Goal: Task Accomplishment & Management: Manage account settings

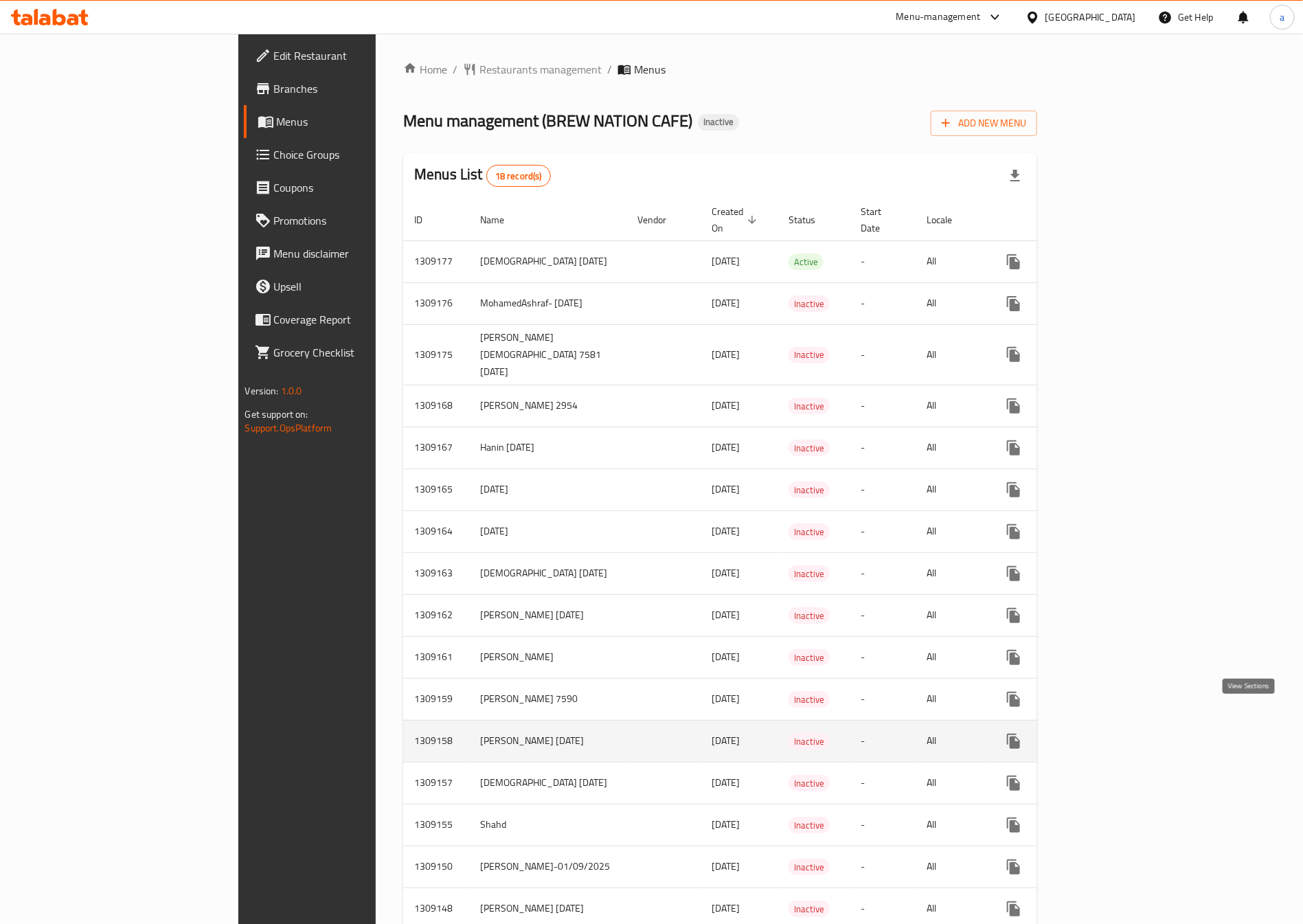
click at [1121, 733] on icon "enhanced table" at bounding box center [1112, 741] width 16 height 16
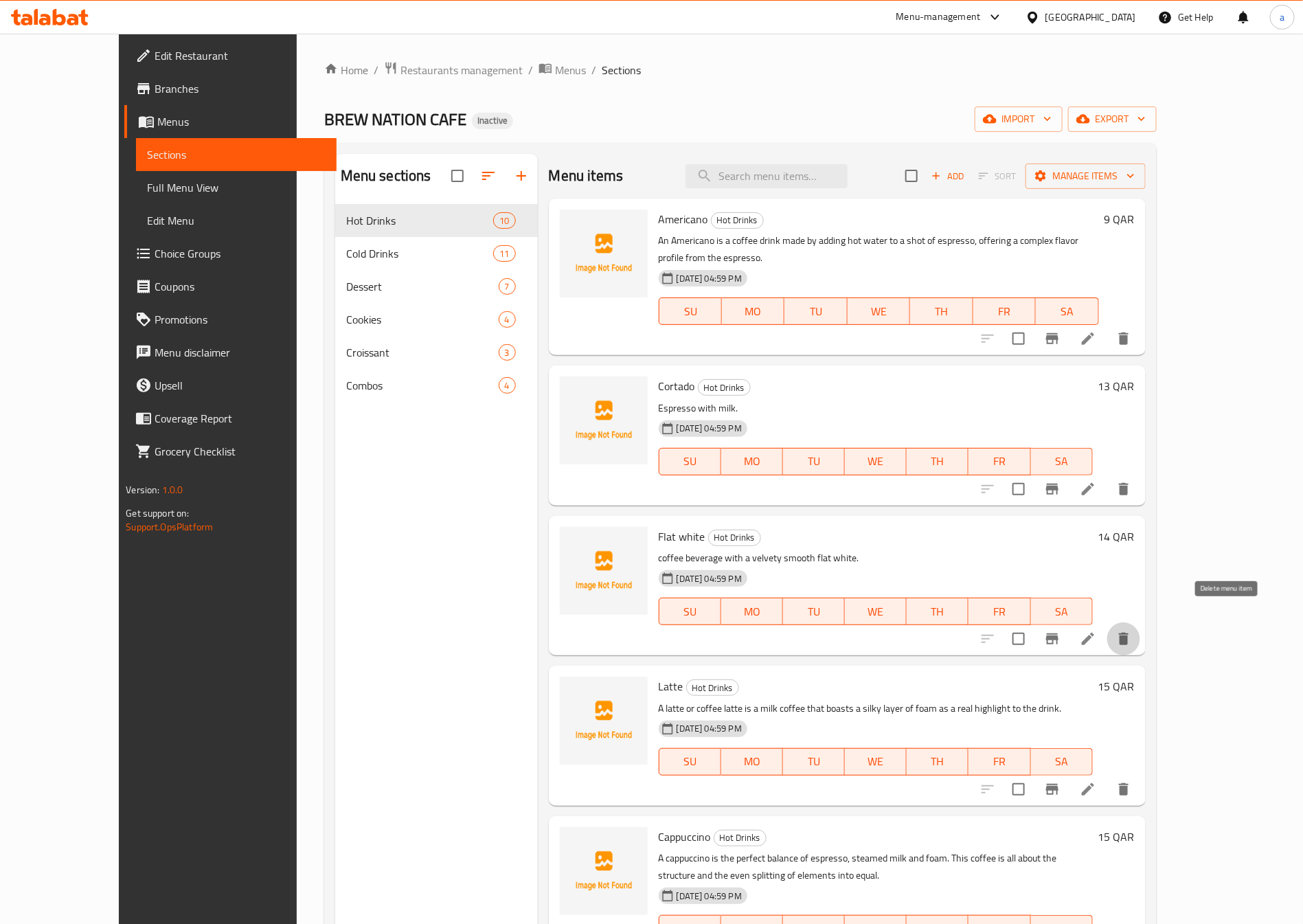
click at [1132, 630] on icon "delete" at bounding box center [1123, 638] width 16 height 16
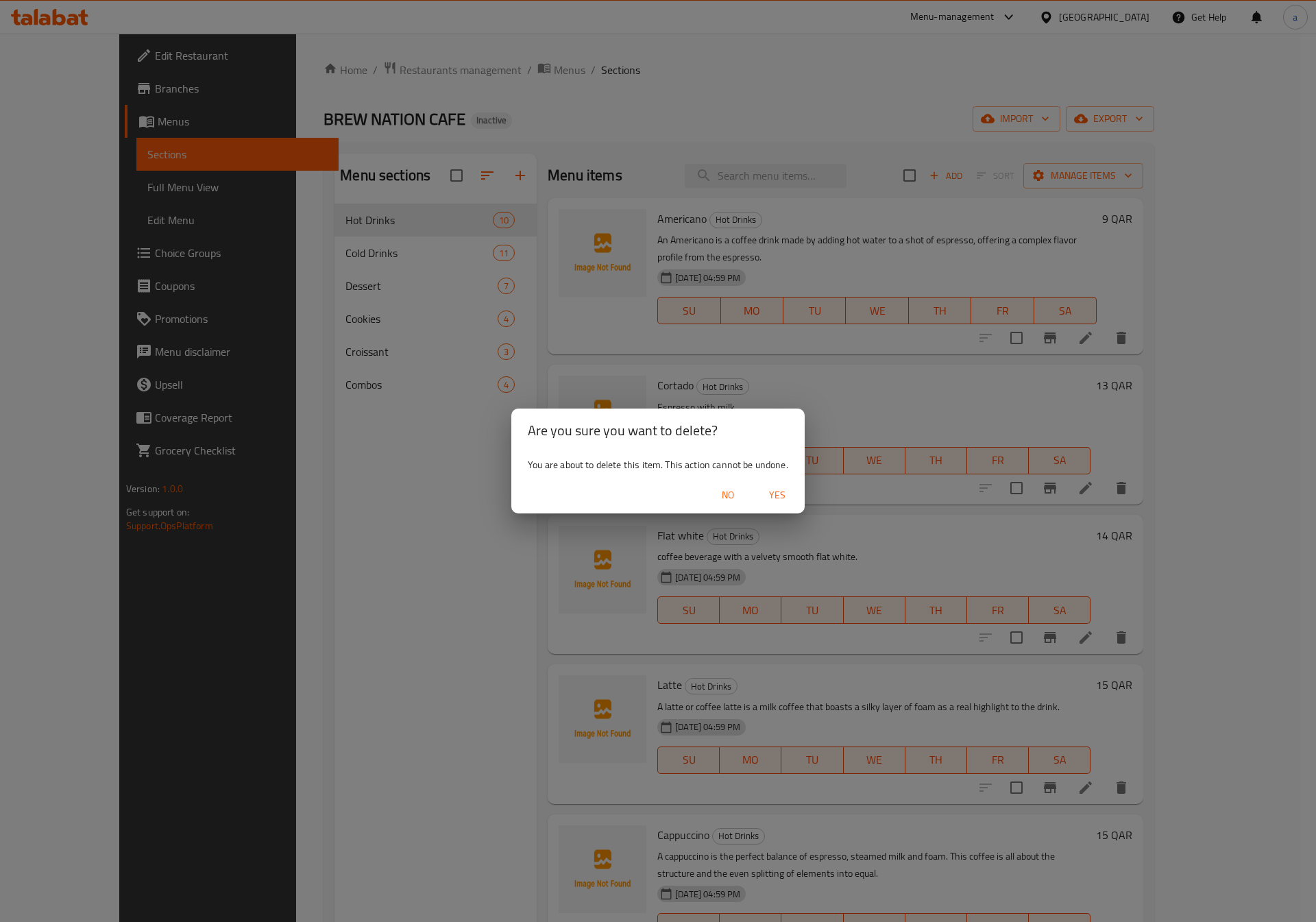
click at [773, 495] on span "Yes" at bounding box center [777, 495] width 33 height 17
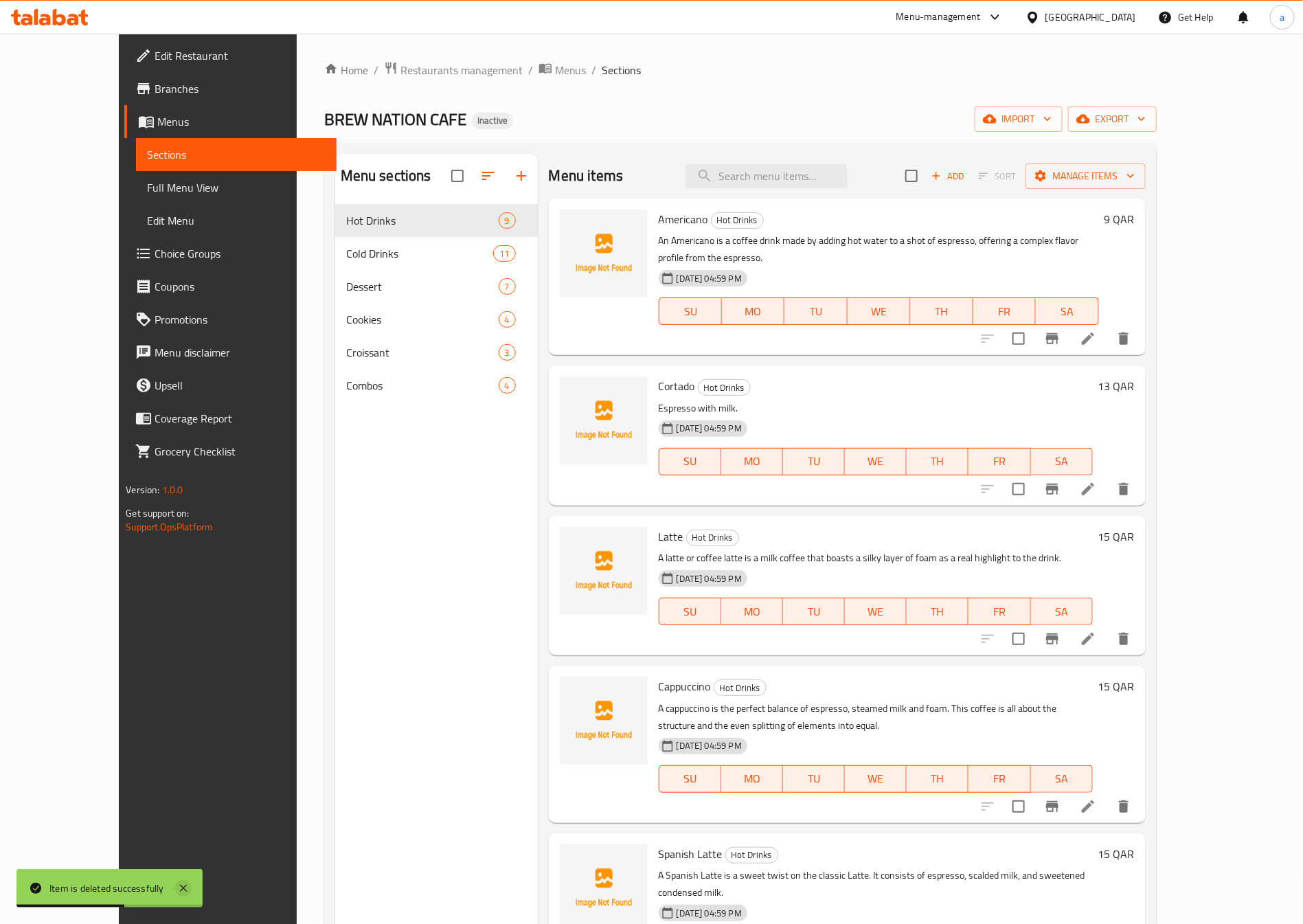
click at [179, 890] on icon at bounding box center [182, 888] width 16 height 16
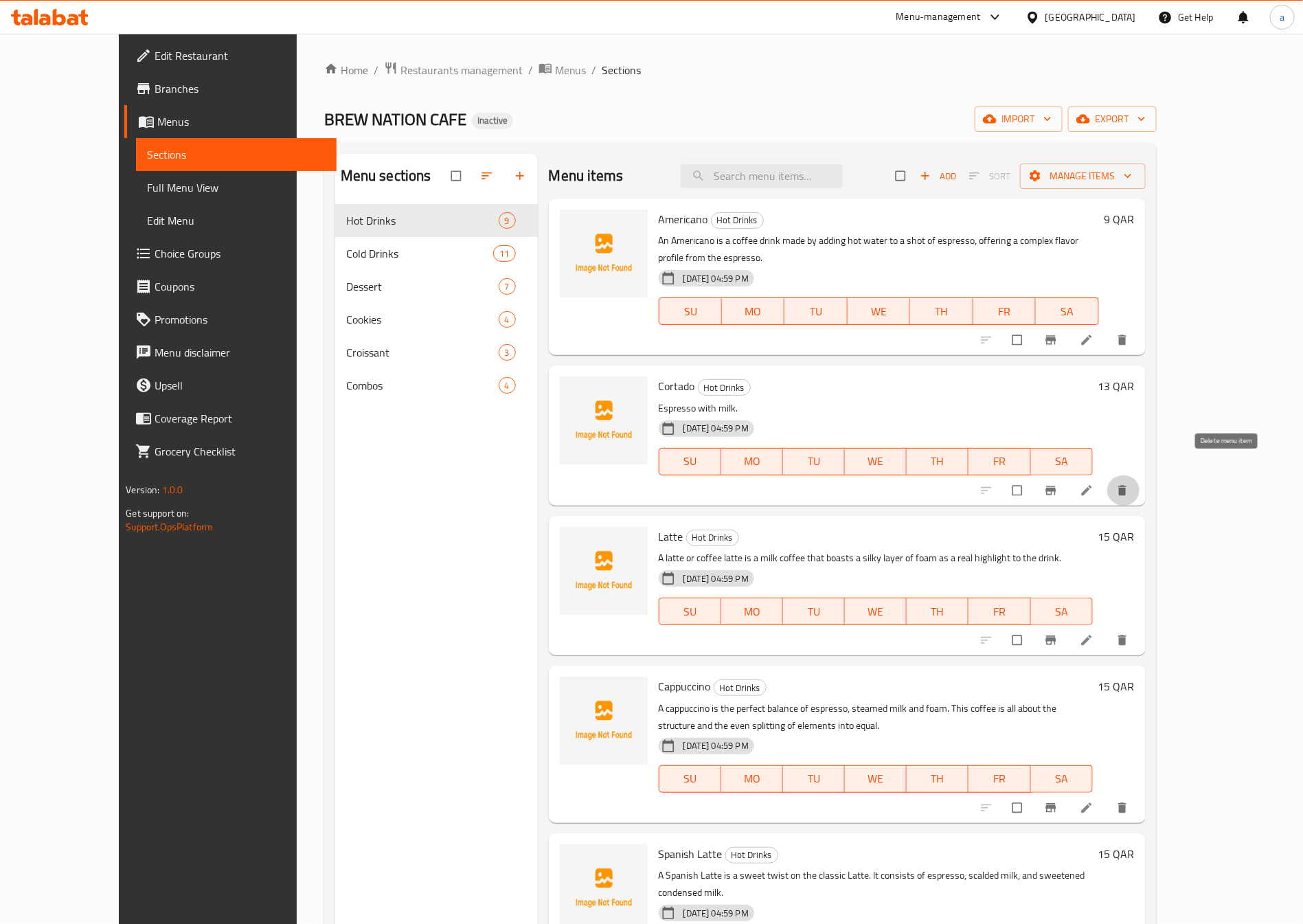
click at [1129, 484] on icon "delete" at bounding box center [1122, 490] width 14 height 14
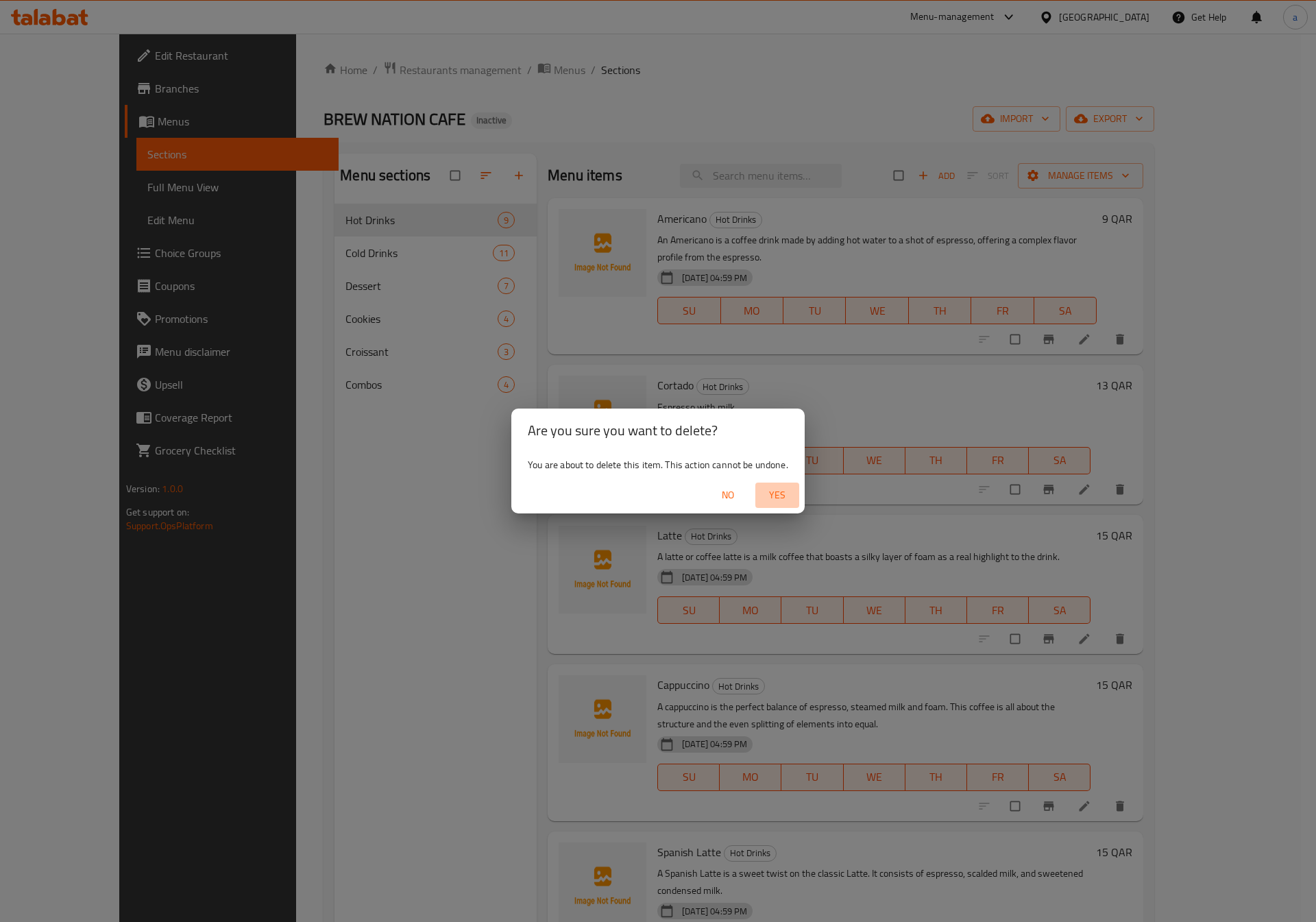
click at [782, 494] on span "Yes" at bounding box center [777, 495] width 33 height 17
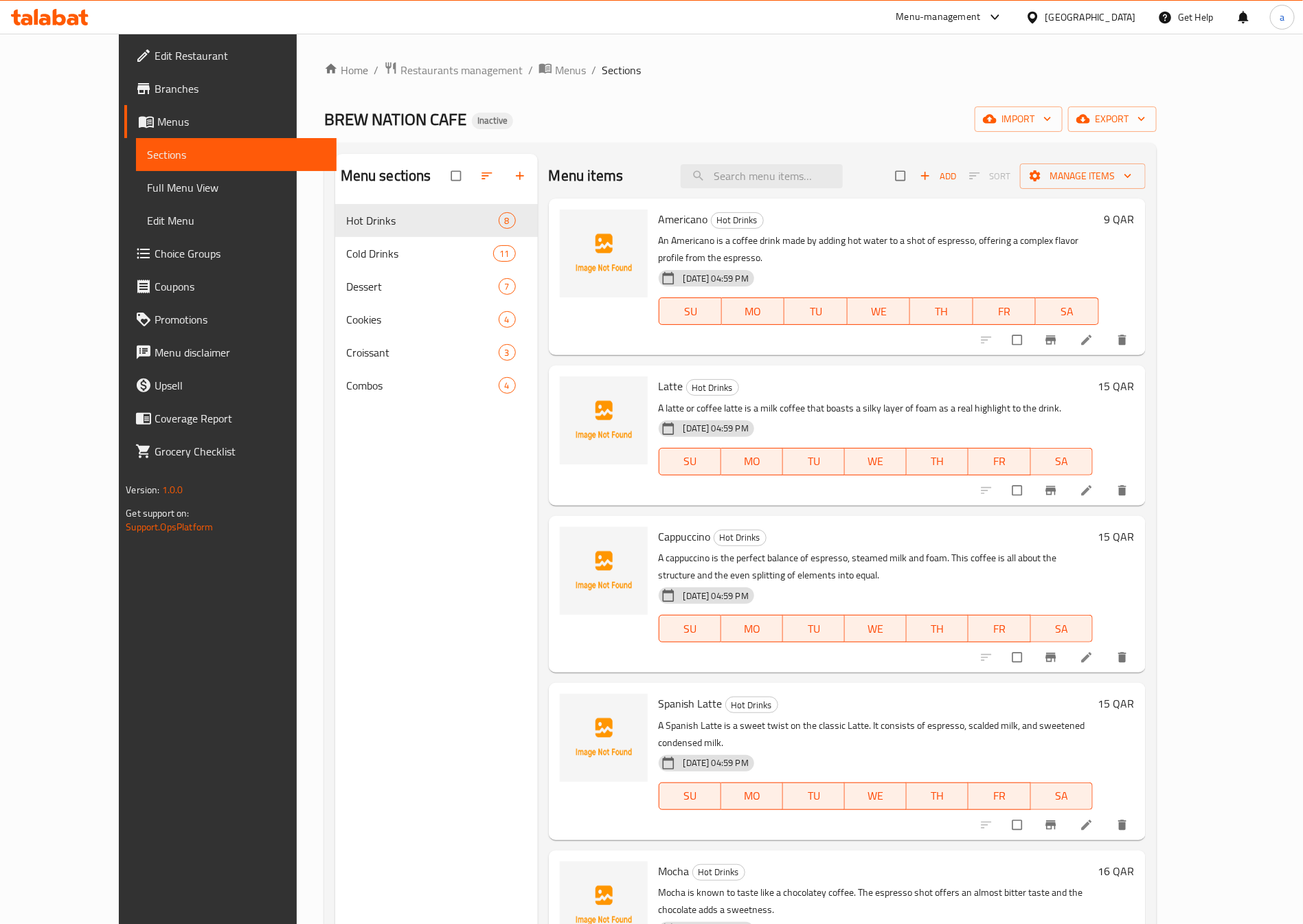
click at [147, 222] on span "Edit Menu" at bounding box center [236, 220] width 178 height 16
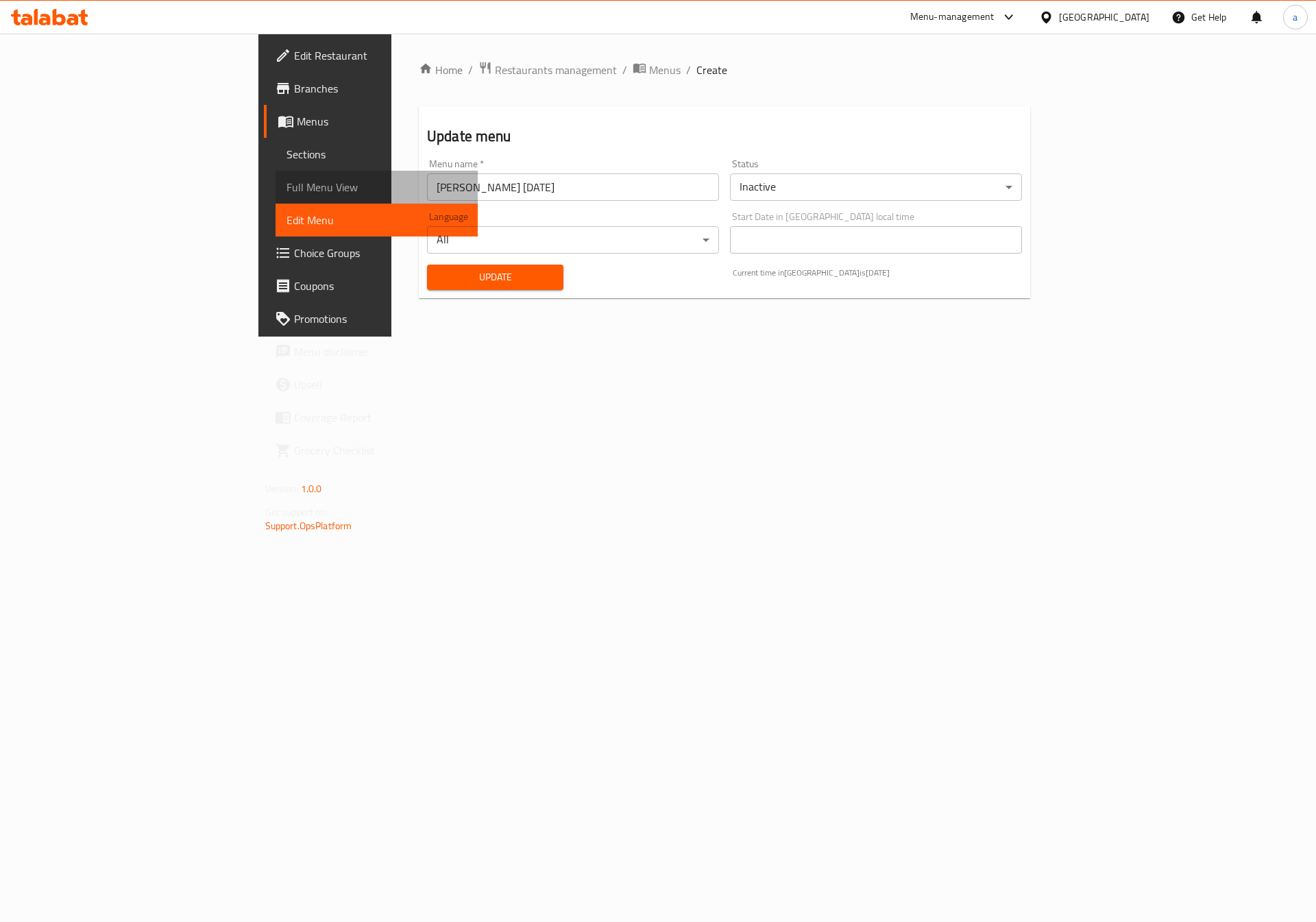
click at [286, 191] on span "Full Menu View" at bounding box center [377, 186] width 181 height 16
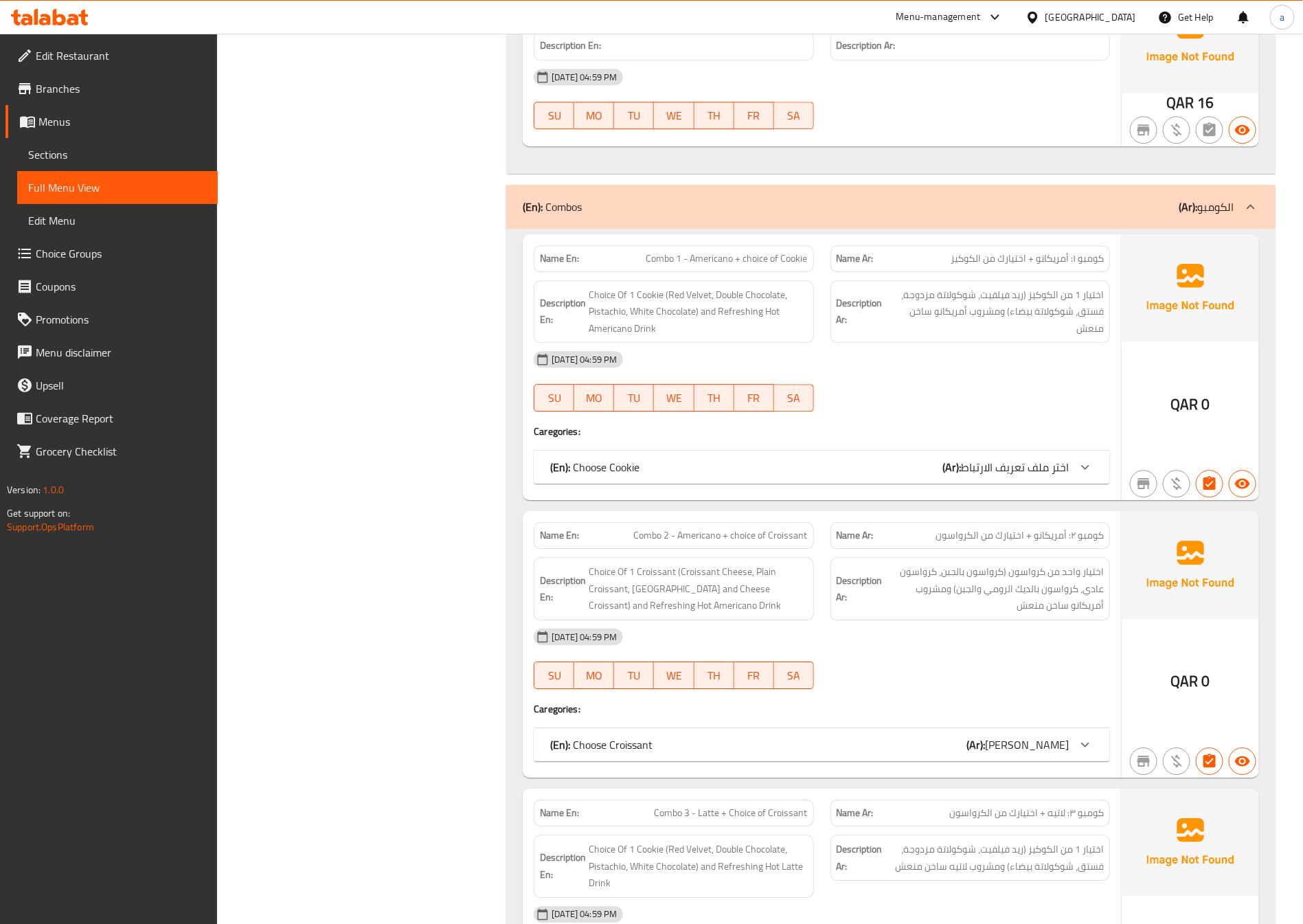
scroll to position [7026, 0]
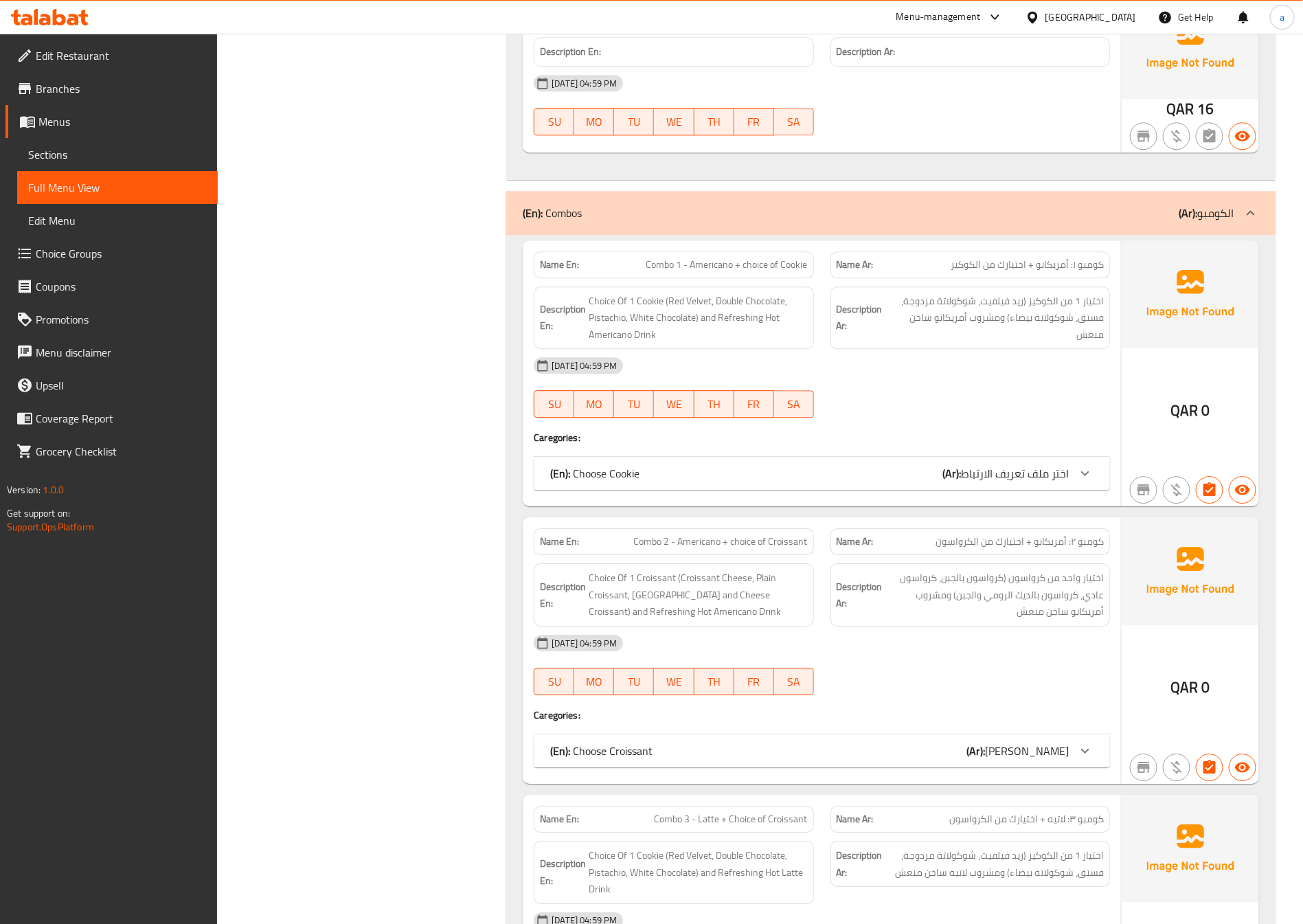
click at [1041, 484] on span "اختر ملف تعريف الارتباط" at bounding box center [1014, 473] width 108 height 20
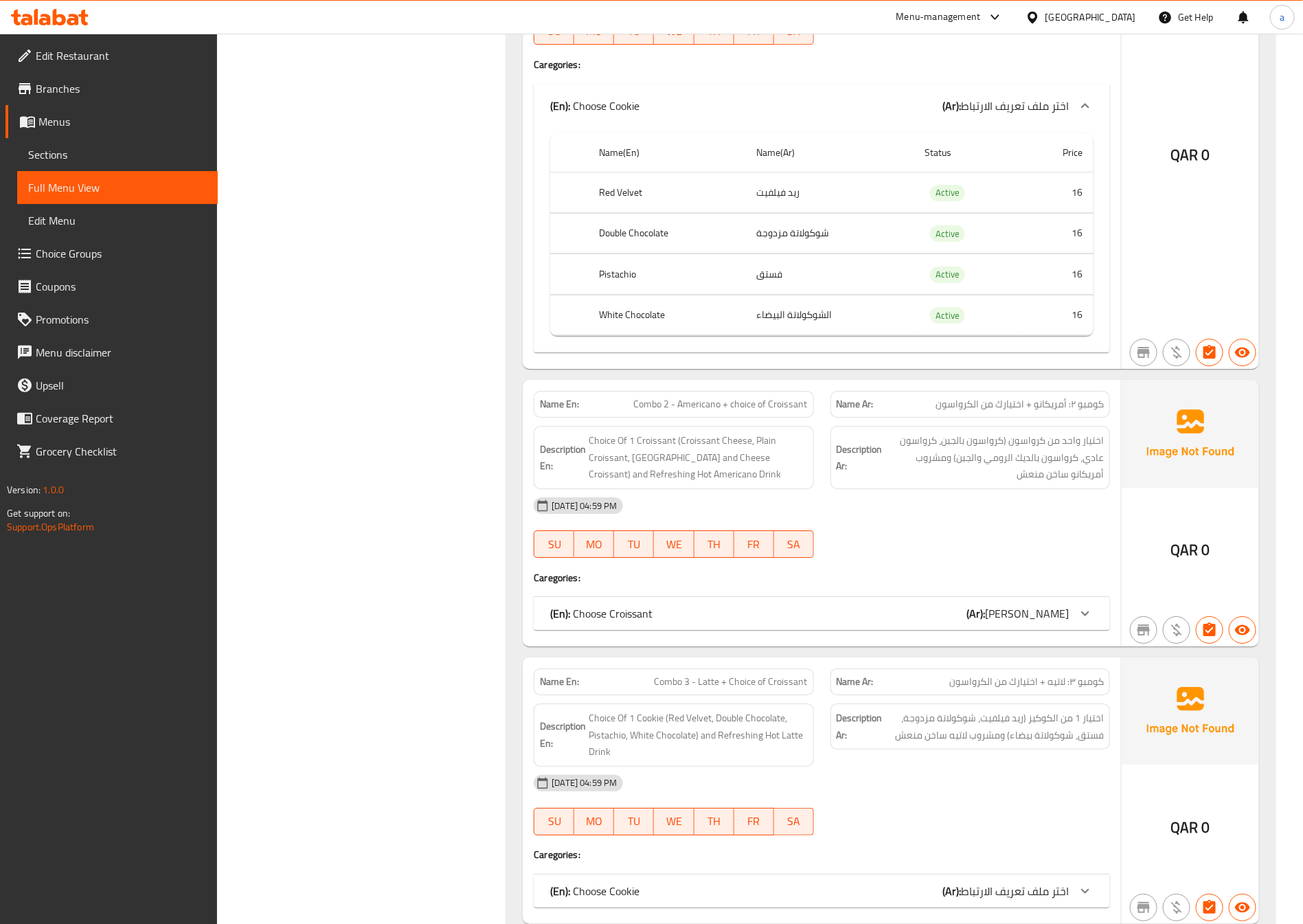
scroll to position [7439, 0]
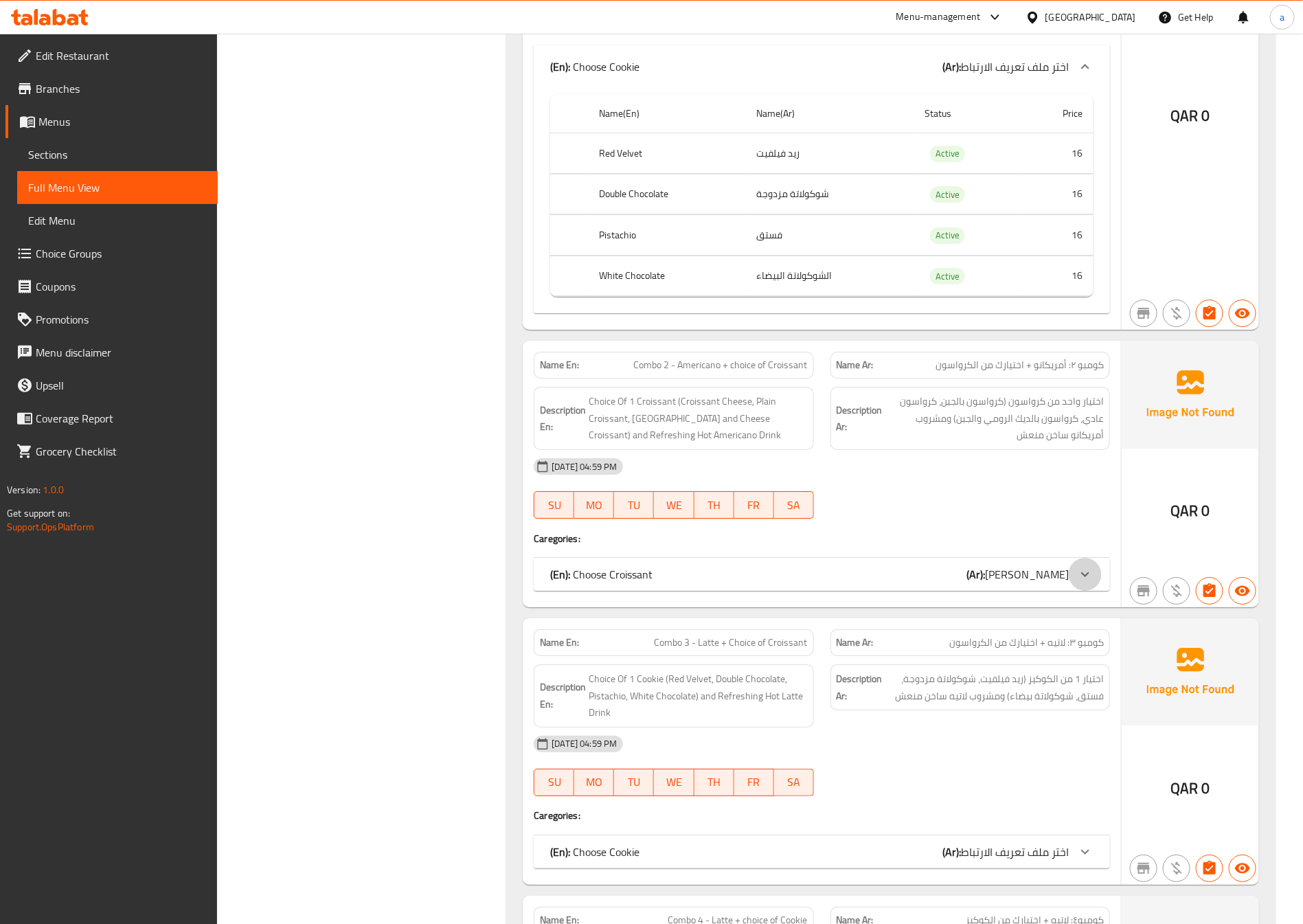
click at [1096, 83] on div at bounding box center [1084, 66] width 33 height 33
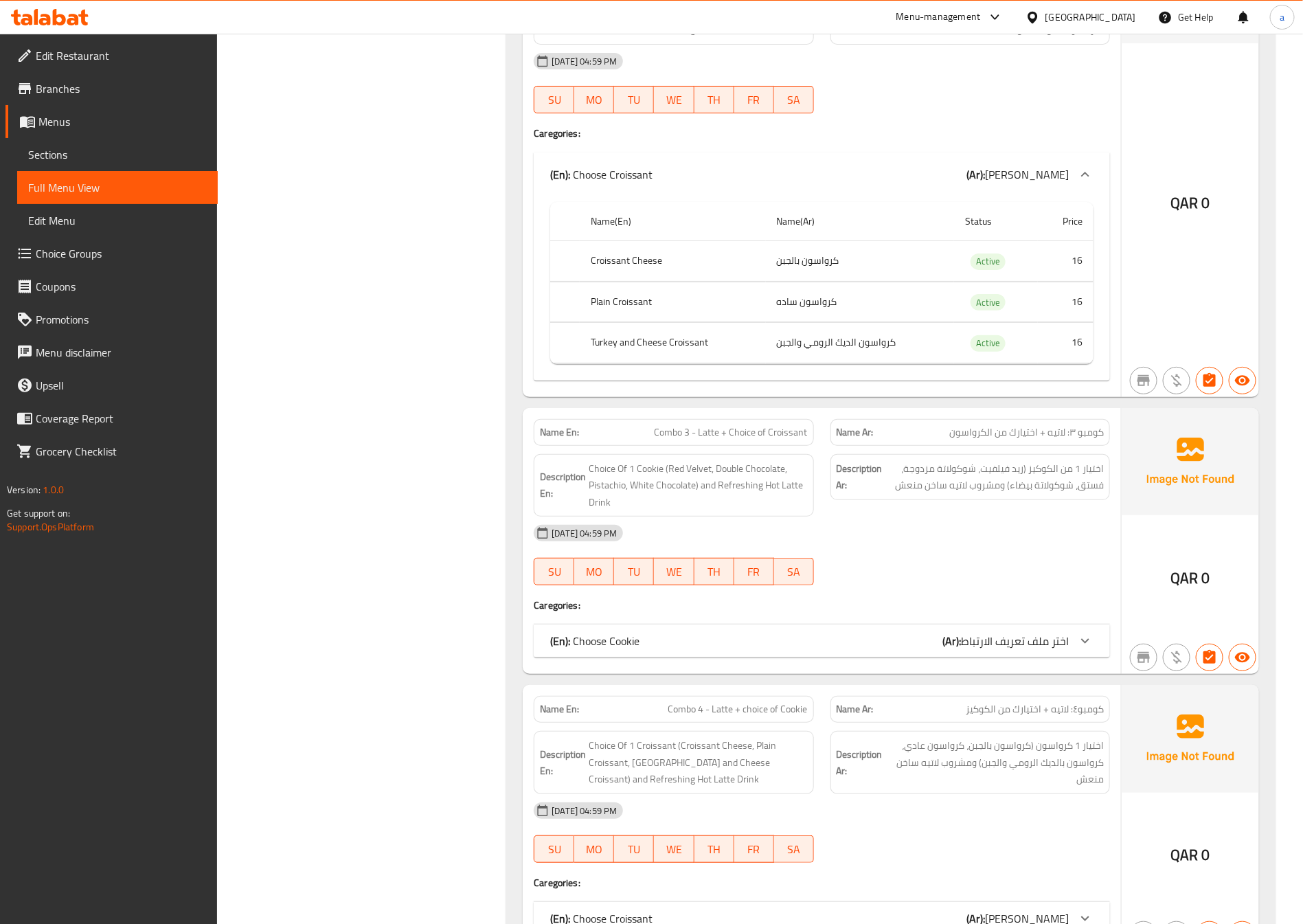
scroll to position [7851, 0]
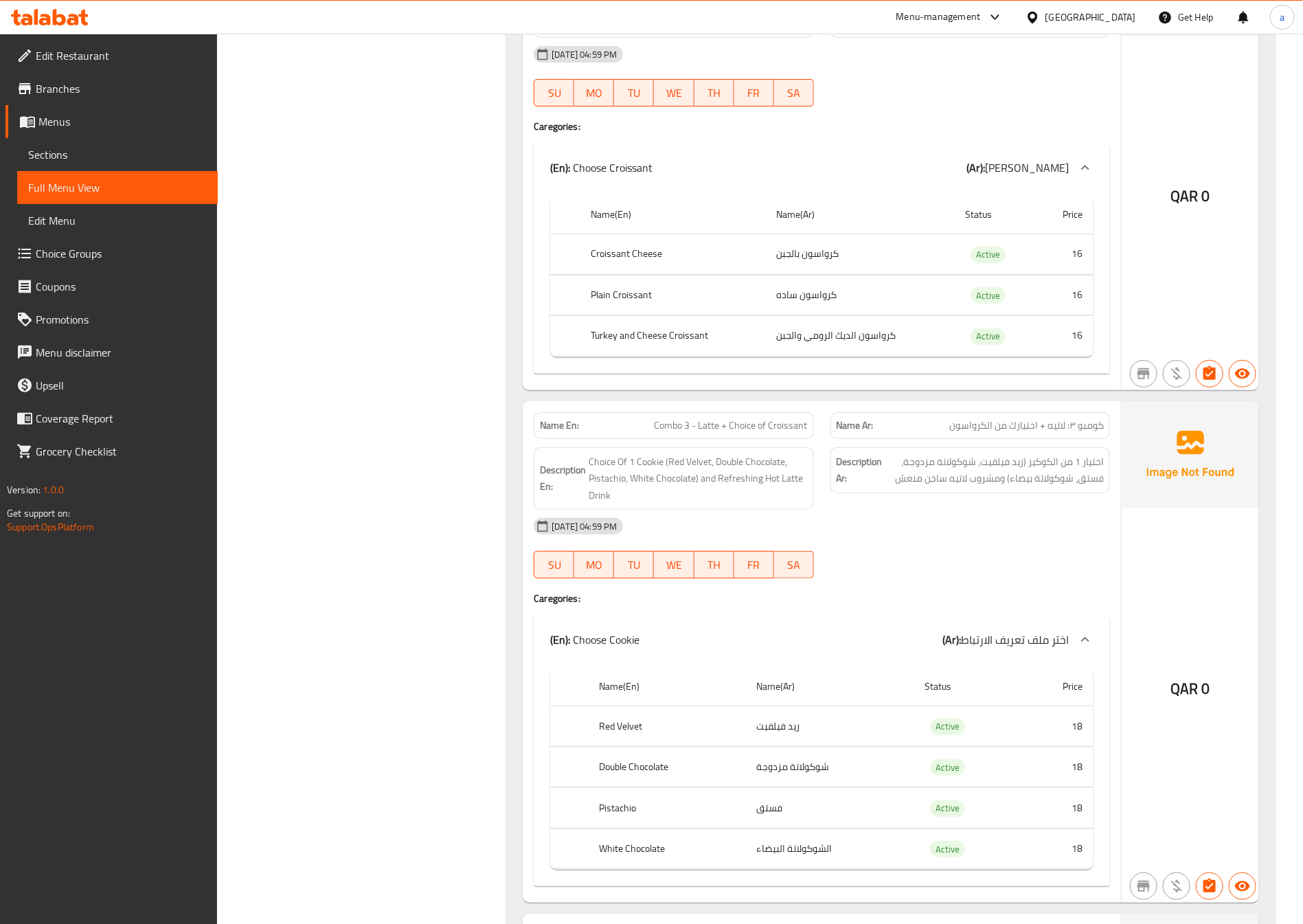
scroll to position [8212, 0]
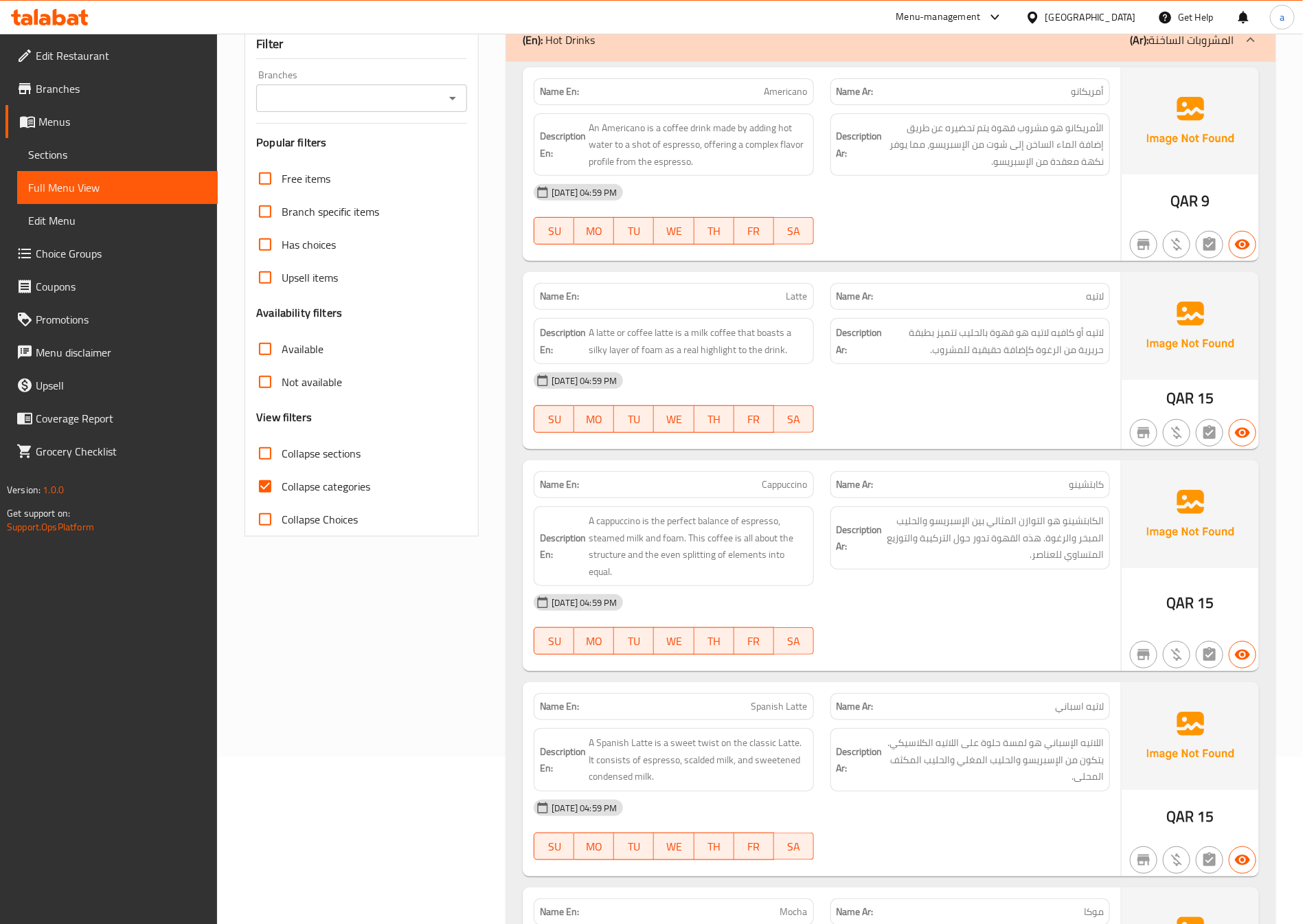
scroll to position [0, 0]
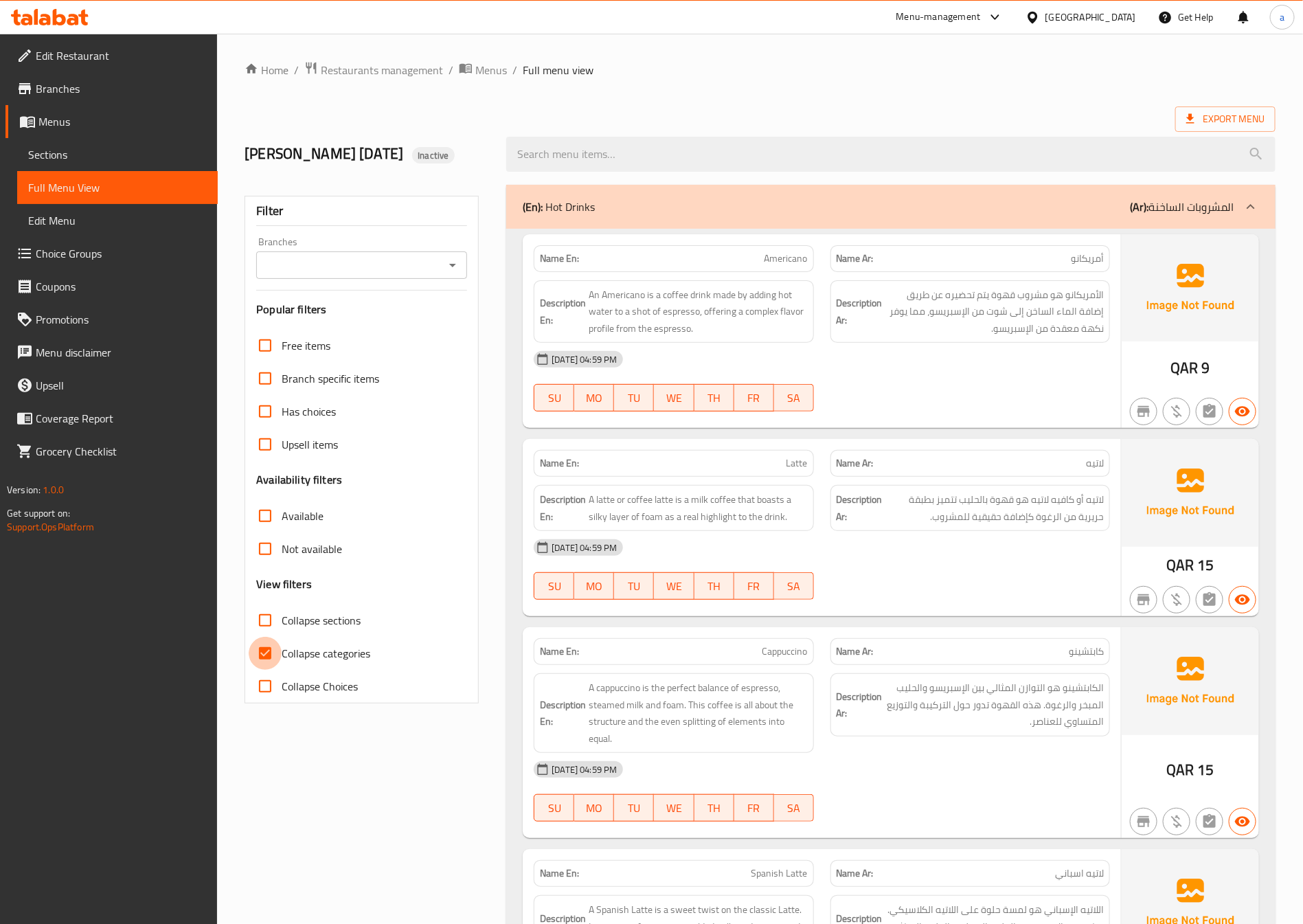
click at [262, 661] on input "Collapse categories" at bounding box center [265, 652] width 33 height 33
checkbox input "false"
click at [1001, 531] on div "Description Ar: لاتيه أو كافيه لاتيه هو قهوة بالحليب تتميز بطبقة حريرية من الرغ…" at bounding box center [970, 507] width 279 height 46
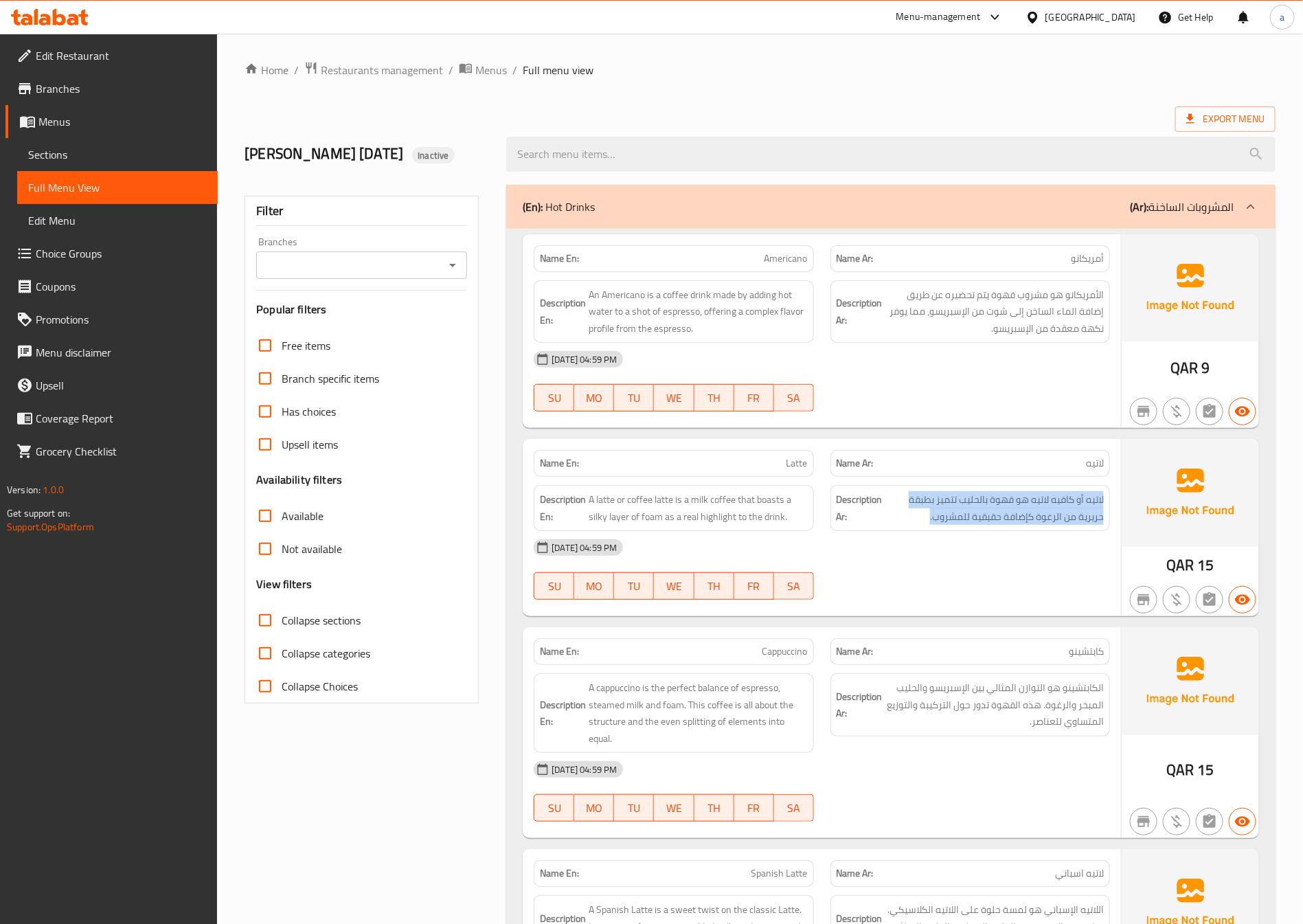
click at [1002, 531] on div "Description Ar: لاتيه أو كافيه لاتيه هو قهوة بالحليب تتميز بطبقة حريرية من الرغ…" at bounding box center [970, 507] width 279 height 46
click at [1088, 512] on span "لاتيه أو كافيه لاتيه هو قهوة بالحليب تتميز بطبقة حريرية من الرغوة كإضافة حقيقية…" at bounding box center [993, 508] width 218 height 34
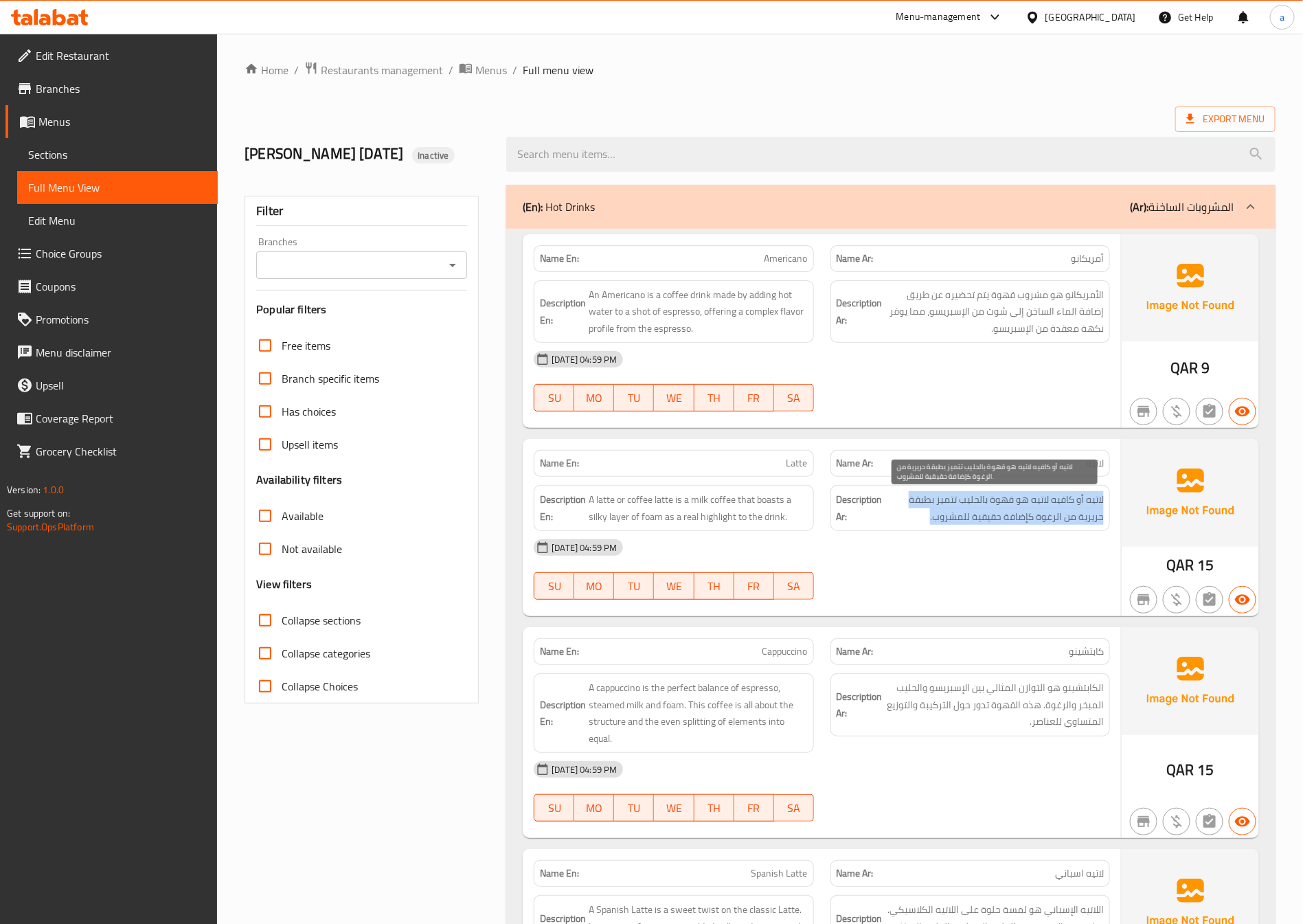
click at [1088, 512] on span "لاتيه أو كافيه لاتيه هو قهوة بالحليب تتميز بطبقة حريرية من الرغوة كإضافة حقيقية…" at bounding box center [993, 508] width 218 height 34
click at [101, 242] on link "Choice Groups" at bounding box center [111, 253] width 212 height 33
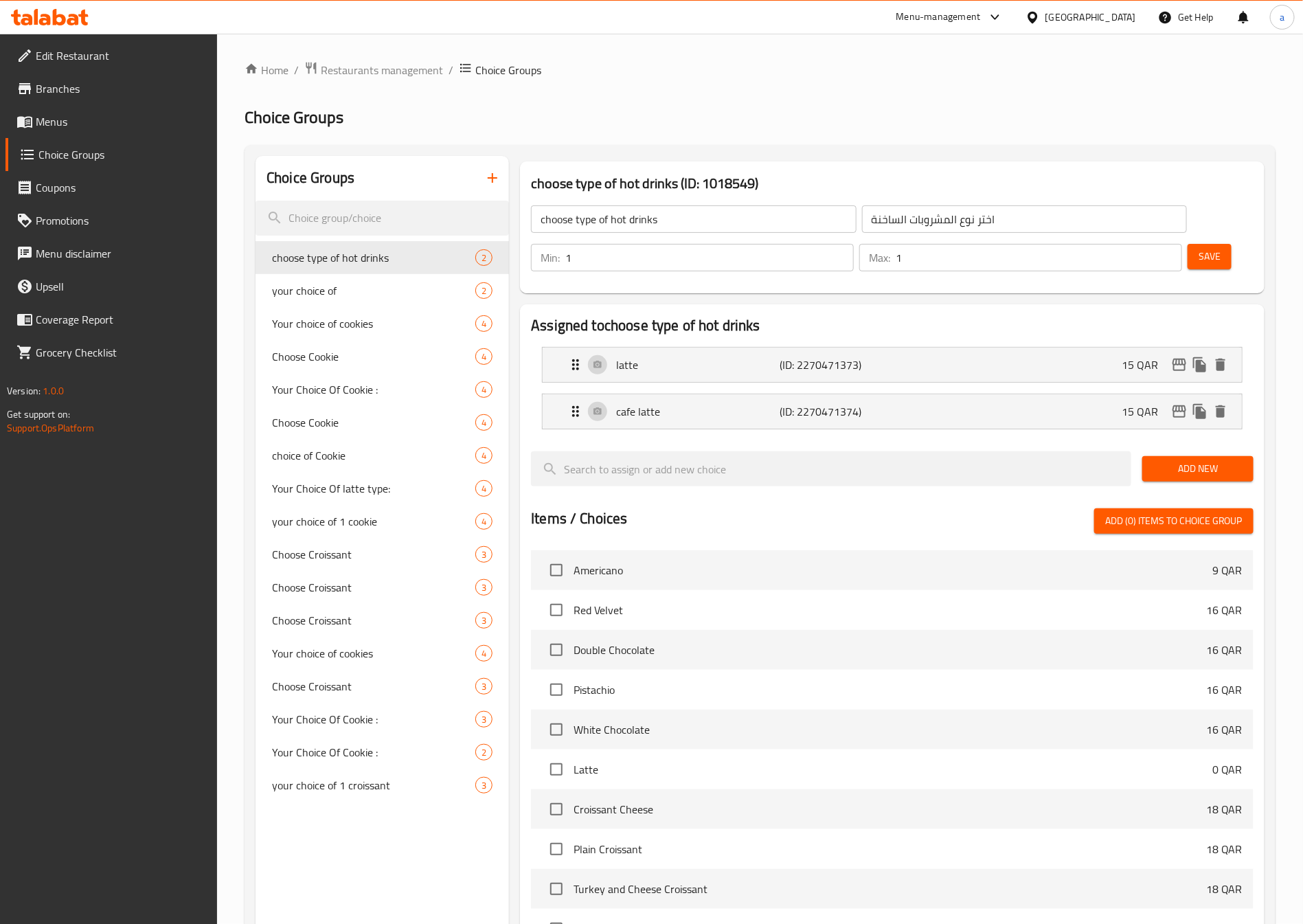
click at [493, 188] on button "button" at bounding box center [492, 177] width 33 height 33
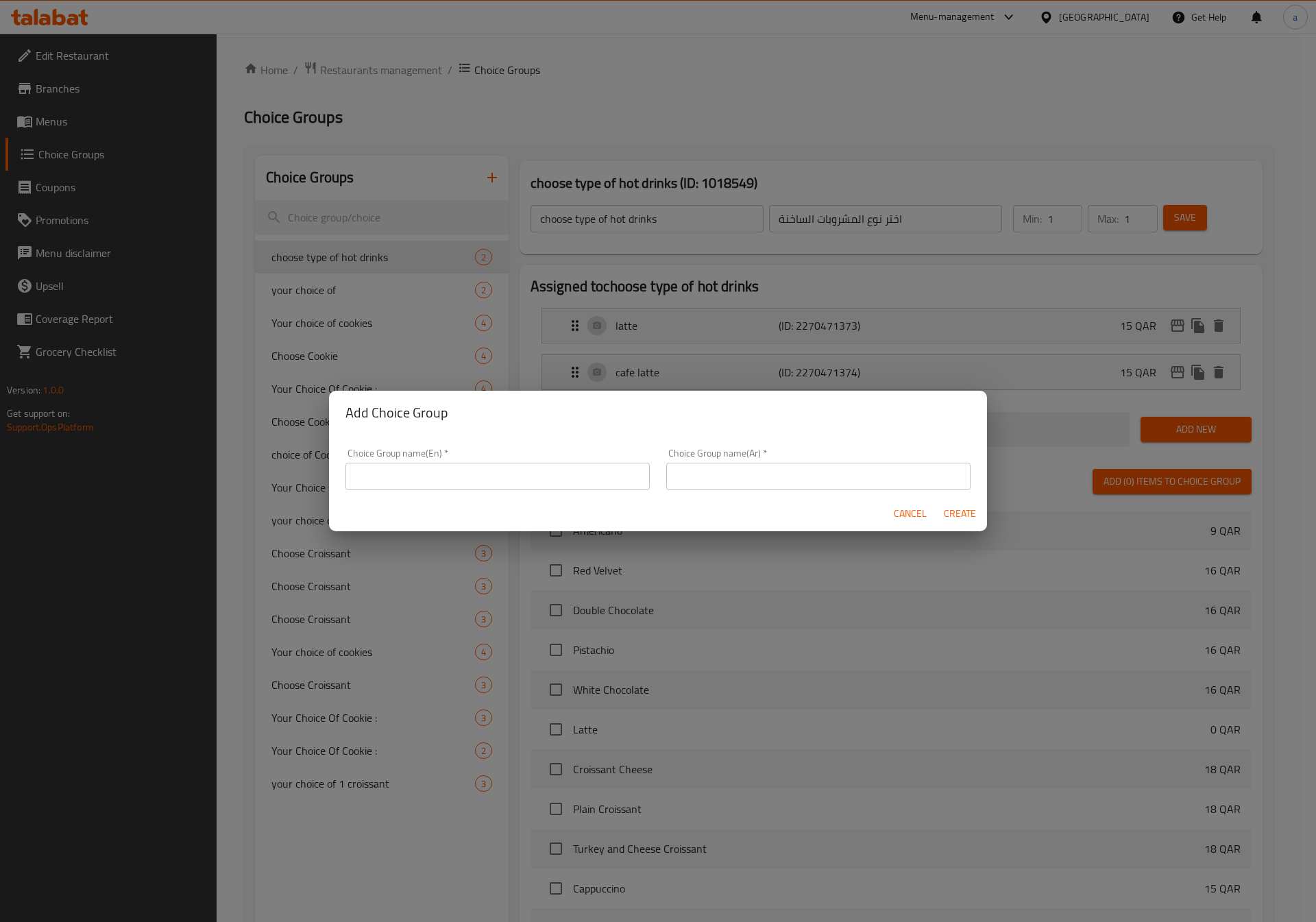
click at [502, 482] on input "text" at bounding box center [497, 476] width 304 height 27
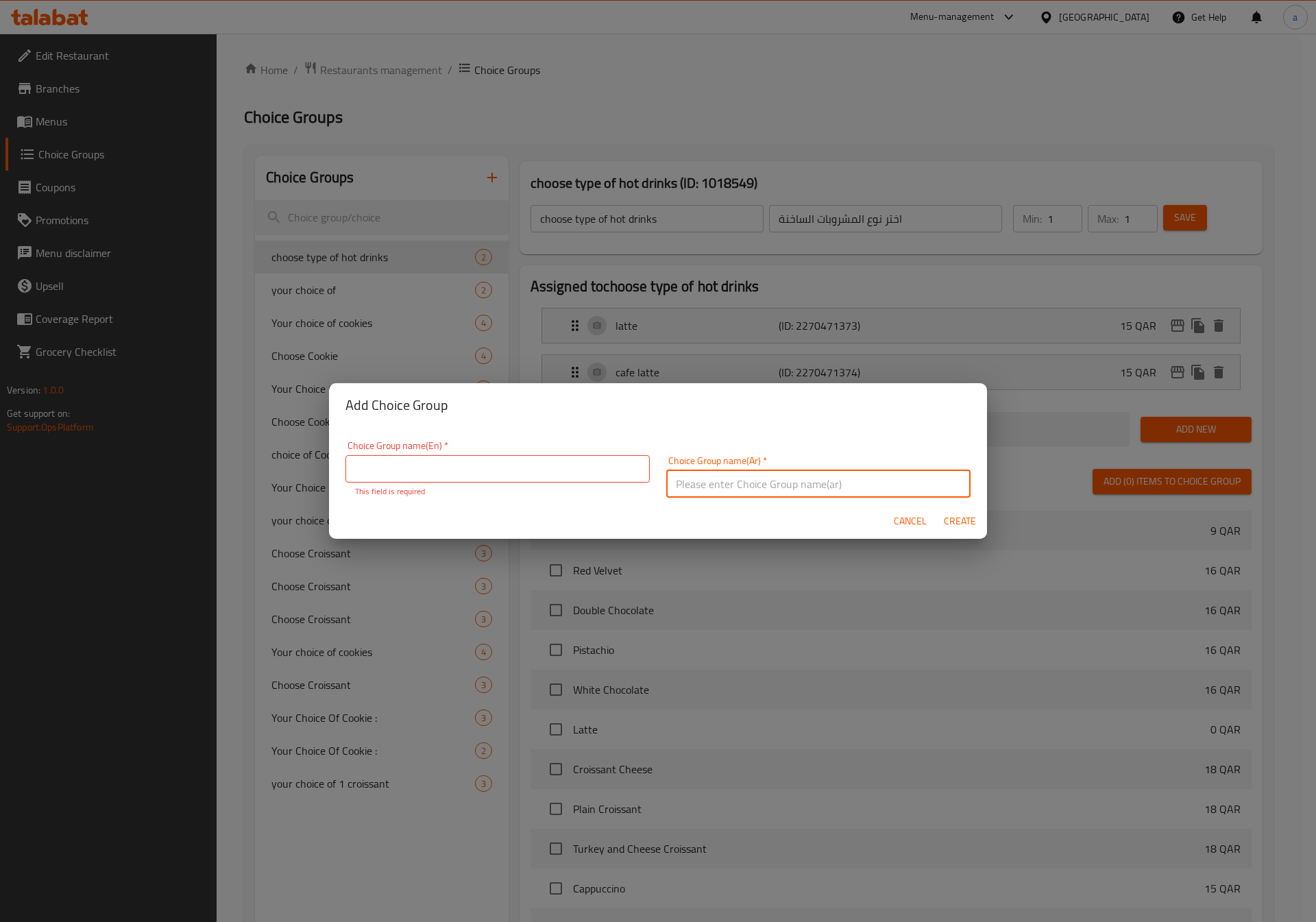
click at [666, 477] on input "text" at bounding box center [818, 483] width 304 height 27
click at [717, 206] on div "Add Choice Group Choice Group name(En)   * Choice Group name(En) * This field i…" at bounding box center [658, 461] width 1316 height 922
click at [912, 512] on span "Cancel" at bounding box center [910, 521] width 33 height 17
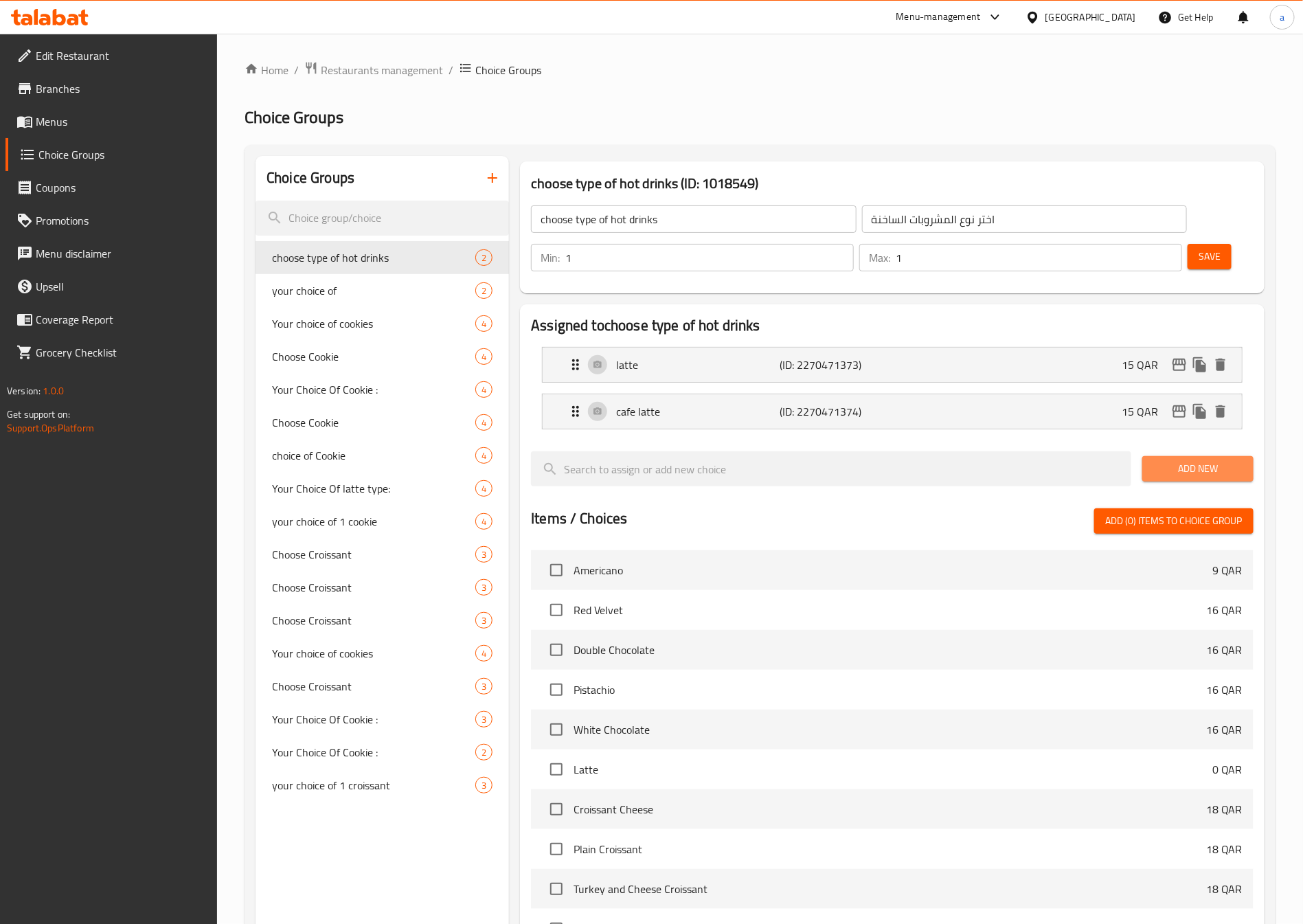
click at [1188, 460] on span "Add New" at bounding box center [1197, 468] width 89 height 17
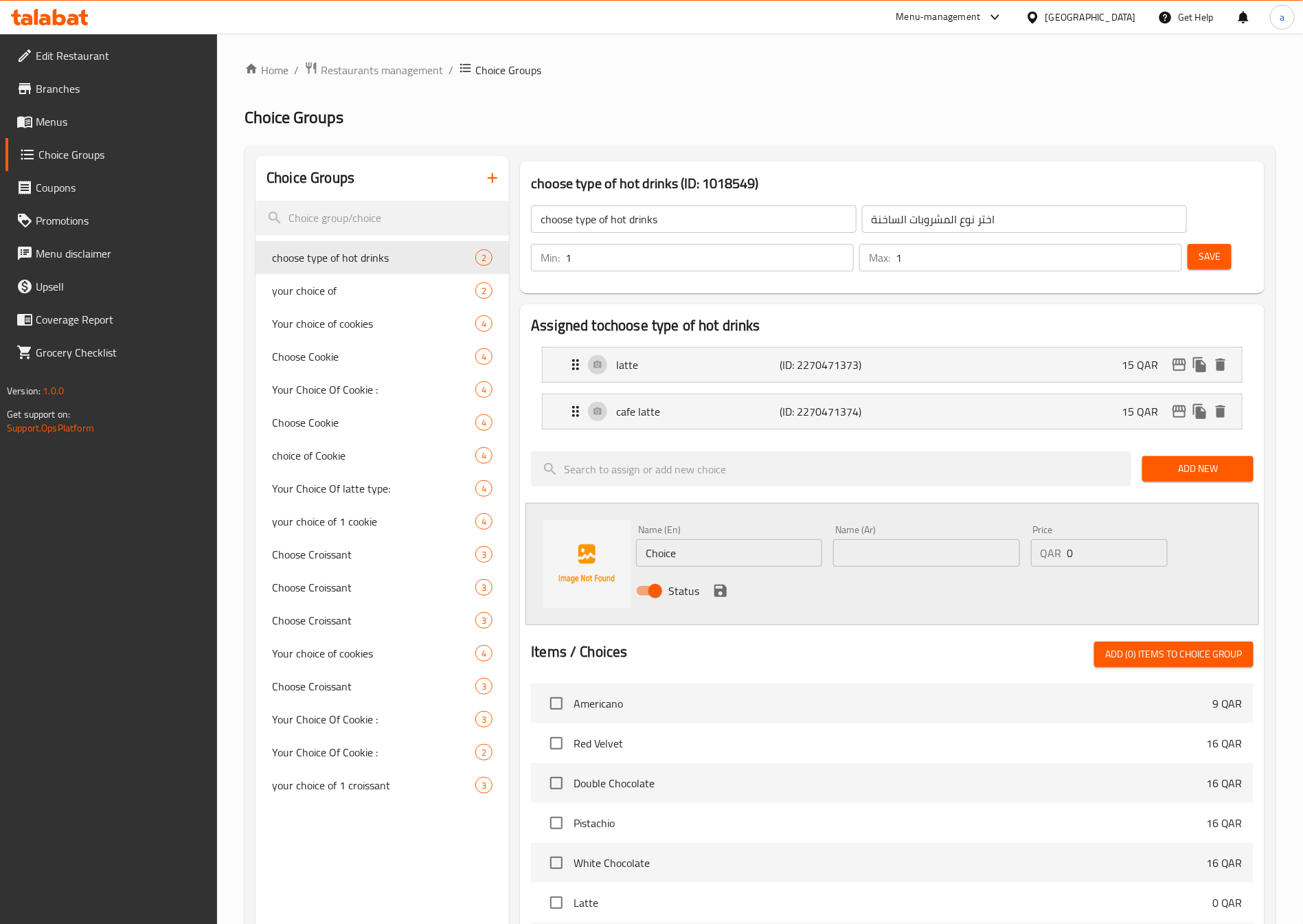
click at [722, 539] on input "Choice" at bounding box center [729, 552] width 186 height 27
click at [746, 539] on input "Choice" at bounding box center [729, 552] width 186 height 27
click at [892, 539] on input "text" at bounding box center [926, 552] width 186 height 27
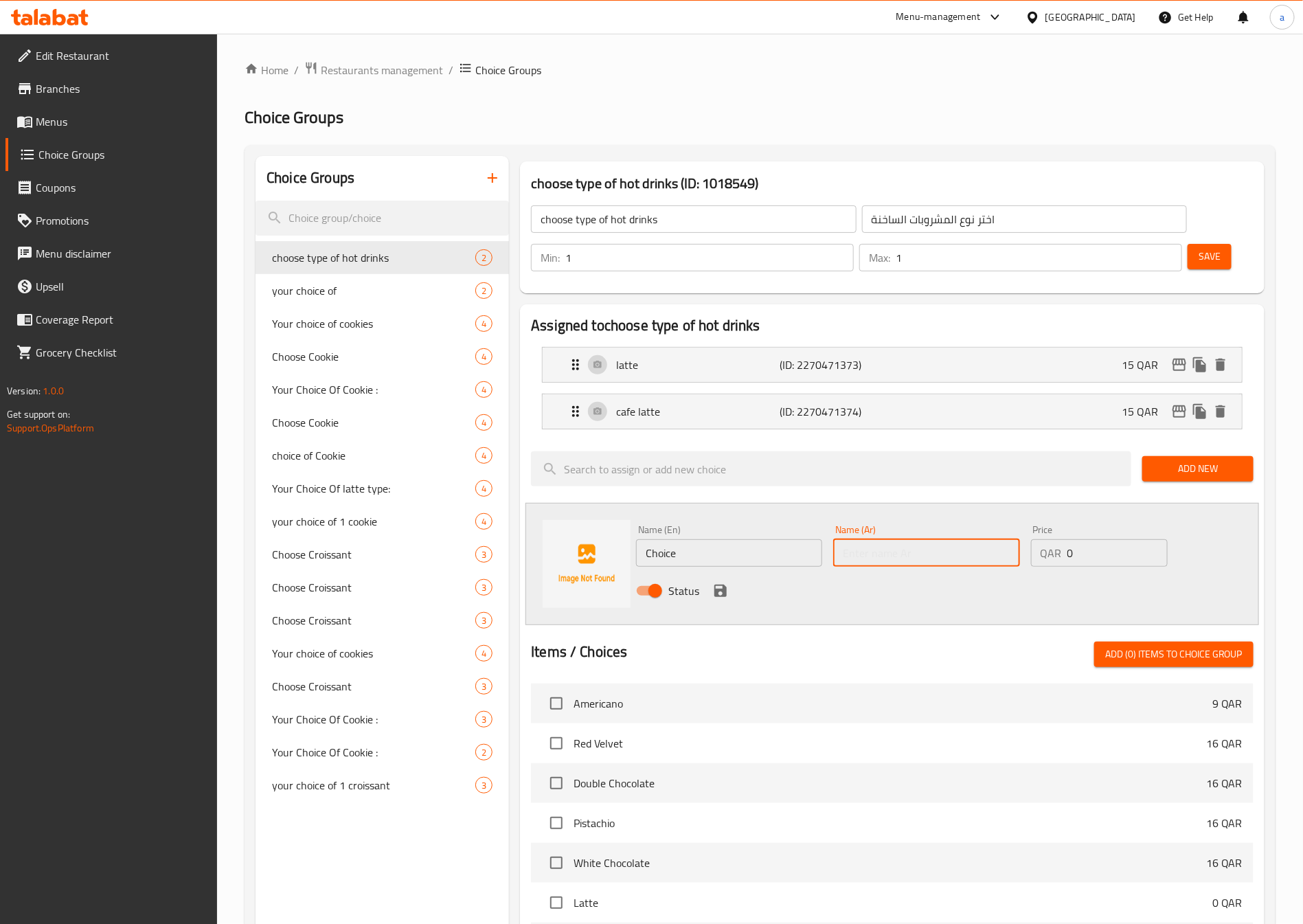
click at [892, 539] on input "text" at bounding box center [926, 552] width 186 height 27
click at [1025, 132] on div "Home / Restaurants management / Choice Groups Choice Groups Choice Groups choos…" at bounding box center [759, 708] width 1031 height 1295
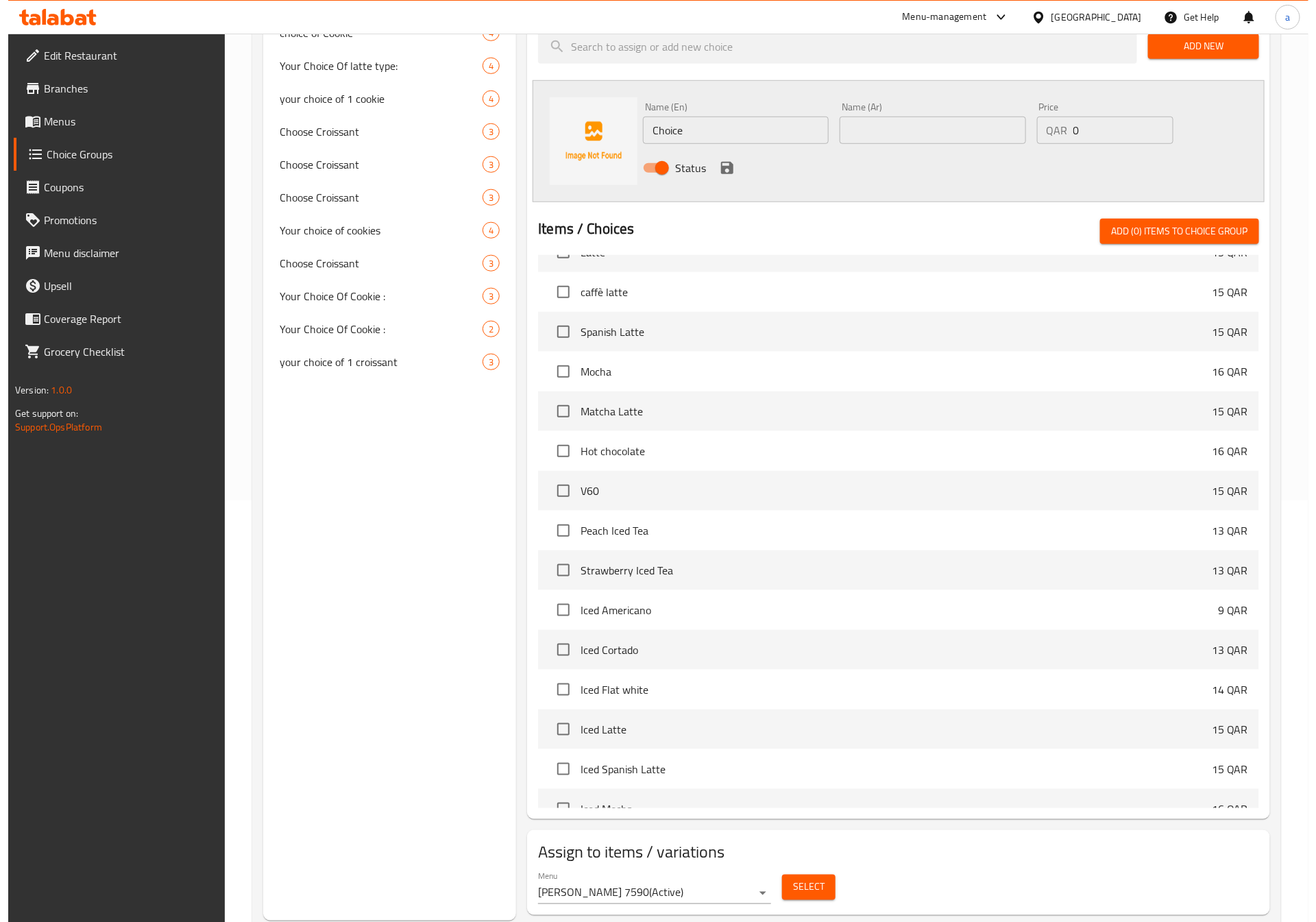
scroll to position [720, 0]
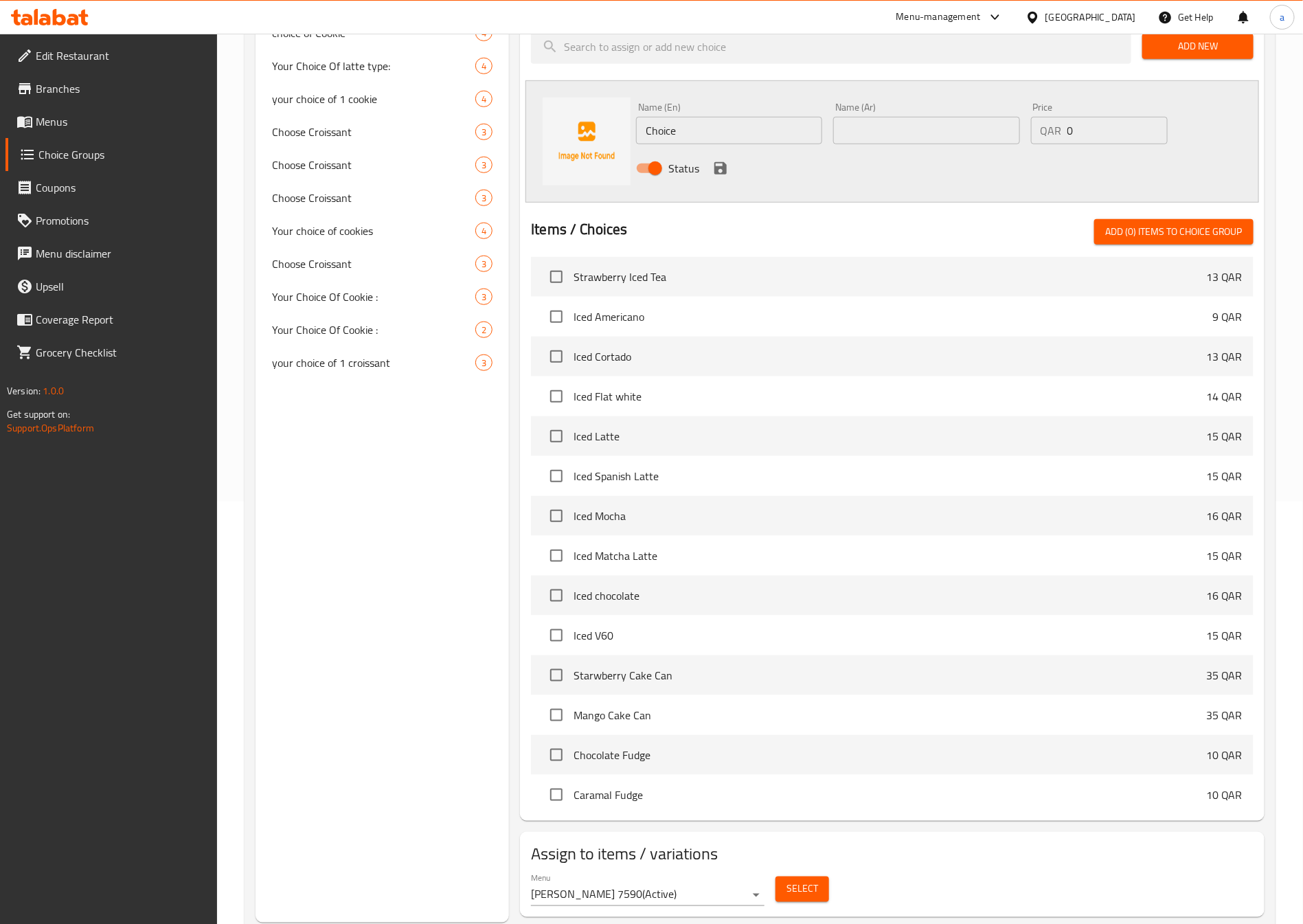
click at [707, 501] on body "​ Menu-management Qatar Get Help a Edit Restaurant Branches Menus Choice Groups…" at bounding box center [652, 56] width 1303 height 890
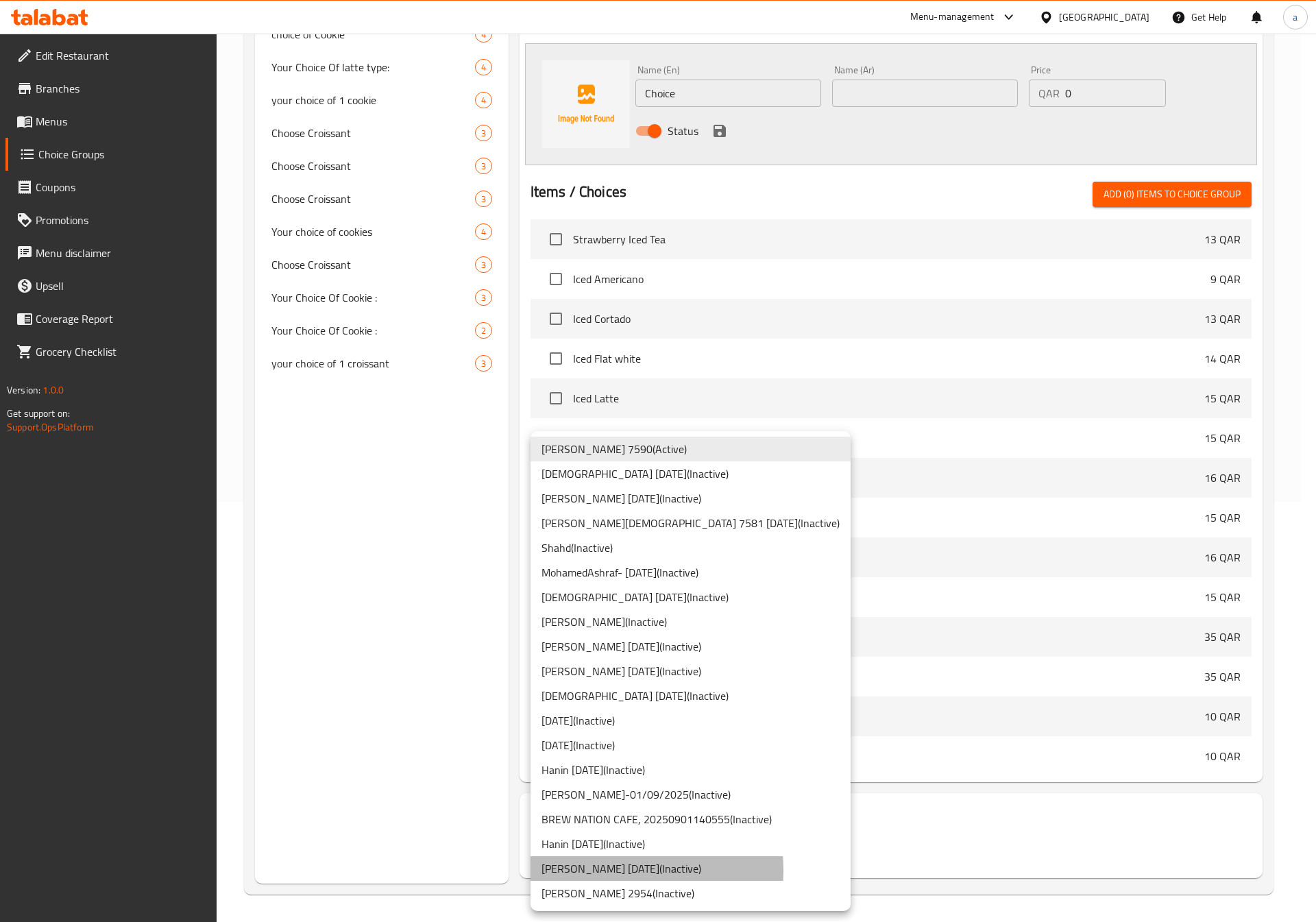
click at [596, 870] on li "[PERSON_NAME] [DATE] ( Inactive )" at bounding box center [691, 868] width 320 height 25
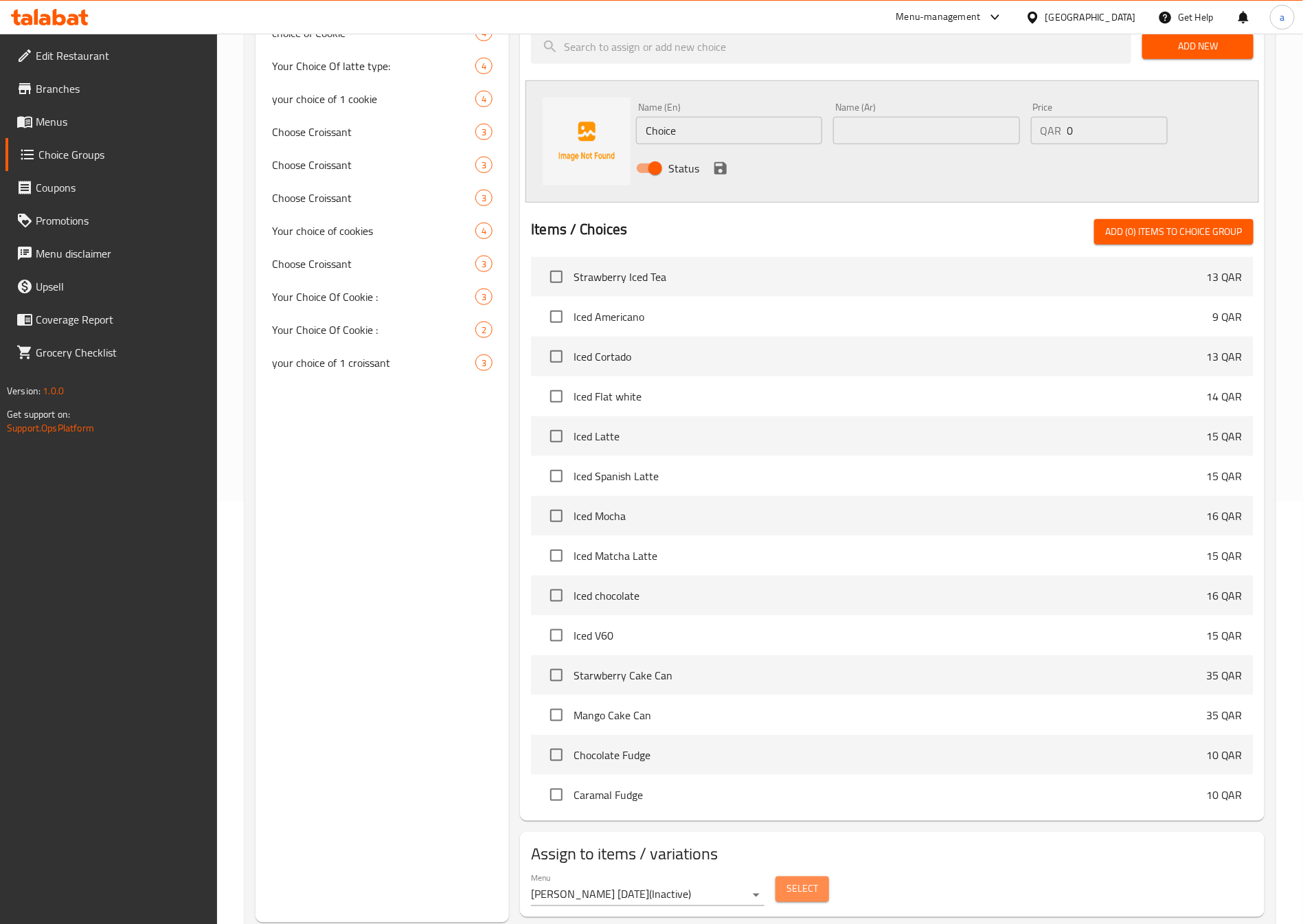
click at [806, 881] on span "Select" at bounding box center [802, 889] width 31 height 17
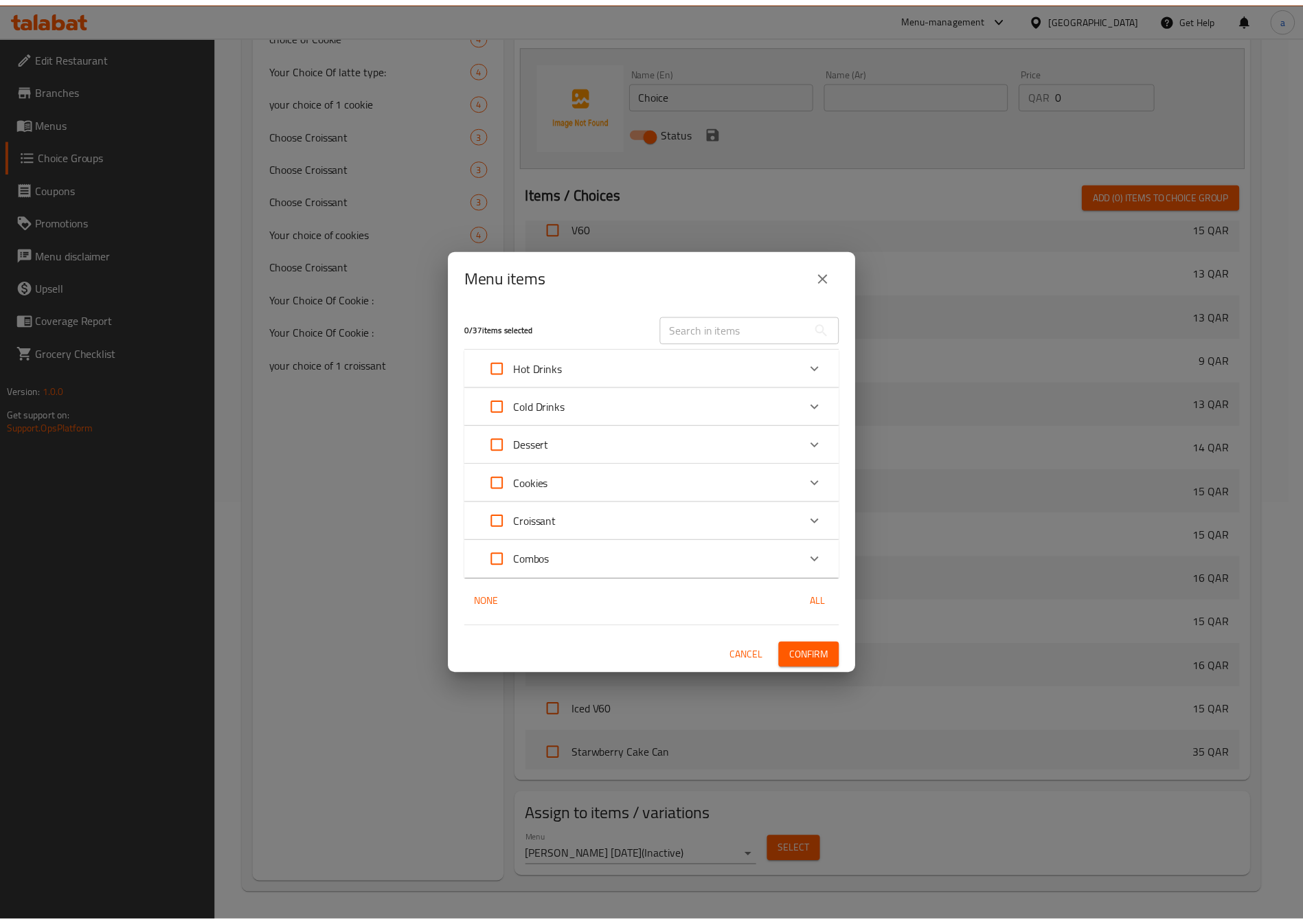
scroll to position [791, 0]
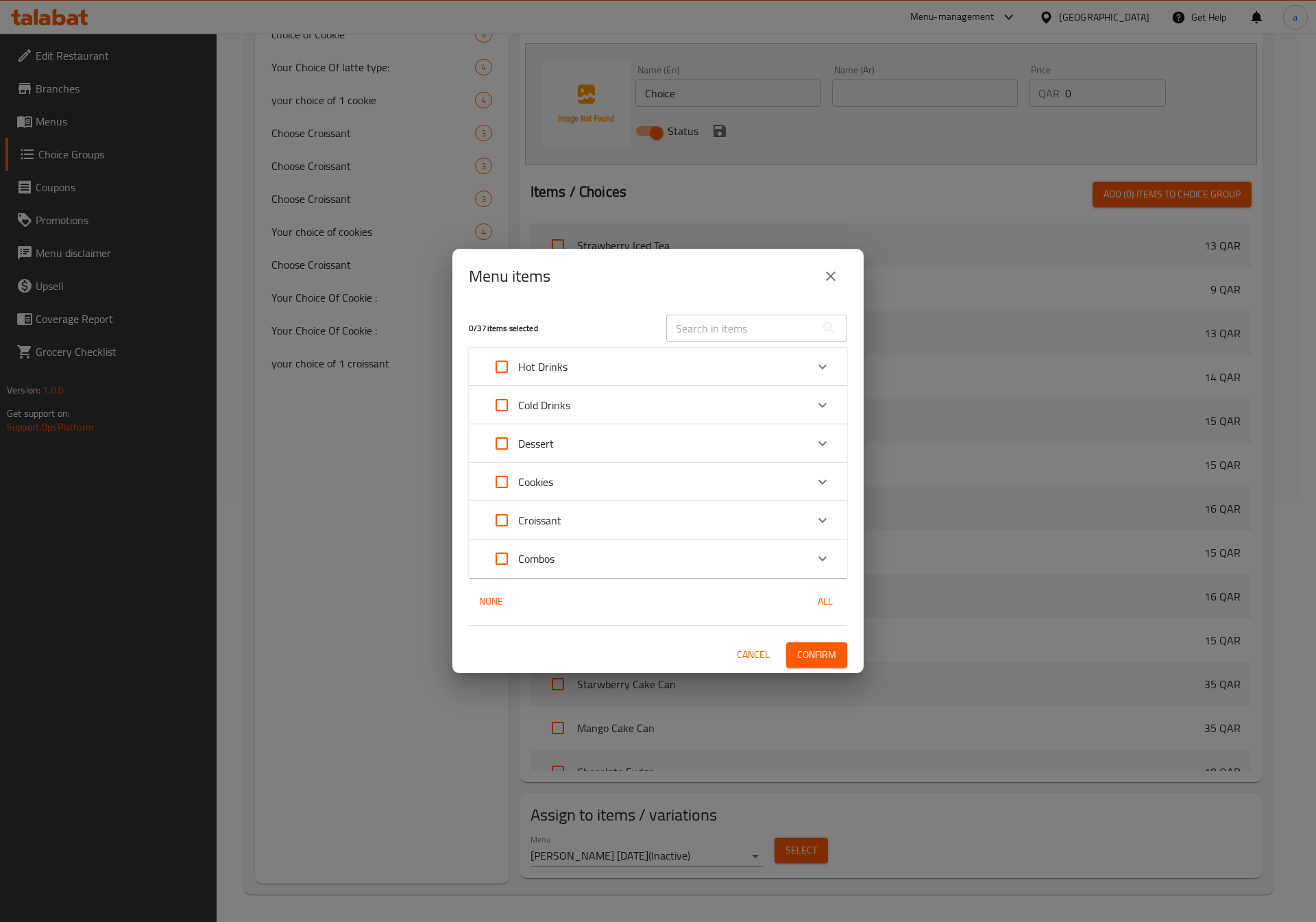
click at [741, 671] on div "0 / 37 items selected ​ Hot Drinks Americano 9 QAR Latte 15 QAR Cappuccino 15 Q…" at bounding box center [658, 488] width 412 height 368
click at [760, 659] on span "Cancel" at bounding box center [753, 654] width 33 height 17
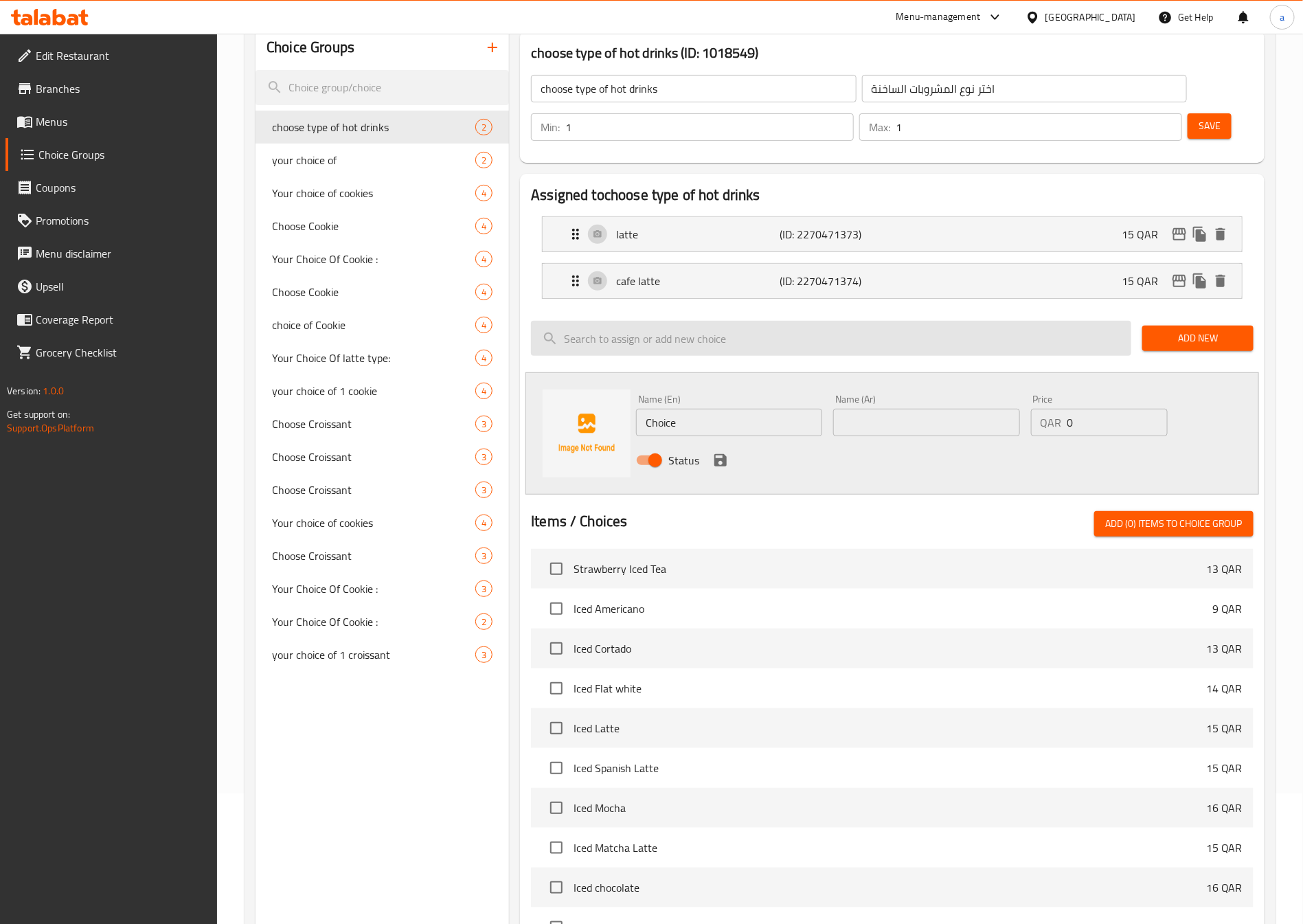
scroll to position [0, 0]
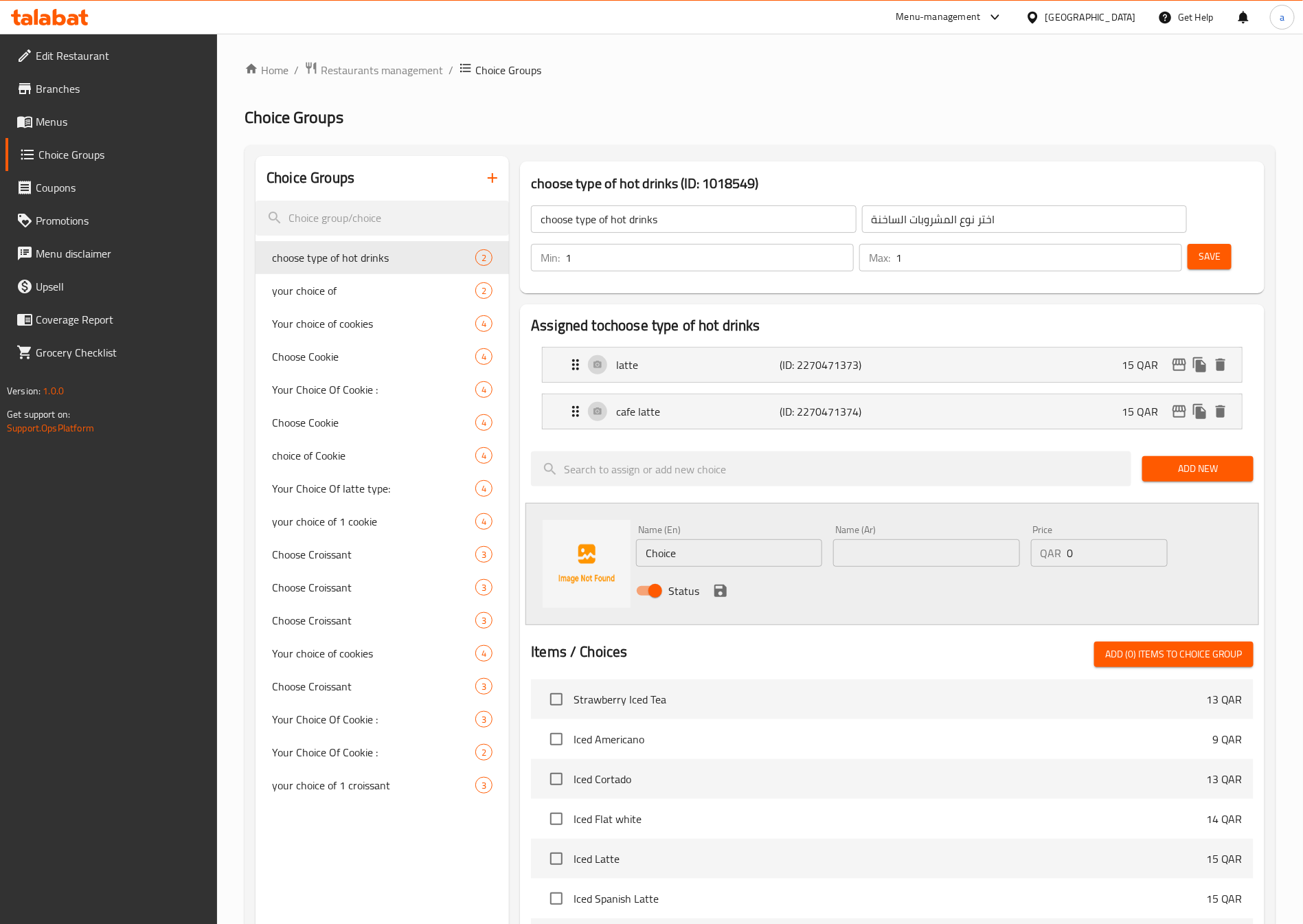
click at [686, 216] on input "choose type of hot drinks" at bounding box center [693, 219] width 325 height 27
click at [897, 227] on input "اختر نوع المشروبات الساخنة" at bounding box center [1024, 219] width 325 height 27
click at [607, 215] on input "choose type of hot drinks" at bounding box center [693, 219] width 325 height 27
drag, startPoint x: 694, startPoint y: 227, endPoint x: 738, endPoint y: 212, distance: 46.5
click at [707, 216] on input "choose type of hot drinks" at bounding box center [693, 219] width 325 height 27
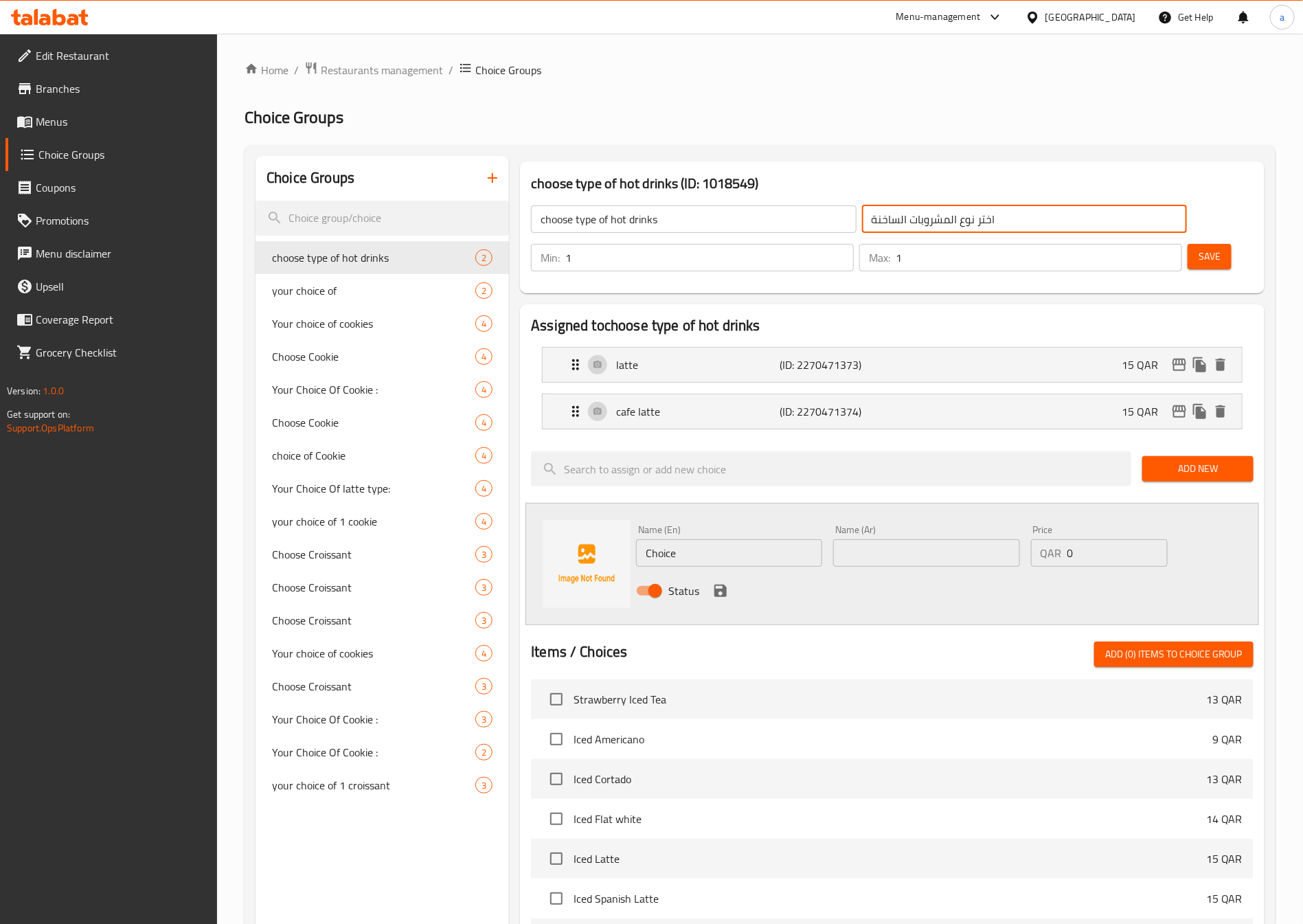
click at [943, 227] on input "اختر نوع المشروبات الساخنة" at bounding box center [1024, 219] width 325 height 27
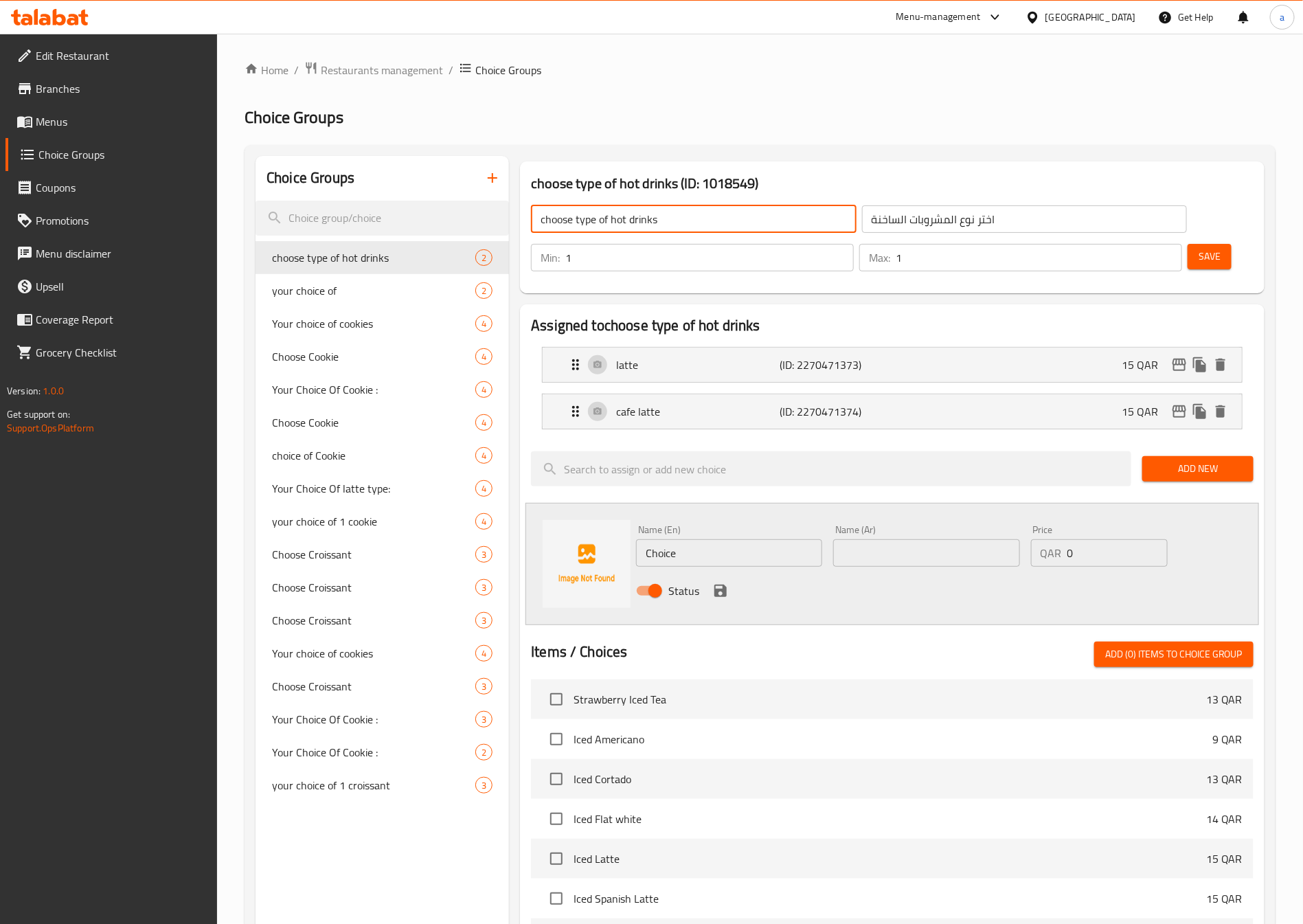
drag, startPoint x: 704, startPoint y: 229, endPoint x: 409, endPoint y: 239, distance: 295.2
click at [419, 239] on div "Choice Groups choose type of hot drinks 2 your choice of 2 Your choice of cooki…" at bounding box center [763, 750] width 1015 height 1189
click at [717, 225] on input "choose type of hot drinks" at bounding box center [693, 219] width 325 height 27
type input "c"
type input "latte"
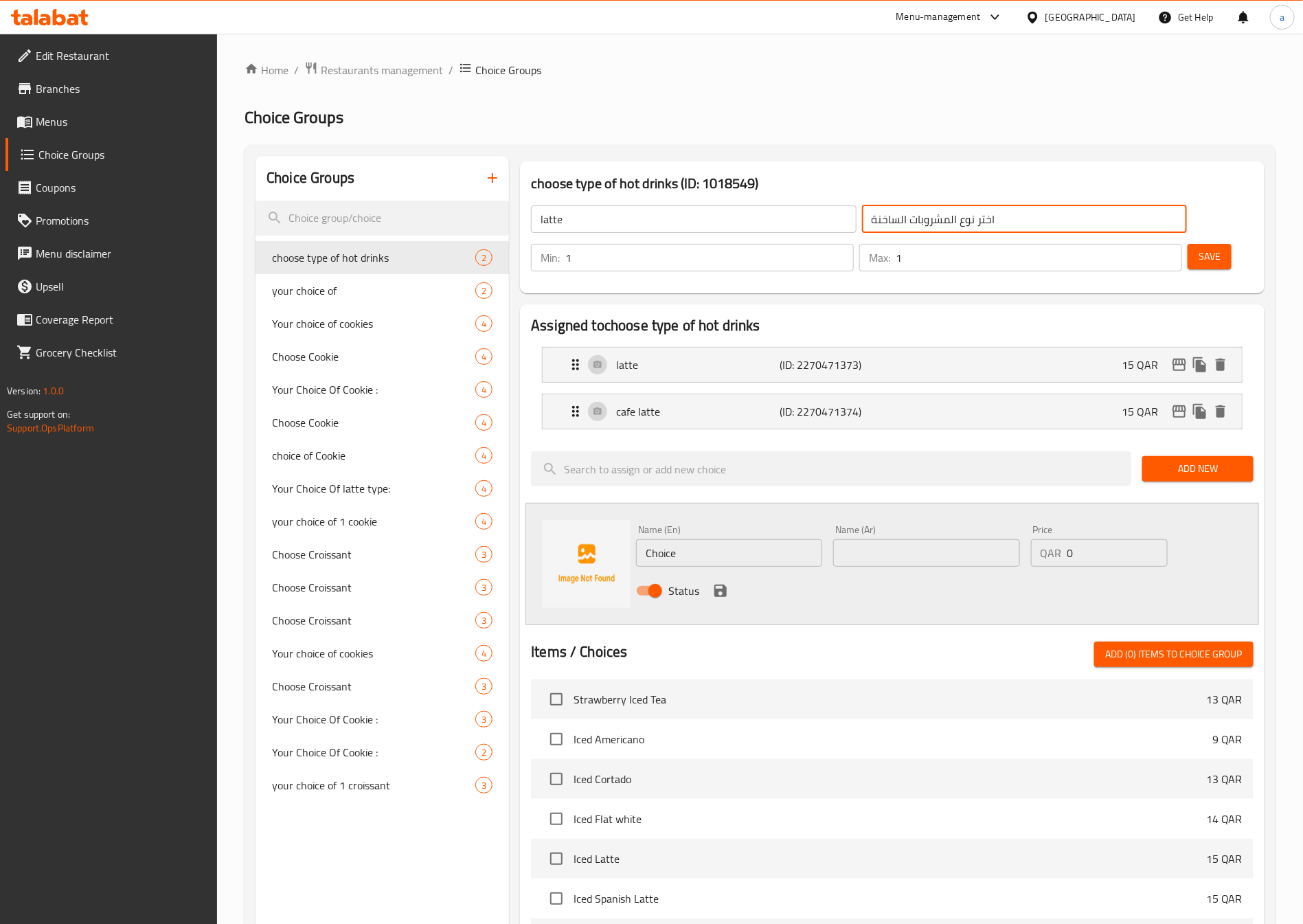
drag, startPoint x: 914, startPoint y: 216, endPoint x: 276, endPoint y: 145, distance: 641.9
click at [276, 145] on div "Choice Groups choose type of hot drinks 2 your choice of 2 Your choice of cooki…" at bounding box center [759, 750] width 1031 height 1211
type input "لاتيه"
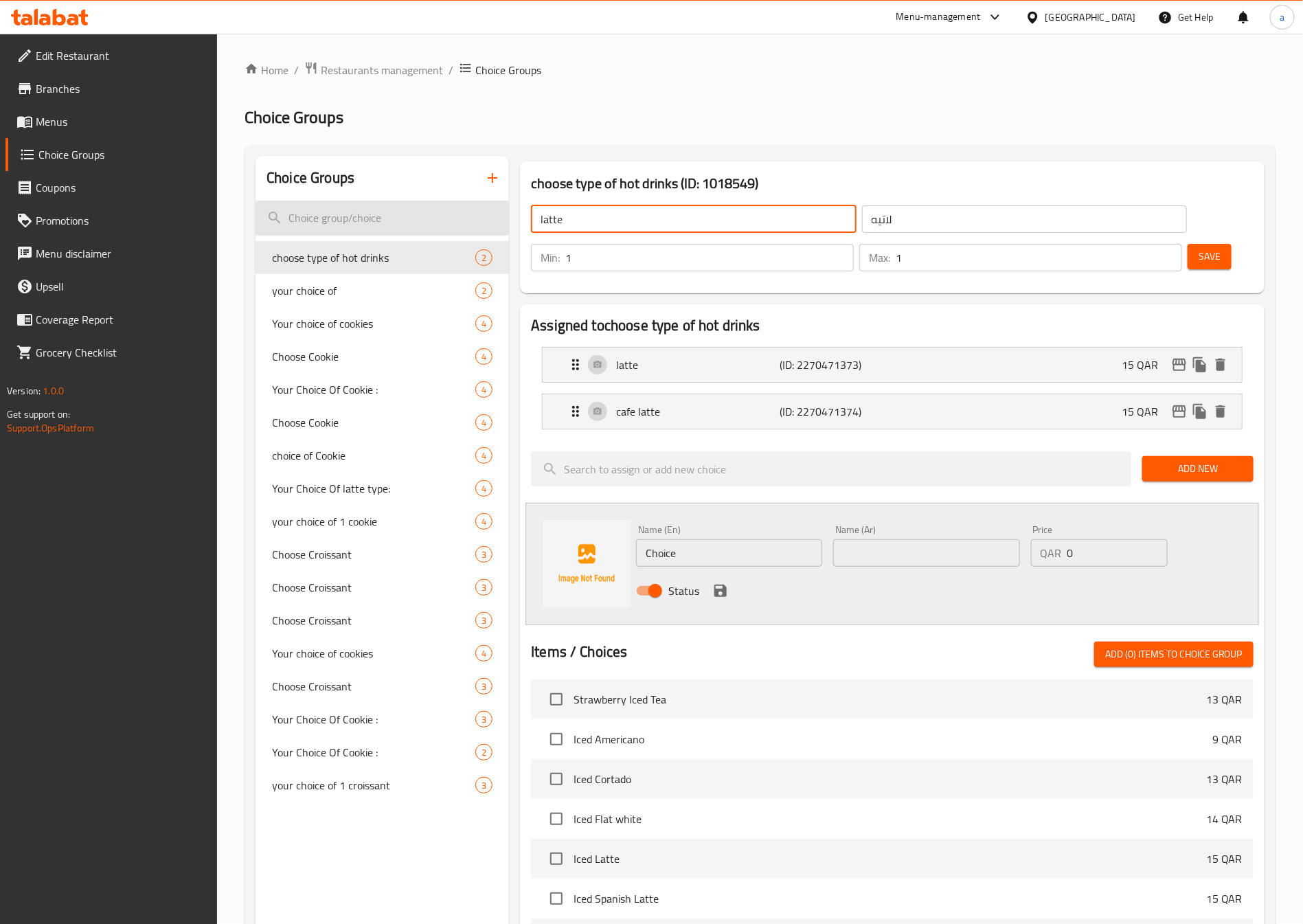
drag, startPoint x: 584, startPoint y: 229, endPoint x: 420, endPoint y: 225, distance: 164.0
click at [427, 227] on div "Choice Groups choose type of hot drinks 2 your choice of 2 Your choice of cooki…" at bounding box center [763, 750] width 1015 height 1189
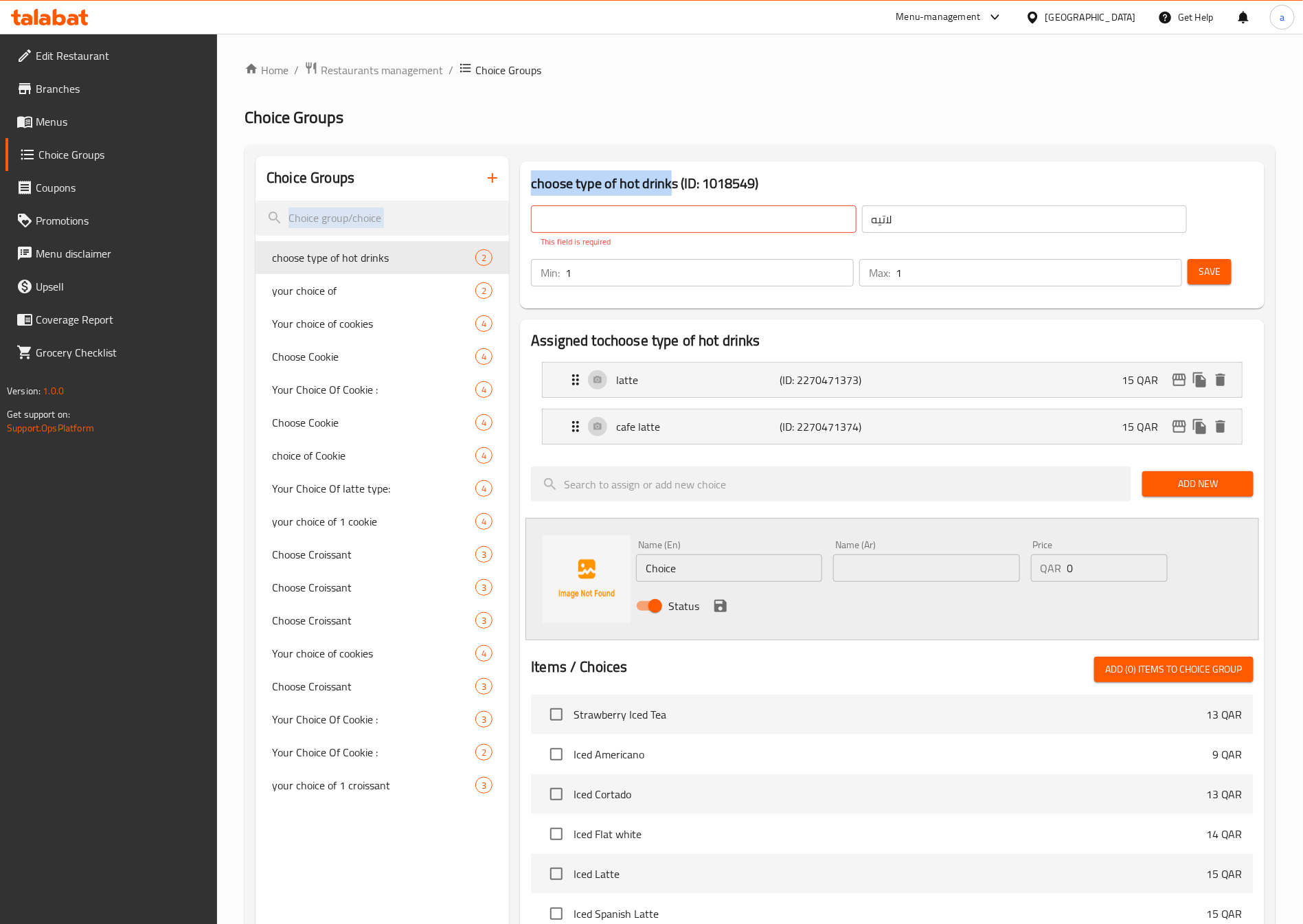
drag, startPoint x: 672, startPoint y: 179, endPoint x: 376, endPoint y: 189, distance: 296.2
click at [376, 189] on div "Choice Groups choose type of hot drinks 2 your choice of 2 Your choice of cooki…" at bounding box center [763, 758] width 1015 height 1204
copy div "choose type of hot drinks 2 your choice of 2 Your choice of cookies 4 Choose Co…"
click at [614, 218] on input "text" at bounding box center [693, 219] width 325 height 27
paste input "Choice group/choice choose type of hot drink"
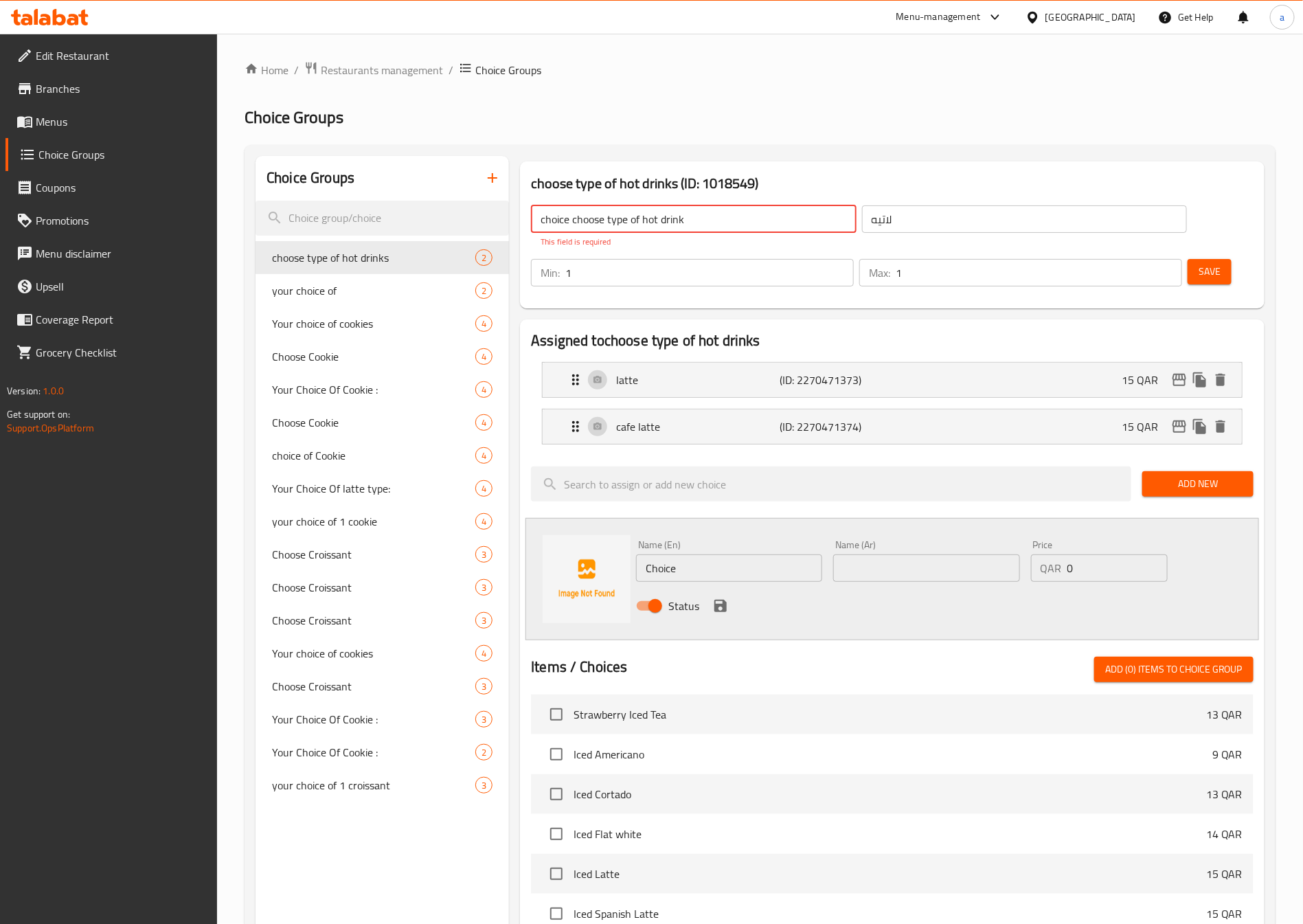
type input "choice choose type of hot drink"
click at [862, 216] on input "لاتيه" at bounding box center [1024, 219] width 325 height 27
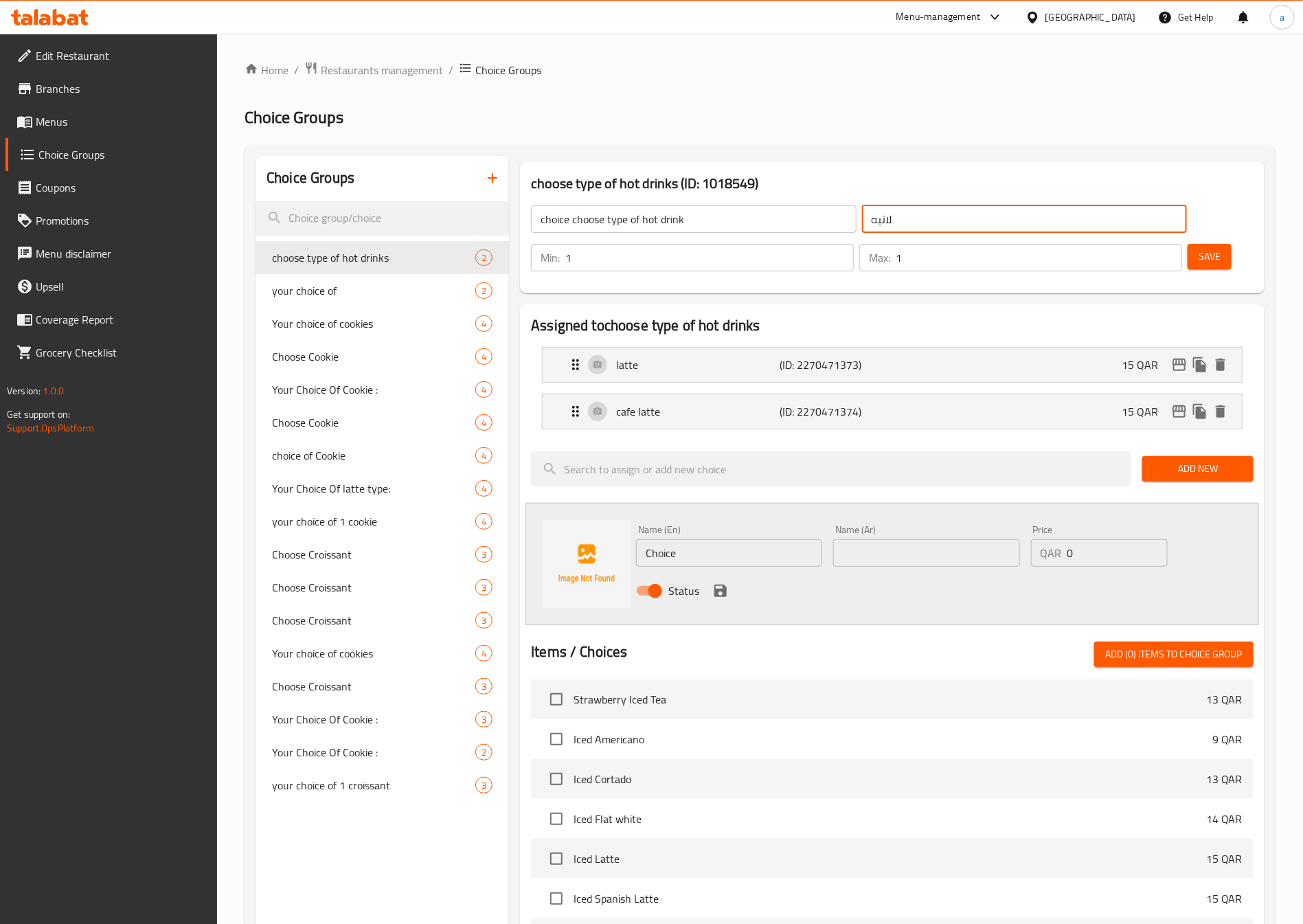
drag, startPoint x: 816, startPoint y: 221, endPoint x: 698, endPoint y: 225, distance: 118.1
click at [698, 225] on div "choice choose type of hot drink ​ لاتيه ​" at bounding box center [858, 219] width 672 height 44
type input "اختر نوع المشروب الساخن"
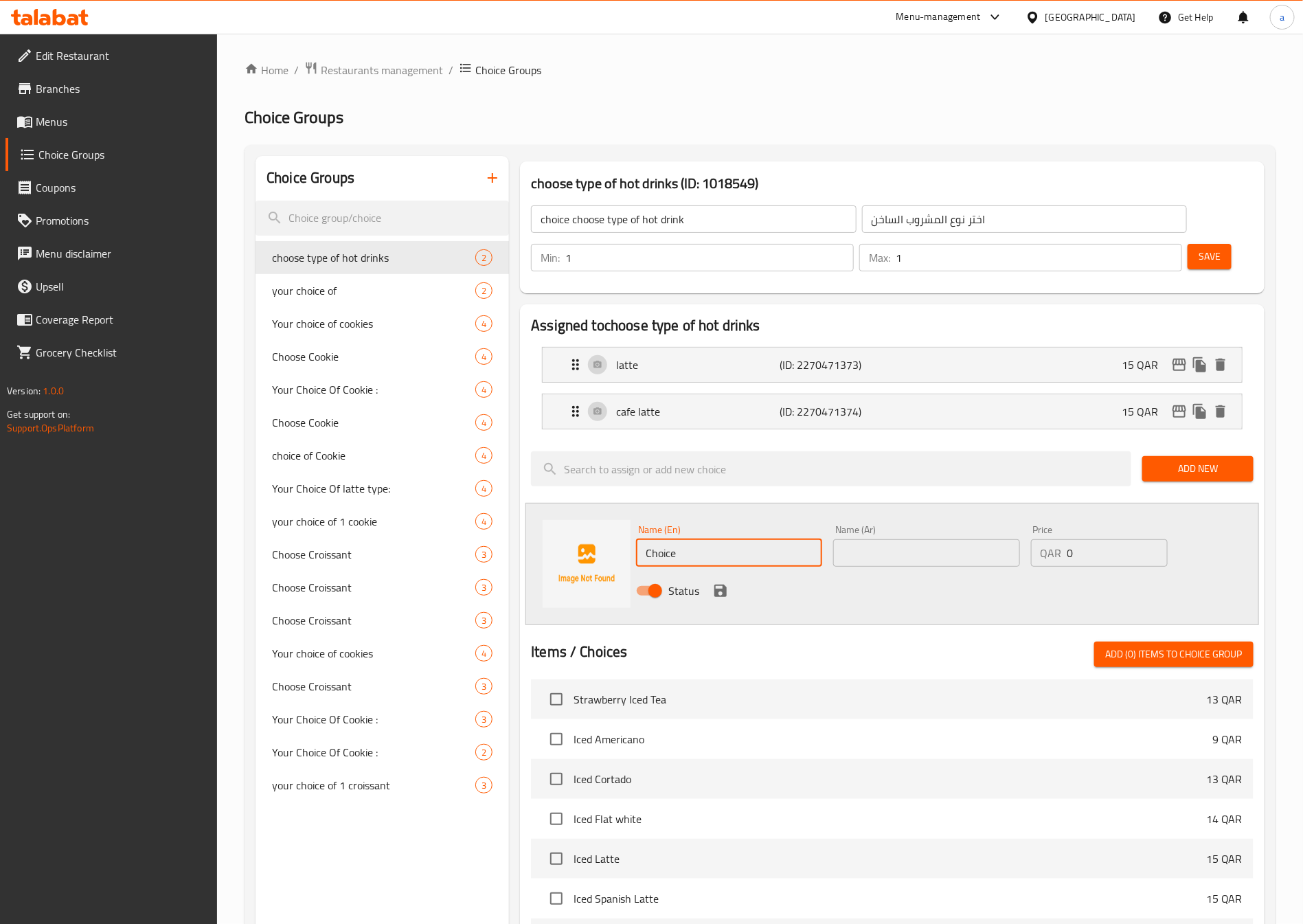
click at [730, 539] on input "Choice" at bounding box center [729, 552] width 186 height 27
type input "C"
type input "م"
type input "latte"
click at [939, 539] on input "text" at bounding box center [926, 552] width 186 height 27
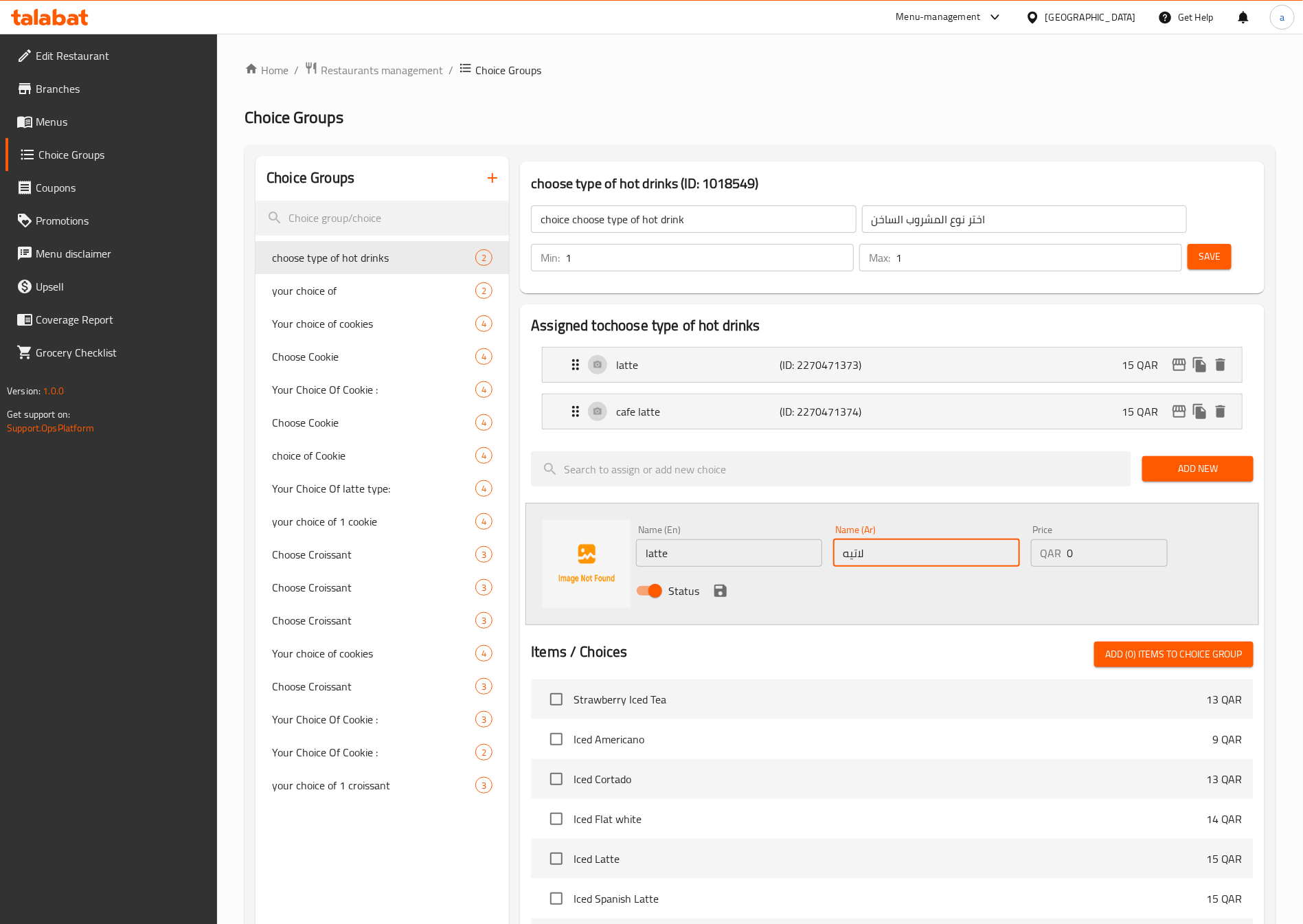
type input "لاتيه"
click at [1086, 539] on input "0" at bounding box center [1117, 552] width 100 height 27
click at [1155, 539] on input "14" at bounding box center [1117, 552] width 100 height 27
type input "15"
click at [1150, 539] on input "15" at bounding box center [1117, 552] width 100 height 27
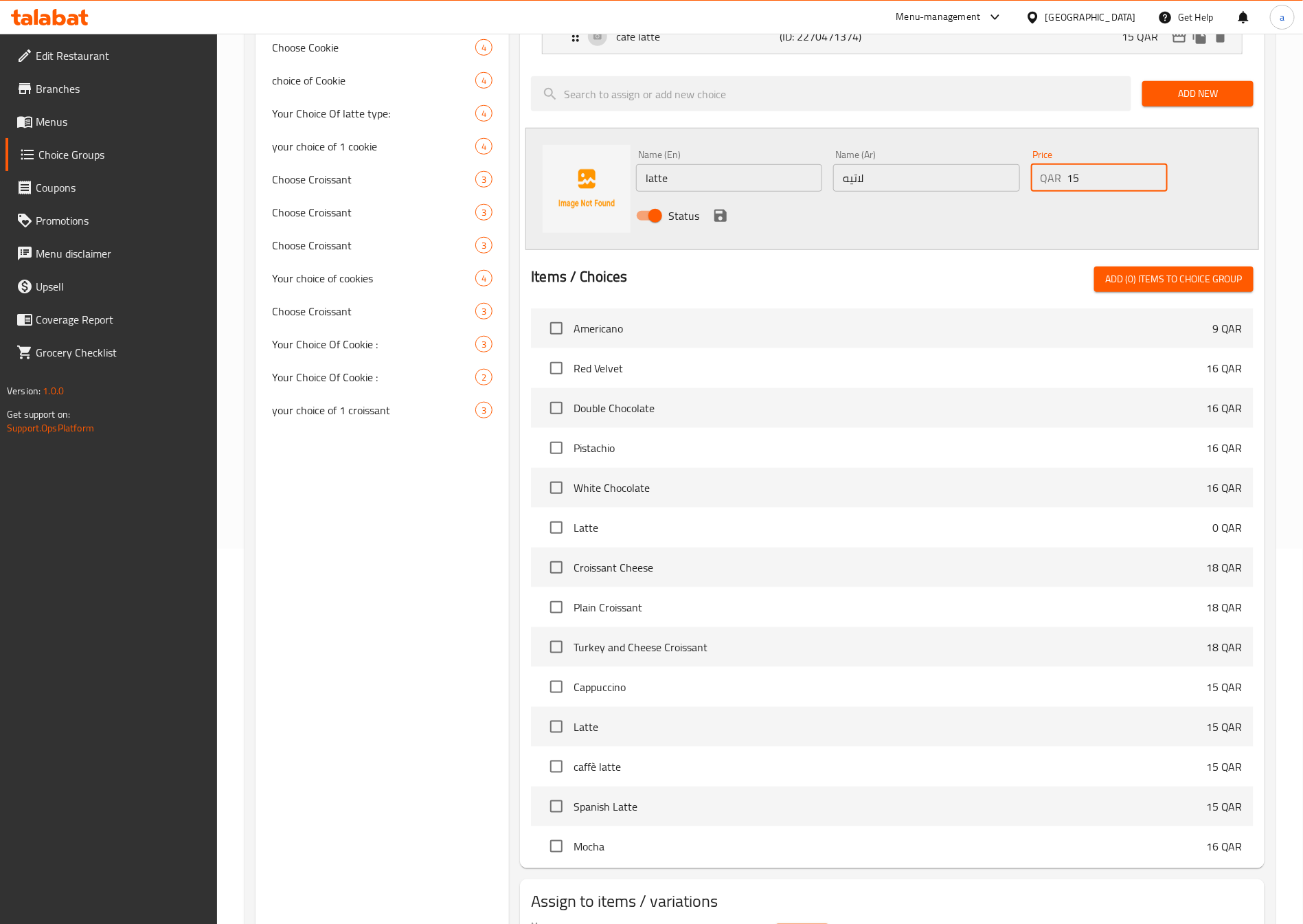
click at [668, 519] on span "Latte" at bounding box center [892, 527] width 639 height 16
click at [552, 513] on input "checkbox" at bounding box center [556, 528] width 29 height 29
checkbox input "true"
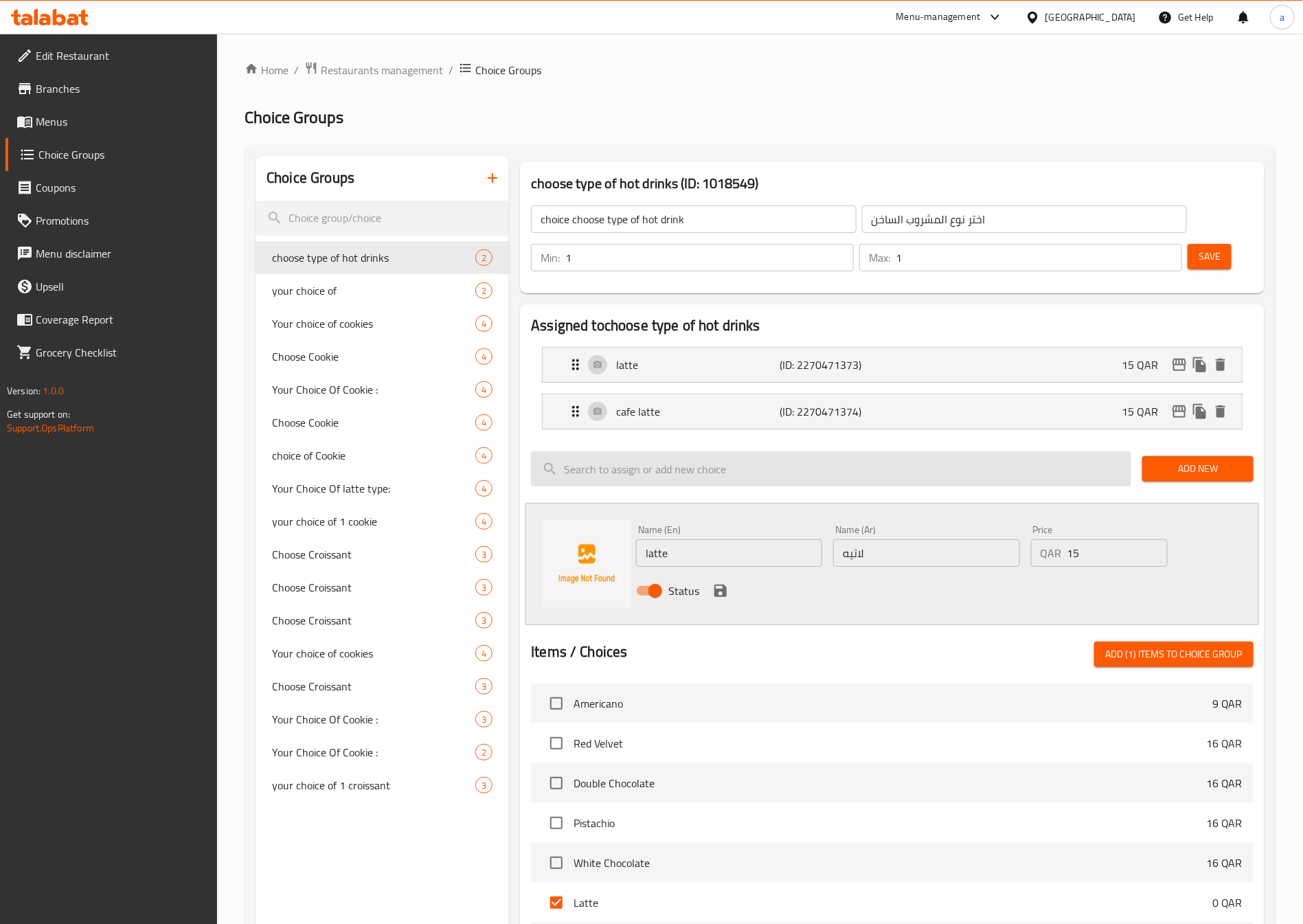
click at [924, 451] on input "search" at bounding box center [830, 468] width 600 height 35
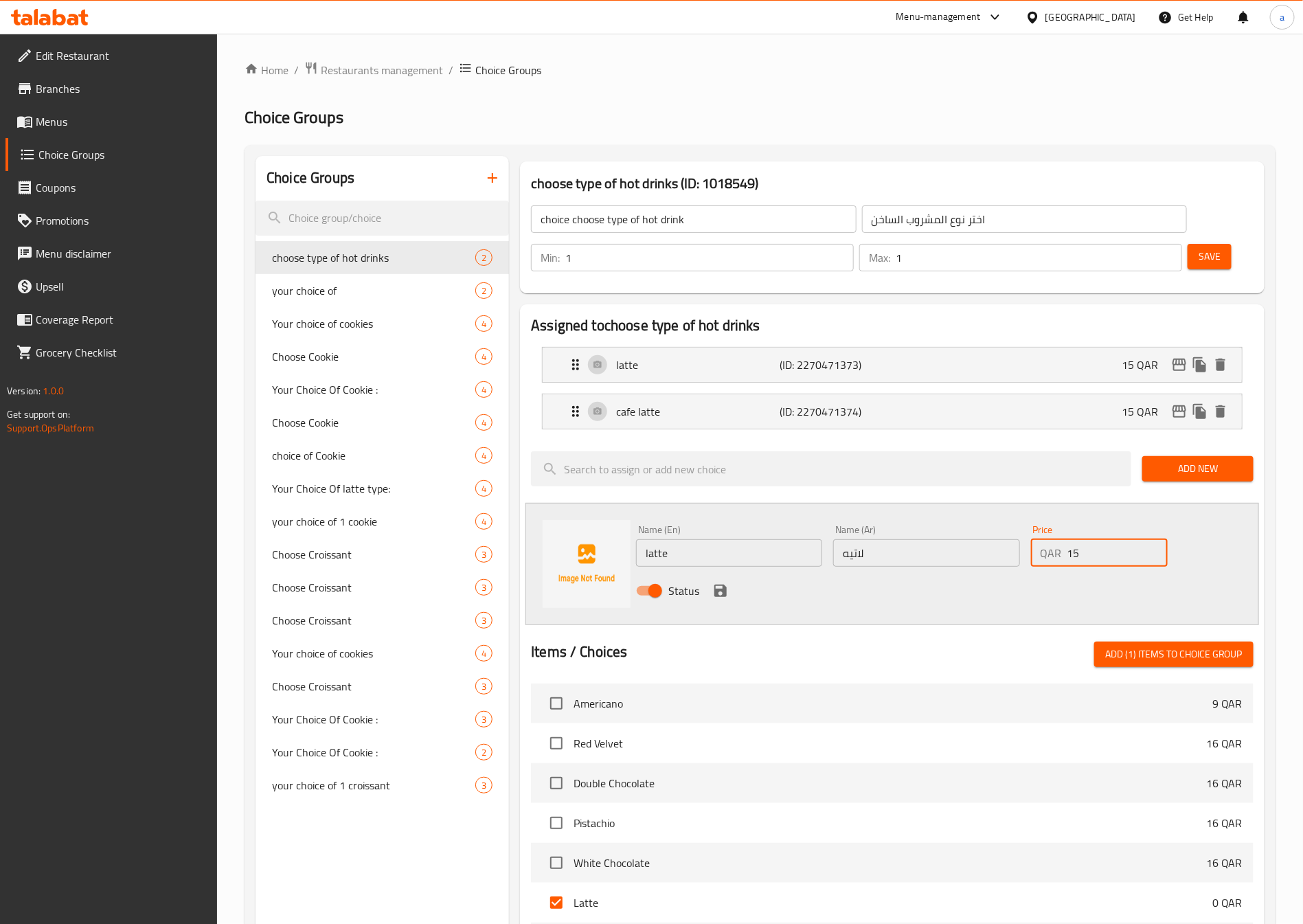
drag, startPoint x: 1094, startPoint y: 518, endPoint x: 1045, endPoint y: 532, distance: 51.0
click at [1045, 532] on div "Price QAR 15 Price" at bounding box center [1099, 546] width 148 height 53
type input "0"
click at [794, 539] on input "latte" at bounding box center [729, 552] width 186 height 27
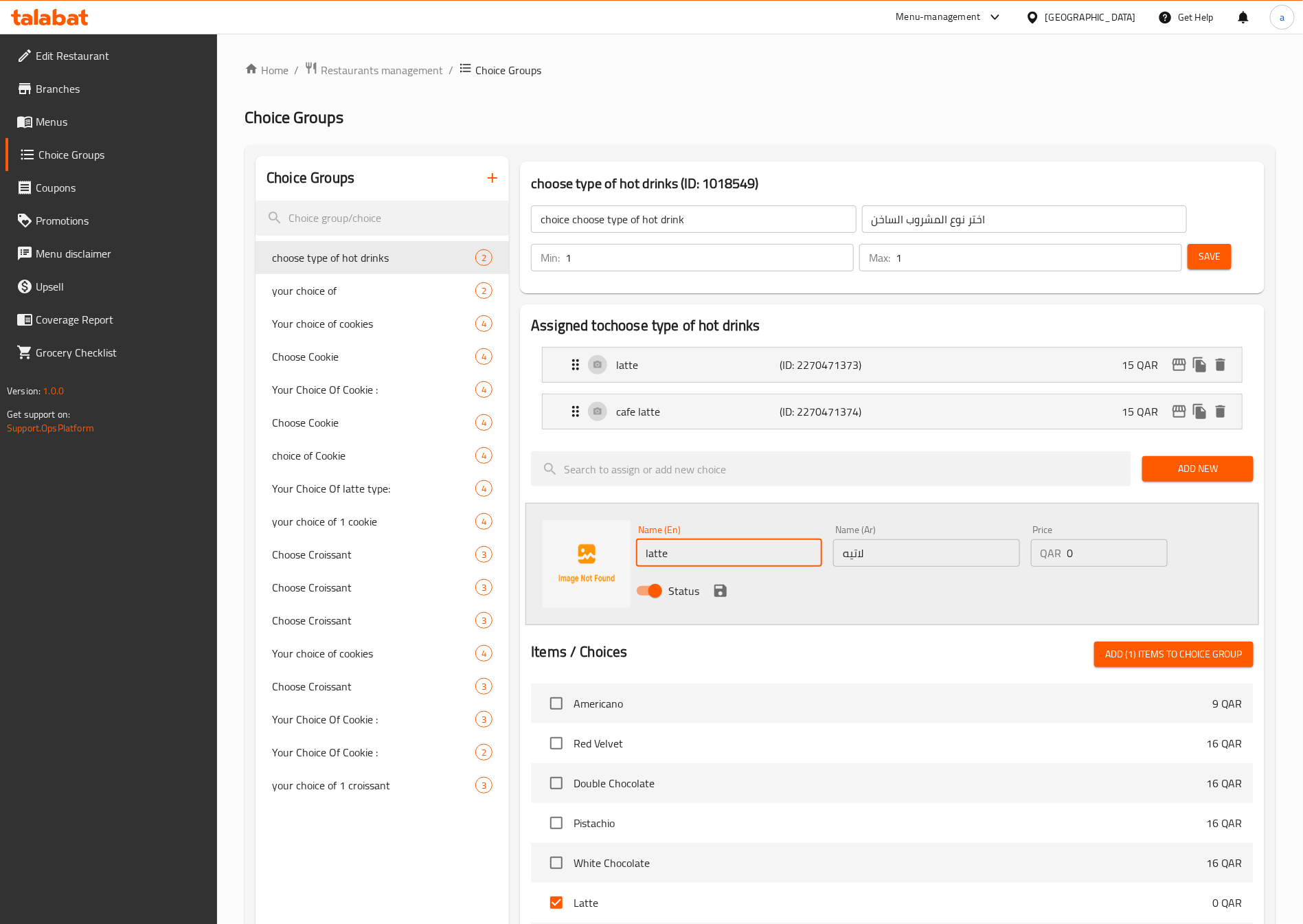
click at [794, 539] on input "latte" at bounding box center [729, 552] width 186 height 27
click at [787, 440] on div at bounding box center [892, 445] width 723 height 11
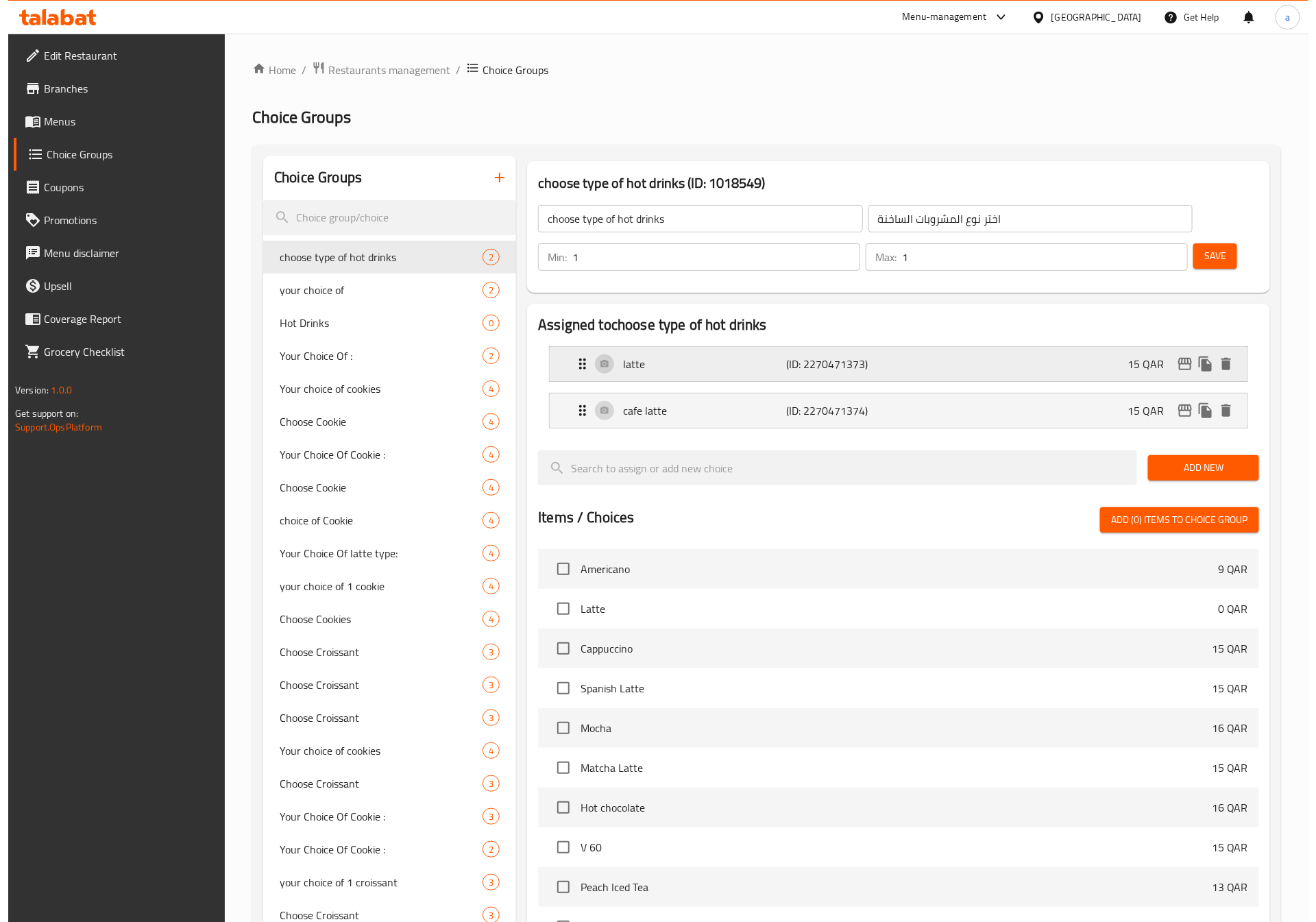
scroll to position [288, 0]
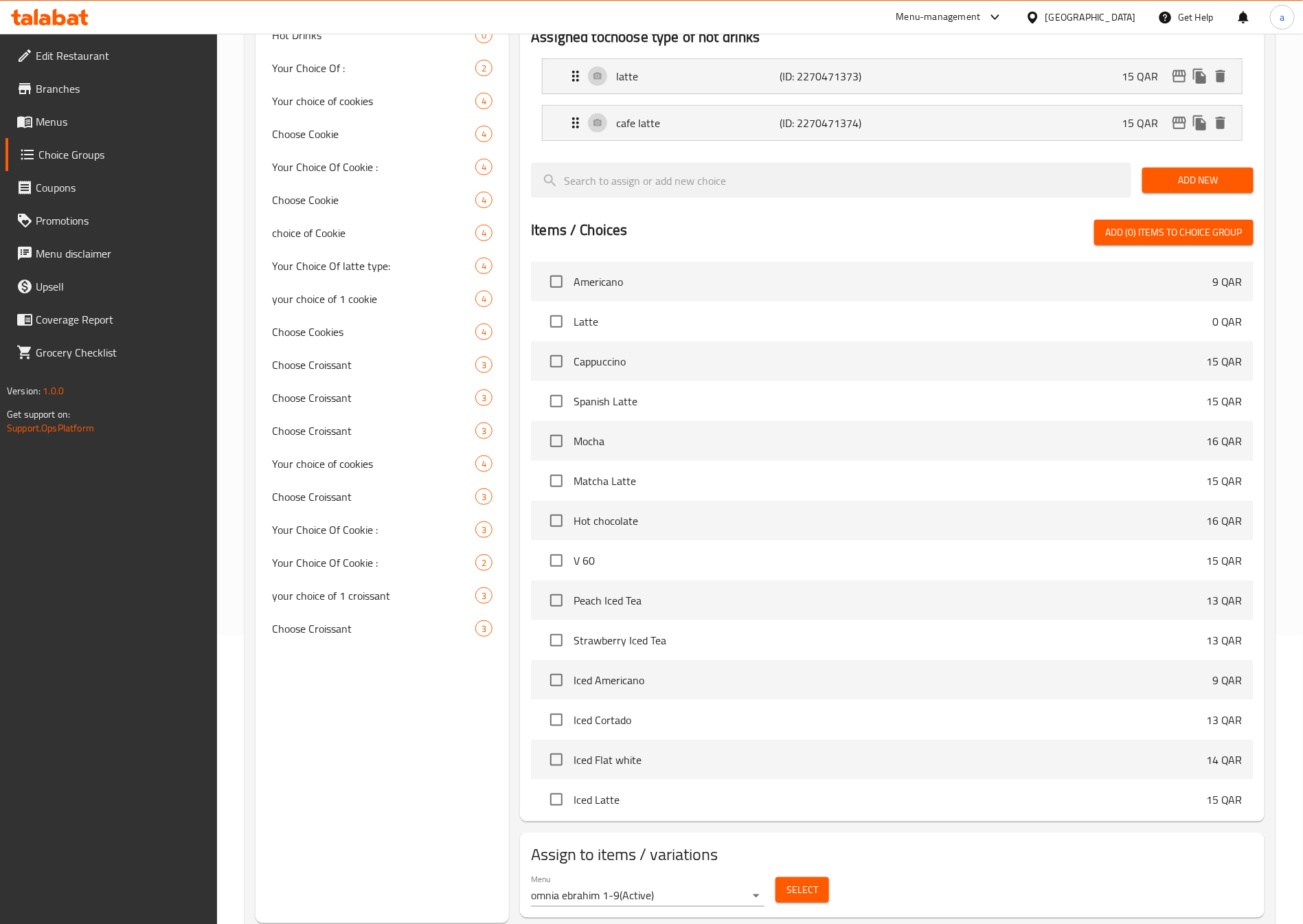
click at [590, 636] on body "​ Menu-management [GEOGRAPHIC_DATA] Get Help a Edit Restaurant Branches Menus C…" at bounding box center [652, 190] width 1303 height 890
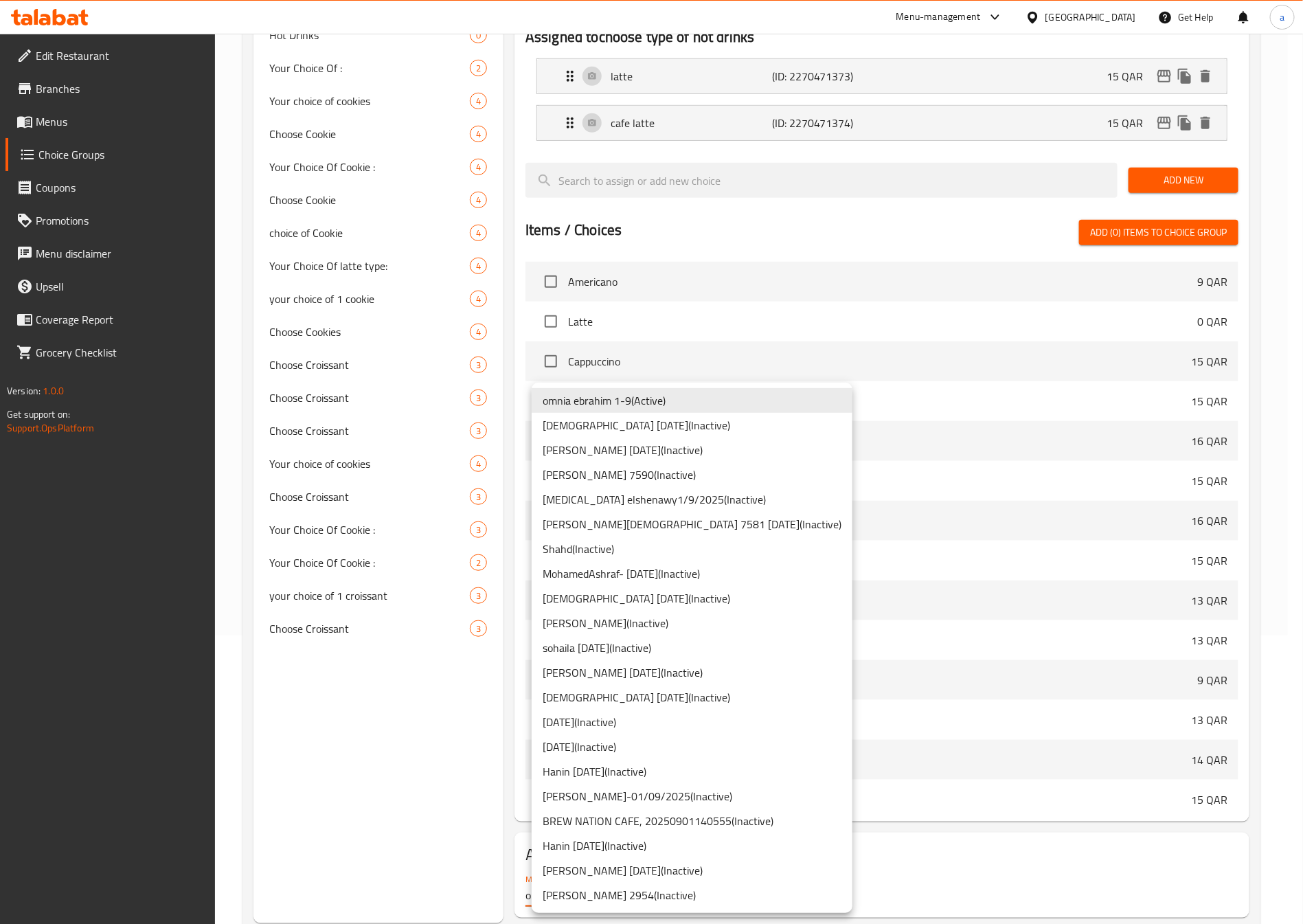
click at [568, 872] on li "[PERSON_NAME] [DATE] ( Inactive )" at bounding box center [692, 870] width 321 height 25
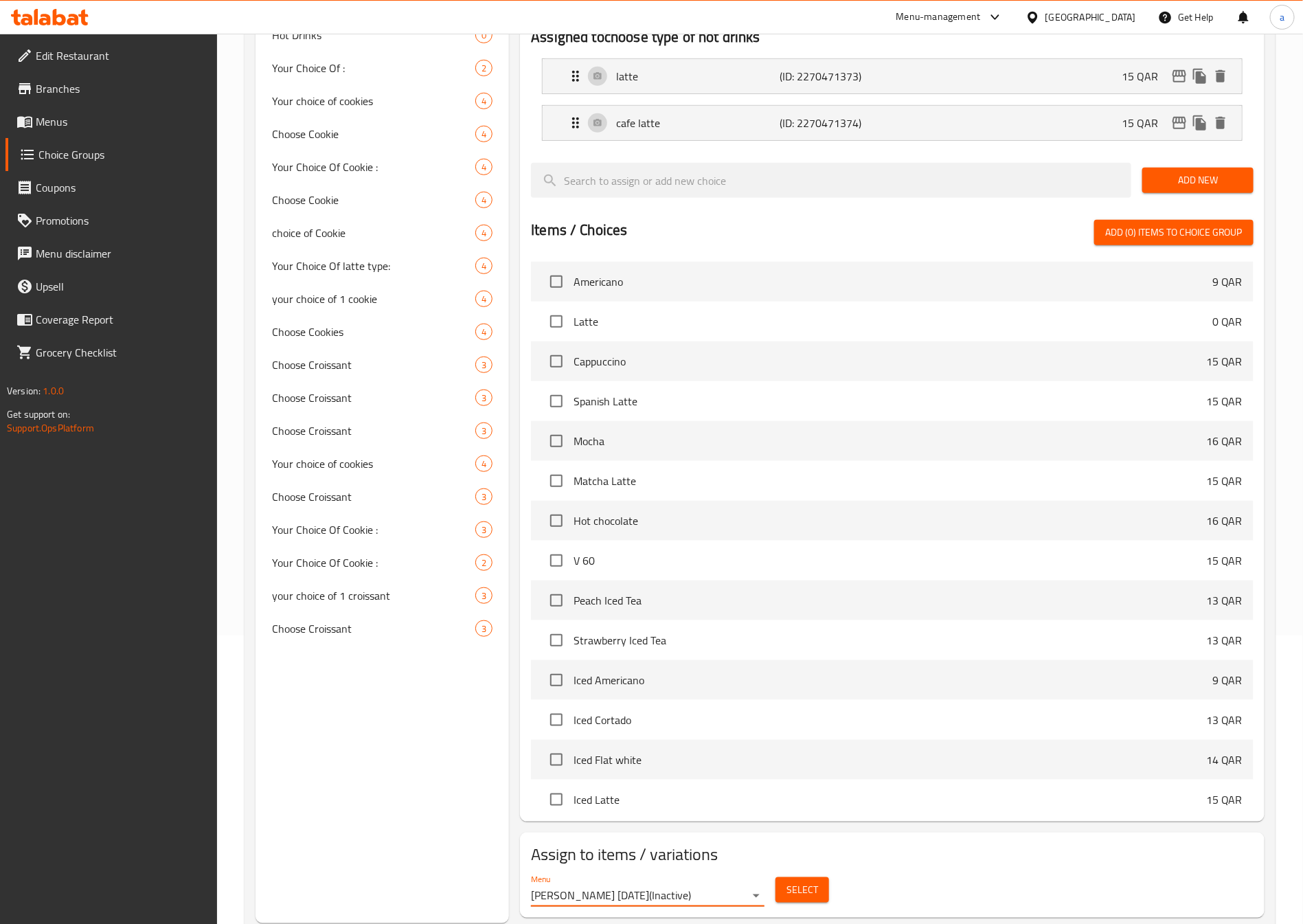
click at [814, 882] on span "Select" at bounding box center [802, 890] width 31 height 17
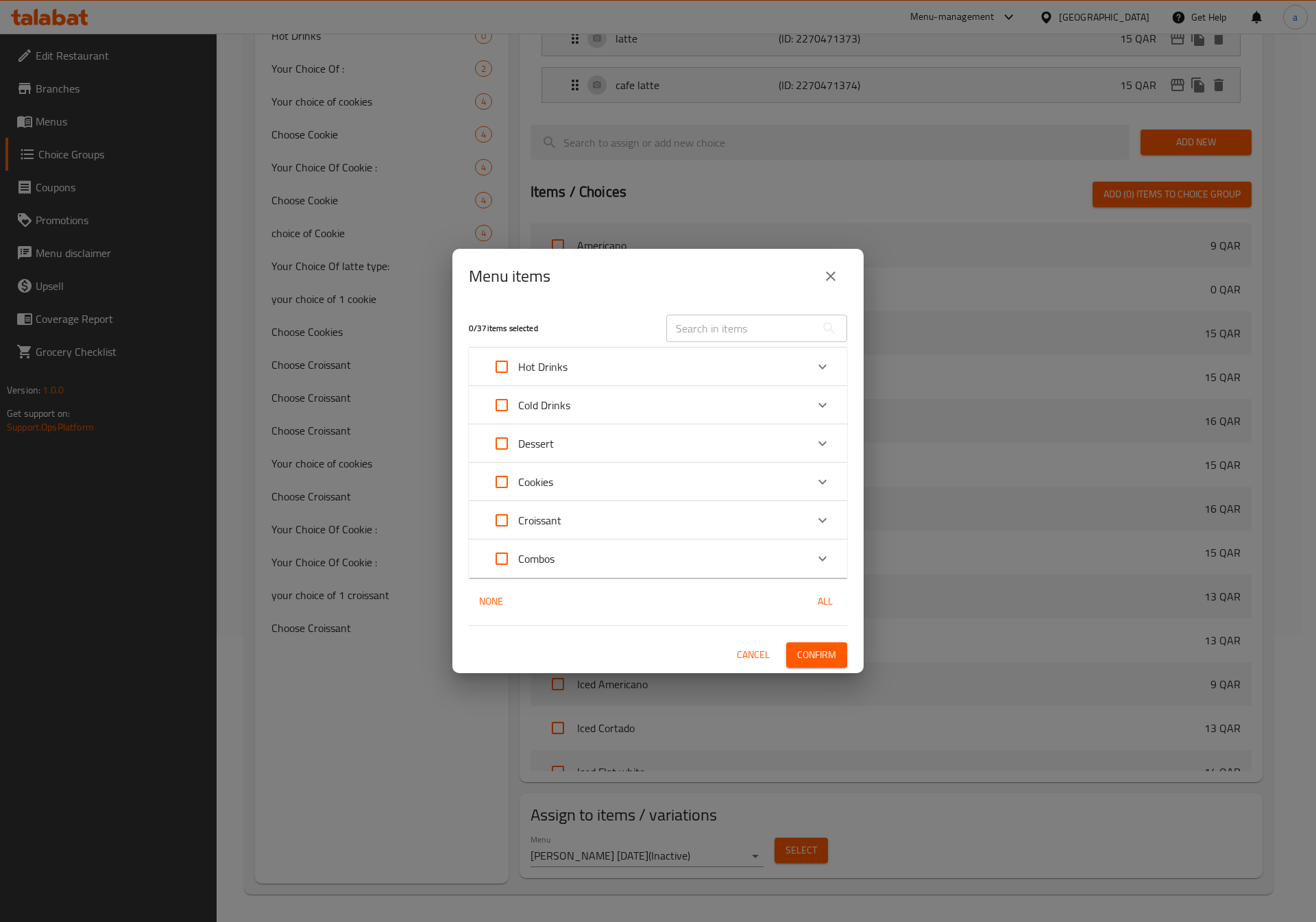
click at [704, 315] on input "text" at bounding box center [741, 328] width 149 height 27
click at [615, 362] on div "Hot Drinks" at bounding box center [645, 367] width 321 height 33
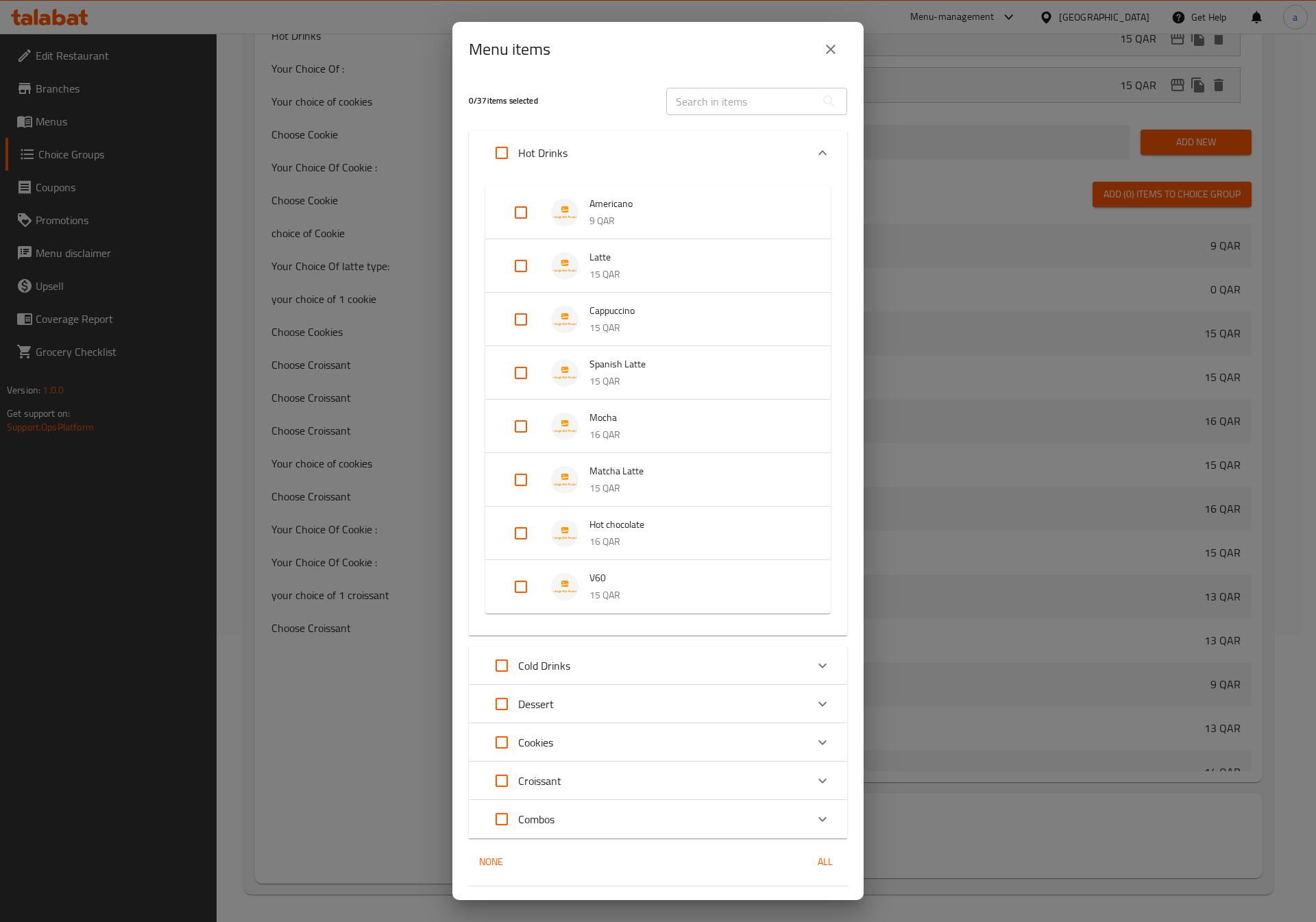
click at [529, 255] on input "Expand" at bounding box center [521, 266] width 33 height 33
checkbox input "true"
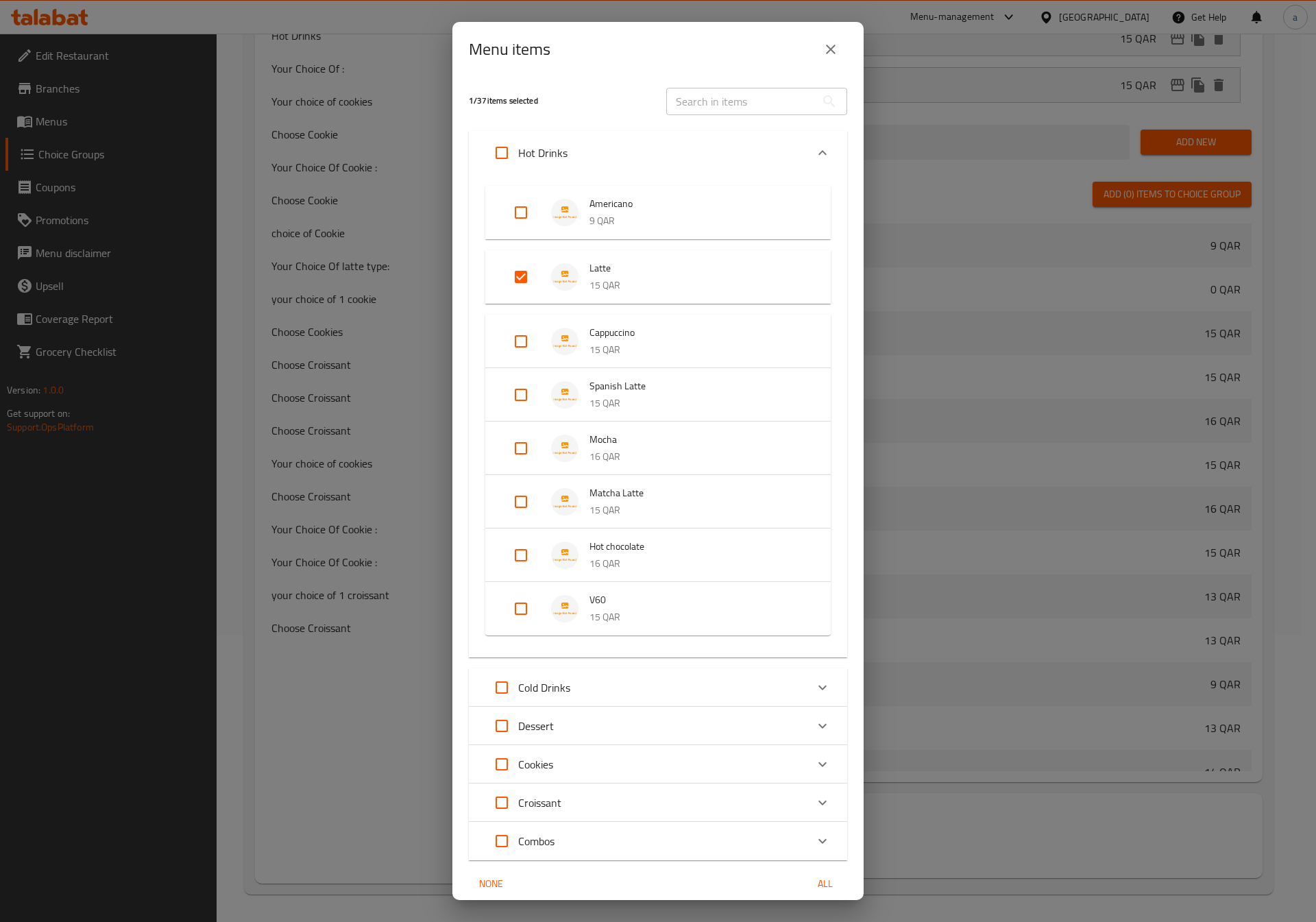
scroll to position [54, 0]
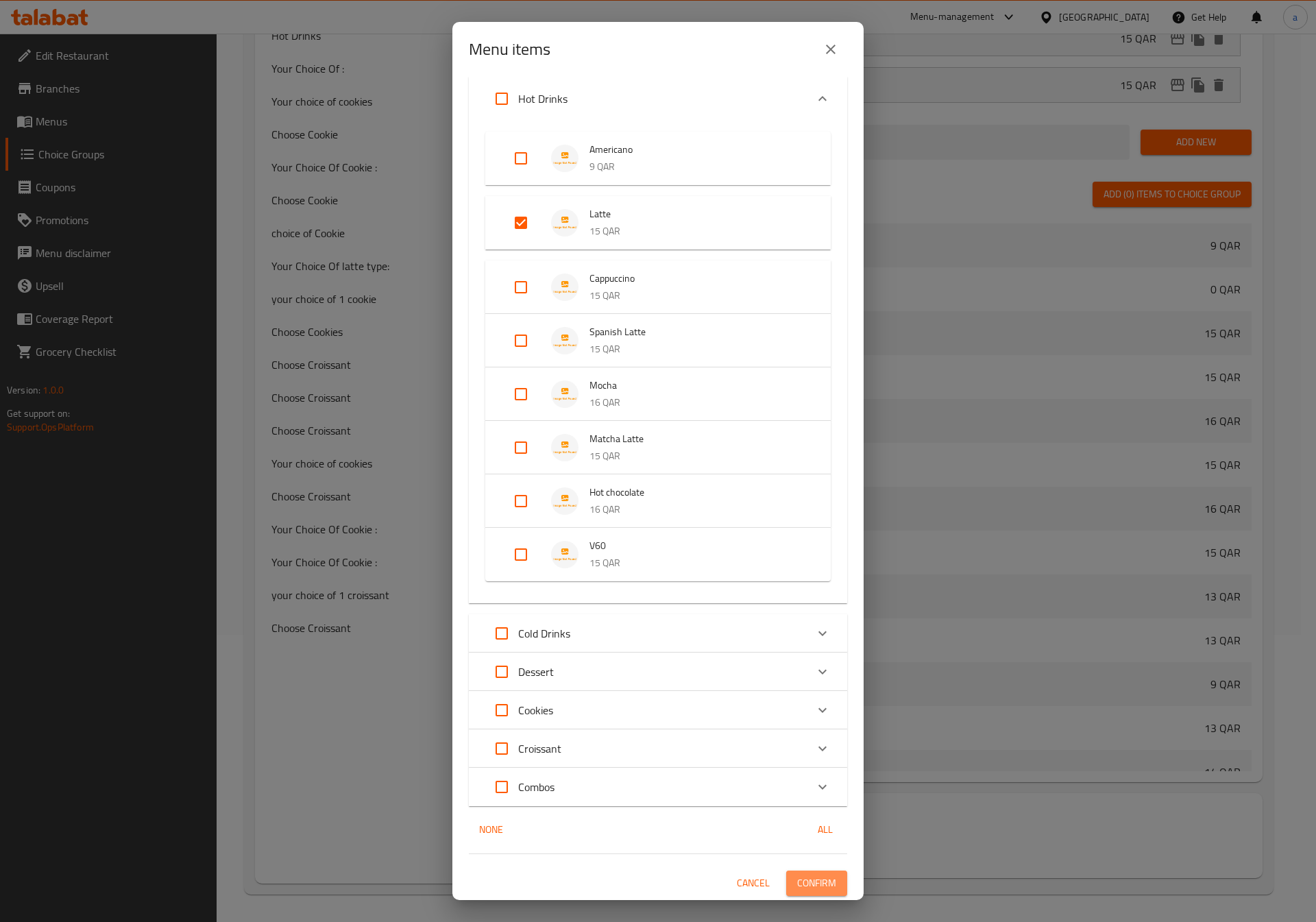
click at [797, 875] on span "Confirm" at bounding box center [816, 883] width 39 height 17
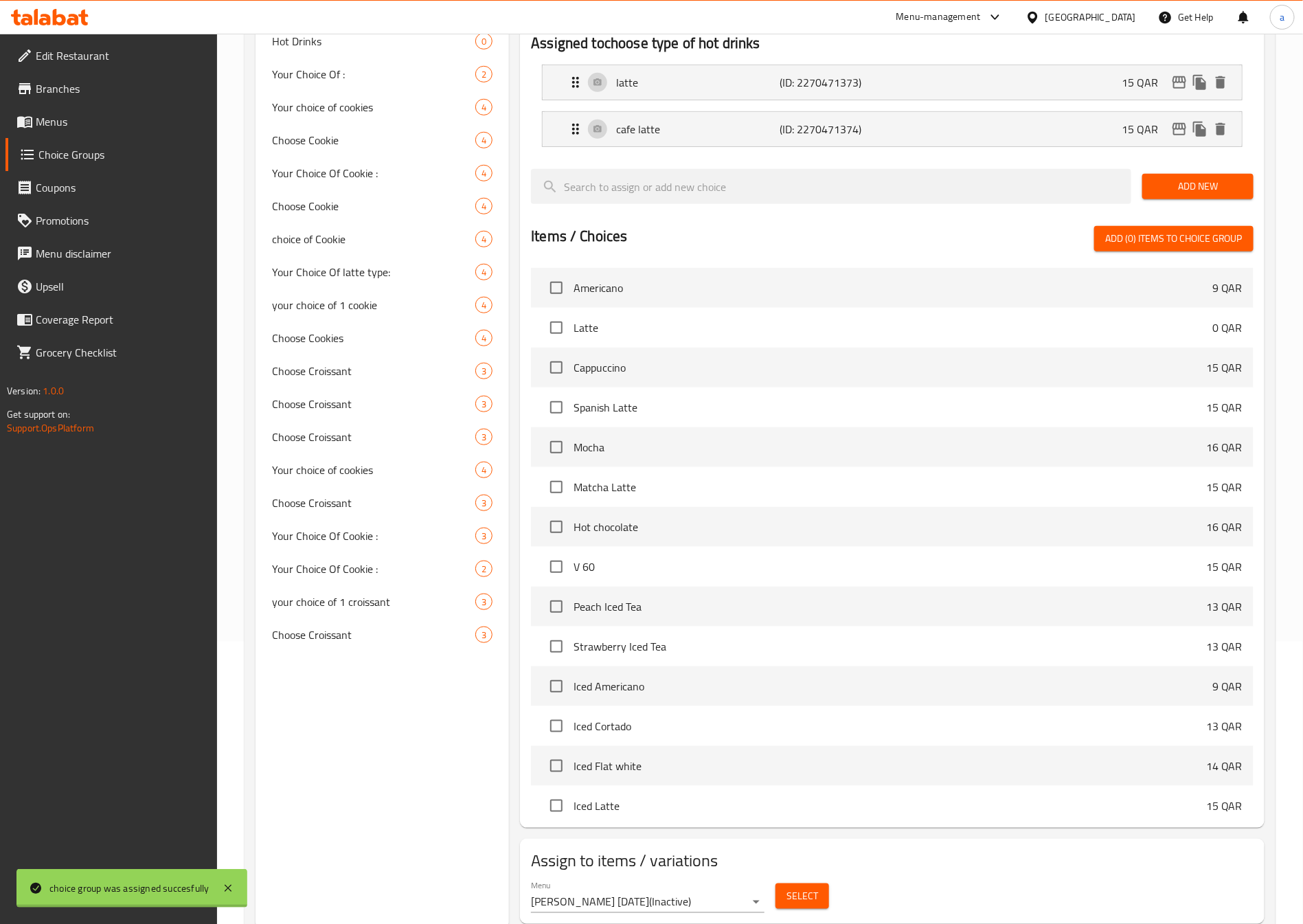
scroll to position [0, 0]
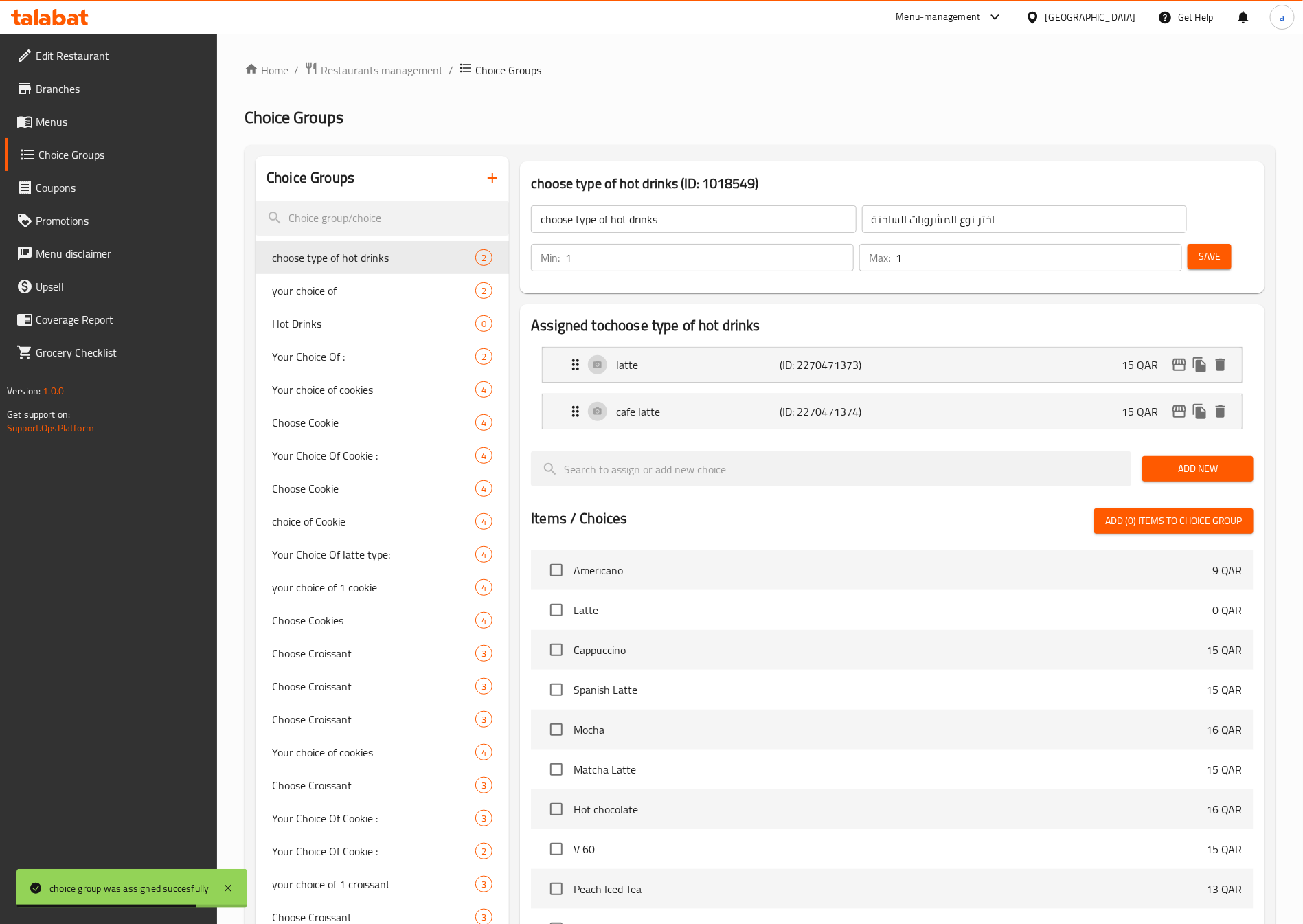
click at [125, 117] on span "Menus" at bounding box center [121, 121] width 171 height 16
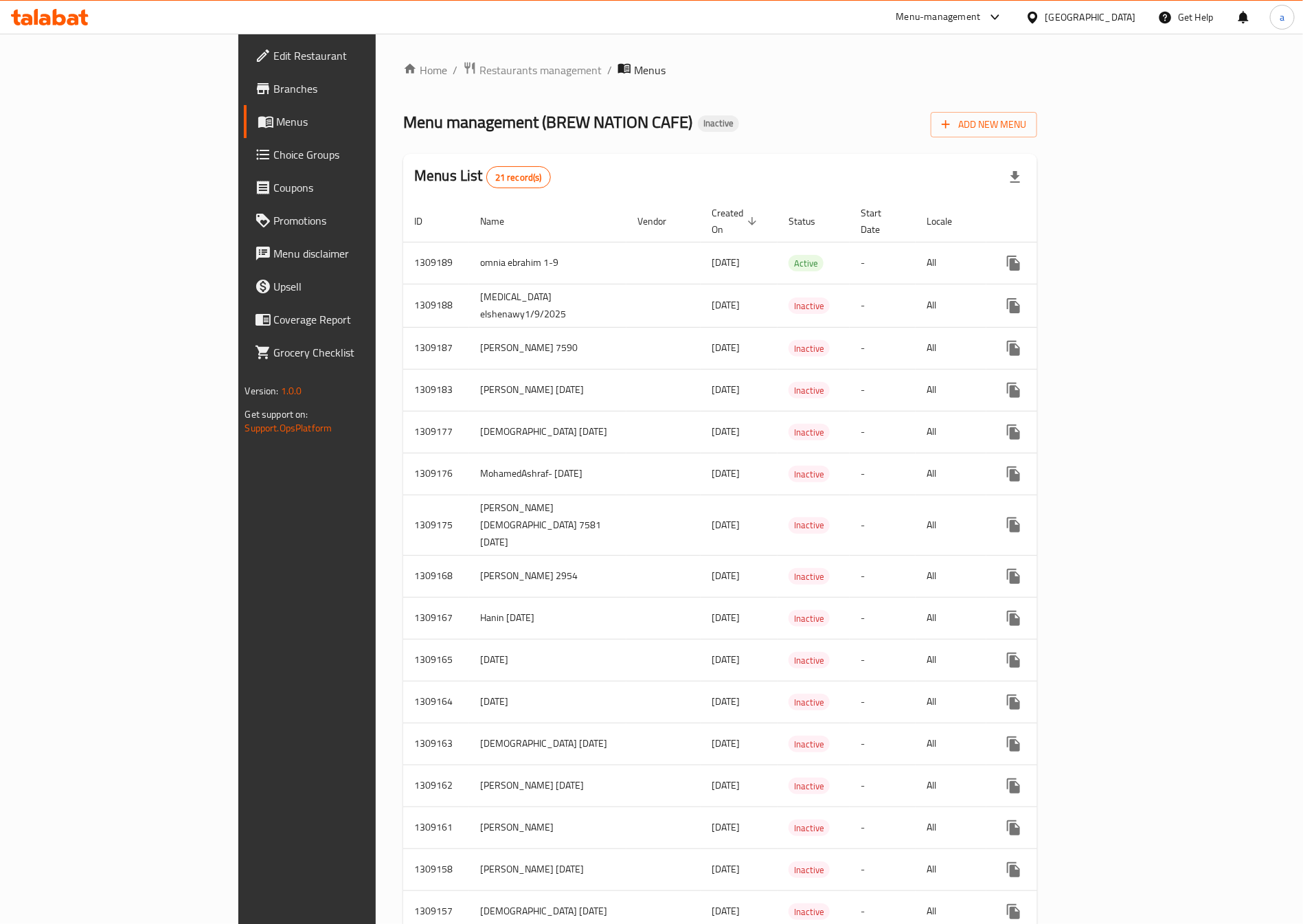
click at [277, 121] on span "Menus" at bounding box center [361, 121] width 168 height 16
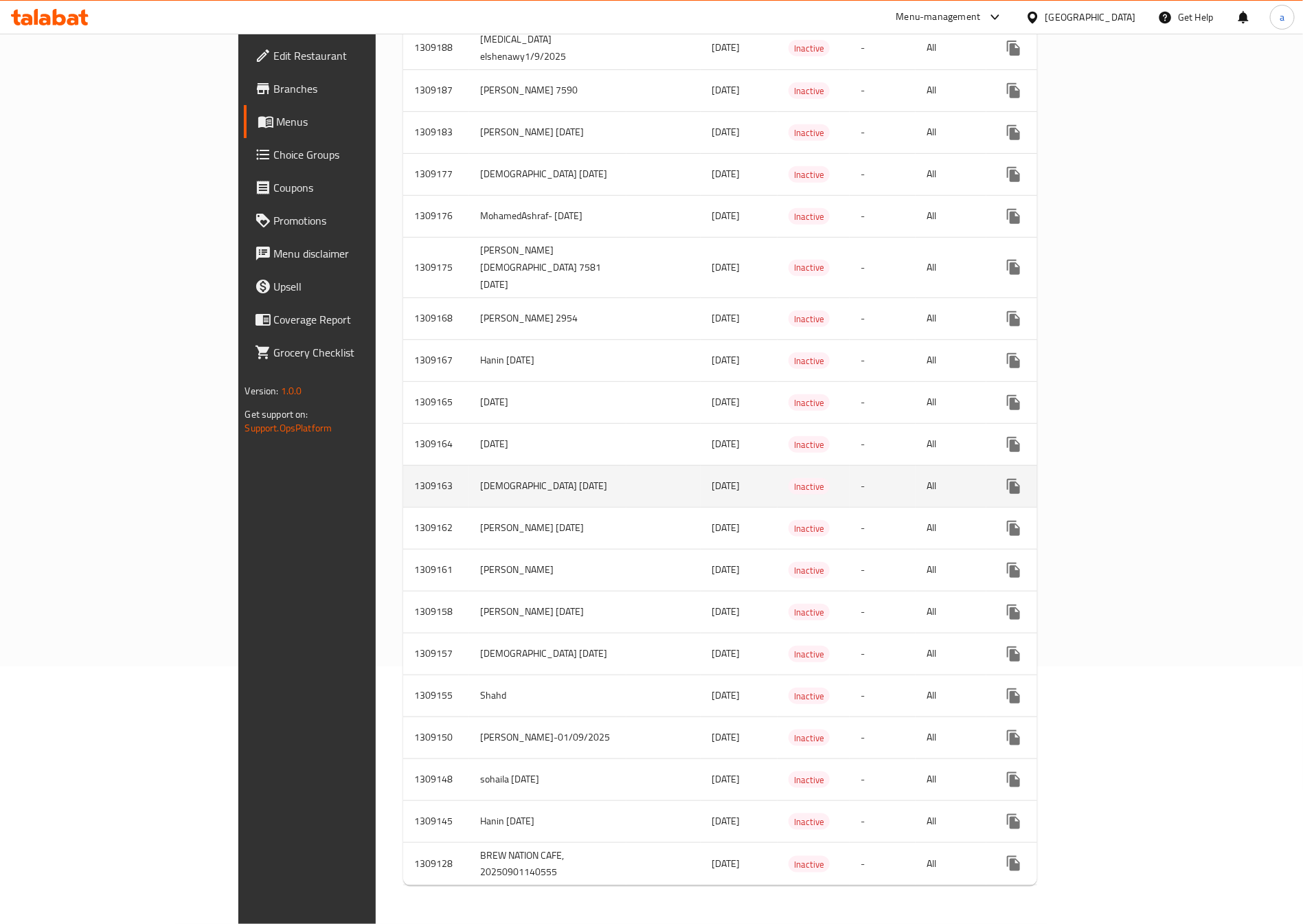
scroll to position [260, 0]
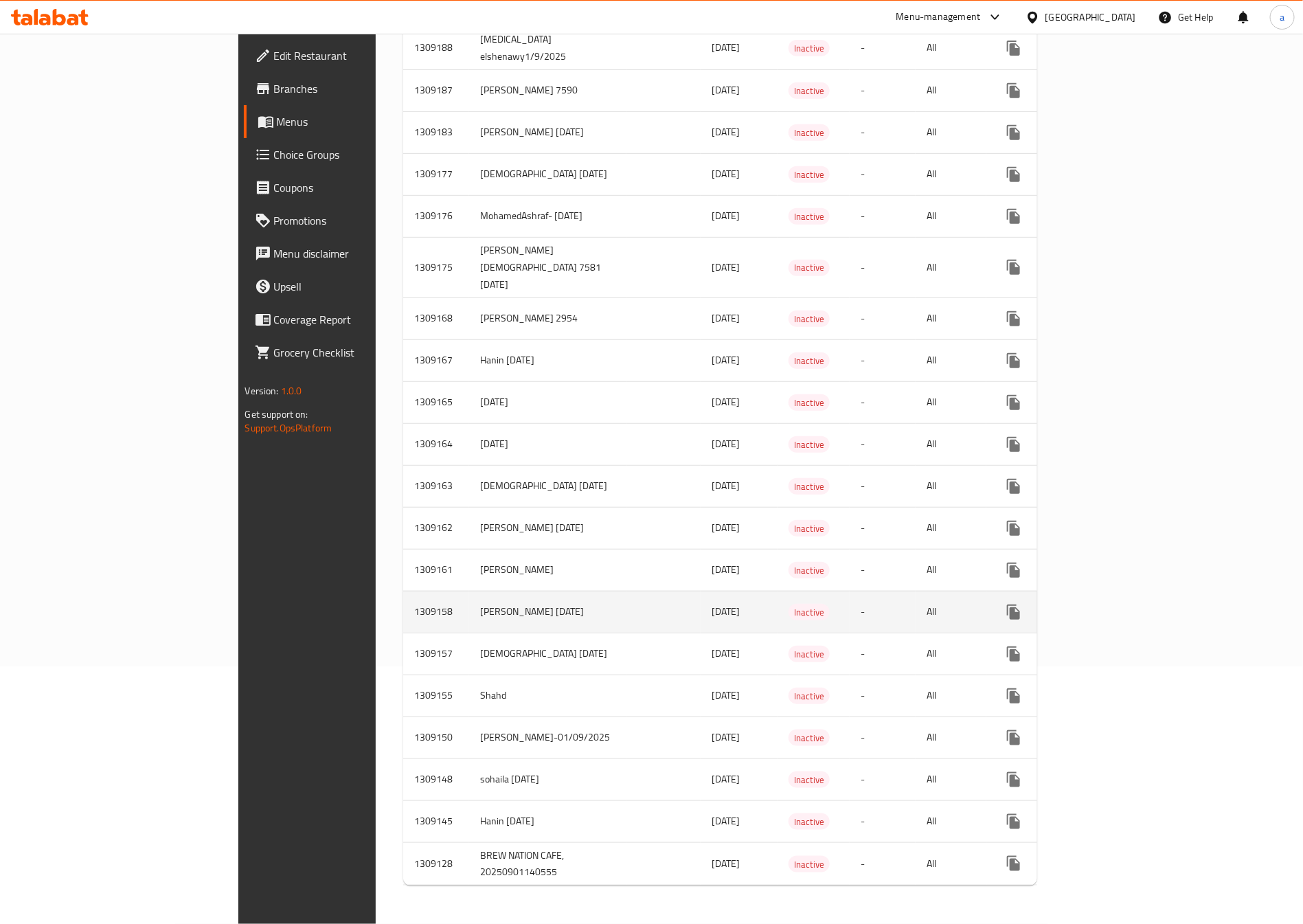
click at [626, 591] on td "enhanced table" at bounding box center [663, 611] width 74 height 42
click at [1121, 604] on icon "enhanced table" at bounding box center [1112, 612] width 16 height 16
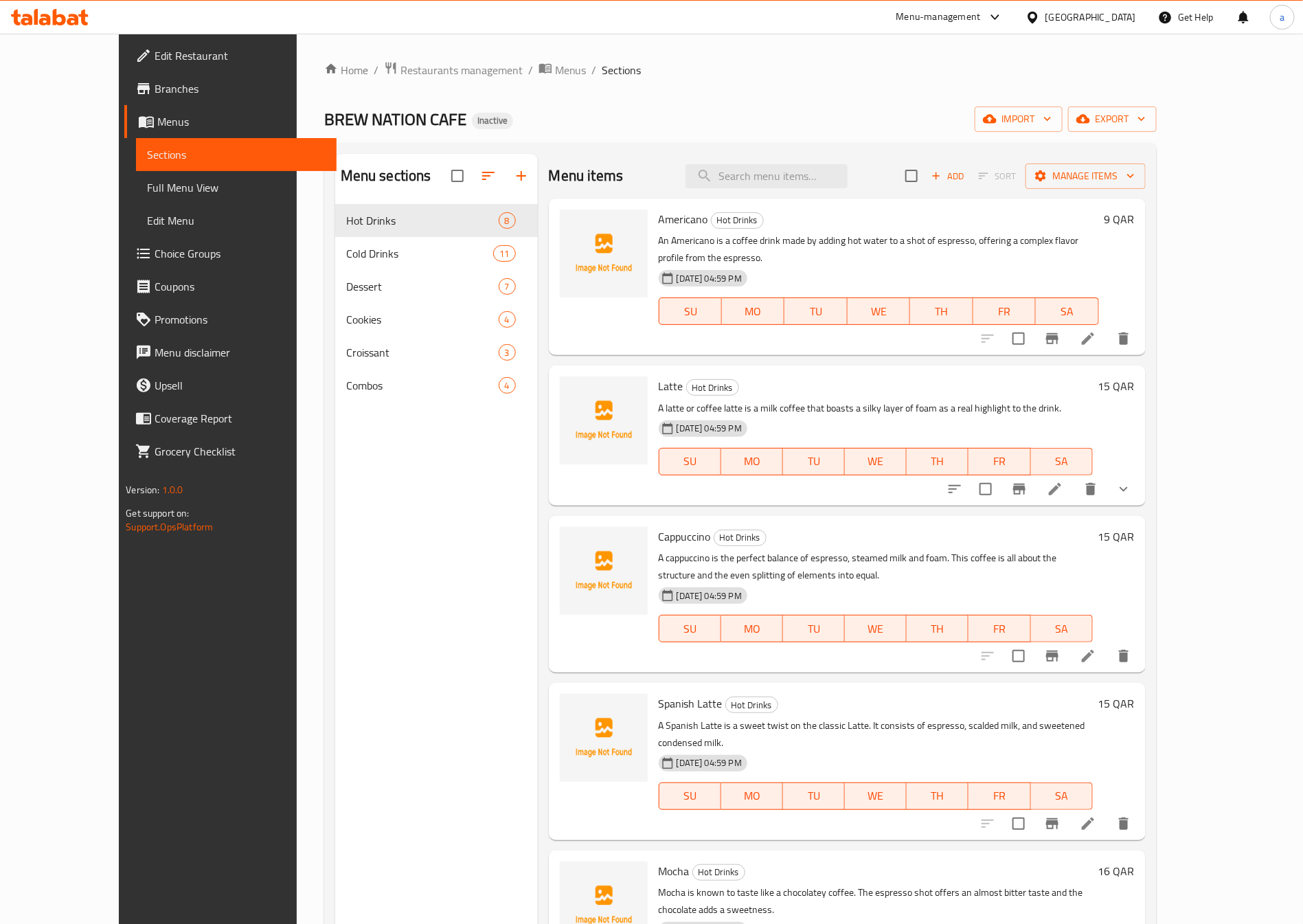
click at [147, 183] on span "Full Menu View" at bounding box center [236, 187] width 178 height 16
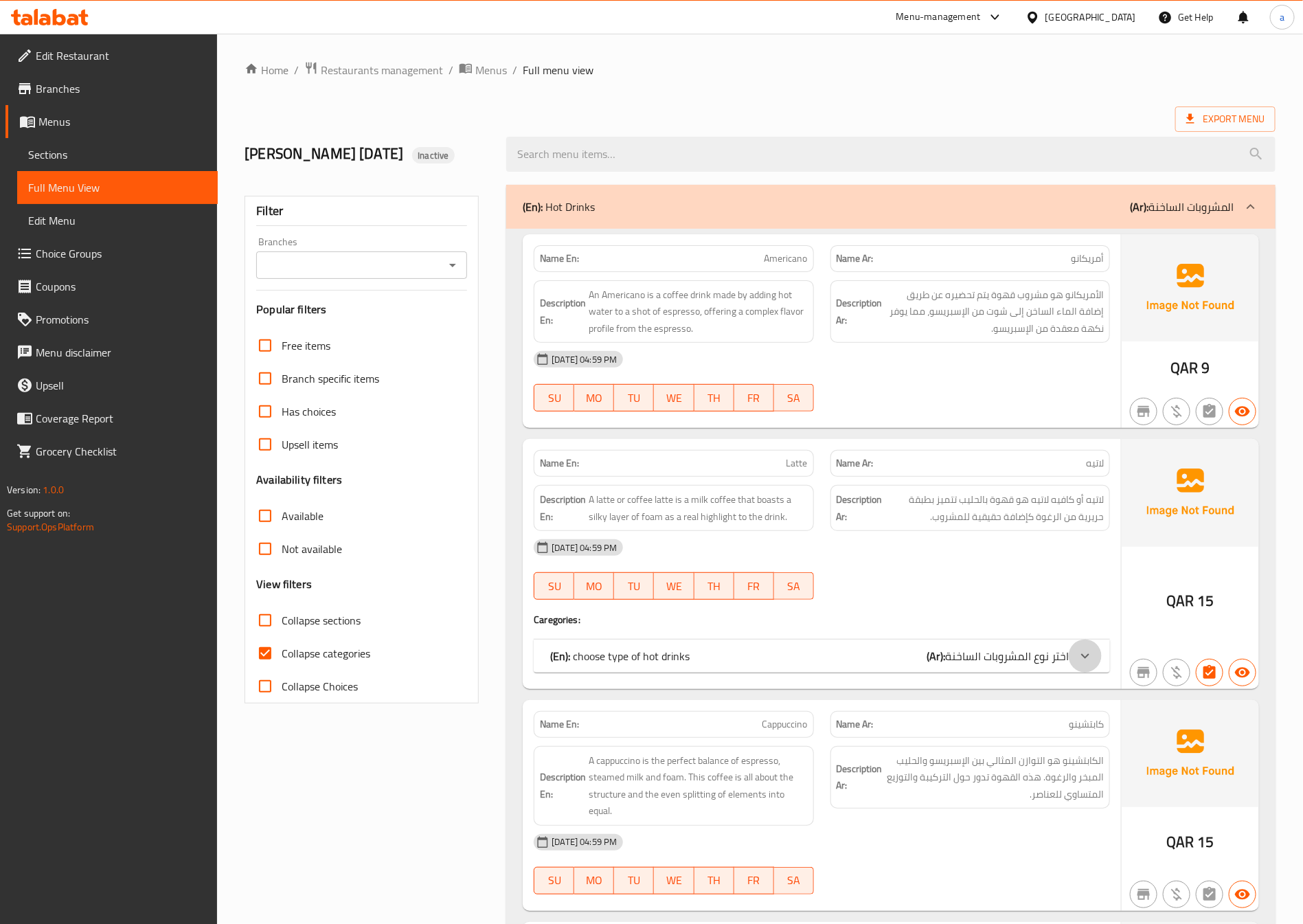
click at [1092, 664] on icon at bounding box center [1084, 655] width 16 height 16
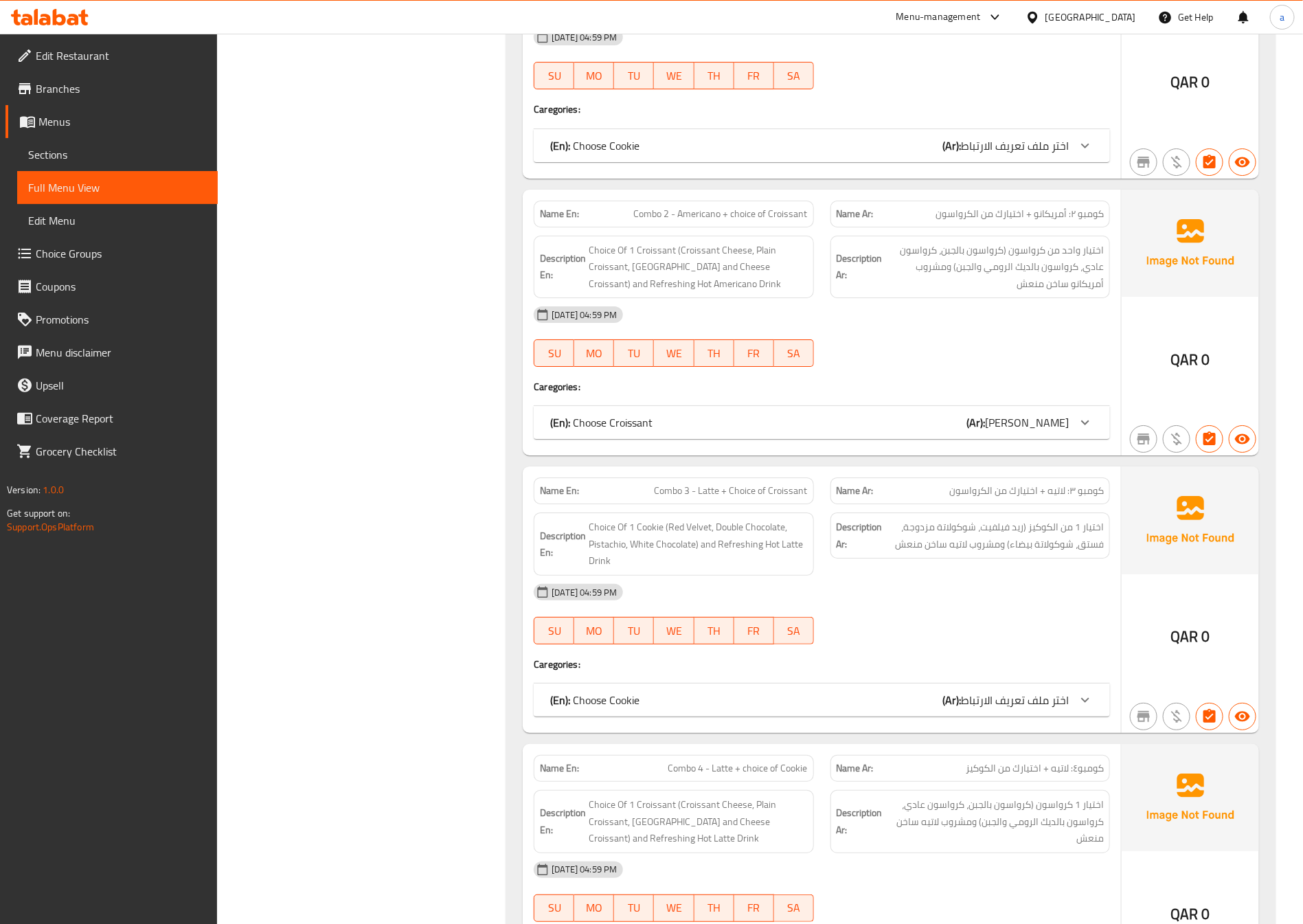
scroll to position [7769, 0]
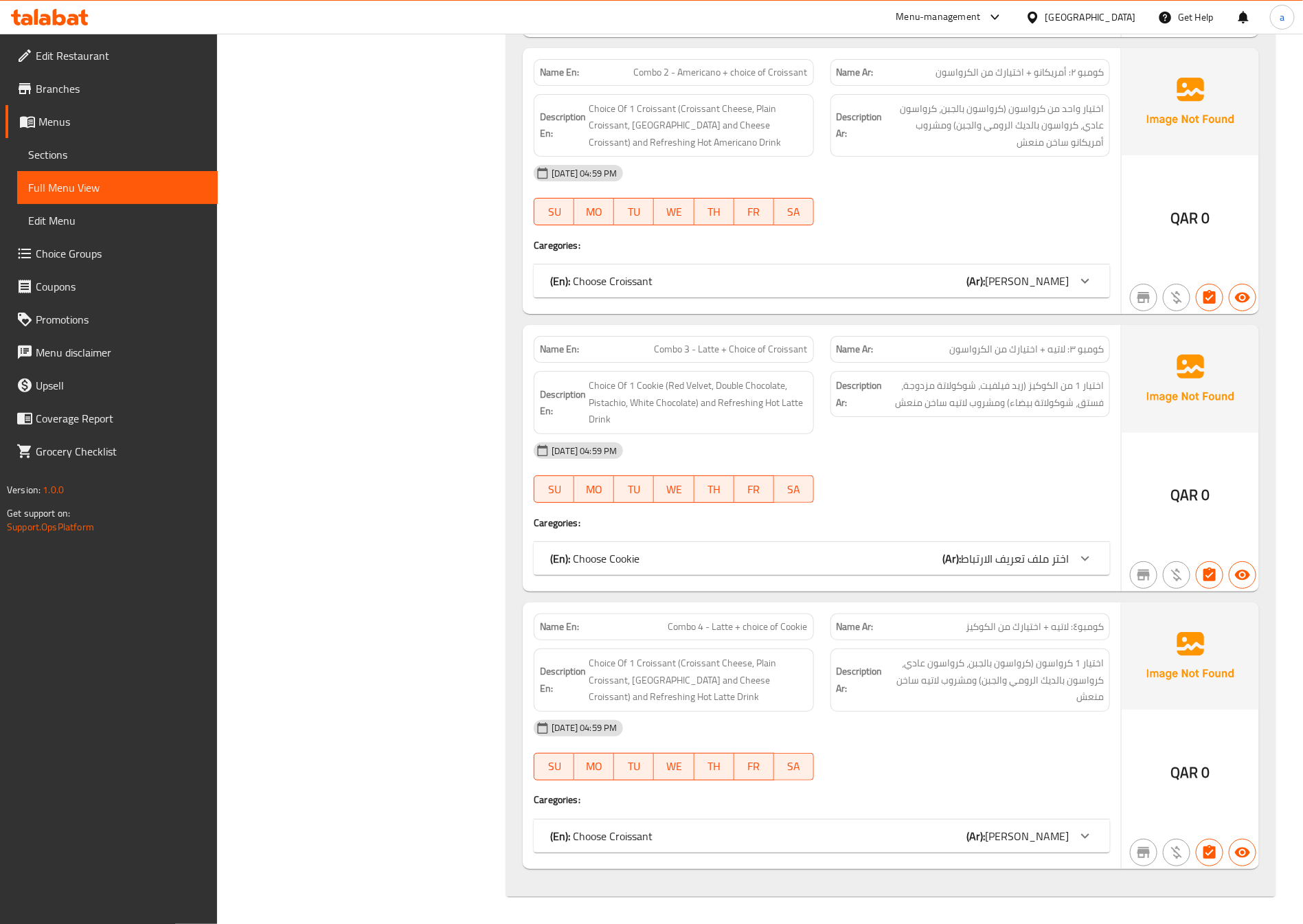
drag, startPoint x: 1087, startPoint y: 831, endPoint x: 1082, endPoint y: 734, distance: 97.1
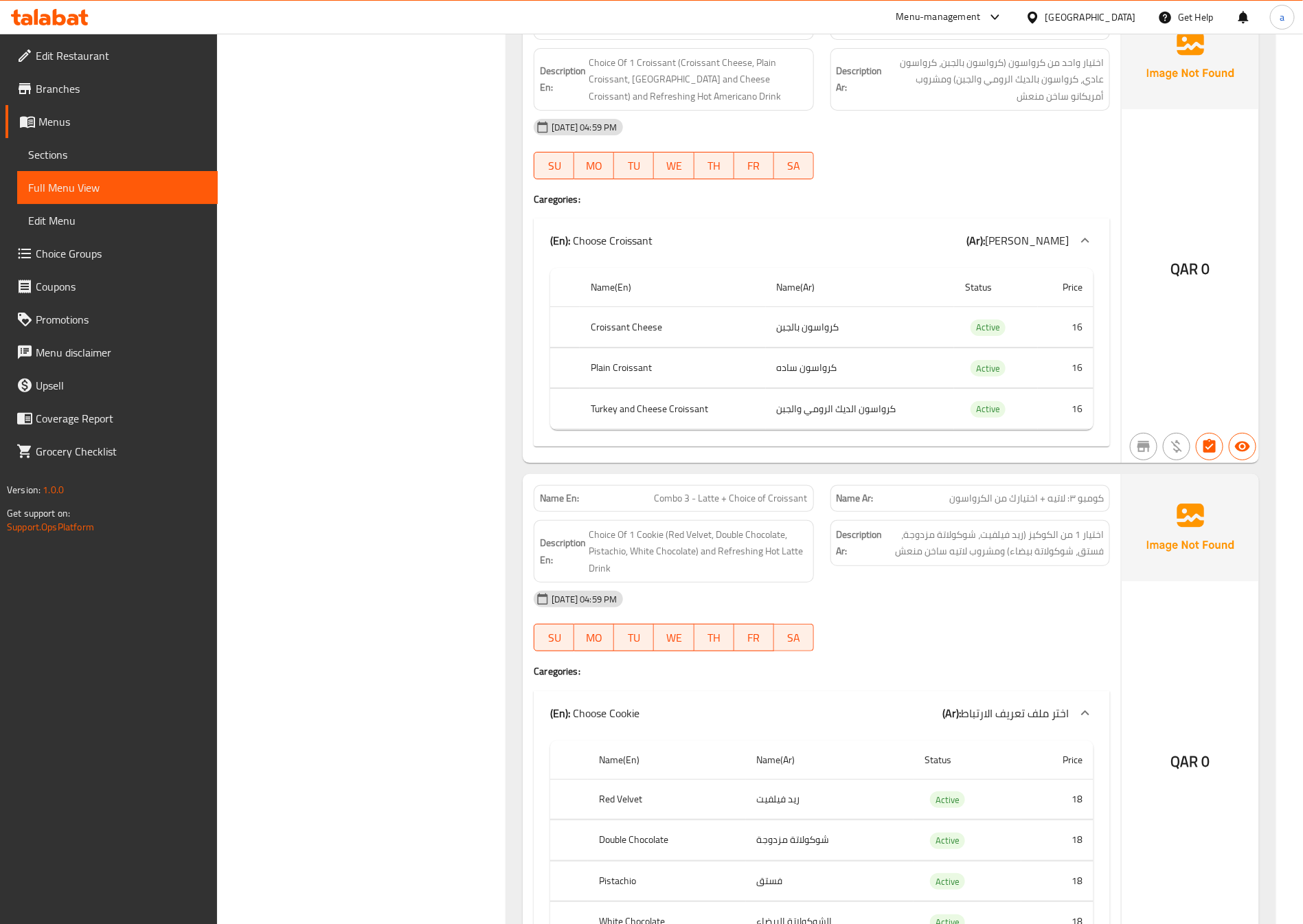
scroll to position [7459, 0]
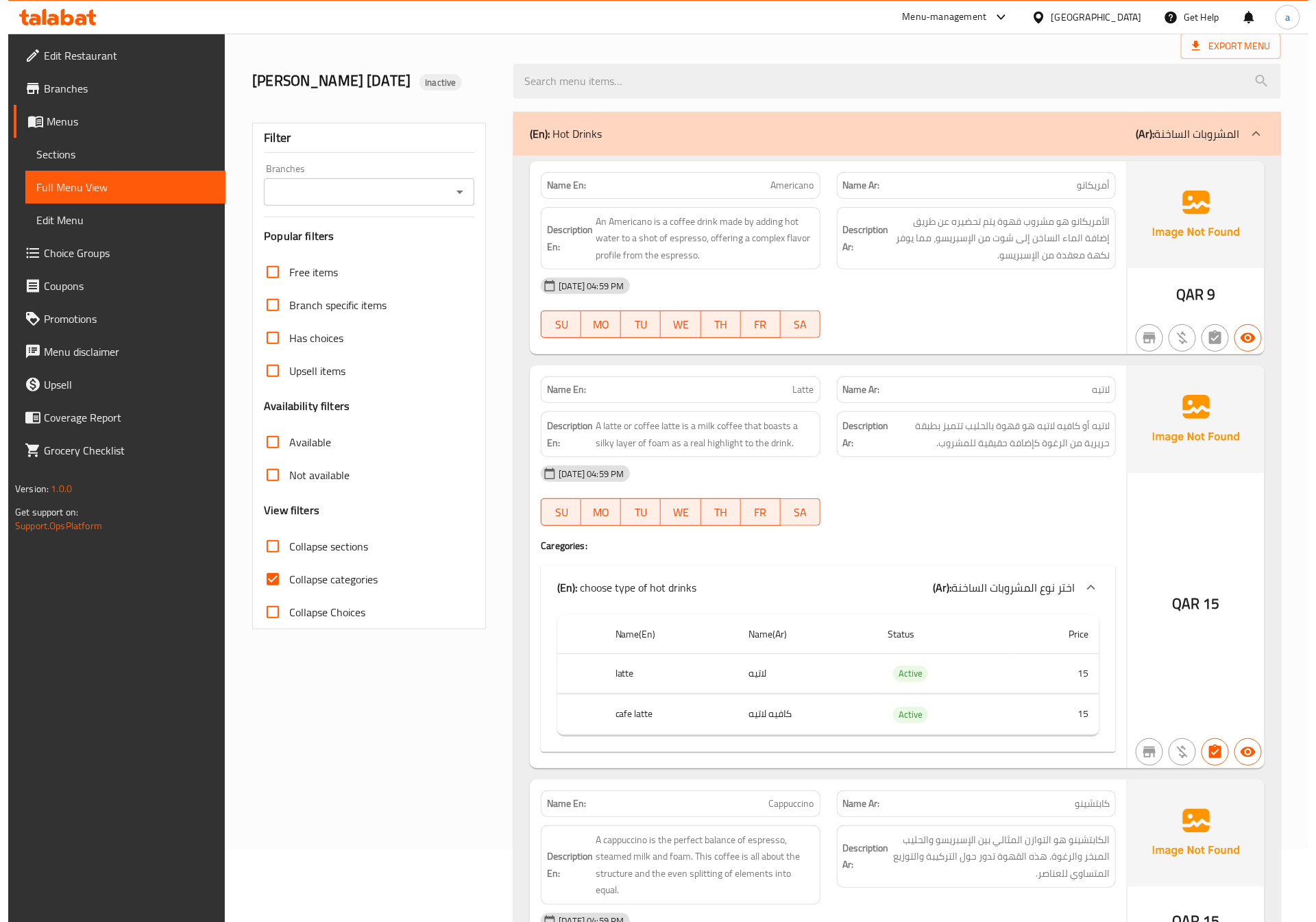
scroll to position [0, 0]
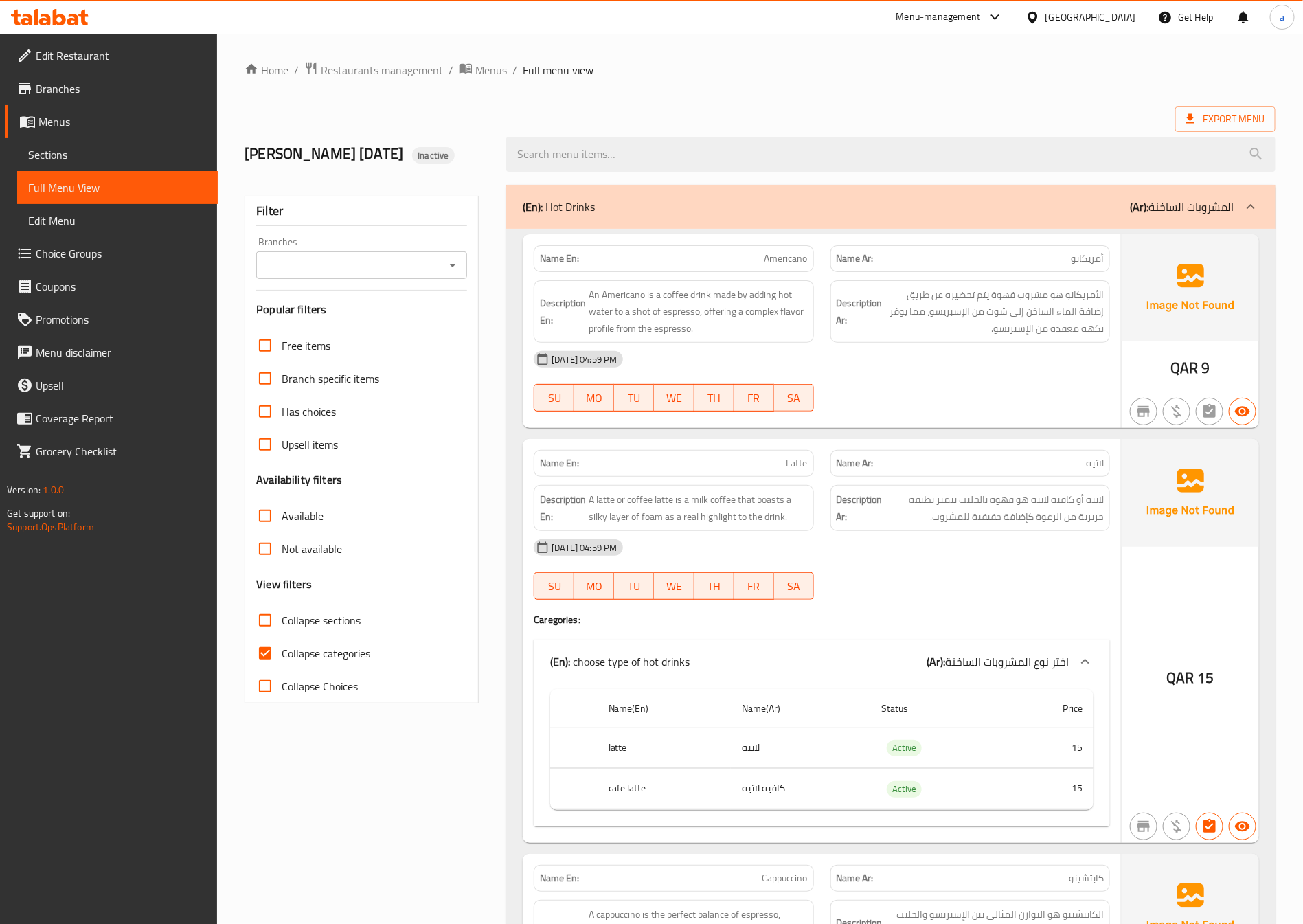
click at [333, 654] on span "Collapse categories" at bounding box center [326, 652] width 88 height 16
click at [282, 654] on input "Collapse categories" at bounding box center [265, 652] width 33 height 33
checkbox input "false"
click at [146, 252] on span "Choice Groups" at bounding box center [121, 253] width 171 height 16
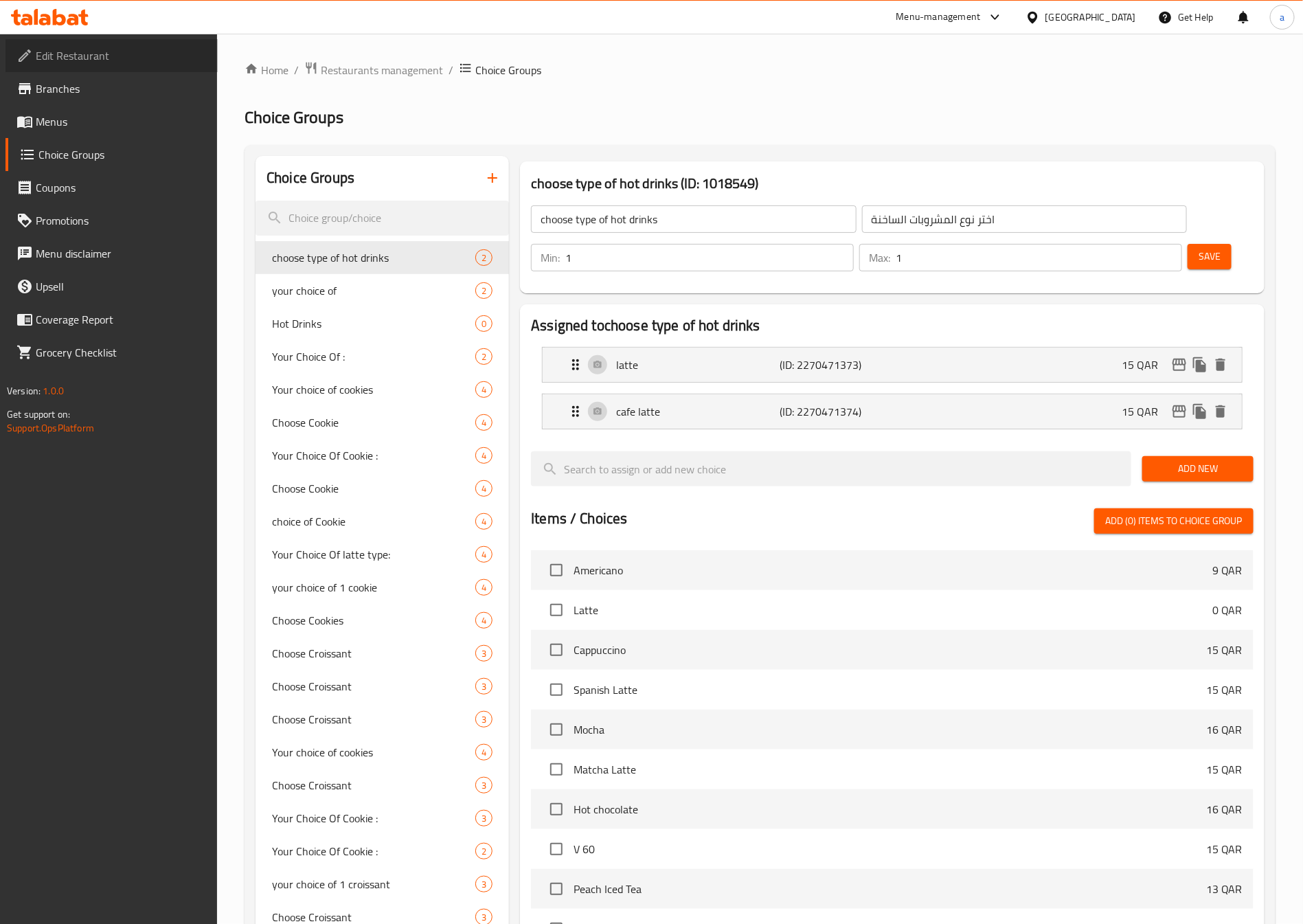
click at [92, 54] on span "Edit Restaurant" at bounding box center [121, 55] width 171 height 16
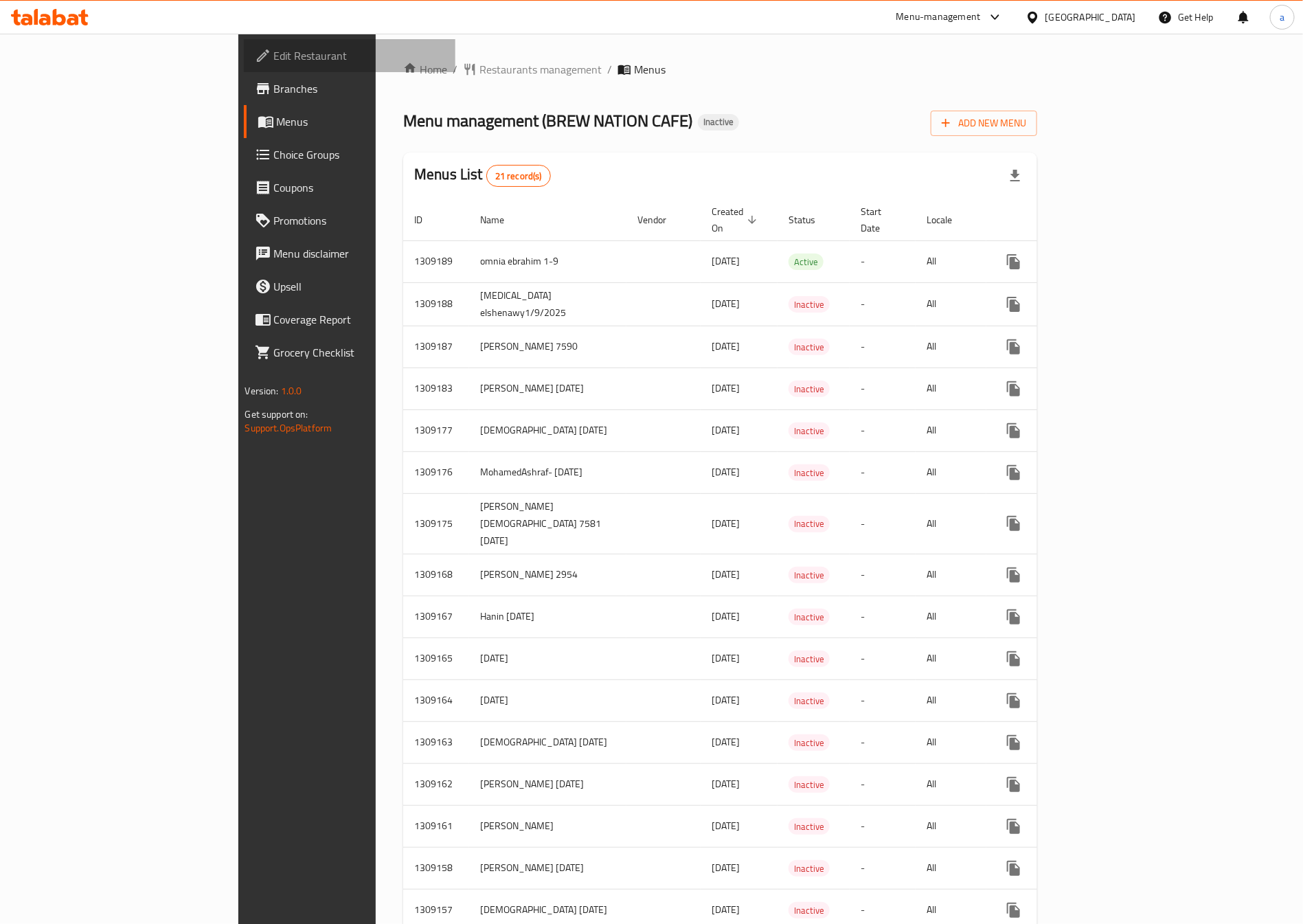
click at [274, 60] on span "Edit Restaurant" at bounding box center [360, 55] width 171 height 16
click at [277, 120] on span "Menus" at bounding box center [361, 121] width 168 height 16
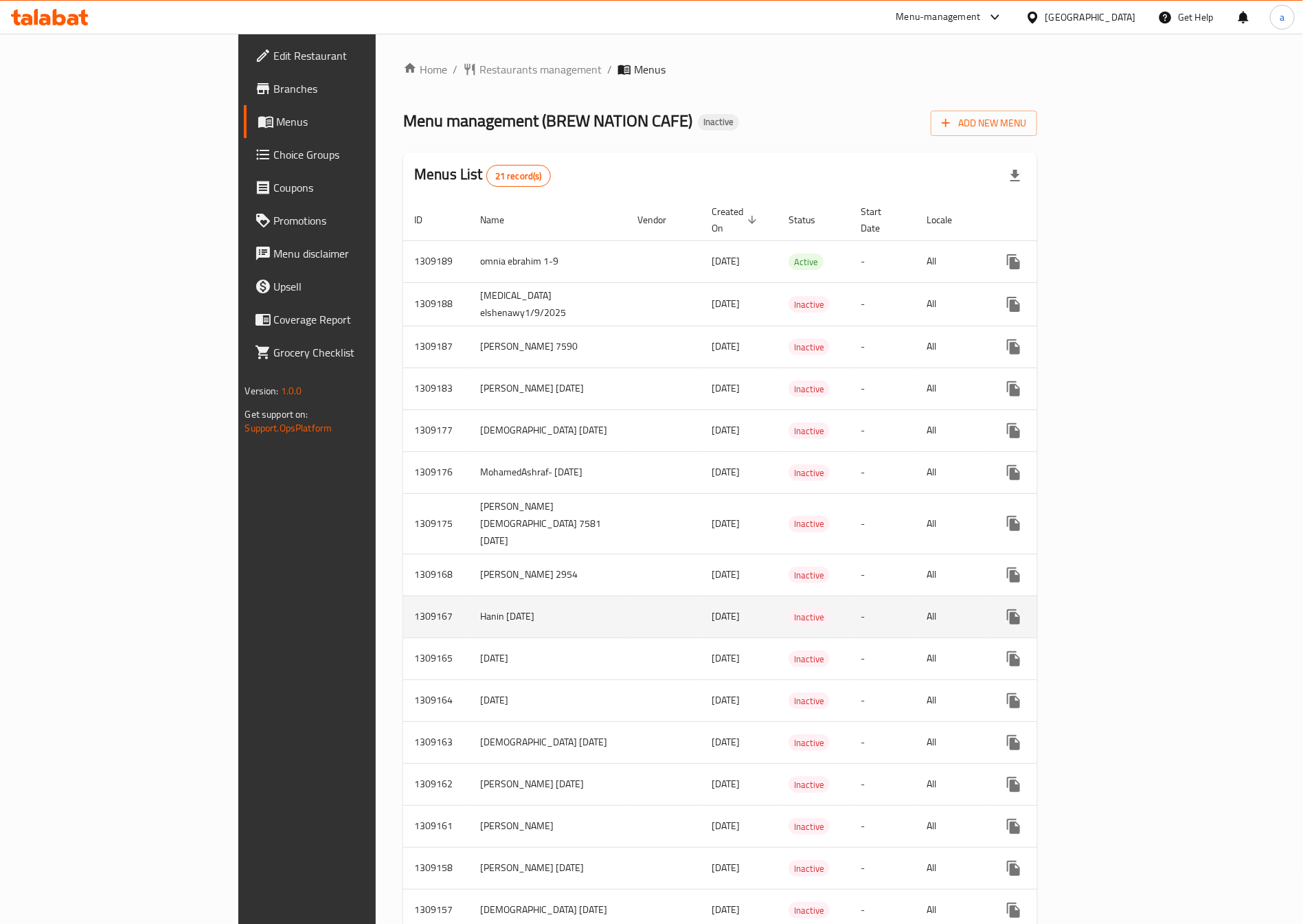
scroll to position [103, 0]
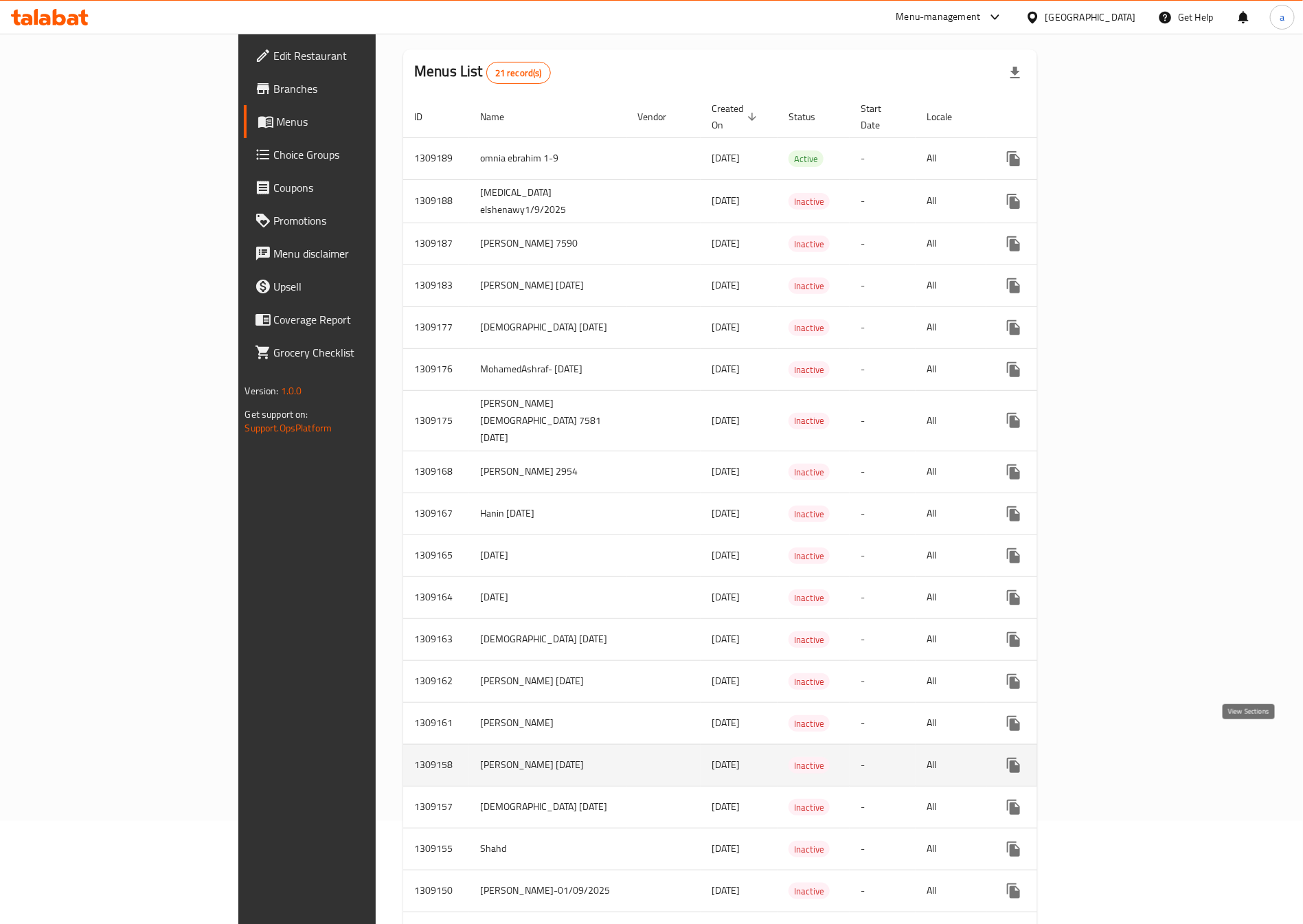
click at [1121, 757] on icon "enhanced table" at bounding box center [1112, 764] width 16 height 16
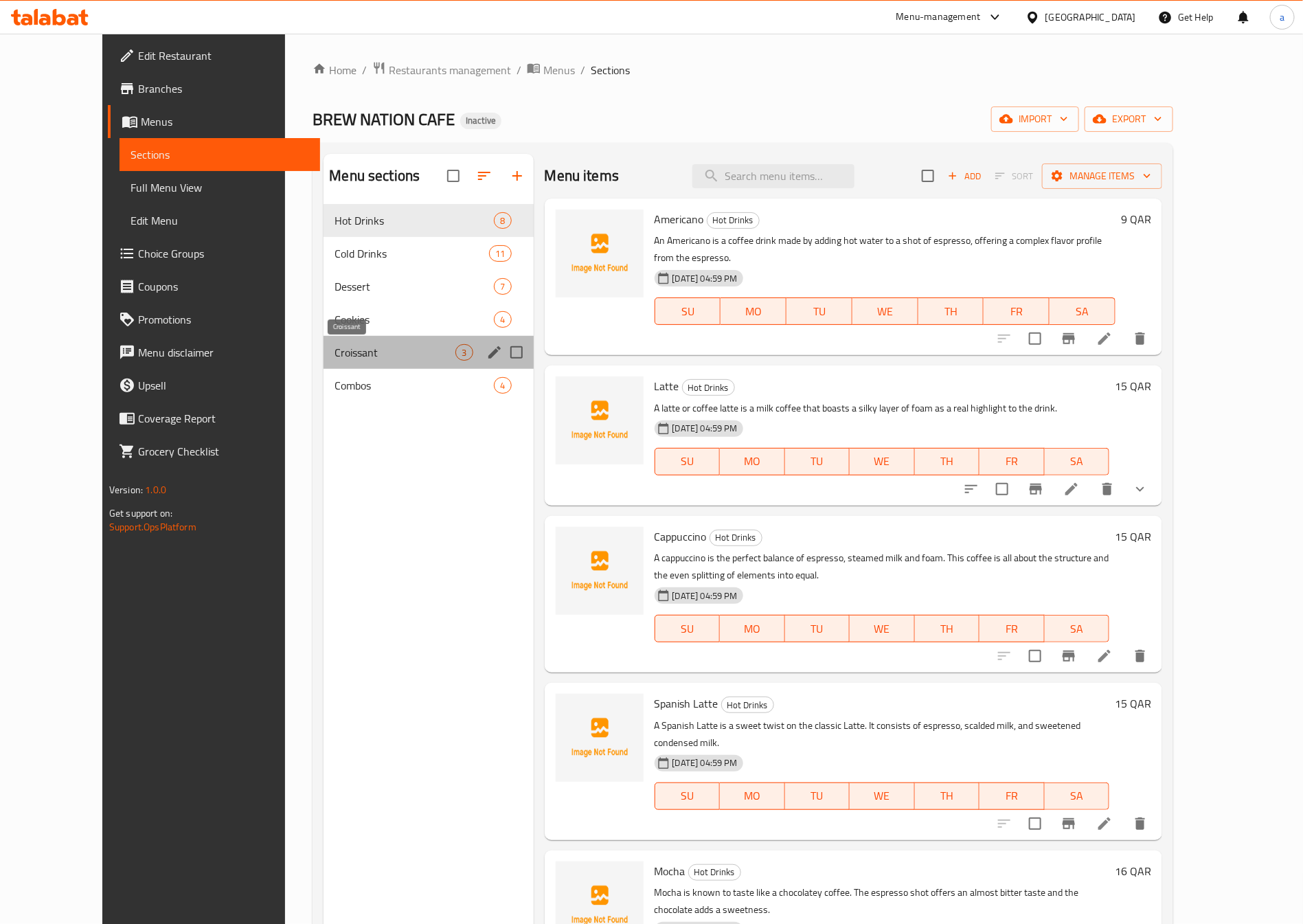
click at [347, 350] on span "Croissant" at bounding box center [394, 352] width 120 height 16
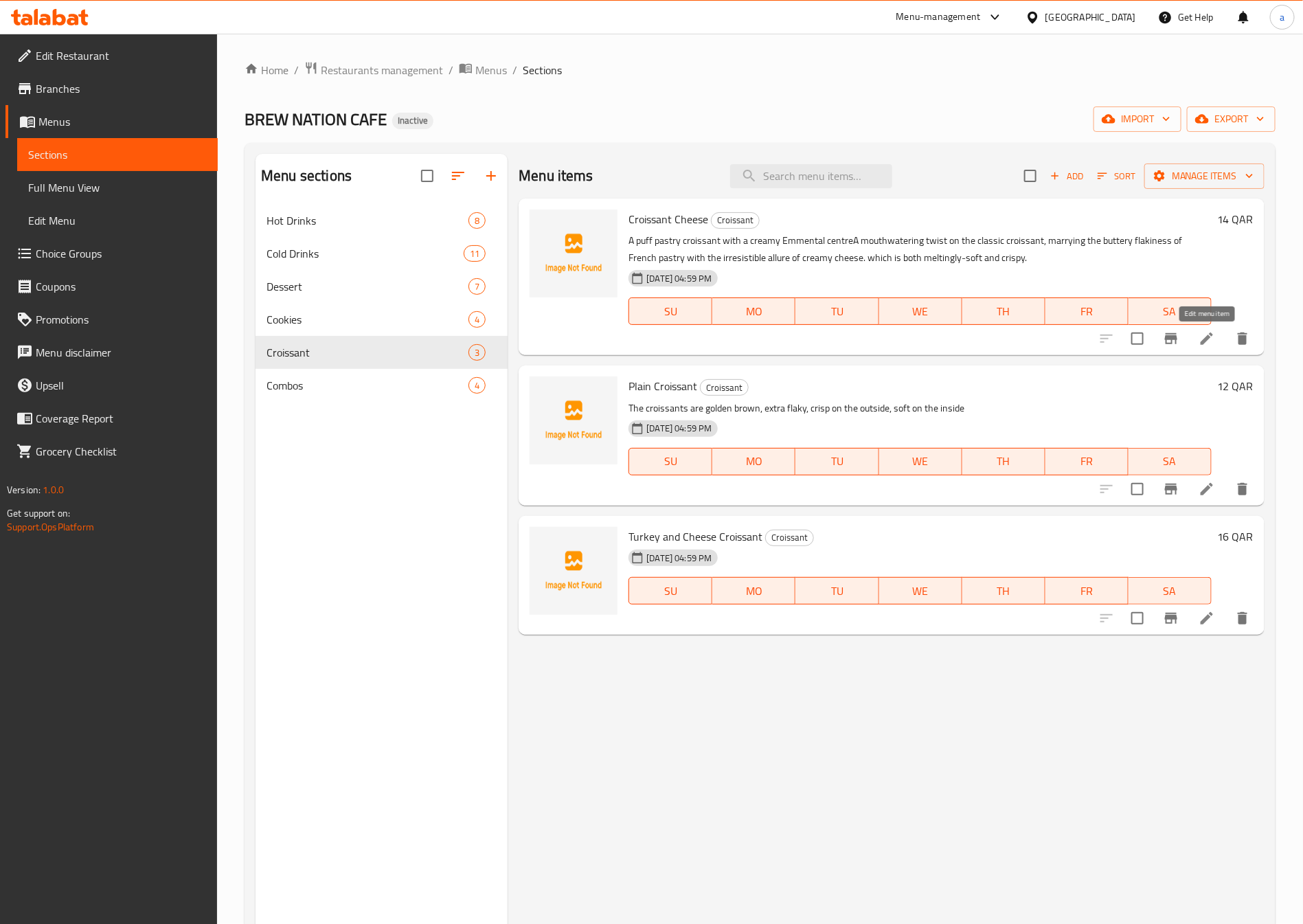
click at [1205, 332] on icon at bounding box center [1205, 338] width 16 height 16
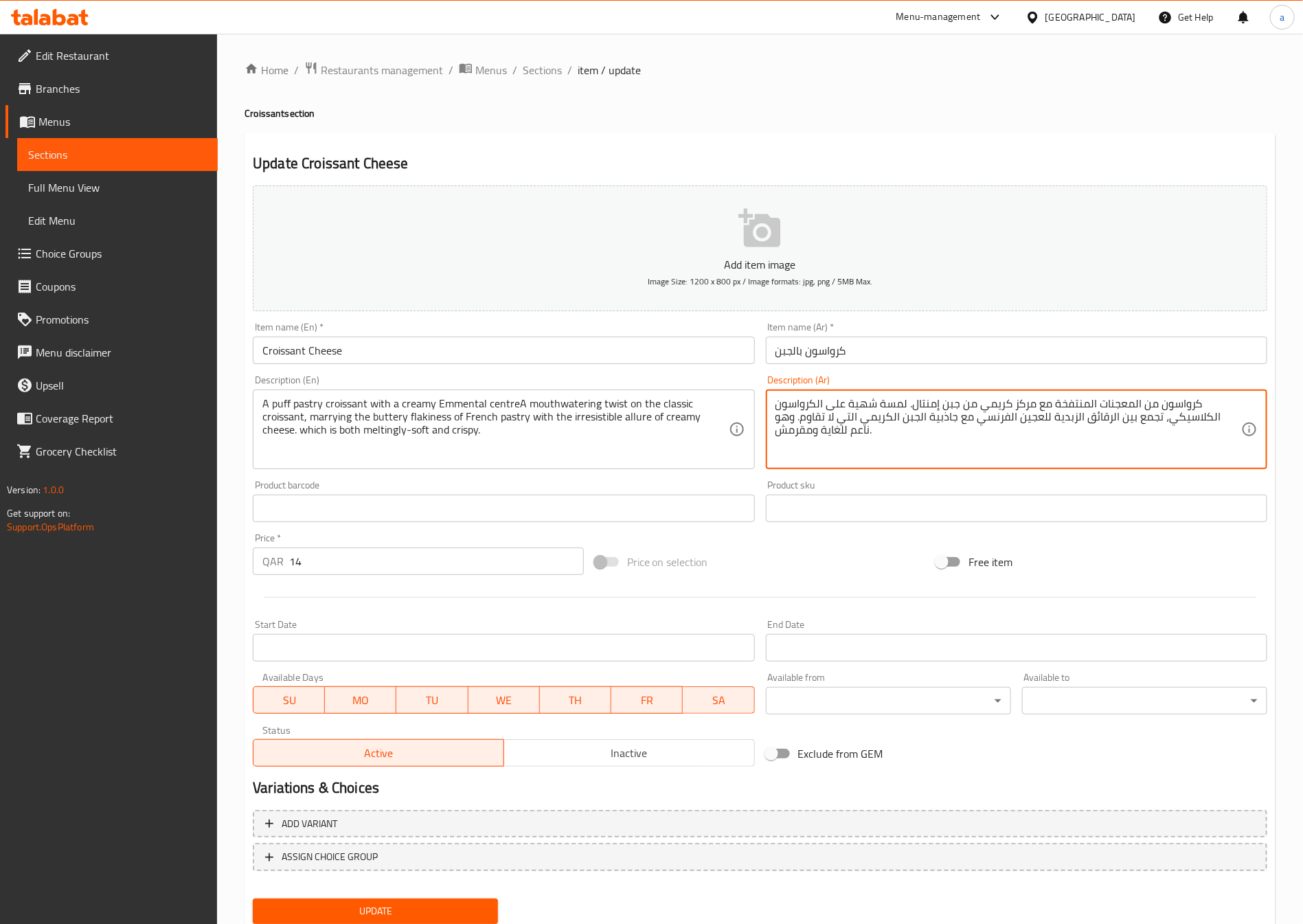
drag, startPoint x: 1055, startPoint y: 402, endPoint x: 1138, endPoint y: 410, distance: 83.4
type textarea "كرواسون من الباف بيستري مع مركز كريمي من [PERSON_NAME]. لمسة شهية على الكرواسون…"
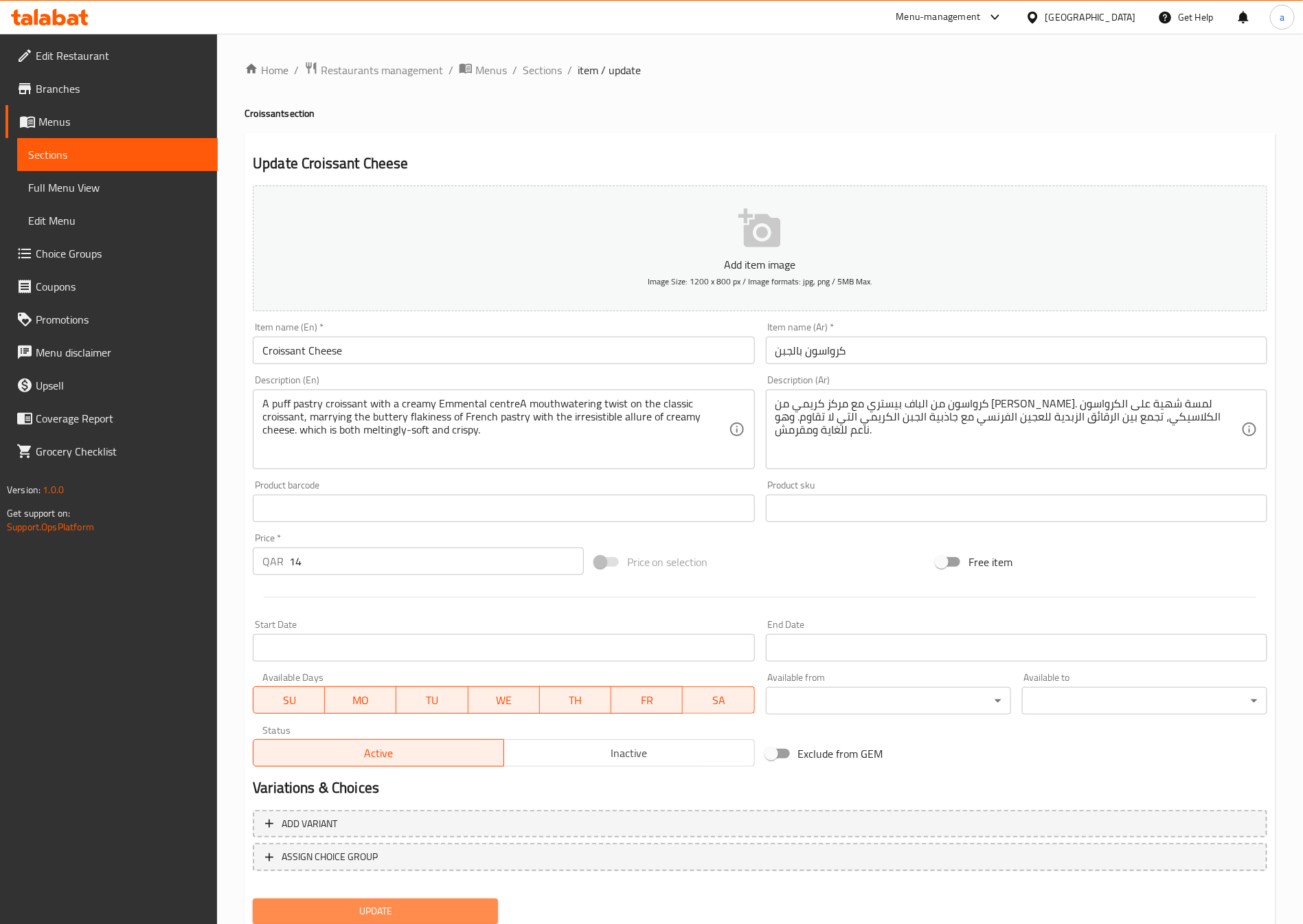
click at [438, 903] on span "Update" at bounding box center [375, 911] width 223 height 17
click at [137, 188] on span "Full Menu View" at bounding box center [117, 187] width 178 height 16
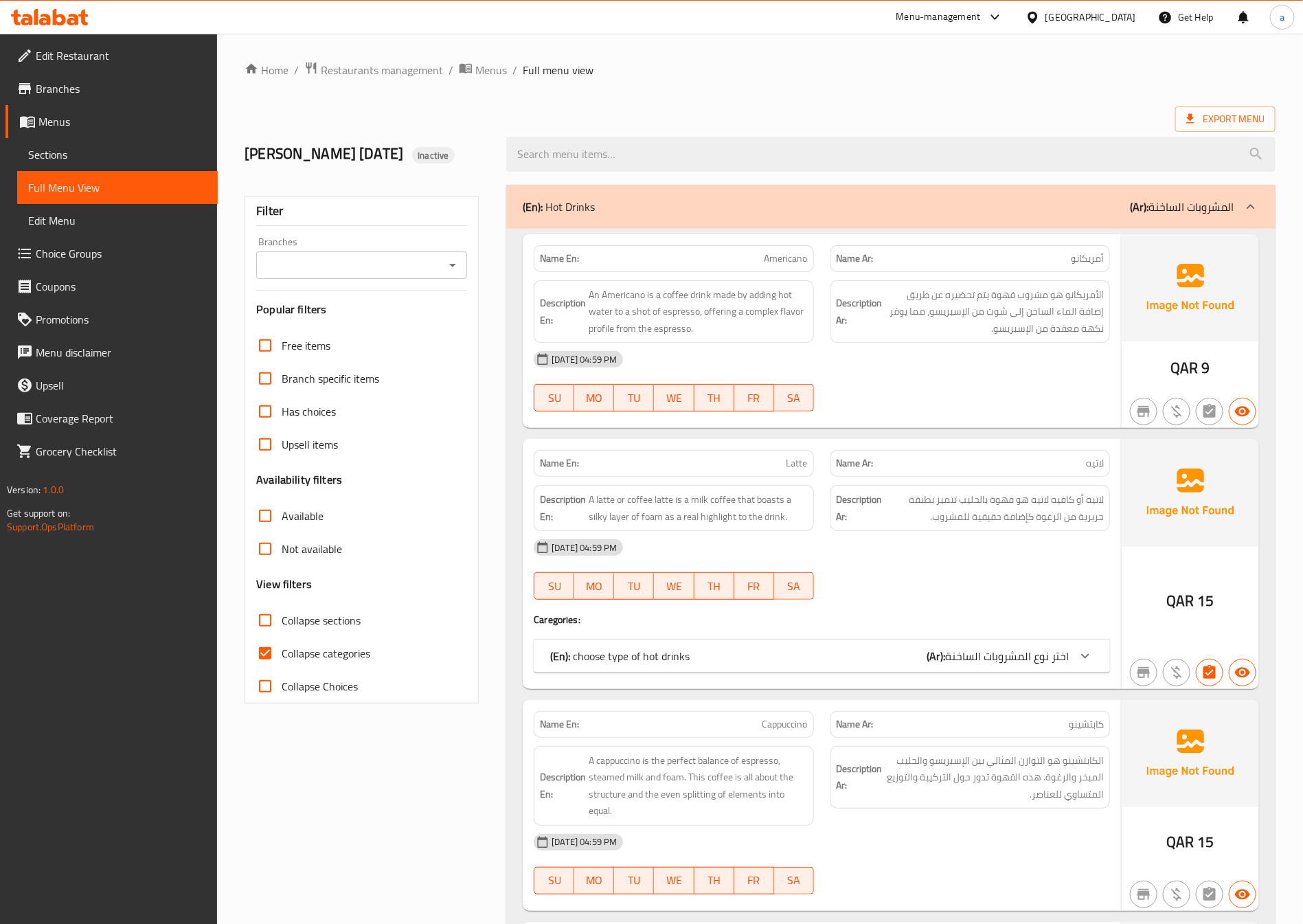
click at [161, 249] on span "Choice Groups" at bounding box center [121, 253] width 171 height 16
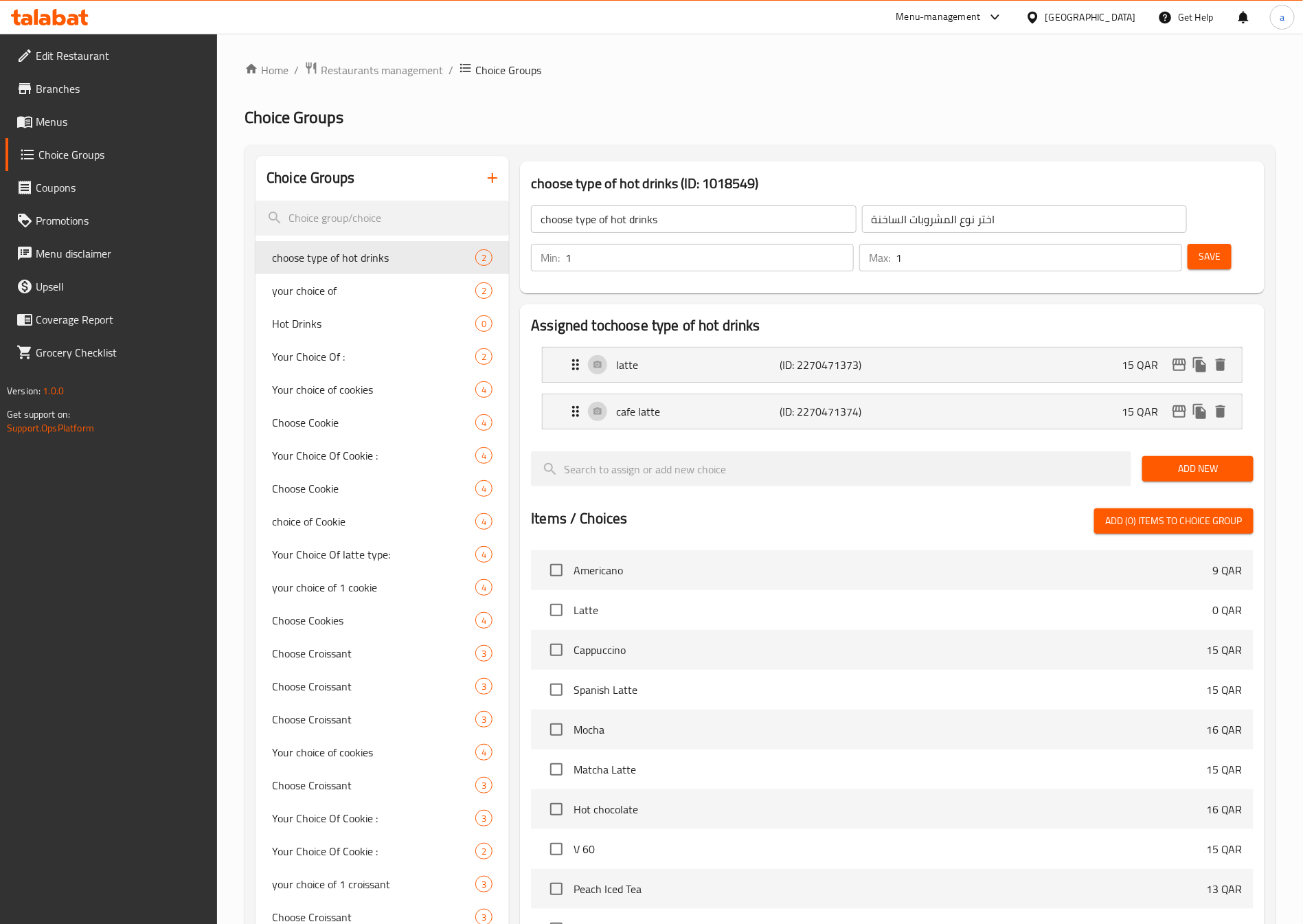
click at [147, 82] on span "Branches" at bounding box center [121, 88] width 171 height 16
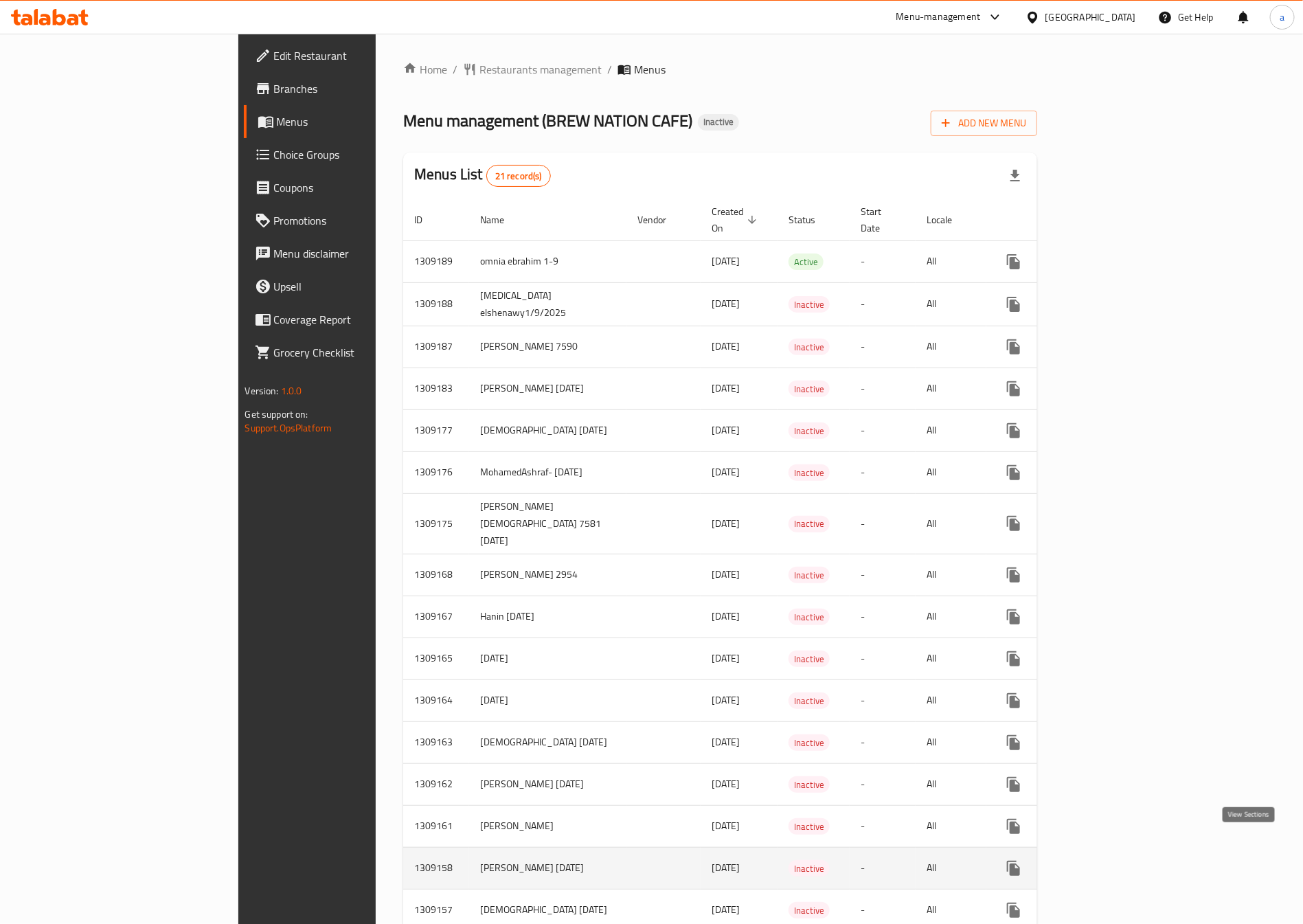
click at [1129, 852] on link "enhanced table" at bounding box center [1112, 868] width 33 height 33
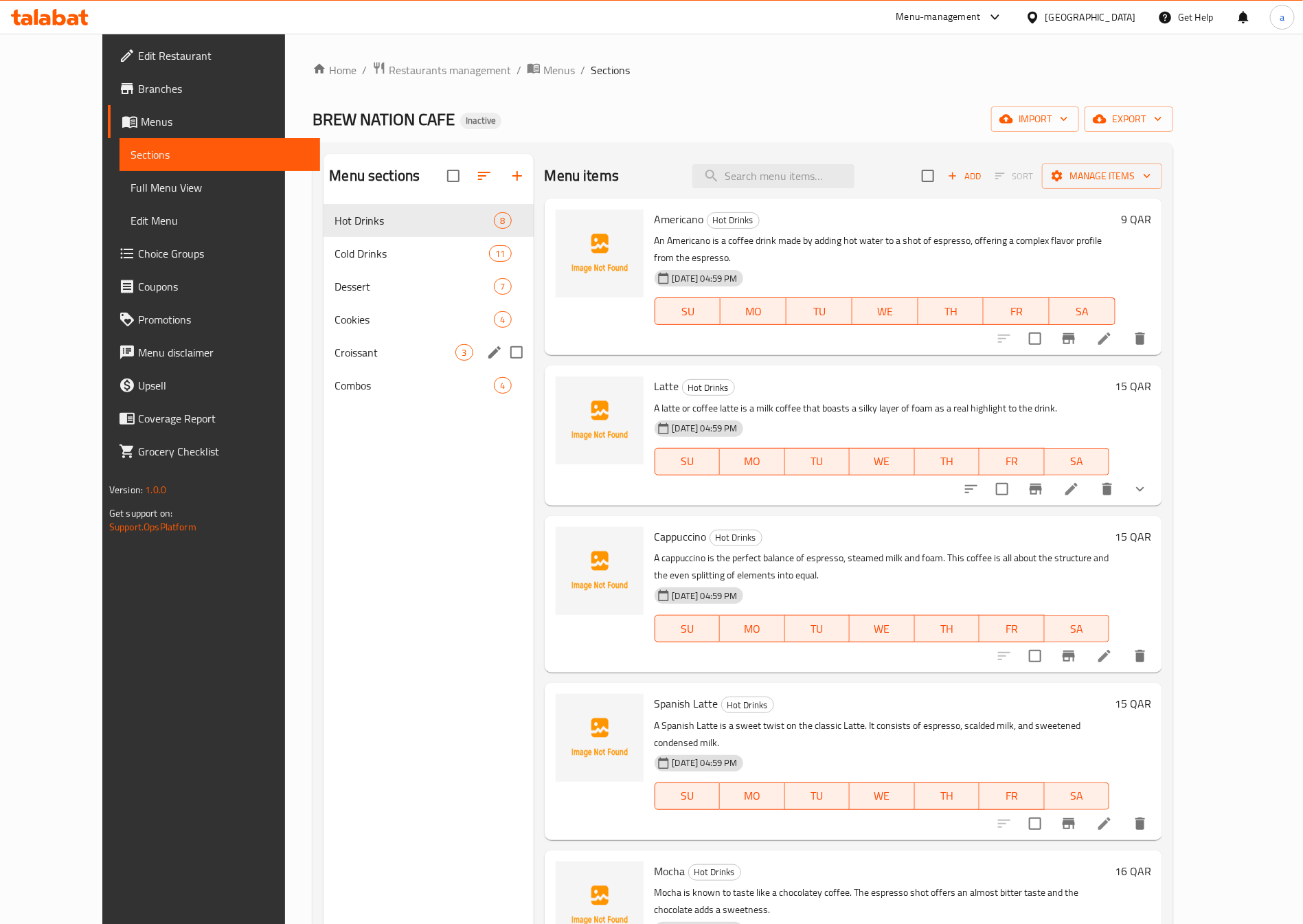
click at [366, 361] on div "Croissant 3" at bounding box center [428, 352] width 210 height 33
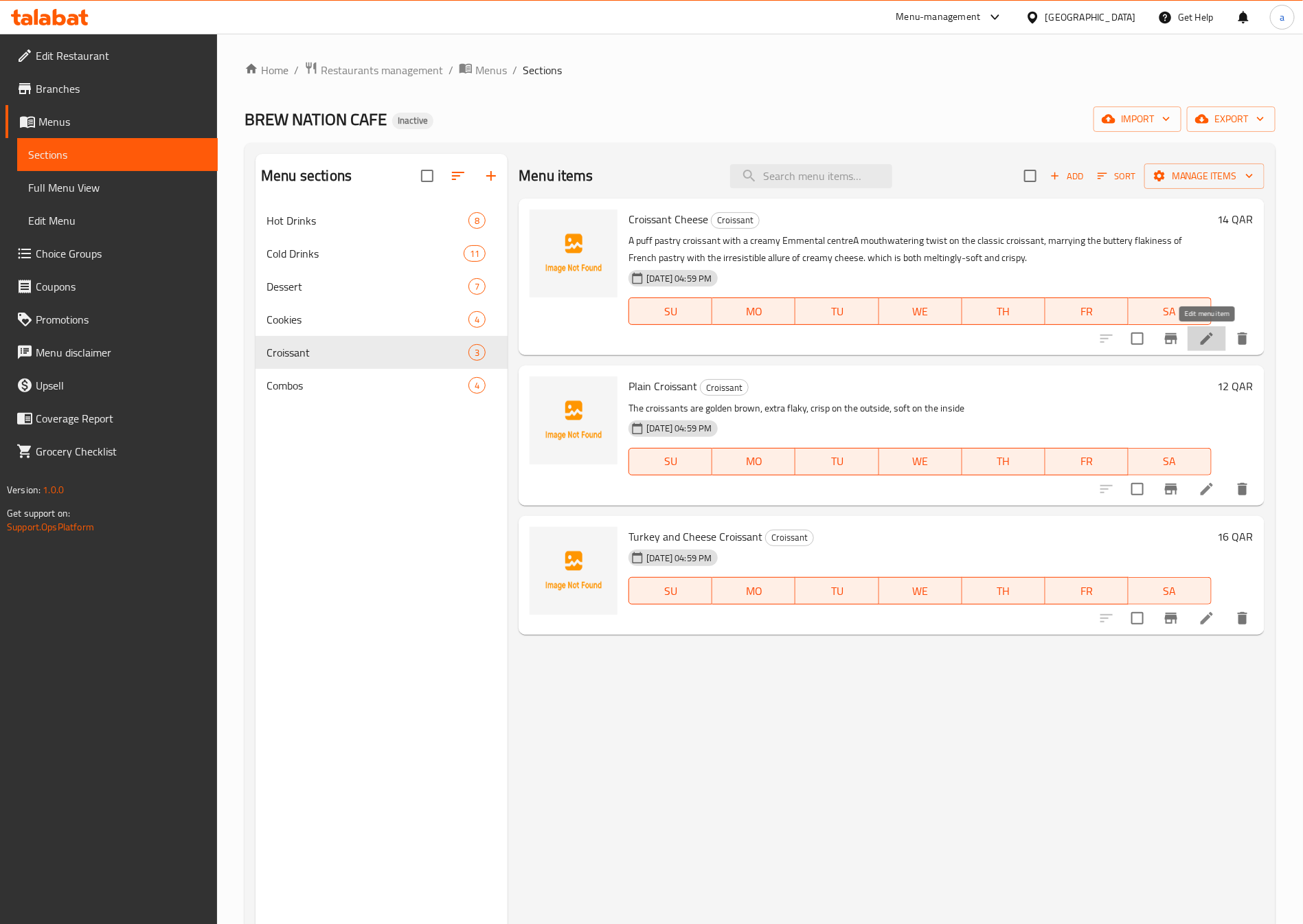
click at [1208, 337] on icon at bounding box center [1206, 339] width 13 height 13
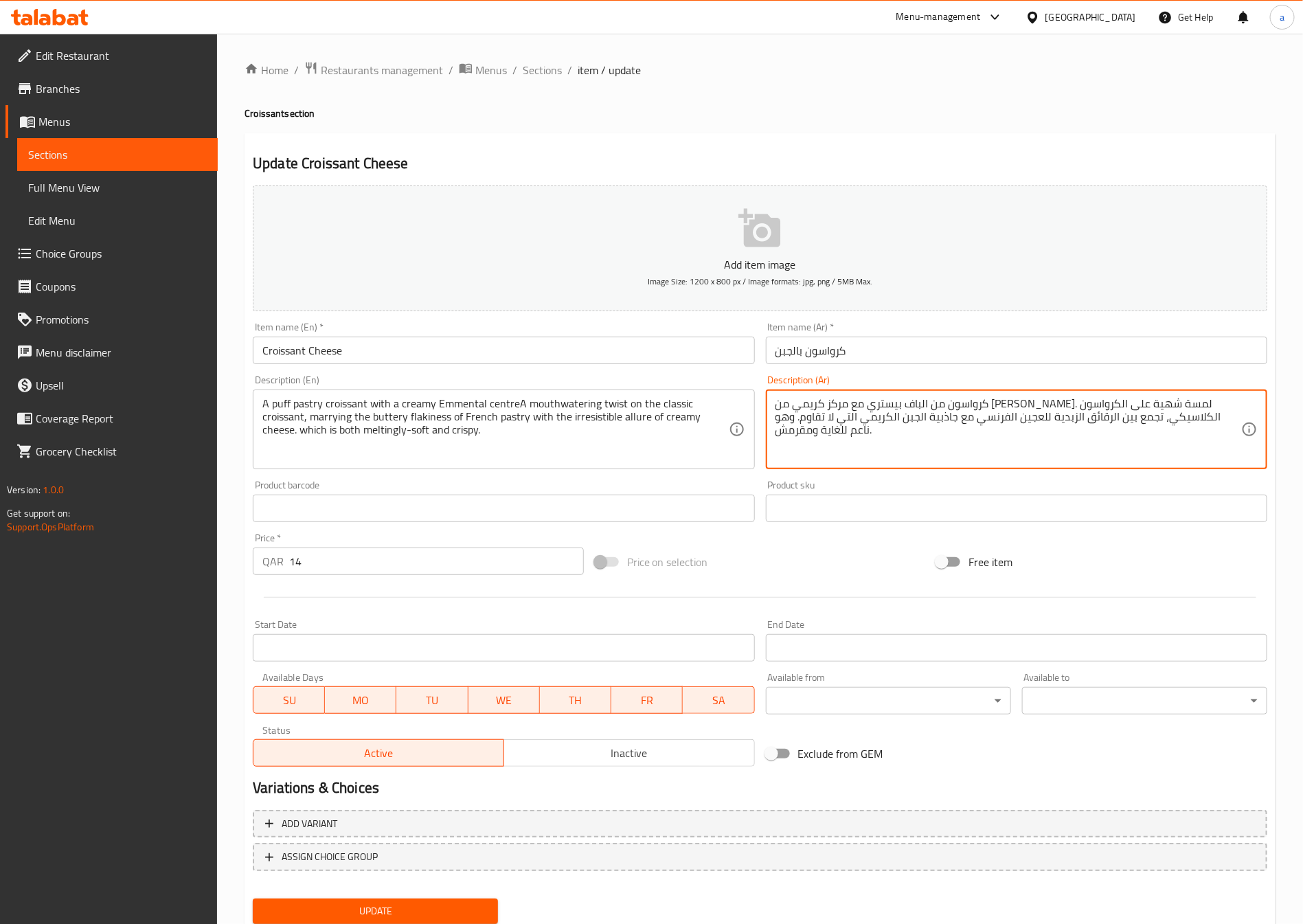
drag, startPoint x: 1109, startPoint y: 400, endPoint x: 1144, endPoint y: 402, distance: 35.1
type textarea "كرواسون من الباف باستري مع مركز كريمي من [PERSON_NAME]. لمسة شهية على الكرواسون…"
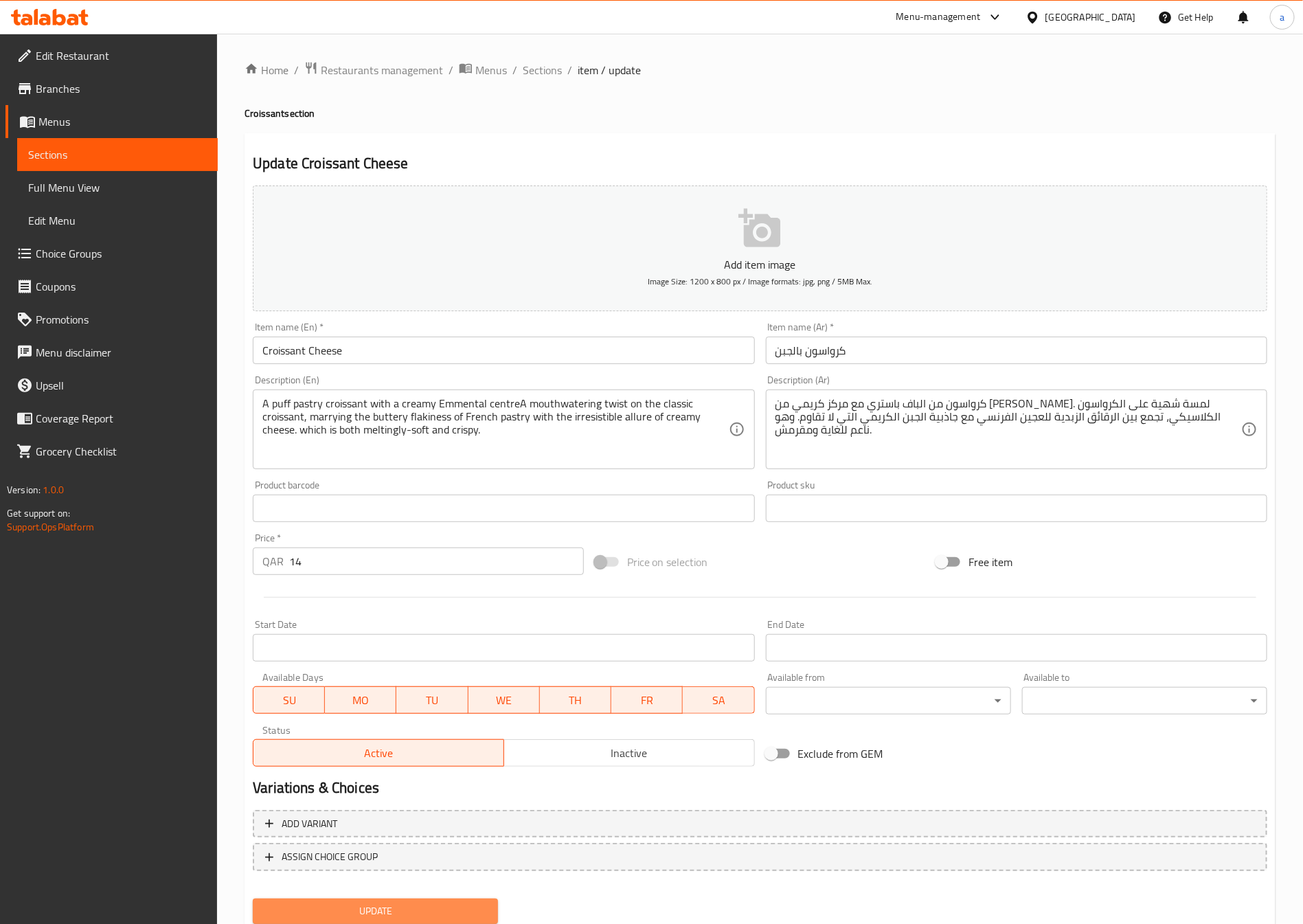
click at [449, 905] on span "Update" at bounding box center [375, 911] width 223 height 17
click at [95, 144] on link "Sections" at bounding box center [117, 154] width 200 height 33
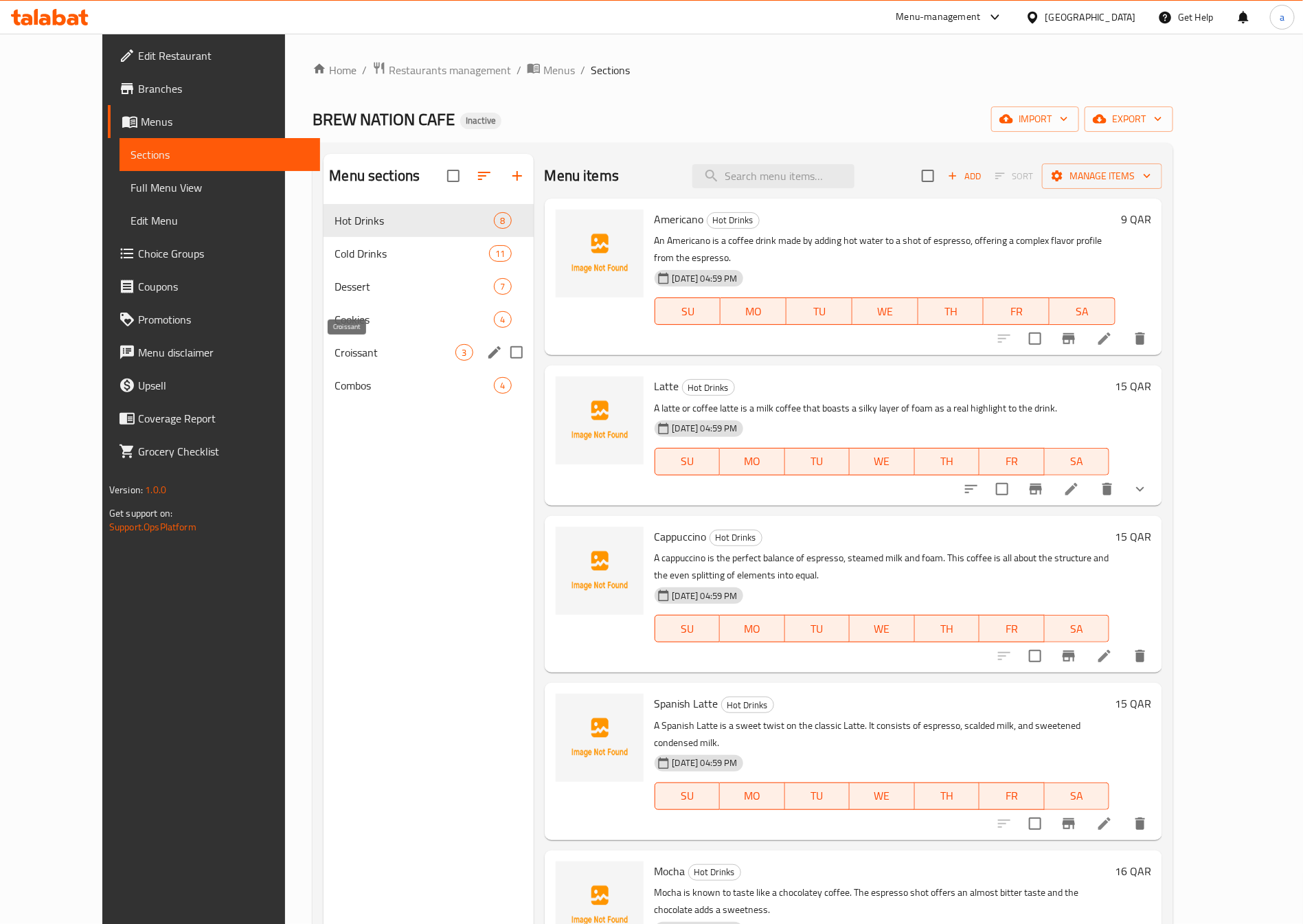
click at [388, 351] on span "Croissant" at bounding box center [394, 352] width 120 height 16
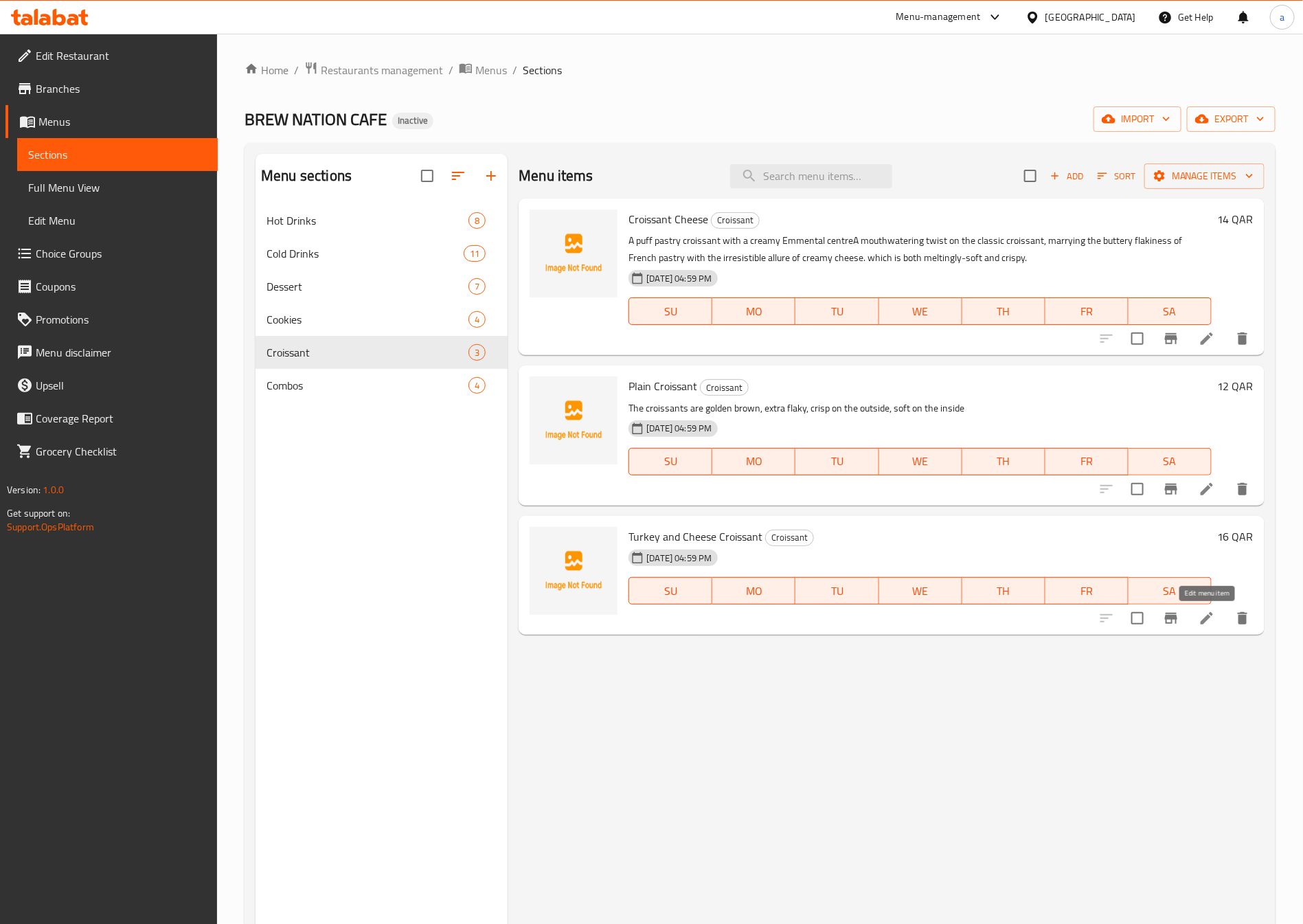
click at [1205, 612] on icon at bounding box center [1205, 618] width 16 height 16
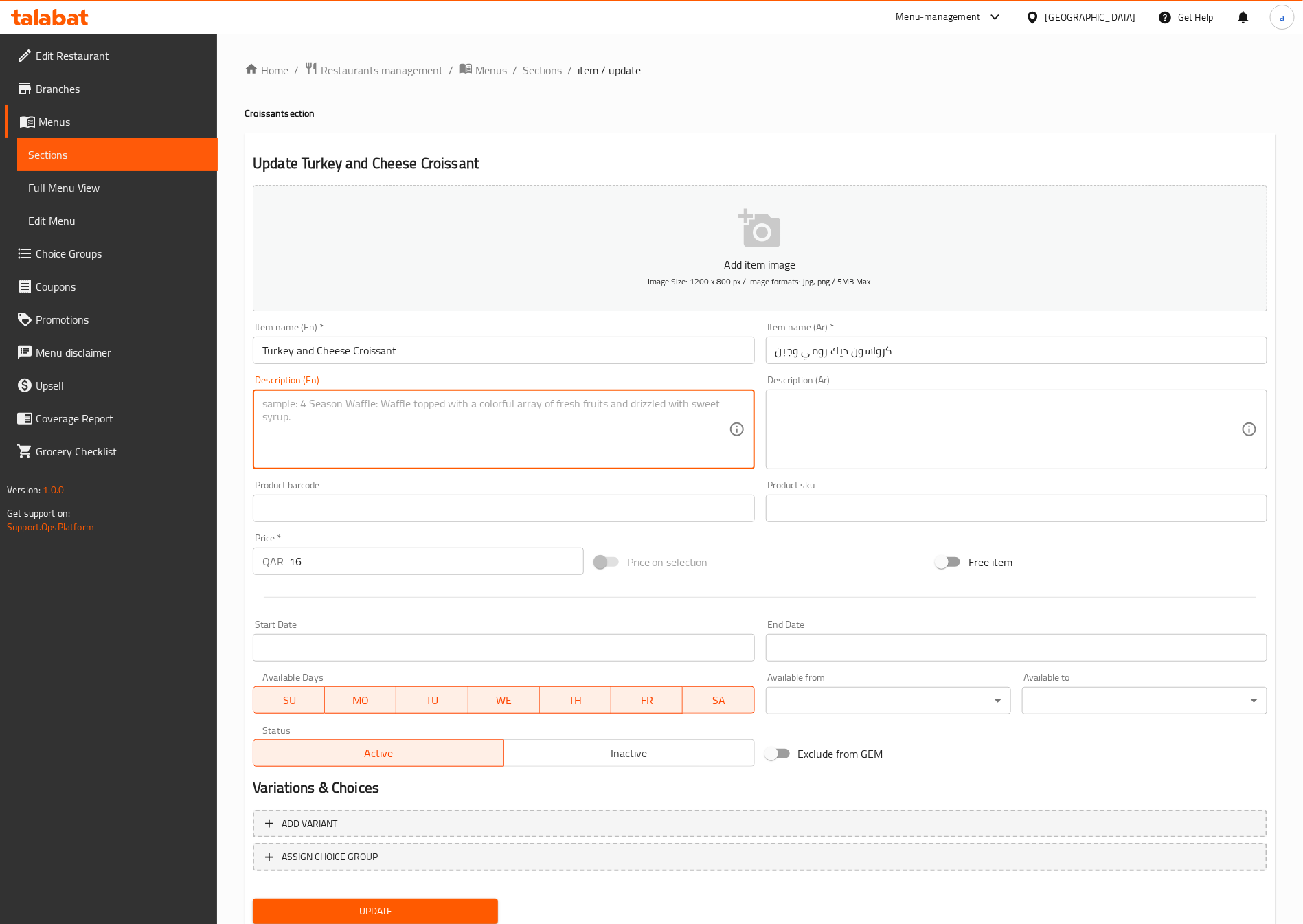
click at [412, 400] on textarea at bounding box center [495, 429] width 466 height 65
click at [808, 392] on div "Description (Ar)" at bounding box center [1016, 429] width 501 height 80
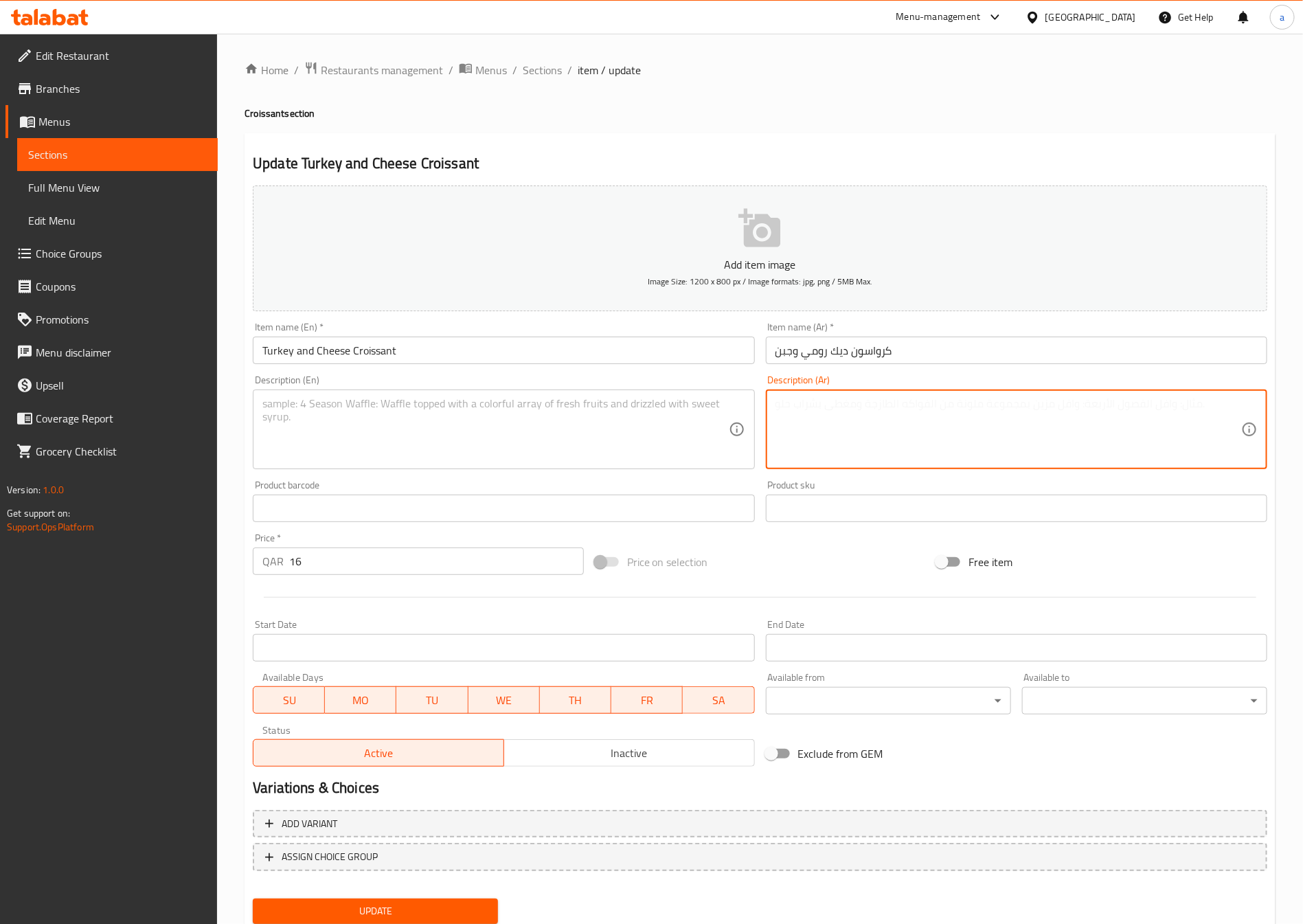
paste textarea "إنه نوع الساندويتش الذي يحقق التوازن المثالي —قوي ولكن ليس ثقيلًا، غنيًا دون أن…"
type textarea "إنه نوع الساندويتش الذي يحقق التوازن المثالي —قوي ولكن ليس ثقيلًا، غنيًا دون أن…"
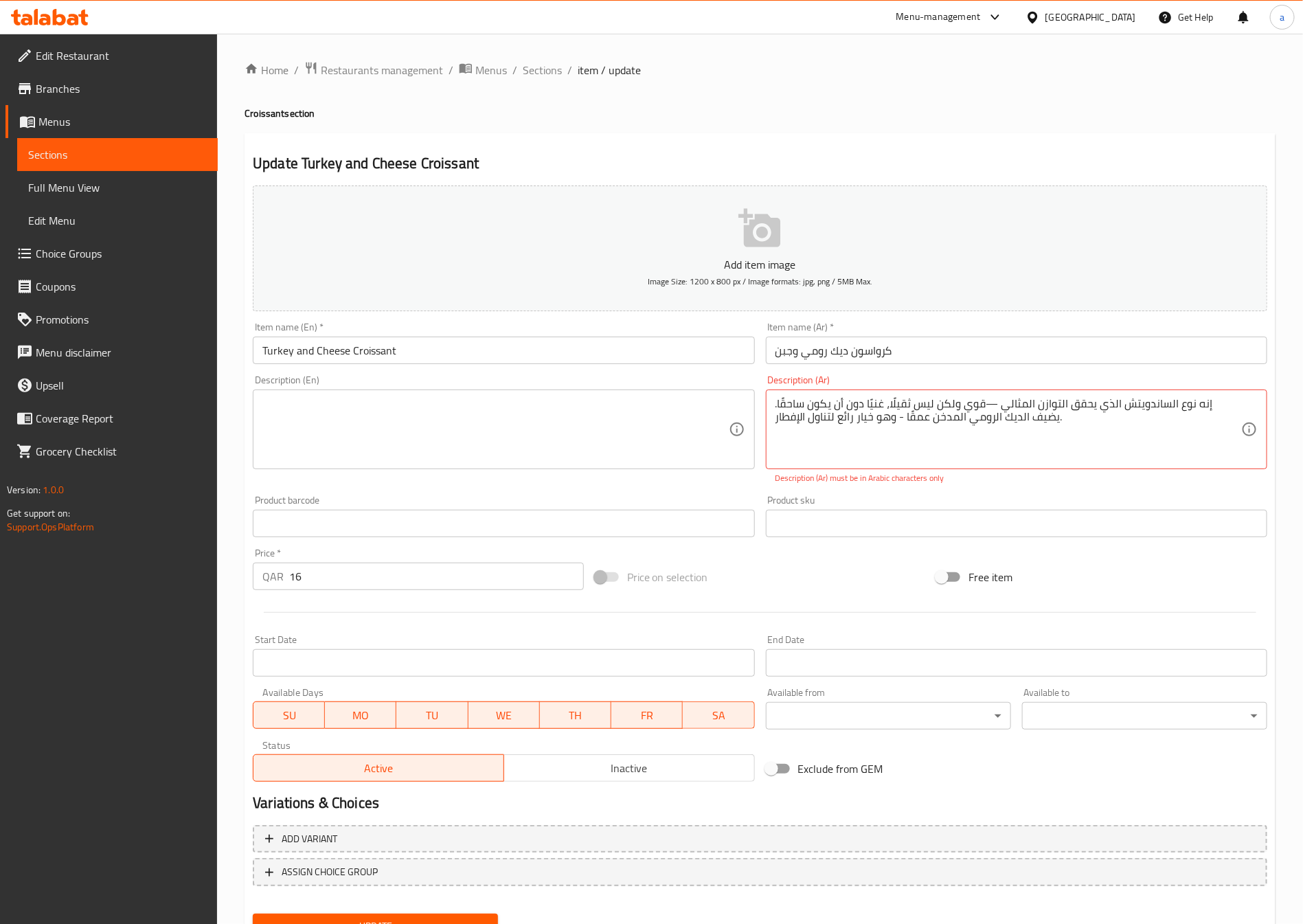
click at [460, 411] on textarea at bounding box center [495, 429] width 466 height 65
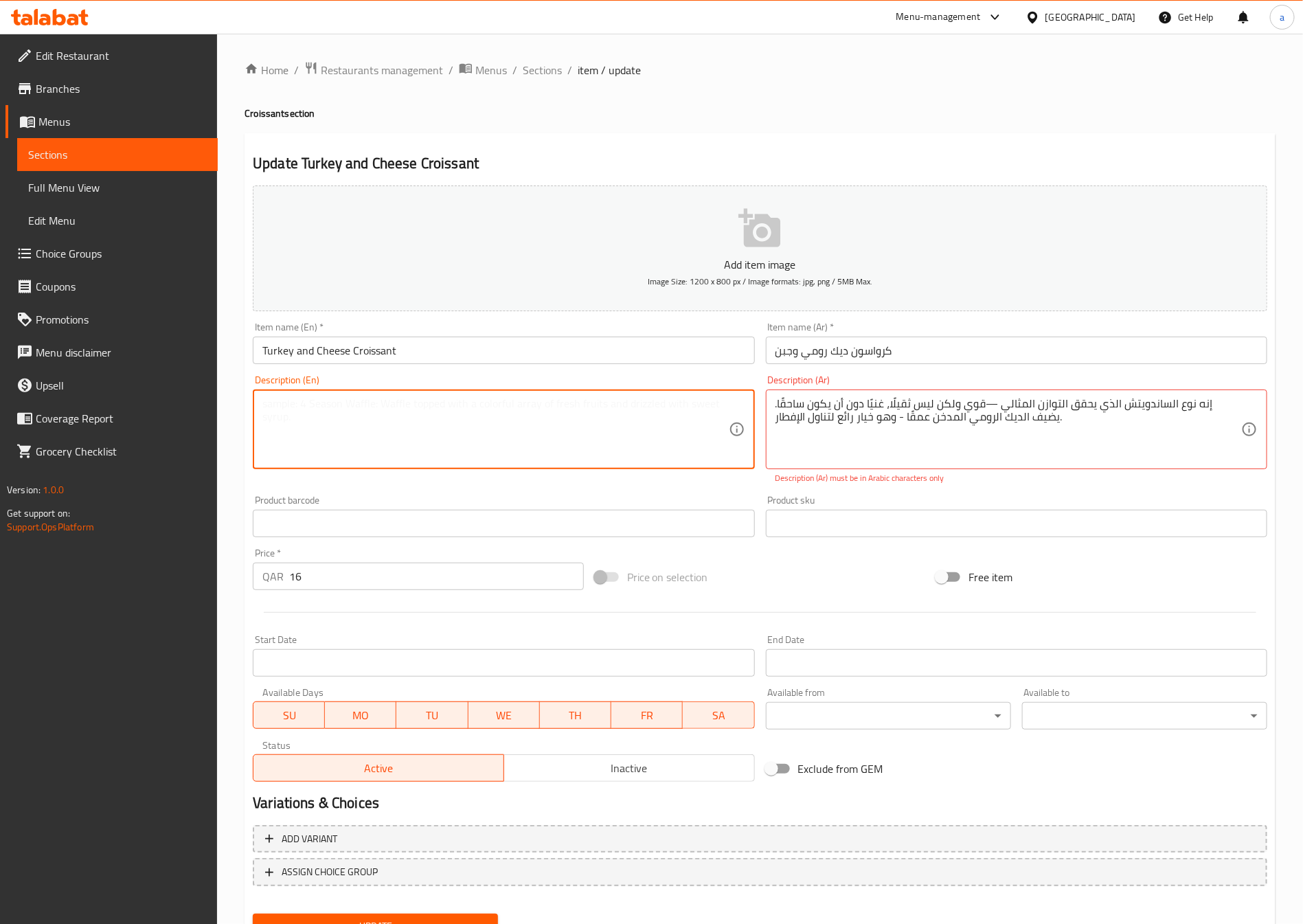
paste textarea "It's the kind of sandwich that strikes the perfect balance—hearty but not heavy…"
type textarea "It's the kind of sandwich that strikes the perfect balance—hearty but not heavy…"
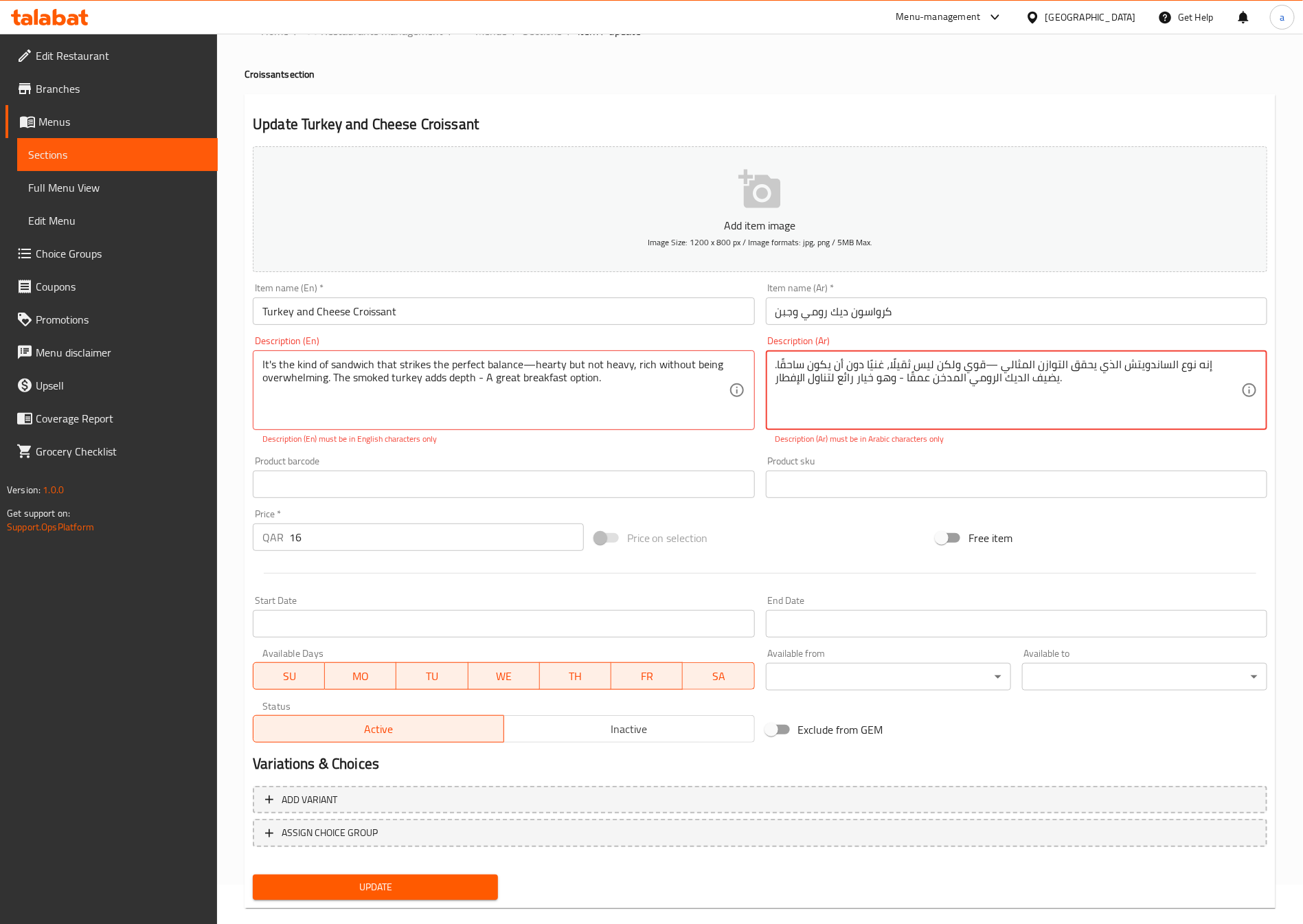
scroll to position [60, 0]
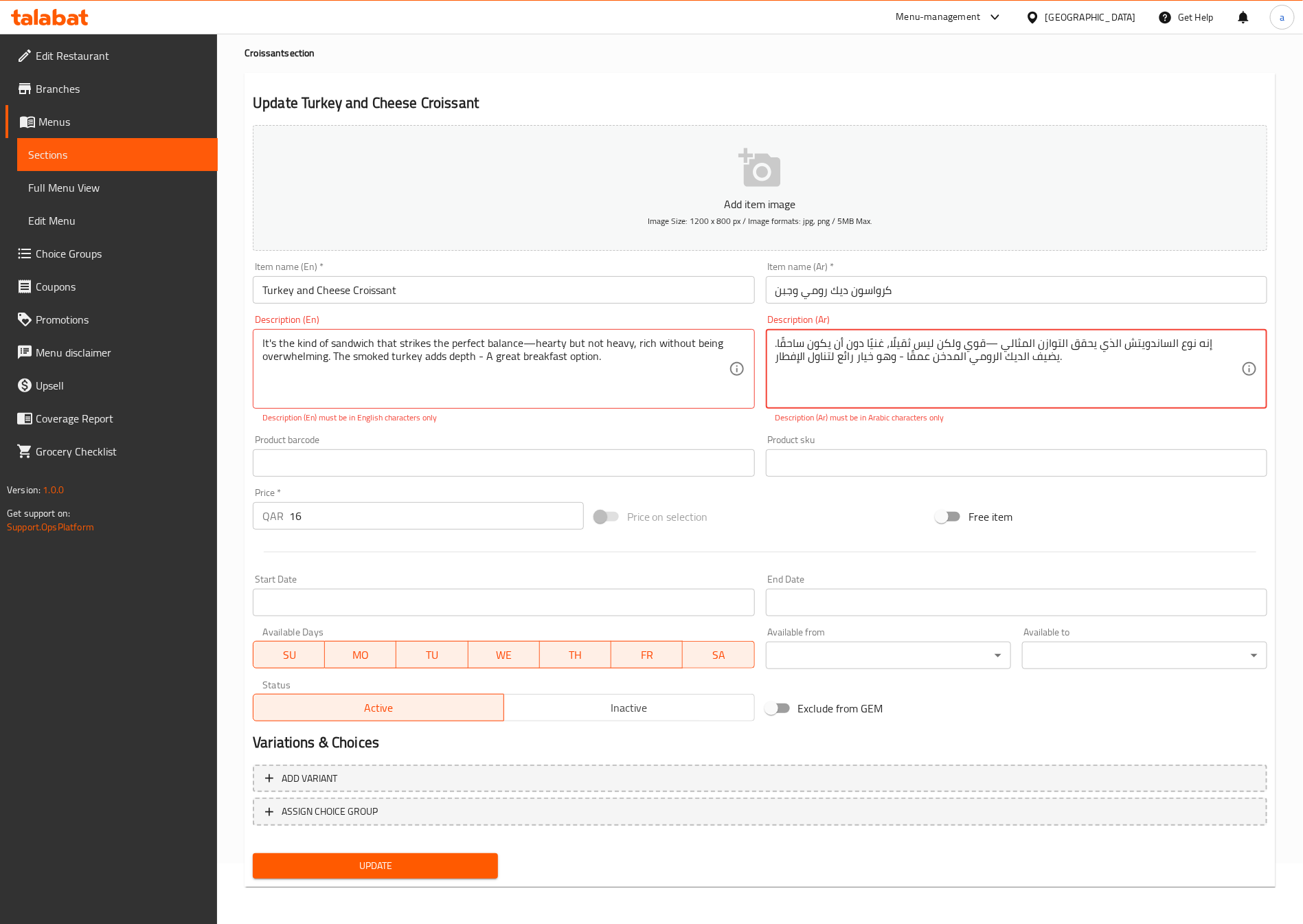
click at [356, 866] on span "Update" at bounding box center [375, 865] width 223 height 17
type textarea "إنه نوع الساندويتش الذي يحقق التوازن المثالي قوي ولكن ليس ثقيلًا، غنيًا دون أن …"
click at [441, 866] on span "Update" at bounding box center [375, 865] width 223 height 17
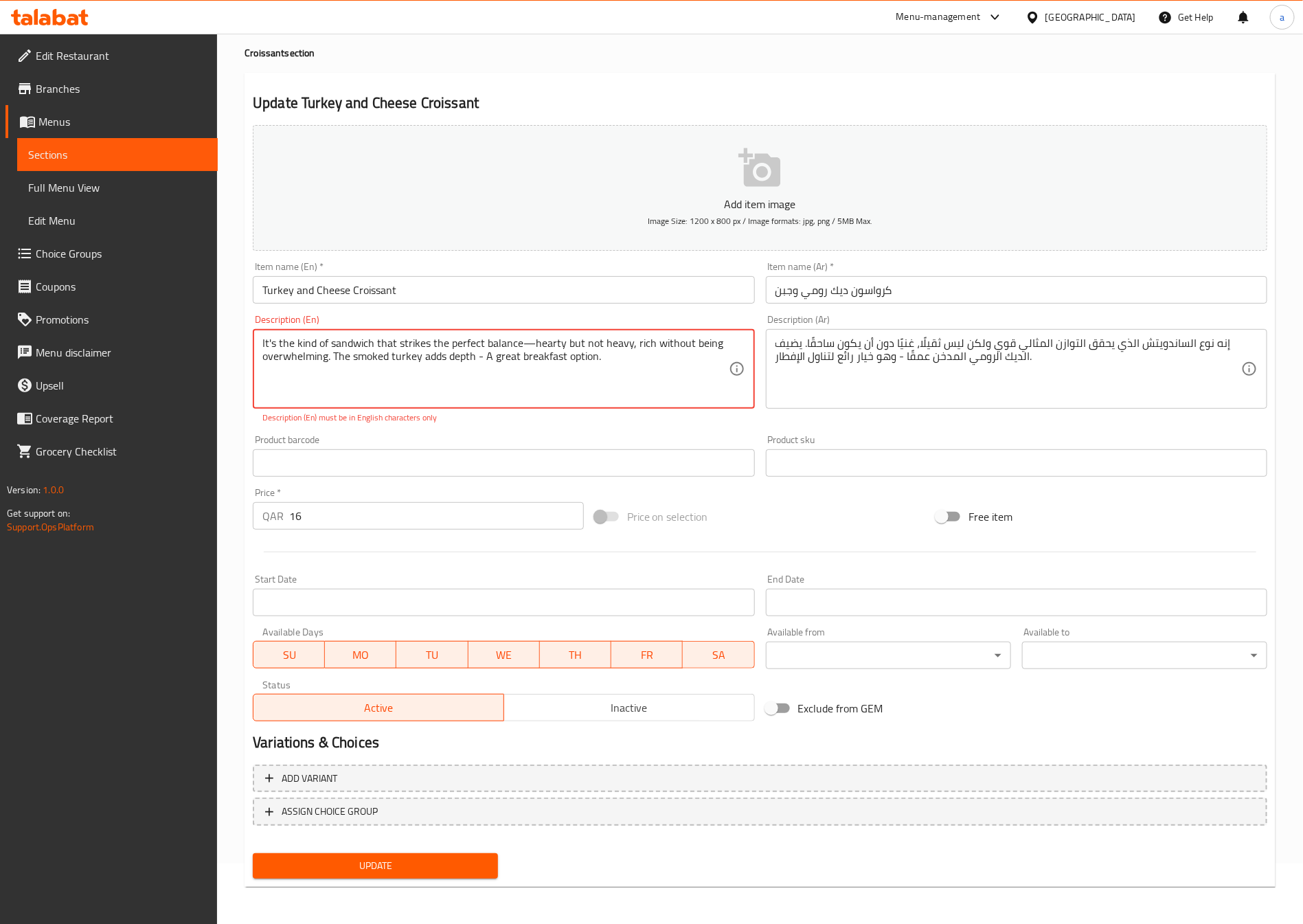
click at [530, 346] on textarea "It's the kind of sandwich that strikes the perfect balance—hearty but not heavy…" at bounding box center [495, 369] width 466 height 65
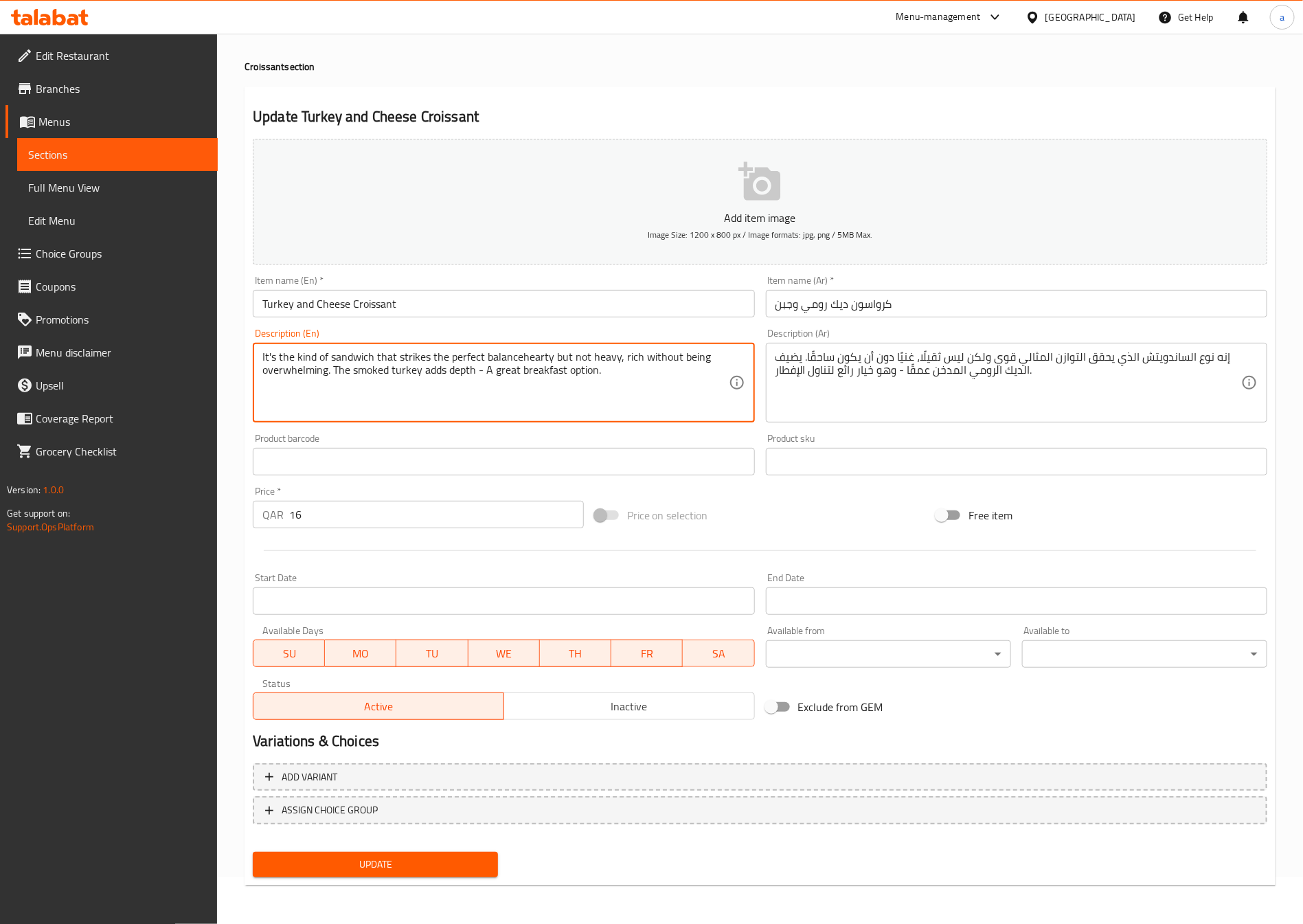
scroll to position [45, 0]
click at [482, 372] on textarea "It's the kind of sandwich that strikes the perfect balance hearty but not heavy…" at bounding box center [495, 384] width 466 height 65
click at [525, 386] on textarea "It's the kind of sandwich that strikes the perfect balance hearty but not heavy…" at bounding box center [495, 384] width 466 height 65
type textarea "It's the kind of sandwich that strikes the perfect balance hearty but not heavy…"
click at [651, 324] on div "Description (En) It's the kind of sandwich that strikes the perfect balance hea…" at bounding box center [503, 377] width 512 height 105
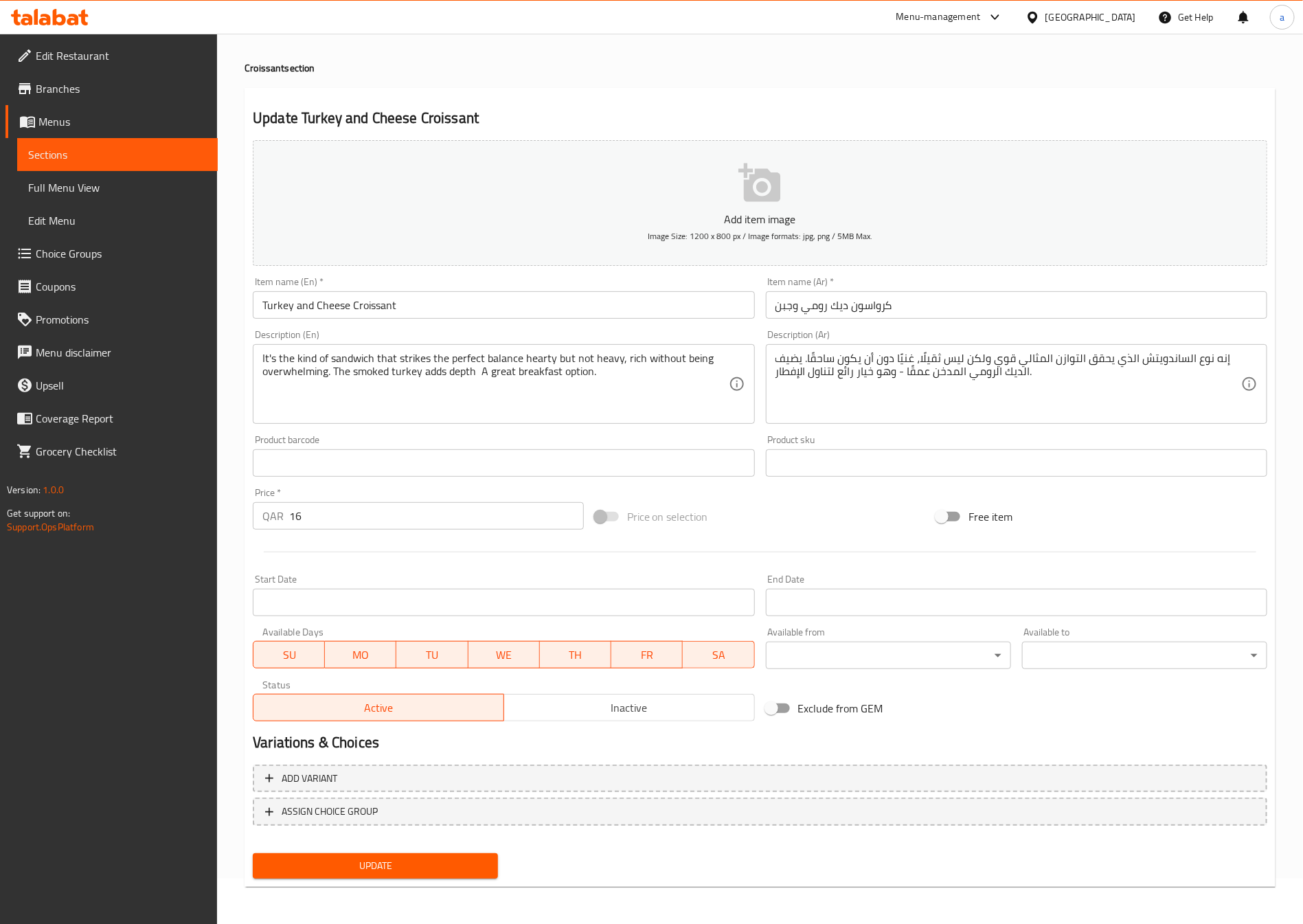
click at [355, 864] on span "Update" at bounding box center [375, 865] width 223 height 17
click at [62, 154] on span "Sections" at bounding box center [117, 154] width 178 height 16
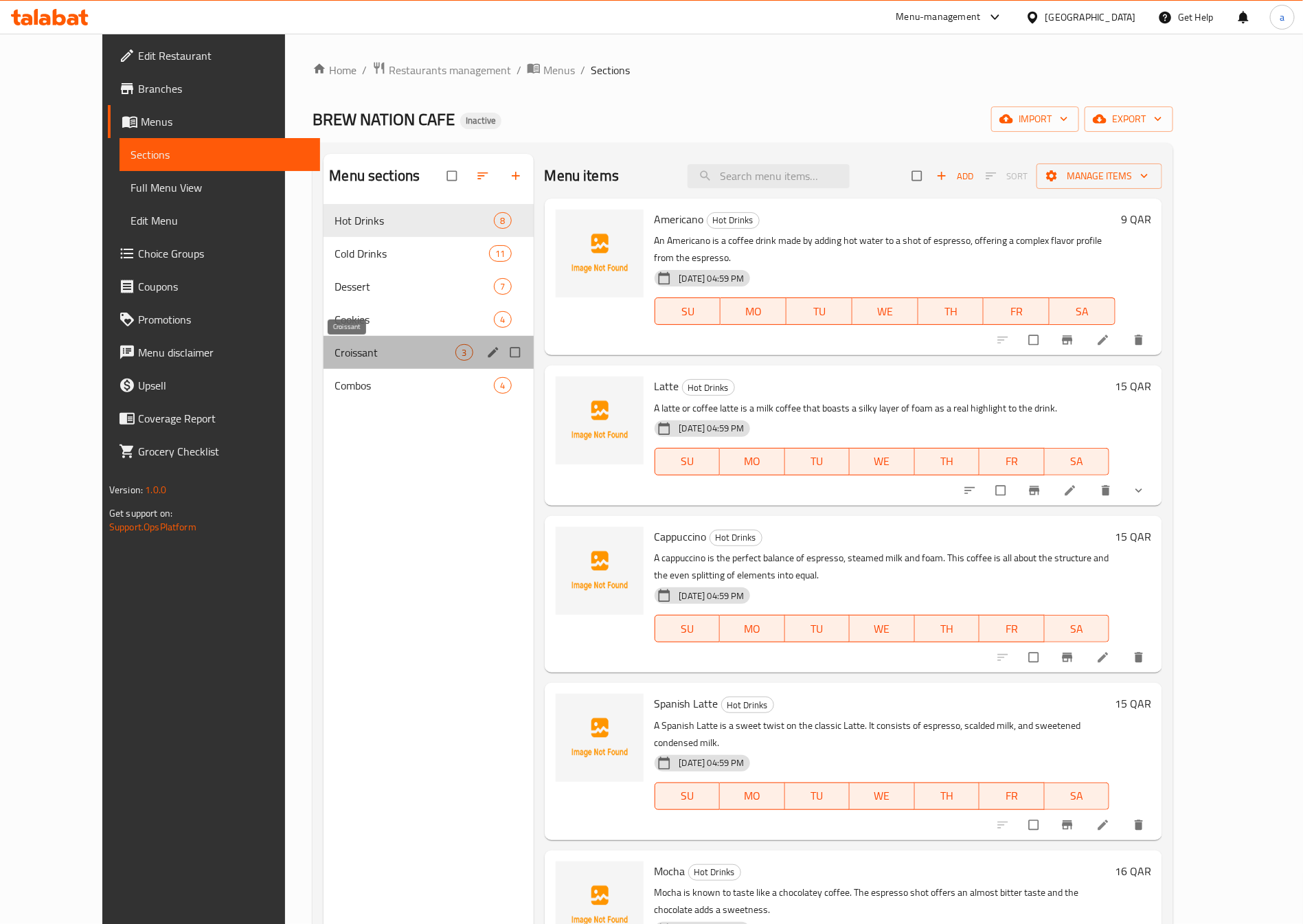
click at [365, 359] on span "Croissant" at bounding box center [394, 352] width 120 height 16
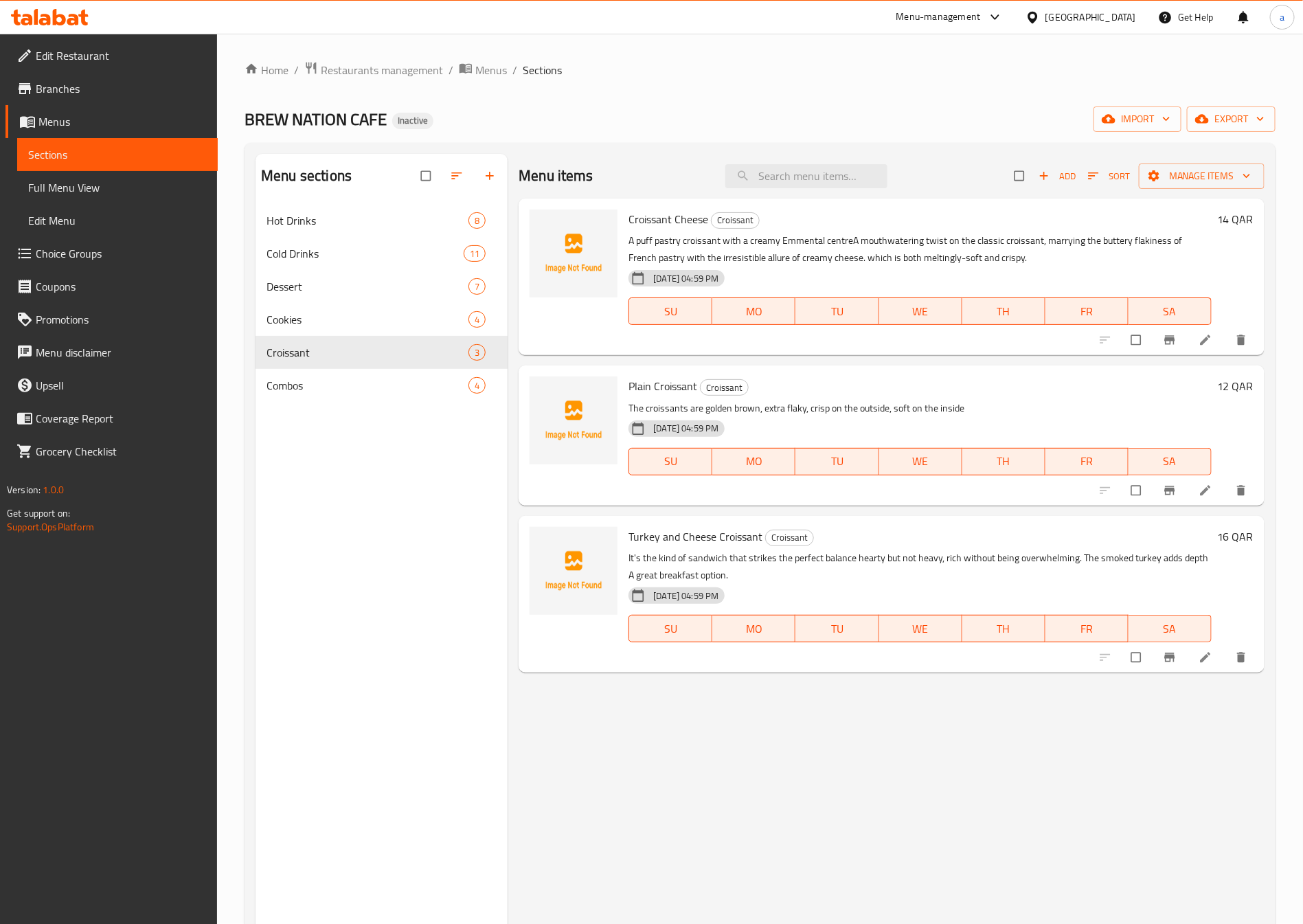
click at [102, 182] on span "Full Menu View" at bounding box center [117, 187] width 178 height 16
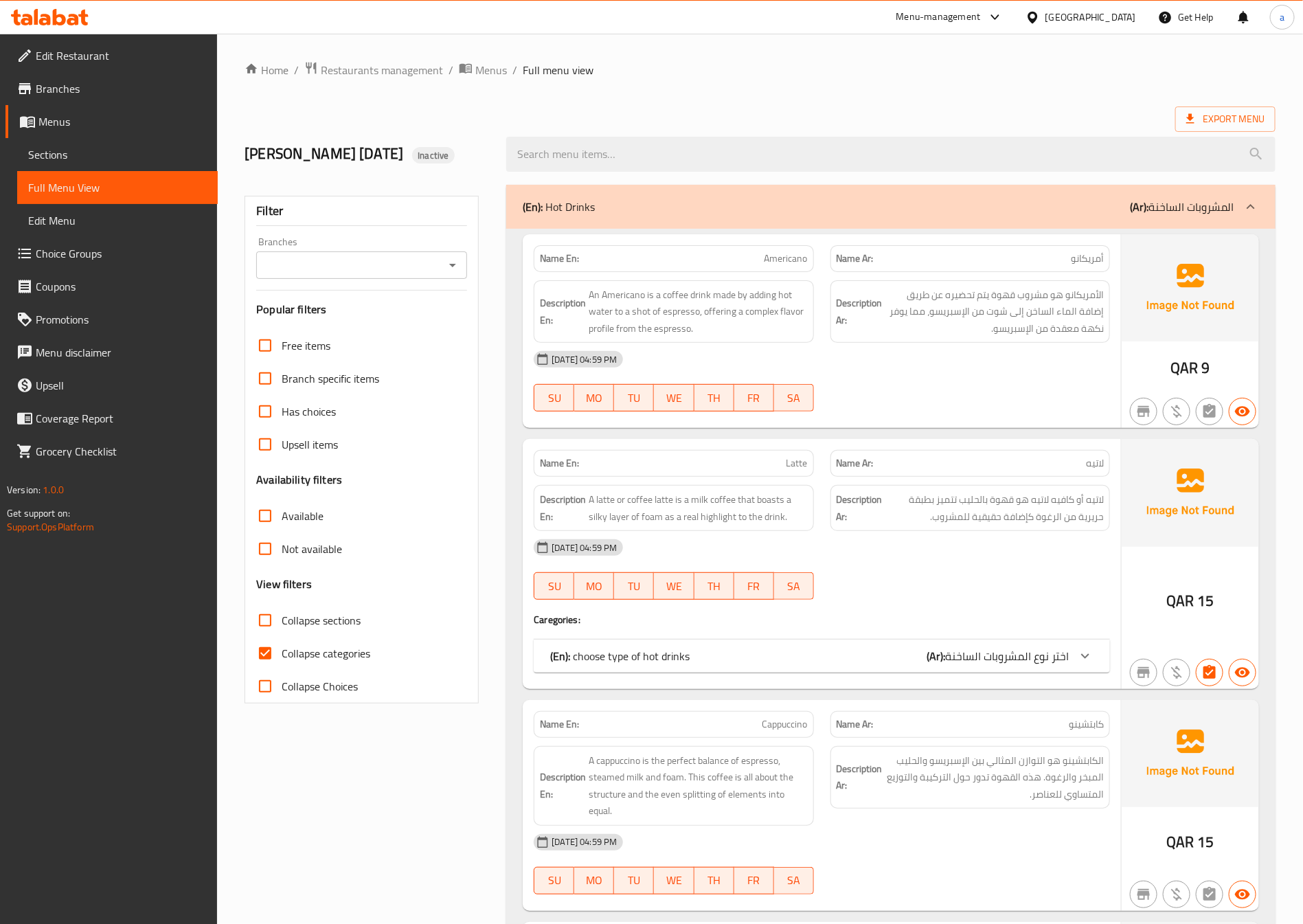
click at [1055, 656] on span "اختر نوع المشروبات الساخنة" at bounding box center [1007, 656] width 124 height 20
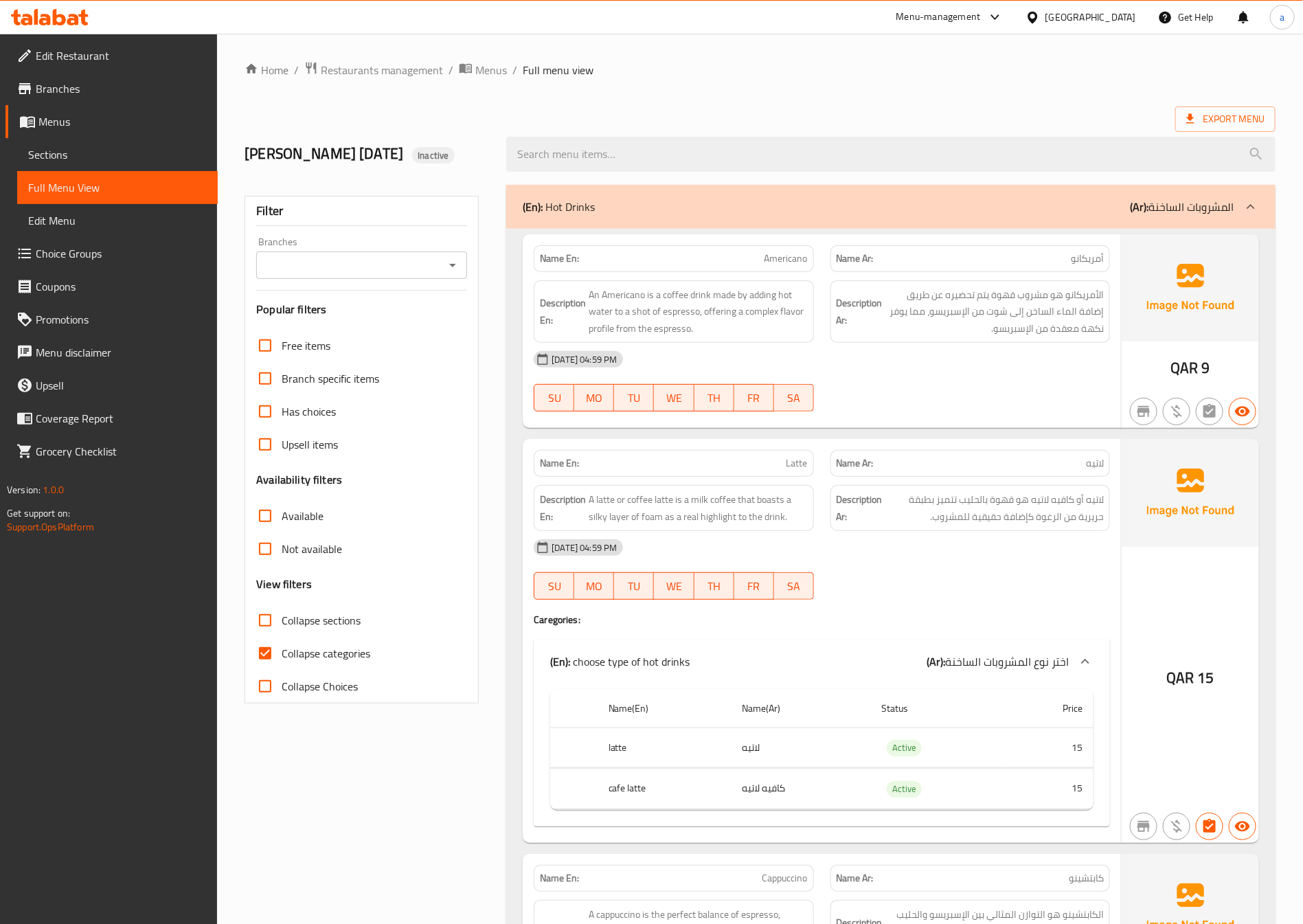
scroll to position [103, 0]
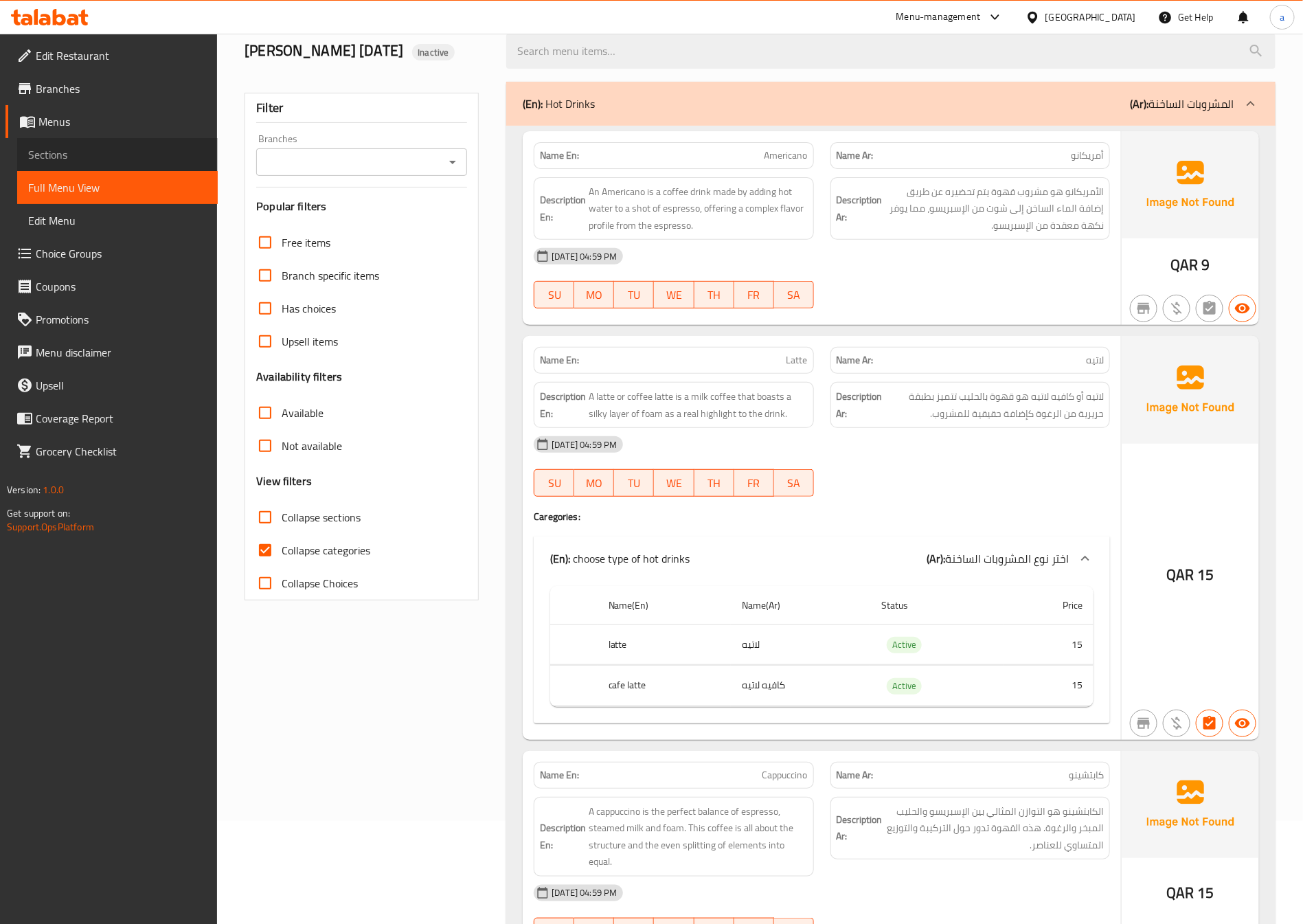
click at [124, 149] on span "Sections" at bounding box center [117, 154] width 178 height 16
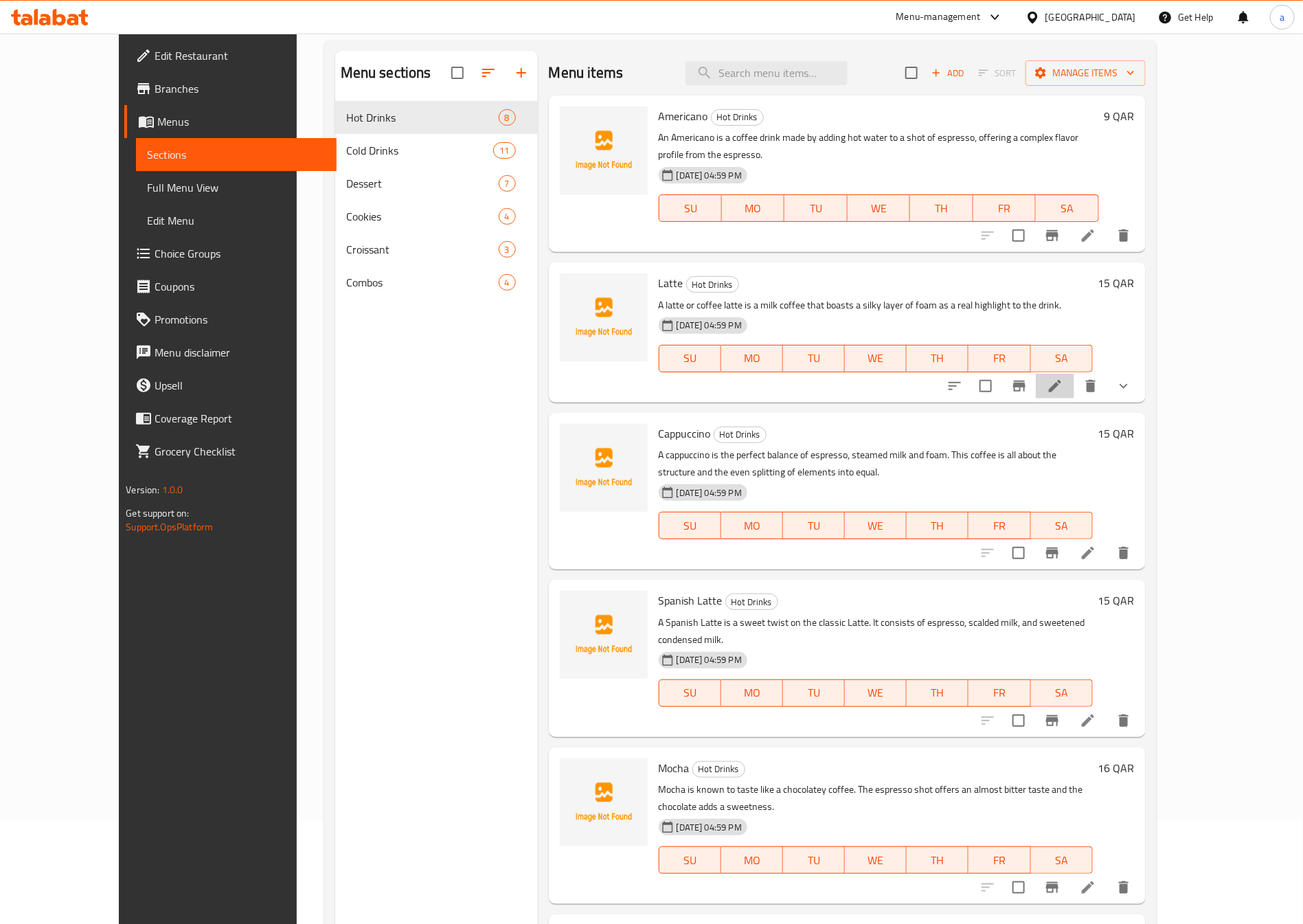
click at [1074, 373] on li at bounding box center [1054, 385] width 38 height 25
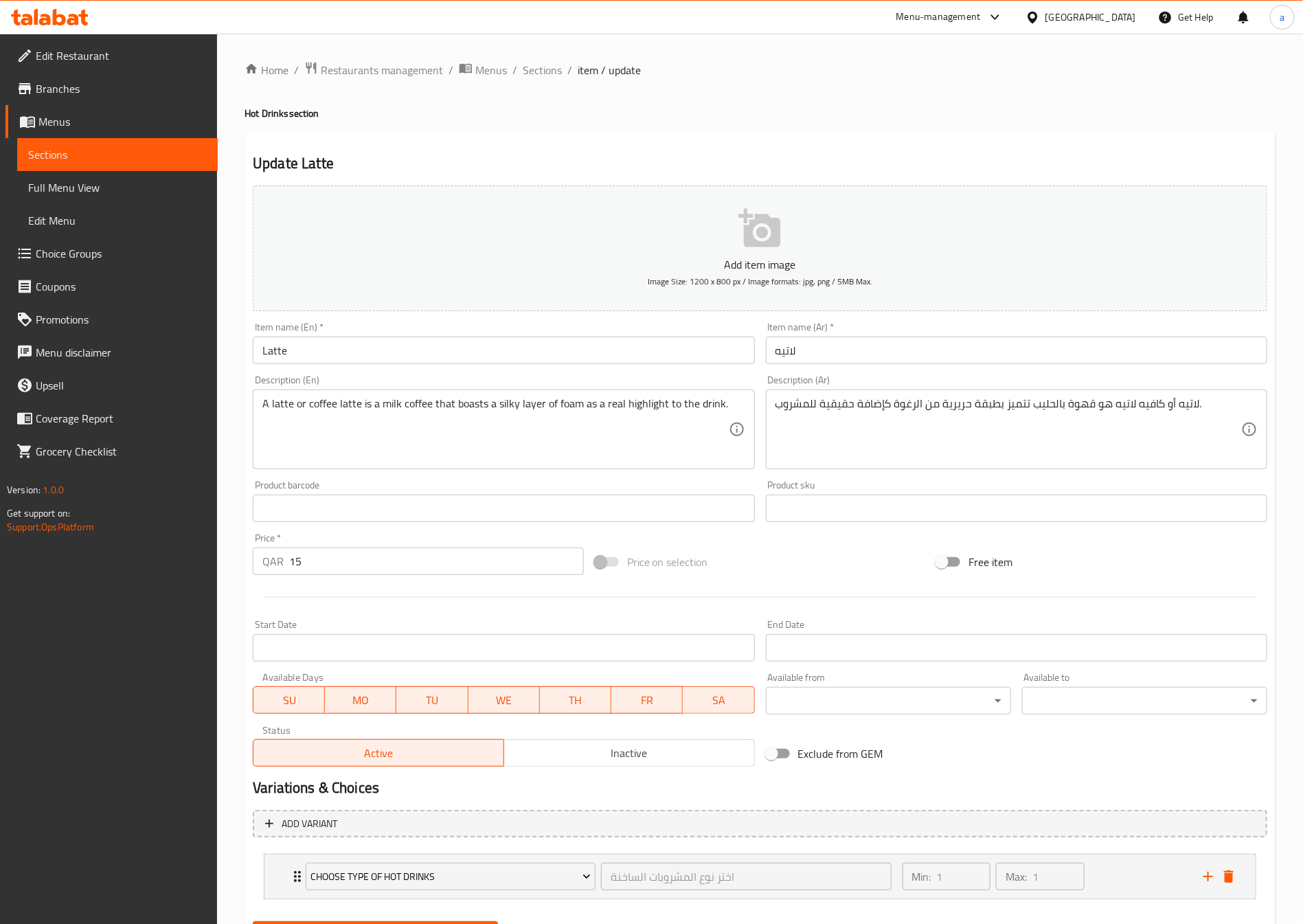
click at [477, 565] on input "15" at bounding box center [436, 561] width 294 height 27
type input "1"
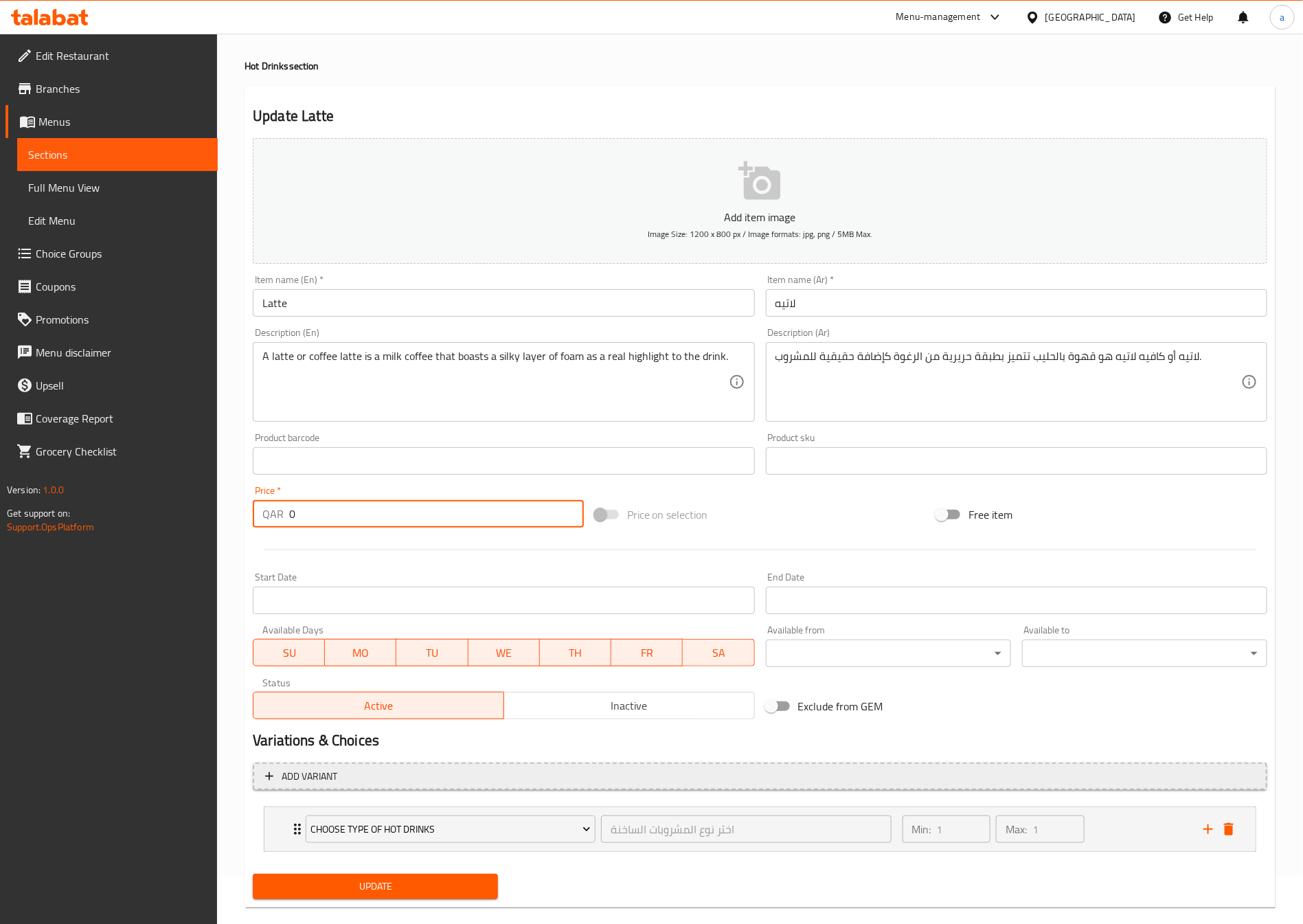
scroll to position [70, 0]
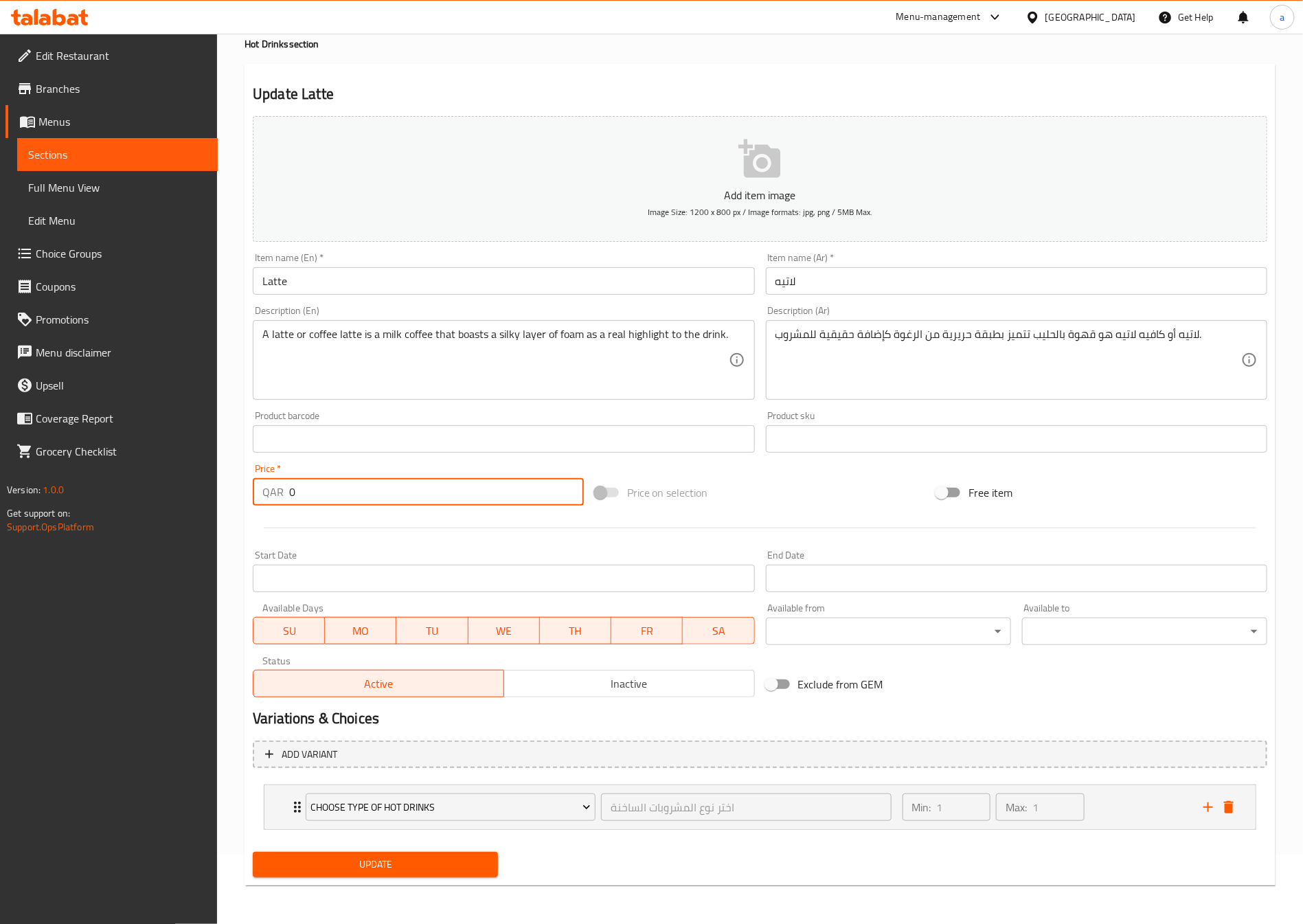
type input "0"
click at [417, 874] on button "Update" at bounding box center [375, 865] width 245 height 25
click at [165, 143] on link "Sections" at bounding box center [117, 154] width 200 height 33
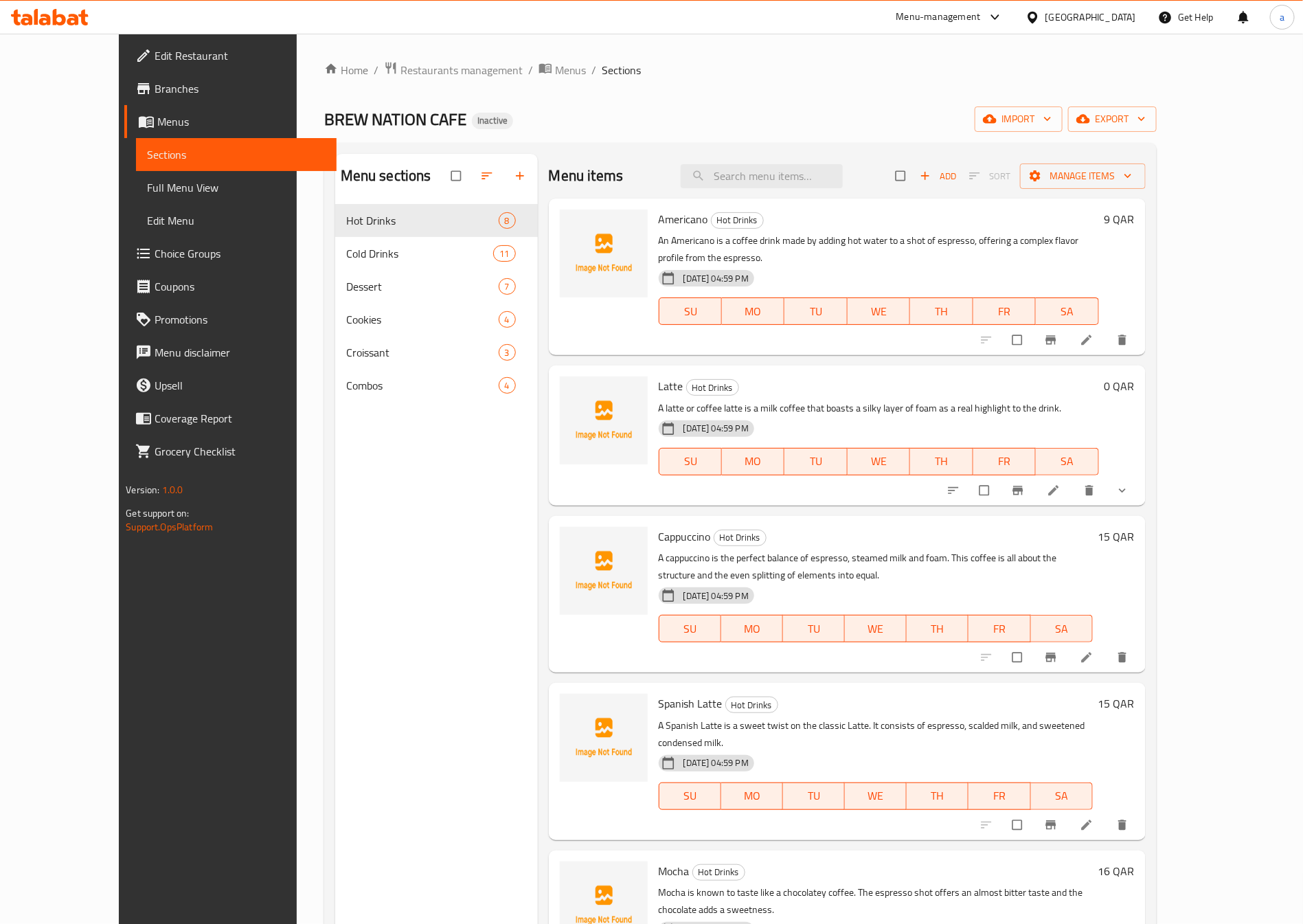
click at [147, 188] on span "Full Menu View" at bounding box center [236, 187] width 178 height 16
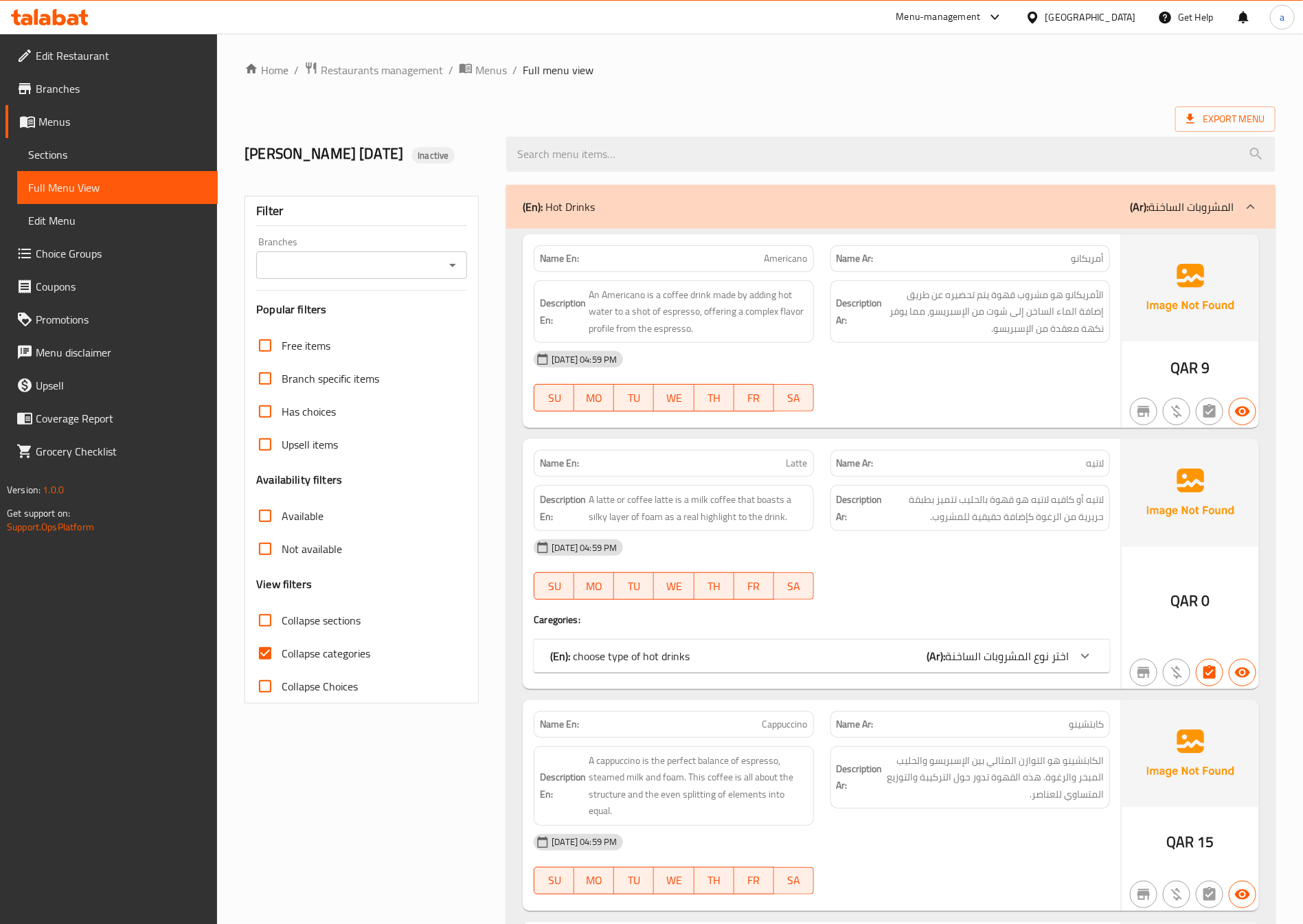
click at [997, 662] on span "اختر نوع المشروبات الساخنة" at bounding box center [1007, 656] width 124 height 20
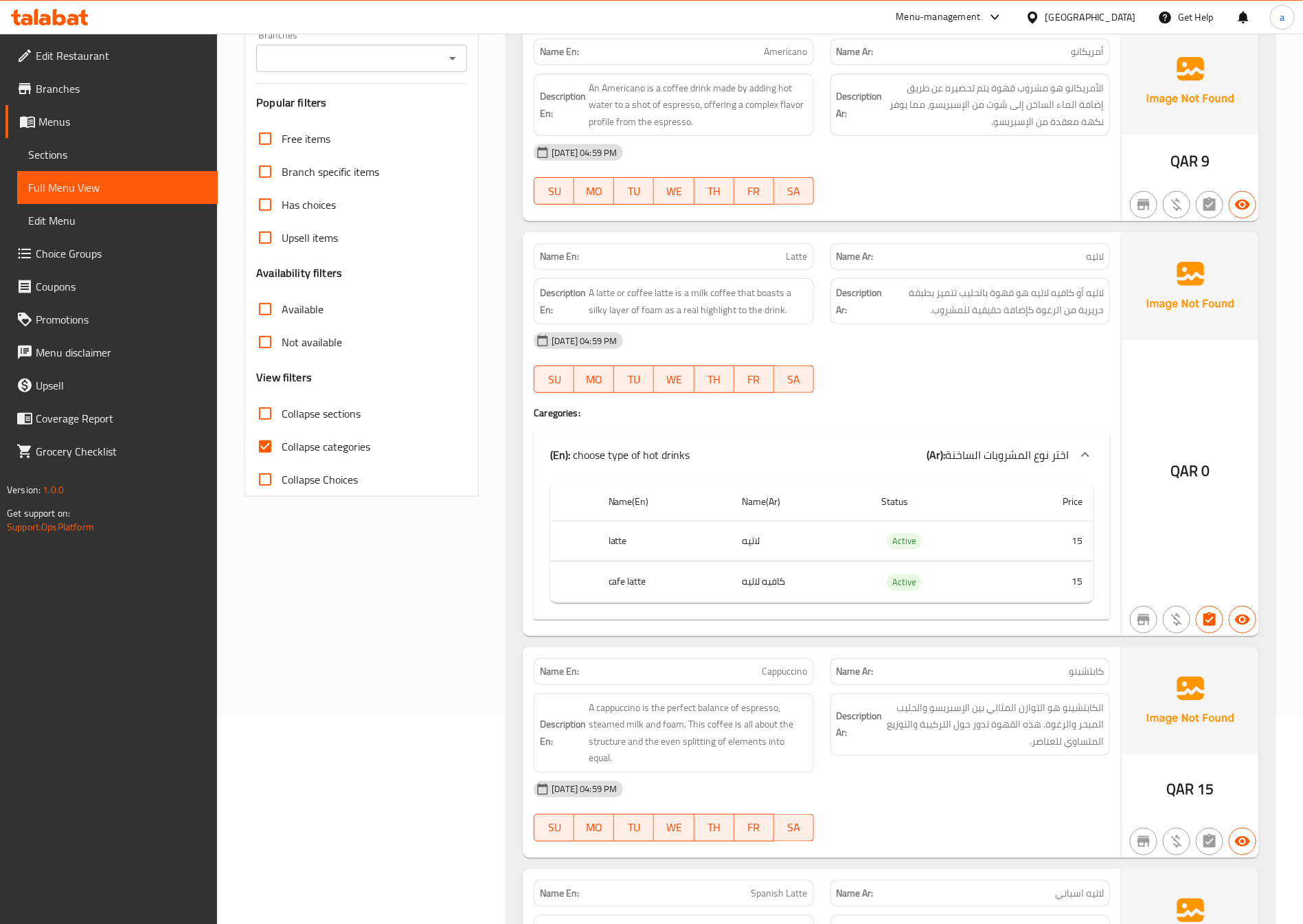
scroll to position [206, 0]
click at [356, 448] on span "Collapse categories" at bounding box center [326, 446] width 88 height 16
click at [282, 448] on input "Collapse categories" at bounding box center [265, 447] width 33 height 33
checkbox input "false"
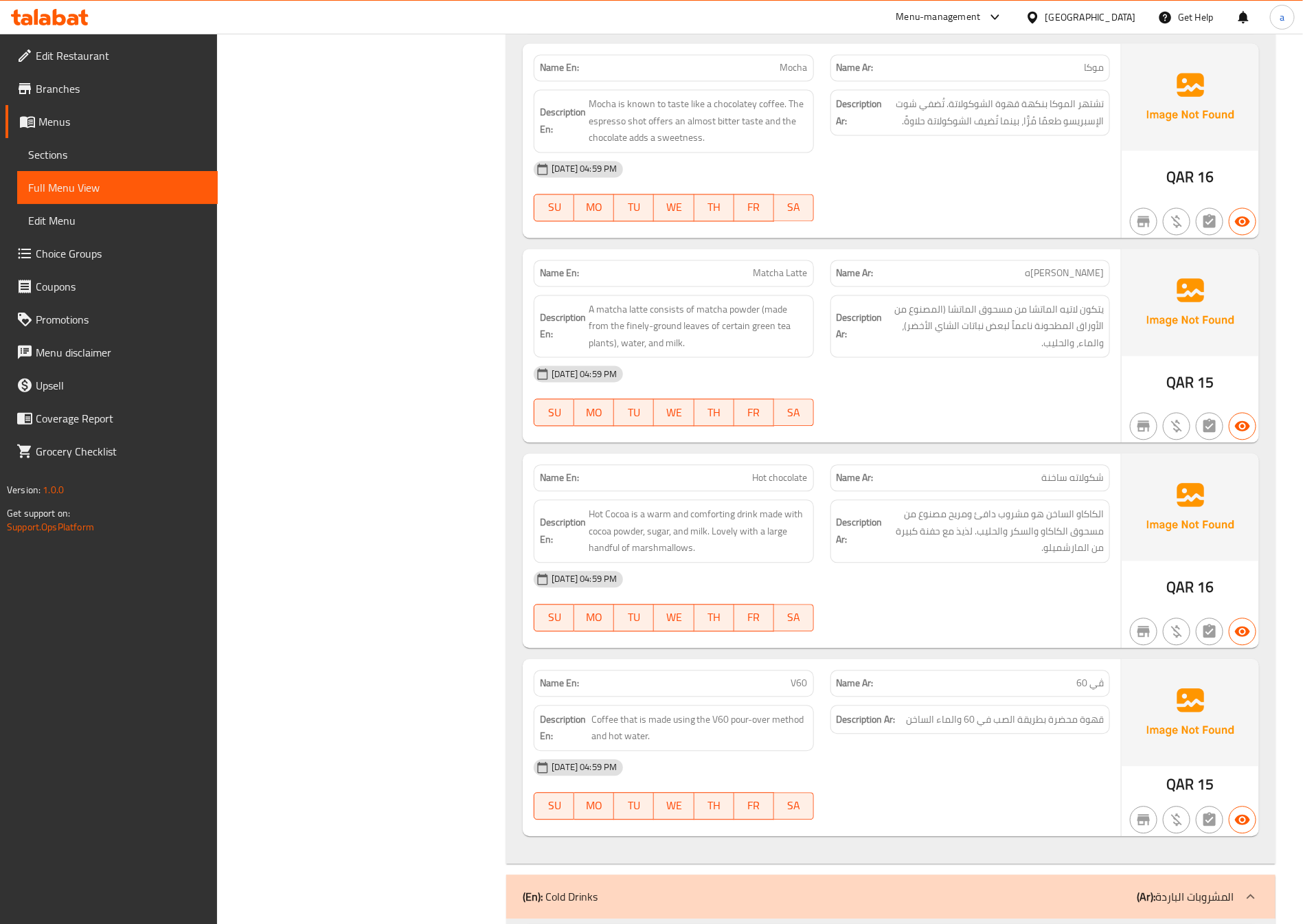
scroll to position [1649, 0]
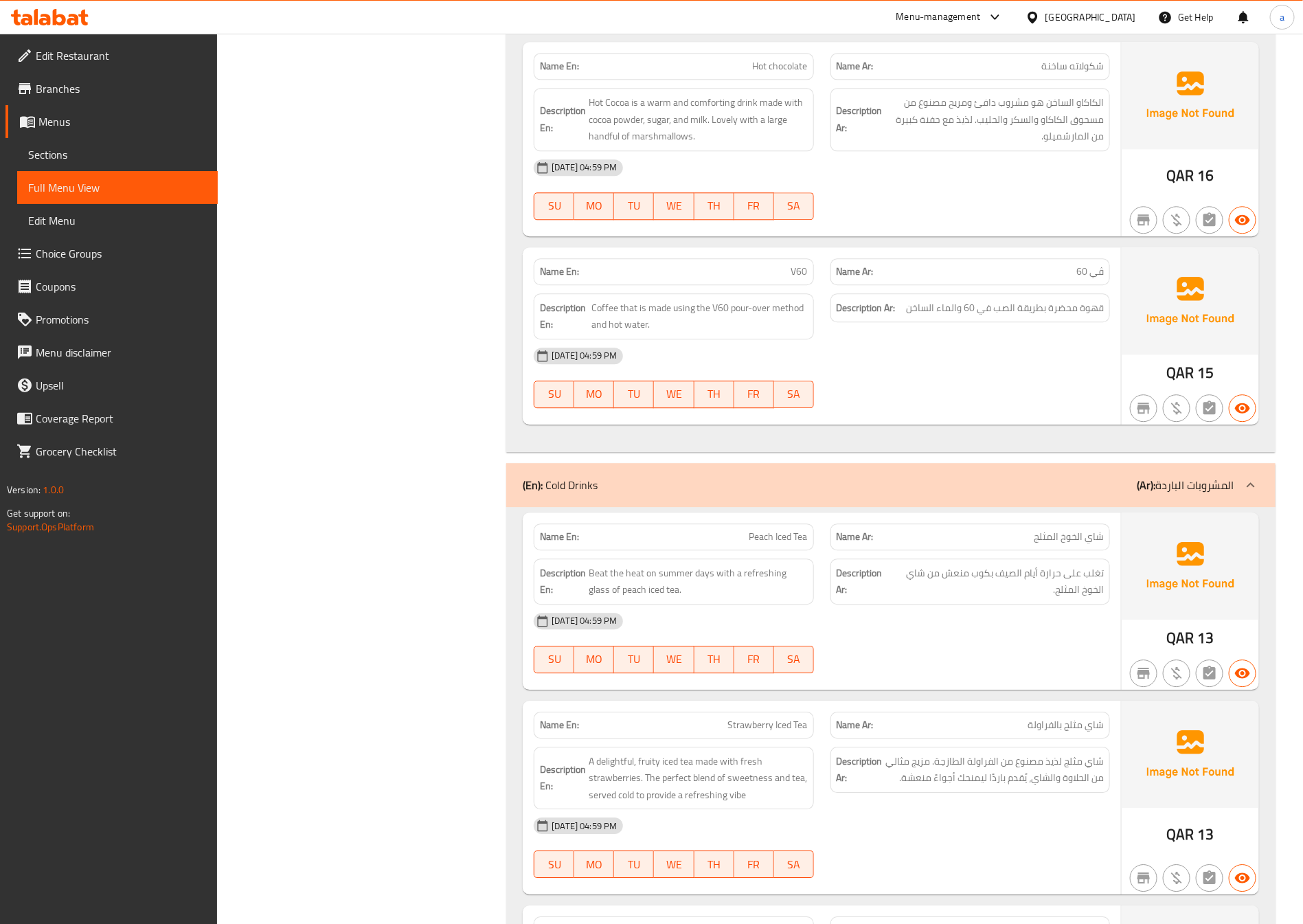
click at [144, 159] on span "Sections" at bounding box center [117, 154] width 178 height 16
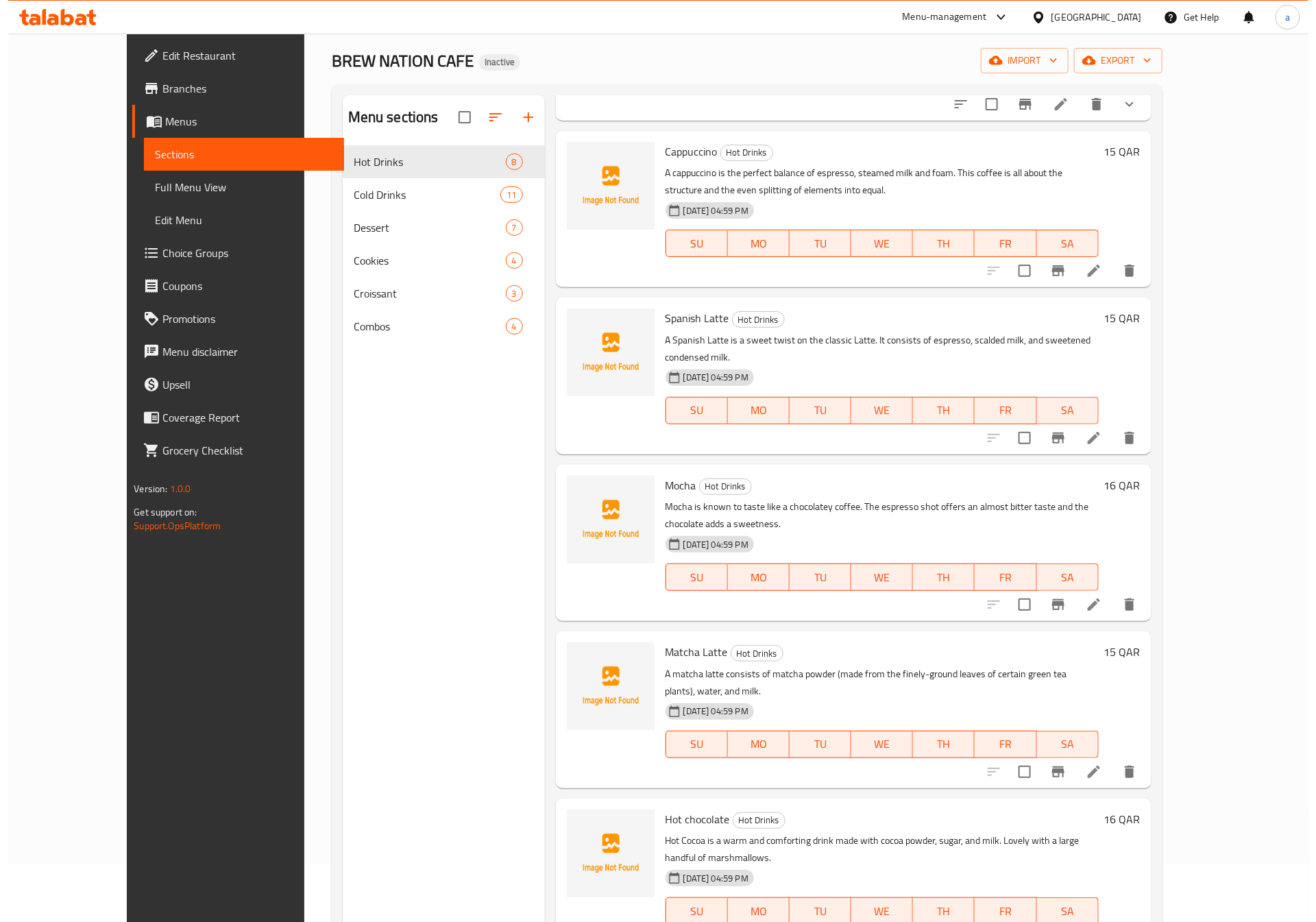
scroll to position [192, 0]
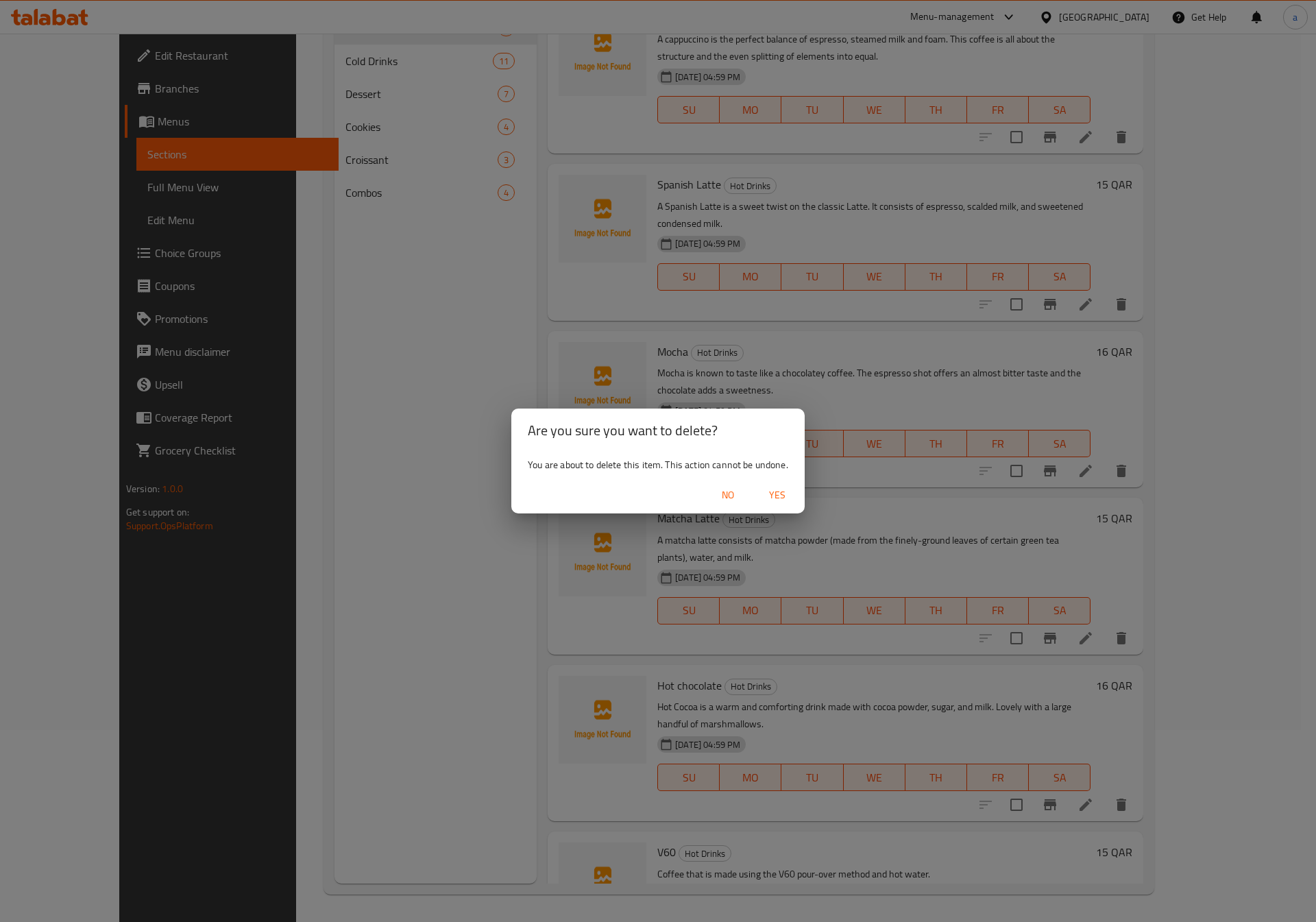
click at [728, 488] on span "No" at bounding box center [727, 495] width 33 height 17
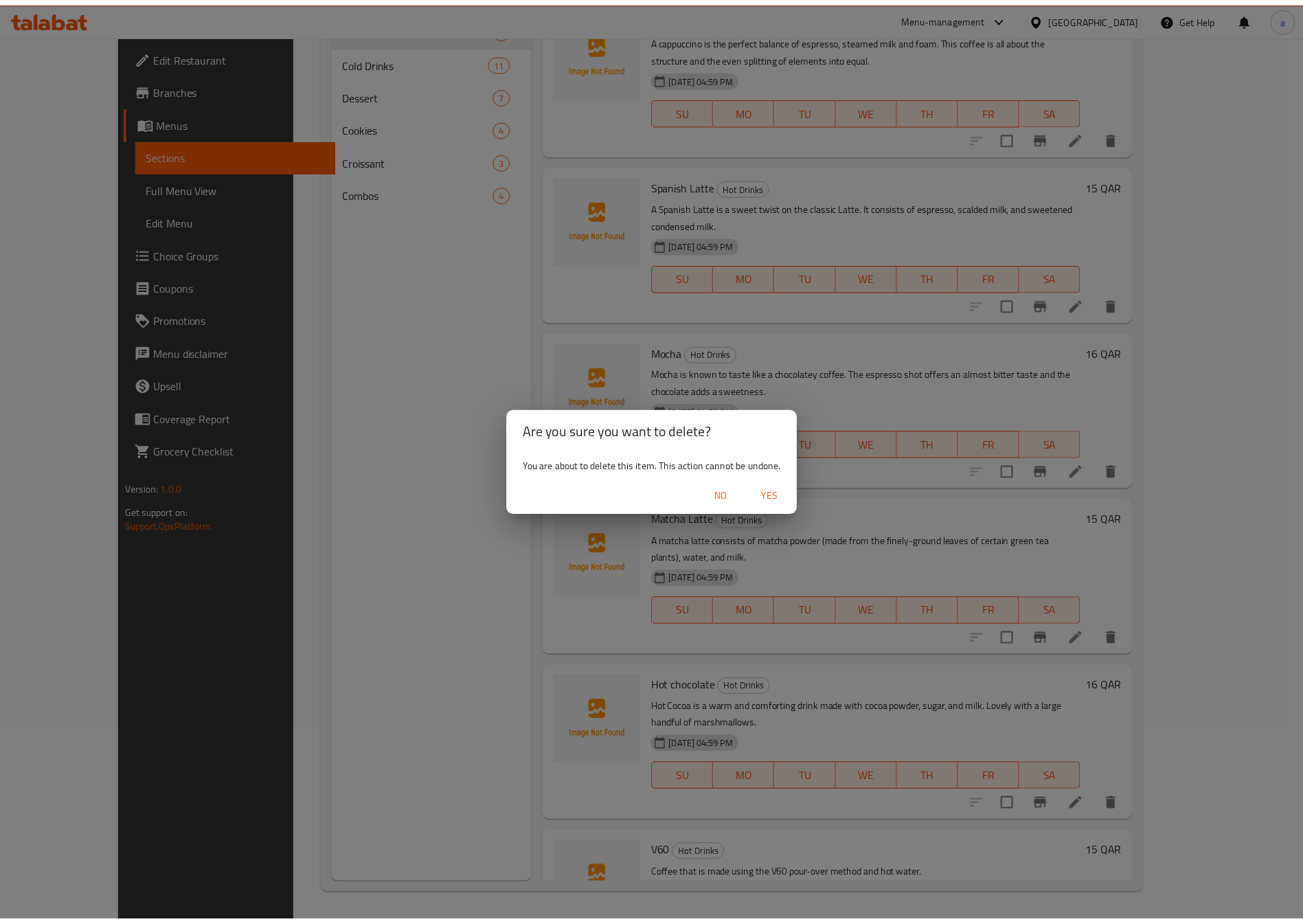
scroll to position [328, 0]
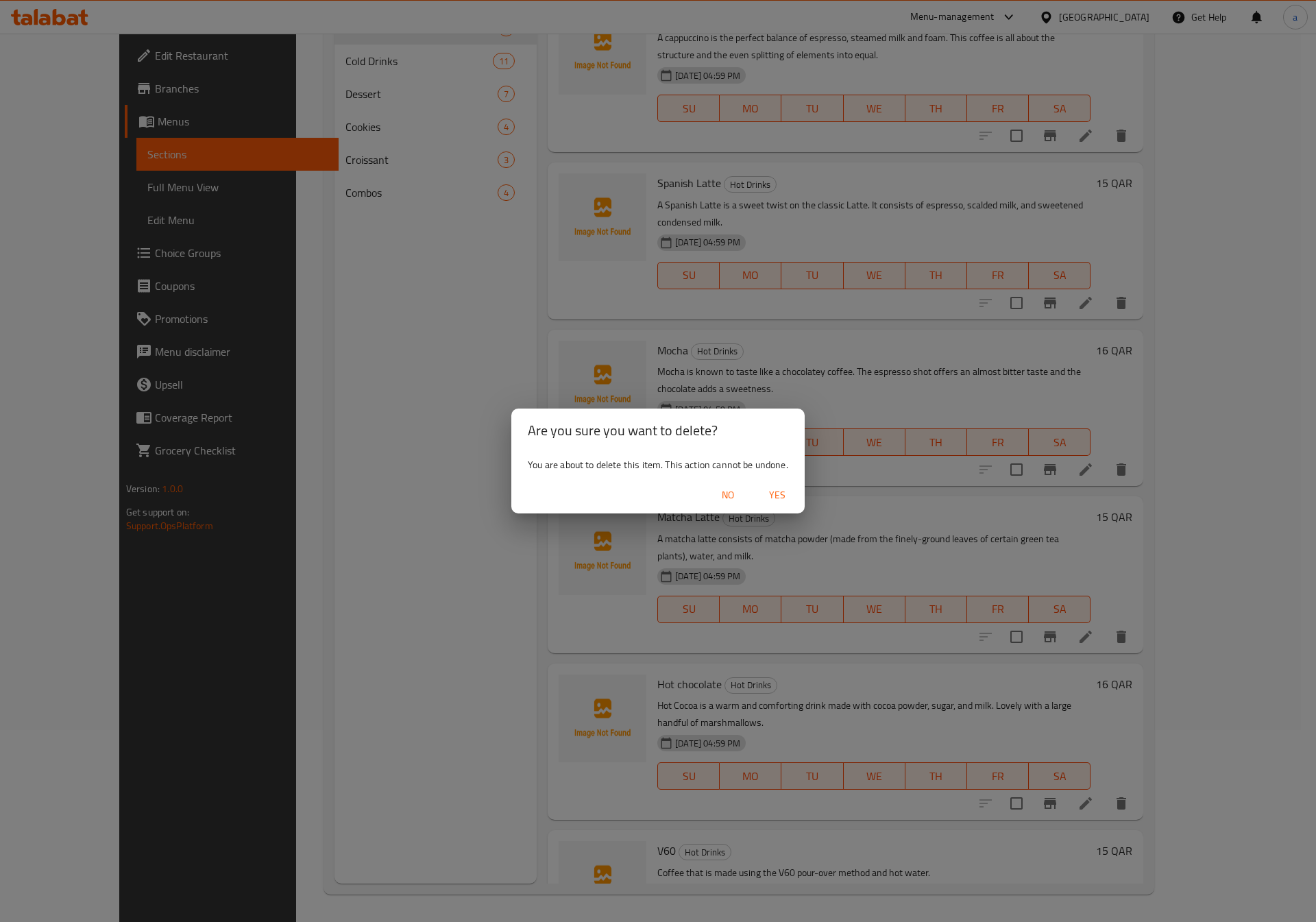
click at [712, 487] on span "No" at bounding box center [727, 495] width 33 height 17
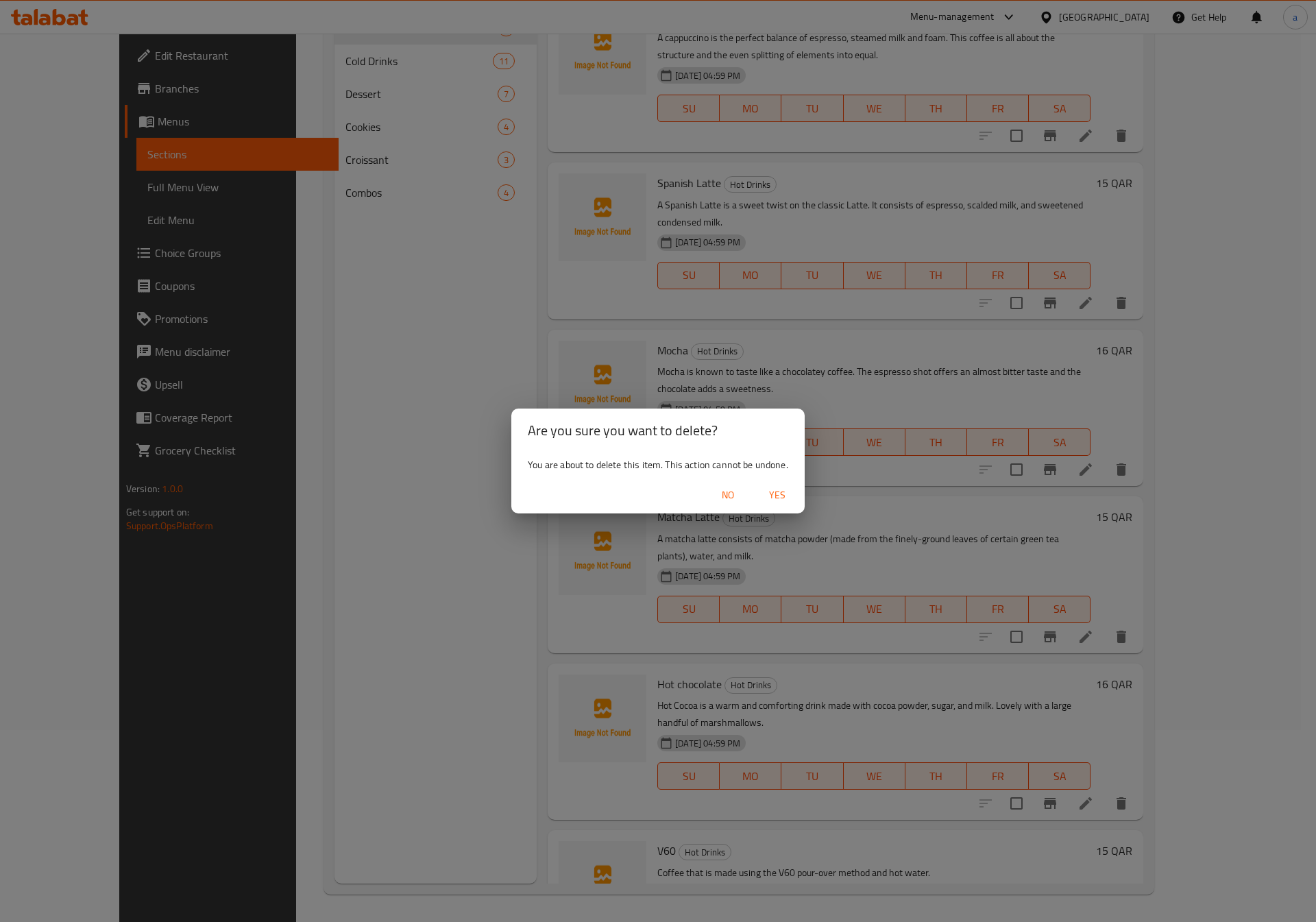
click at [718, 488] on span "No" at bounding box center [727, 495] width 33 height 17
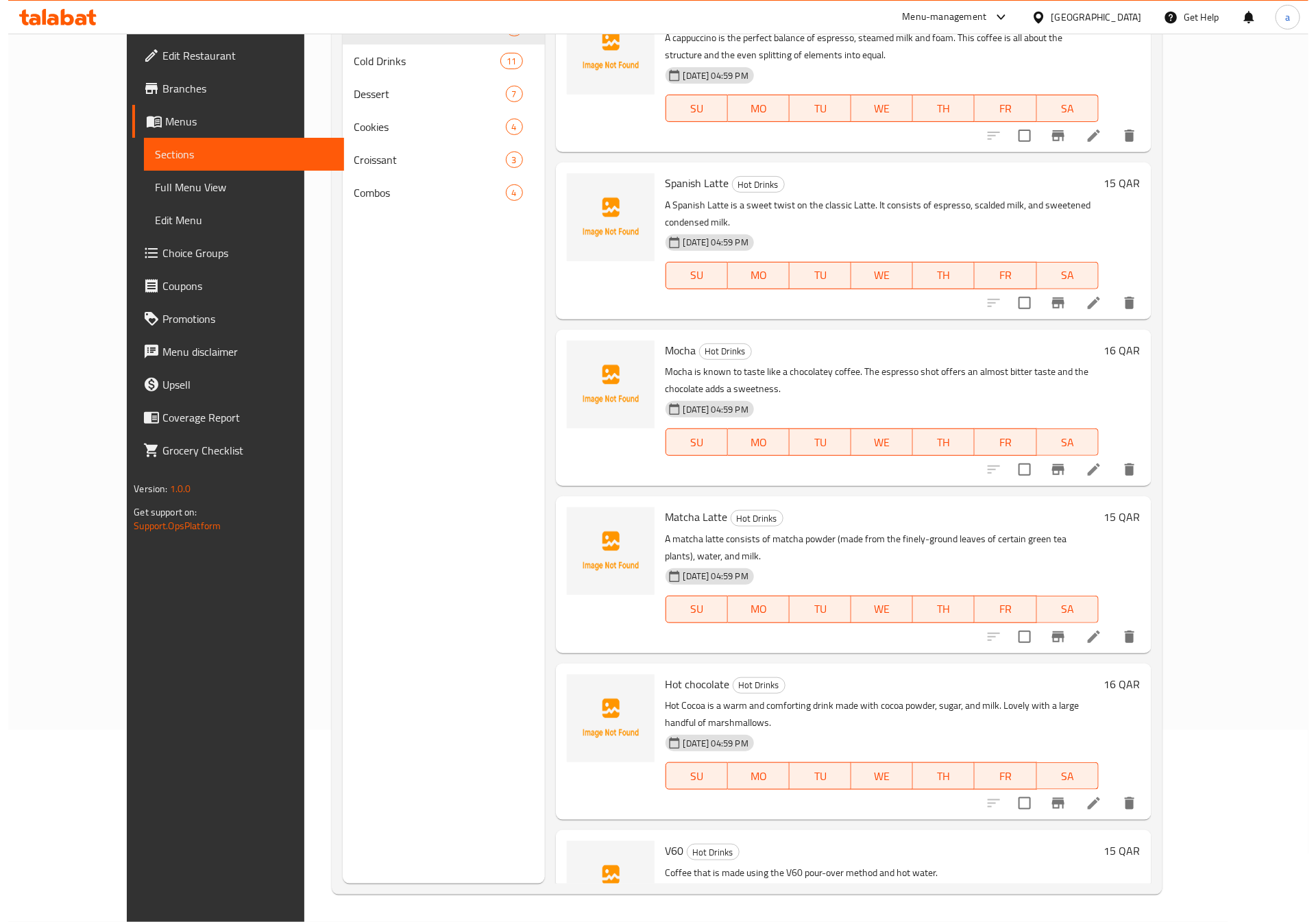
scroll to position [325, 0]
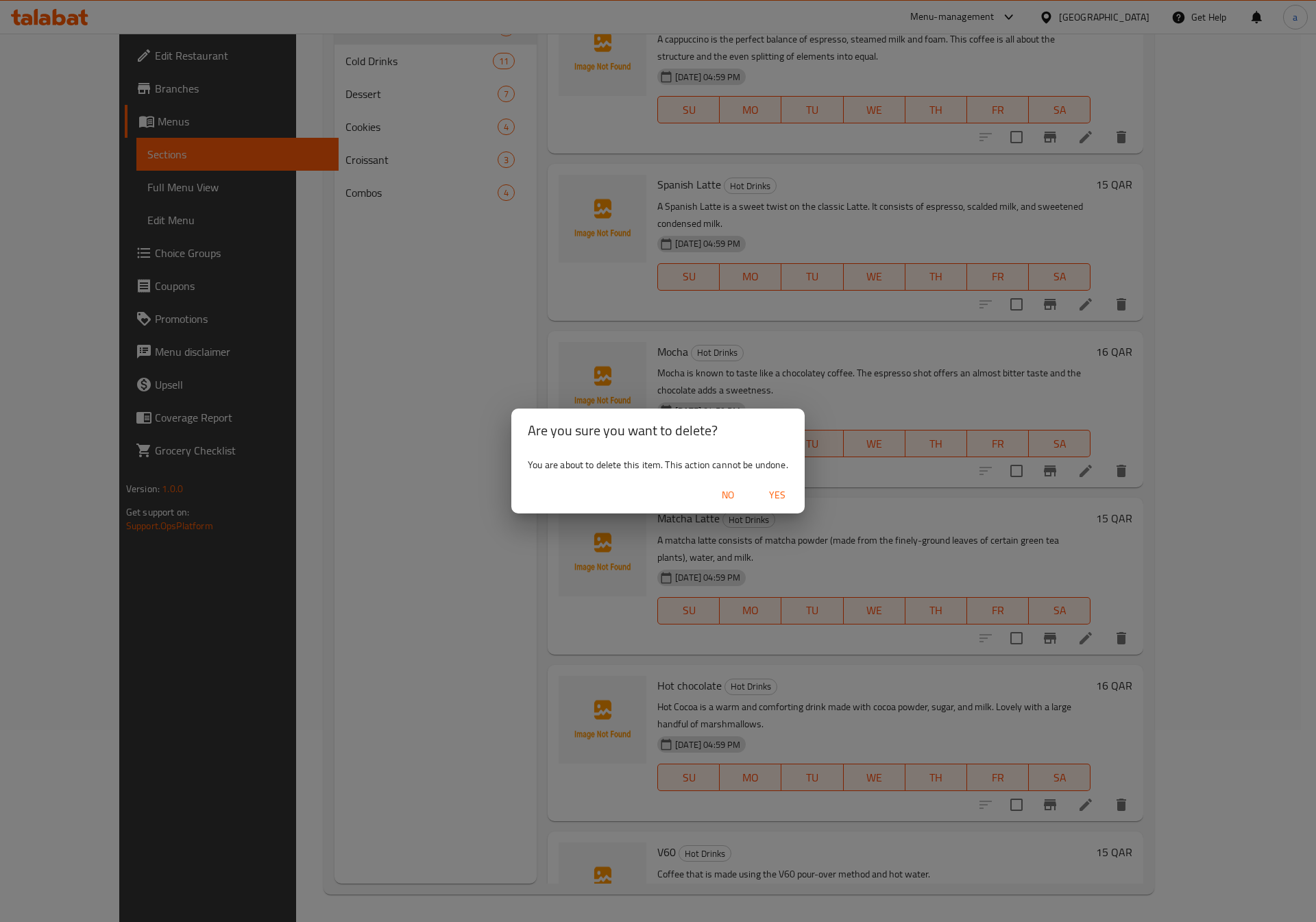
click at [740, 494] on span "No" at bounding box center [727, 495] width 33 height 17
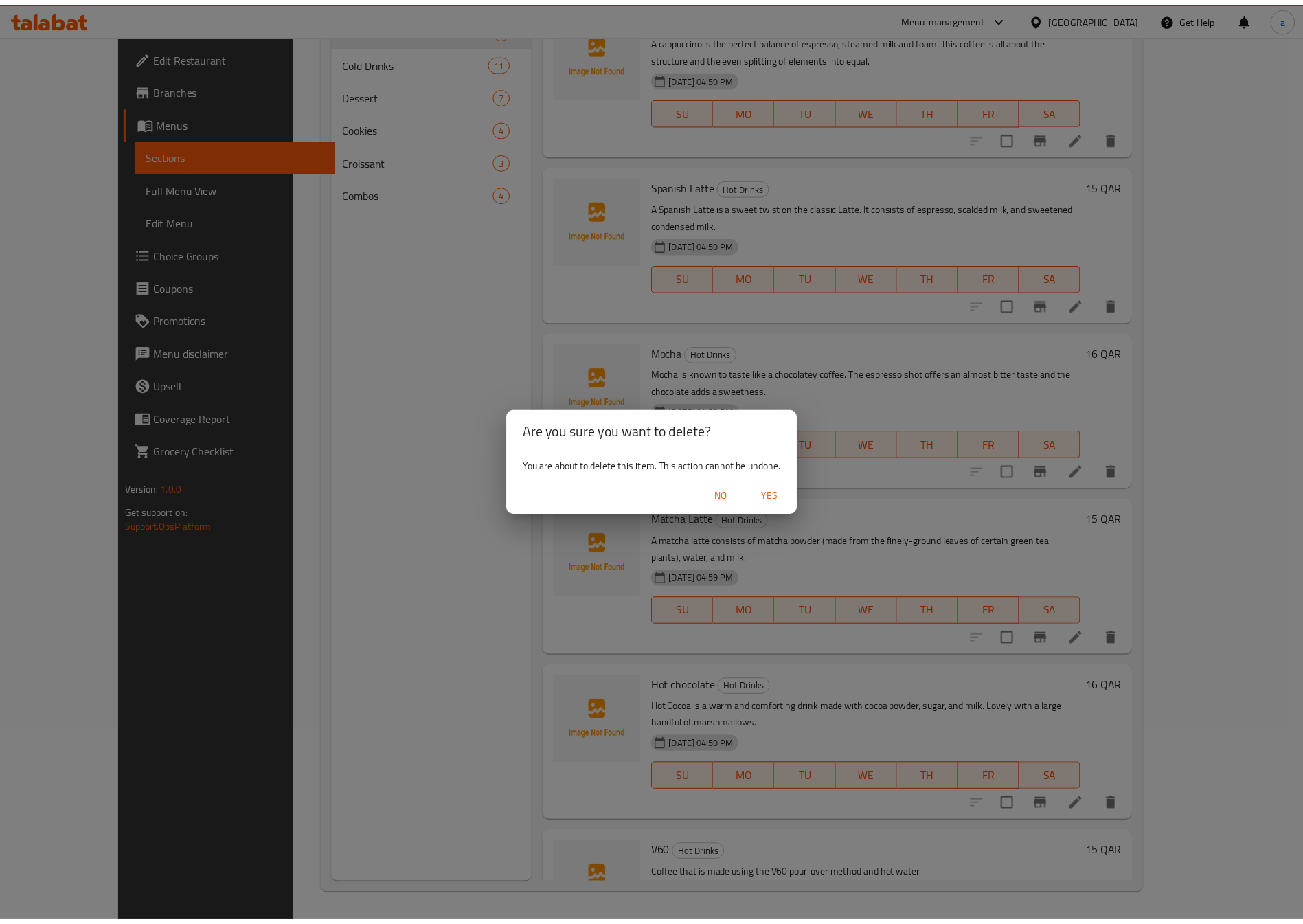
scroll to position [328, 0]
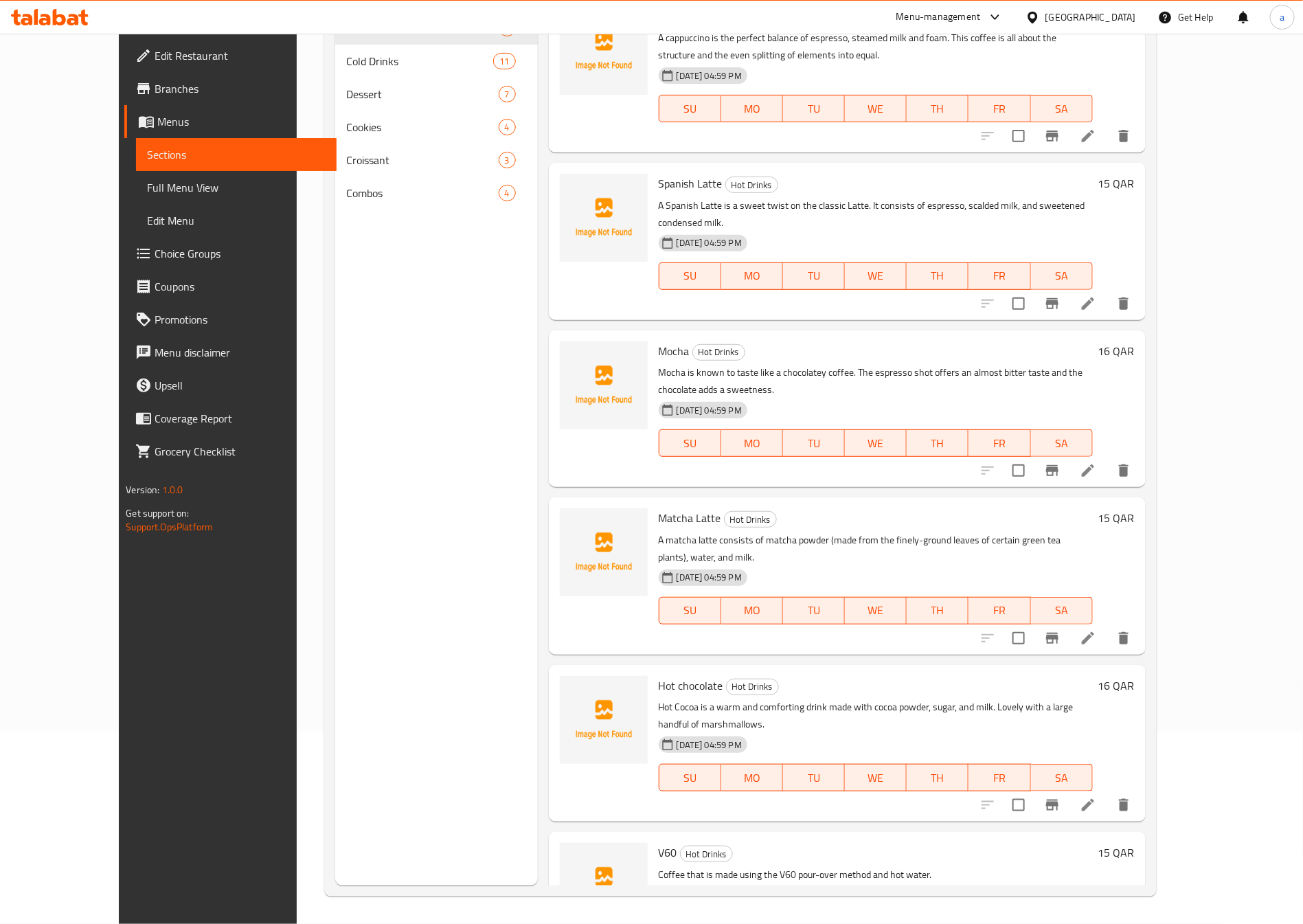
click at [157, 121] on span "Menus" at bounding box center [241, 121] width 168 height 16
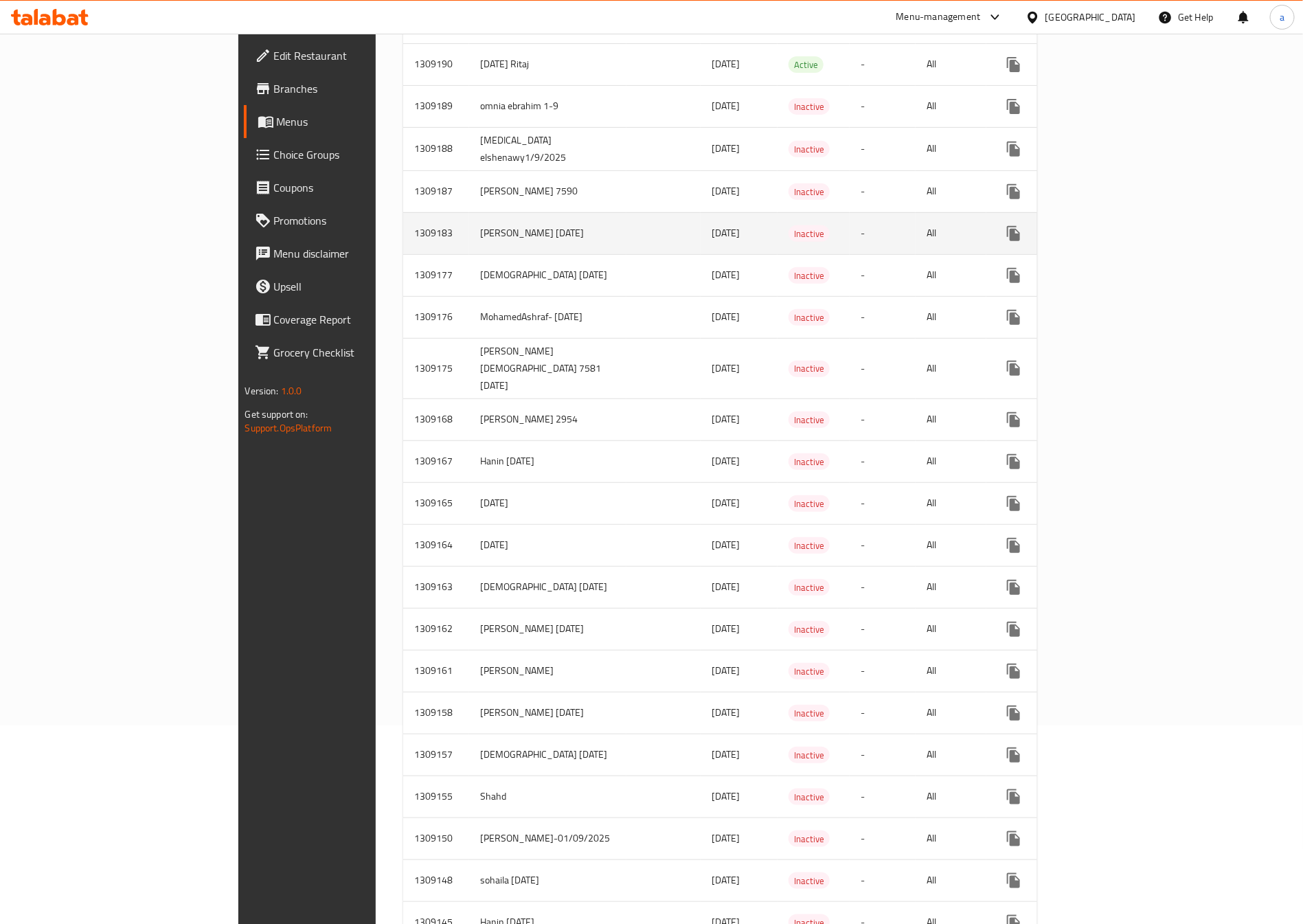
scroll to position [96, 0]
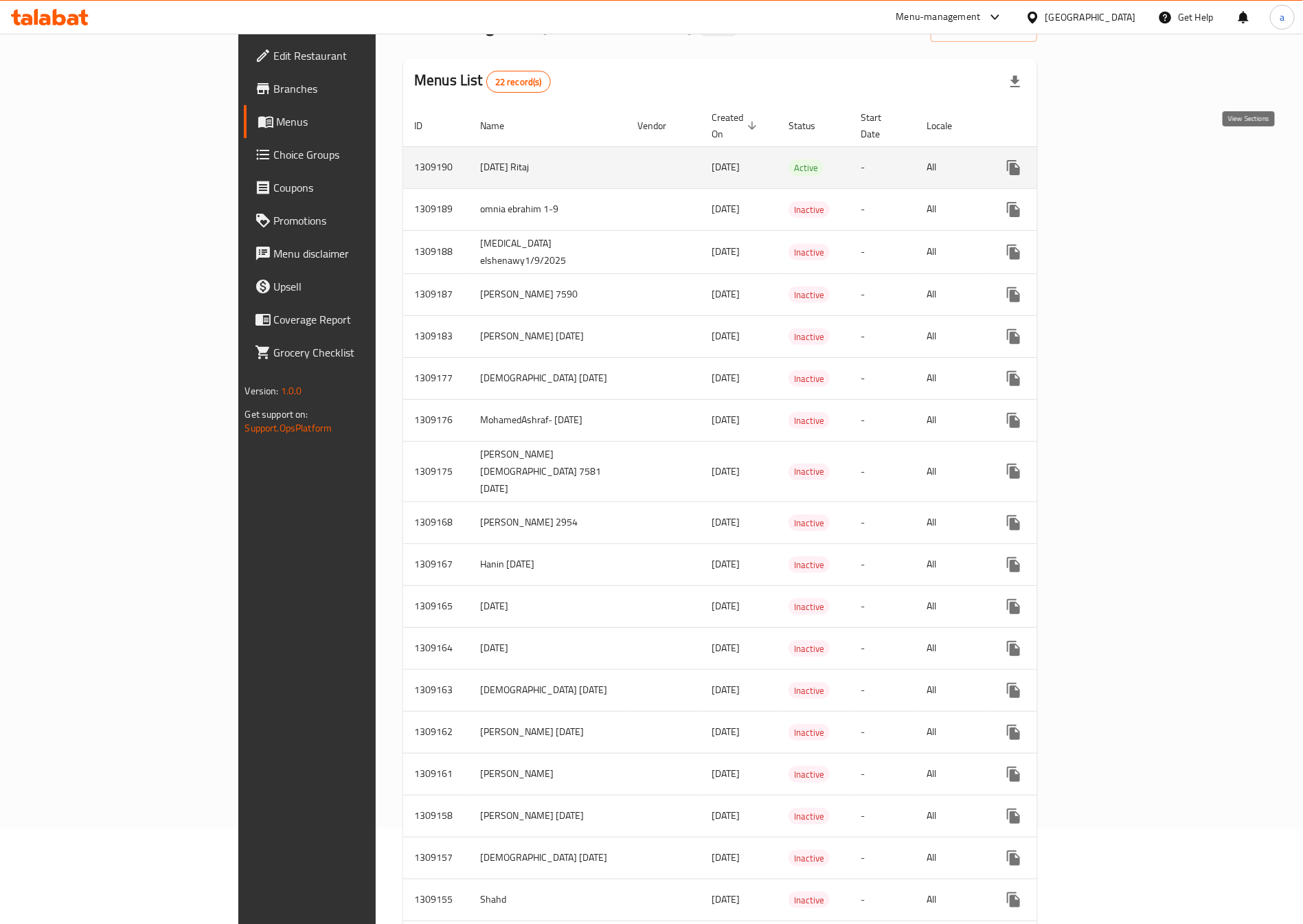
click at [1121, 160] on icon "enhanced table" at bounding box center [1112, 167] width 16 height 16
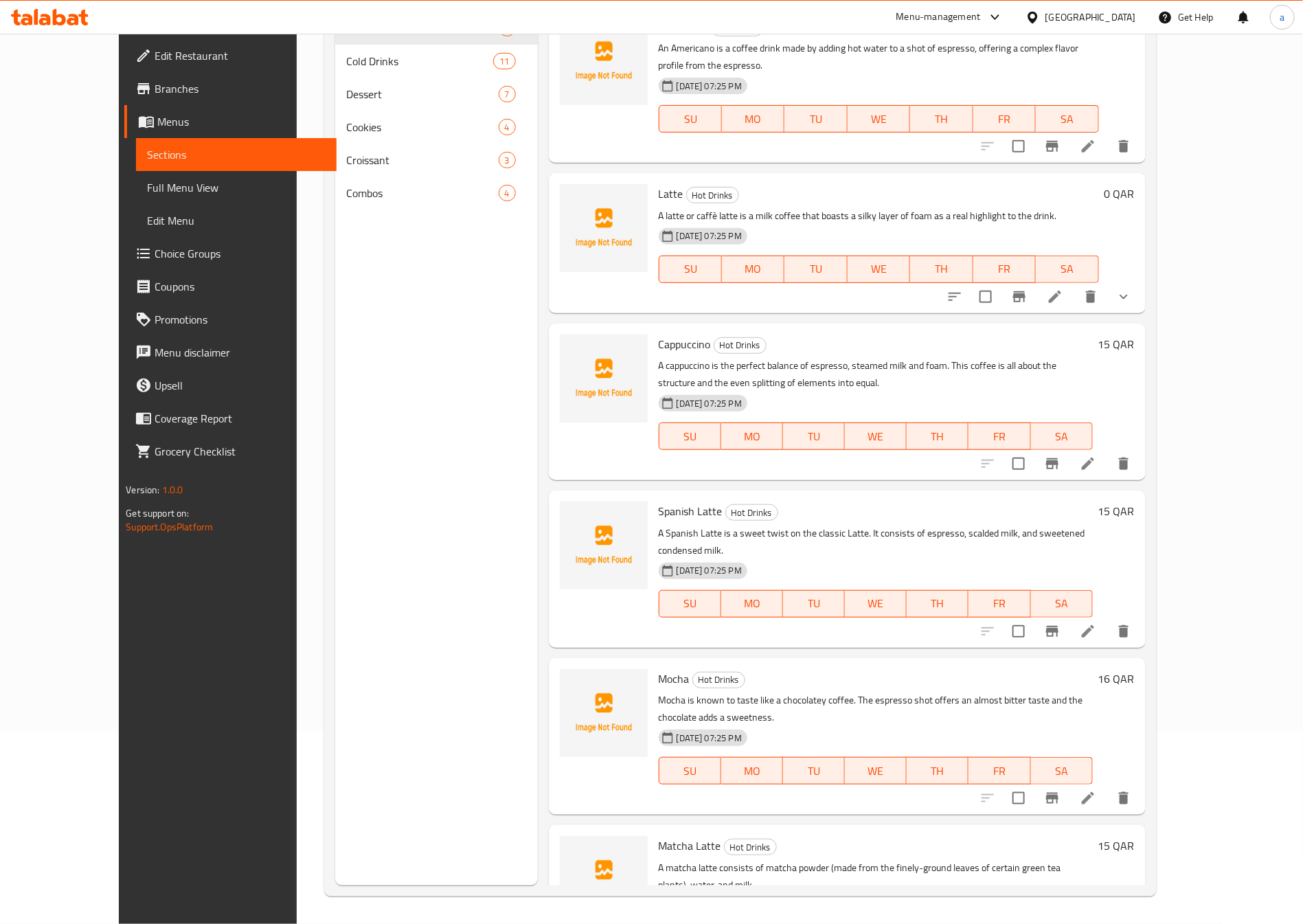
click at [157, 116] on span "Menus" at bounding box center [241, 121] width 168 height 16
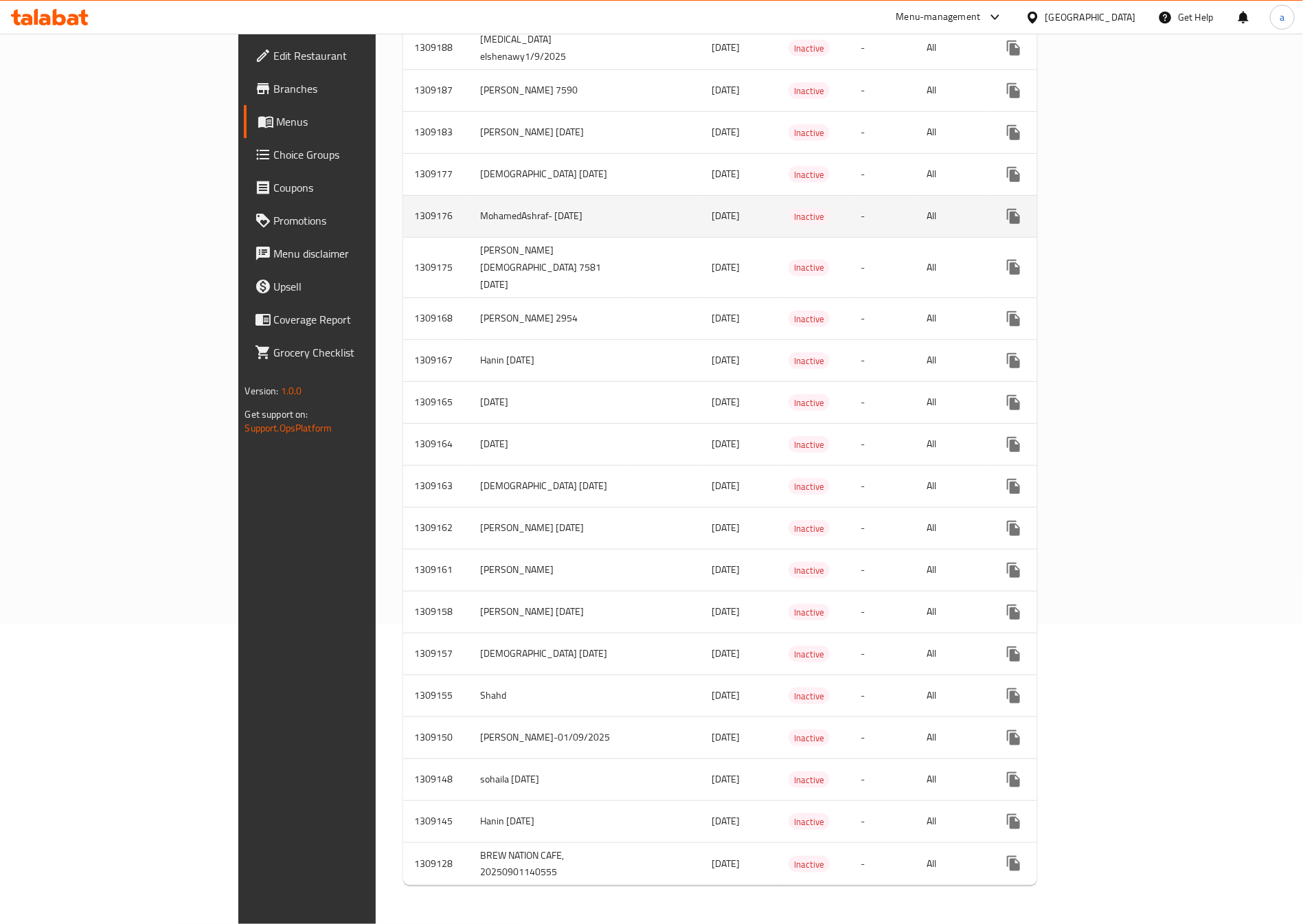
scroll to position [301, 0]
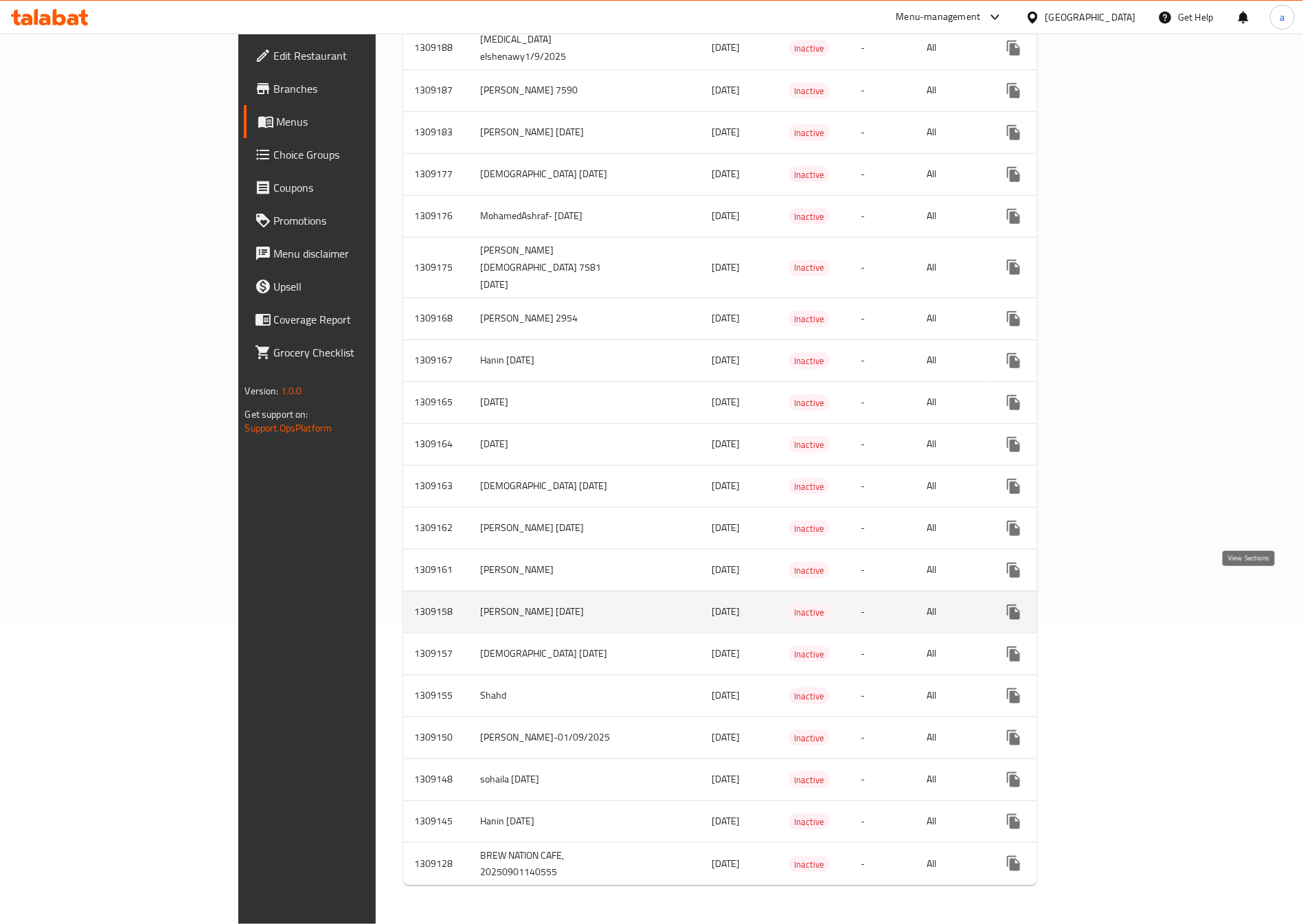
click at [1129, 596] on link "enhanced table" at bounding box center [1112, 612] width 33 height 33
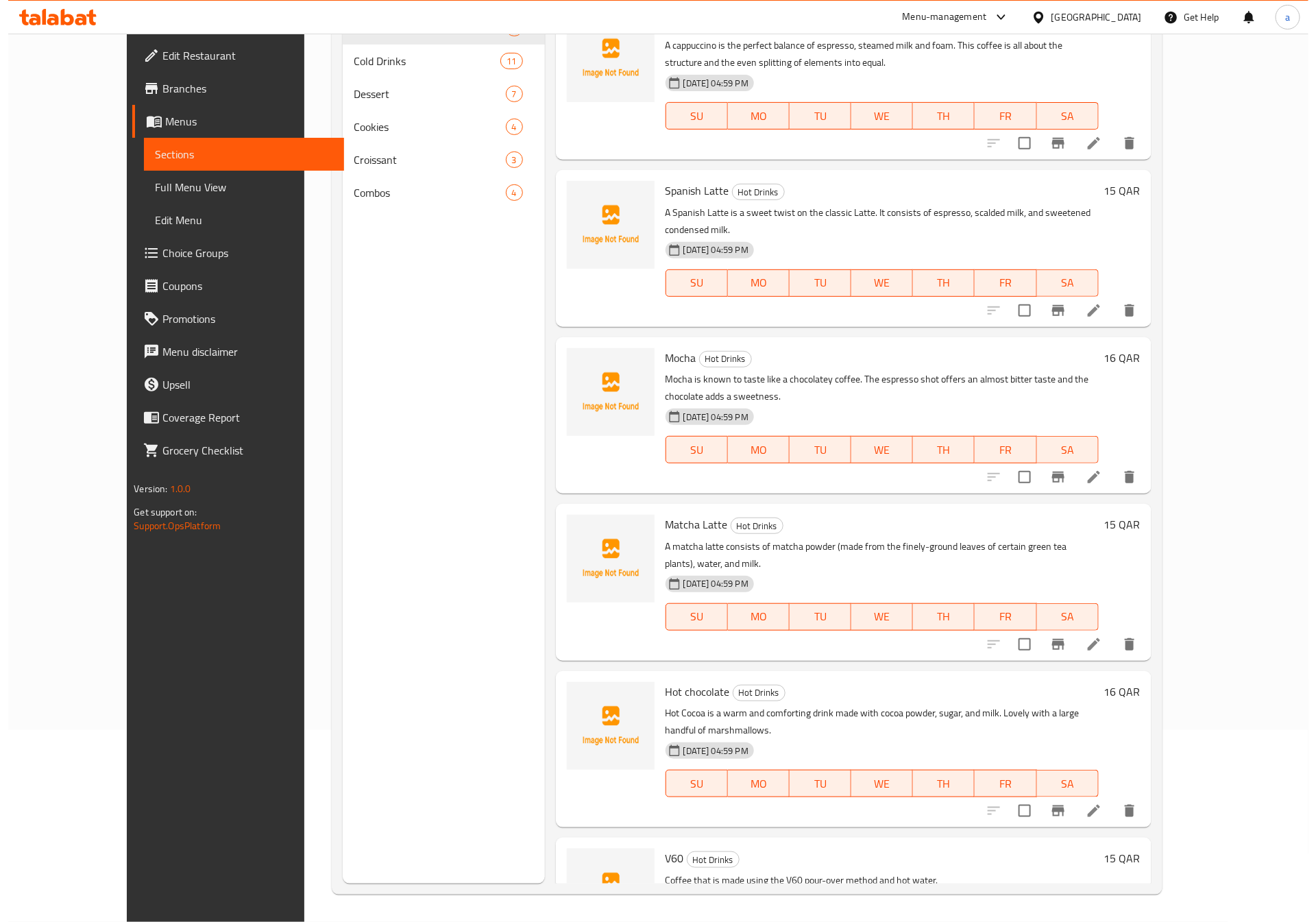
scroll to position [325, 0]
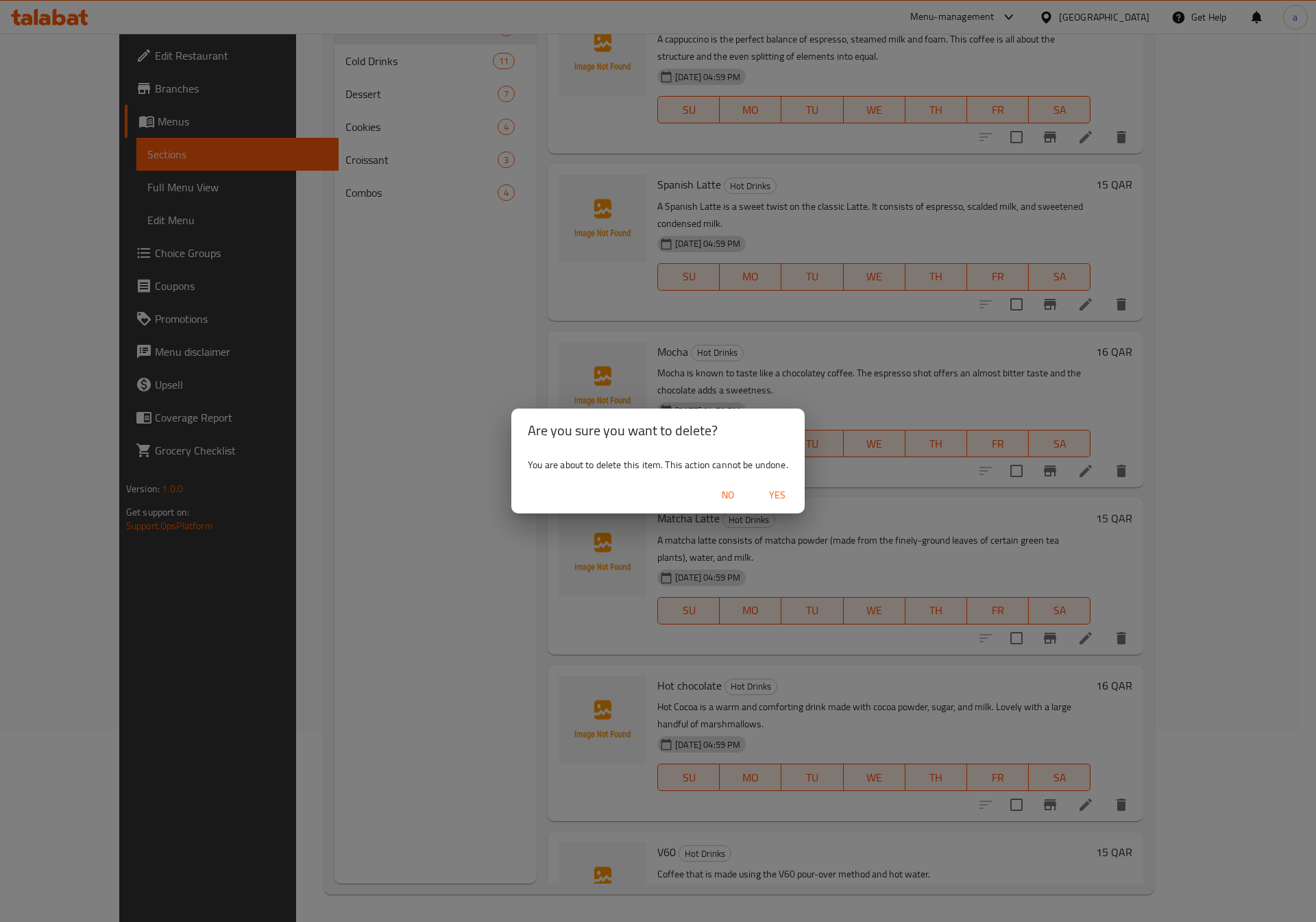
click at [784, 494] on span "Yes" at bounding box center [777, 495] width 33 height 17
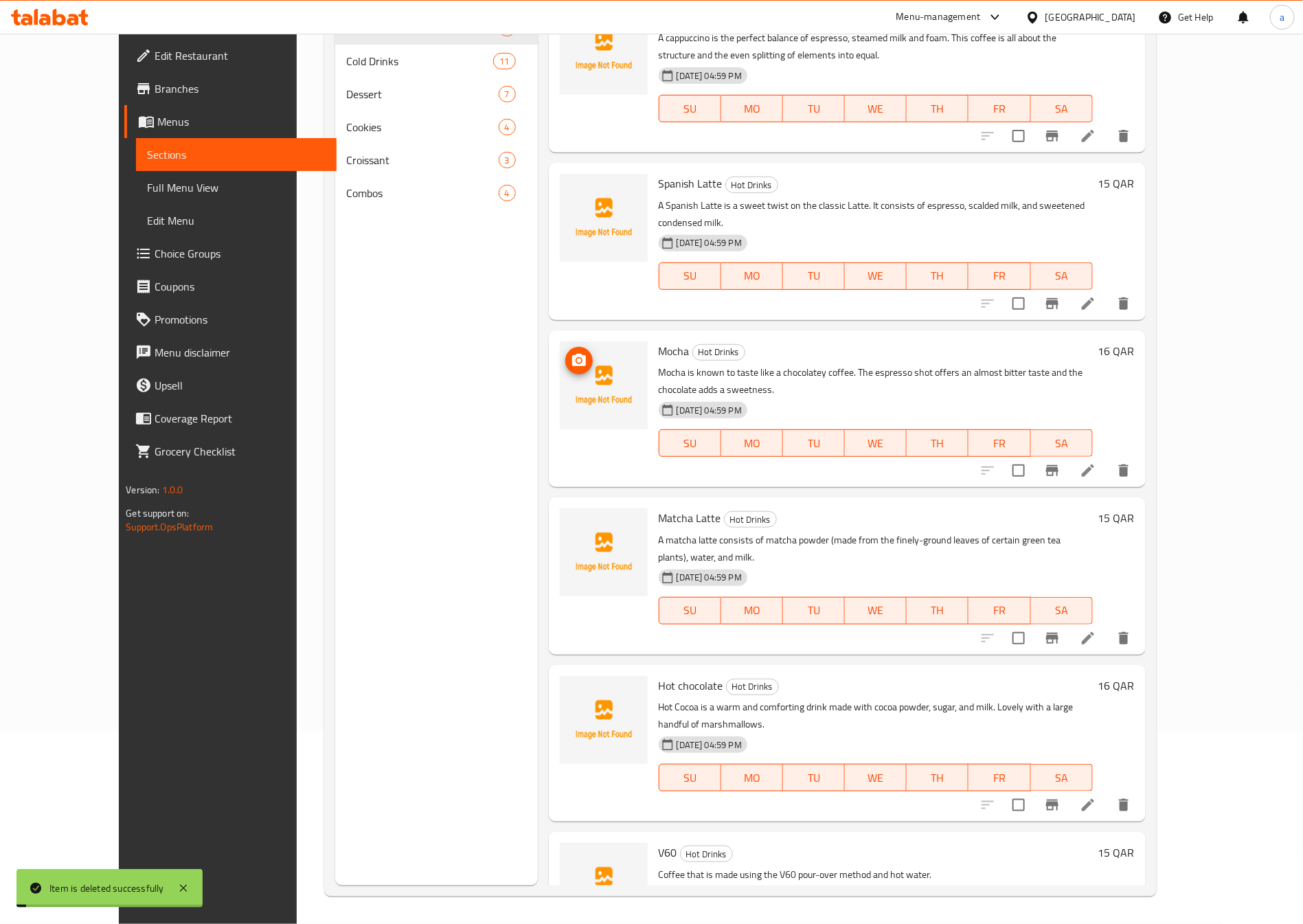
scroll to position [177, 0]
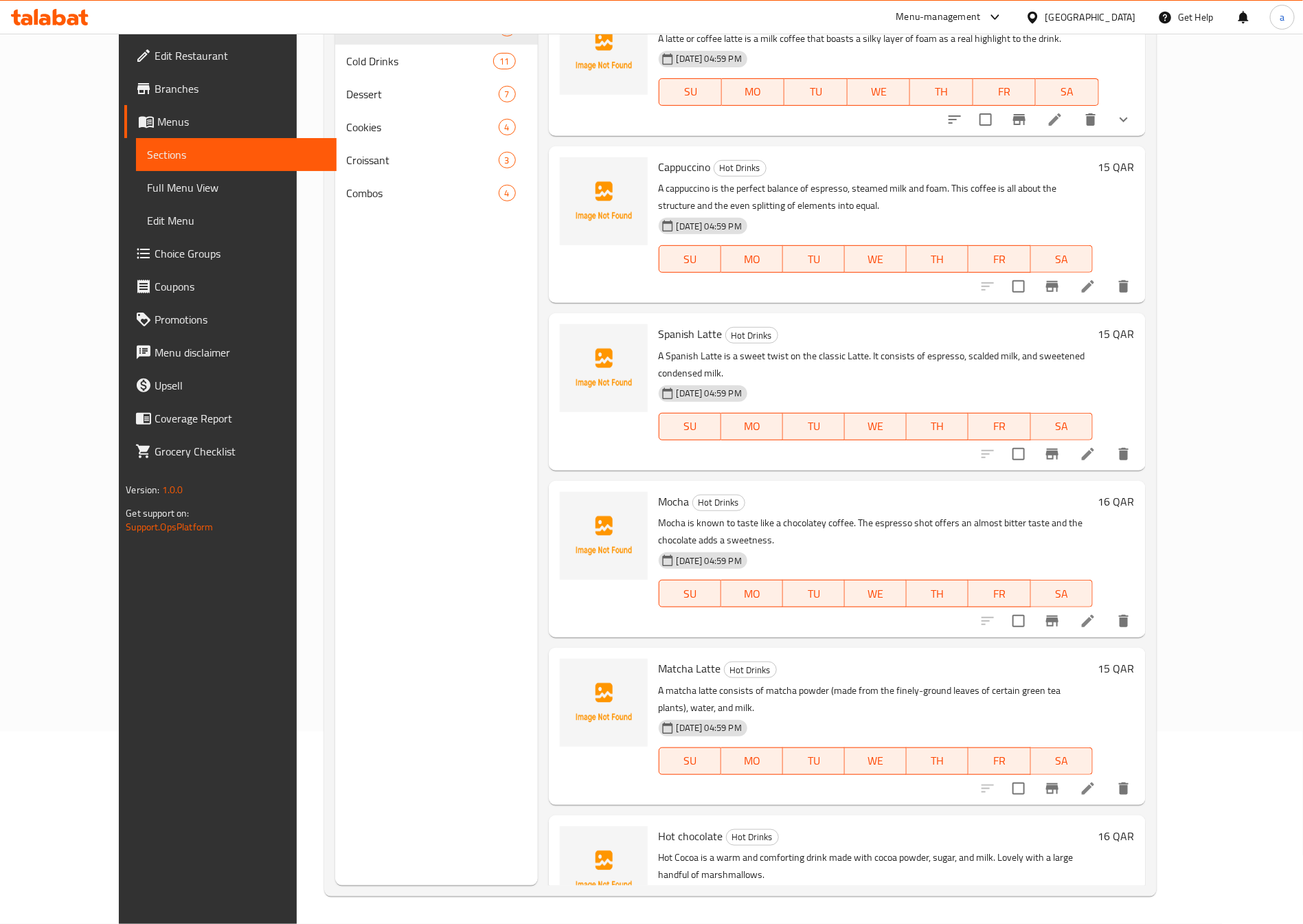
click at [147, 153] on span "Sections" at bounding box center [236, 154] width 178 height 16
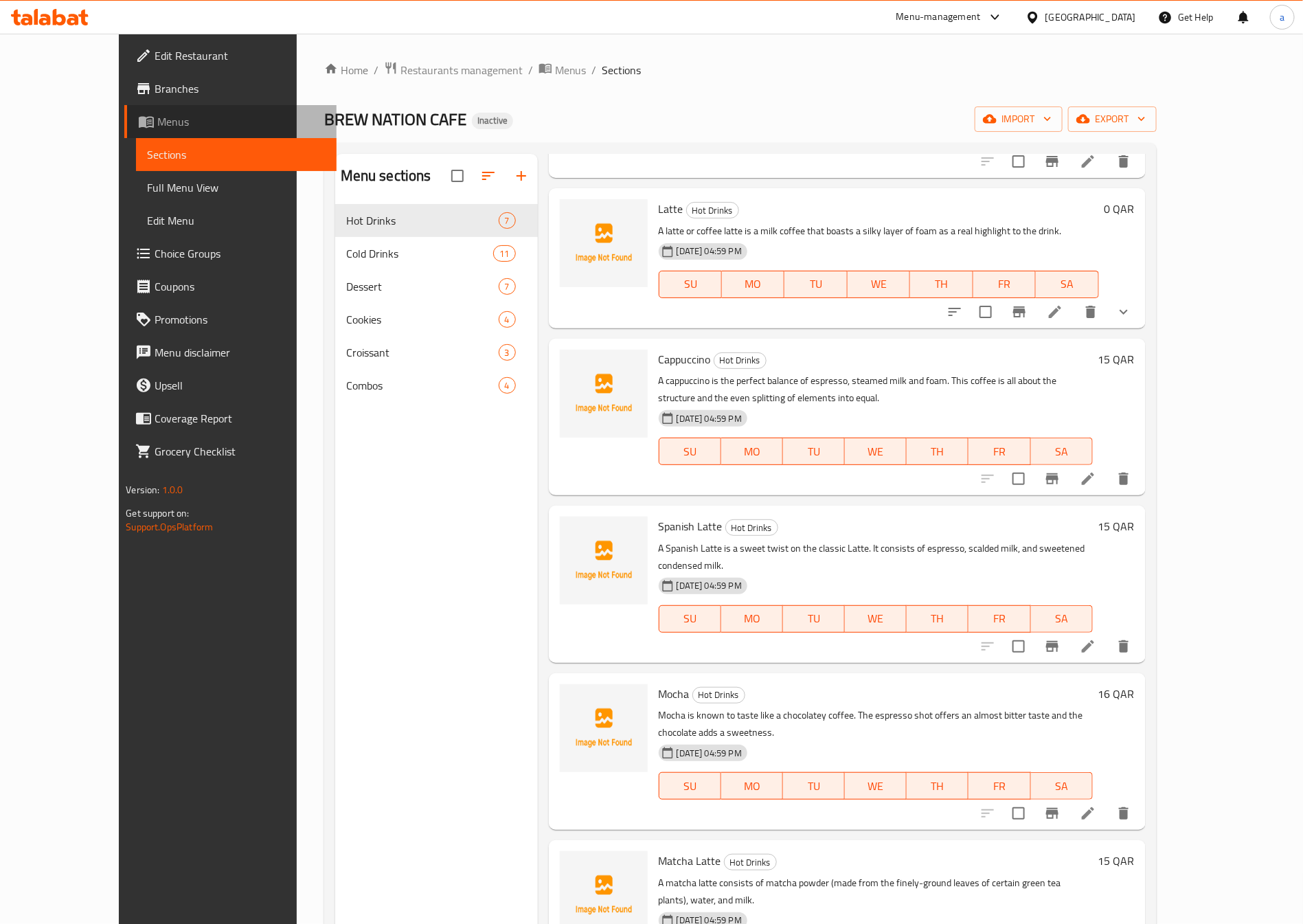
click at [157, 120] on span "Menus" at bounding box center [241, 121] width 168 height 16
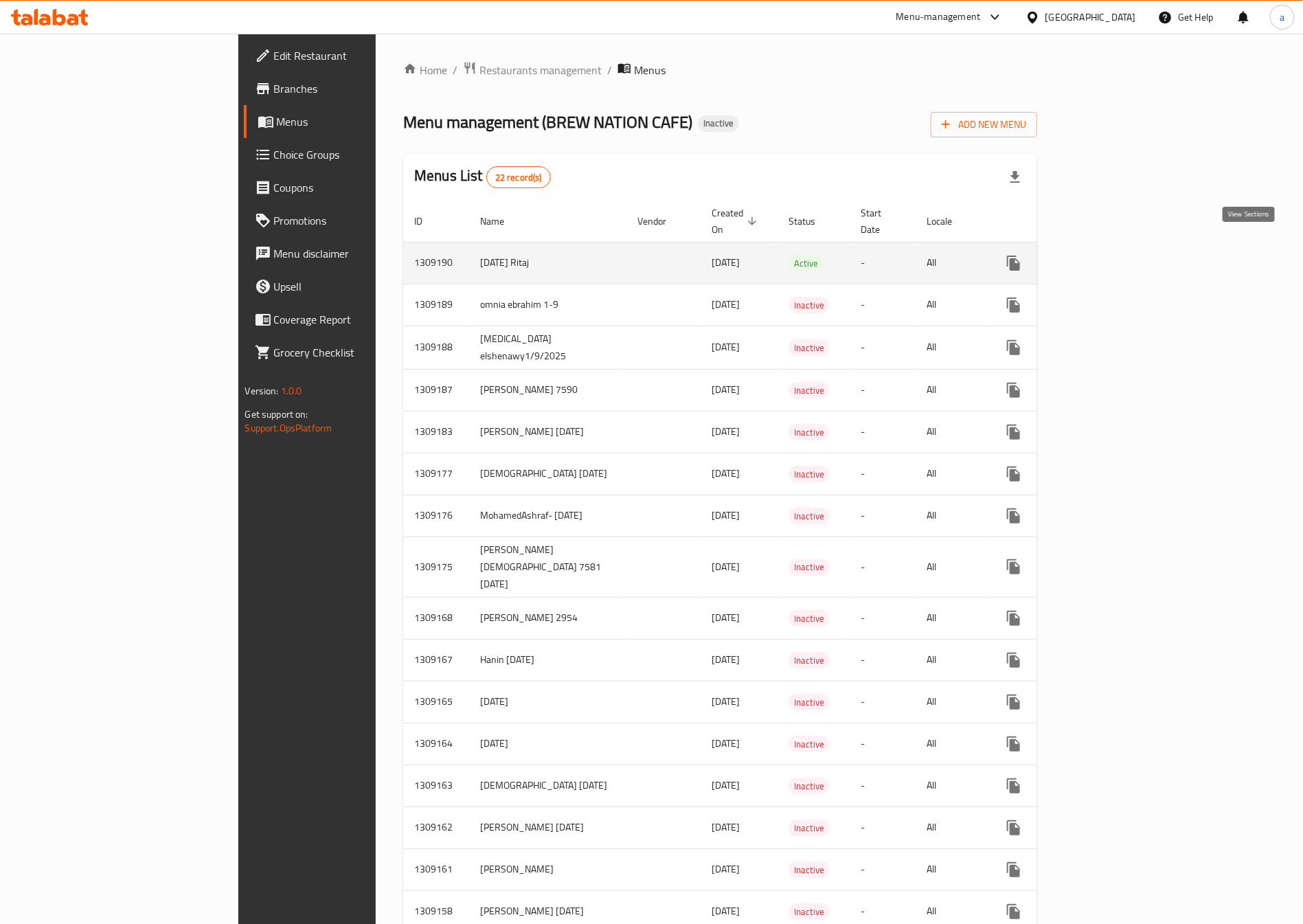
click at [1129, 254] on link "enhanced table" at bounding box center [1112, 263] width 33 height 33
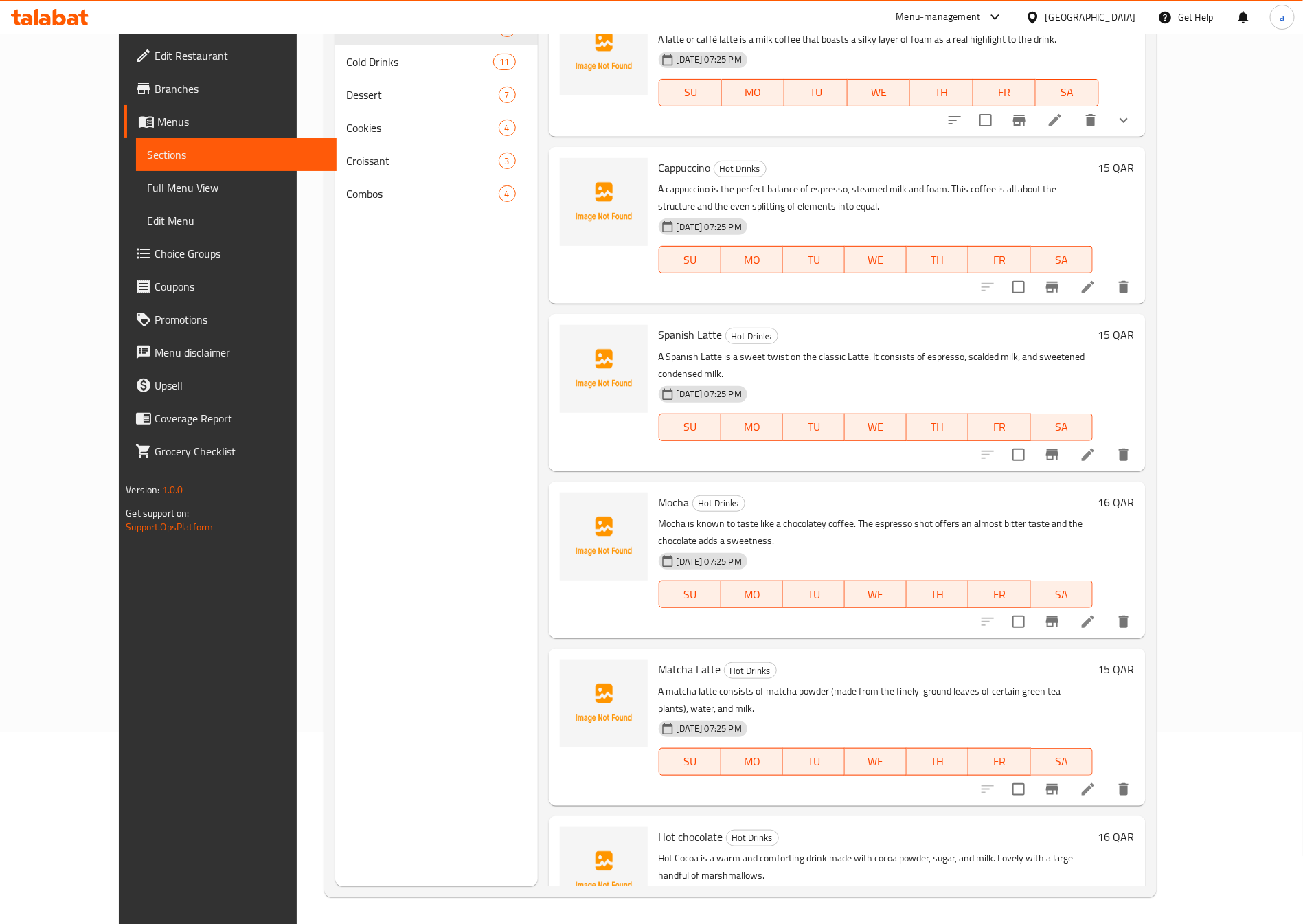
scroll to position [193, 0]
click at [149, 179] on span "Full Menu View" at bounding box center [236, 187] width 178 height 16
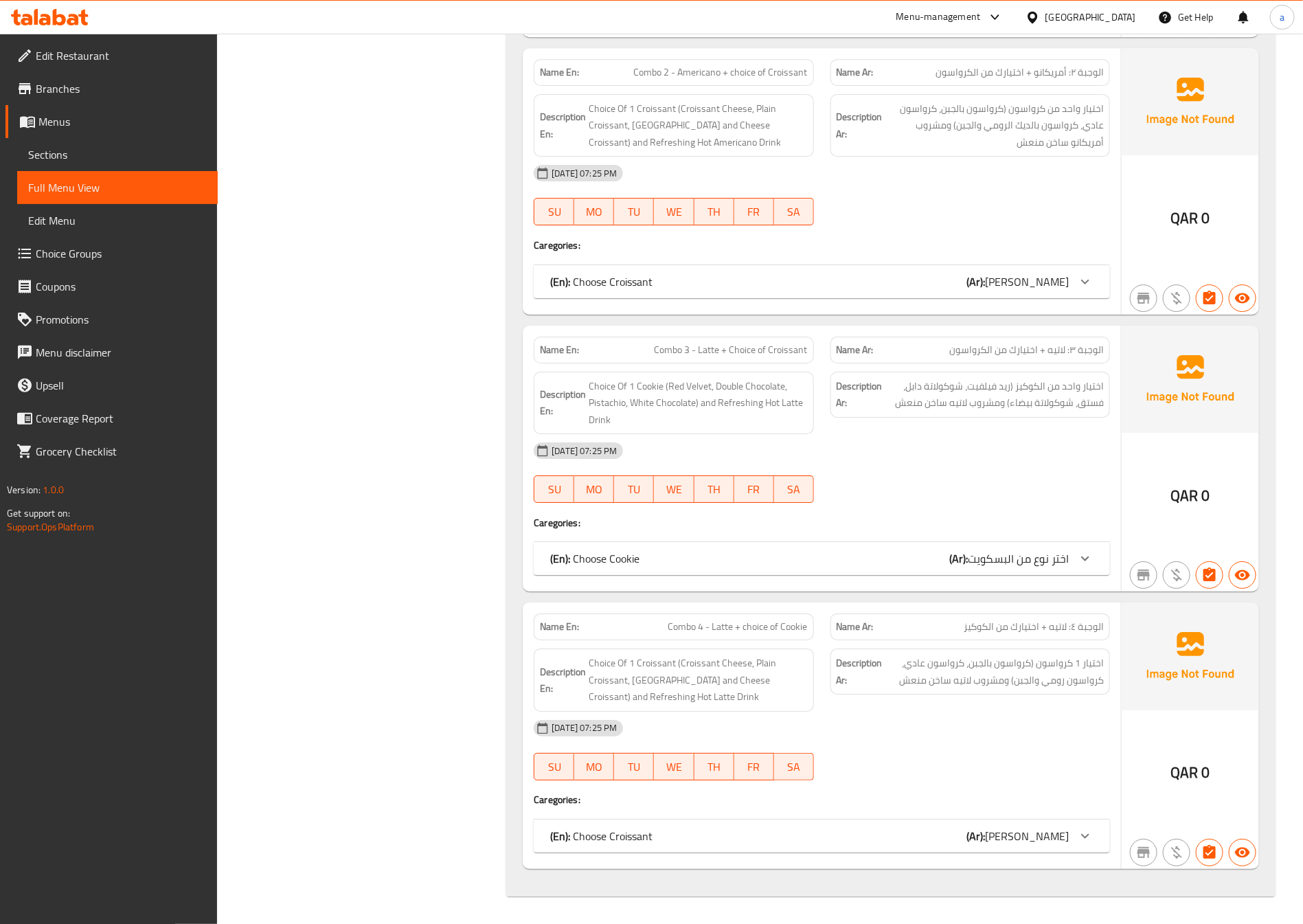
scroll to position [7457, 0]
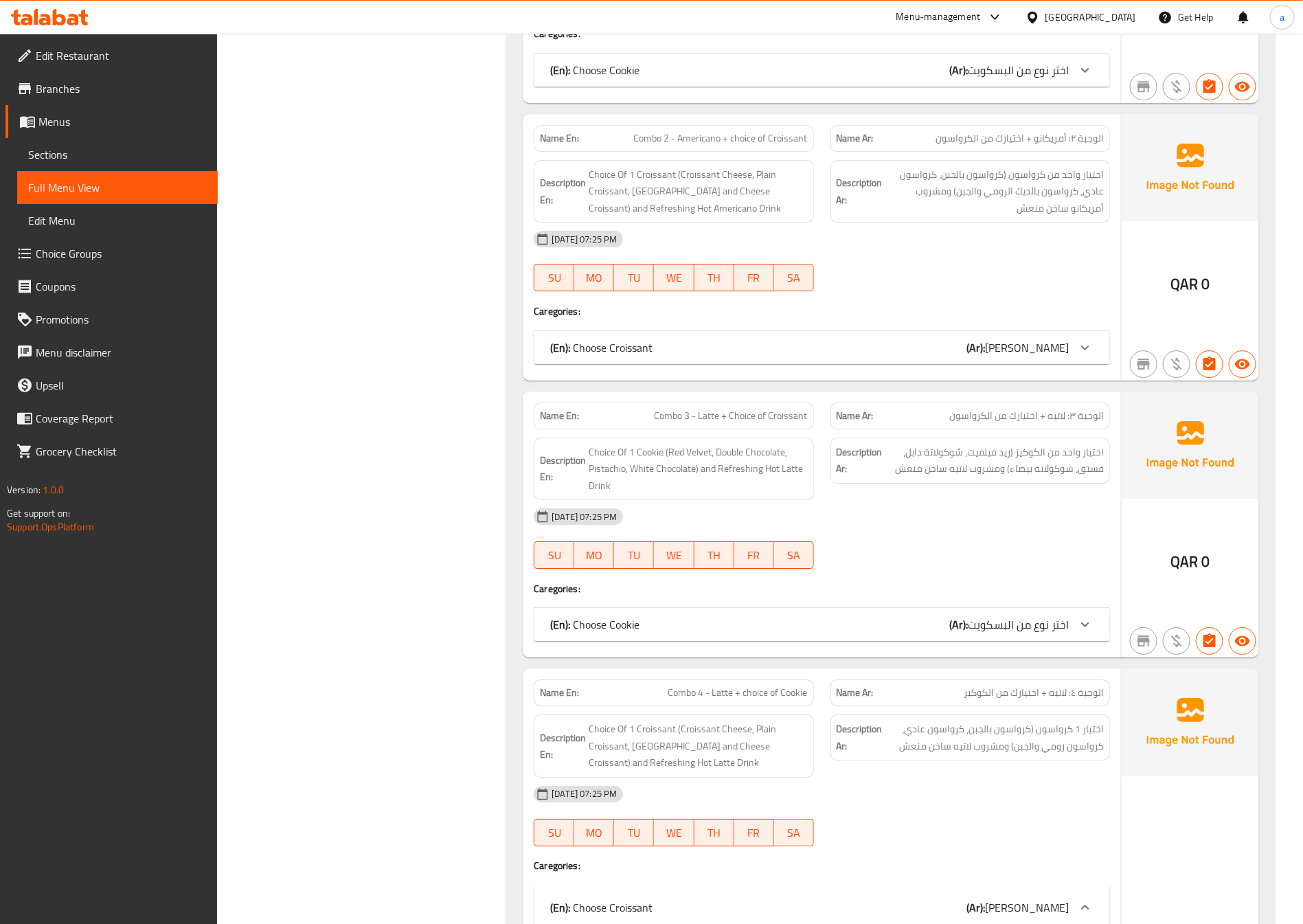
scroll to position [7345, 0]
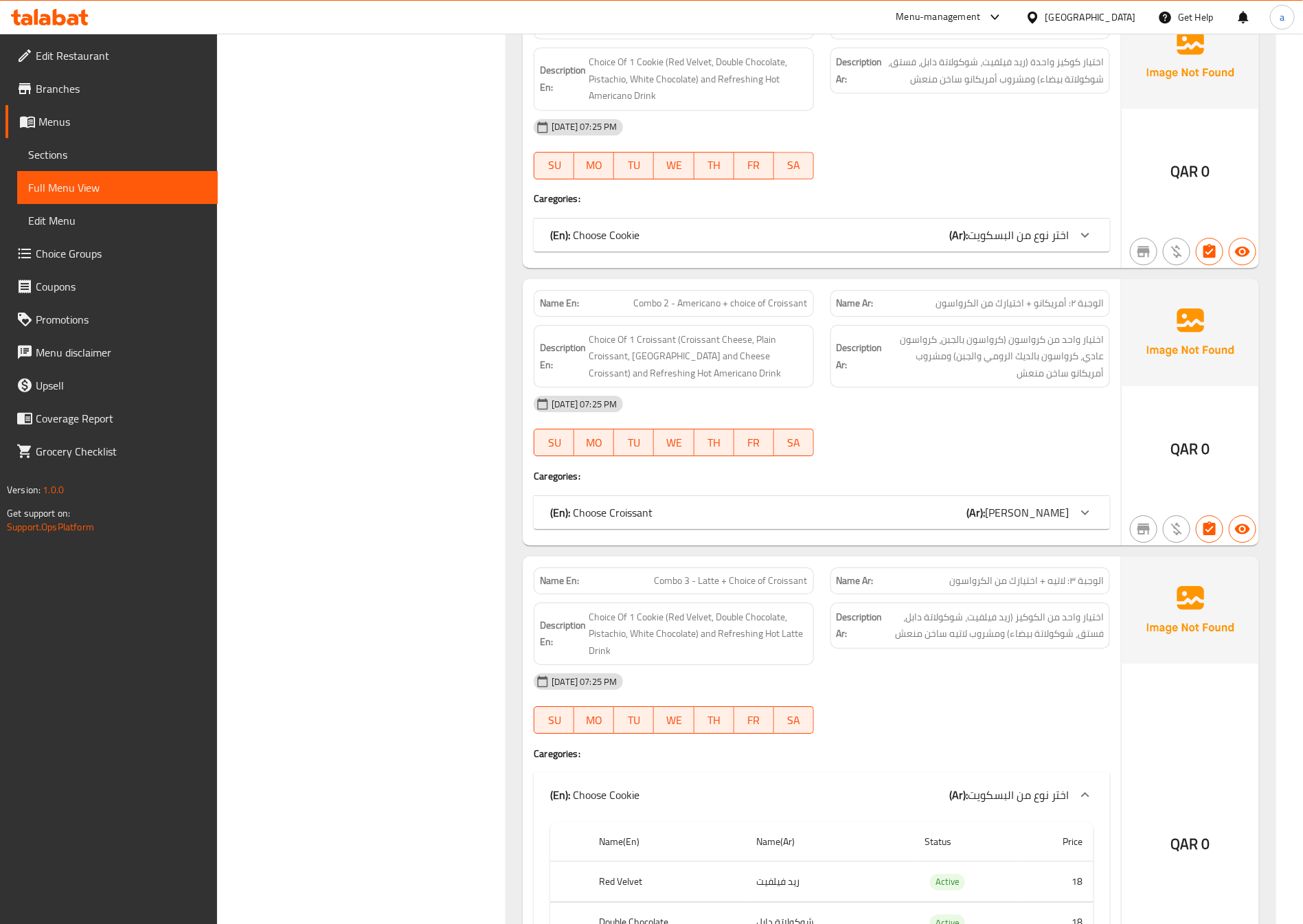
scroll to position [7036, 0]
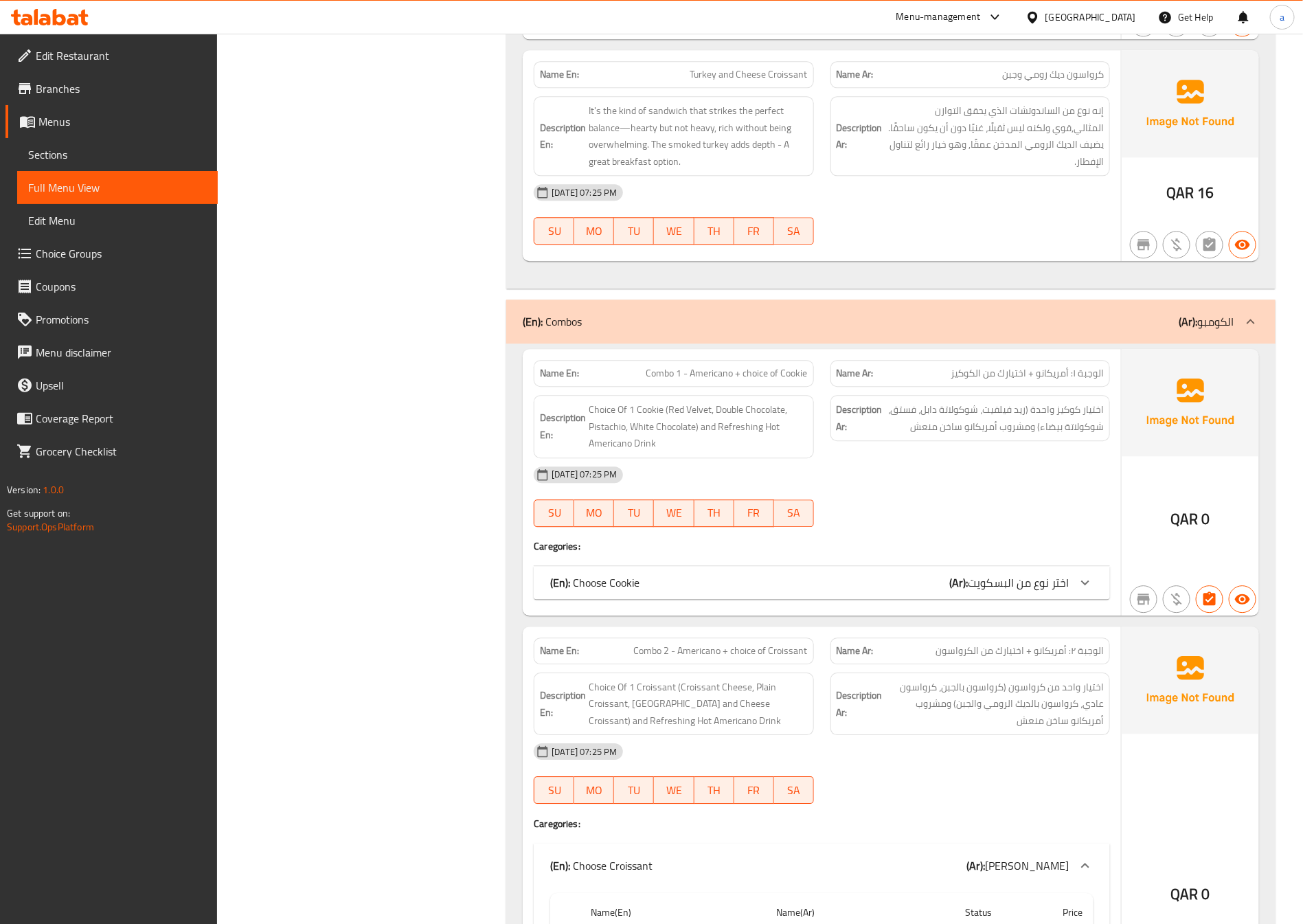
scroll to position [6830, 0]
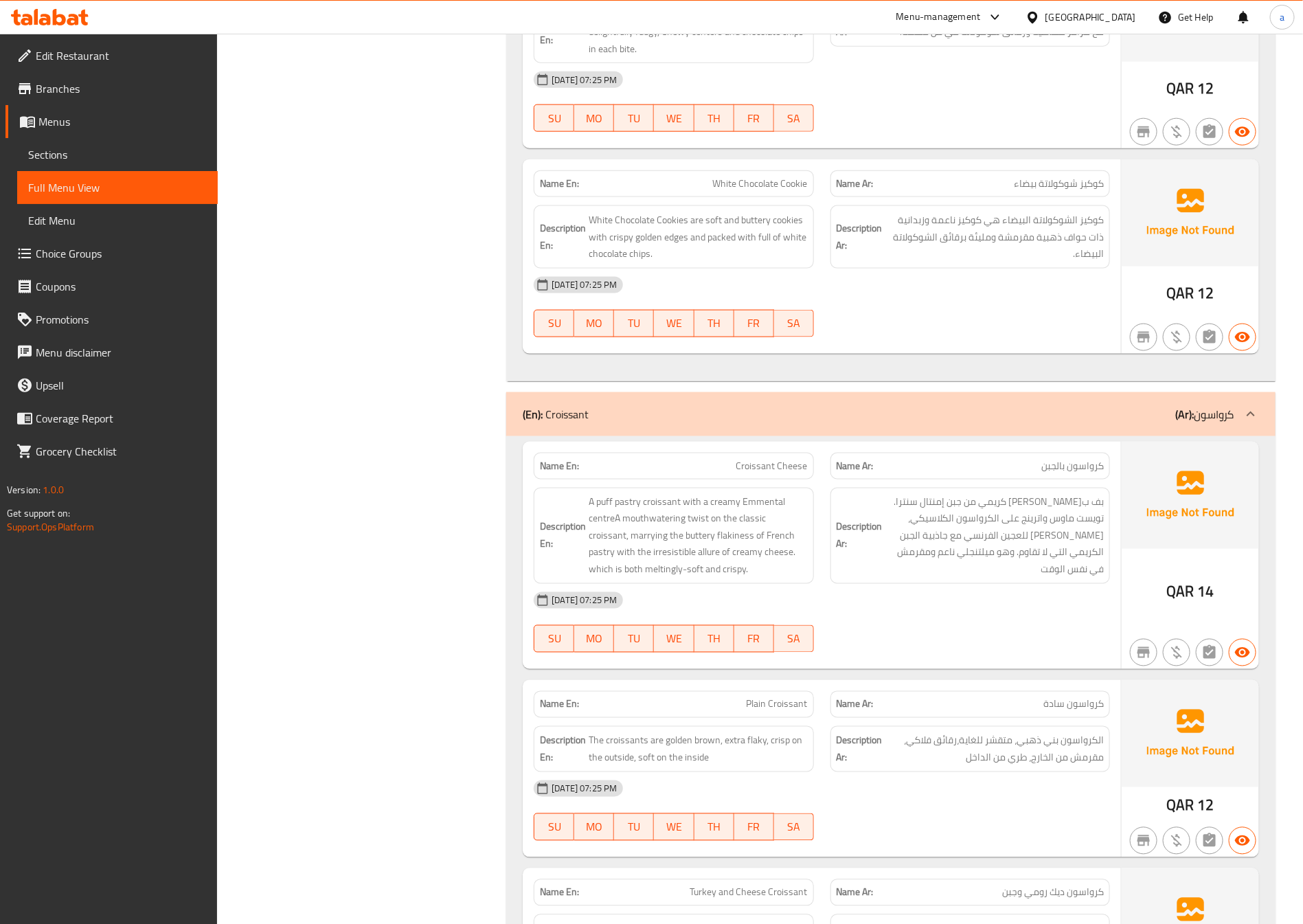
scroll to position [6006, 0]
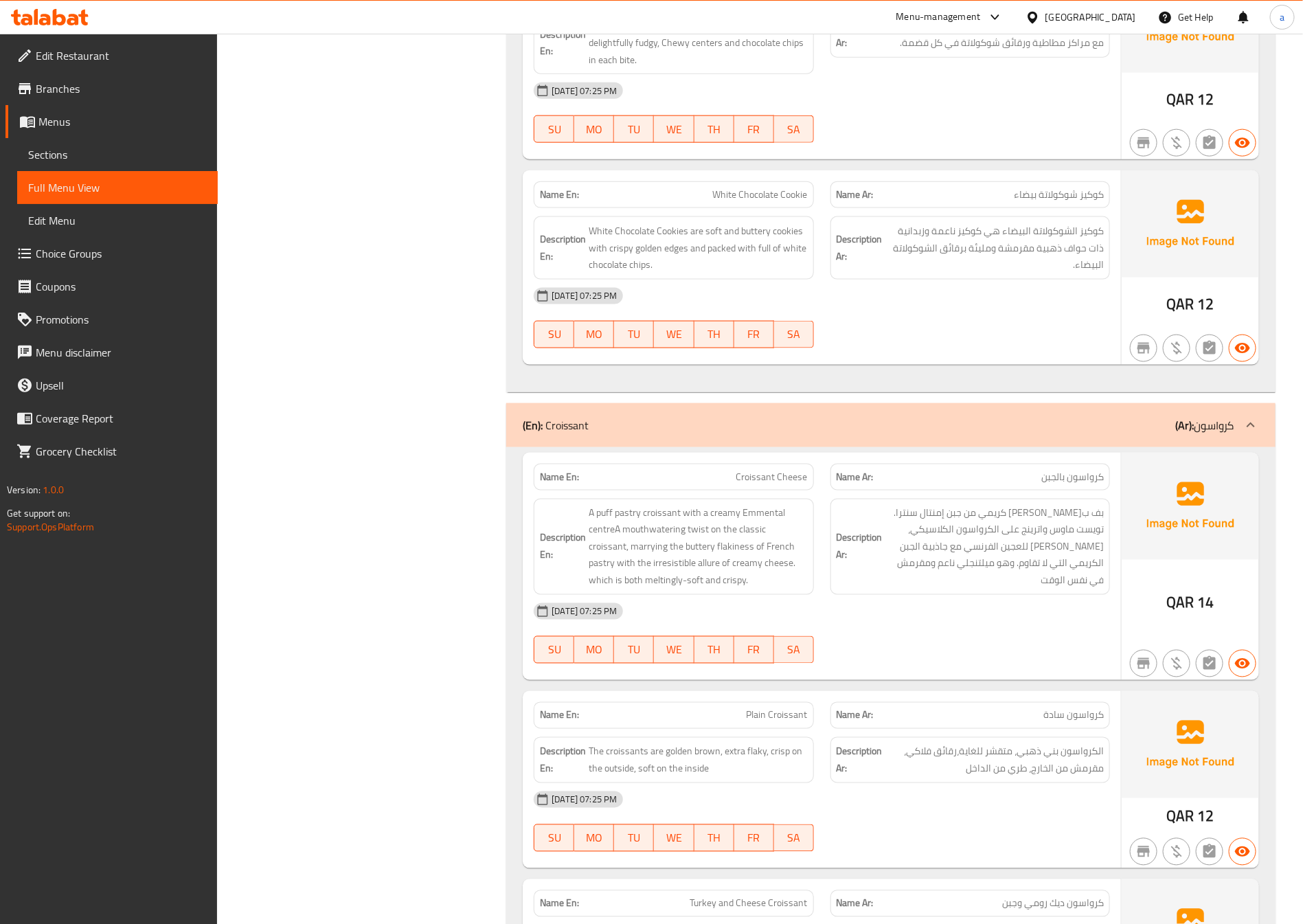
click at [95, 128] on span "Menus" at bounding box center [122, 121] width 168 height 16
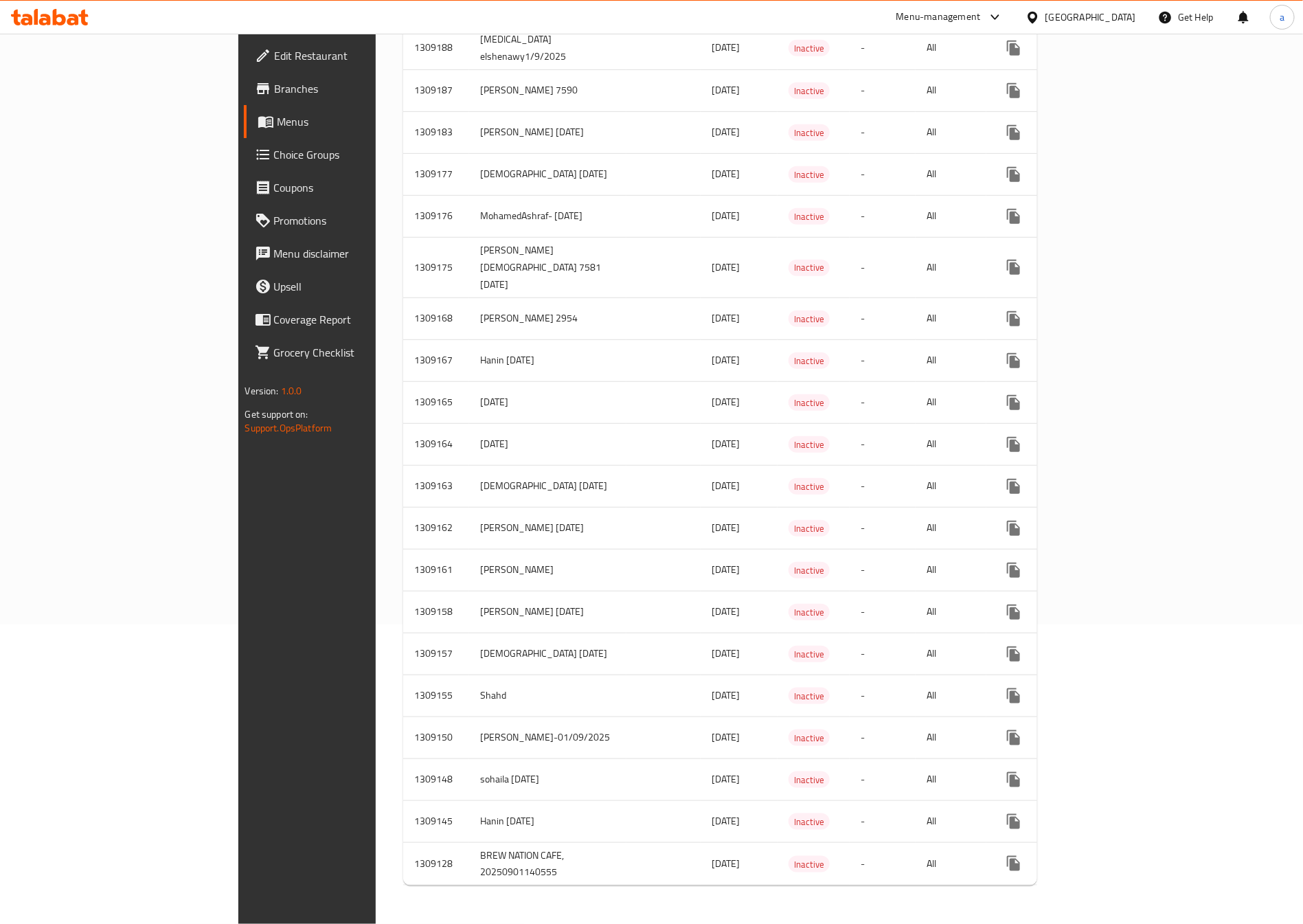
scroll to position [301, 0]
click at [1121, 604] on icon "enhanced table" at bounding box center [1112, 612] width 16 height 16
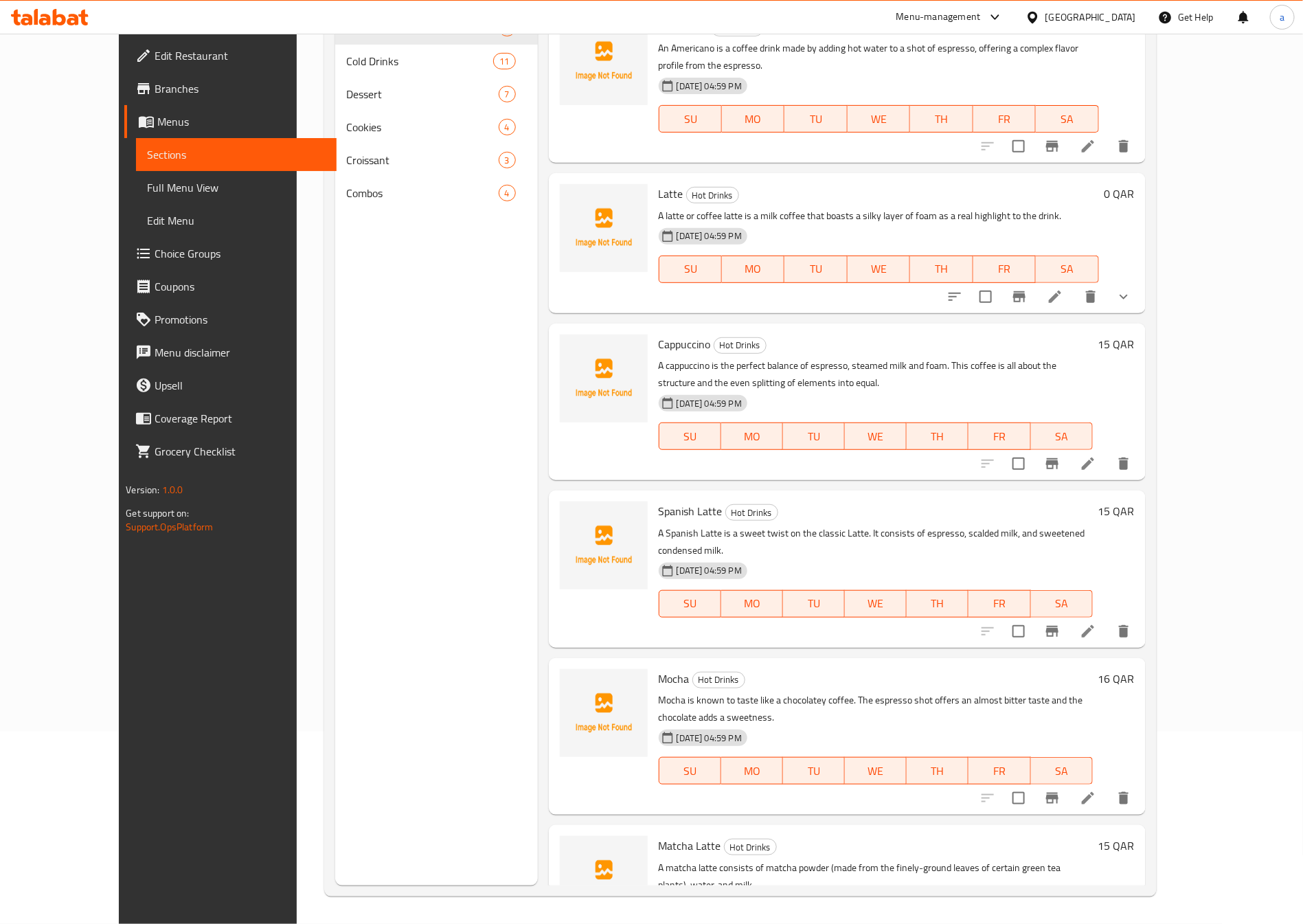
click at [147, 196] on span "Full Menu View" at bounding box center [236, 187] width 178 height 16
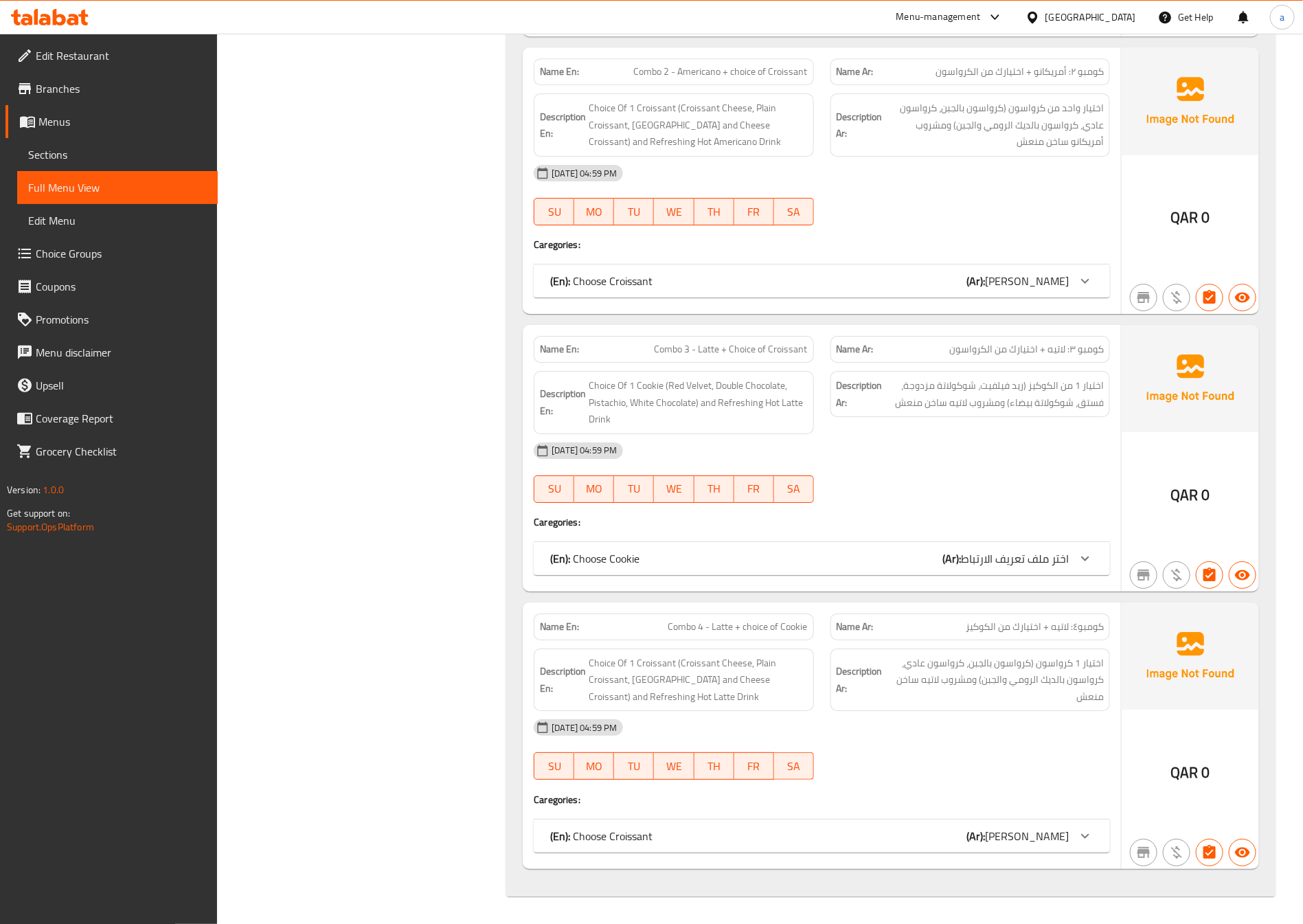
scroll to position [6960, 0]
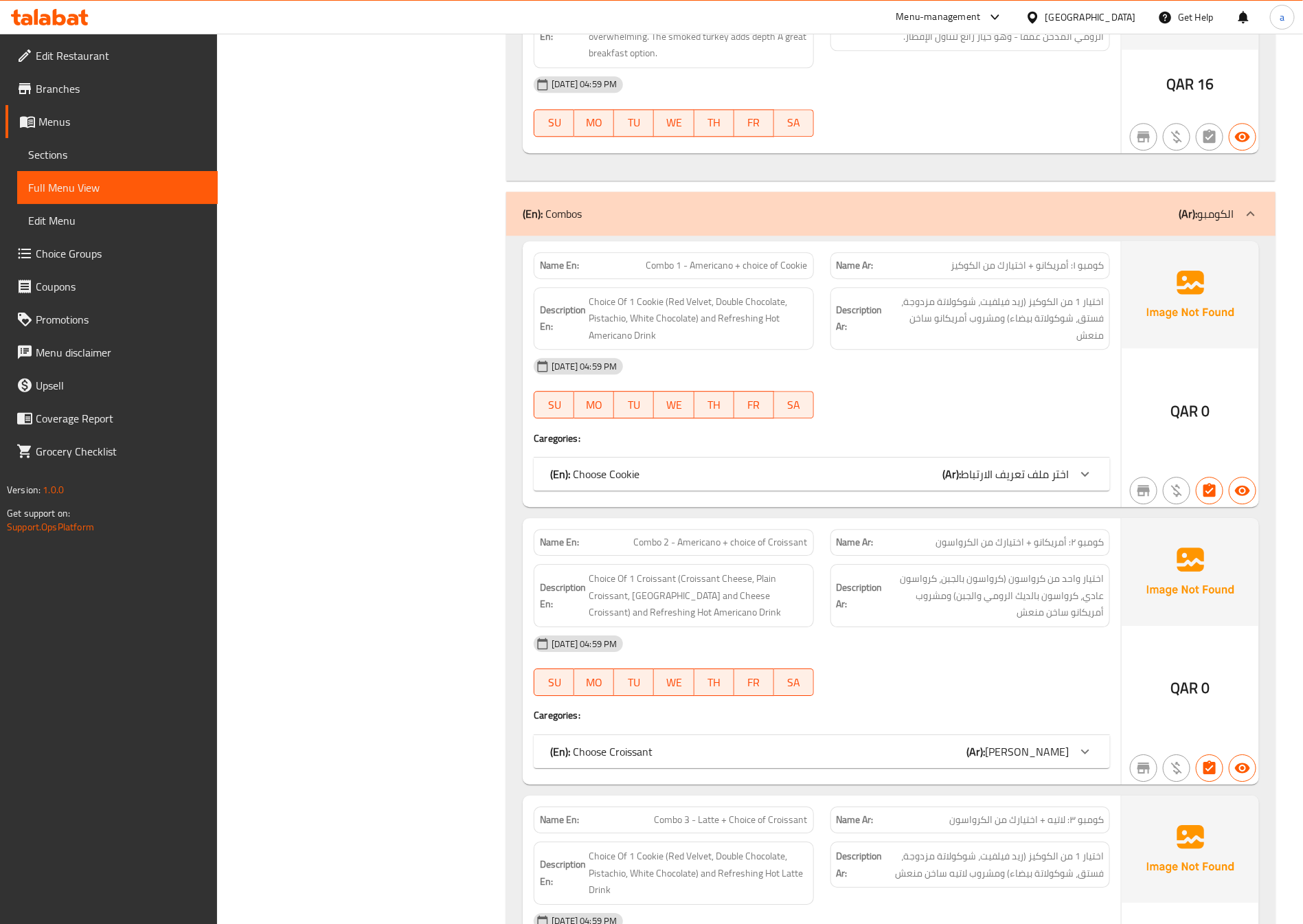
click at [99, 241] on link "Choice Groups" at bounding box center [111, 253] width 212 height 33
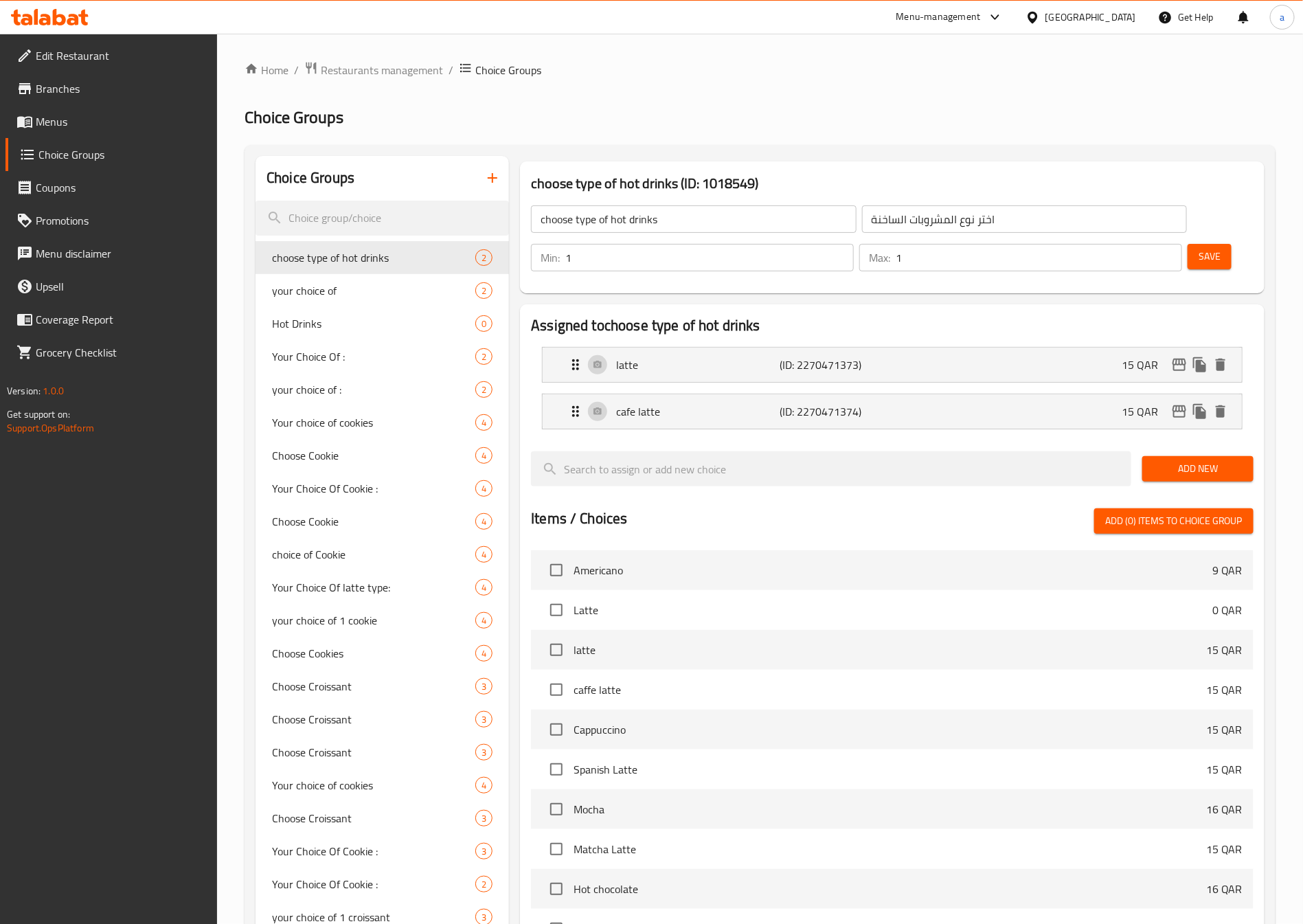
click at [83, 114] on span "Menus" at bounding box center [121, 121] width 171 height 16
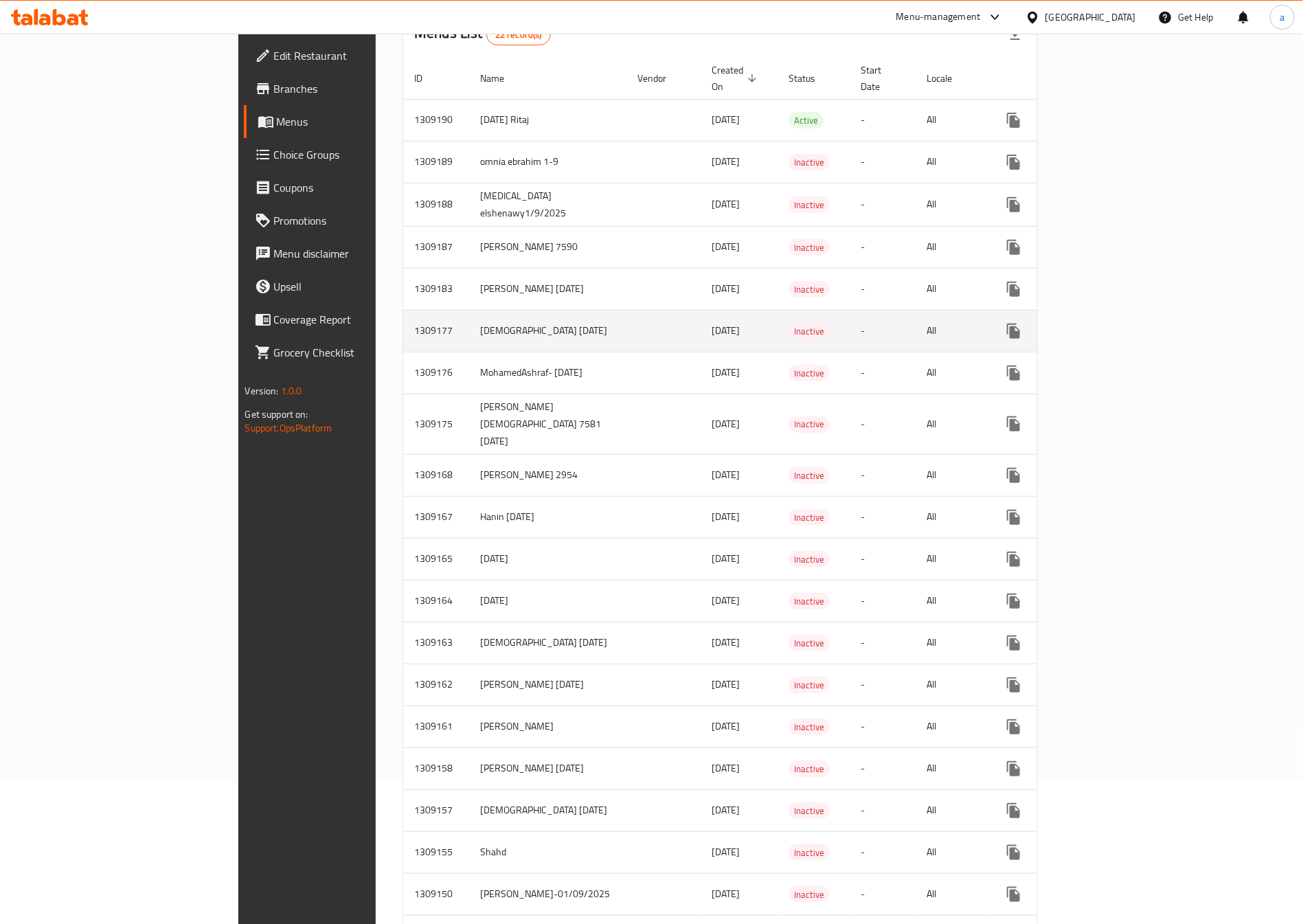
scroll to position [301, 0]
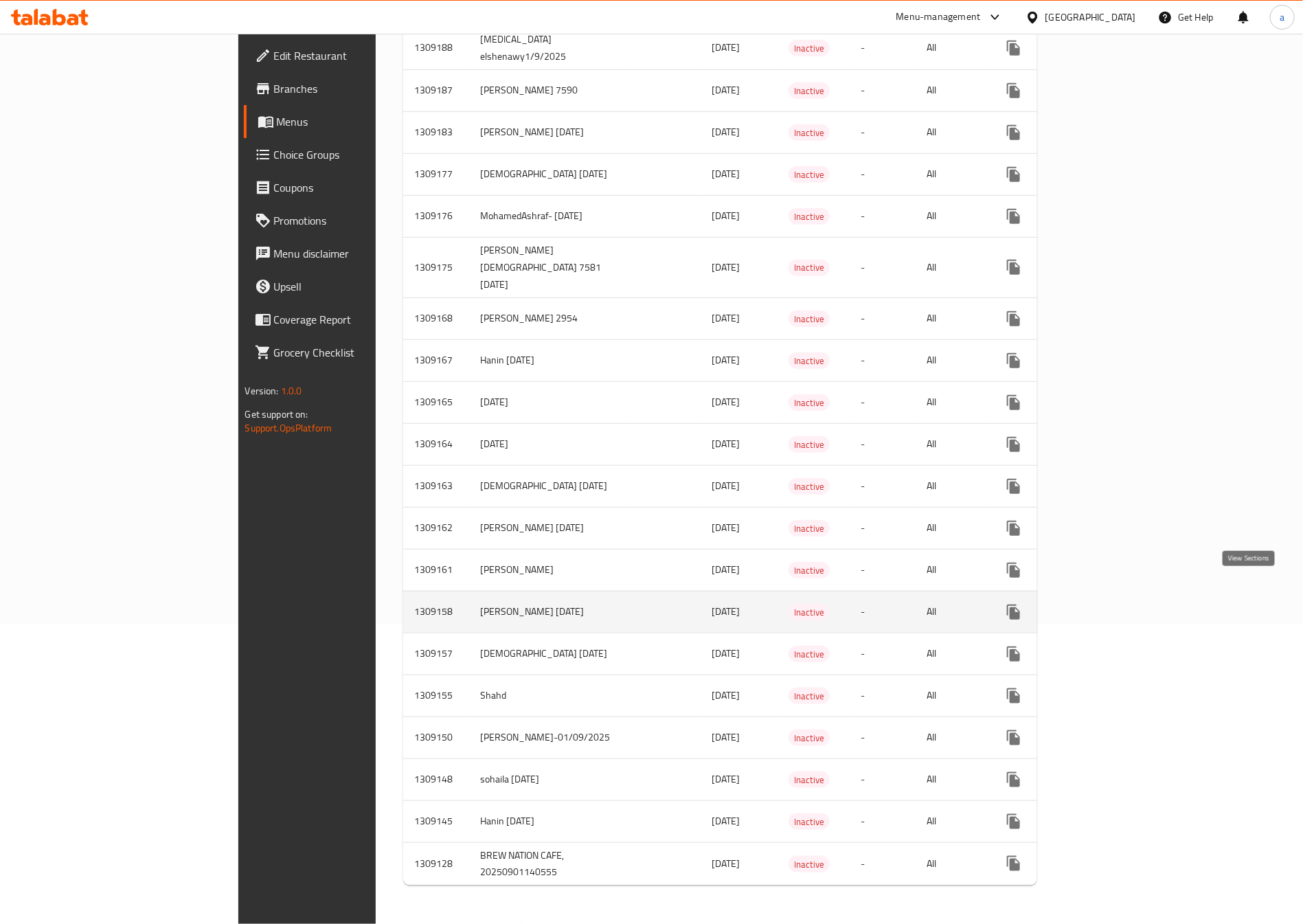
click at [1121, 604] on icon "enhanced table" at bounding box center [1112, 612] width 16 height 16
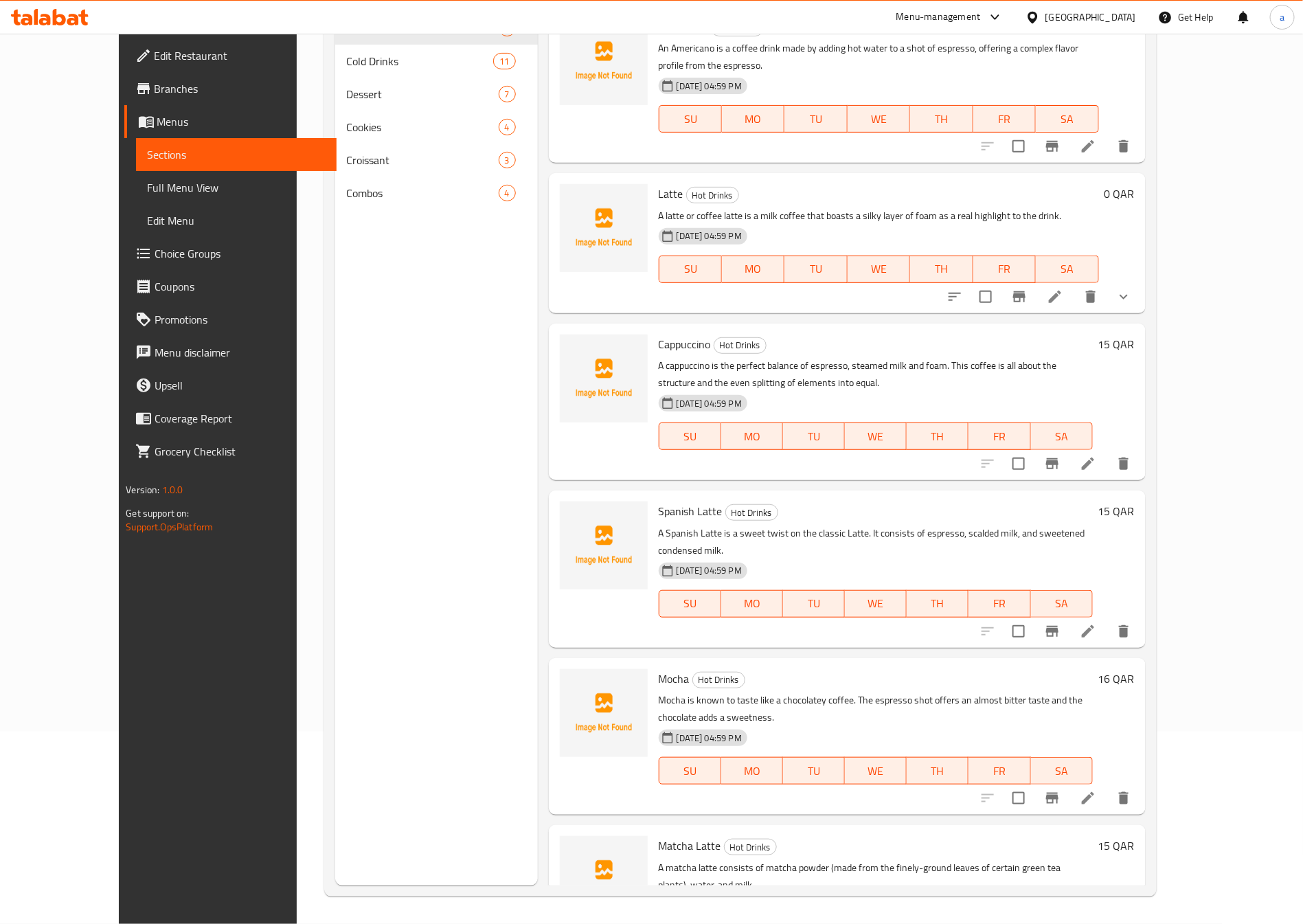
scroll to position [193, 0]
click at [147, 194] on span "Full Menu View" at bounding box center [236, 187] width 178 height 16
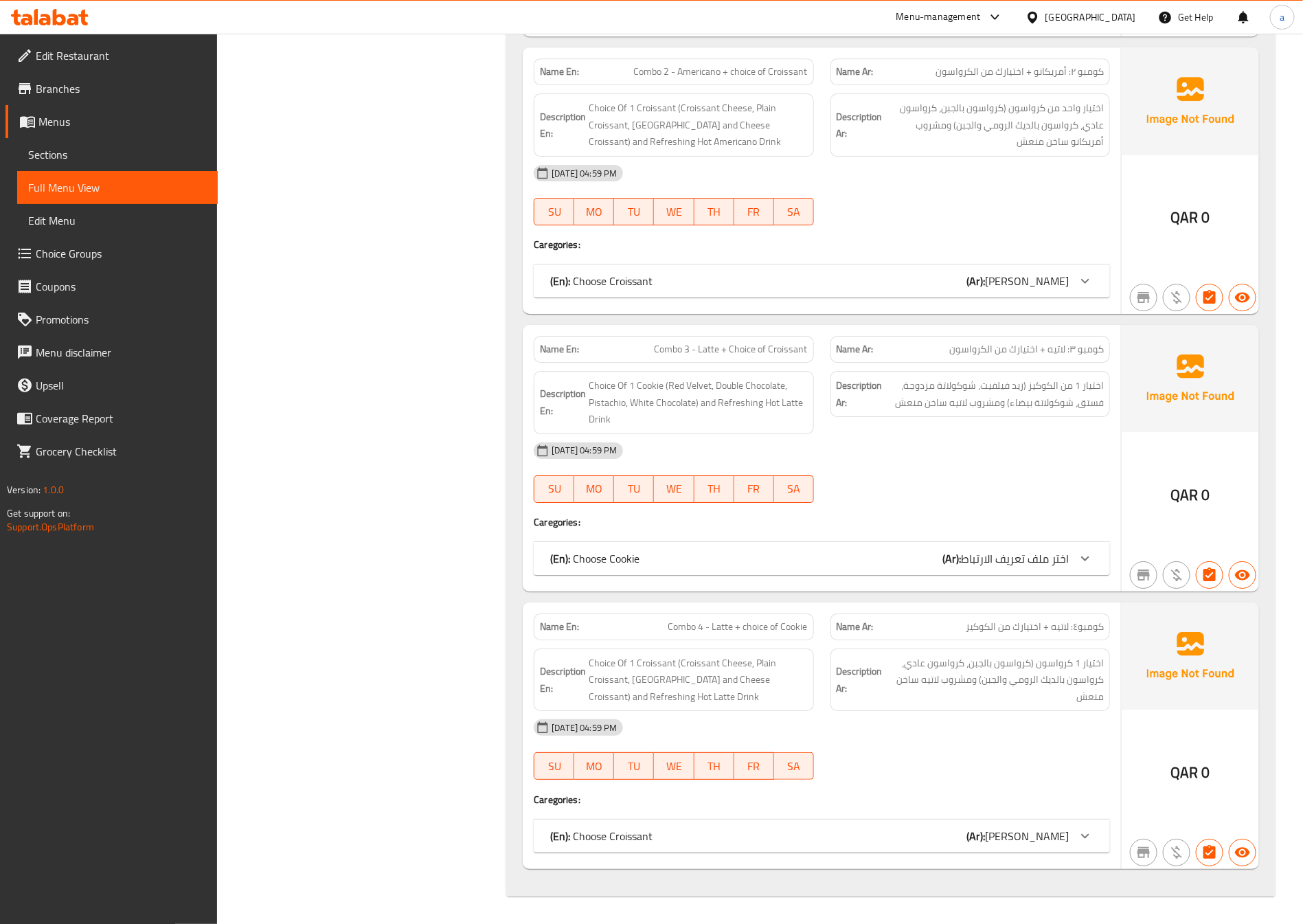
scroll to position [7475, 0]
click at [87, 150] on span "Sections" at bounding box center [117, 154] width 178 height 16
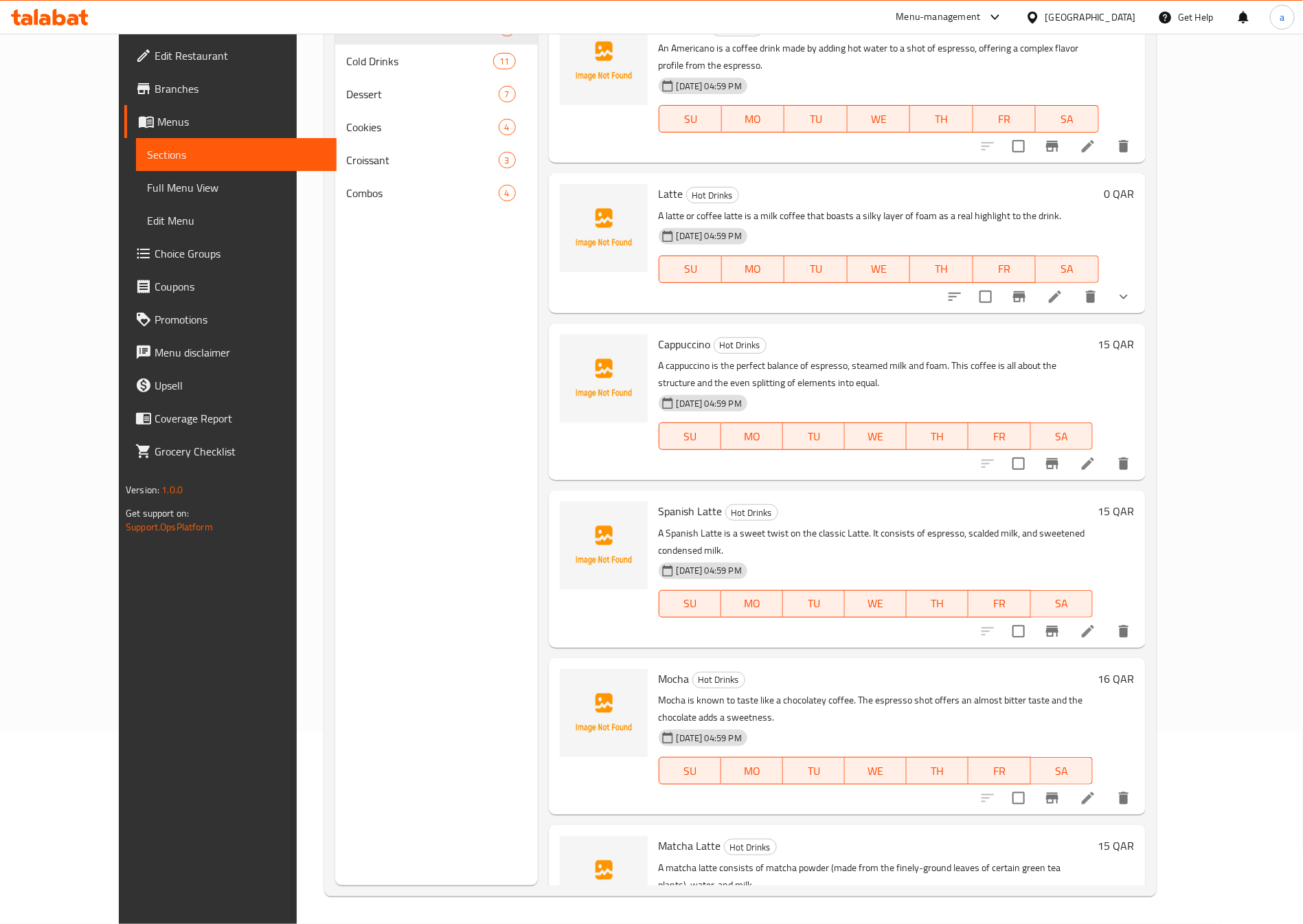
scroll to position [193, 0]
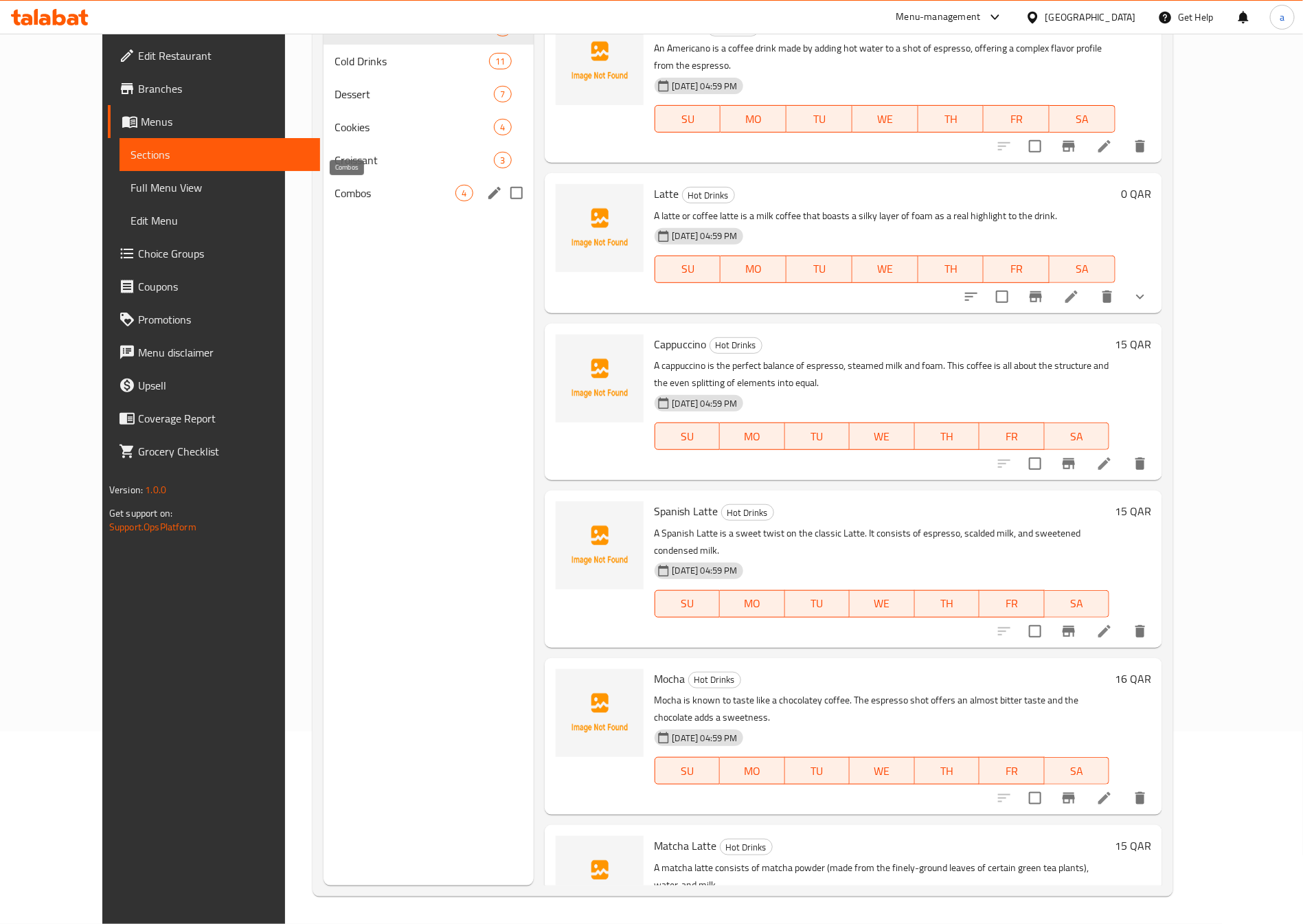
click at [352, 192] on span "Combos" at bounding box center [394, 193] width 120 height 16
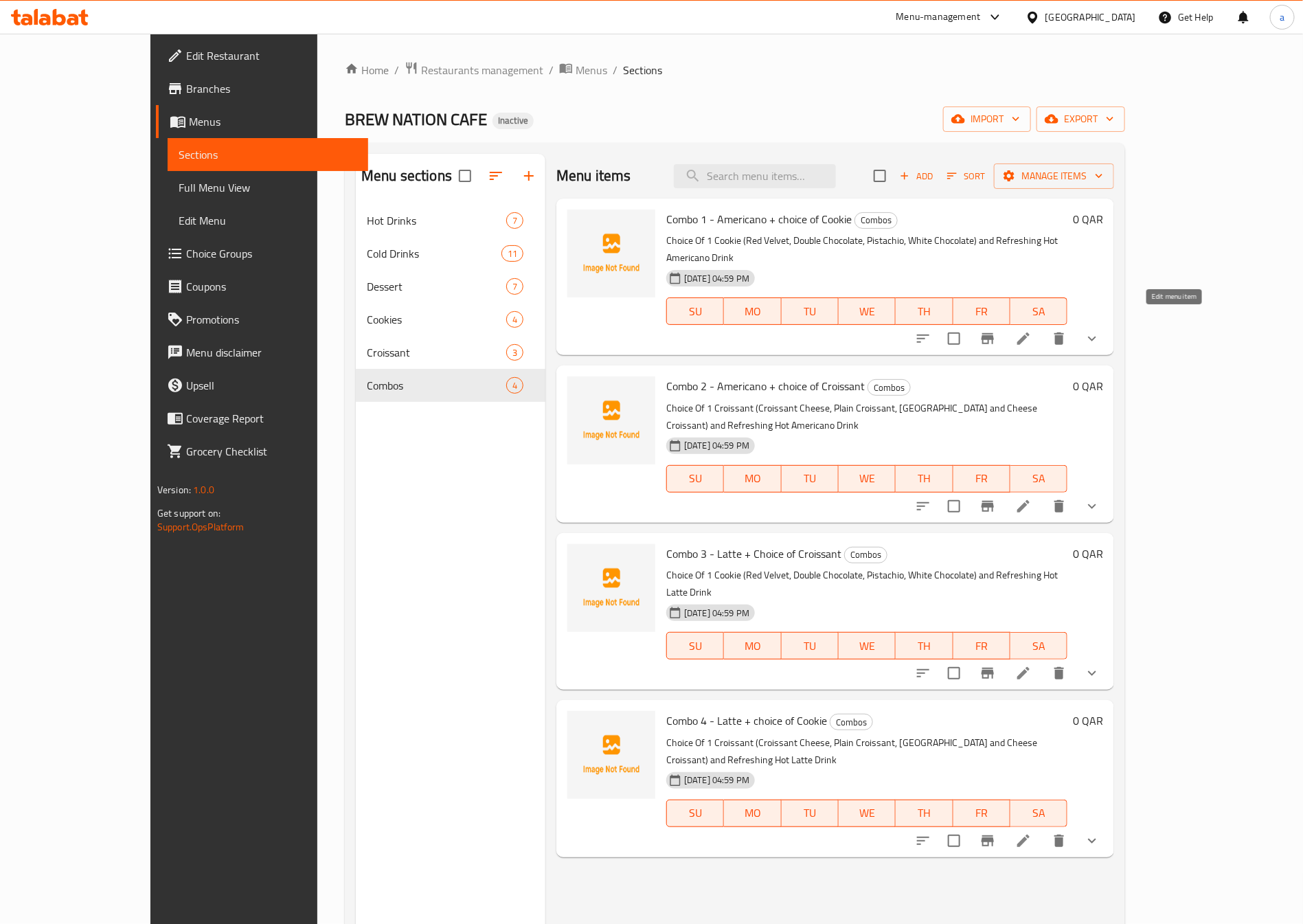
click at [1032, 330] on icon at bounding box center [1022, 338] width 16 height 16
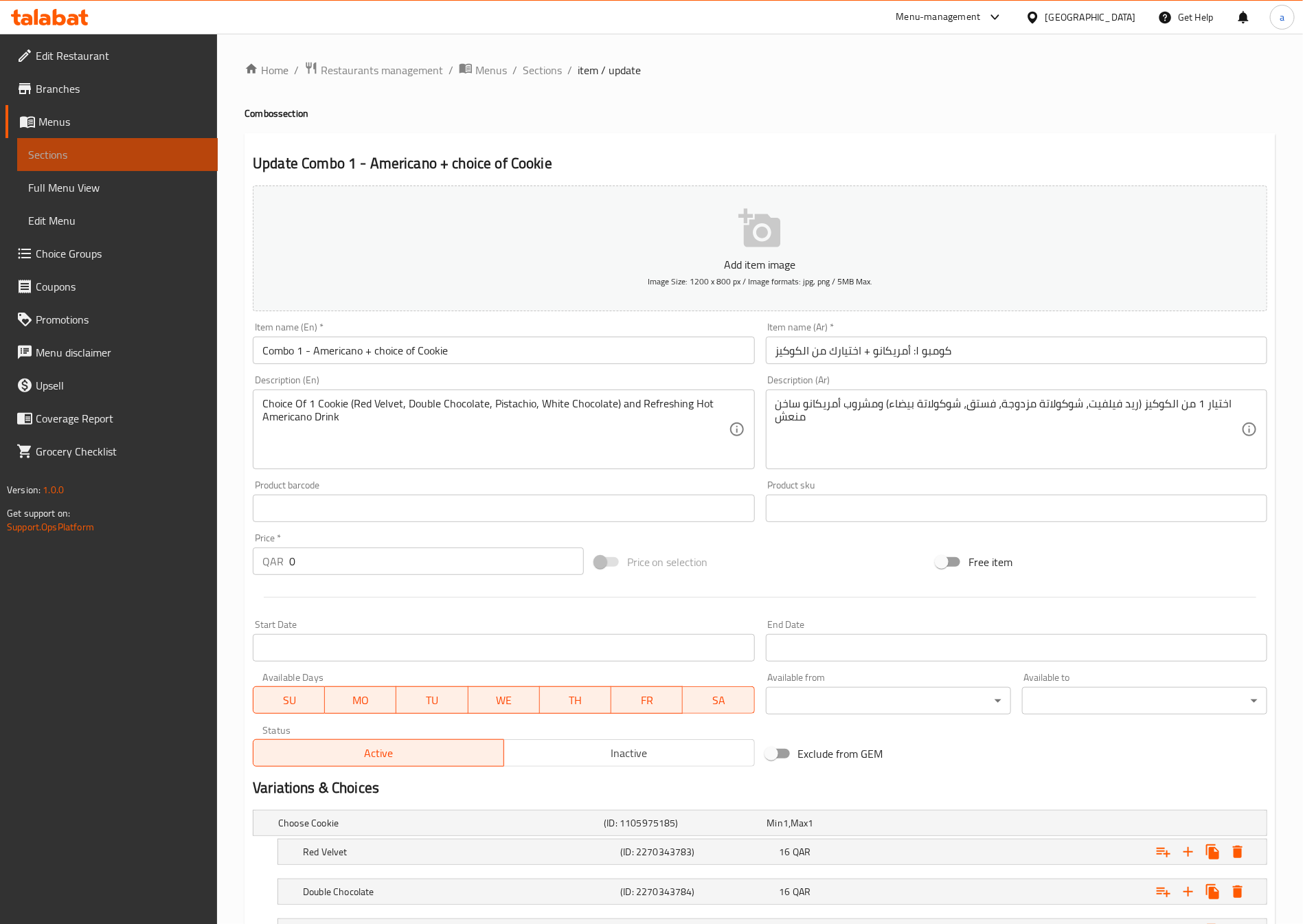
click at [135, 157] on span "Sections" at bounding box center [117, 154] width 178 height 16
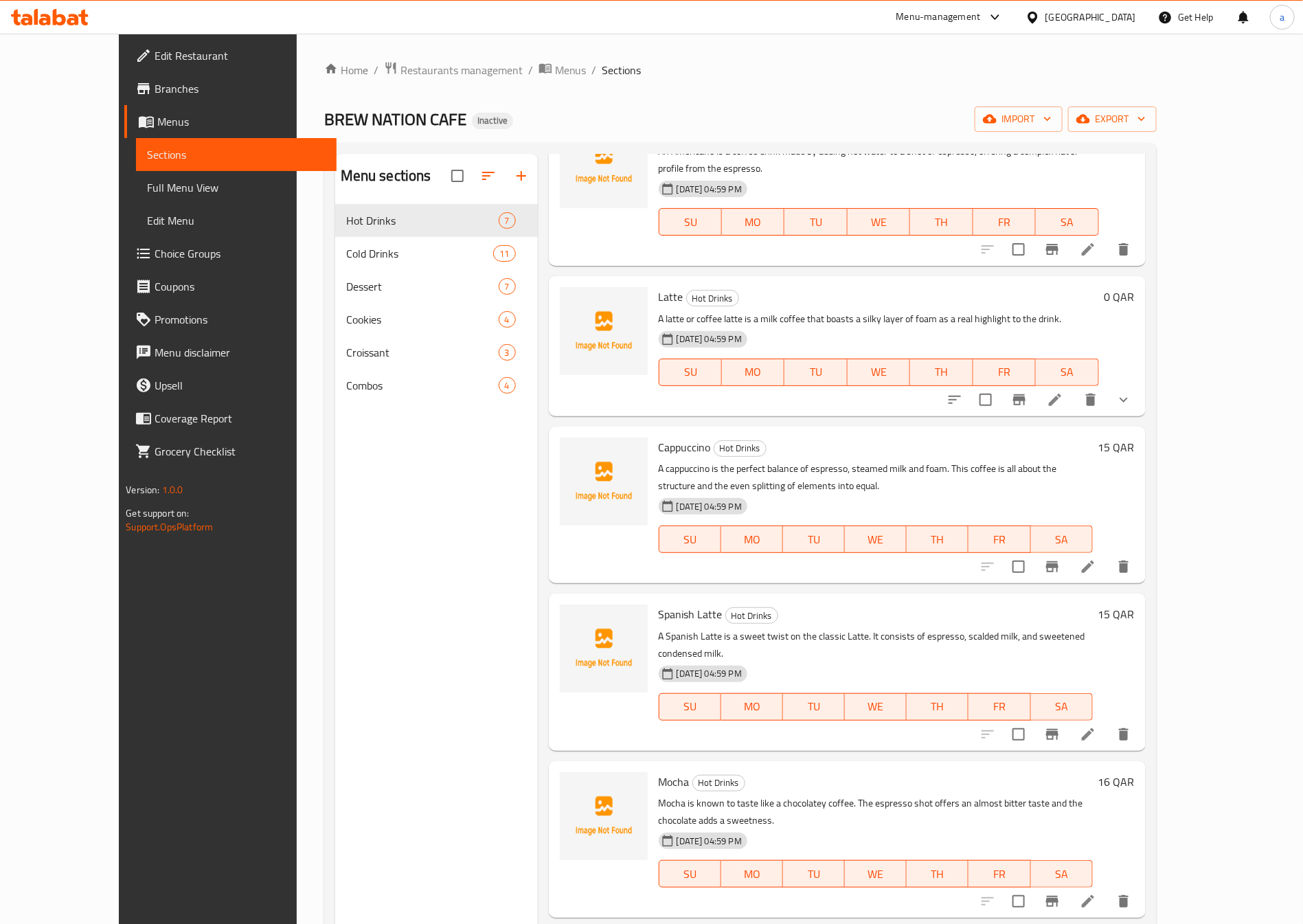
scroll to position [177, 0]
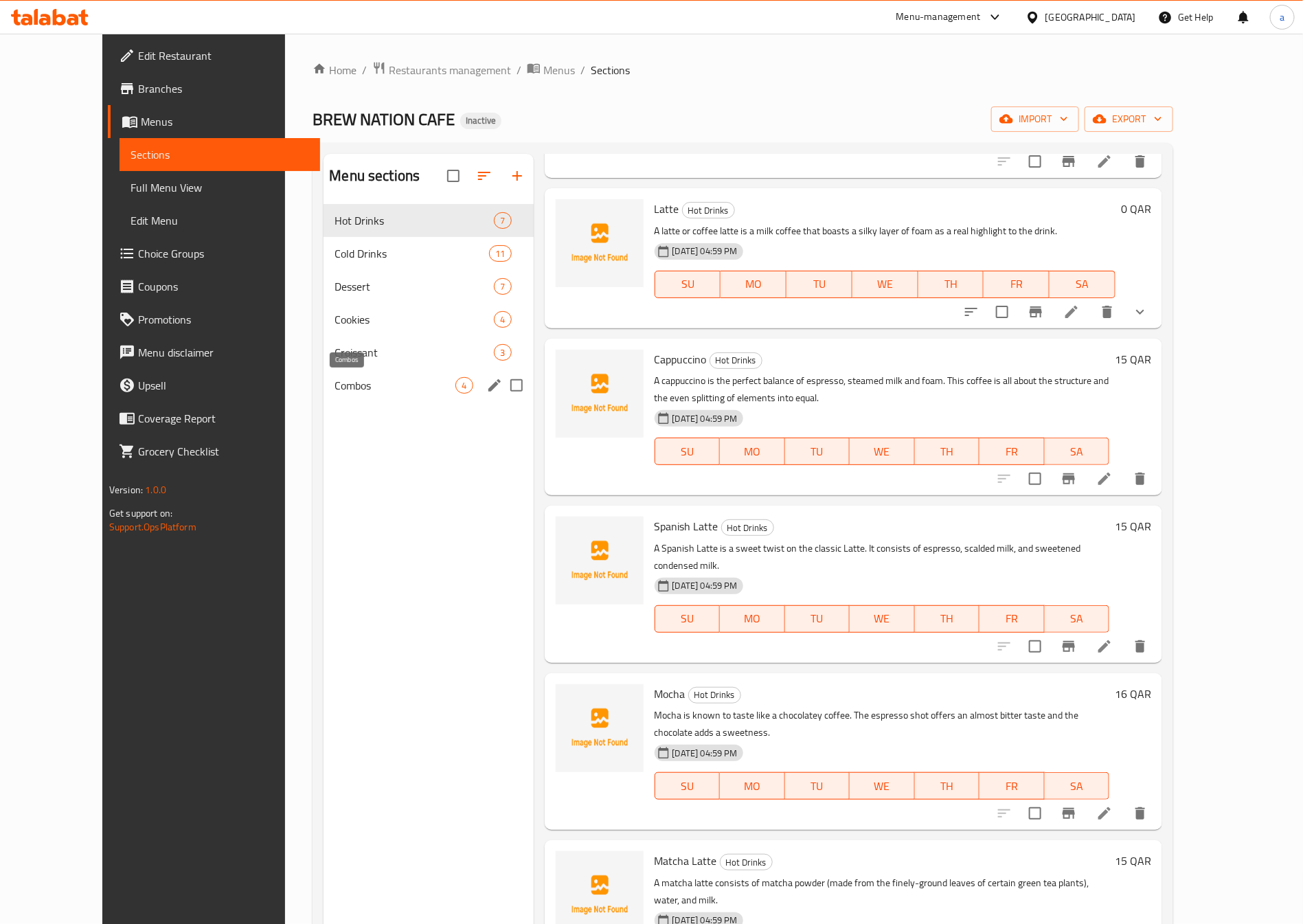
click at [414, 384] on span "Combos" at bounding box center [394, 384] width 120 height 16
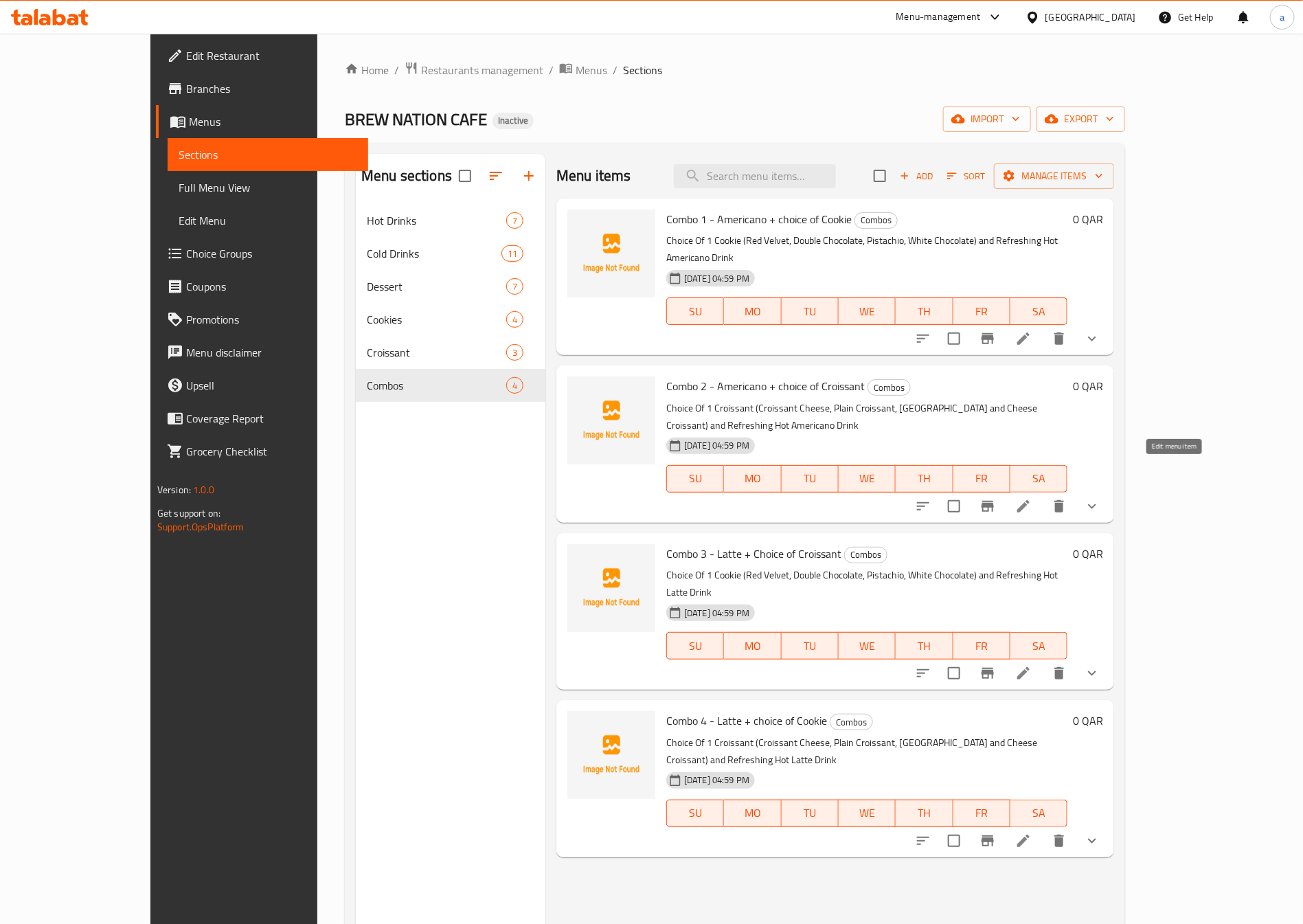
click at [1032, 498] on icon at bounding box center [1022, 506] width 16 height 16
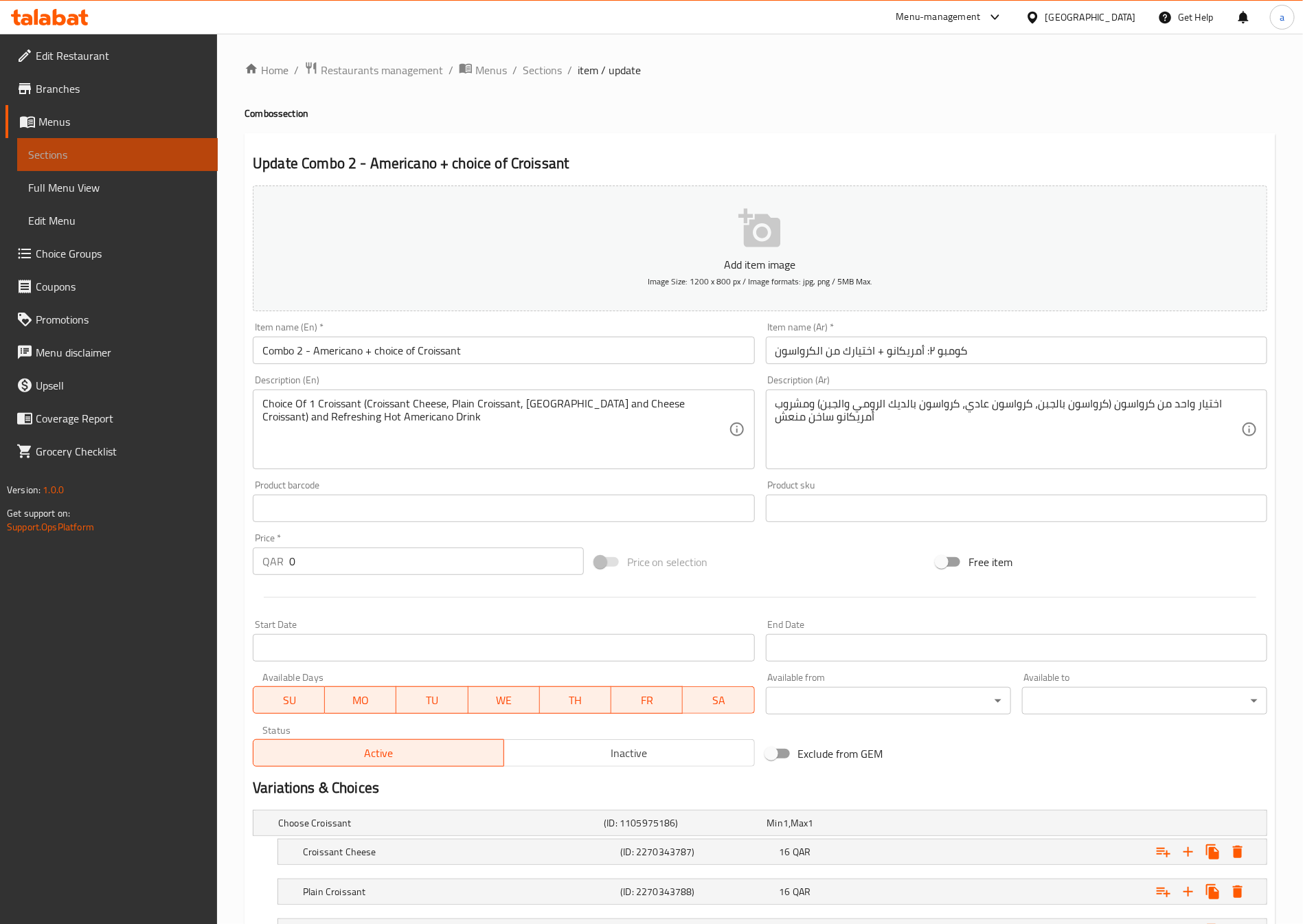
click at [137, 150] on span "Sections" at bounding box center [117, 154] width 178 height 16
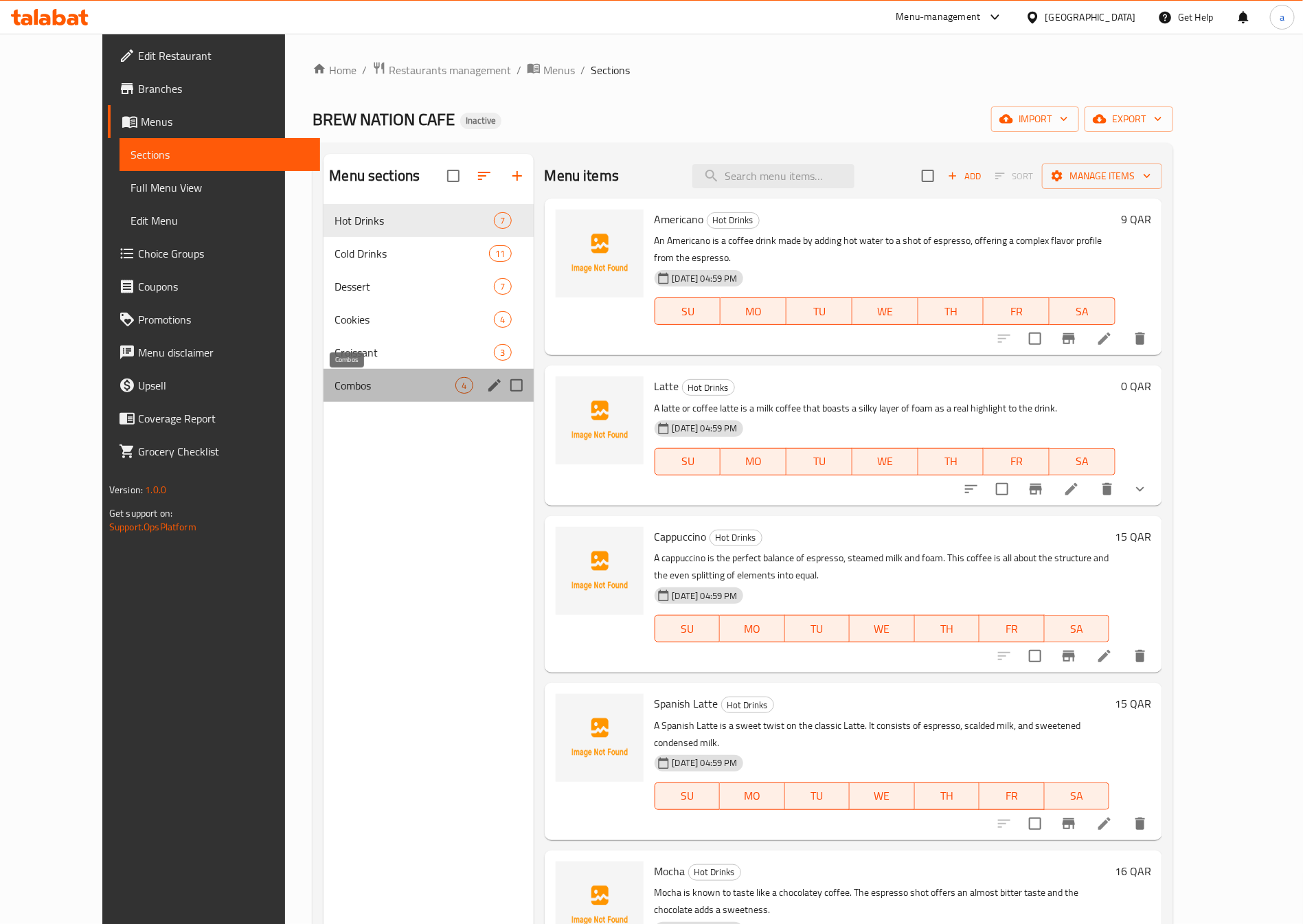
click at [350, 394] on span "Combos" at bounding box center [394, 384] width 120 height 16
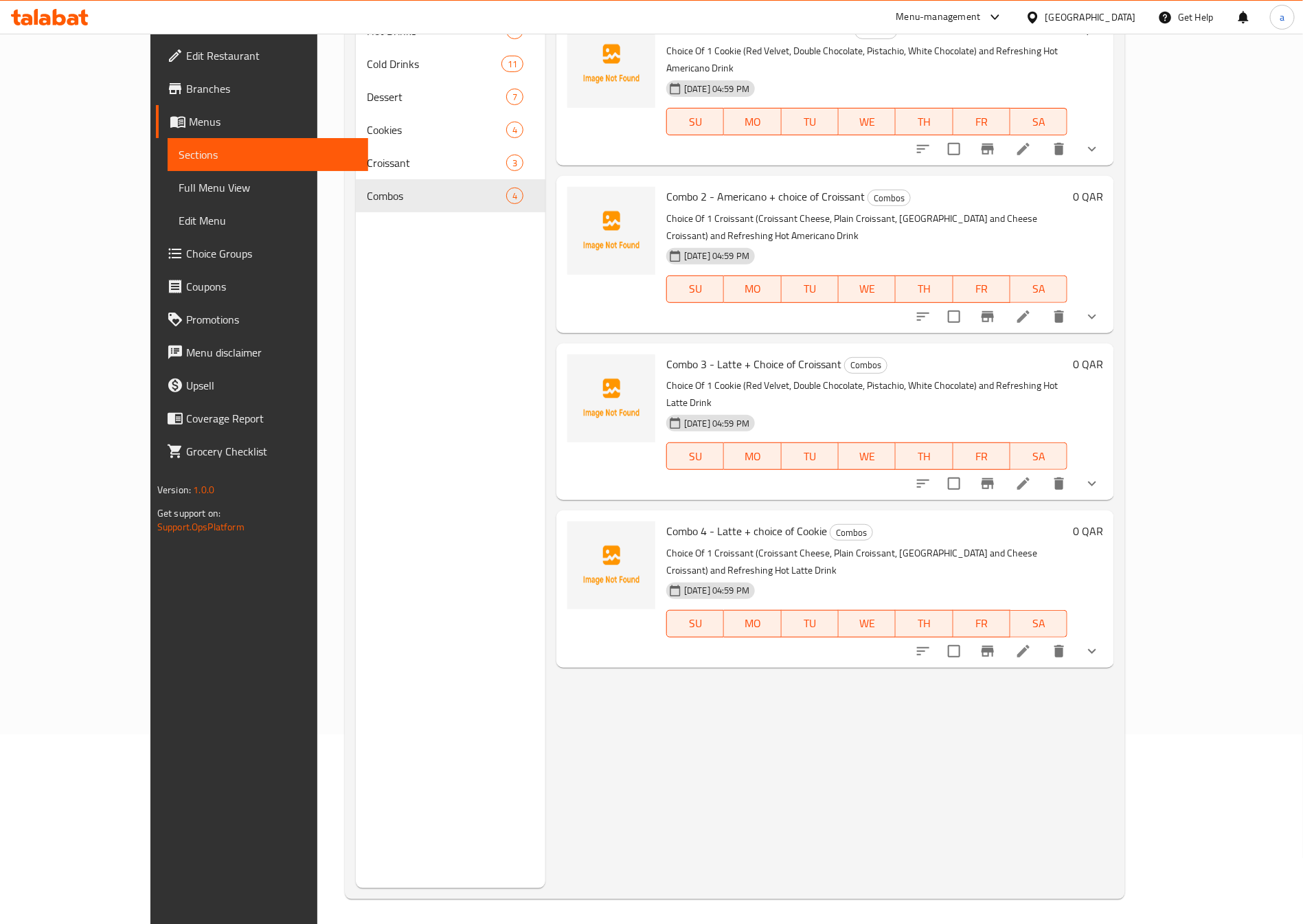
scroll to position [193, 0]
click at [1032, 640] on icon at bounding box center [1022, 647] width 16 height 16
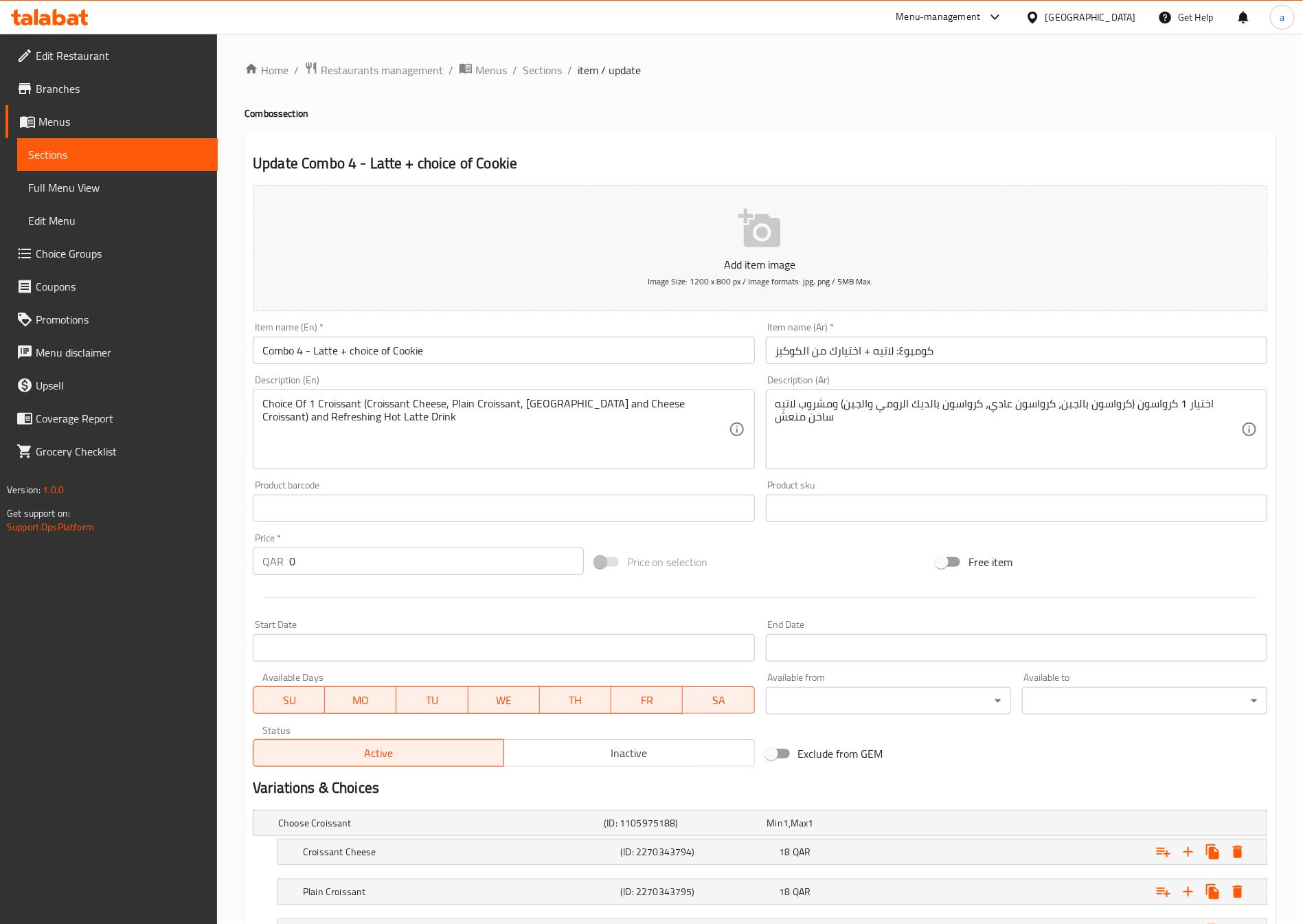
click at [126, 160] on span "Sections" at bounding box center [117, 154] width 178 height 16
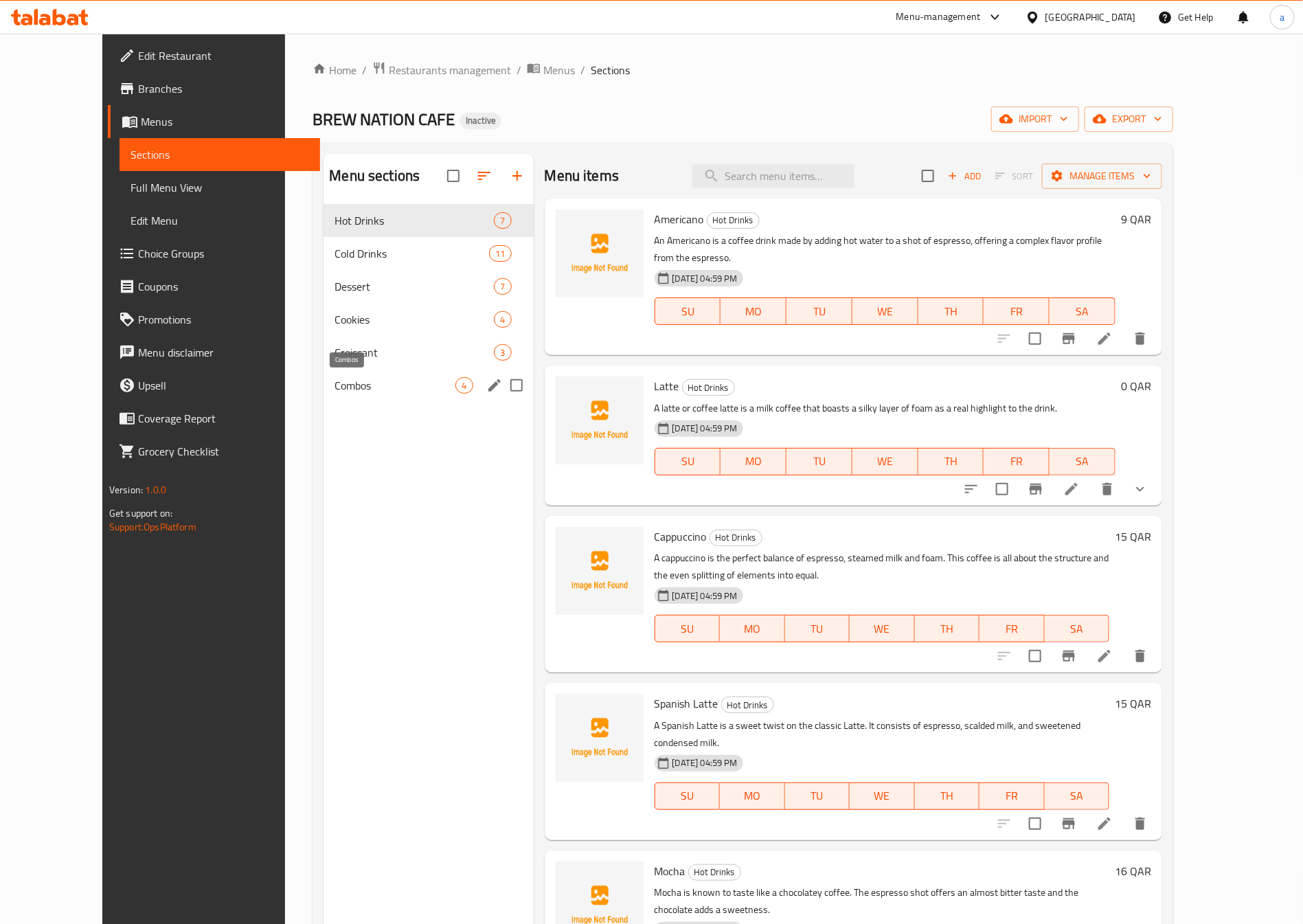
click at [334, 389] on span "Combos" at bounding box center [394, 384] width 120 height 16
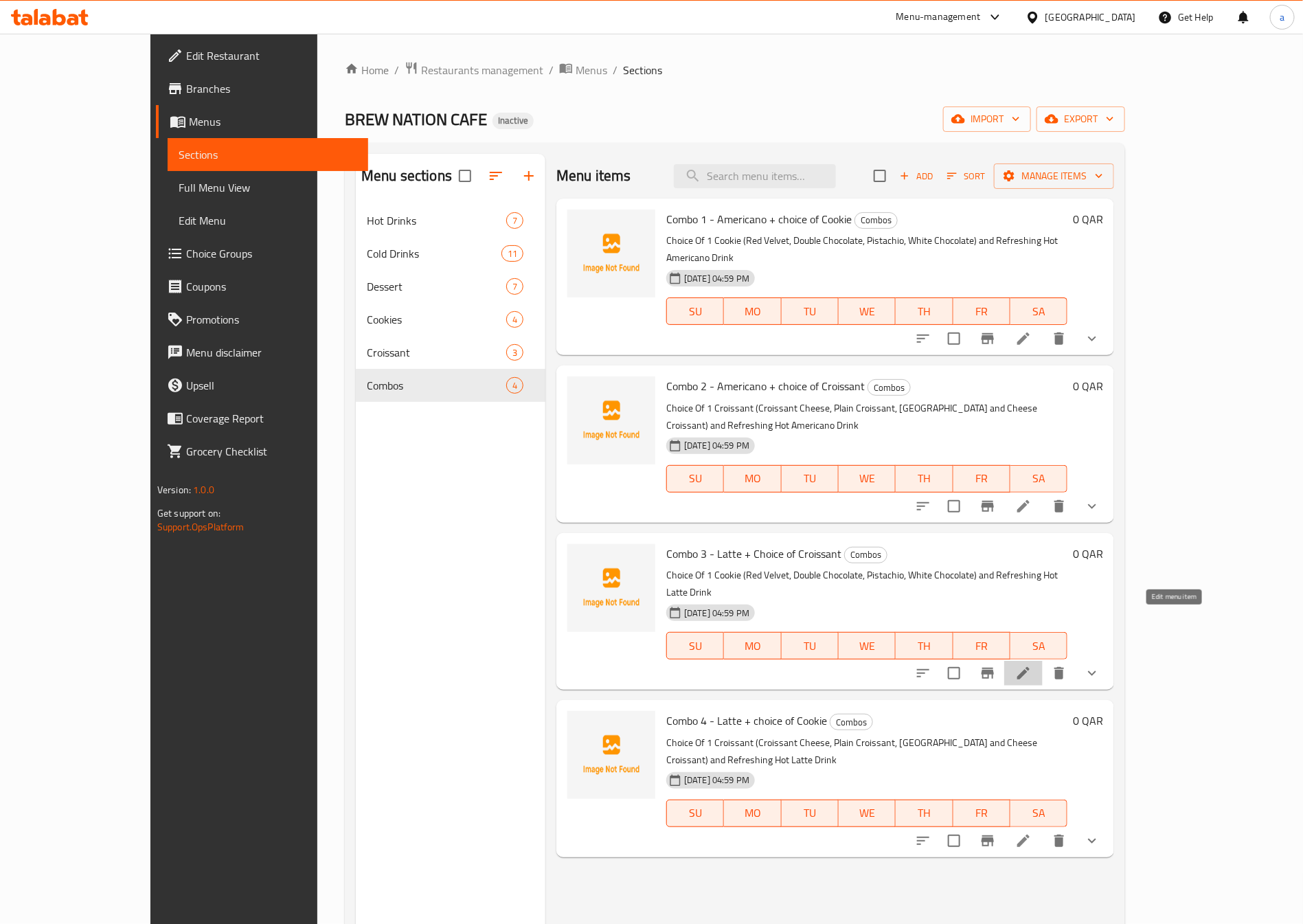
click at [1029, 667] on icon at bounding box center [1023, 673] width 13 height 13
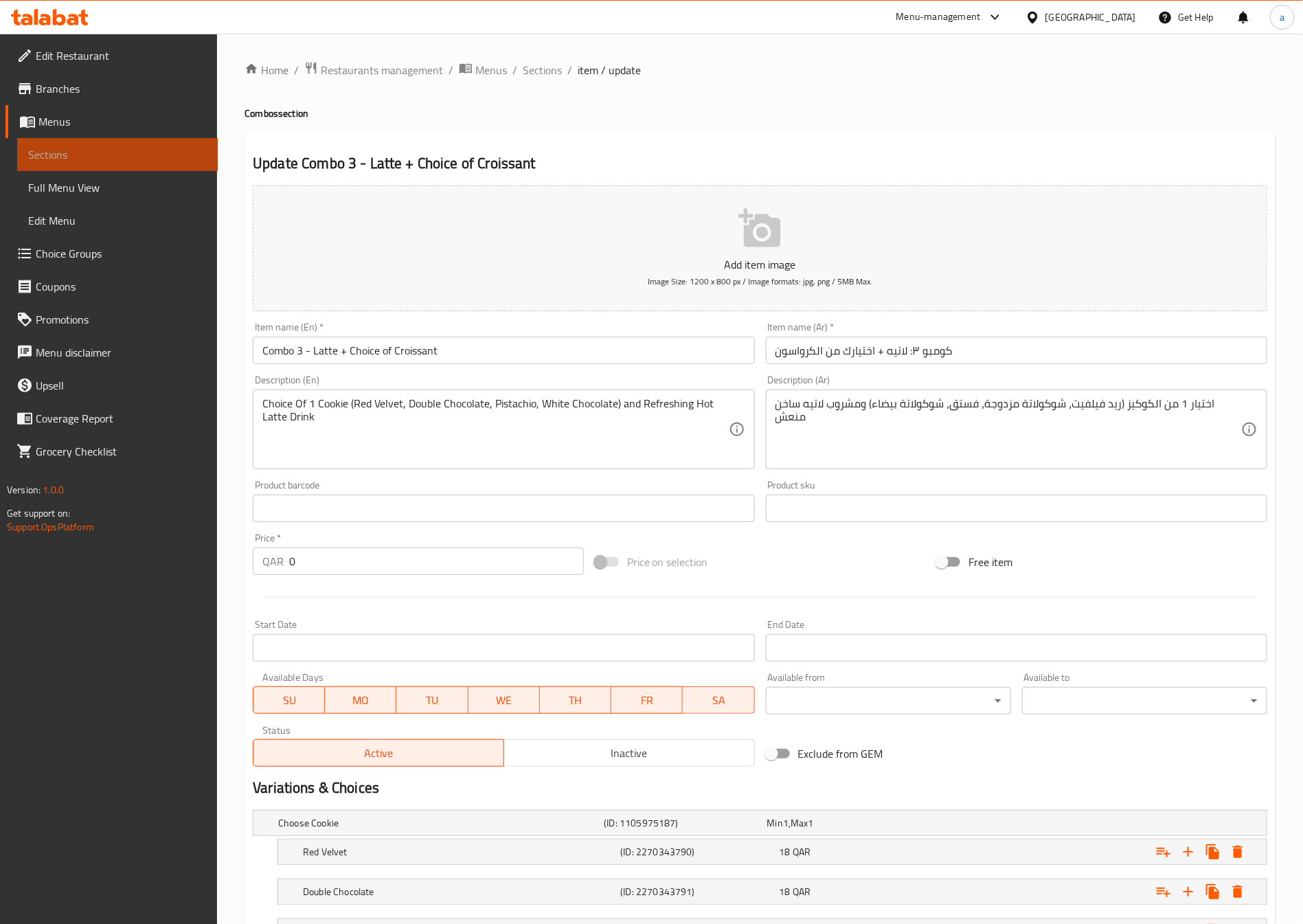
click at [89, 157] on span "Sections" at bounding box center [117, 154] width 178 height 16
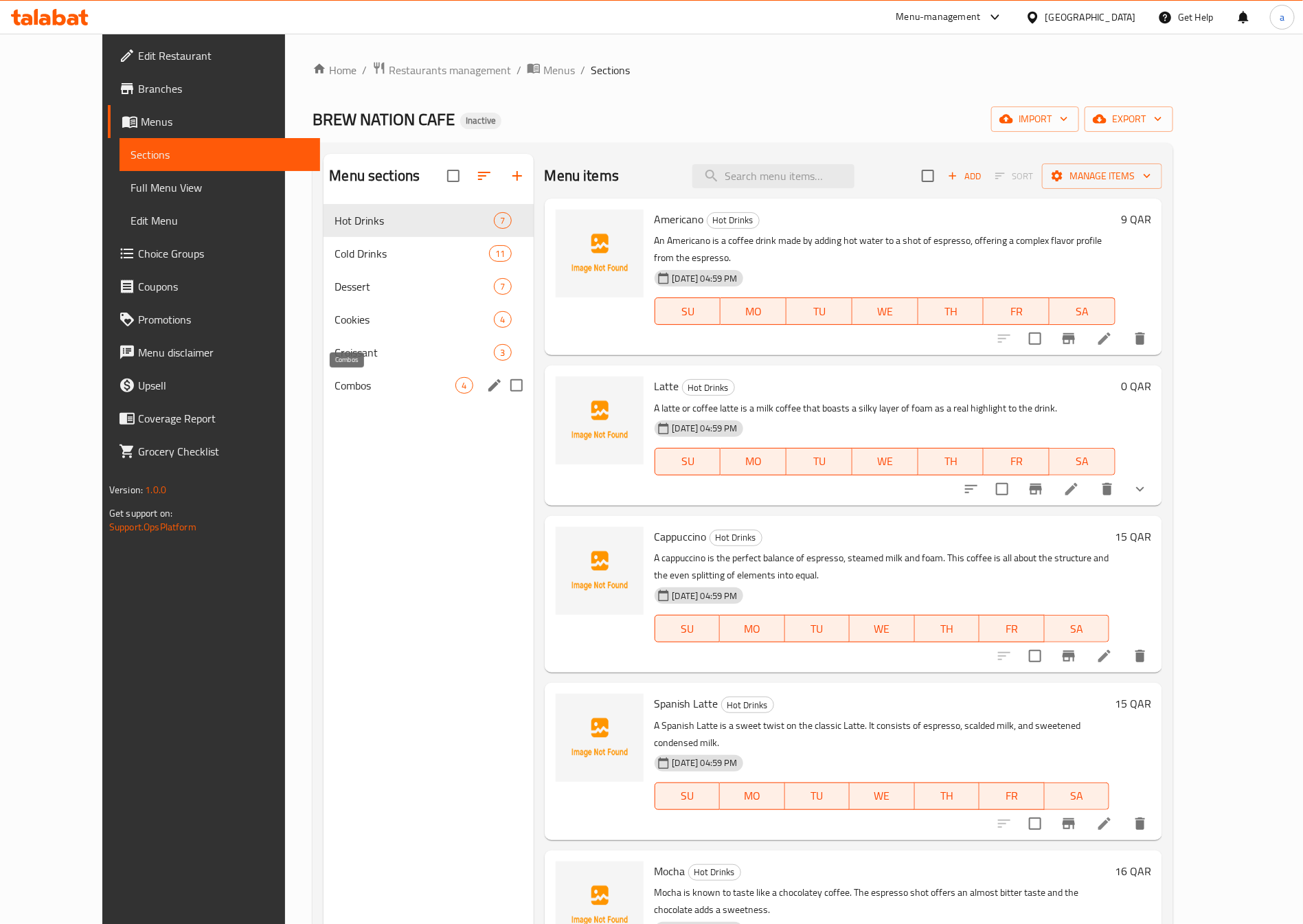
click at [352, 386] on span "Combos" at bounding box center [394, 384] width 120 height 16
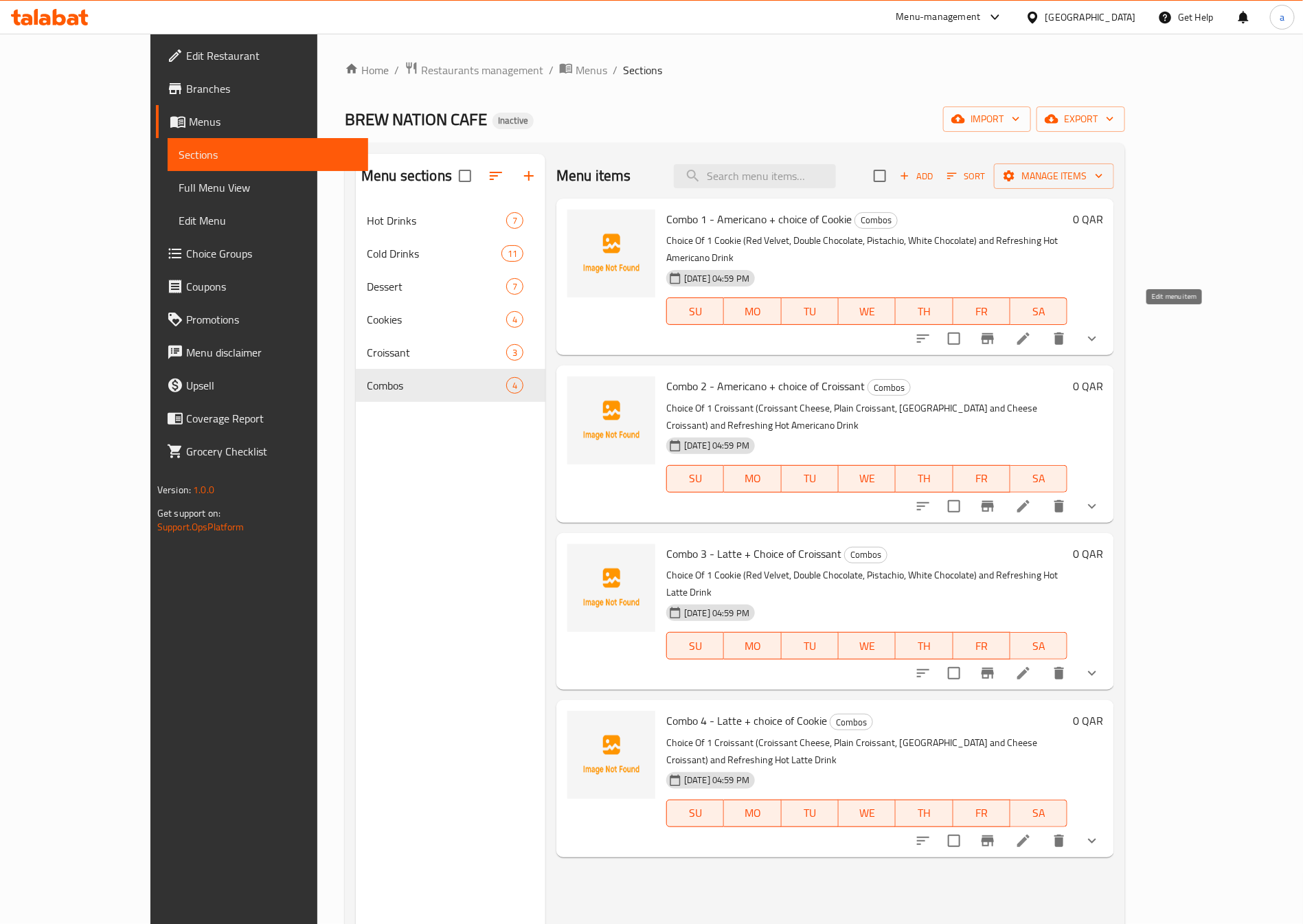
click at [1032, 330] on icon at bounding box center [1022, 338] width 16 height 16
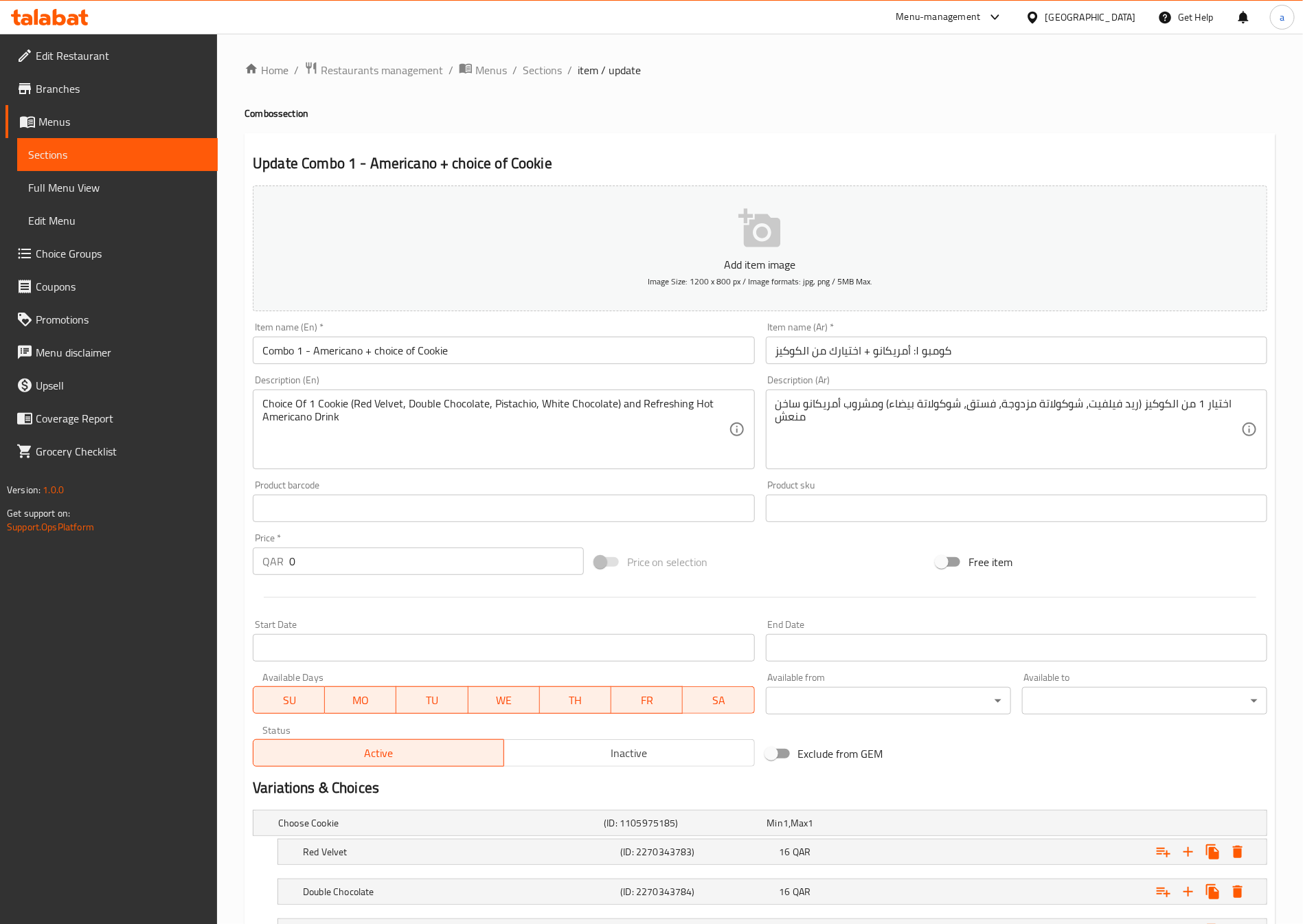
click at [154, 148] on span "Sections" at bounding box center [117, 154] width 178 height 16
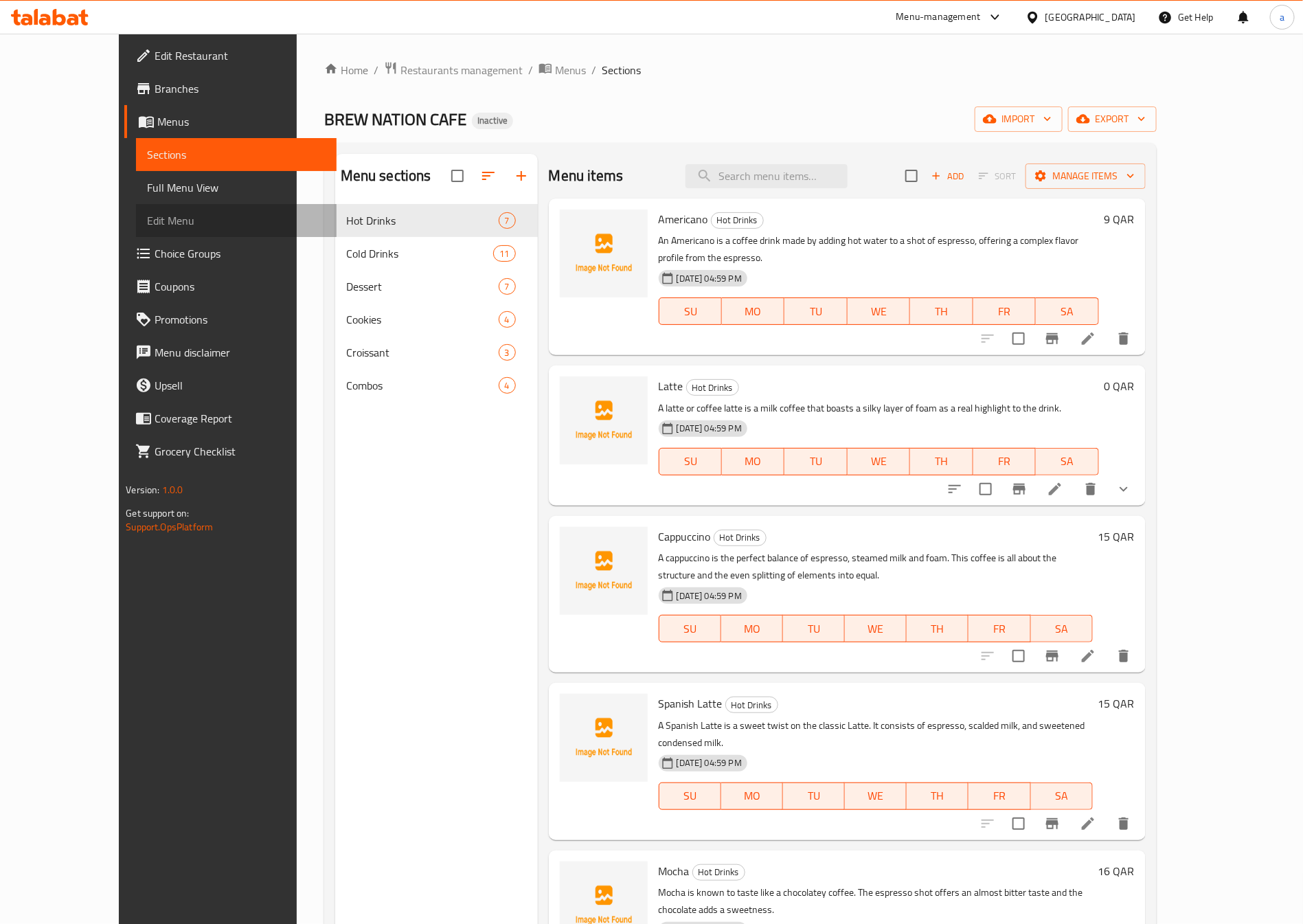
click at [147, 212] on span "Edit Menu" at bounding box center [236, 220] width 178 height 16
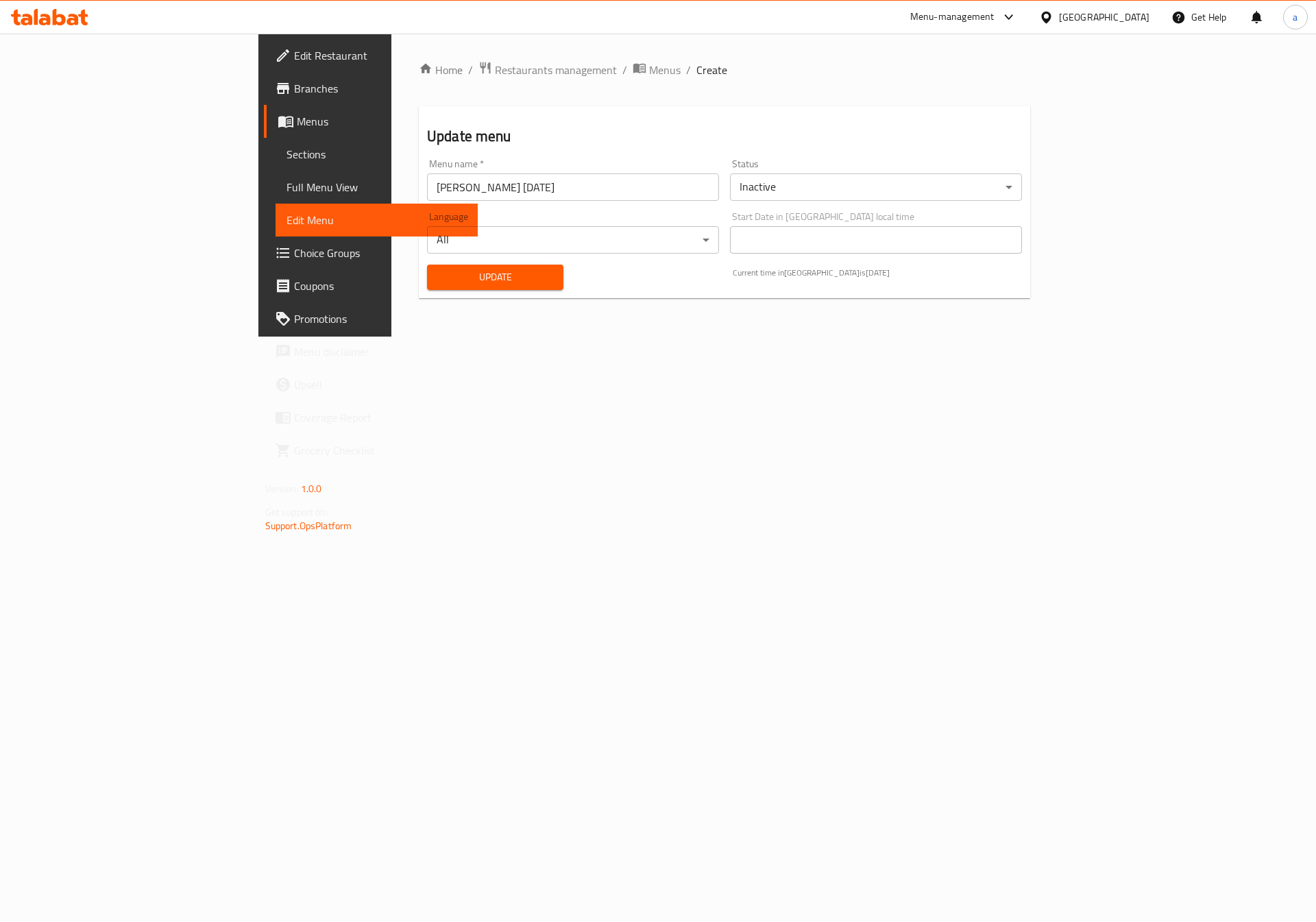
click at [286, 187] on span "Full Menu View" at bounding box center [377, 186] width 181 height 16
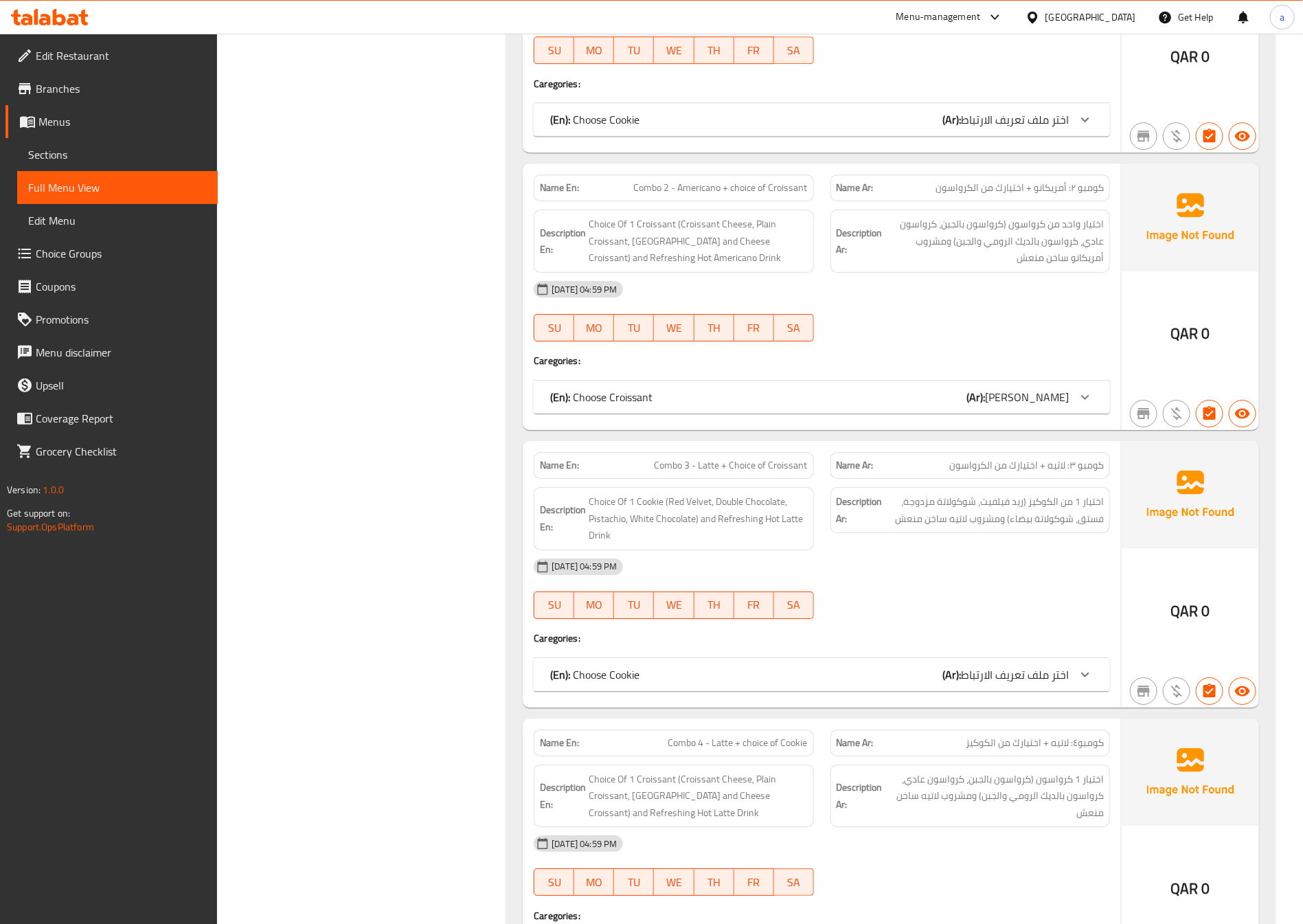
scroll to position [7475, 0]
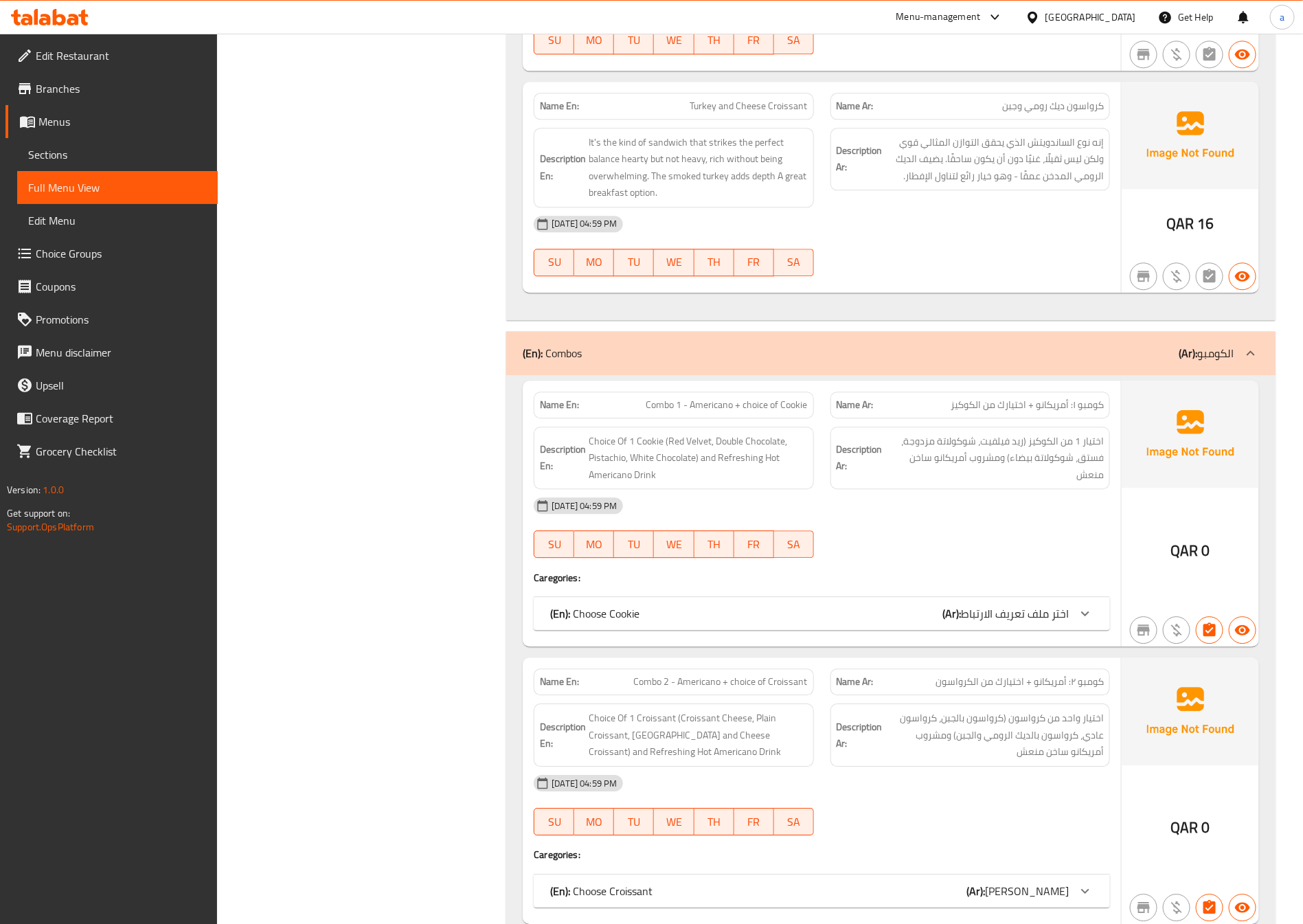
scroll to position [6784, 0]
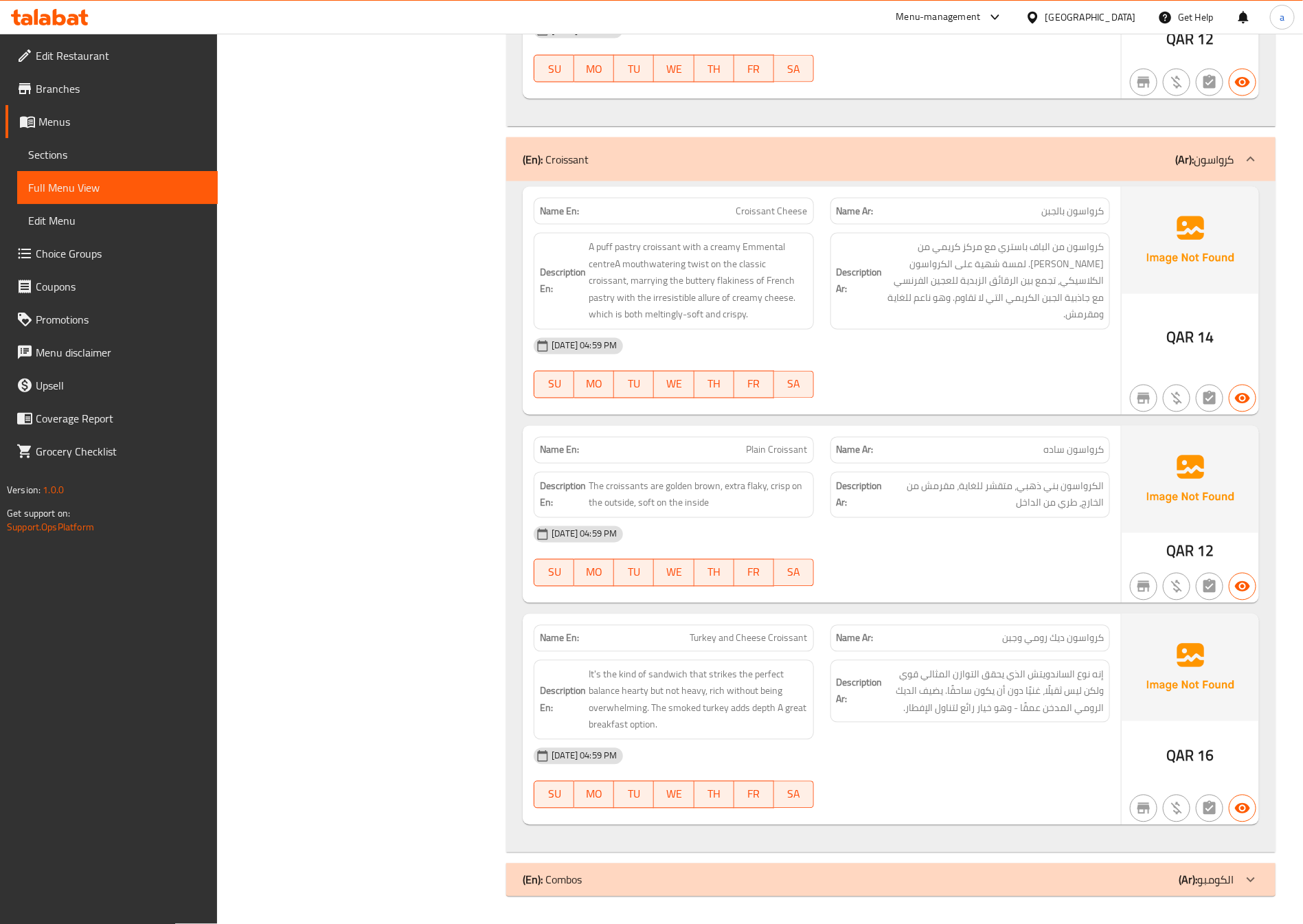
scroll to position [6327, 0]
click at [139, 249] on span "Choice Groups" at bounding box center [121, 253] width 171 height 16
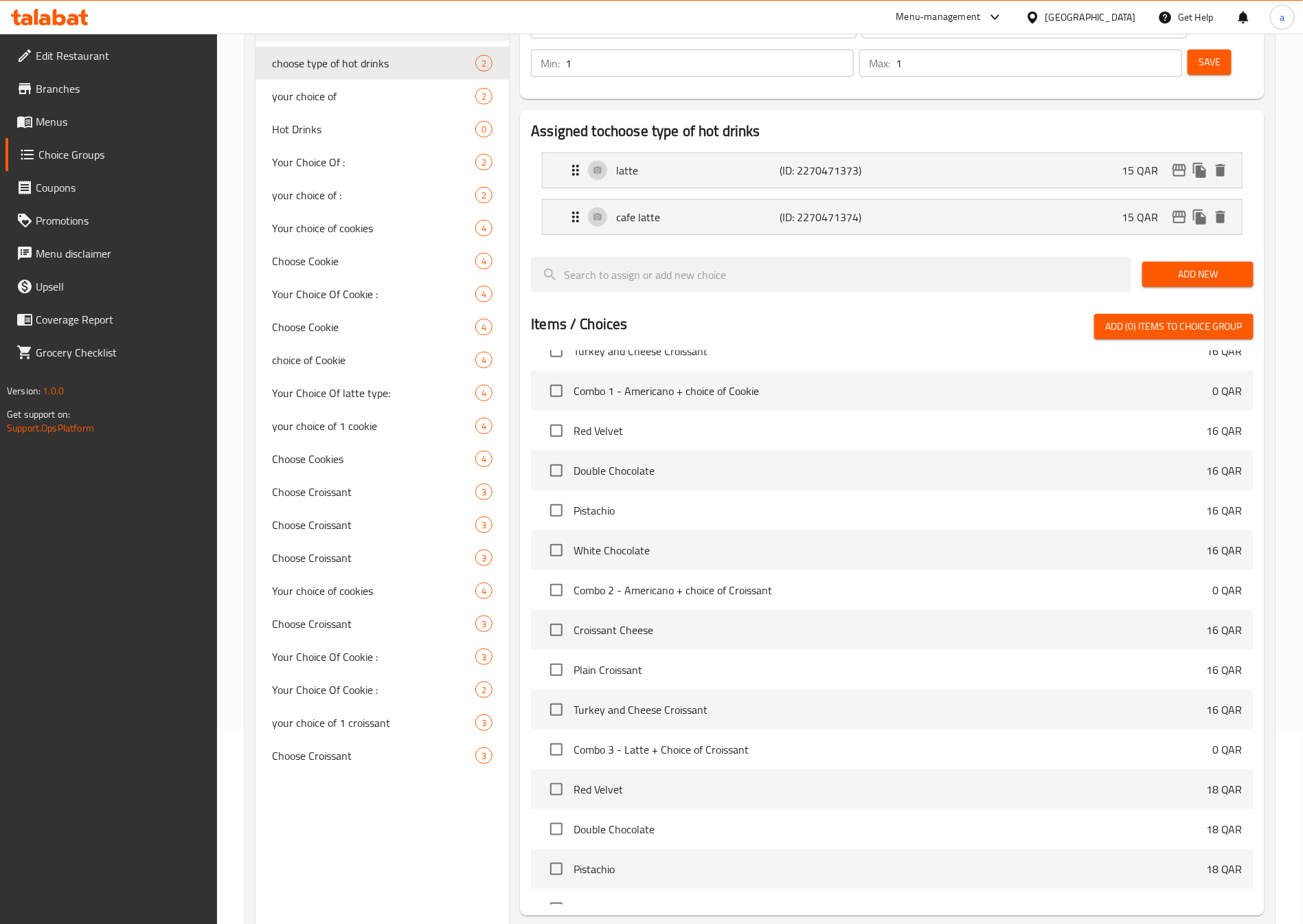
scroll to position [1236, 0]
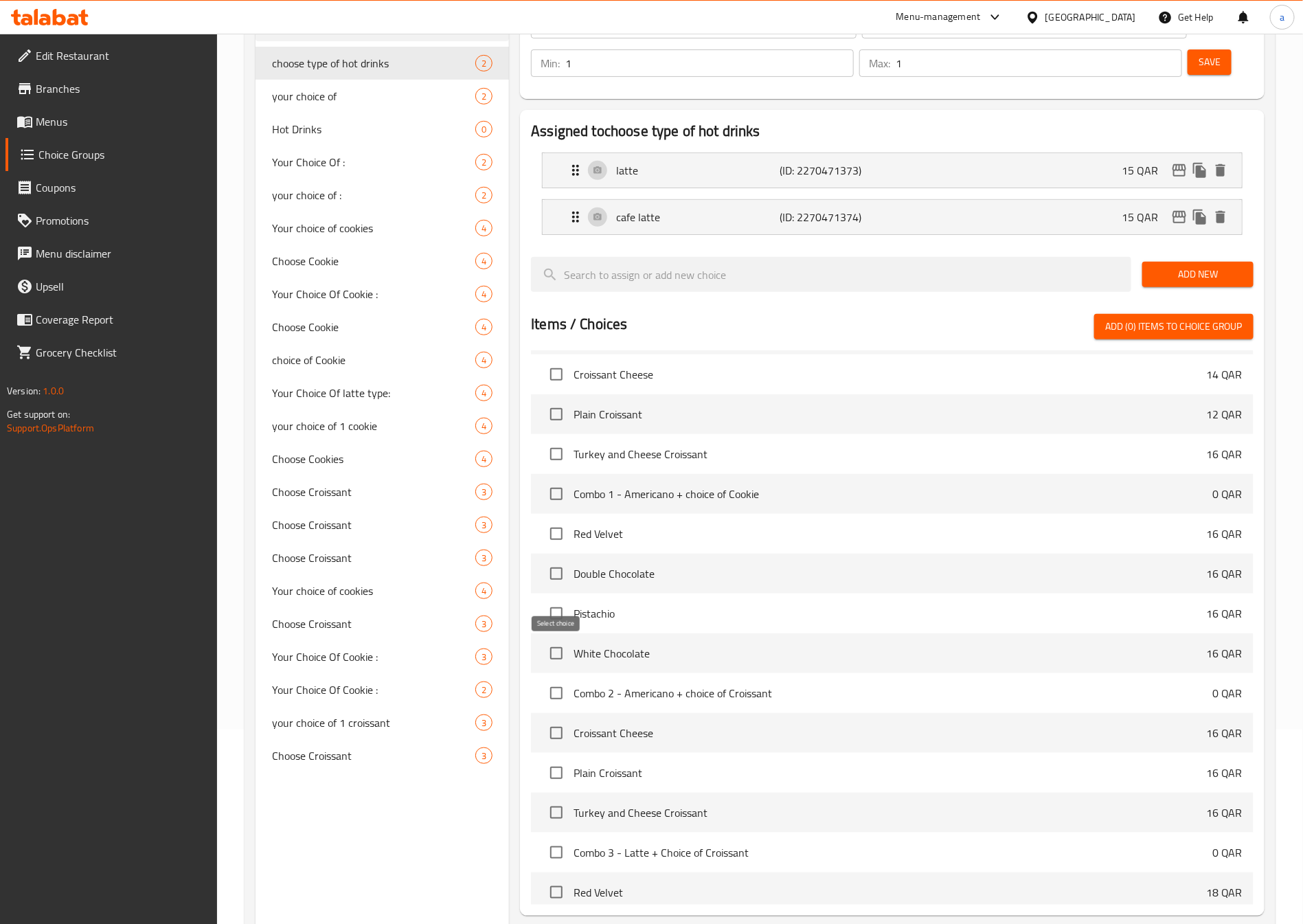
click at [562, 679] on input "checkbox" at bounding box center [556, 693] width 29 height 29
click at [561, 679] on input "checkbox" at bounding box center [556, 693] width 29 height 29
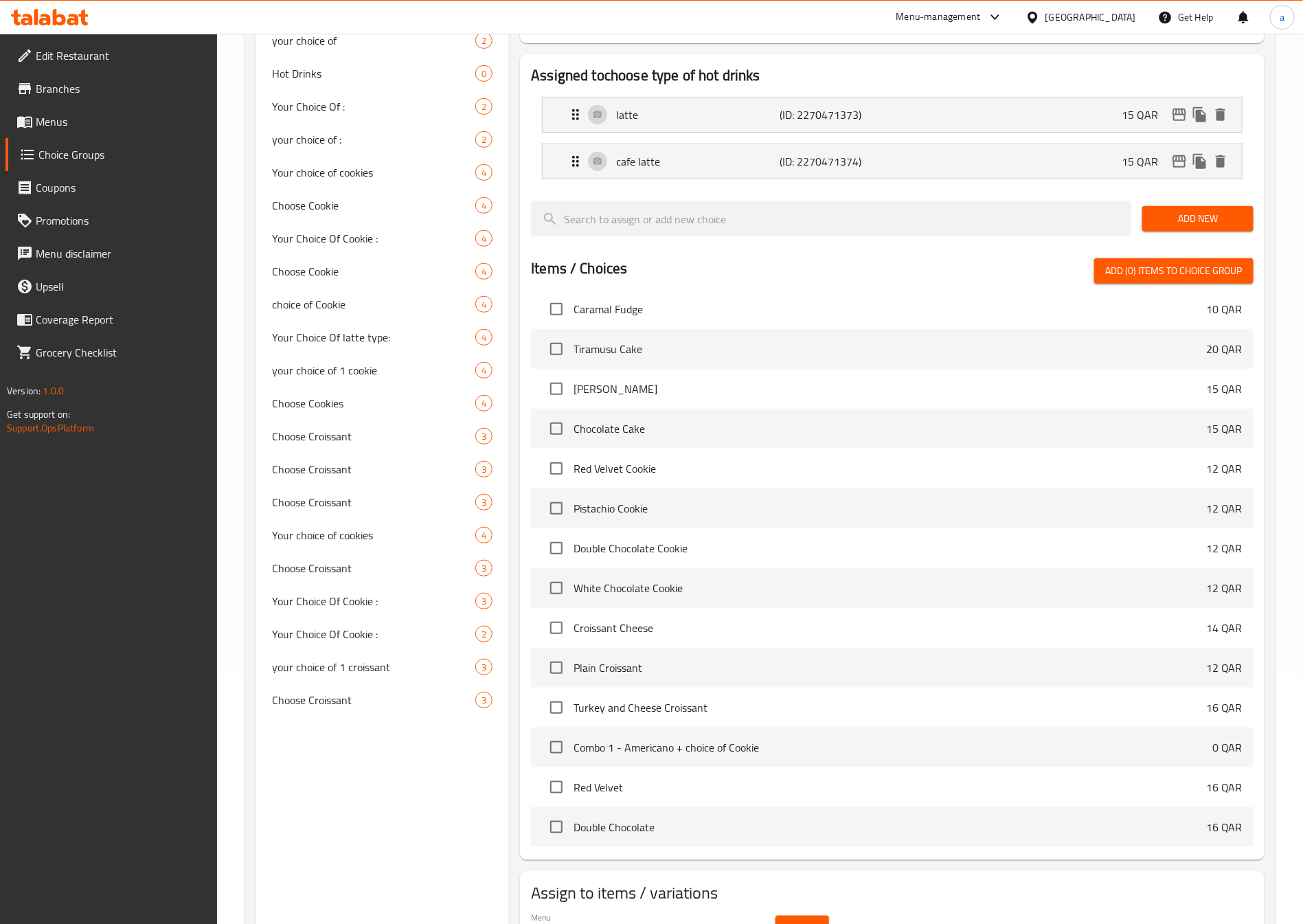
scroll to position [288, 0]
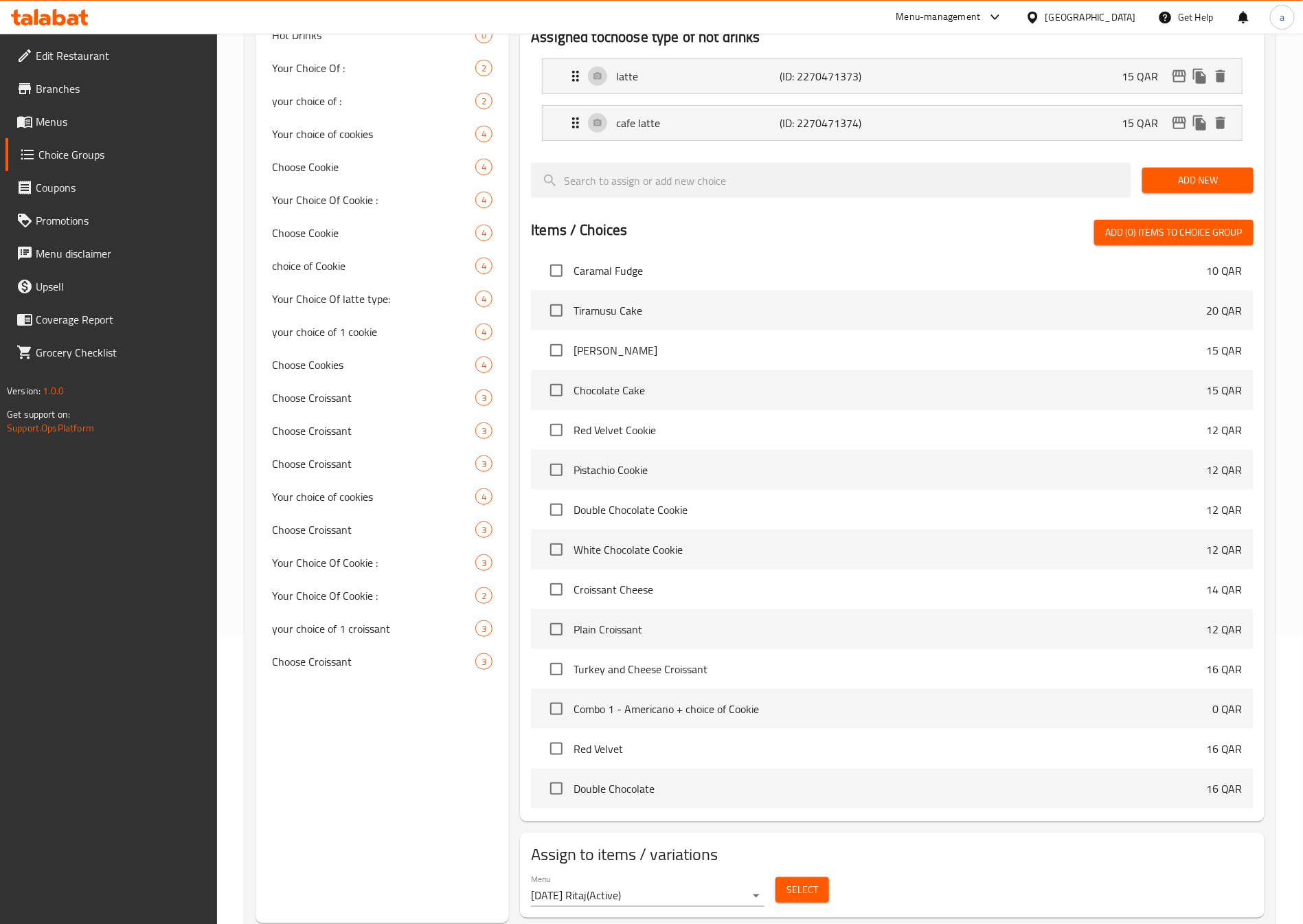
click at [122, 153] on span "Choice Groups" at bounding box center [122, 154] width 168 height 16
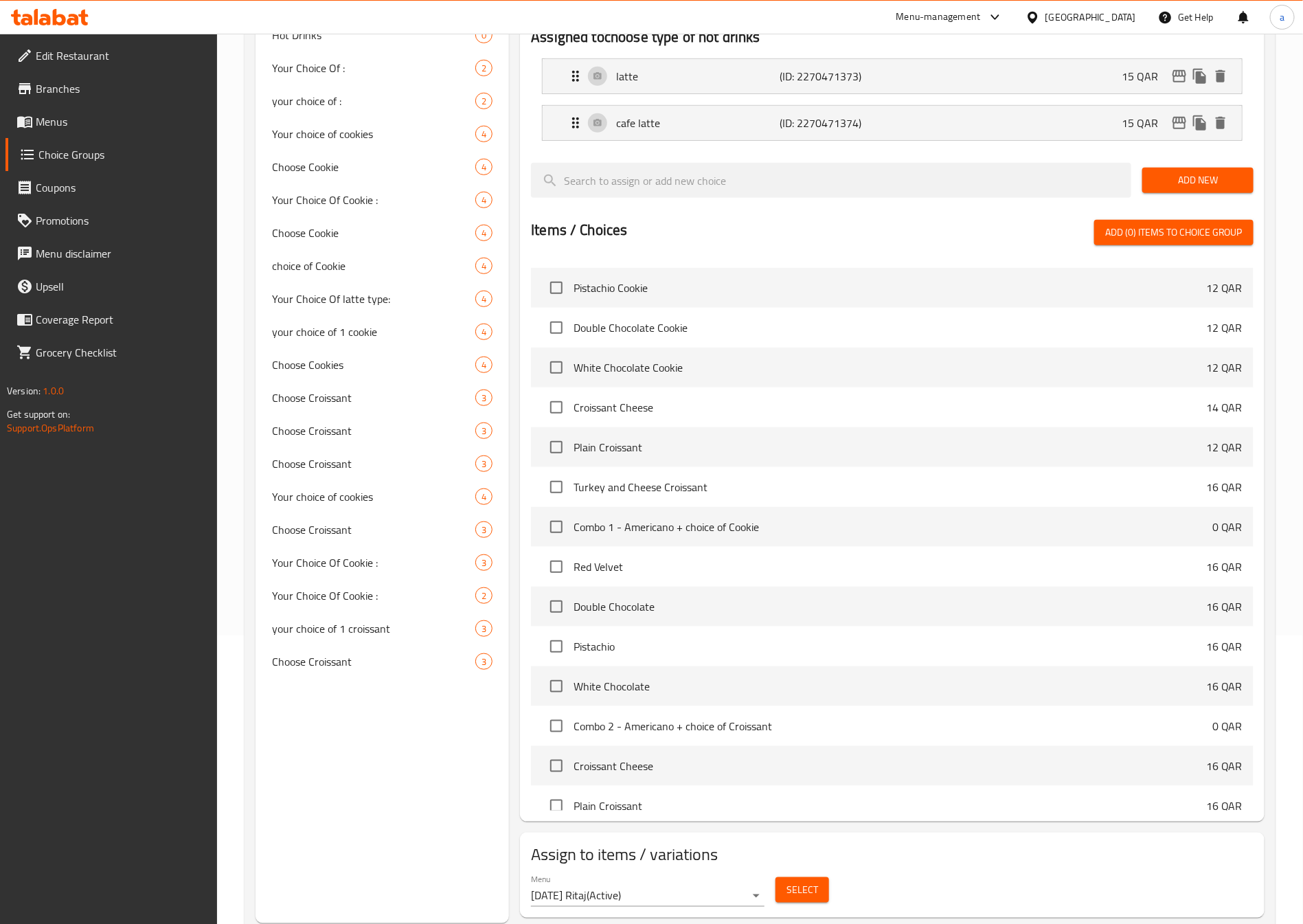
scroll to position [1134, 0]
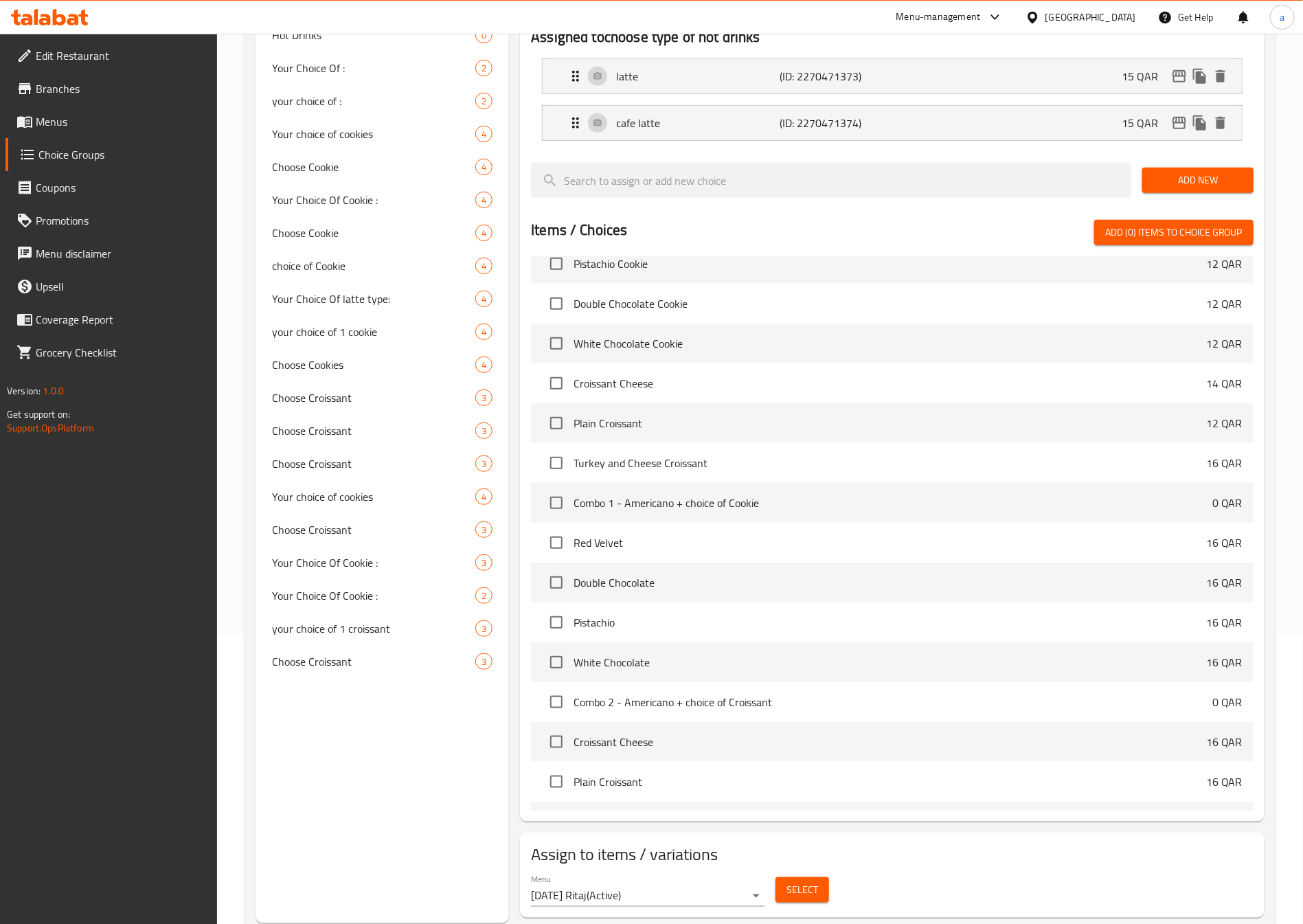
click at [679, 694] on span "Combo 2 - Americano + choice of Croissant" at bounding box center [892, 702] width 639 height 16
click at [555, 687] on input "checkbox" at bounding box center [556, 702] width 29 height 29
checkbox input "false"
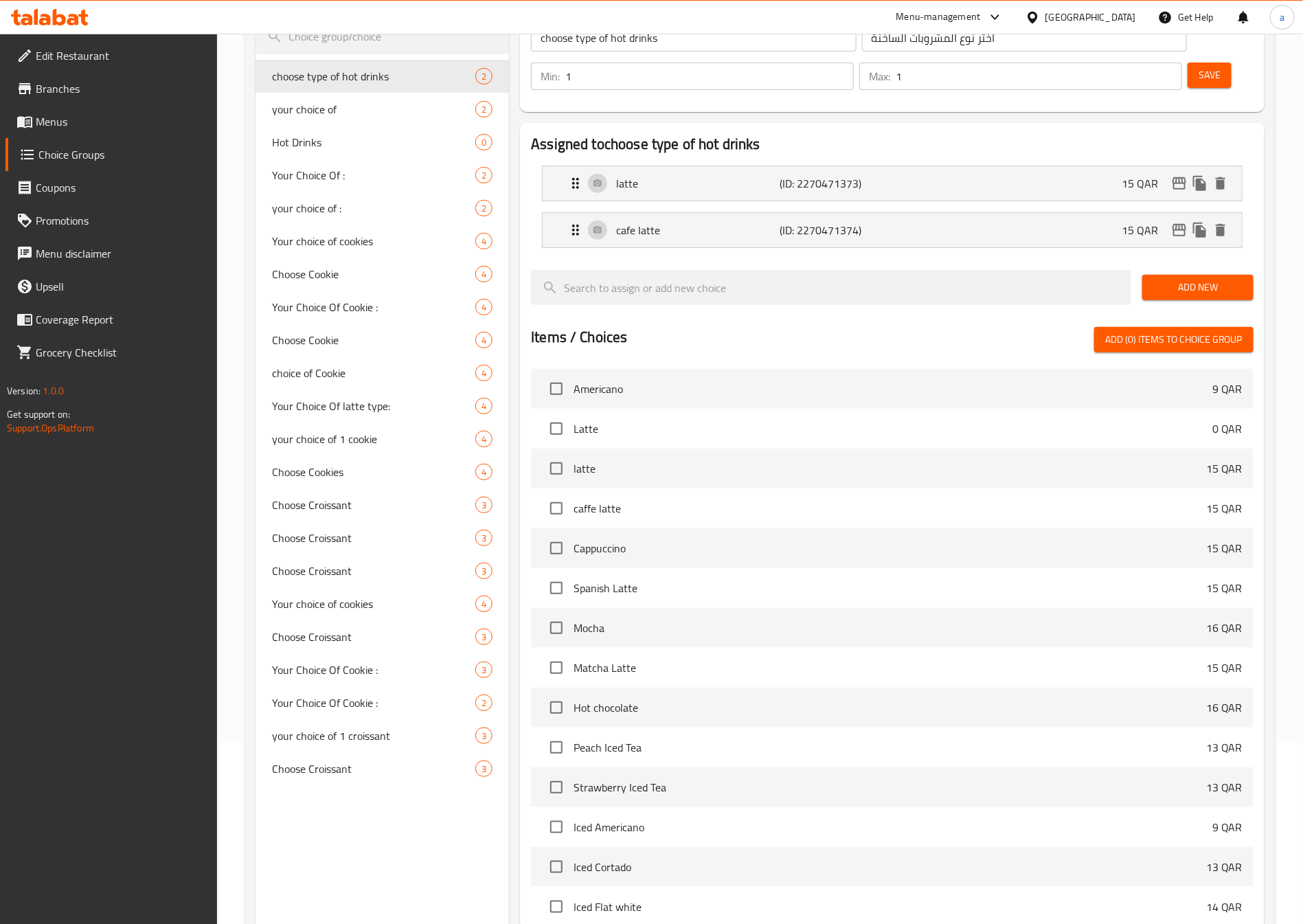
scroll to position [0, 0]
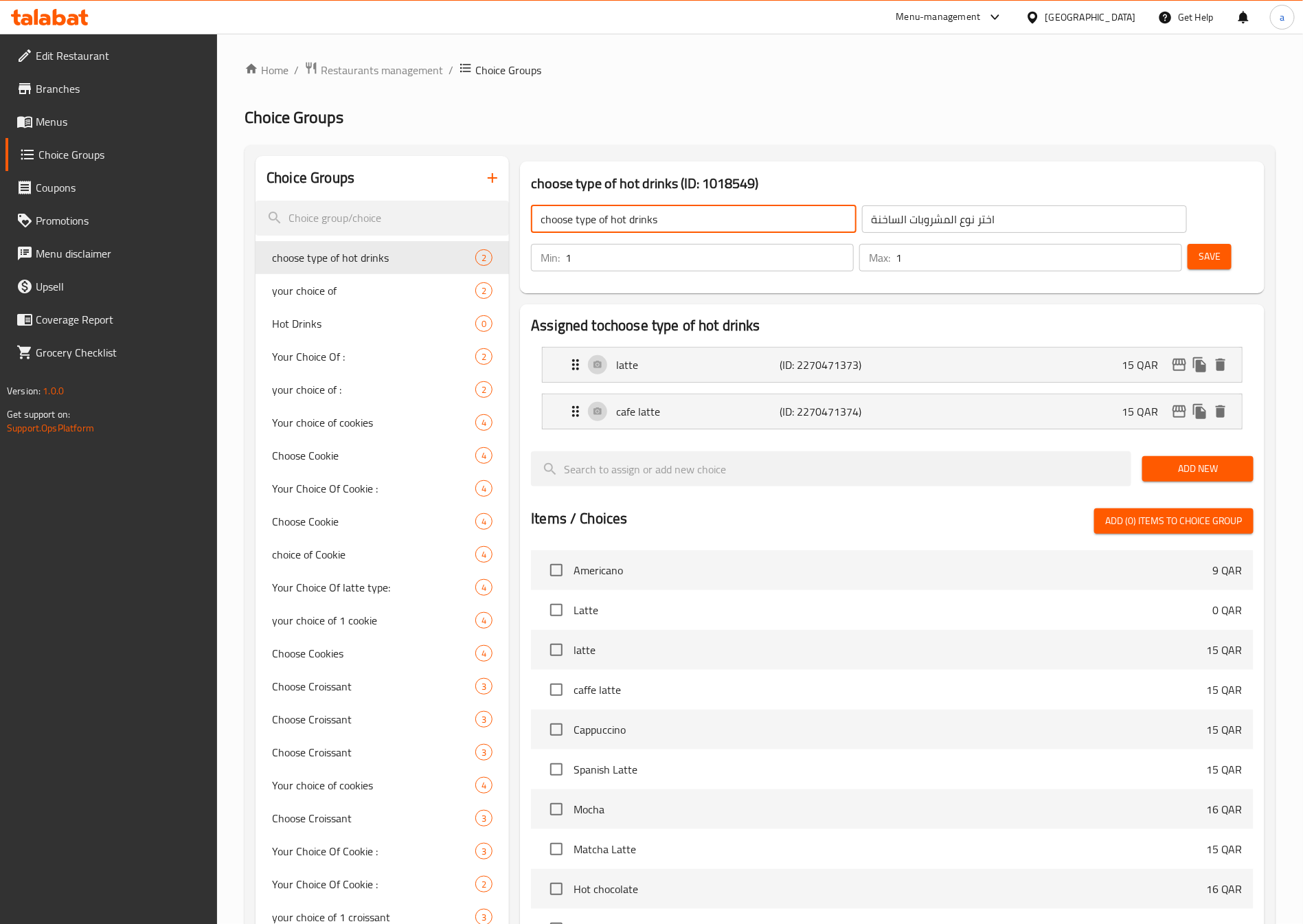
drag, startPoint x: 678, startPoint y: 219, endPoint x: 664, endPoint y: 215, distance: 14.6
click at [664, 215] on input "choose type of hot drinks" at bounding box center [693, 219] width 325 height 27
click at [131, 144] on link "Choice Groups" at bounding box center [111, 154] width 212 height 33
click at [141, 120] on span "Menus" at bounding box center [121, 121] width 171 height 16
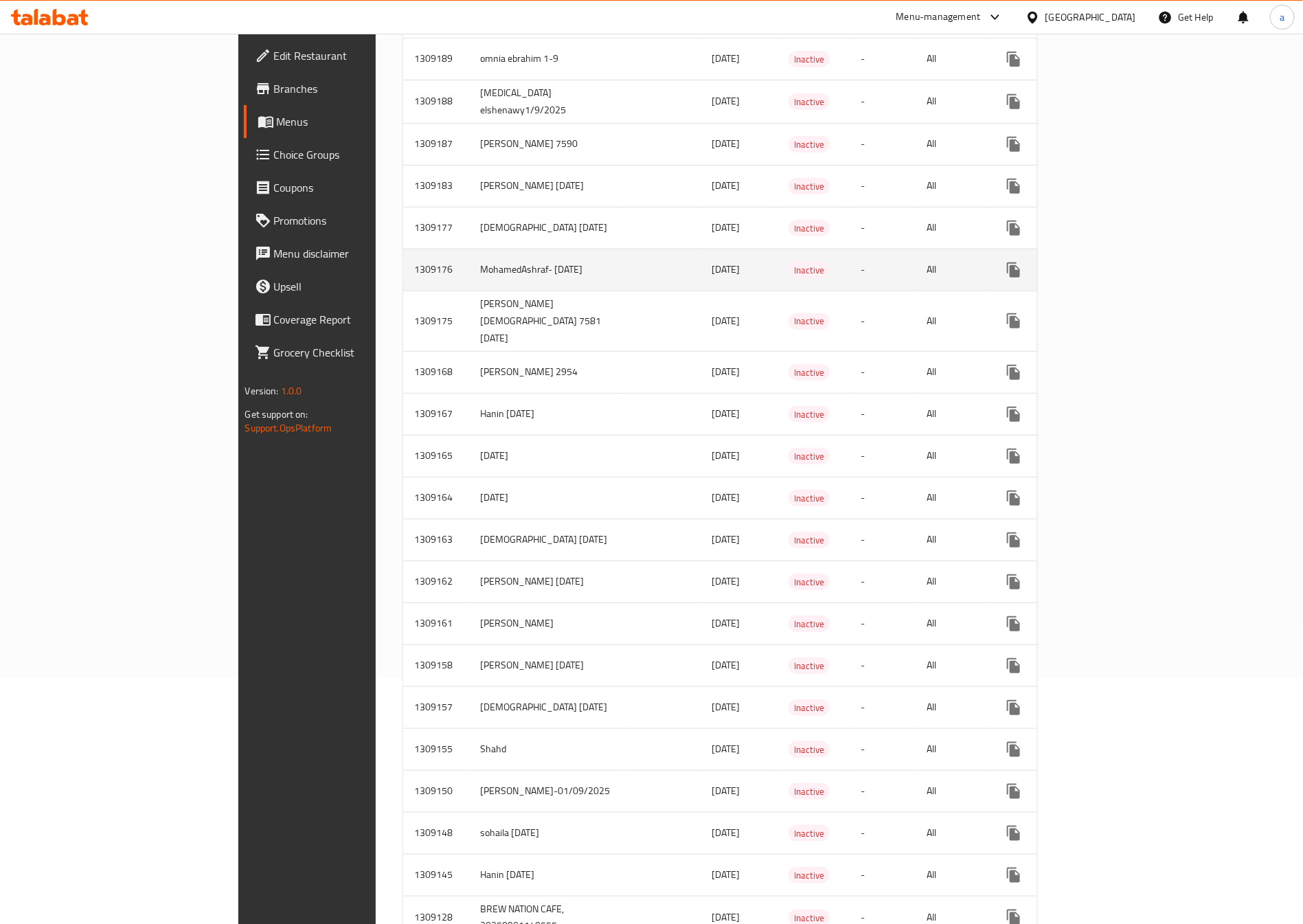
scroll to position [301, 0]
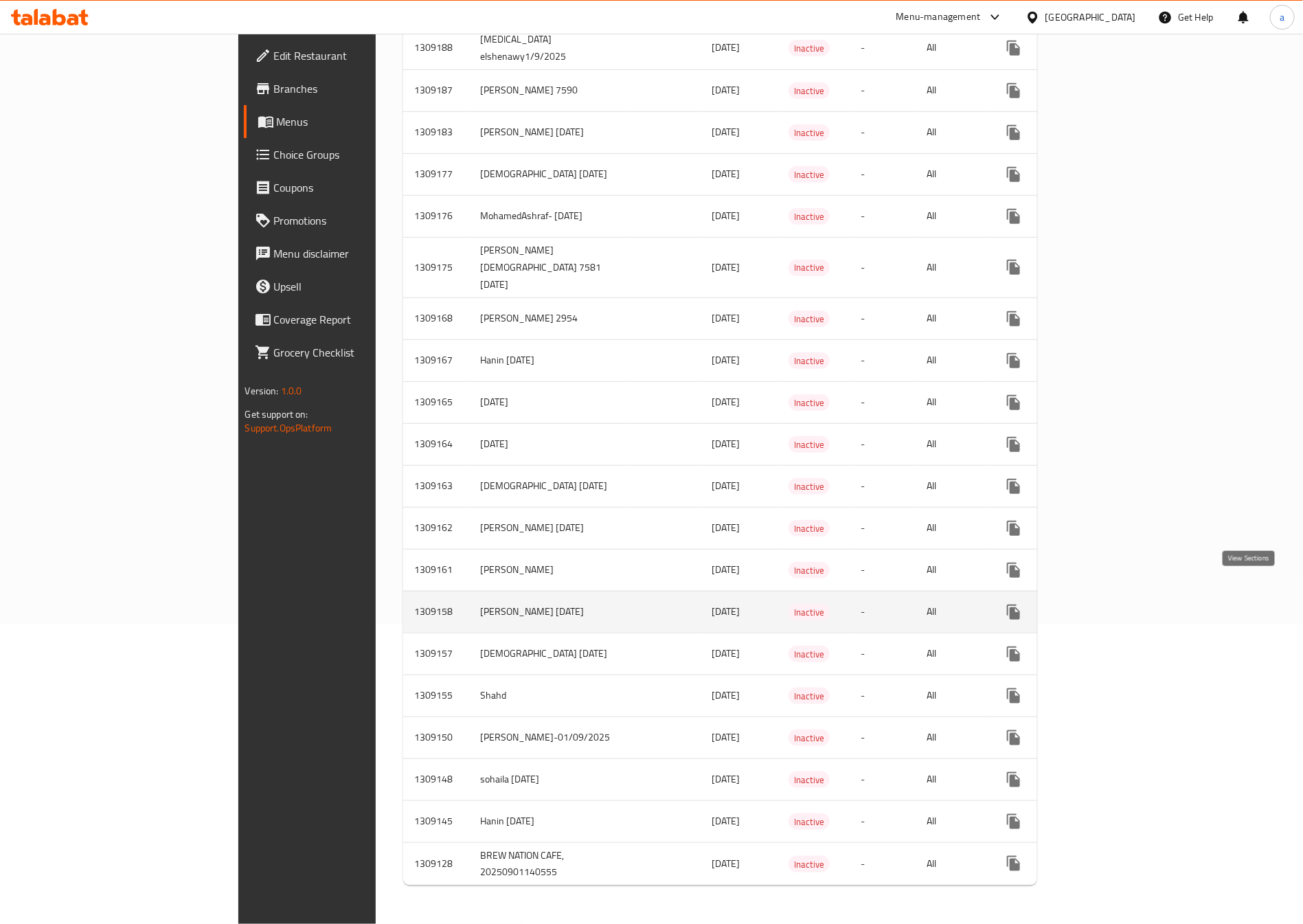
click at [1129, 596] on link "enhanced table" at bounding box center [1112, 612] width 33 height 33
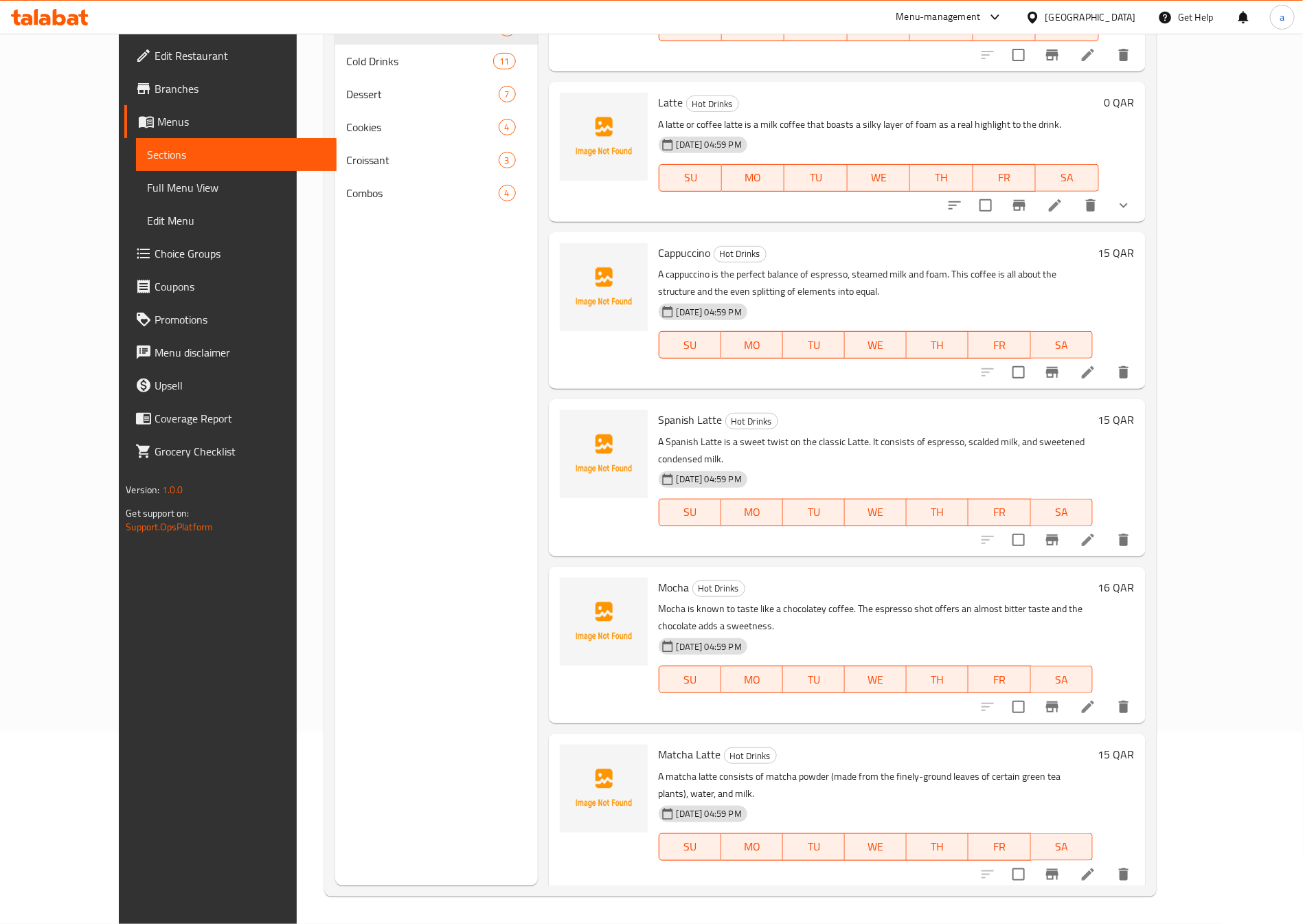
scroll to position [177, 0]
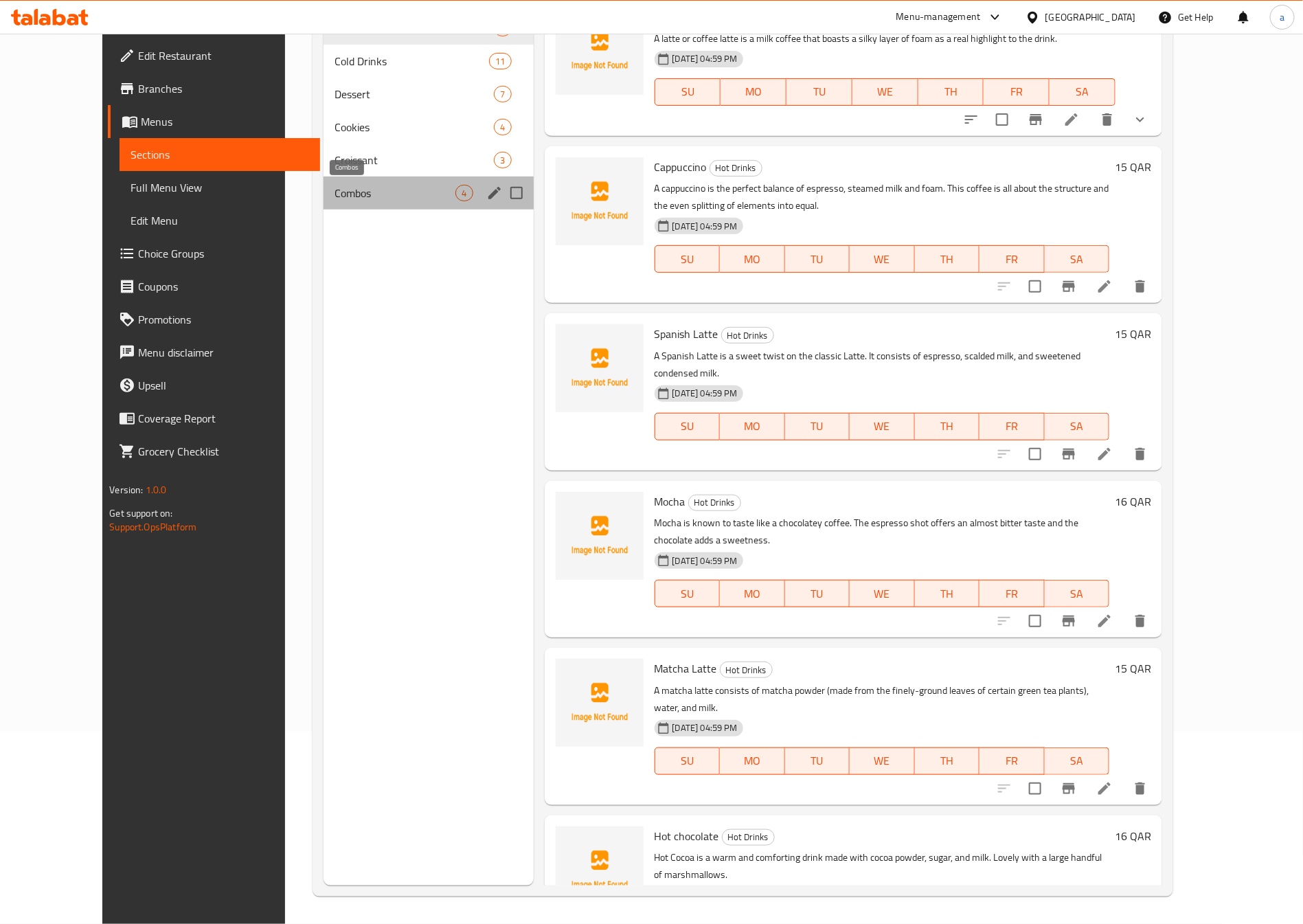
click at [427, 197] on span "Combos" at bounding box center [394, 193] width 120 height 16
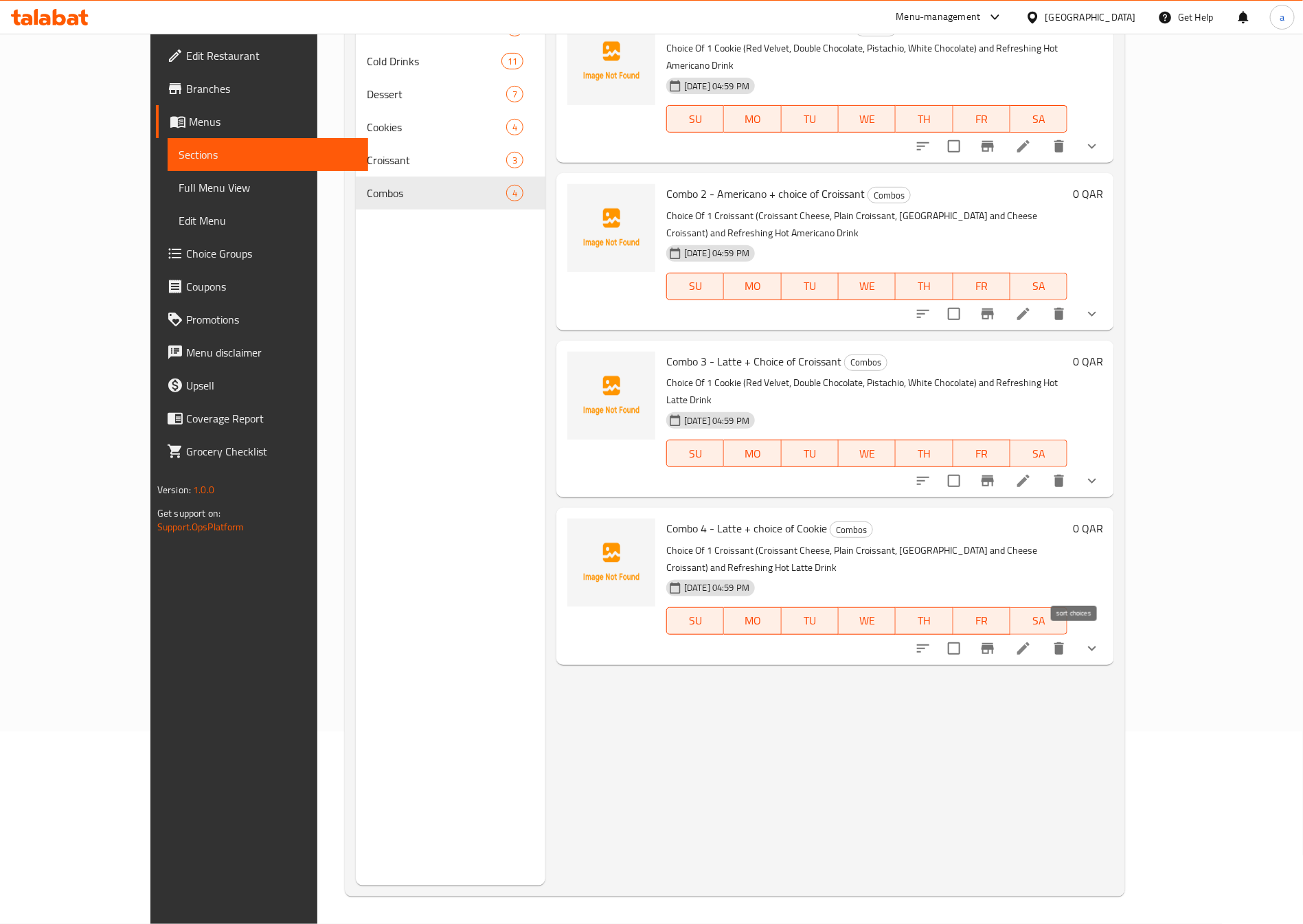
click at [931, 640] on icon "sort-choices" at bounding box center [922, 647] width 16 height 16
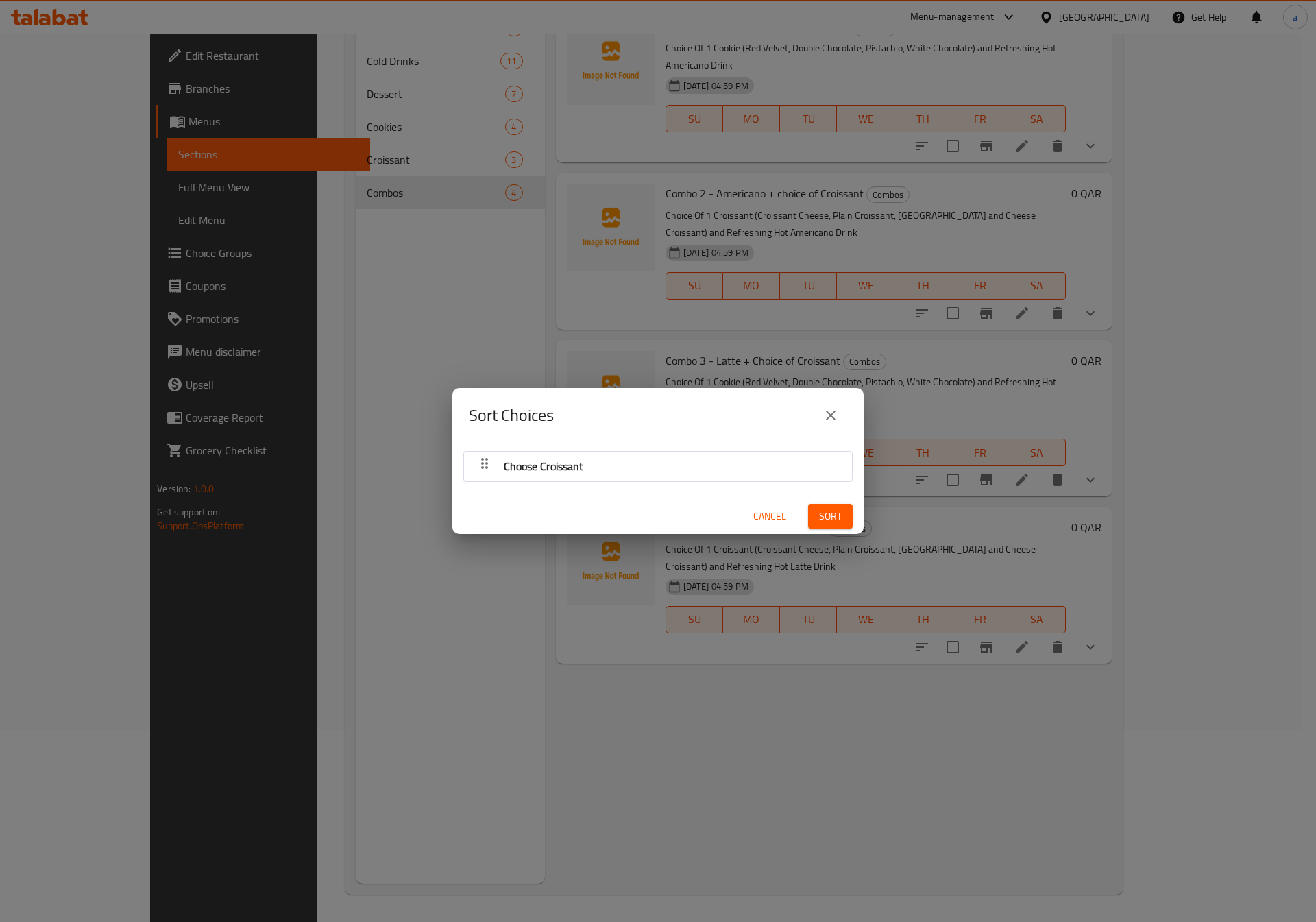
click at [832, 408] on icon "close" at bounding box center [830, 415] width 16 height 16
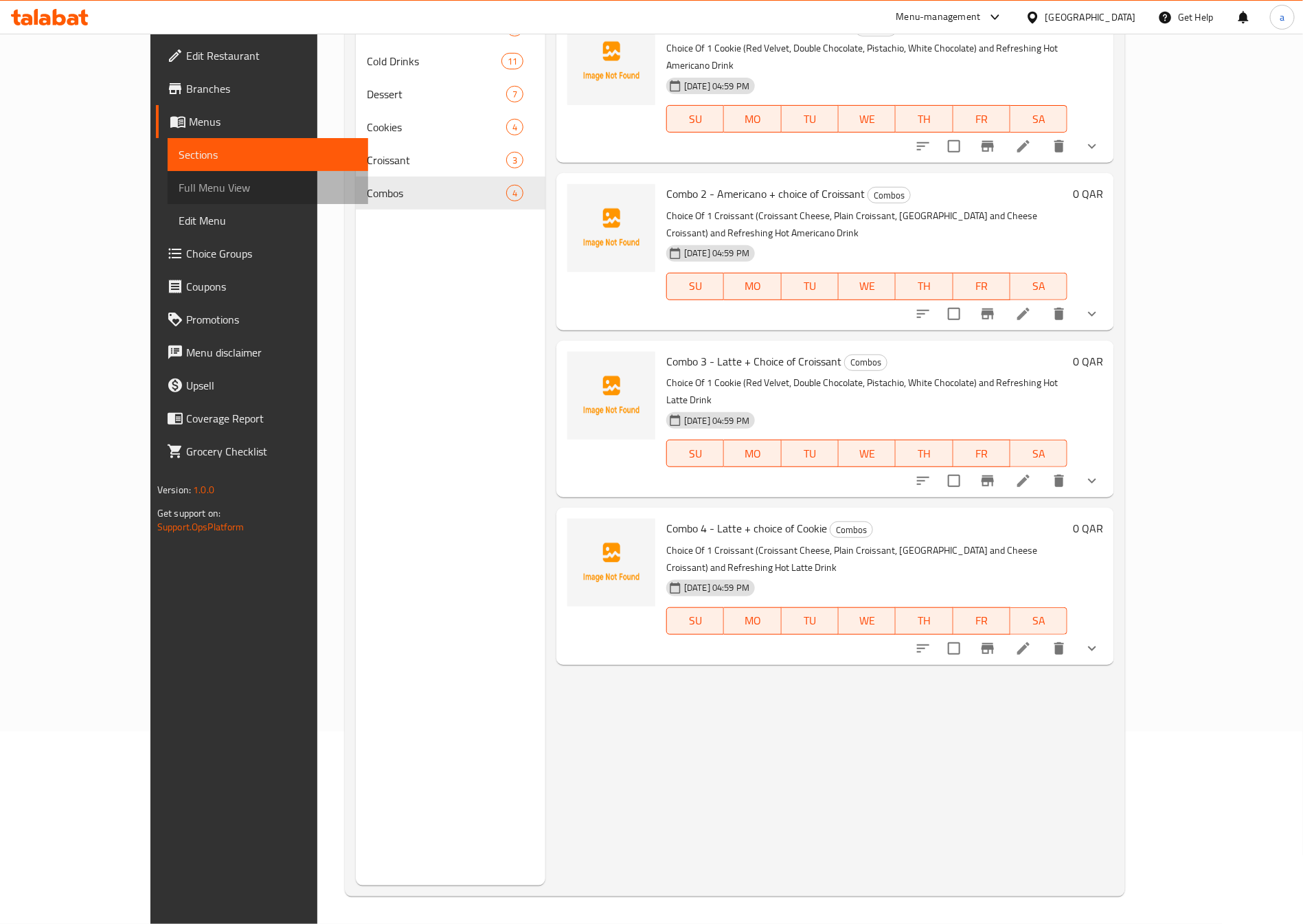
click at [178, 186] on span "Full Menu View" at bounding box center [267, 187] width 178 height 16
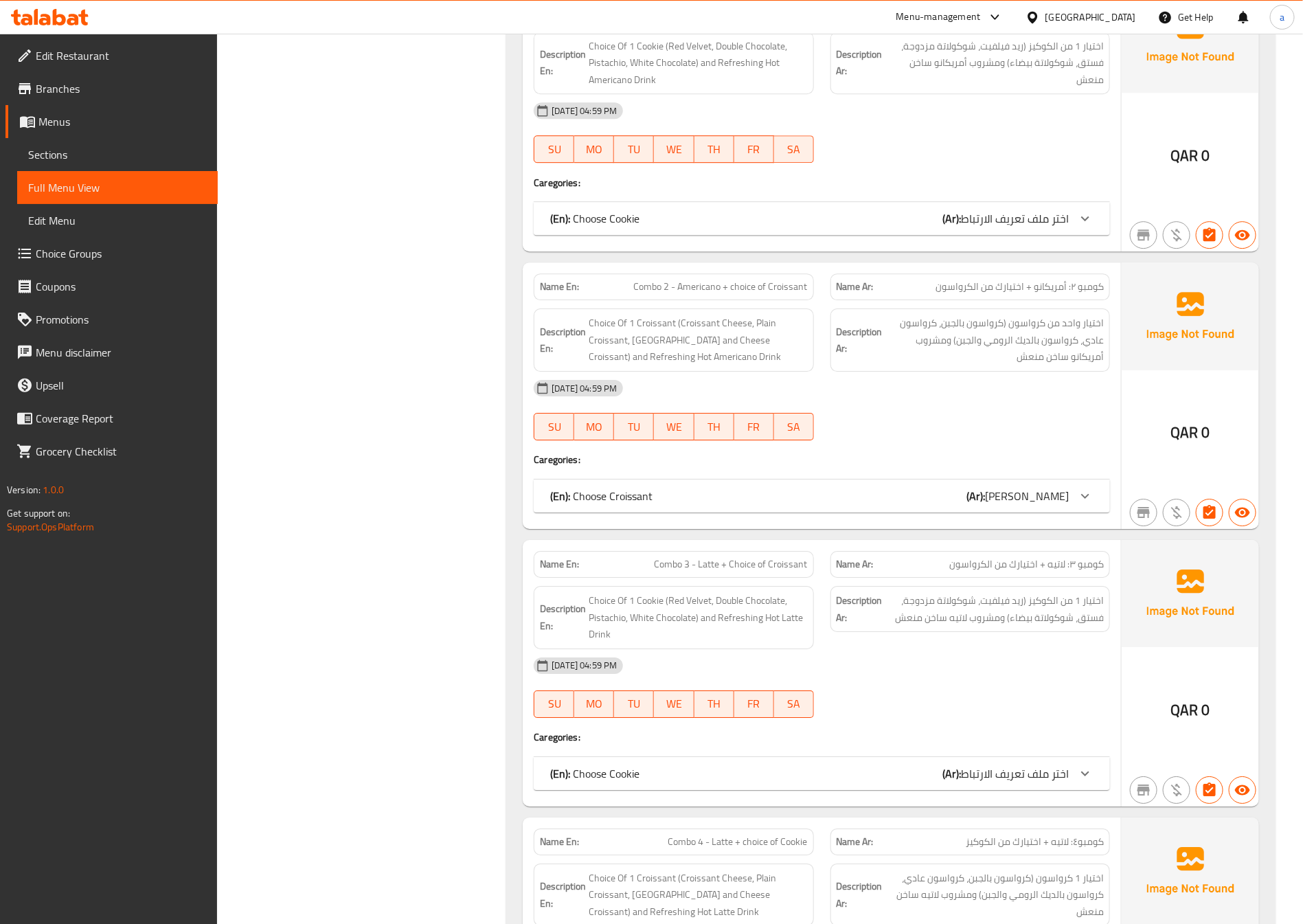
scroll to position [7166, 0]
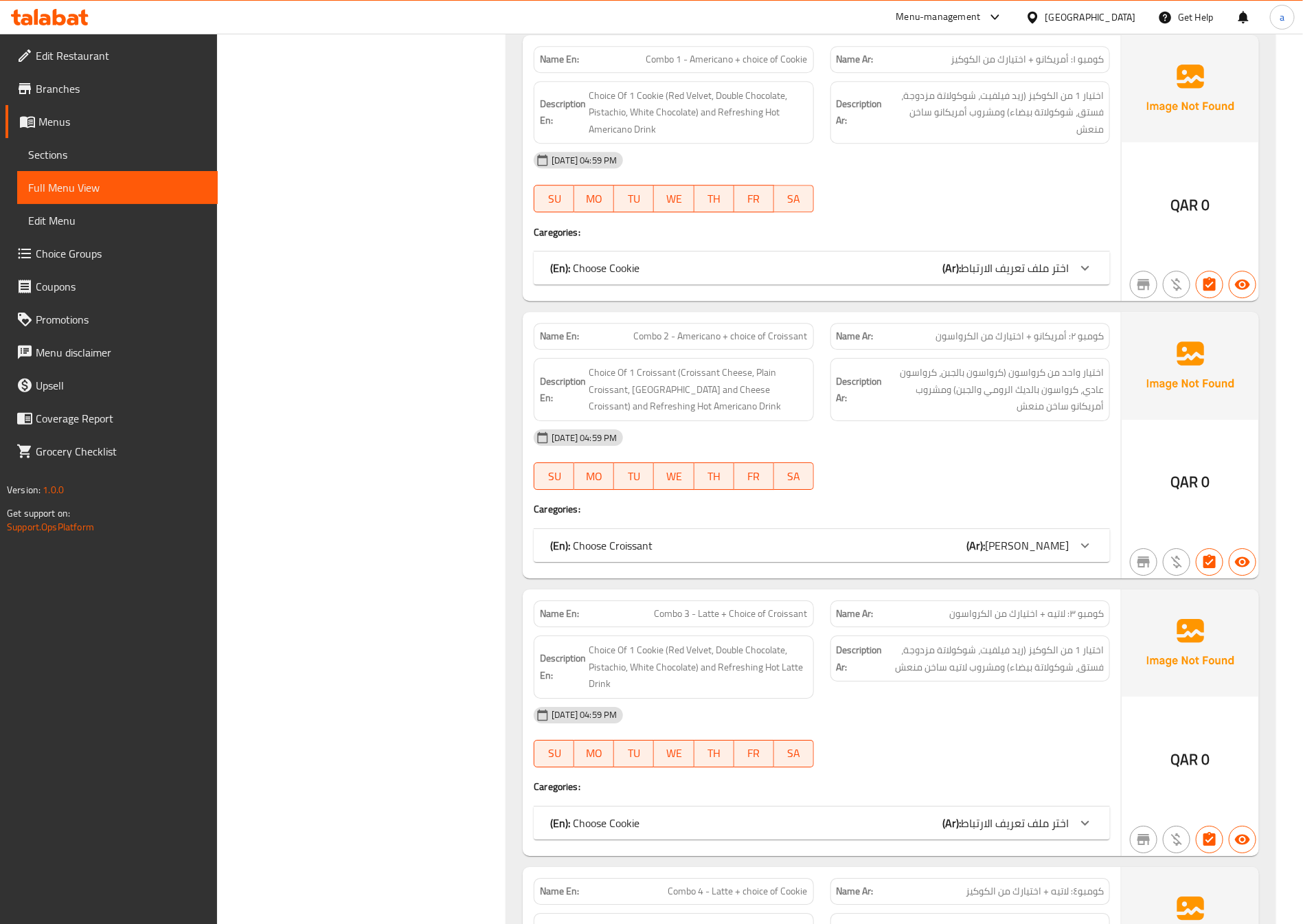
click at [69, 157] on span "Sections" at bounding box center [117, 154] width 178 height 16
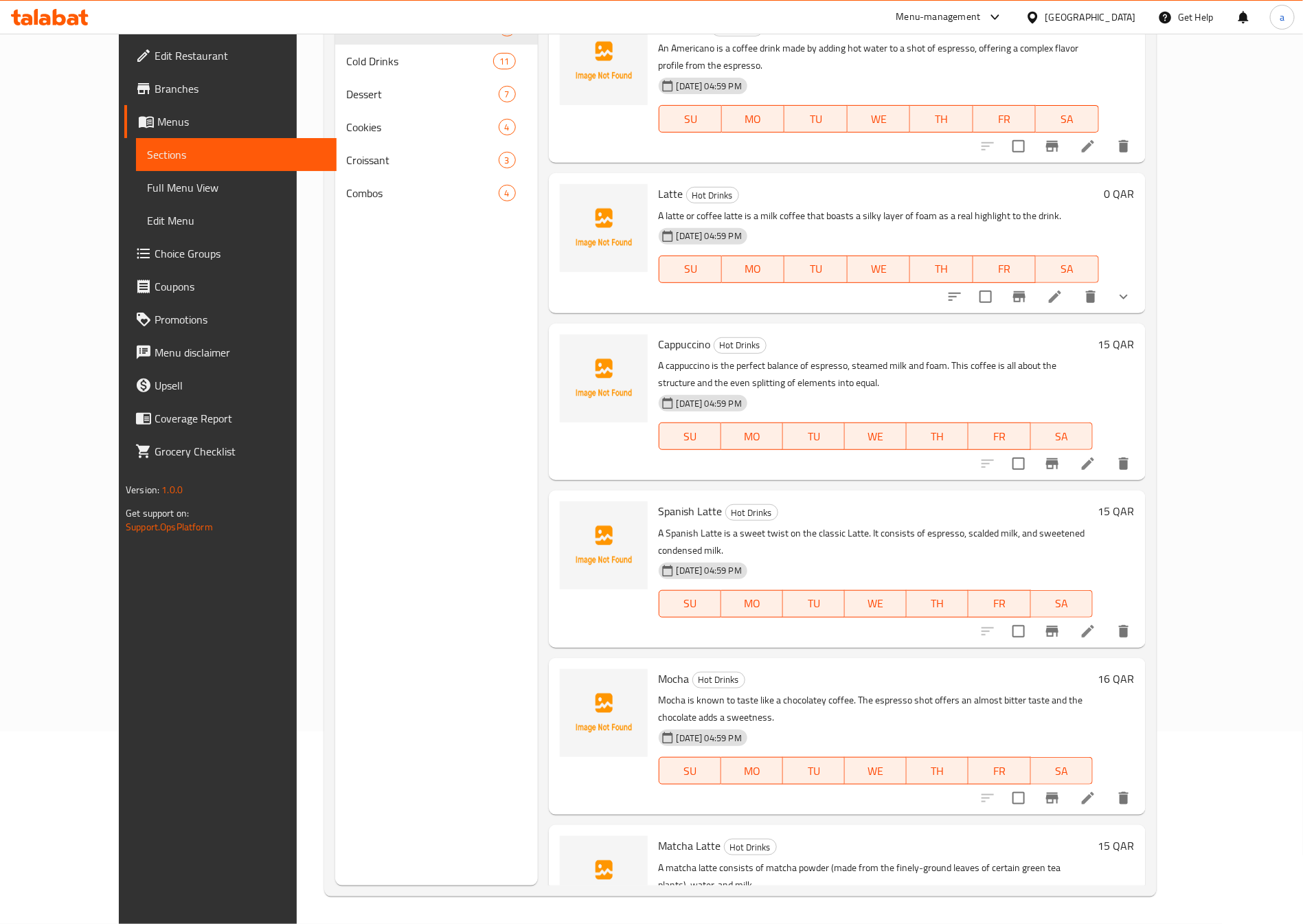
scroll to position [193, 0]
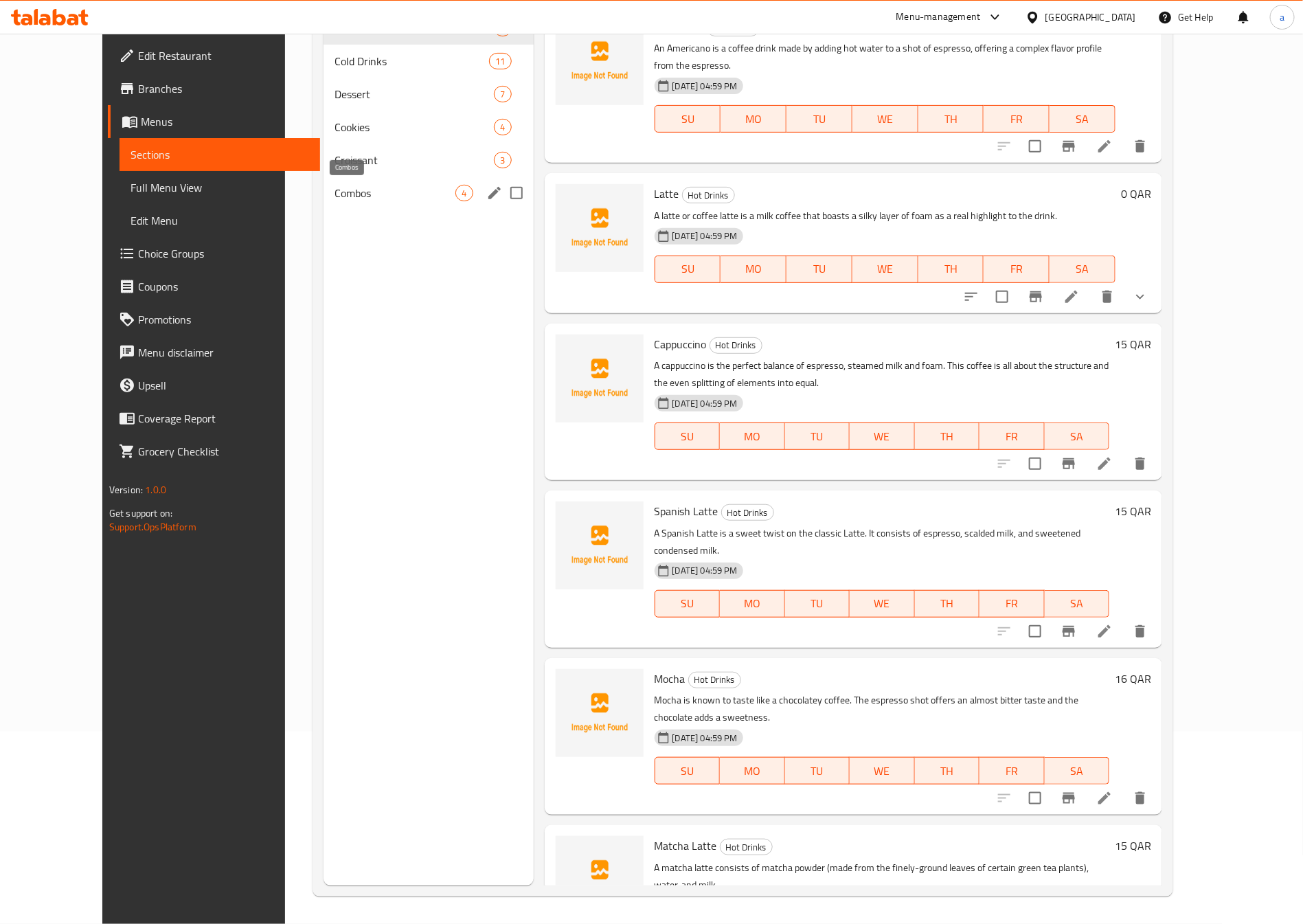
click at [334, 196] on span "Combos" at bounding box center [394, 193] width 120 height 16
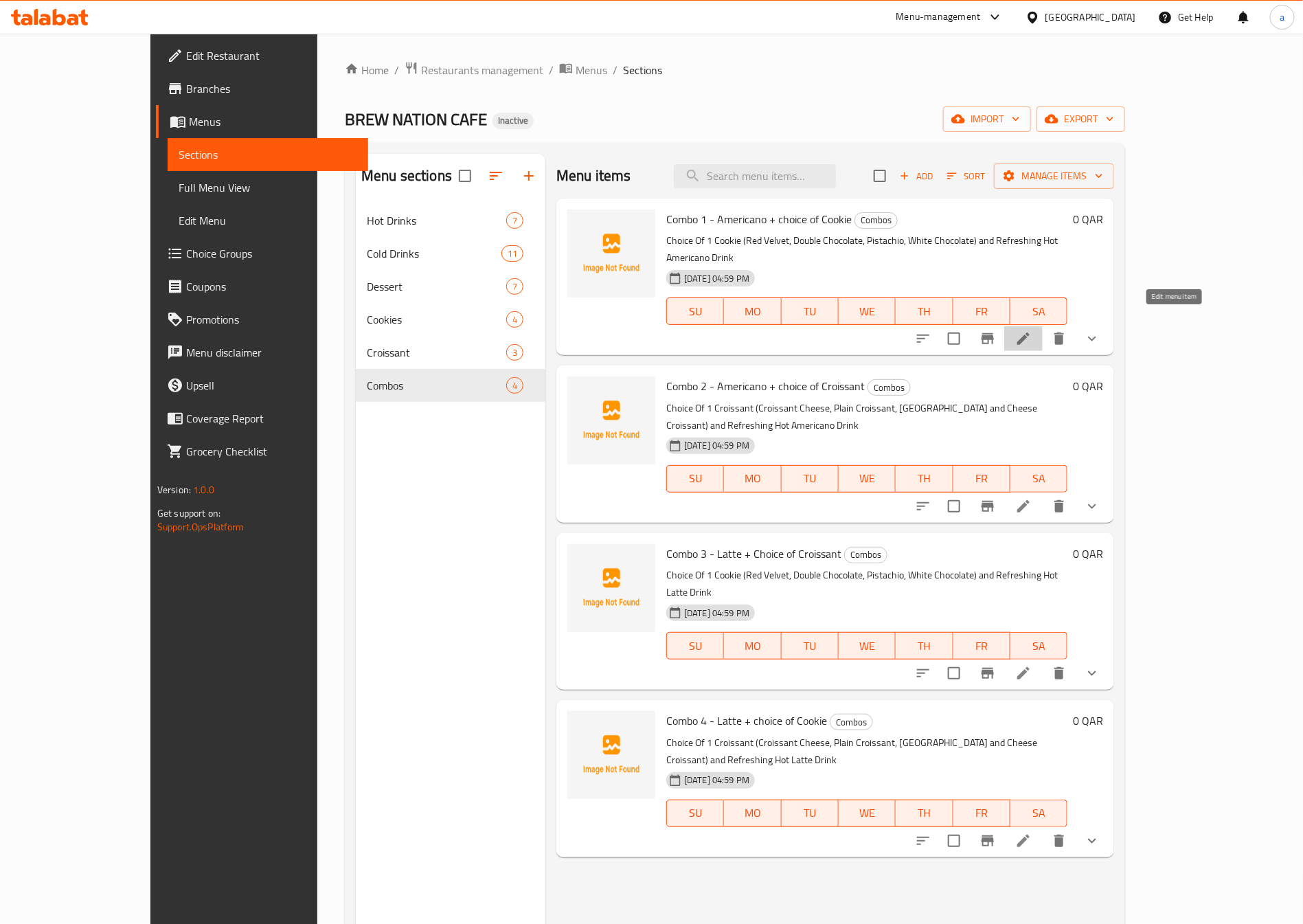
click at [1032, 330] on icon at bounding box center [1022, 338] width 16 height 16
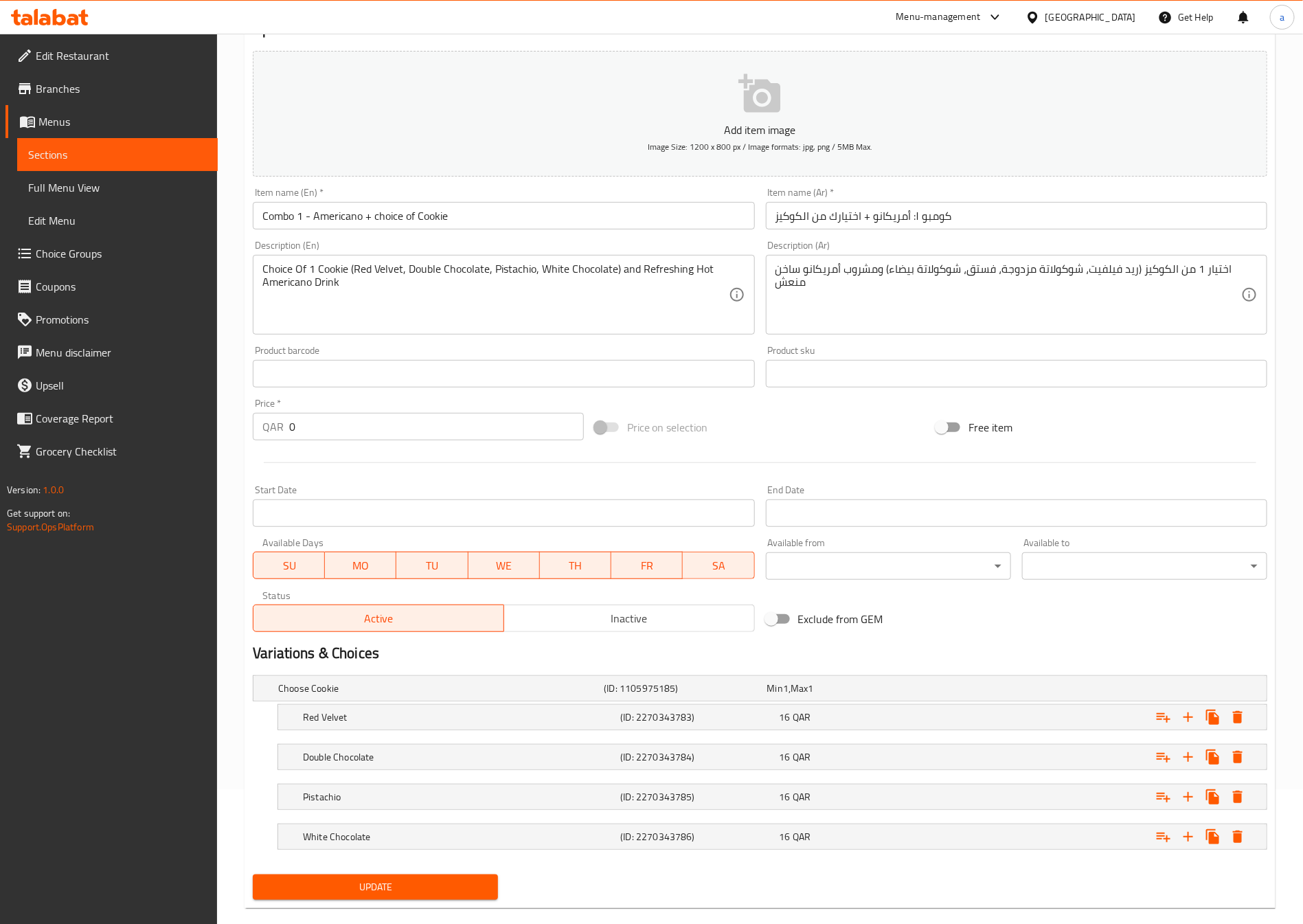
scroll to position [160, 0]
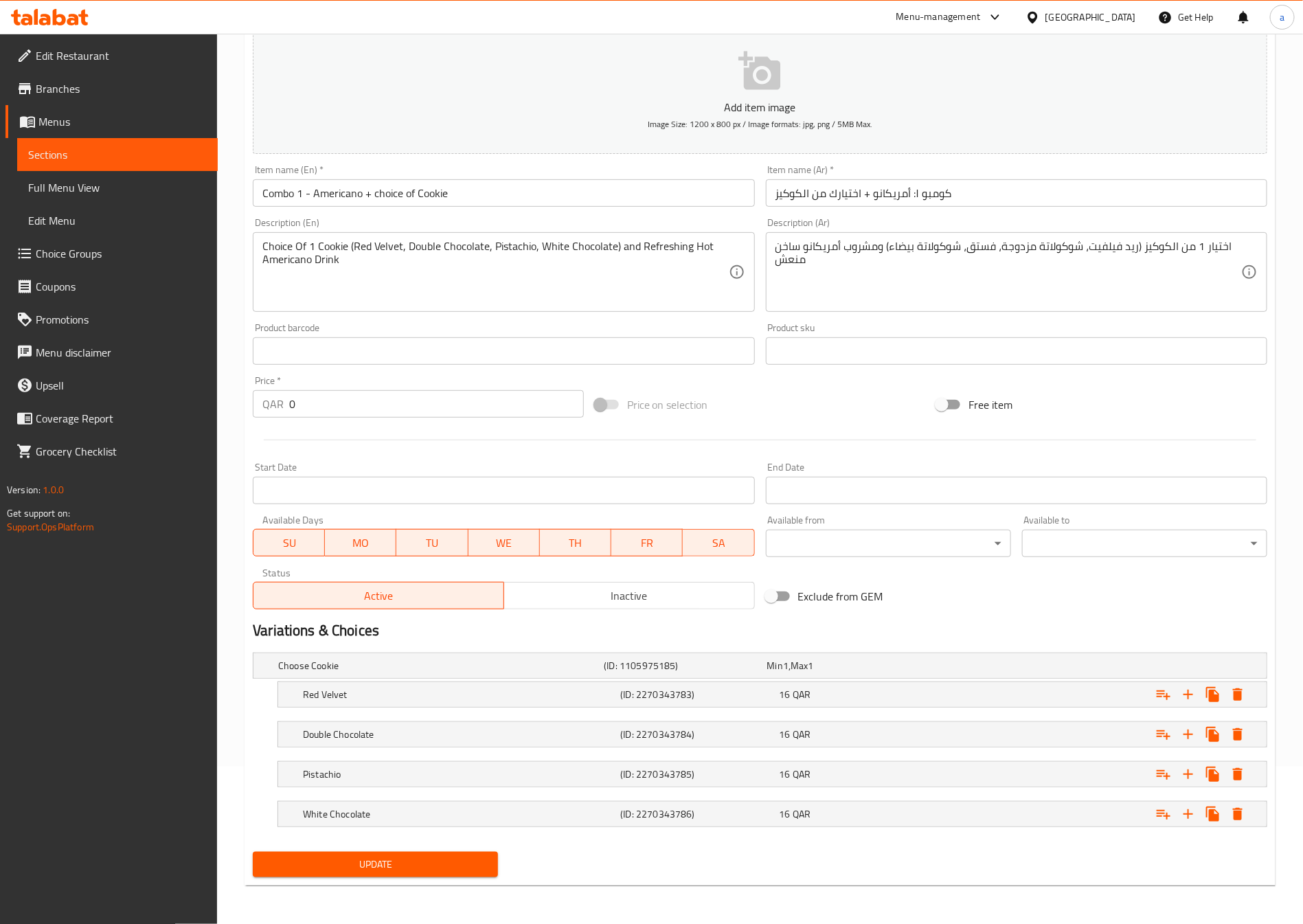
click at [125, 146] on span "Sections" at bounding box center [117, 154] width 178 height 16
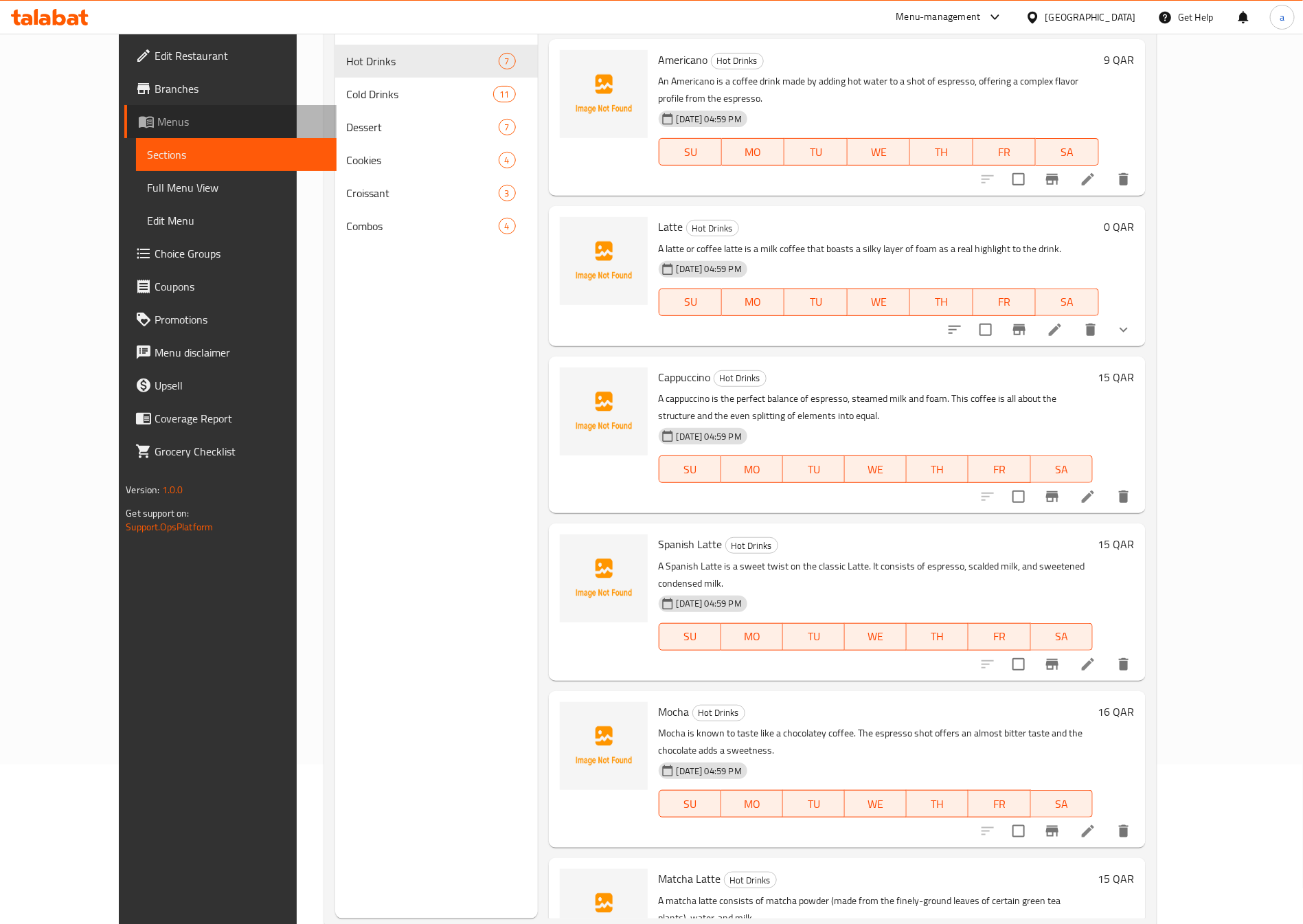
click at [157, 114] on span "Menus" at bounding box center [241, 121] width 168 height 16
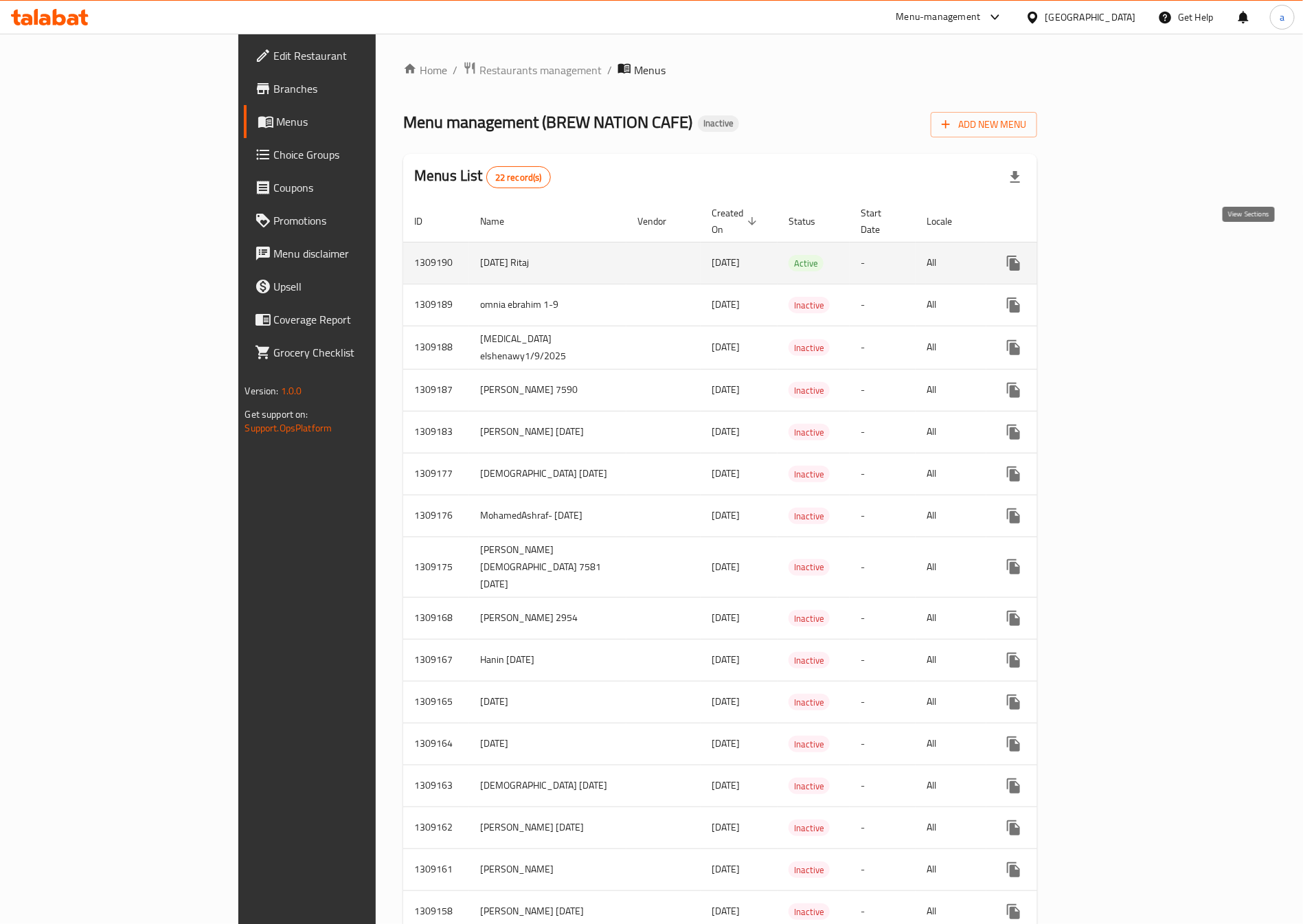
click at [1121, 255] on icon "enhanced table" at bounding box center [1112, 262] width 16 height 16
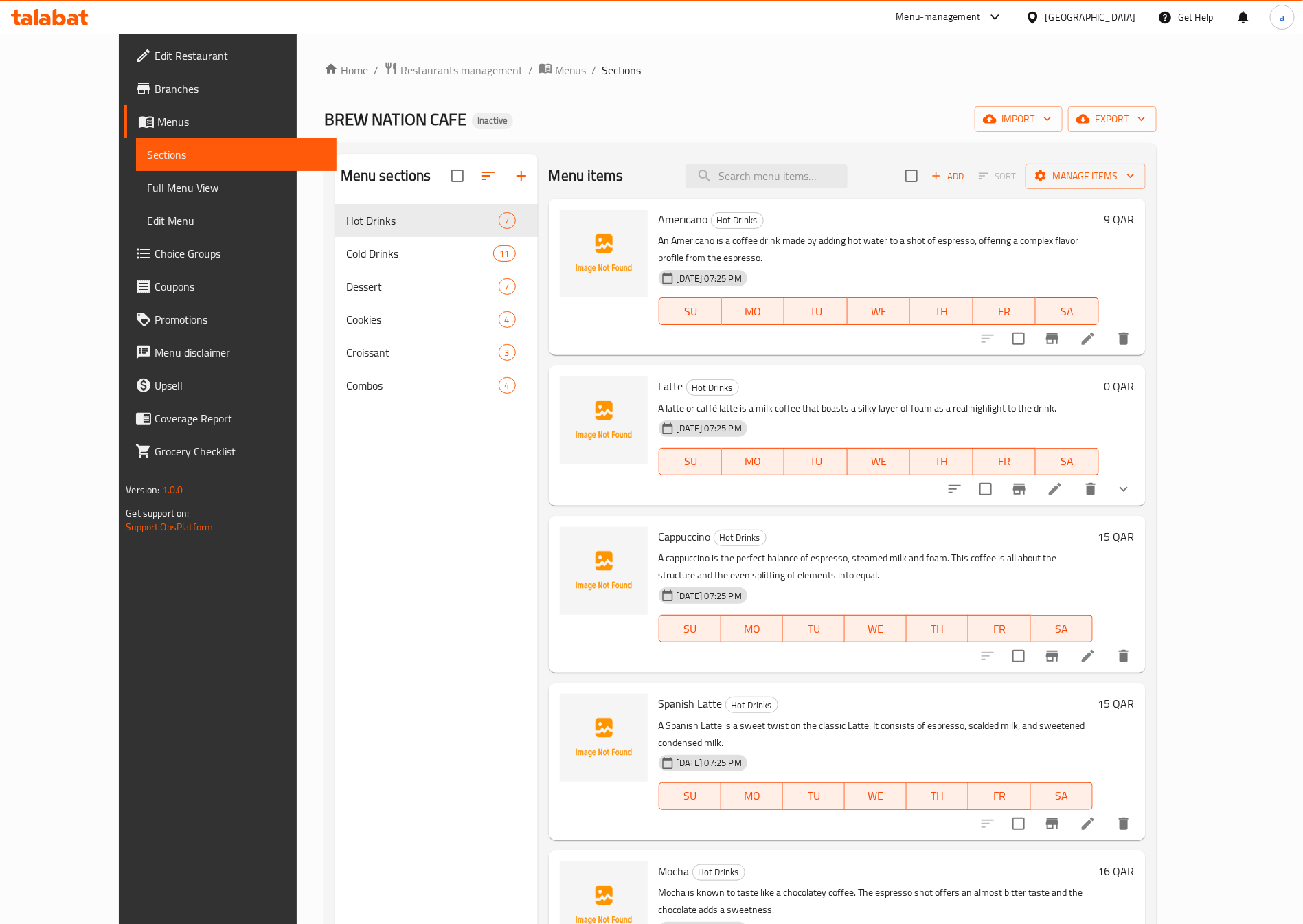
click at [147, 180] on span "Full Menu View" at bounding box center [236, 187] width 178 height 16
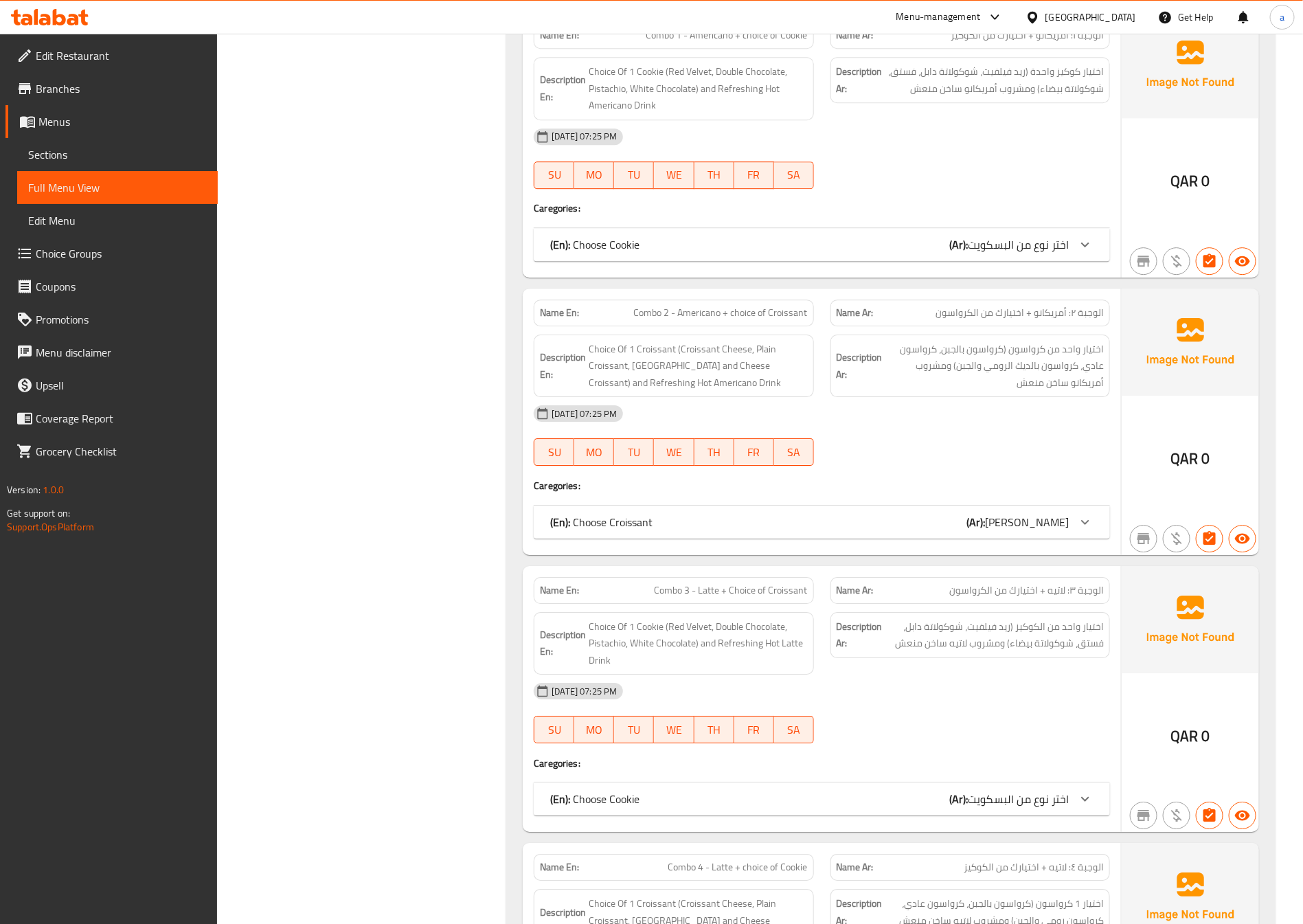
scroll to position [7045, 0]
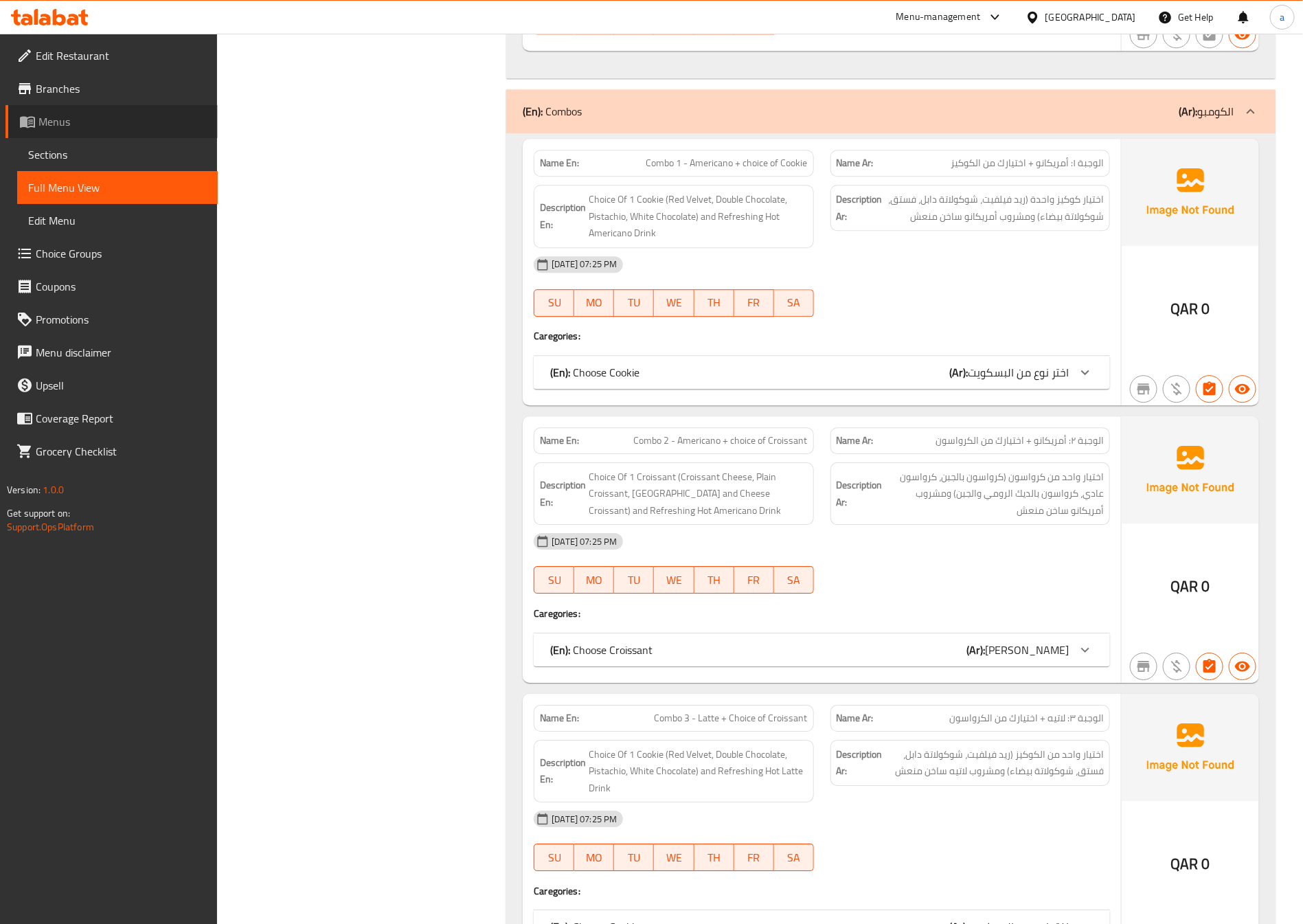
click at [114, 124] on span "Menus" at bounding box center [122, 121] width 168 height 16
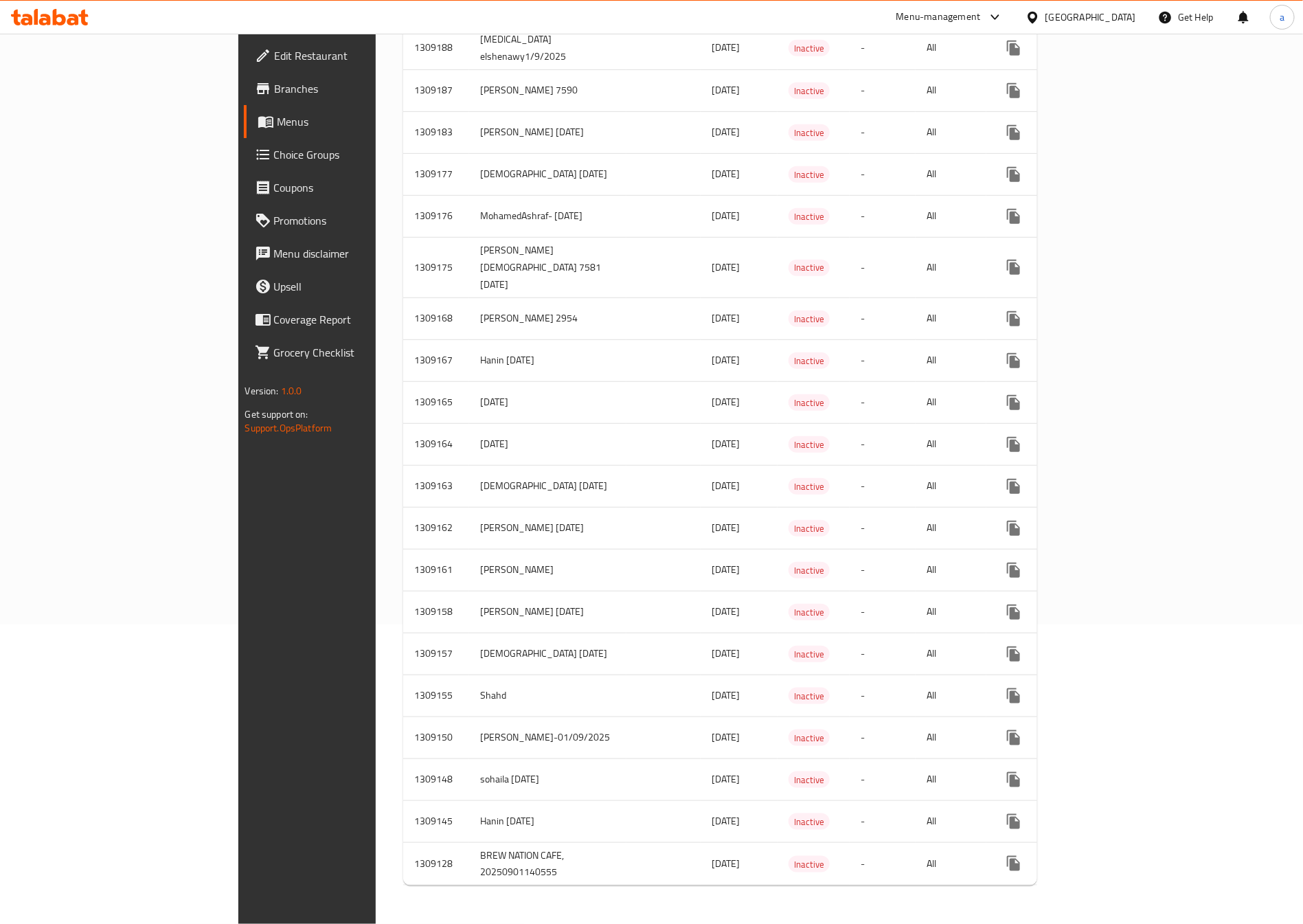
scroll to position [301, 0]
click at [1121, 604] on icon "enhanced table" at bounding box center [1112, 612] width 16 height 16
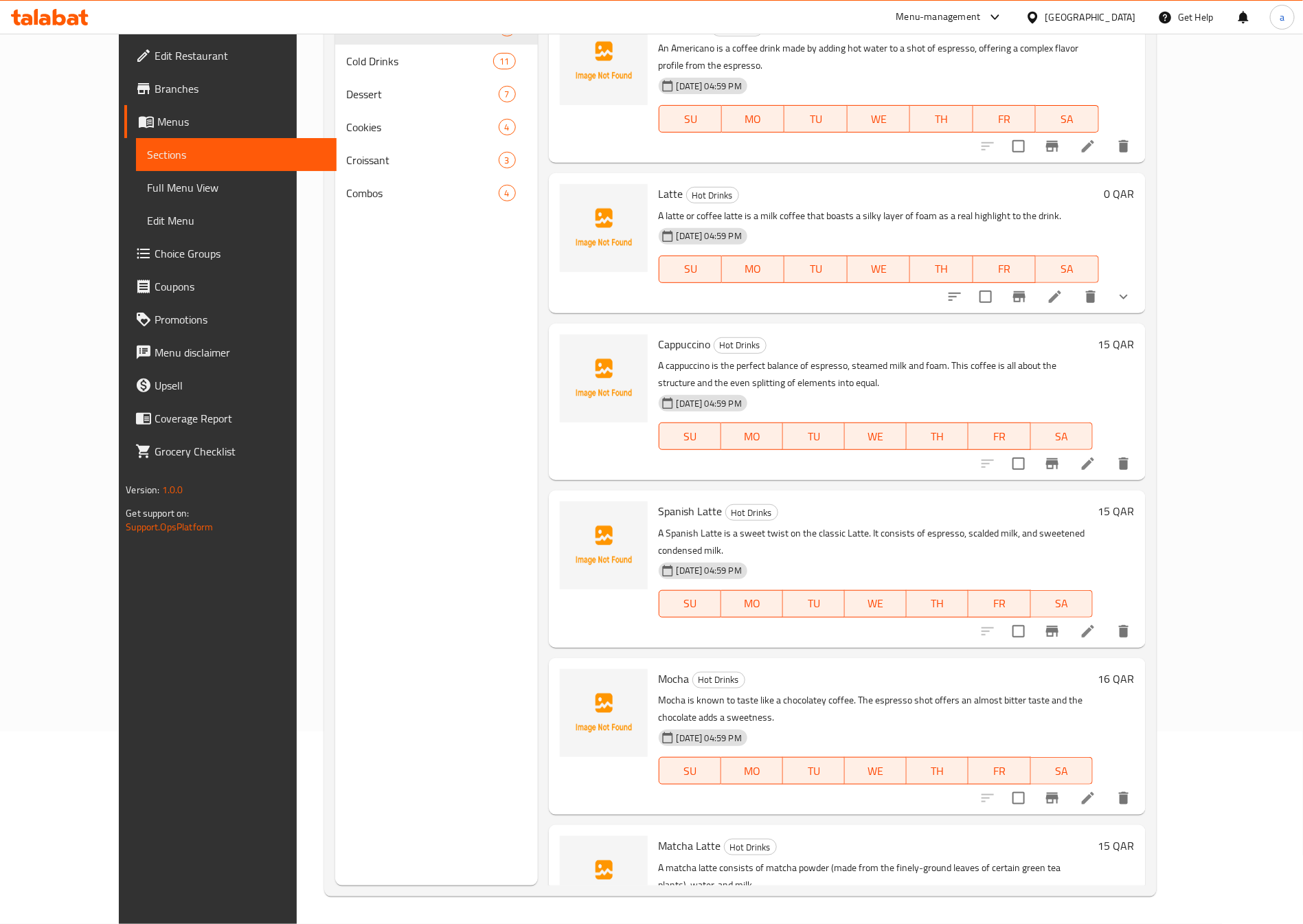
click at [154, 249] on span "Choice Groups" at bounding box center [240, 253] width 171 height 16
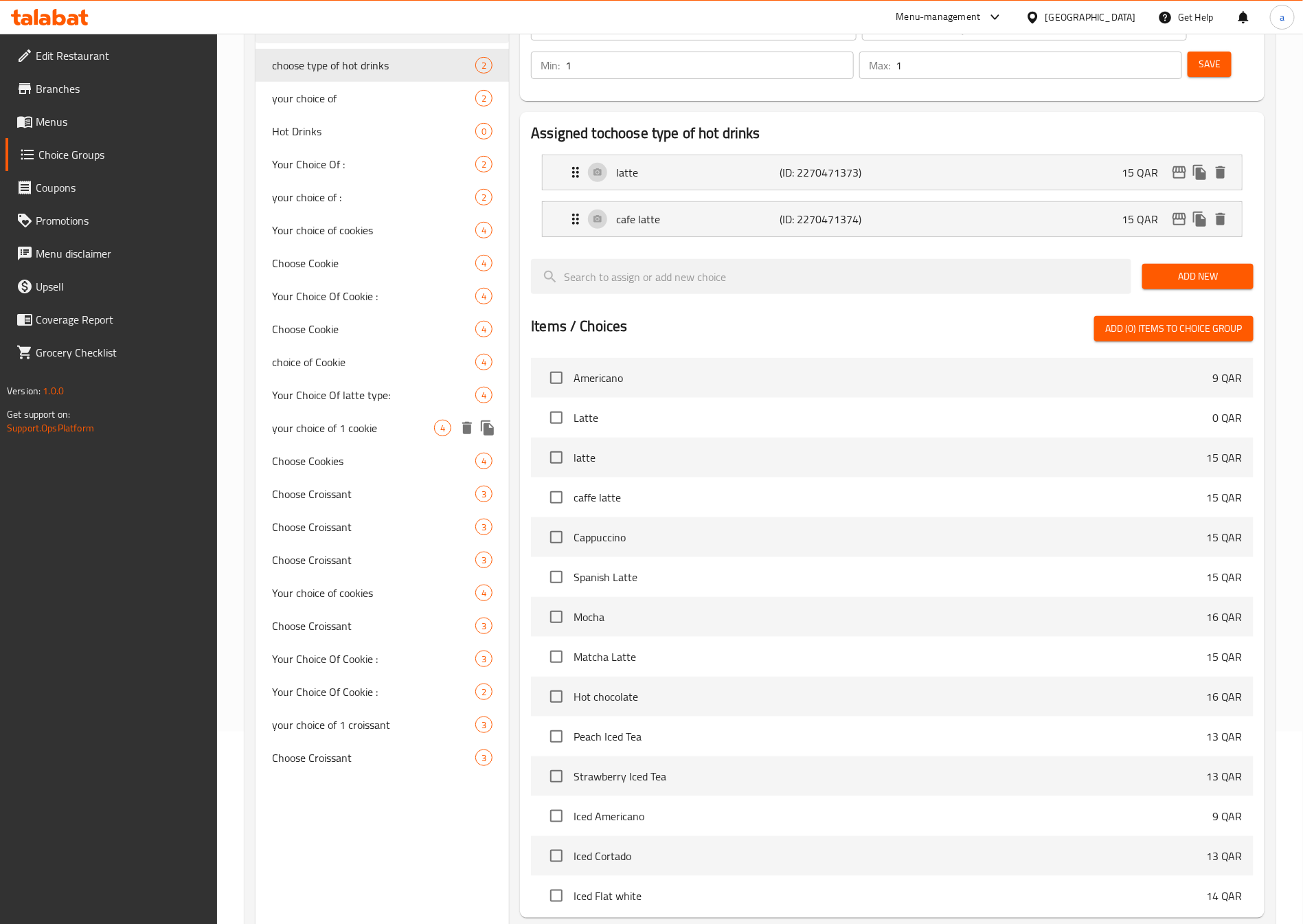
click at [347, 433] on span "your choice of 1 cookie" at bounding box center [353, 428] width 162 height 16
type input "your choice of 1 cookie"
type input "اختيارك من الكوكي"
type input "4"
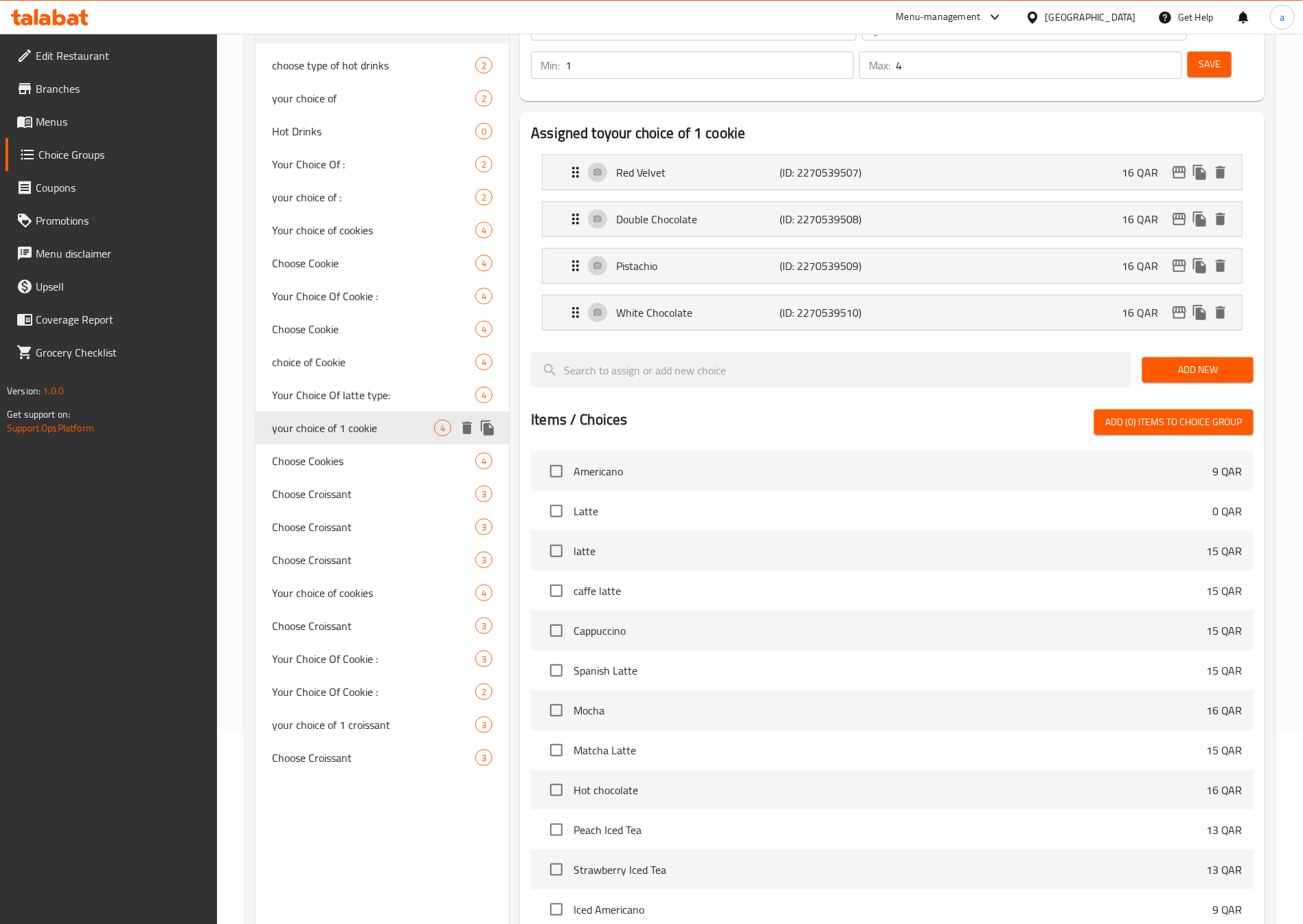
click at [484, 425] on icon "duplicate" at bounding box center [487, 428] width 13 height 15
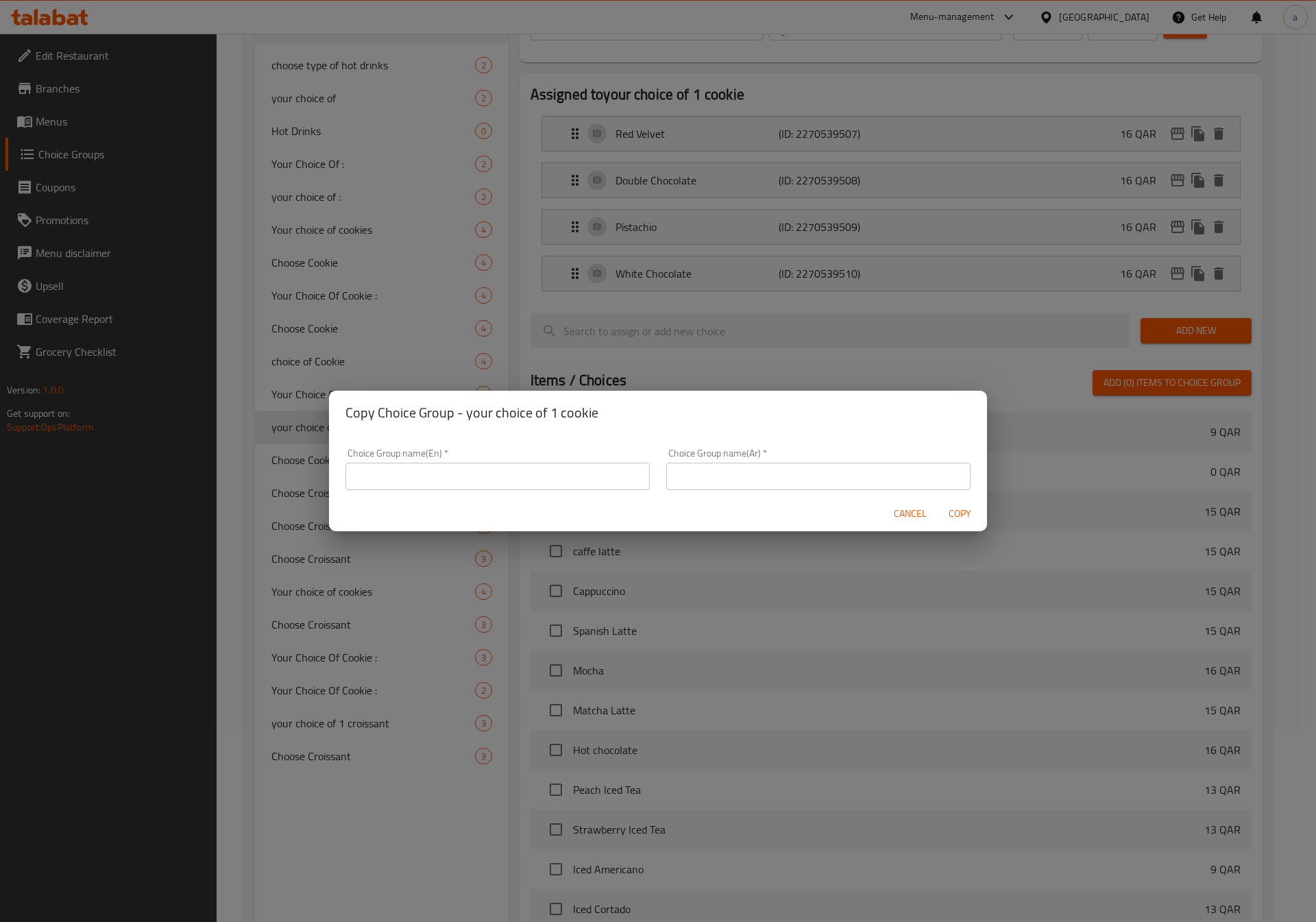
click at [909, 508] on span "Cancel" at bounding box center [910, 514] width 33 height 17
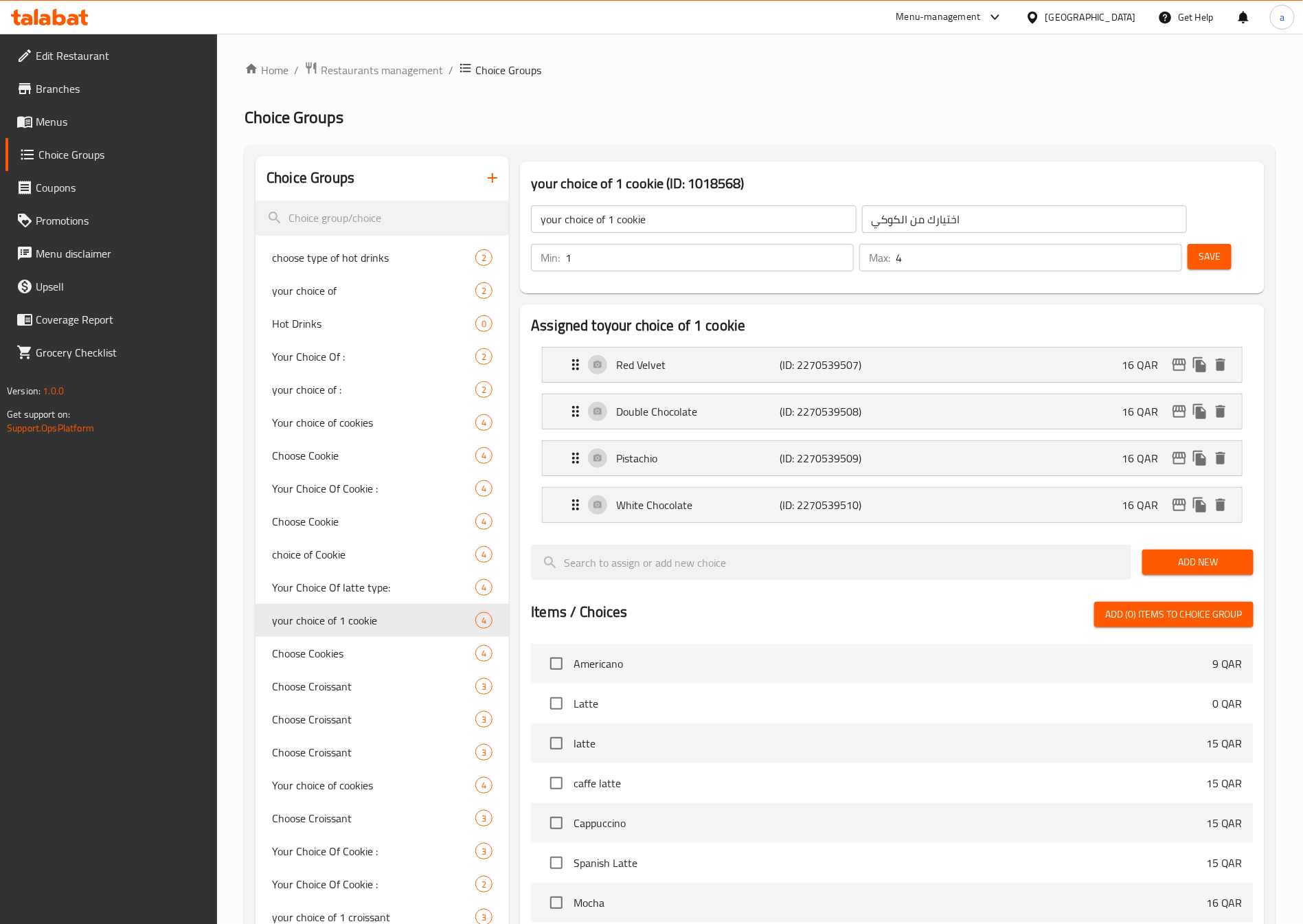
click at [114, 120] on span "Menus" at bounding box center [121, 121] width 171 height 16
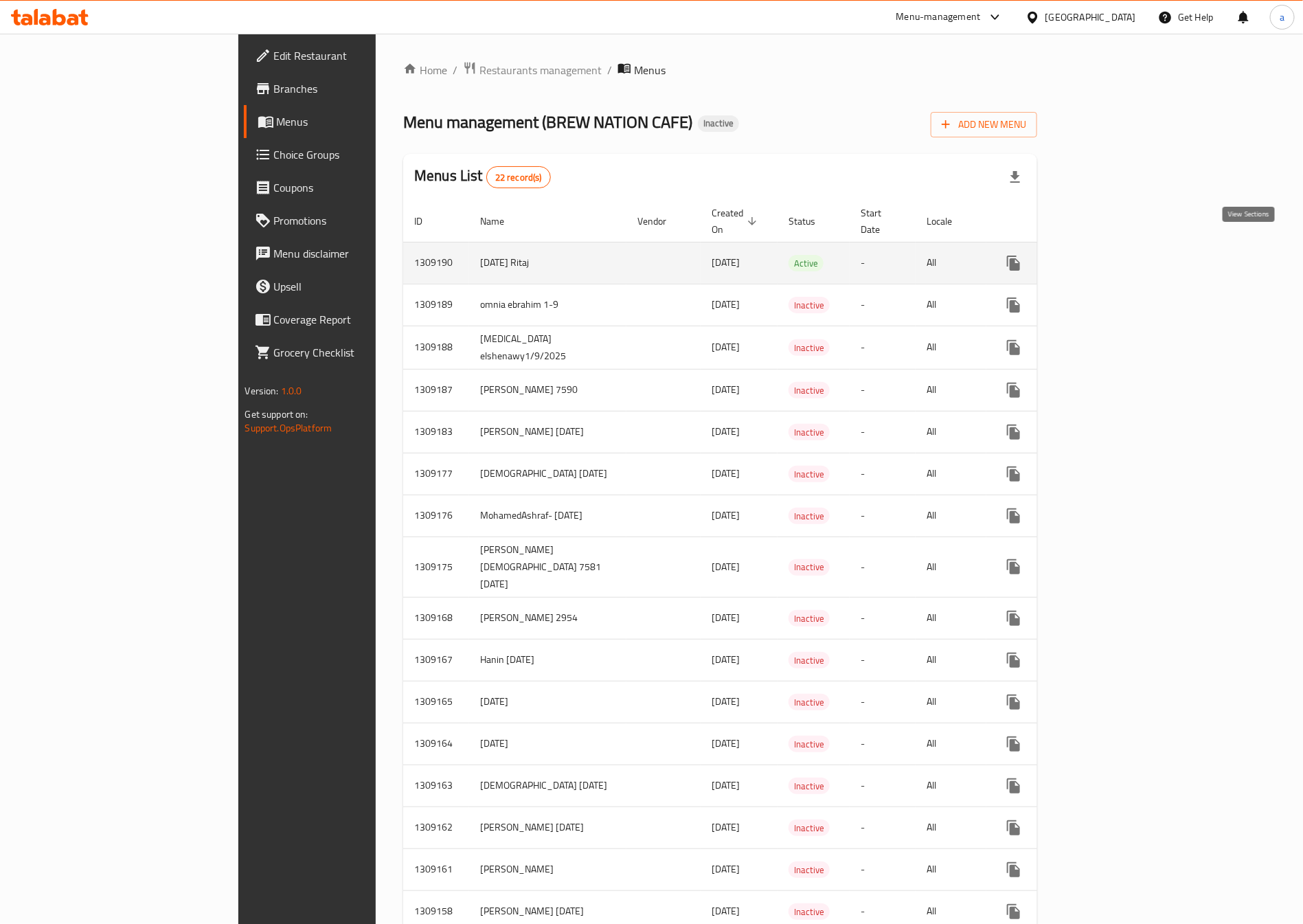
click at [1121, 255] on icon "enhanced table" at bounding box center [1112, 262] width 16 height 16
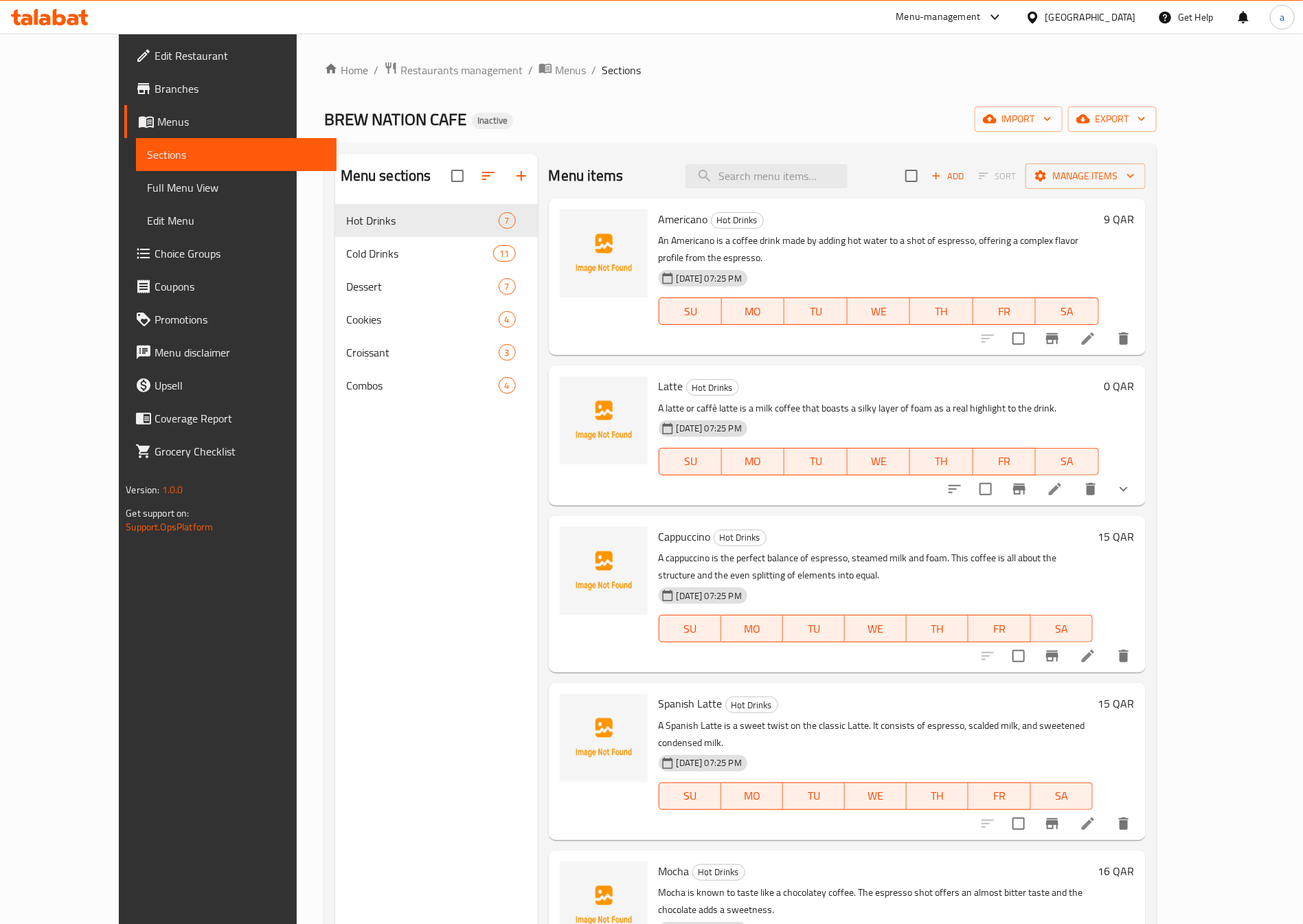
scroll to position [177, 0]
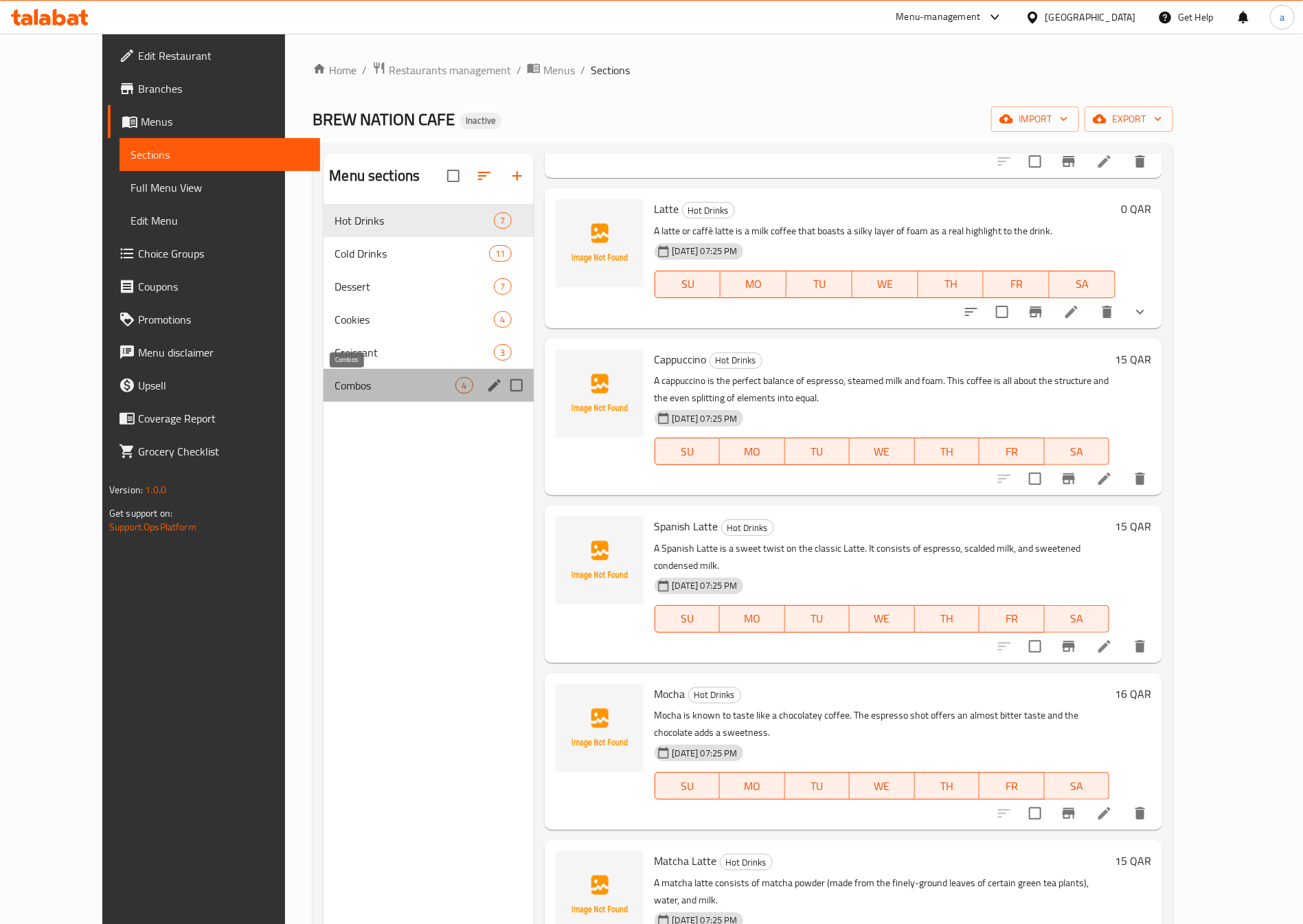
click at [405, 378] on span "Combos" at bounding box center [394, 384] width 120 height 16
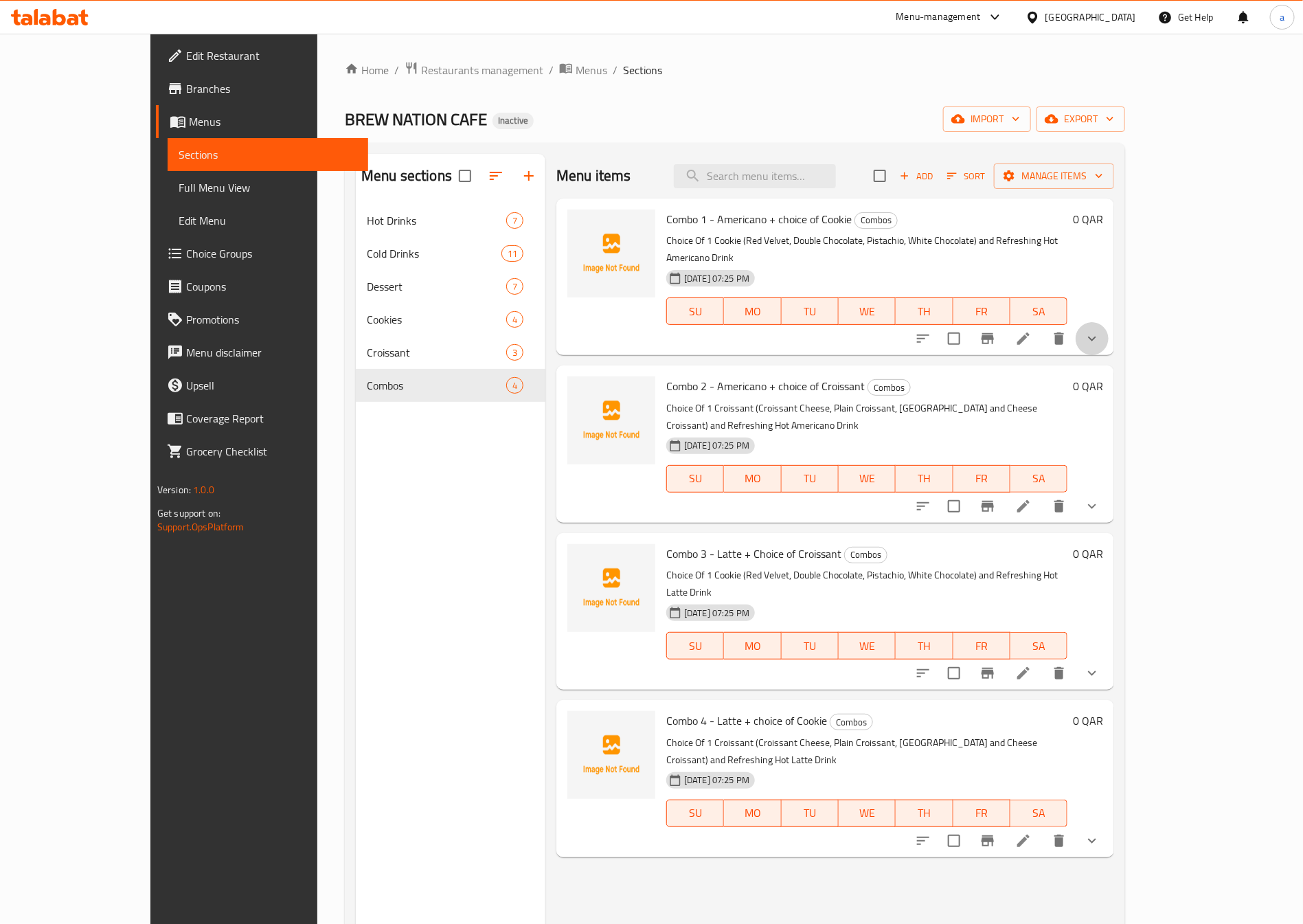
click at [1108, 330] on button "show more" at bounding box center [1092, 339] width 33 height 33
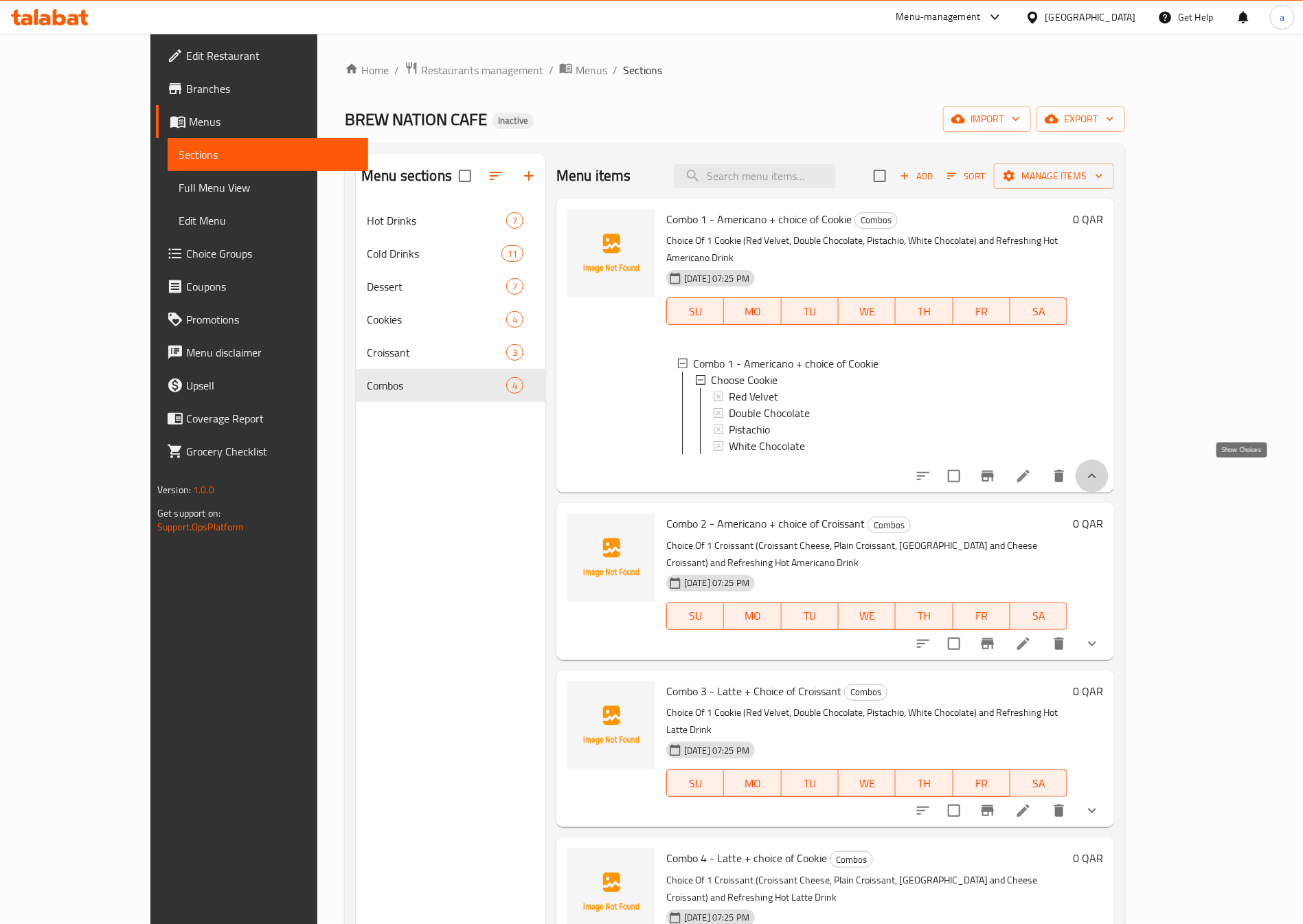
click at [1100, 470] on icon "show more" at bounding box center [1091, 475] width 16 height 16
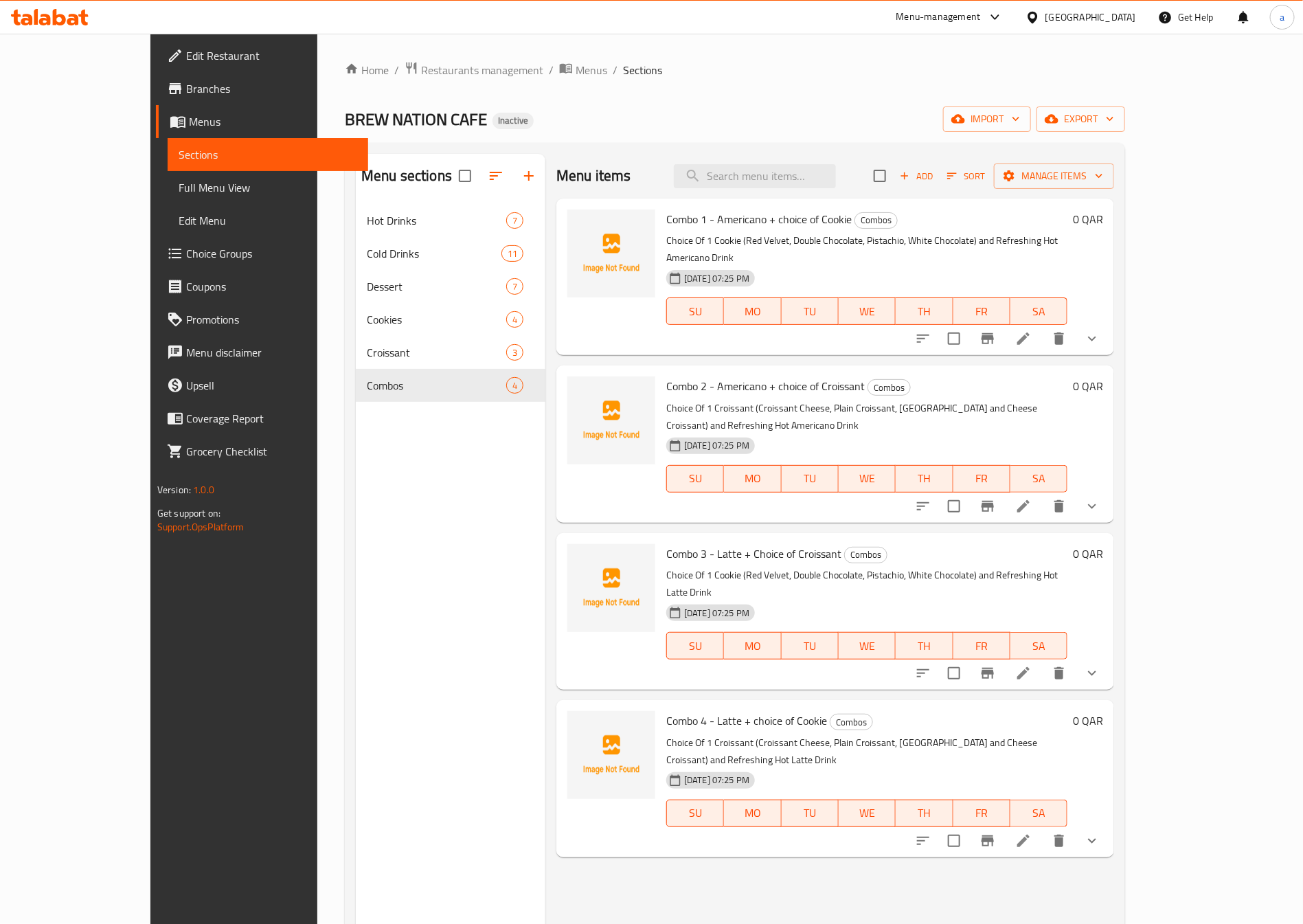
click at [178, 190] on span "Full Menu View" at bounding box center [267, 187] width 178 height 16
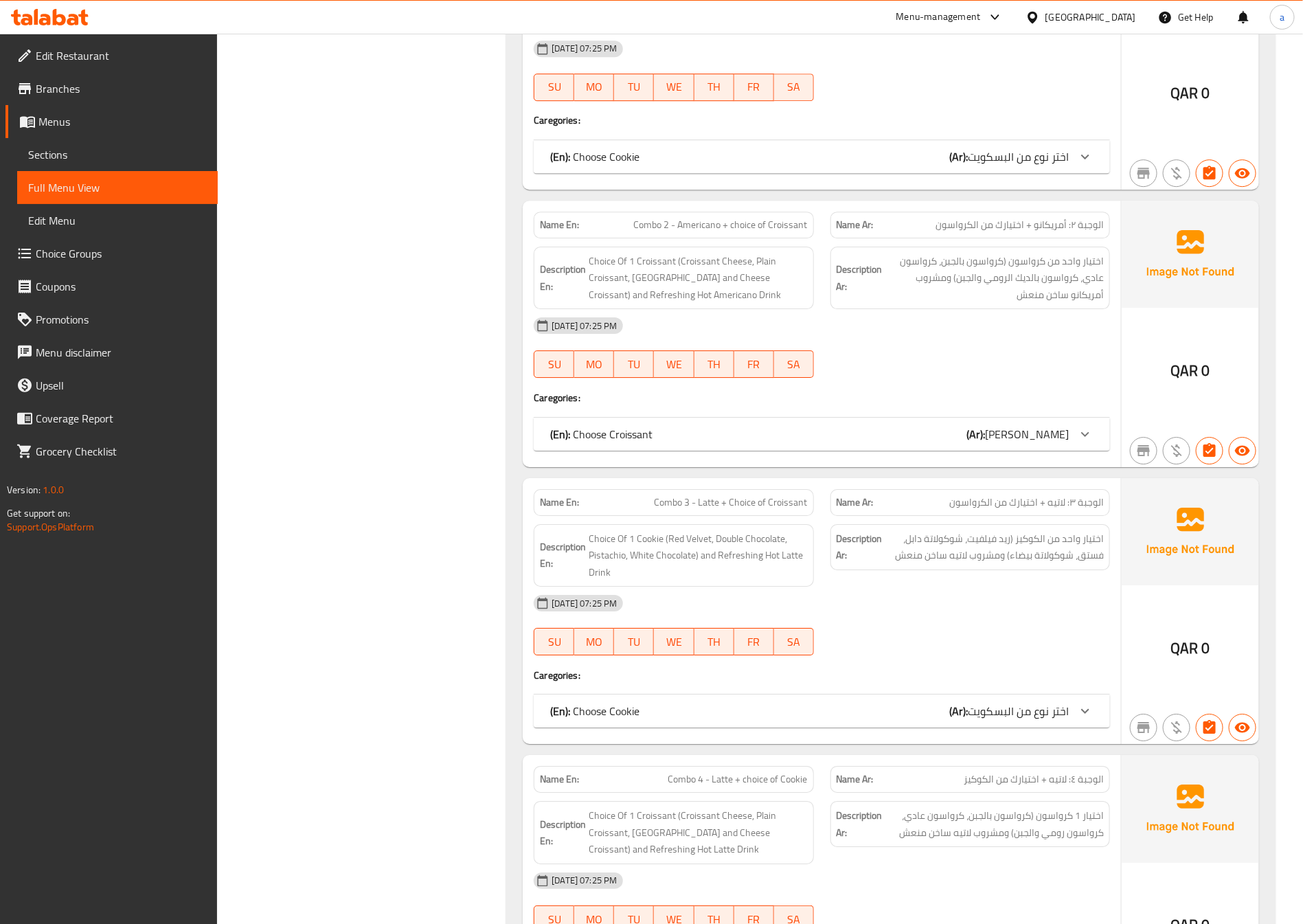
scroll to position [7148, 0]
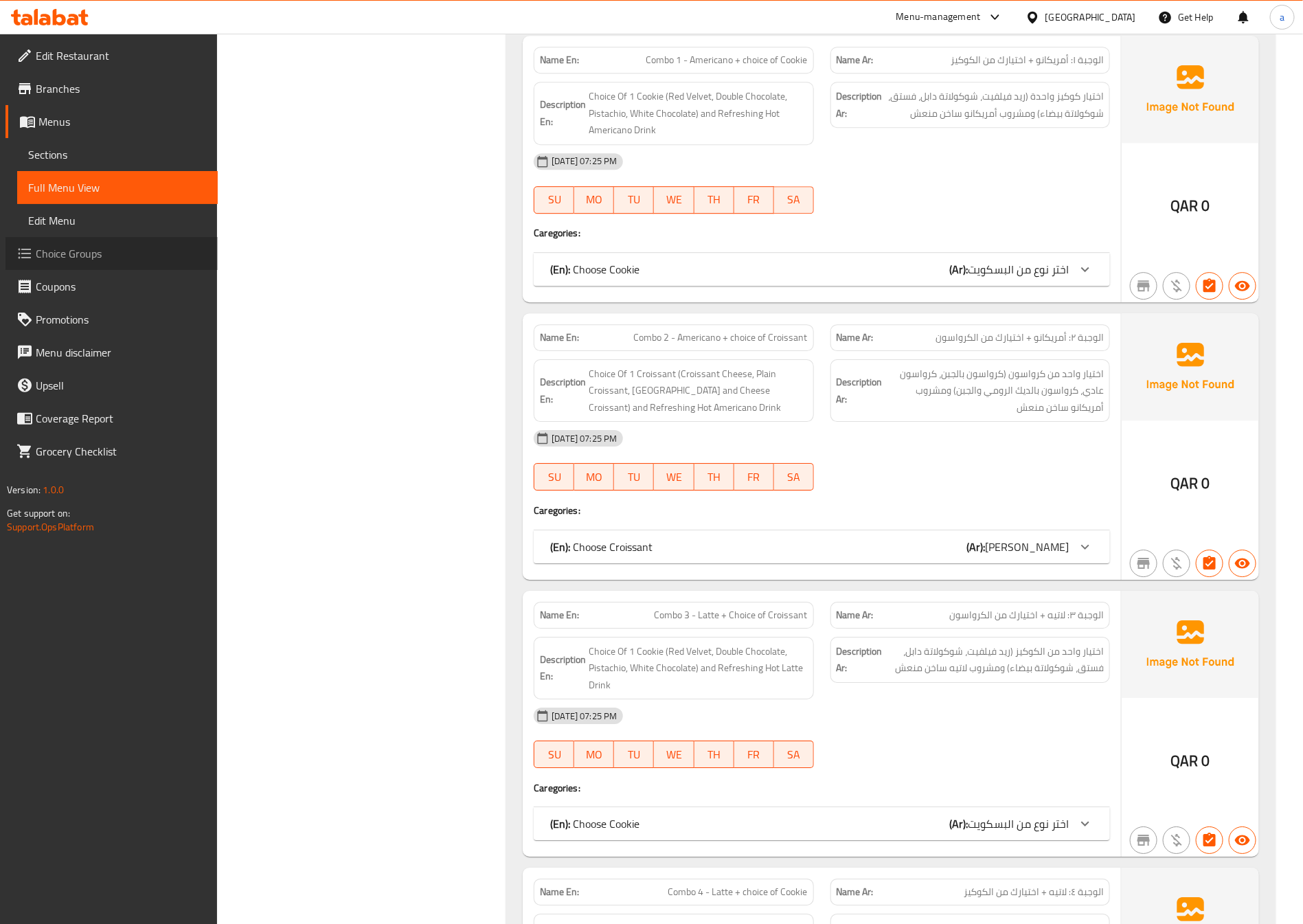
click at [114, 254] on span "Choice Groups" at bounding box center [121, 253] width 171 height 16
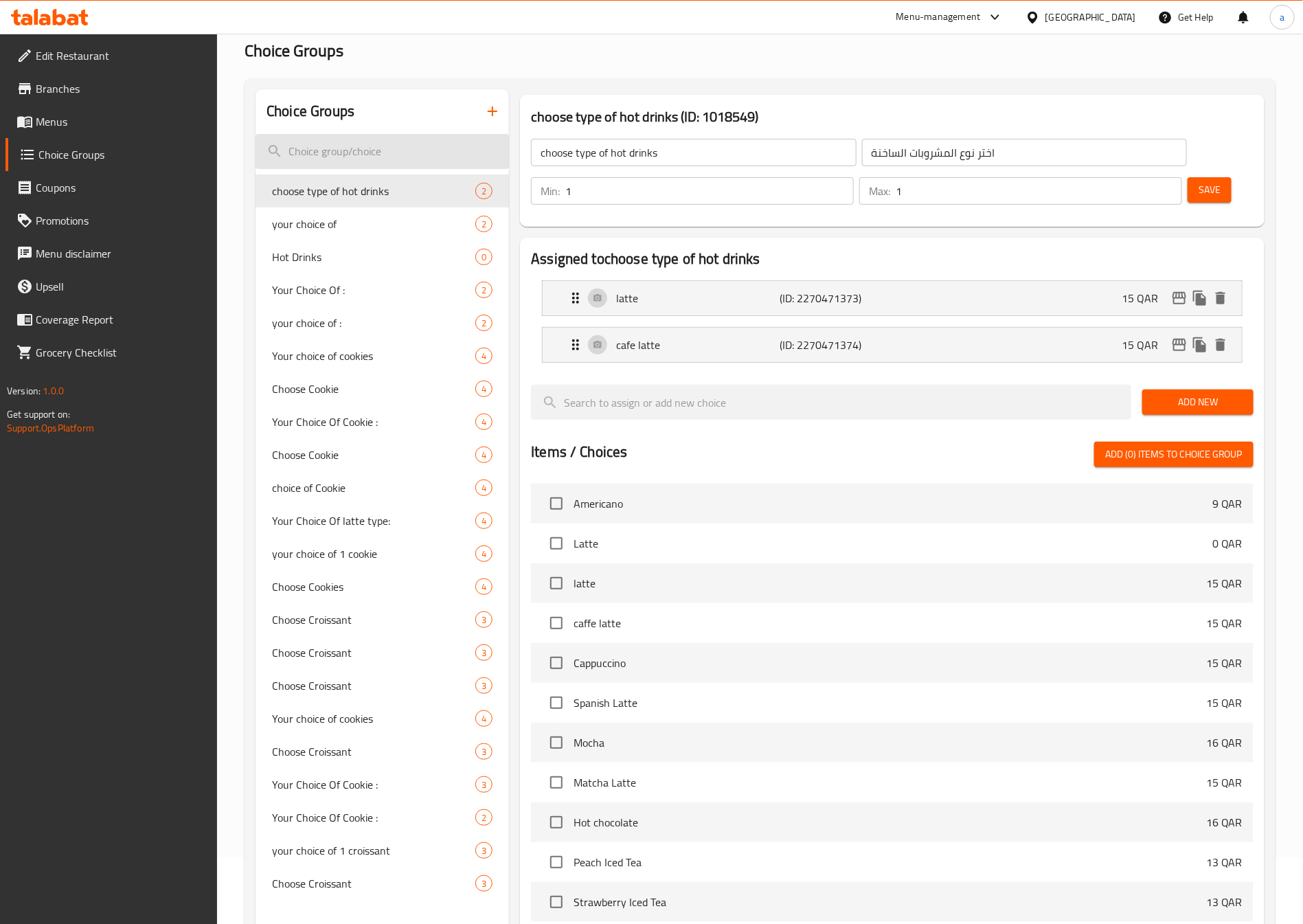
scroll to position [103, 0]
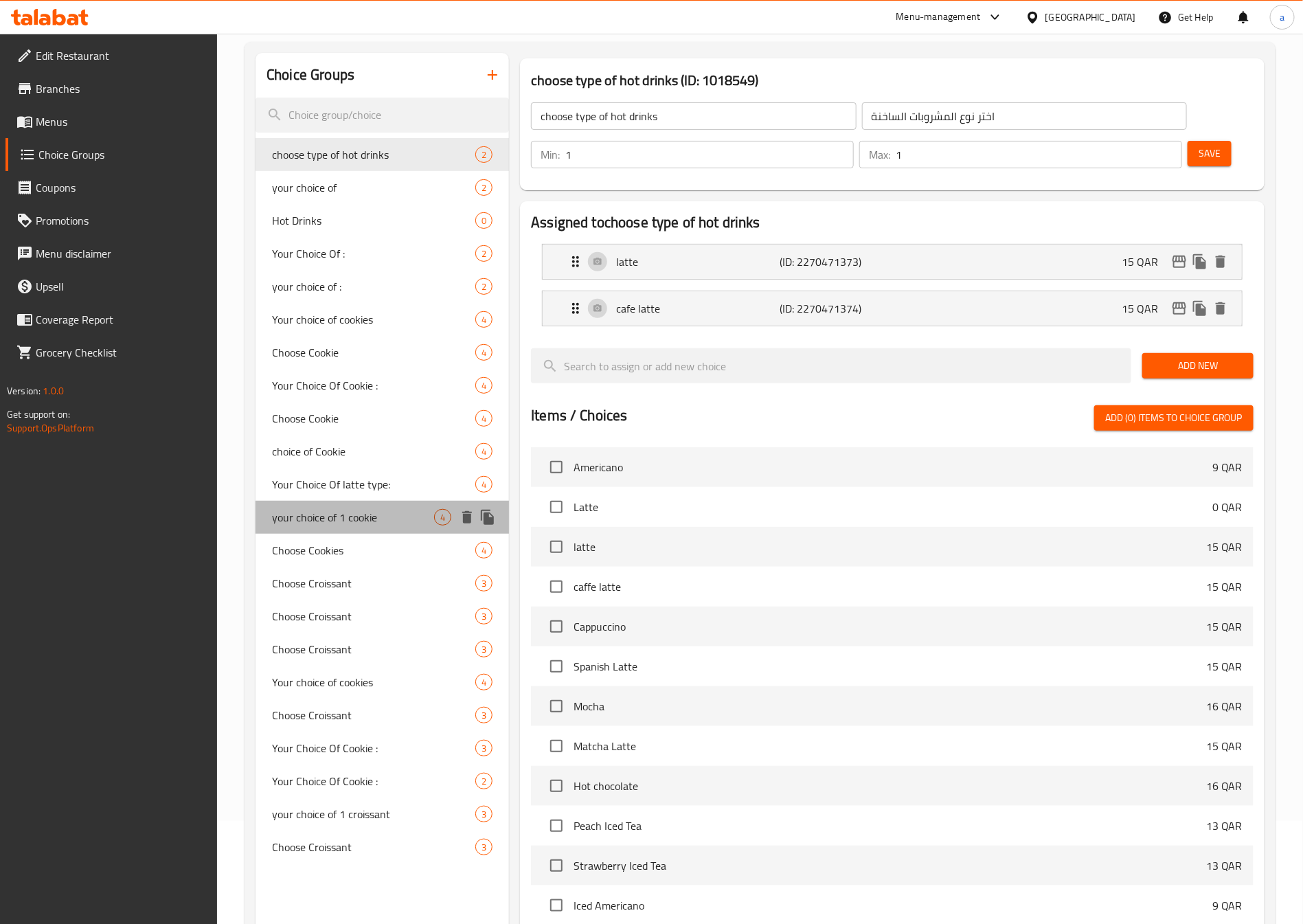
click at [382, 518] on span "your choice of 1 cookie" at bounding box center [353, 517] width 162 height 16
type input "your choice of 1 cookie"
type input "اختيارك من الكوكي"
type input "4"
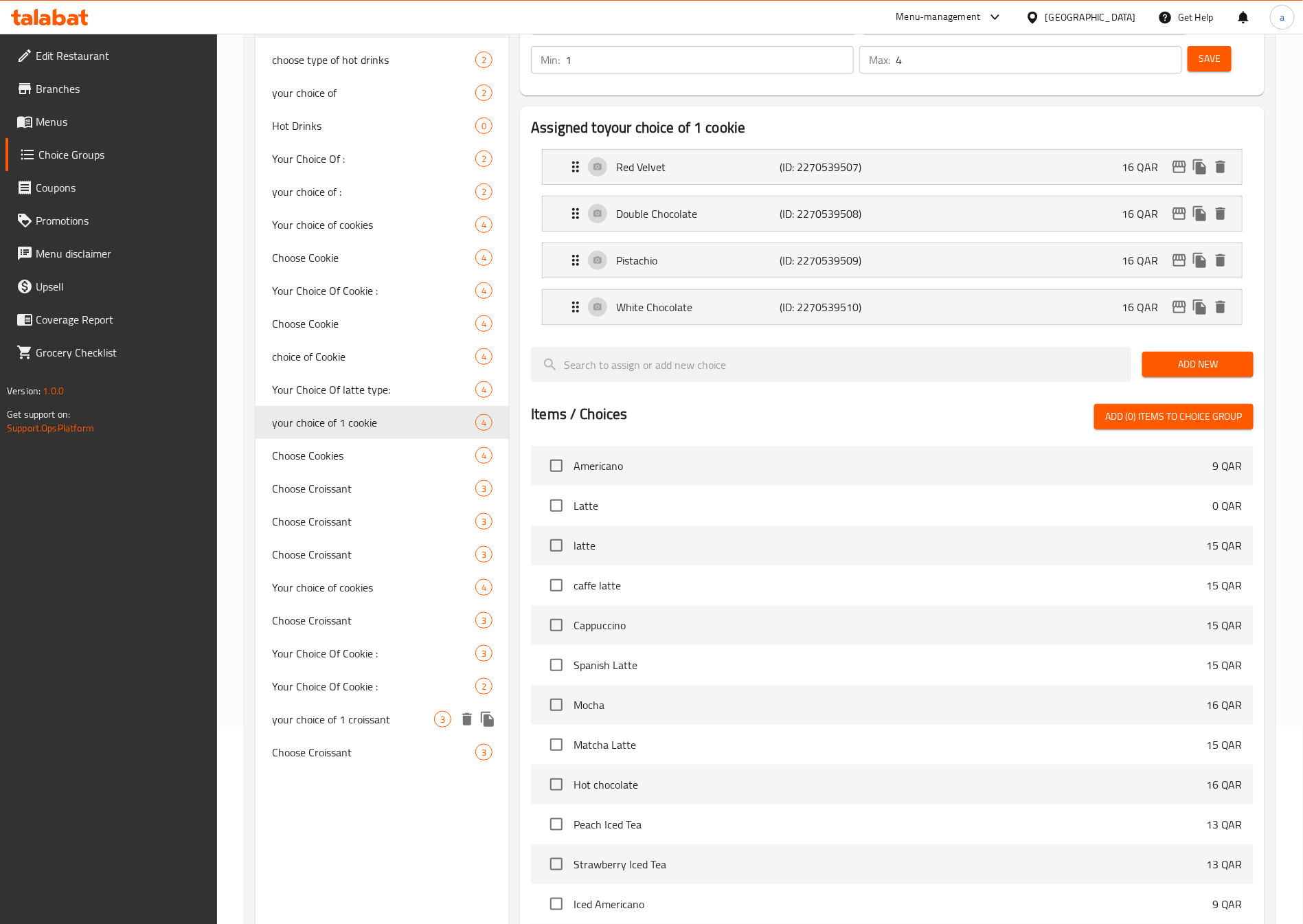
scroll to position [0, 0]
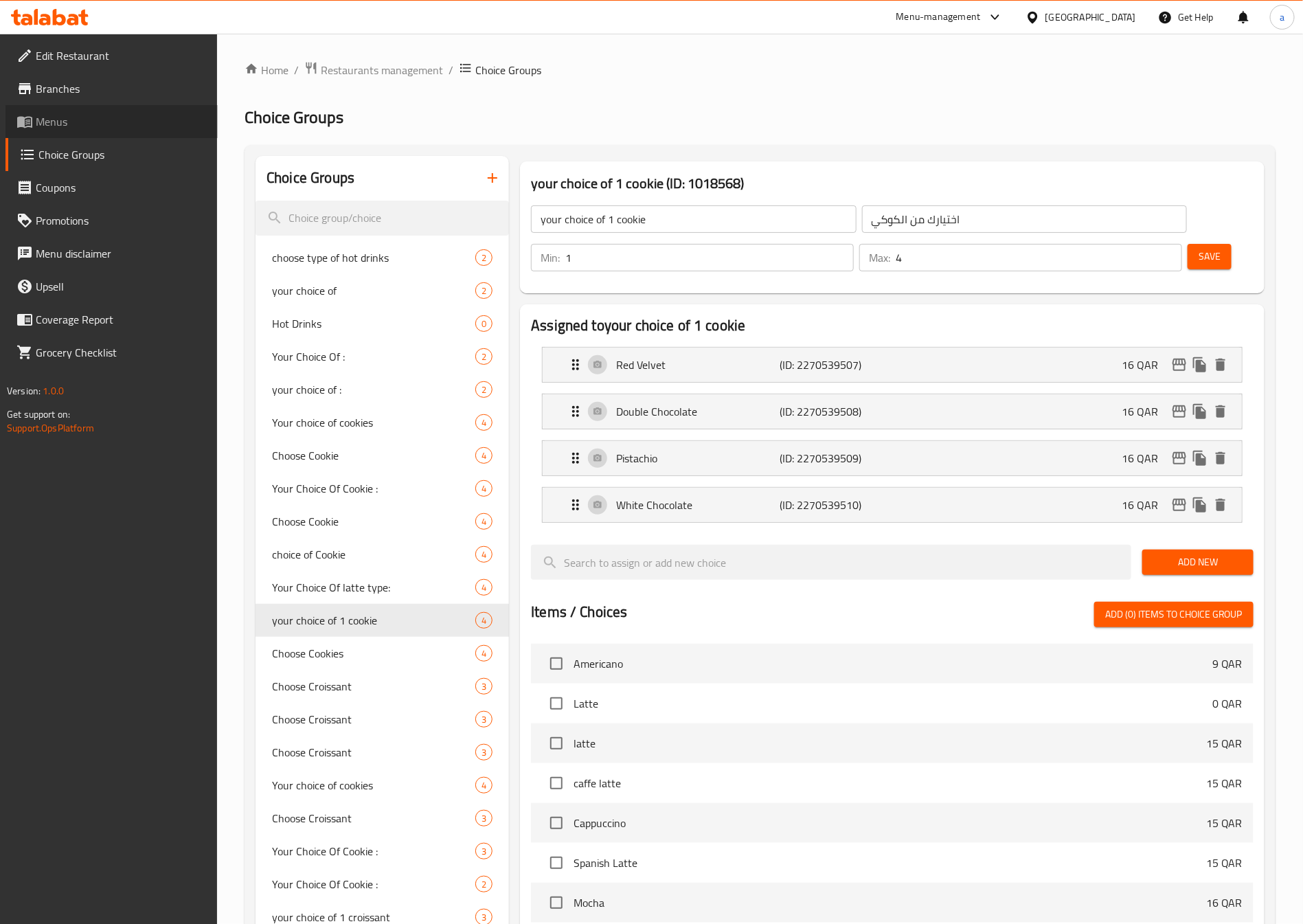
click at [115, 120] on span "Menus" at bounding box center [121, 121] width 171 height 16
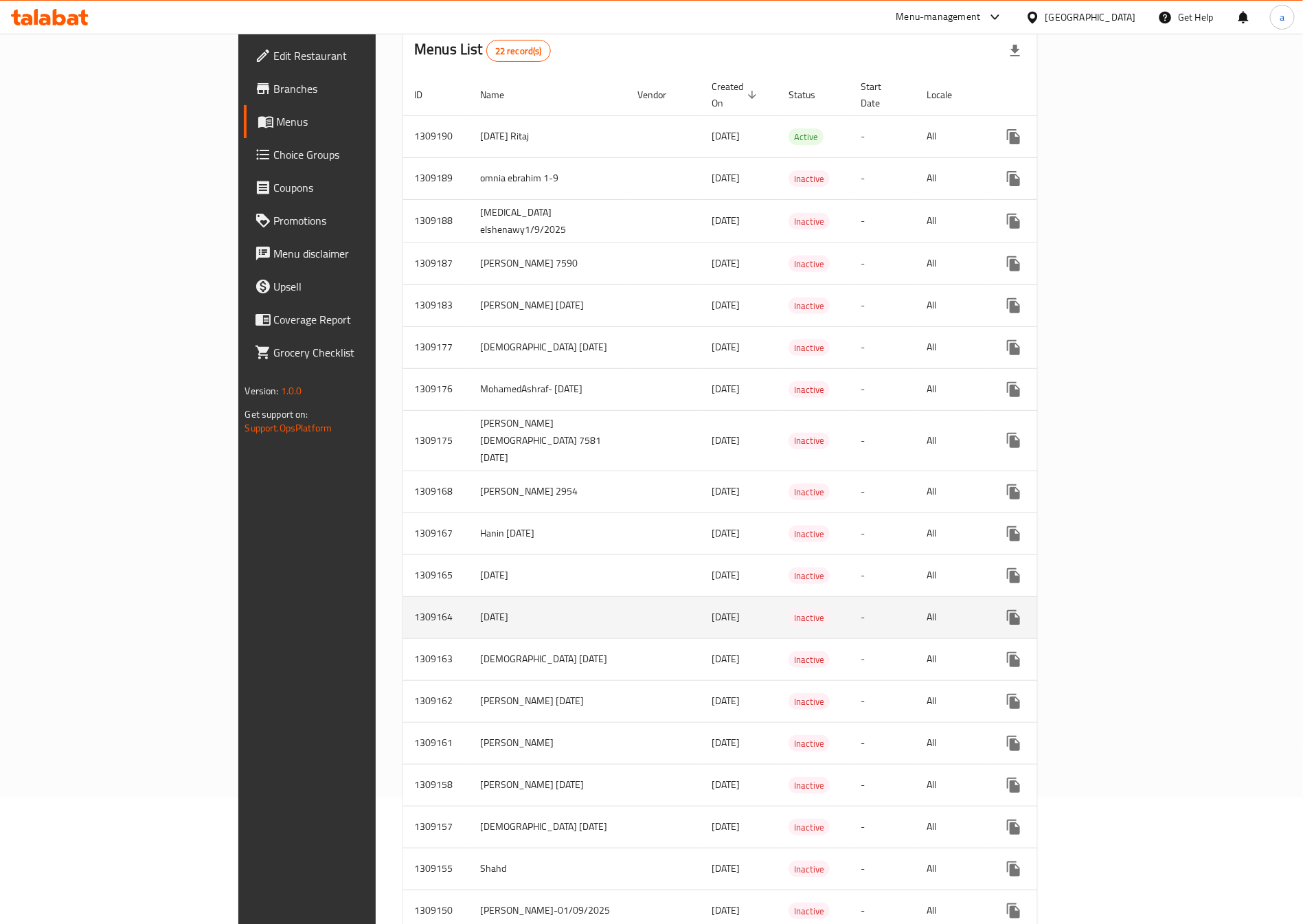
scroll to position [301, 0]
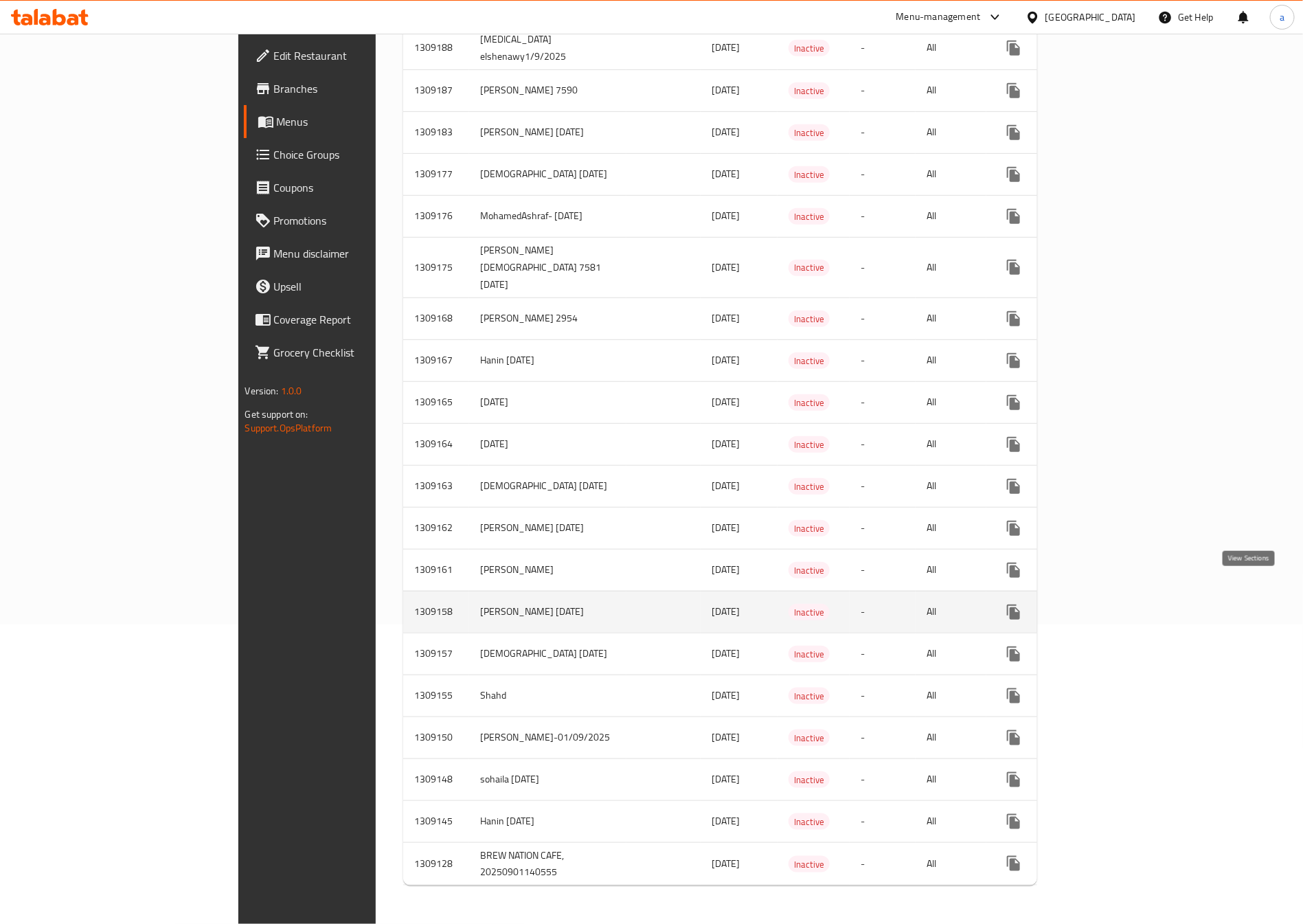
click at [1121, 604] on icon "enhanced table" at bounding box center [1112, 612] width 16 height 16
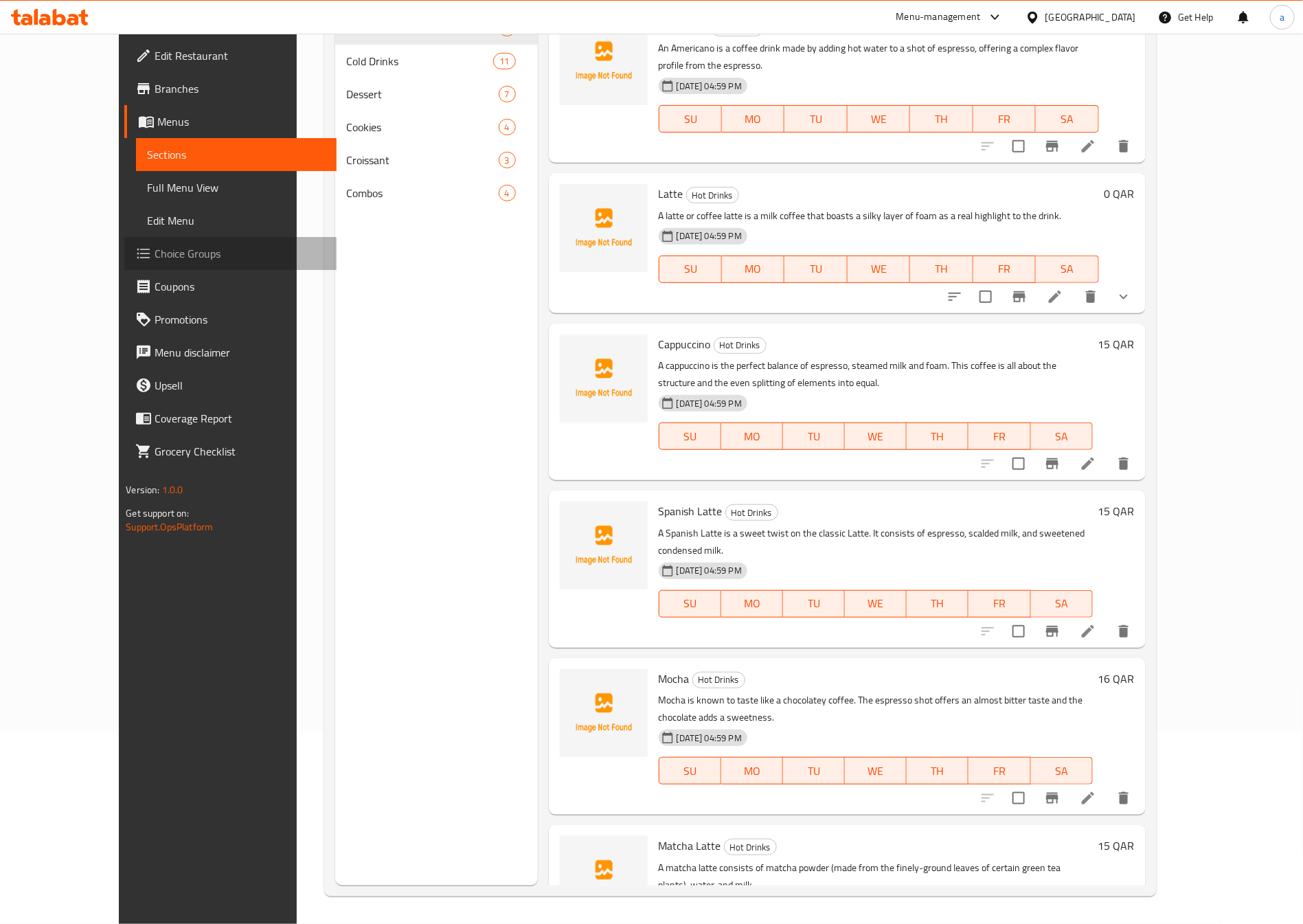
click at [125, 237] on link "Choice Groups" at bounding box center [231, 253] width 212 height 33
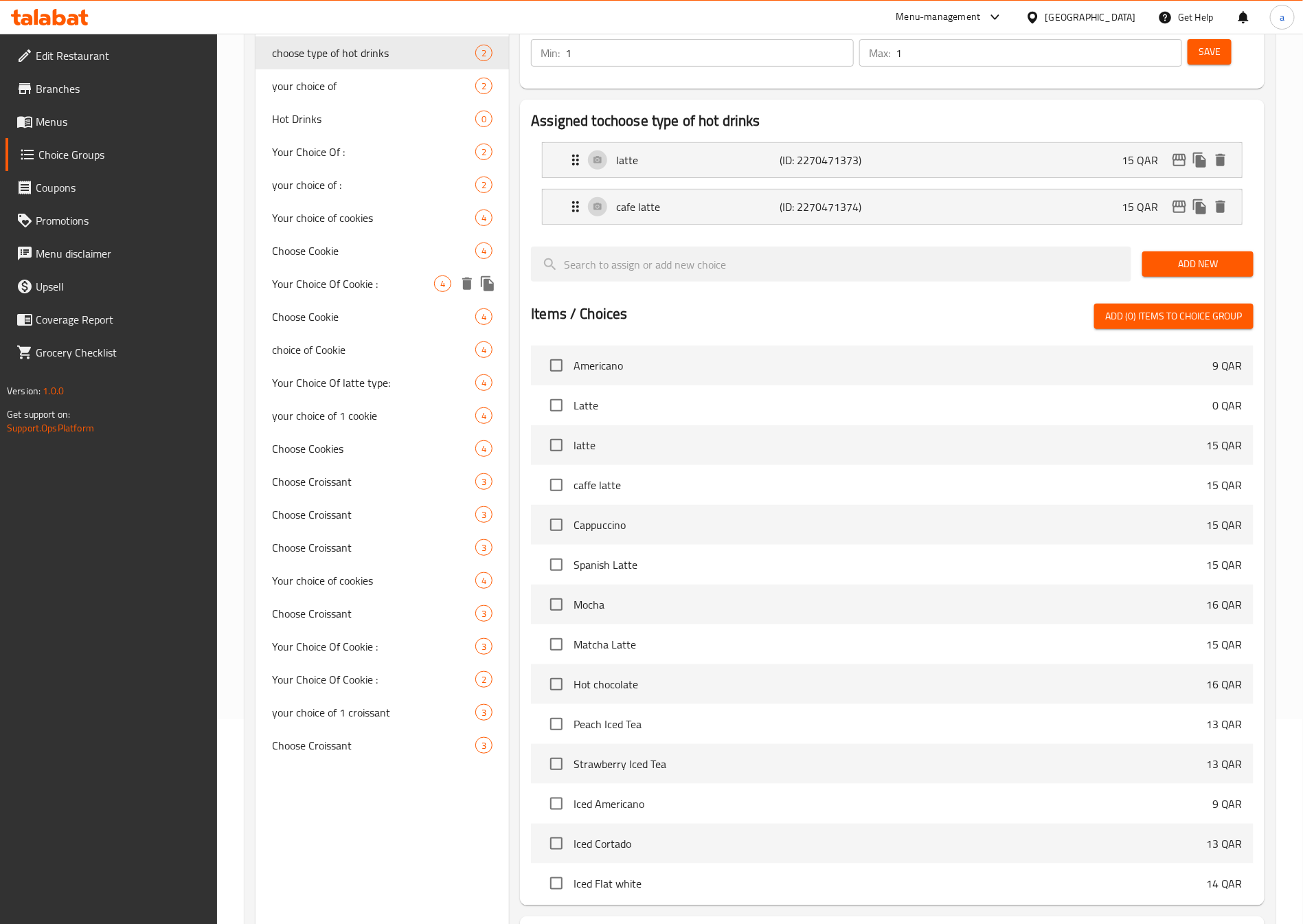
scroll to position [206, 0]
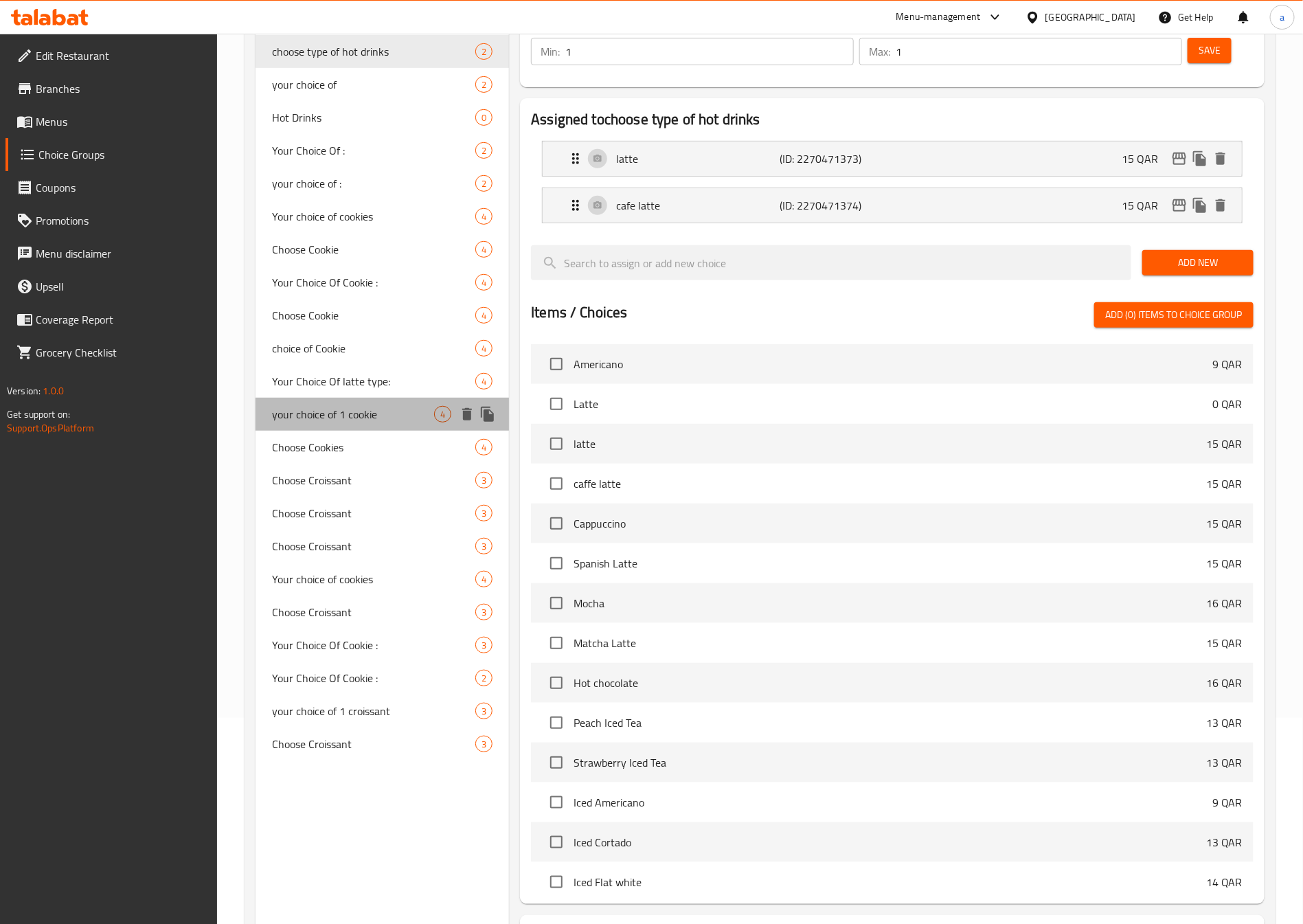
click at [377, 419] on span "your choice of 1 cookie" at bounding box center [353, 413] width 162 height 16
type input "your choice of 1 cookie"
type input "اختيارك من الكوكي"
type input "4"
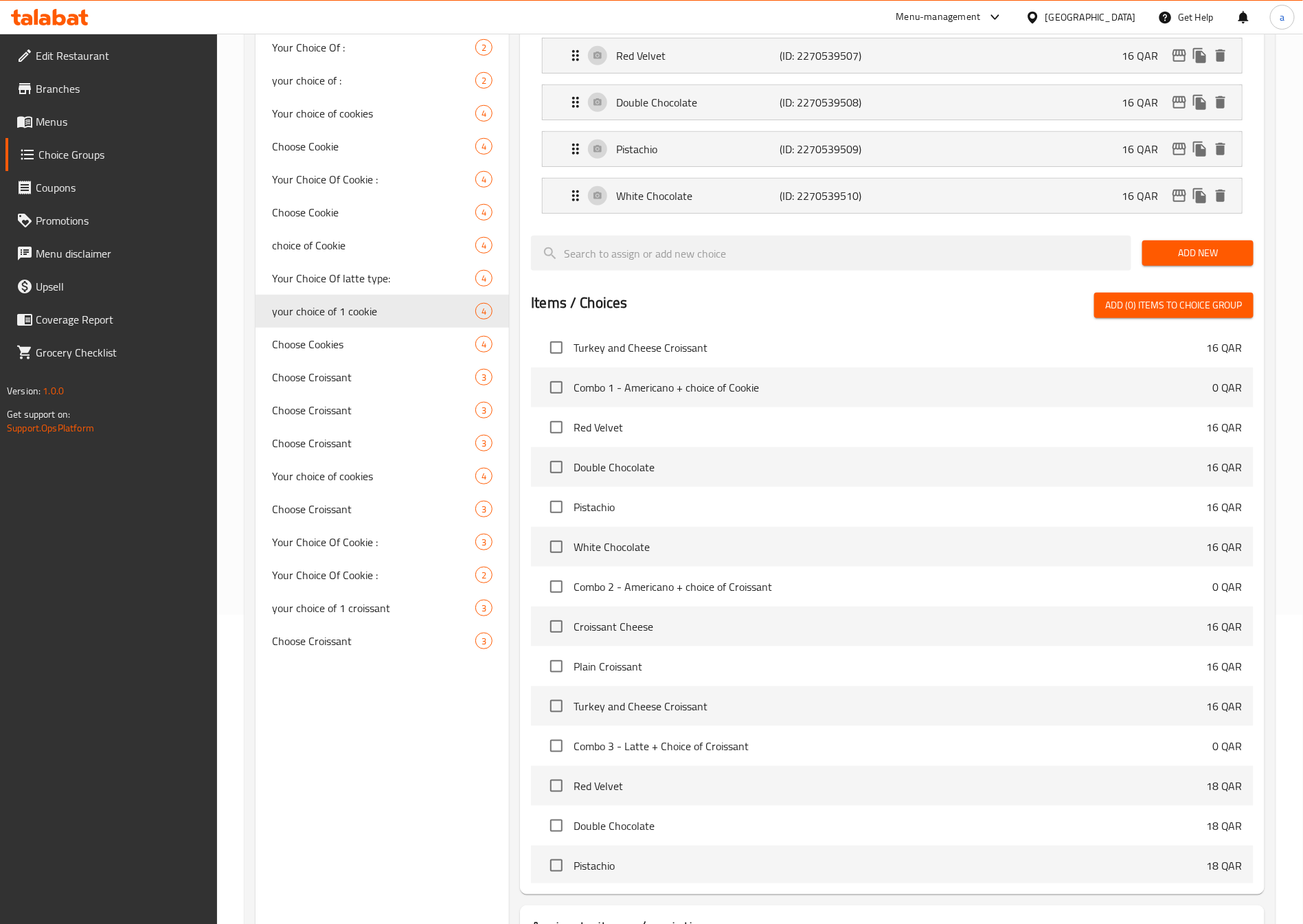
scroll to position [1116, 0]
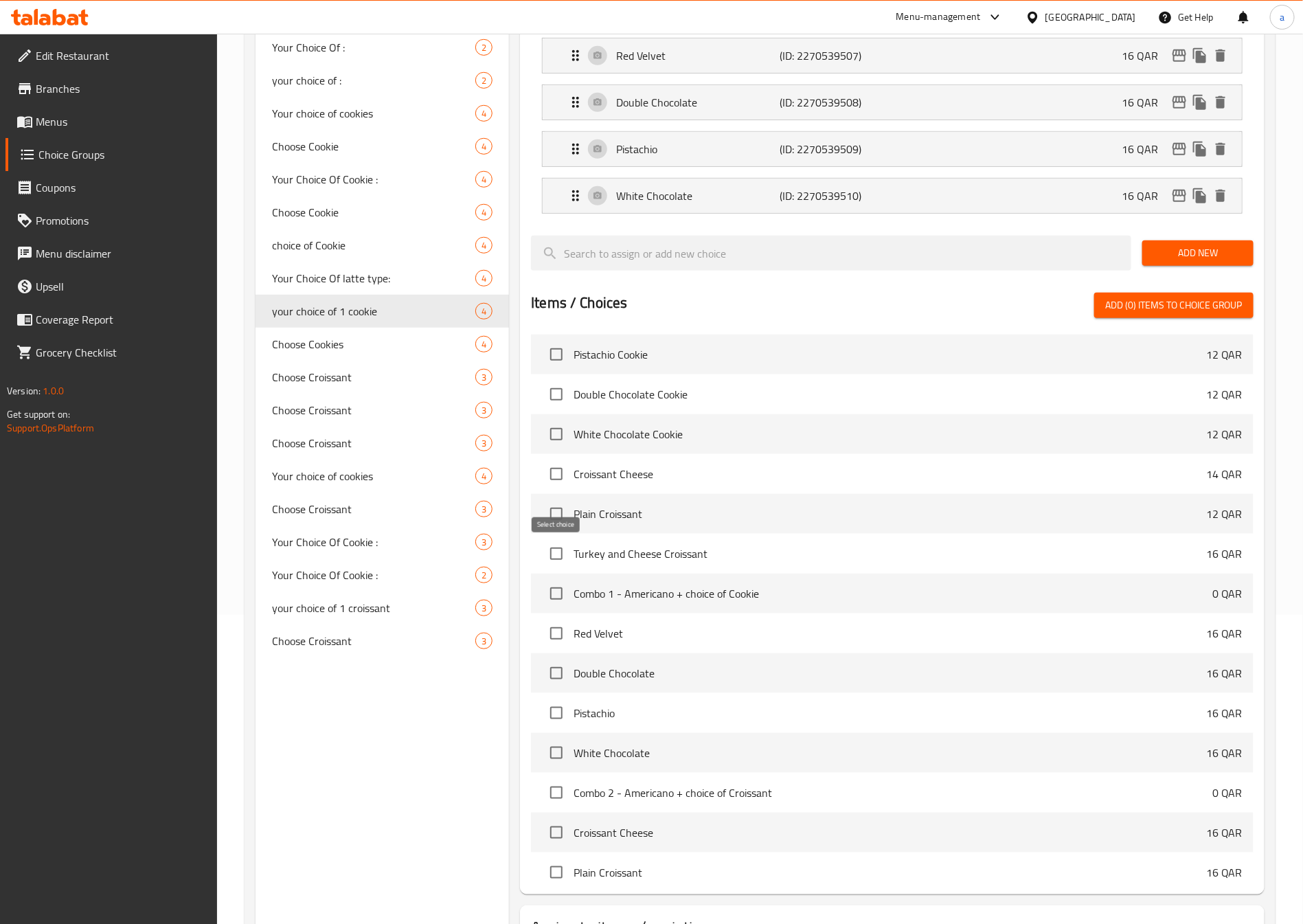
click at [559, 579] on input "checkbox" at bounding box center [556, 593] width 29 height 29
checkbox input "true"
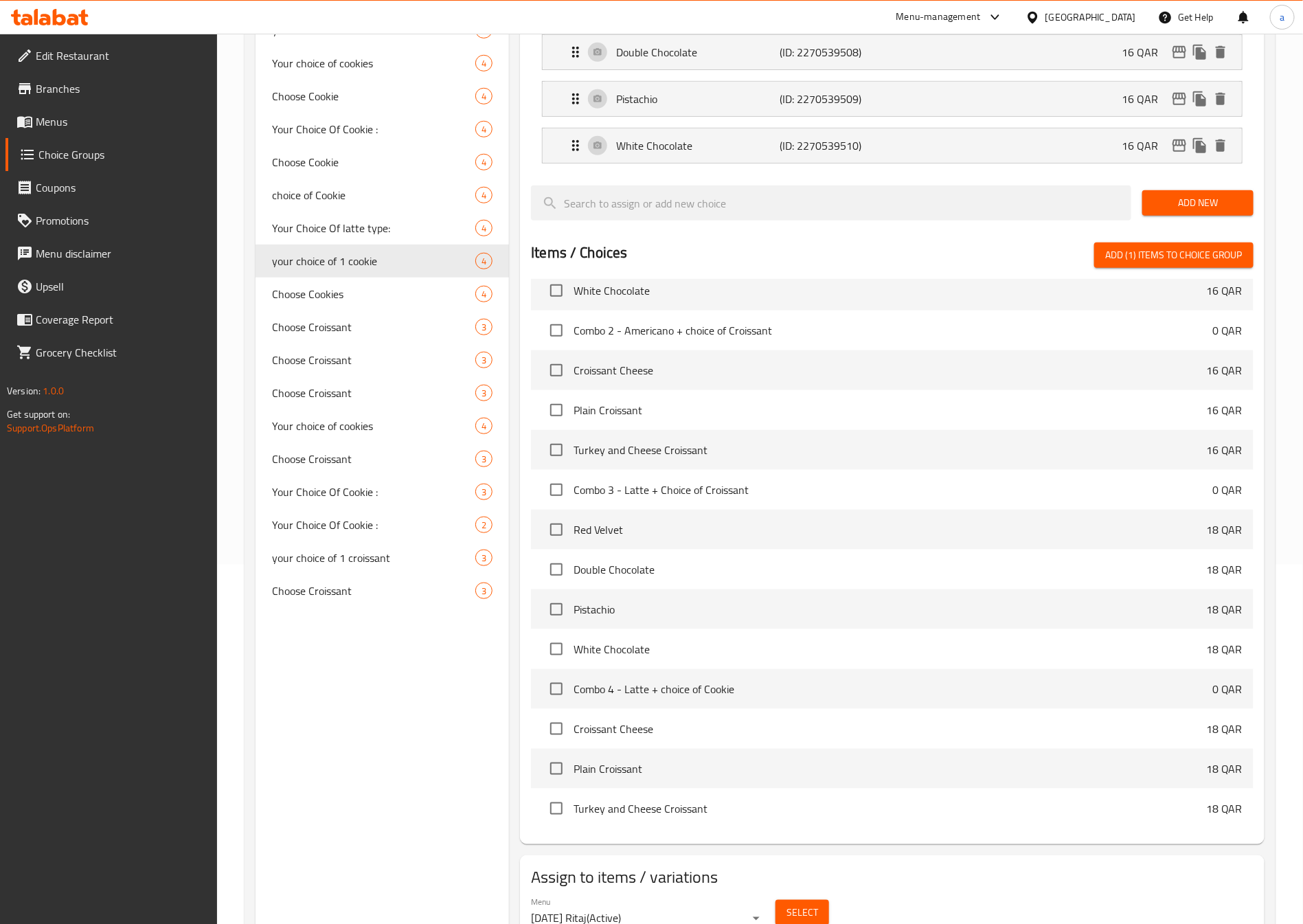
scroll to position [384, 0]
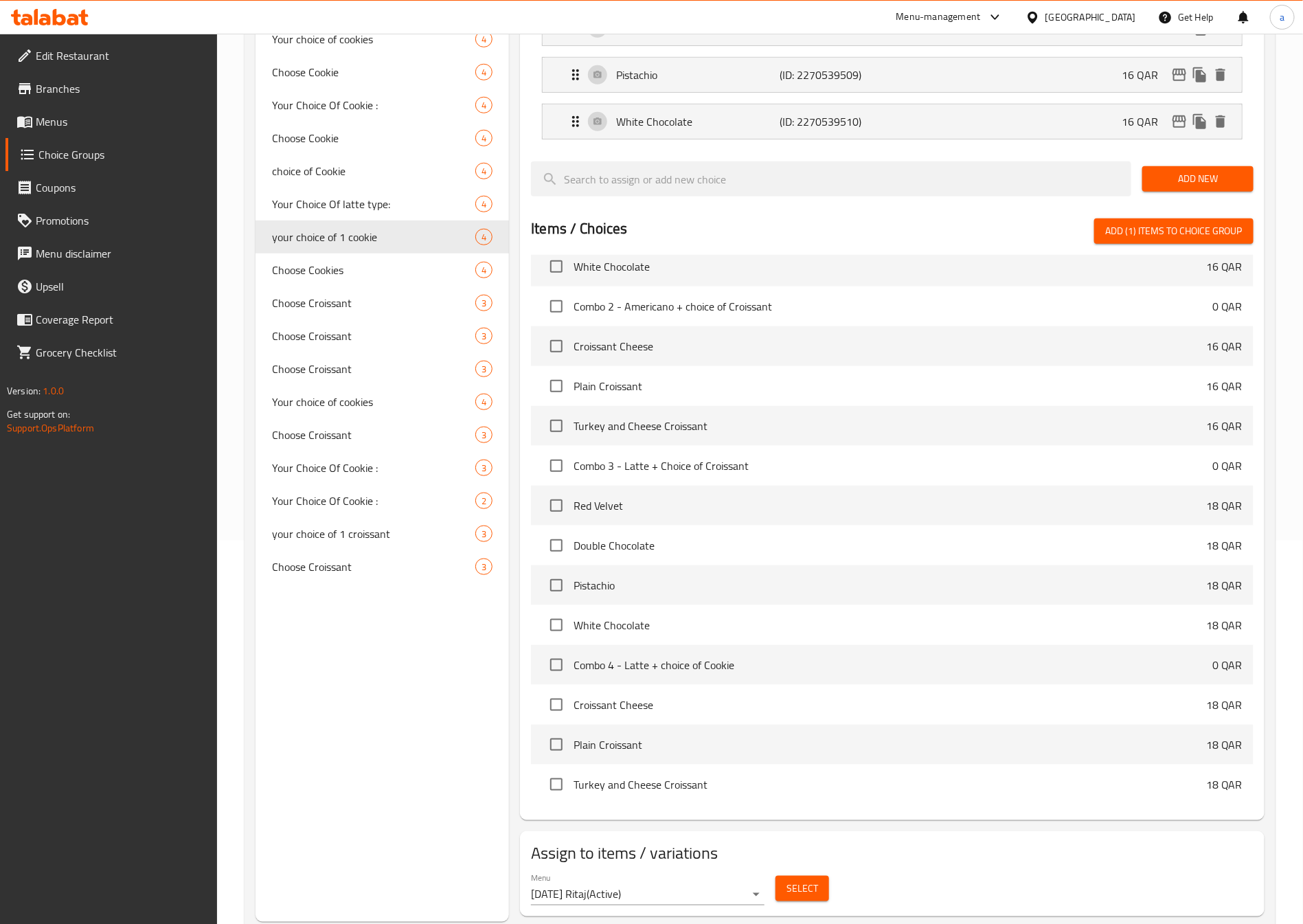
click at [806, 880] on span "Select" at bounding box center [802, 888] width 31 height 17
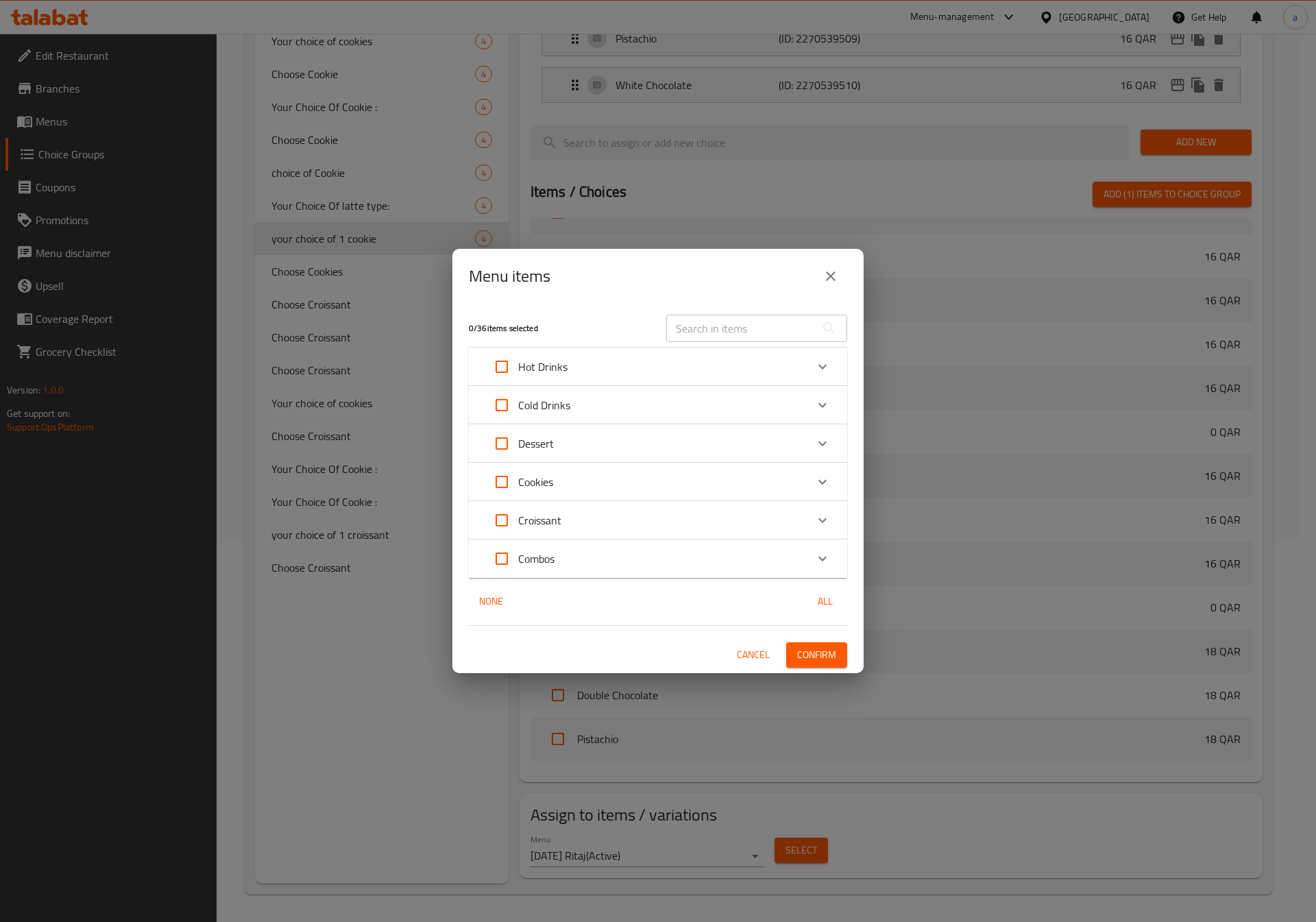
click at [839, 265] on button "close" at bounding box center [831, 276] width 33 height 33
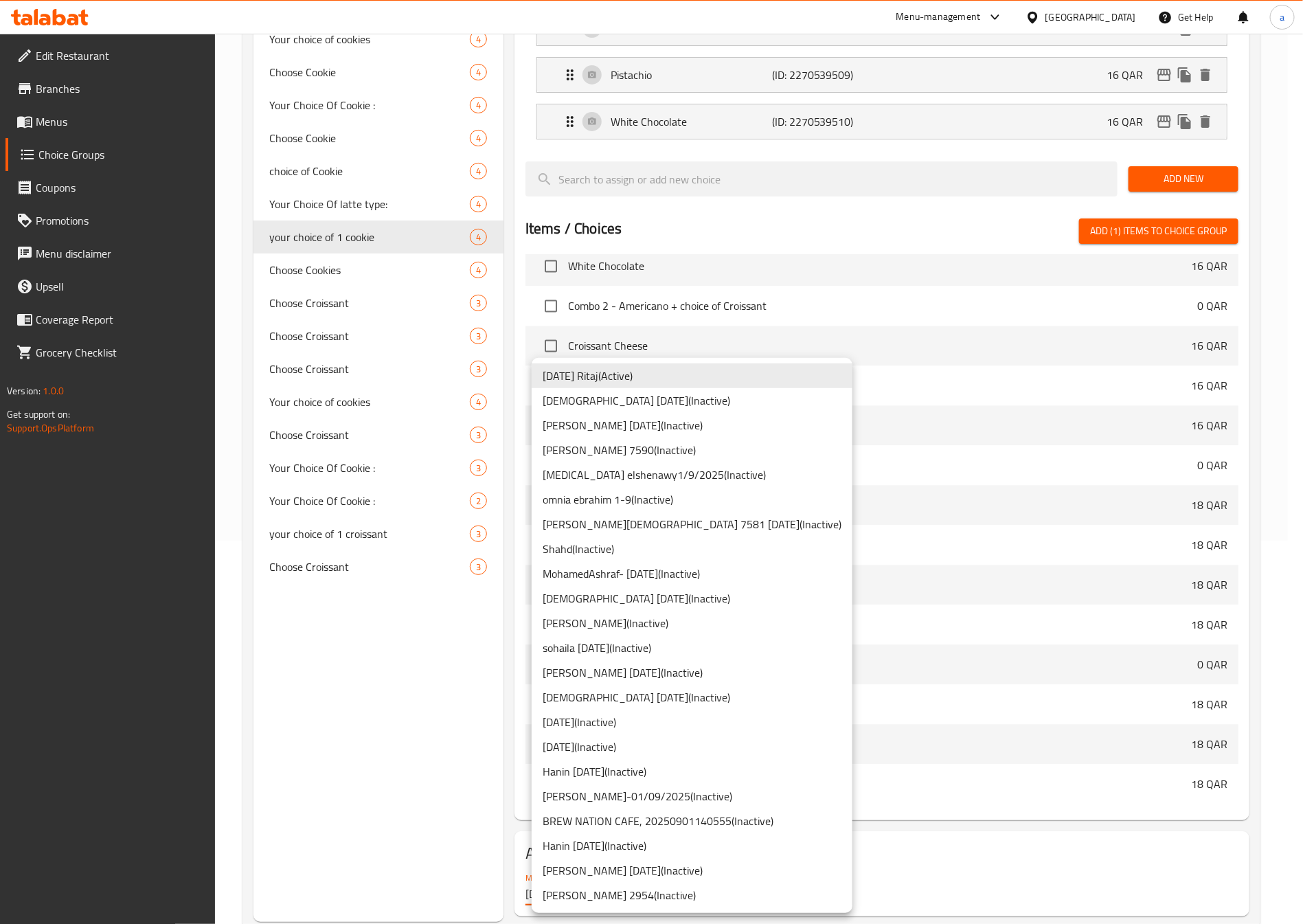
click at [652, 540] on body "​ Menu-management Qatar Get Help a Edit Restaurant Branches Menus Choice Groups…" at bounding box center [652, 95] width 1303 height 890
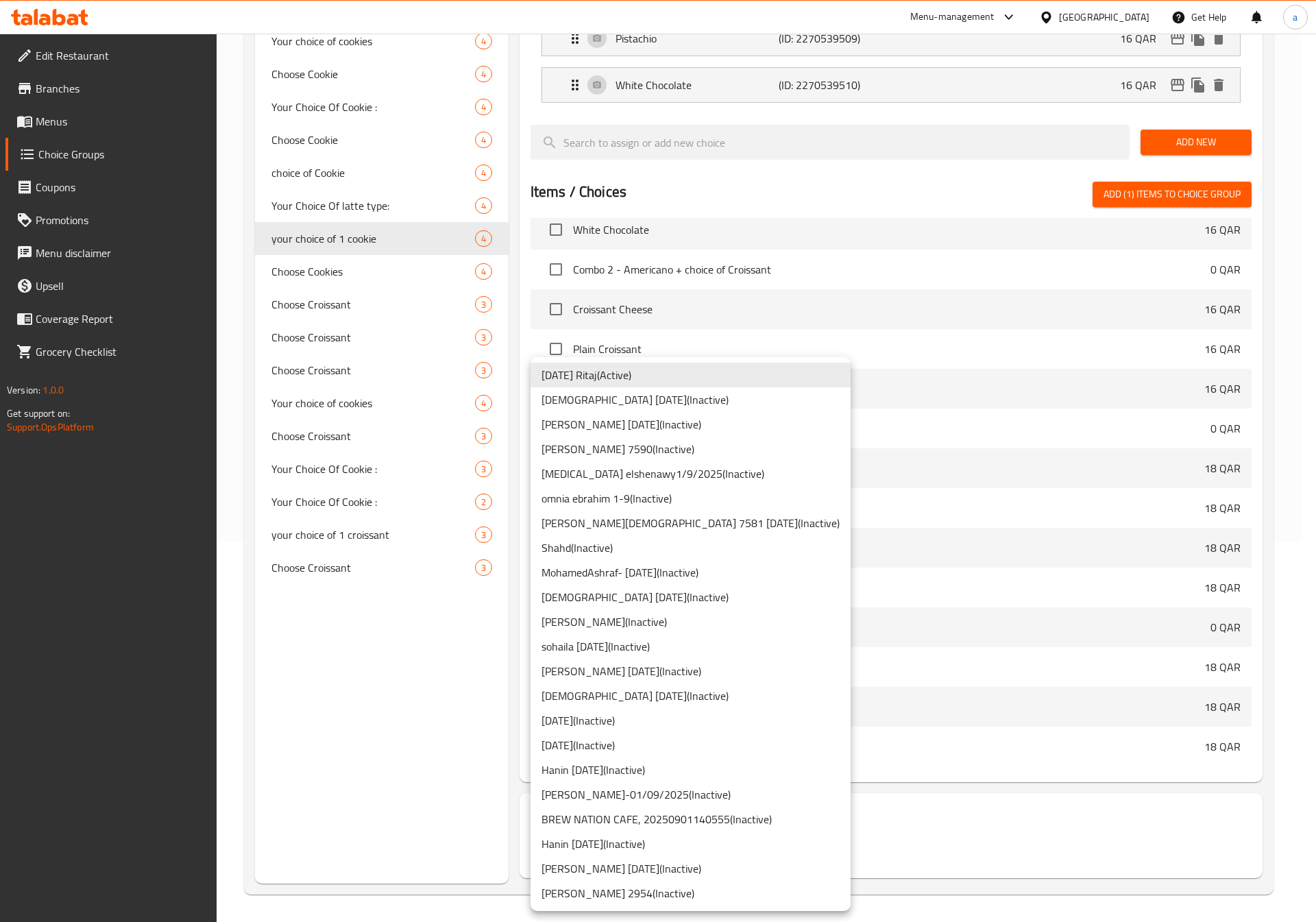
click at [634, 862] on li "abdelaziz 01/9/2025 ( Inactive )" at bounding box center [691, 868] width 320 height 25
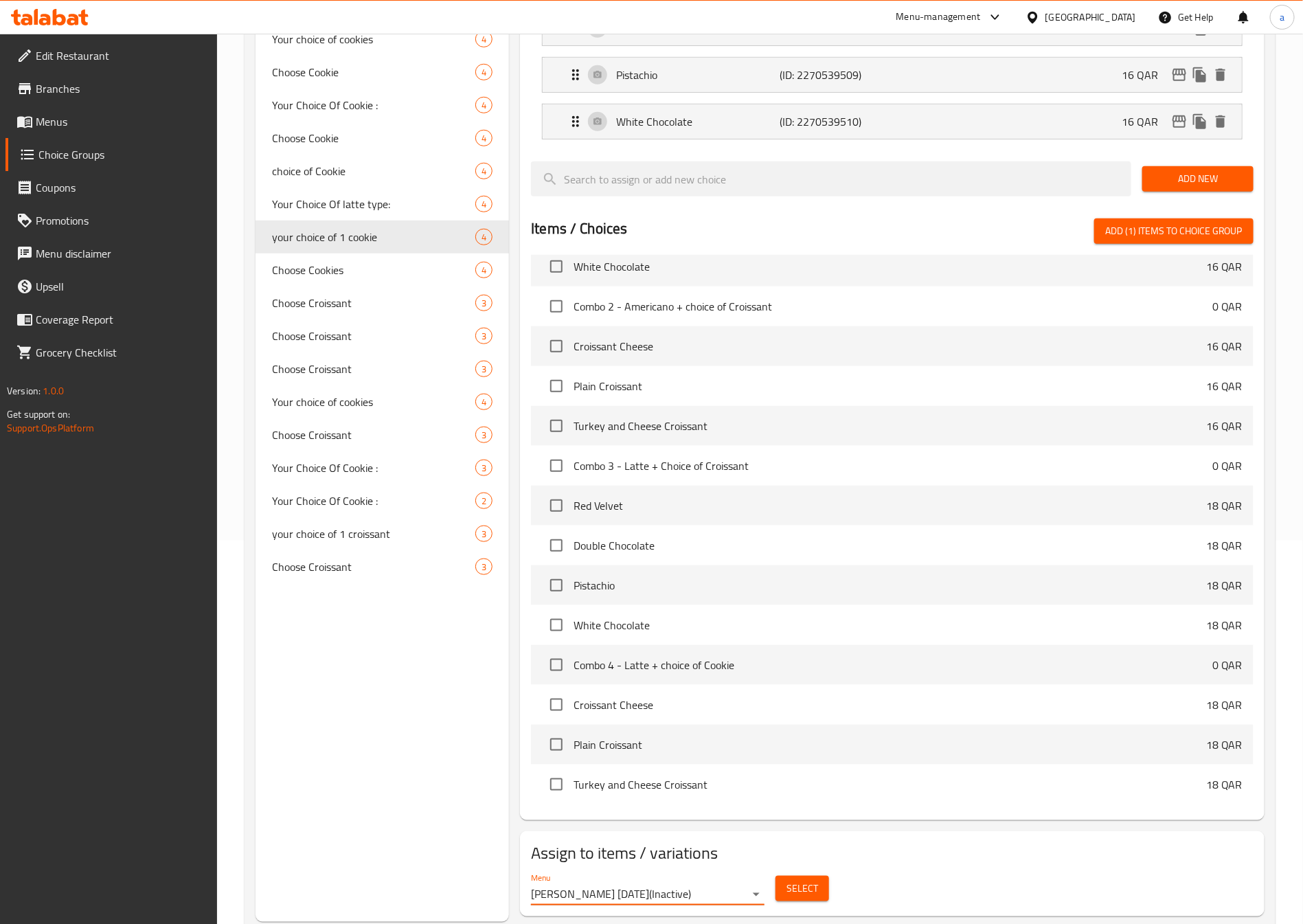
click at [785, 876] on button "Select" at bounding box center [802, 888] width 53 height 25
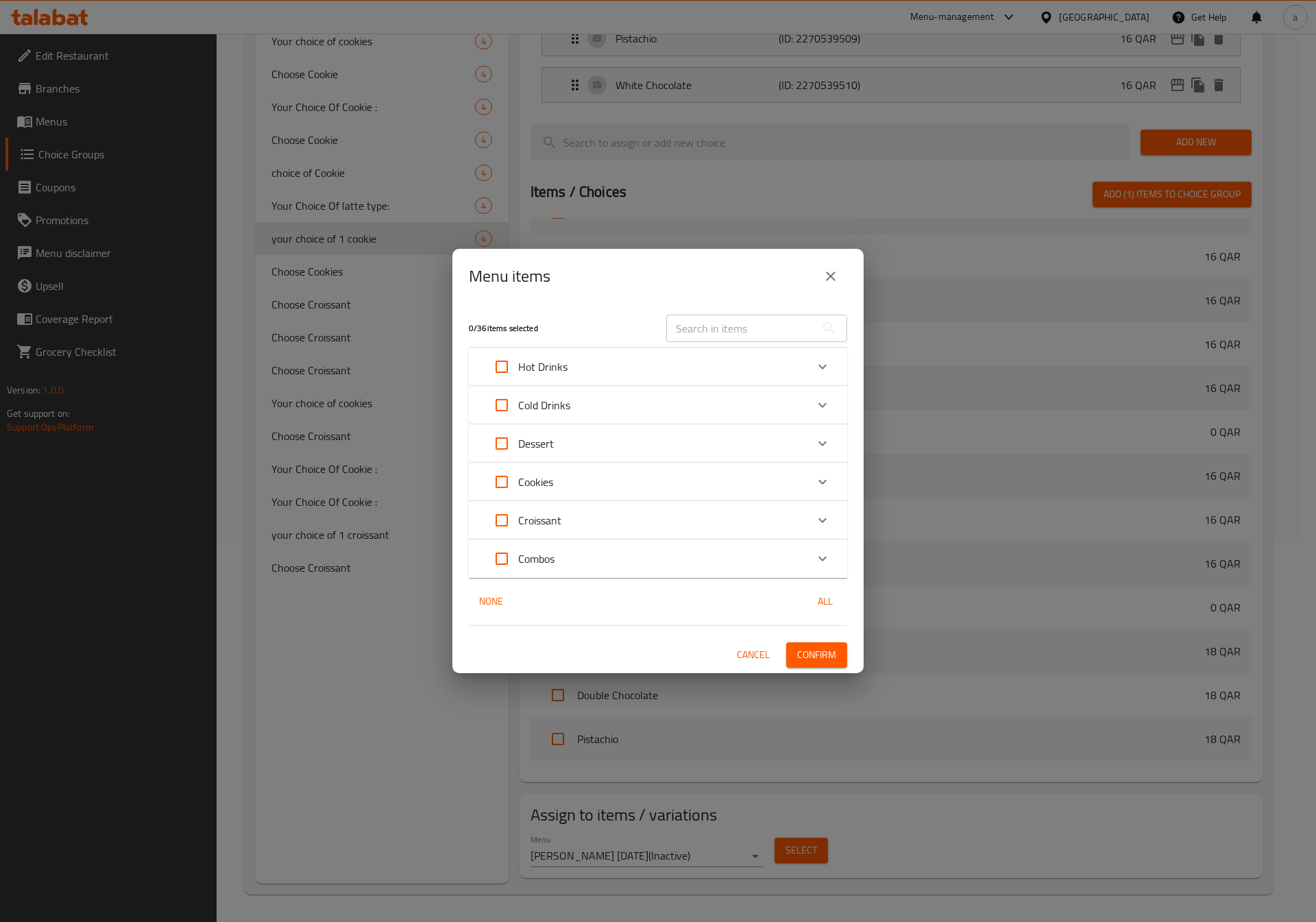
click at [566, 561] on div "Combos" at bounding box center [645, 558] width 321 height 33
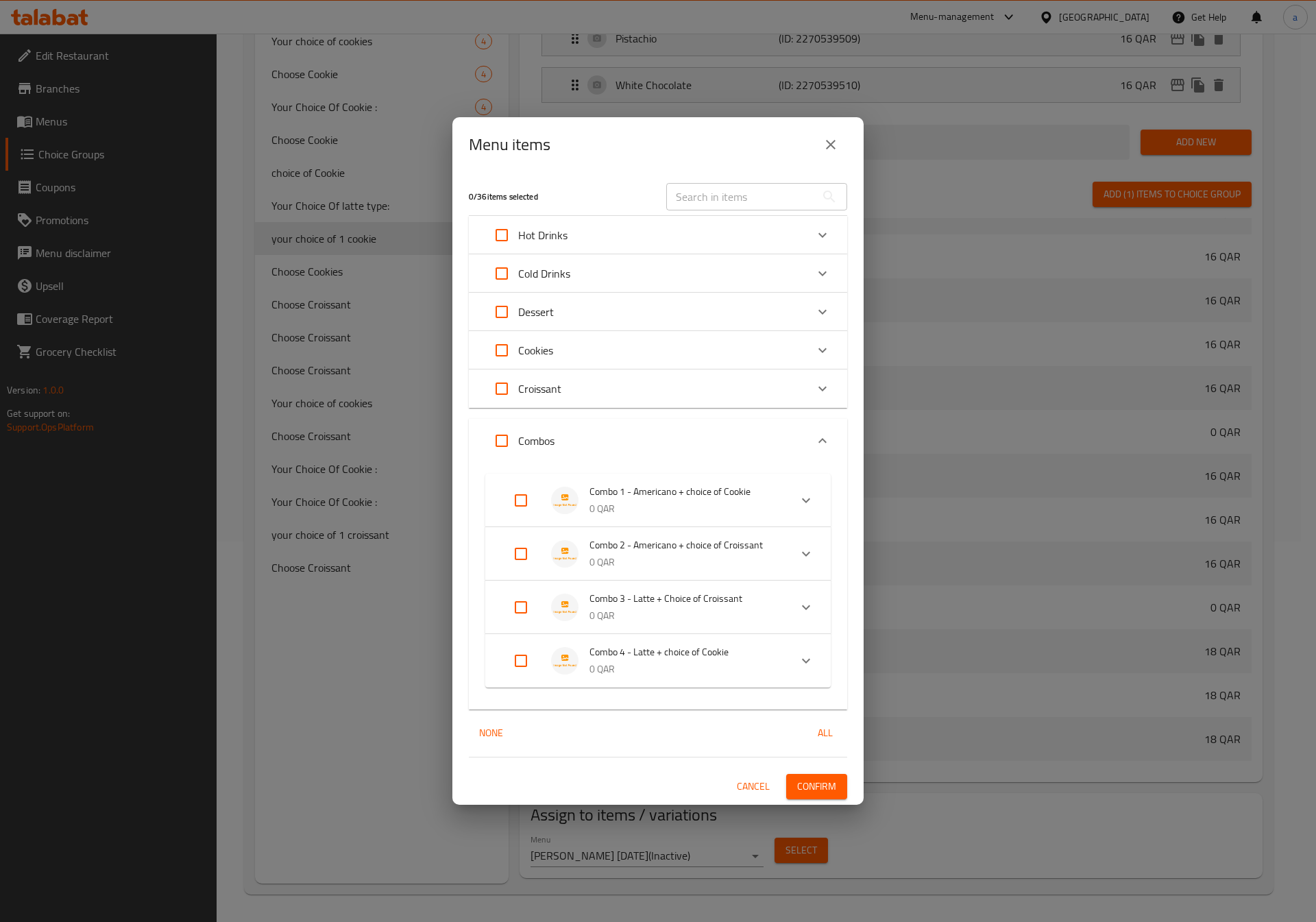
click at [524, 506] on input "Expand" at bounding box center [521, 500] width 33 height 33
checkbox input "true"
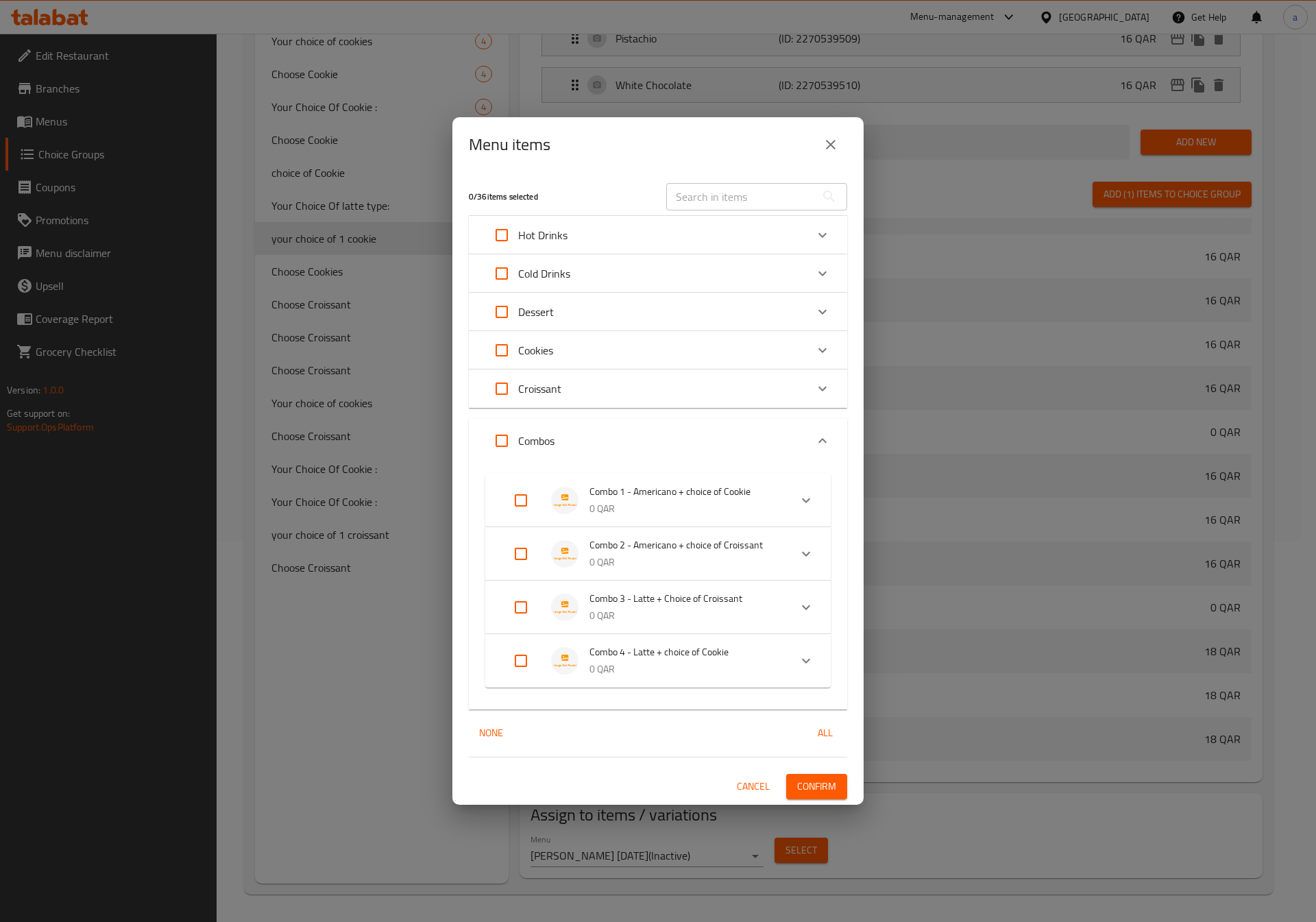
checkbox input "true"
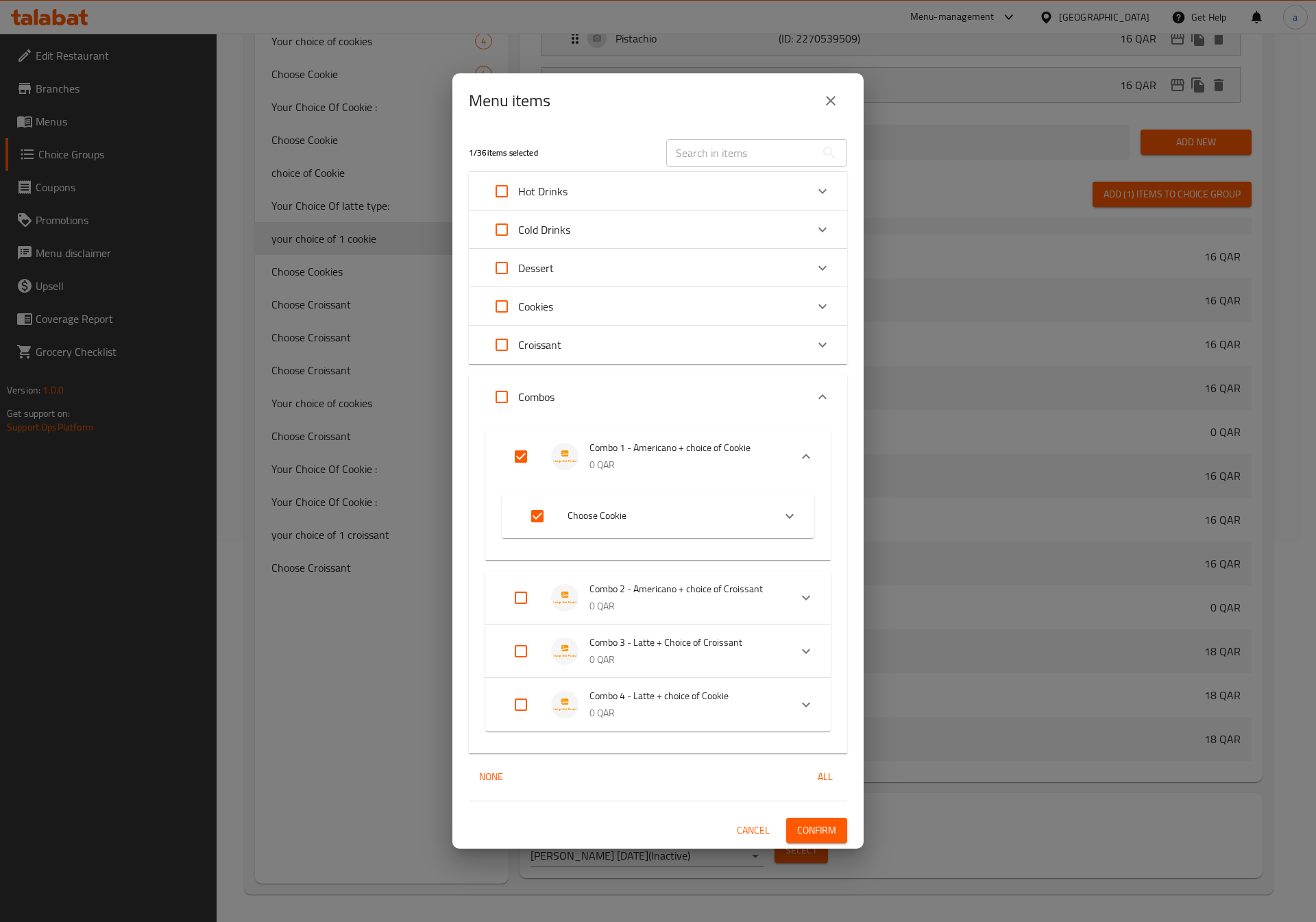
click at [815, 836] on span "Confirm" at bounding box center [816, 831] width 39 height 17
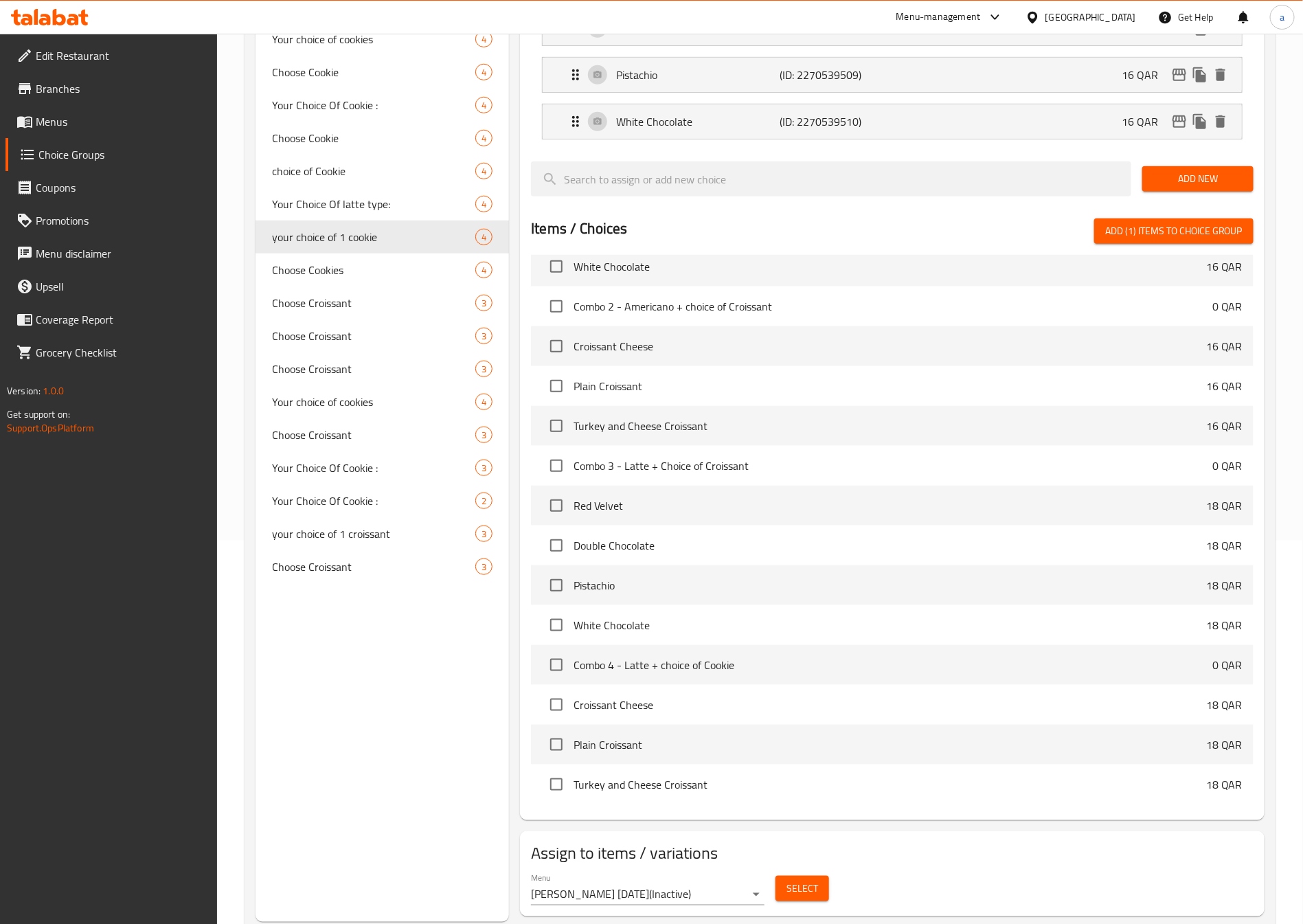
click at [81, 117] on span "Menus" at bounding box center [121, 121] width 171 height 16
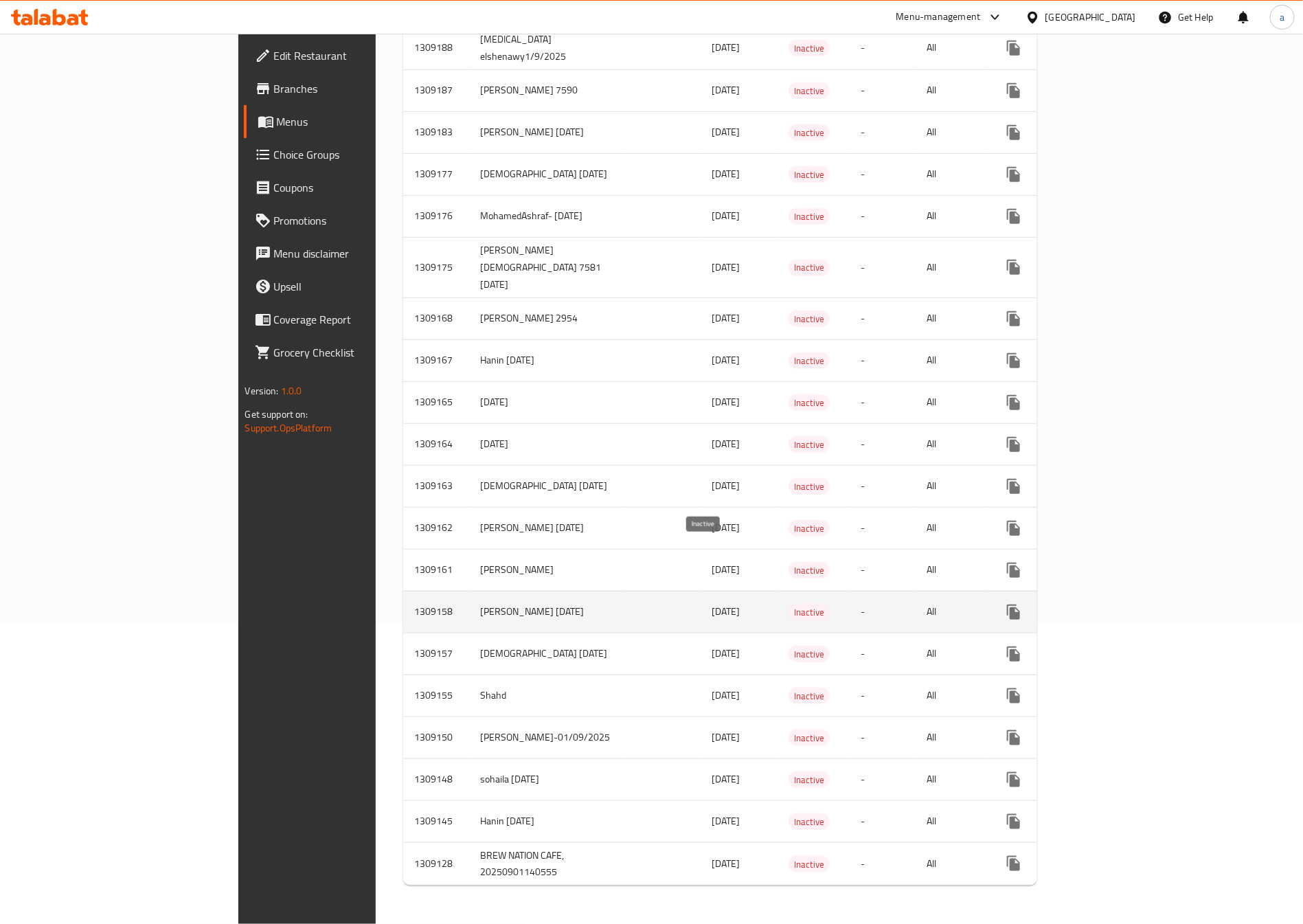
scroll to position [301, 0]
click at [1121, 604] on icon "enhanced table" at bounding box center [1112, 612] width 16 height 16
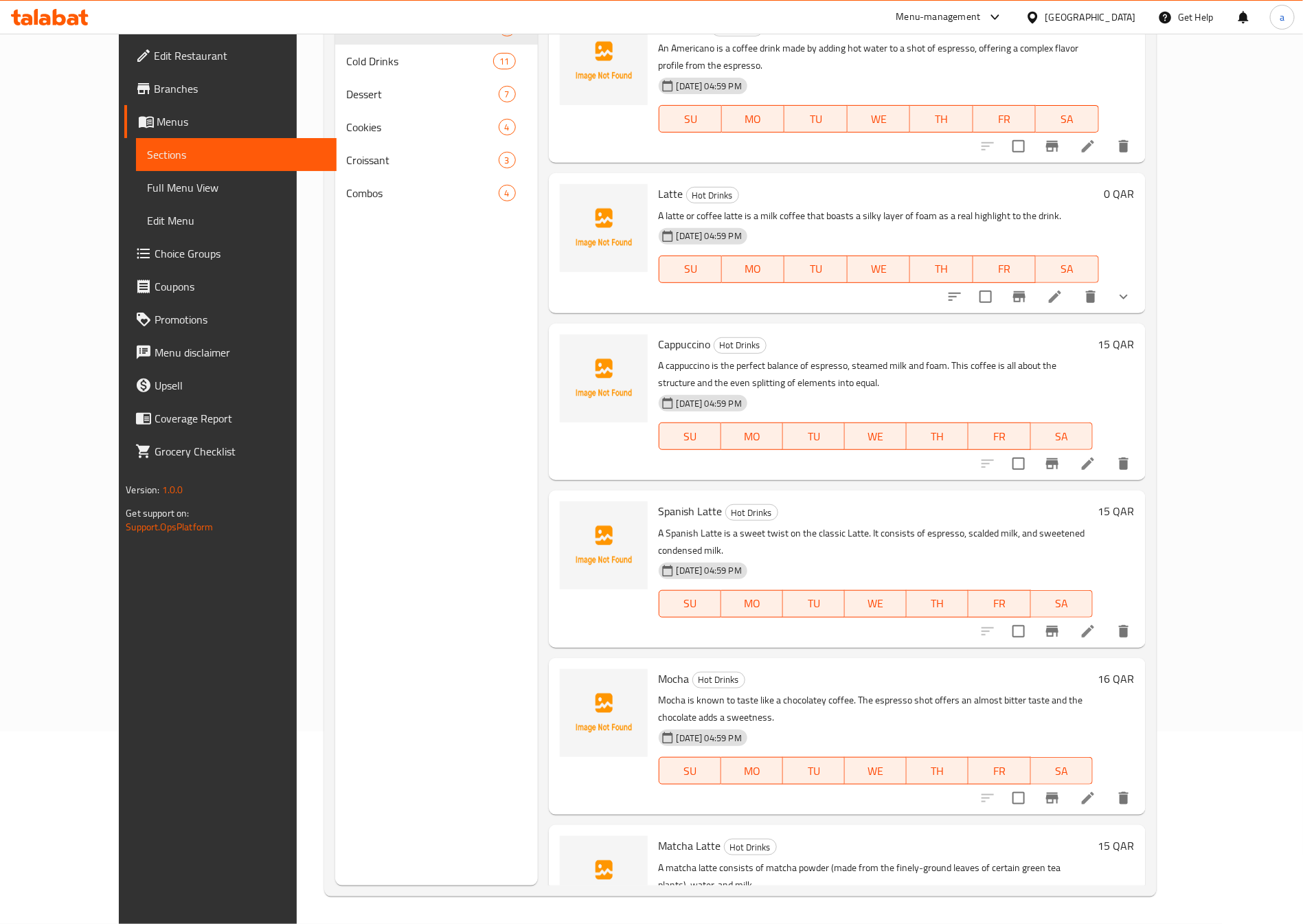
scroll to position [193, 0]
click at [136, 176] on link "Full Menu View" at bounding box center [236, 188] width 200 height 33
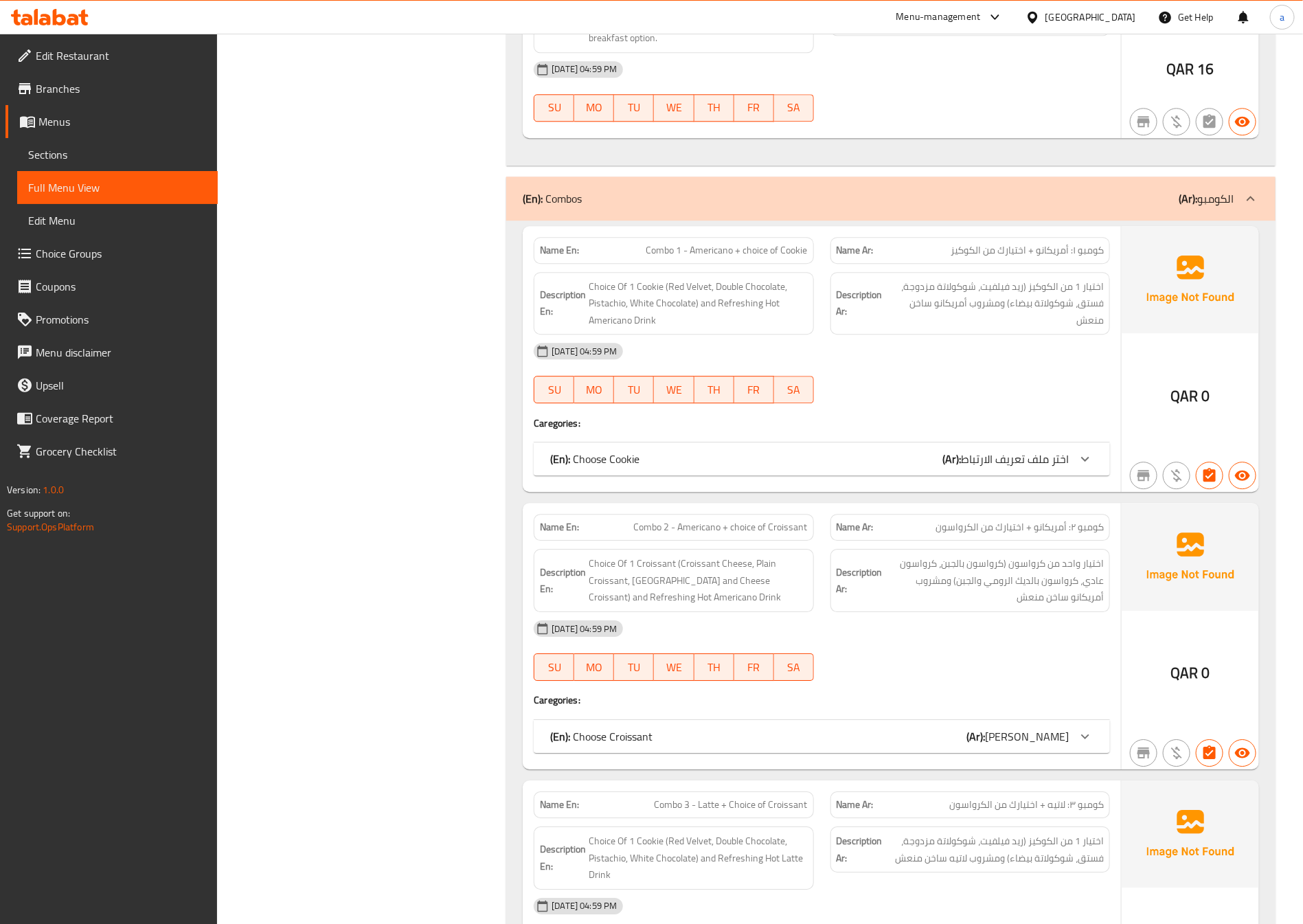
scroll to position [6960, 0]
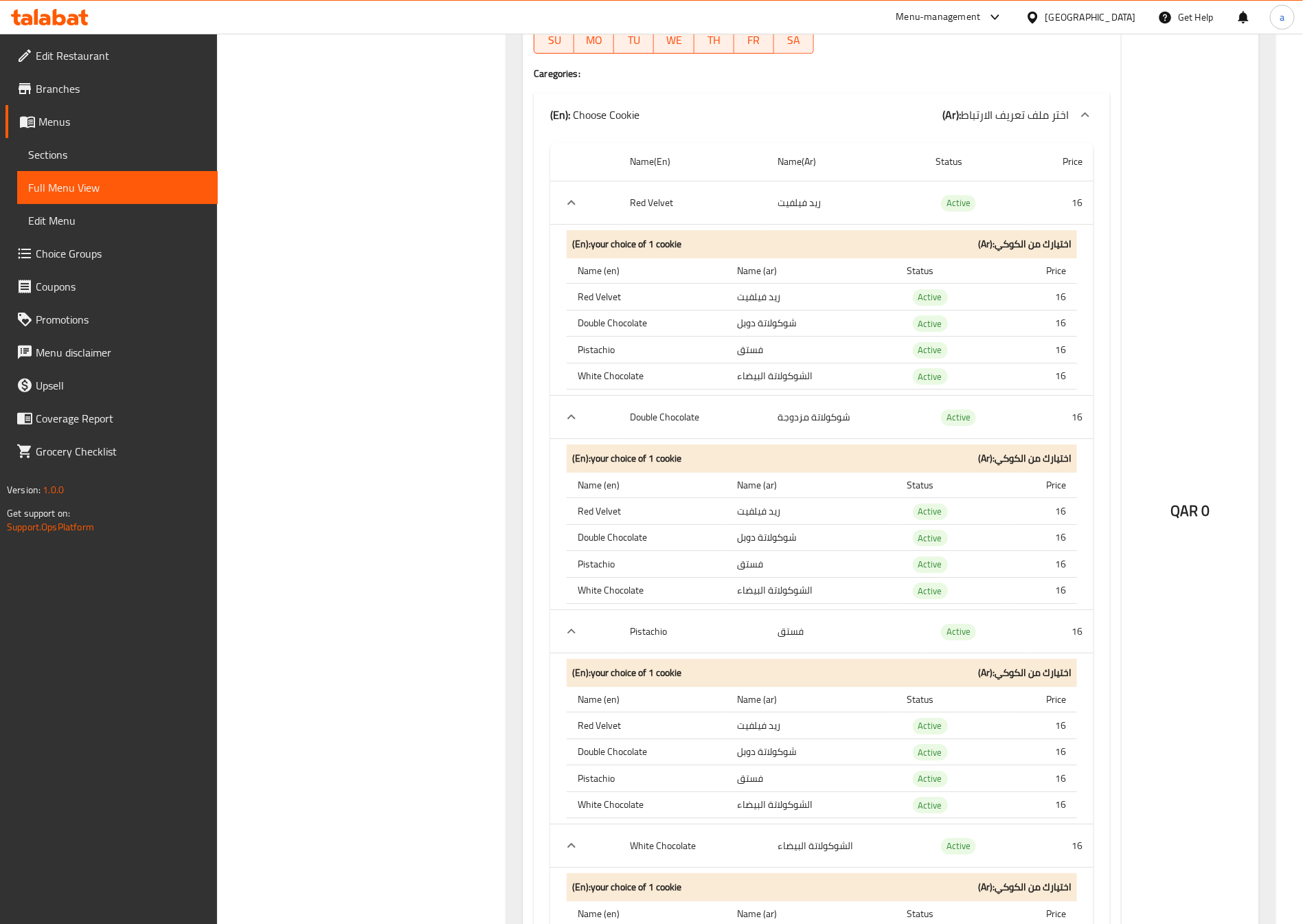
scroll to position [7372, 0]
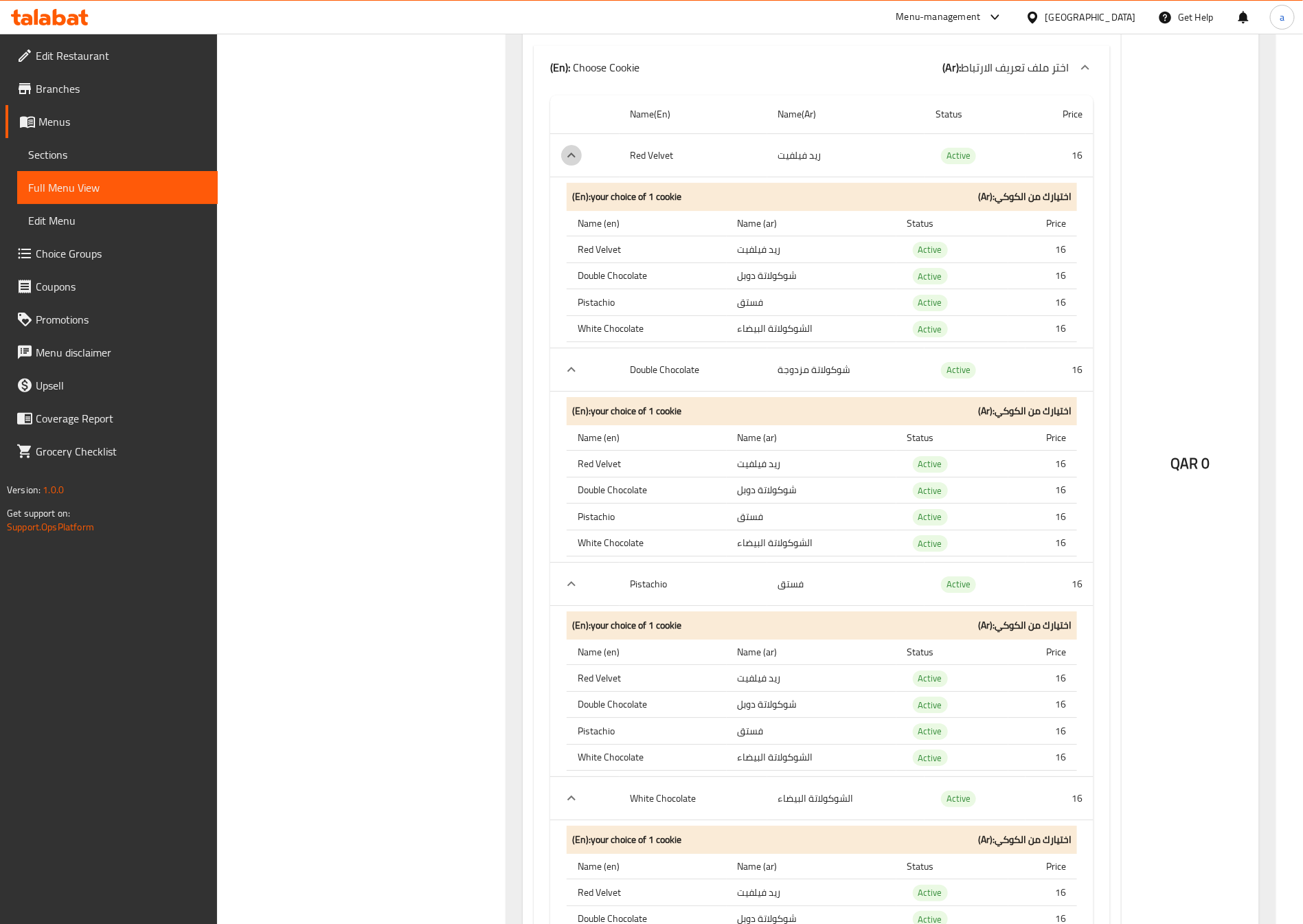
click at [567, 164] on icon "expand row" at bounding box center [571, 154] width 16 height 16
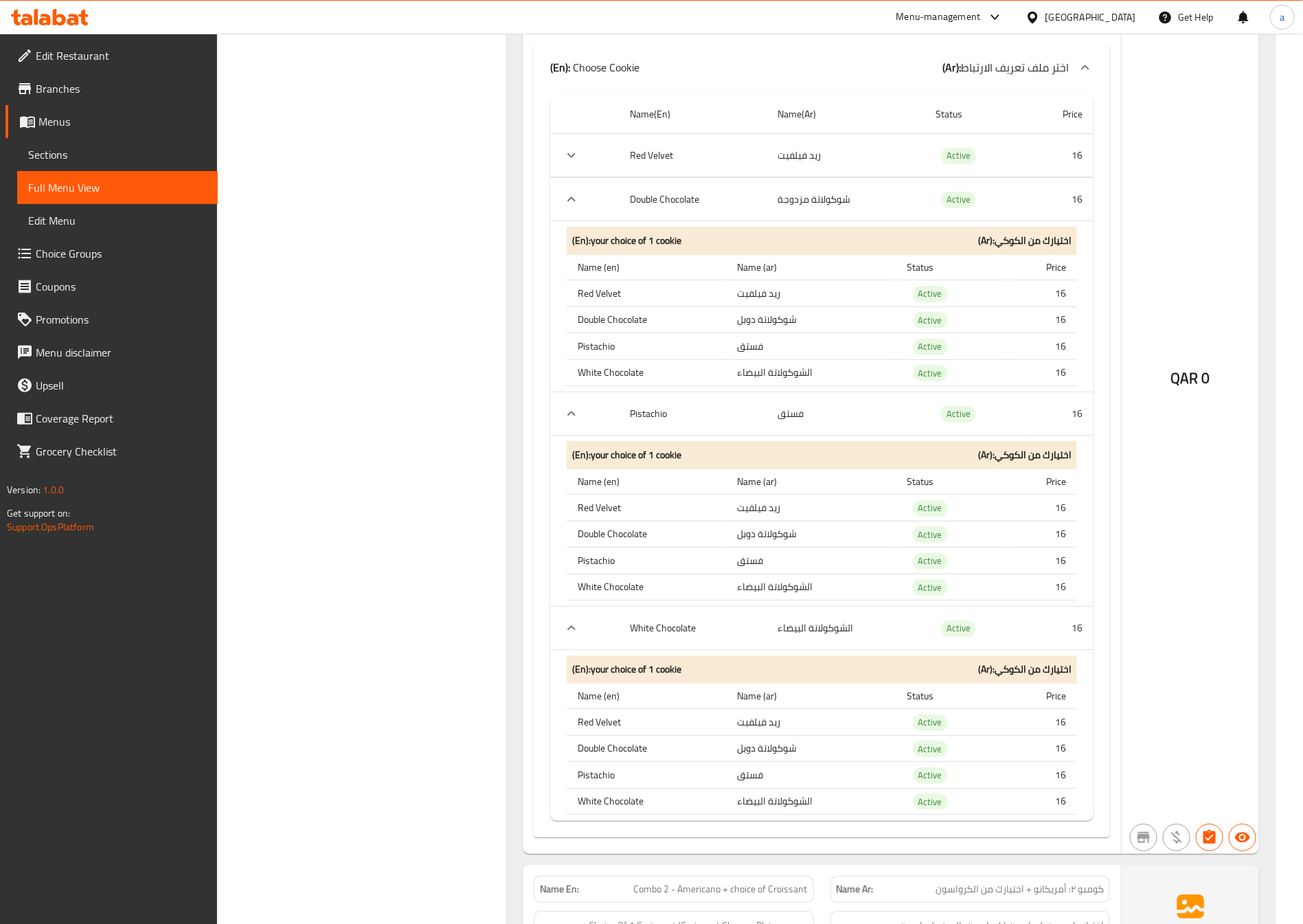
click at [1079, 76] on icon at bounding box center [1084, 67] width 16 height 16
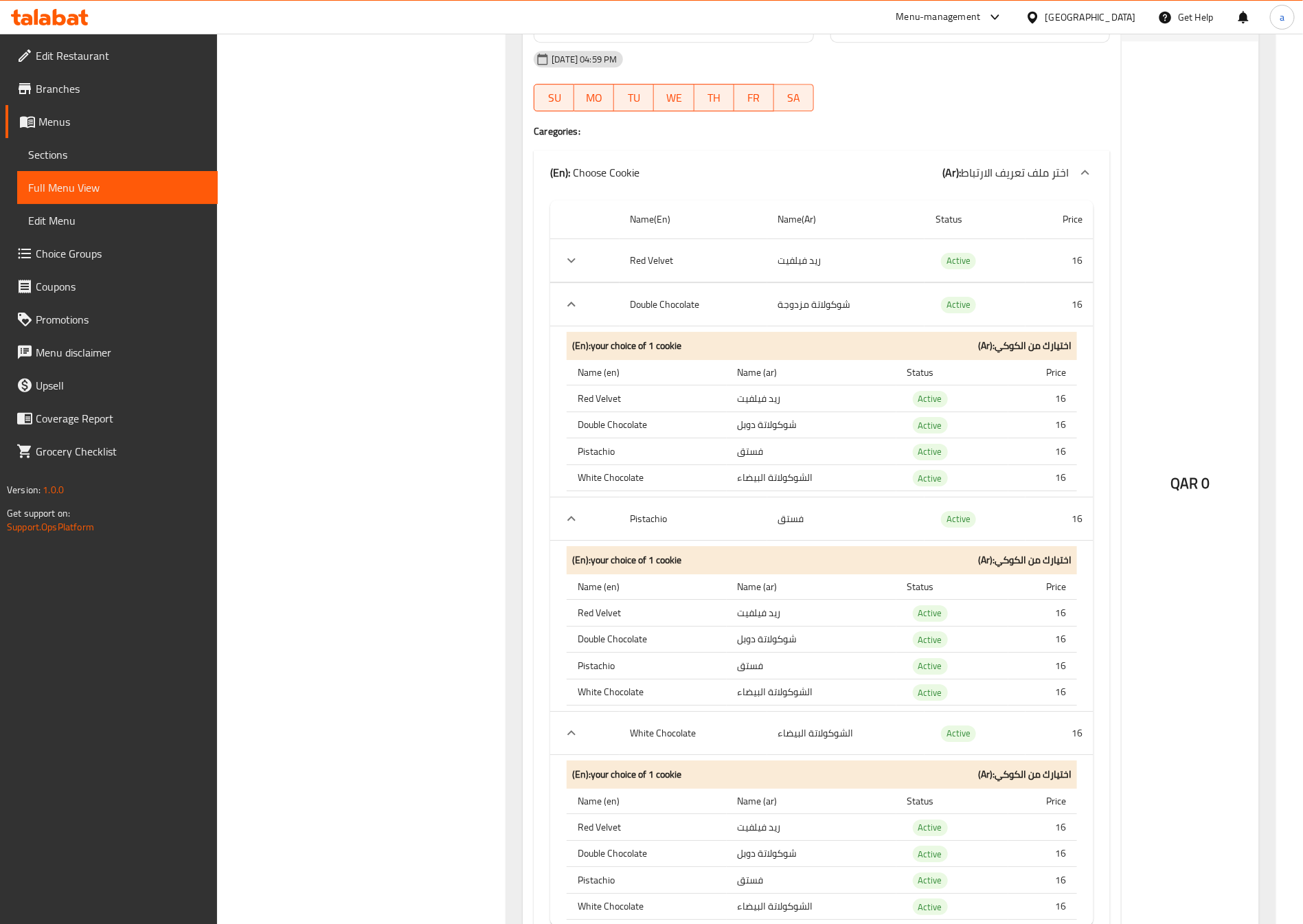
scroll to position [7166, 0]
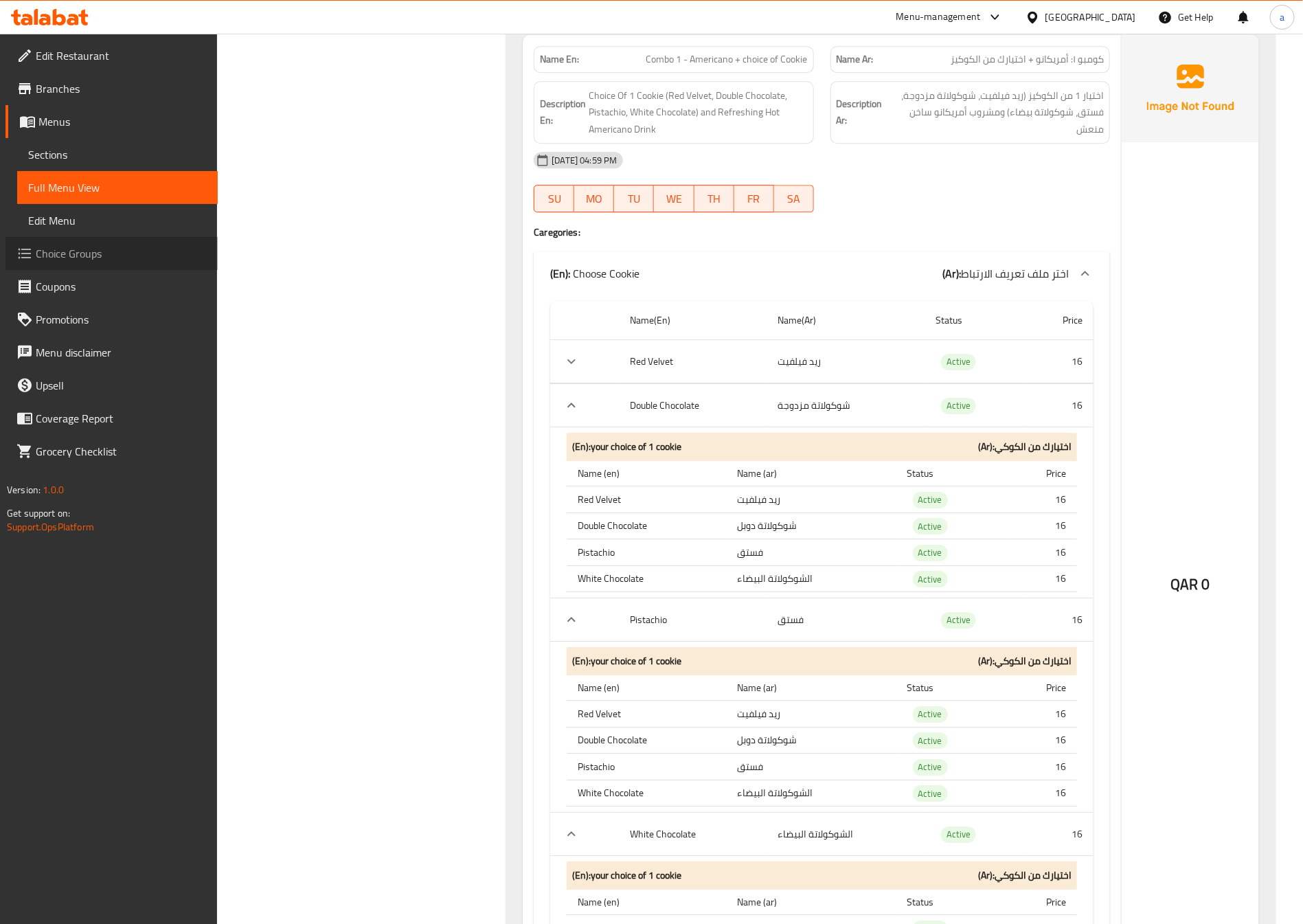
click at [99, 260] on span "Choice Groups" at bounding box center [121, 253] width 171 height 16
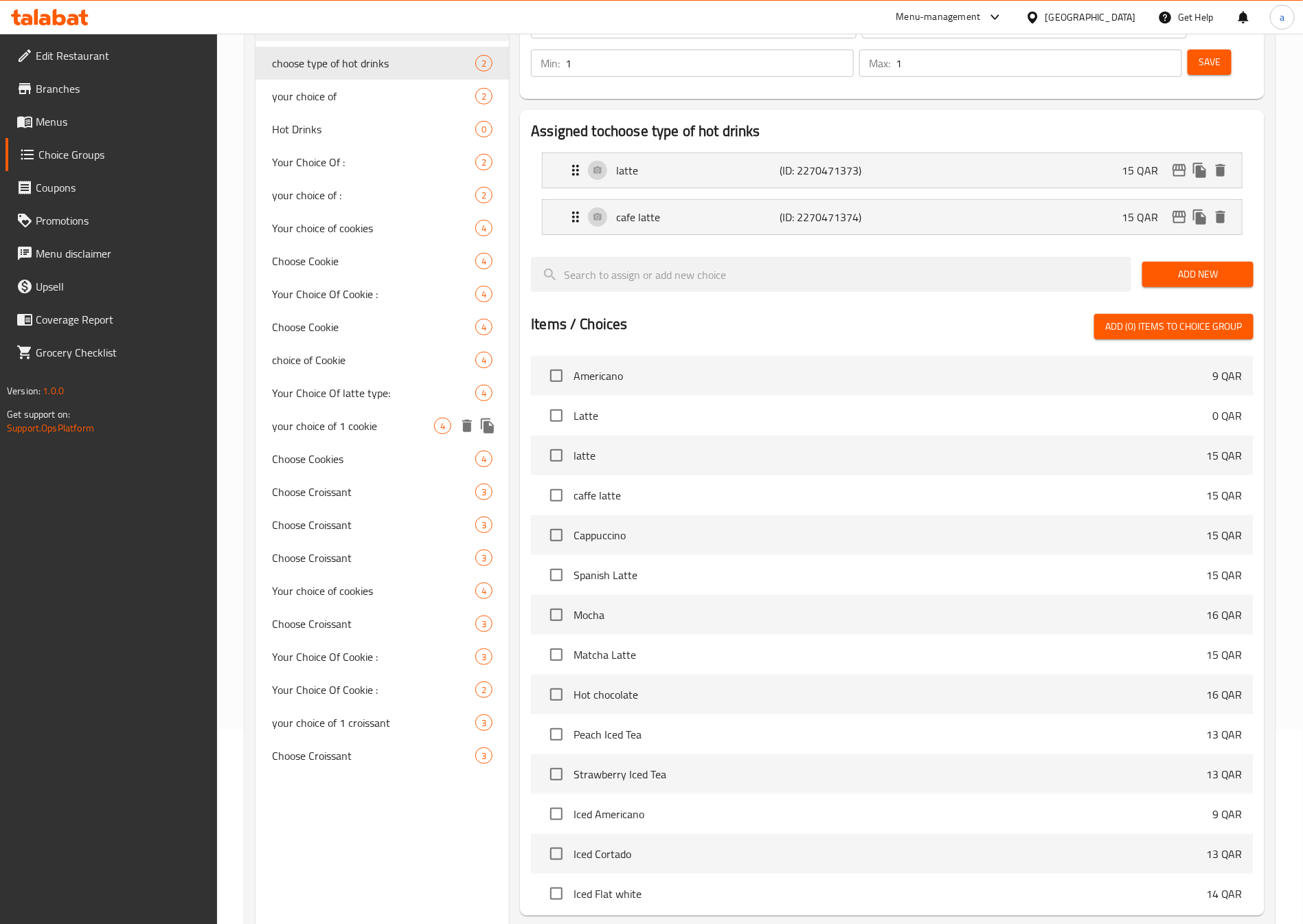
click at [373, 433] on span "your choice of 1 cookie" at bounding box center [353, 425] width 162 height 16
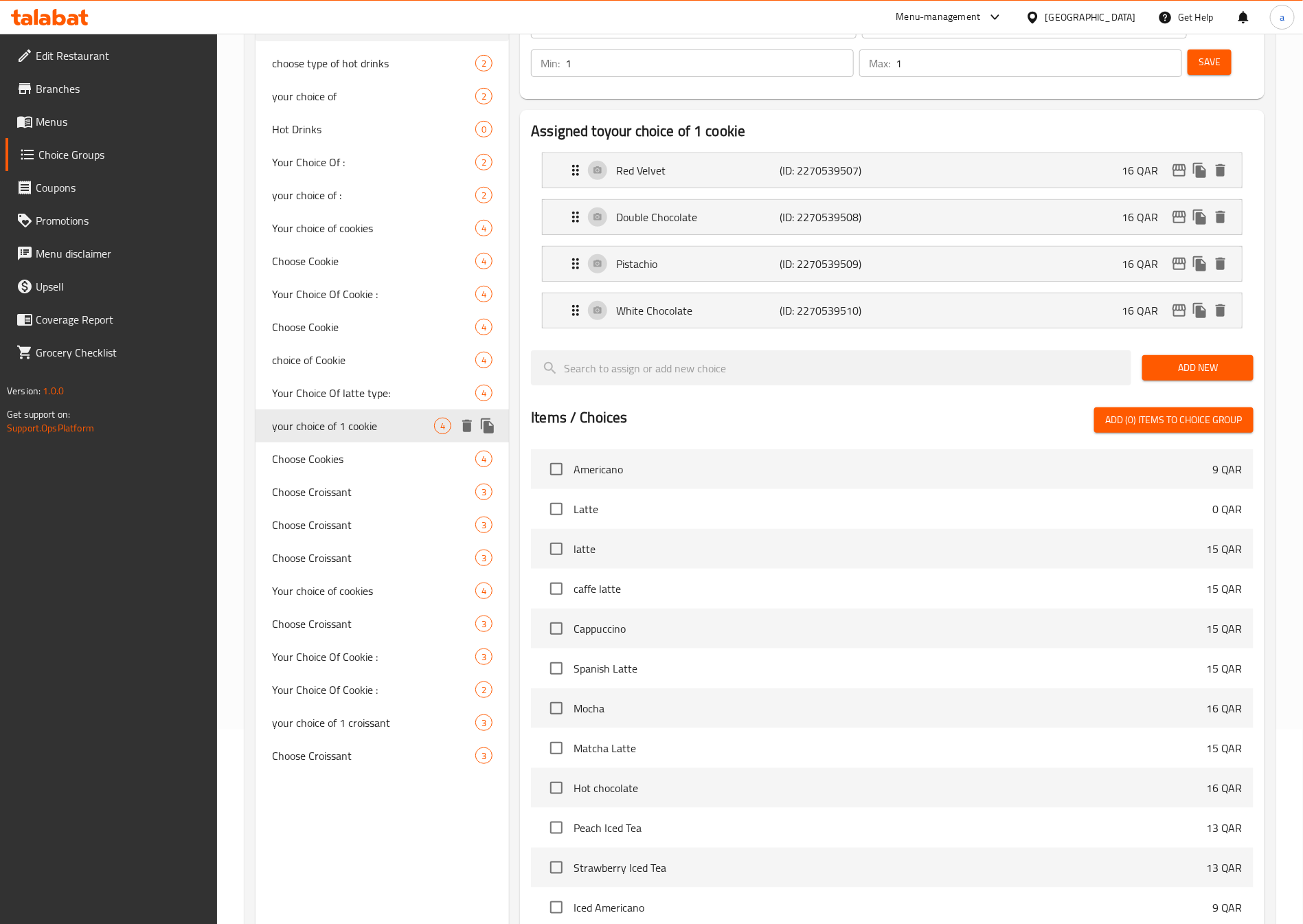
type input "your choice of 1 cookie"
type input "اختيارك من الكوكي"
type input "4"
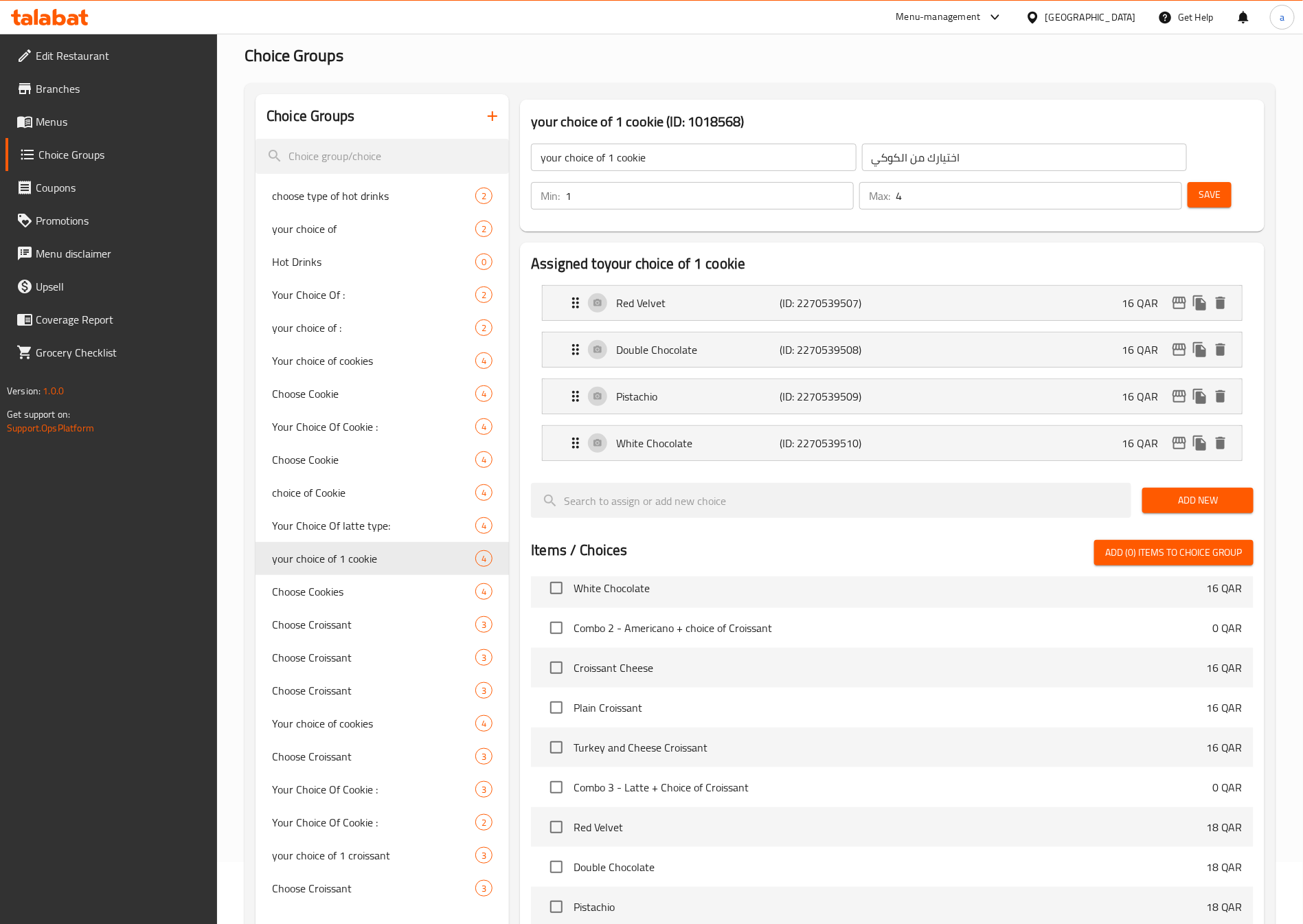
scroll to position [0, 0]
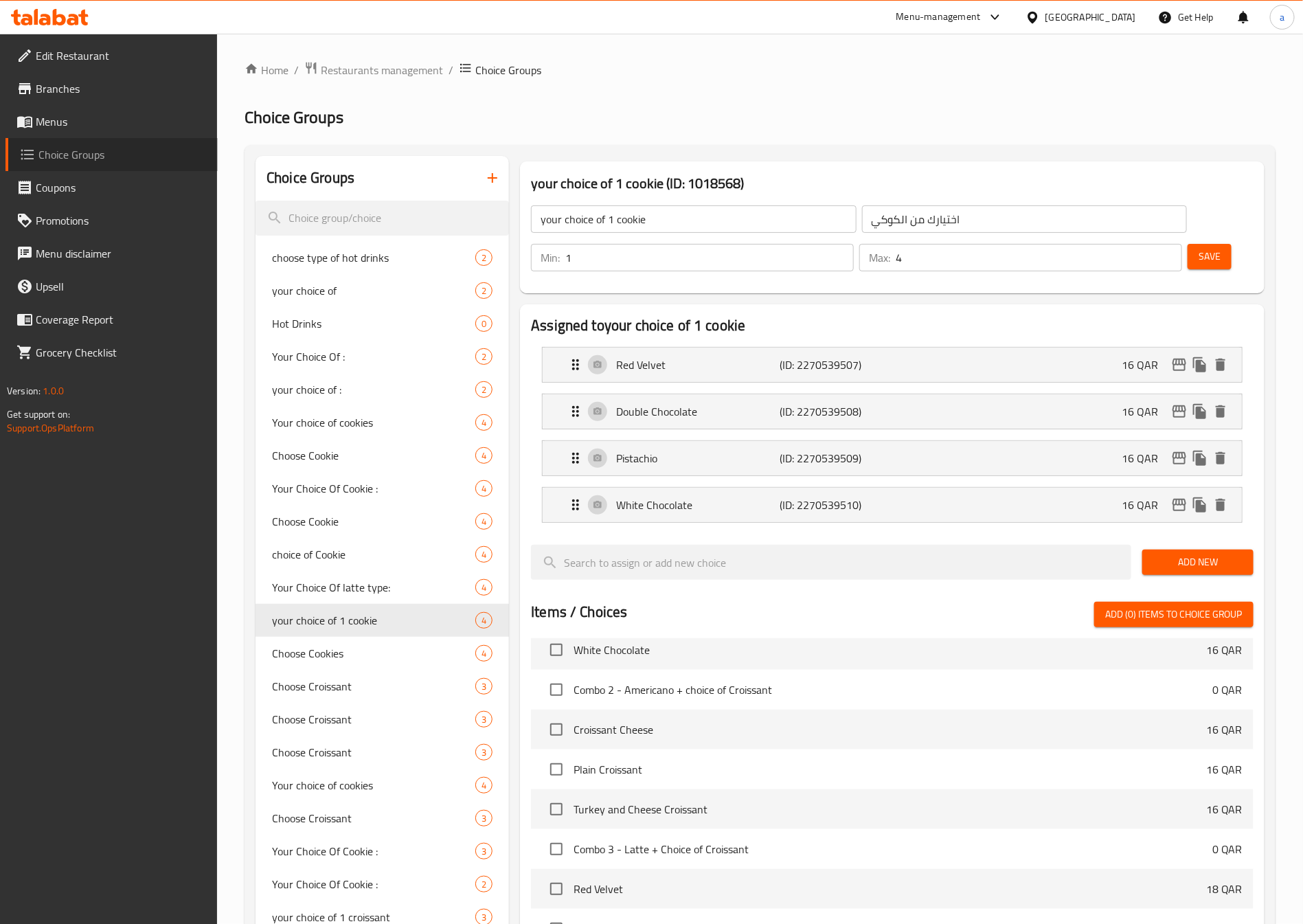
click at [120, 154] on span "Choice Groups" at bounding box center [122, 154] width 168 height 16
click at [130, 117] on span "Menus" at bounding box center [121, 121] width 171 height 16
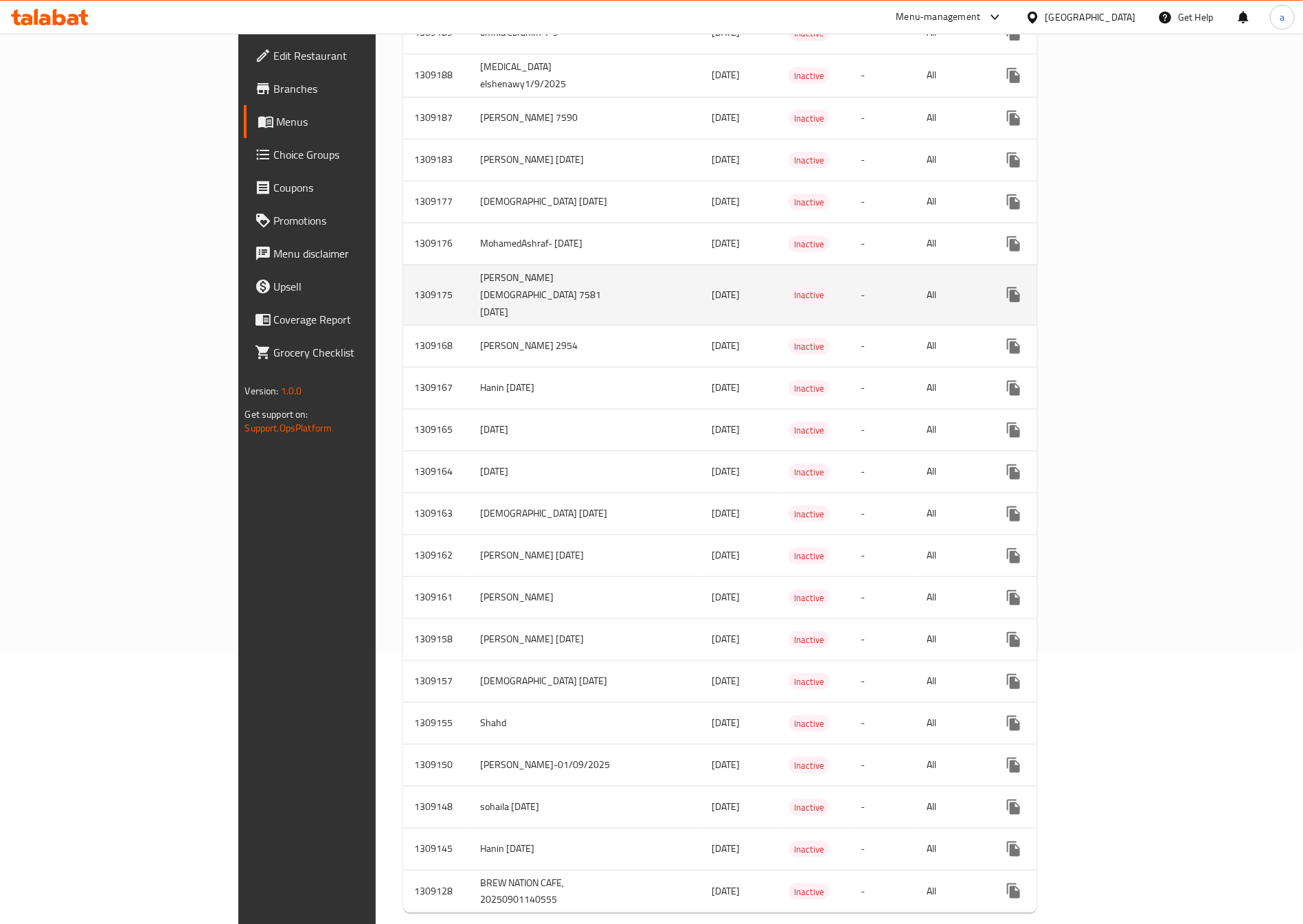
scroll to position [301, 0]
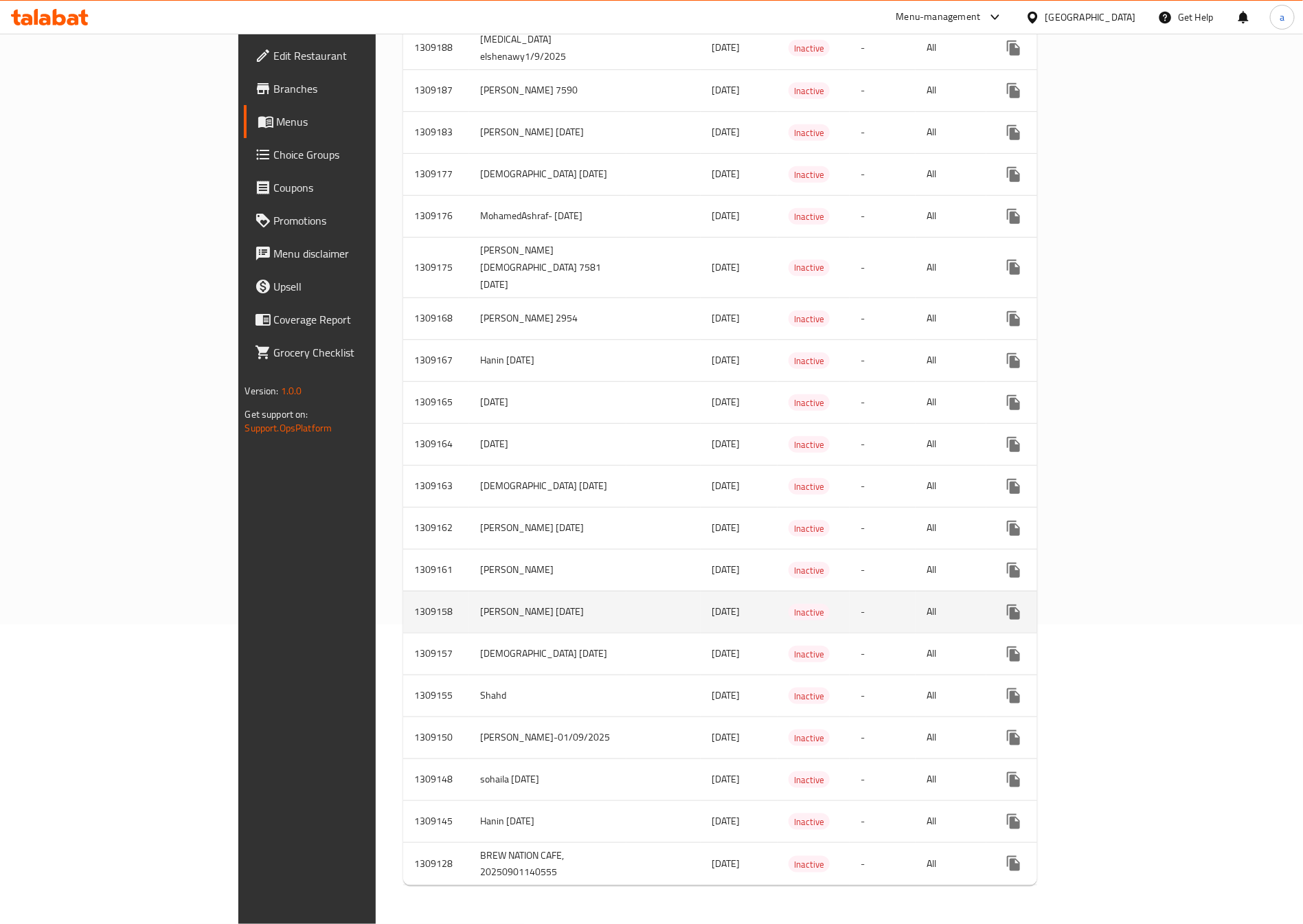
click at [1129, 596] on link "enhanced table" at bounding box center [1112, 612] width 33 height 33
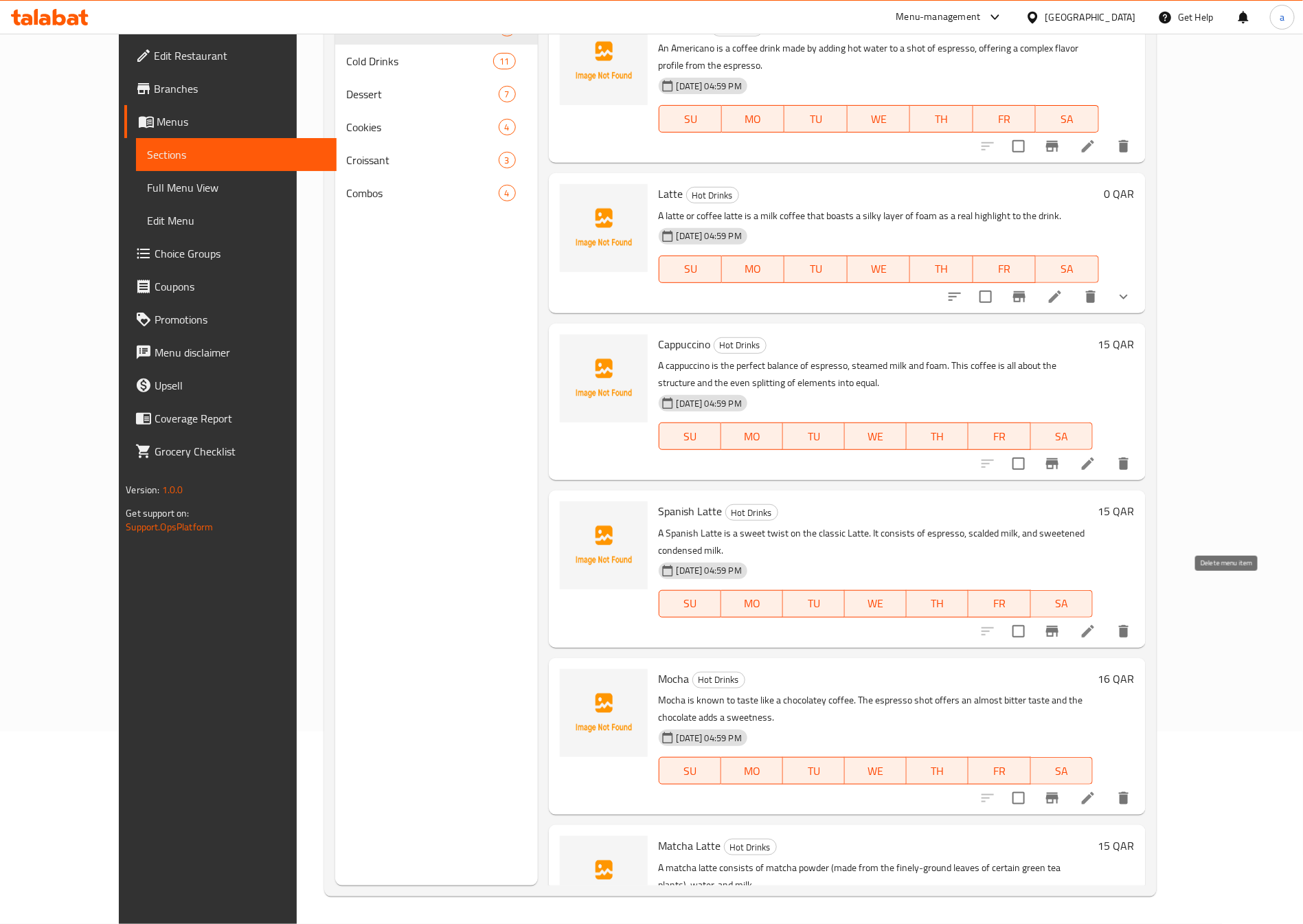
scroll to position [193, 0]
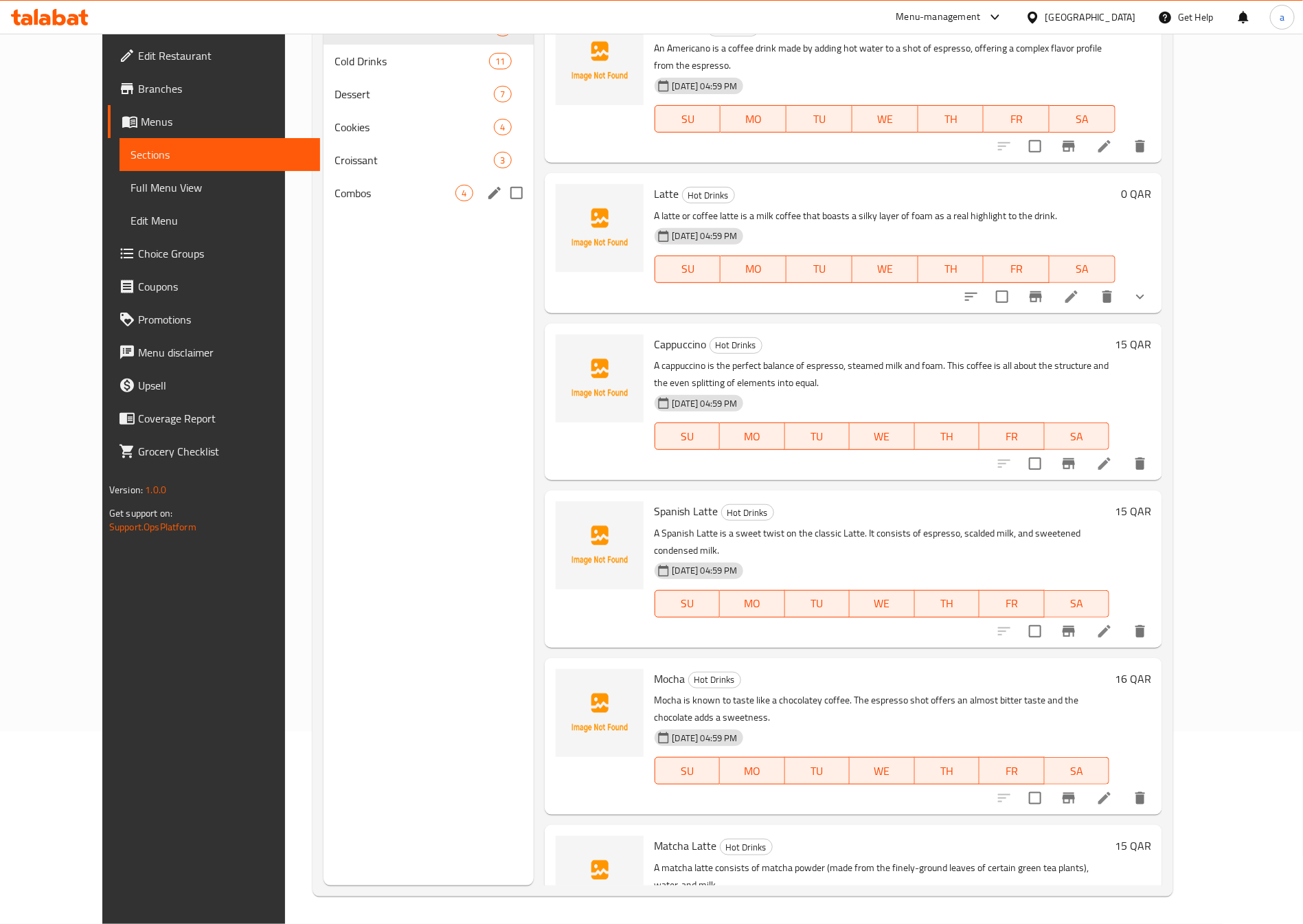
click at [386, 200] on span "Combos" at bounding box center [394, 193] width 120 height 16
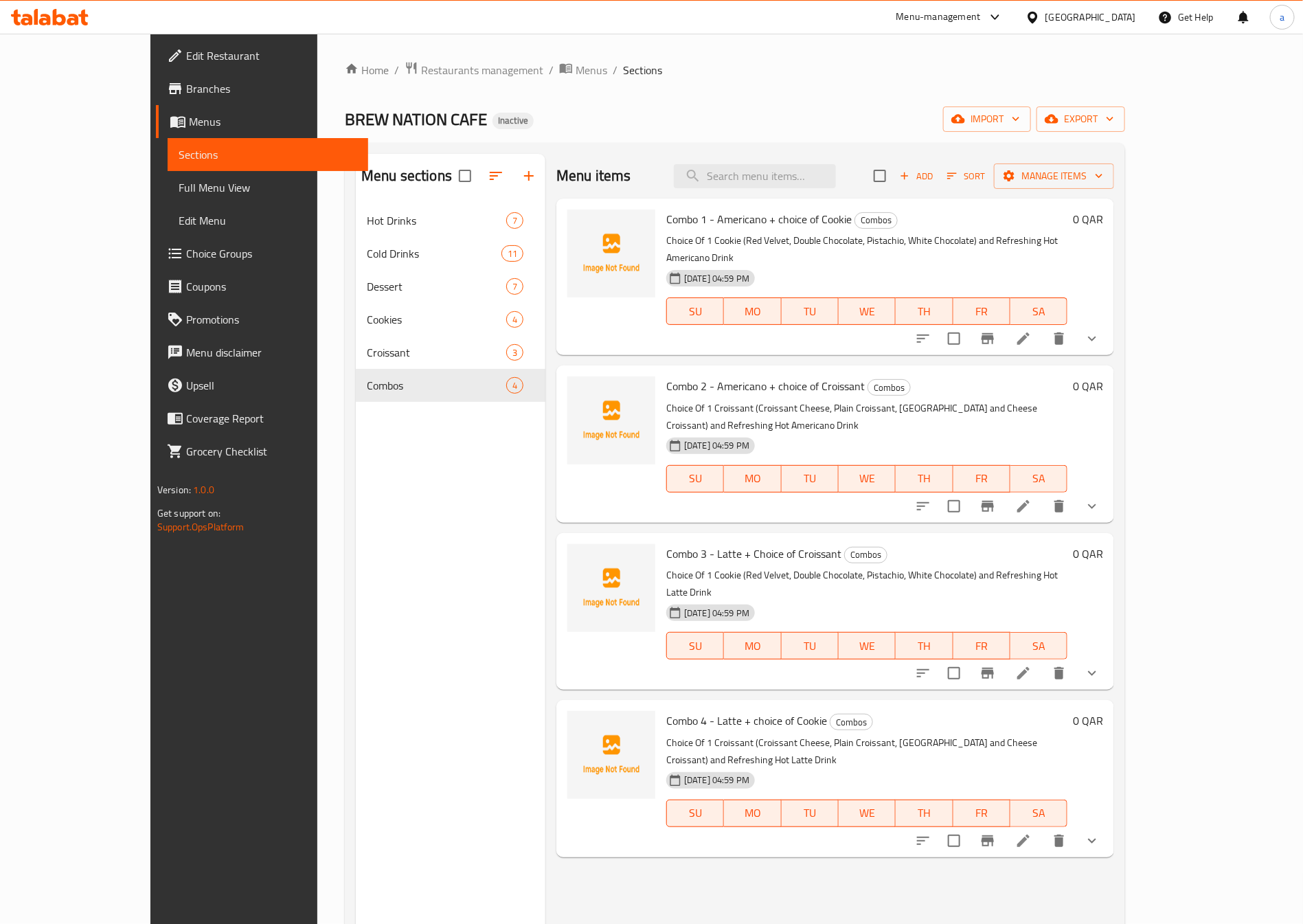
click at [178, 182] on span "Full Menu View" at bounding box center [267, 187] width 178 height 16
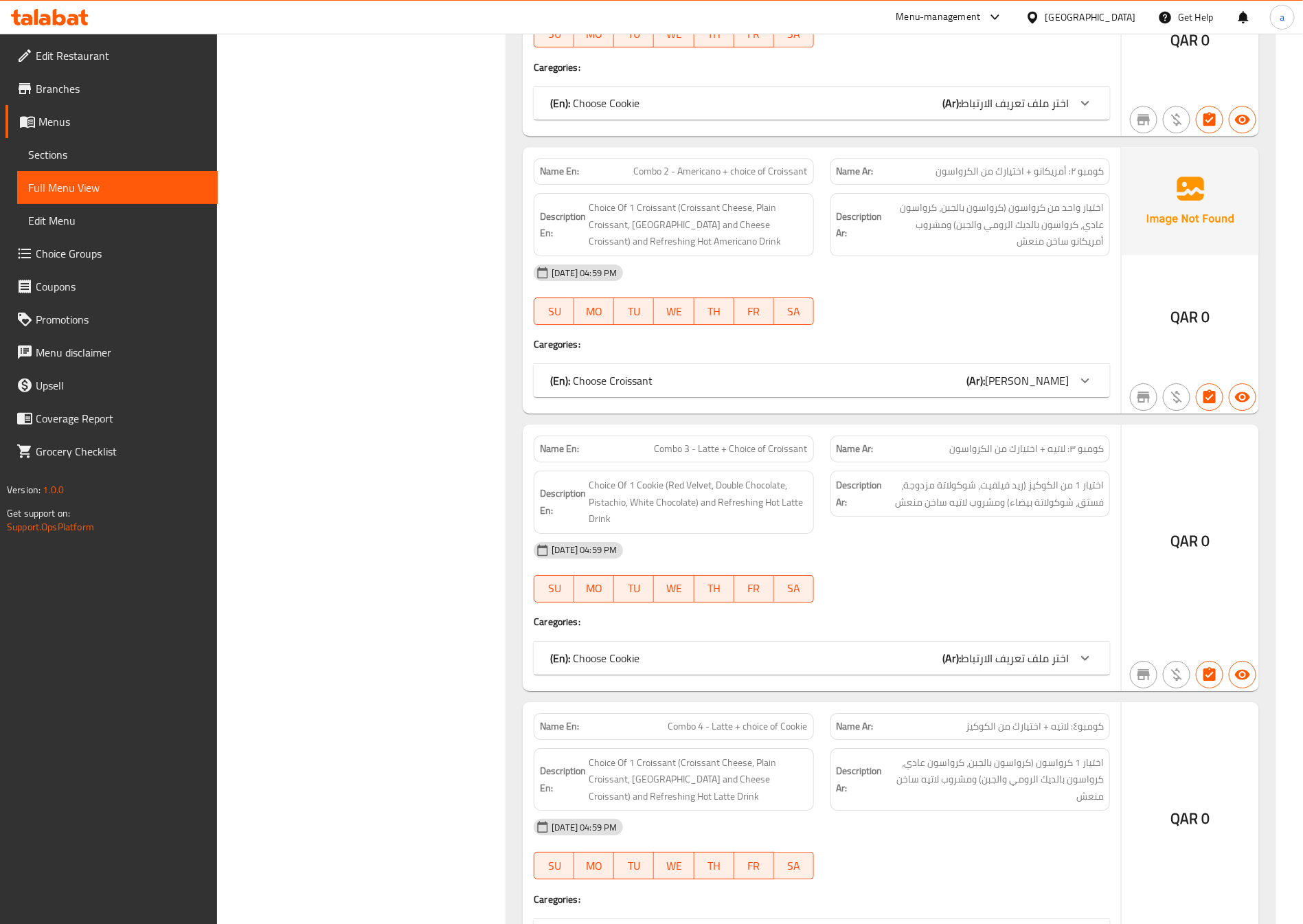
scroll to position [7475, 0]
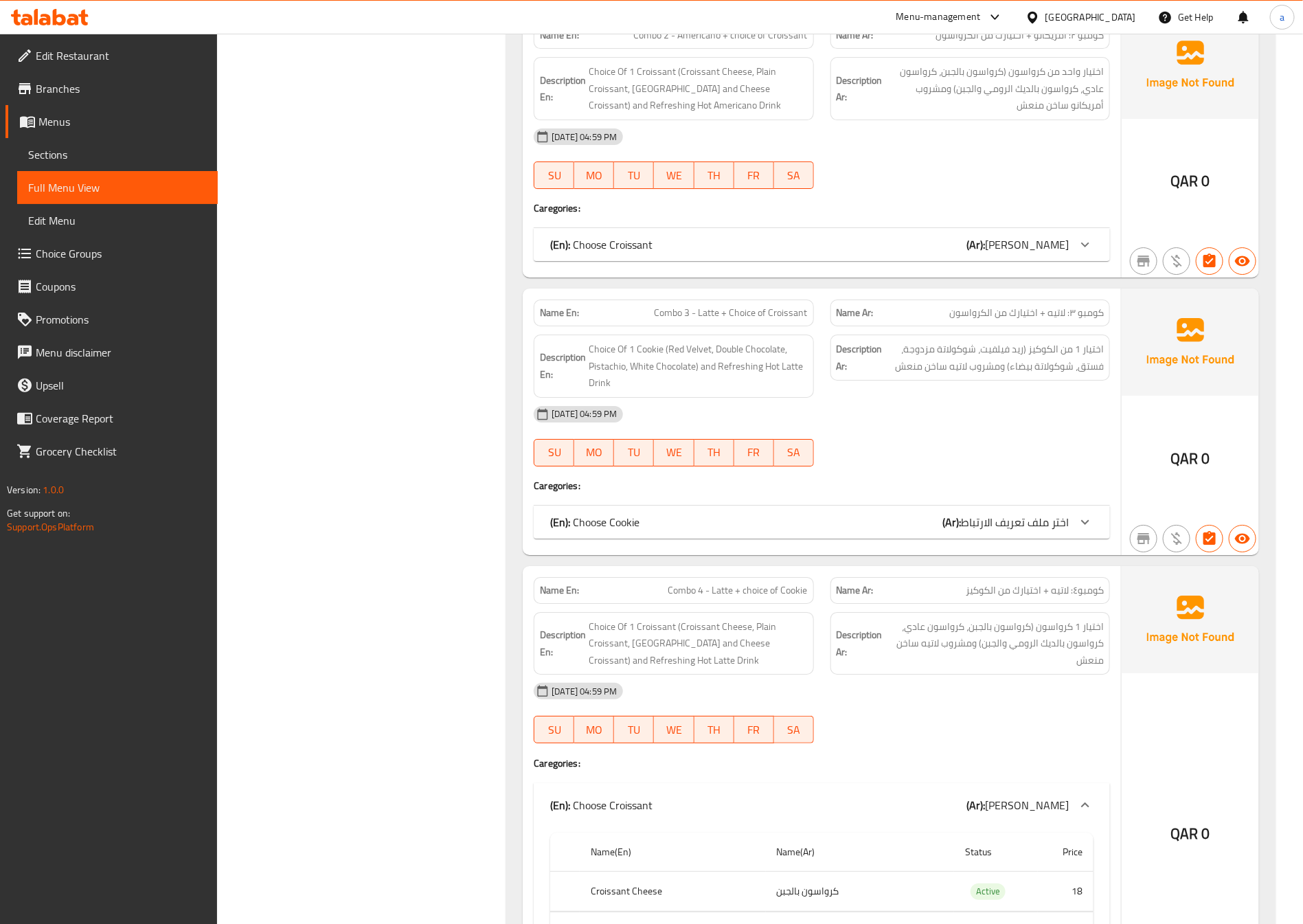
scroll to position [7465, 0]
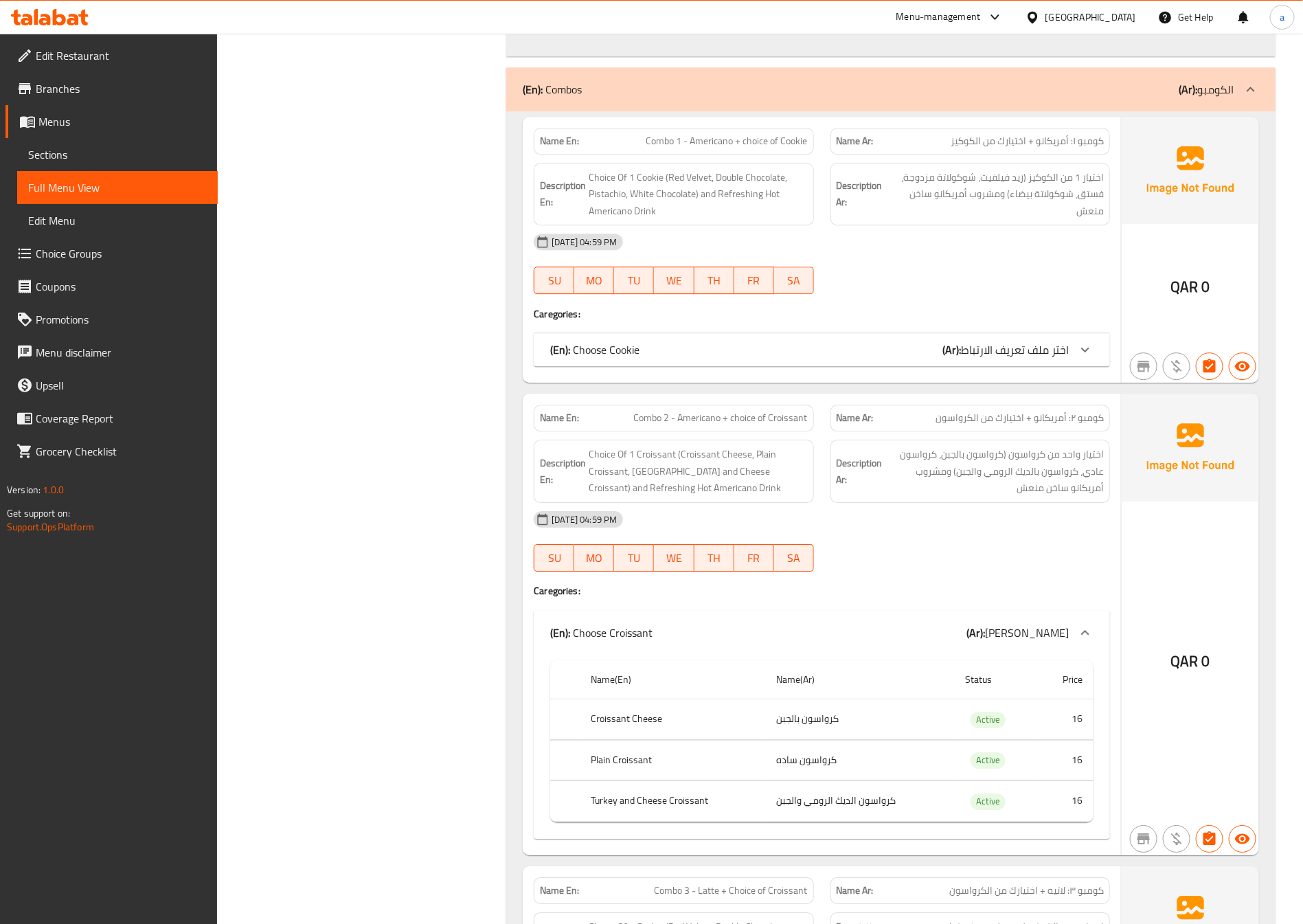
scroll to position [7053, 0]
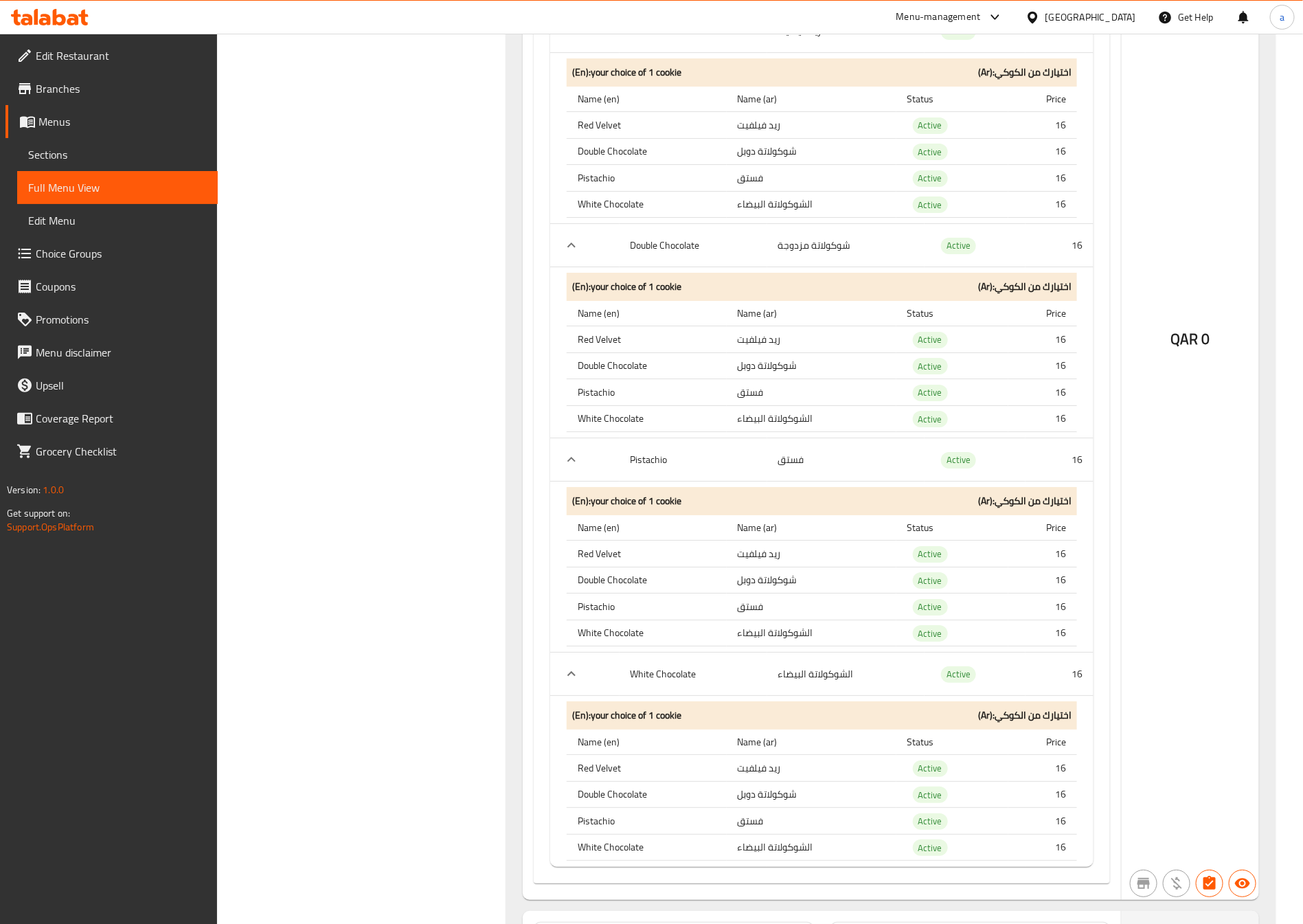
scroll to position [7361, 0]
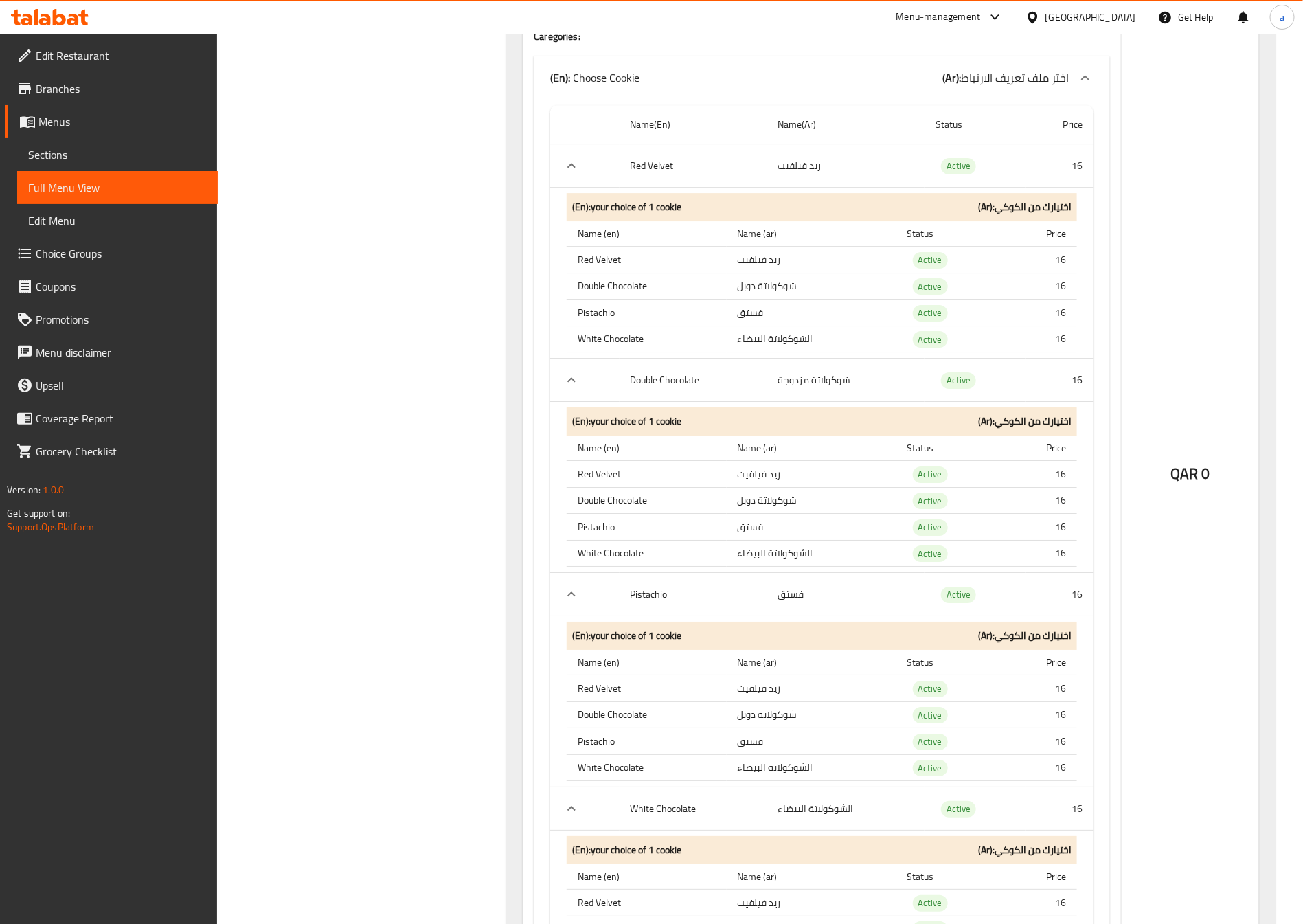
click at [137, 139] on link "Sections" at bounding box center [117, 154] width 200 height 33
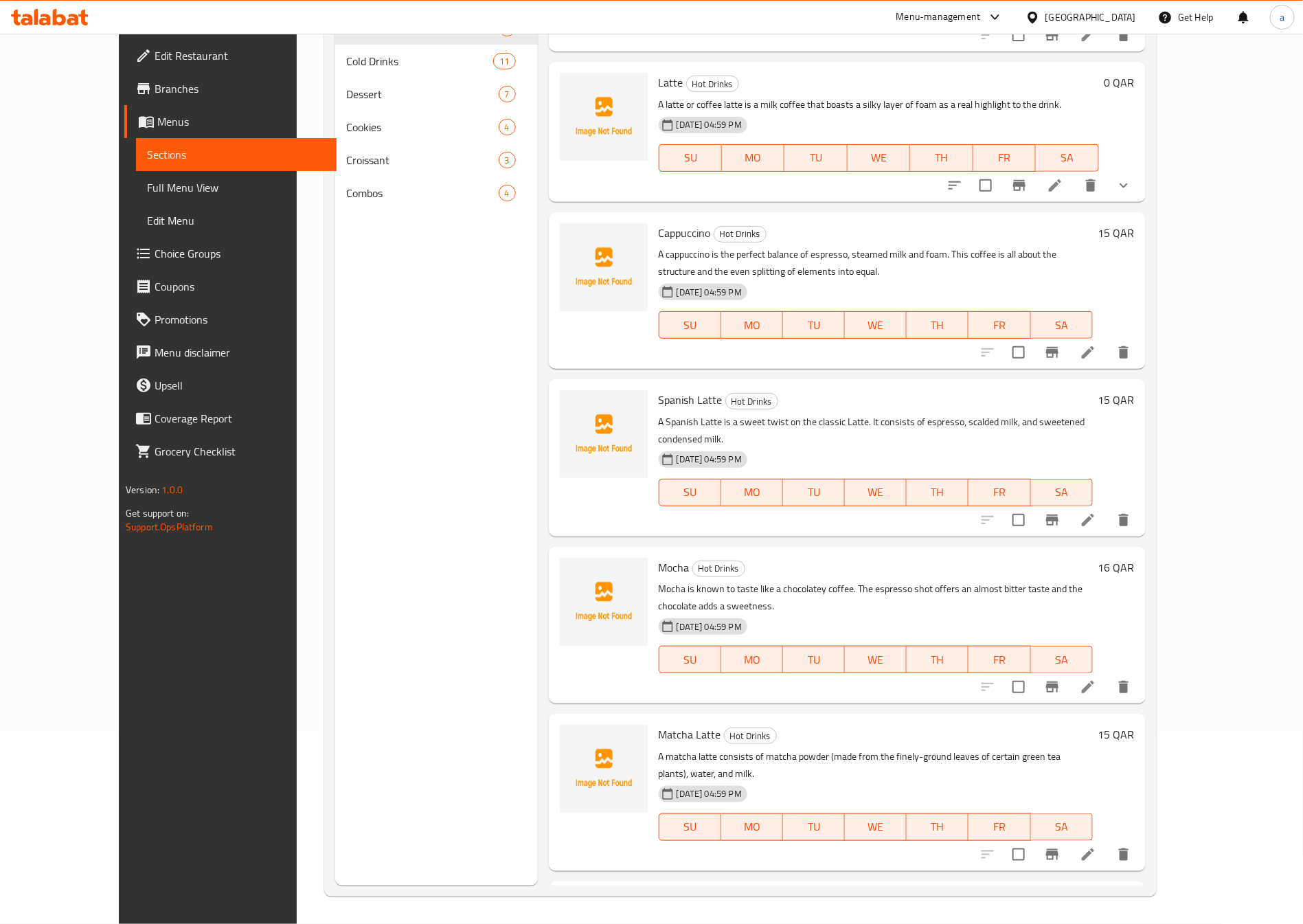
scroll to position [177, 0]
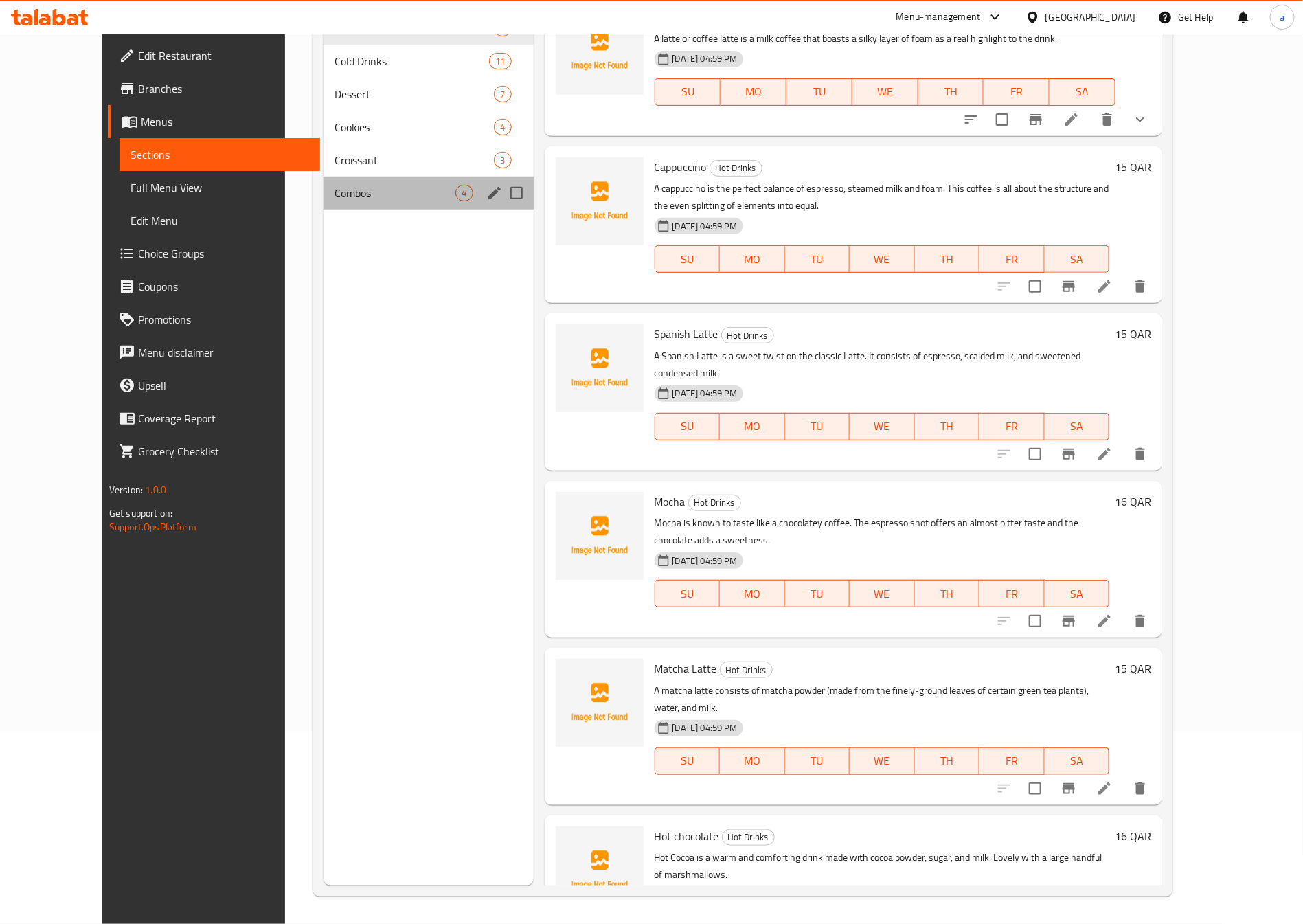
click at [355, 180] on div "Combos 4" at bounding box center [428, 193] width 210 height 33
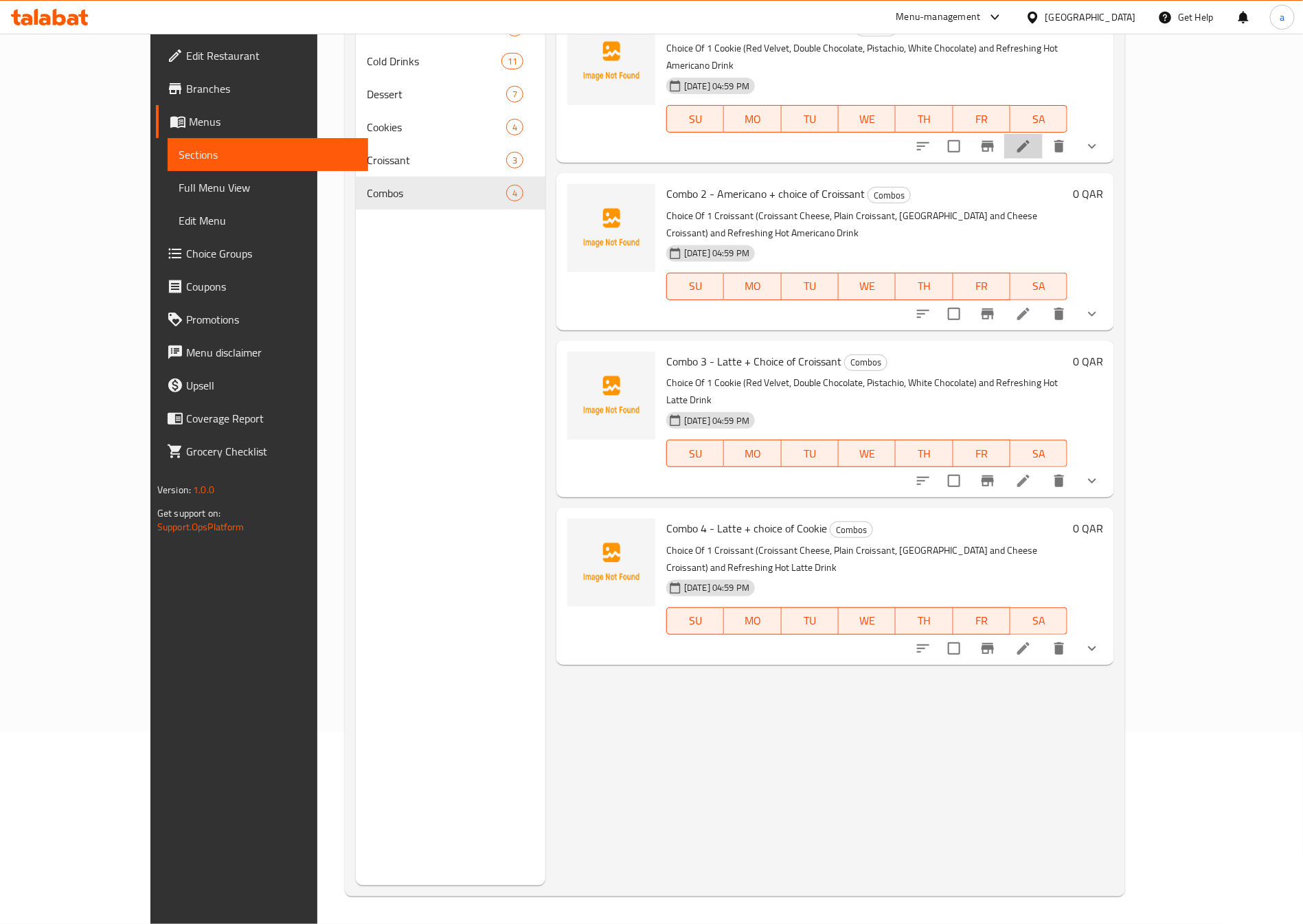
click at [1043, 134] on li at bounding box center [1022, 146] width 38 height 25
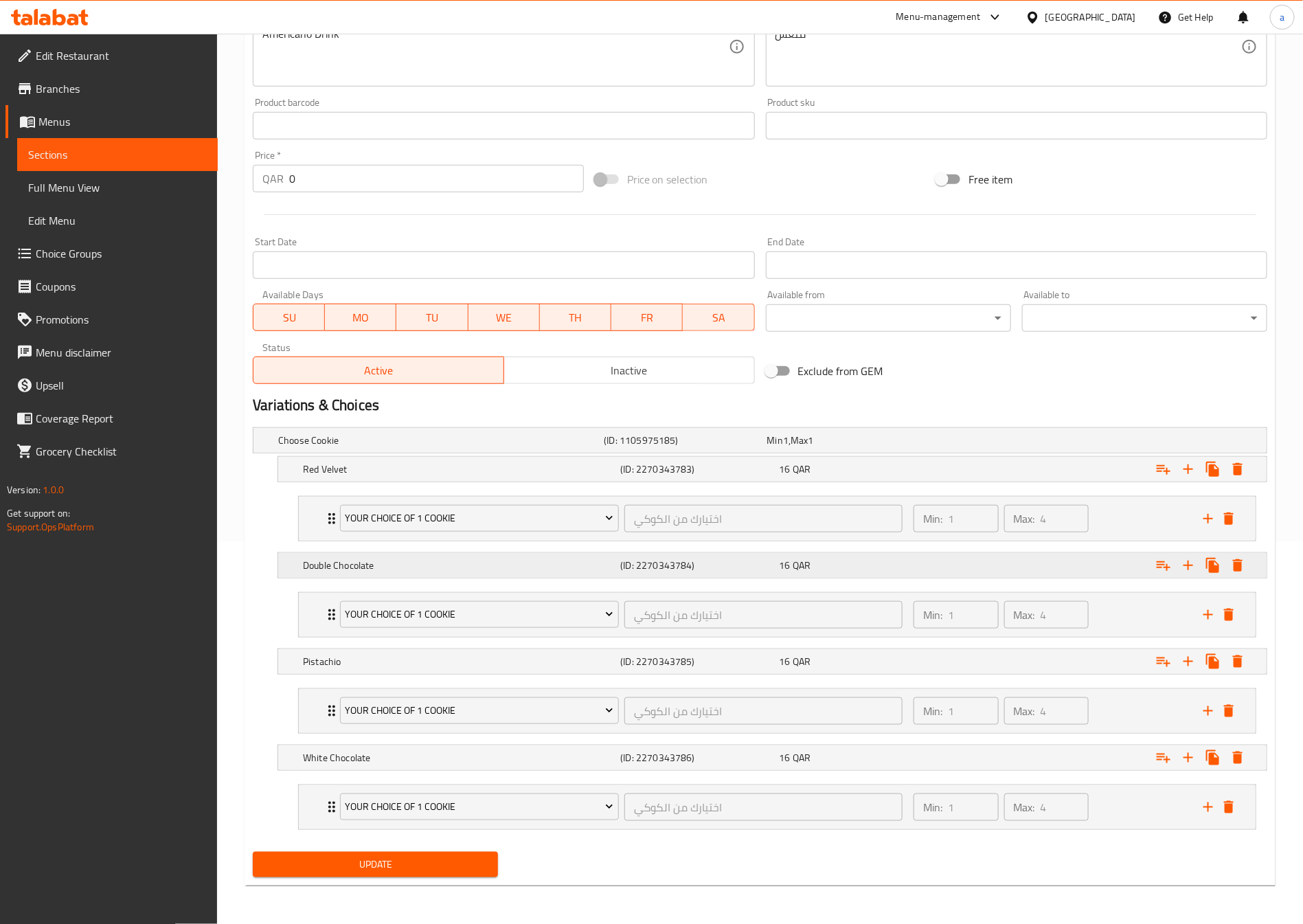
scroll to position [390, 0]
click at [1226, 515] on icon "delete" at bounding box center [1228, 518] width 9 height 13
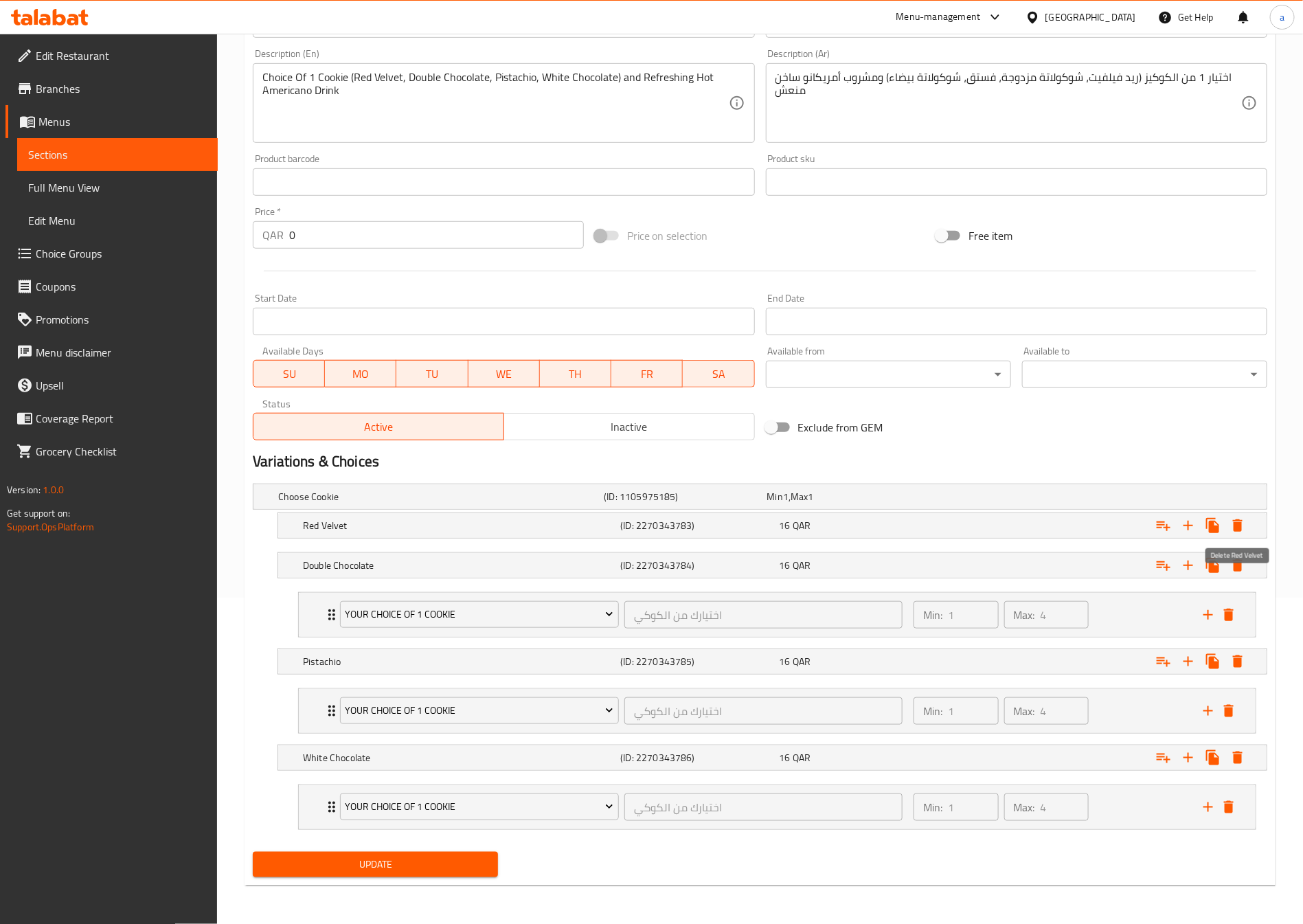
scroll to position [333, 0]
click at [1240, 617] on div "your choice of 1 cookie اختيارك من الكوكي ​ Min: 1 ​ Max: 4 ​" at bounding box center [777, 615] width 957 height 44
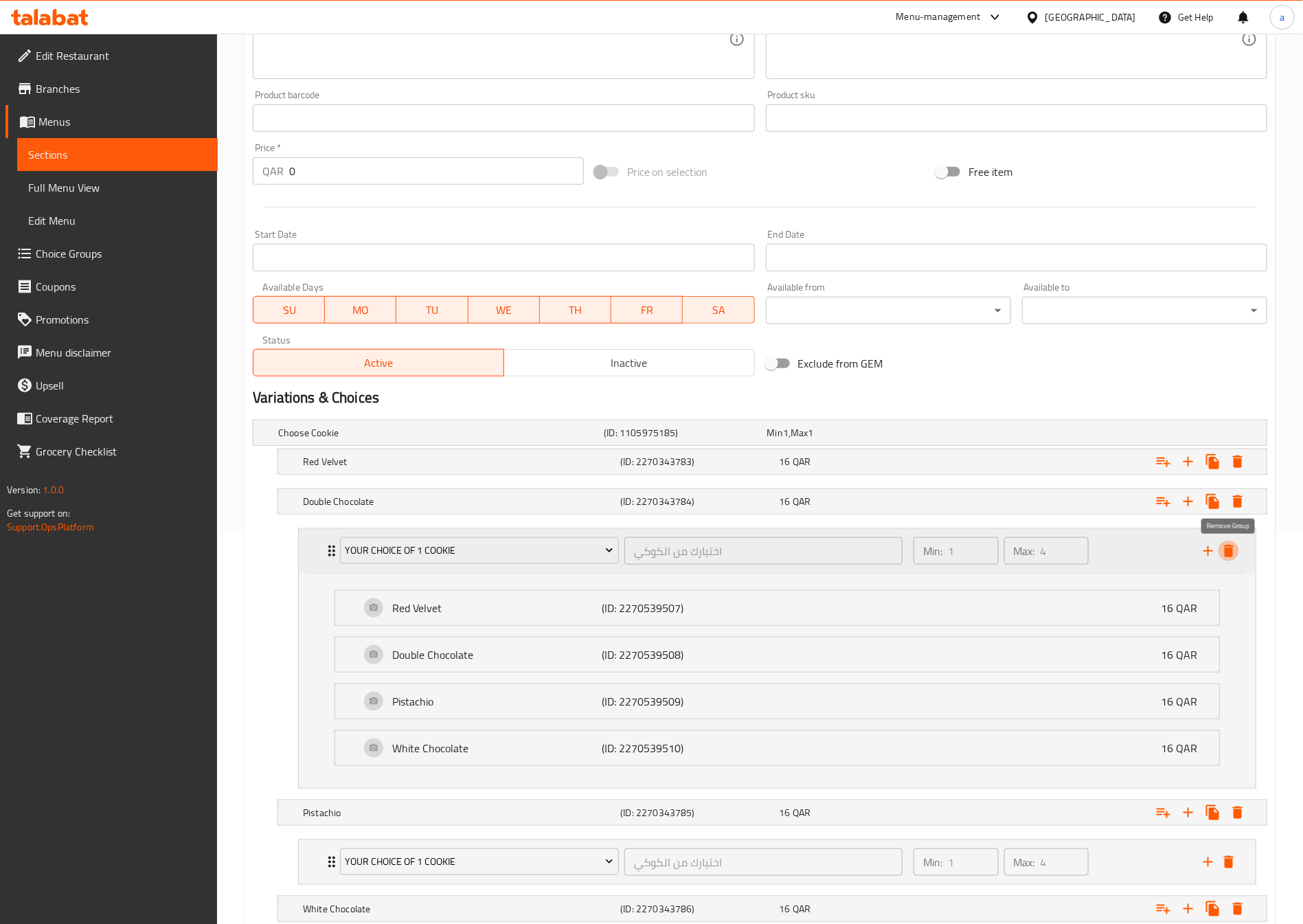
click at [1231, 557] on icon "delete" at bounding box center [1228, 551] width 9 height 13
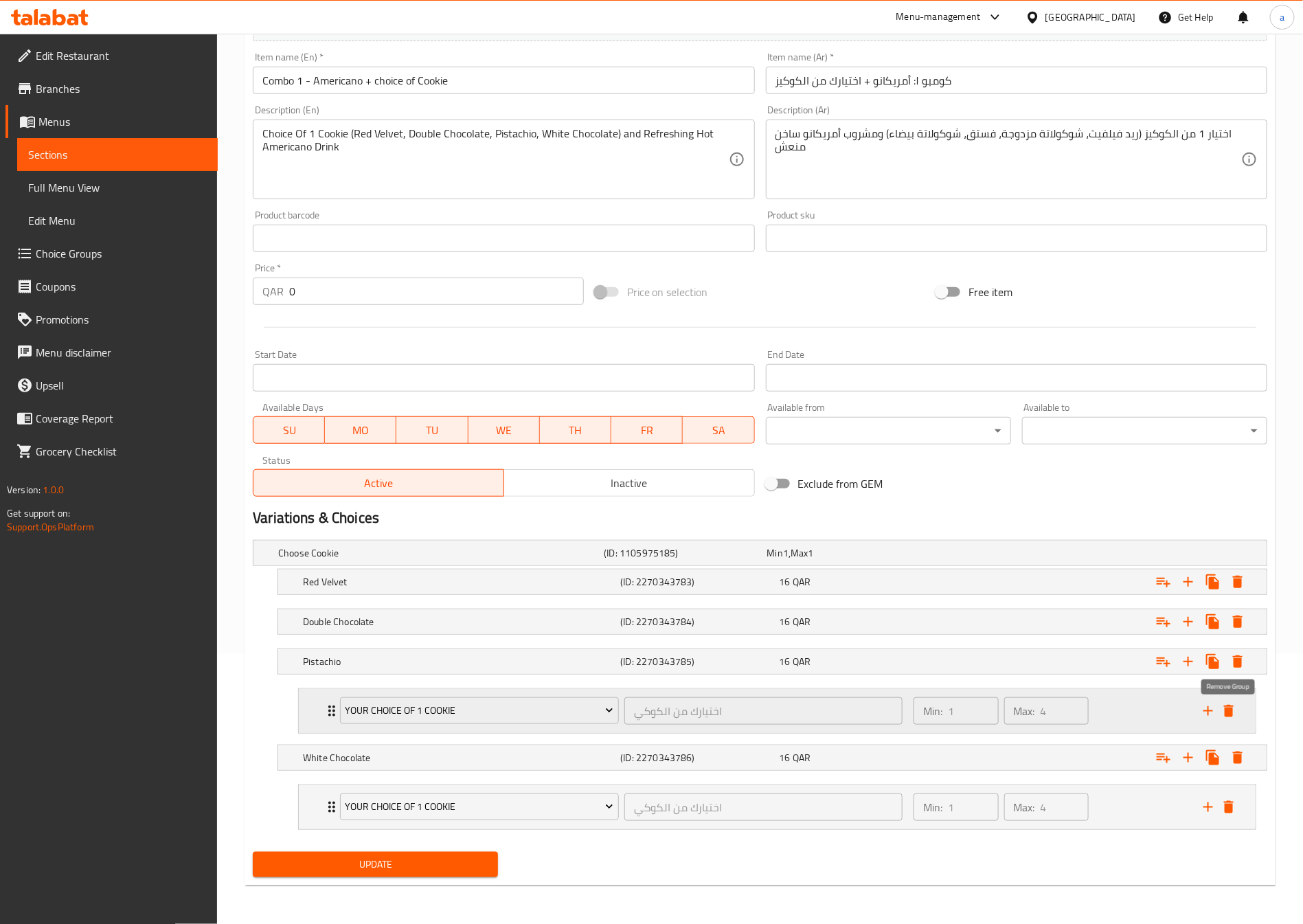
click at [1230, 715] on icon "delete" at bounding box center [1228, 710] width 9 height 13
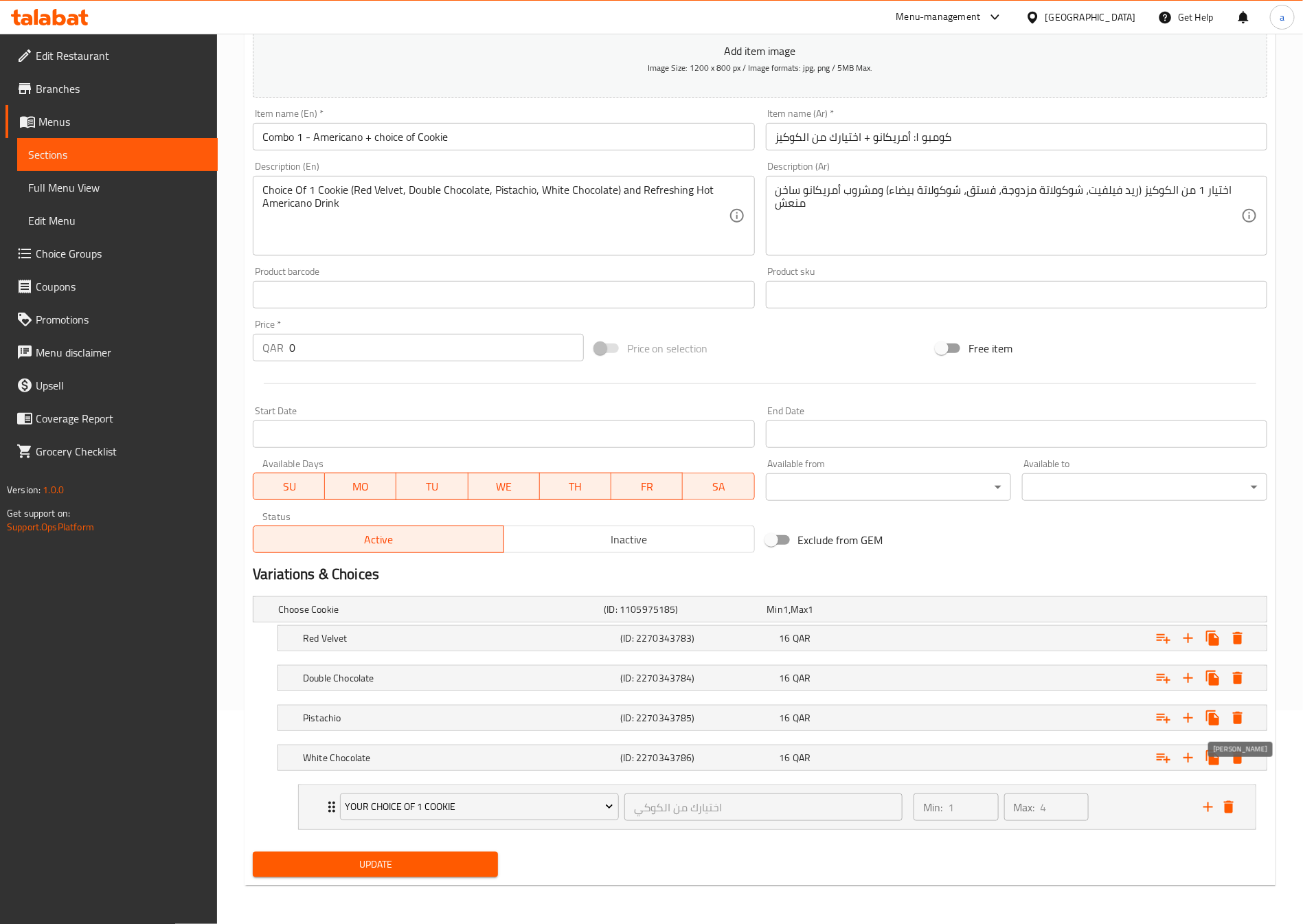
scroll to position [217, 0]
click at [1238, 813] on div "Expand" at bounding box center [1218, 807] width 42 height 20
click at [398, 860] on span "Update" at bounding box center [375, 865] width 223 height 17
click at [74, 151] on span "Sections" at bounding box center [117, 154] width 178 height 16
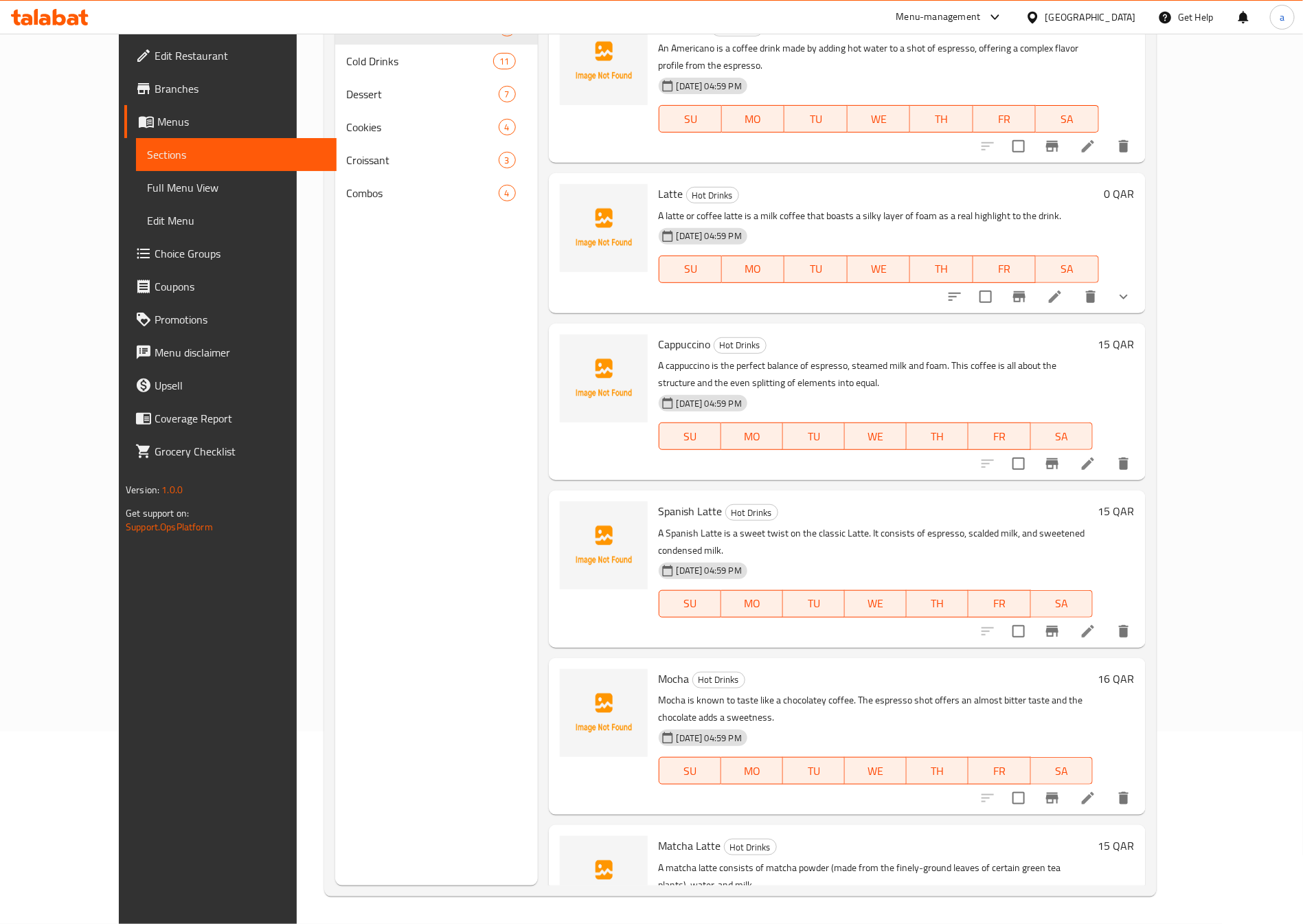
scroll to position [193, 0]
click at [147, 179] on span "Full Menu View" at bounding box center [236, 187] width 178 height 16
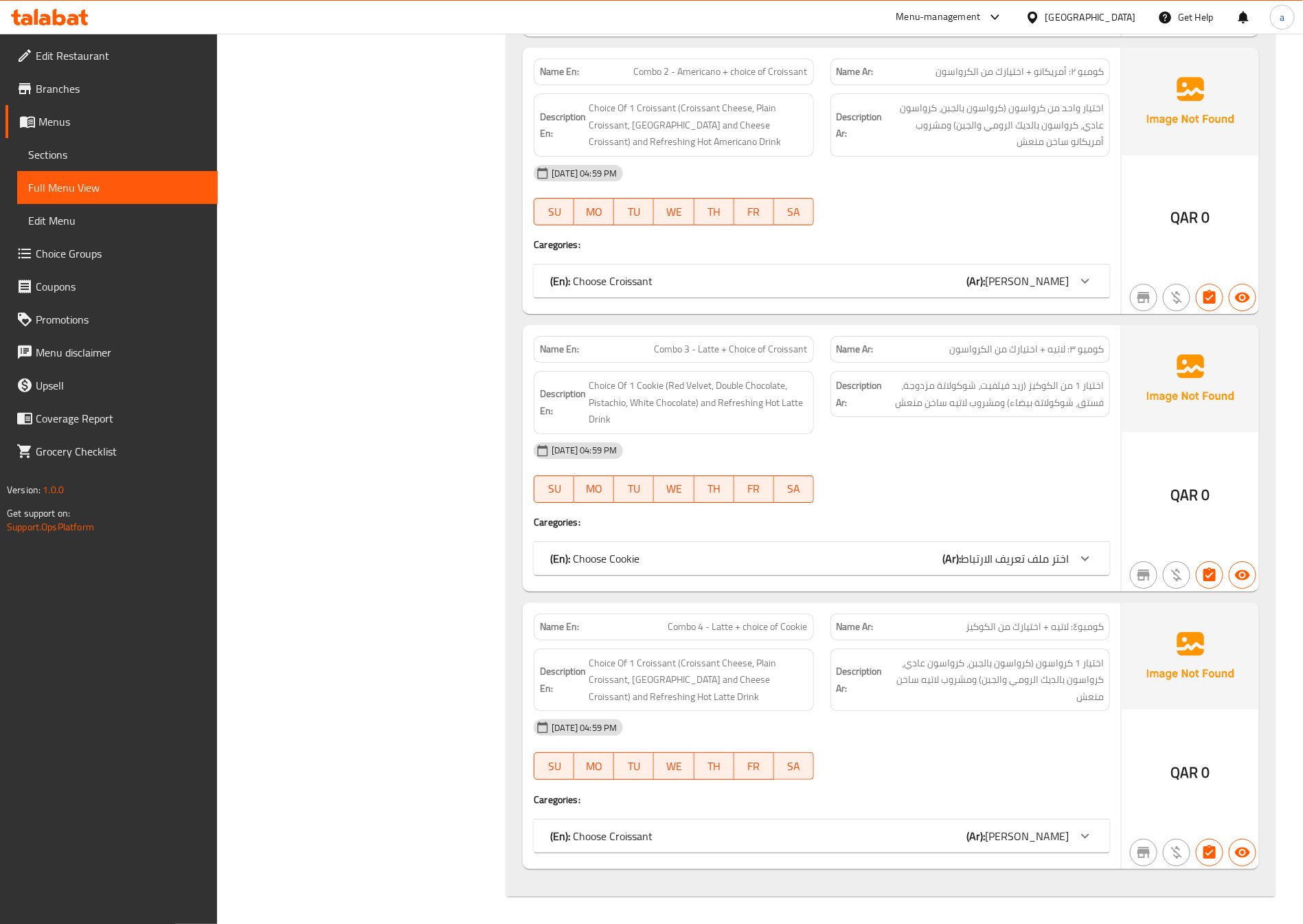
scroll to position [7475, 0]
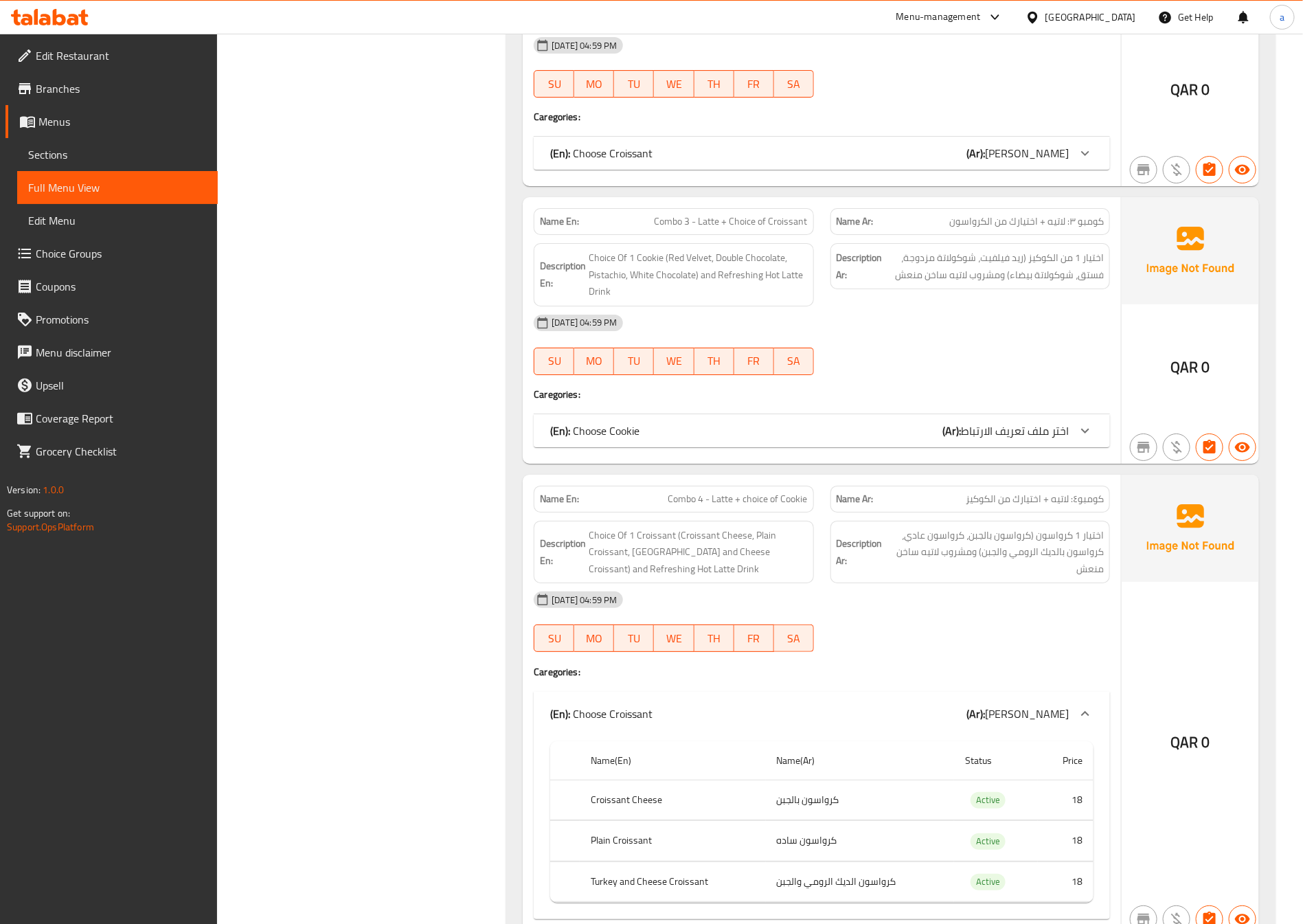
scroll to position [7671, 0]
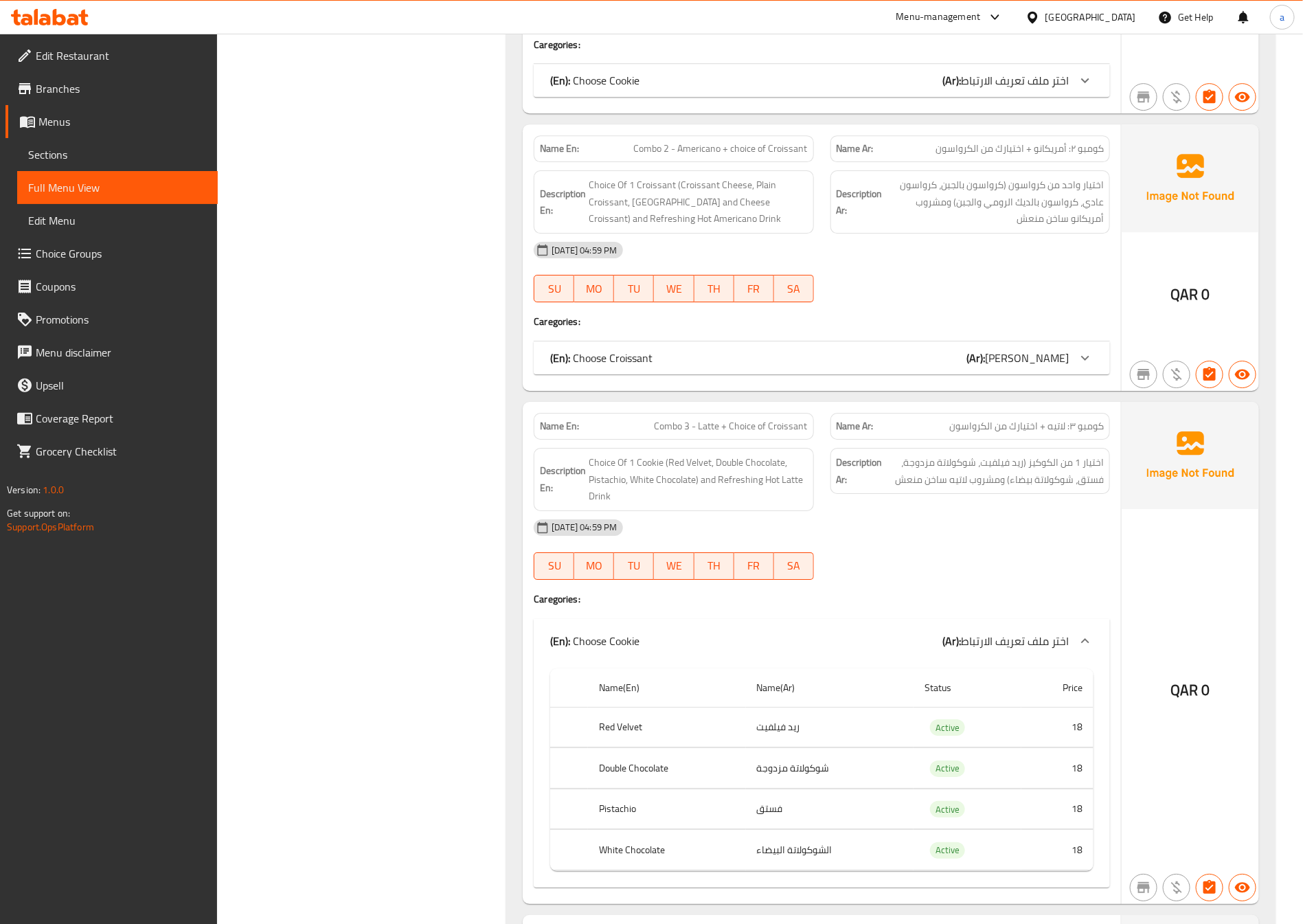
scroll to position [7084, 0]
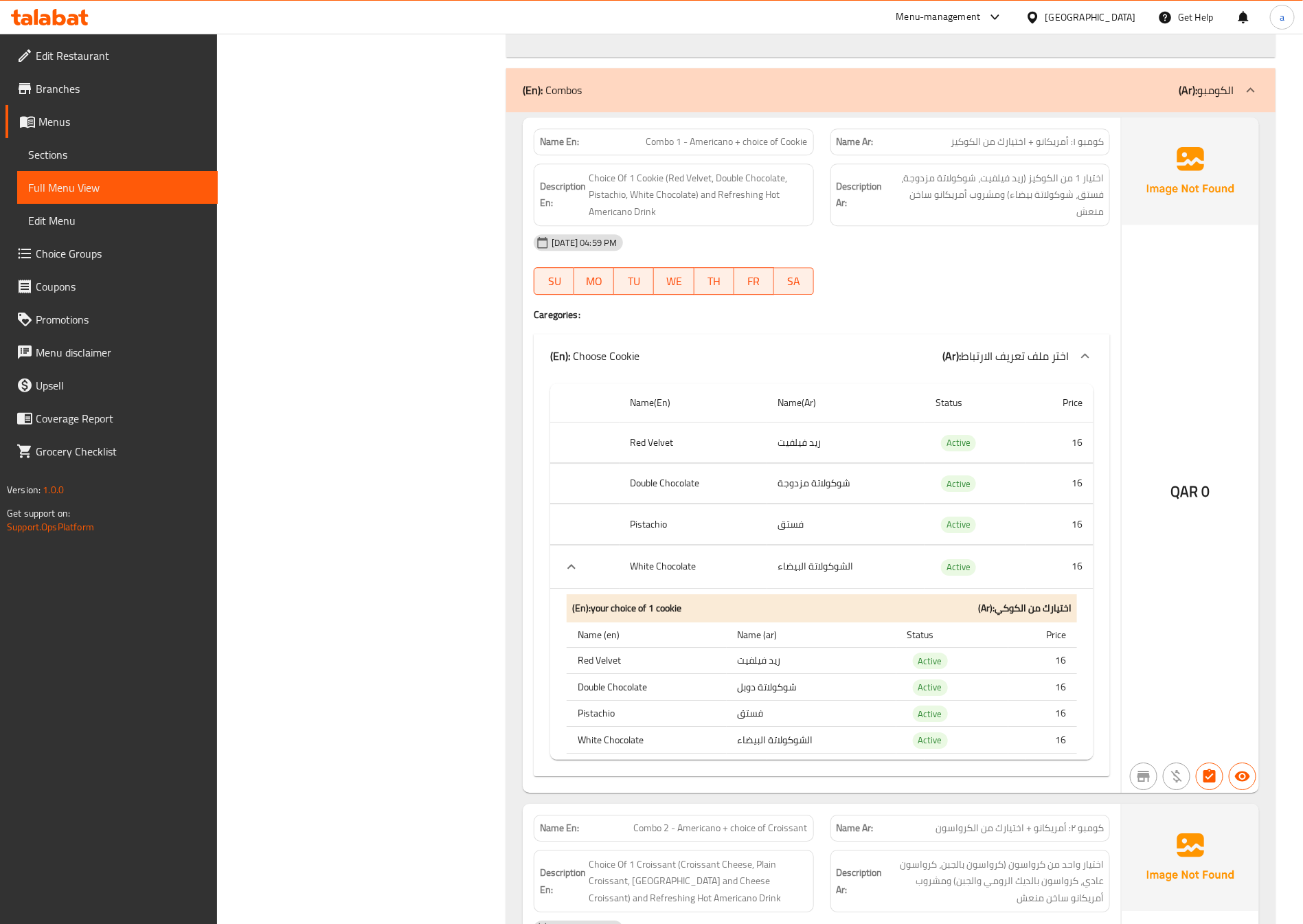
click at [83, 141] on link "Sections" at bounding box center [117, 154] width 200 height 33
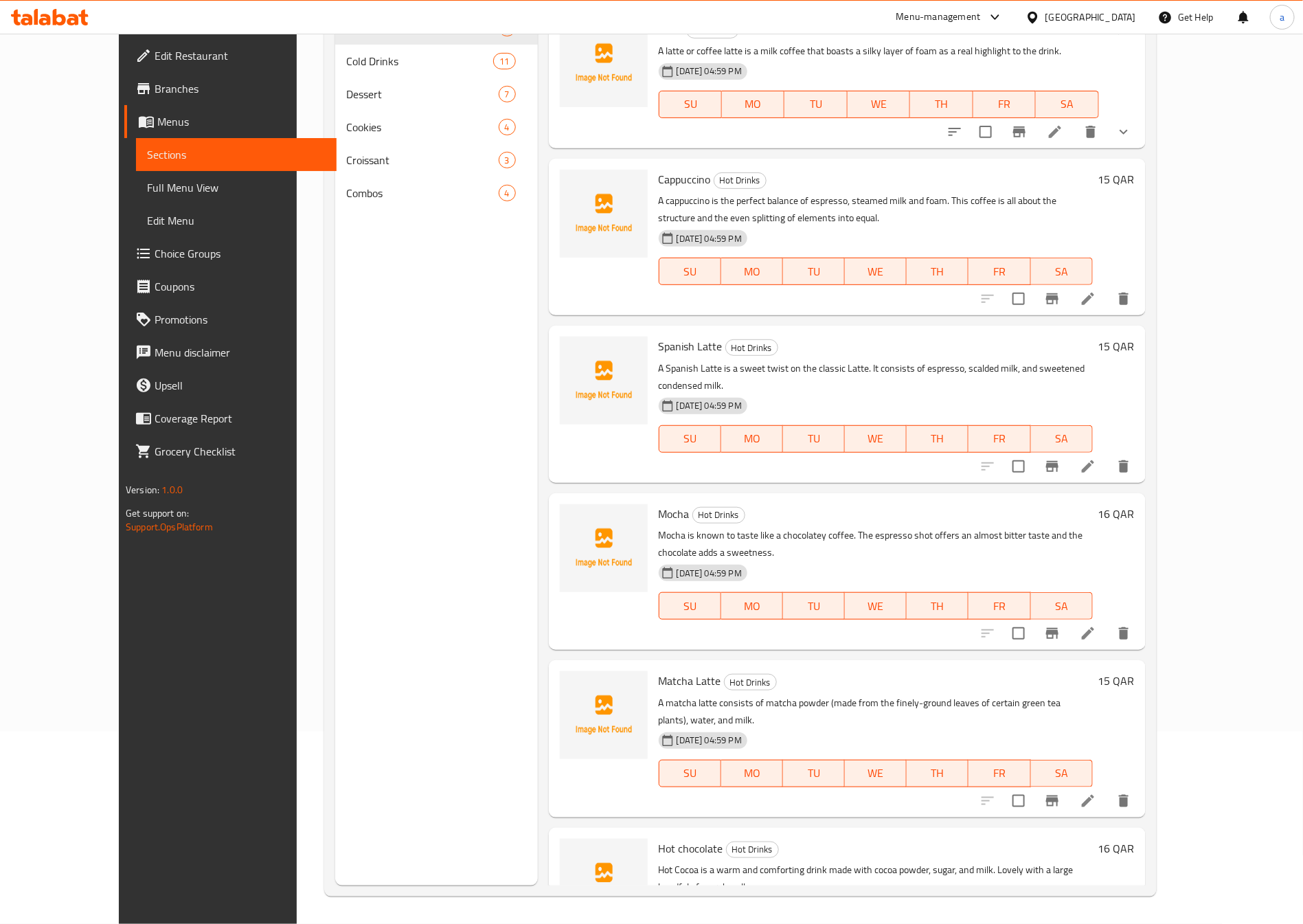
scroll to position [177, 0]
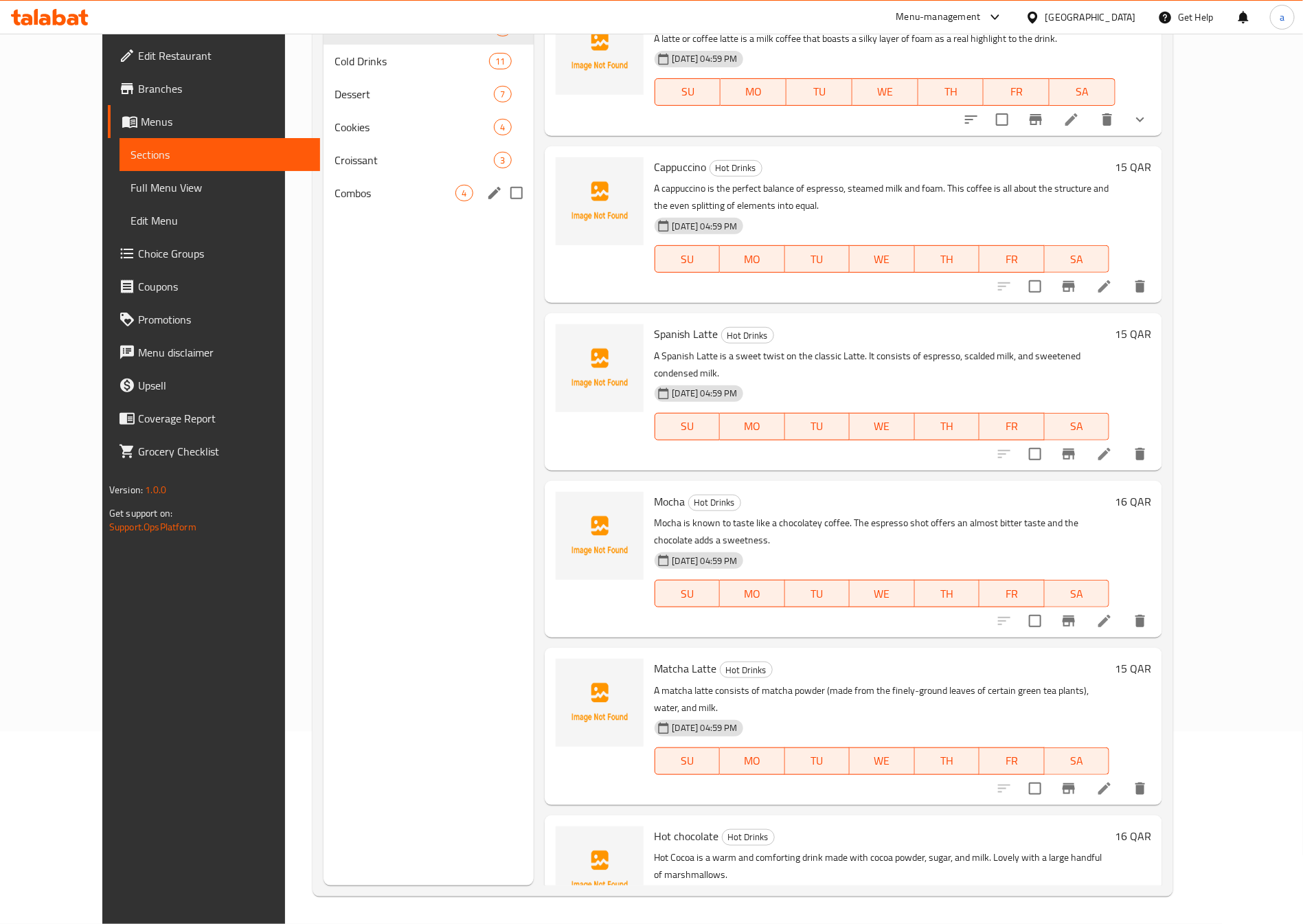
click at [340, 190] on span "Combos" at bounding box center [394, 193] width 120 height 16
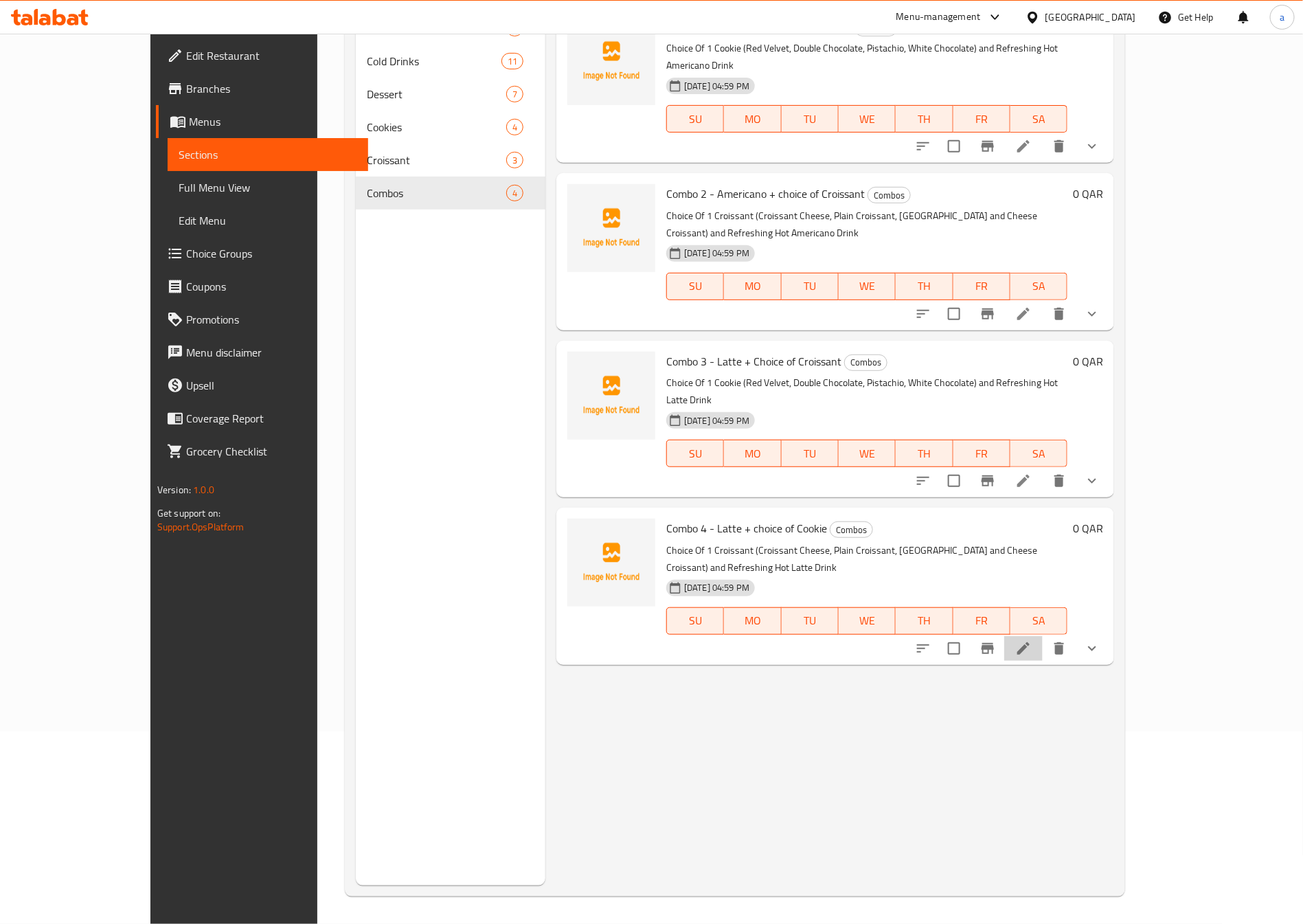
click at [1043, 636] on li at bounding box center [1022, 648] width 38 height 25
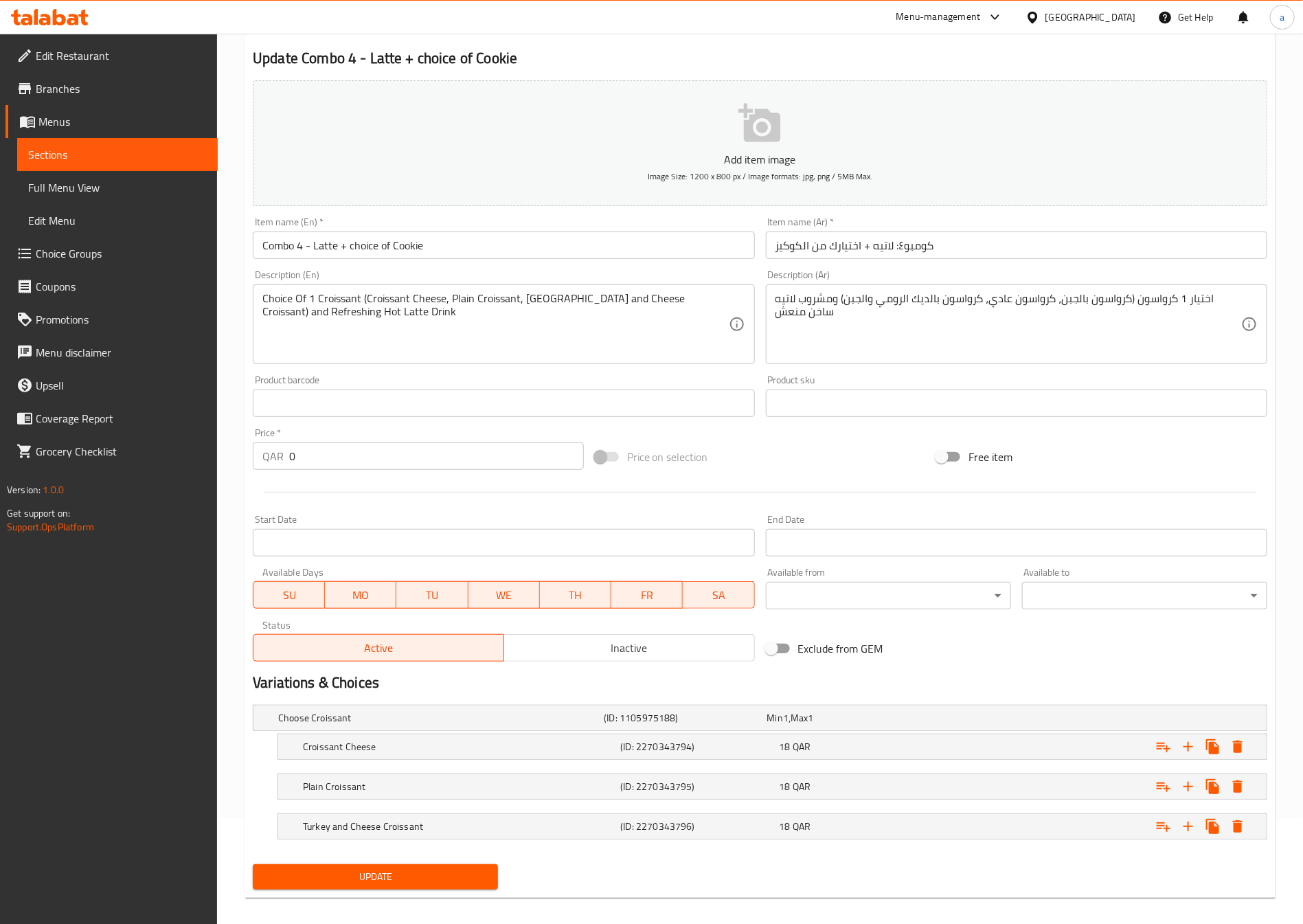
scroll to position [120, 0]
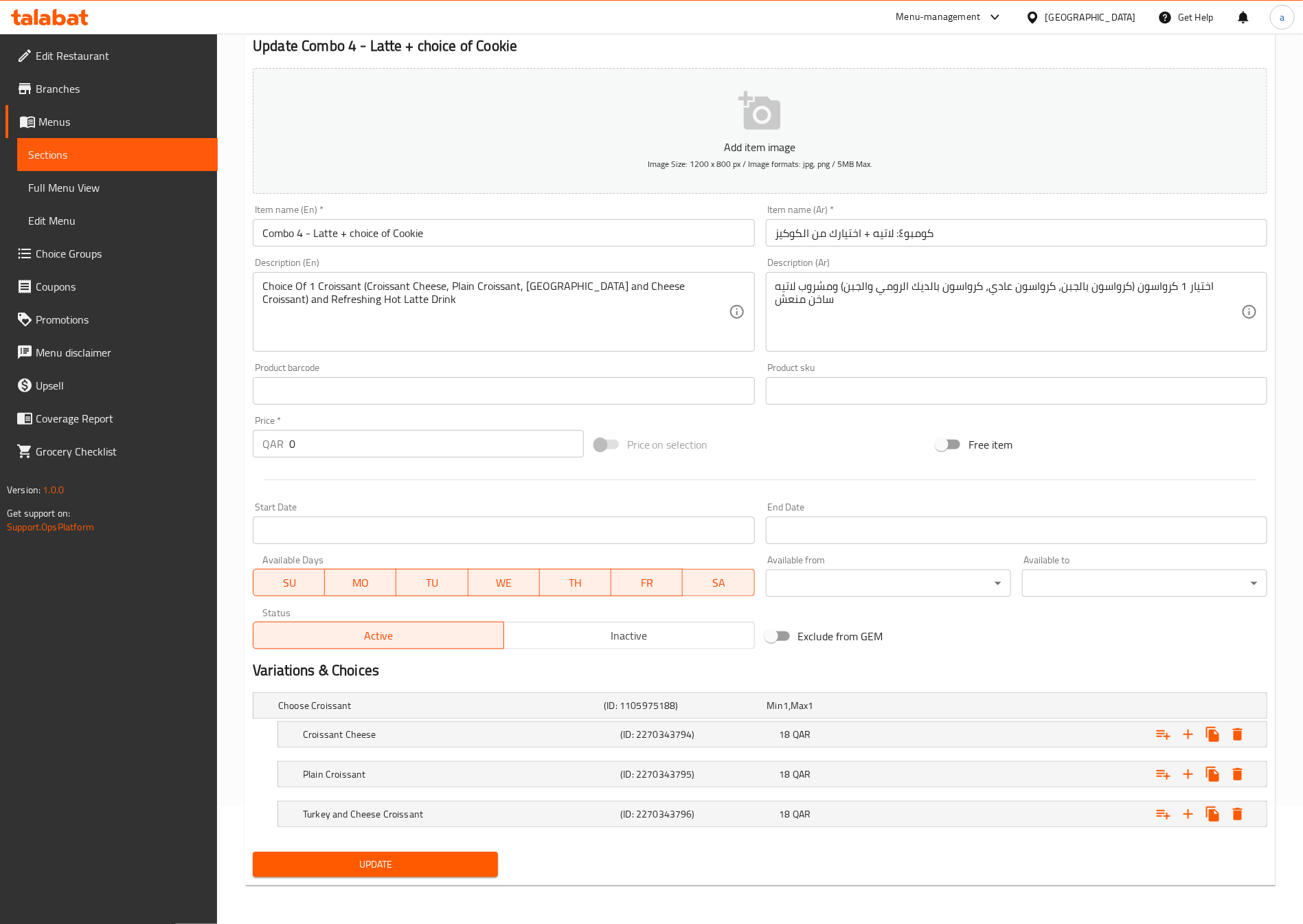
click at [74, 154] on span "Sections" at bounding box center [117, 154] width 178 height 16
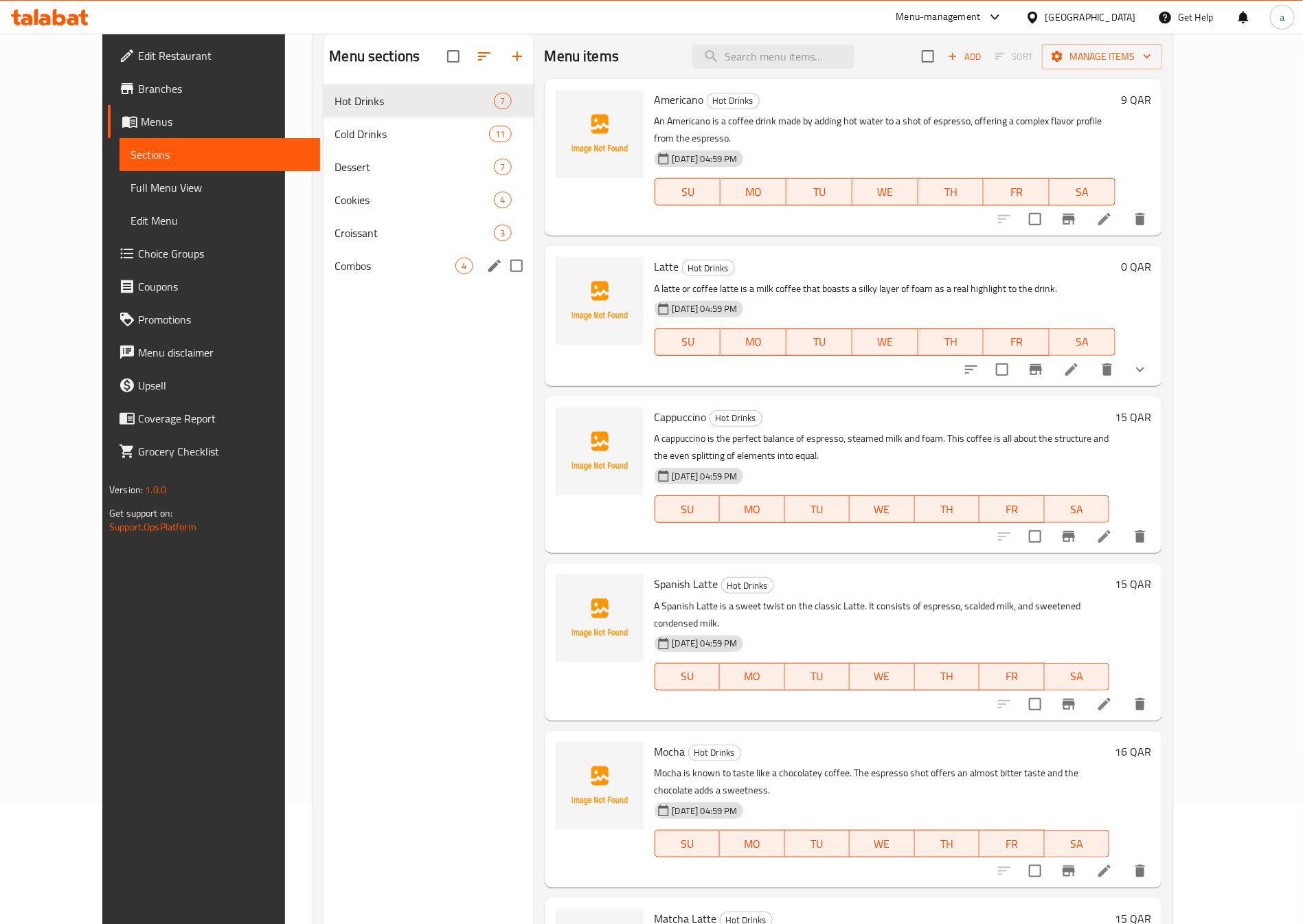
click at [323, 249] on div "Combos 4" at bounding box center [428, 266] width 210 height 33
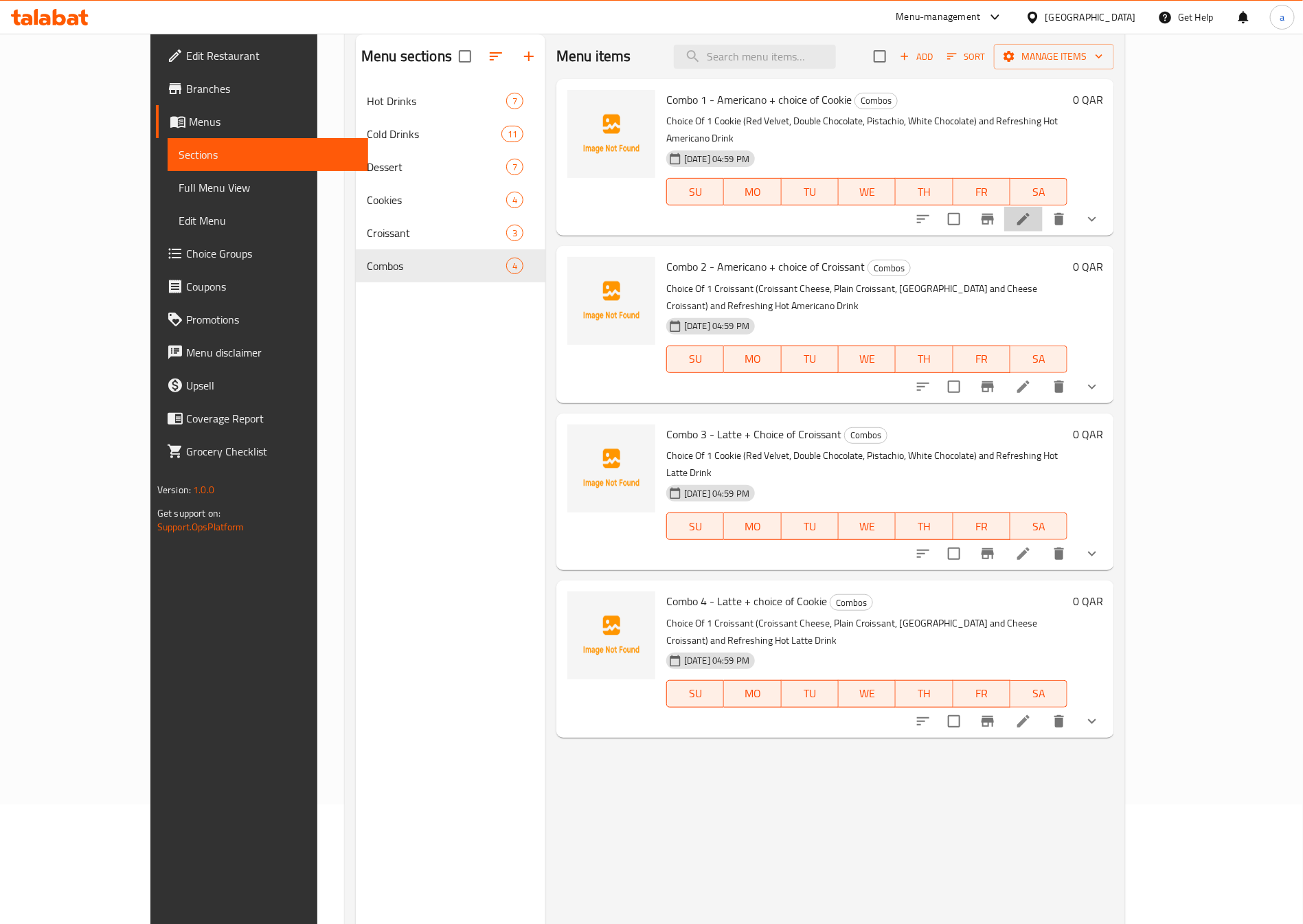
click at [1043, 207] on li at bounding box center [1022, 219] width 38 height 25
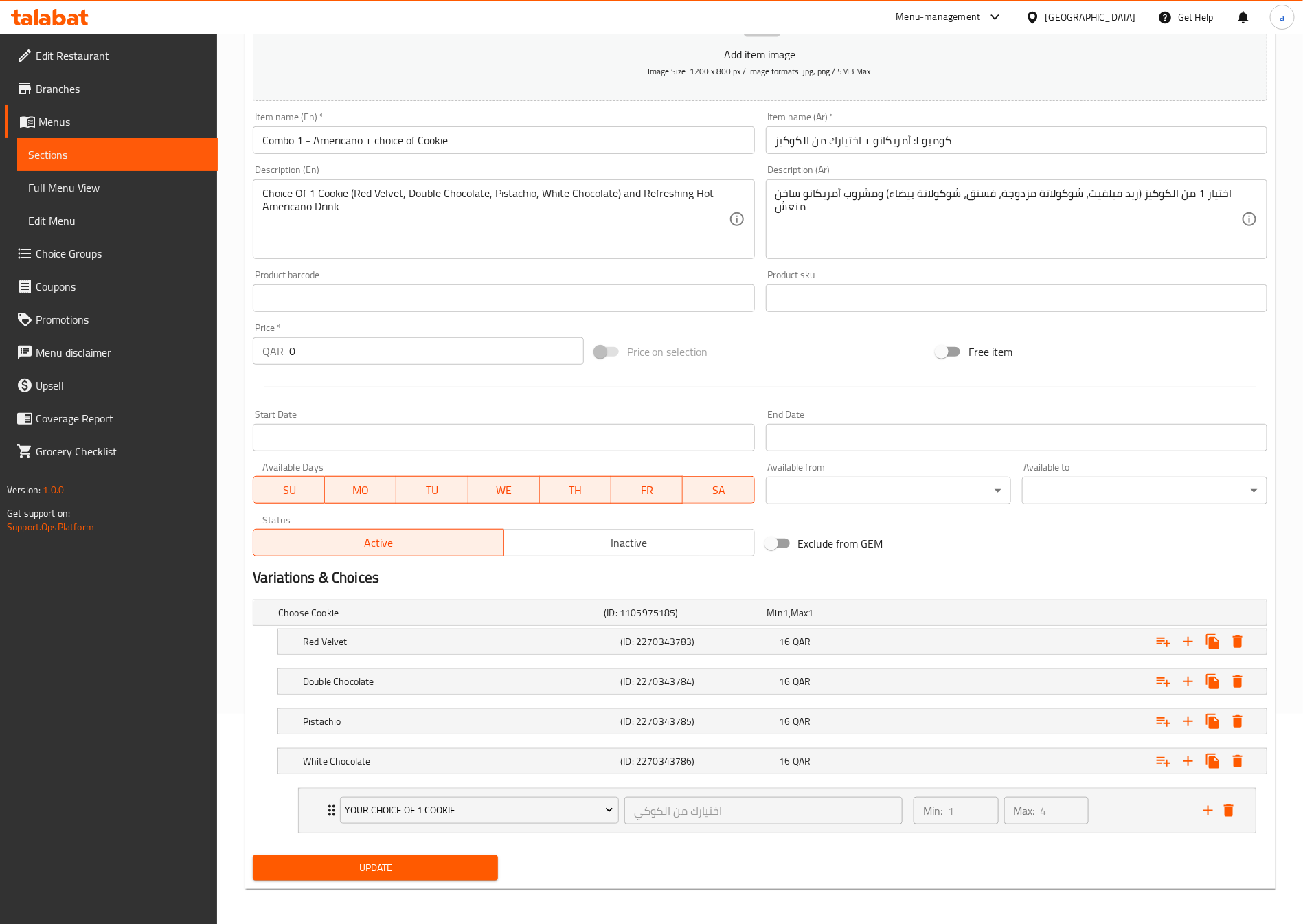
scroll to position [217, 0]
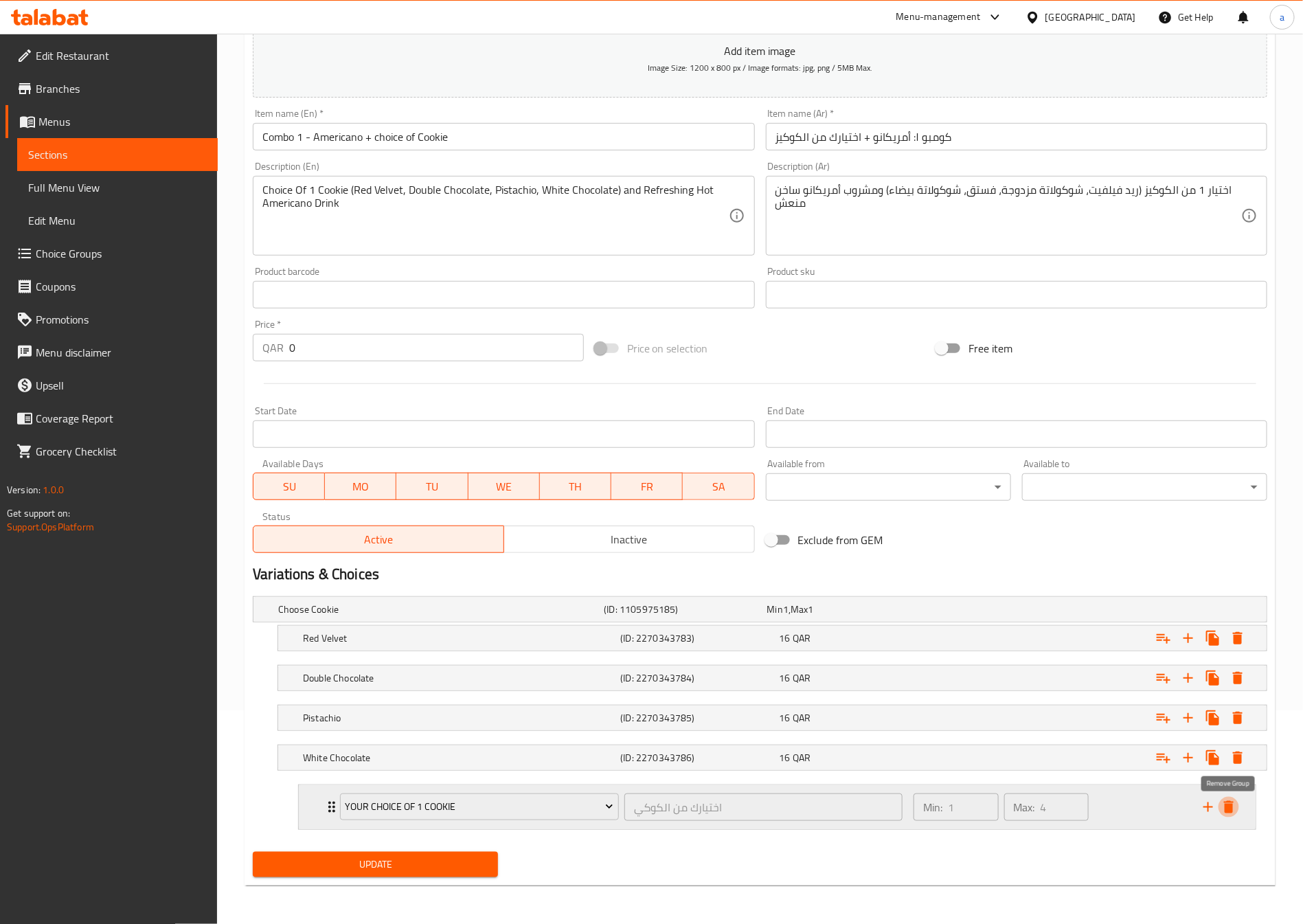
click at [1230, 808] on icon "delete" at bounding box center [1228, 807] width 9 height 13
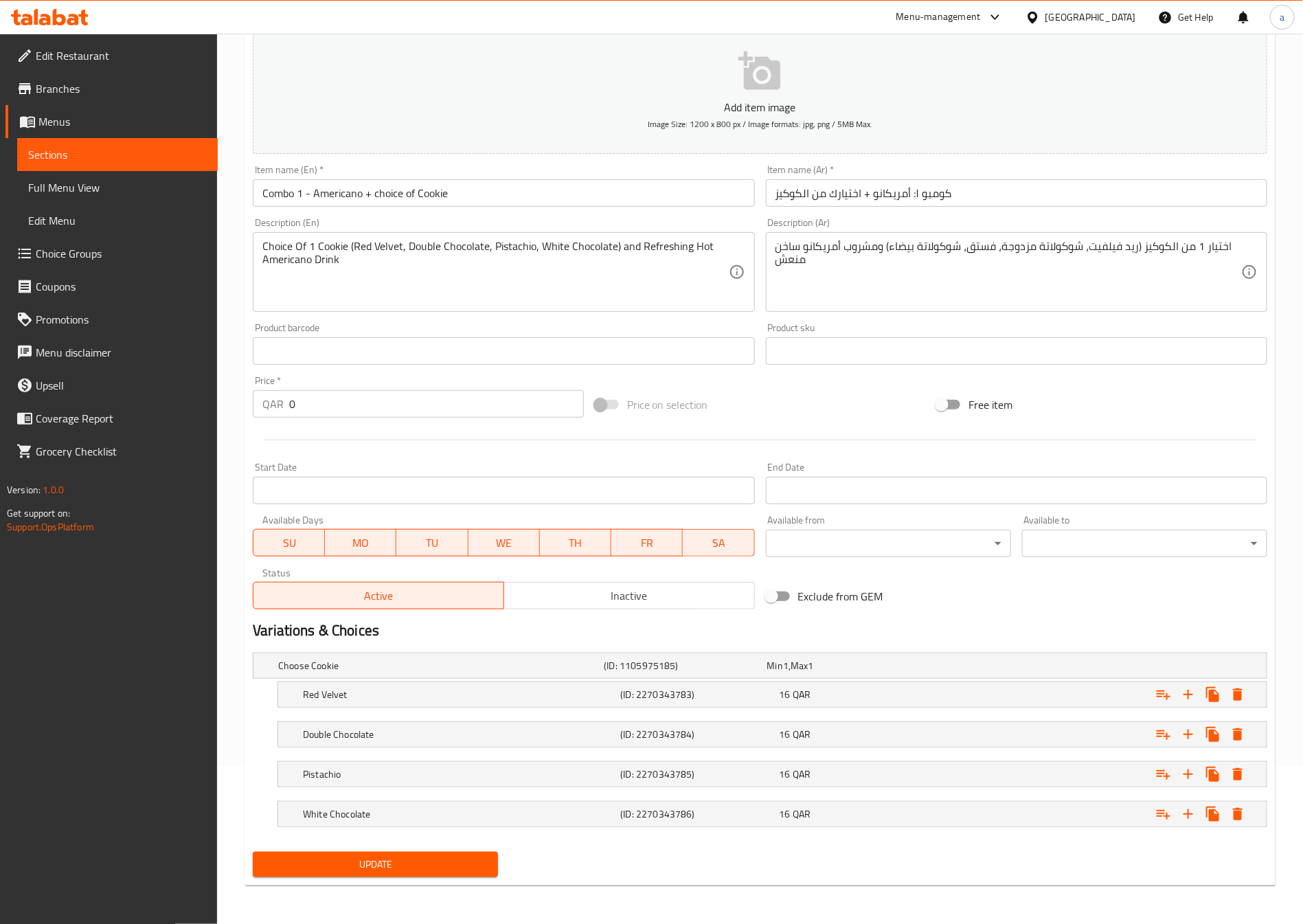
click at [441, 858] on span "Update" at bounding box center [375, 865] width 223 height 17
click at [176, 148] on span "Sections" at bounding box center [117, 154] width 178 height 16
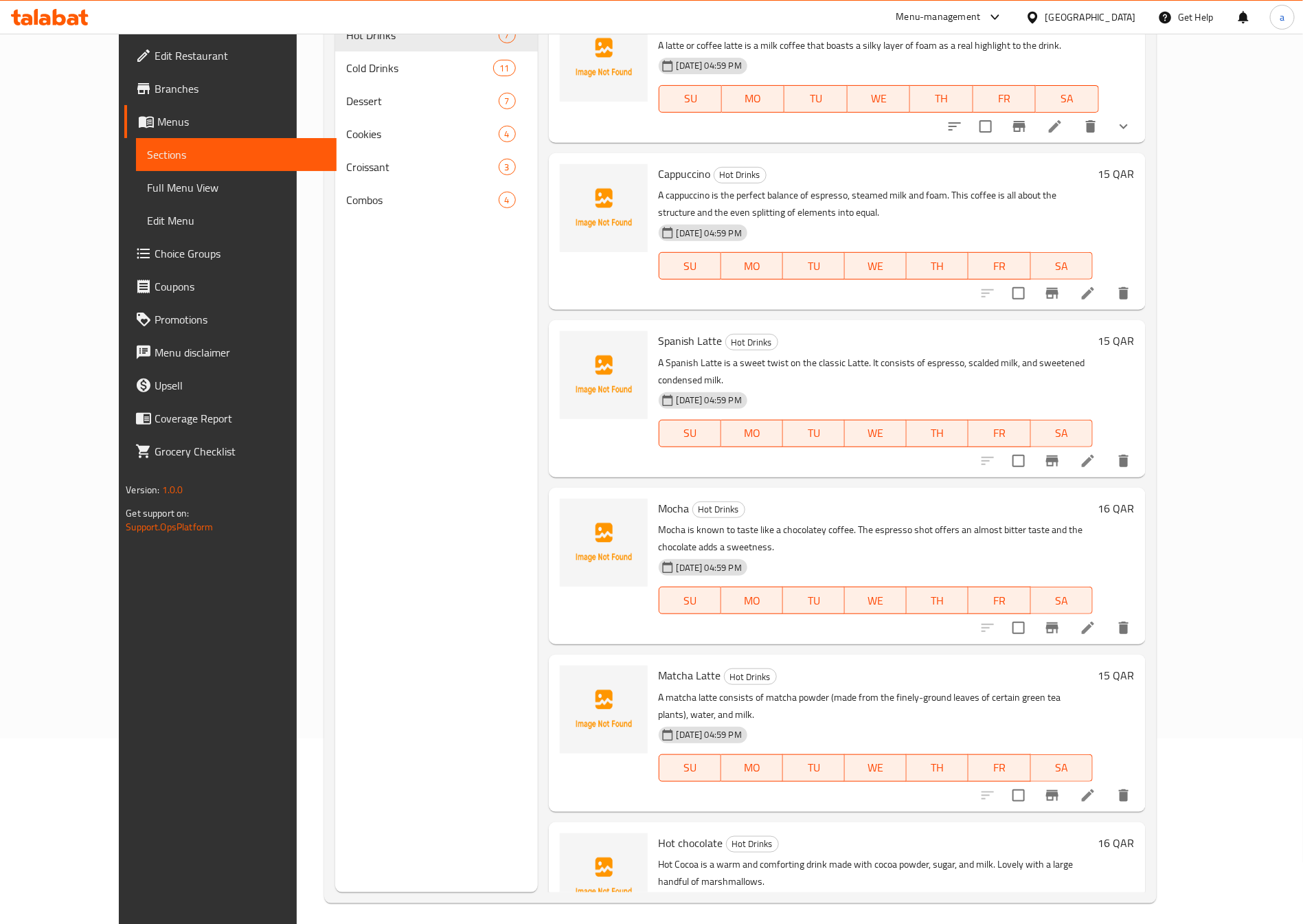
scroll to position [193, 0]
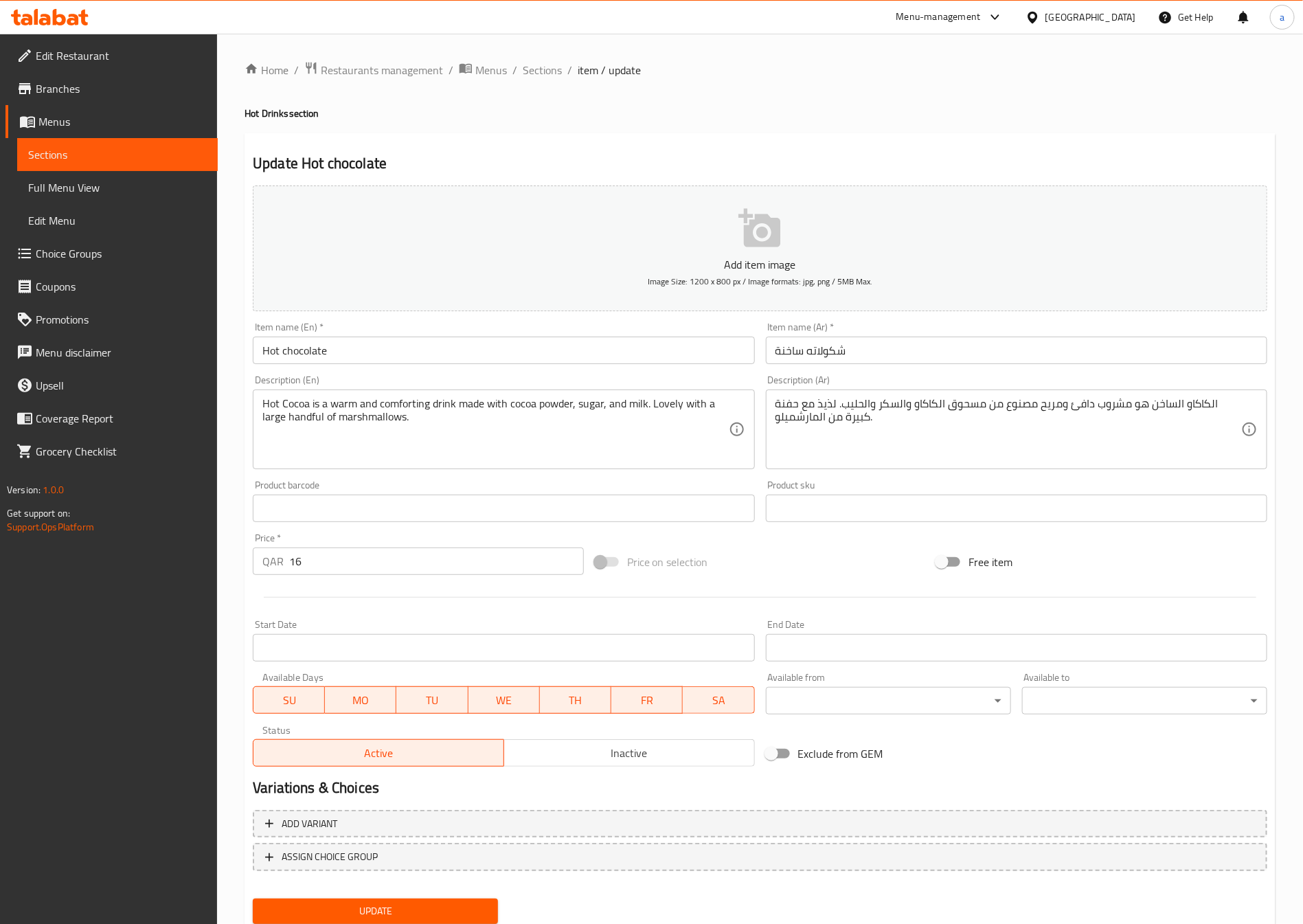
click at [96, 153] on span "Sections" at bounding box center [117, 154] width 178 height 16
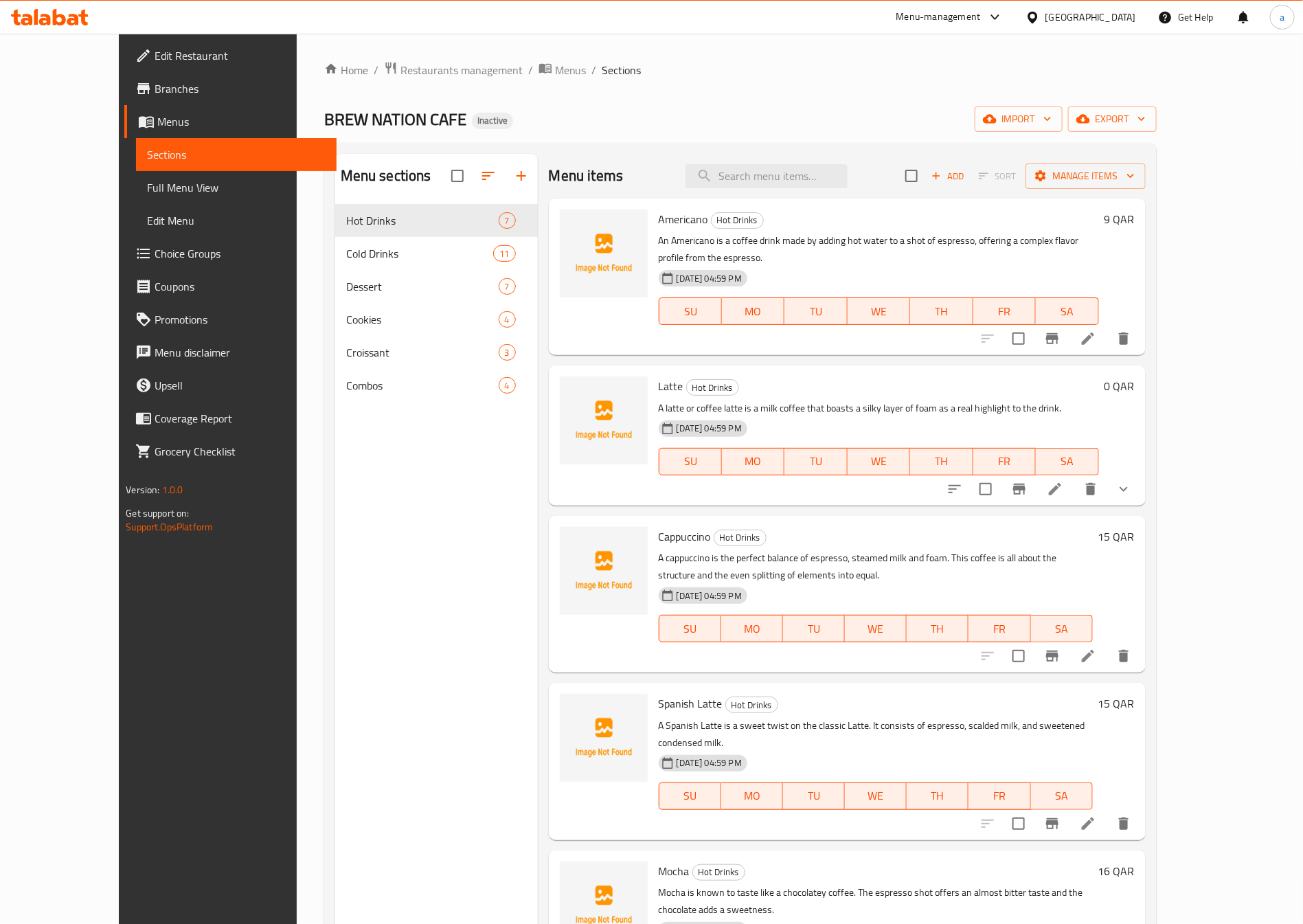
scroll to position [177, 0]
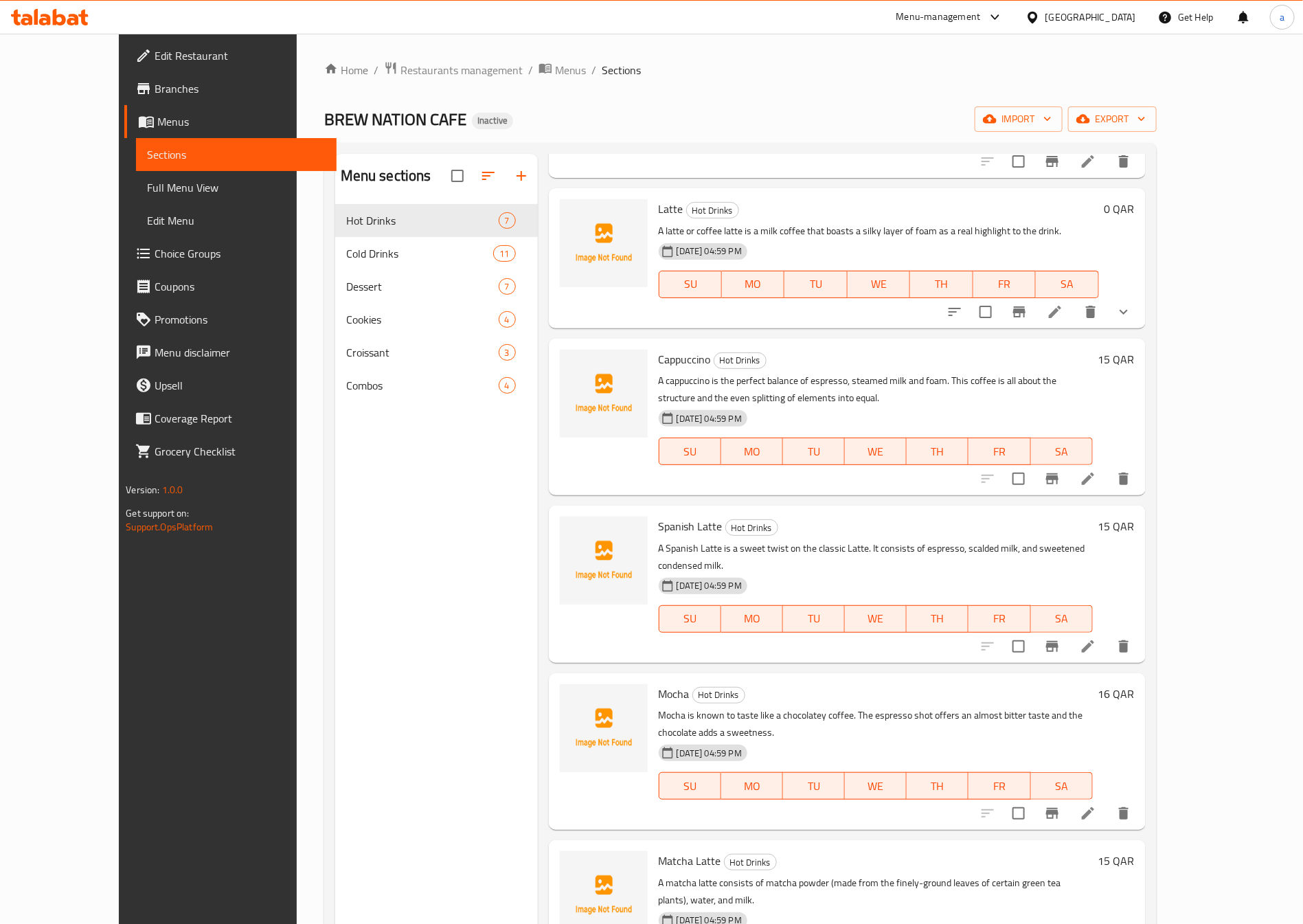
click at [147, 182] on span "Full Menu View" at bounding box center [236, 187] width 178 height 16
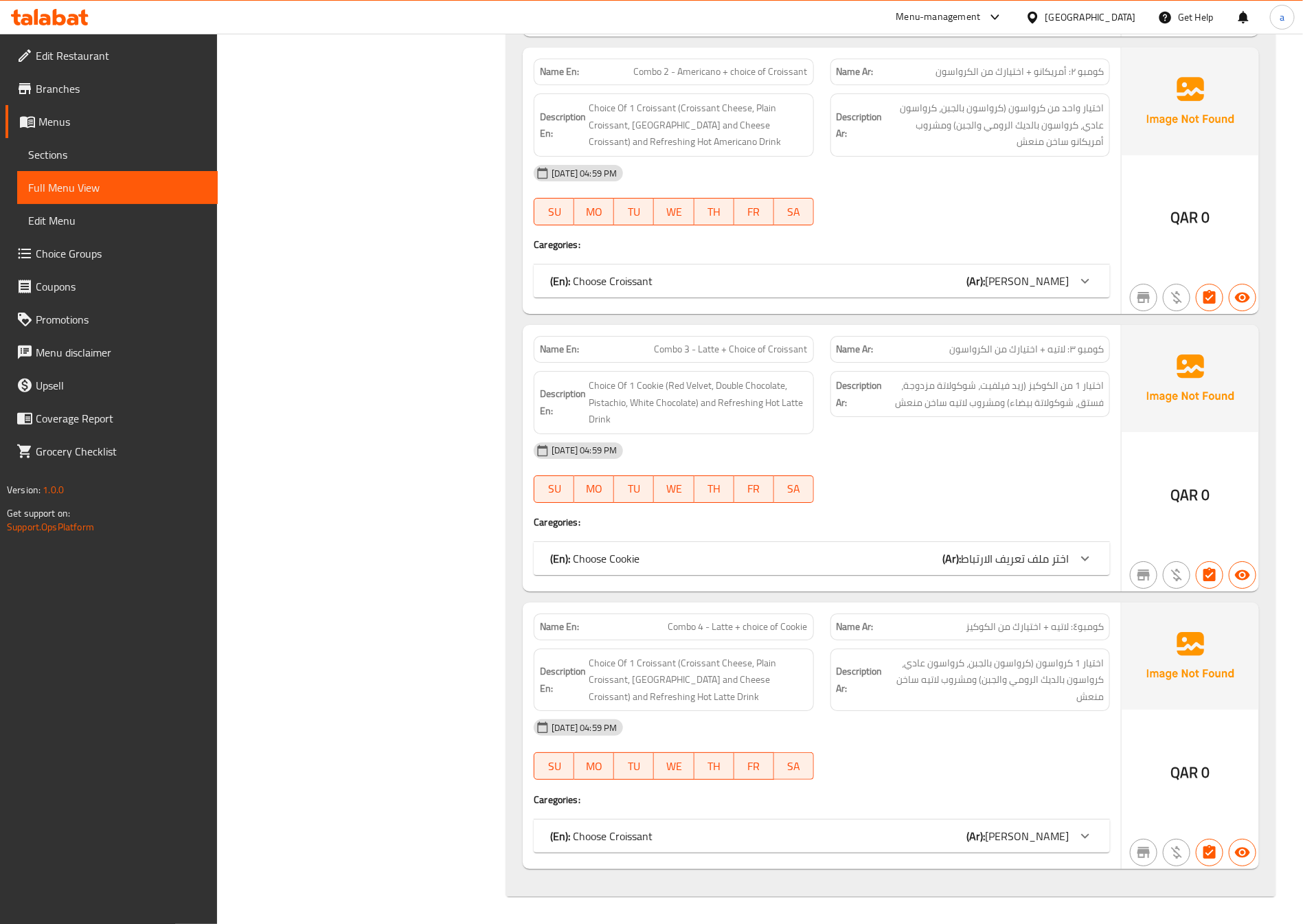
scroll to position [7475, 0]
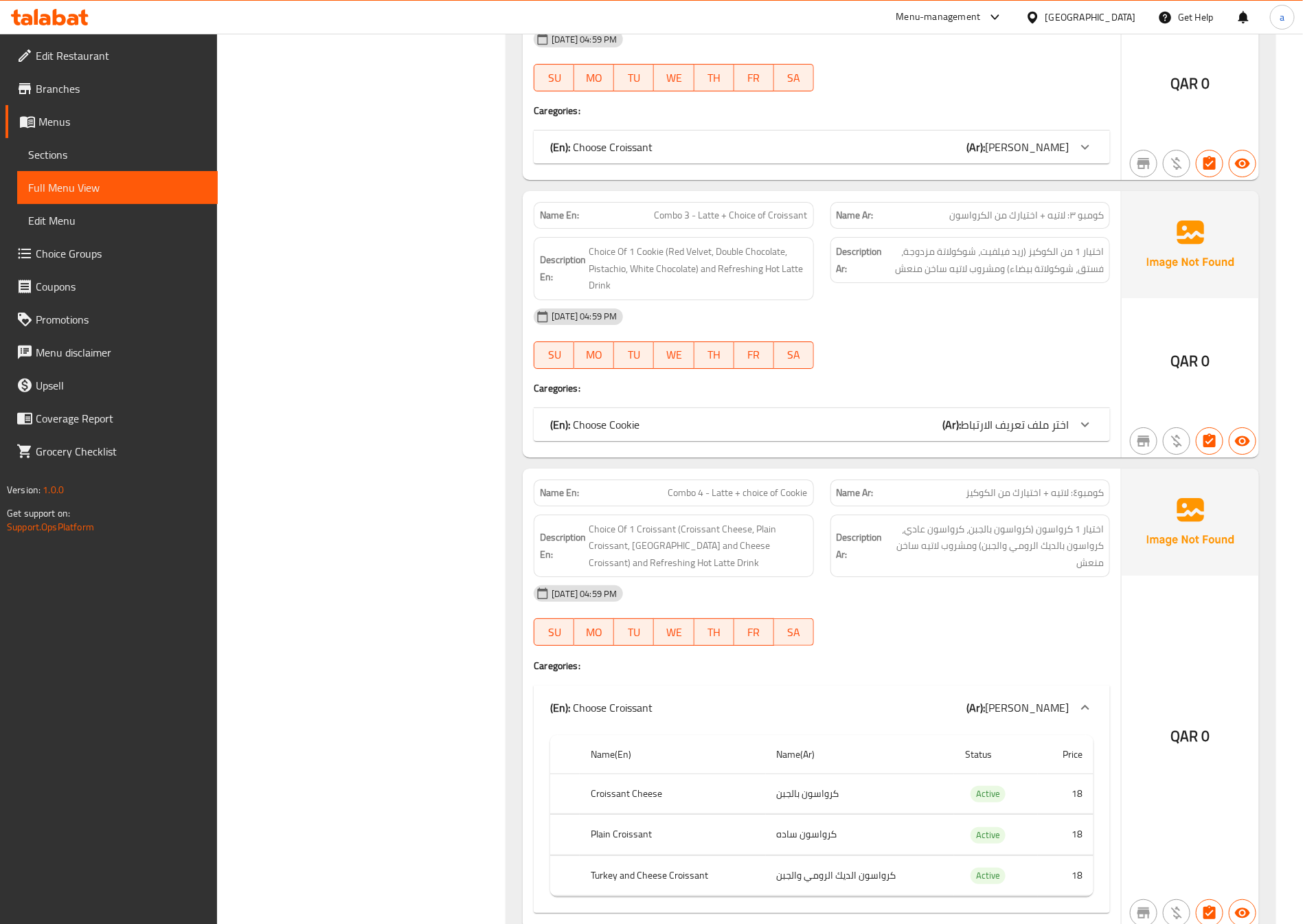
scroll to position [7671, 0]
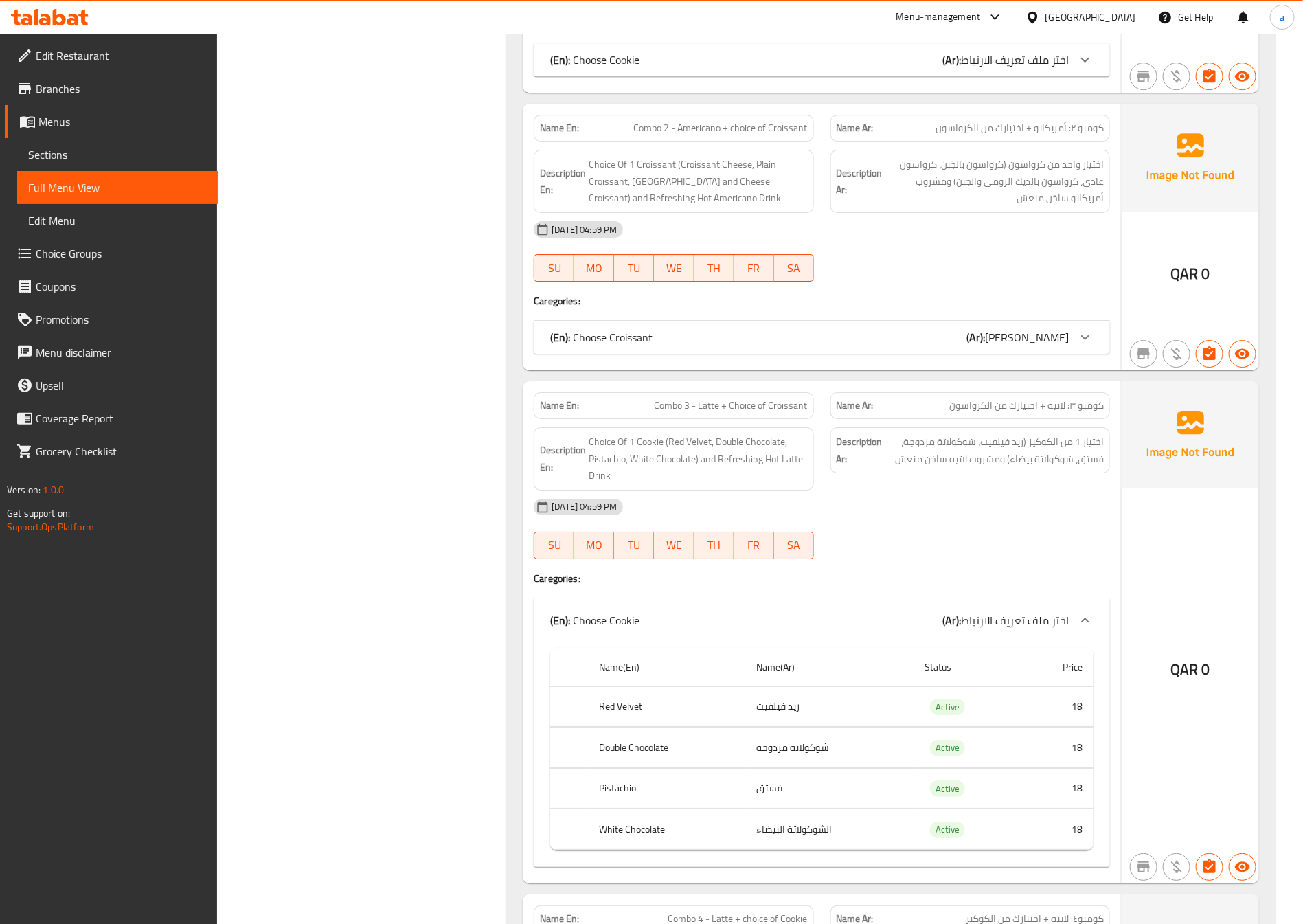
scroll to position [7361, 0]
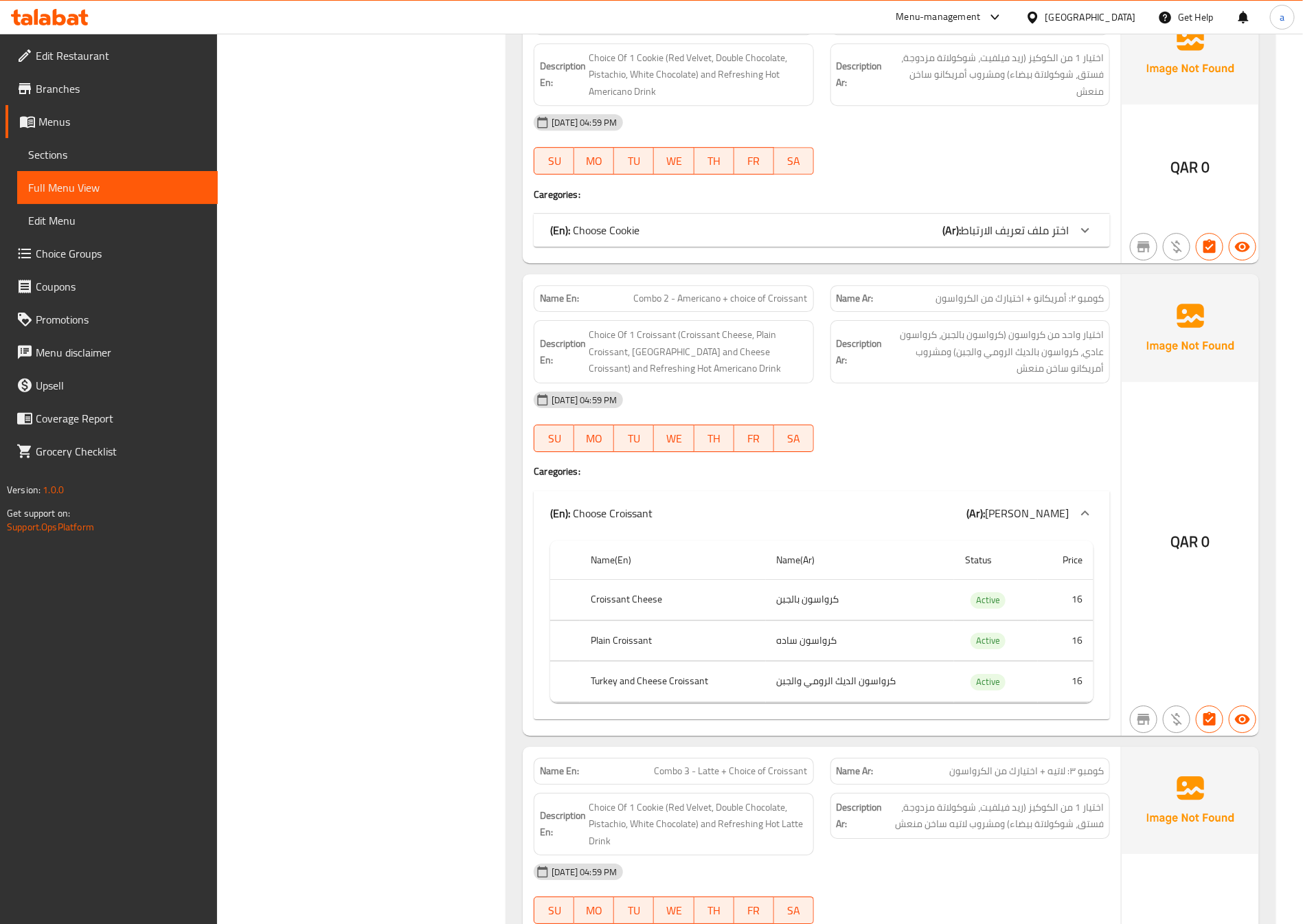
scroll to position [7053, 0]
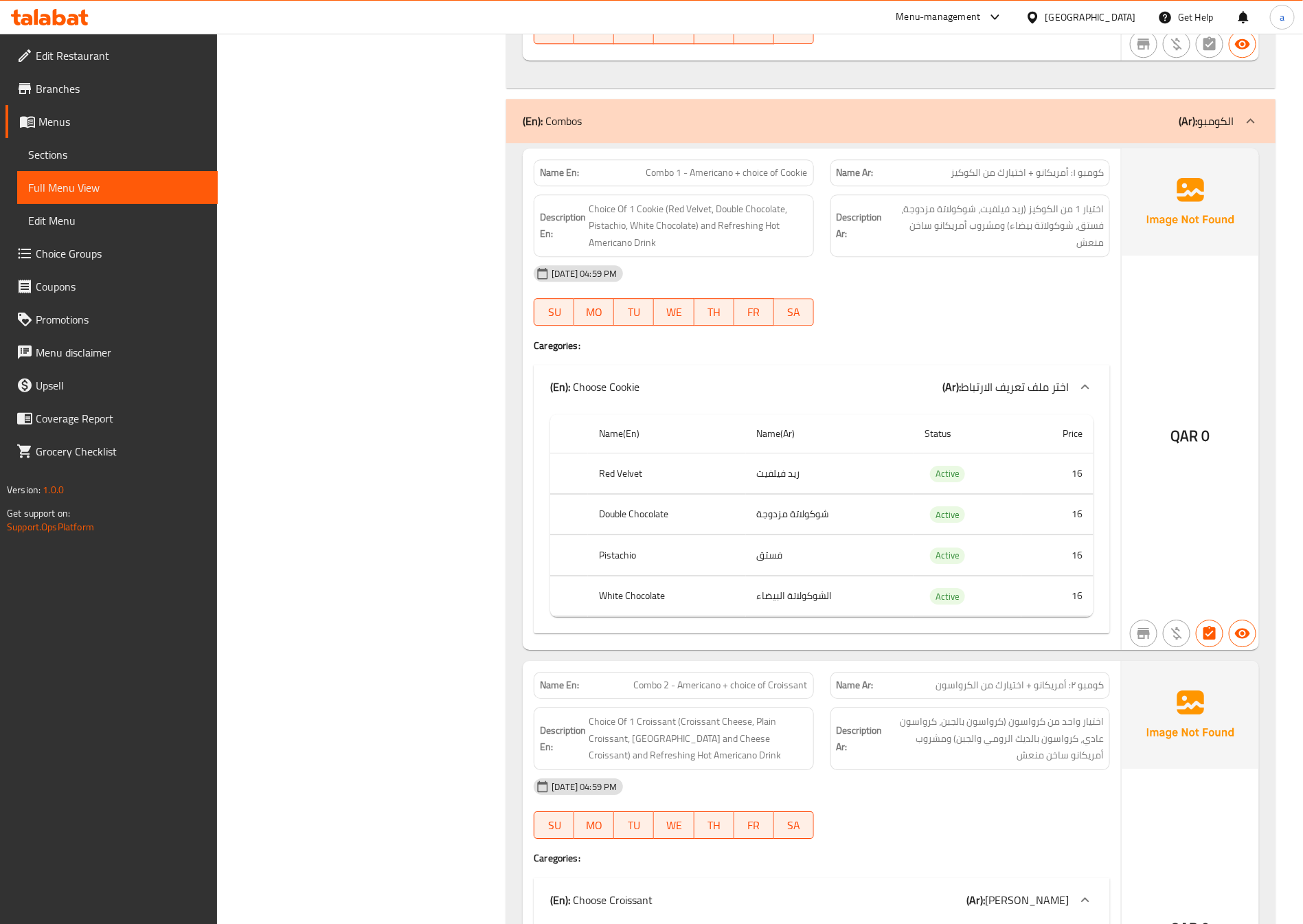
click at [82, 144] on link "Sections" at bounding box center [117, 154] width 200 height 33
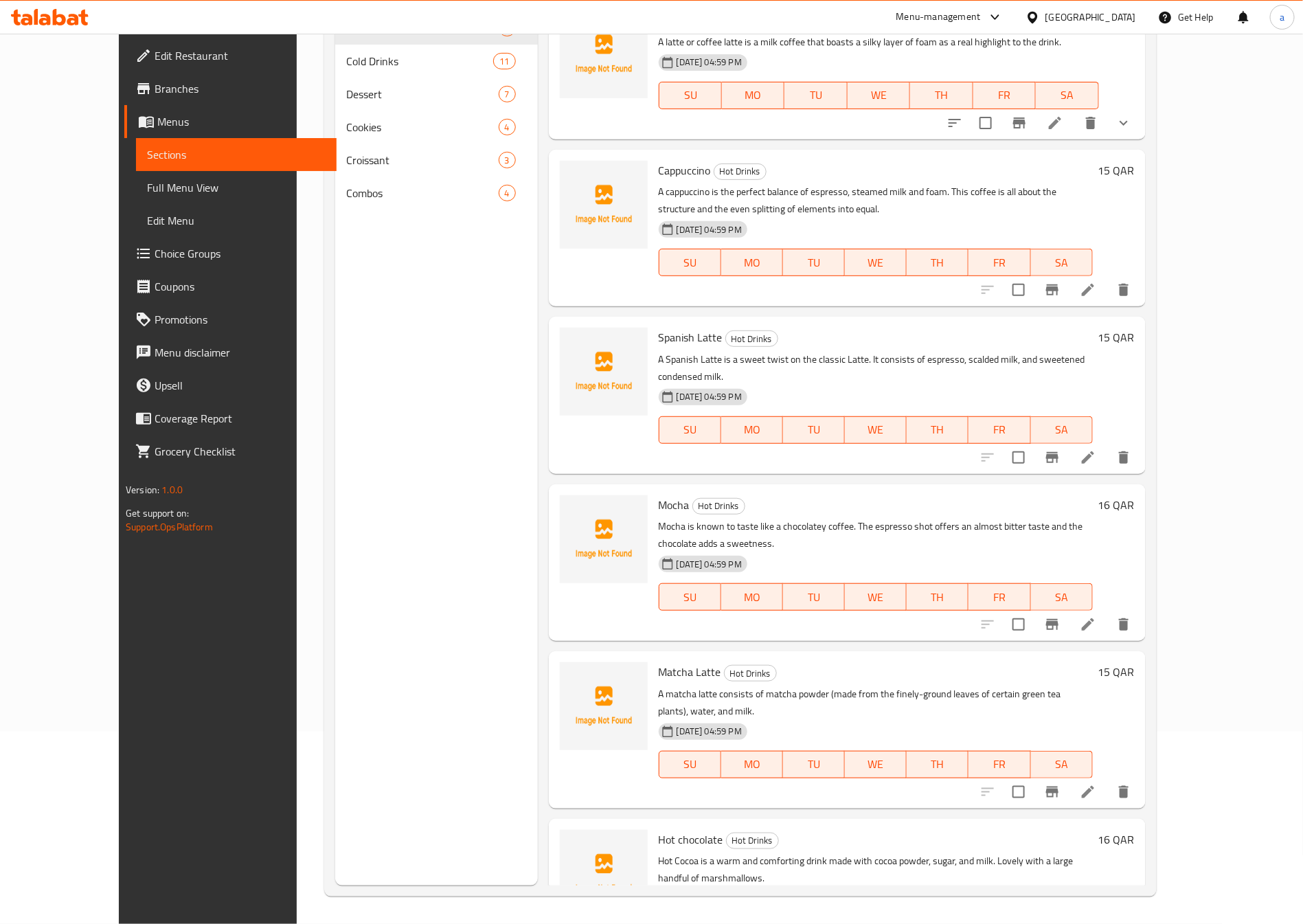
scroll to position [177, 0]
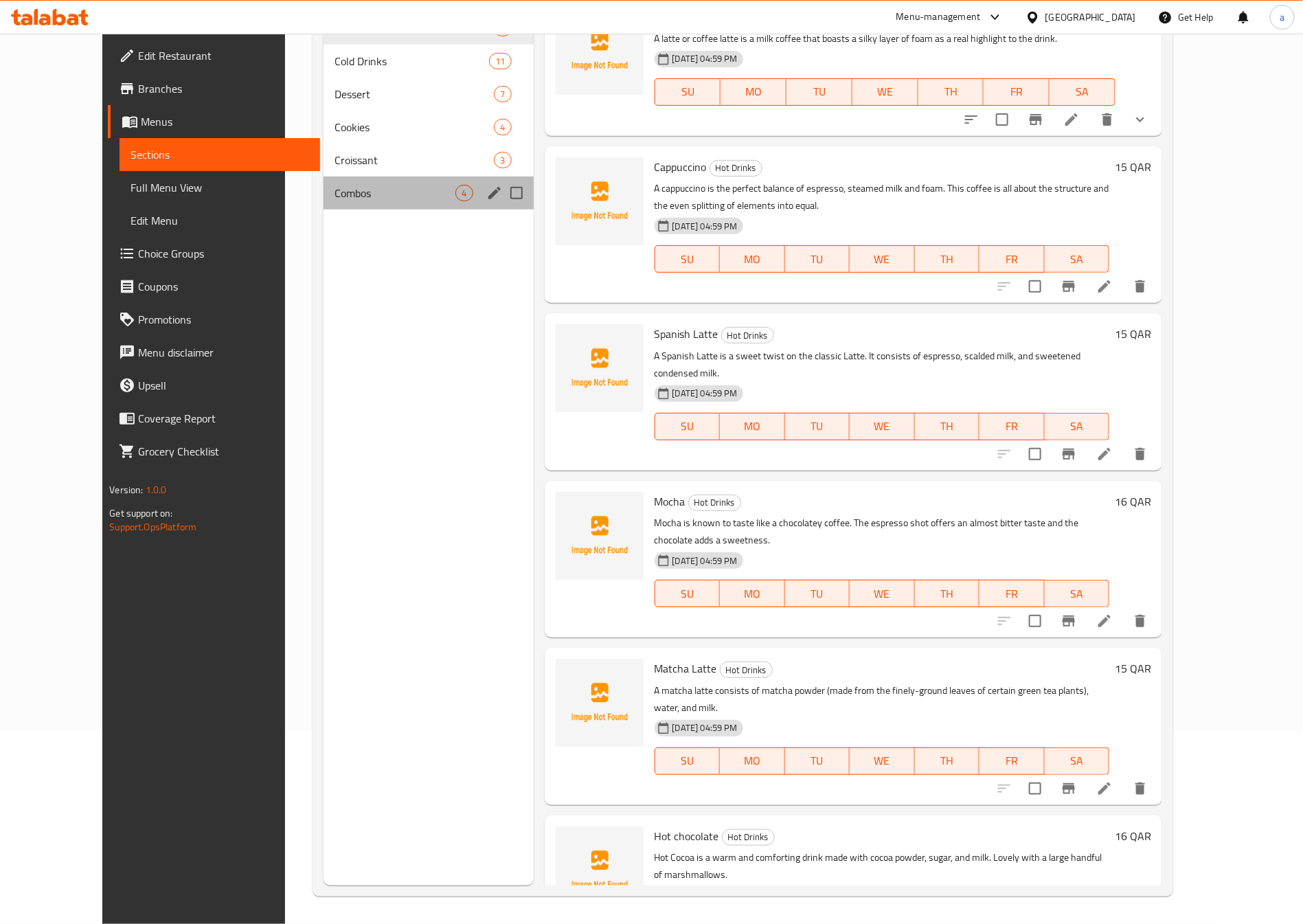
click at [406, 204] on div "Combos 4" at bounding box center [428, 193] width 210 height 33
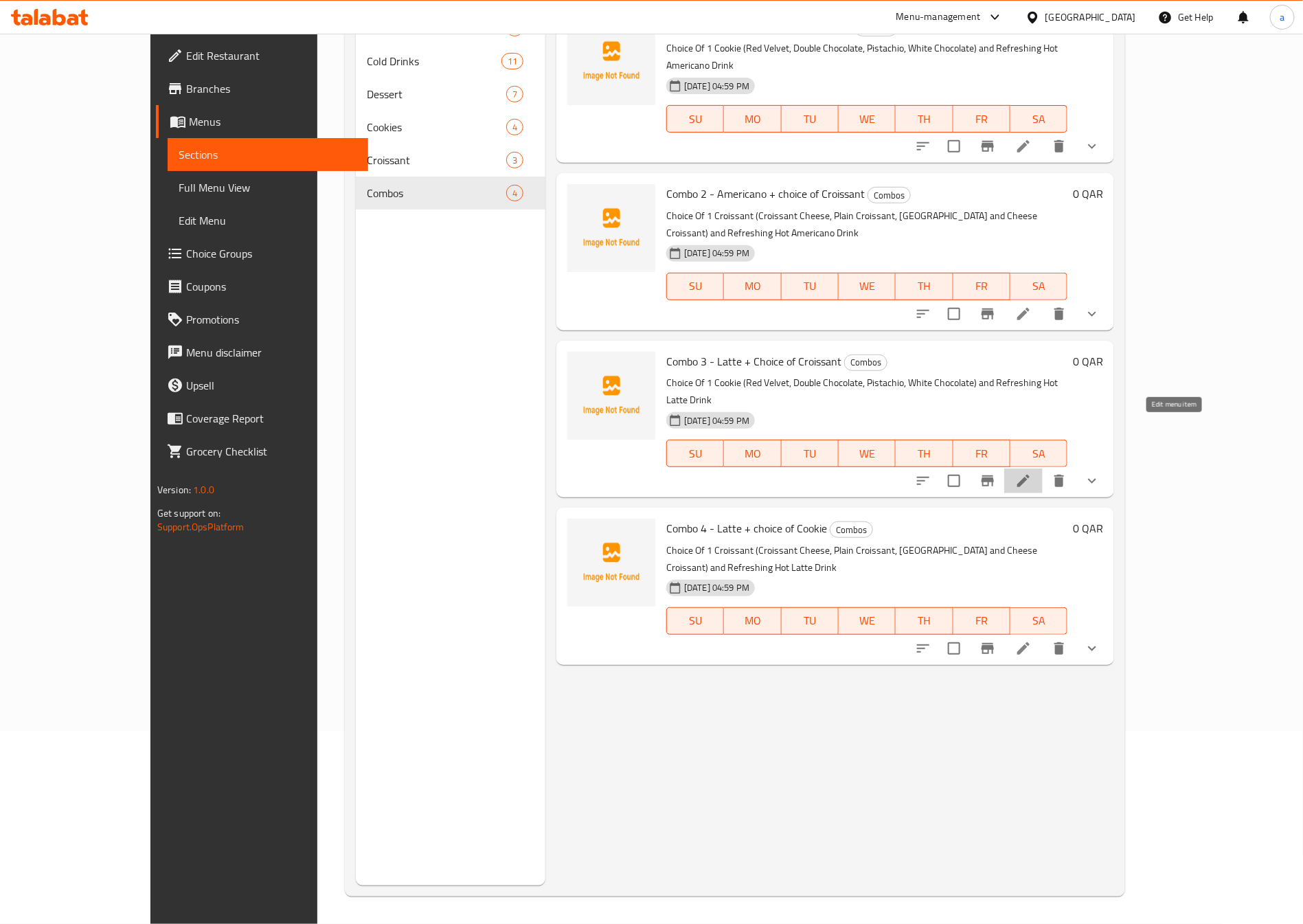
click at [1032, 473] on icon at bounding box center [1022, 480] width 16 height 16
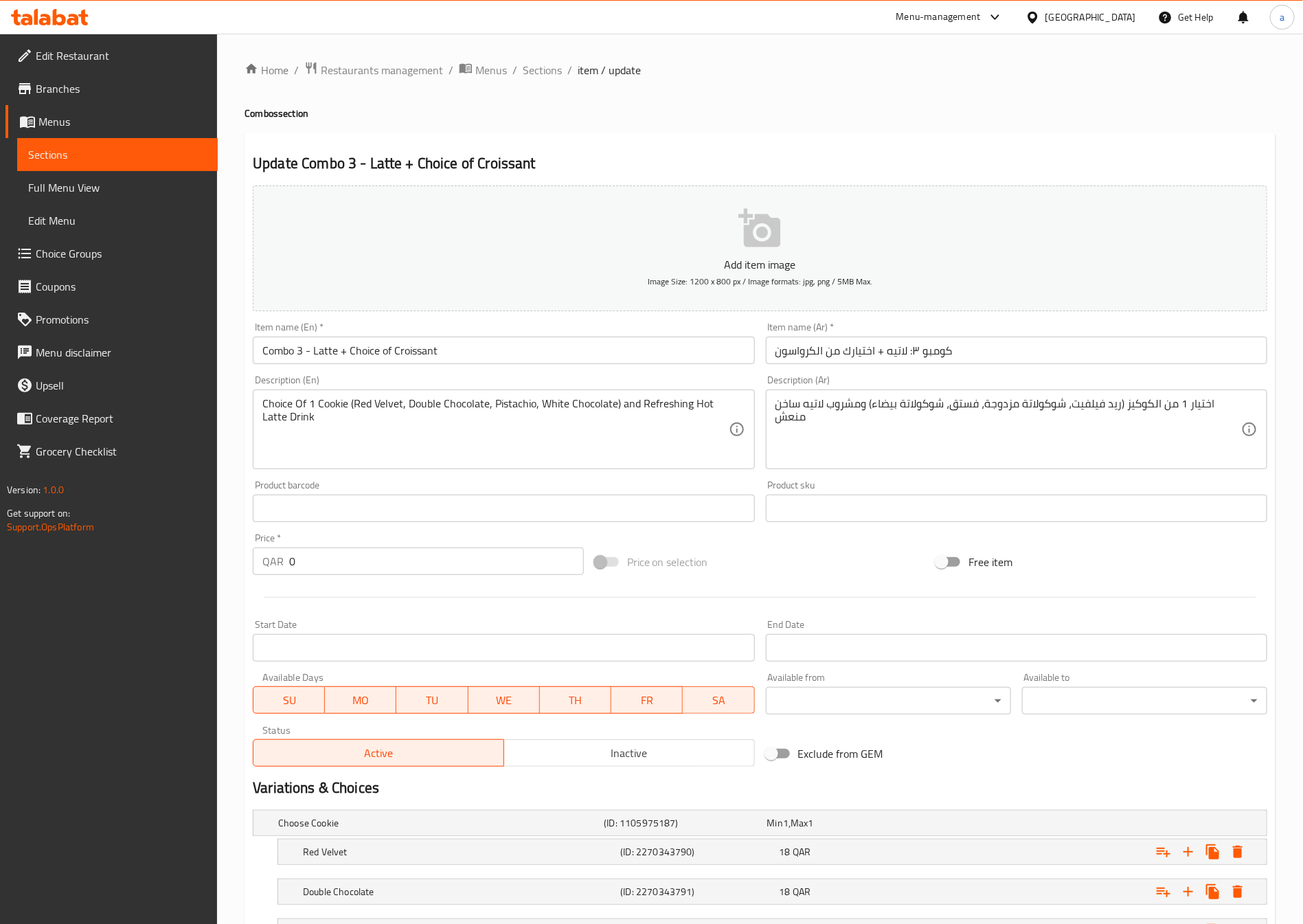
click at [125, 144] on link "Sections" at bounding box center [117, 154] width 200 height 33
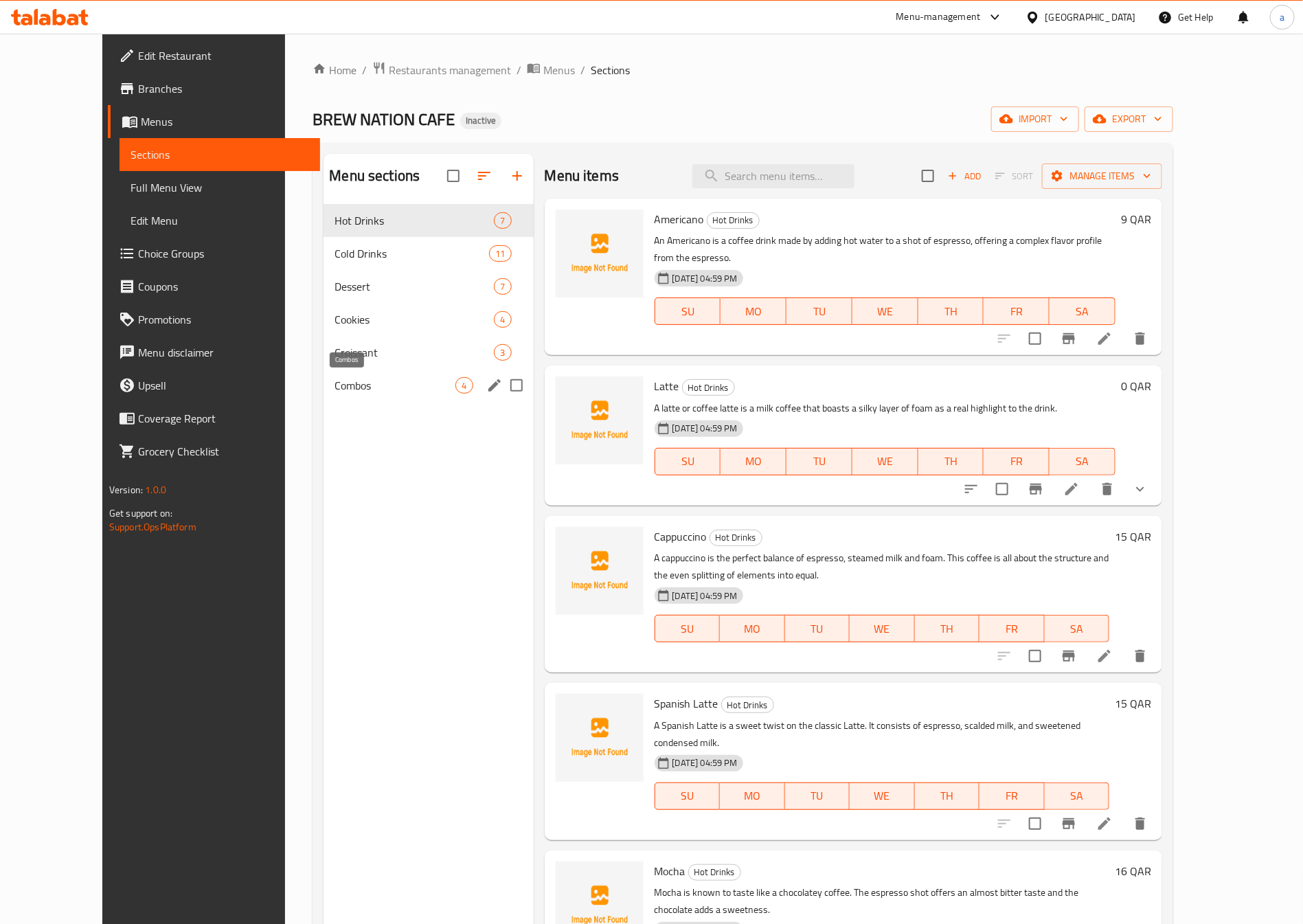
click at [408, 384] on span "Combos" at bounding box center [394, 384] width 120 height 16
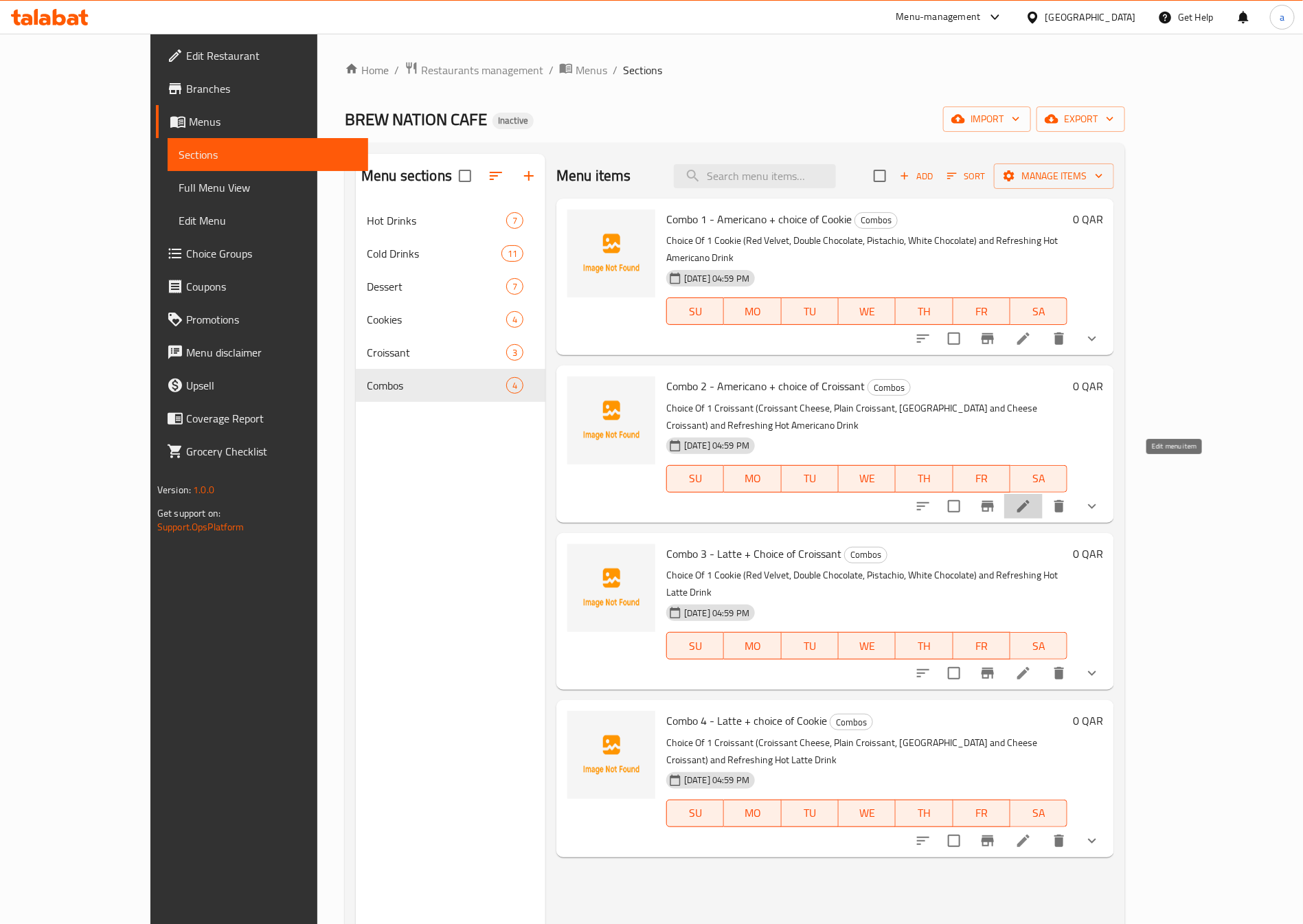
click at [1032, 498] on icon at bounding box center [1022, 506] width 16 height 16
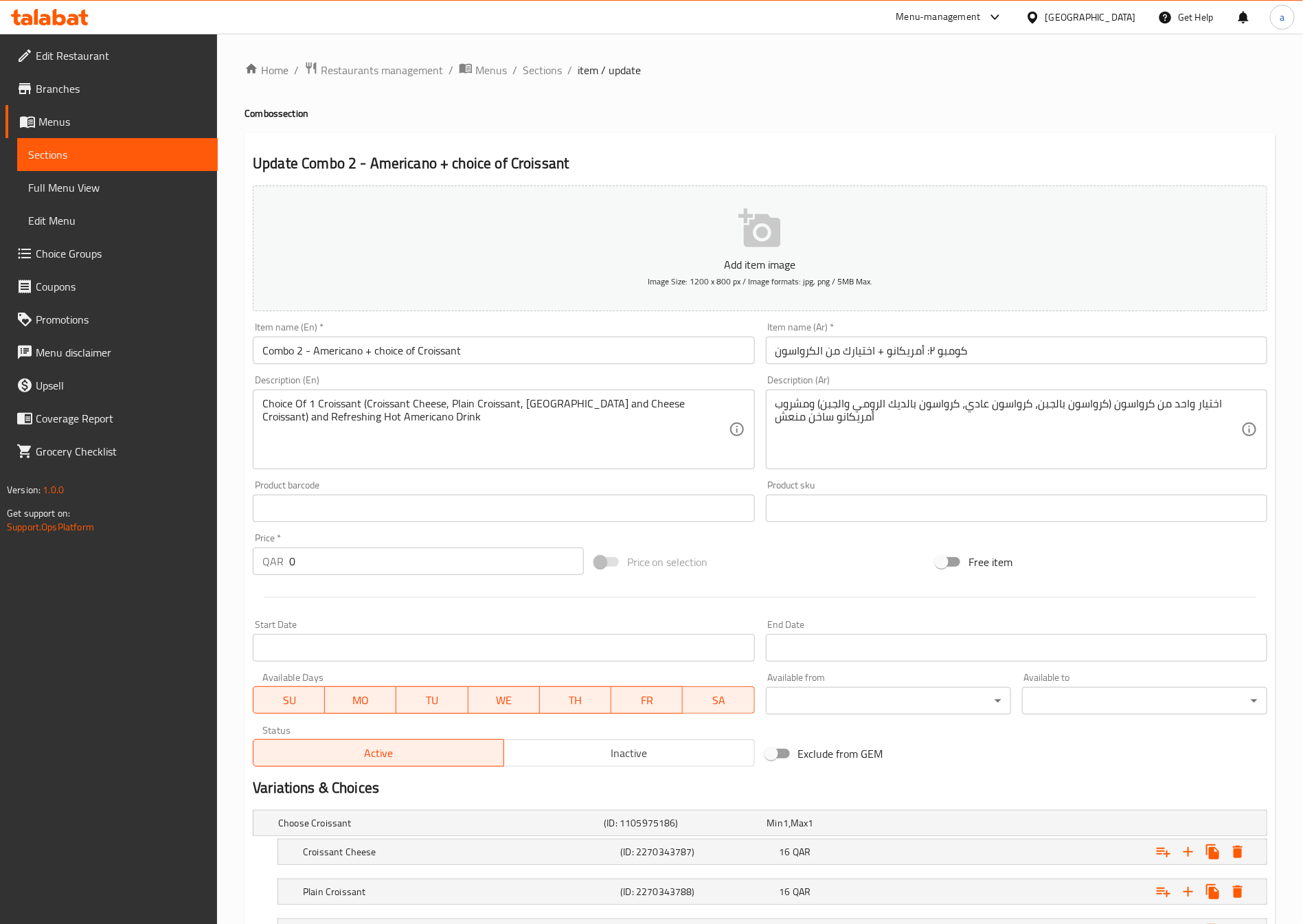
scroll to position [120, 0]
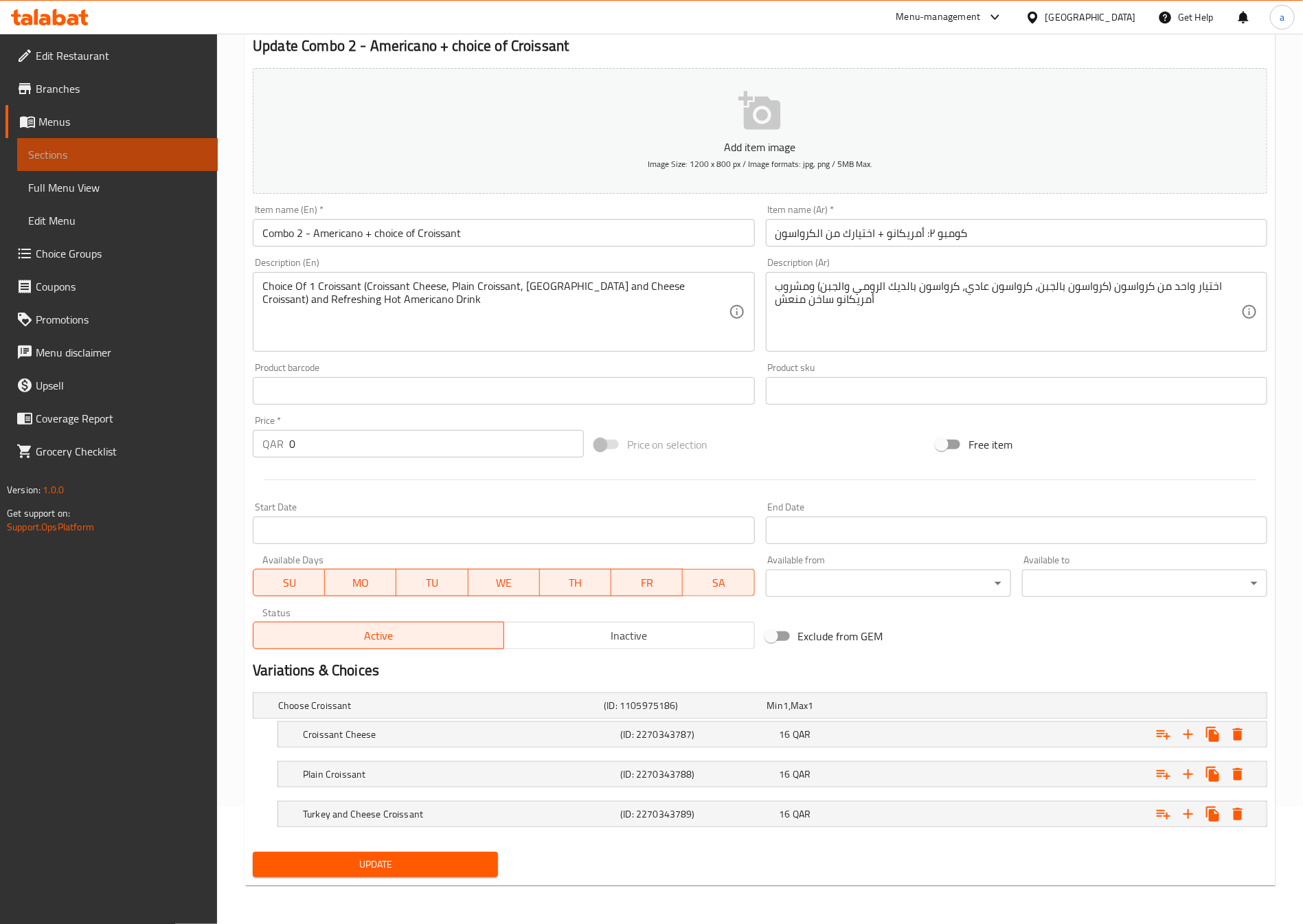
click at [126, 146] on span "Sections" at bounding box center [117, 154] width 178 height 16
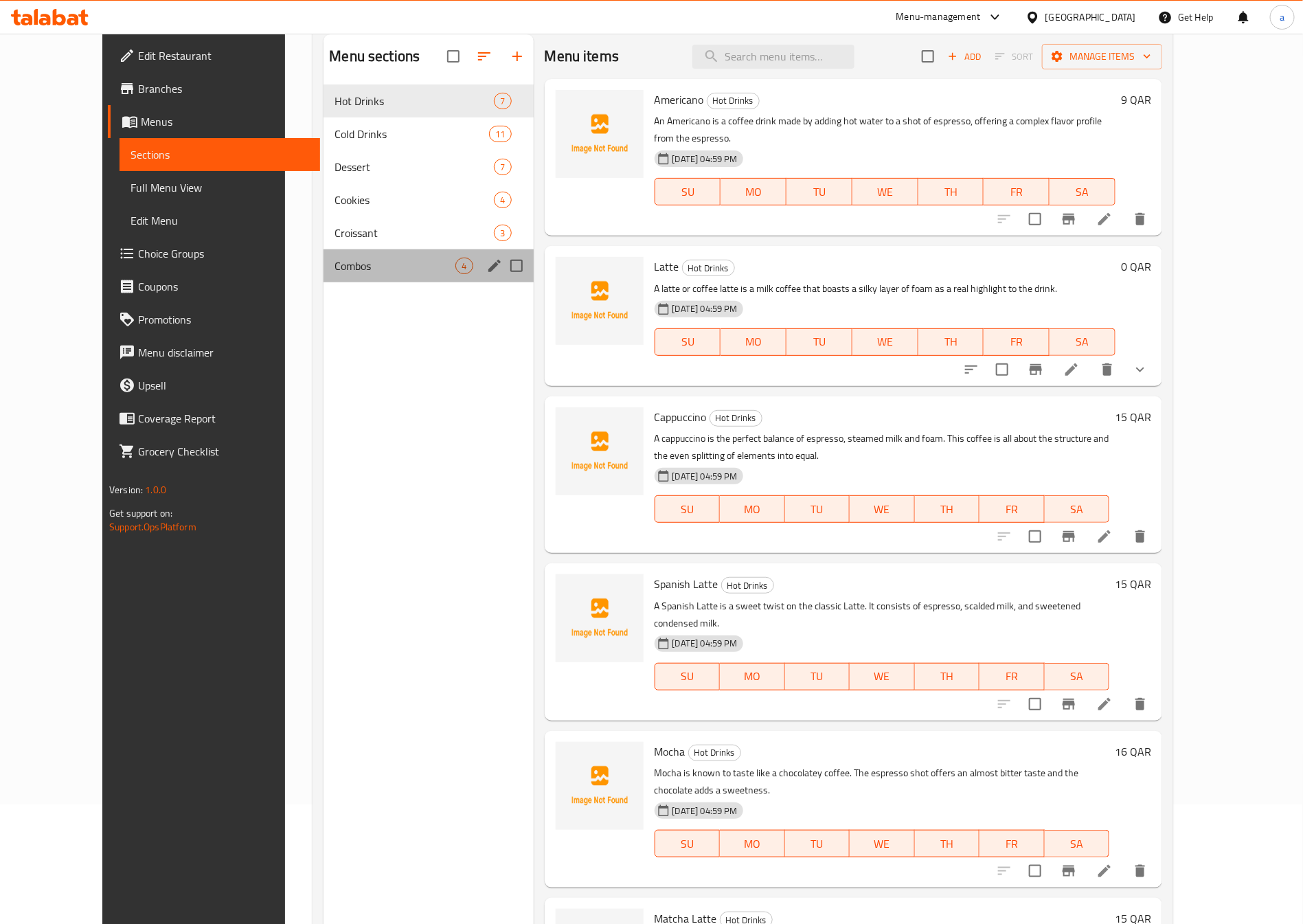
click at [326, 280] on div "Combos 4" at bounding box center [428, 266] width 210 height 33
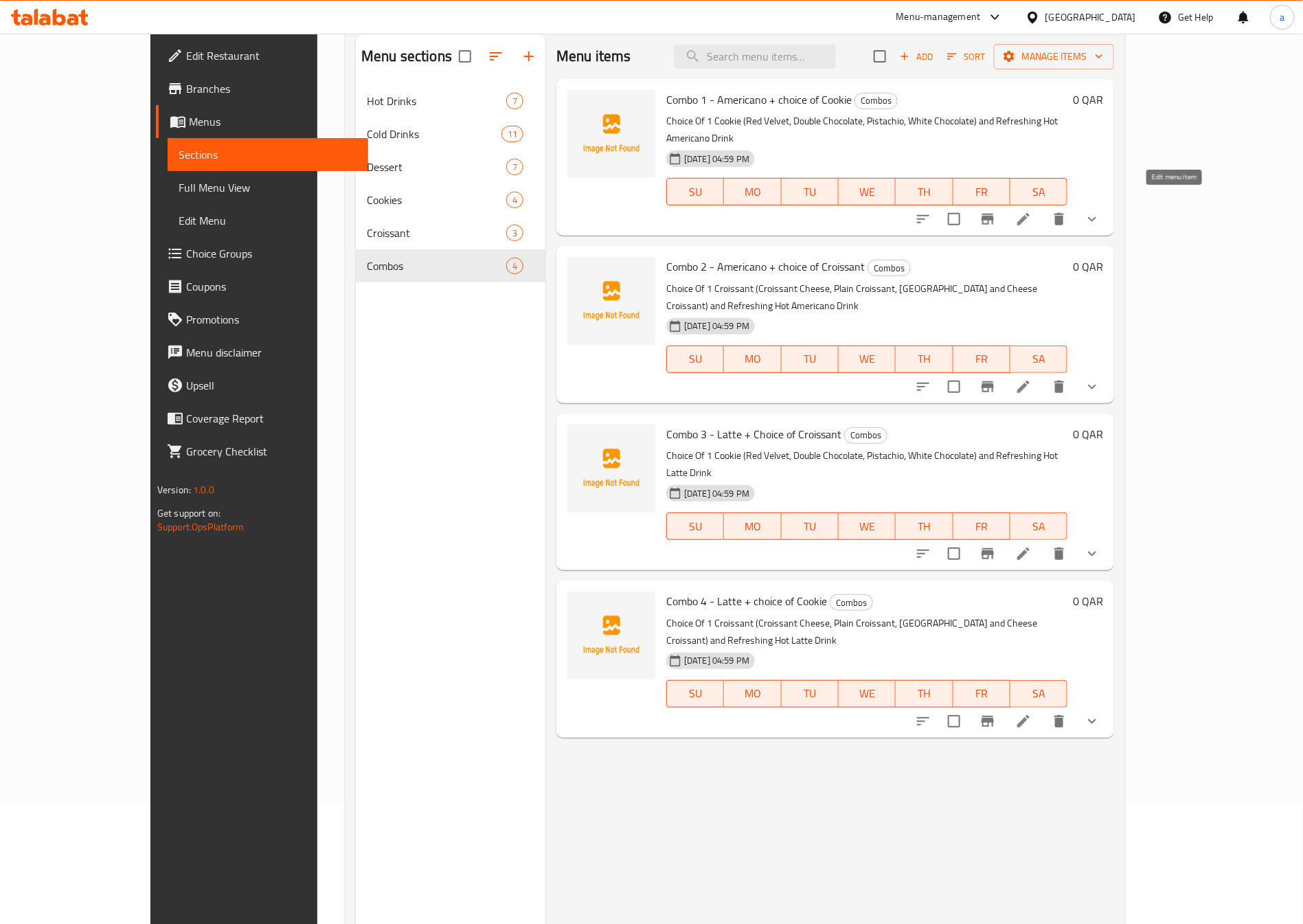
click at [1032, 210] on icon at bounding box center [1022, 218] width 16 height 16
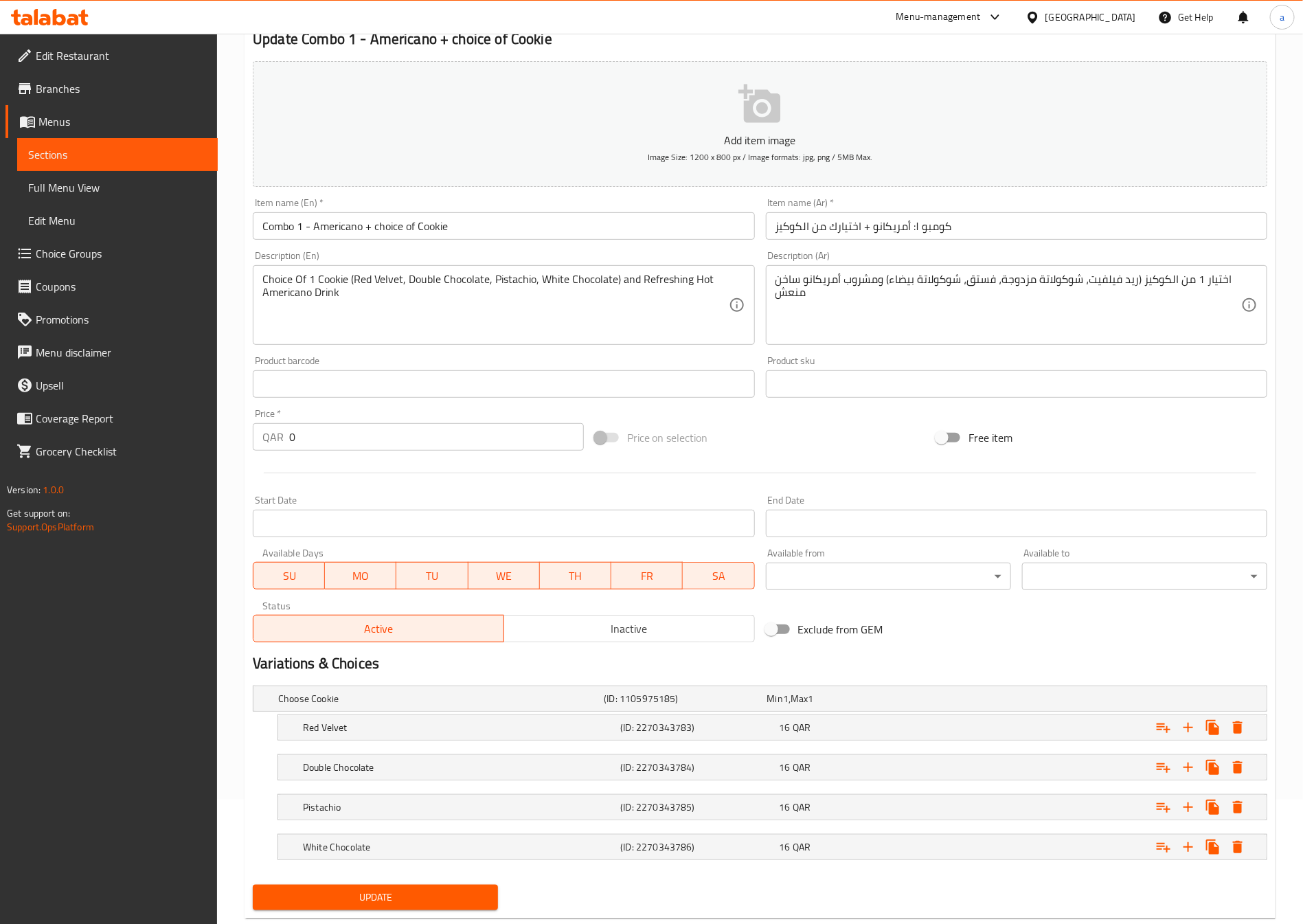
scroll to position [160, 0]
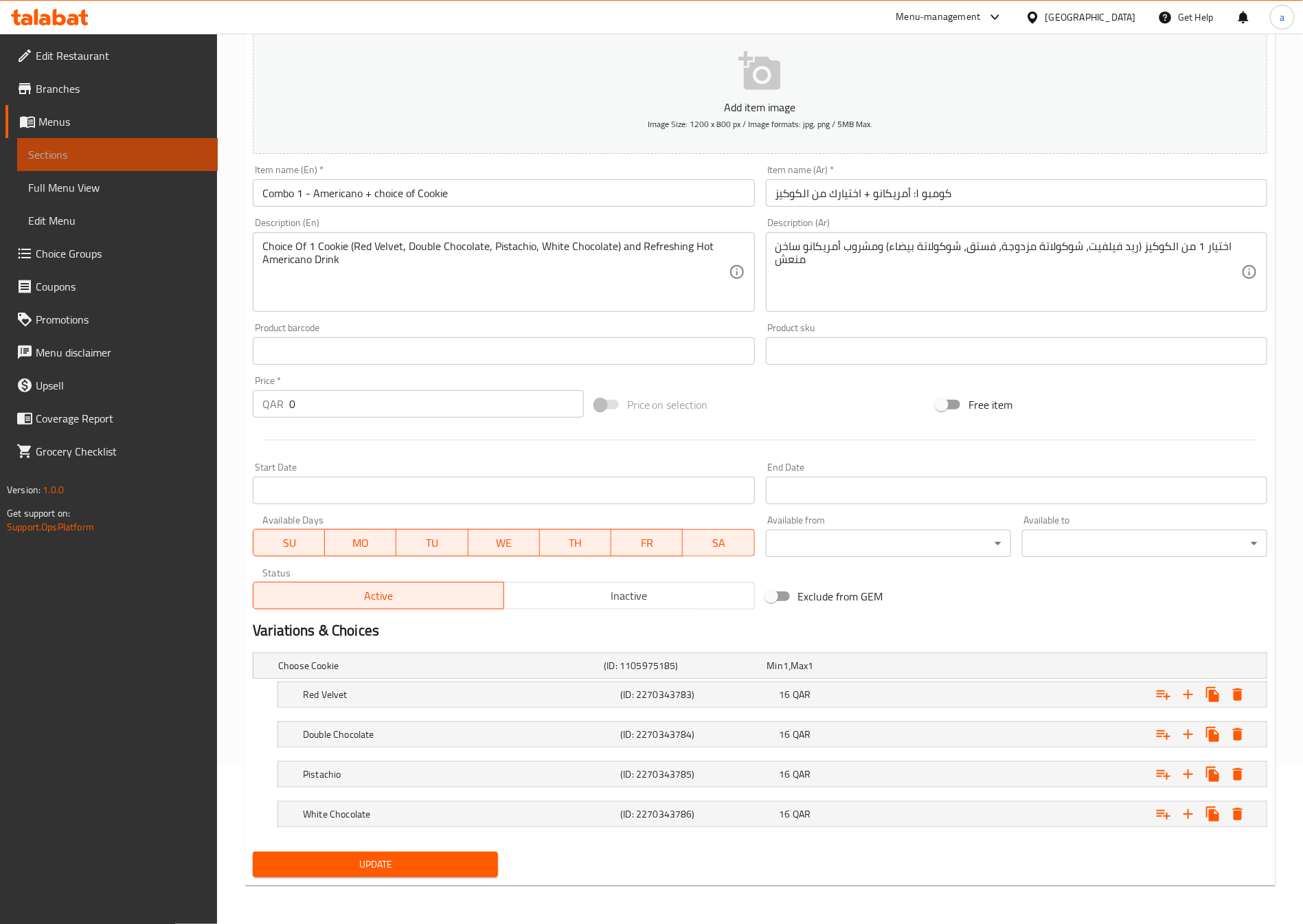
click at [178, 151] on span "Sections" at bounding box center [117, 154] width 178 height 16
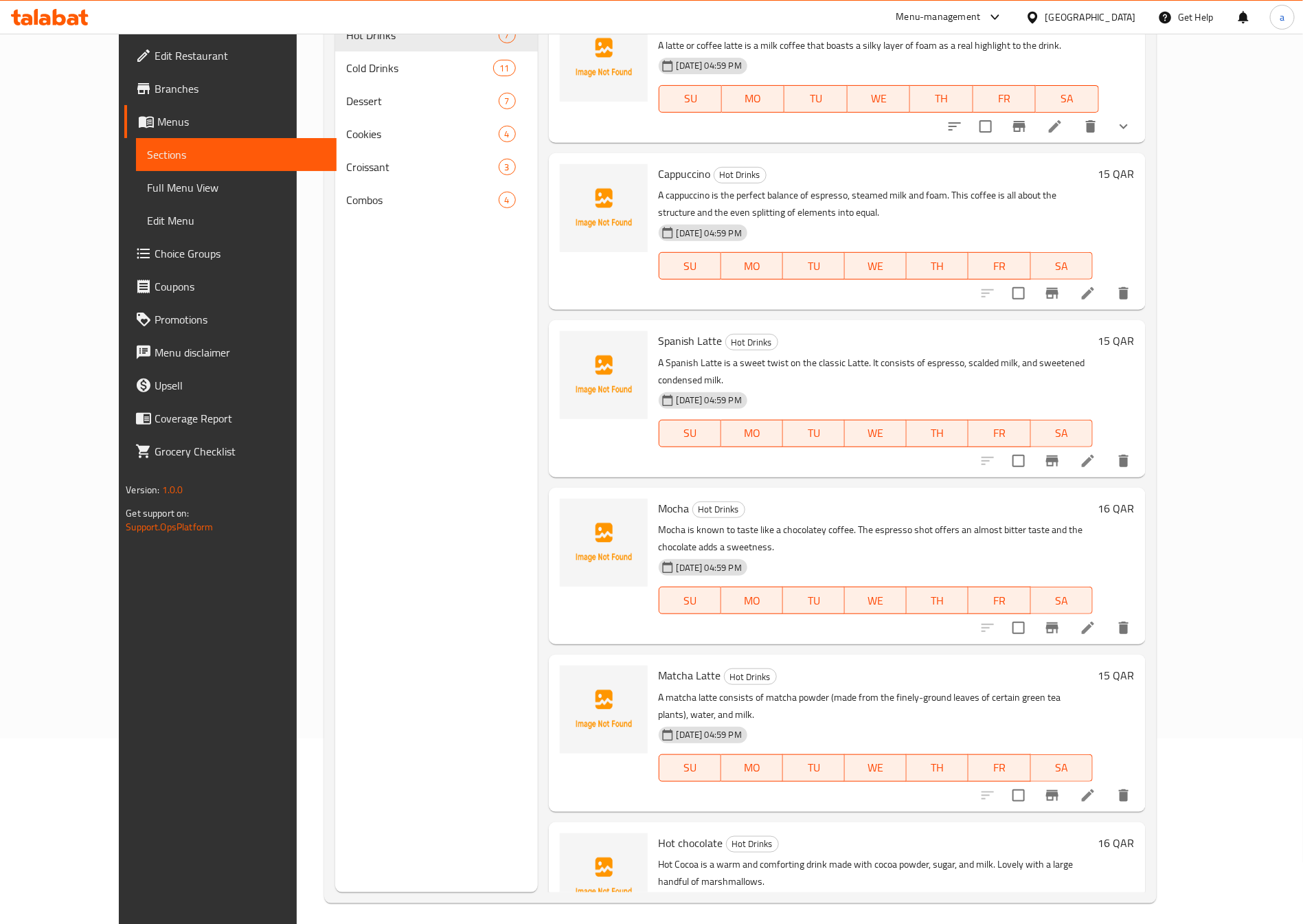
scroll to position [193, 0]
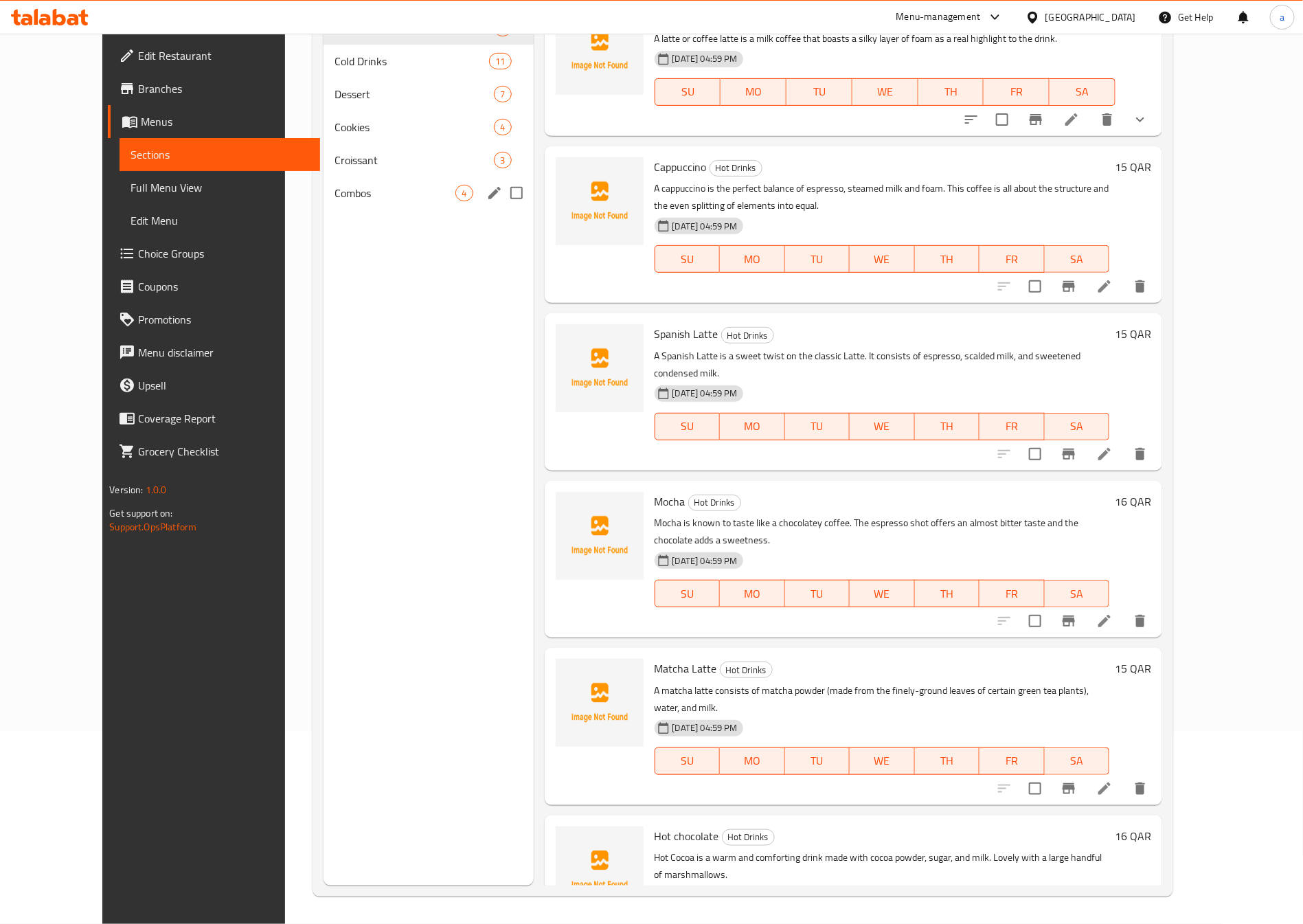
click at [334, 188] on span "Combos" at bounding box center [394, 193] width 120 height 16
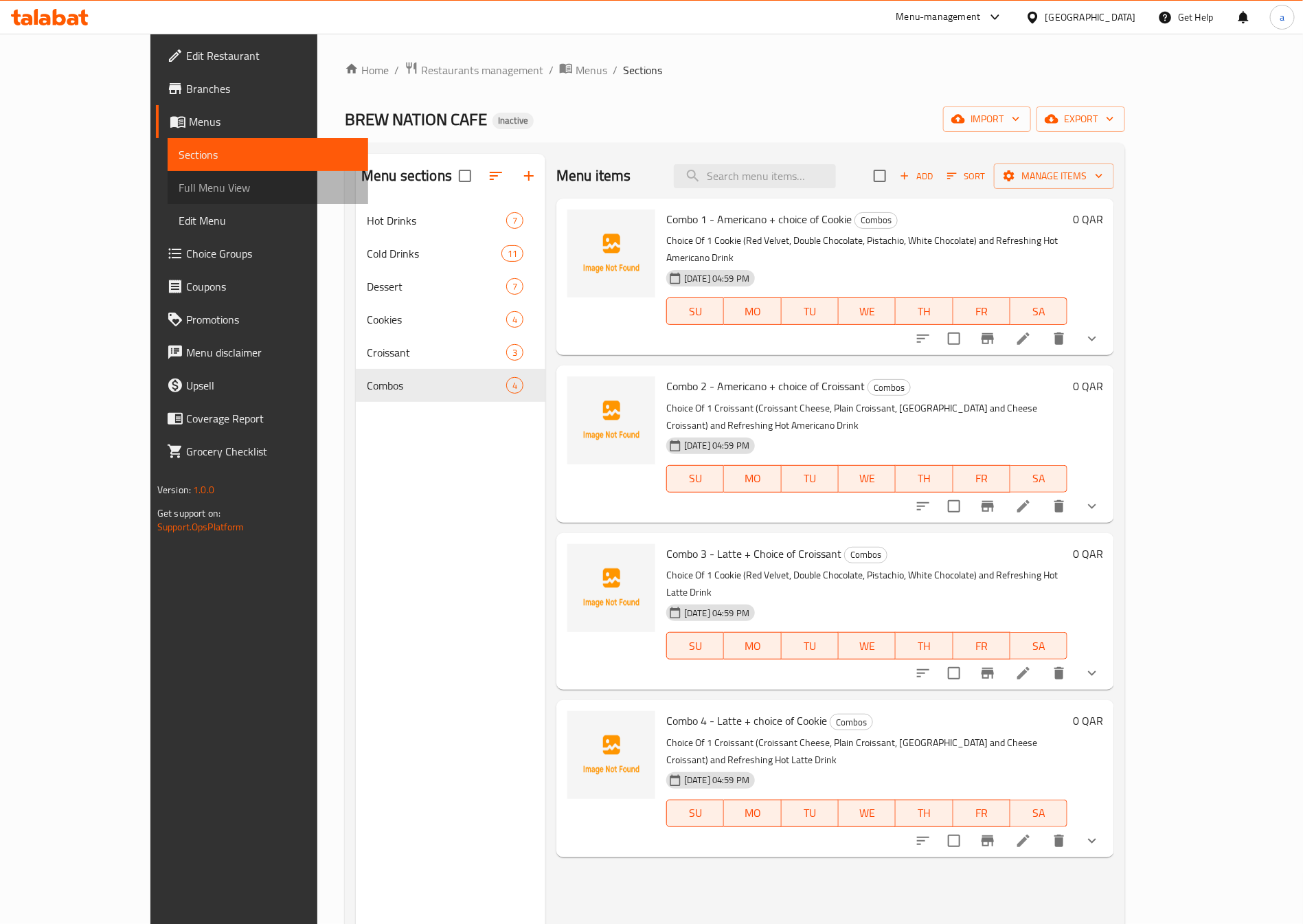
click at [178, 188] on span "Full Menu View" at bounding box center [267, 187] width 178 height 16
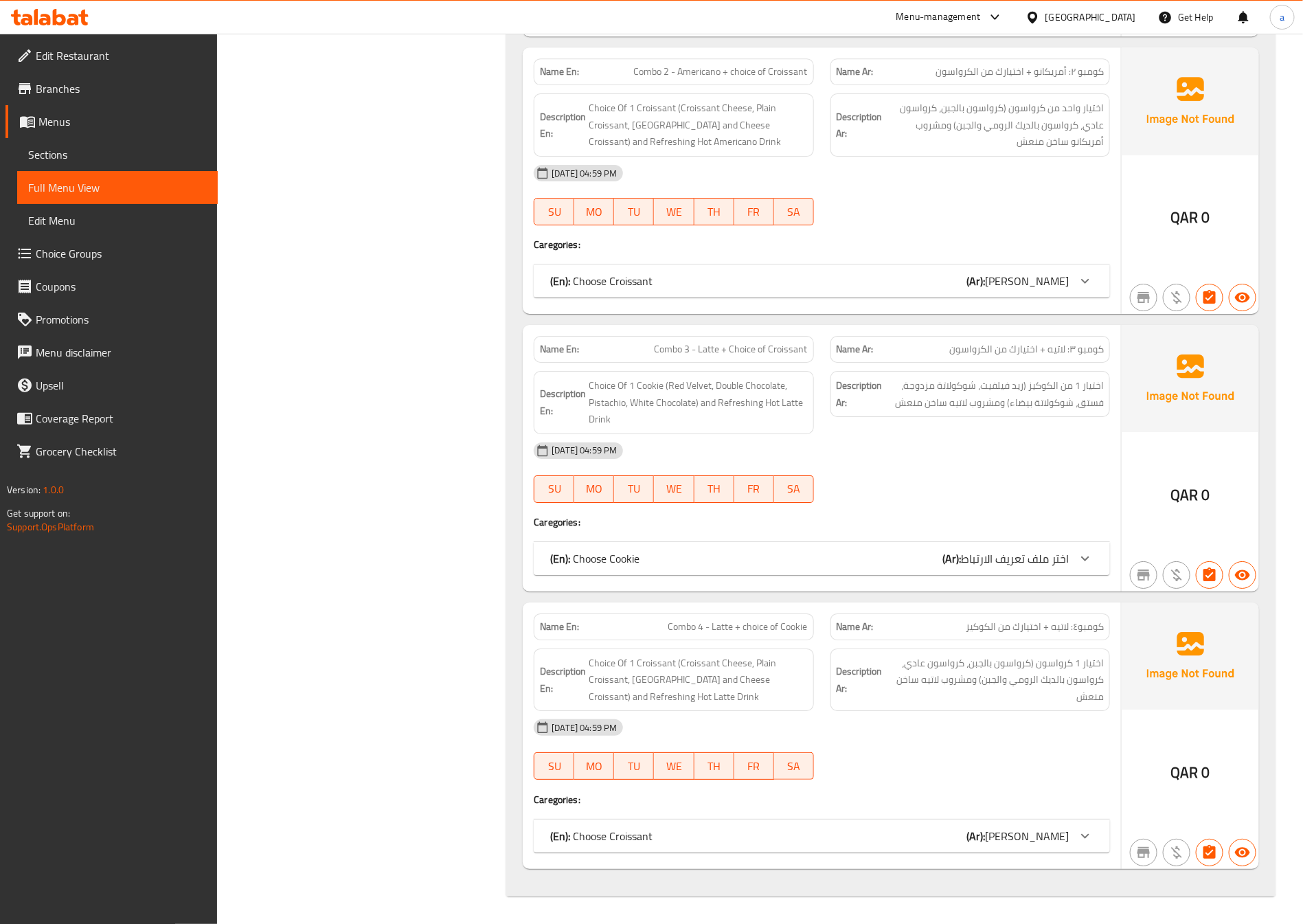
scroll to position [7475, 0]
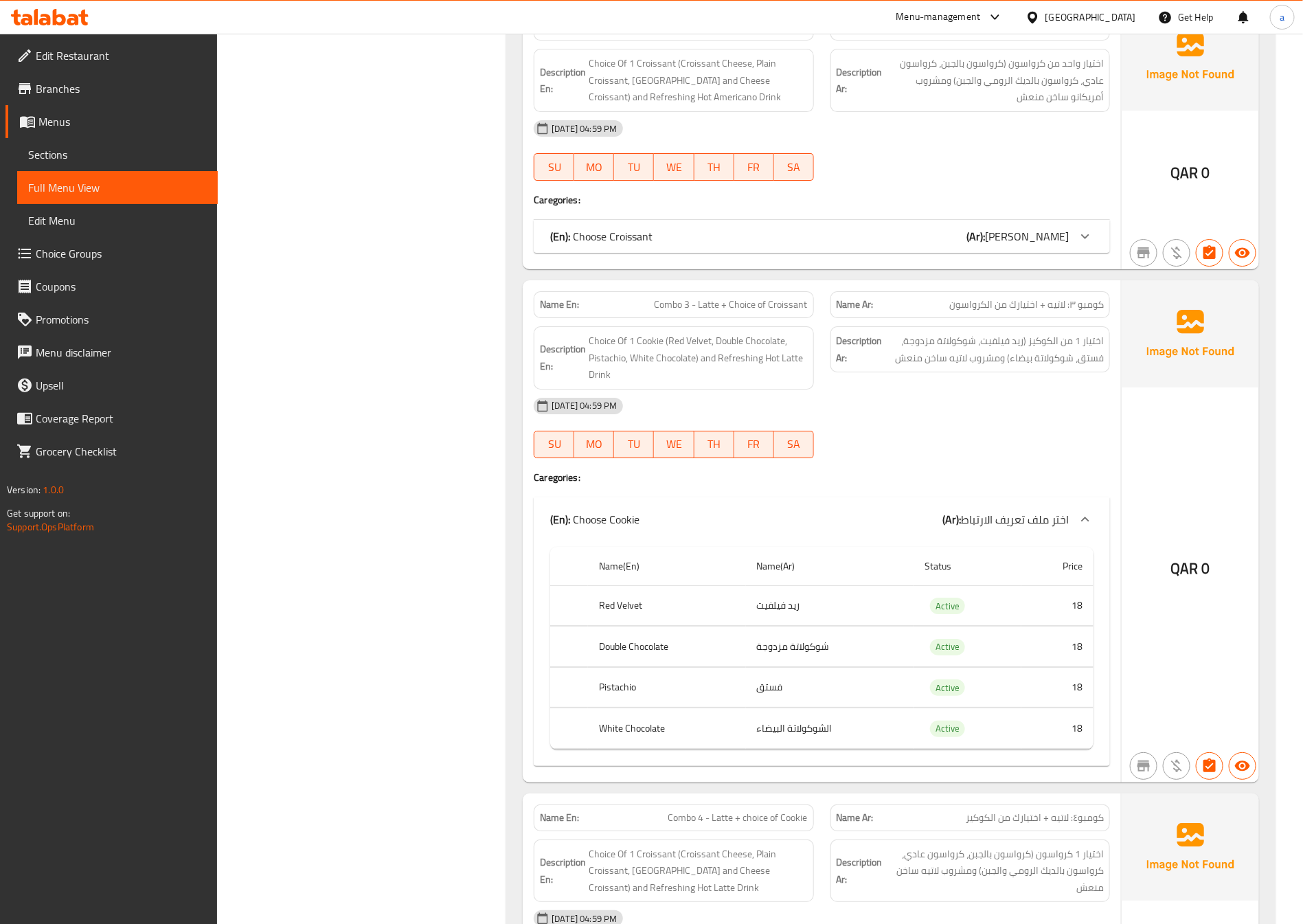
click at [920, 528] on div "(En): Choose Cookie (Ar): اختر ملف تعريف الارتباط" at bounding box center [808, 518] width 518 height 16
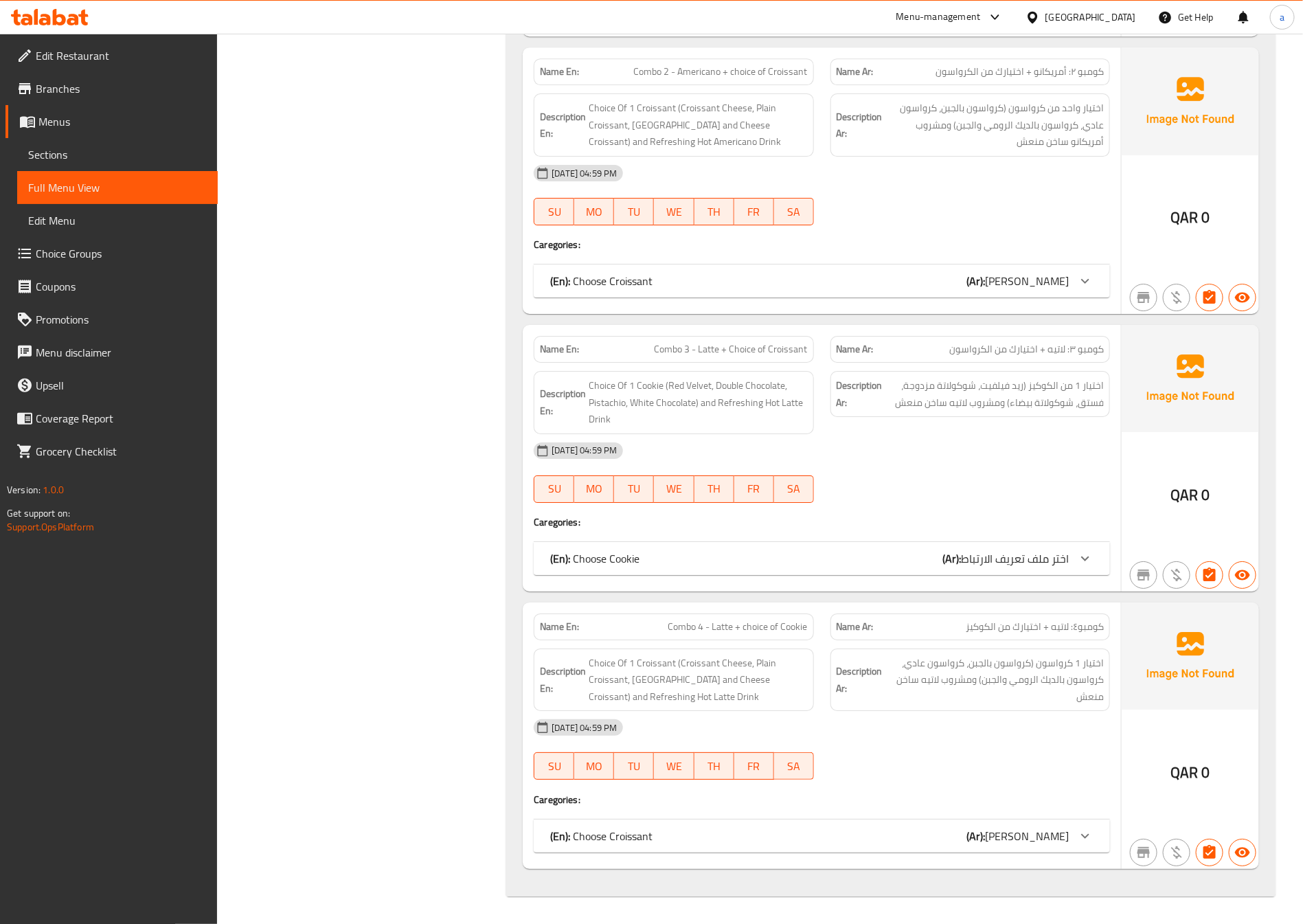
click at [143, 254] on span "Choice Groups" at bounding box center [121, 253] width 171 height 16
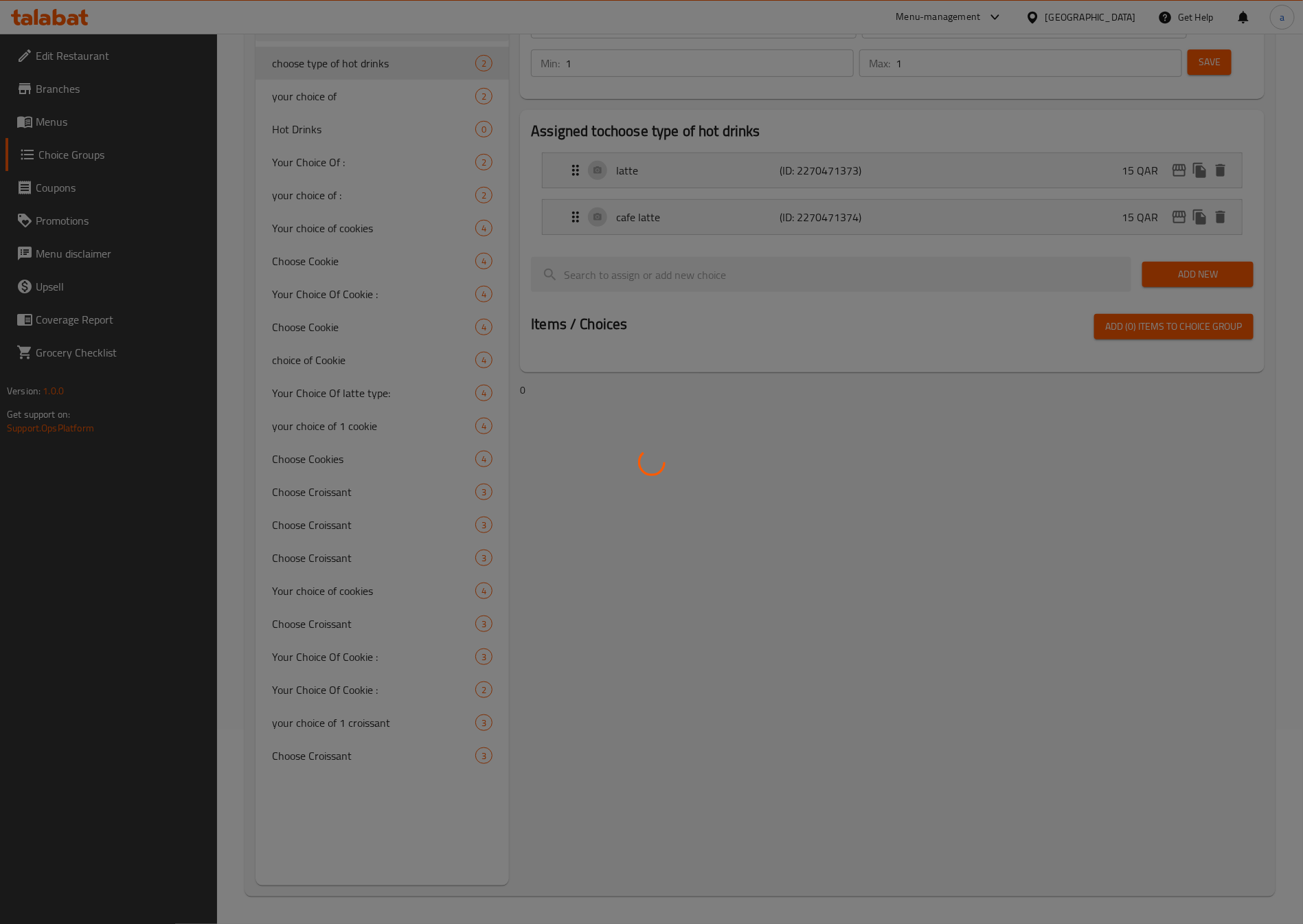
scroll to position [194, 0]
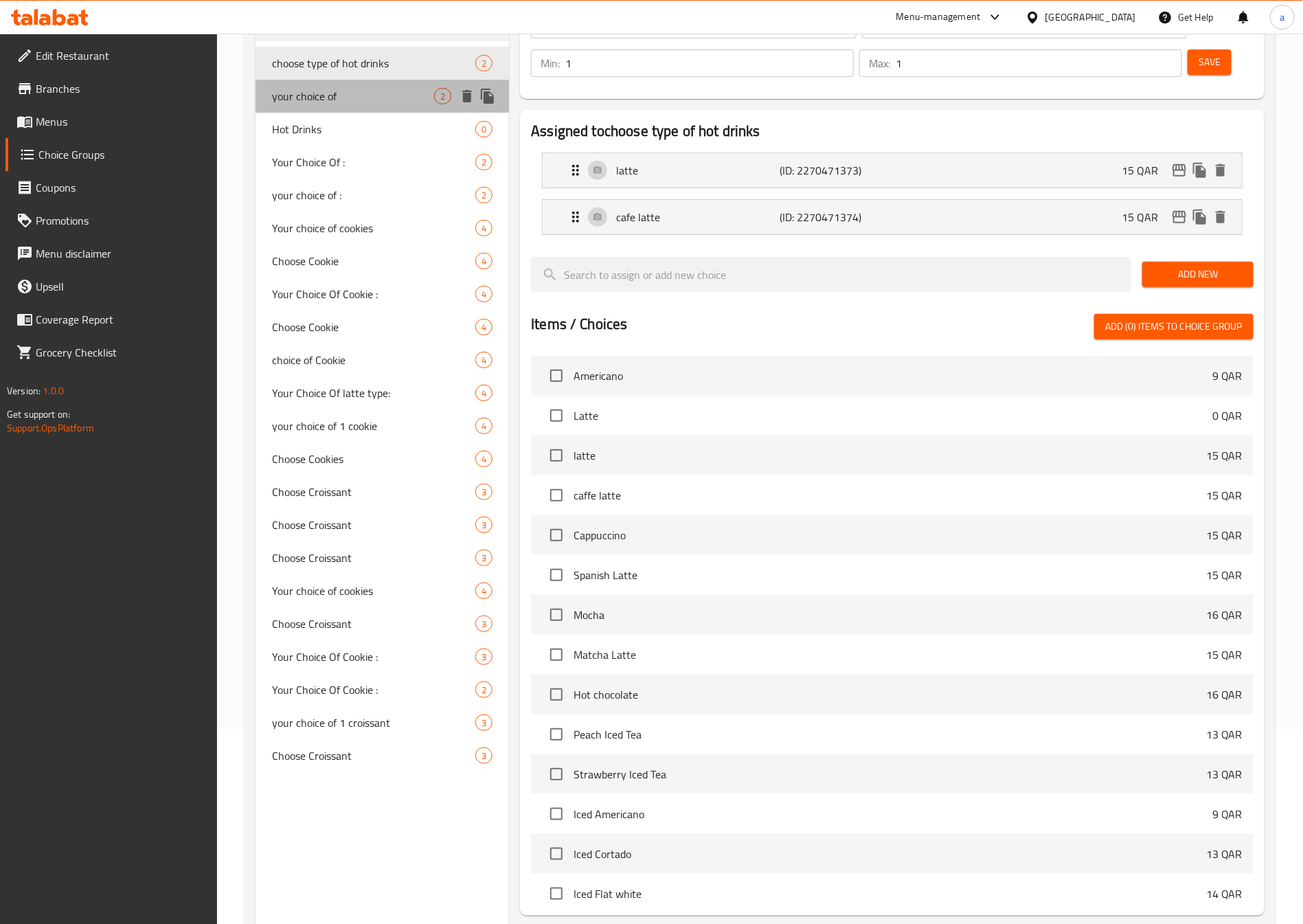
click at [394, 96] on span "your choice of" at bounding box center [353, 96] width 162 height 16
type input "your choice of"
type input "اختيارك من"
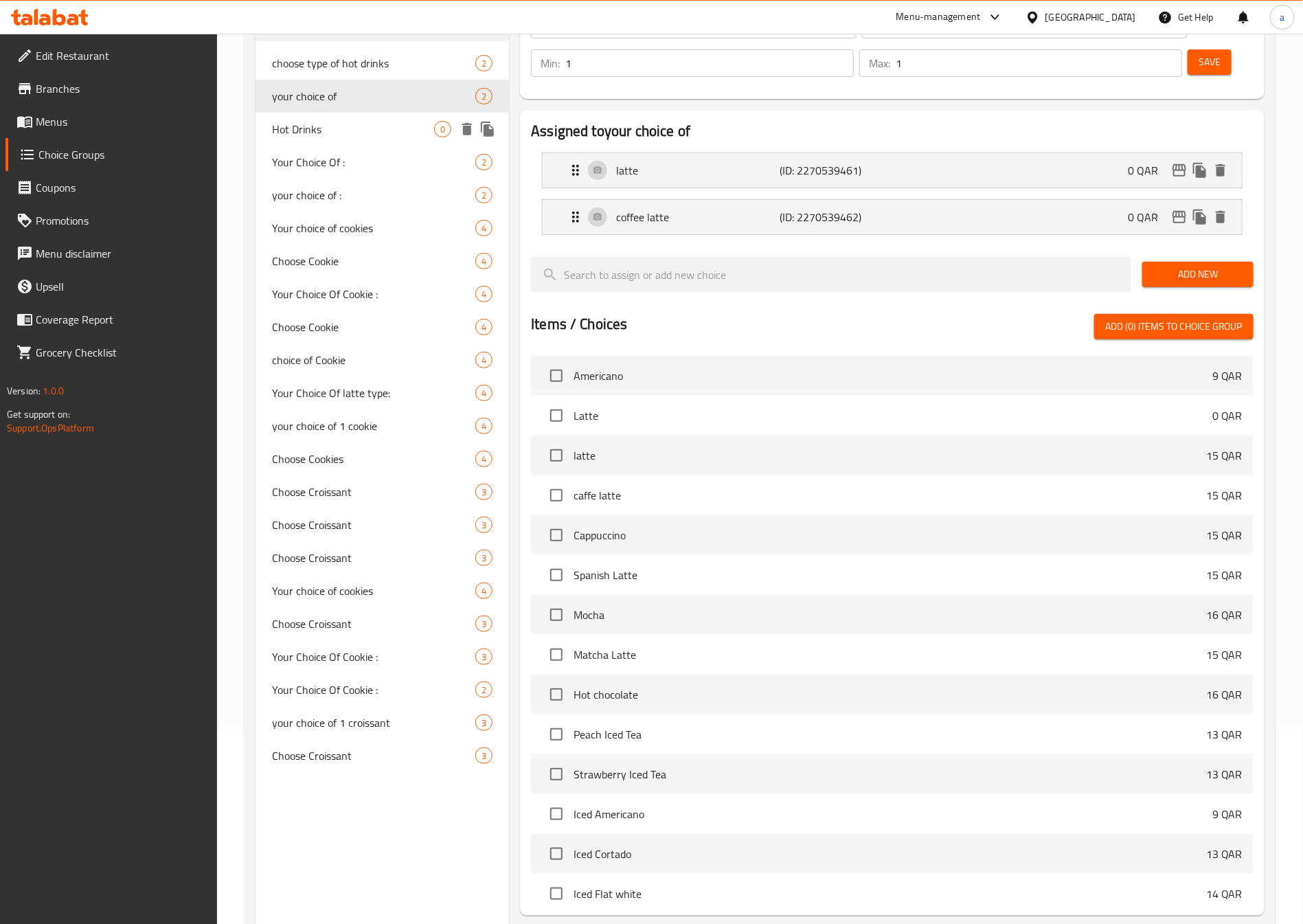
click at [380, 120] on span "Hot Drinks" at bounding box center [353, 128] width 162 height 16
type input "Hot Drinks"
type input "اختيارك من المشروبات الساخنة"
type input "0"
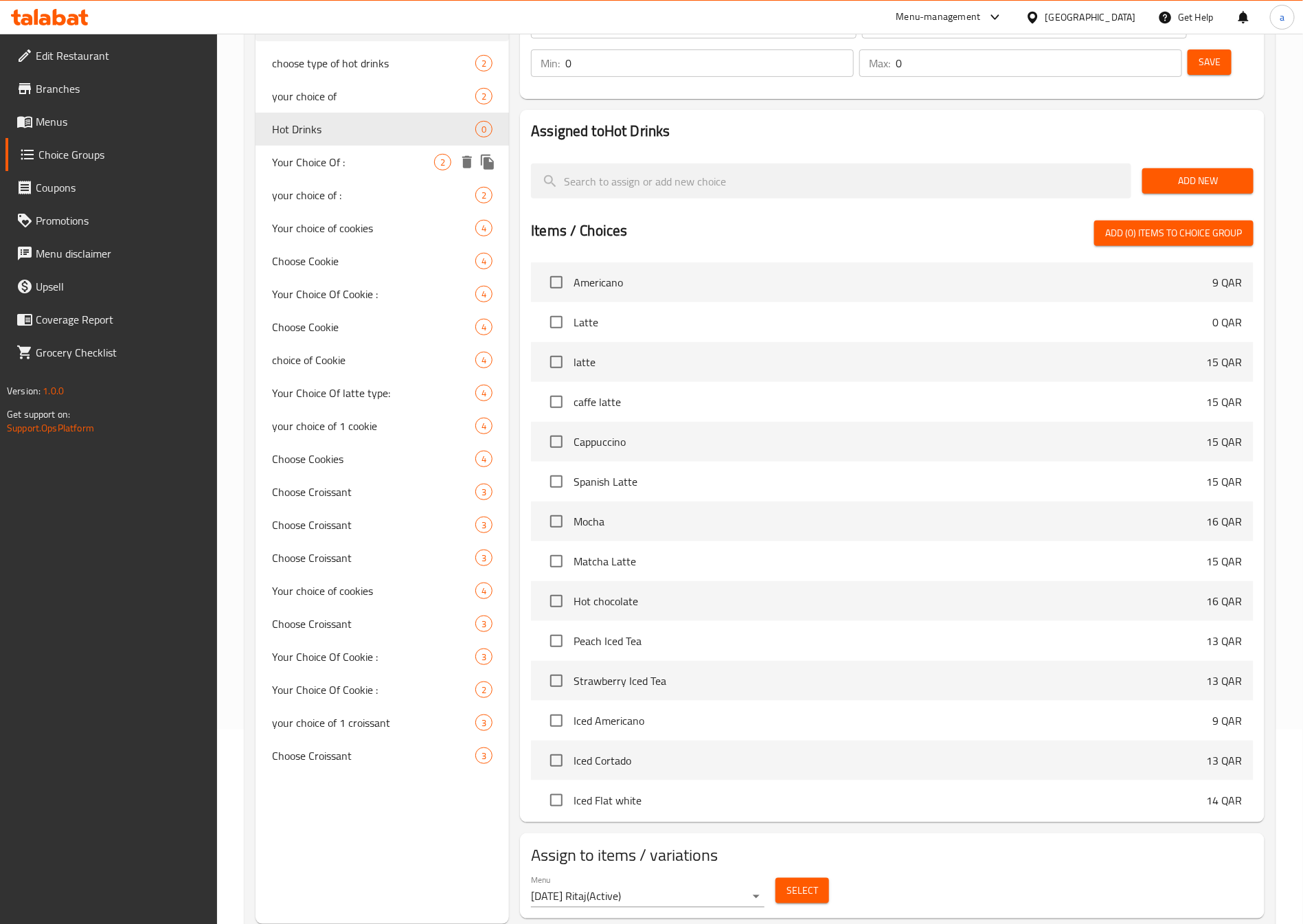
click at [388, 170] on div "Your Choice Of : 2" at bounding box center [382, 162] width 254 height 33
type input "Your Choice Of :"
type input "أختيارك من :"
type input "1"
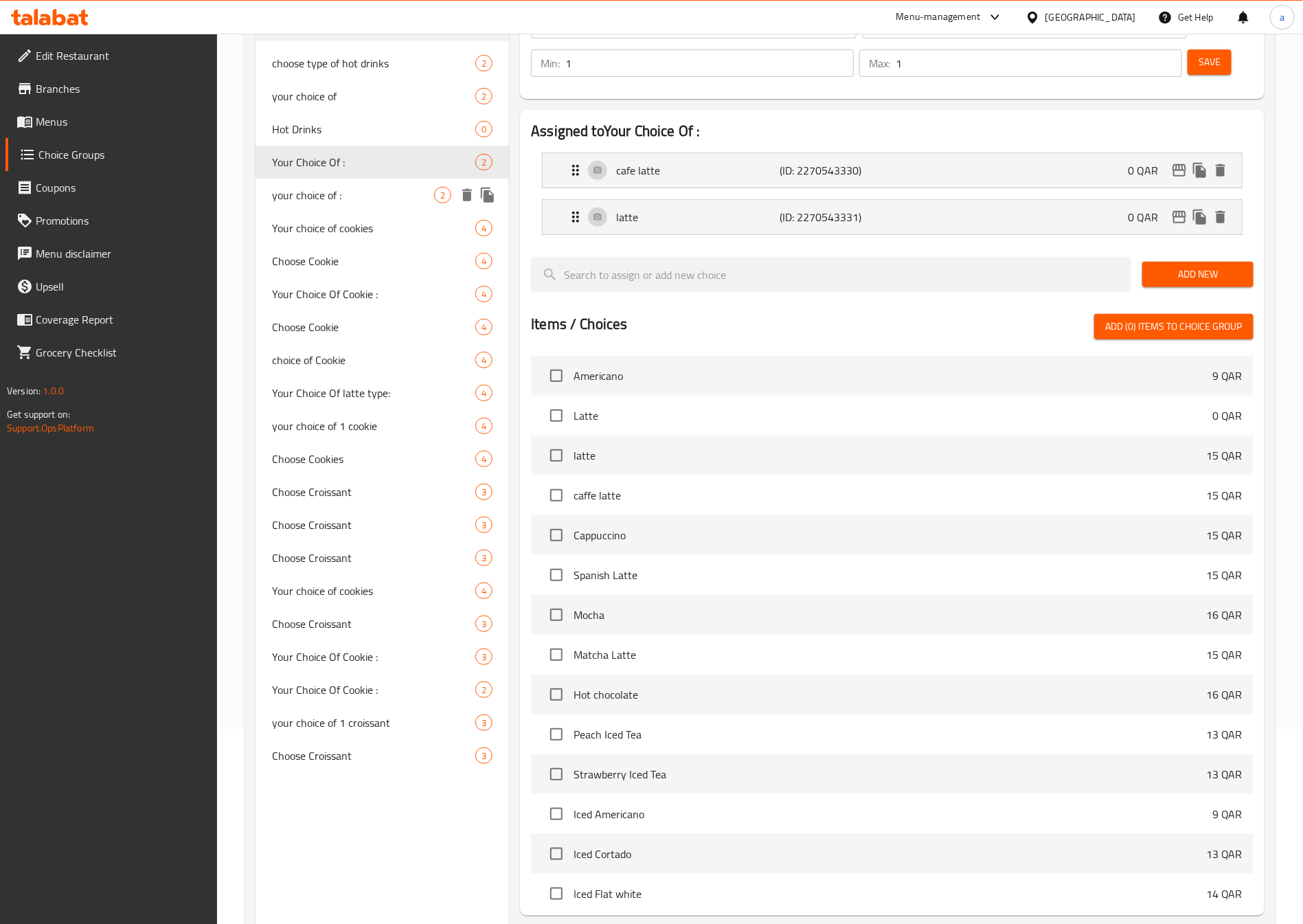
click at [382, 202] on span "your choice of :" at bounding box center [353, 194] width 162 height 16
type input "your choice of :"
type input "اختيارك من :"
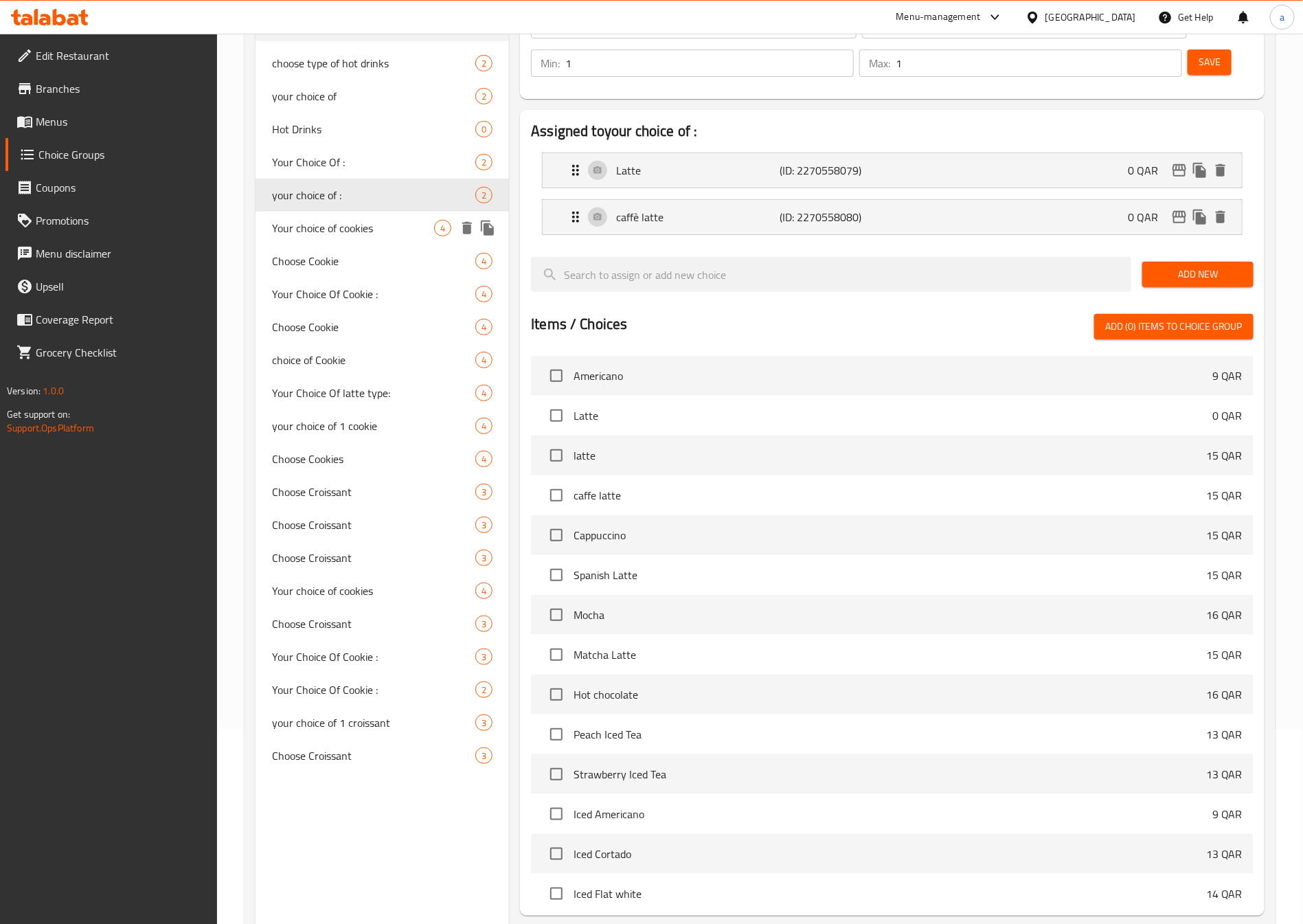
click at [372, 227] on span "Your choice of cookies" at bounding box center [353, 227] width 162 height 16
type input "Your choice of cookies"
type input "اختيارك من تلكوكيز"
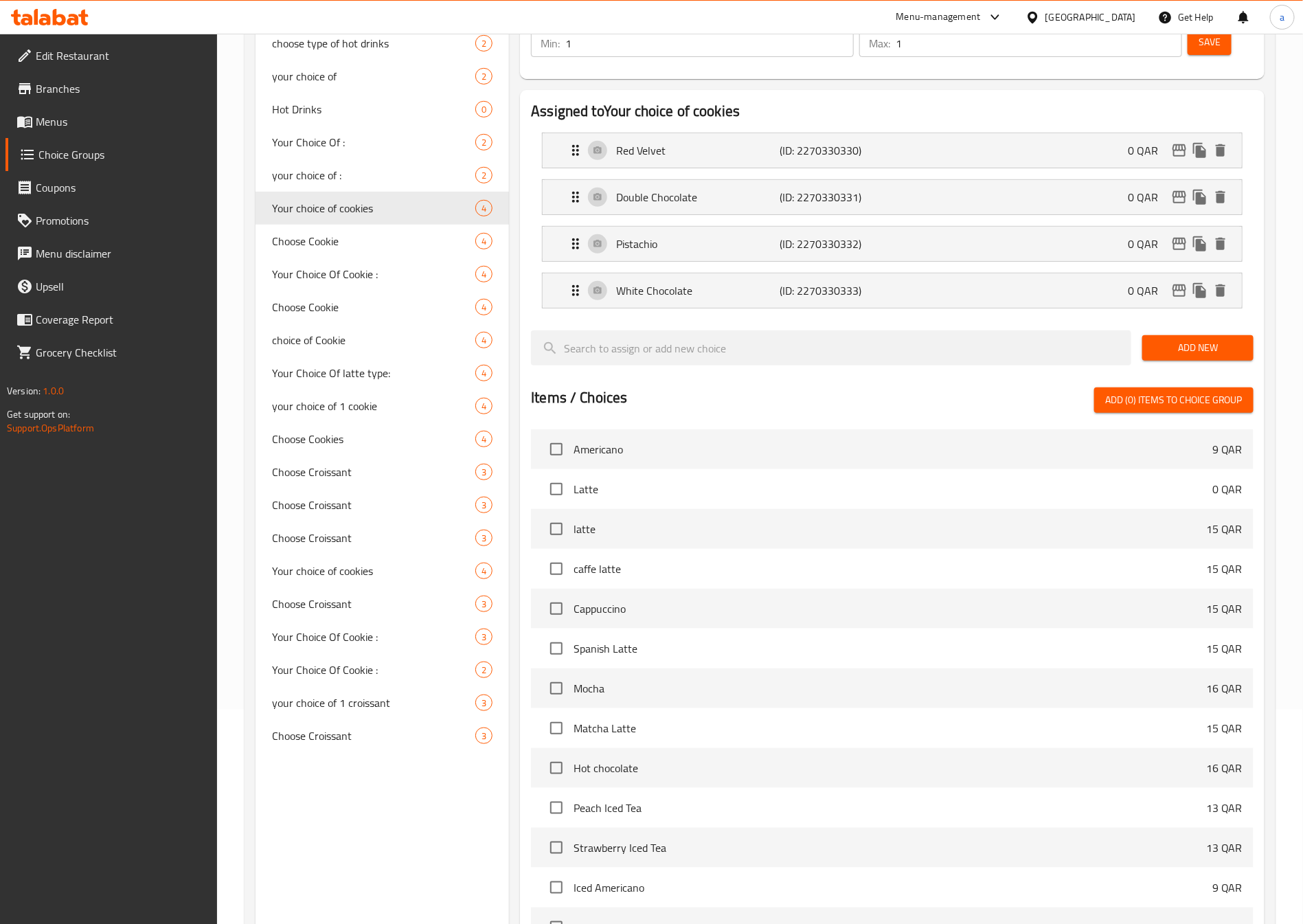
scroll to position [0, 0]
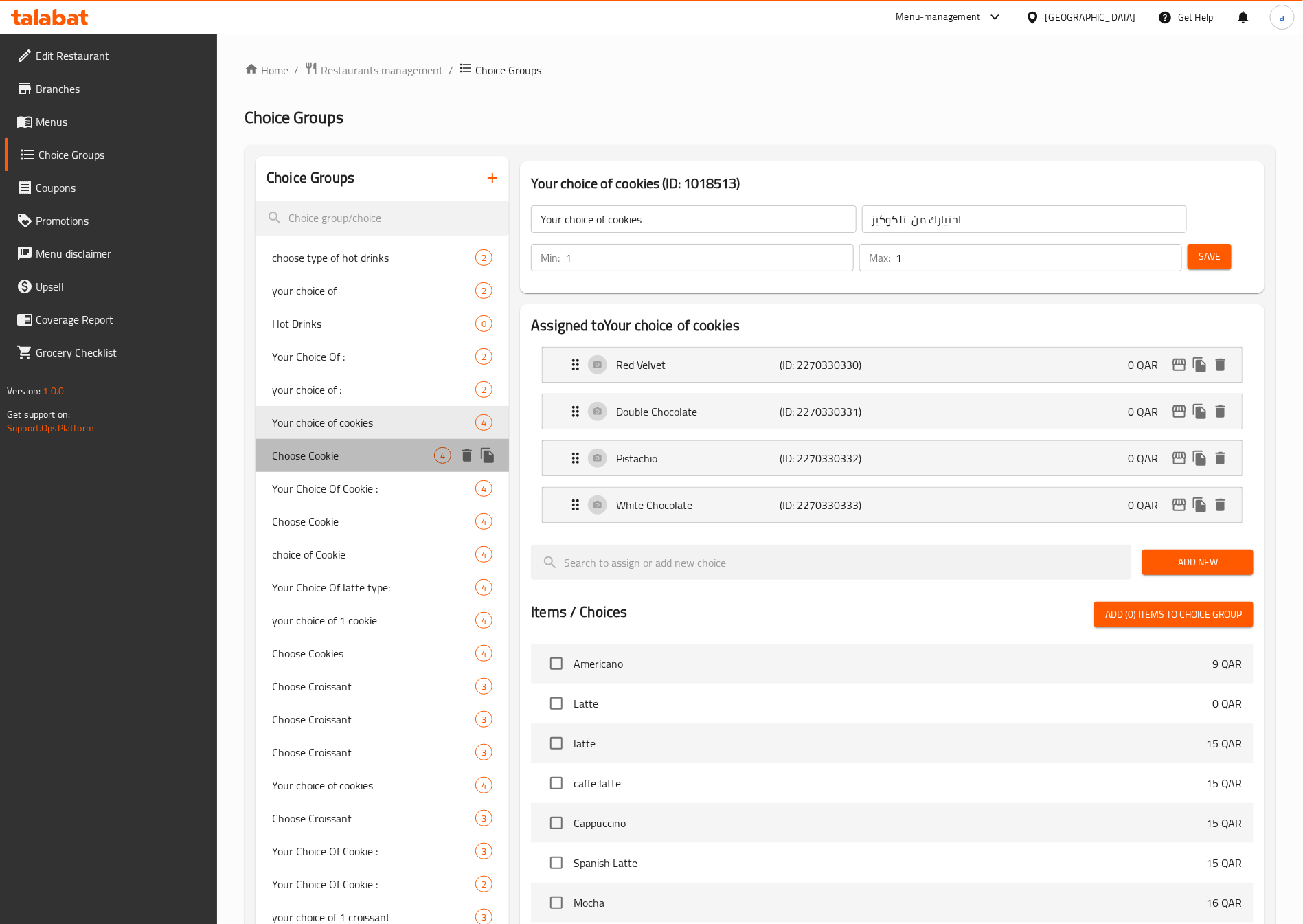
click at [369, 447] on span "Choose Cookie" at bounding box center [353, 455] width 162 height 16
type input "Choose Cookie"
type input "اختر الكوكي"
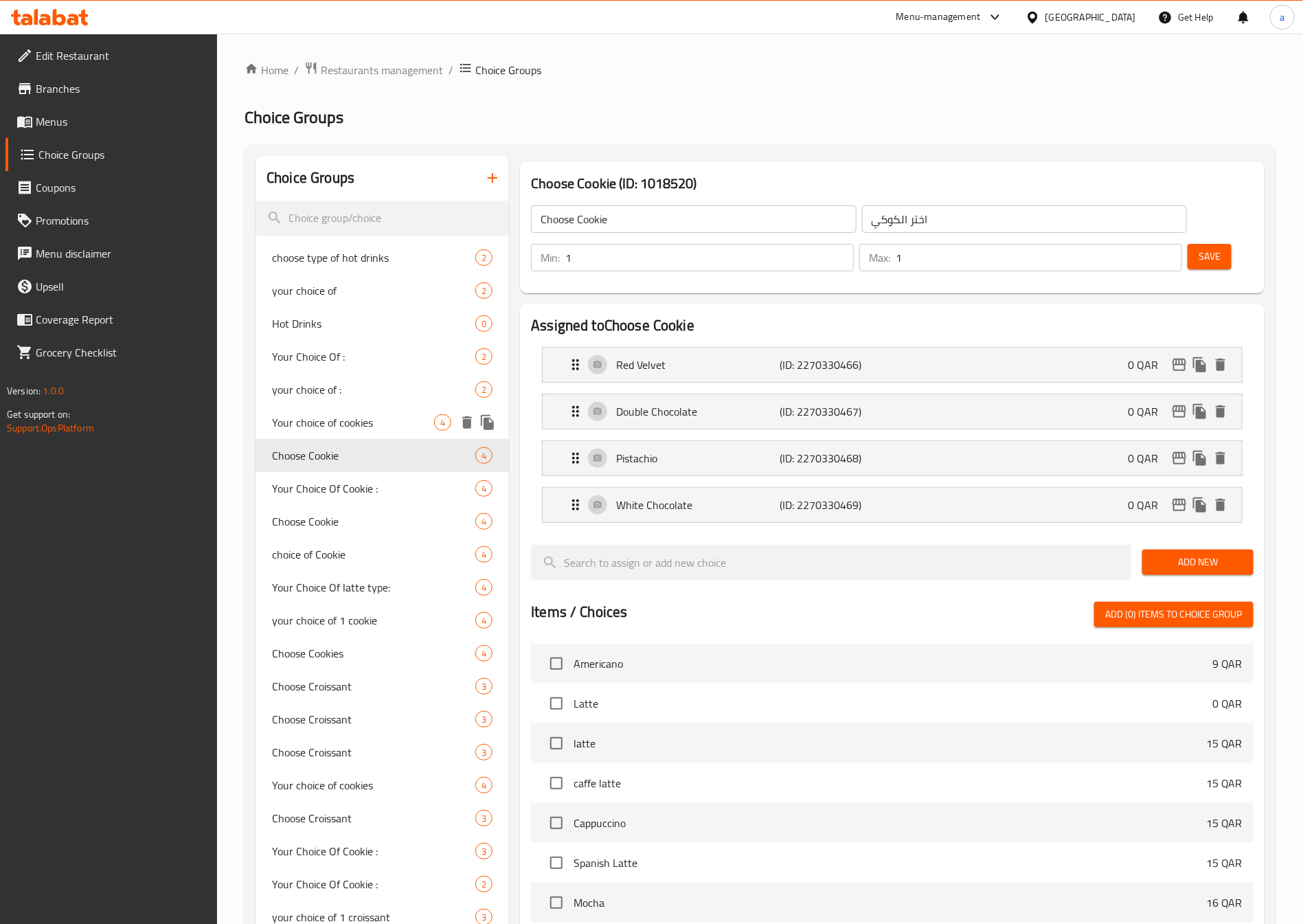
click at [357, 420] on span "Your choice of cookies" at bounding box center [353, 422] width 162 height 16
type input "Your choice of cookies"
type input "اختيارك من تلكوكيز"
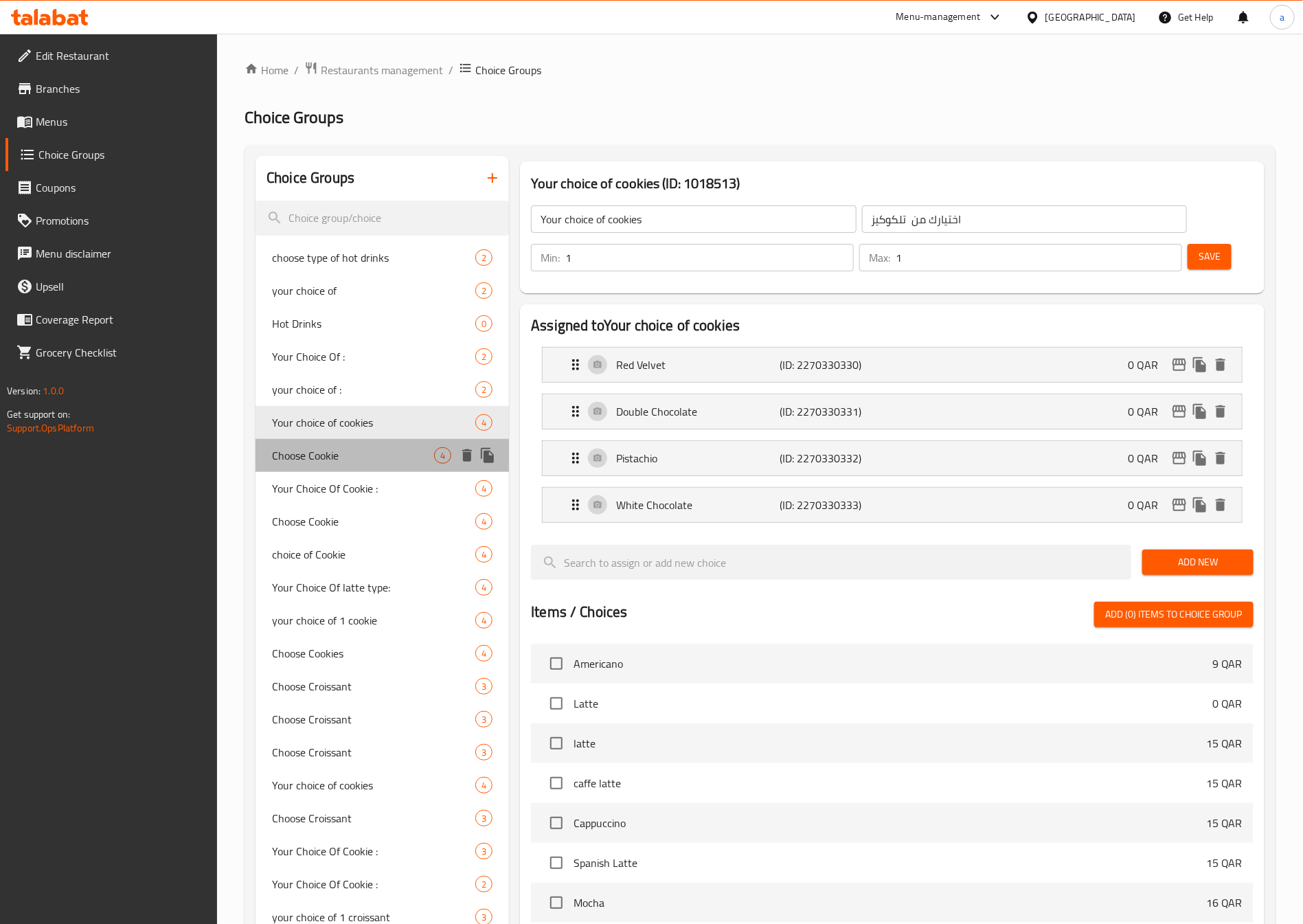
click at [356, 445] on div "Choose Cookie 4" at bounding box center [382, 455] width 254 height 33
type input "Choose Cookie"
type input "اختر الكوكي"
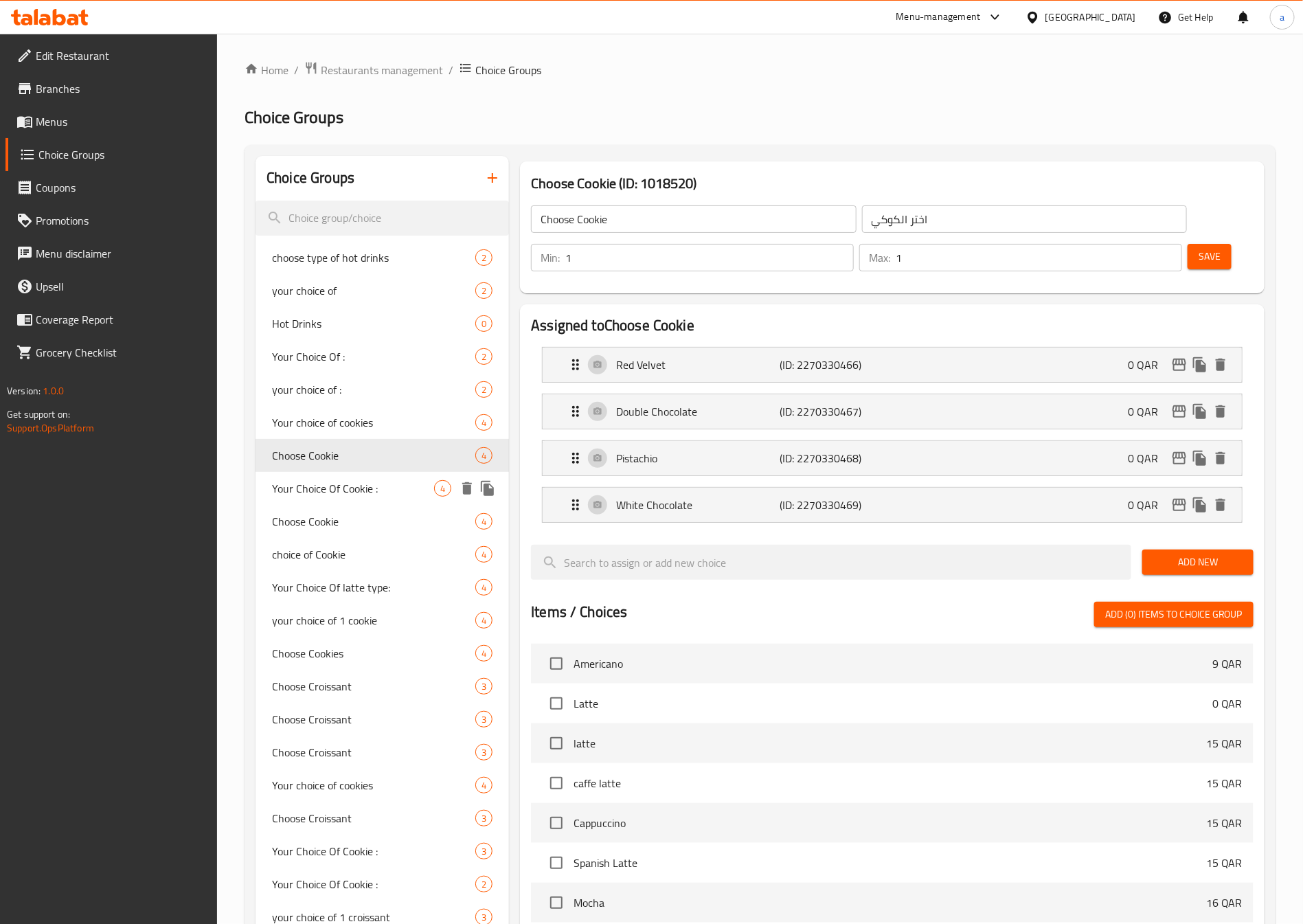
click at [344, 472] on div "Your Choice Of Cookie : 4" at bounding box center [382, 488] width 254 height 33
type input "Your Choice Of Cookie :"
type input "إختيارك من كوكيز:"
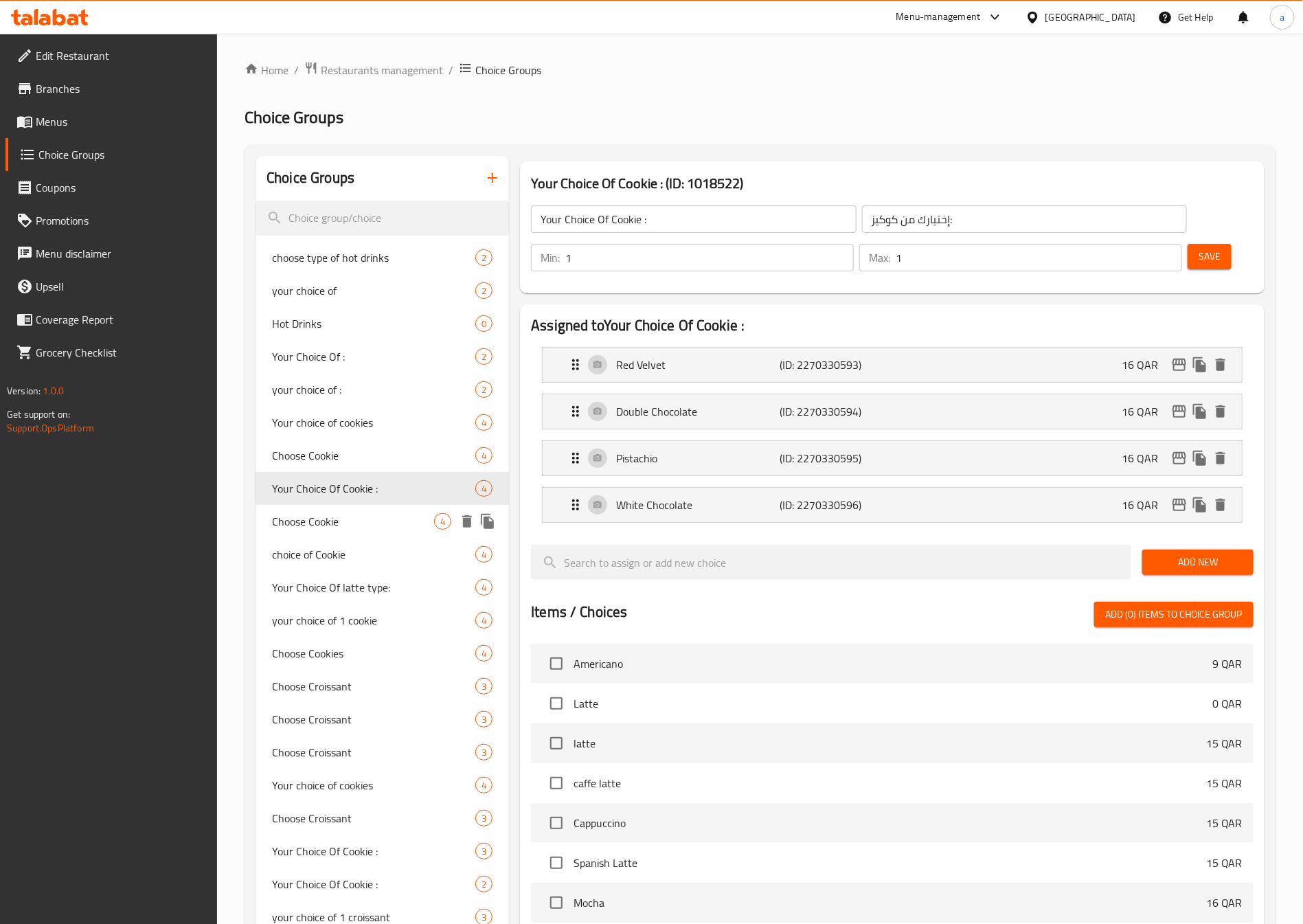
click at [351, 510] on div "Choose Cookie 4" at bounding box center [382, 521] width 254 height 33
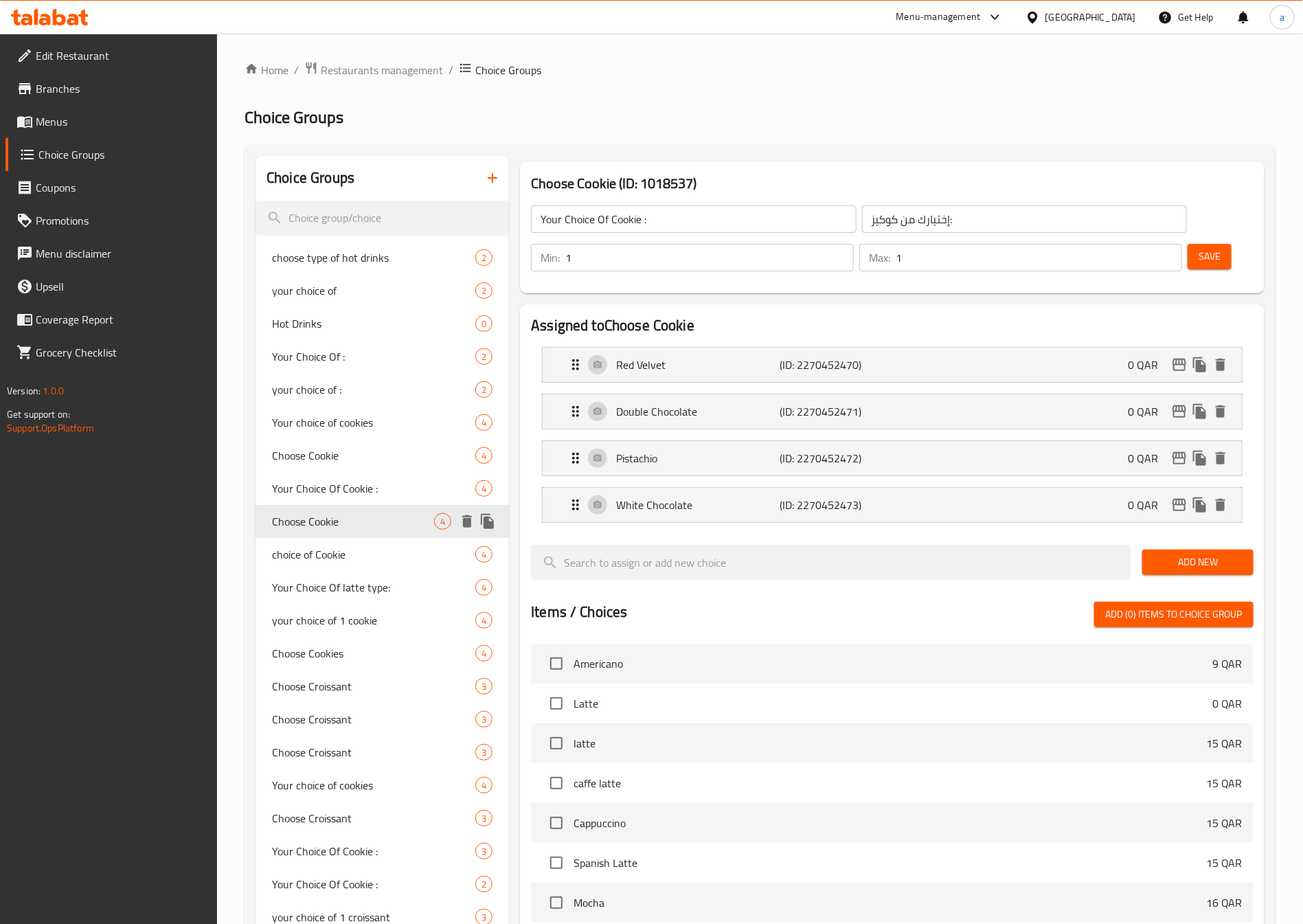
type input "Choose Cookie"
drag, startPoint x: 777, startPoint y: 221, endPoint x: 870, endPoint y: 231, distance: 93.5
click at [870, 231] on input "اختر ملف تعريف الارتباط" at bounding box center [1024, 219] width 325 height 27
type input "اختر من الكوكيز"
click at [405, 554] on span "choice of Cookie" at bounding box center [353, 554] width 162 height 16
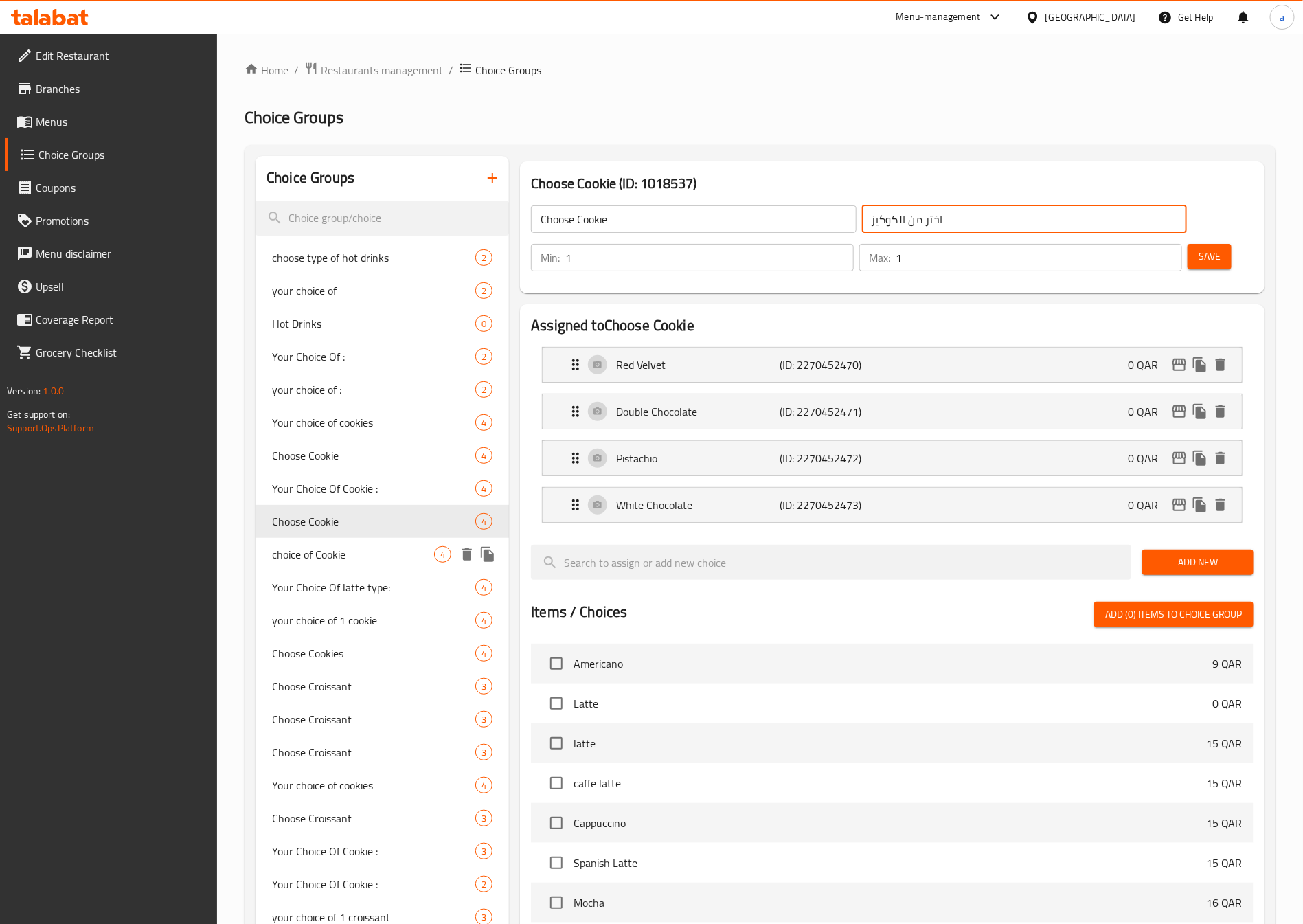
type input "choice of Cookie"
type input "اختيارك من الكوكيز"
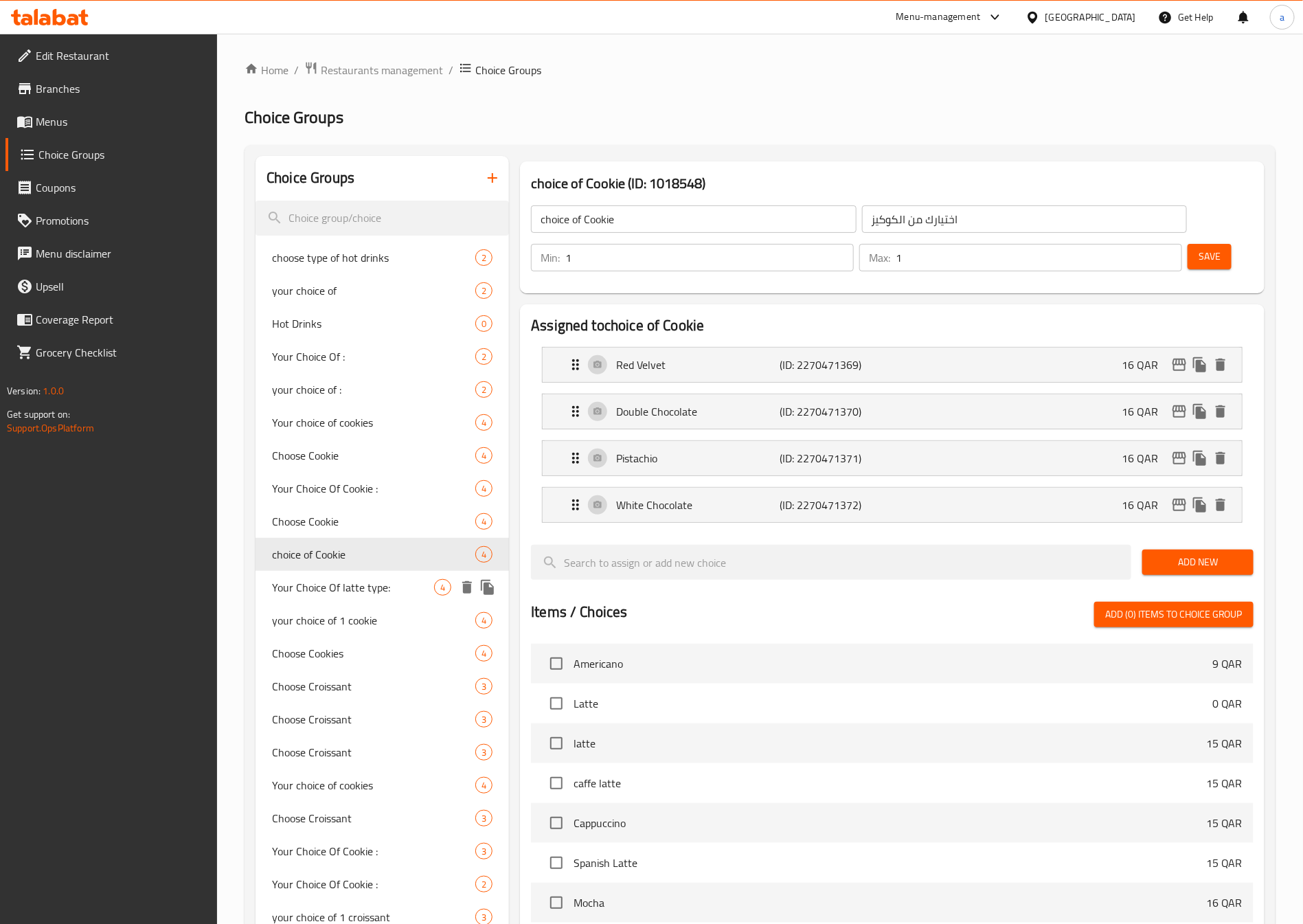
click at [398, 581] on span "Your Choice Of latte type:" at bounding box center [353, 586] width 162 height 16
type input "Your Choice Of latte type:"
type input "إختيارك من نوع لاتيه"
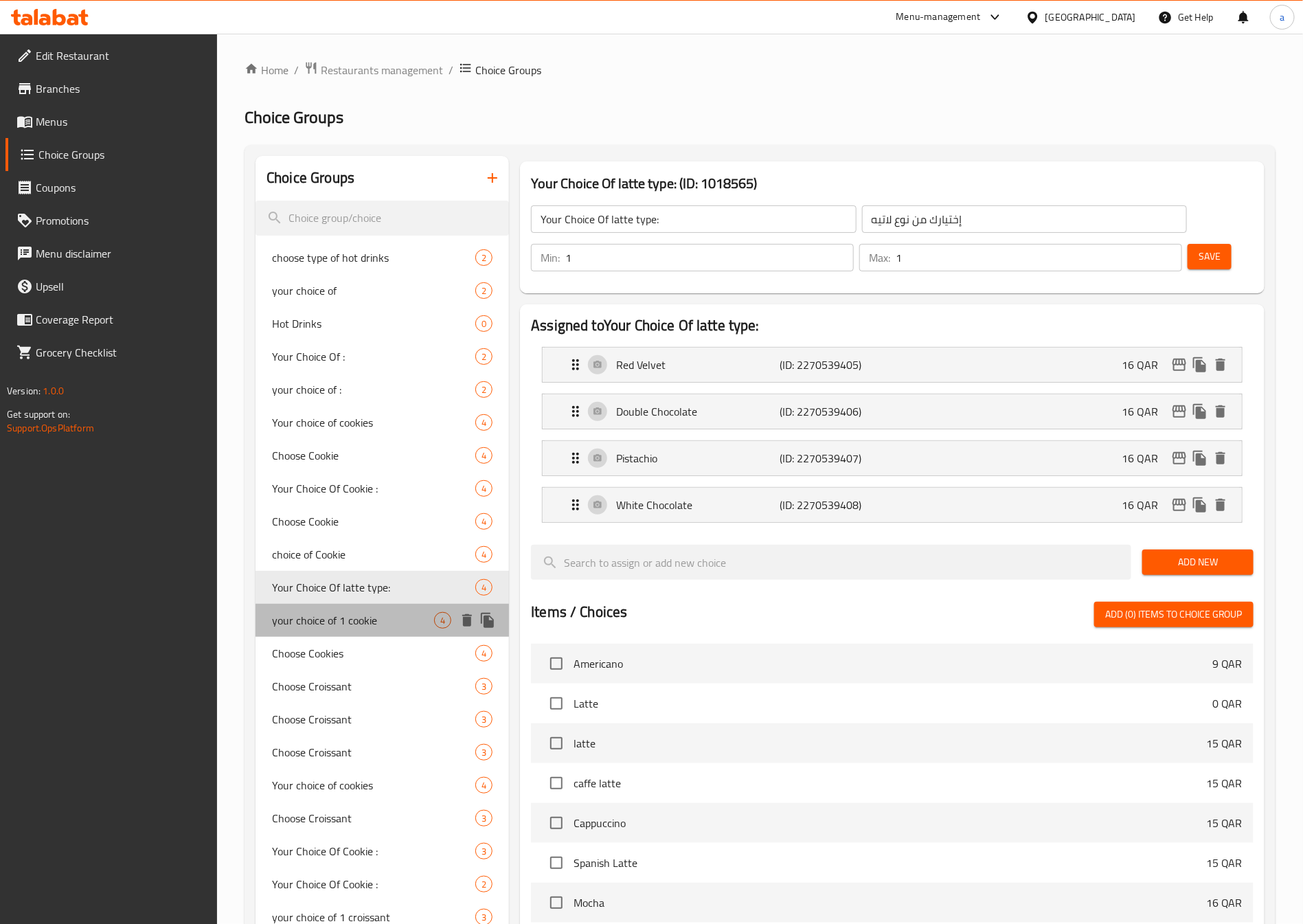
click at [388, 613] on span "your choice of 1 cookie" at bounding box center [353, 619] width 162 height 16
type input "your choice of 1 cookie"
type input "اختيارك من الكوكي"
type input "4"
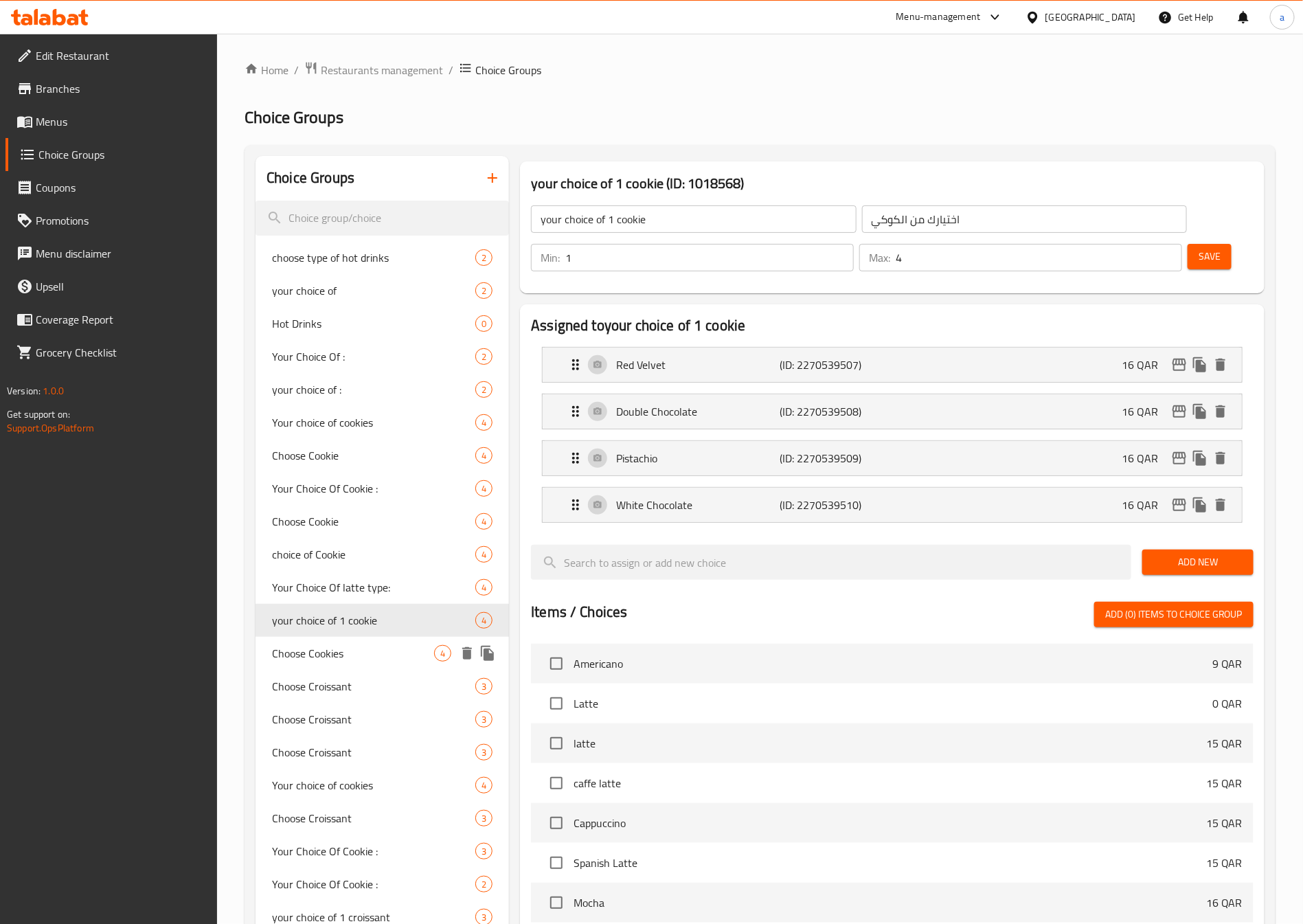
click at [376, 647] on span "Choose Cookies" at bounding box center [353, 652] width 162 height 16
type input "Choose Cookies"
type input "اختيارك من الكوكيز"
type input "1"
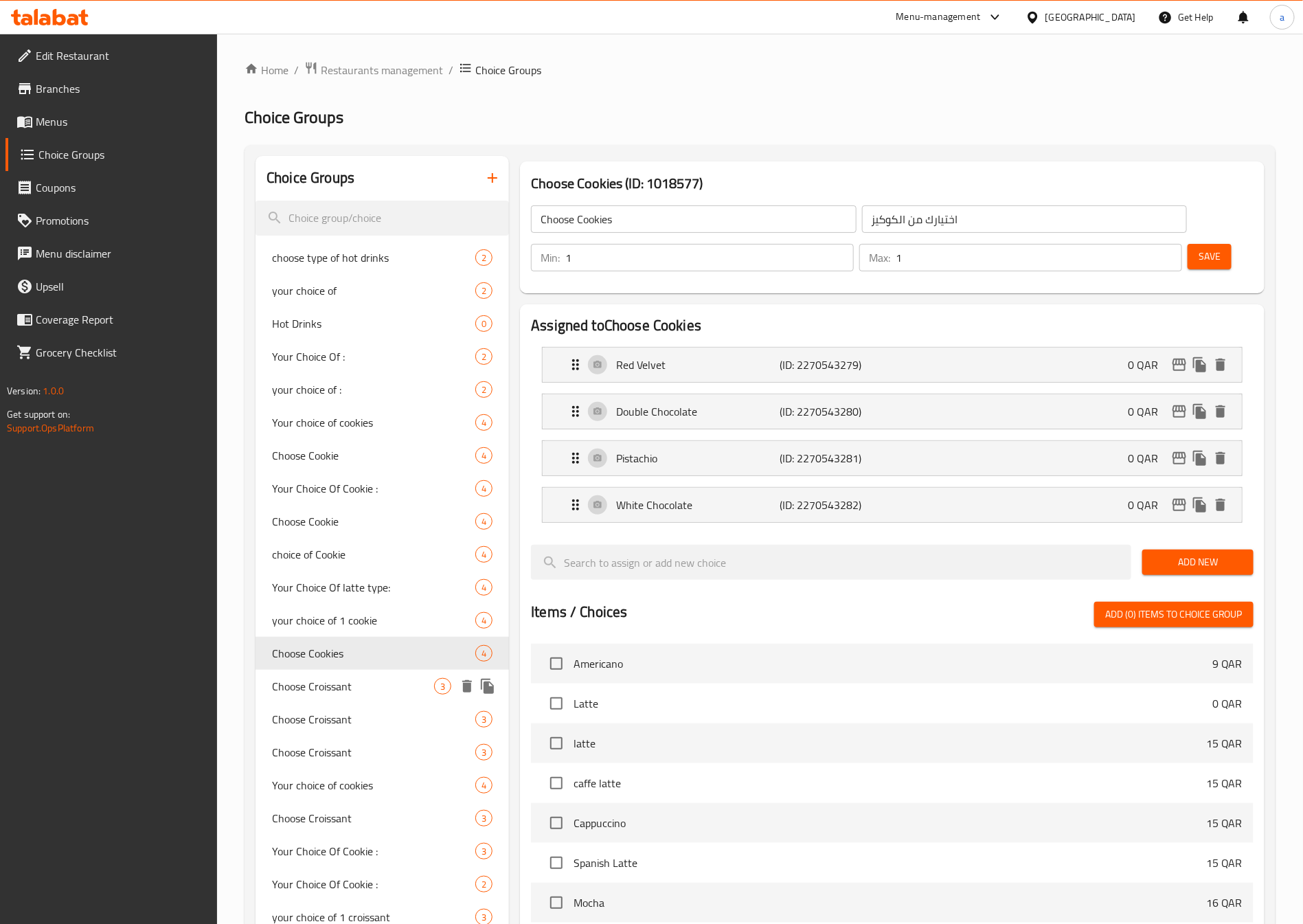
click at [369, 674] on div "Choose Croissant 3" at bounding box center [382, 686] width 254 height 33
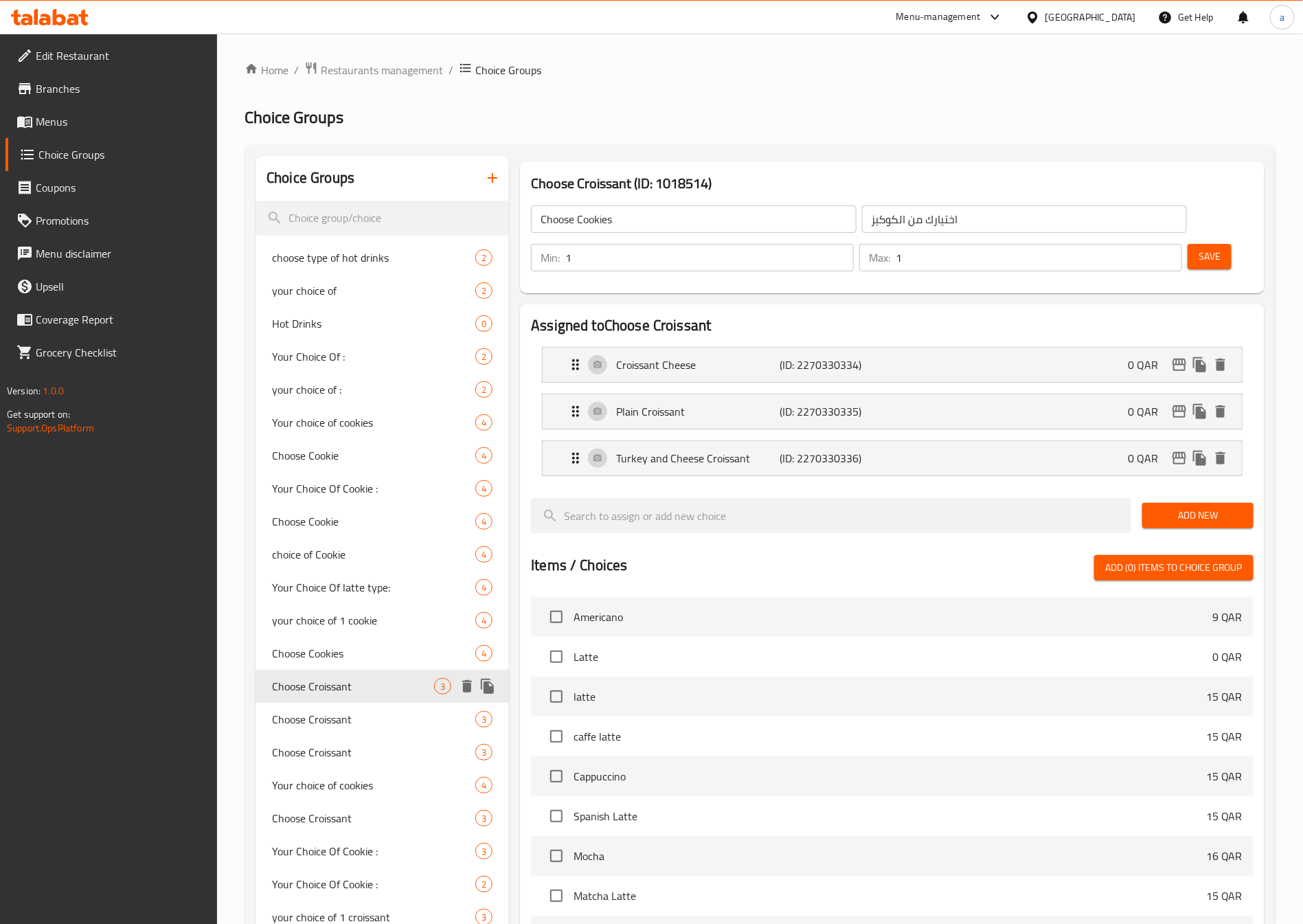
type input "Choose Croissant"
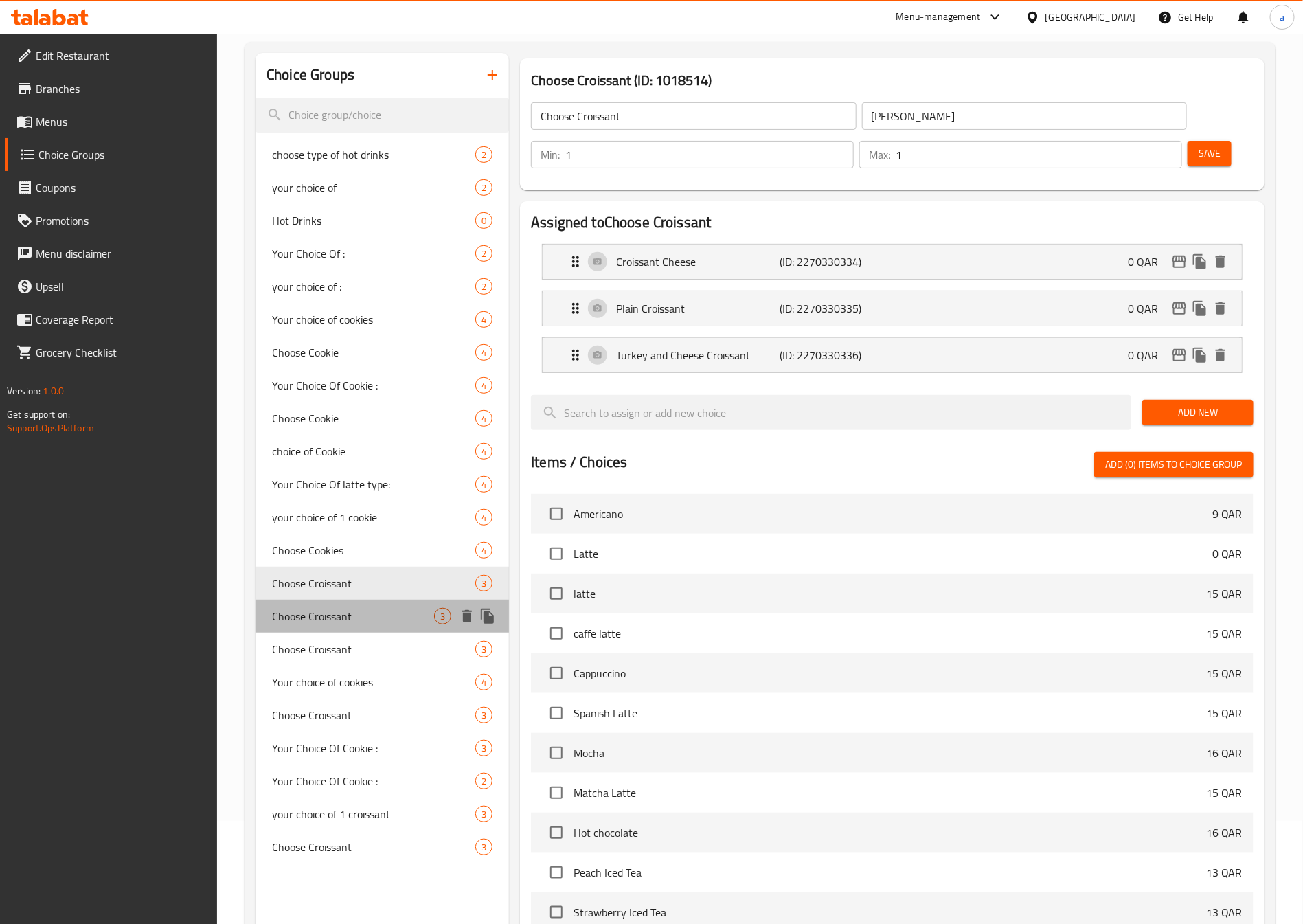
click at [365, 612] on span "Choose Croissant" at bounding box center [353, 615] width 162 height 16
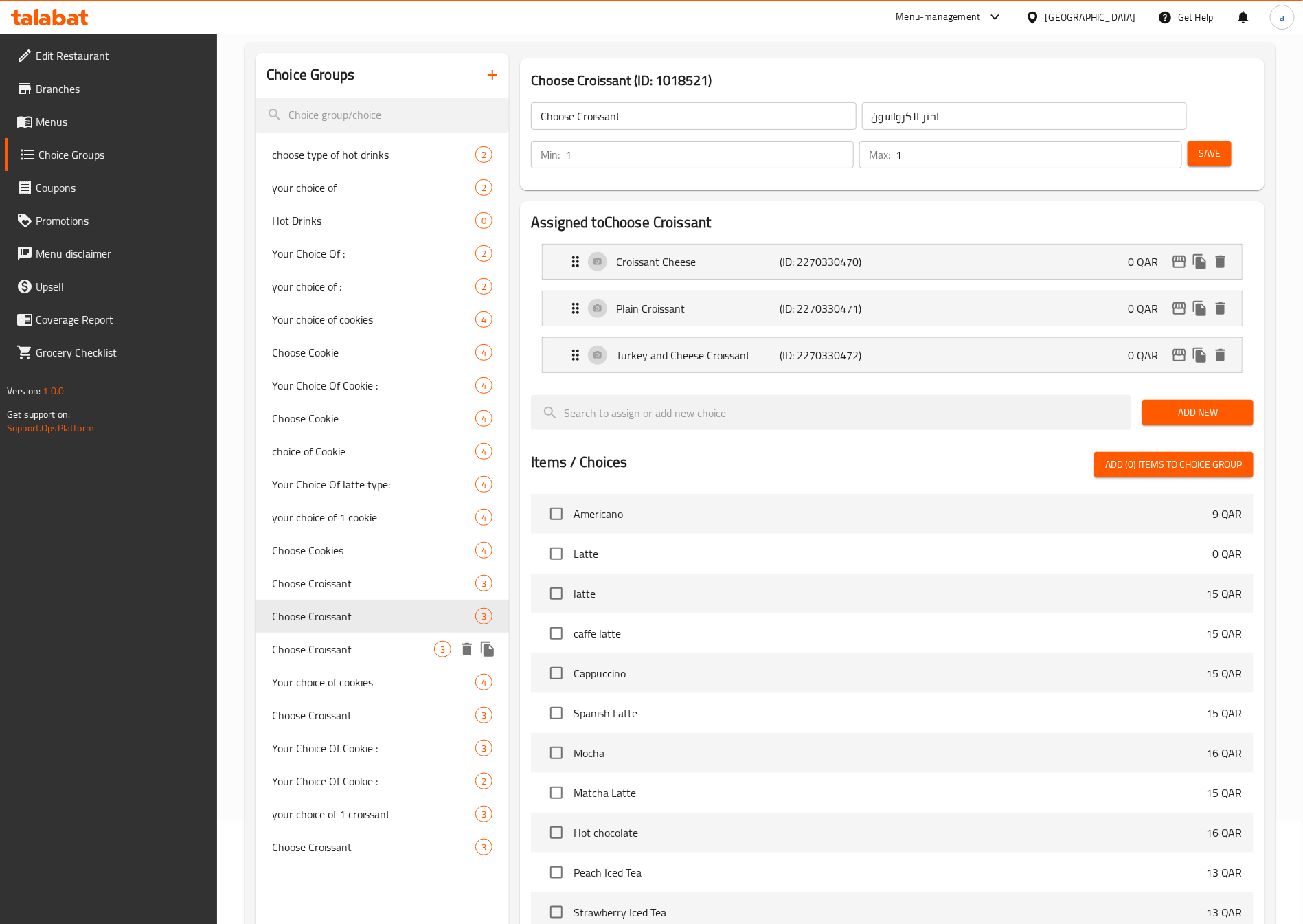
click at [369, 641] on span "Choose Croissant" at bounding box center [353, 648] width 162 height 16
type input "[PERSON_NAME]"
click at [367, 674] on span "Your choice of cookies" at bounding box center [353, 681] width 162 height 16
type input "Your choice of cookies"
type input "اختيارك من الكوكيز"
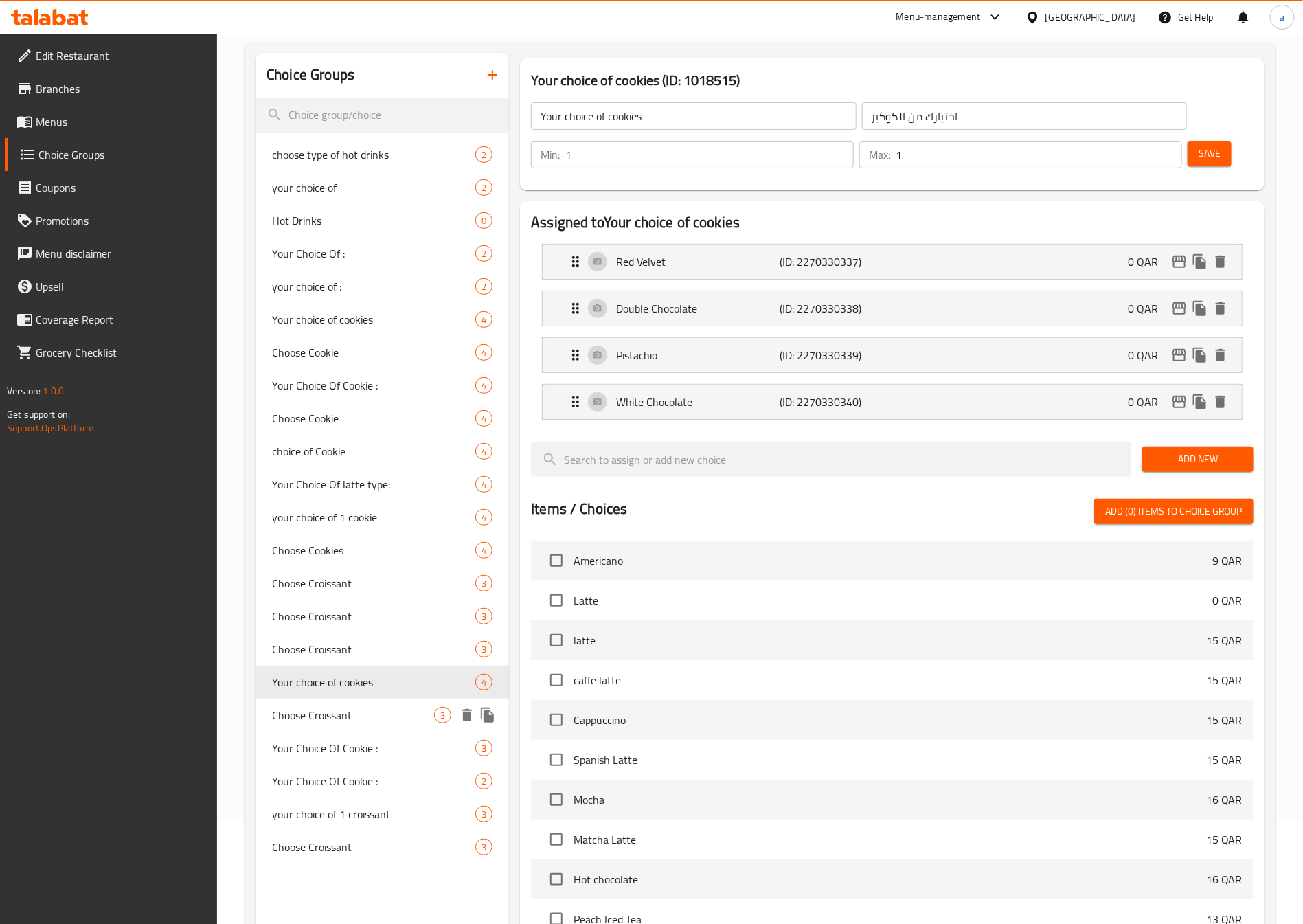
click at [366, 698] on div "Choose Croissant 3" at bounding box center [382, 714] width 254 height 33
type input "Choose Croissant"
type input "[PERSON_NAME]"
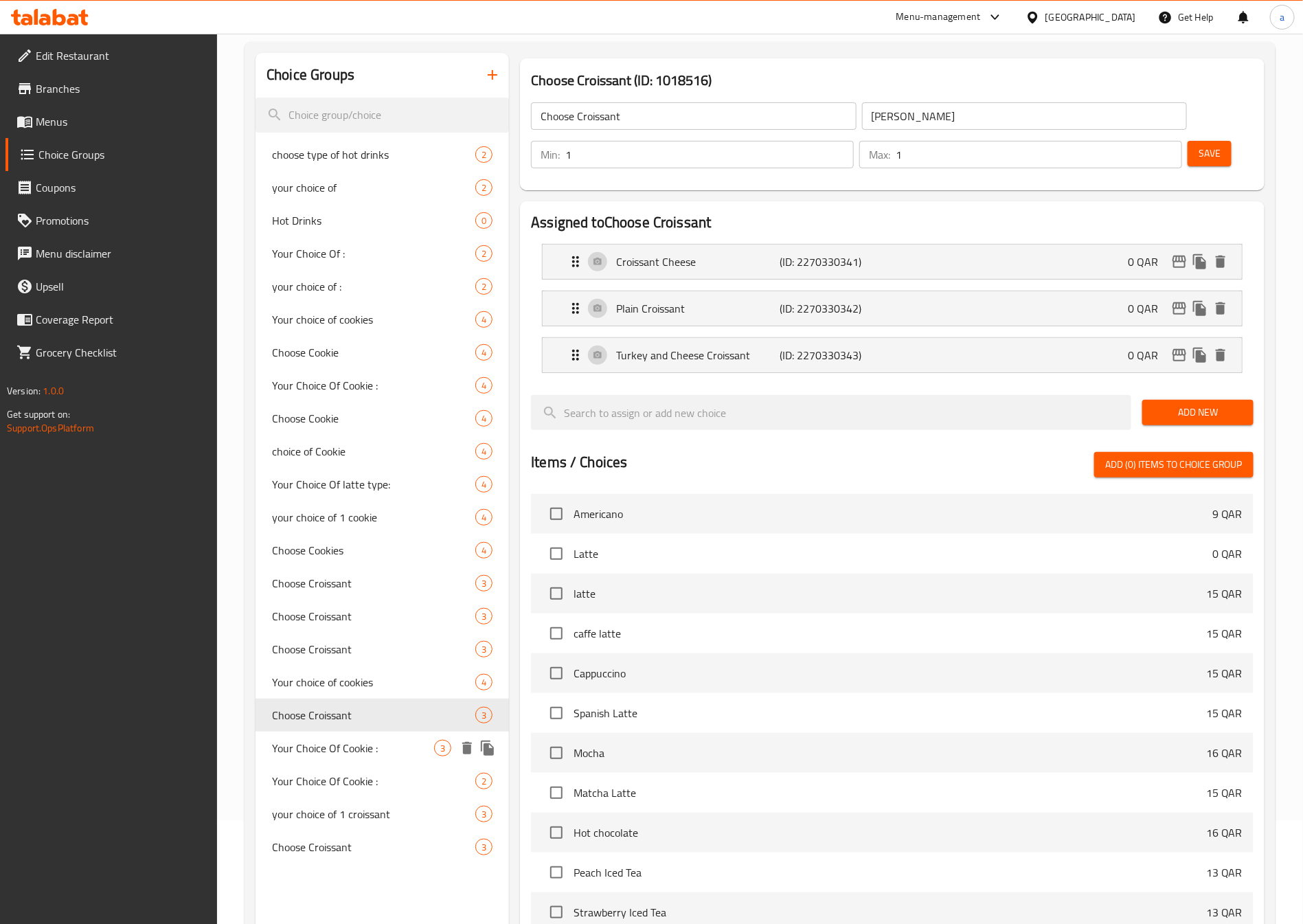
click at [355, 744] on span "Your Choice Of Cookie :" at bounding box center [353, 748] width 162 height 16
type input "Your Choice Of Cookie :"
type input "إختيارك من كوكيز:"
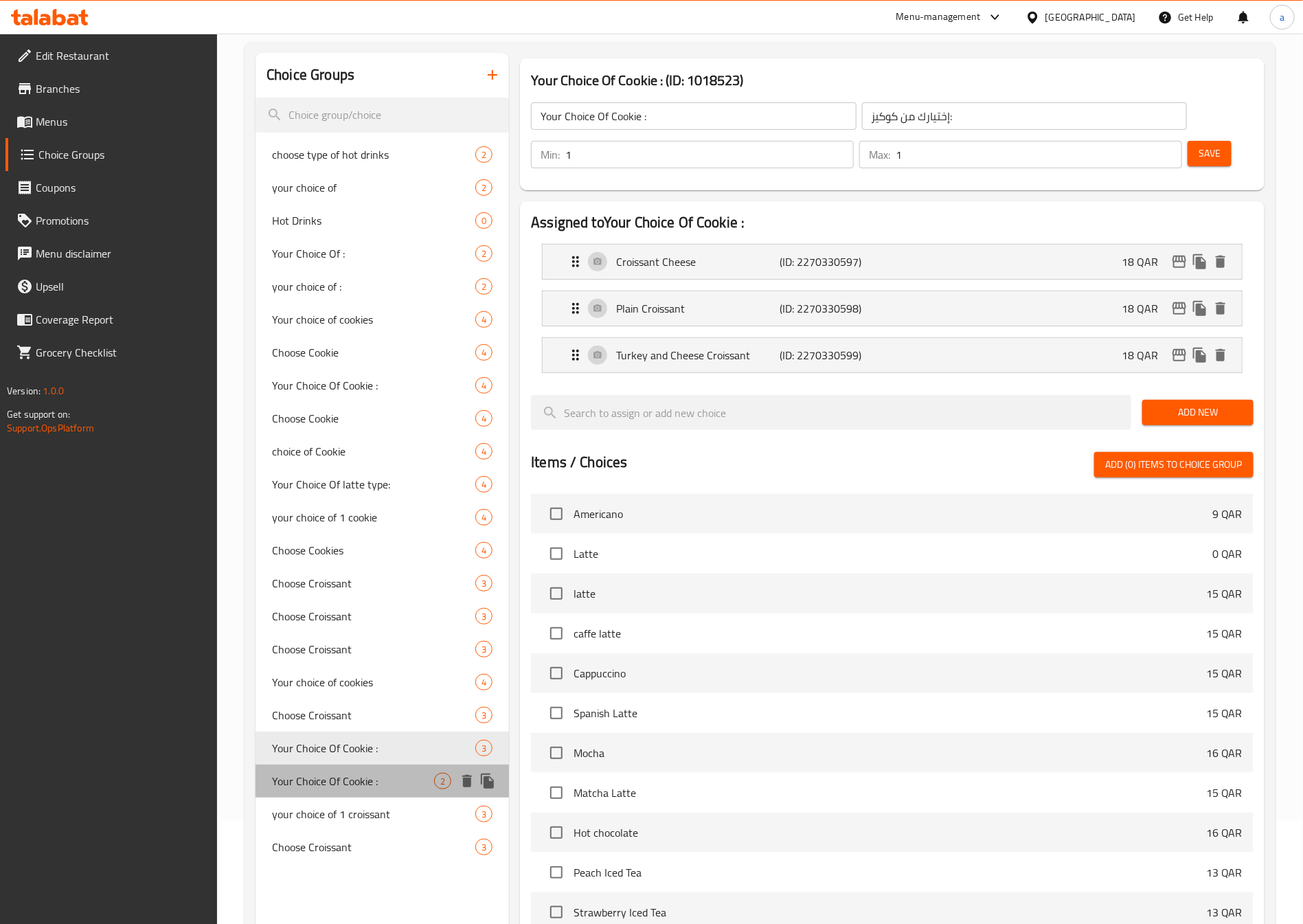
click at [352, 767] on div "Your Choice Of Cookie : 2" at bounding box center [382, 781] width 254 height 33
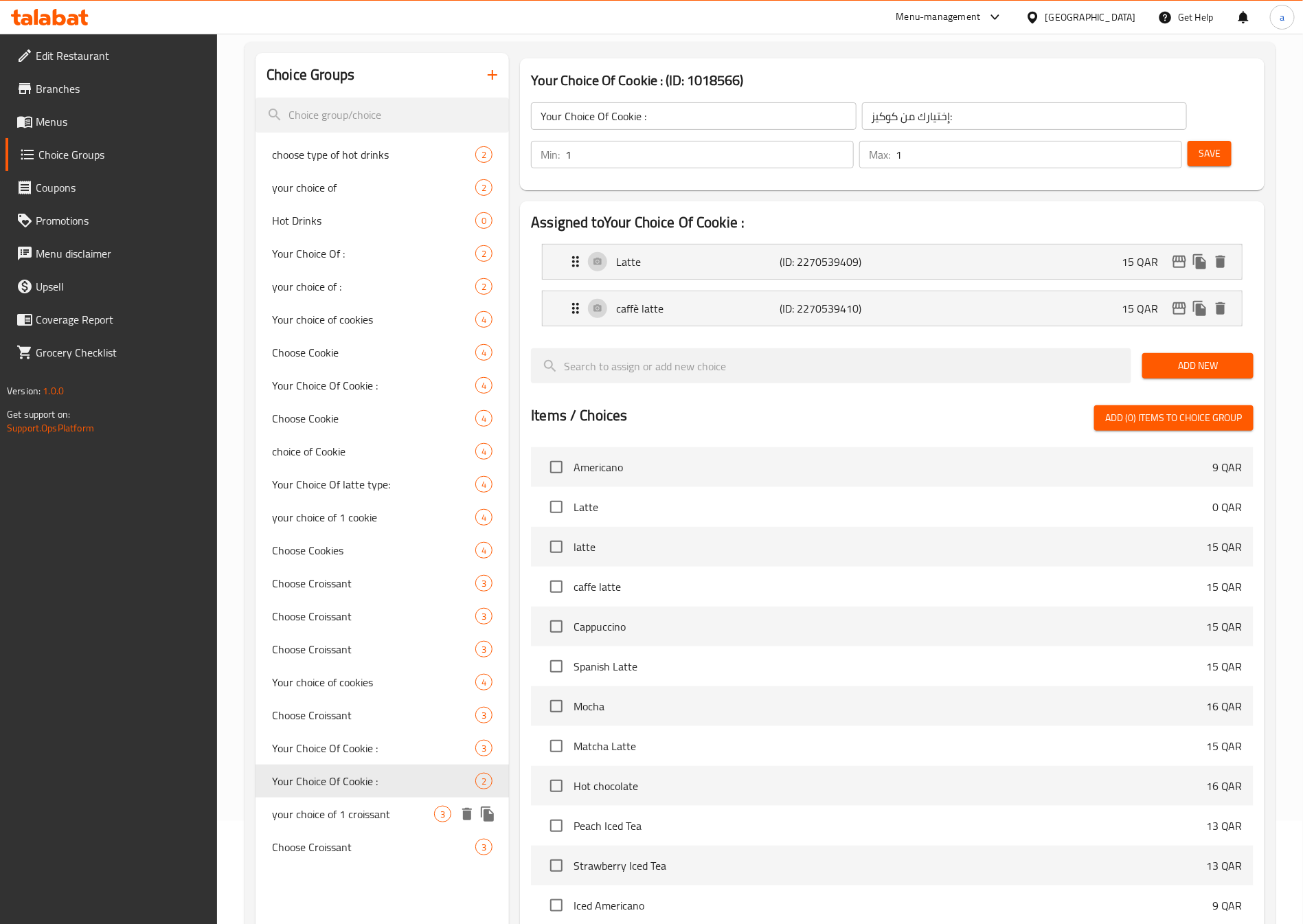
click at [346, 805] on span "your choice of 1 croissant" at bounding box center [353, 813] width 162 height 16
type input "your choice of 1 croissant"
type input "اختيارك من الكرواسون"
type input "3"
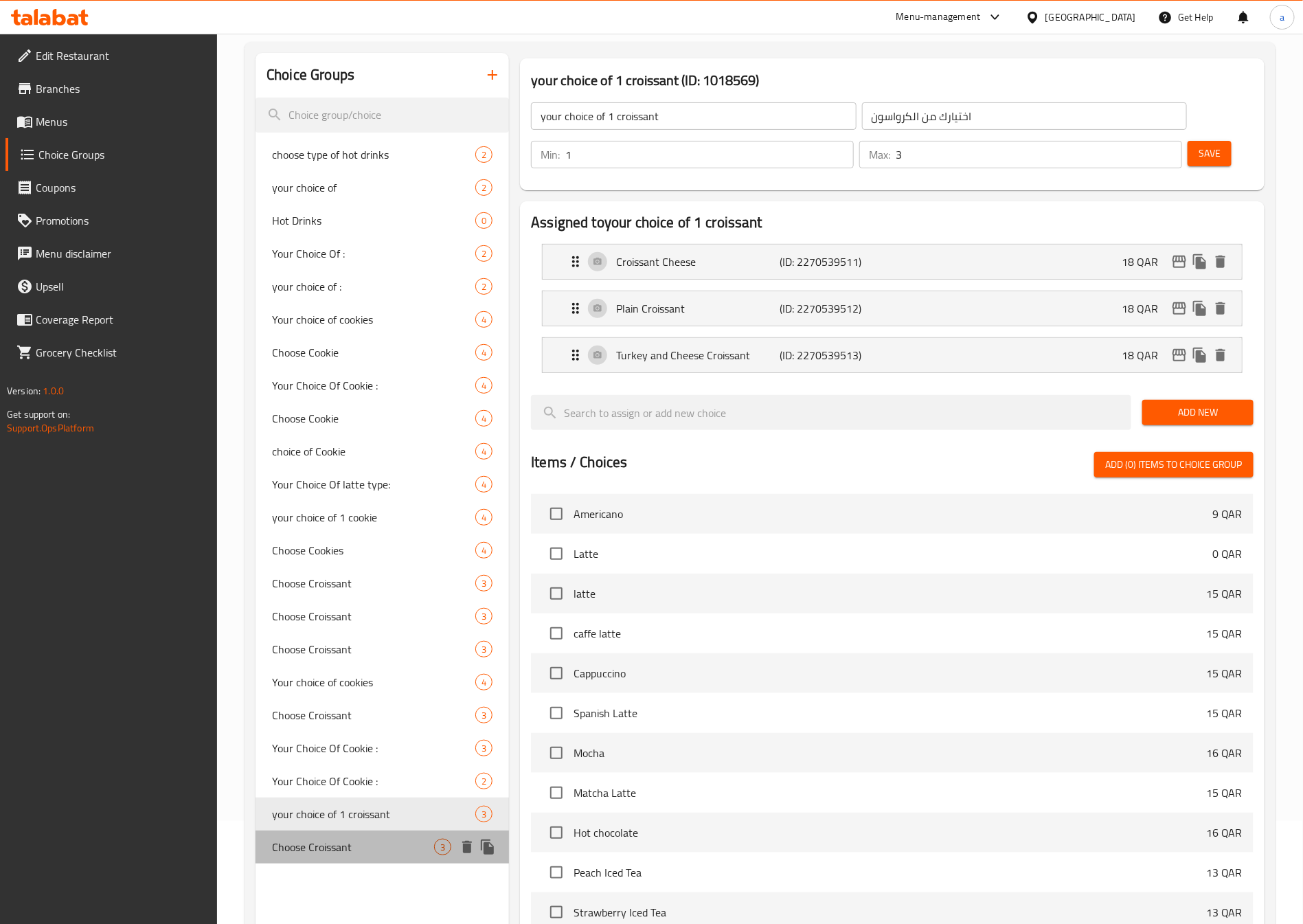
click at [338, 838] on span "Choose Croissant" at bounding box center [353, 846] width 162 height 16
type input "Choose Croissant"
type input "اختيارك من الكرواسون"
type input "1"
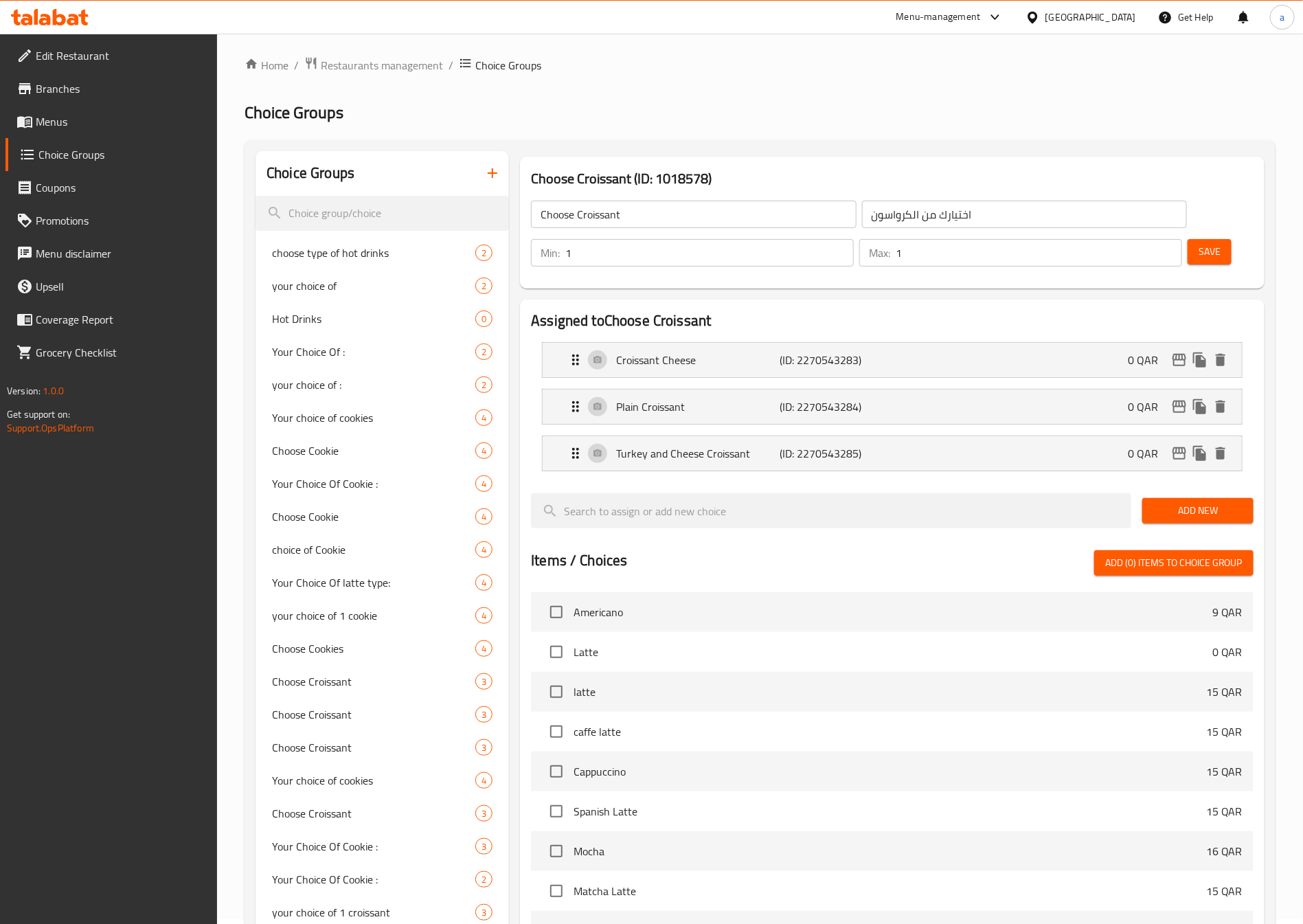
scroll to position [0, 0]
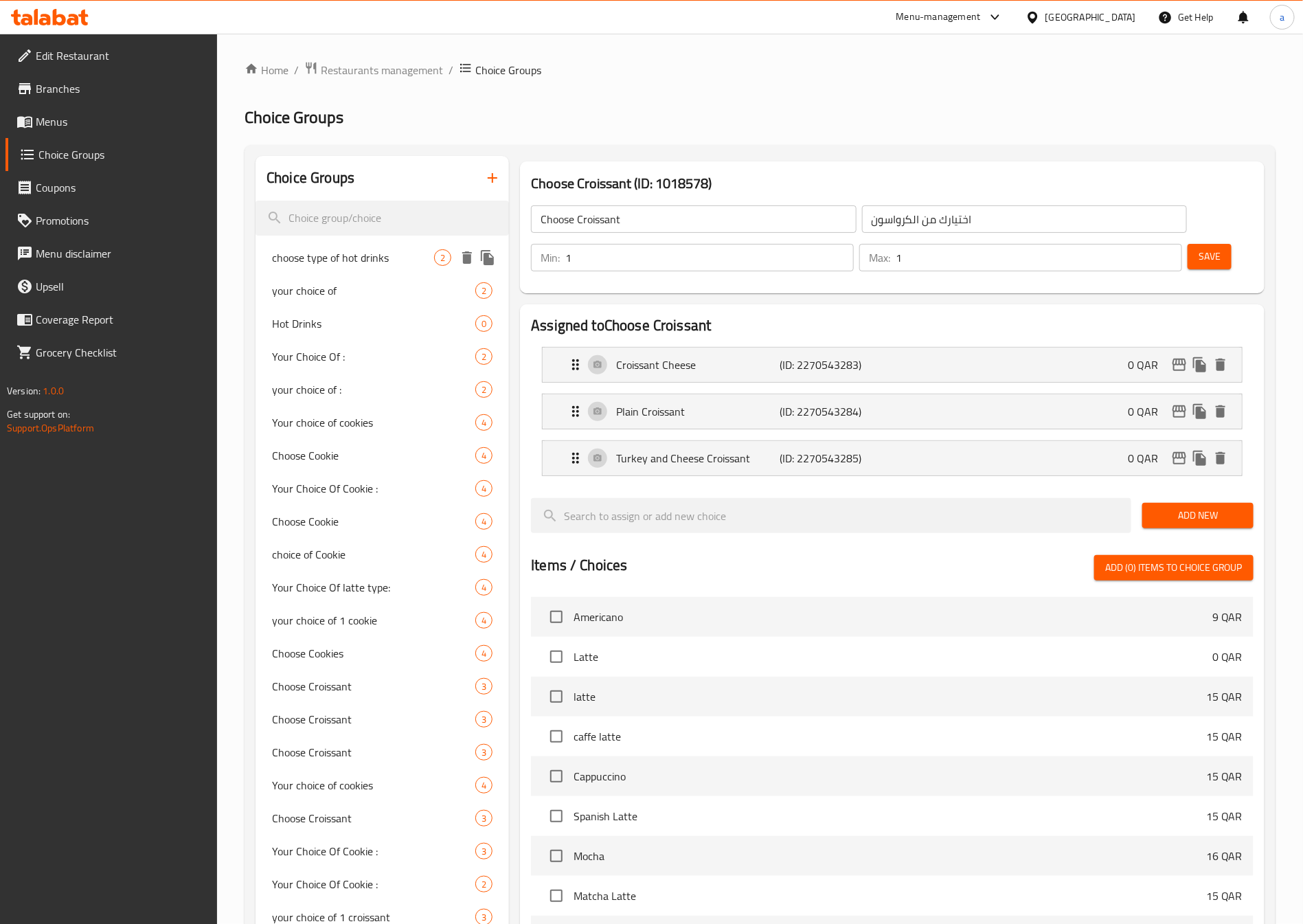
click at [385, 265] on span "choose type of hot drinks" at bounding box center [353, 257] width 162 height 16
type input "choose type of hot drinks"
type input "اختر نوع المشروبات الساخنة"
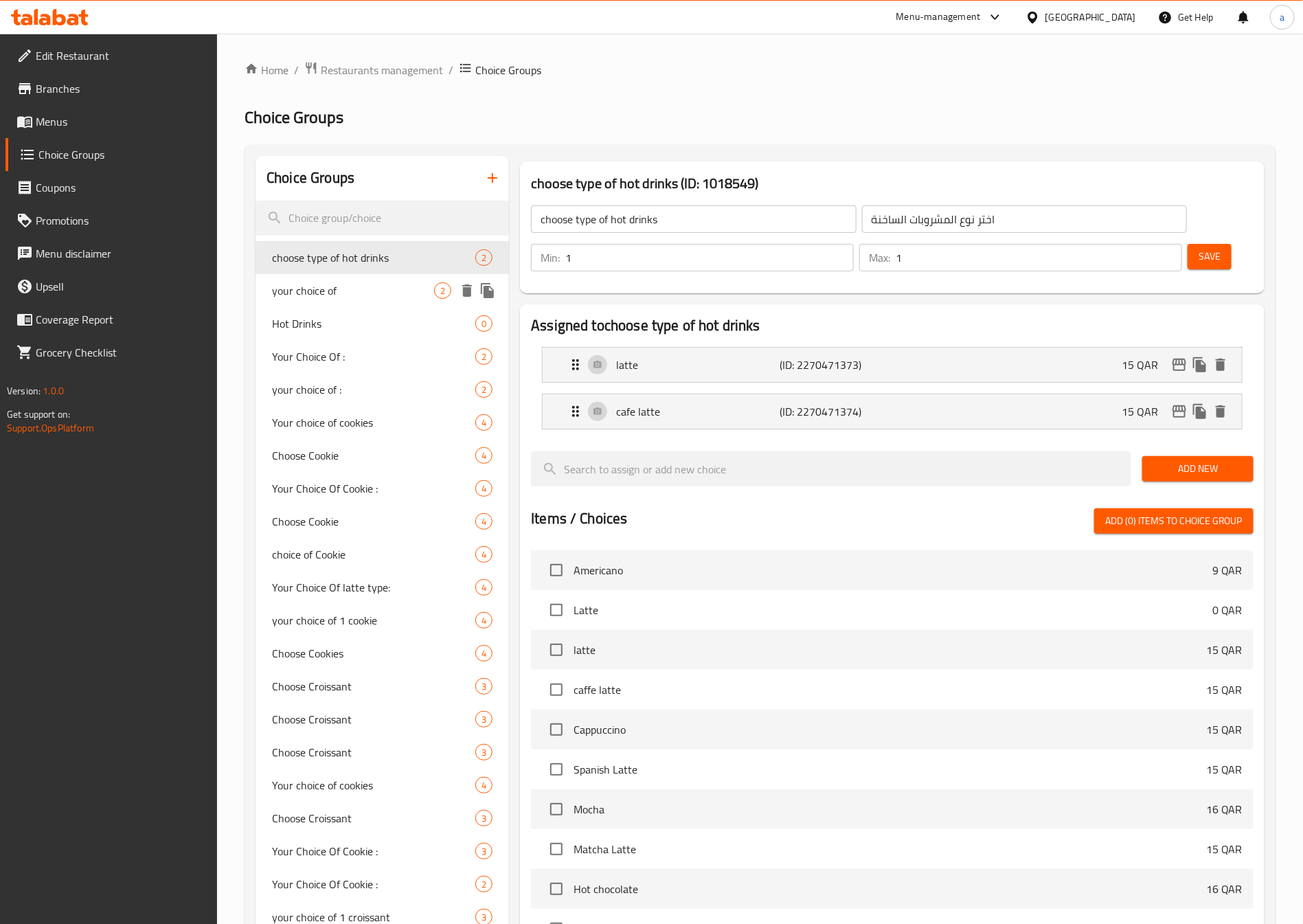
click at [380, 301] on div "your choice of 2" at bounding box center [382, 290] width 254 height 33
type input "your choice of"
type input "اختيارك من"
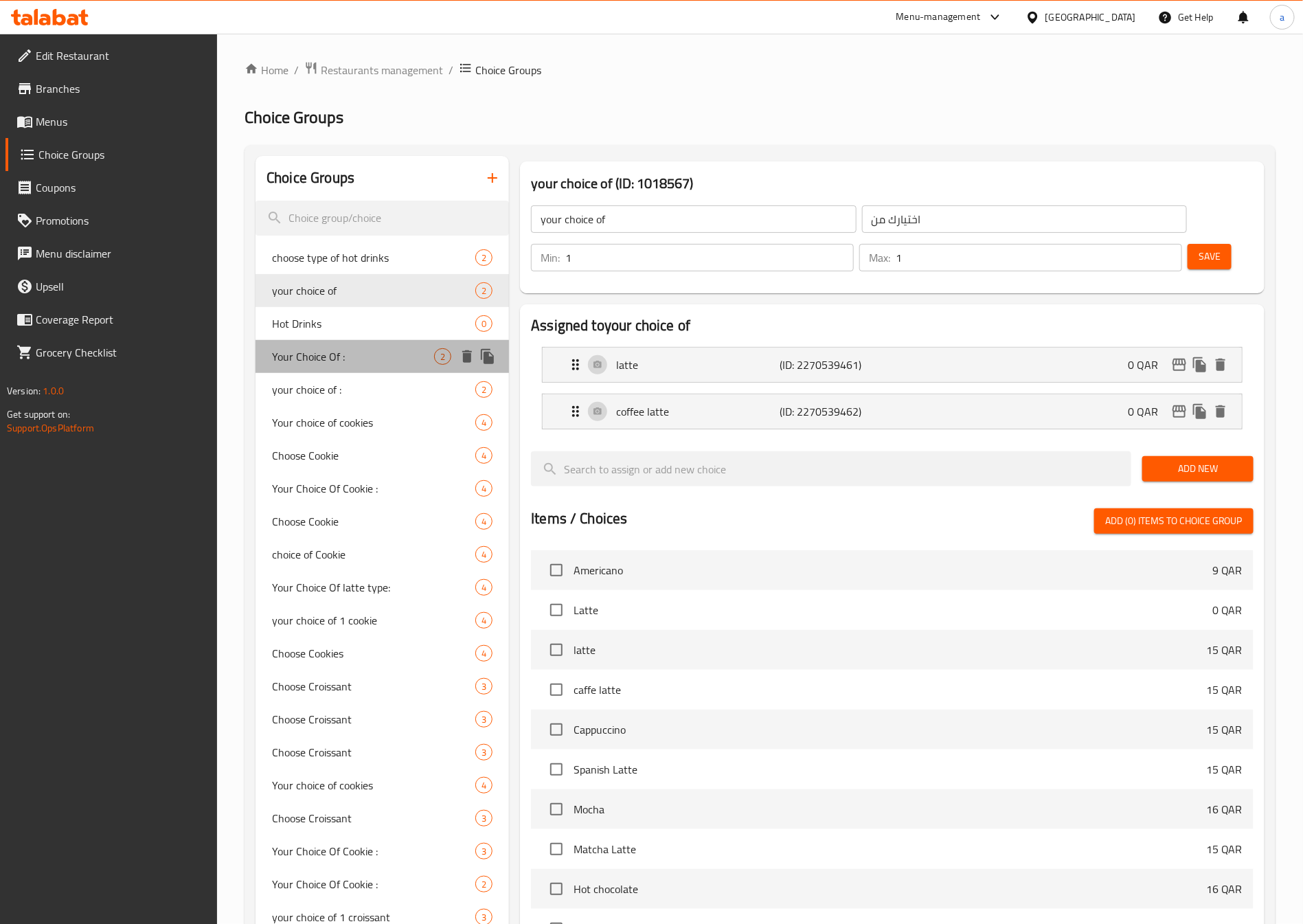
click at [359, 343] on div "Your Choice Of : 2" at bounding box center [382, 356] width 254 height 33
type input "Your Choice Of :"
type input "أختيارك من :"
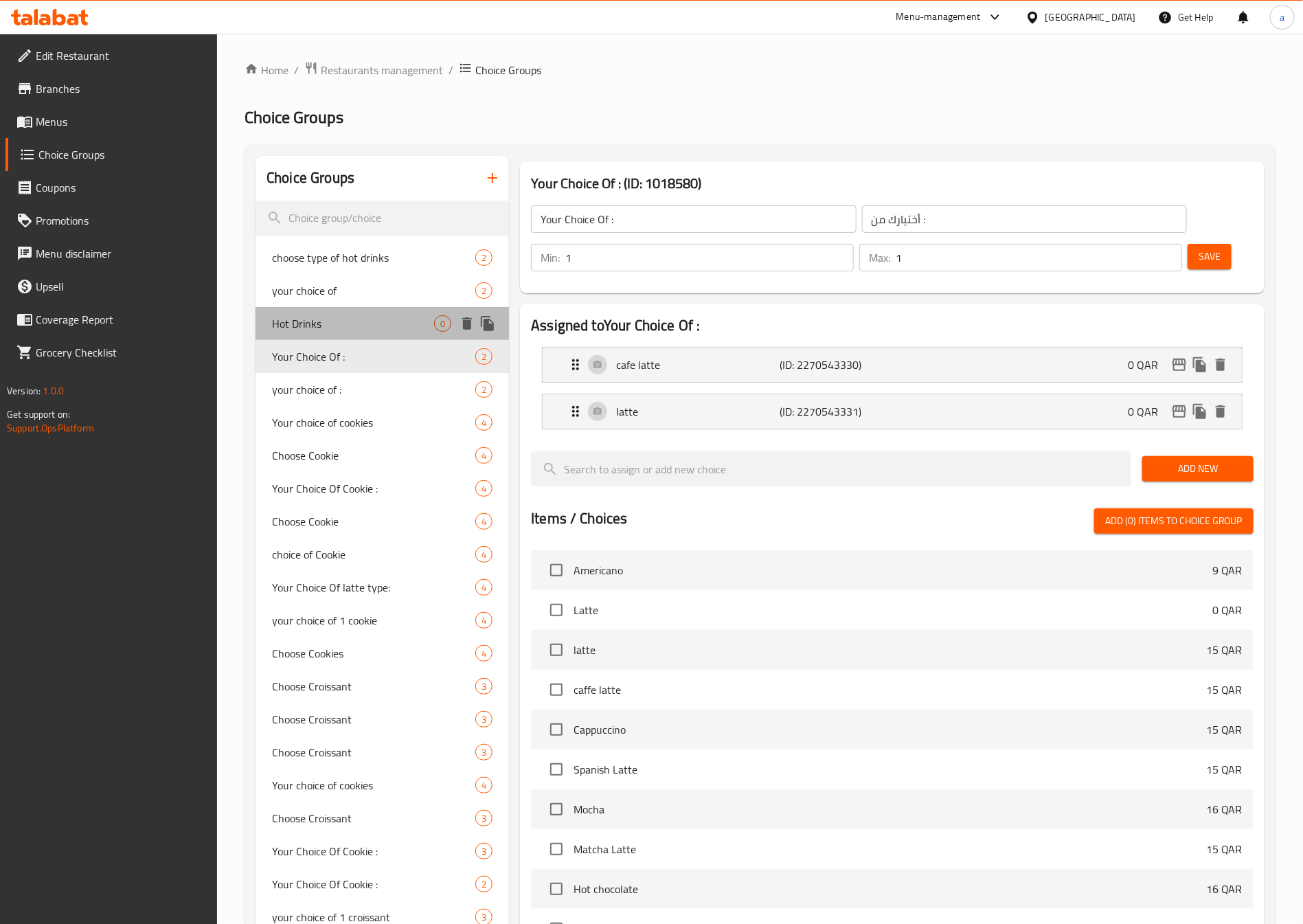
click at [363, 316] on span "Hot Drinks" at bounding box center [353, 323] width 162 height 16
type input "Hot Drinks"
type input "اختيارك من المشروبات الساخنة"
type input "0"
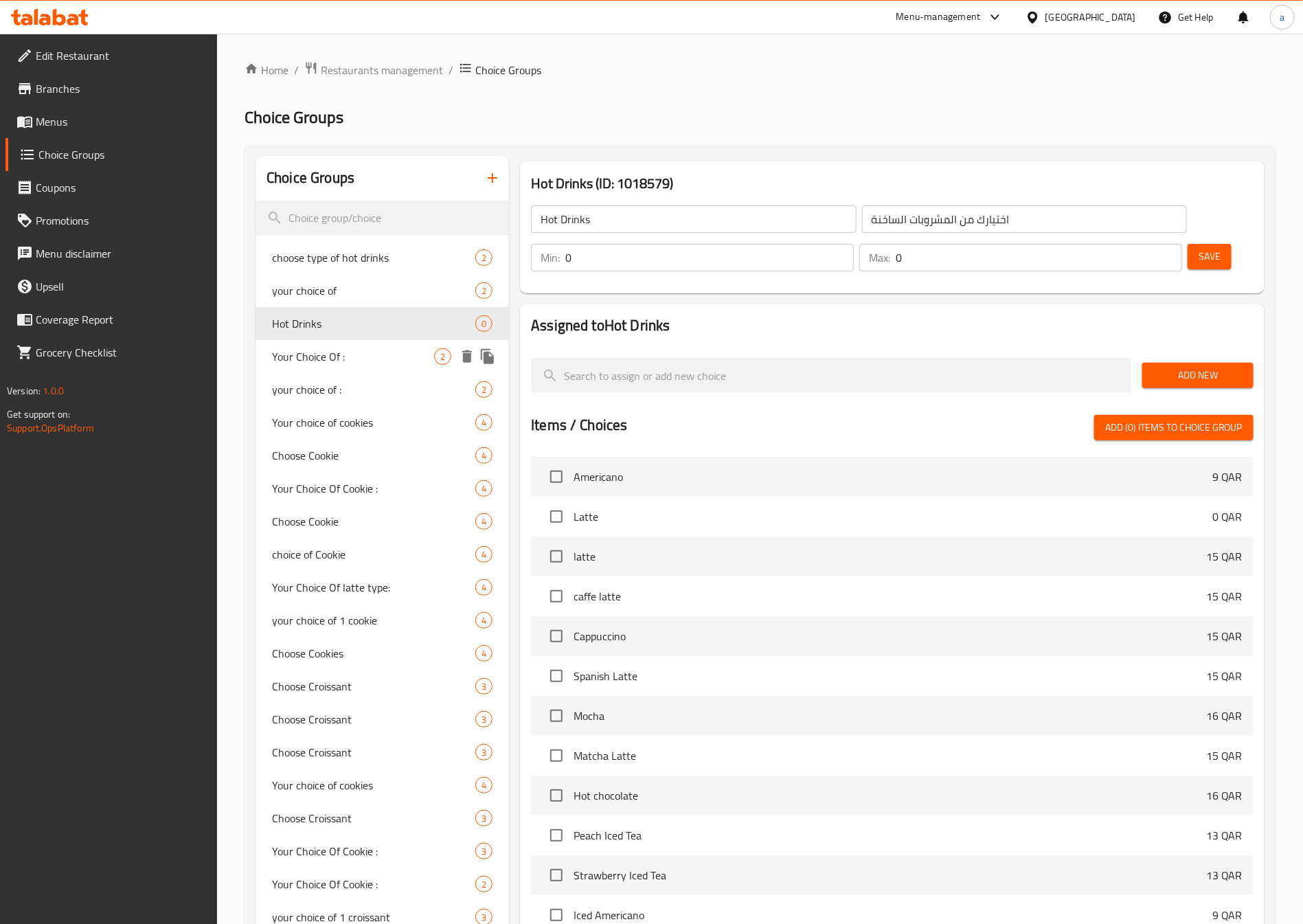
click at [363, 365] on div "Your Choice Of : 2" at bounding box center [382, 356] width 254 height 33
type input "Your Choice Of :"
type input "أختيارك من :"
type input "1"
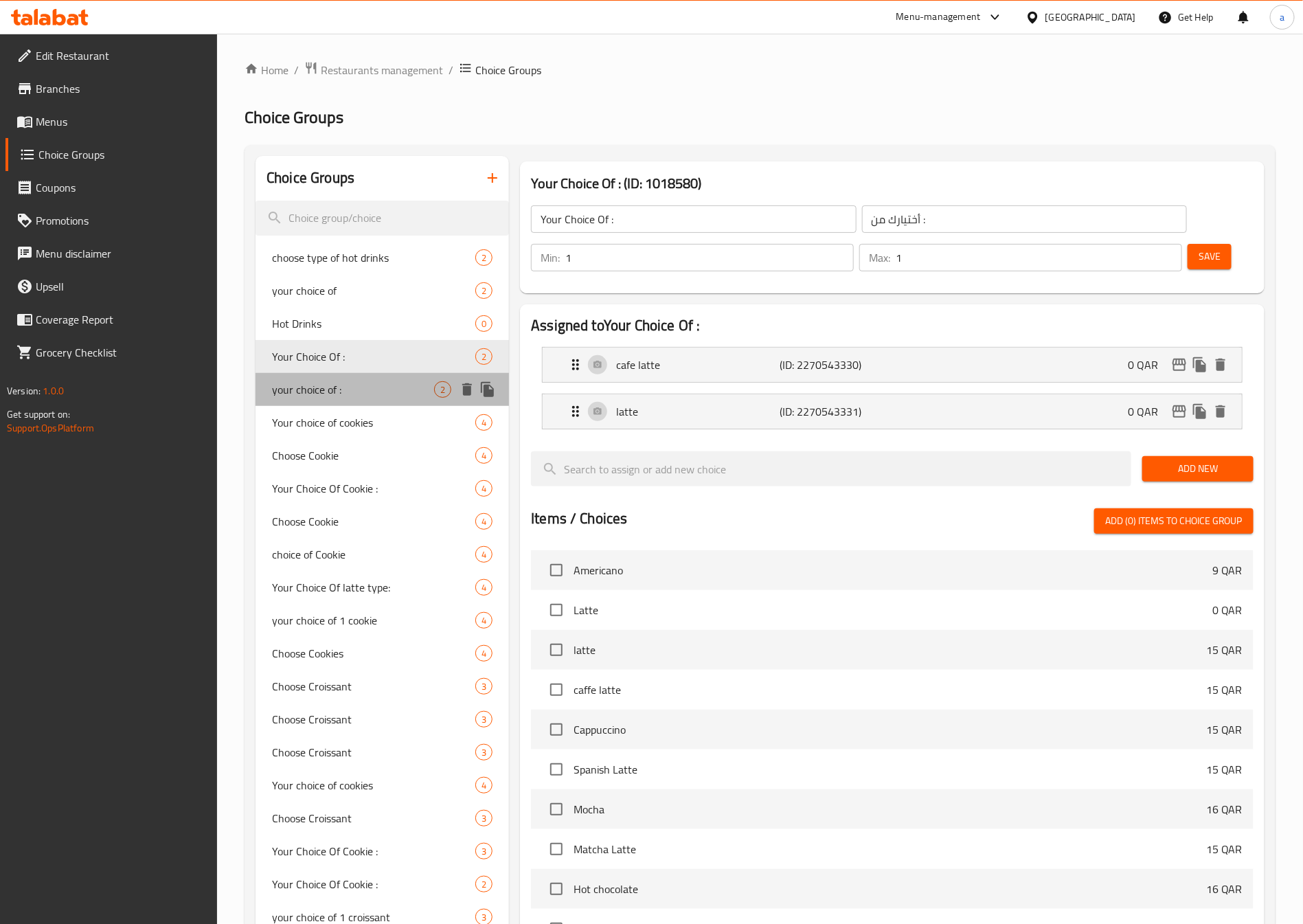
click at [361, 390] on span "your choice of :" at bounding box center [353, 389] width 162 height 16
type input "your choice of :"
type input "اختيارك من :"
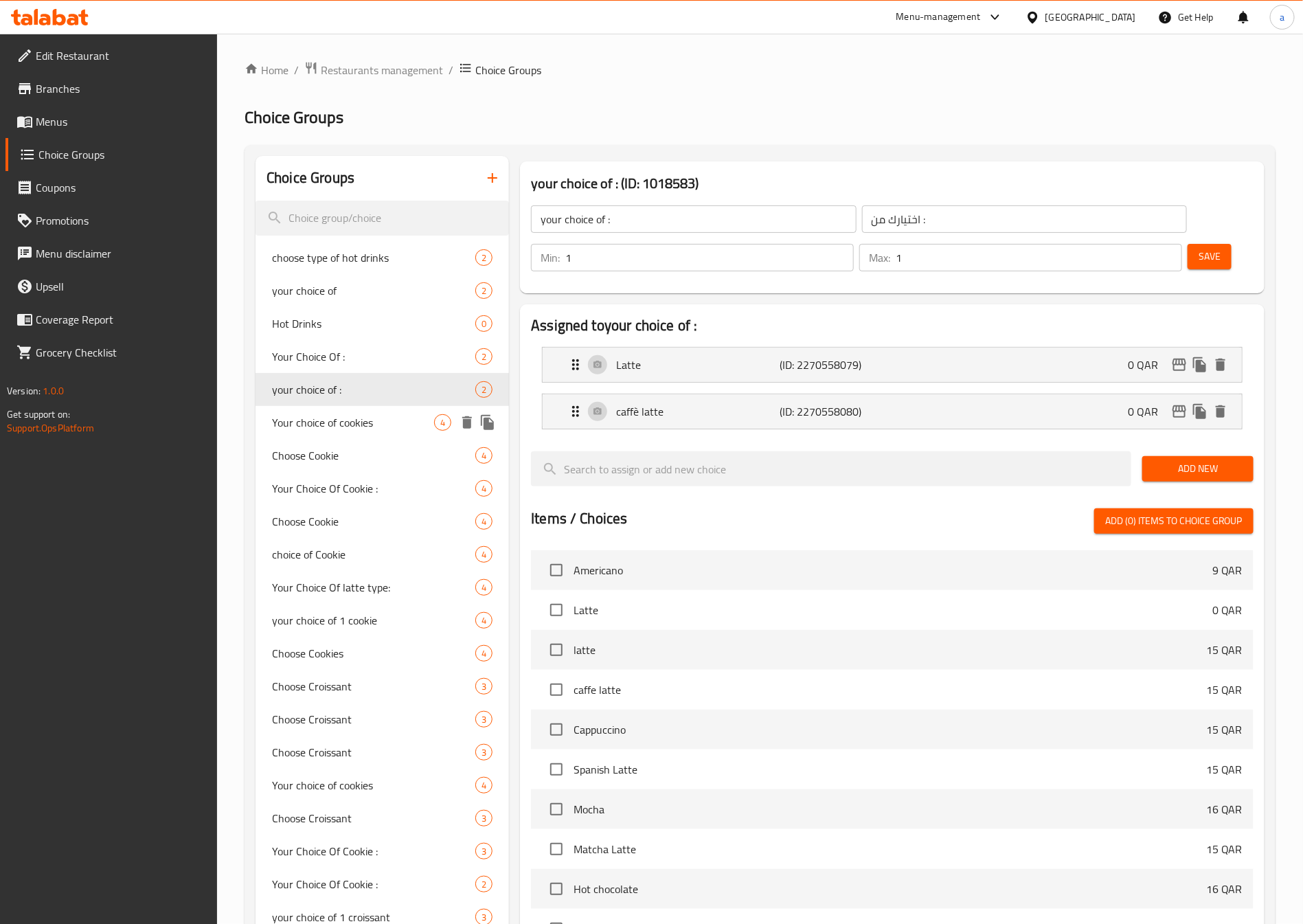
click at [361, 421] on span "Your choice of cookies" at bounding box center [353, 422] width 162 height 16
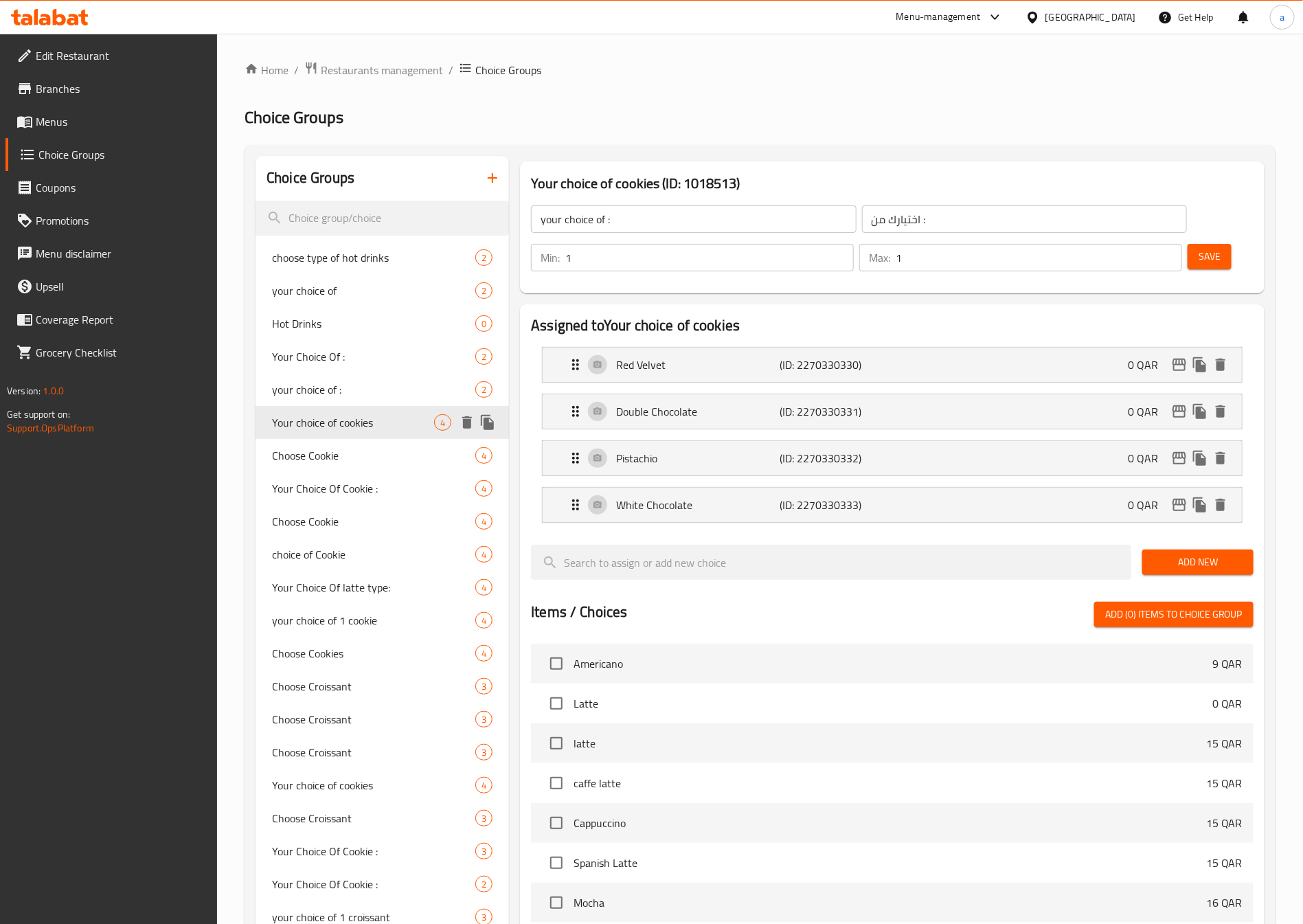
type input "Your choice of cookies"
type input "اختيارك من تلكوكيز"
click at [361, 456] on span "Choose Cookie" at bounding box center [353, 455] width 162 height 16
type input "Choose Cookie"
type input "اختر الكوكي"
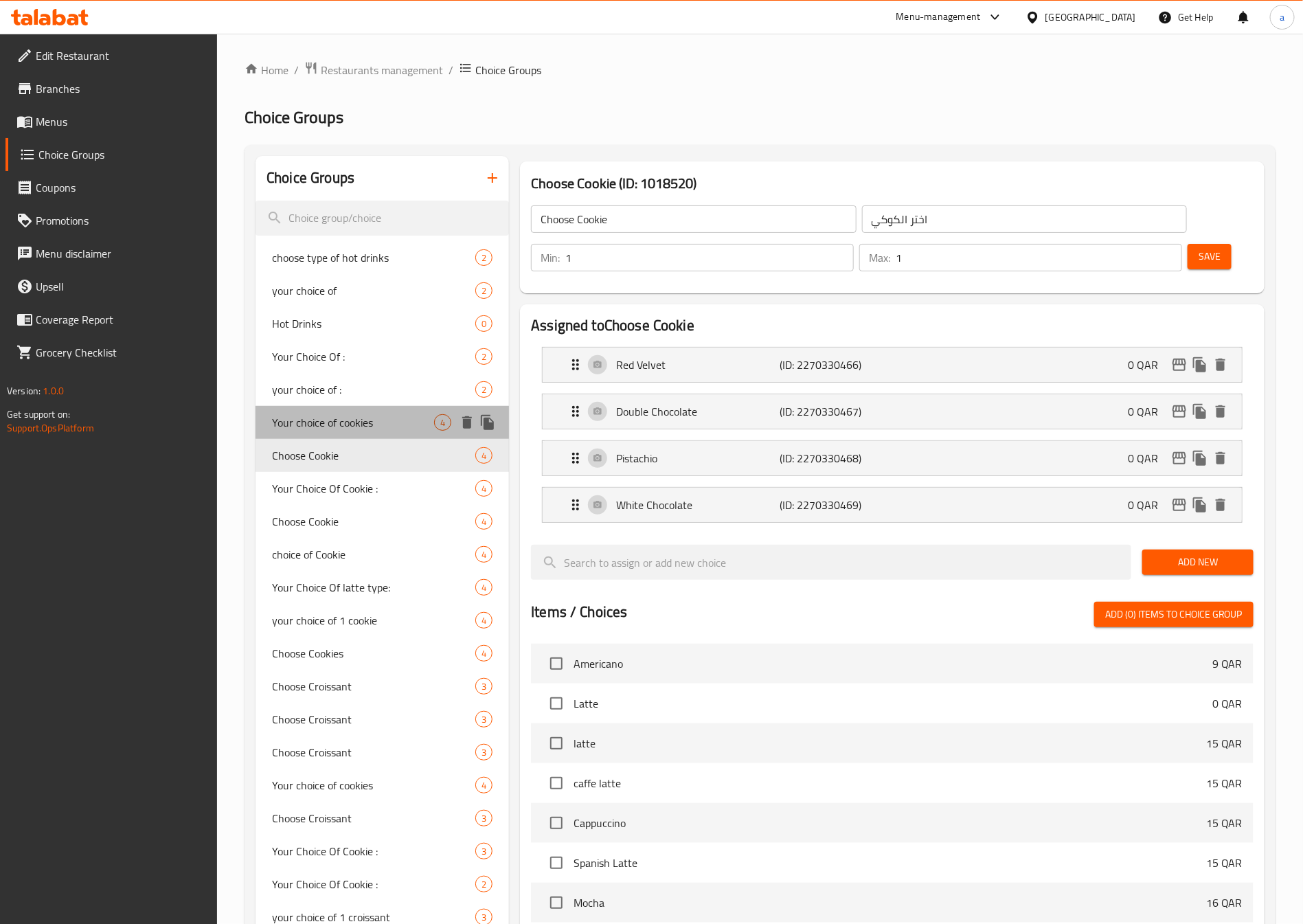
click at [352, 431] on span "Your choice of cookies" at bounding box center [353, 422] width 162 height 16
type input "Your choice of cookies"
type input "اختيارك من تلكوكيز"
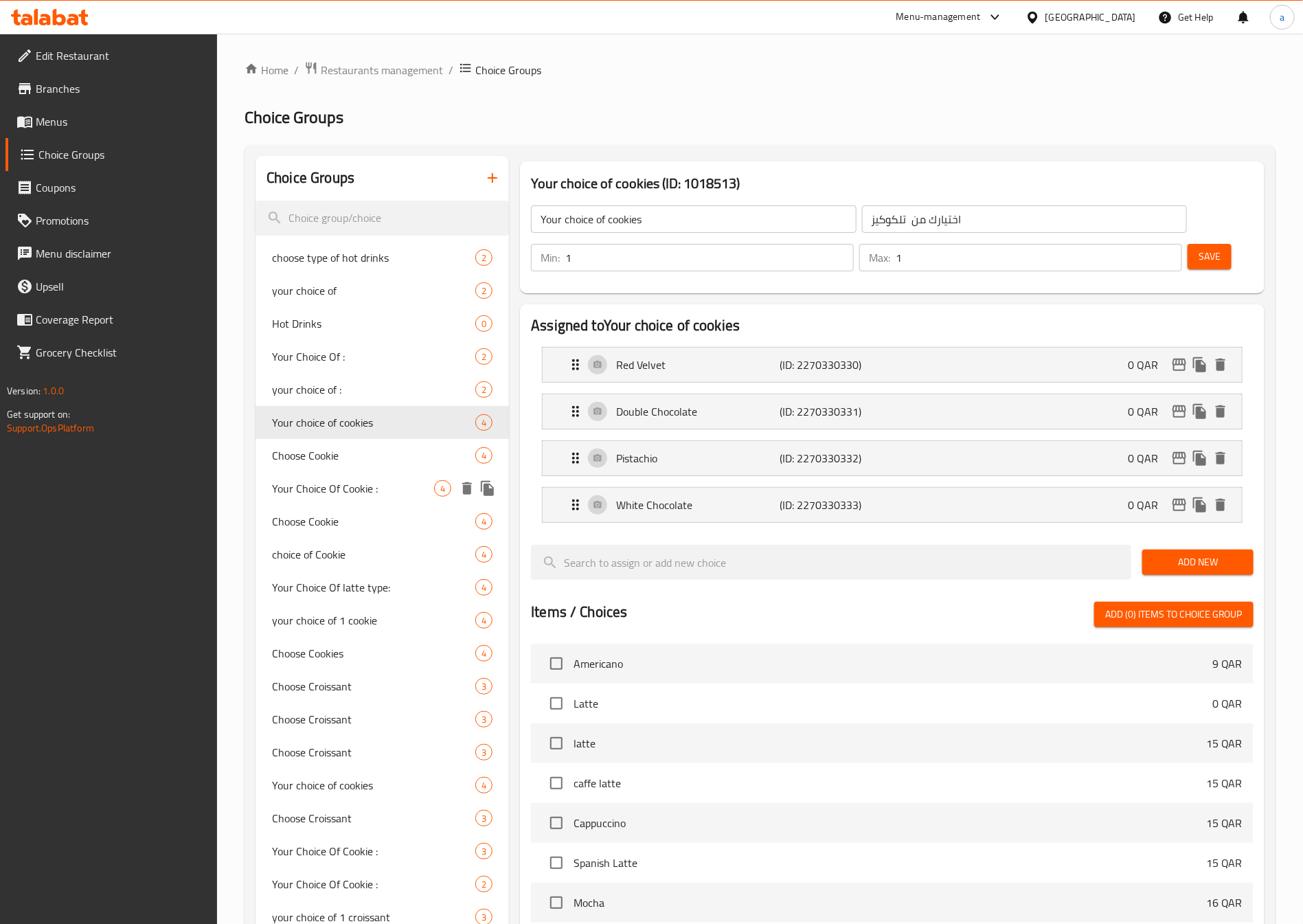
click at [351, 486] on span "Your Choice Of Cookie :" at bounding box center [353, 488] width 162 height 16
type input "Your Choice Of Cookie :"
type input "إختيارك من كوكيز:"
click at [361, 521] on span "Choose Cookie" at bounding box center [353, 521] width 162 height 16
type input "Choose Cookie"
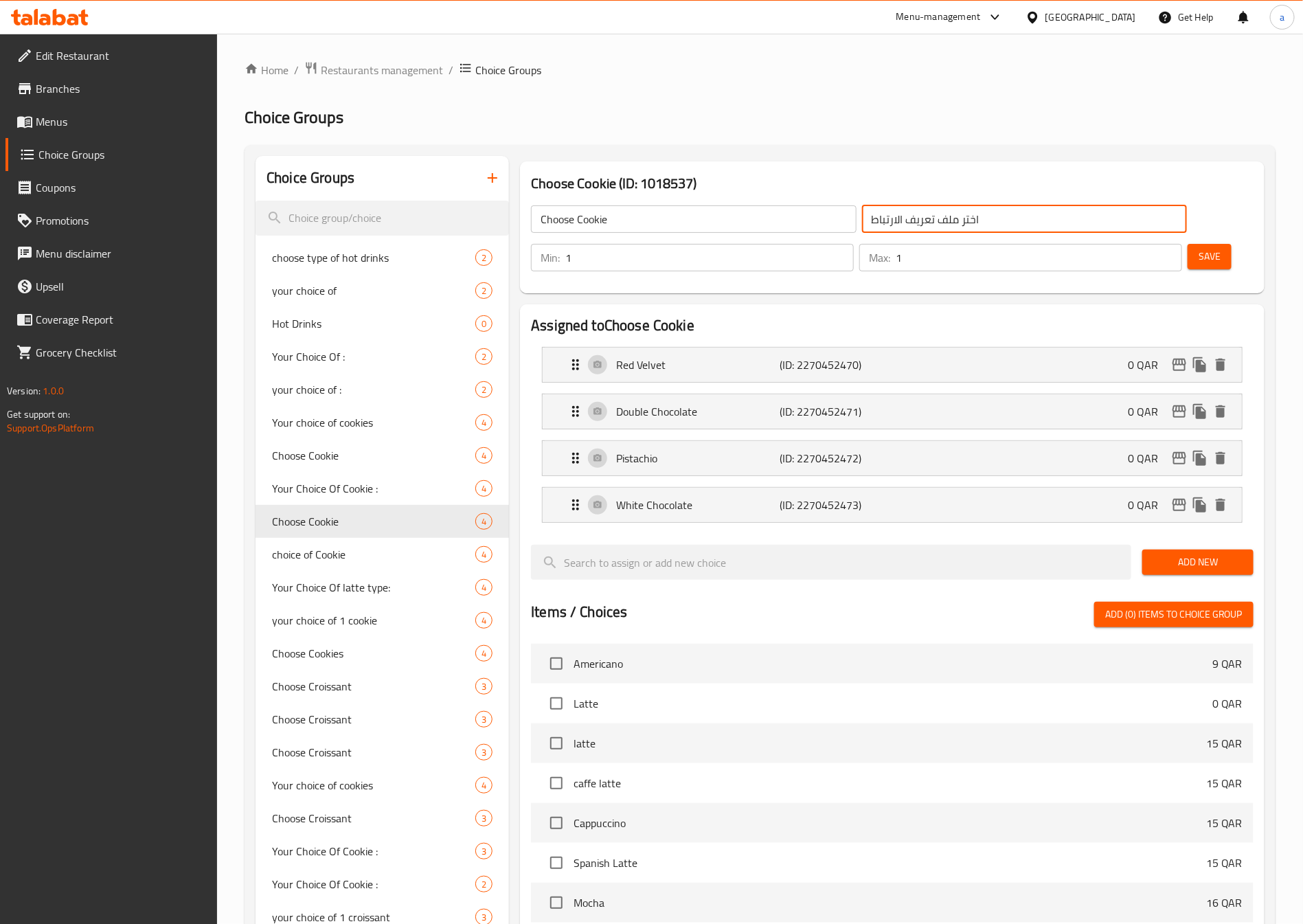
drag, startPoint x: 775, startPoint y: 215, endPoint x: 859, endPoint y: 229, distance: 85.2
click at [862, 229] on input "اختر ملف تعريف الارتباط" at bounding box center [1024, 219] width 325 height 27
type input "اختر من الكوكيز"
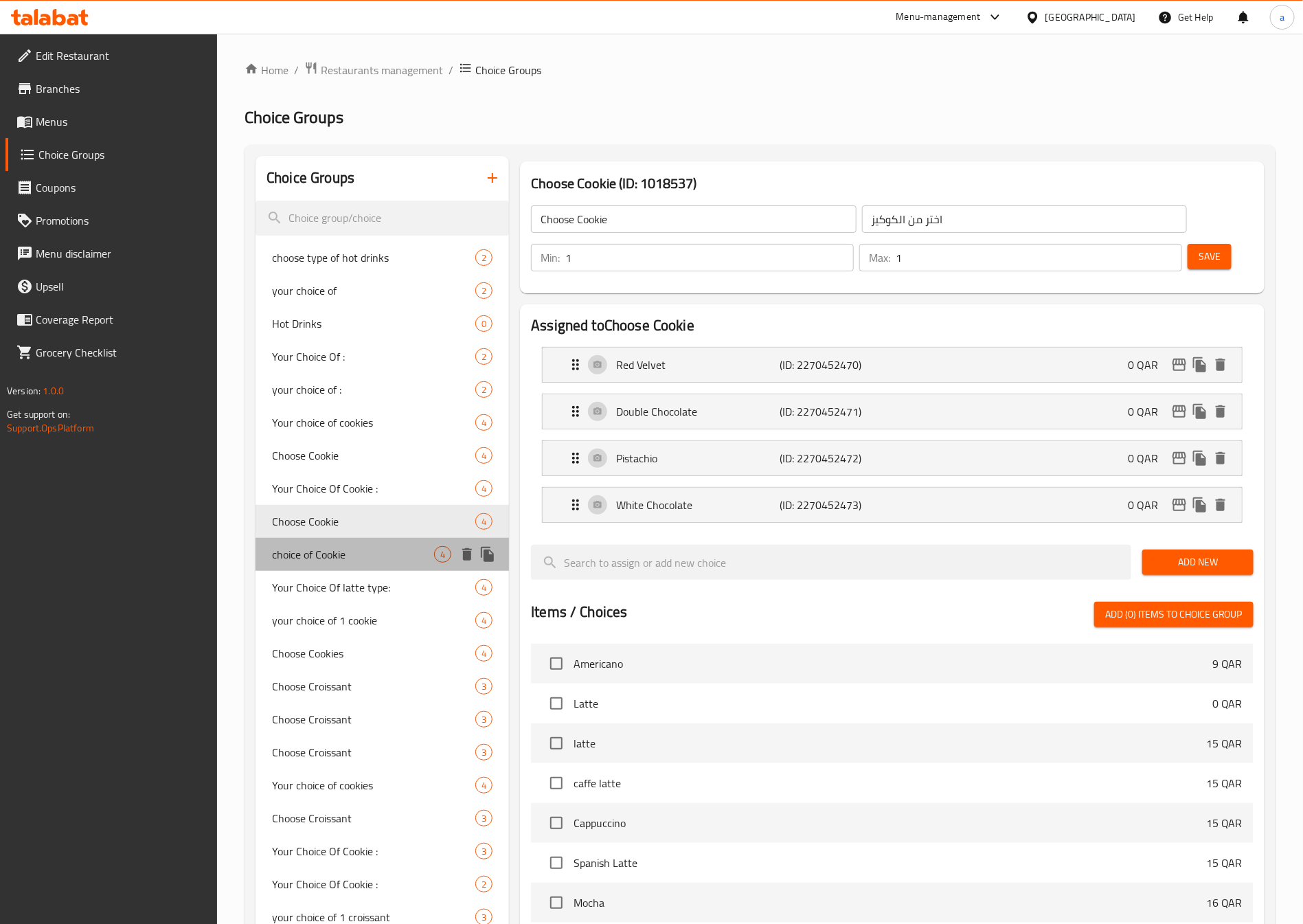
click at [376, 542] on div "choice of Cookie 4" at bounding box center [382, 554] width 254 height 33
type input "choice of Cookie"
type input "اختيارك من الكوكيز"
click at [388, 524] on span "Choose Cookie" at bounding box center [353, 521] width 162 height 16
type input "Choose Cookie"
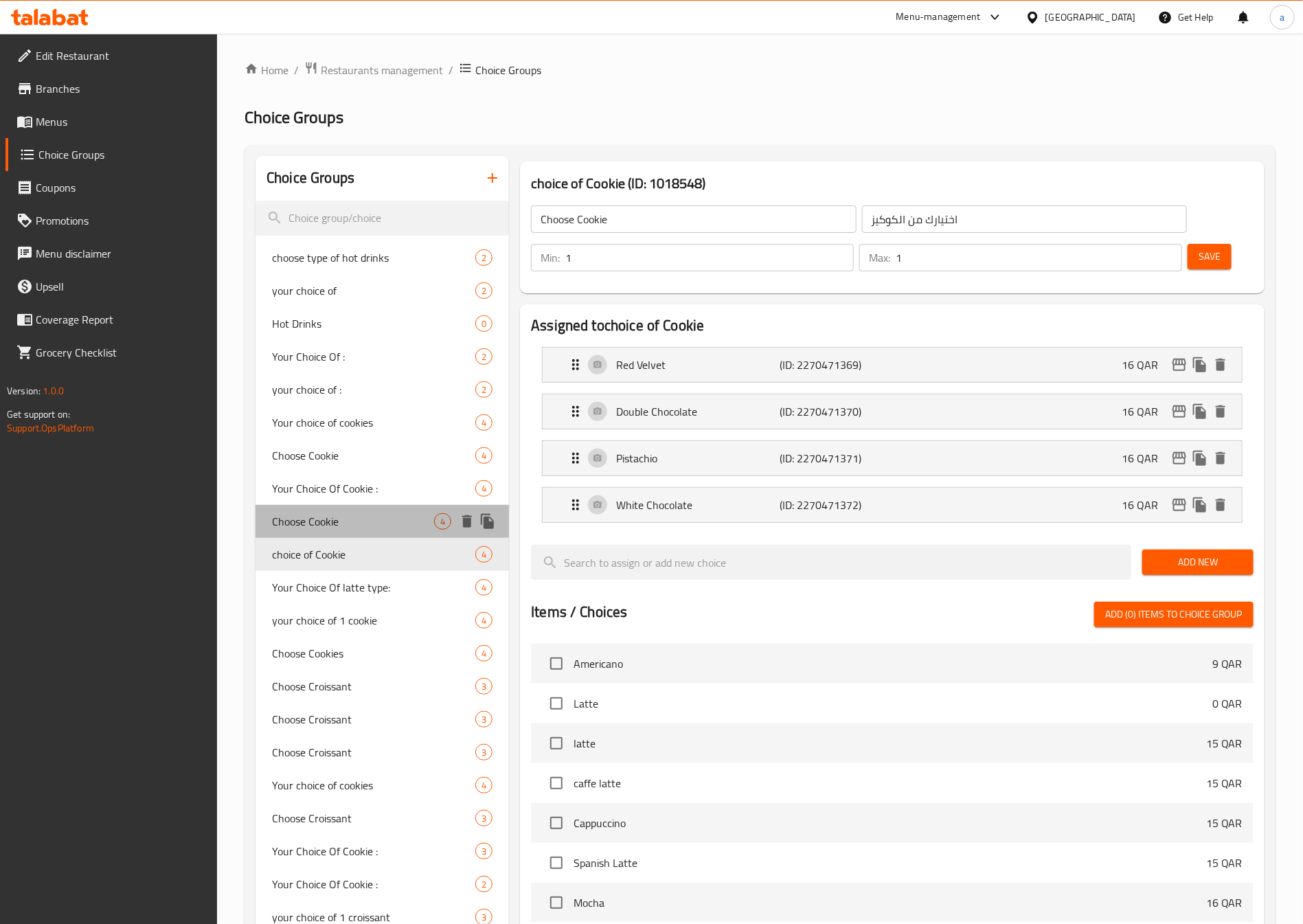
type input "اختر ملف تعريف الارتباط"
click at [340, 554] on span "choice of Cookie" at bounding box center [353, 554] width 162 height 16
type input "choice of Cookie"
type input "اختيارك من الكوكيز"
click at [347, 524] on span "Choose Cookie" at bounding box center [353, 521] width 162 height 16
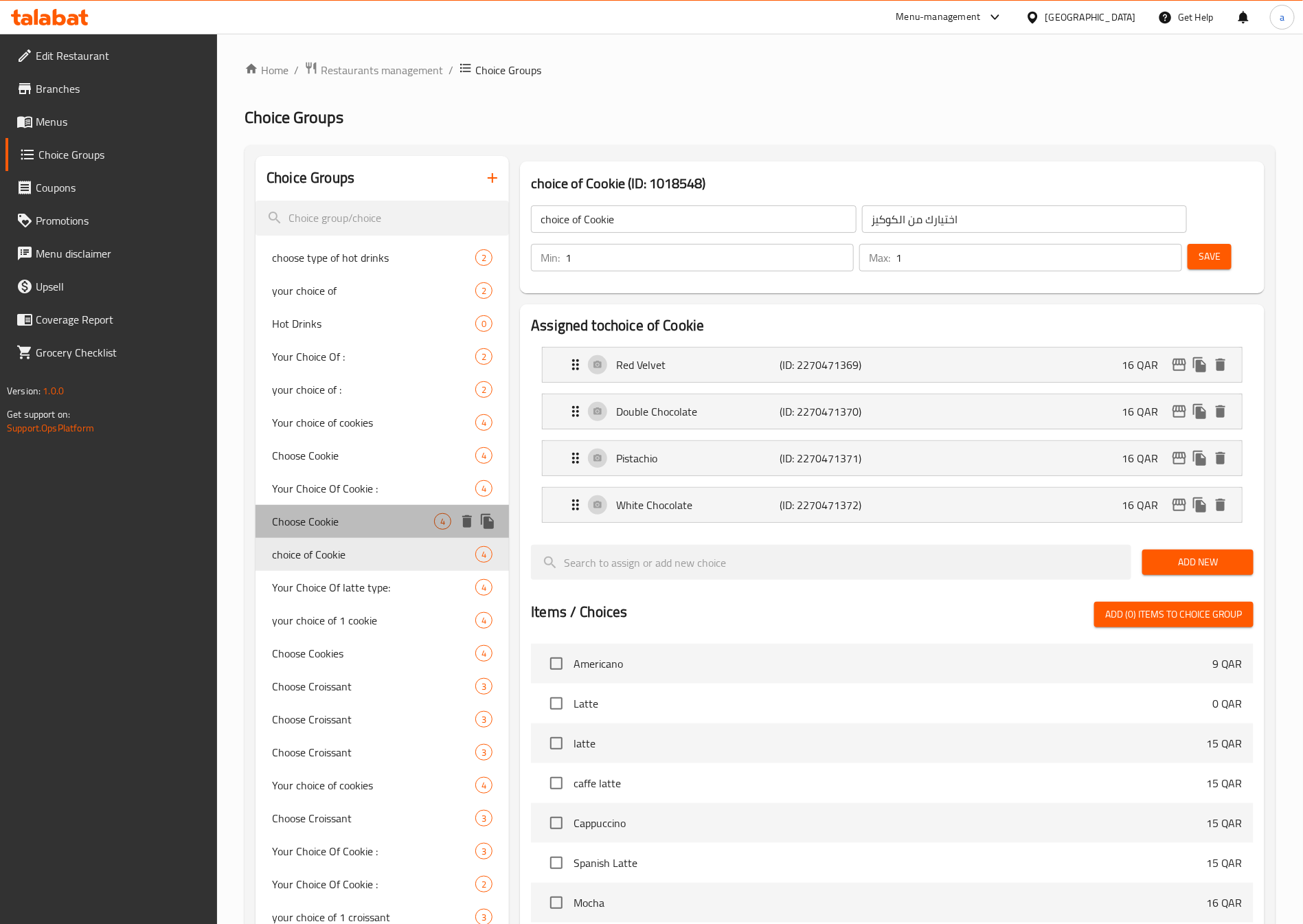
type input "Choose Cookie"
type input "اختر ملف تعريف الارتباط"
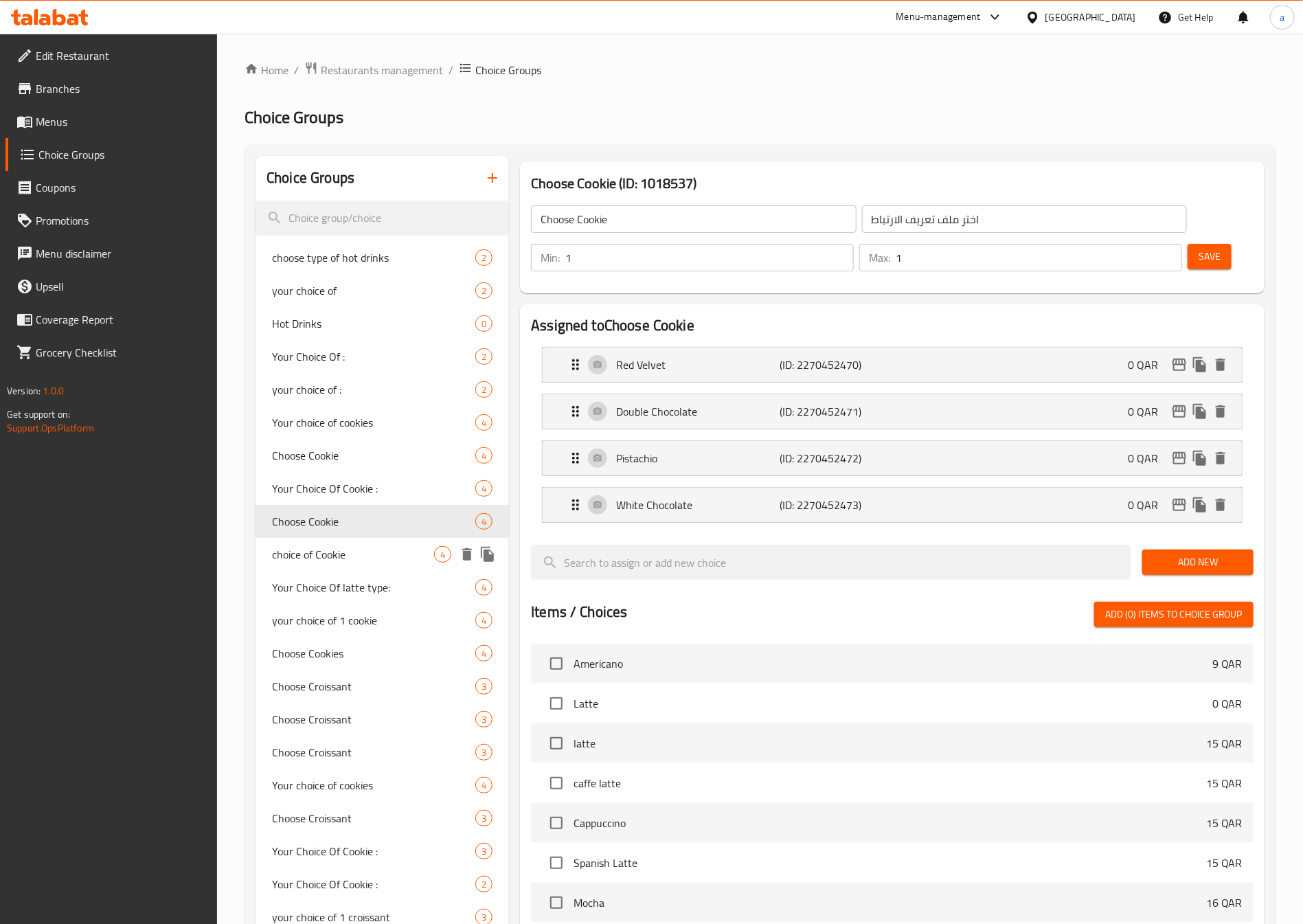
click at [338, 553] on span "choice of Cookie" at bounding box center [353, 554] width 162 height 16
type input "choice of Cookie"
type input "اختيارك من الكوكيز"
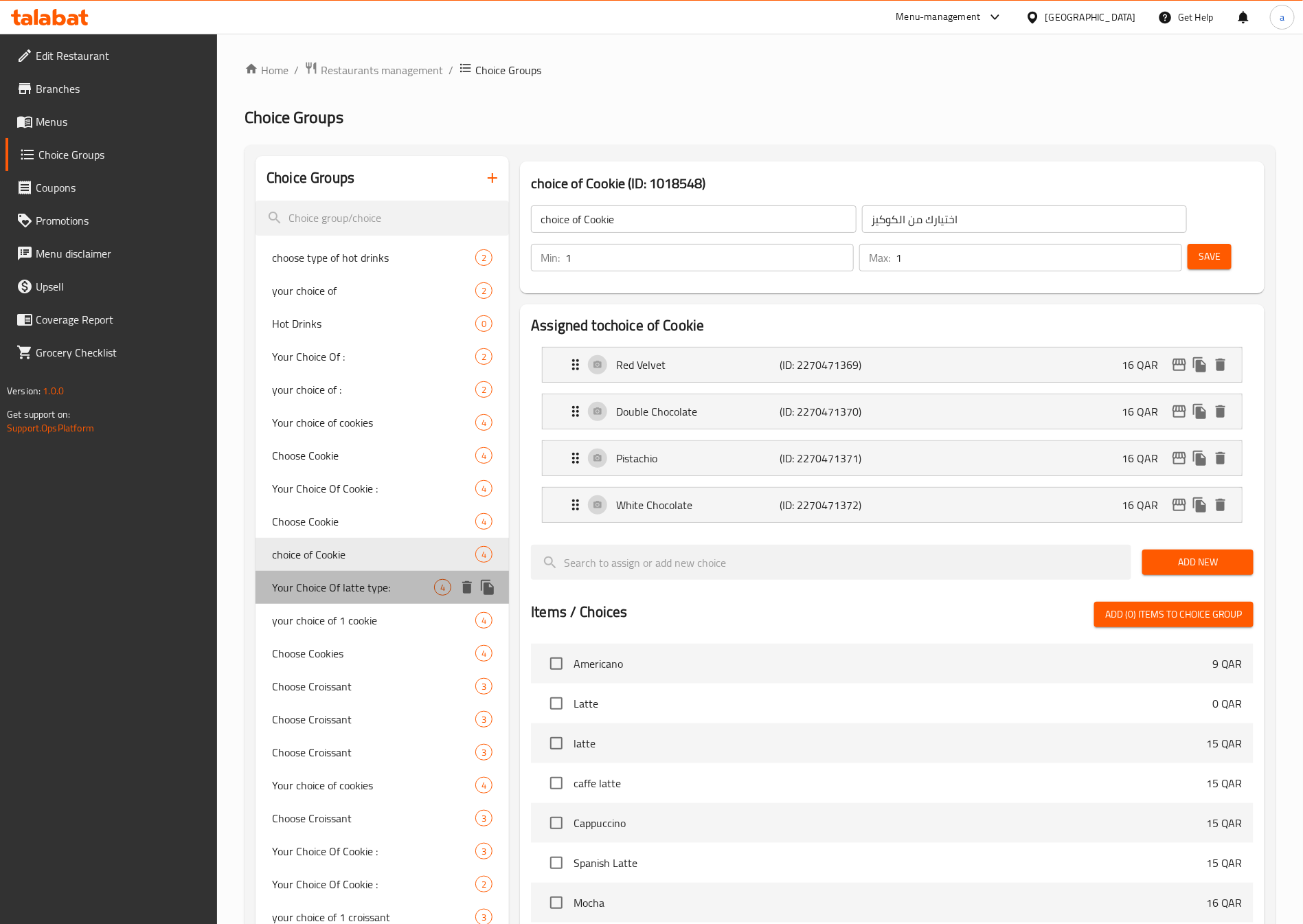
click at [338, 579] on span "Your Choice Of latte type:" at bounding box center [353, 586] width 162 height 16
type input "Your Choice Of latte type:"
type input "إختيارك من نوع لاتيه"
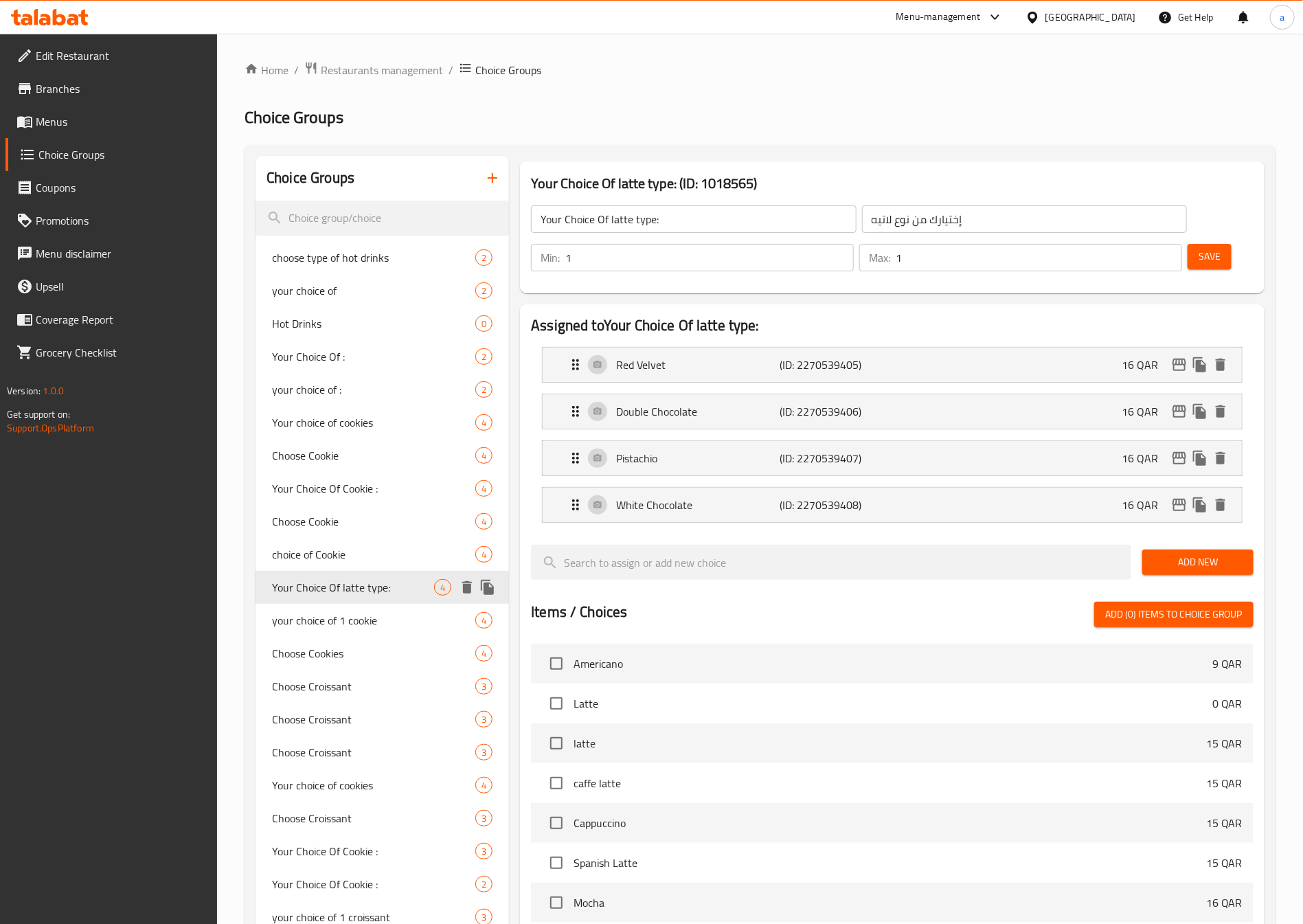
click at [338, 600] on div "Your Choice Of latte type: 4" at bounding box center [382, 587] width 254 height 33
click at [338, 625] on span "your choice of 1 cookie" at bounding box center [353, 619] width 162 height 16
type input "your choice of 1 cookie"
type input "اختيارك من الكوكي"
type input "4"
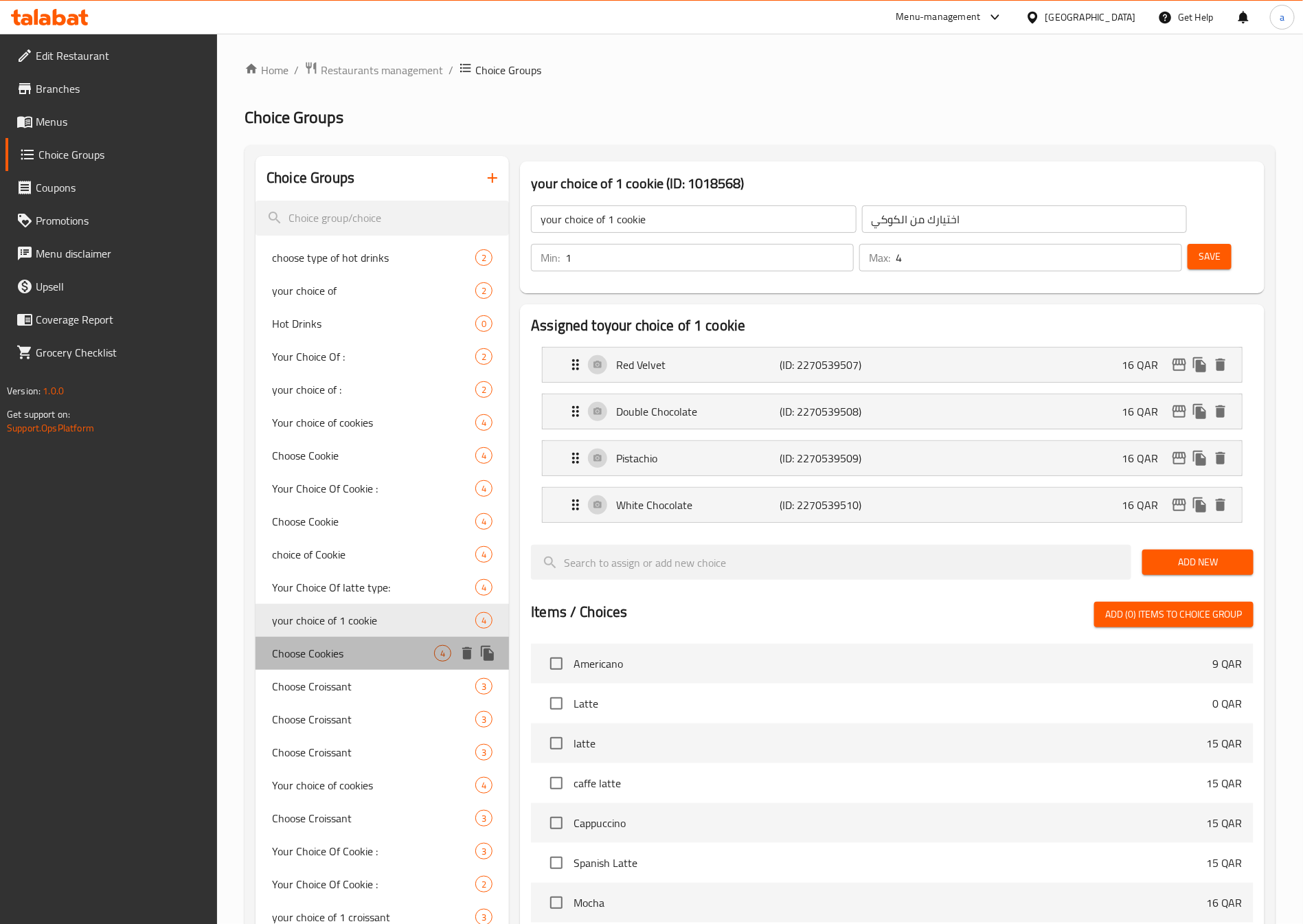
click at [342, 647] on span "Choose Cookies" at bounding box center [353, 652] width 162 height 16
type input "Choose Cookies"
type input "اختيارك من الكوكيز"
type input "1"
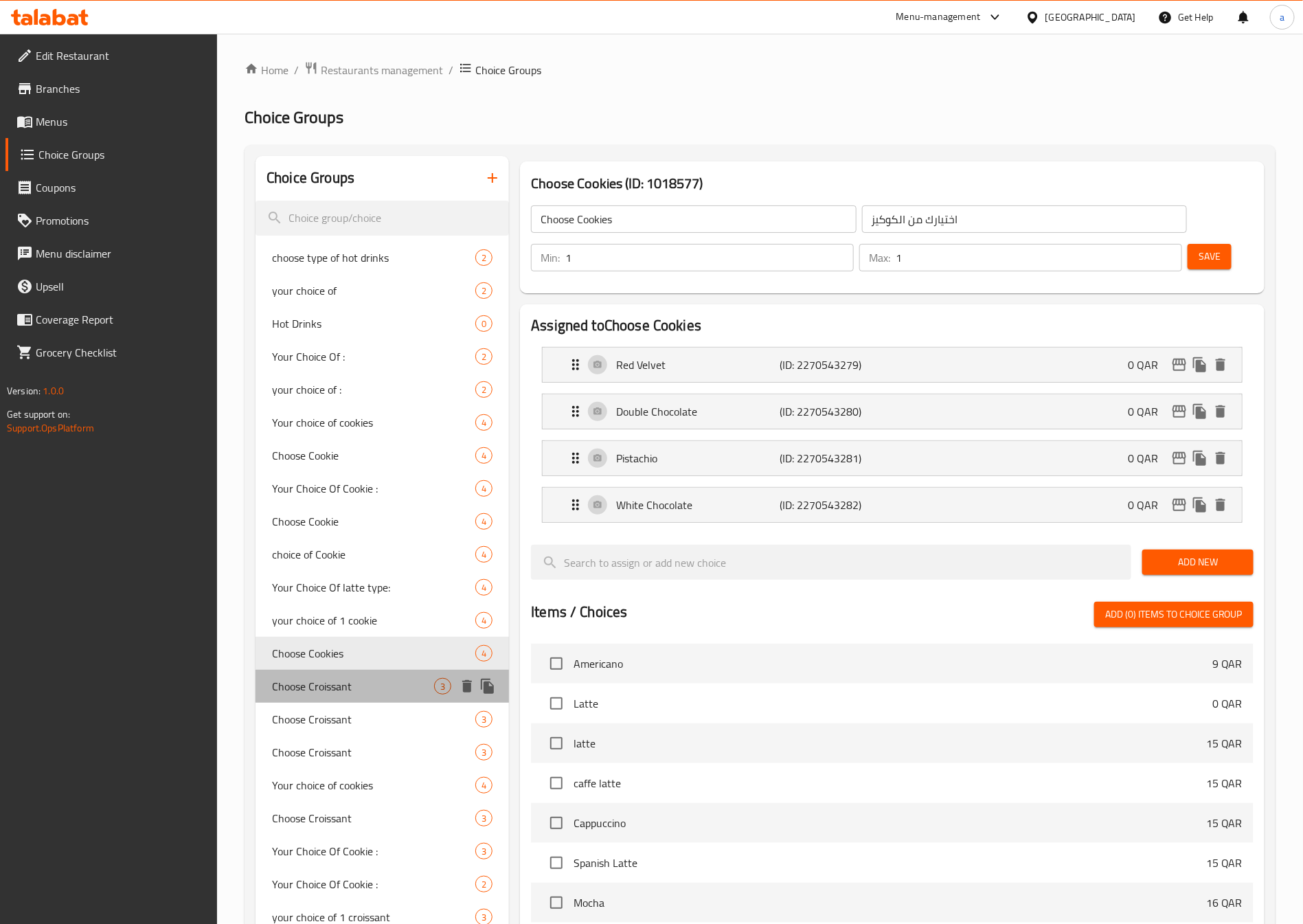
click at [346, 669] on div "Choose Croissant 3" at bounding box center [382, 686] width 254 height 33
type input "Choose Croissant"
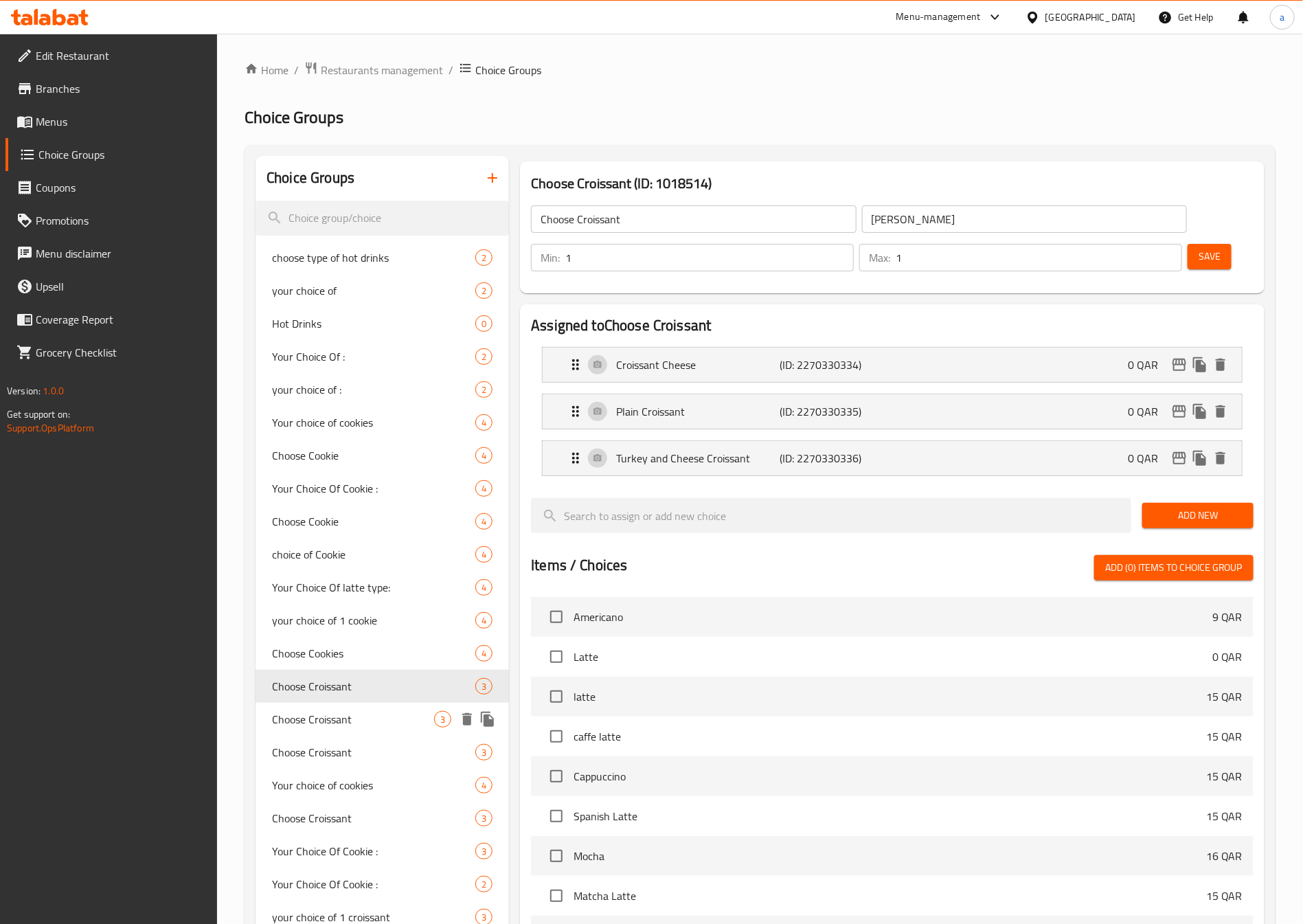
click at [359, 714] on span "Choose Croissant" at bounding box center [353, 719] width 162 height 16
click at [355, 752] on span "Choose Croissant" at bounding box center [353, 752] width 162 height 16
type input "[PERSON_NAME]"
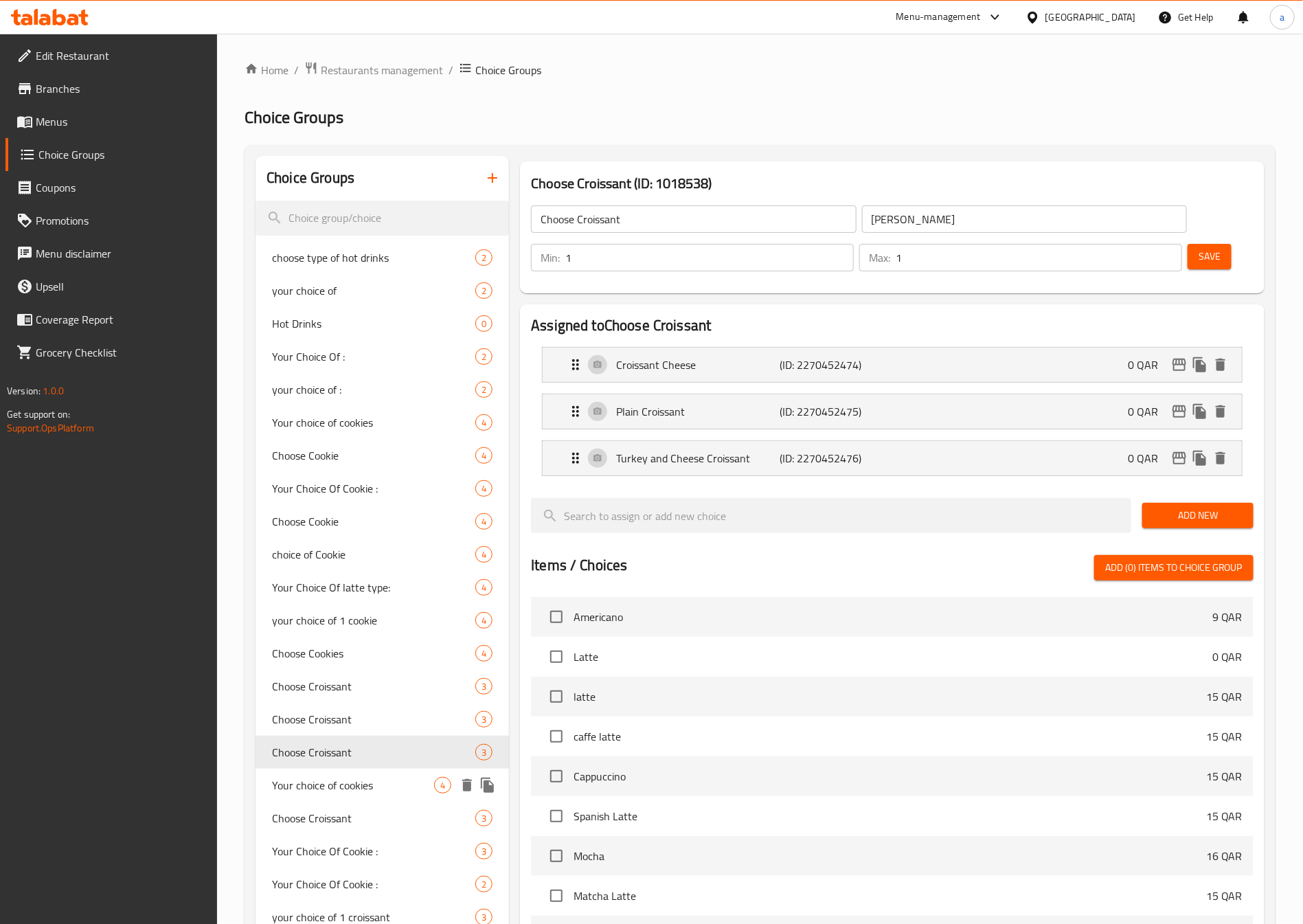
scroll to position [103, 0]
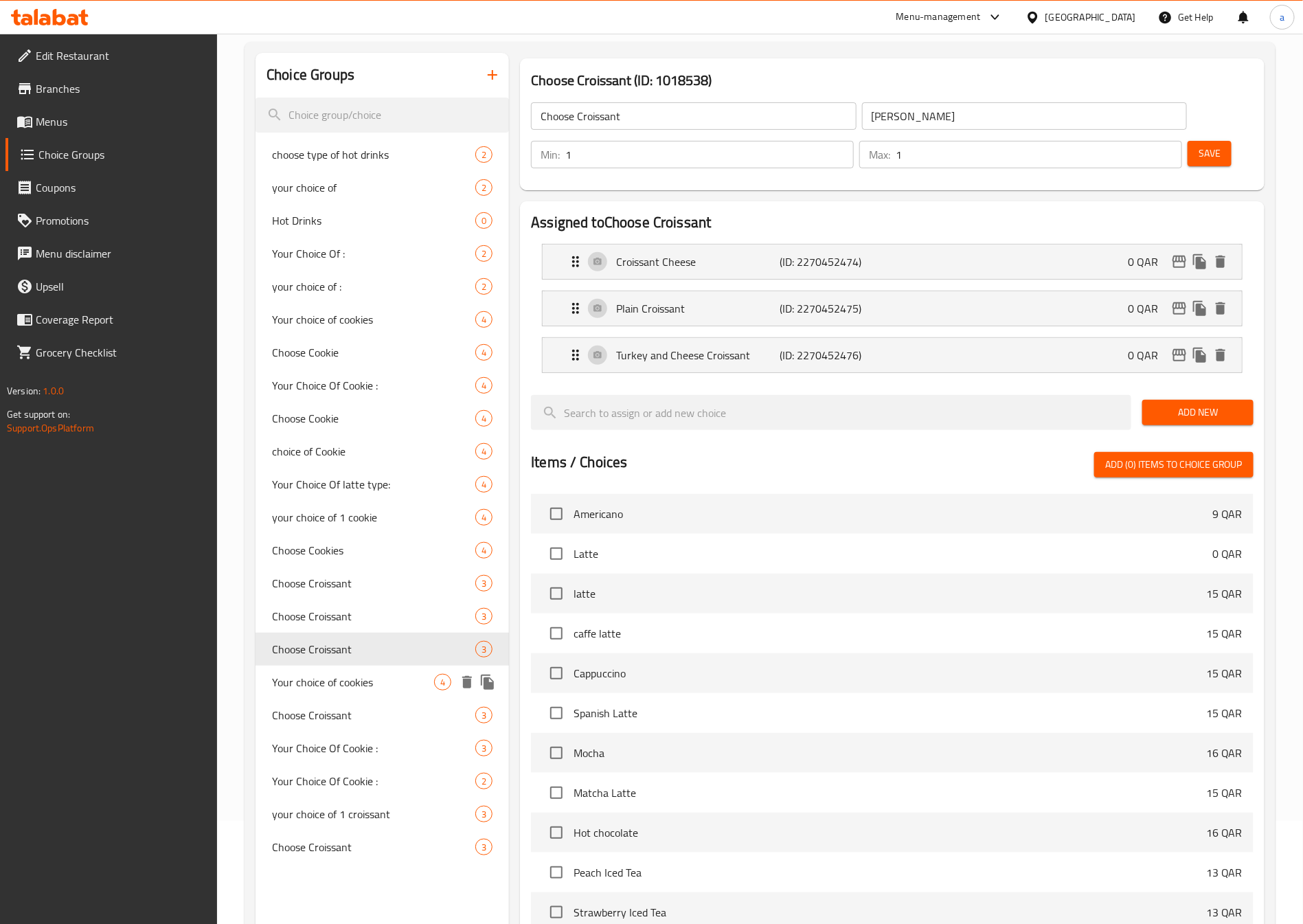
click at [359, 680] on span "Your choice of cookies" at bounding box center [353, 681] width 162 height 16
type input "Your choice of cookies"
type input "اختيارك من الكوكيز"
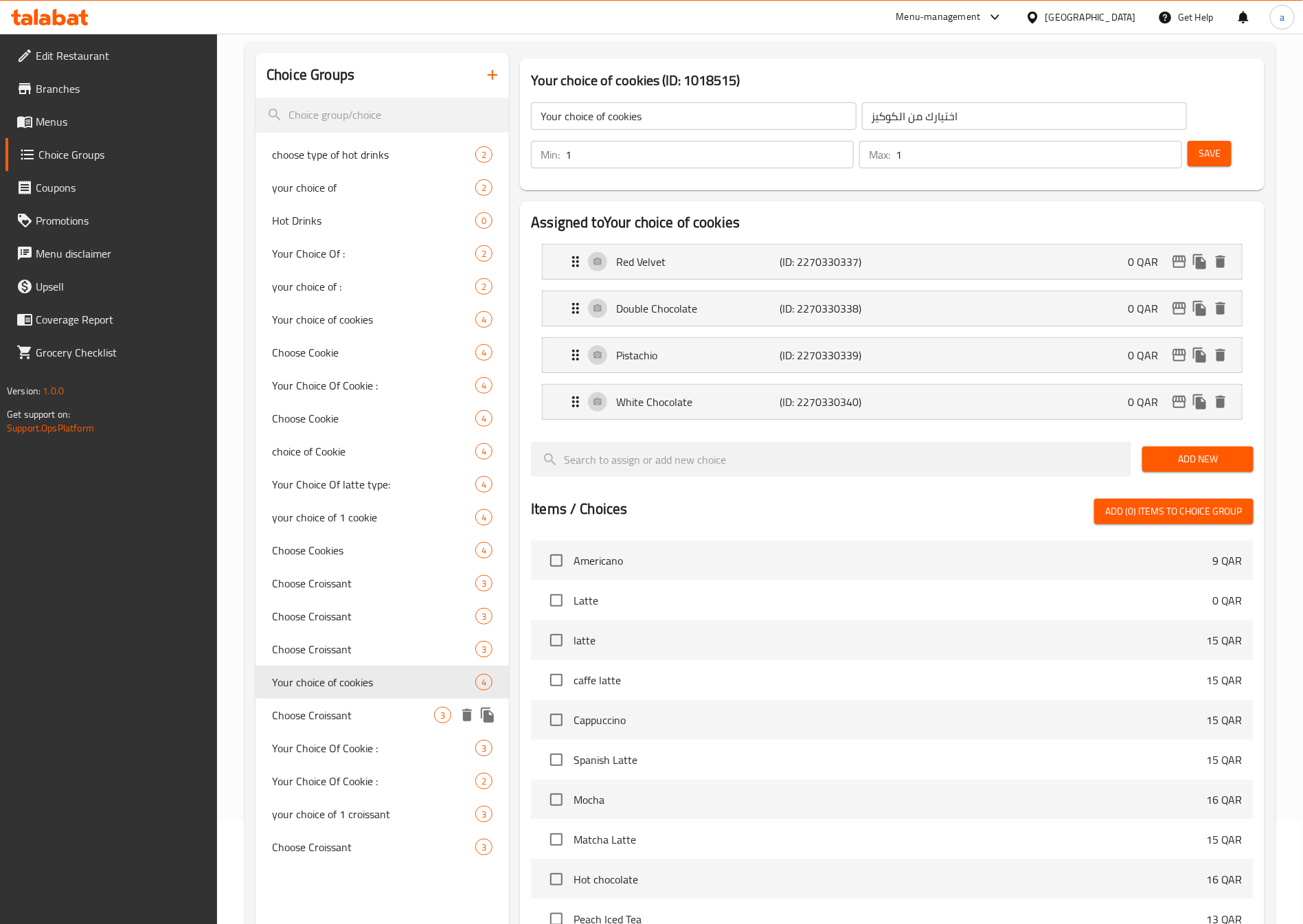
click at [357, 715] on span "Choose Croissant" at bounding box center [353, 714] width 162 height 16
type input "Choose Croissant"
type input "[PERSON_NAME]"
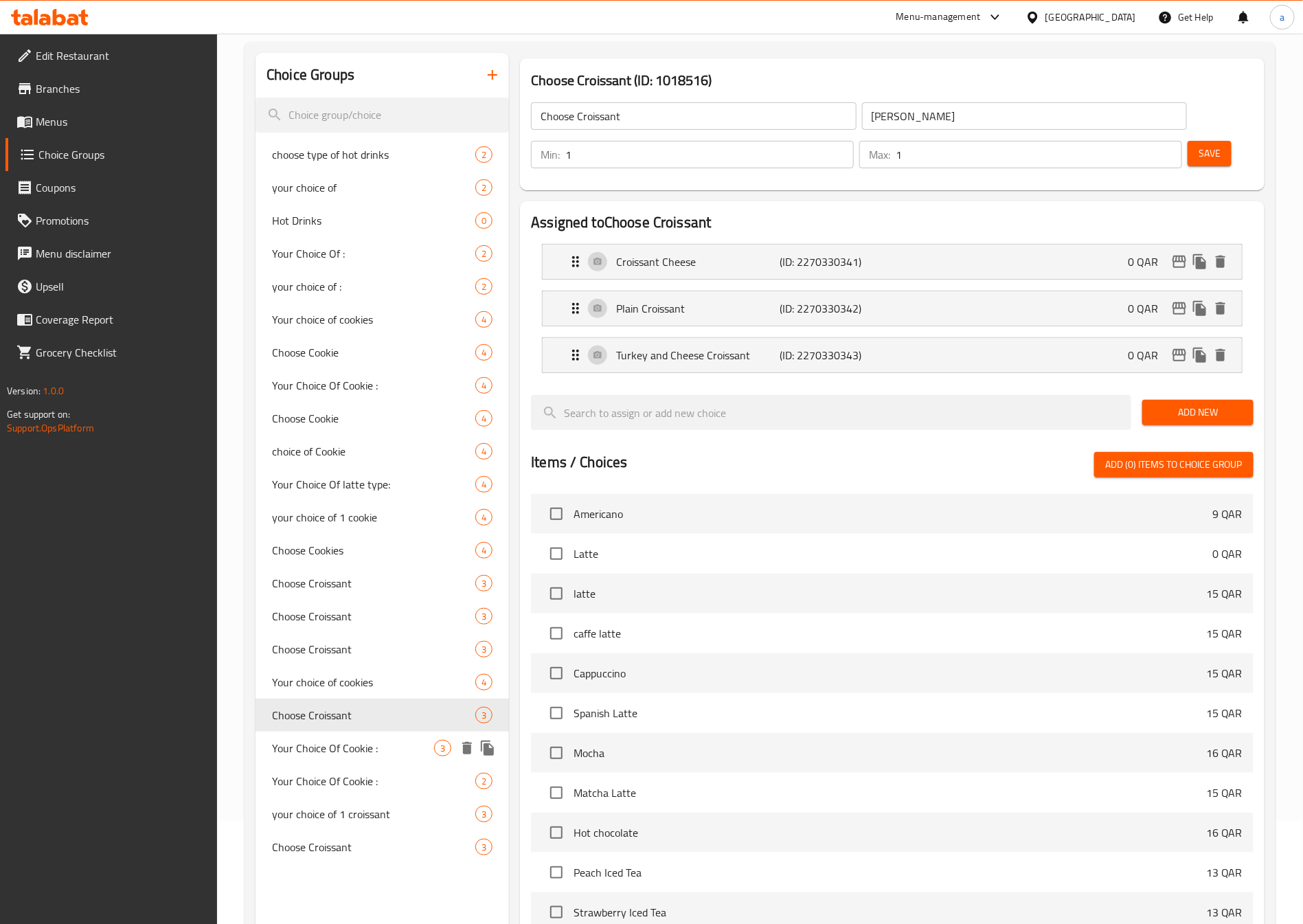
click at [356, 740] on span "Your Choice Of Cookie :" at bounding box center [353, 748] width 162 height 16
type input "Your Choice Of Cookie :"
type input "إختيارك من كوكيز:"
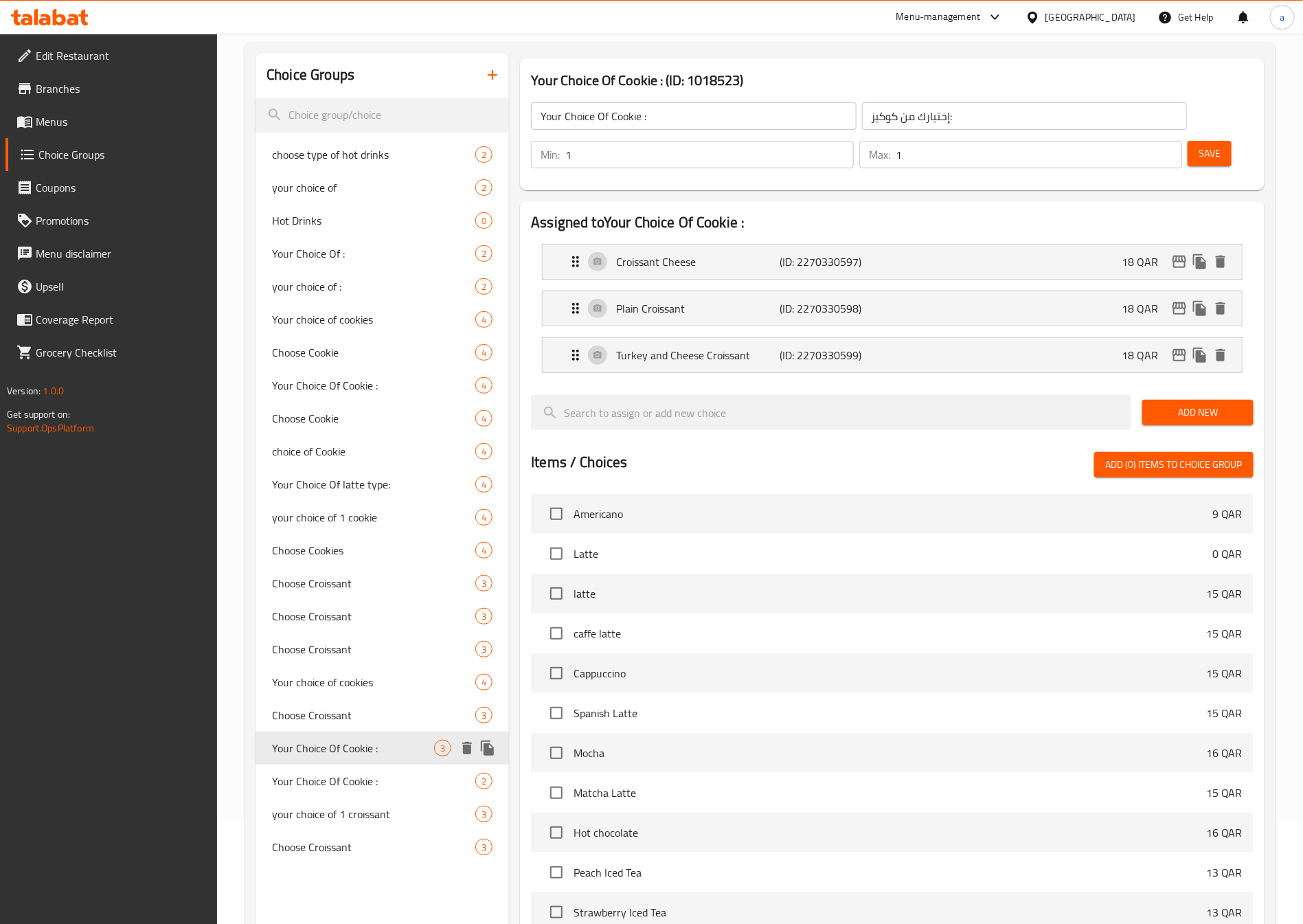
click at [351, 760] on div "Your Choice Of Cookie : 3" at bounding box center [382, 748] width 254 height 33
click at [348, 780] on span "Your Choice Of Cookie :" at bounding box center [353, 781] width 162 height 16
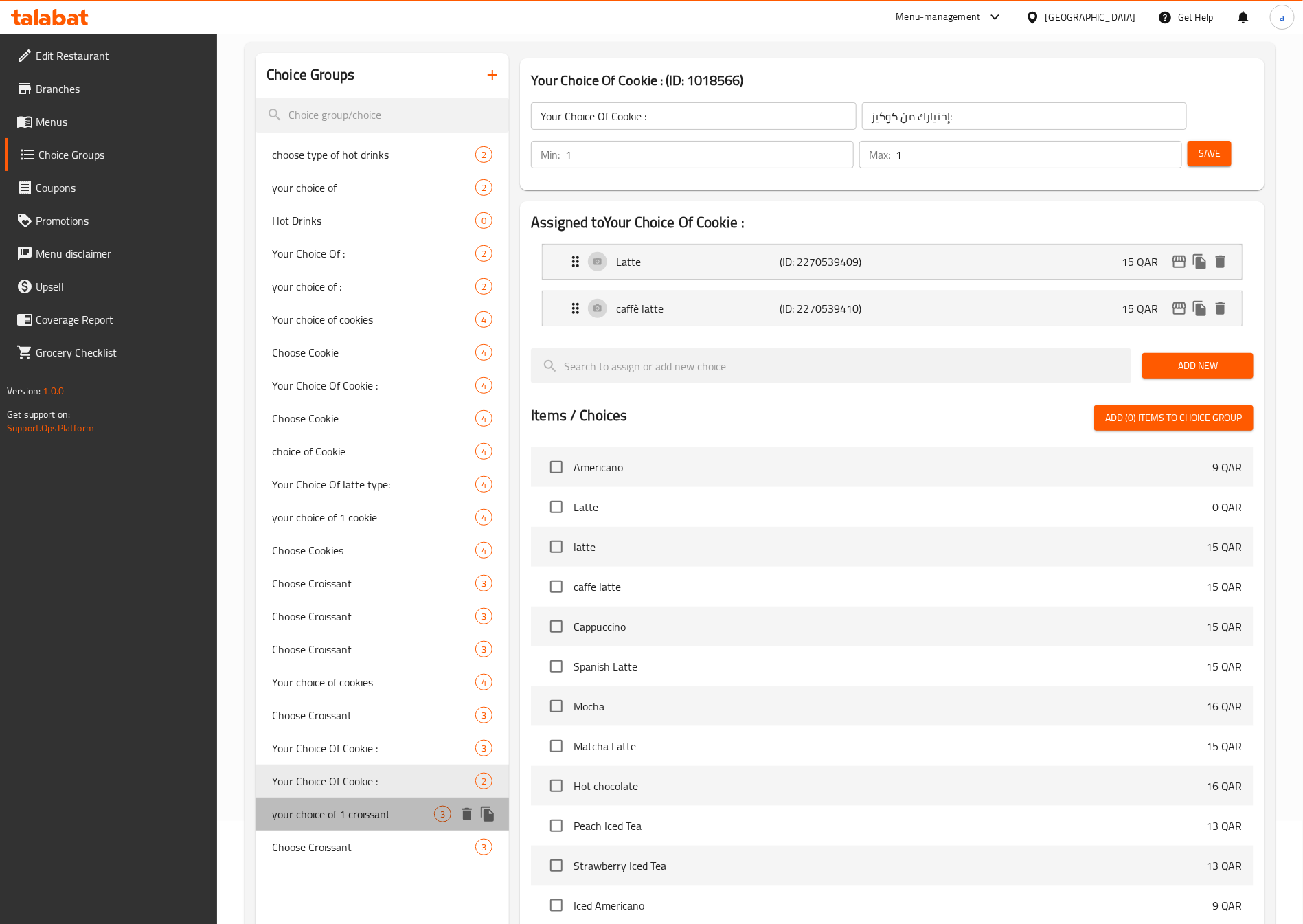
click at [340, 805] on span "your choice of 1 croissant" at bounding box center [353, 813] width 162 height 16
type input "your choice of 1 croissant"
type input "اختيارك من الكرواسون"
type input "3"
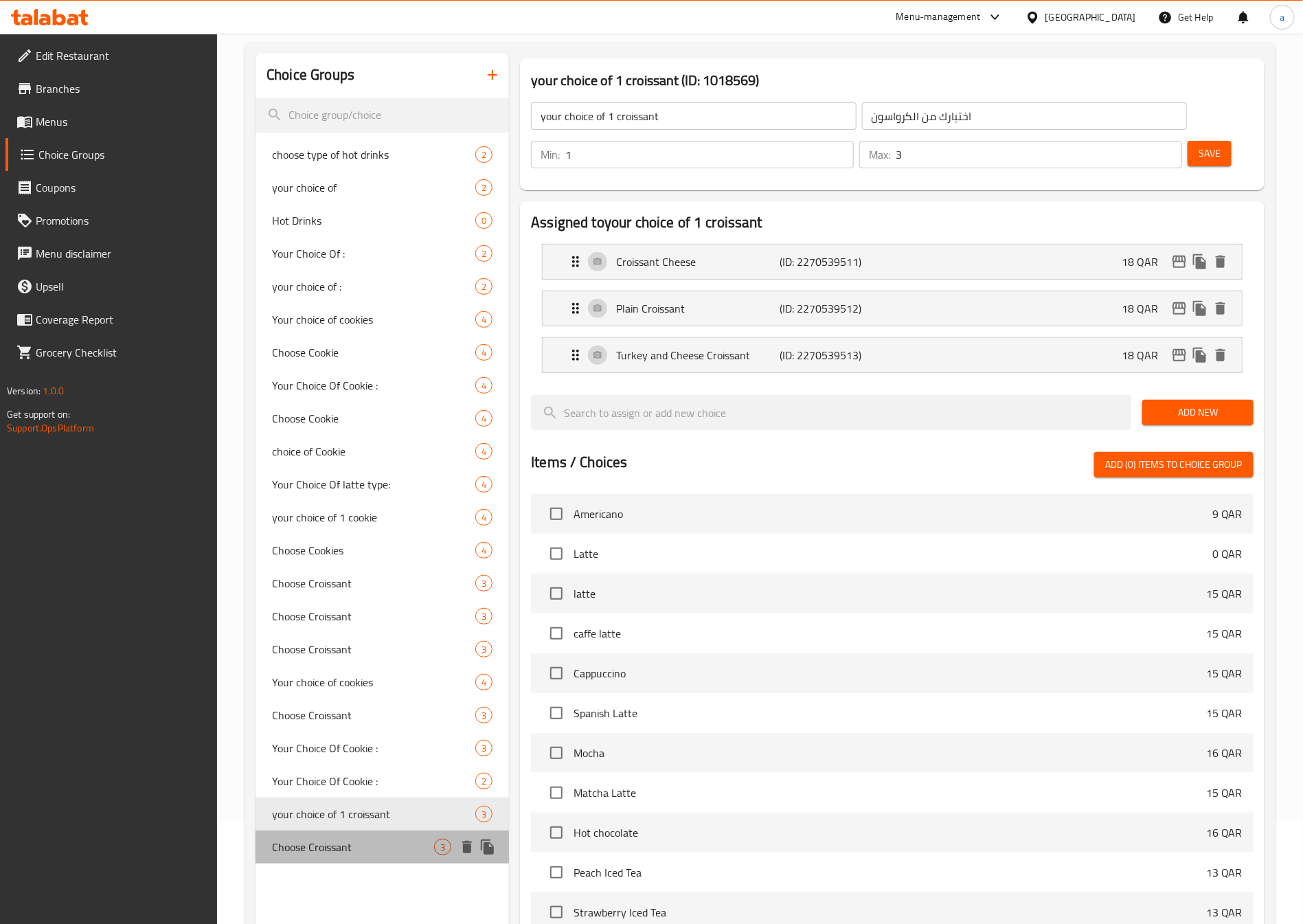
click at [350, 834] on div "Choose Croissant 3" at bounding box center [382, 847] width 254 height 33
type input "Choose Croissant"
type input "اختيارك من الكرواسون"
type input "1"
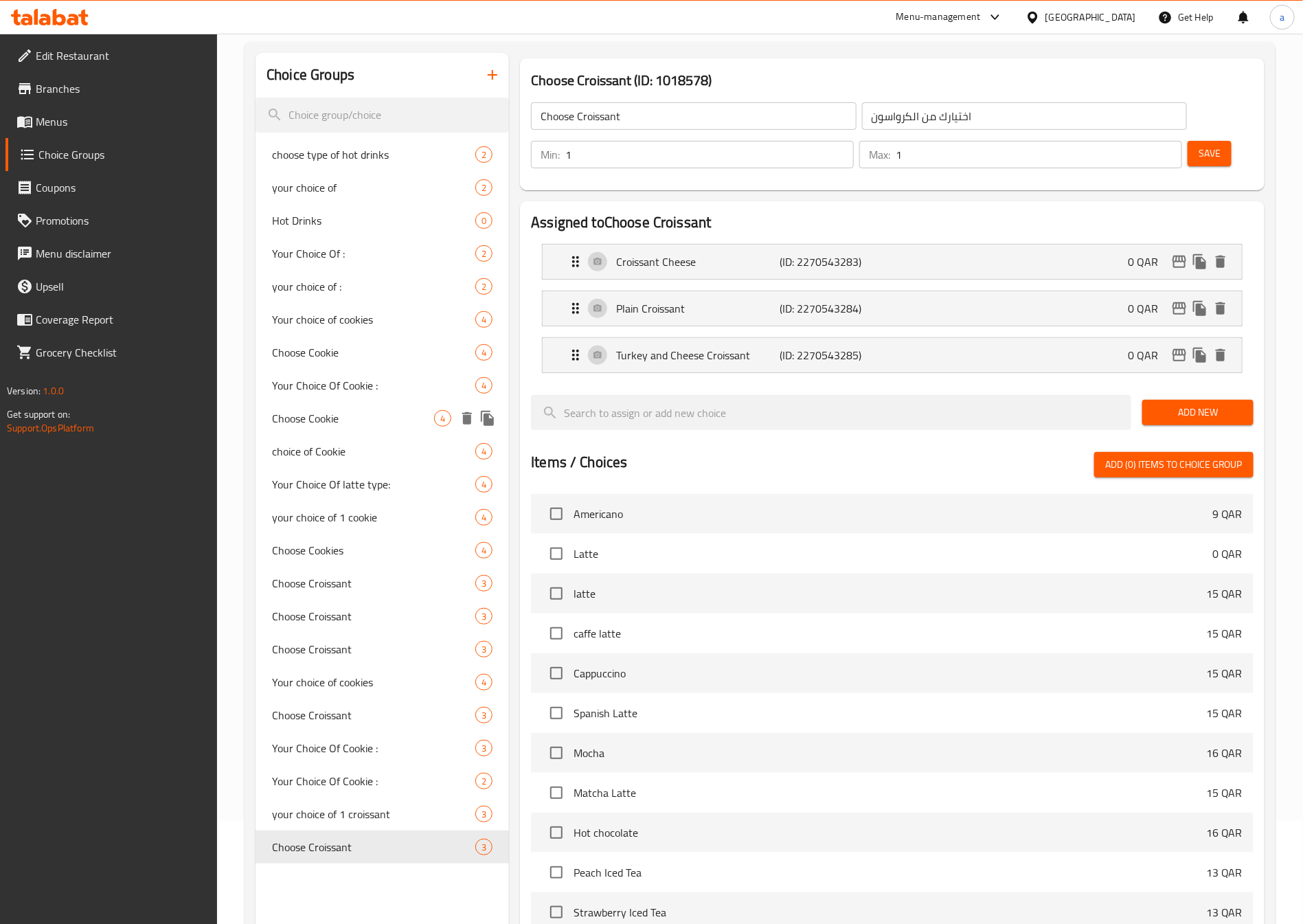
click at [352, 412] on span "Choose Cookie" at bounding box center [353, 417] width 162 height 16
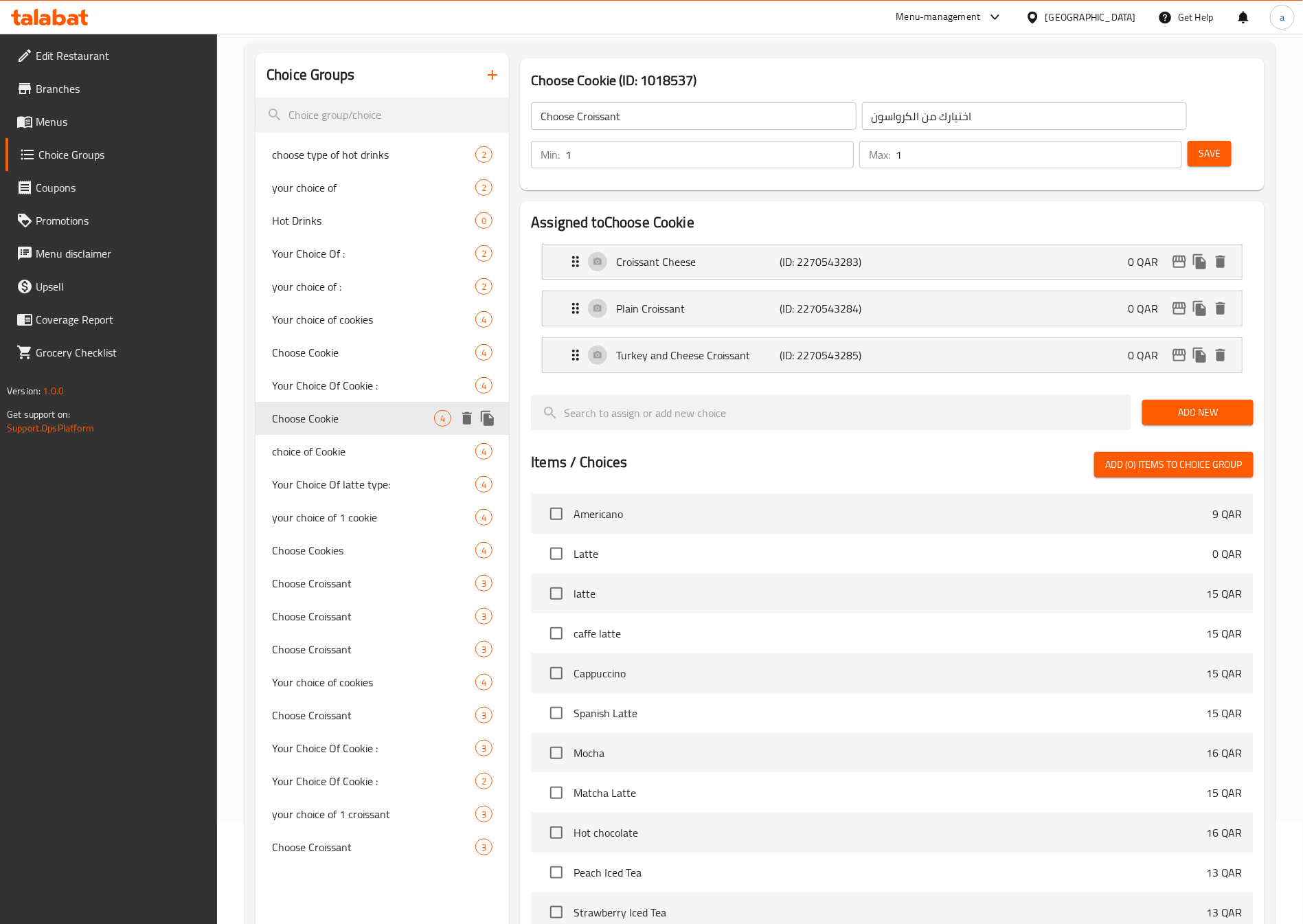
type input "Choose Cookie"
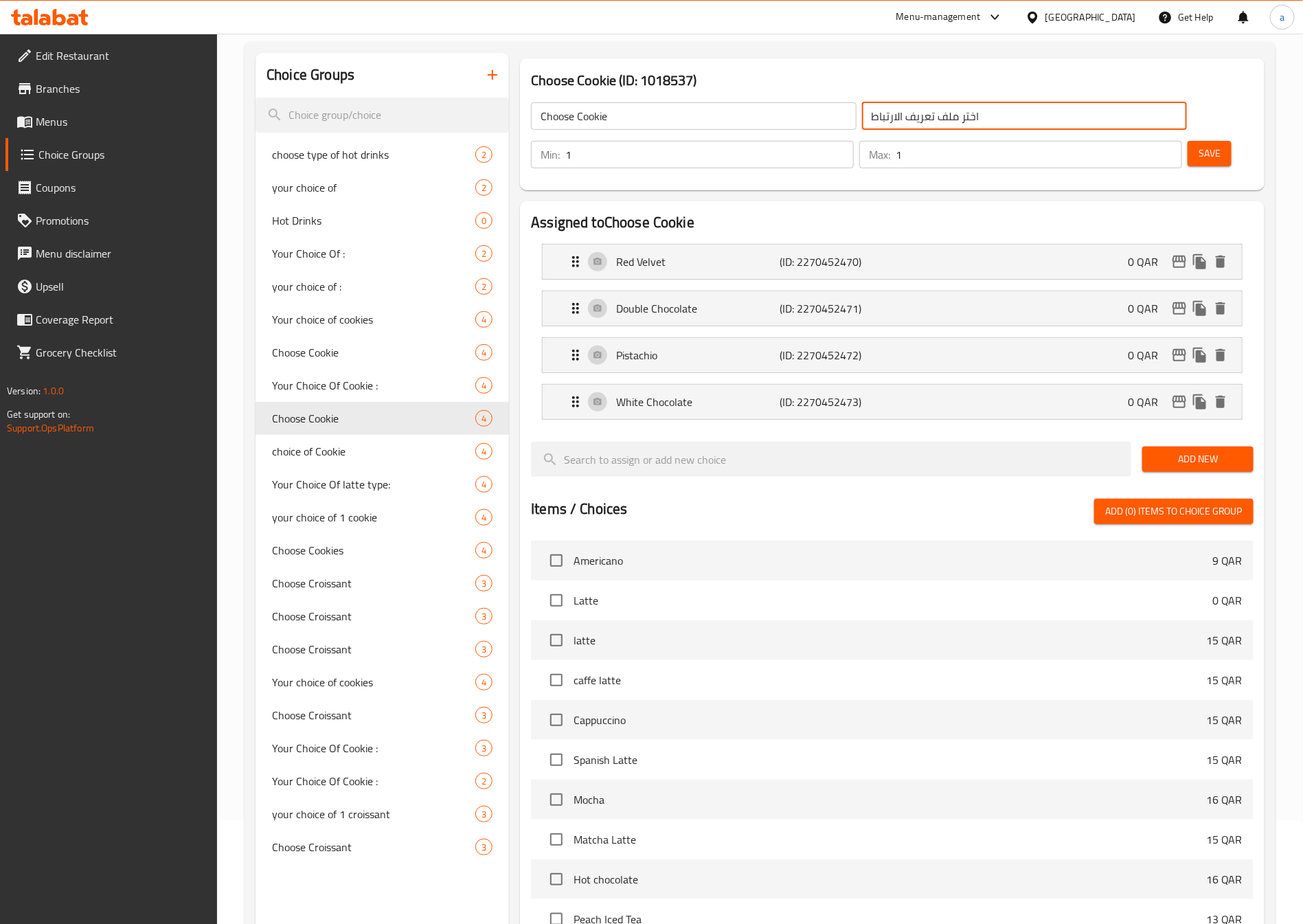
drag, startPoint x: 771, startPoint y: 114, endPoint x: 859, endPoint y: 125, distance: 88.7
click at [862, 125] on input "اختر ملف تعريف الارتباط" at bounding box center [1024, 116] width 325 height 27
type input "اختر من الكوكيز"
click at [1198, 145] on span "Save" at bounding box center [1209, 154] width 22 height 17
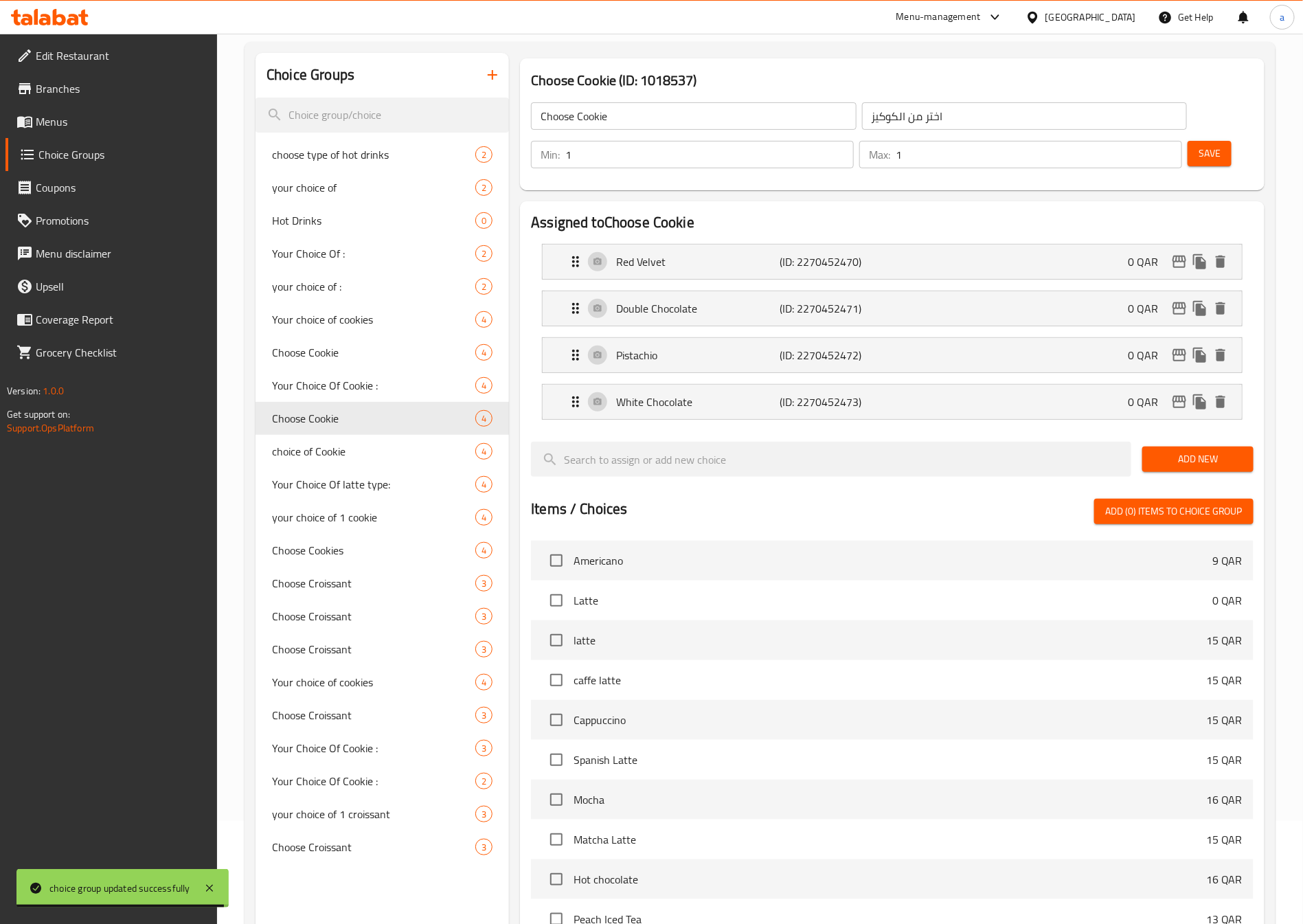
click at [110, 120] on span "Menus" at bounding box center [121, 121] width 171 height 16
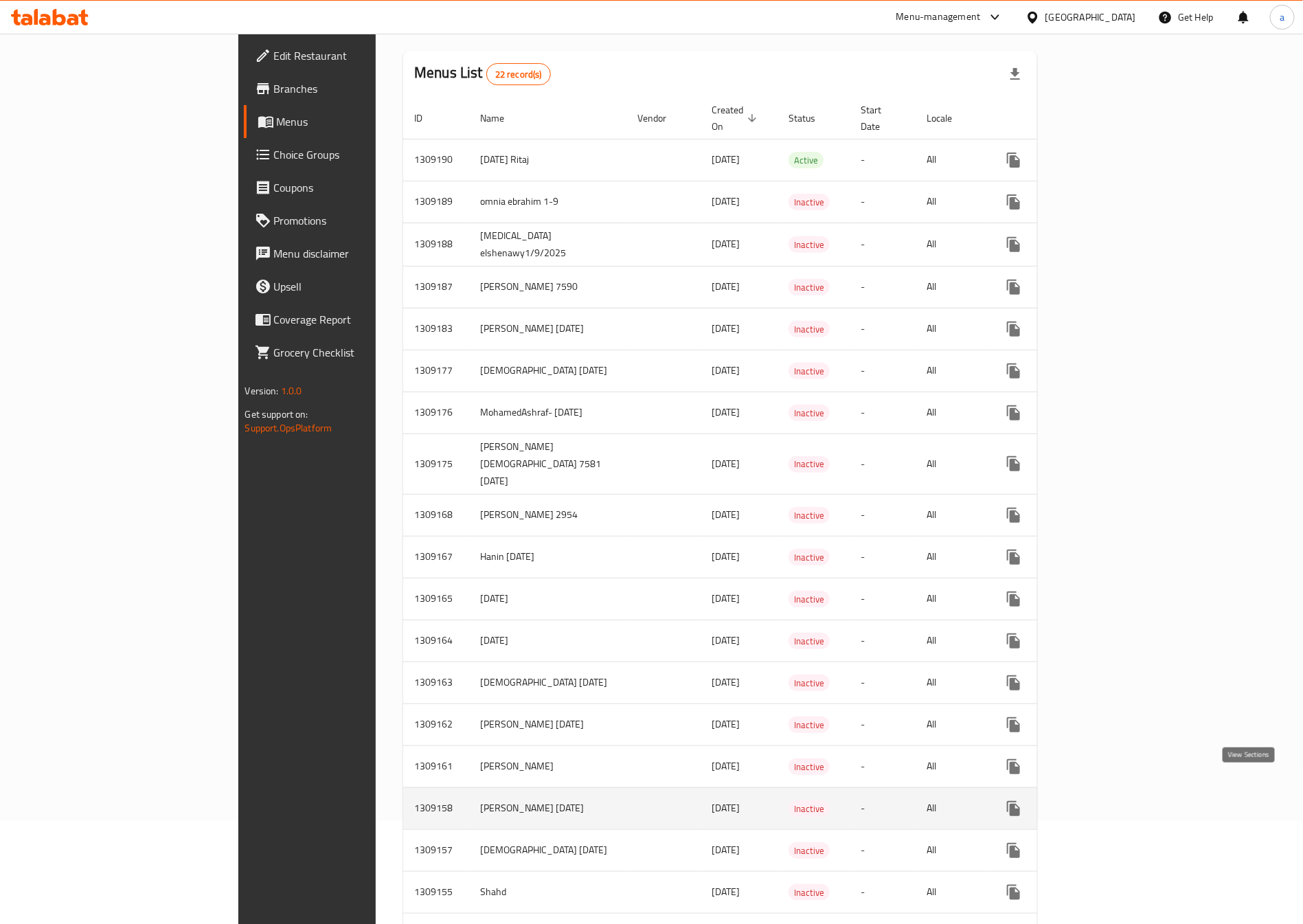
click at [1121, 800] on icon "enhanced table" at bounding box center [1112, 808] width 16 height 16
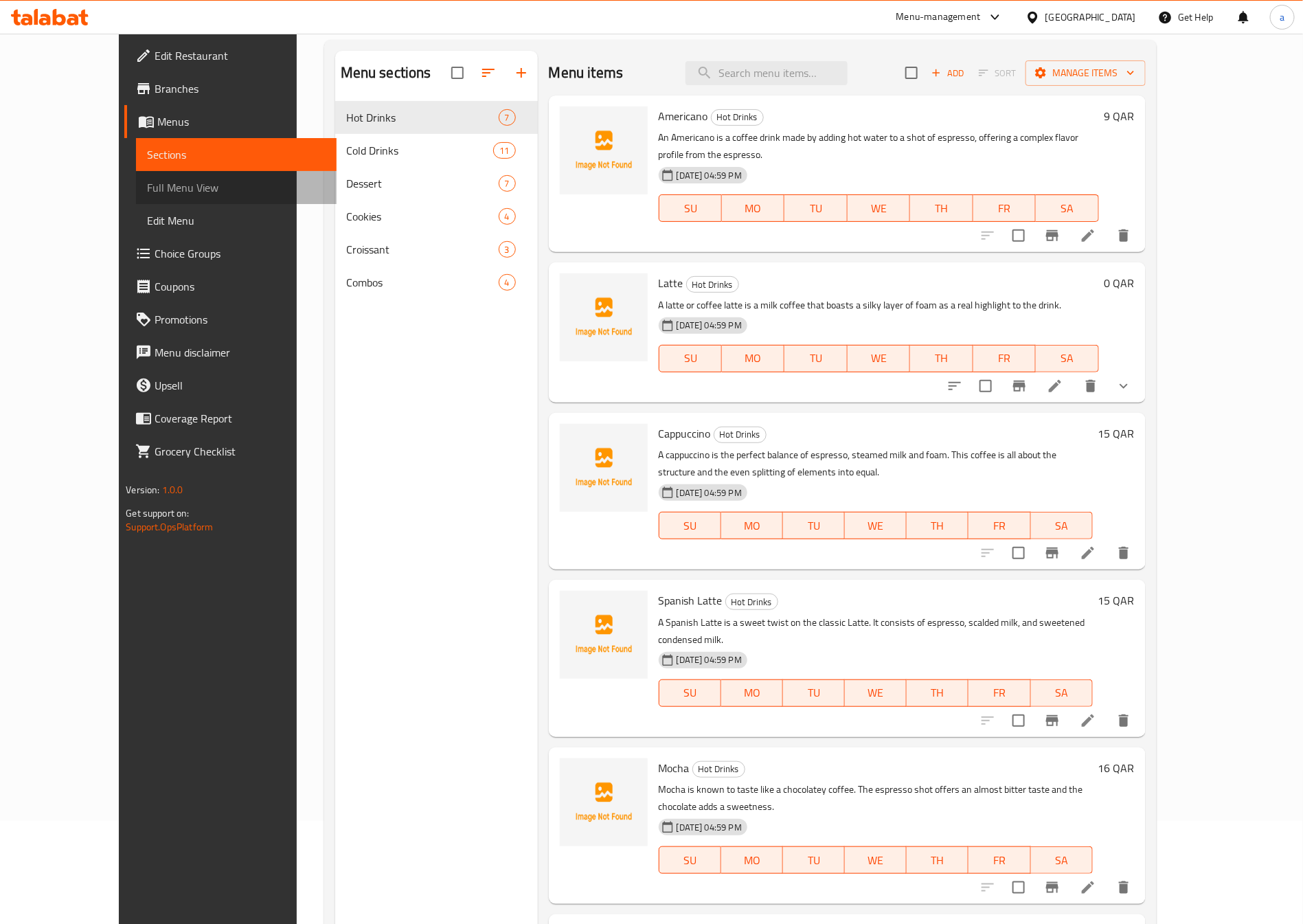
click at [147, 192] on span "Full Menu View" at bounding box center [236, 187] width 178 height 16
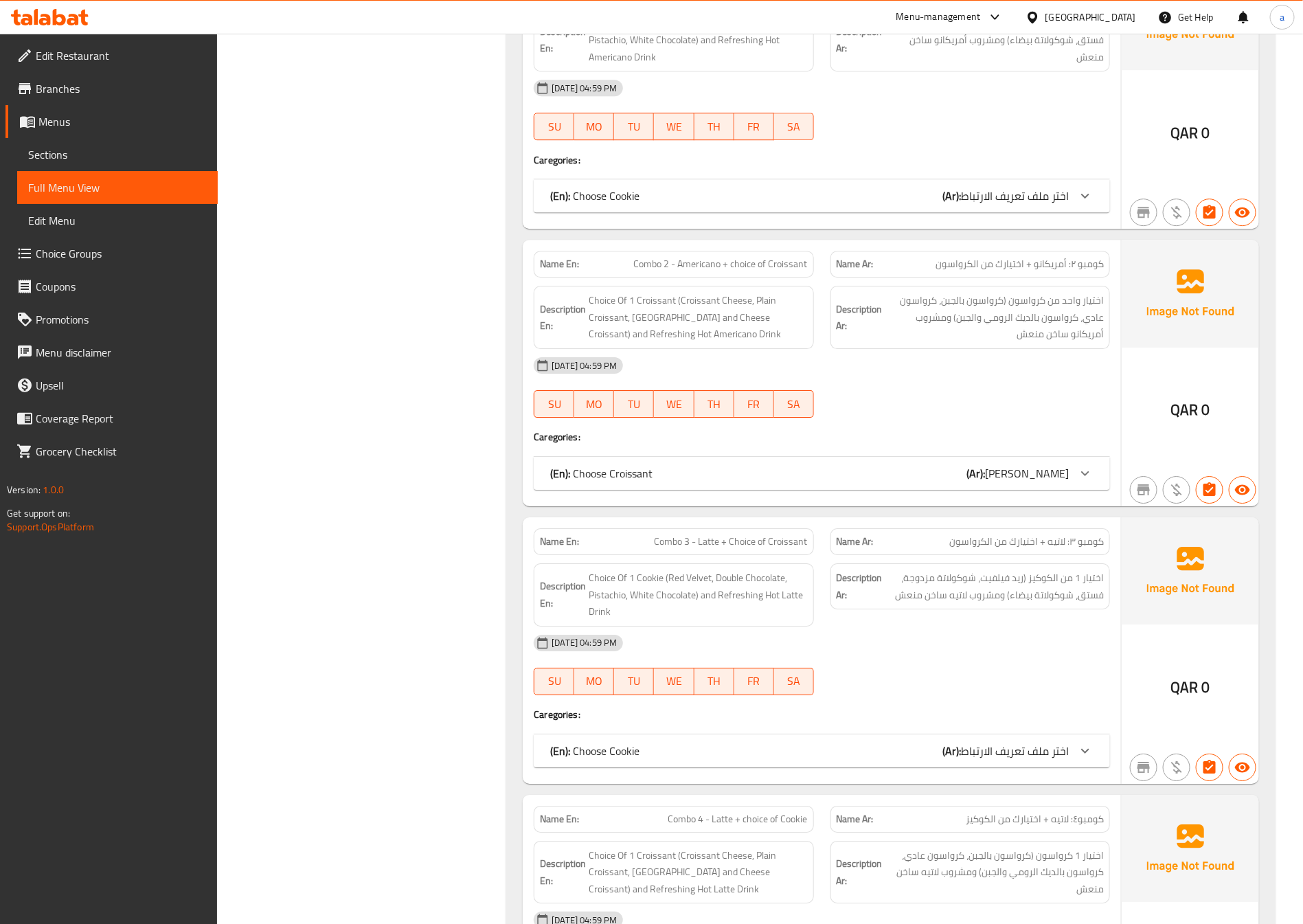
scroll to position [7063, 0]
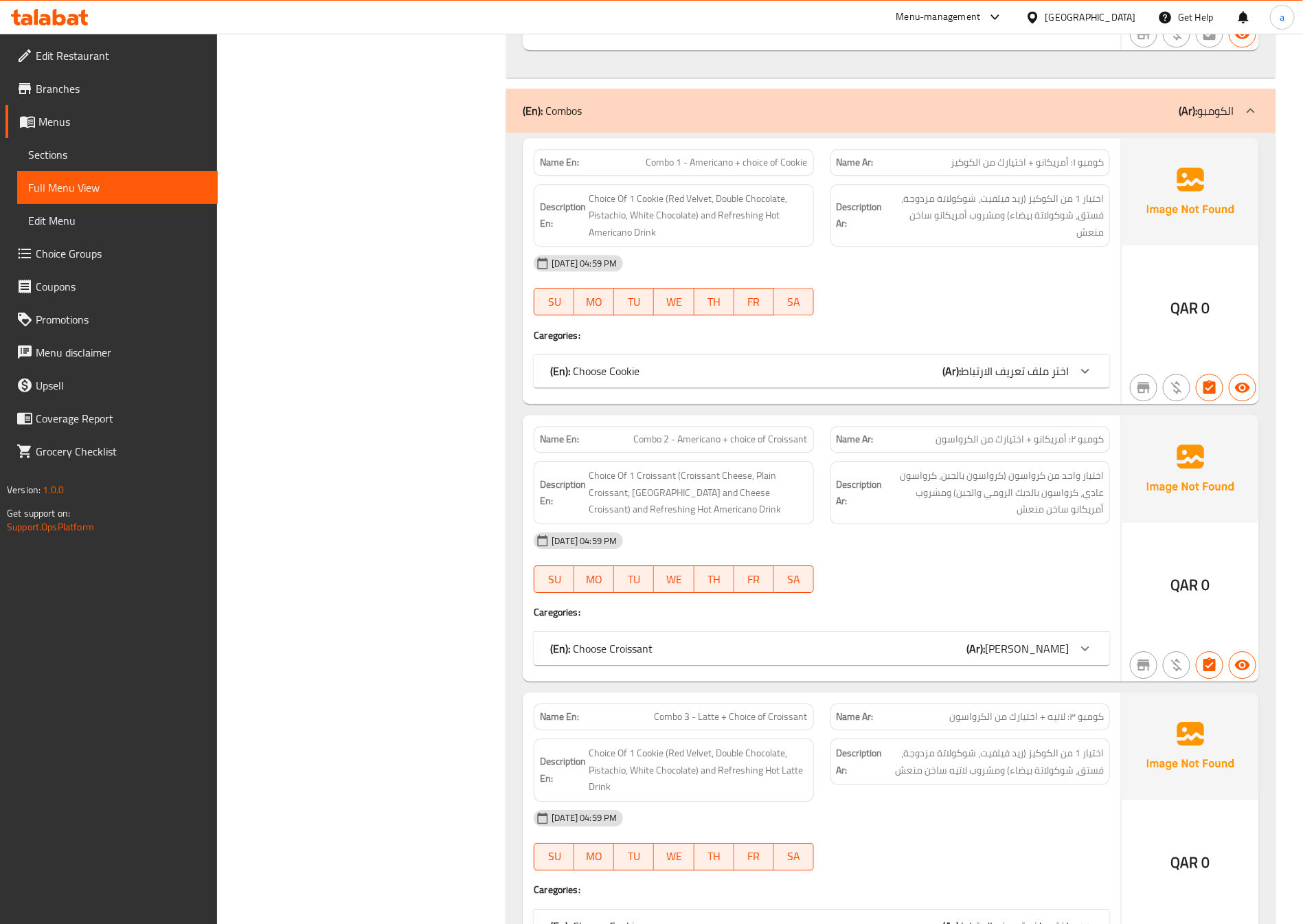
click at [93, 248] on span "Choice Groups" at bounding box center [121, 253] width 171 height 16
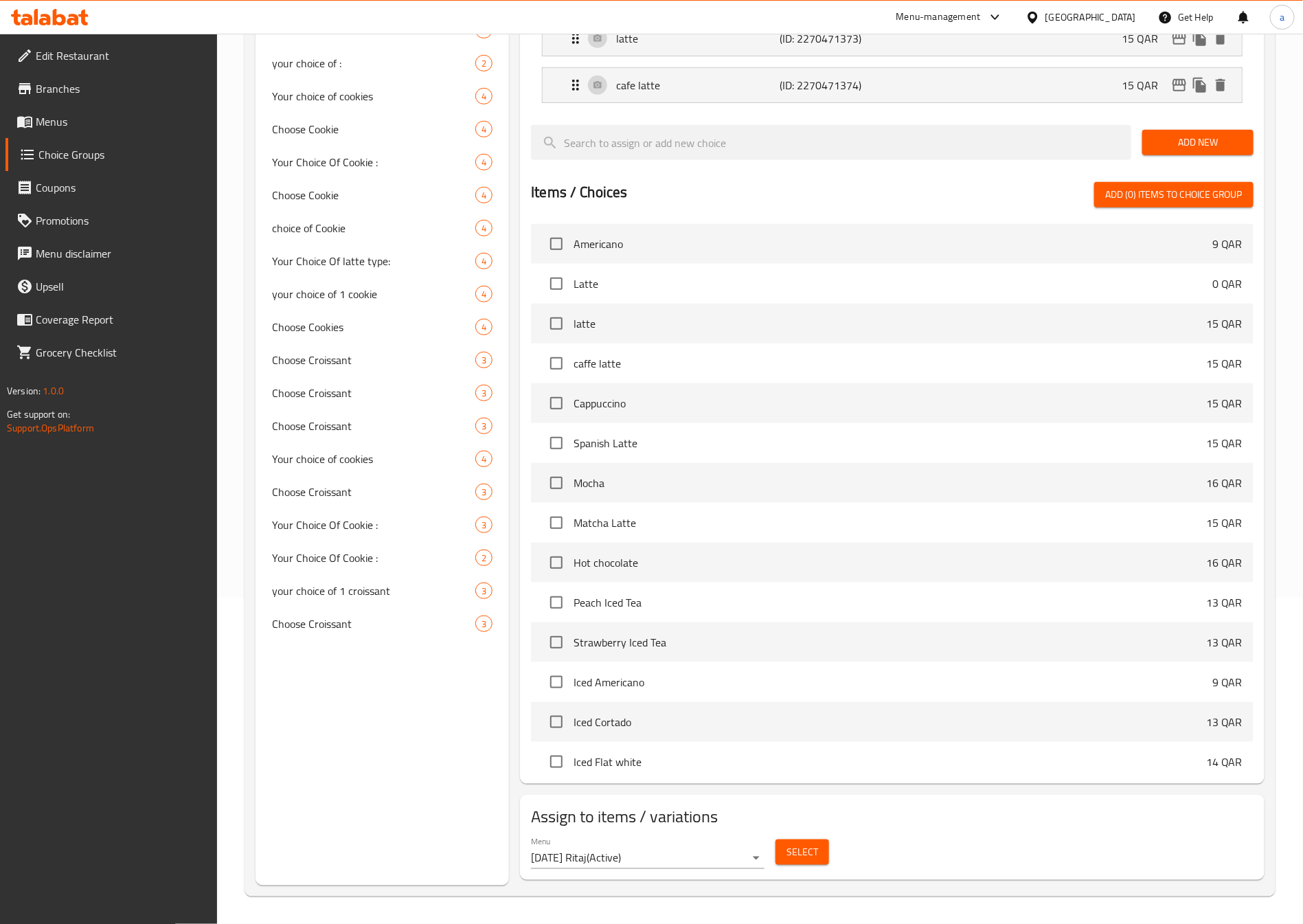
scroll to position [194, 0]
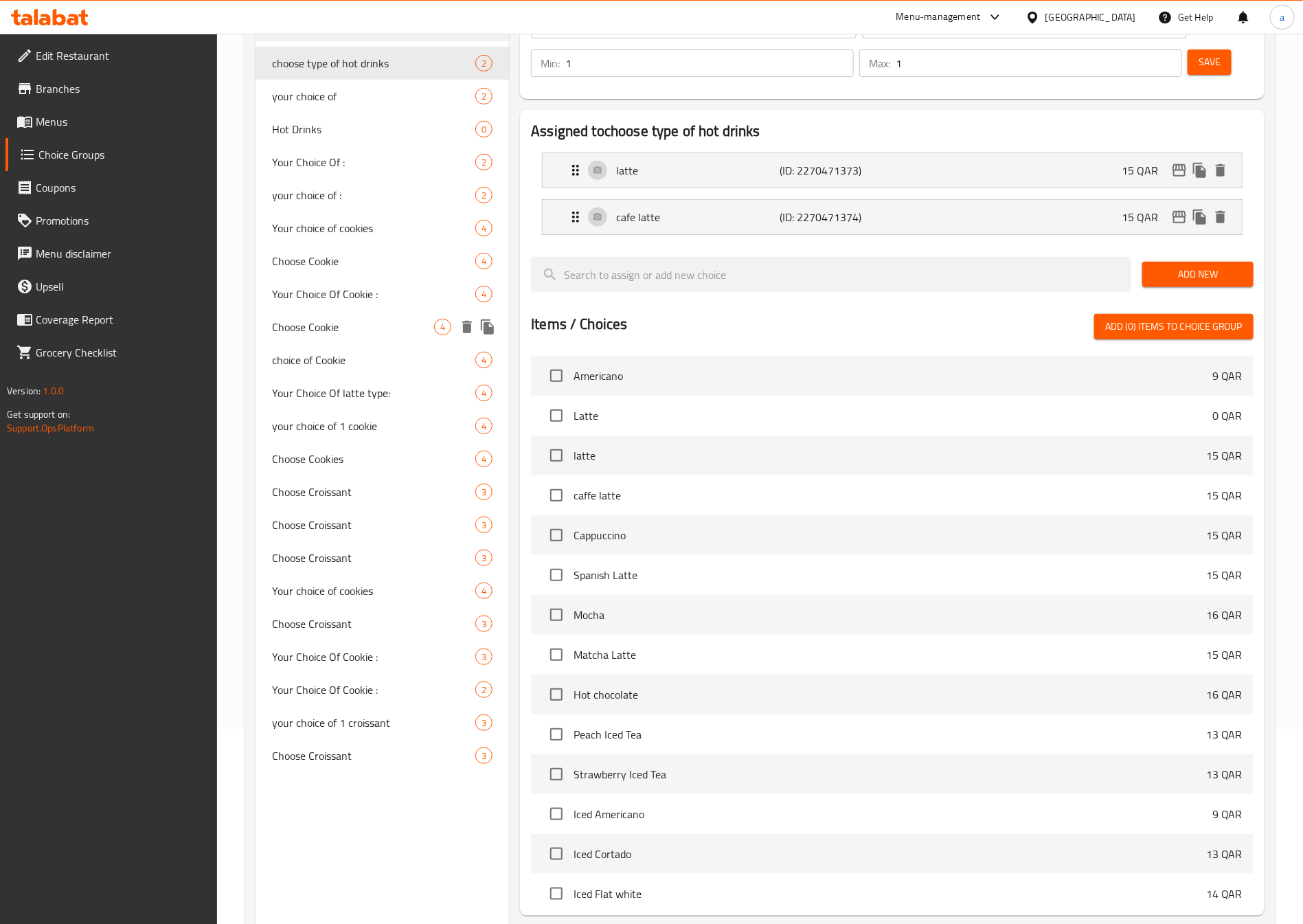
click at [346, 333] on span "Choose Cookie" at bounding box center [353, 327] width 162 height 16
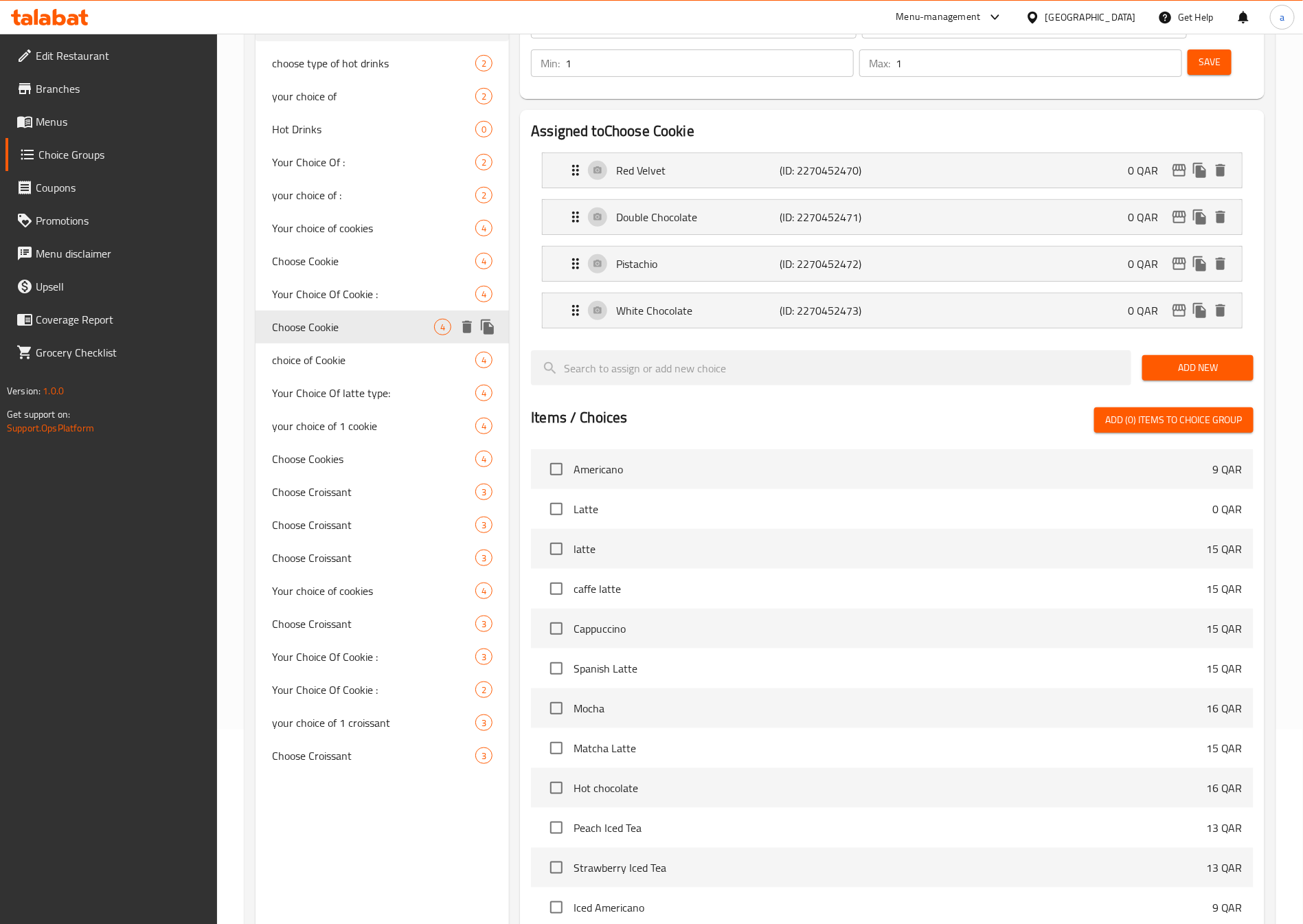
type input "Choose Cookie"
type input "اختر من الكوكيز"
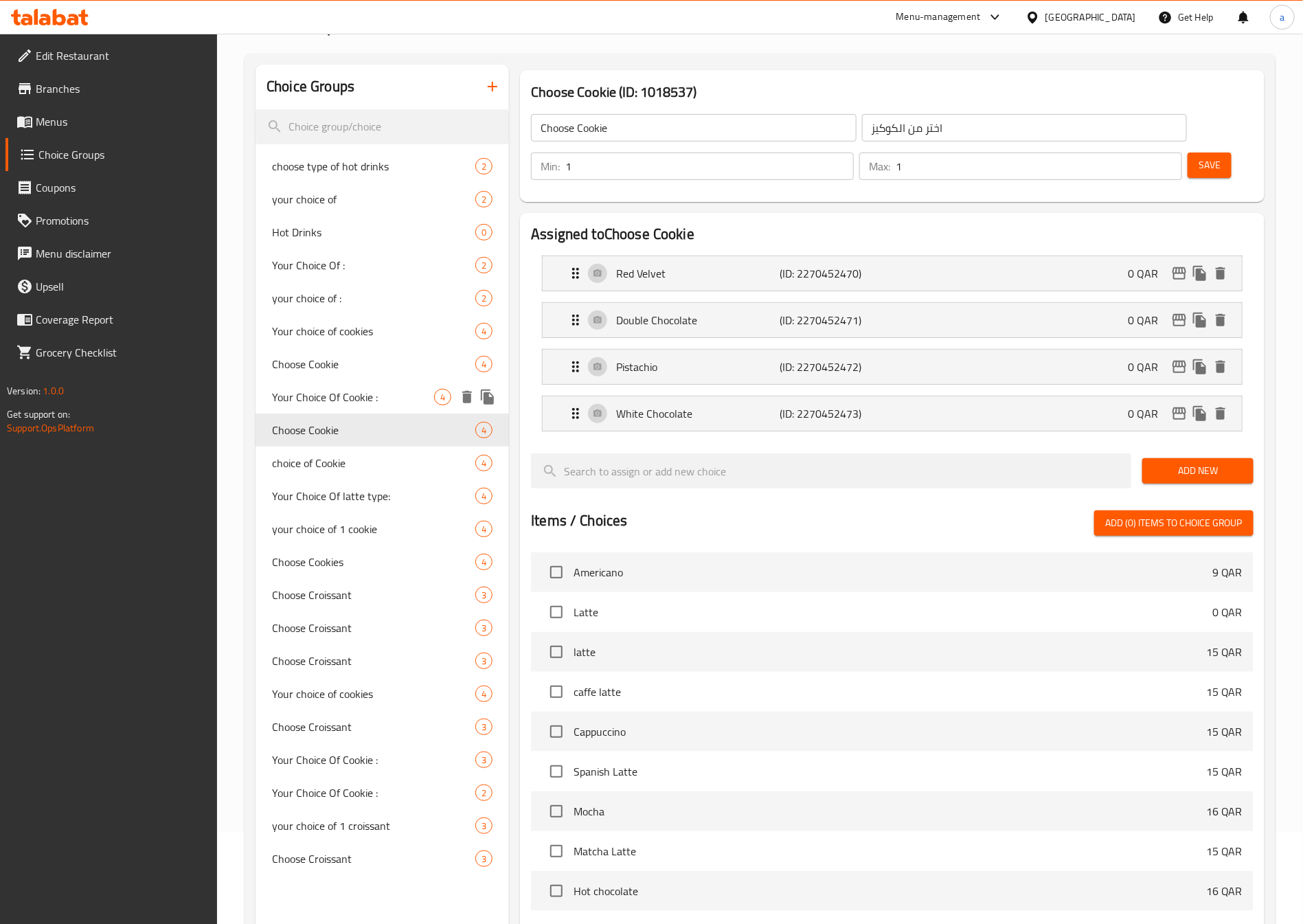
click at [348, 380] on div "Your Choice Of Cookie : 4" at bounding box center [382, 396] width 254 height 33
type input "Your Choice Of Cookie :"
type input "إختيارك من كوكيز:"
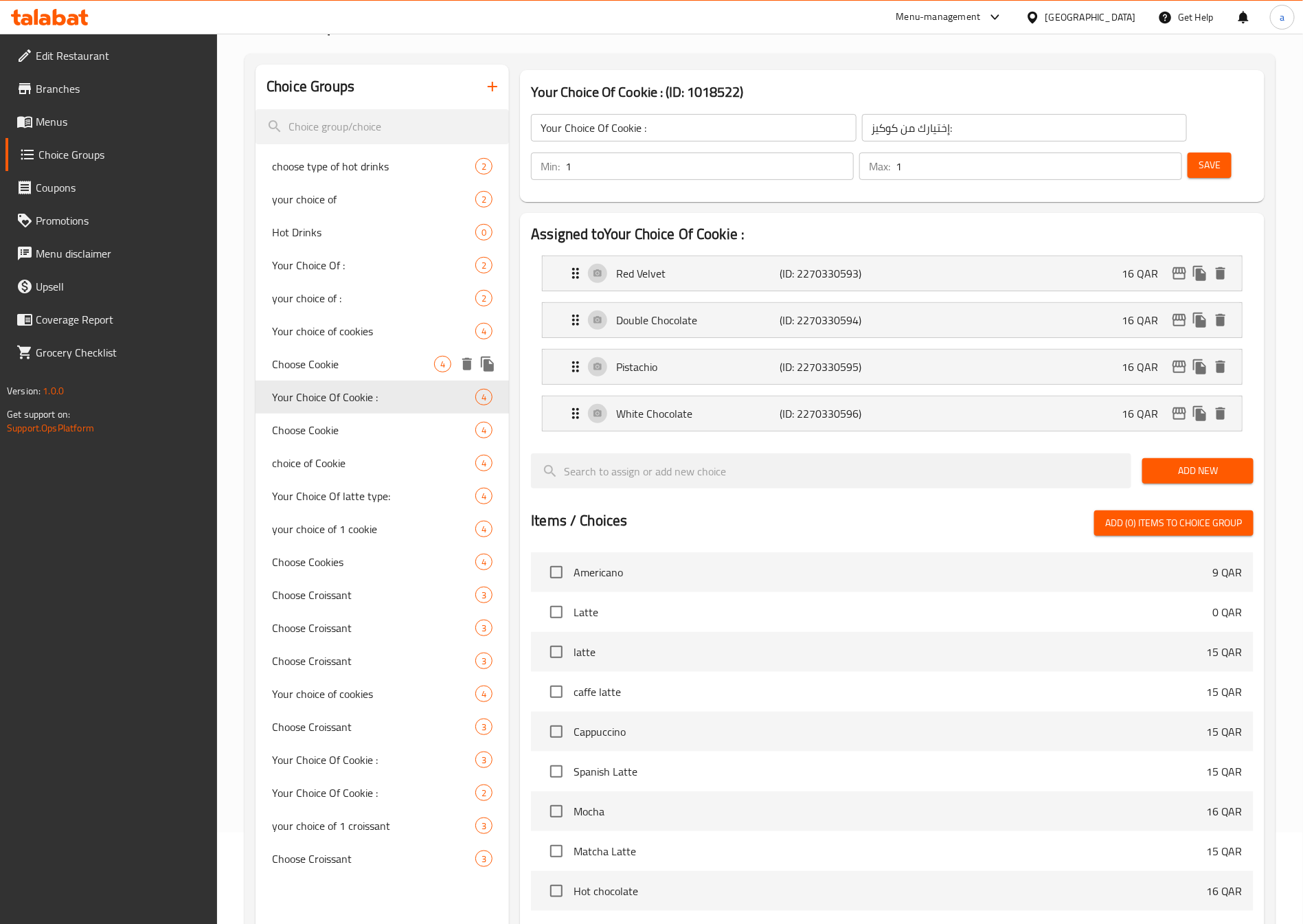
click at [351, 369] on span "Choose Cookie" at bounding box center [353, 363] width 162 height 16
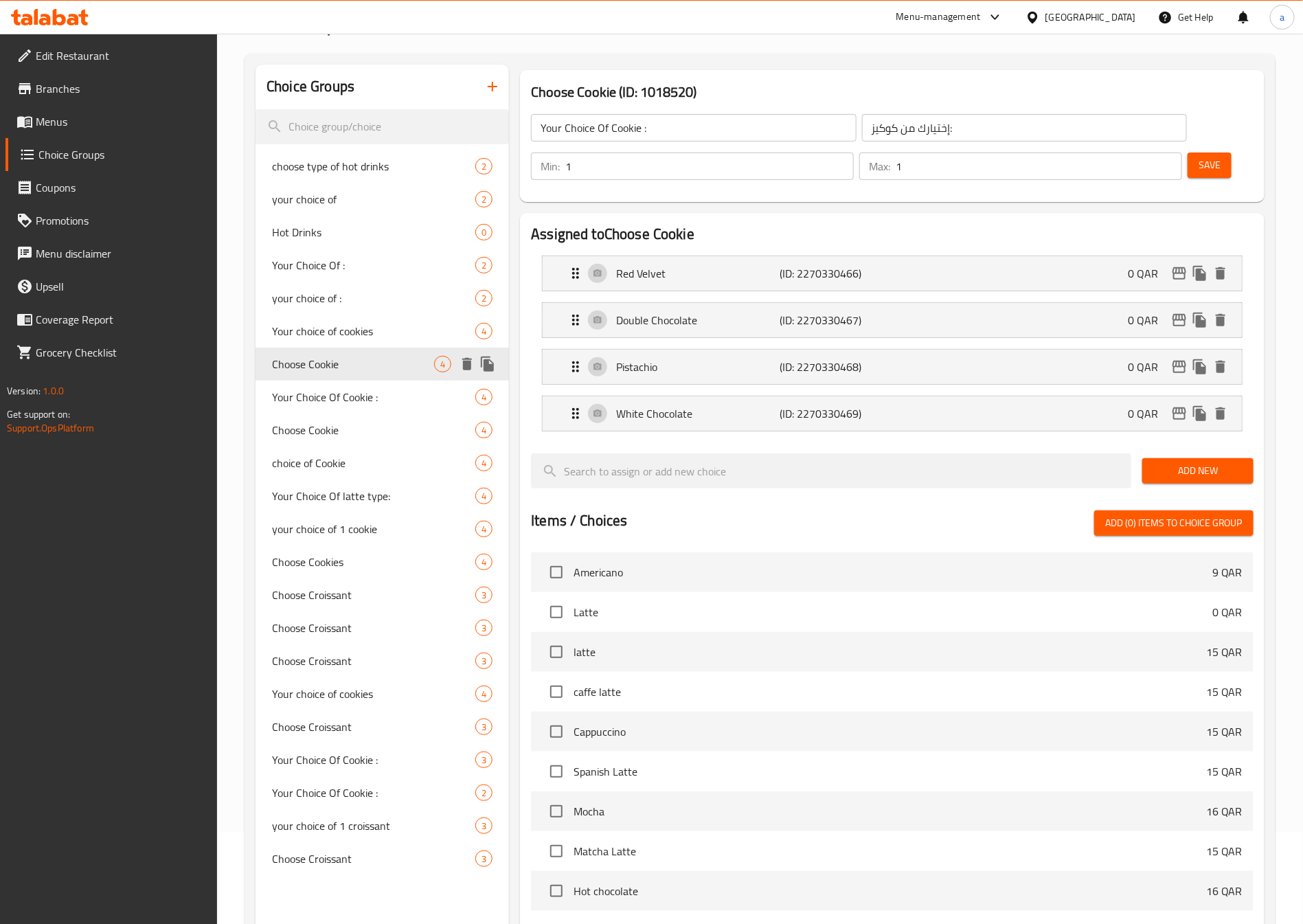
type input "Choose Cookie"
type input "اختر الكوكي"
click at [353, 343] on div "Your choice of cookies 4" at bounding box center [382, 331] width 254 height 33
type input "Your choice of cookies"
type input "اختيارك من تلكوكيز"
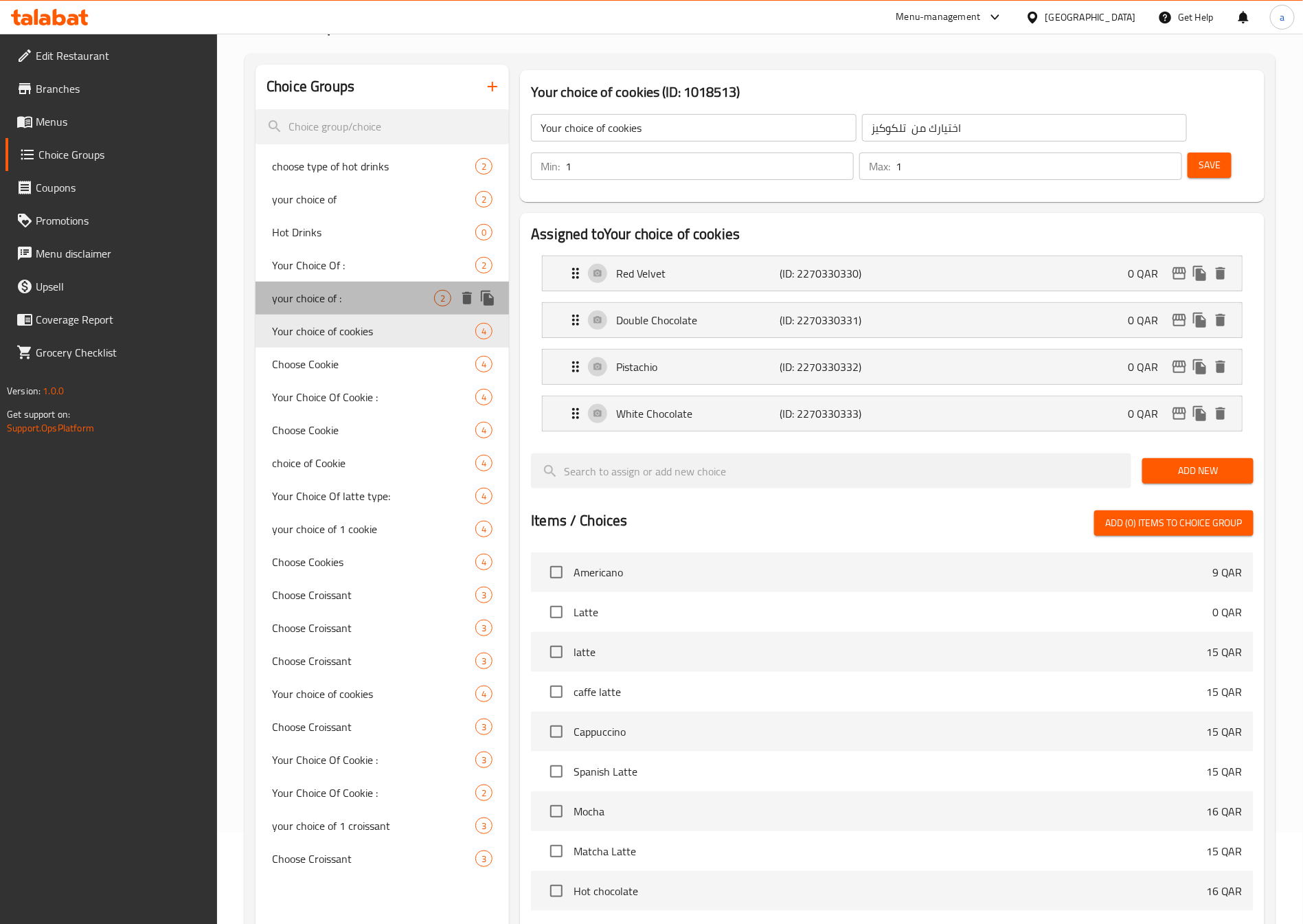
click at [361, 305] on span "your choice of :" at bounding box center [353, 298] width 162 height 16
type input "your choice of :"
type input "اختيارك من :"
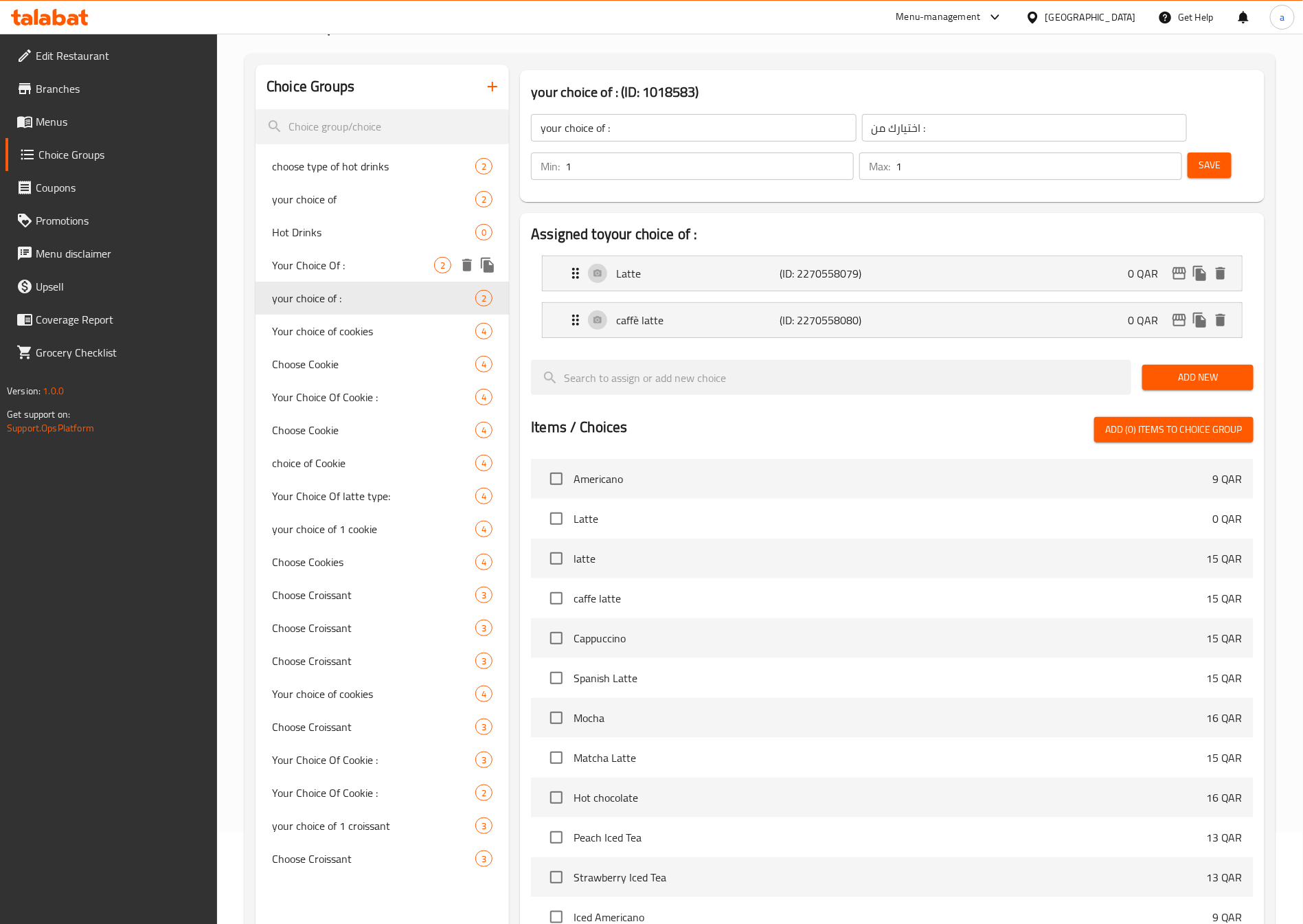
click at [359, 265] on span "Your Choice Of :" at bounding box center [353, 265] width 162 height 16
type input "Your Choice Of :"
type input "أختيارك من :"
click at [346, 208] on div "your choice of 2" at bounding box center [382, 199] width 254 height 33
type input "your choice of"
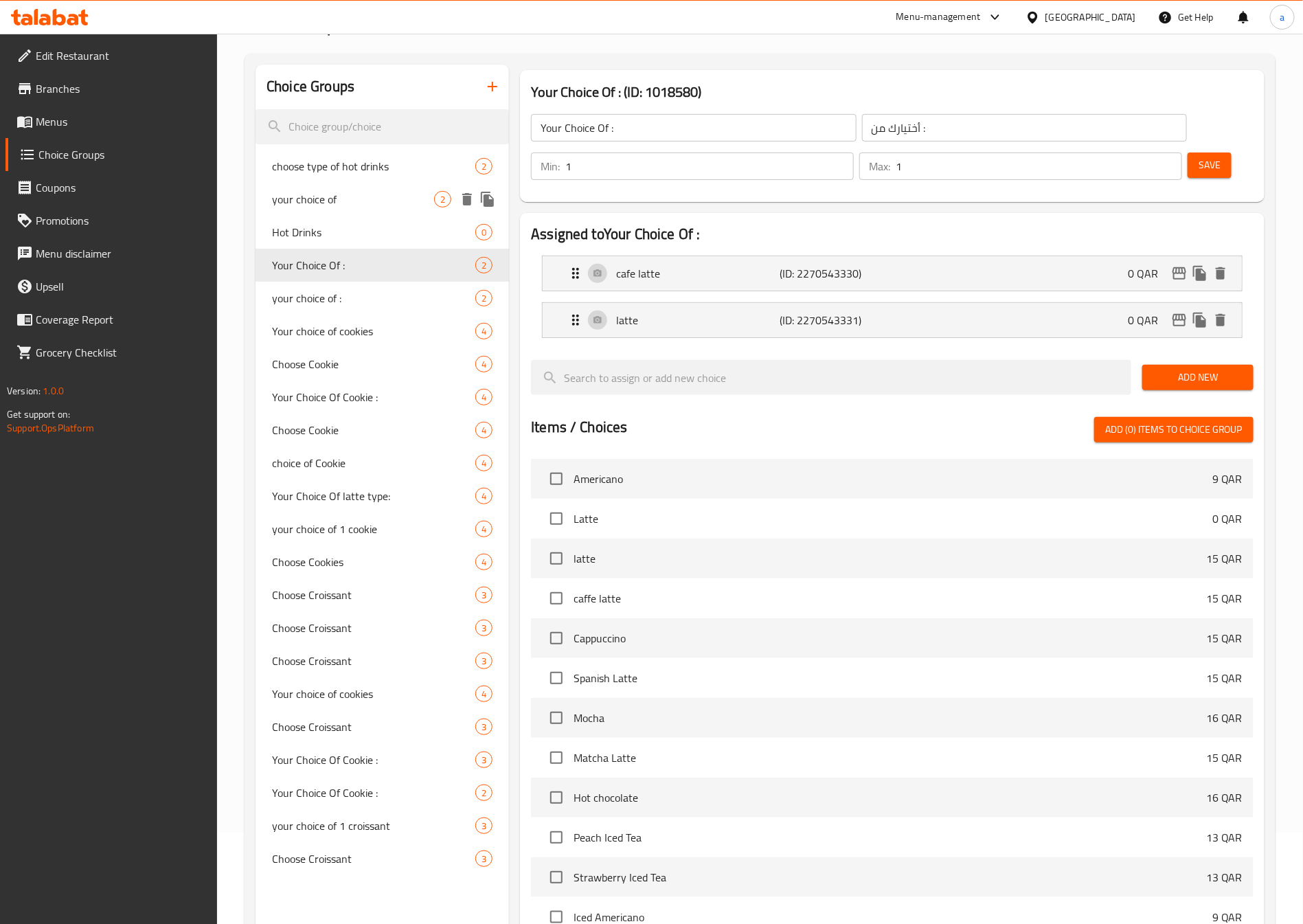
type input "اختيارك من"
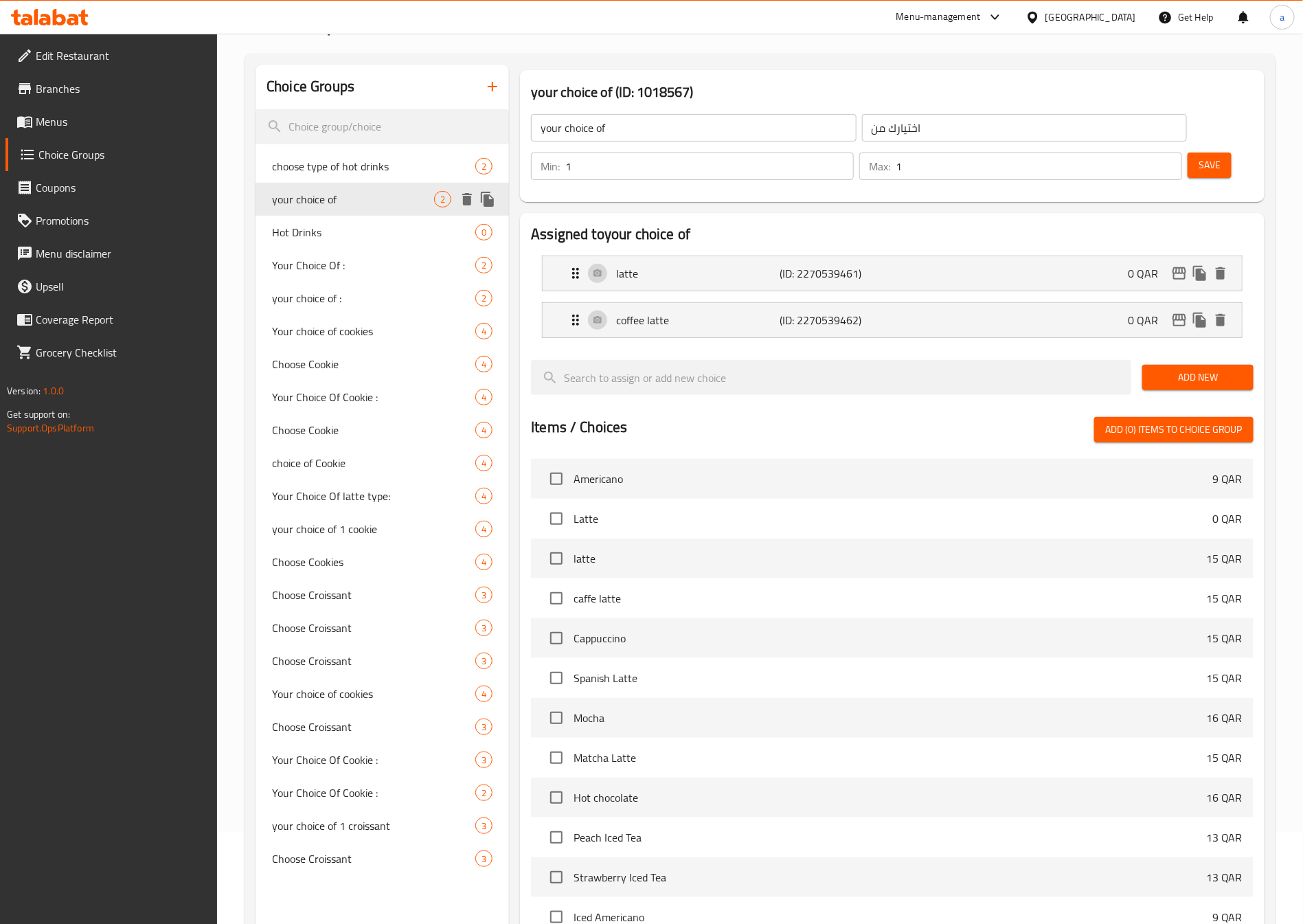
drag, startPoint x: 348, startPoint y: 188, endPoint x: 350, endPoint y: 209, distance: 21.1
click at [348, 188] on div "your choice of 2" at bounding box center [382, 199] width 254 height 33
click at [350, 216] on div "Hot Drinks 0" at bounding box center [382, 232] width 254 height 33
type input "Hot Drinks"
type input "اختيارك من المشروبات الساخنة"
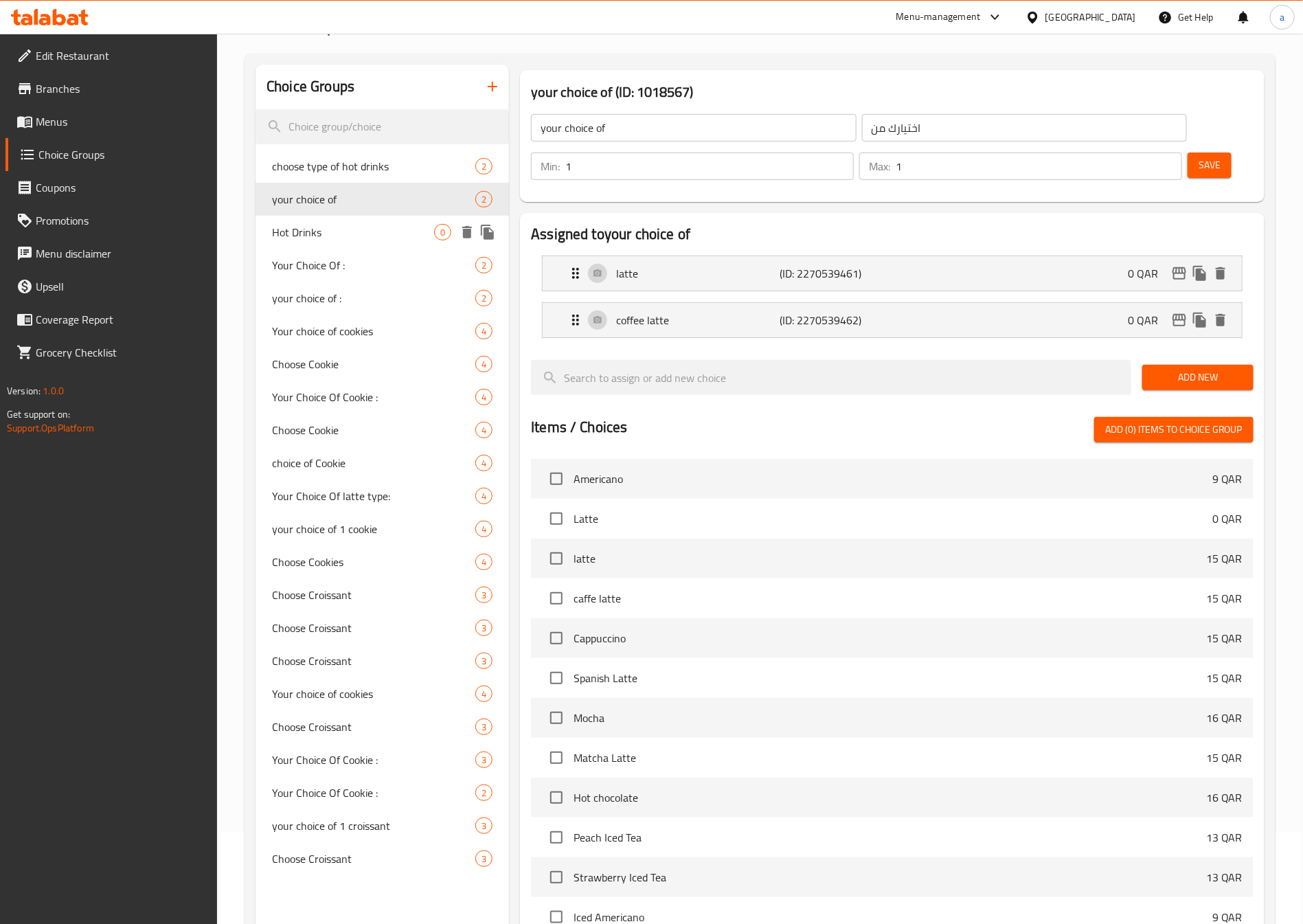
type input "0"
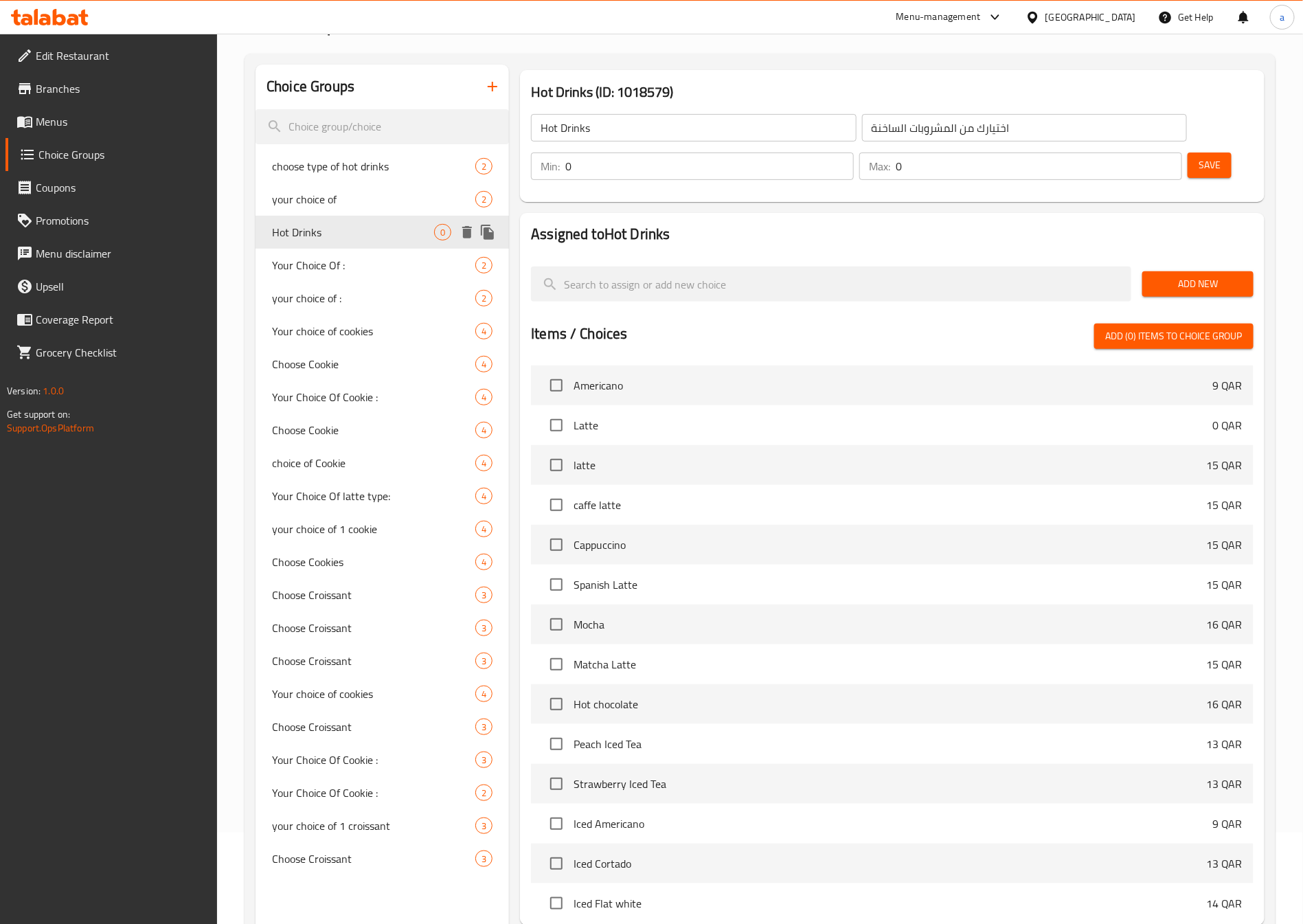
click at [350, 246] on div "Hot Drinks 0" at bounding box center [382, 232] width 254 height 33
click at [349, 272] on div "Your Choice Of : 2" at bounding box center [382, 265] width 254 height 33
type input "Your Choice Of :"
type input "أختيارك من :"
type input "1"
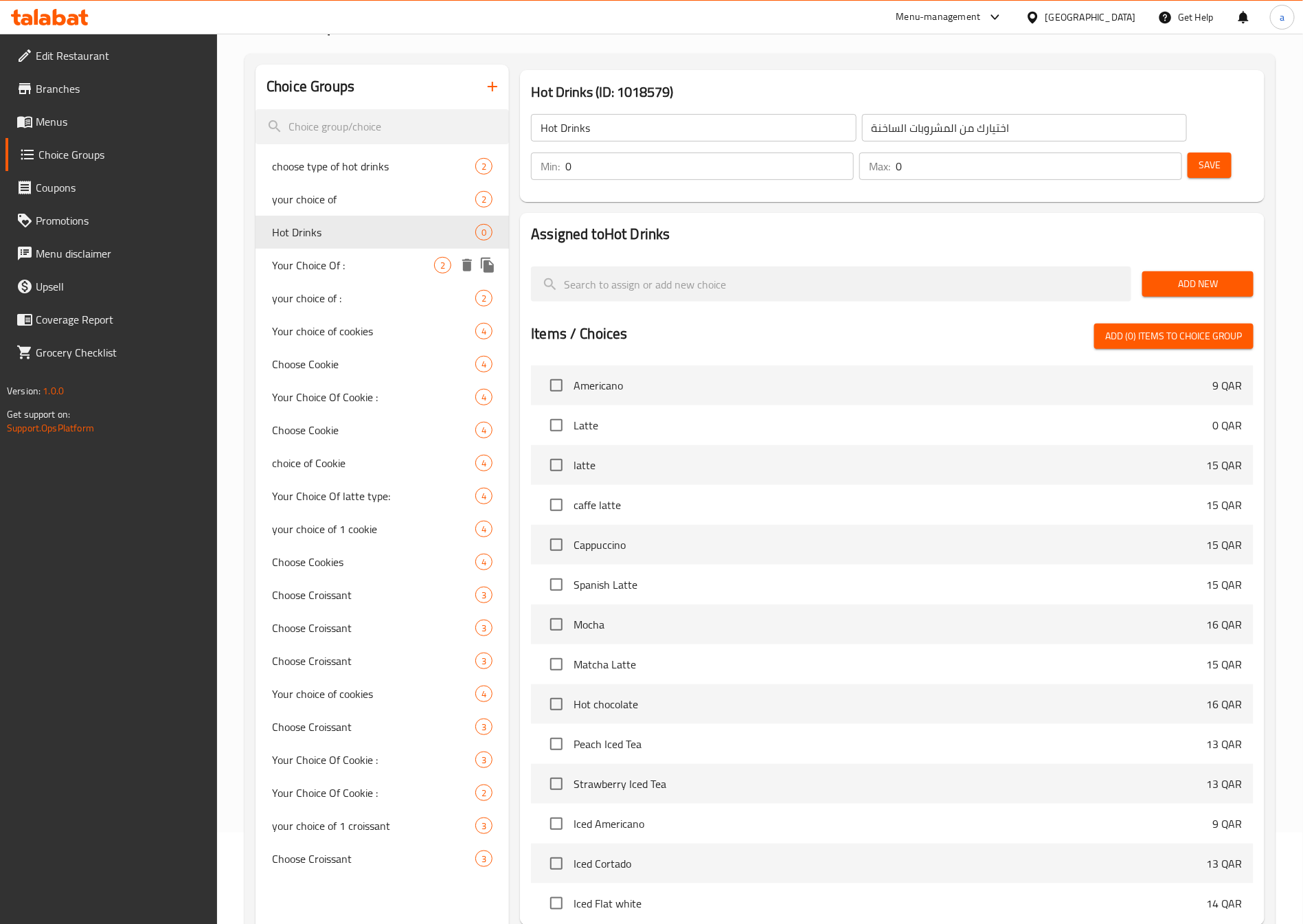
type input "1"
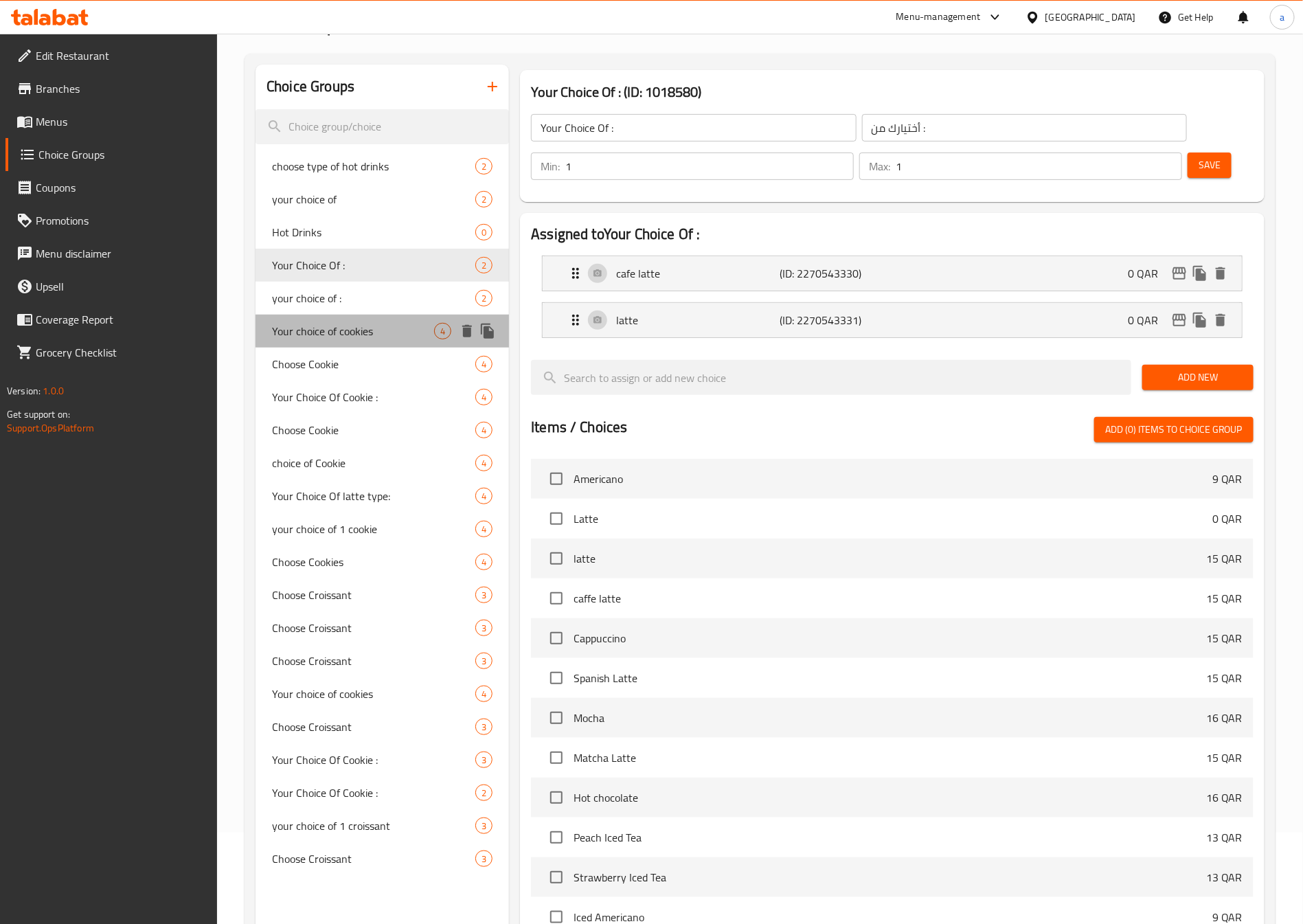
click at [346, 322] on span "Your choice of cookies" at bounding box center [353, 330] width 162 height 16
type input "Your choice of cookies"
type input "اختيارك من تلكوكيز"
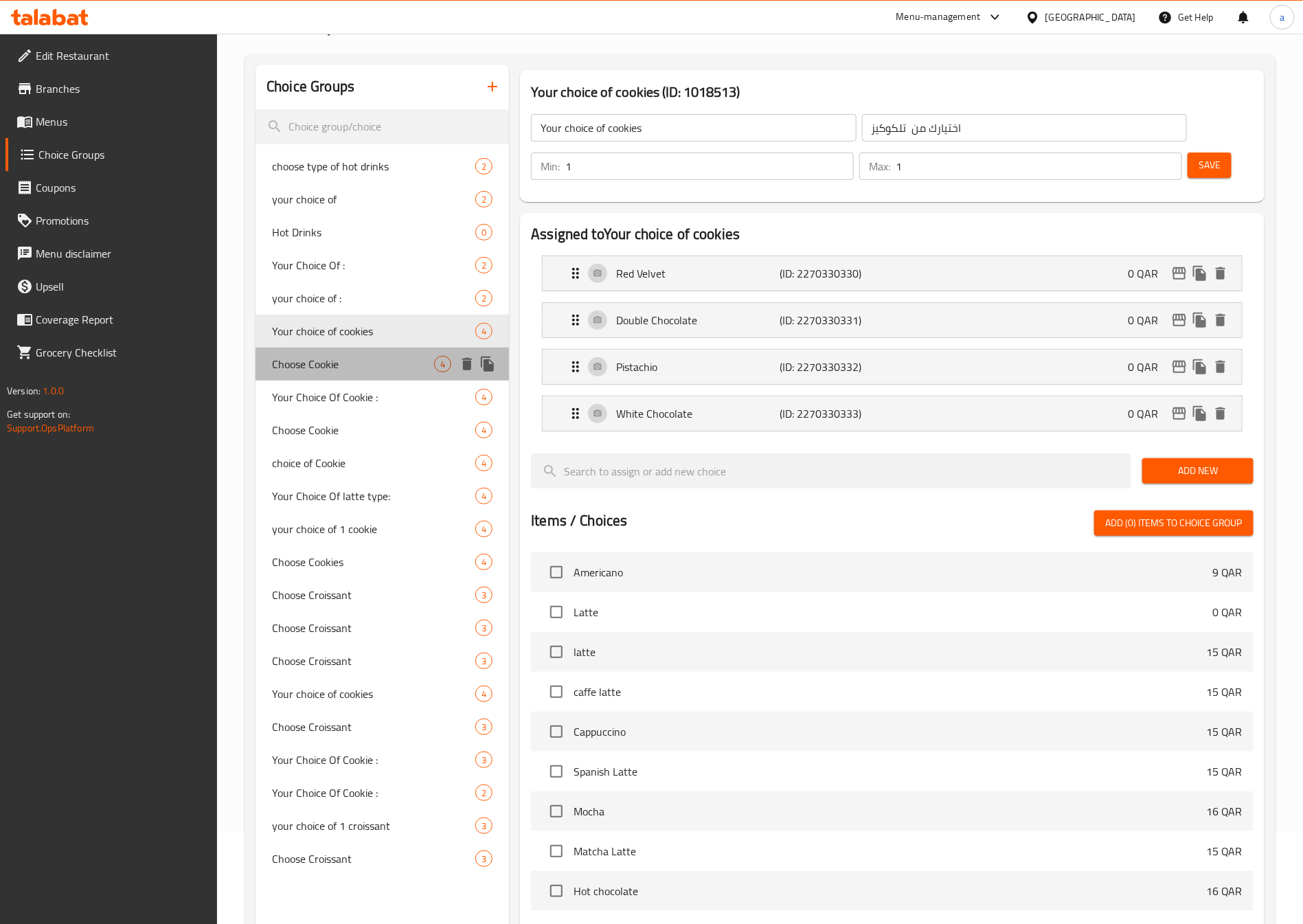
click at [350, 367] on span "Choose Cookie" at bounding box center [353, 363] width 162 height 16
type input "Choose Cookie"
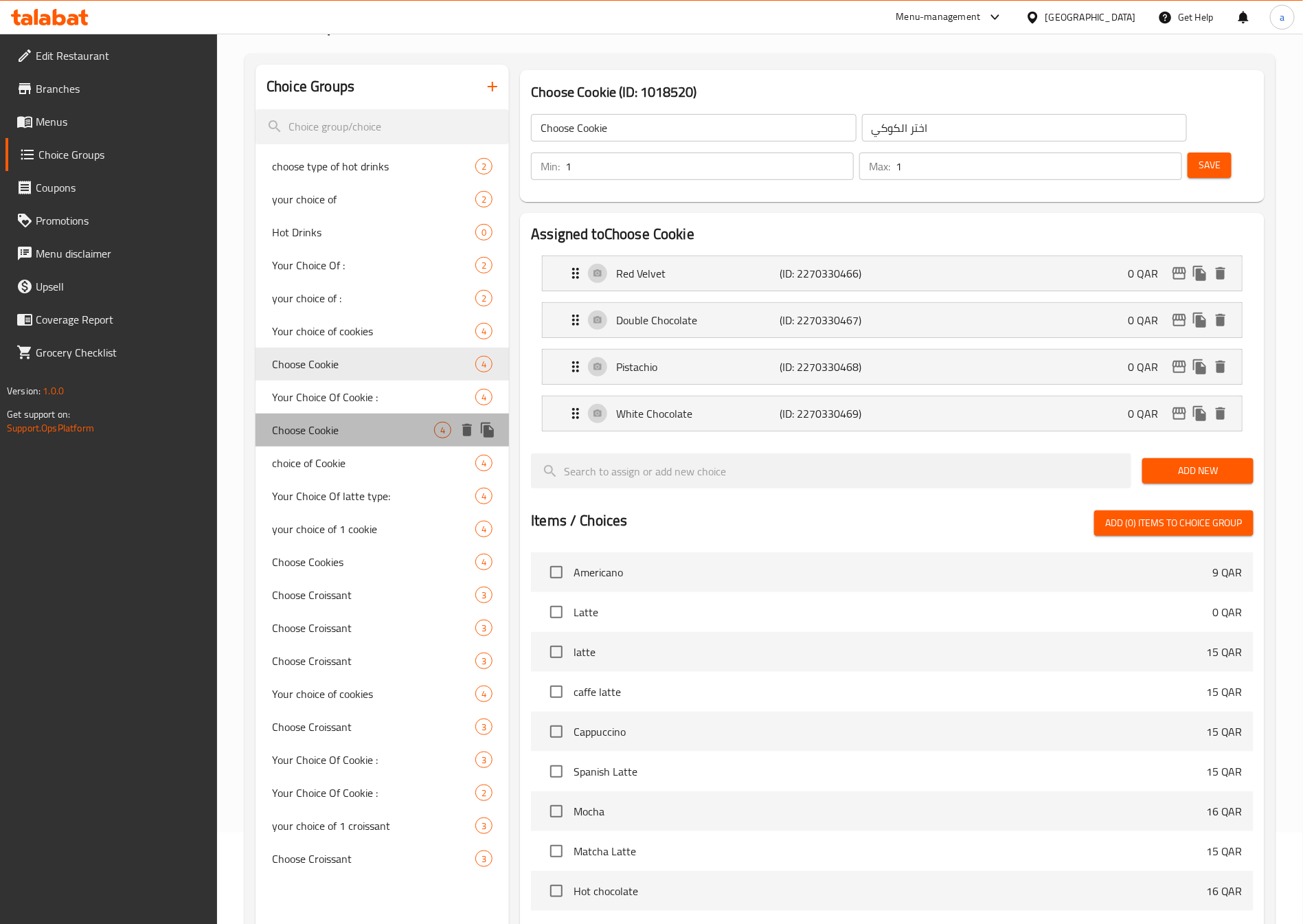
click at [366, 424] on span "Choose Cookie" at bounding box center [353, 429] width 162 height 16
type input "اختر من الكوكيز"
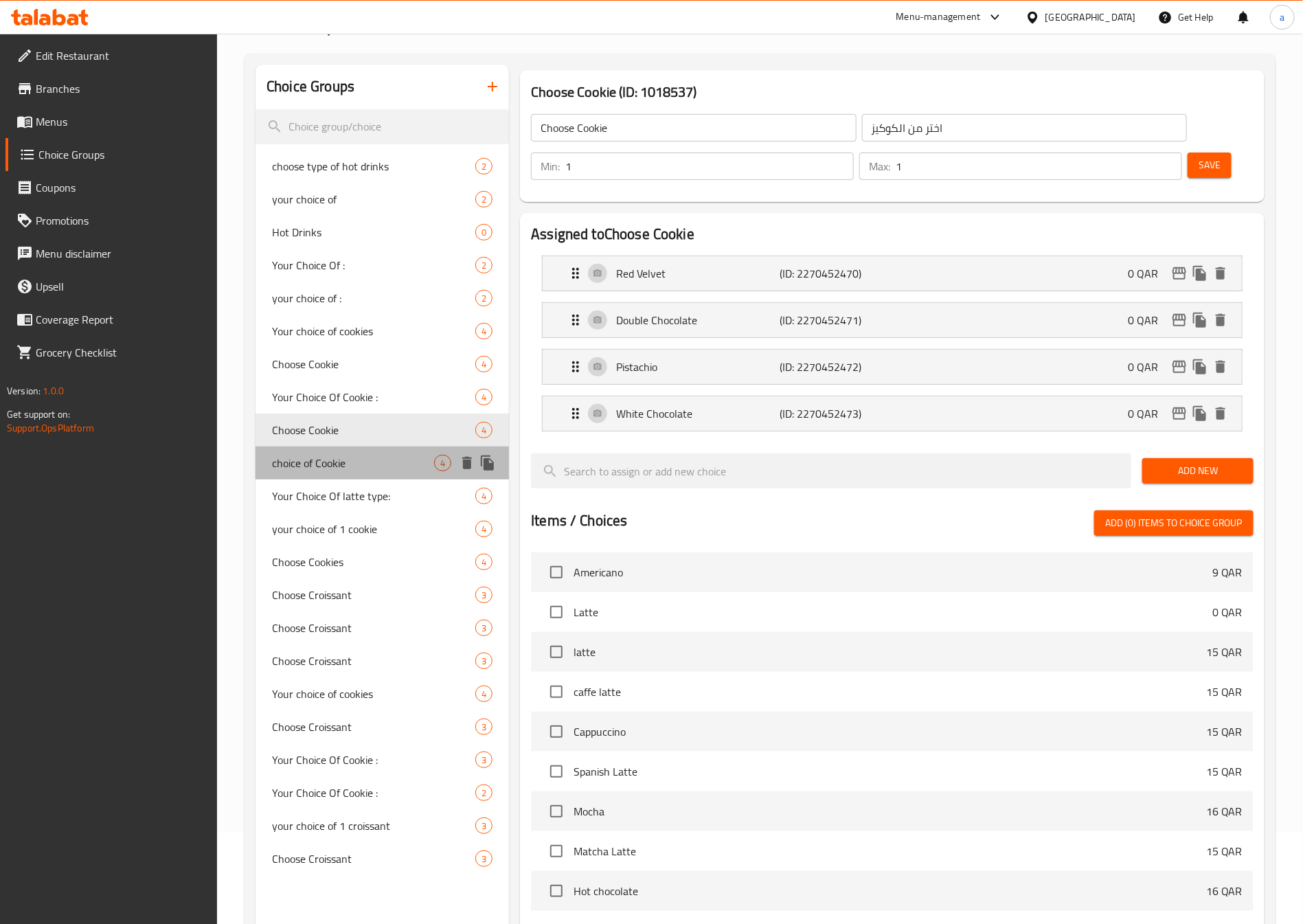
click at [373, 474] on div "choice of Cookie 4" at bounding box center [382, 462] width 254 height 33
type input "choice of Cookie"
type input "اختيارك من الكوكيز"
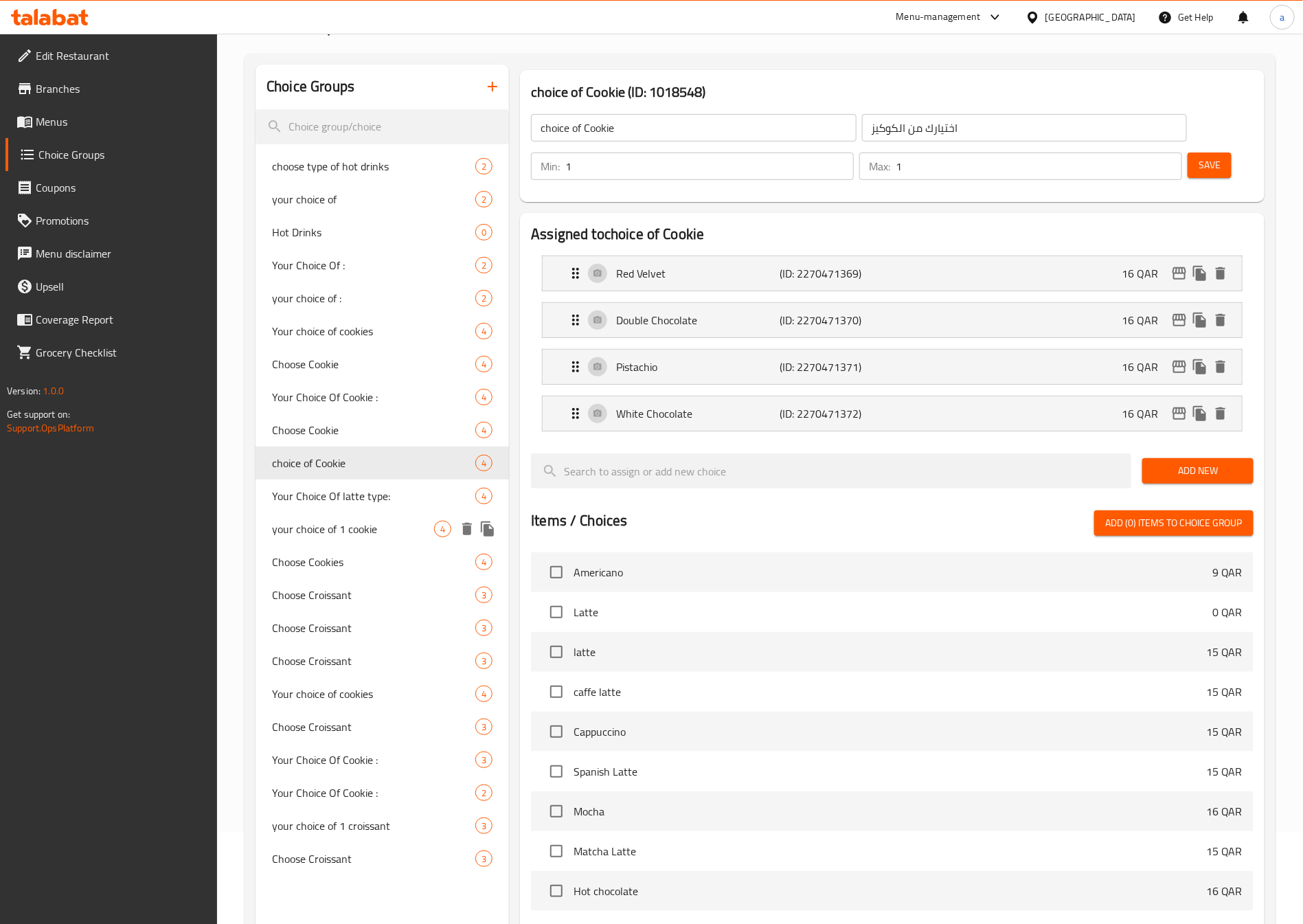
click at [376, 515] on div "your choice of 1 cookie 4" at bounding box center [382, 529] width 254 height 33
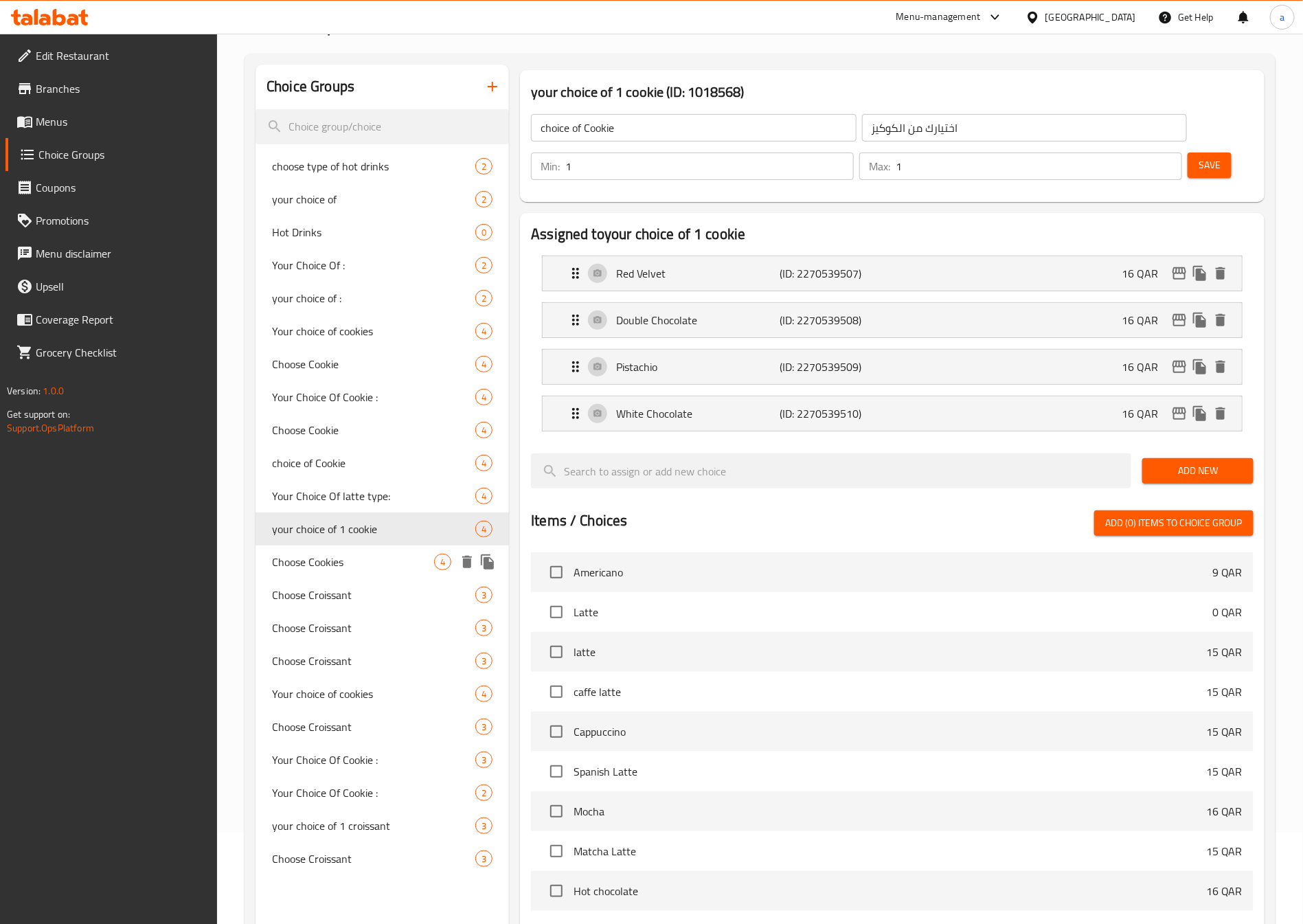
type input "your choice of 1 cookie"
type input "اختيارك من الكوكي"
type input "4"
click at [388, 559] on span "Choose Cookies" at bounding box center [353, 561] width 162 height 16
type input "Choose Cookies"
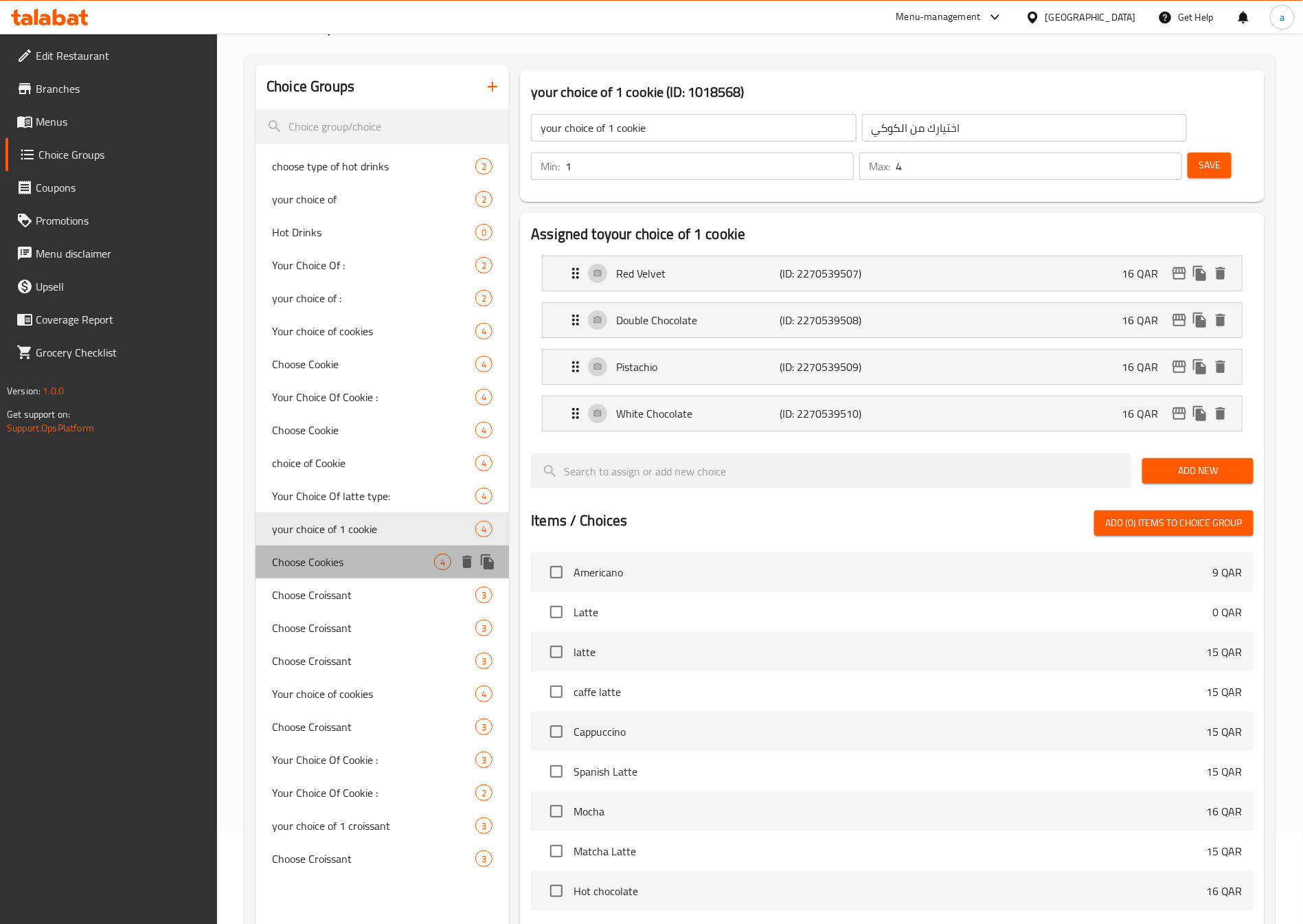
type input "اختيارك من الكوكيز"
type input "1"
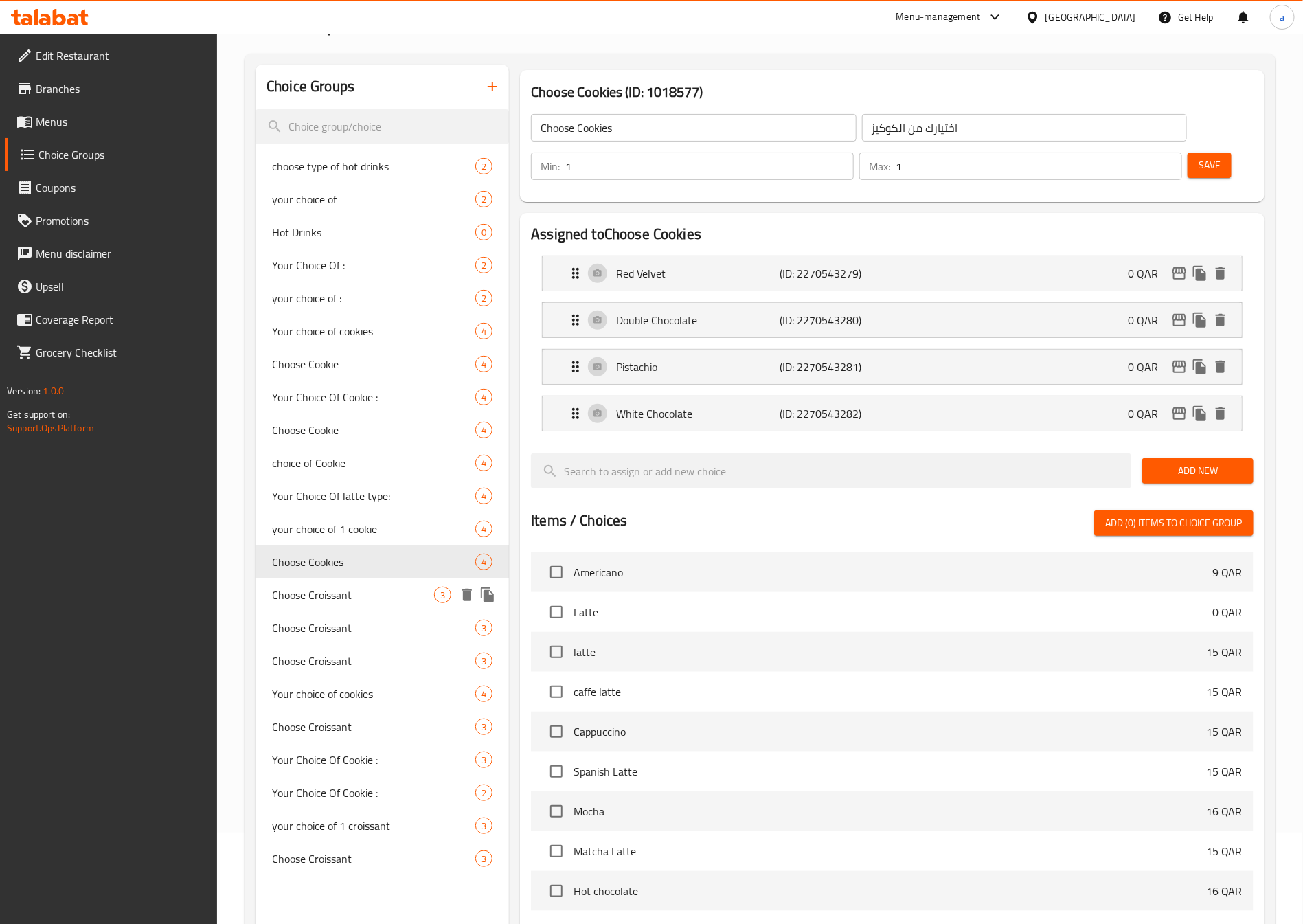
click at [385, 588] on span "Choose Croissant" at bounding box center [353, 594] width 162 height 16
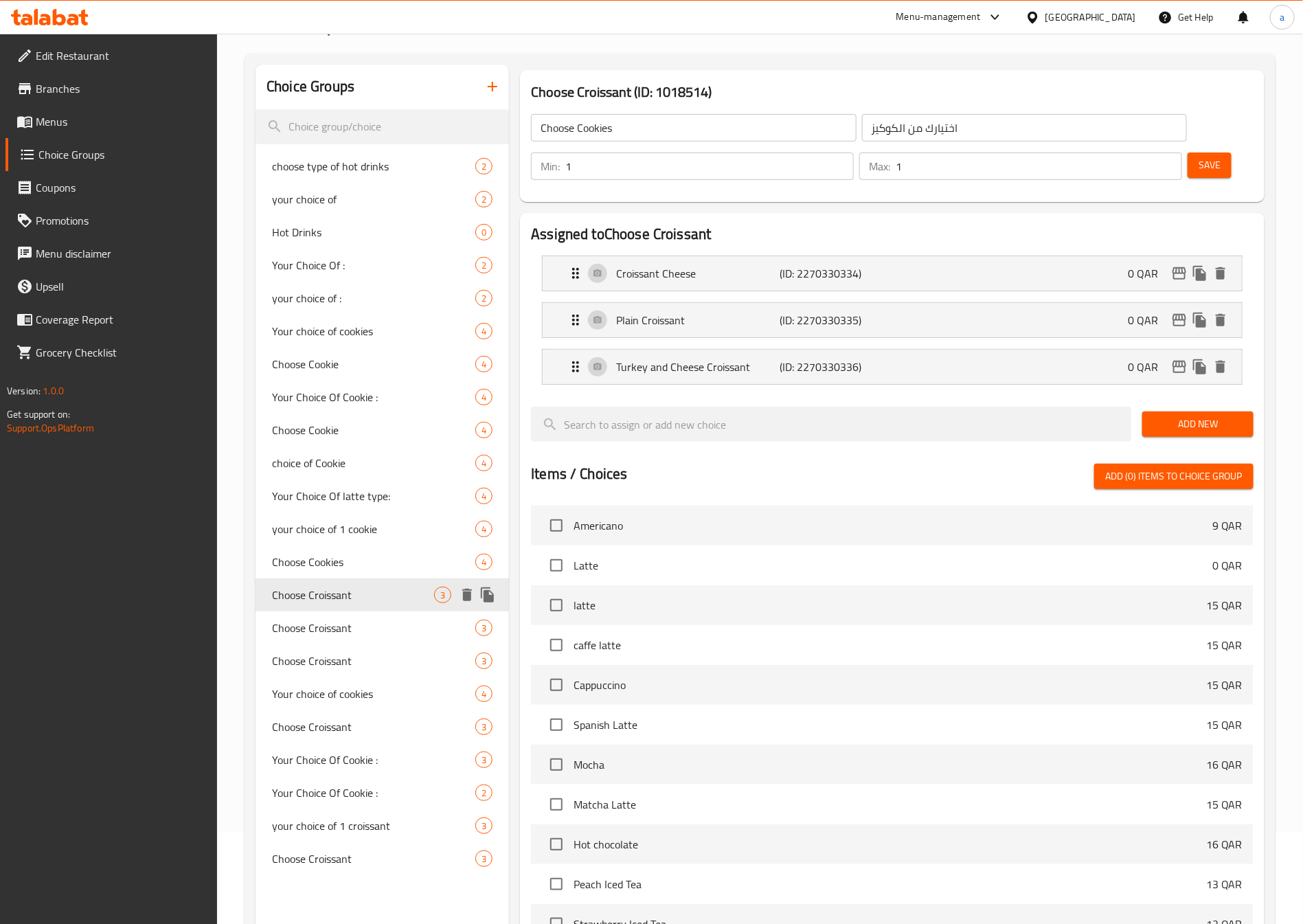
type input "Choose Croissant"
click at [376, 630] on span "Choose Croissant" at bounding box center [353, 627] width 162 height 16
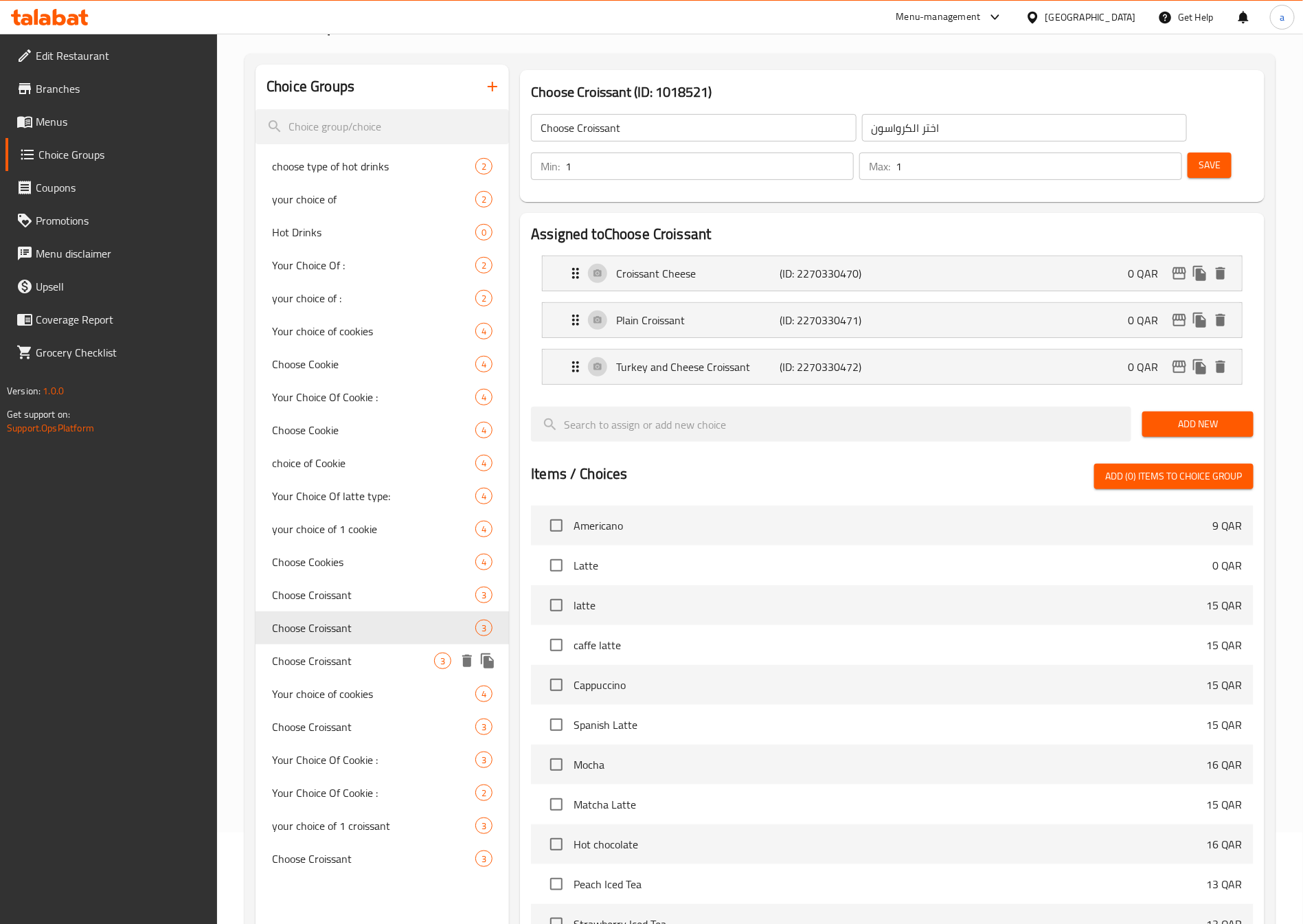
click at [377, 659] on span "Choose Croissant" at bounding box center [353, 660] width 162 height 16
type input "[PERSON_NAME]"
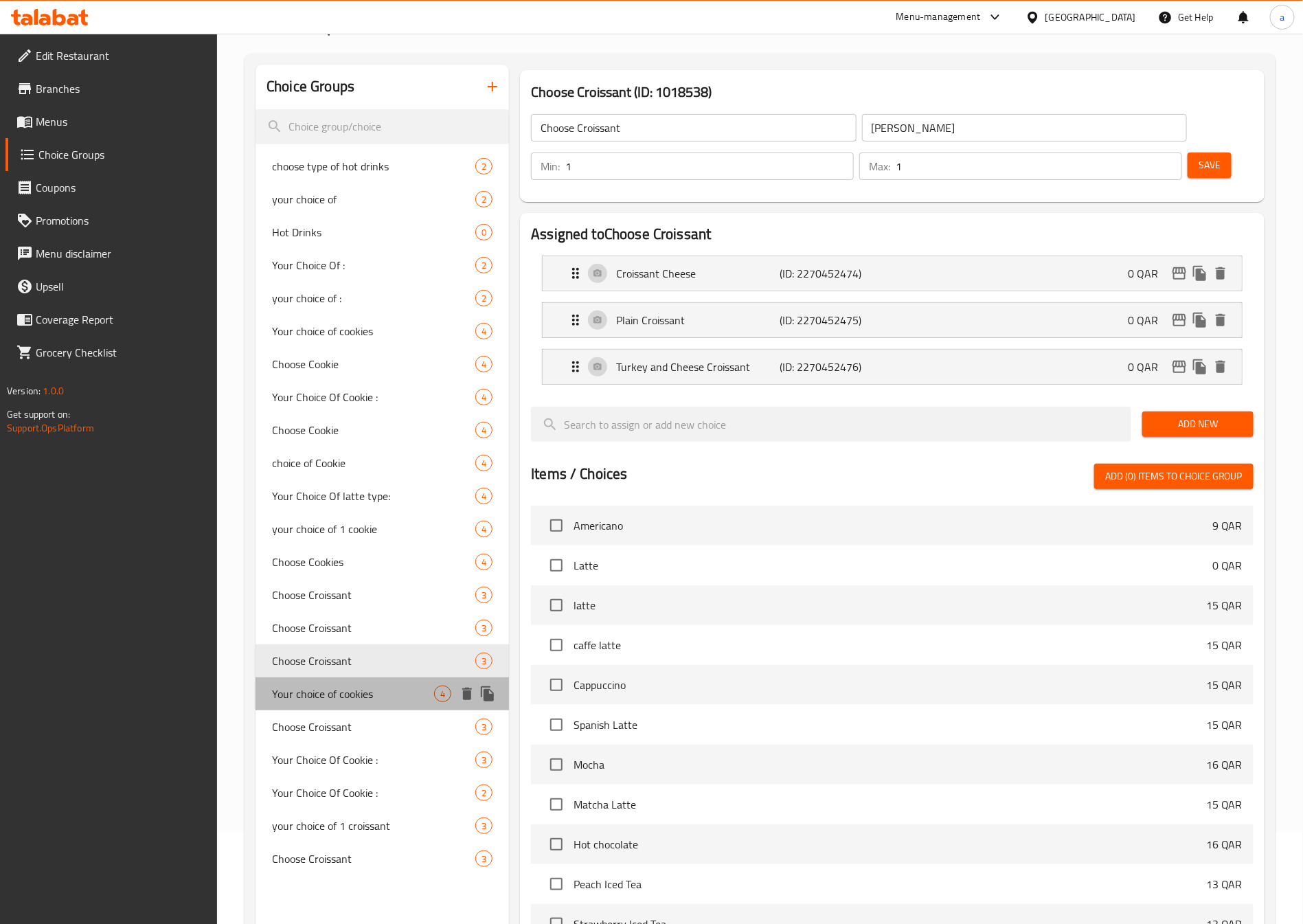
click at [382, 682] on div "Your choice of cookies 4" at bounding box center [382, 693] width 254 height 33
type input "Your choice of cookies"
type input "اختيارك من الكوكيز"
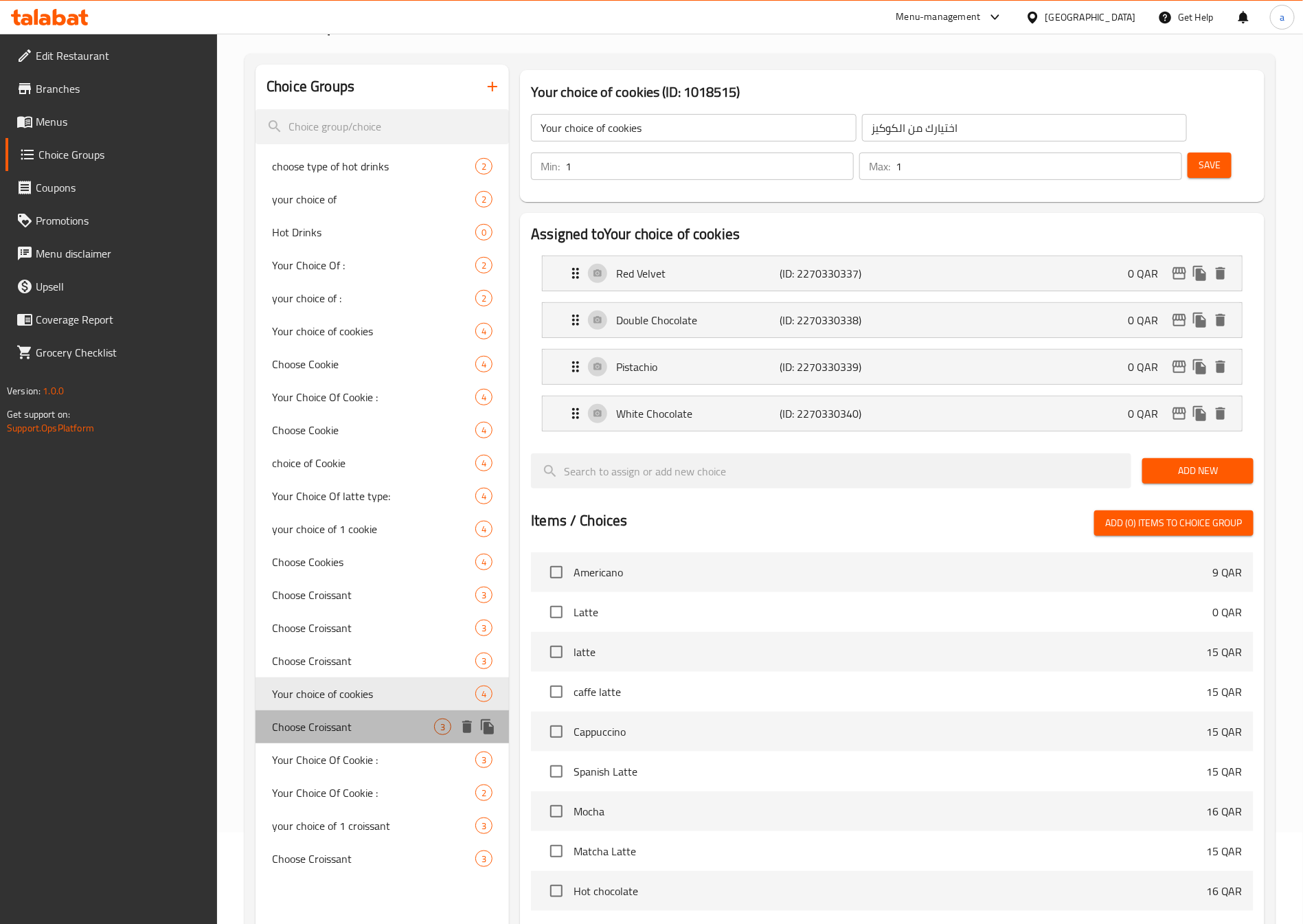
click at [383, 725] on span "Choose Croissant" at bounding box center [353, 726] width 162 height 16
type input "Choose Croissant"
type input "[PERSON_NAME]"
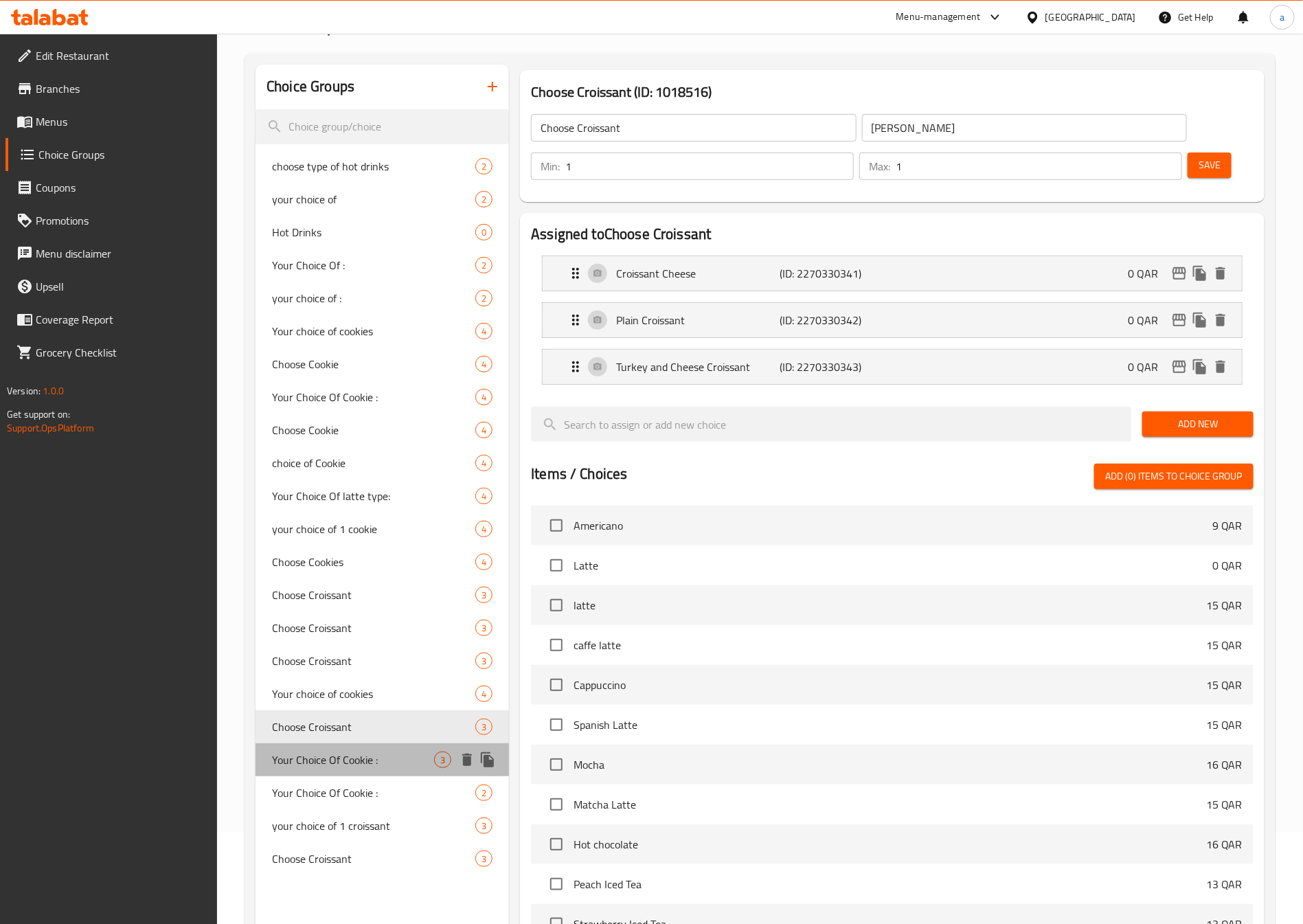
click at [367, 757] on span "Your Choice Of Cookie :" at bounding box center [353, 759] width 162 height 16
type input "Your Choice Of Cookie :"
type input "إختيارك من كوكيز:"
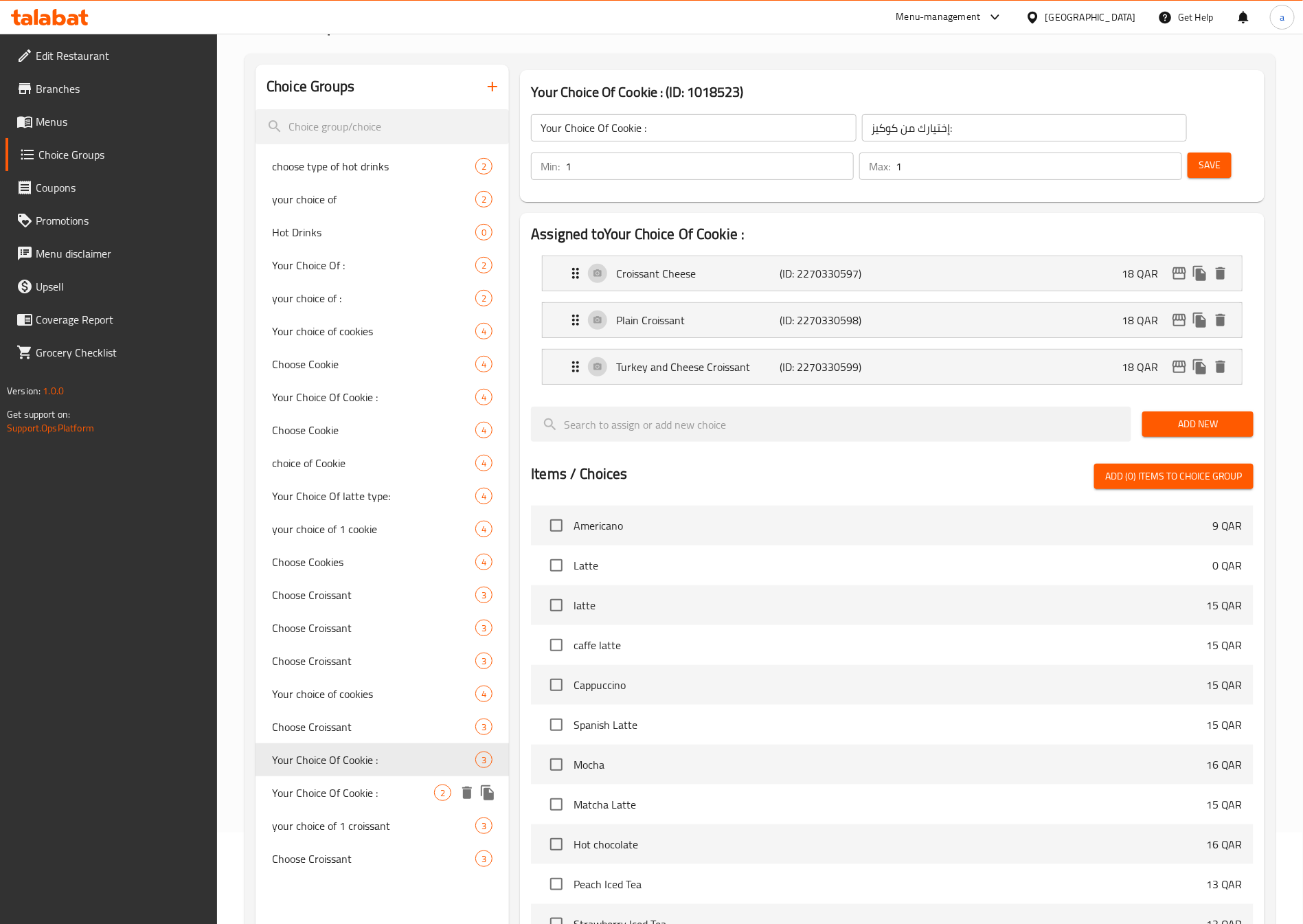
click at [365, 786] on span "Your Choice Of Cookie :" at bounding box center [353, 792] width 162 height 16
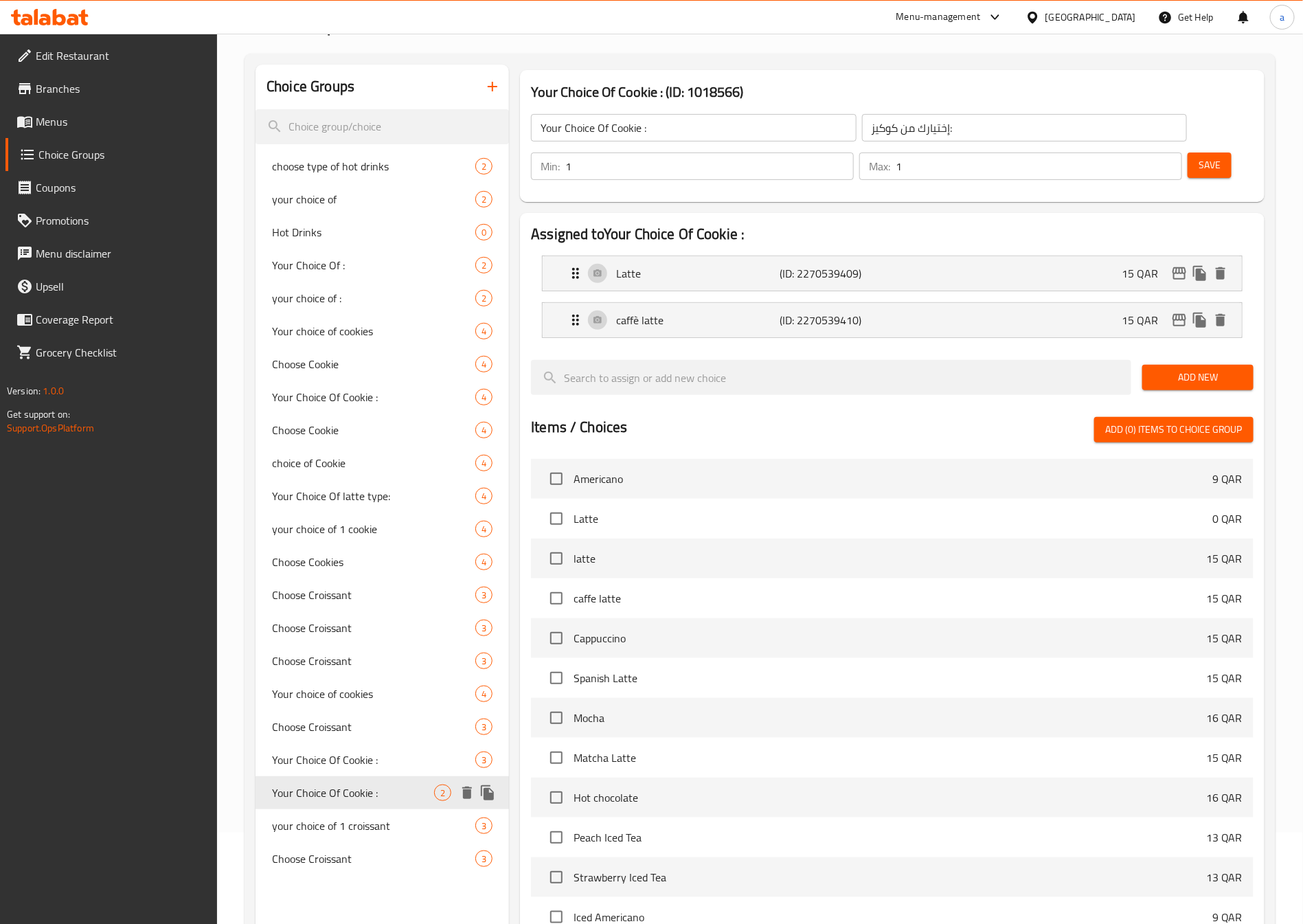
click at [363, 804] on div "Your Choice Of Cookie : 2" at bounding box center [382, 792] width 254 height 33
click at [356, 831] on span "your choice of 1 croissant" at bounding box center [353, 825] width 162 height 16
type input "your choice of 1 croissant"
type input "اختيارك من الكرواسون"
type input "3"
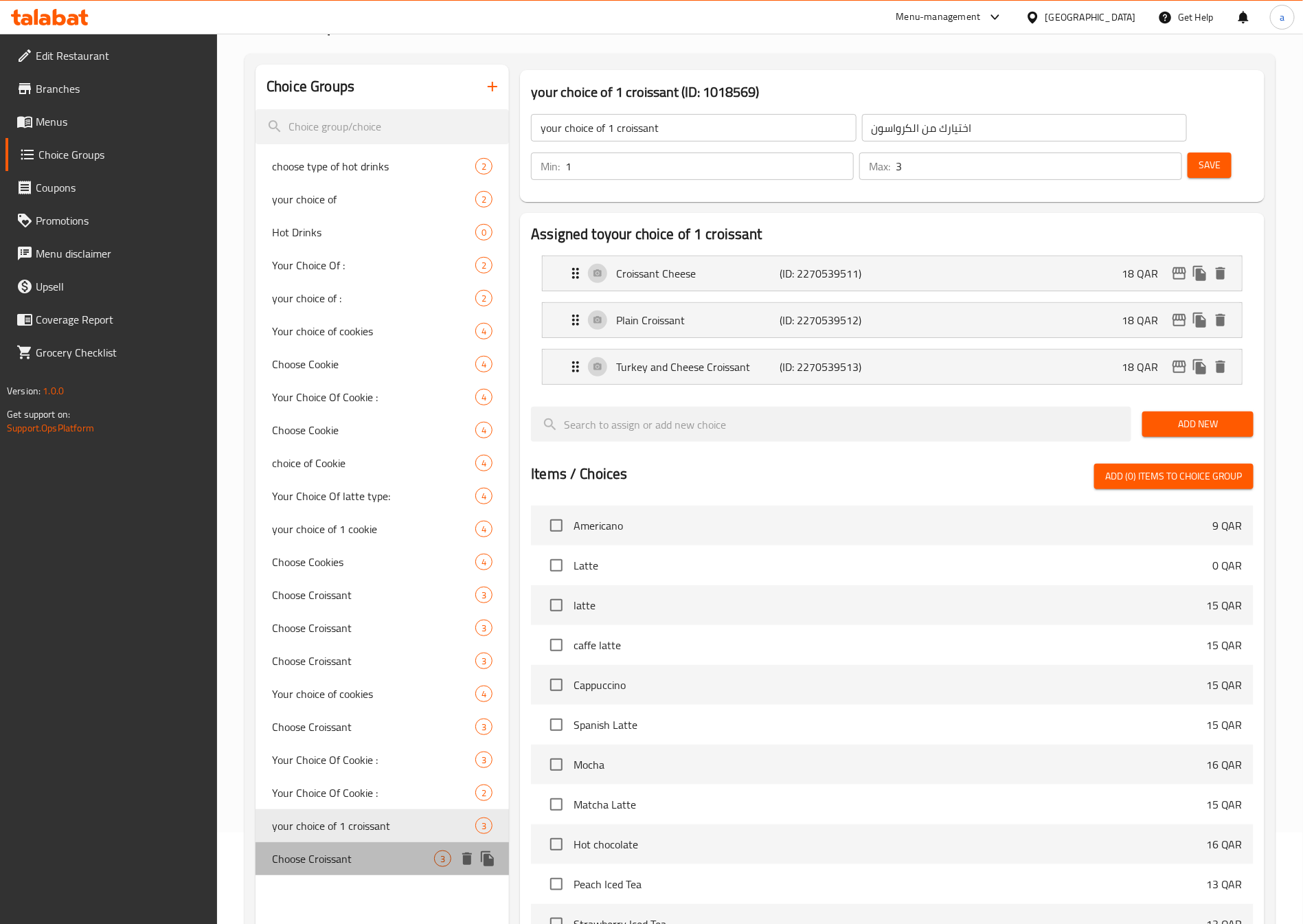
click at [356, 852] on span "Choose Croissant" at bounding box center [353, 858] width 162 height 16
type input "Choose Croissant"
type input "اختيارك من الكرواسون"
type input "1"
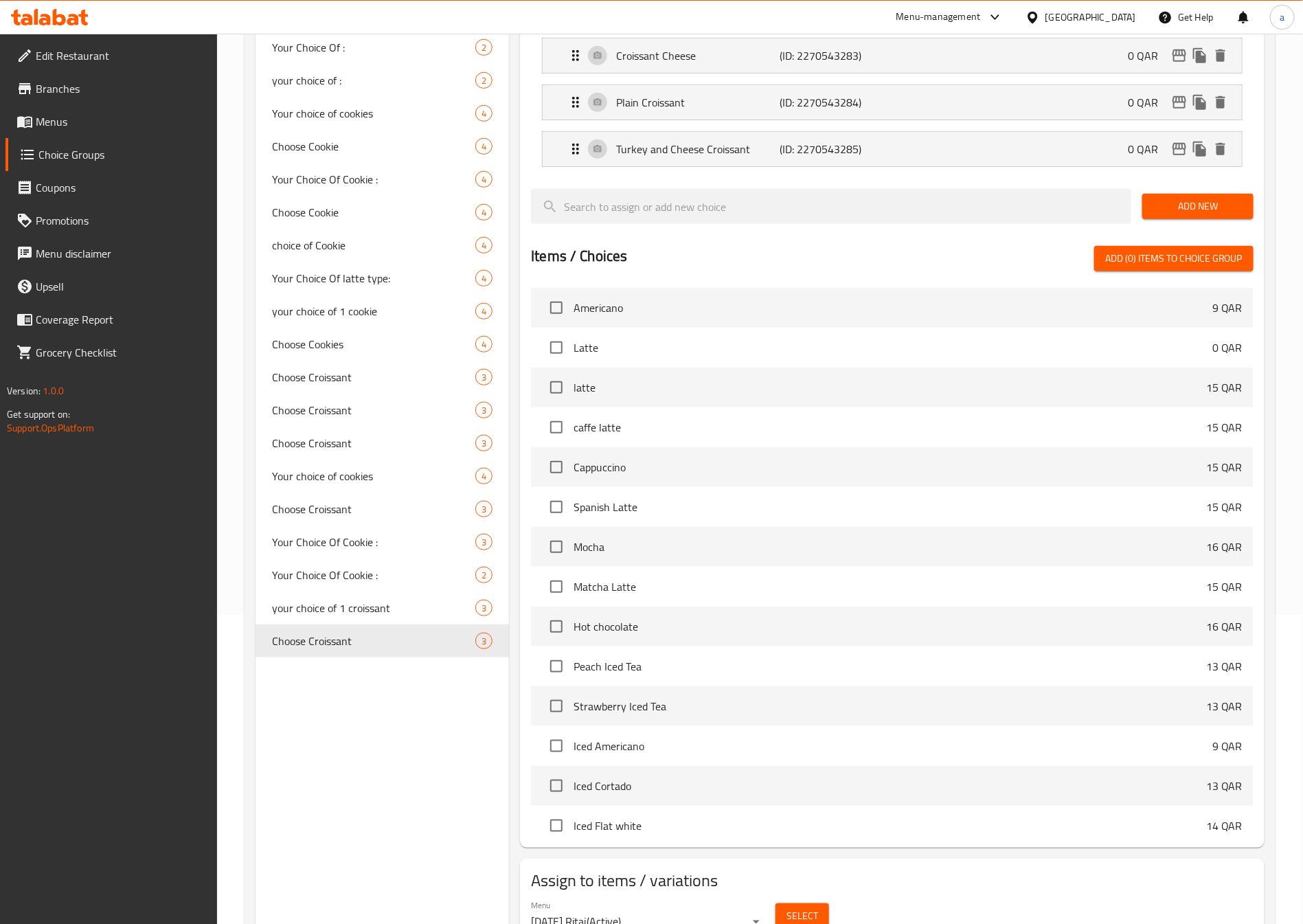
scroll to position [336, 0]
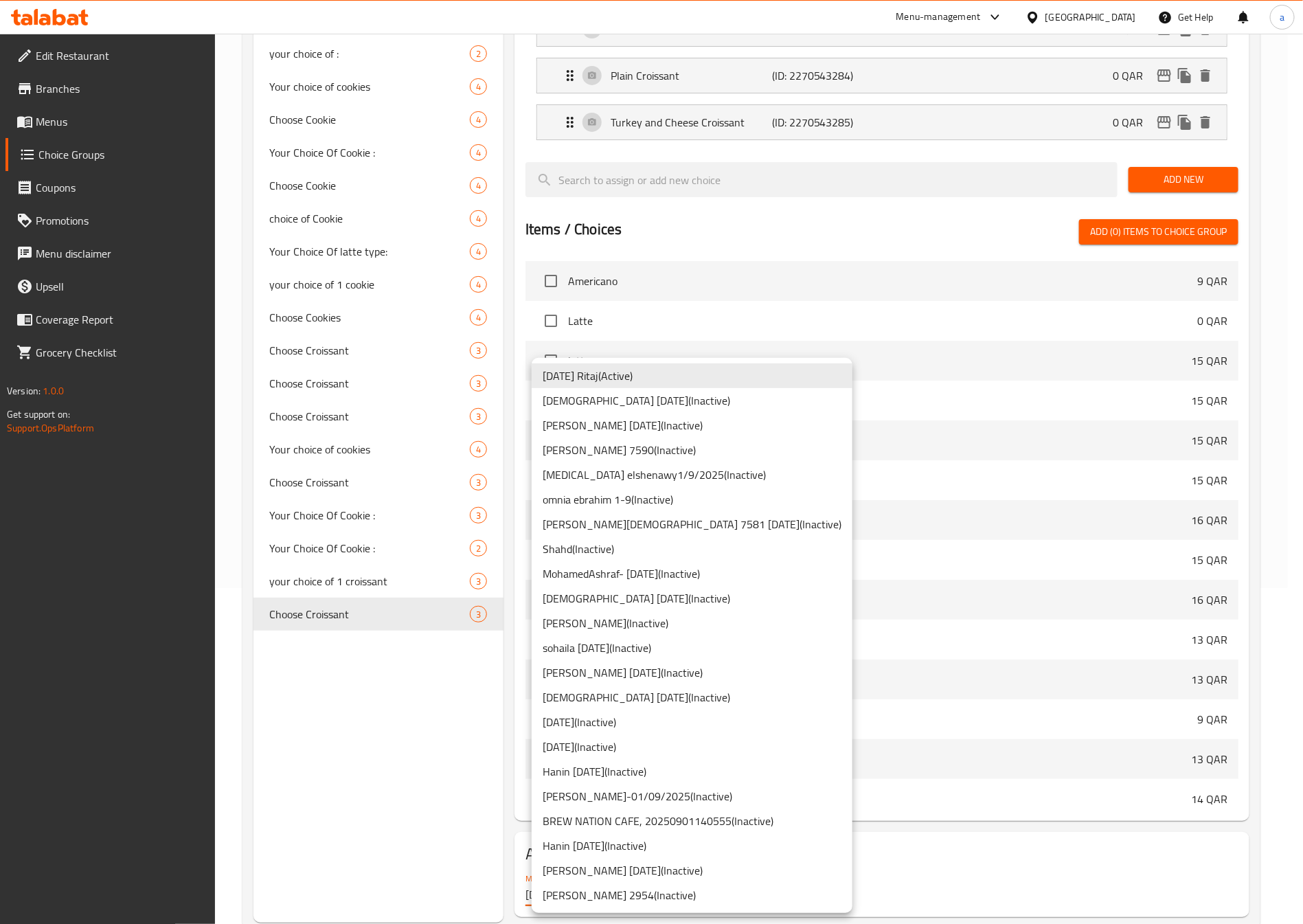
click at [752, 588] on body "​ Menu-management Qatar Get Help a Edit Restaurant Branches Menus Choice Groups…" at bounding box center [652, 143] width 1303 height 890
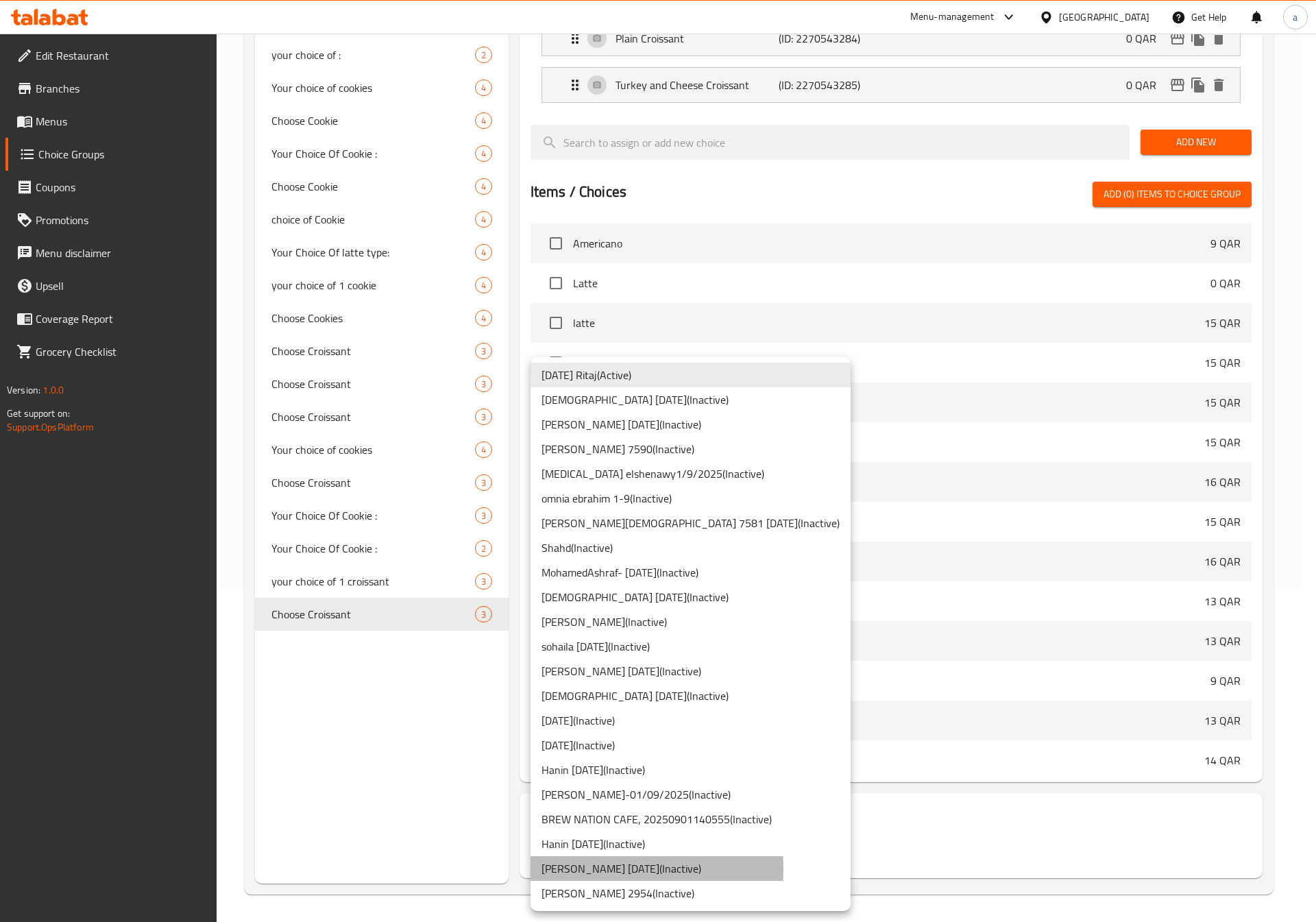
click at [601, 869] on li "abdelaziz 01/9/2025 ( Inactive )" at bounding box center [691, 868] width 320 height 25
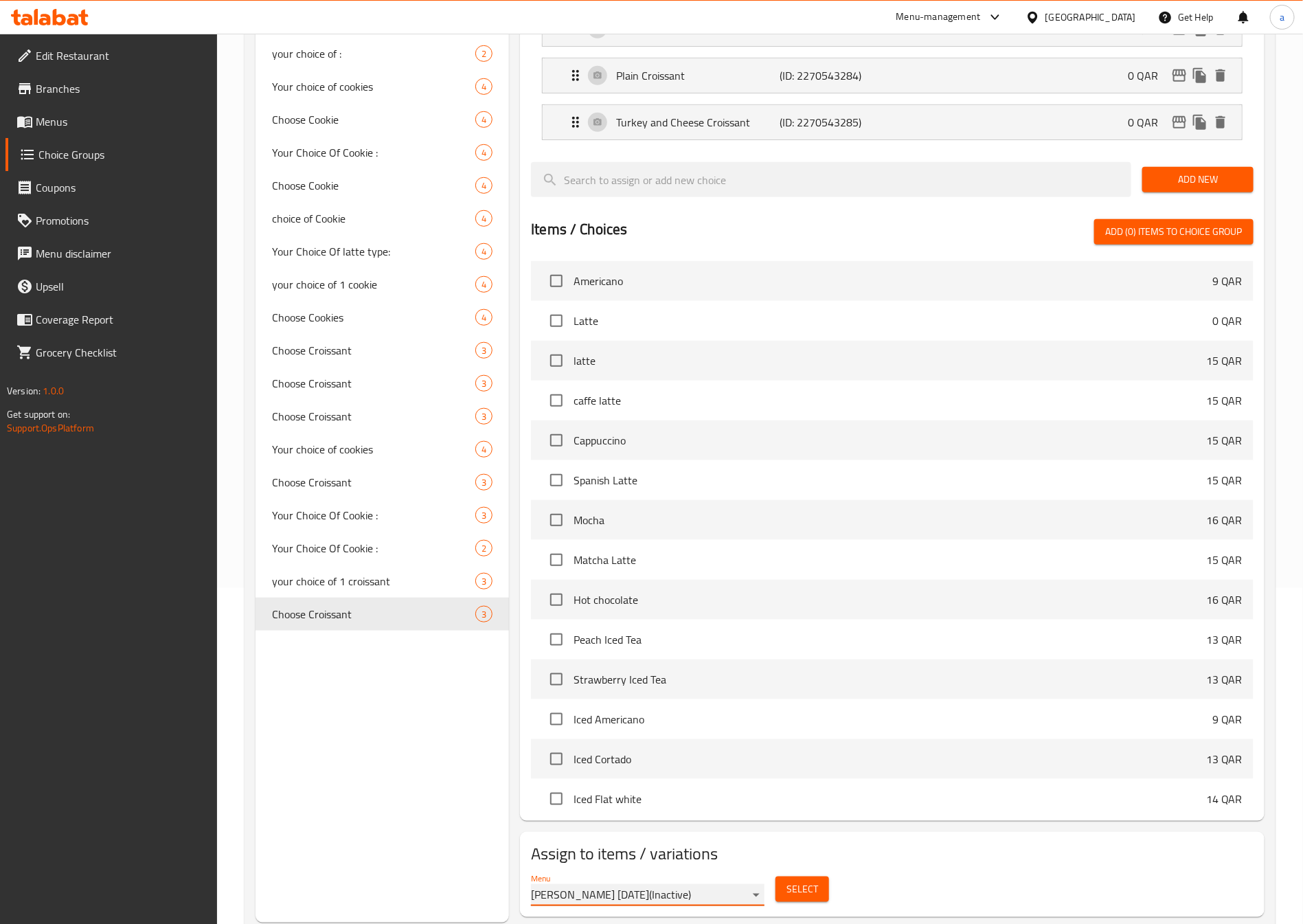
scroll to position [0, 0]
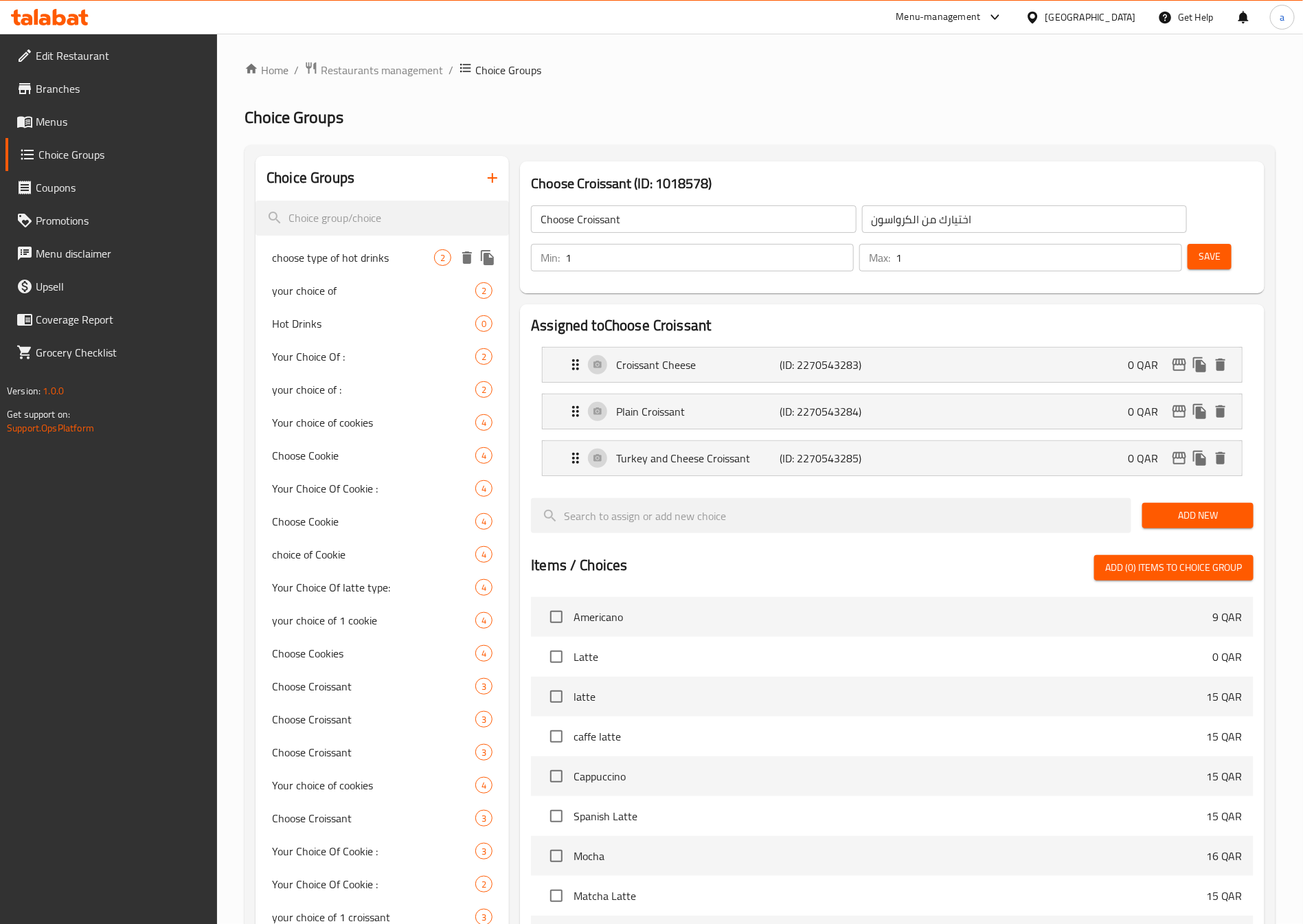
click at [355, 261] on span "choose type of hot drinks" at bounding box center [353, 257] width 162 height 16
type input "choose type of hot drinks"
type input "اختر نوع المشروبات الساخنة"
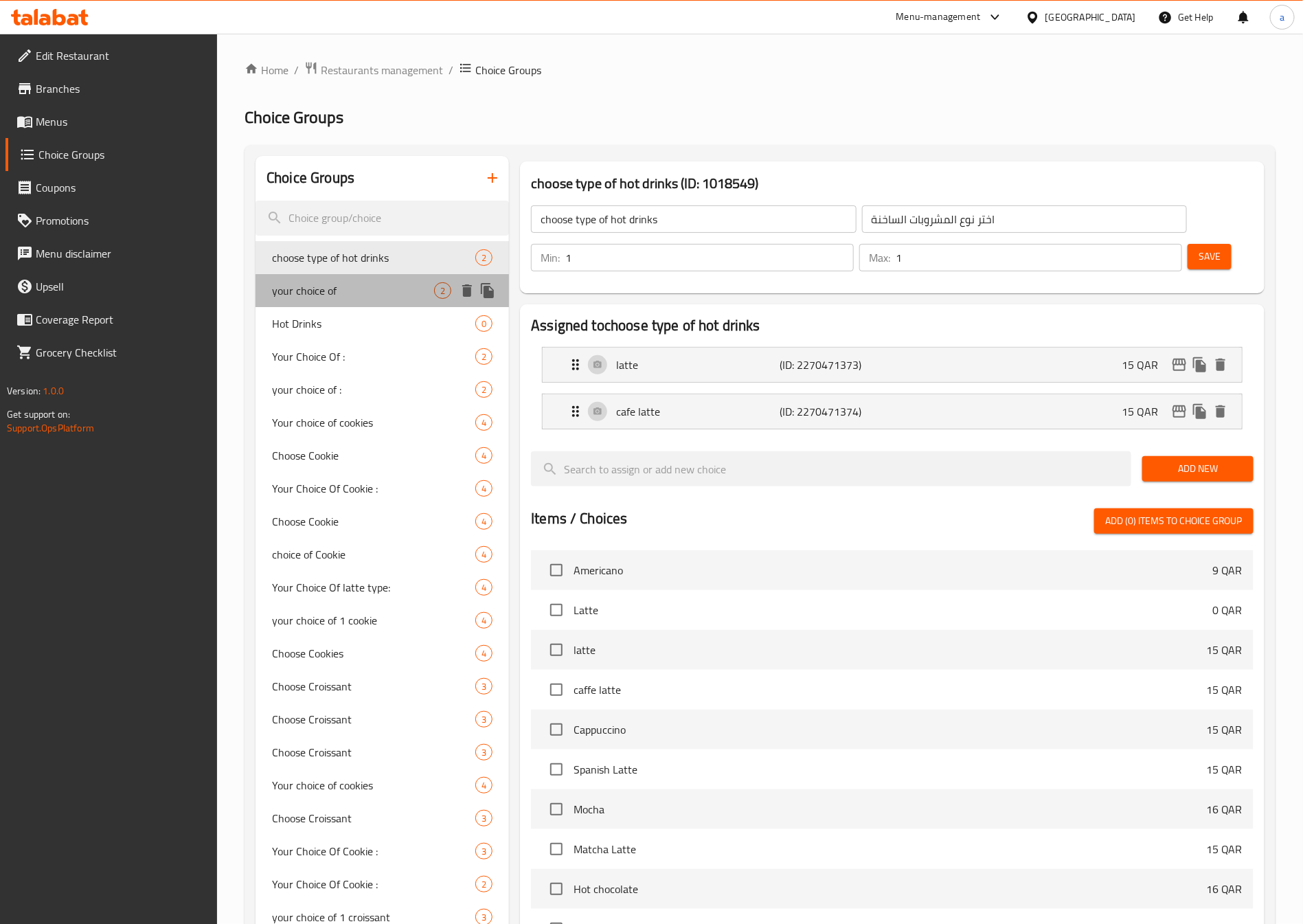
click at [330, 287] on span "your choice of" at bounding box center [353, 290] width 162 height 16
type input "your choice of"
type input "اختيارك من"
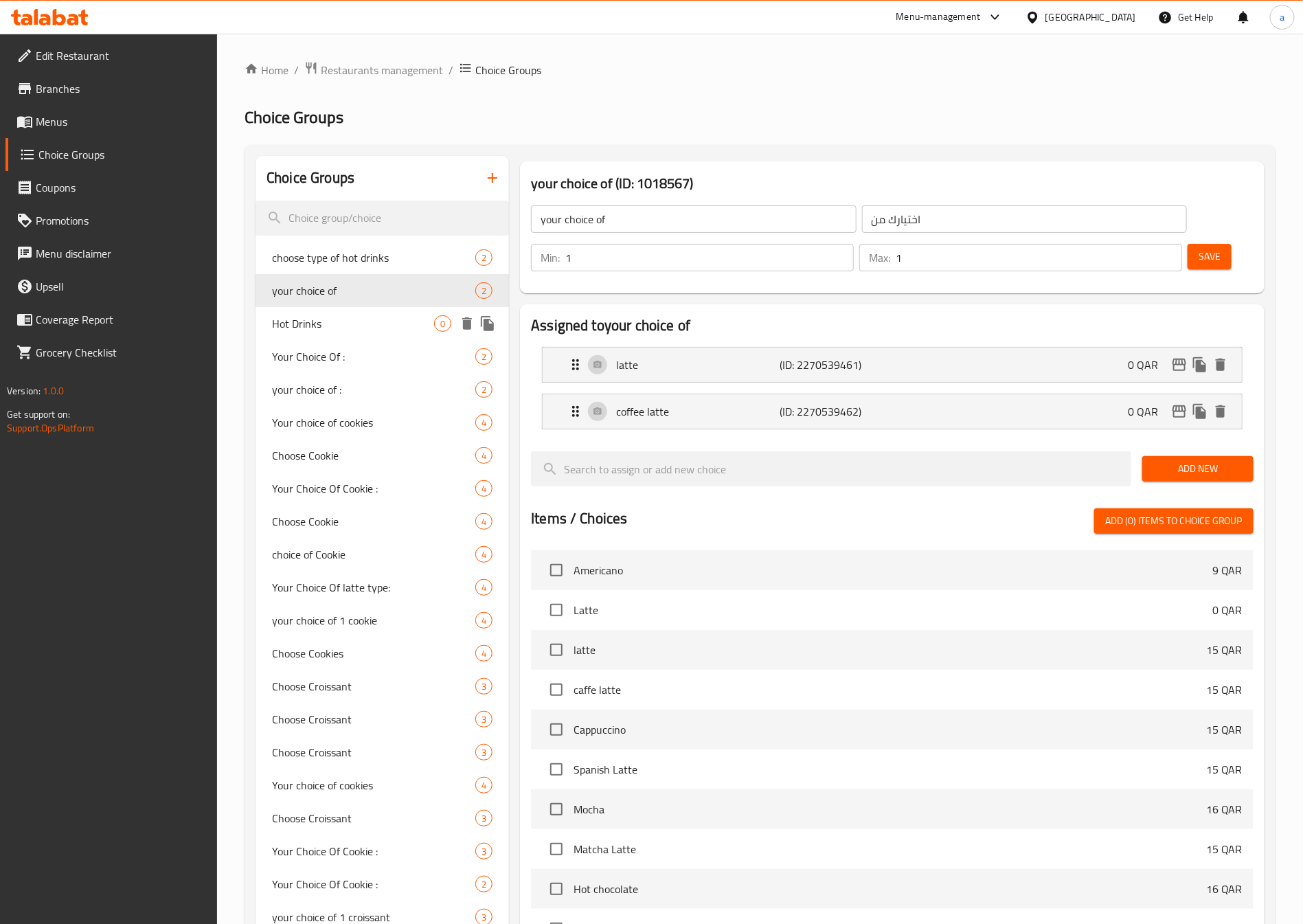
click at [314, 322] on span "Hot Drinks" at bounding box center [353, 323] width 162 height 16
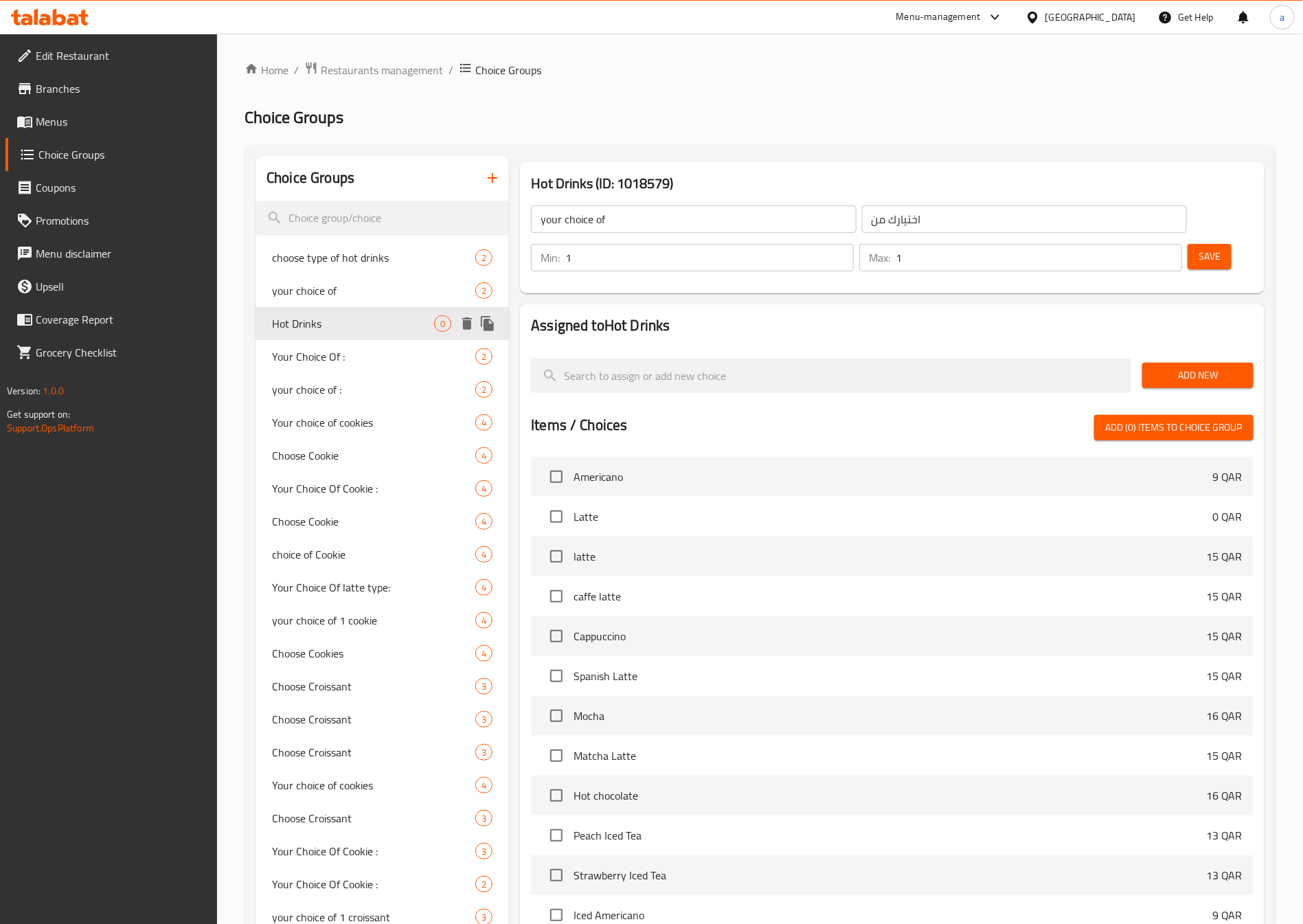
type input "Hot Drinks"
type input "اختيارك من المشروبات الساخنة"
type input "0"
click at [319, 355] on span "Your Choice Of :" at bounding box center [353, 356] width 162 height 16
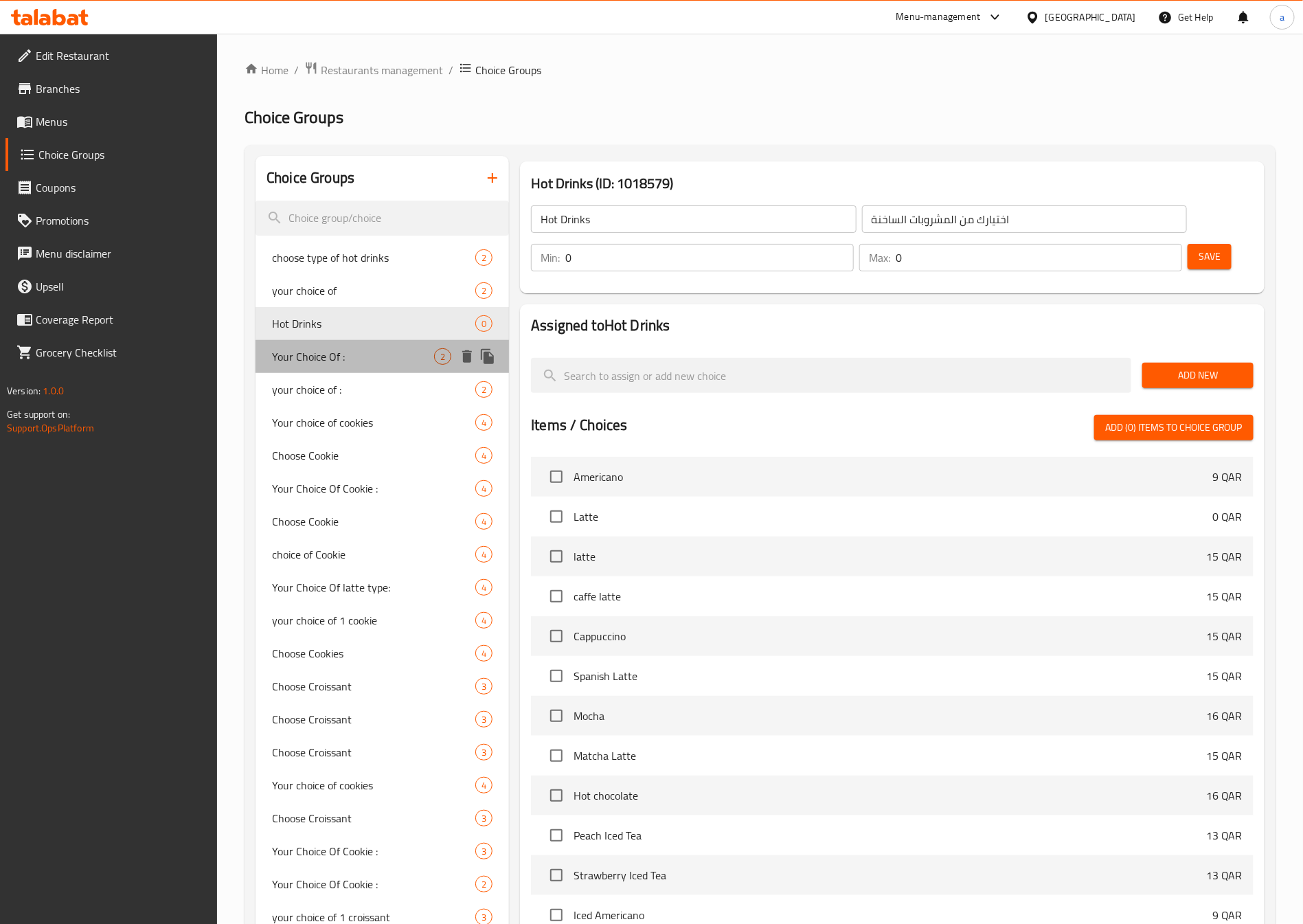
type input "Your Choice Of :"
type input "أختيارك من :"
type input "1"
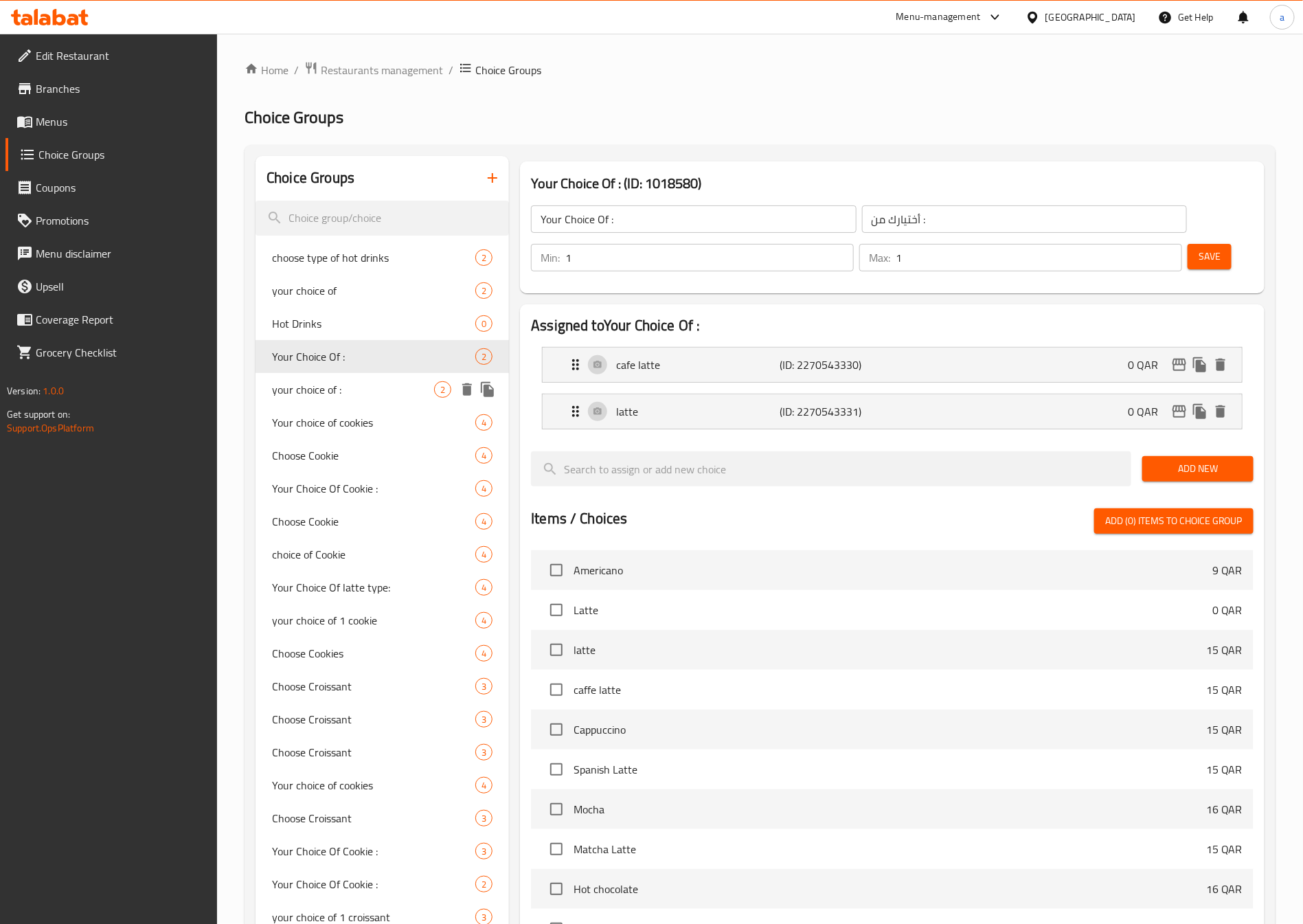
click at [324, 377] on div "your choice of : 2" at bounding box center [382, 389] width 254 height 33
type input "your choice of :"
type input "اختيارك من :"
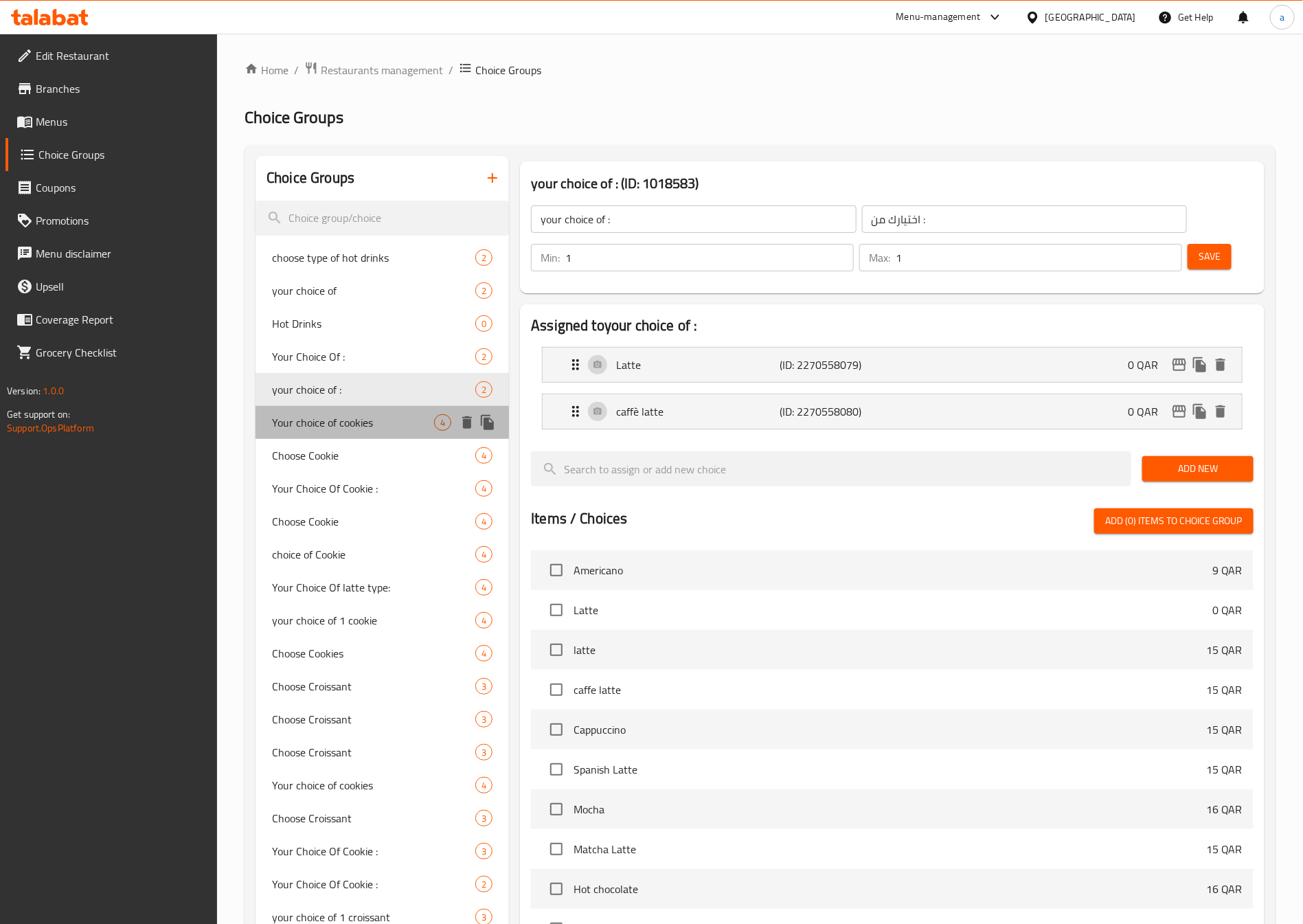
click at [327, 409] on div "Your choice of cookies 4" at bounding box center [382, 422] width 254 height 33
type input "Your choice of cookies"
type input "اختيارك من تلكوكيز"
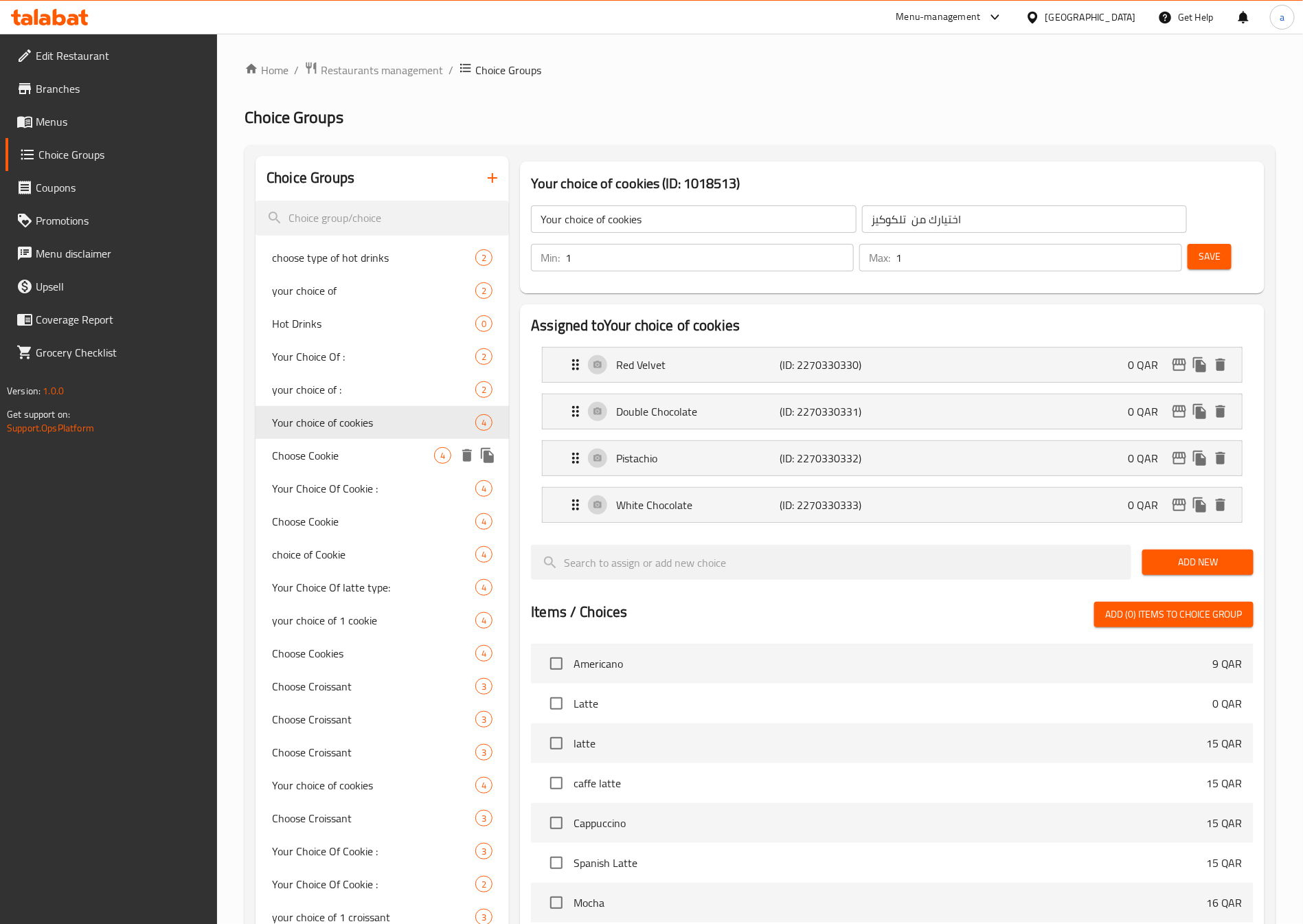
click at [333, 460] on span "Choose Cookie" at bounding box center [353, 455] width 162 height 16
type input "Choose Cookie"
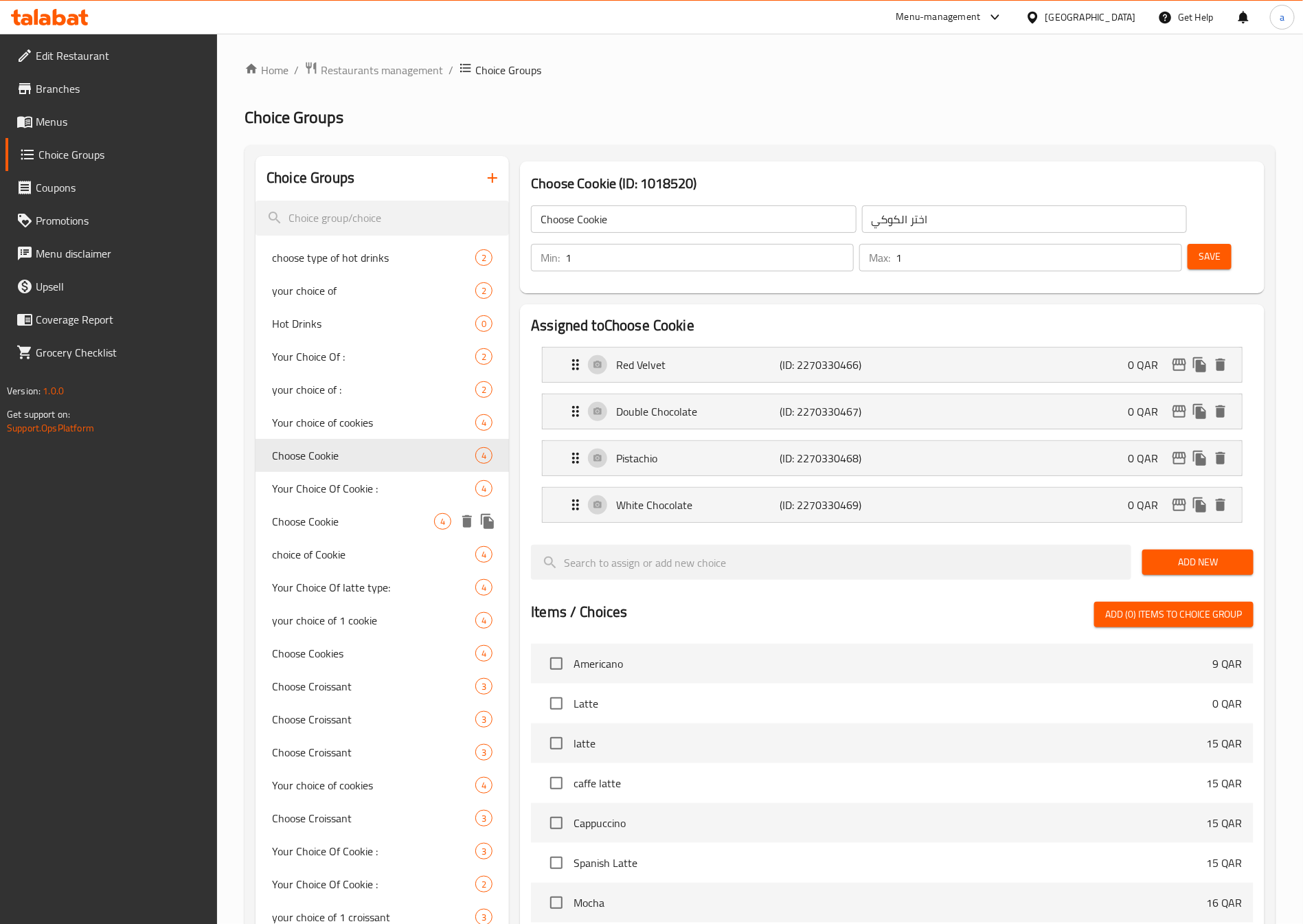
click at [344, 510] on div "Choose Cookie 4" at bounding box center [382, 521] width 254 height 33
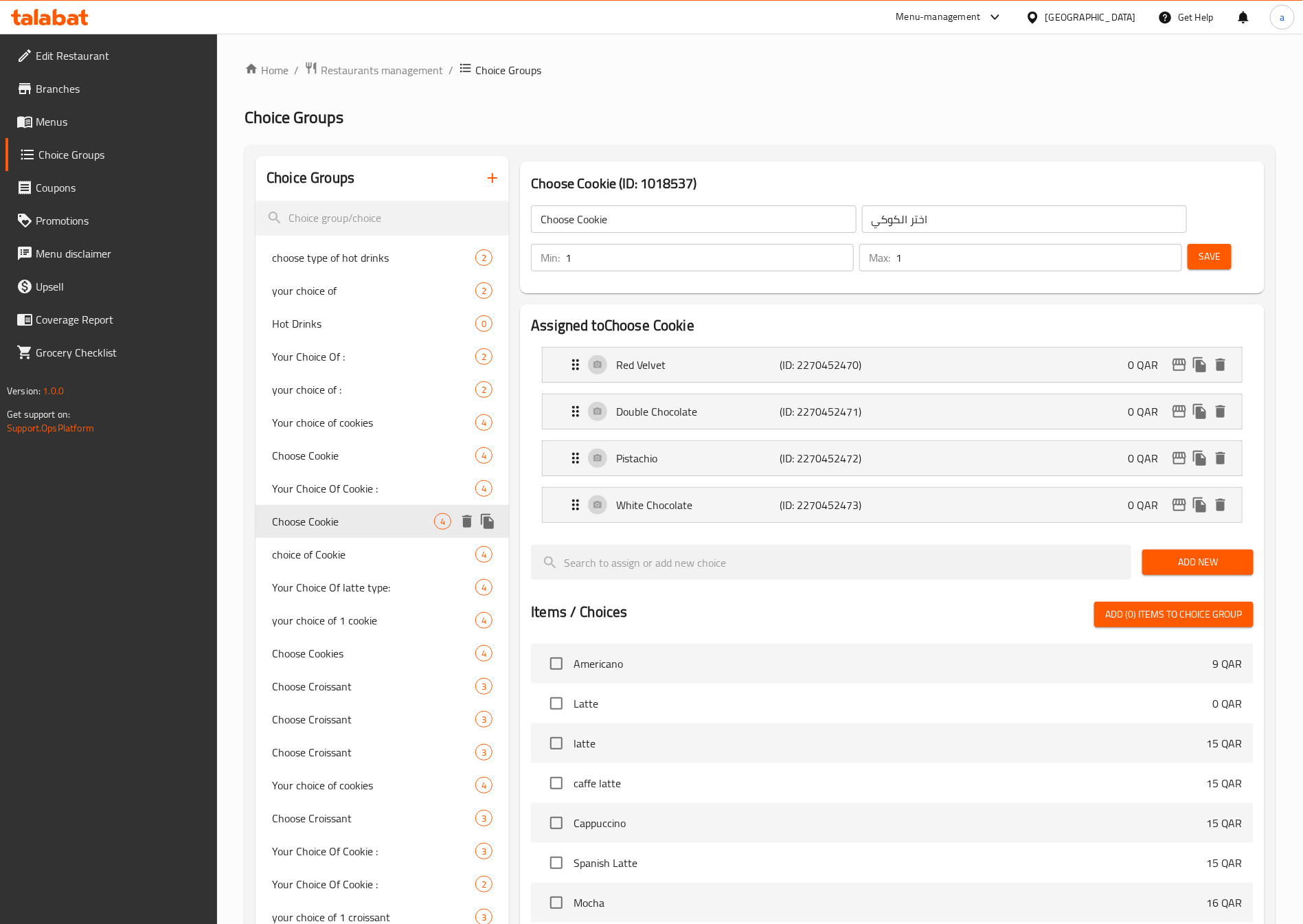
type input "اختر من الكوكيز"
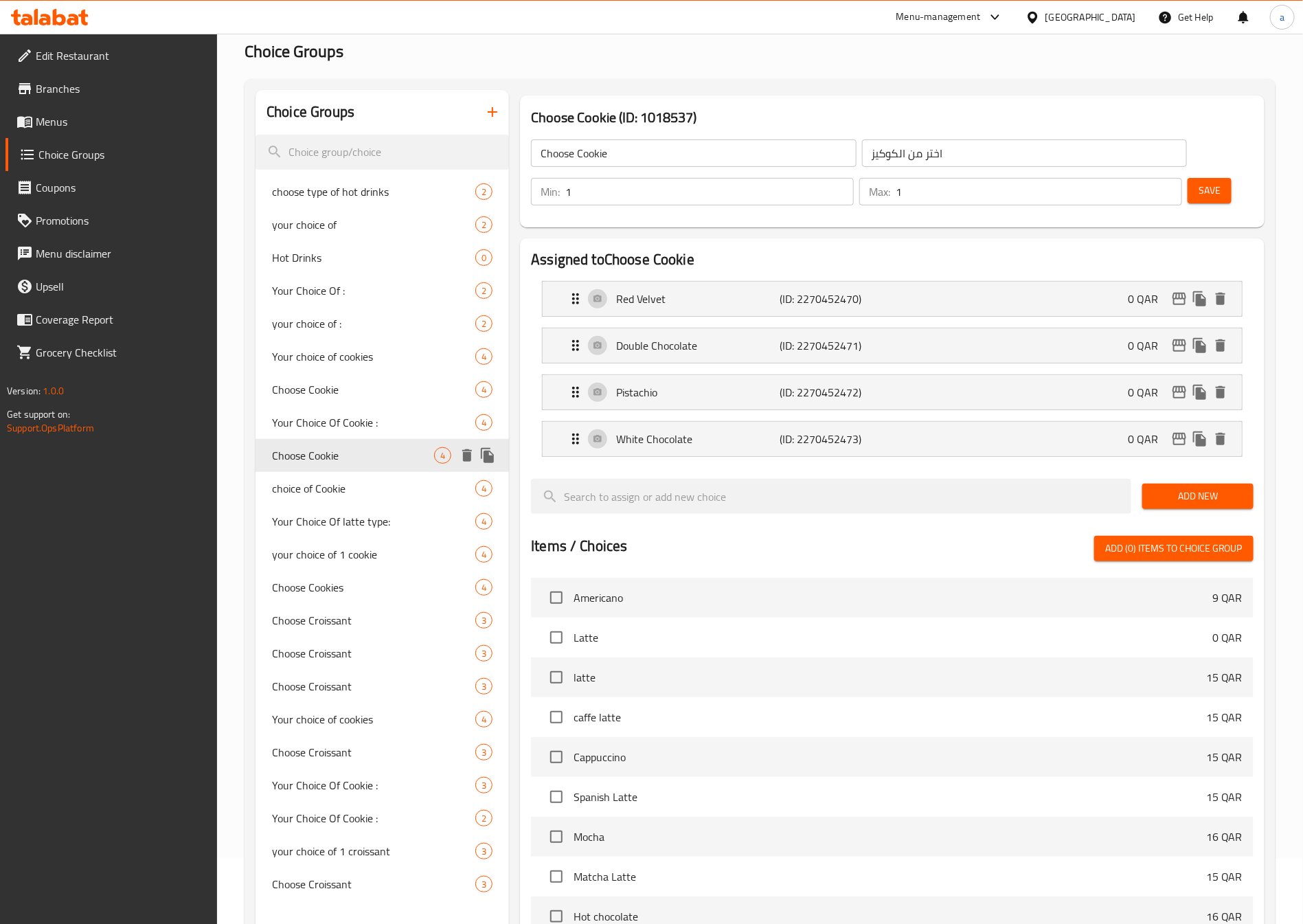
scroll to position [103, 0]
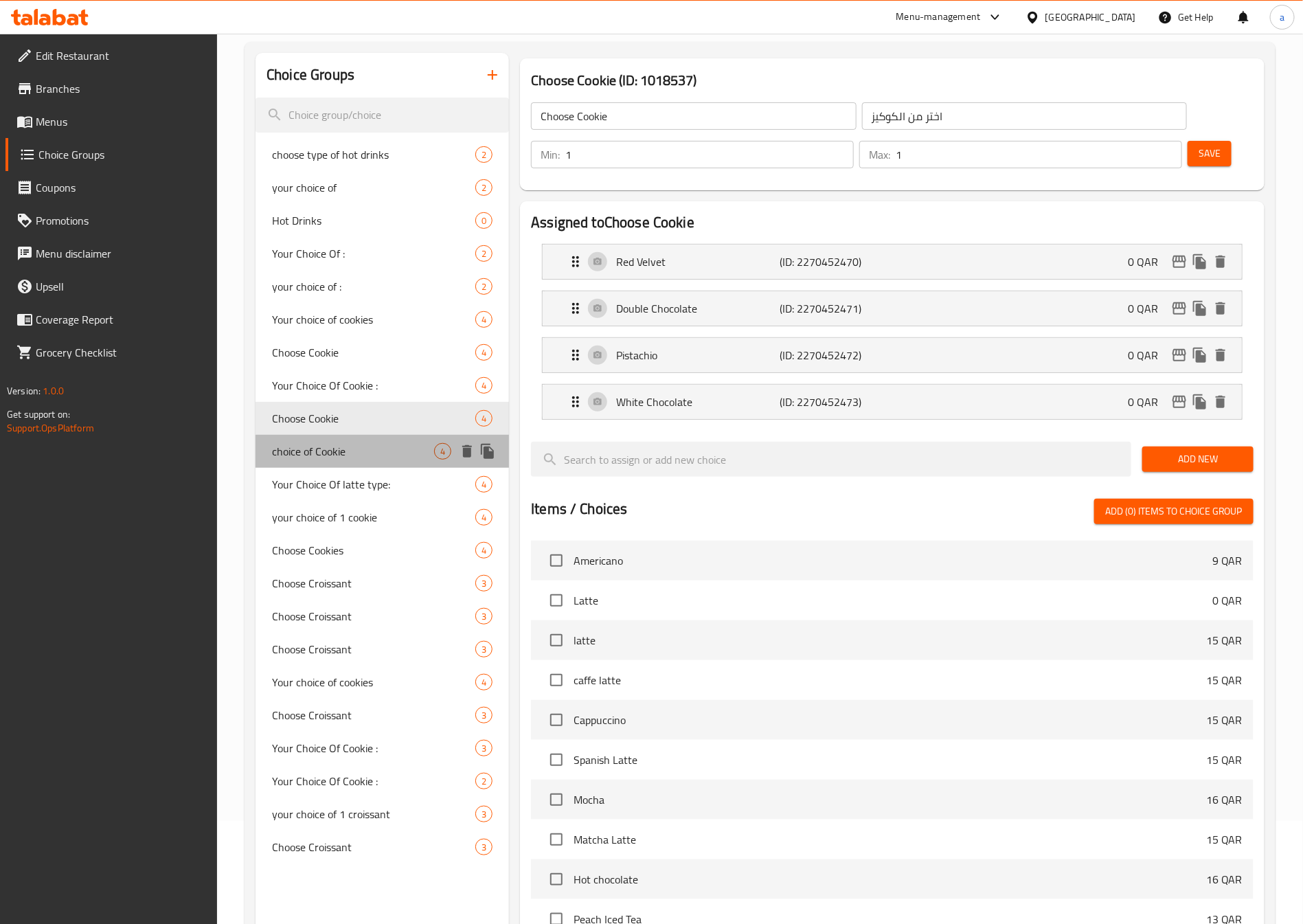
click at [361, 445] on span "choice of Cookie" at bounding box center [353, 451] width 162 height 16
type input "choice of Cookie"
type input "اختيارك من الكوكيز"
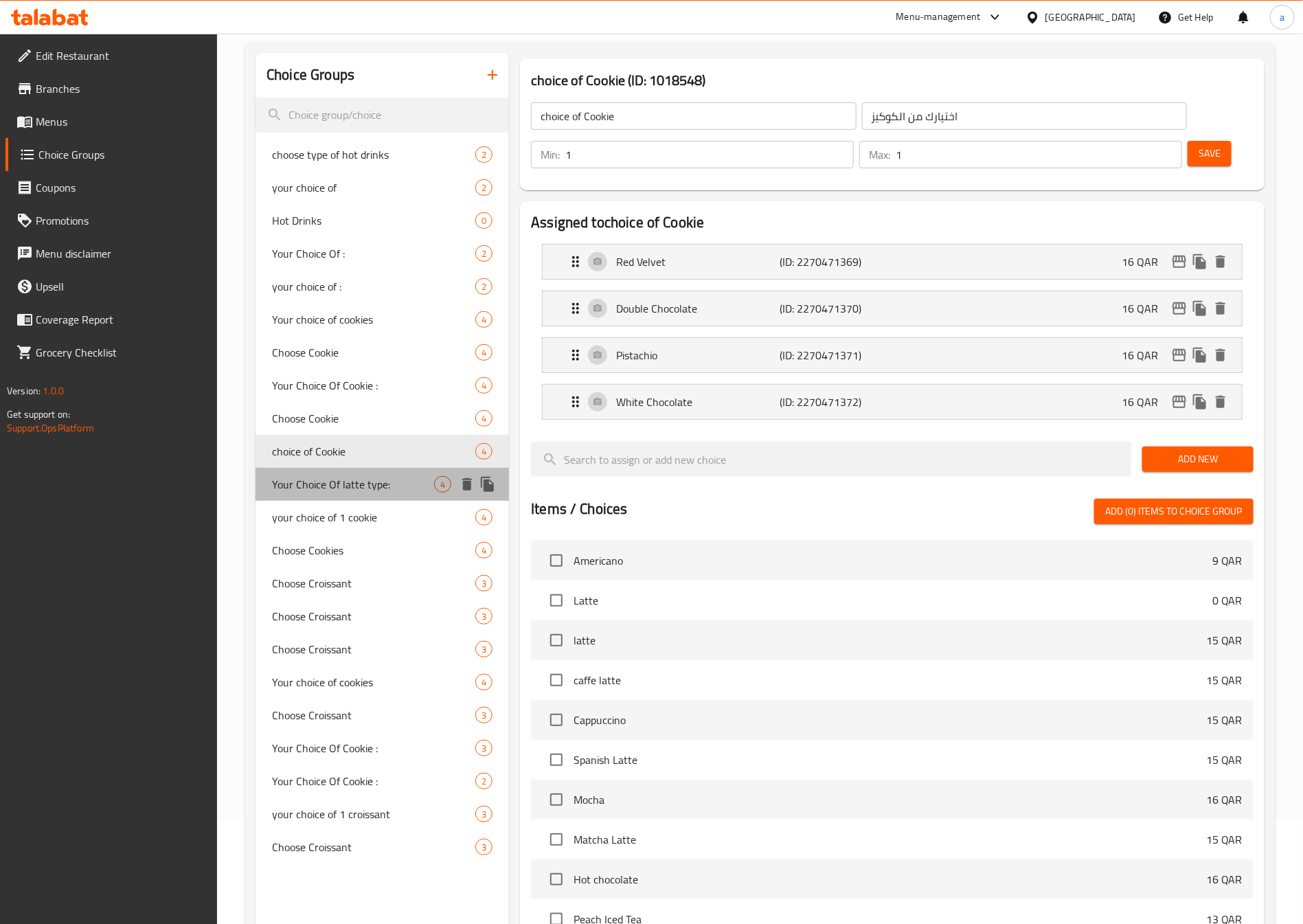
click at [351, 478] on span "Your Choice Of latte type:" at bounding box center [353, 484] width 162 height 16
type input "Your Choice Of latte type:"
type input "إختيارك من نوع لاتيه"
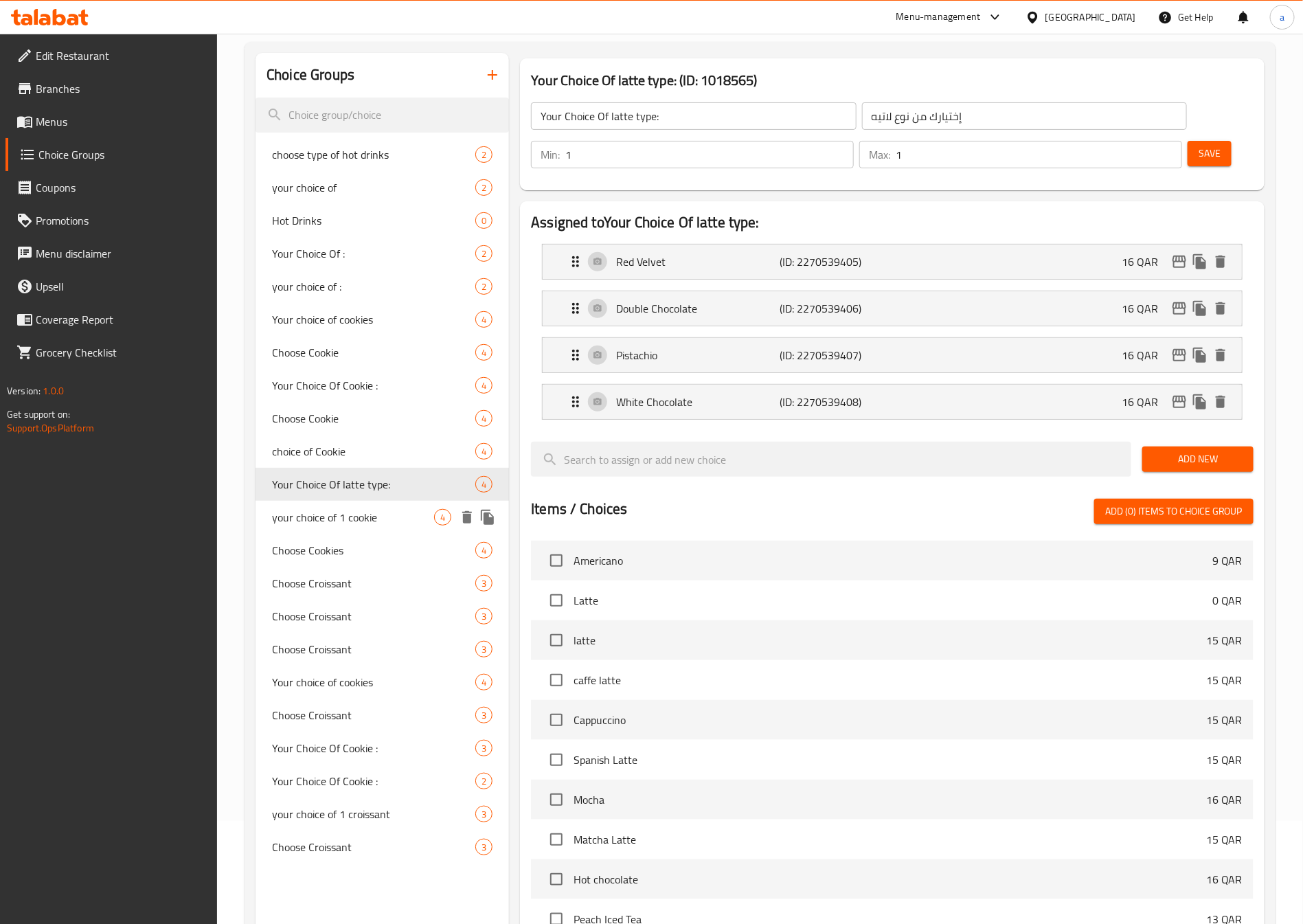
click at [359, 525] on span "your choice of 1 cookie" at bounding box center [353, 517] width 162 height 16
type input "your choice of 1 cookie"
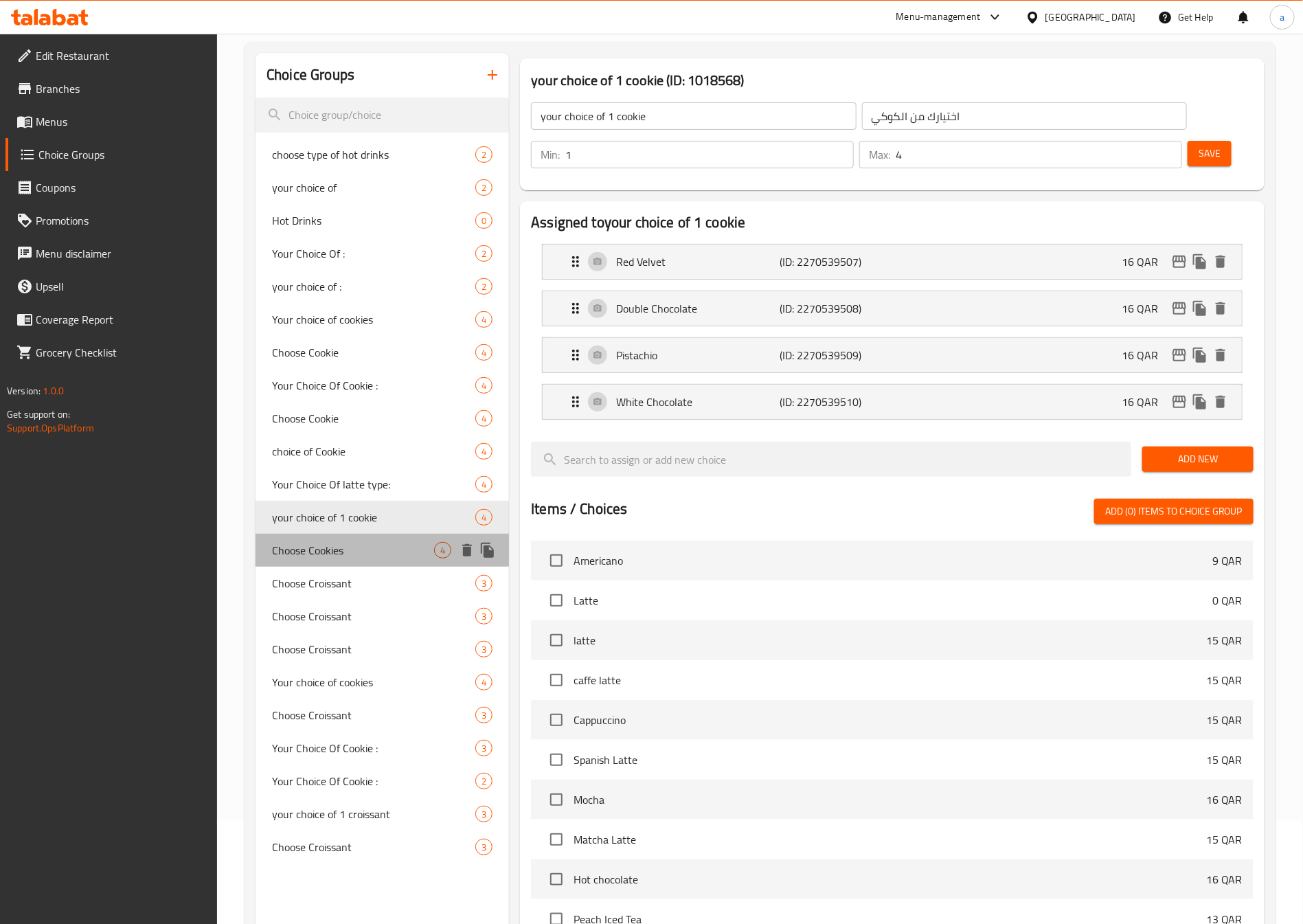
click at [363, 552] on span "Choose Cookies" at bounding box center [353, 550] width 162 height 16
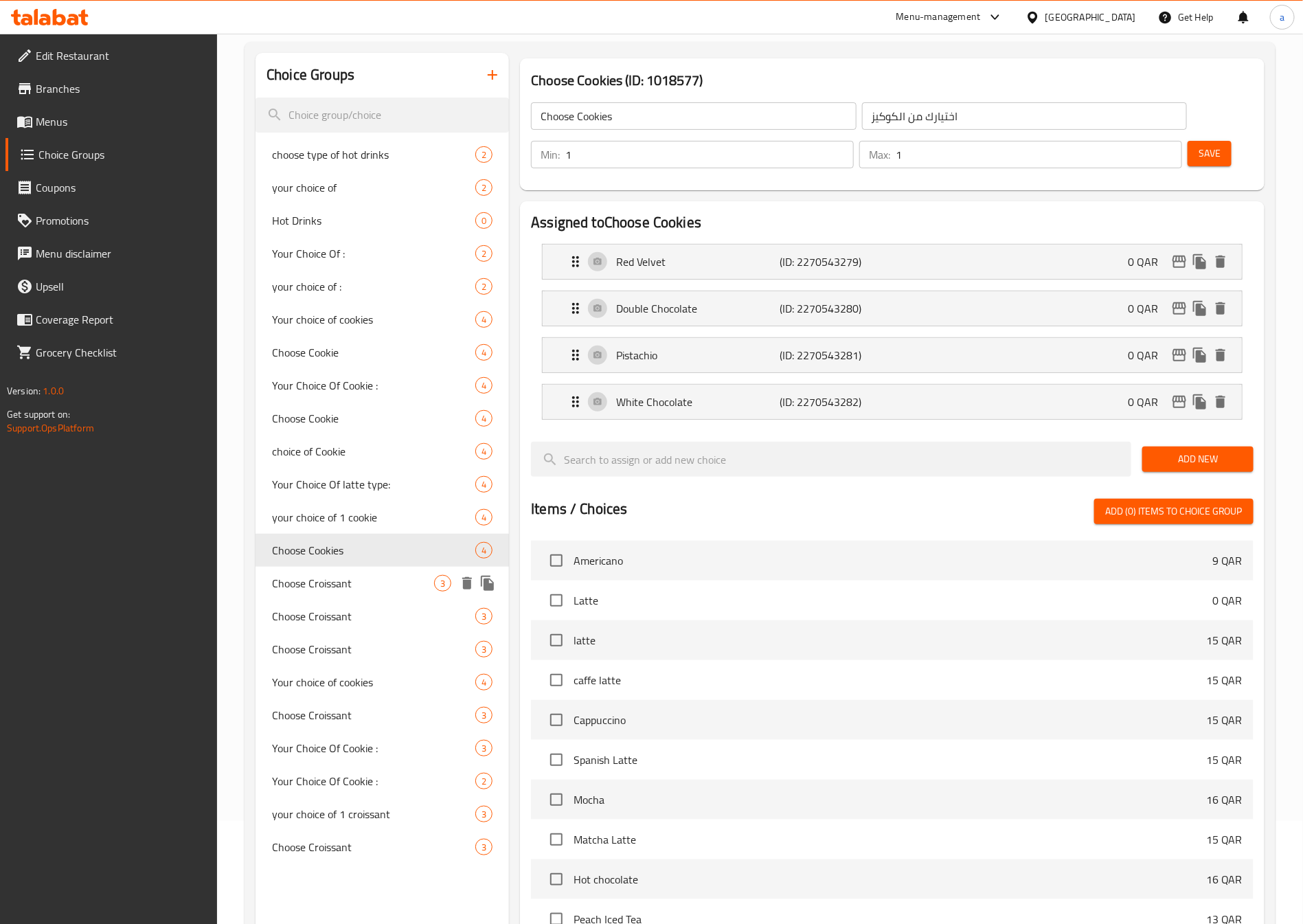
click at [369, 573] on div "Choose Croissant 3" at bounding box center [382, 583] width 254 height 33
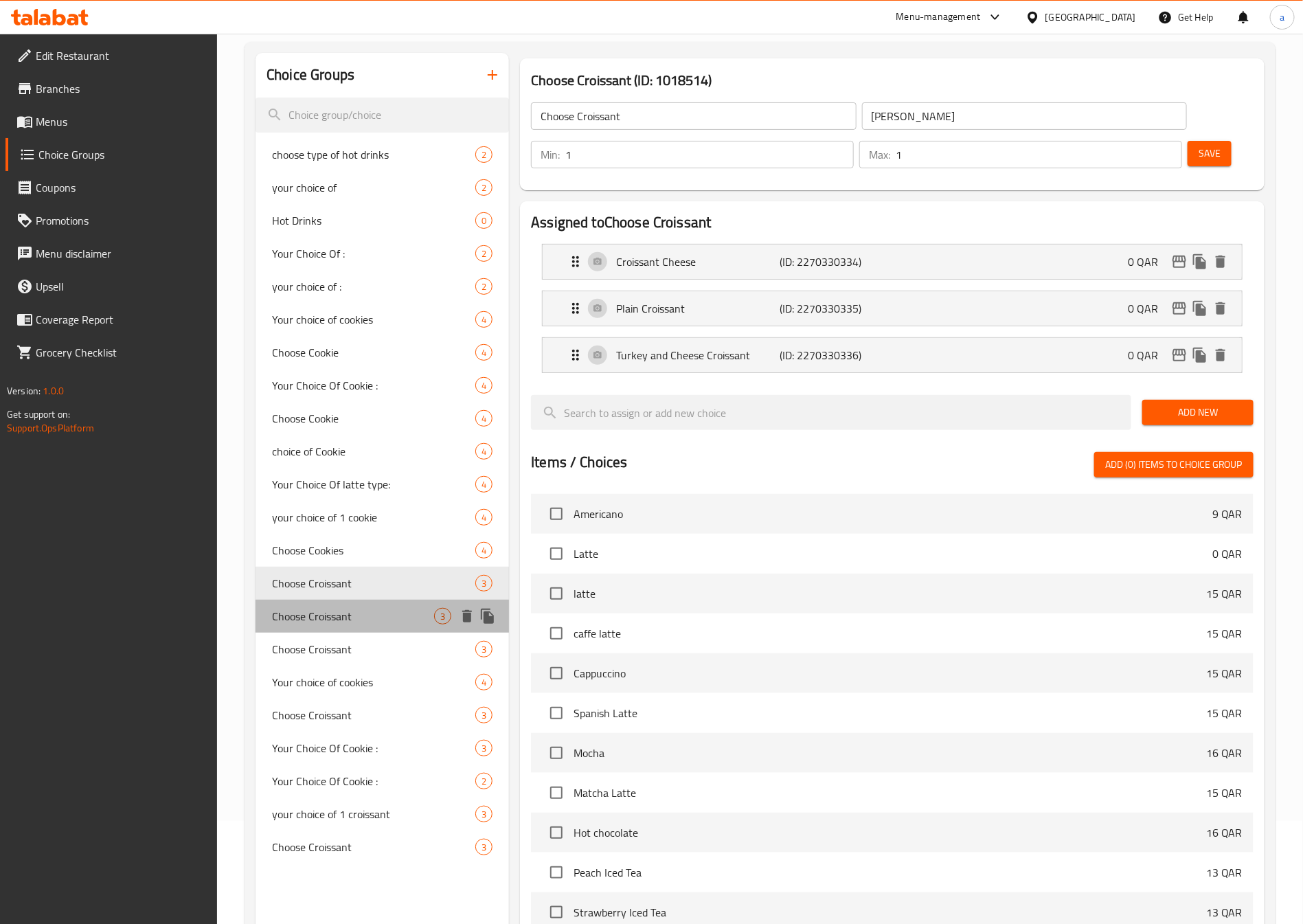
click at [367, 600] on div "Choose Croissant 3" at bounding box center [382, 616] width 254 height 33
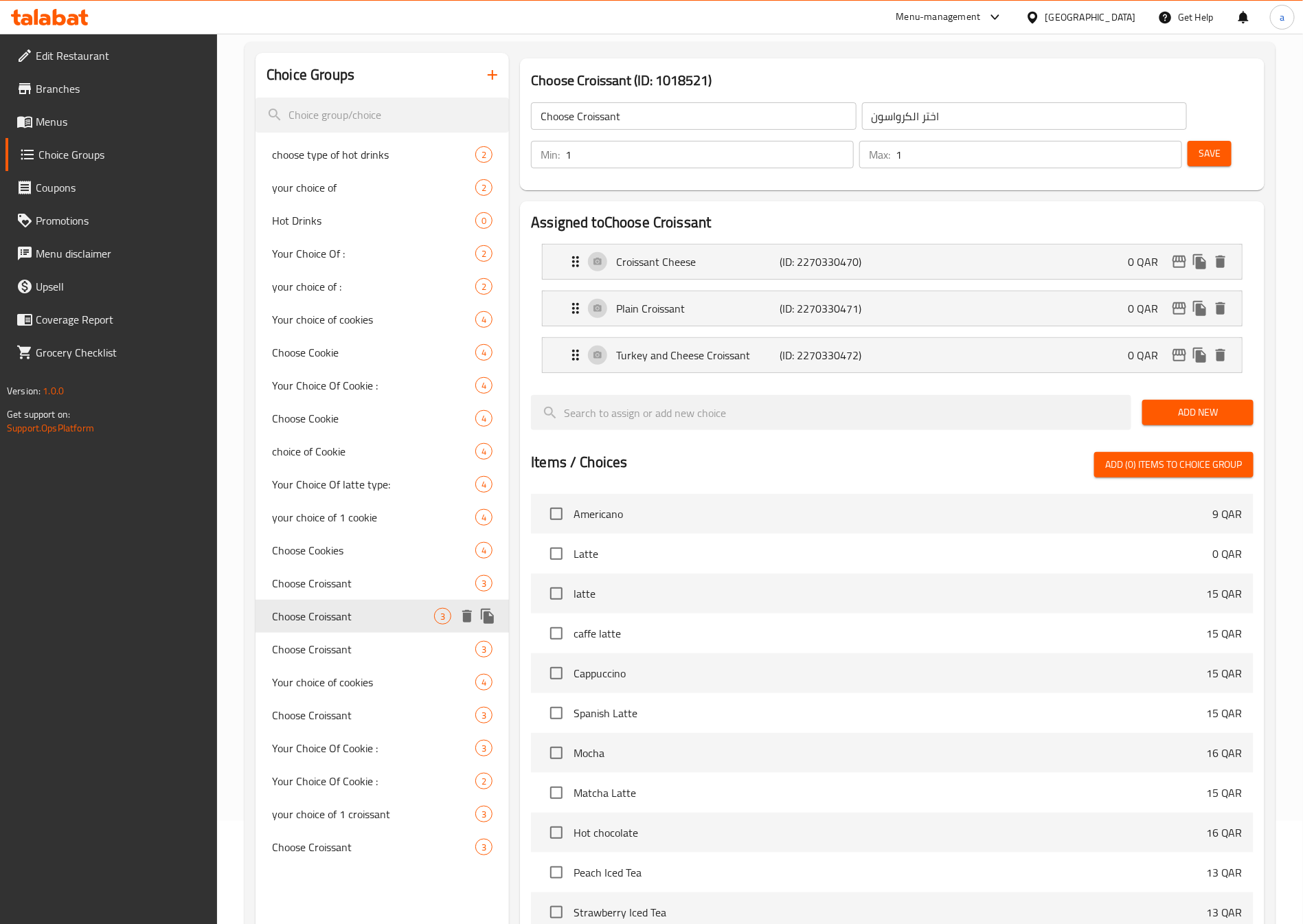
click at [366, 623] on span "Choose Croissant" at bounding box center [353, 615] width 162 height 16
click at [371, 647] on span "Choose Croissant" at bounding box center [353, 648] width 162 height 16
click at [369, 669] on div "Your choice of cookies 4" at bounding box center [382, 681] width 254 height 33
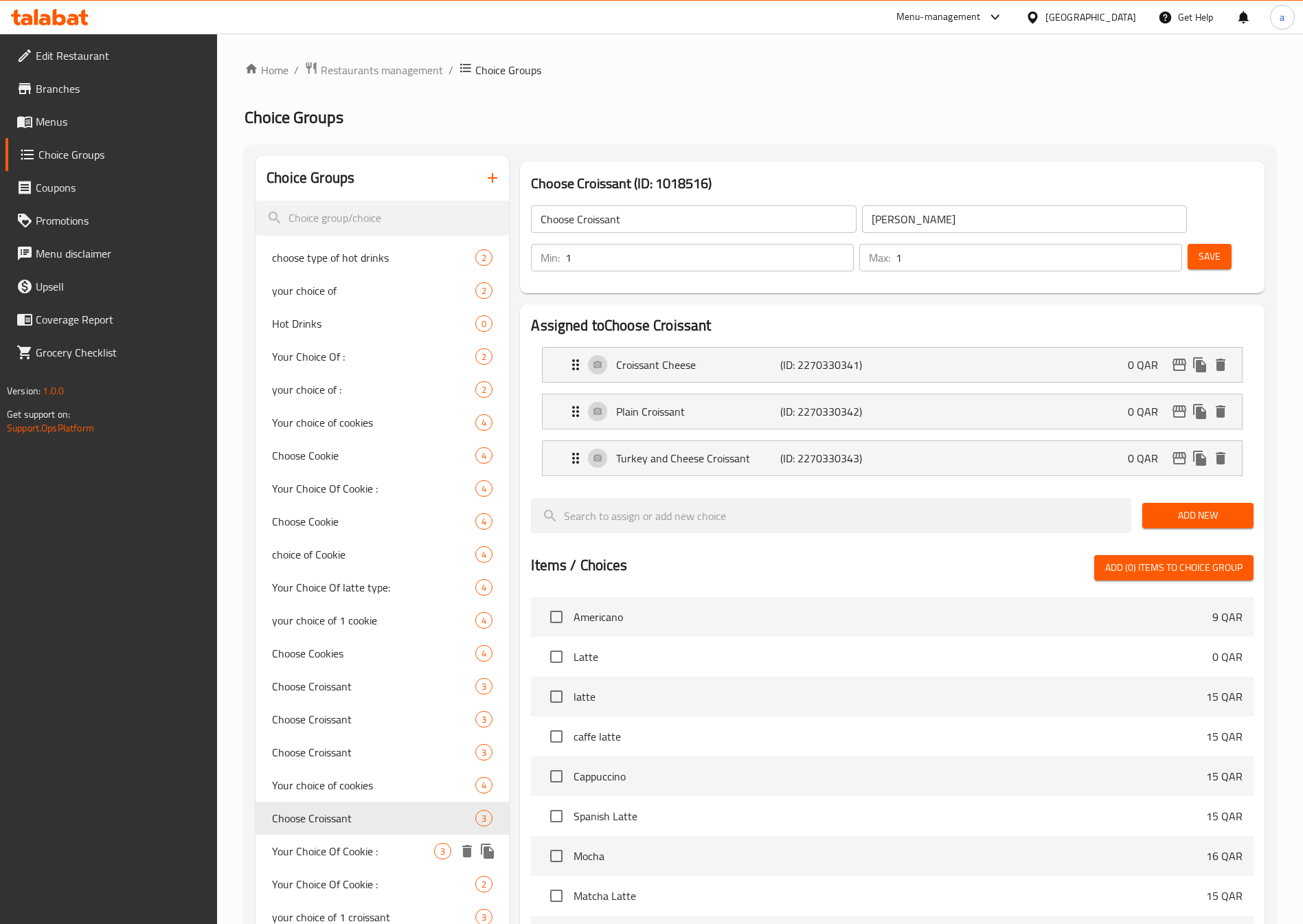
scroll to position [103, 0]
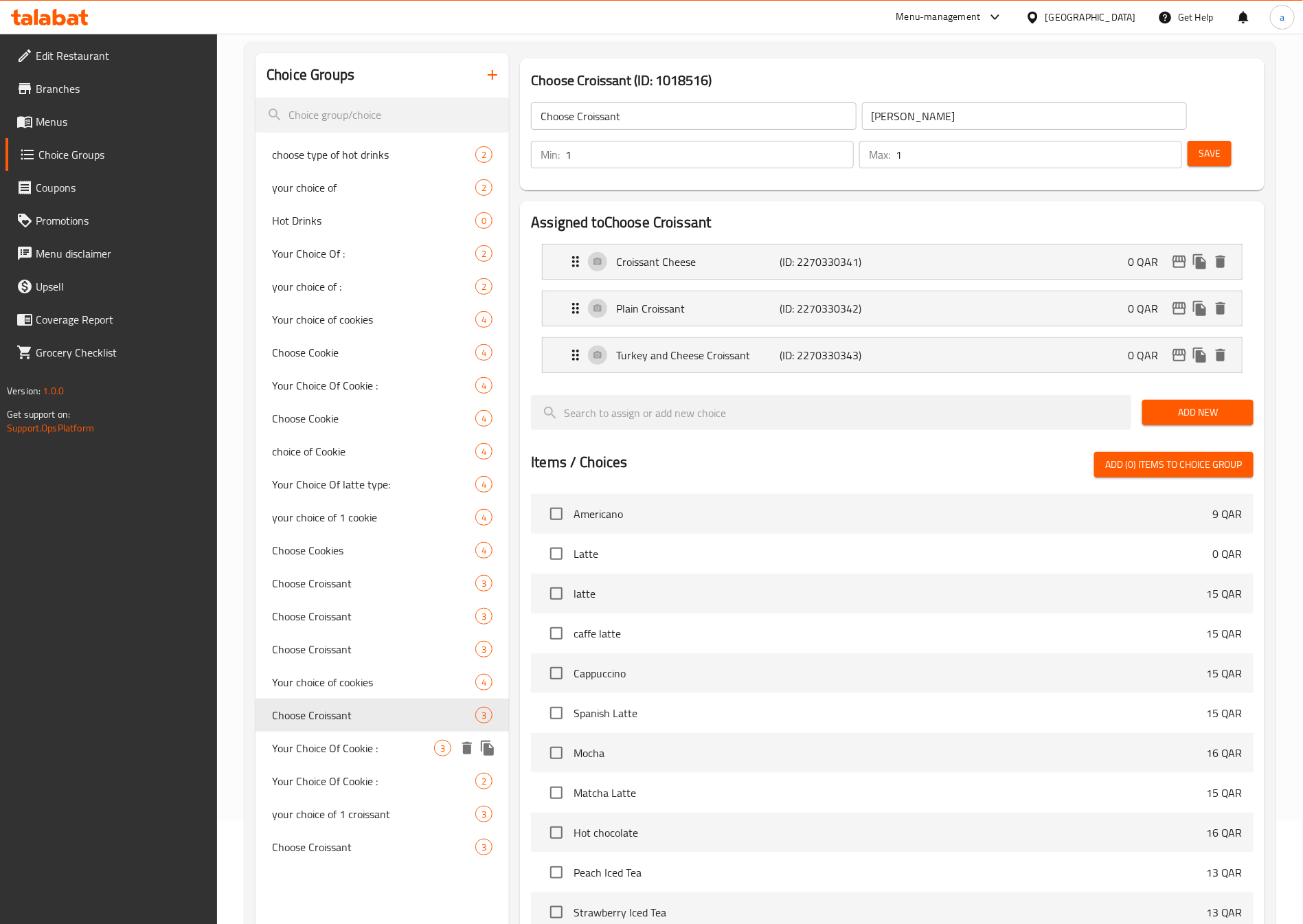
click at [349, 740] on span "Your Choice Of Cookie :" at bounding box center [353, 748] width 162 height 16
type input "Your Choice Of Cookie :"
type input "إختيارك من كوكيز:"
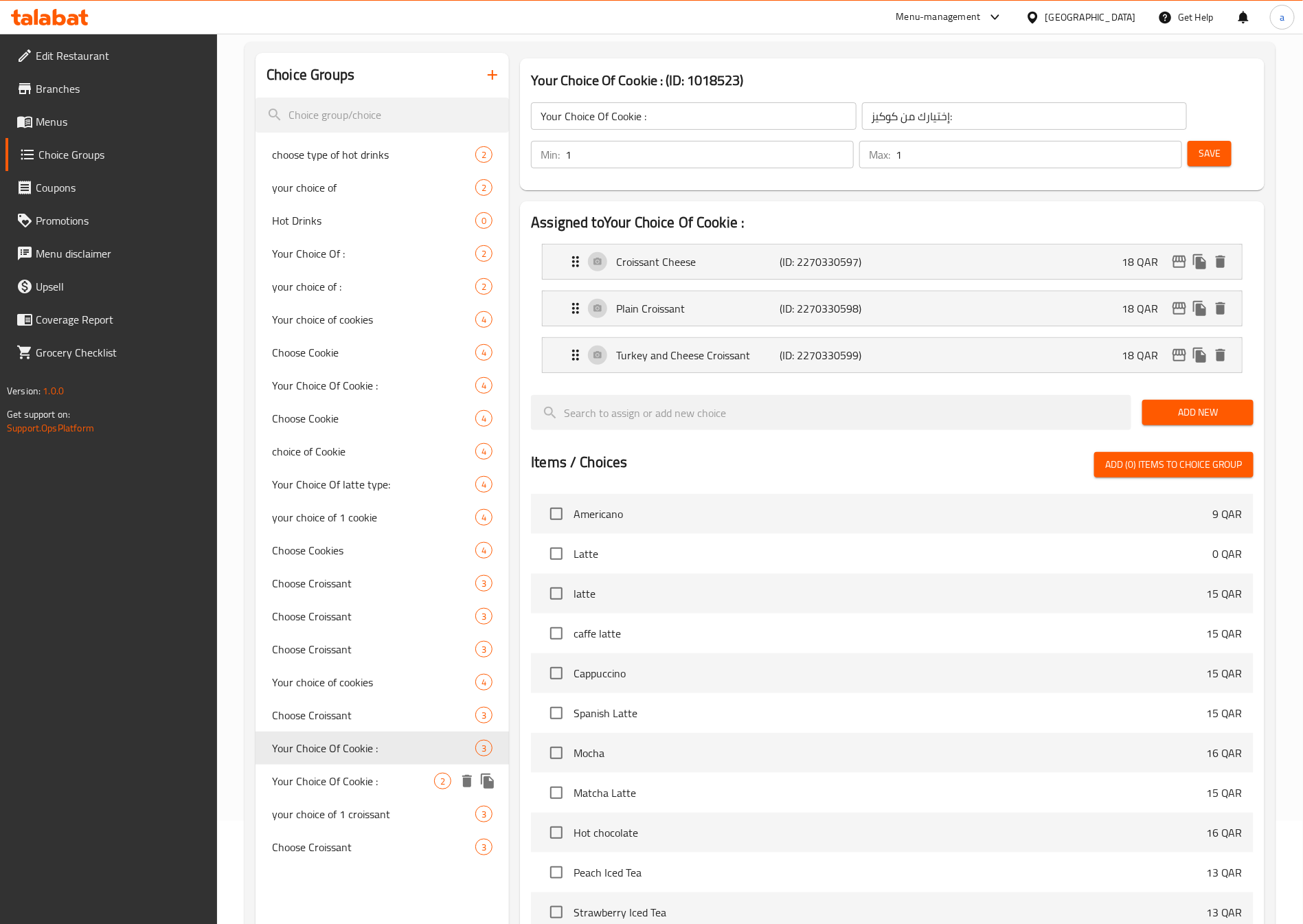
click at [351, 779] on span "Your Choice Of Cookie :" at bounding box center [353, 781] width 162 height 16
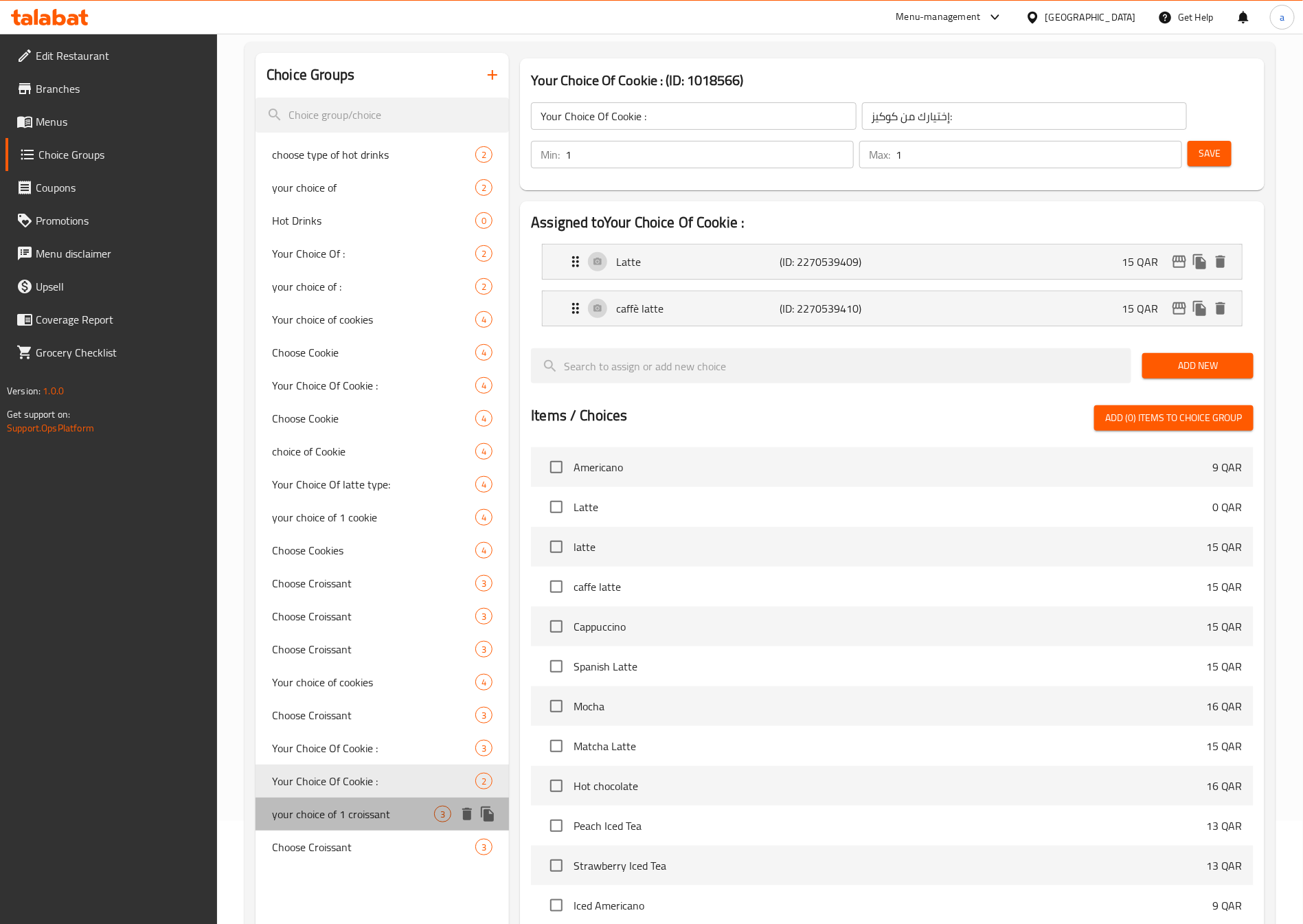
click at [359, 799] on div "your choice of 1 croissant 3" at bounding box center [382, 814] width 254 height 33
type input "your choice of 1 croissant"
type input "اختيارك من الكرواسون"
type input "3"
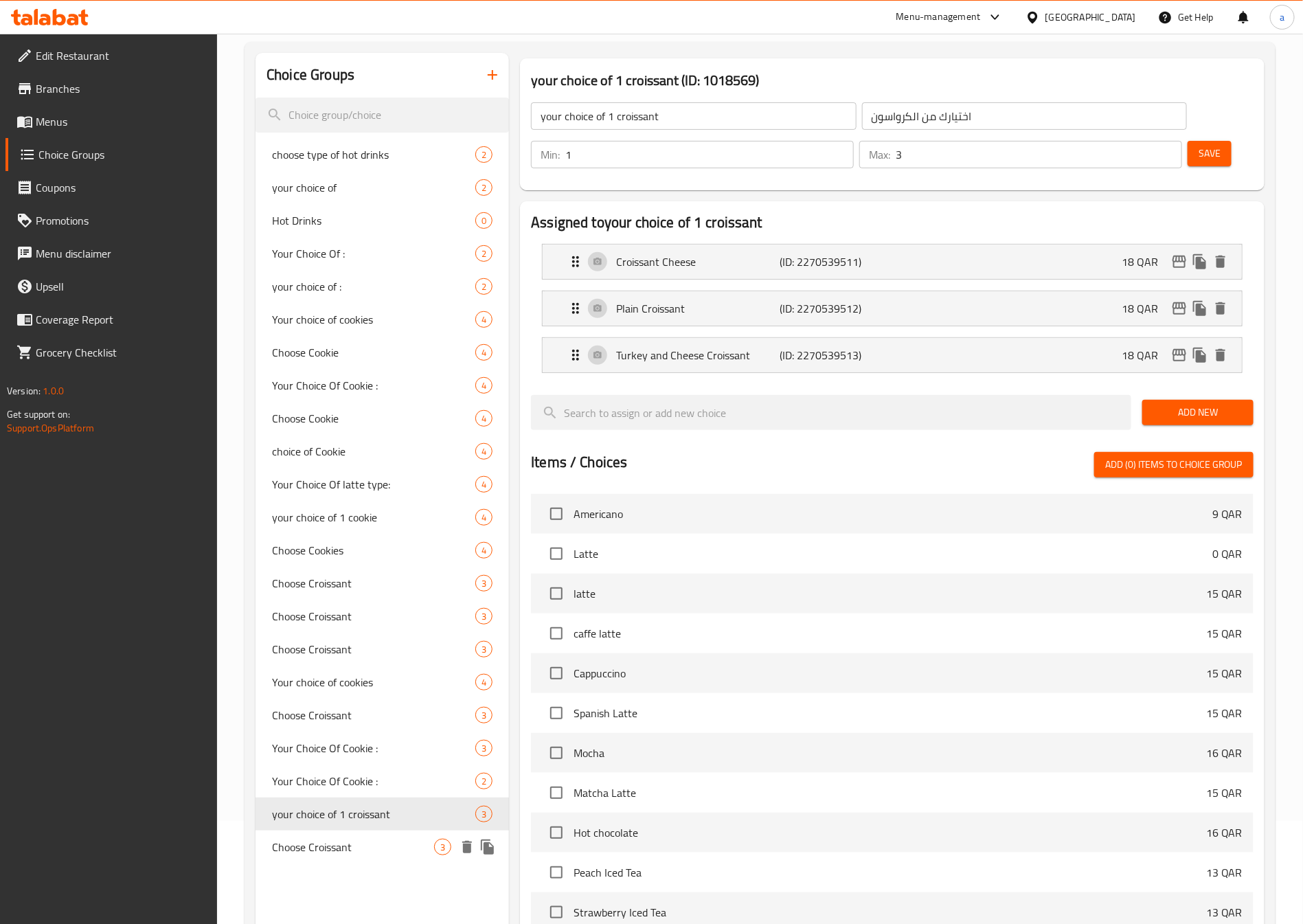
click at [355, 855] on div "Choose Croissant 3" at bounding box center [382, 847] width 254 height 33
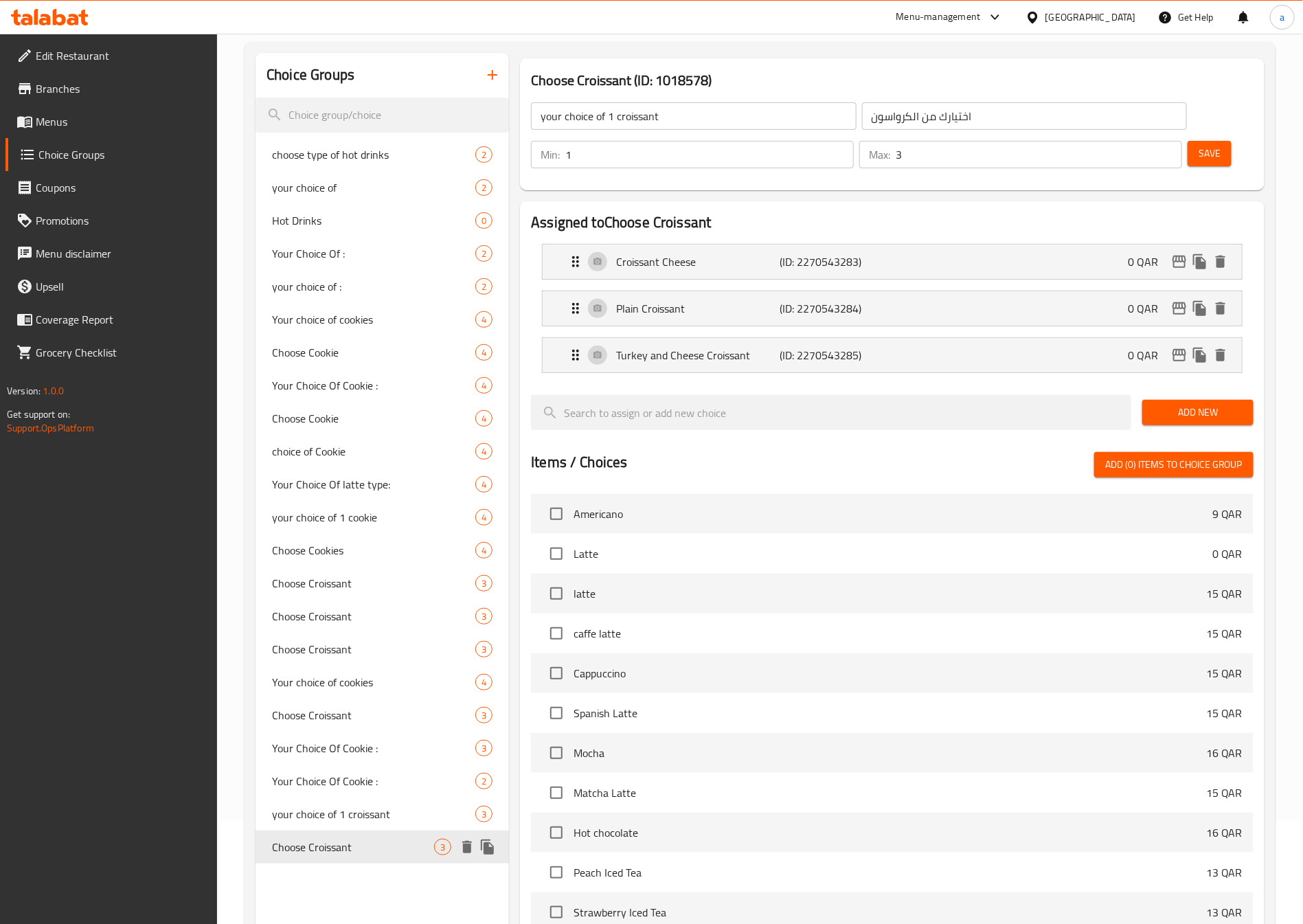
type input "Choose Croissant"
type input "اختيارك من الكرواسون"
type input "1"
click at [1198, 145] on span "Save" at bounding box center [1209, 154] width 22 height 17
click at [120, 126] on span "Menus" at bounding box center [121, 121] width 171 height 16
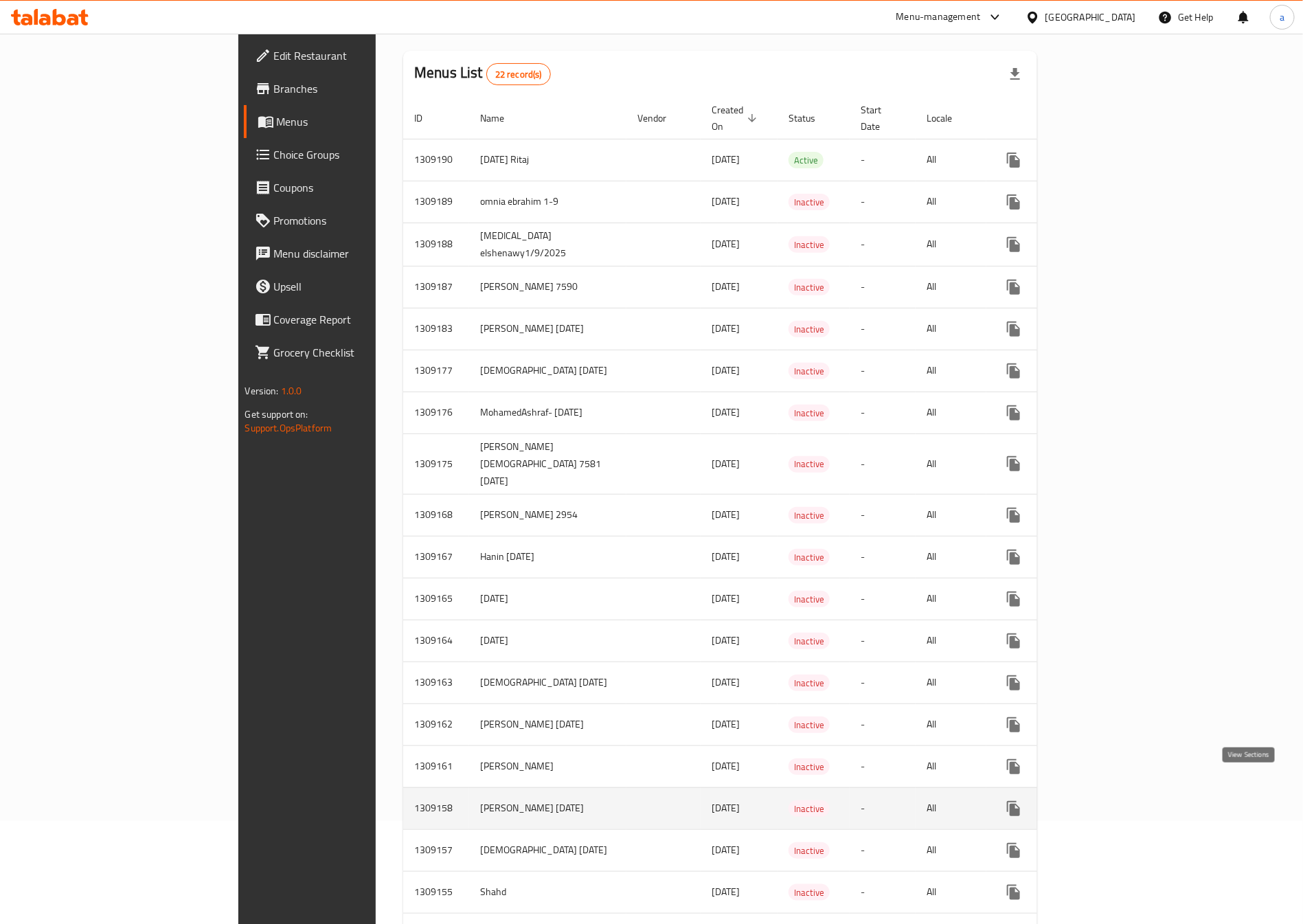
click at [1119, 802] on icon "enhanced table" at bounding box center [1112, 808] width 13 height 13
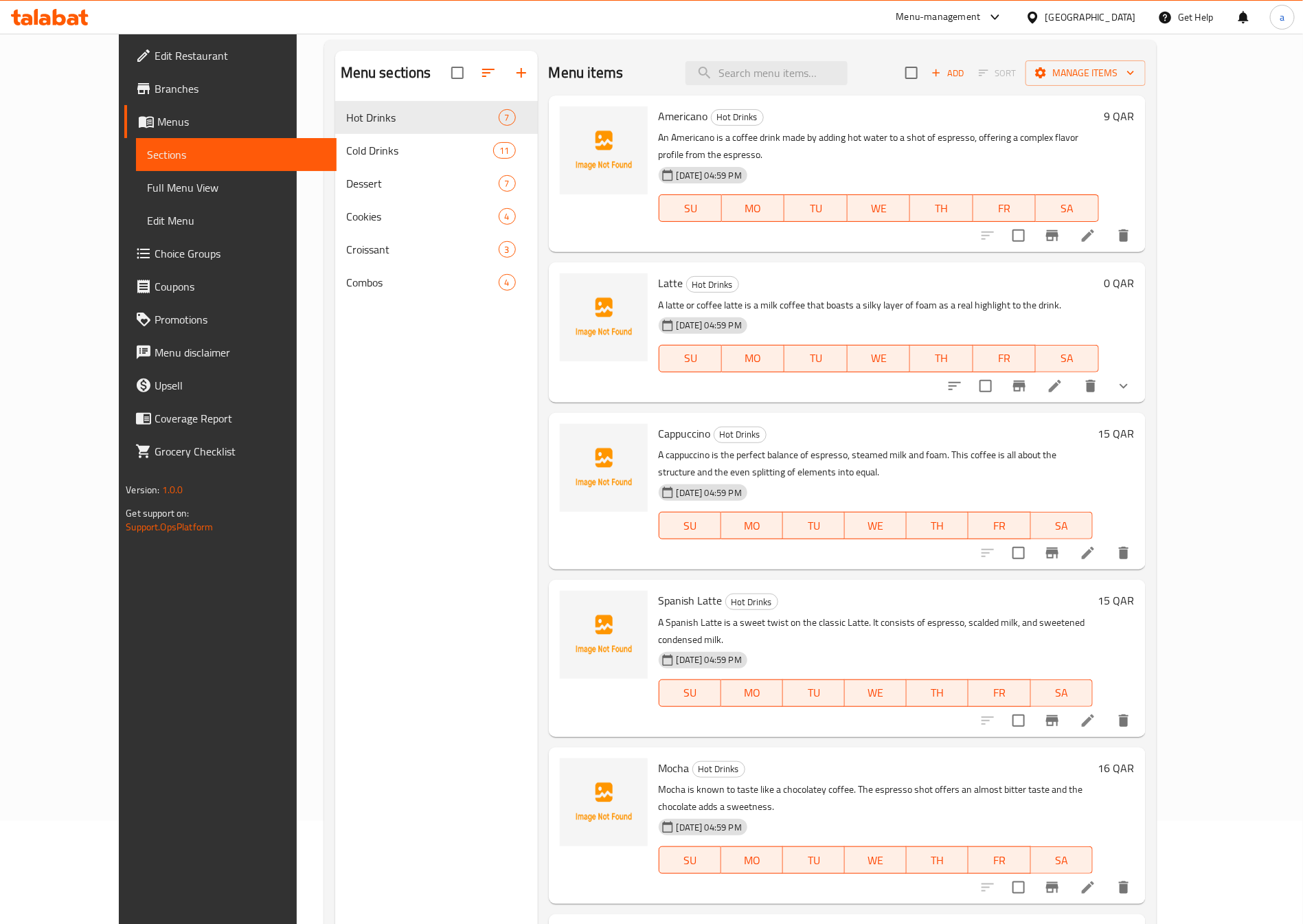
click at [148, 194] on span "Full Menu View" at bounding box center [236, 187] width 178 height 16
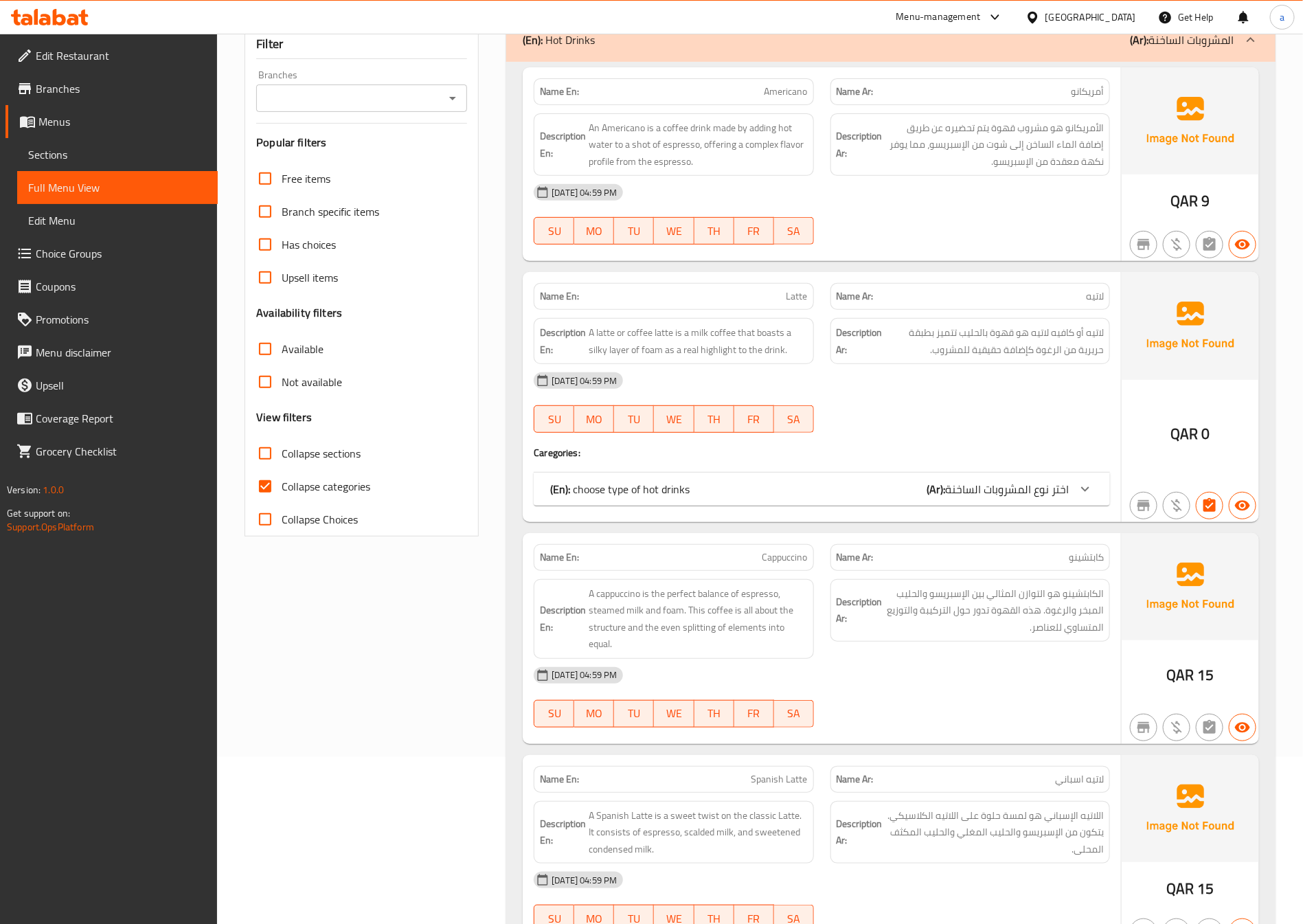
scroll to position [206, 0]
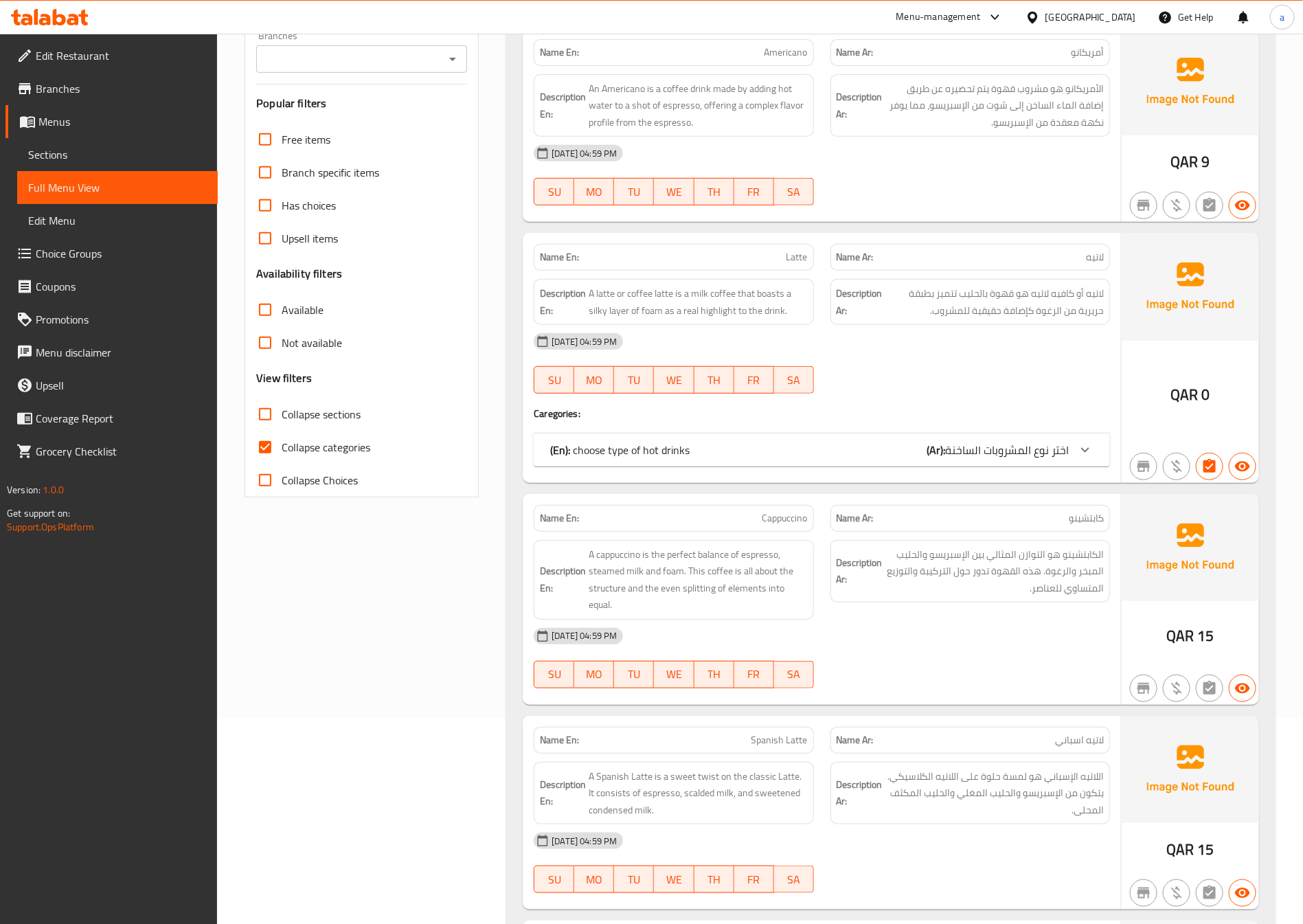
click at [1060, 447] on span "اختر نوع المشروبات الساخنة" at bounding box center [1007, 450] width 124 height 20
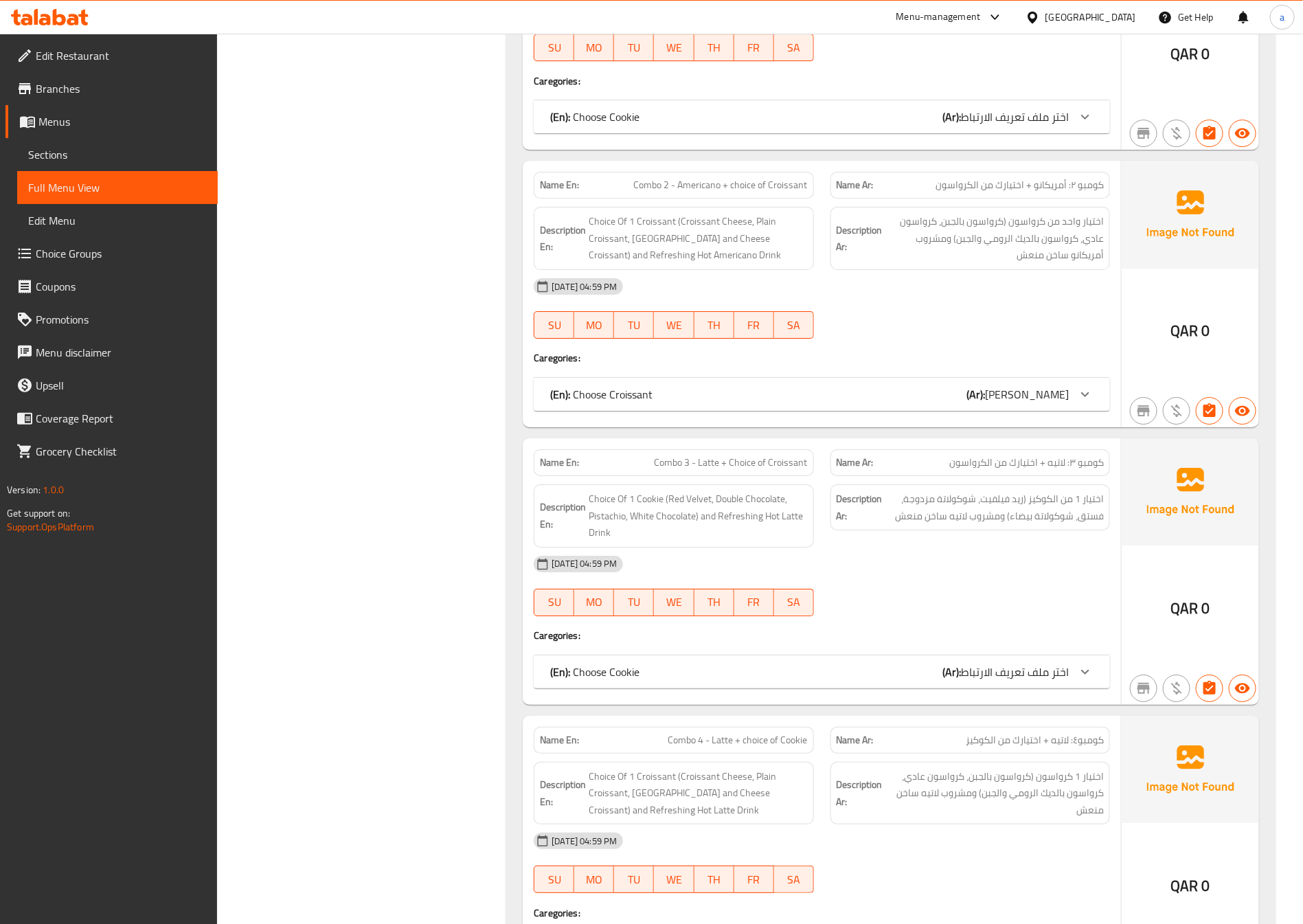
scroll to position [7321, 0]
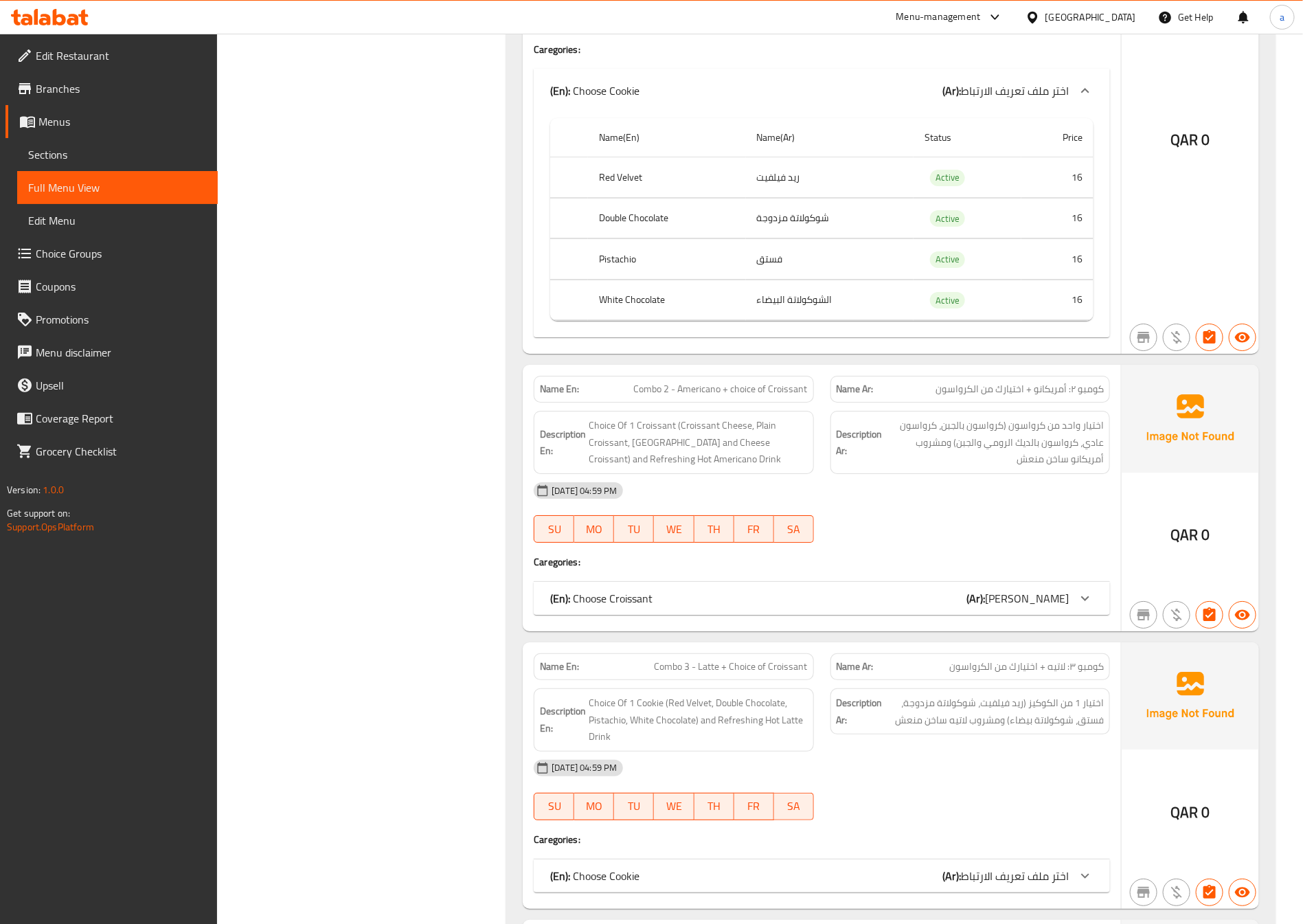
scroll to position [7733, 0]
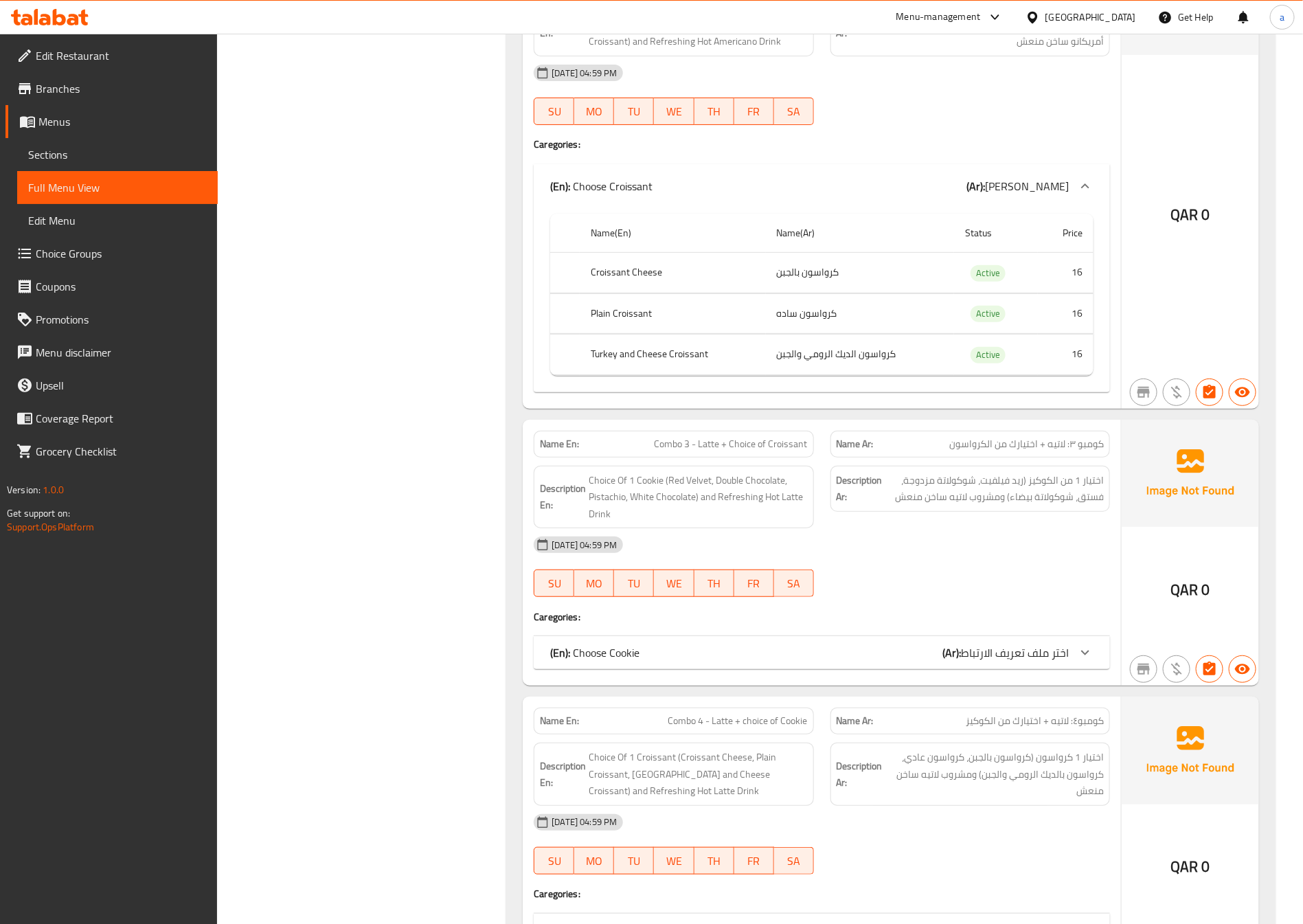
scroll to position [7938, 0]
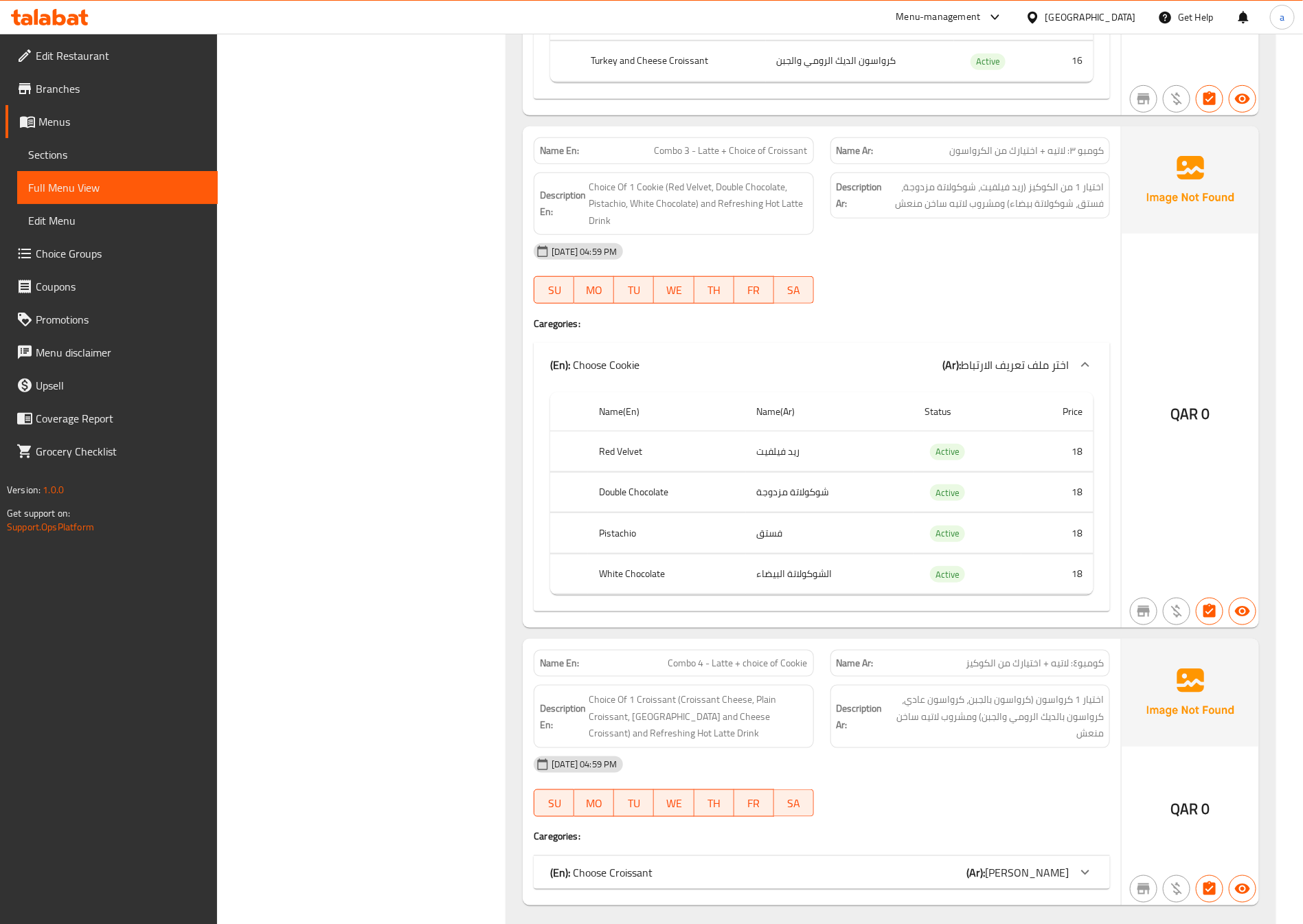
scroll to position [8300, 0]
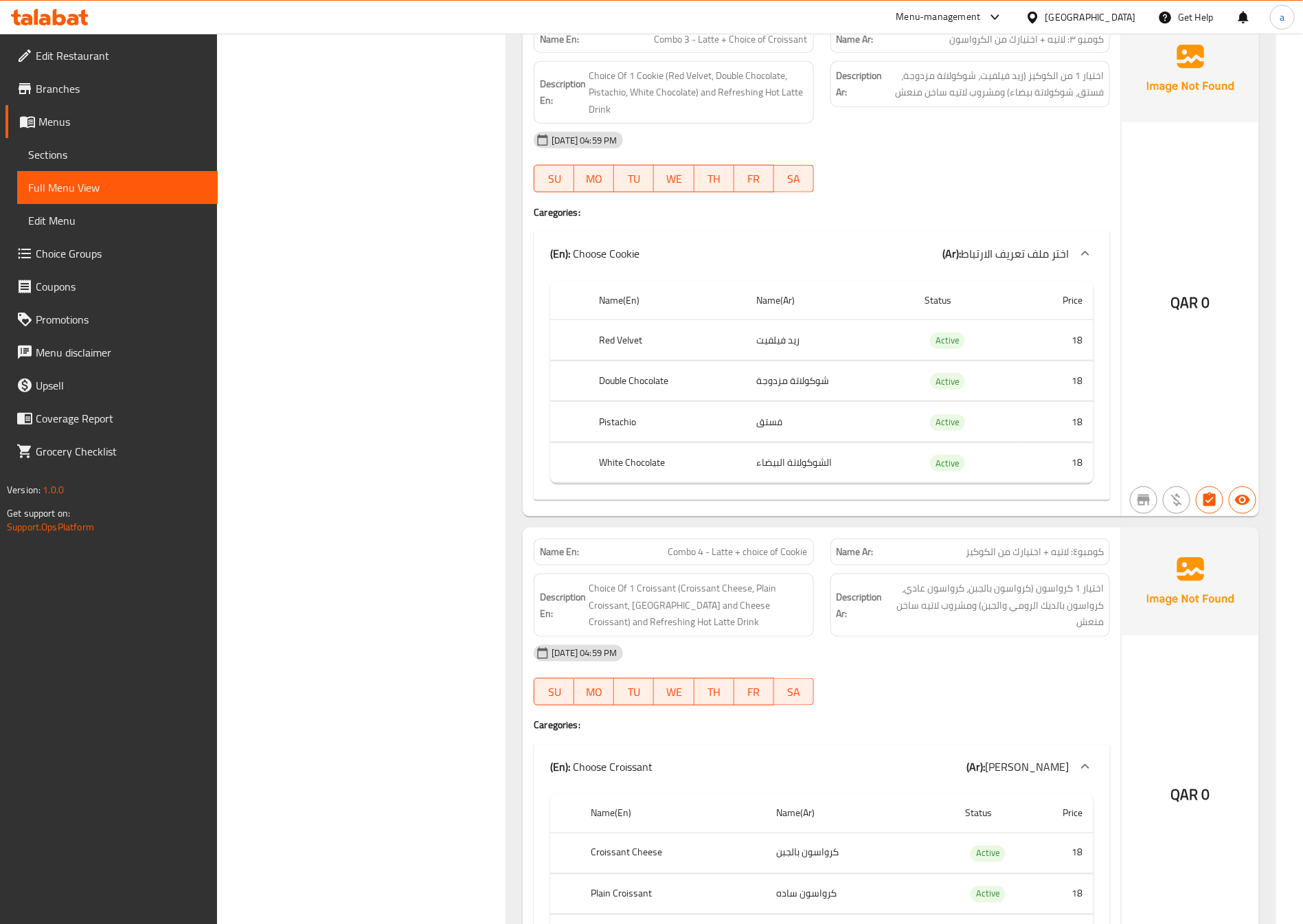
scroll to position [8084, 0]
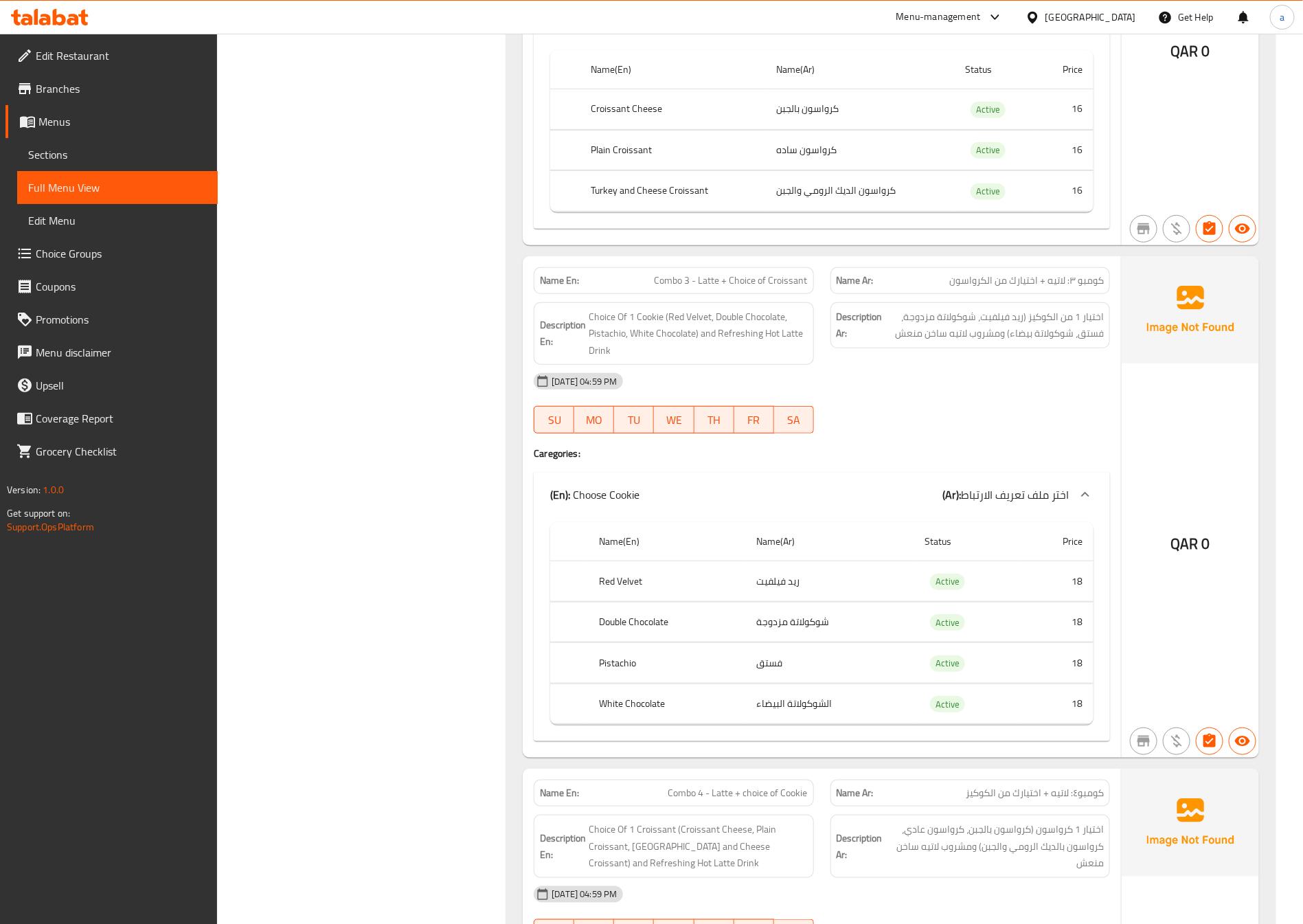
click at [150, 260] on span "Choice Groups" at bounding box center [121, 253] width 171 height 16
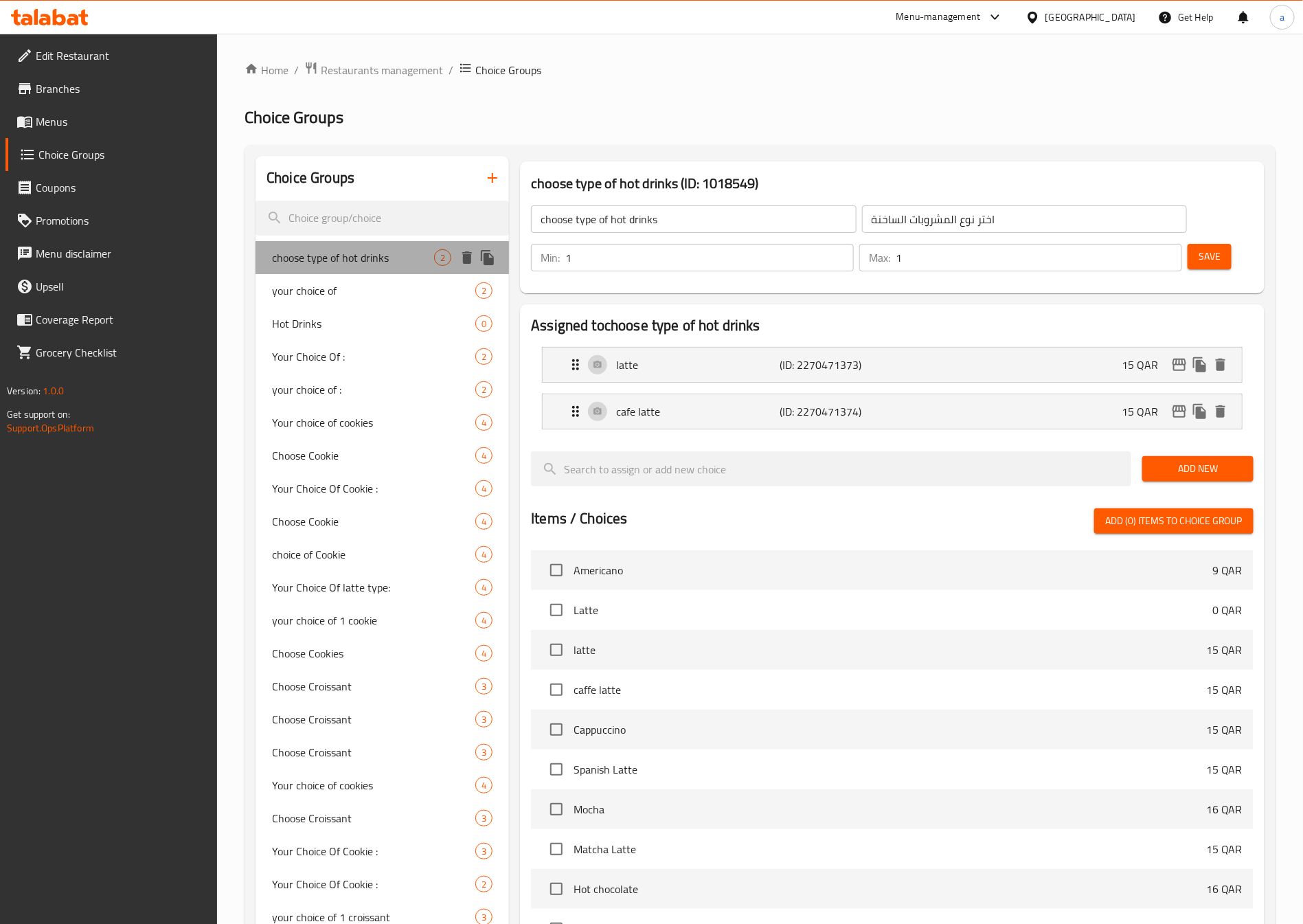
click at [363, 261] on span "choose type of hot drinks" at bounding box center [353, 257] width 162 height 16
click at [363, 284] on span "your choice of" at bounding box center [353, 290] width 162 height 16
type input "your choice of"
type input "اختيارك من"
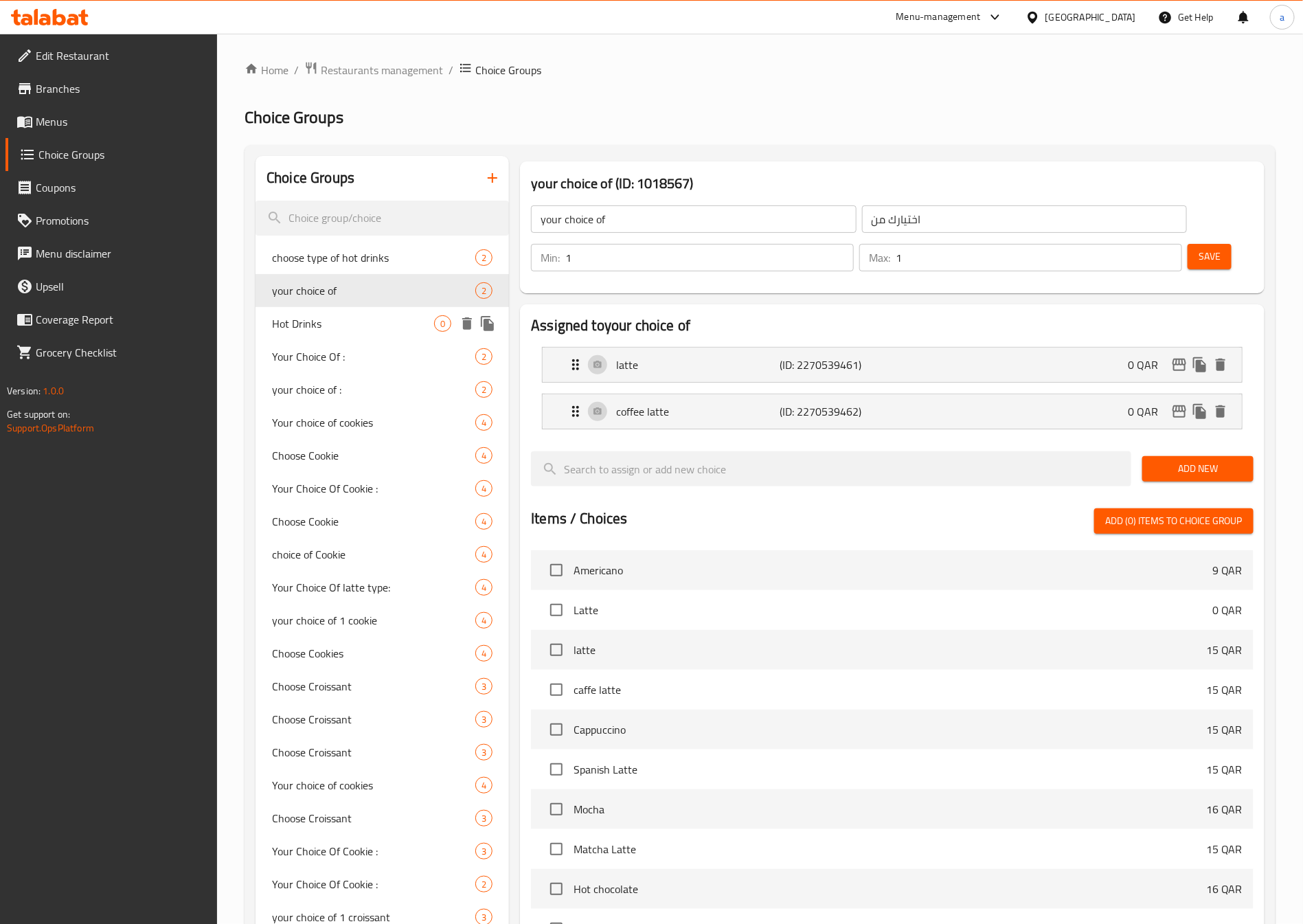
click at [353, 328] on span "Hot Drinks" at bounding box center [353, 323] width 162 height 16
type input "Hot Drinks"
type input "اختيارك من المشروبات الساخنة"
type input "0"
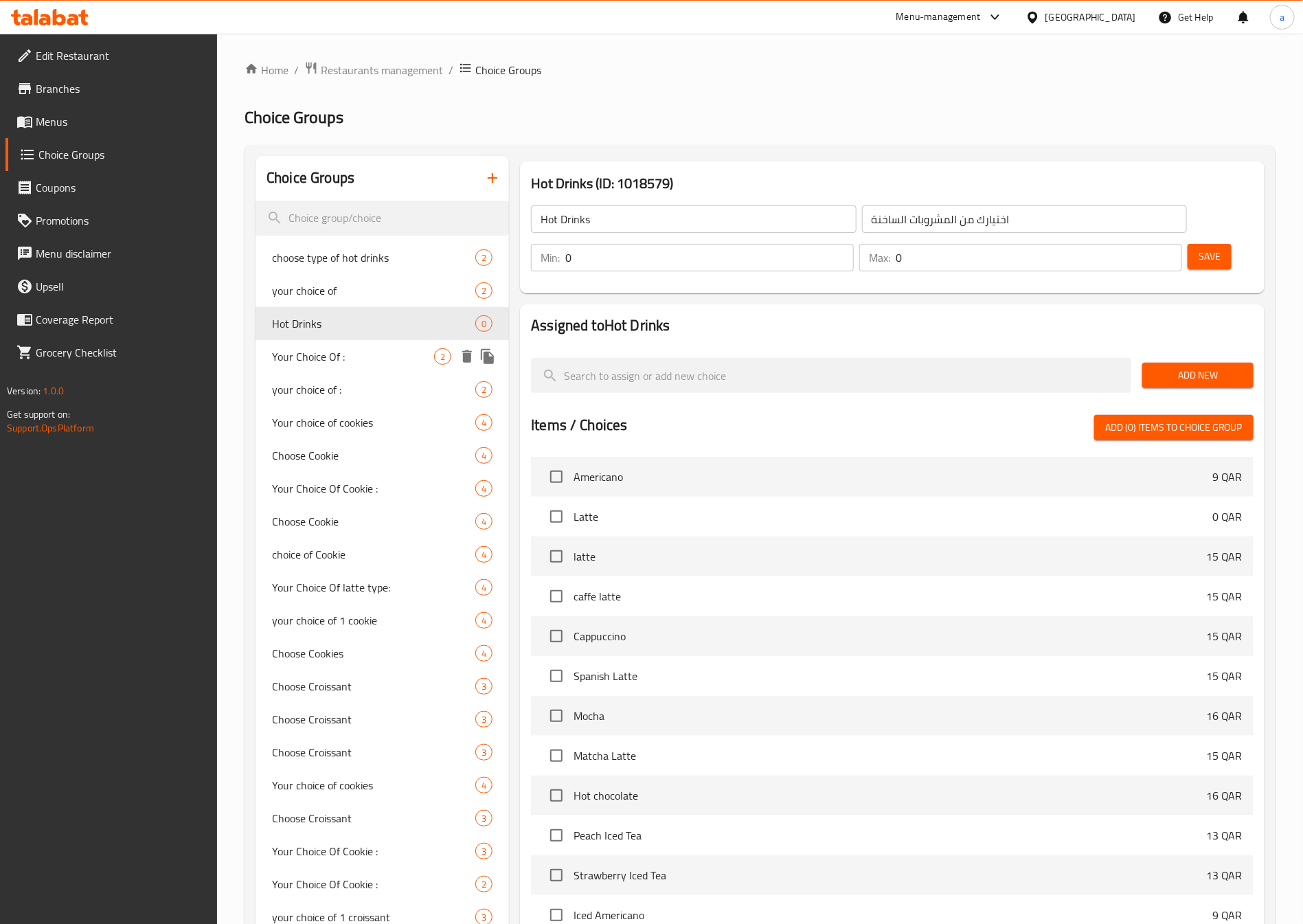
click at [353, 359] on span "Your Choice Of :" at bounding box center [353, 356] width 162 height 16
type input "Your Choice Of :"
type input "أختيارك من :"
type input "1"
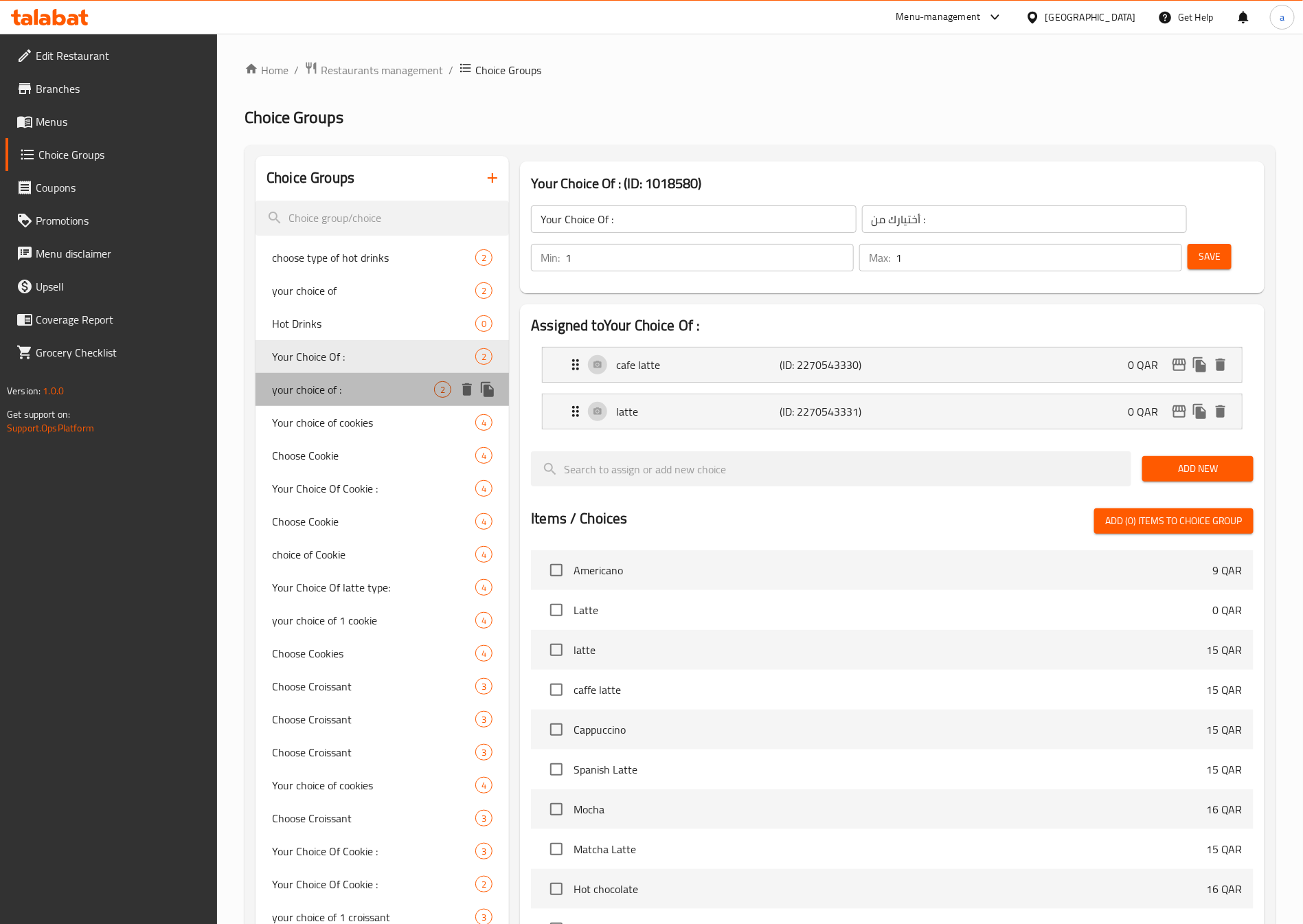
click at [355, 392] on span "your choice of :" at bounding box center [353, 389] width 162 height 16
type input "your choice of :"
type input "اختيارك من :"
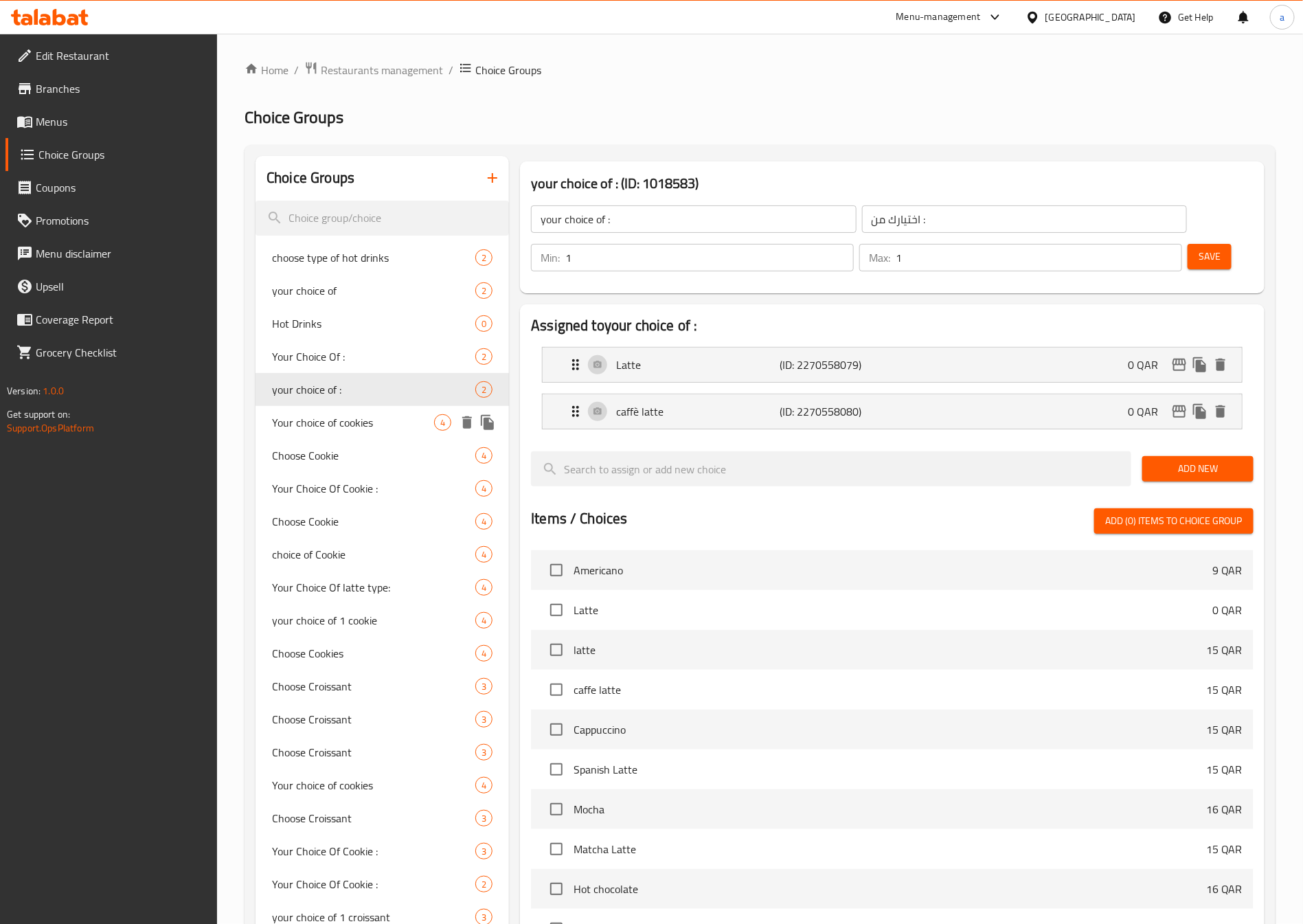
click at [350, 414] on span "Your choice of cookies" at bounding box center [353, 422] width 162 height 16
type input "Your choice of cookies"
type input "اختيارك من تلكوكيز"
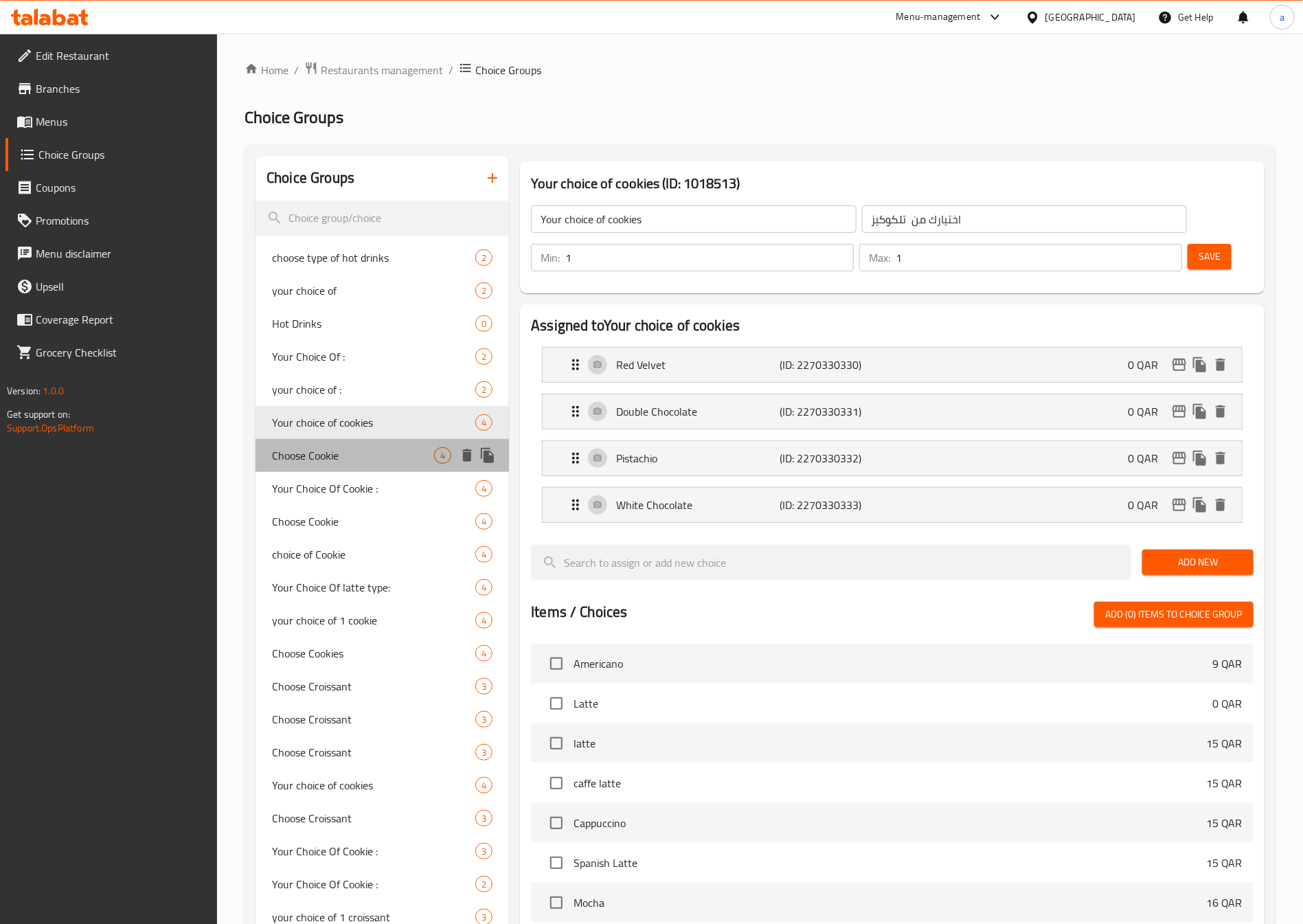
click at [344, 450] on span "Choose Cookie" at bounding box center [353, 455] width 162 height 16
type input "Choose Cookie"
type input "اختر الكوكي"
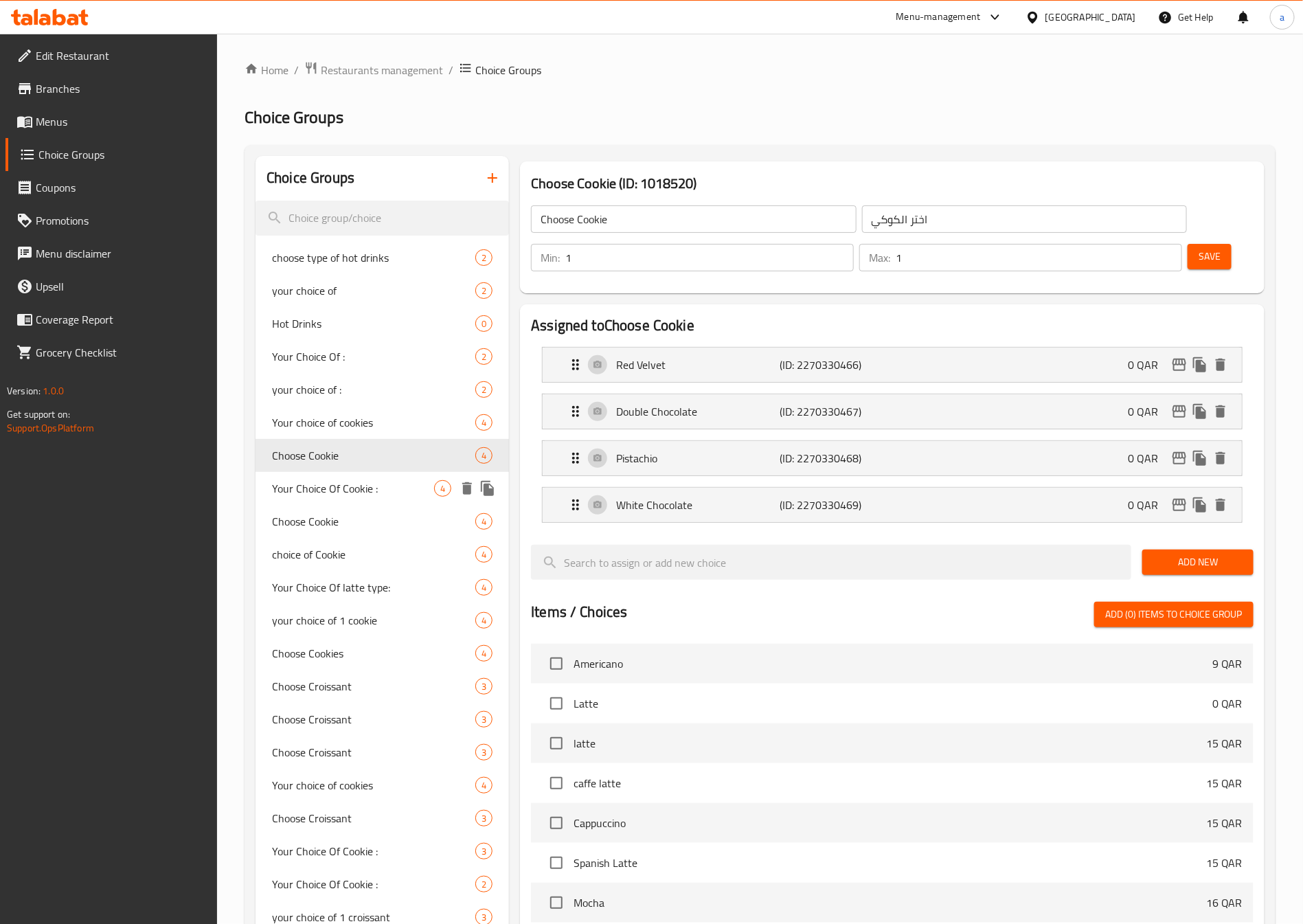
click at [330, 483] on span "Your Choice Of Cookie :" at bounding box center [353, 488] width 162 height 16
type input "Your Choice Of Cookie :"
type input "إختيارك من كوكيز:"
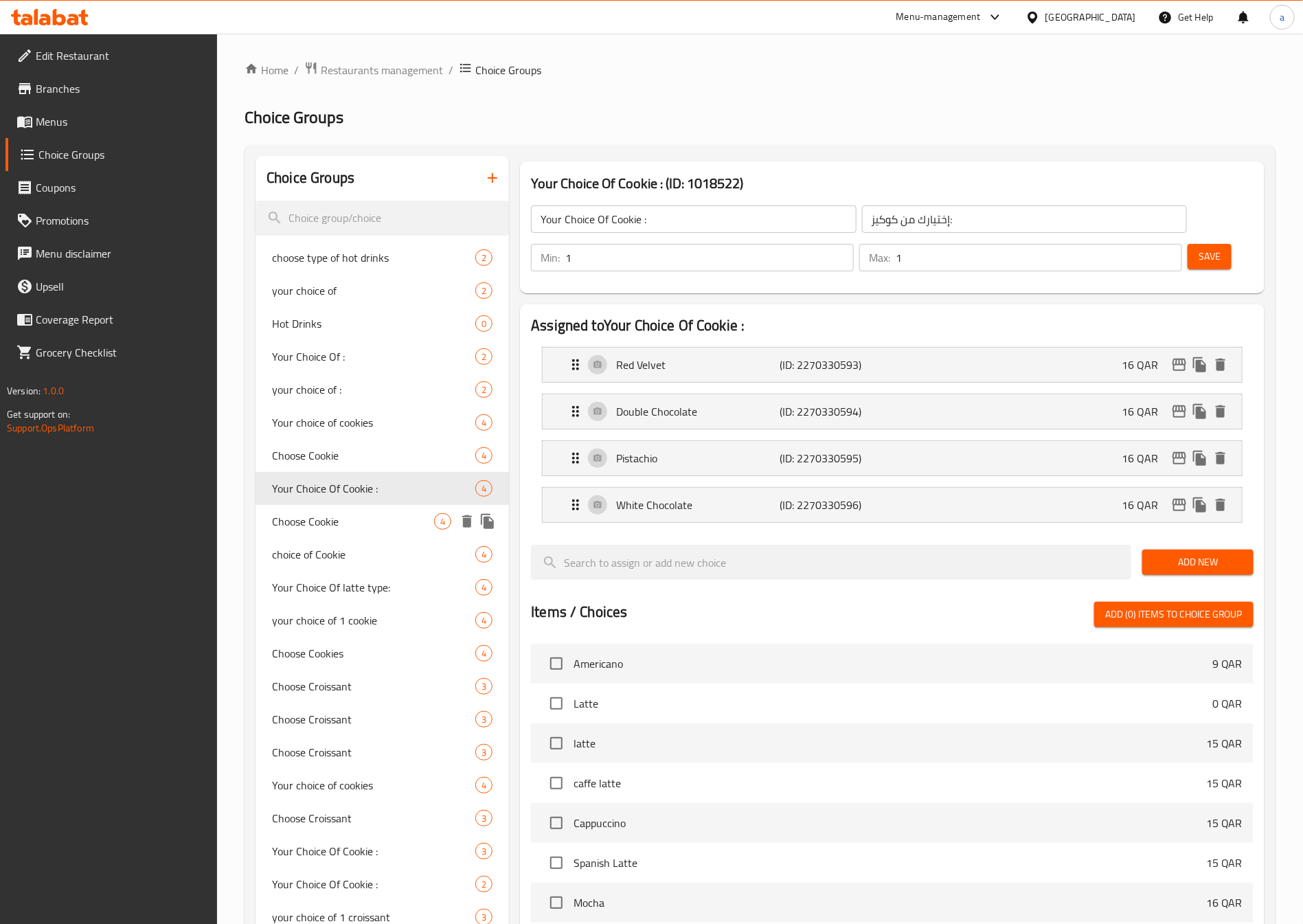
click at [330, 524] on span "Choose Cookie" at bounding box center [353, 521] width 162 height 16
type input "Choose Cookie"
type input "اختر من الكوكيز"
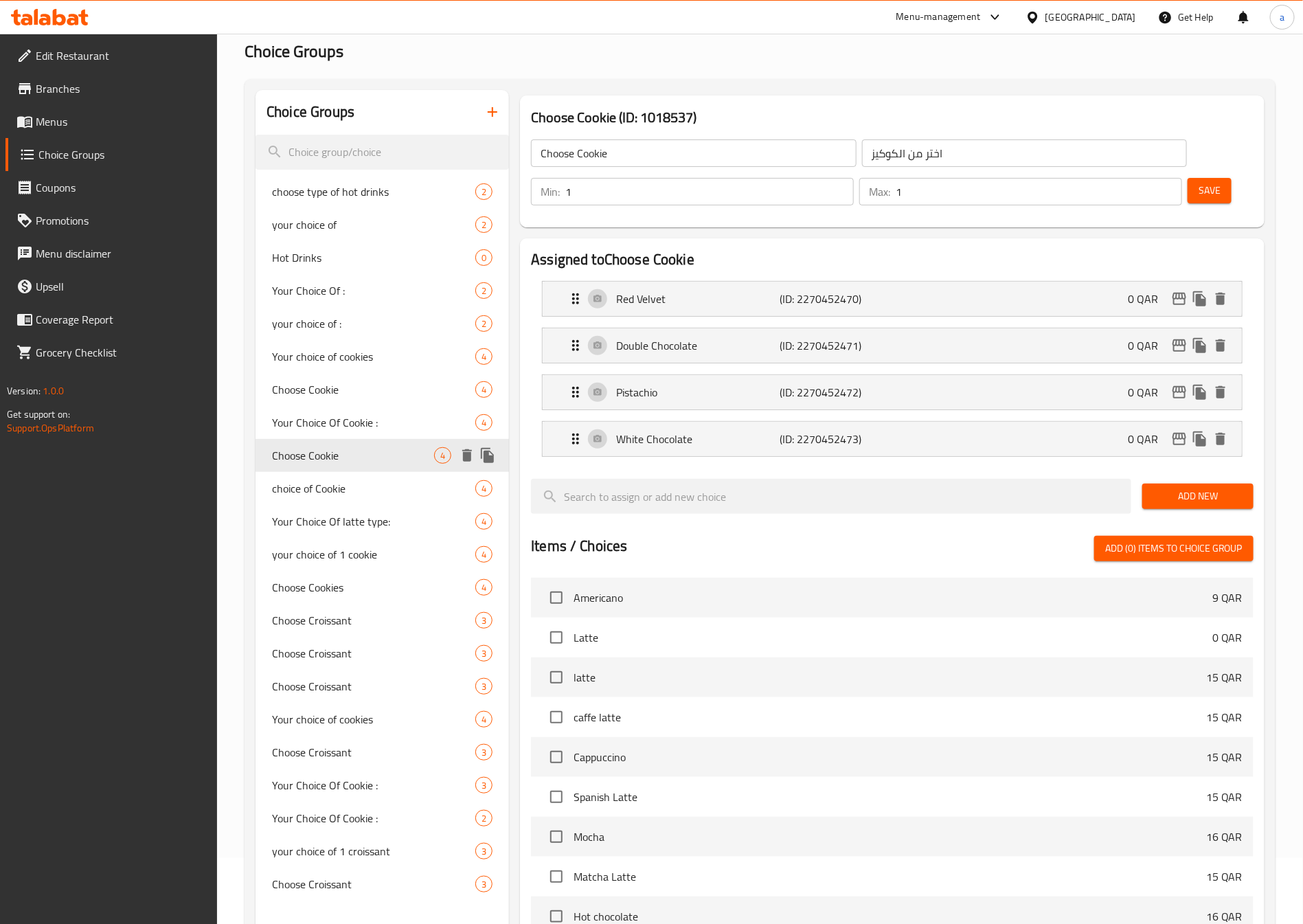
scroll to position [103, 0]
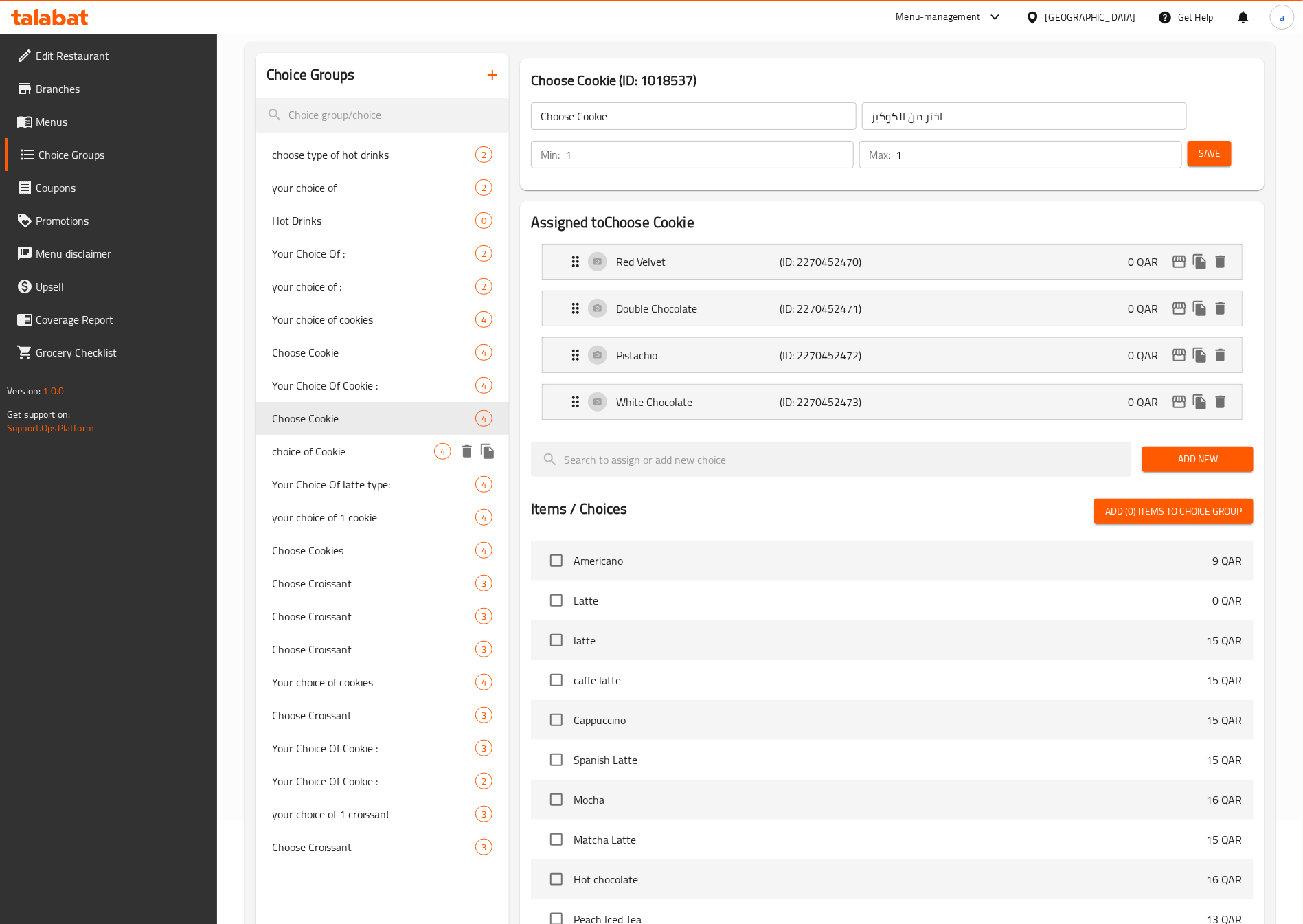
click at [342, 451] on span "choice of Cookie" at bounding box center [353, 451] width 162 height 16
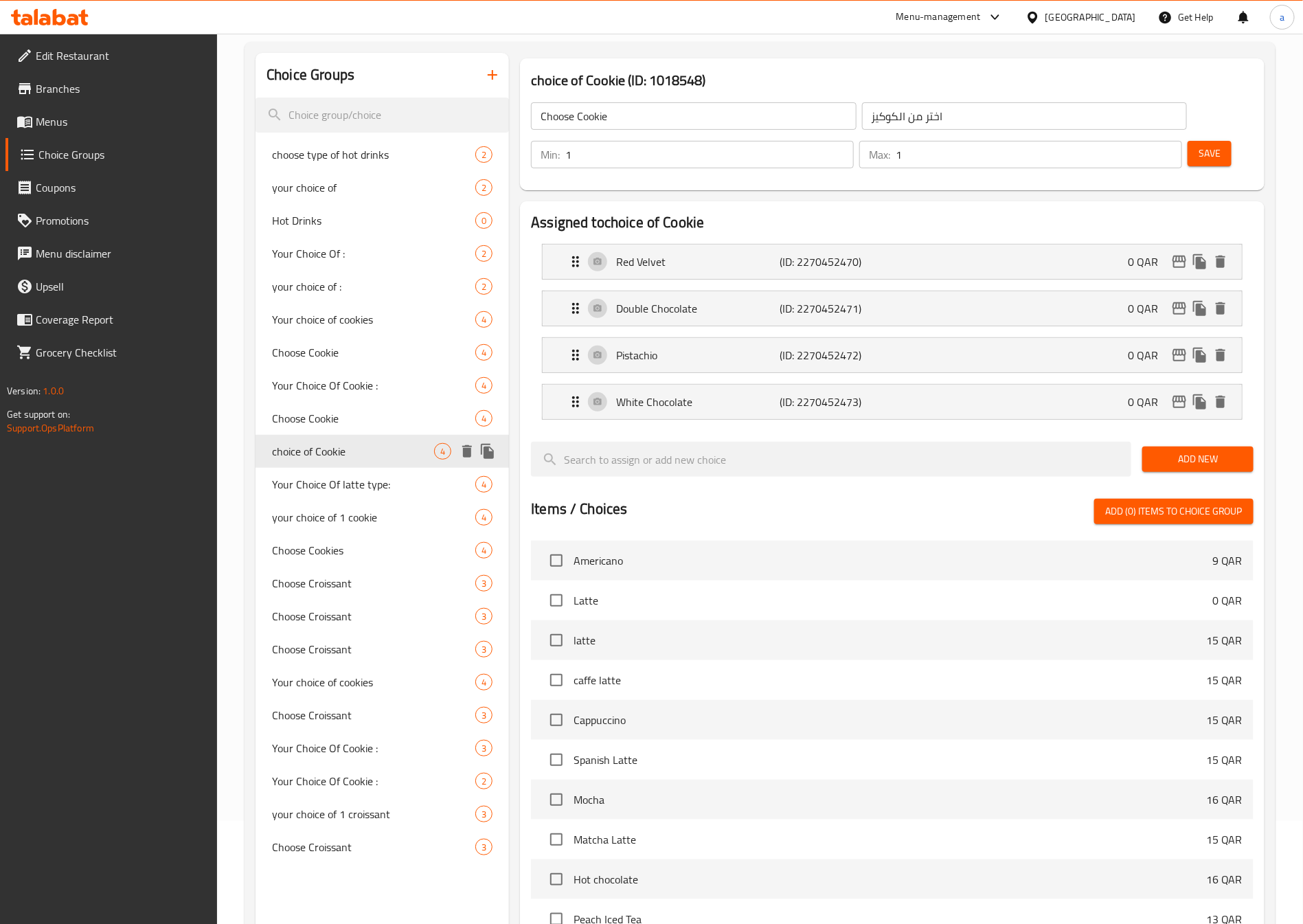
type input "choice of Cookie"
type input "اختيارك من الكوكيز"
click at [337, 478] on span "Your Choice Of latte type:" at bounding box center [353, 484] width 162 height 16
type input "Your Choice Of latte type:"
type input "إختيارك من نوع لاتيه"
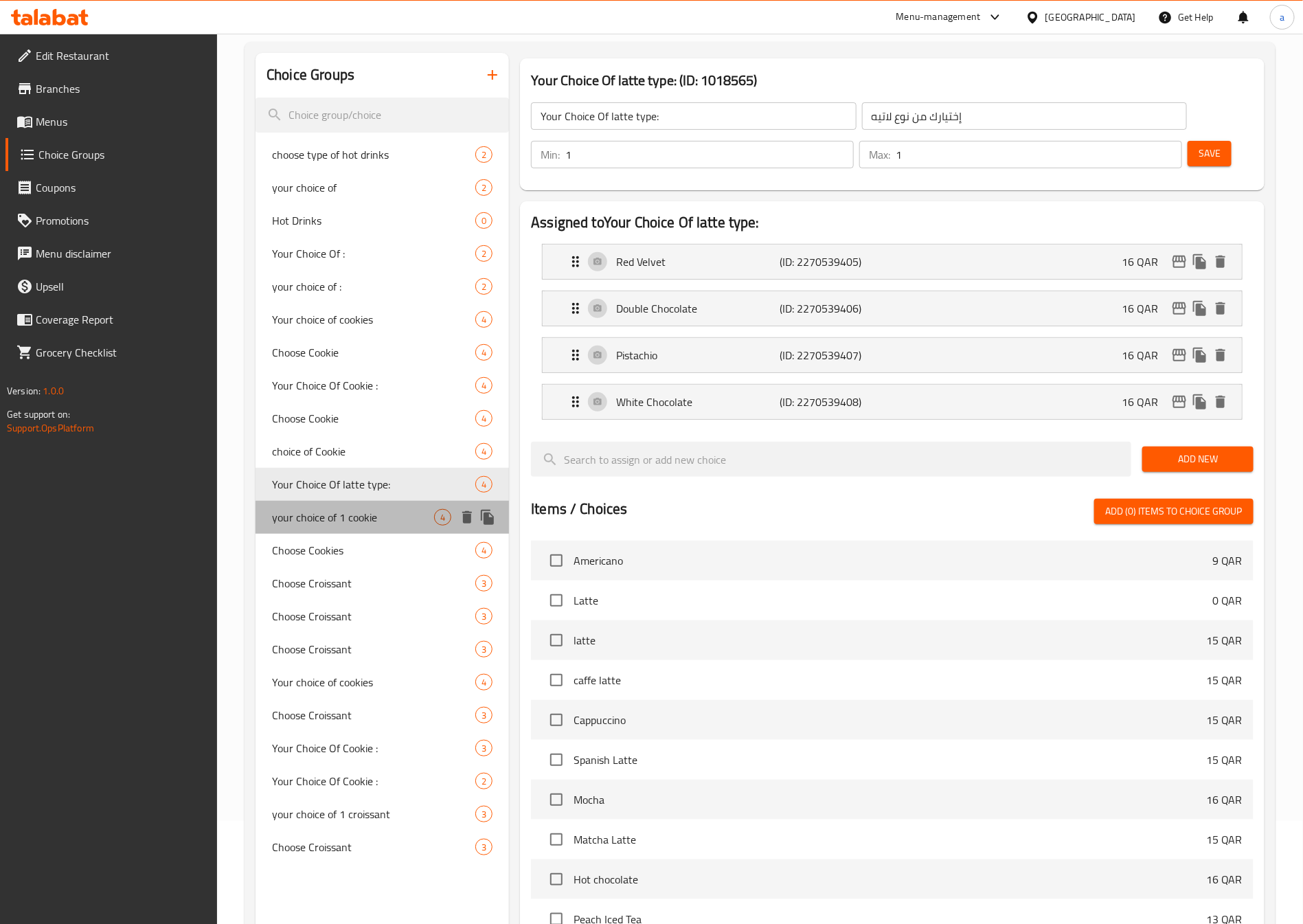
click at [336, 511] on span "your choice of 1 cookie" at bounding box center [353, 517] width 162 height 16
type input "your choice of 1 cookie"
type input "اختيارك من الكوكي"
type input "4"
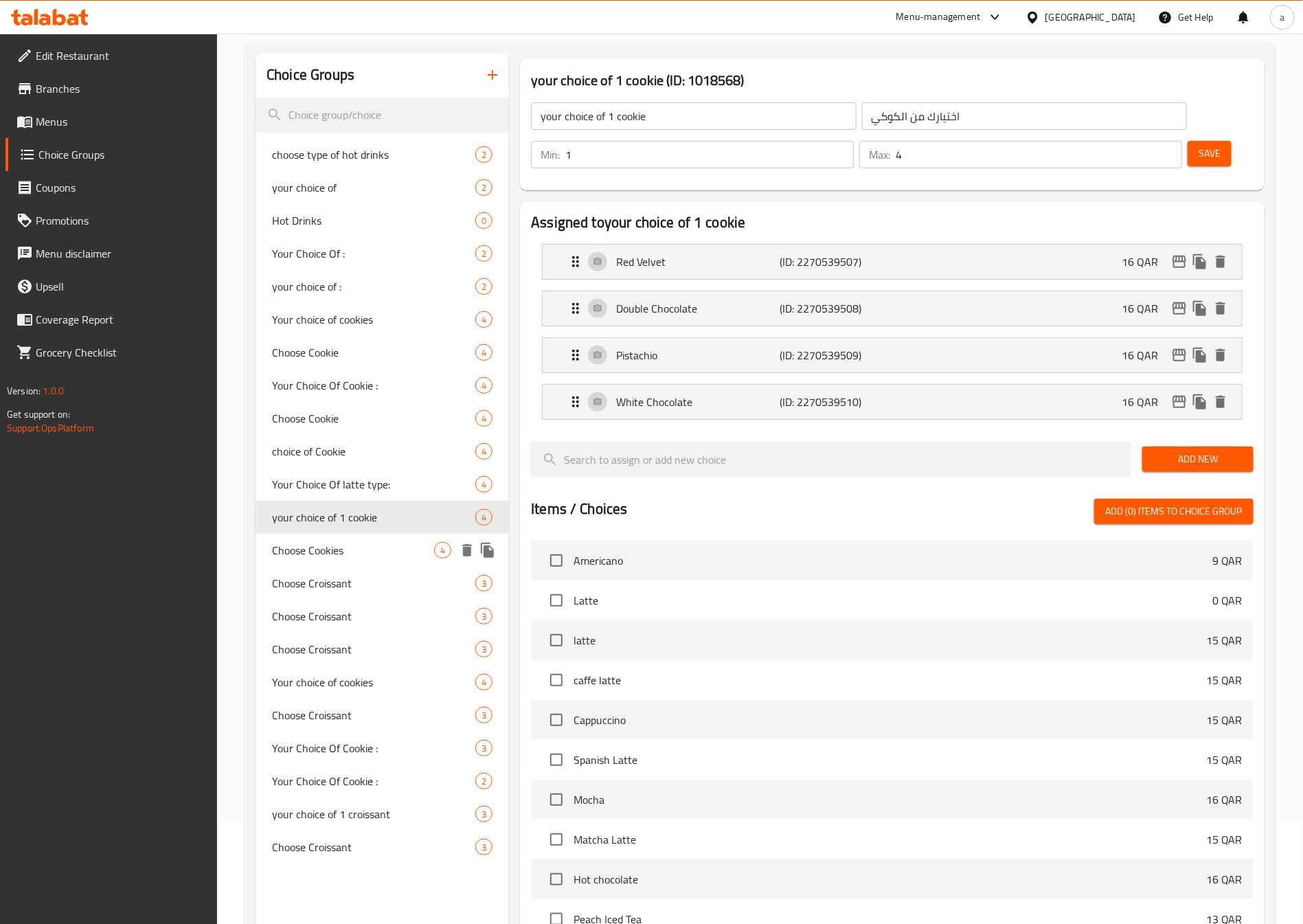
click at [332, 553] on span "Choose Cookies" at bounding box center [353, 550] width 162 height 16
type input "Choose Cookies"
type input "اختيارك من الكوكيز"
type input "1"
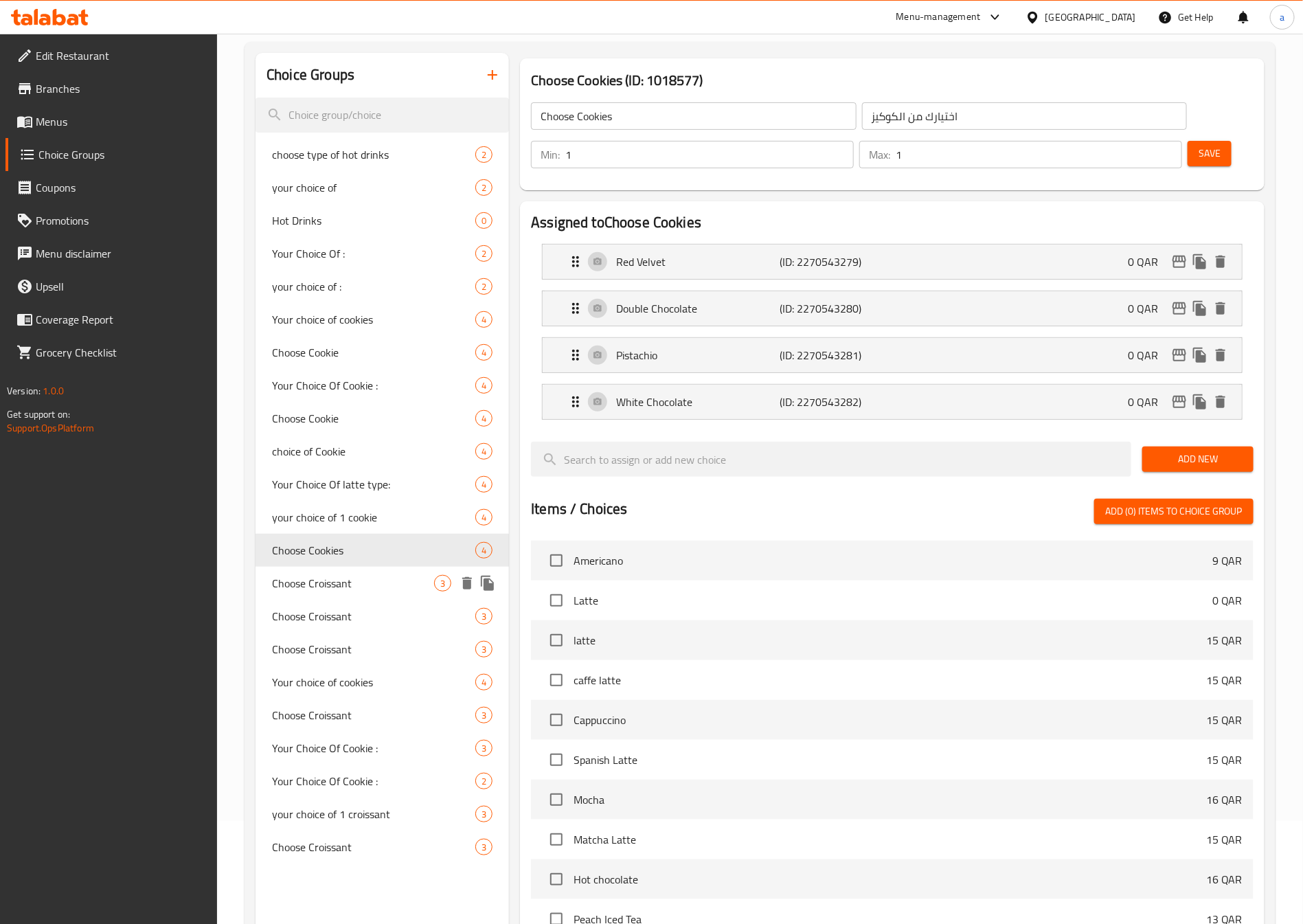
click at [332, 580] on span "Choose Croissant" at bounding box center [353, 583] width 162 height 16
type input "Choose Croissant"
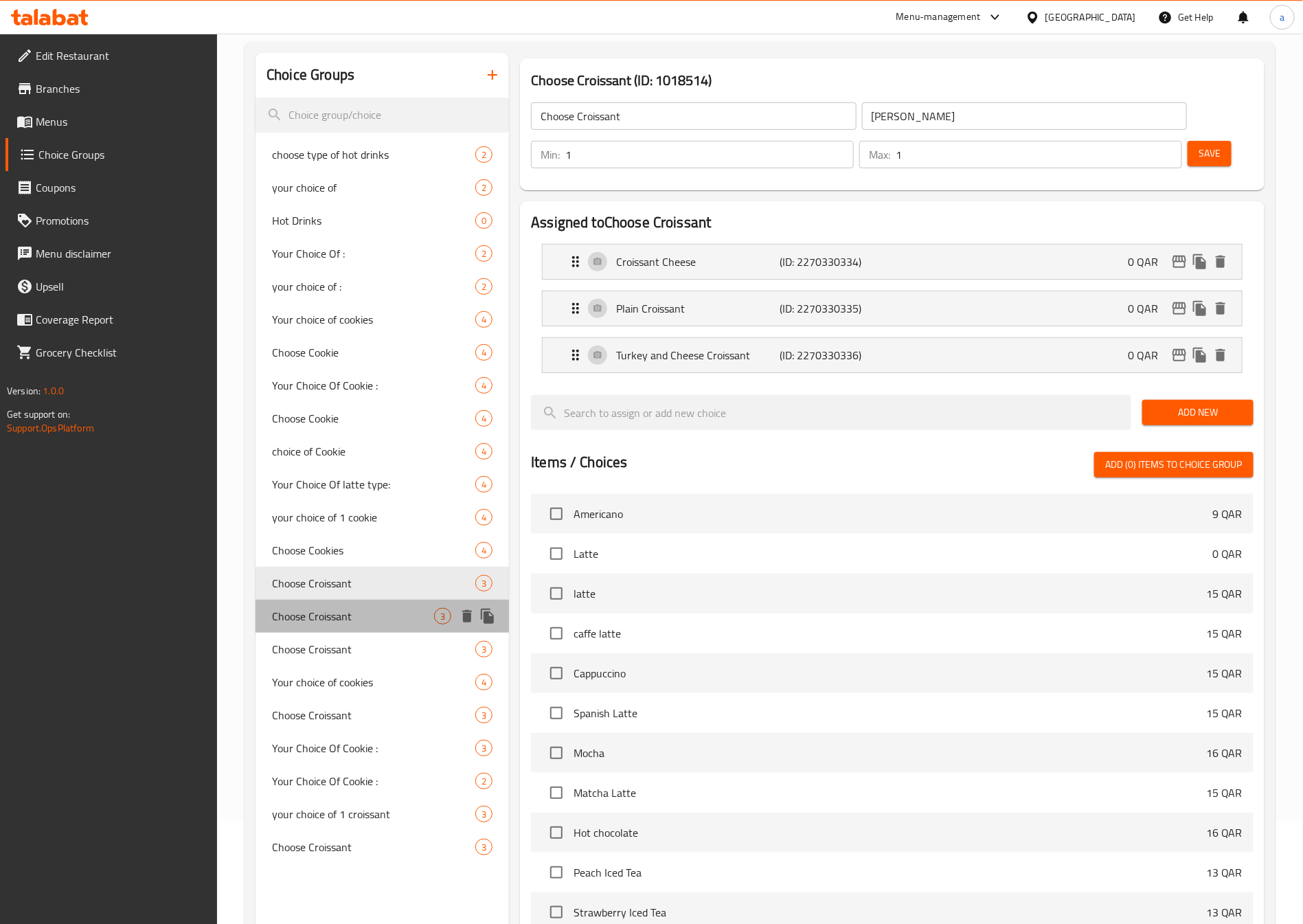
click at [332, 608] on span "Choose Croissant" at bounding box center [353, 615] width 162 height 16
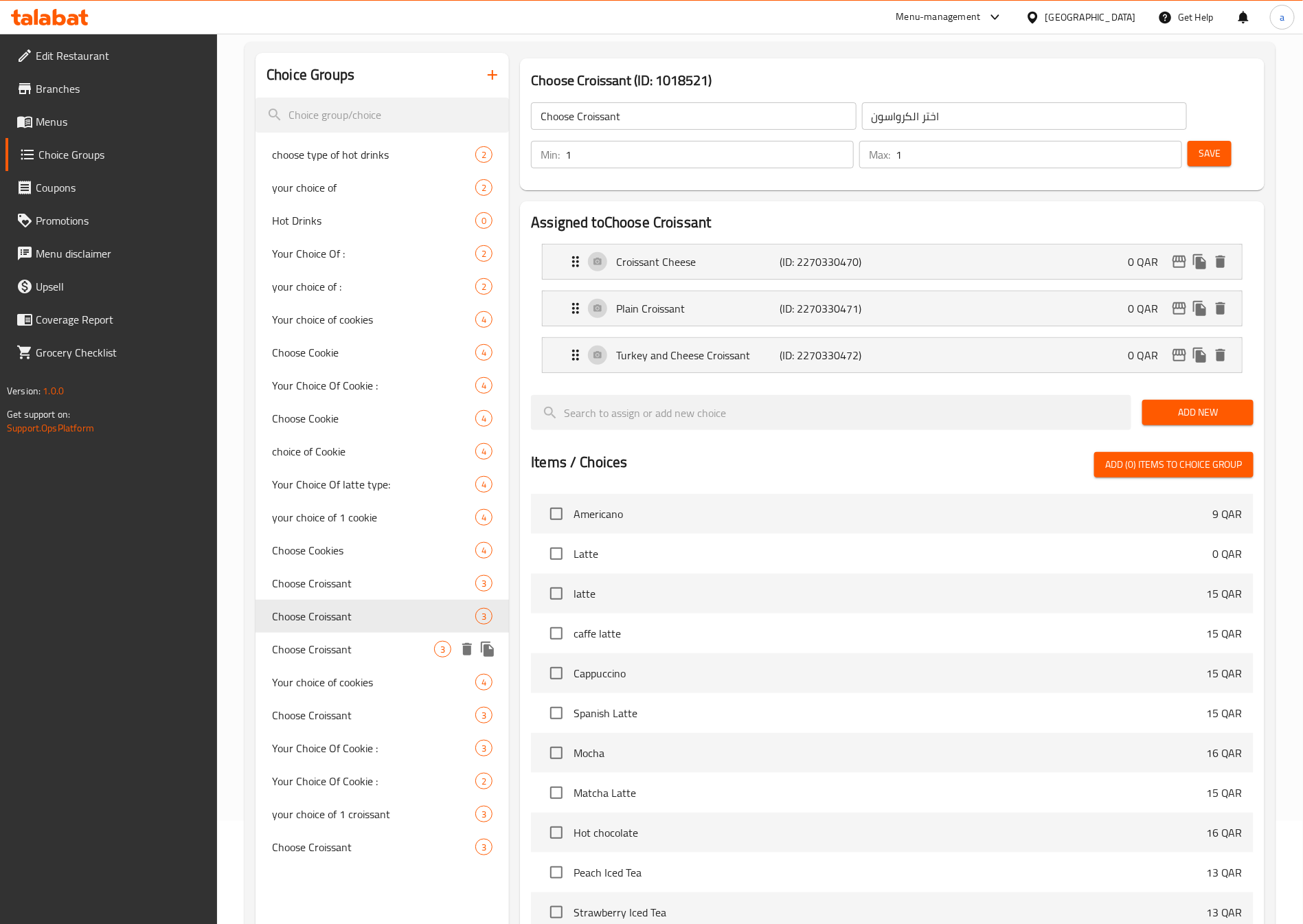
click at [322, 641] on span "Choose Croissant" at bounding box center [353, 648] width 162 height 16
type input "[PERSON_NAME]"
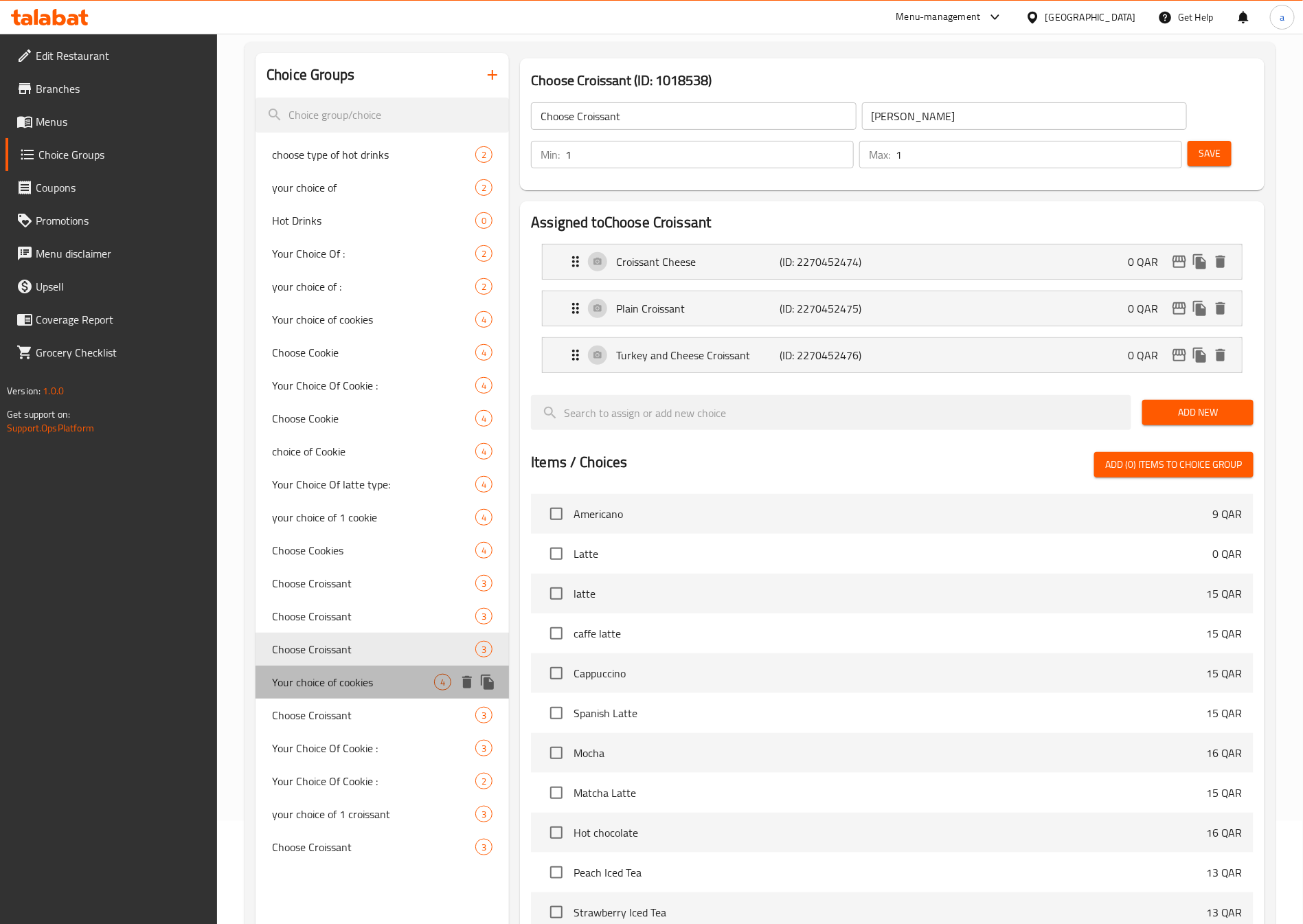
click at [320, 678] on span "Your choice of cookies" at bounding box center [353, 681] width 162 height 16
type input "Your choice of cookies"
type input "اختيارك من الكوكيز"
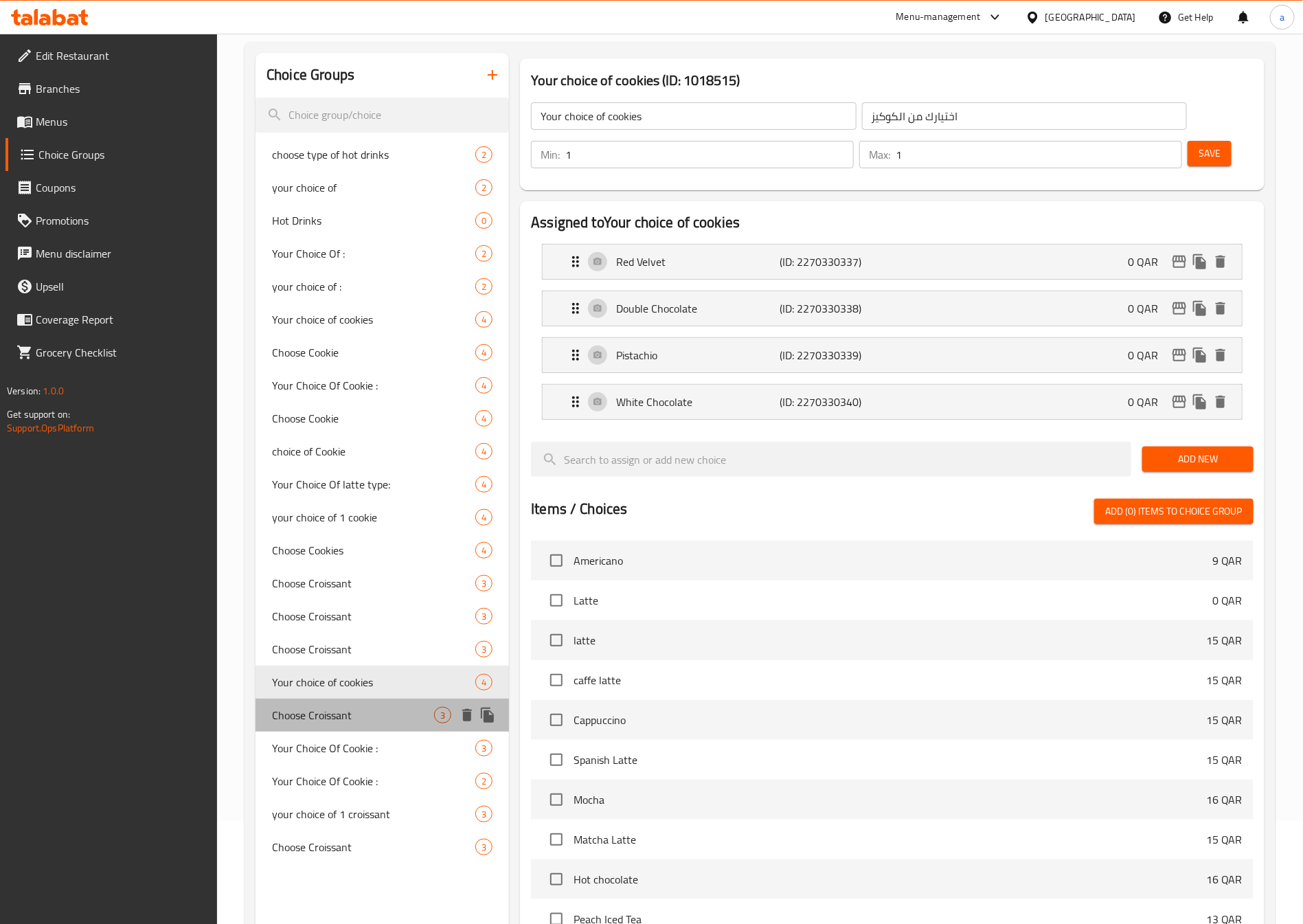
click at [320, 711] on span "Choose Croissant" at bounding box center [353, 714] width 162 height 16
type input "Choose Croissant"
type input "[PERSON_NAME]"
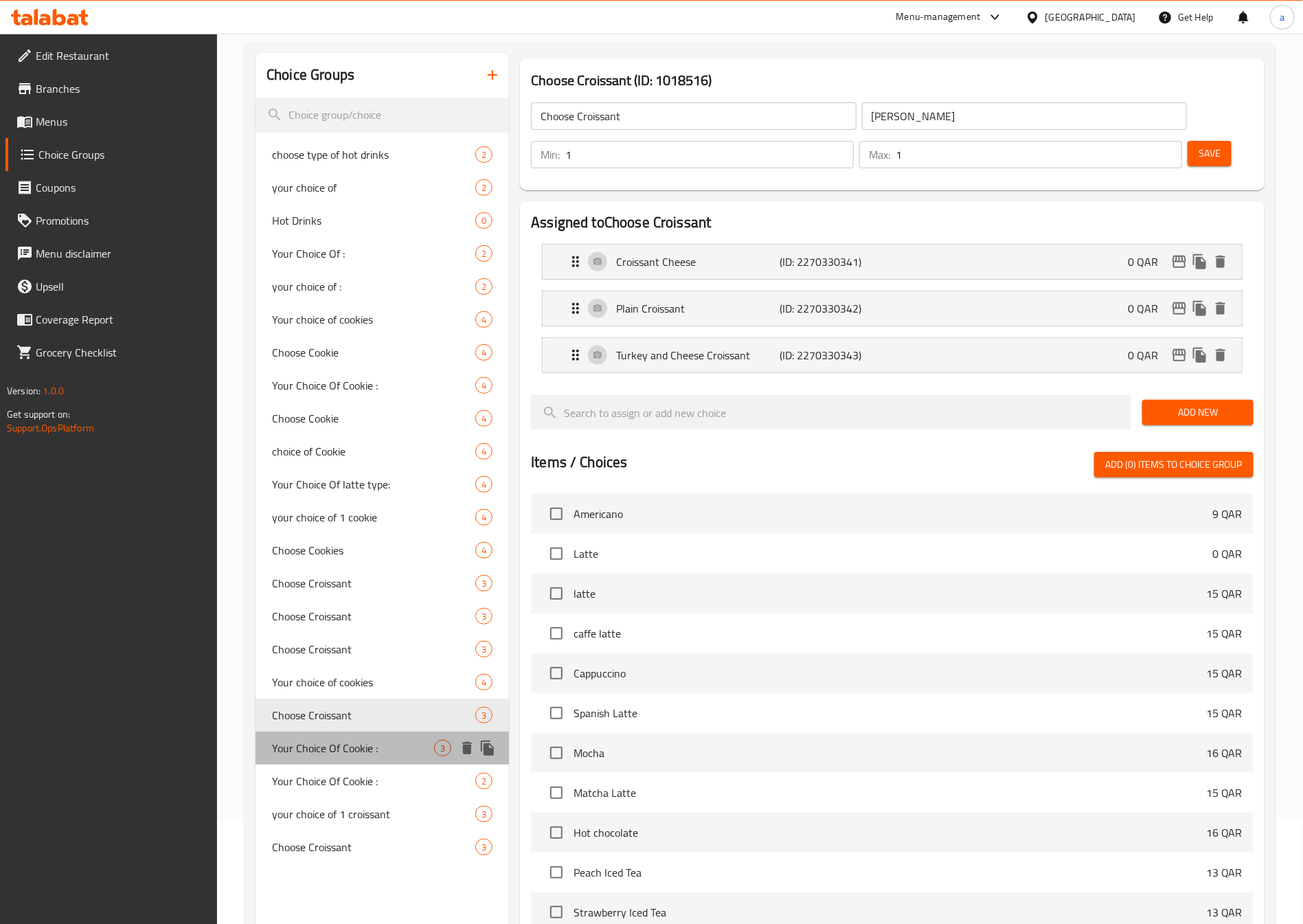
click at [327, 746] on span "Your Choice Of Cookie :" at bounding box center [353, 748] width 162 height 16
type input "Your Choice Of Cookie :"
type input "إختيارك من كوكيز:"
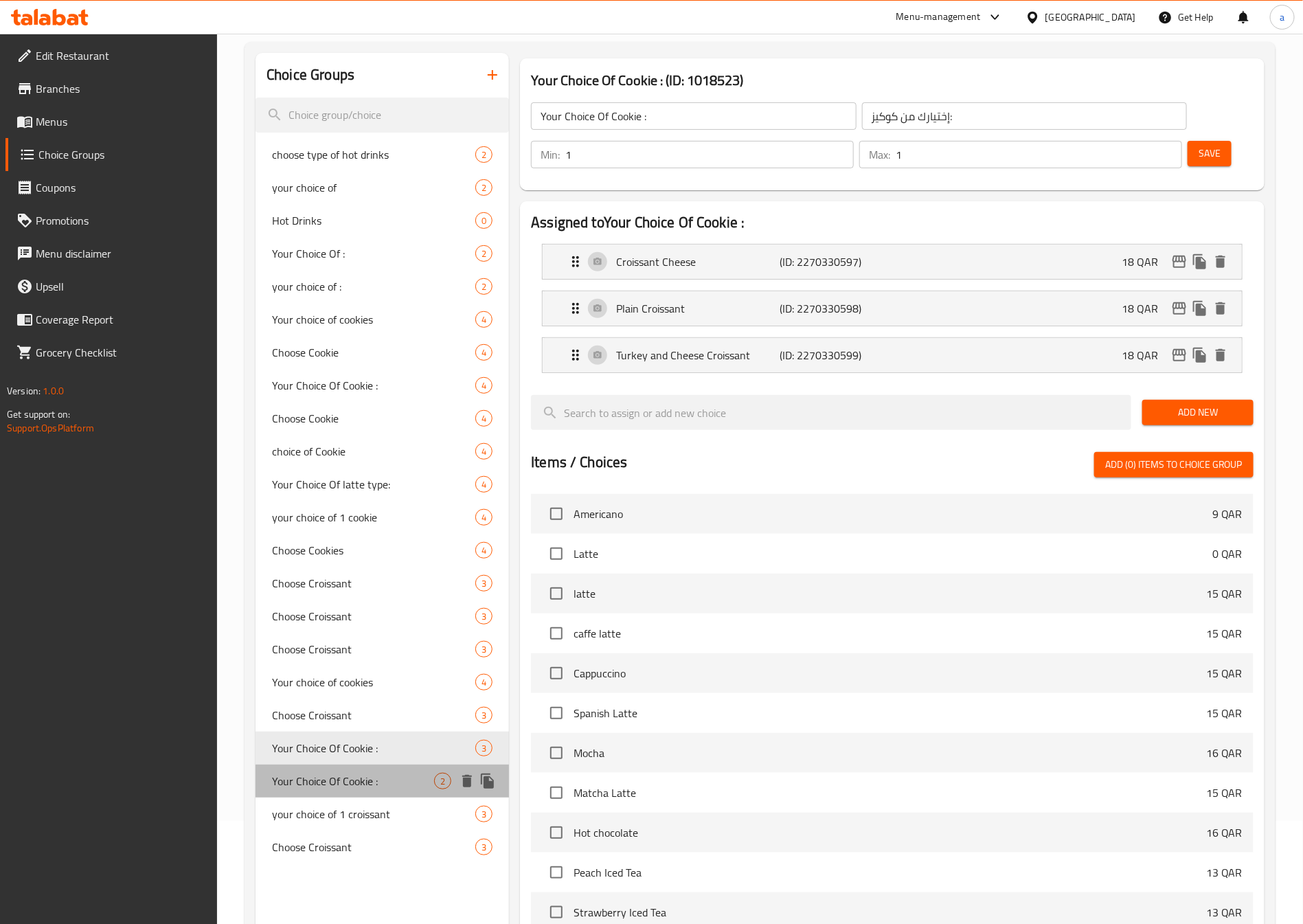
click at [324, 773] on span "Your Choice Of Cookie :" at bounding box center [353, 781] width 162 height 16
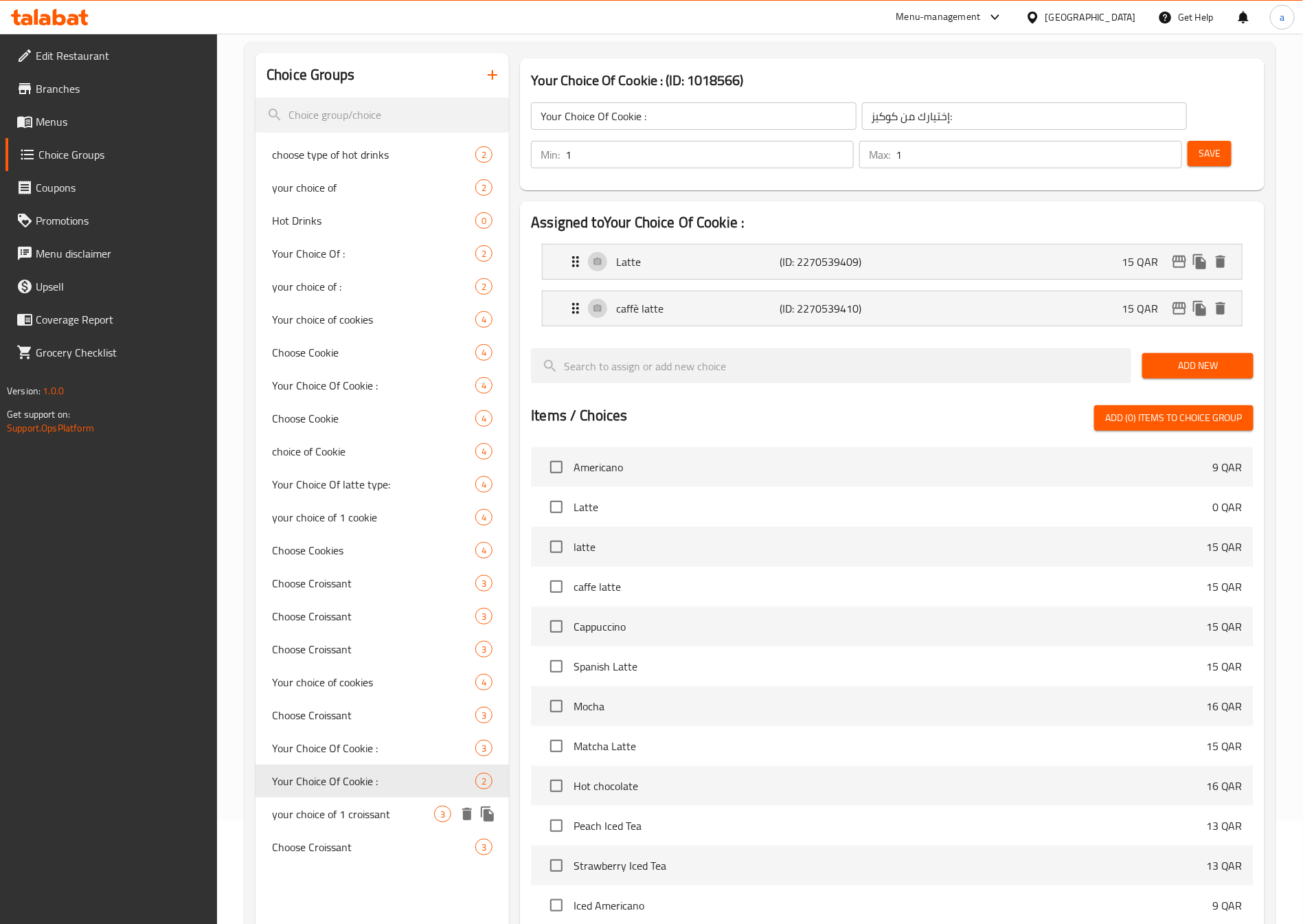
click at [320, 806] on span "your choice of 1 croissant" at bounding box center [353, 813] width 162 height 16
type input "your choice of 1 croissant"
type input "اختيارك من الكرواسون"
type input "3"
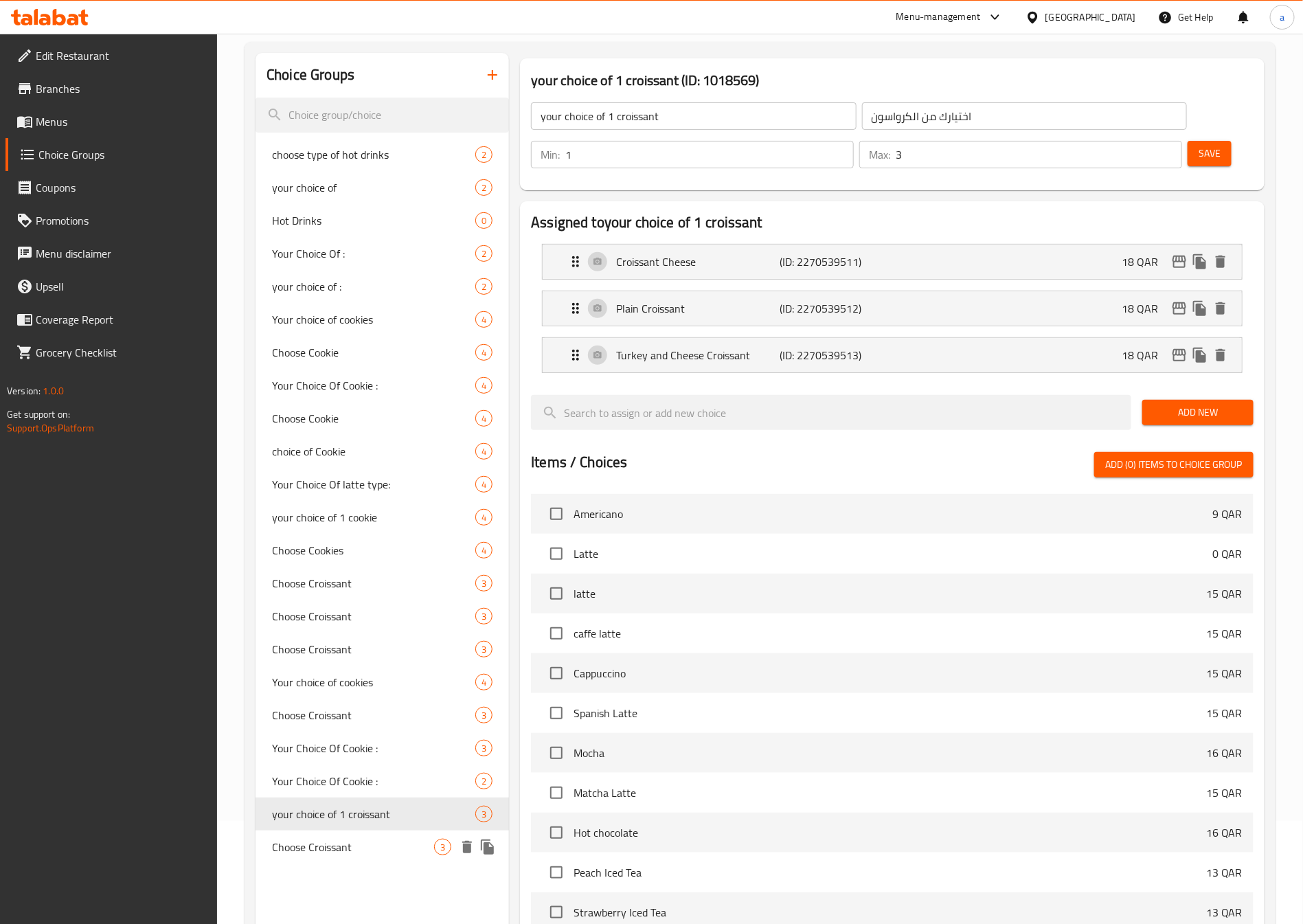
click at [320, 841] on span "Choose Croissant" at bounding box center [353, 846] width 162 height 16
type input "Choose Croissant"
type input "اختيارك من الكرواسون"
type input "1"
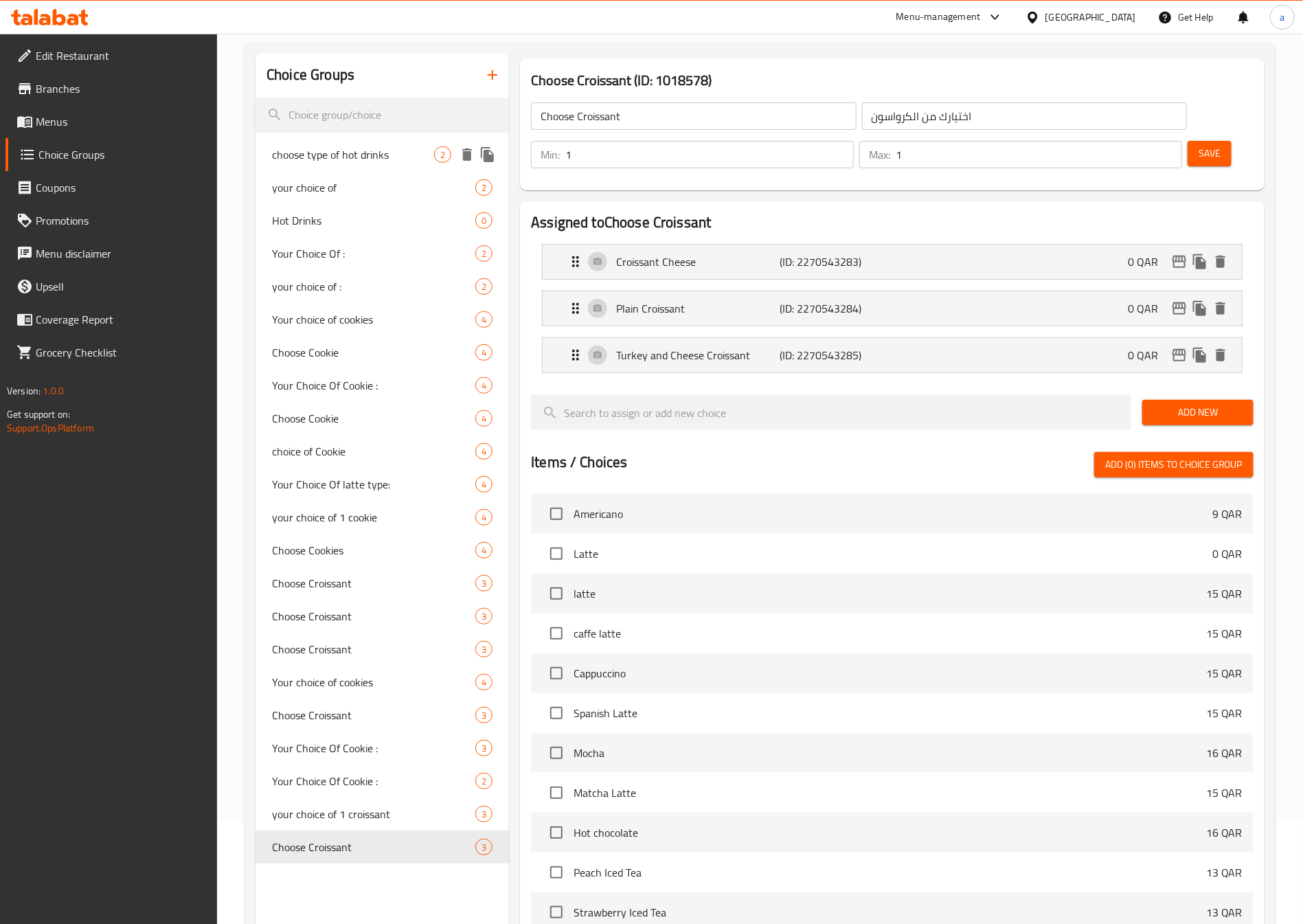
click at [377, 155] on span "choose type of hot drinks" at bounding box center [353, 154] width 162 height 16
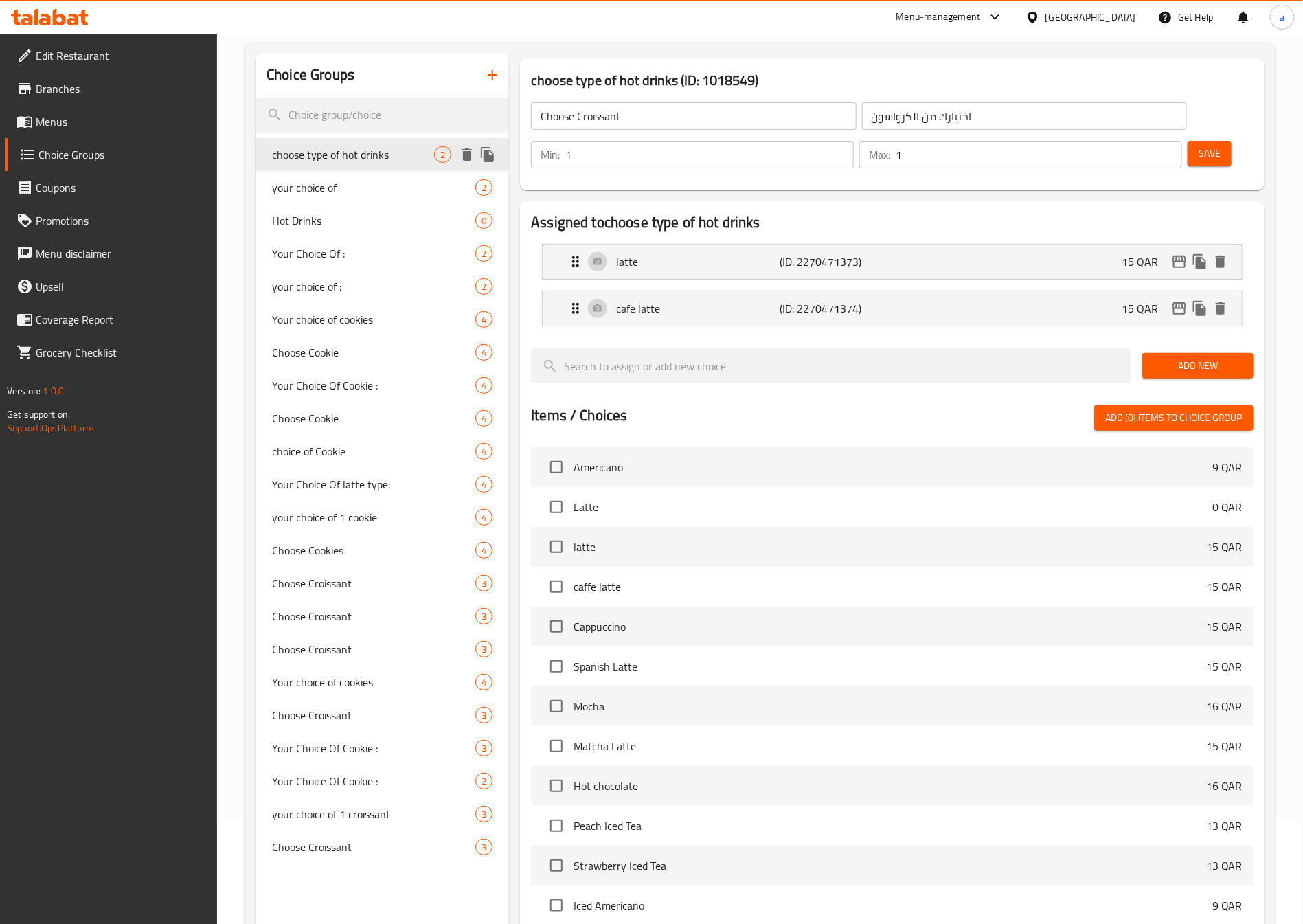
type input "choose type of hot drinks"
type input "اختر نوع المشروبات الساخنة"
click at [377, 176] on div "your choice of 2" at bounding box center [382, 188] width 254 height 33
type input "your choice of"
type input "اختيارك من"
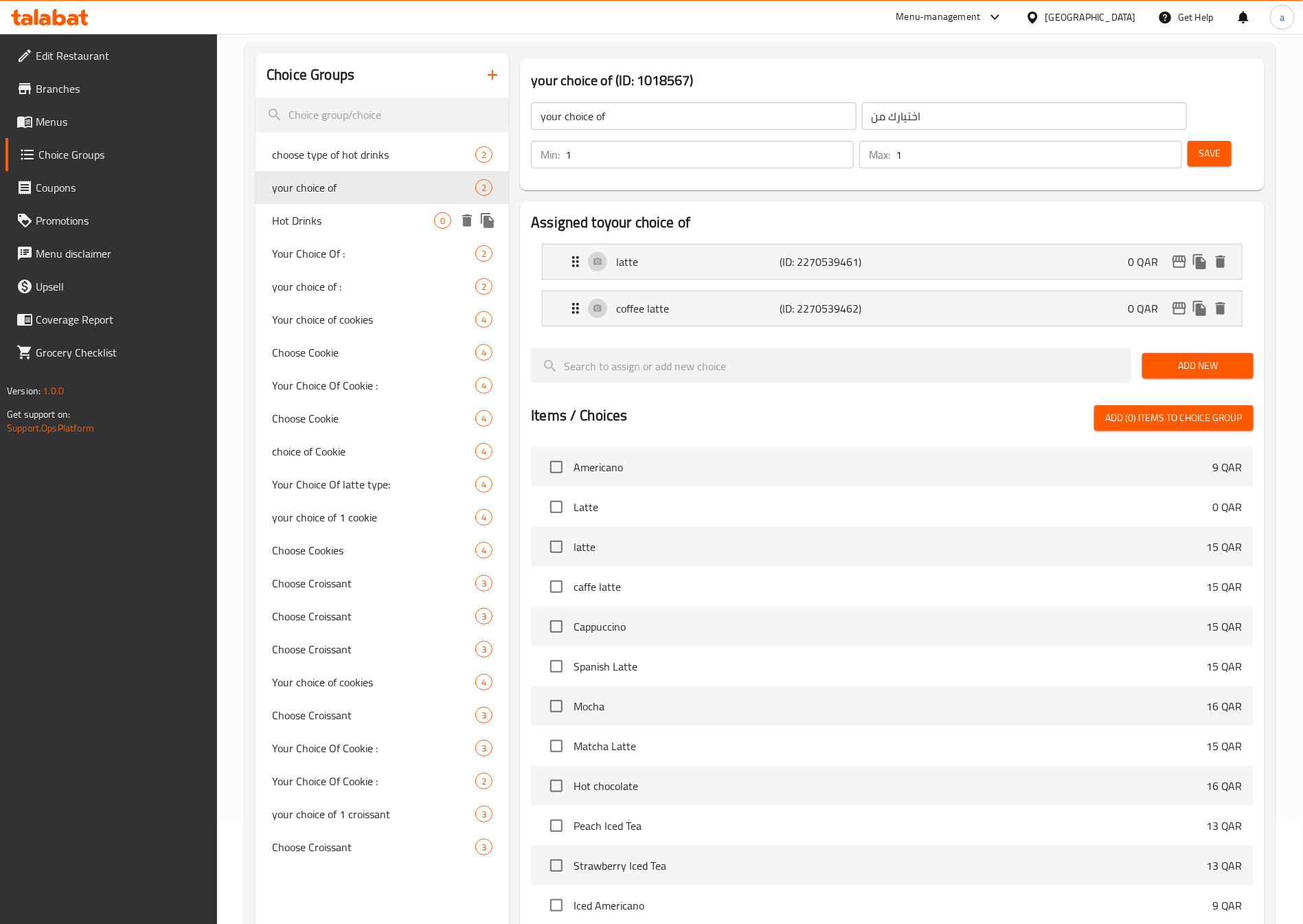
click at [373, 215] on span "Hot Drinks" at bounding box center [353, 220] width 162 height 16
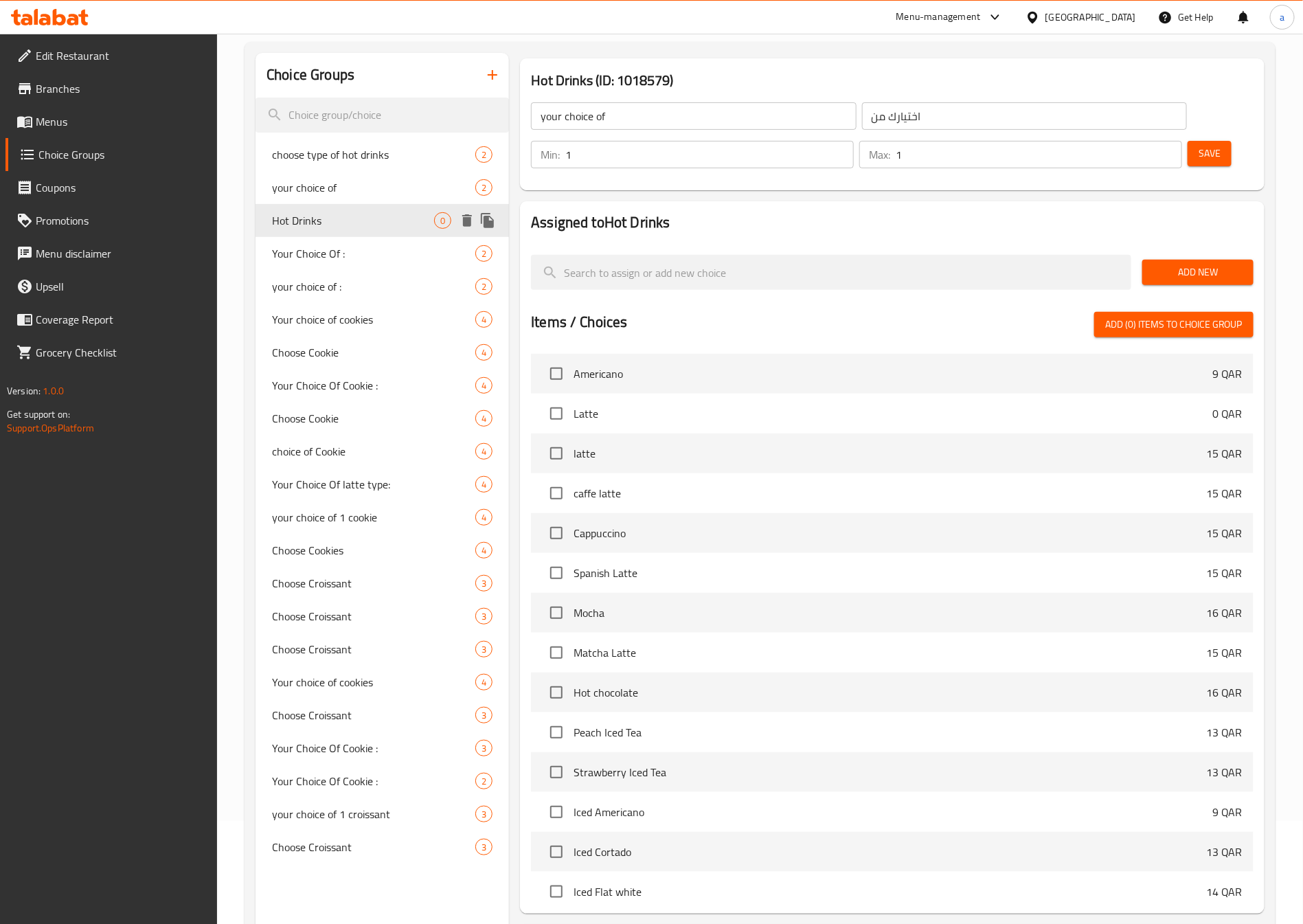
type input "Hot Drinks"
type input "اختيارك من المشروبات الساخنة"
type input "0"
click at [377, 264] on div "Your Choice Of : 2" at bounding box center [382, 253] width 254 height 33
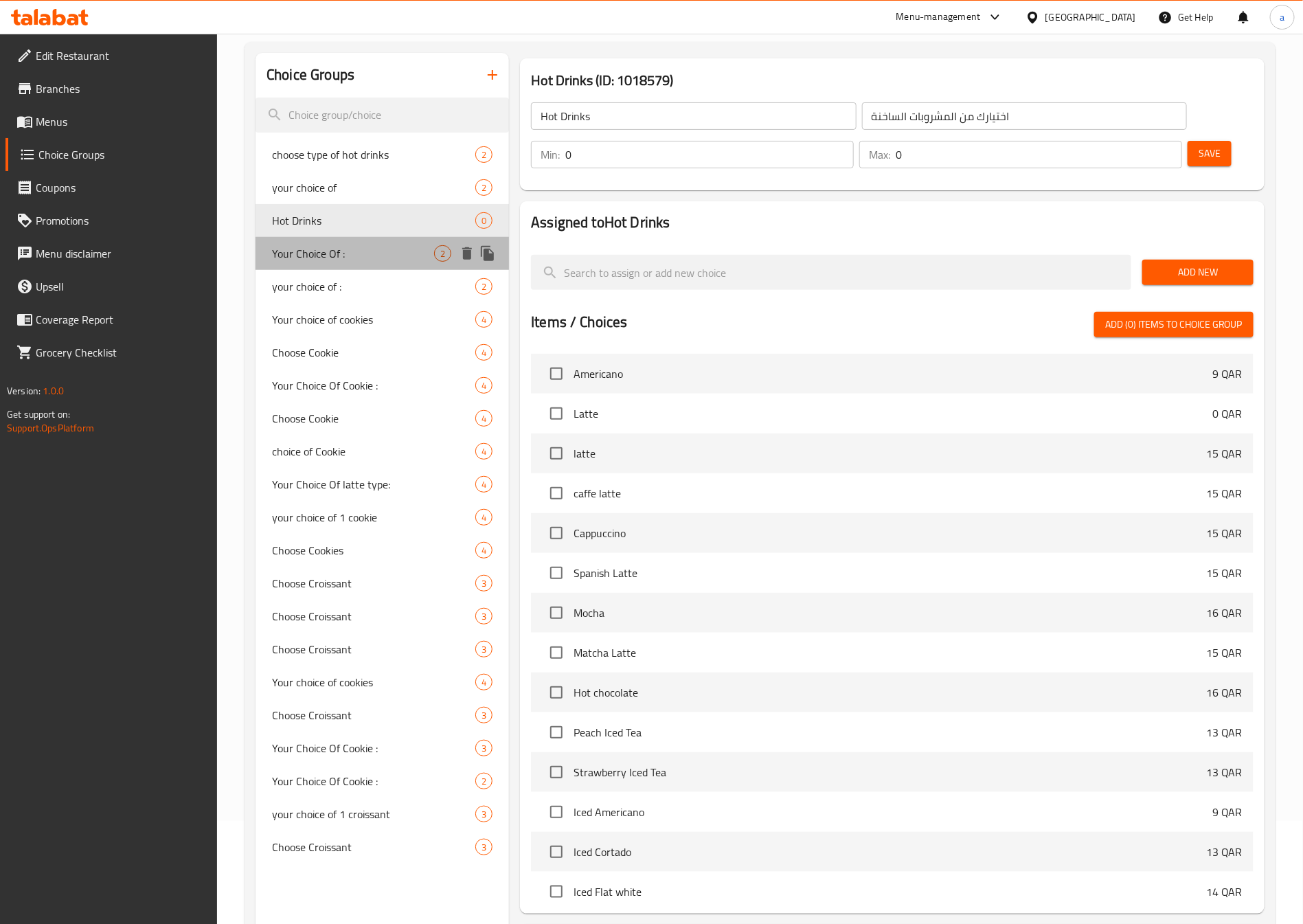
type input "Your Choice Of :"
type input "أختيارك من :"
type input "1"
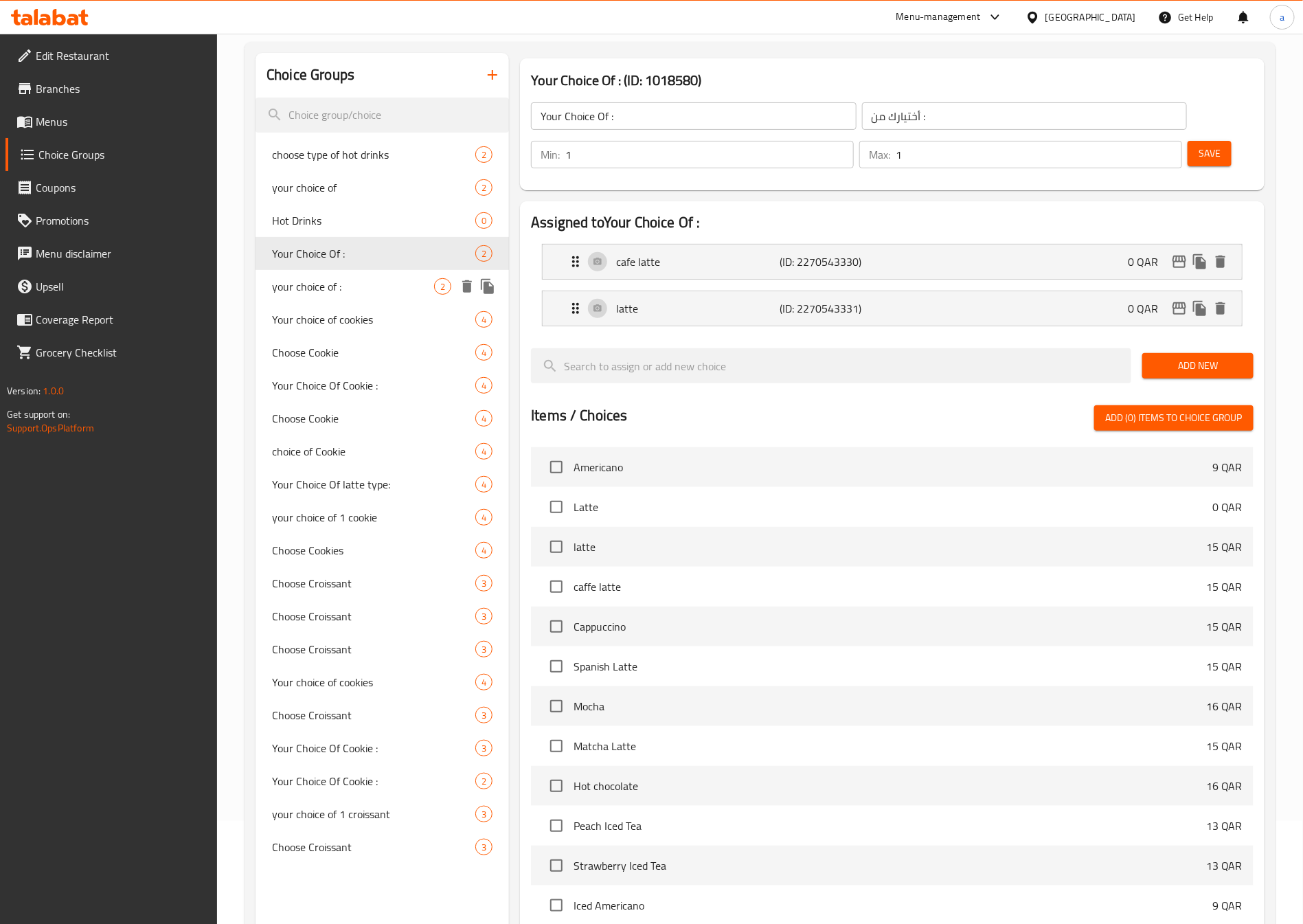
click at [377, 276] on div "your choice of : 2" at bounding box center [382, 286] width 254 height 33
type input "your choice of :"
type input "اختيارك من :"
click at [377, 256] on span "Your Choice Of :" at bounding box center [353, 253] width 162 height 16
type input "Your Choice Of :"
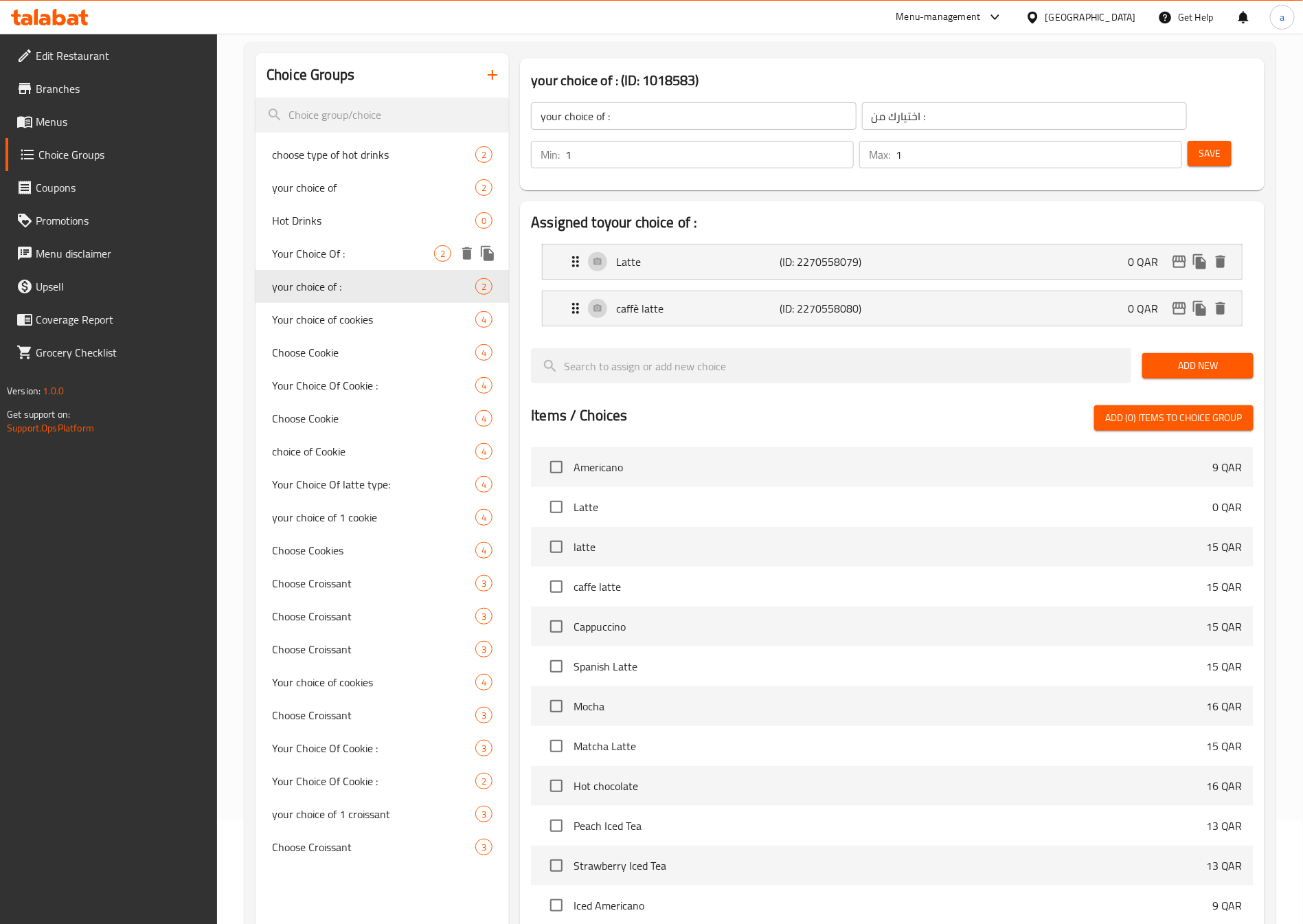
type input "أختيارك من :"
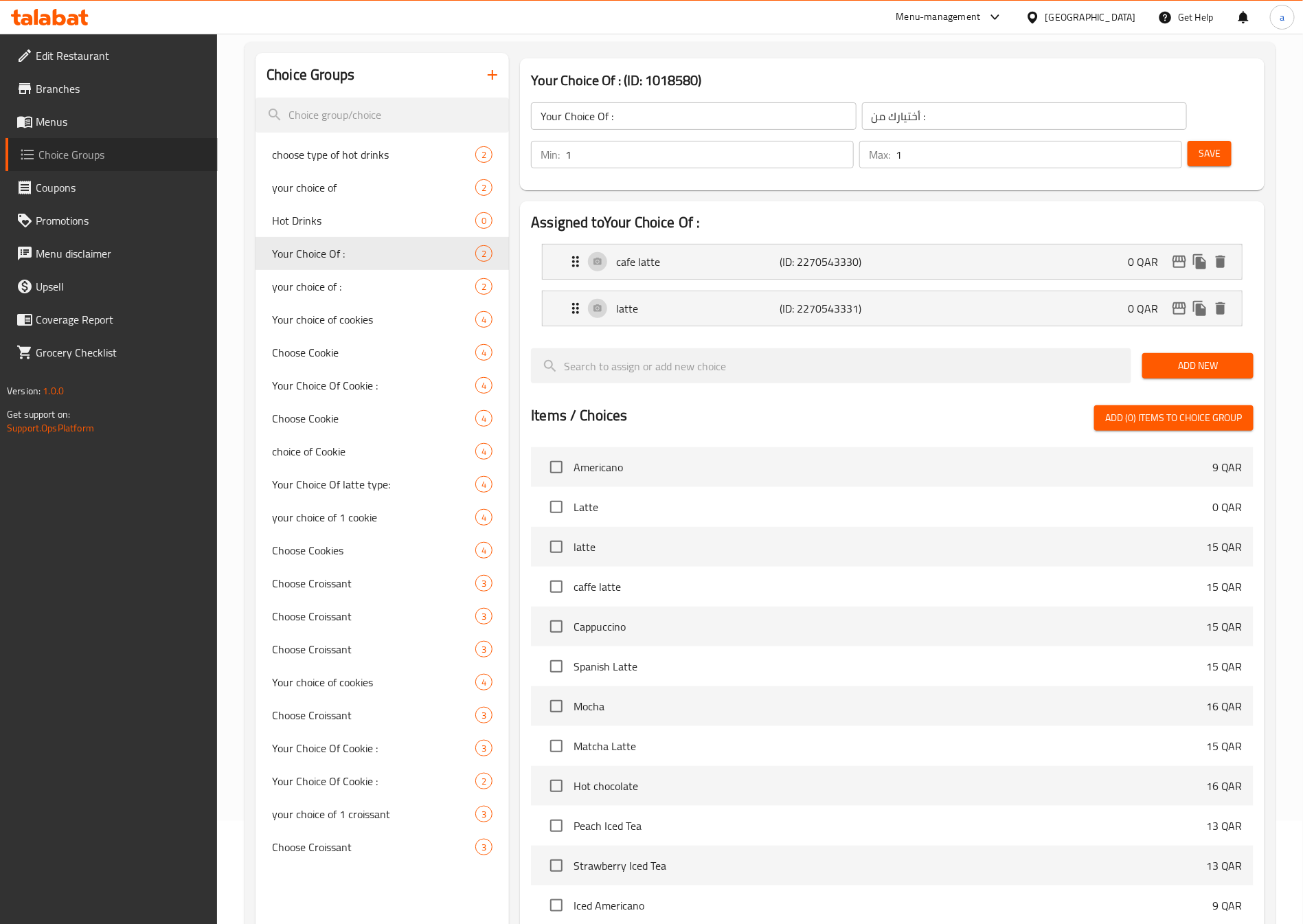
click at [92, 163] on span "Choice Groups" at bounding box center [122, 154] width 168 height 16
click at [116, 117] on span "Menus" at bounding box center [121, 121] width 171 height 16
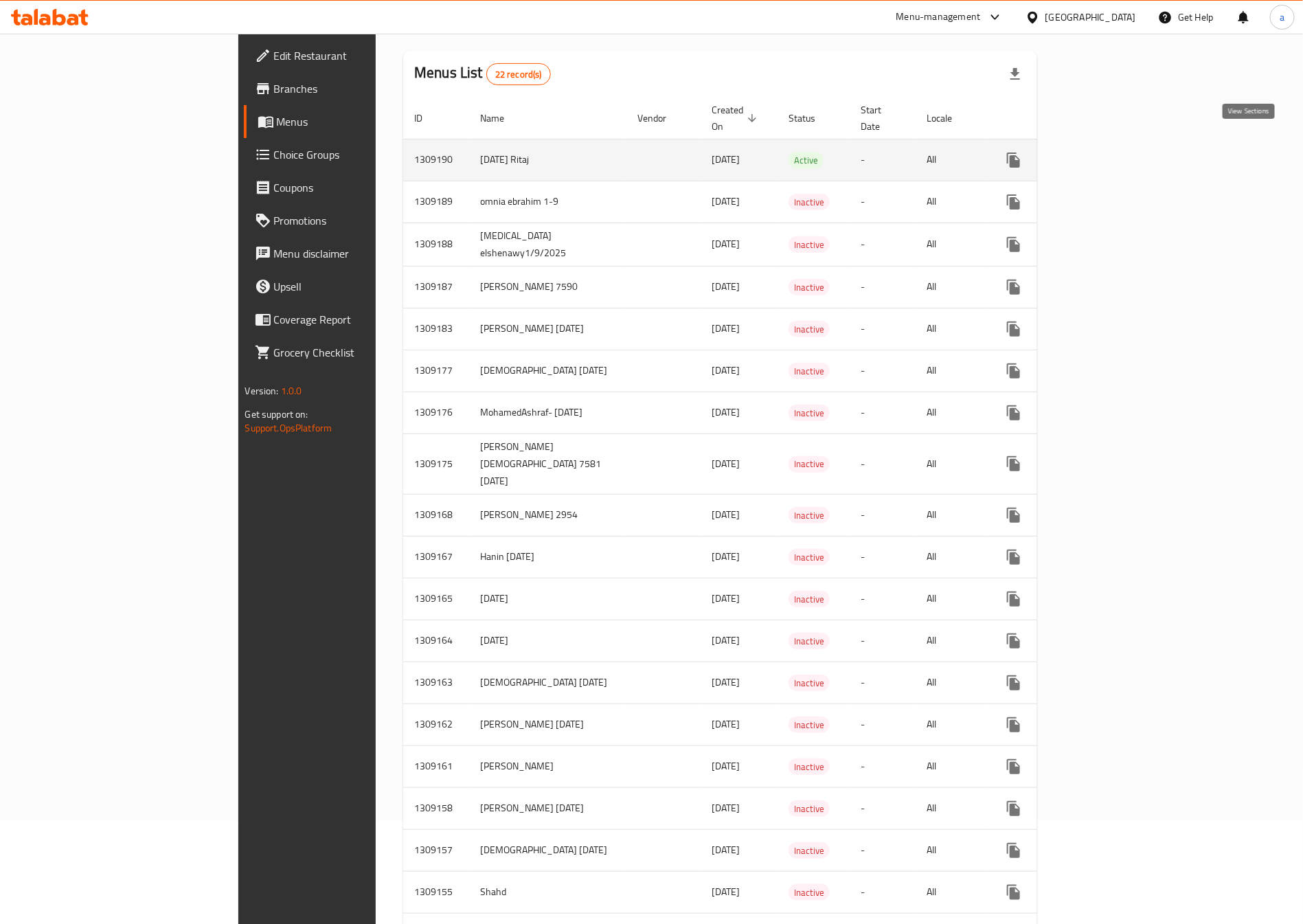
click at [1121, 152] on icon "enhanced table" at bounding box center [1112, 160] width 16 height 16
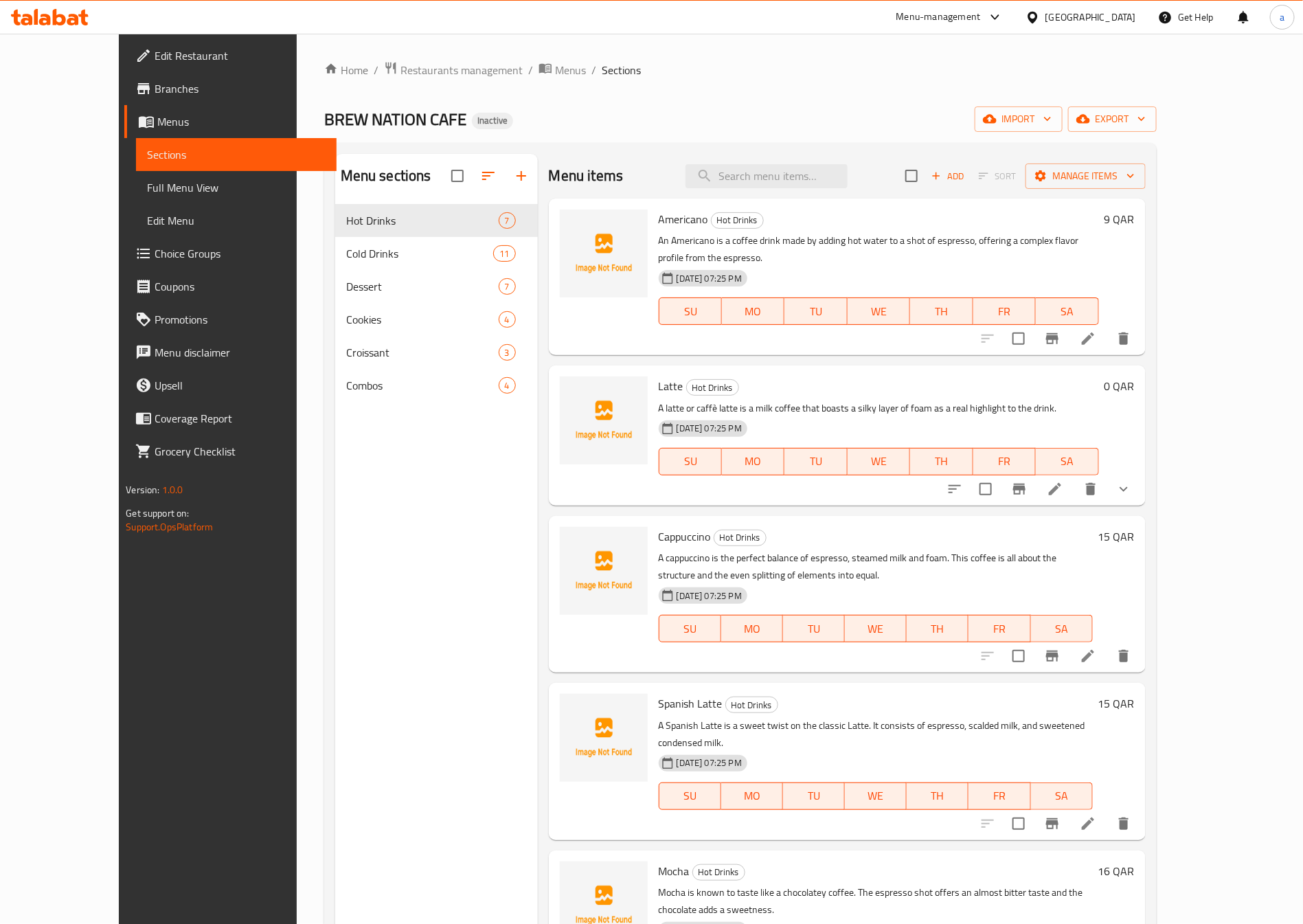
click at [154, 255] on span "Choice Groups" at bounding box center [240, 253] width 171 height 16
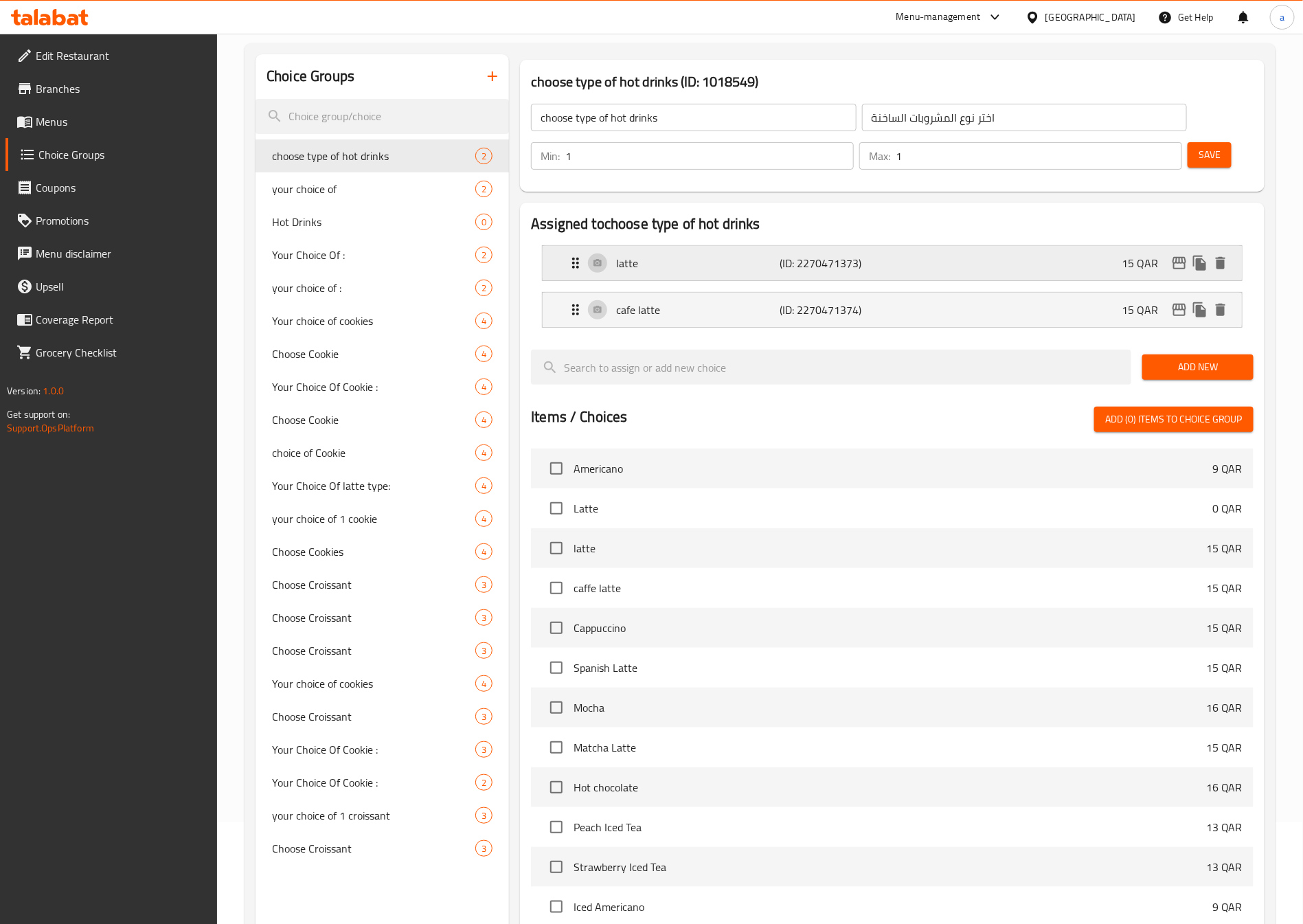
scroll to position [103, 0]
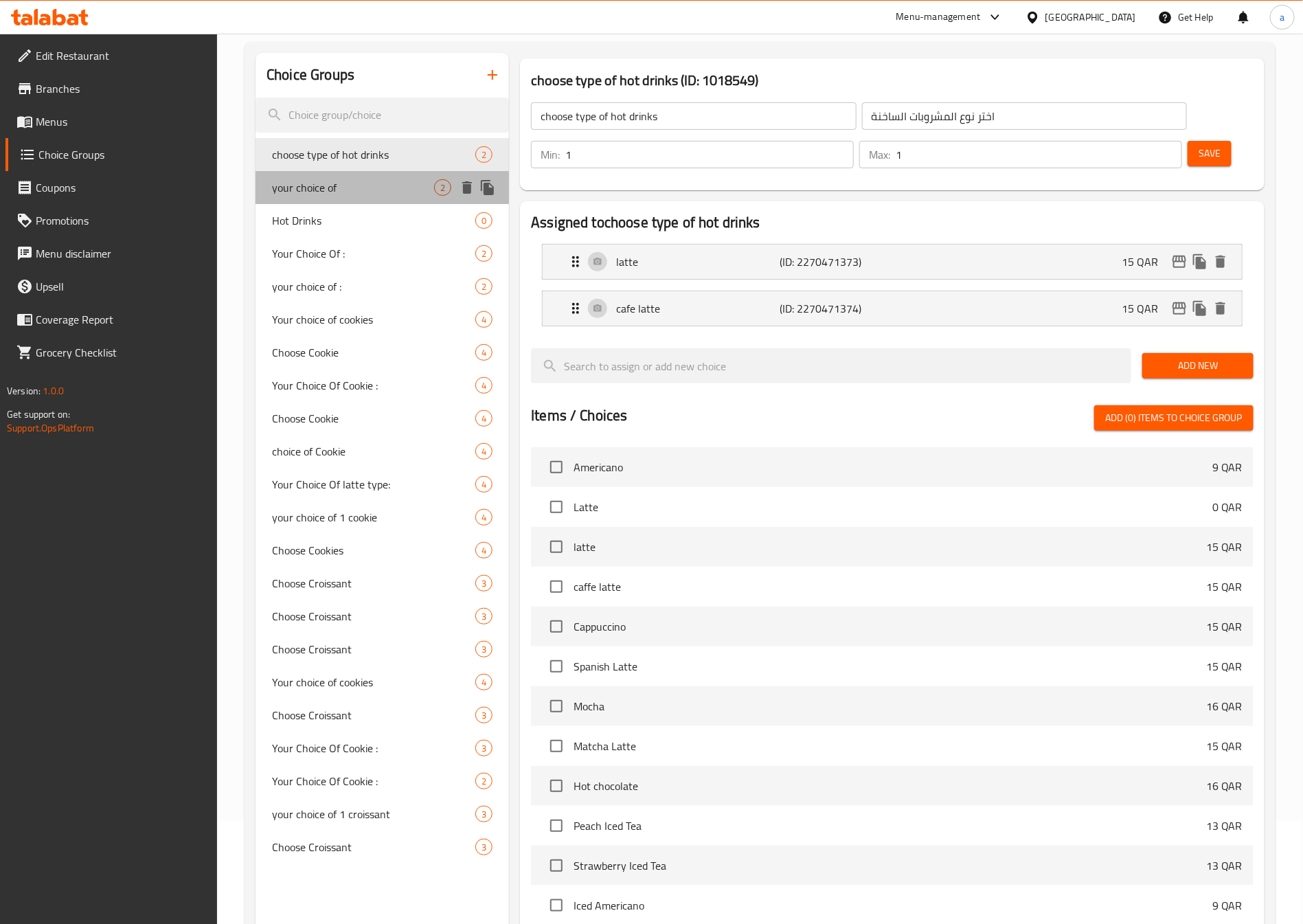
click at [328, 184] on span "your choice of" at bounding box center [353, 187] width 162 height 16
type input "your choice of"
type input "اختيارك من"
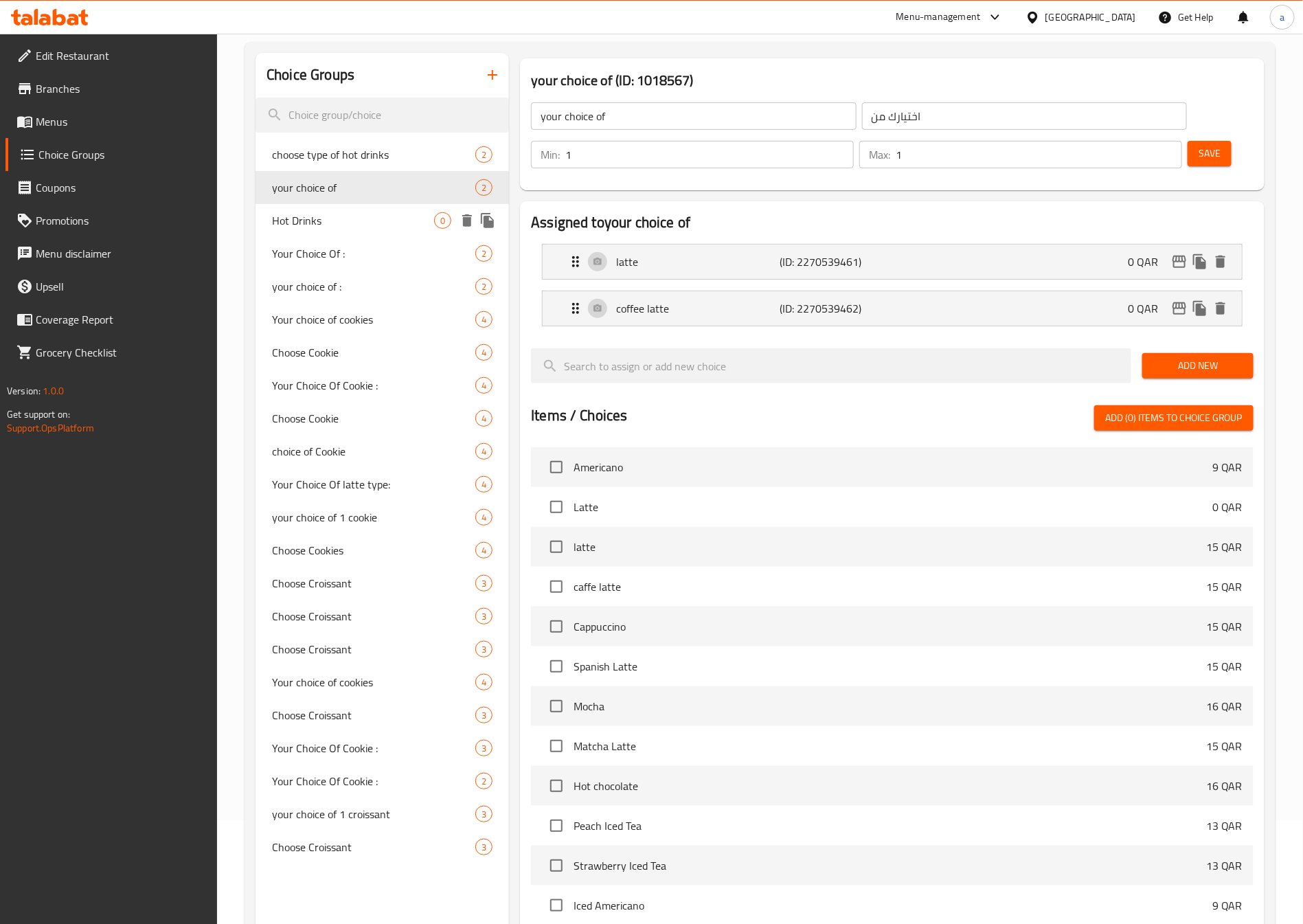
click at [327, 212] on span "Hot Drinks" at bounding box center [353, 220] width 162 height 16
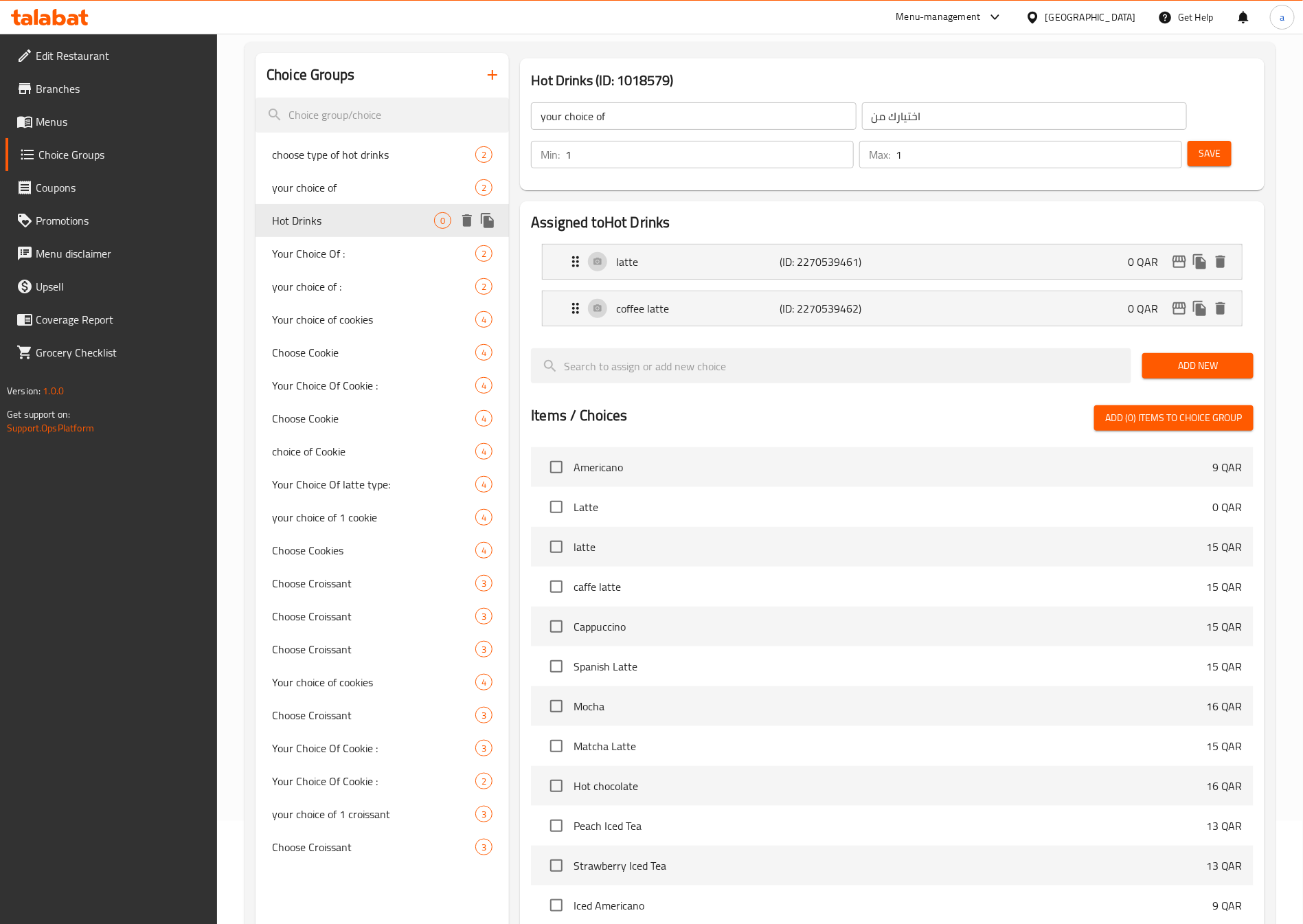
type input "Hot Drinks"
type input "اختيارك من المشروبات الساخنة"
type input "0"
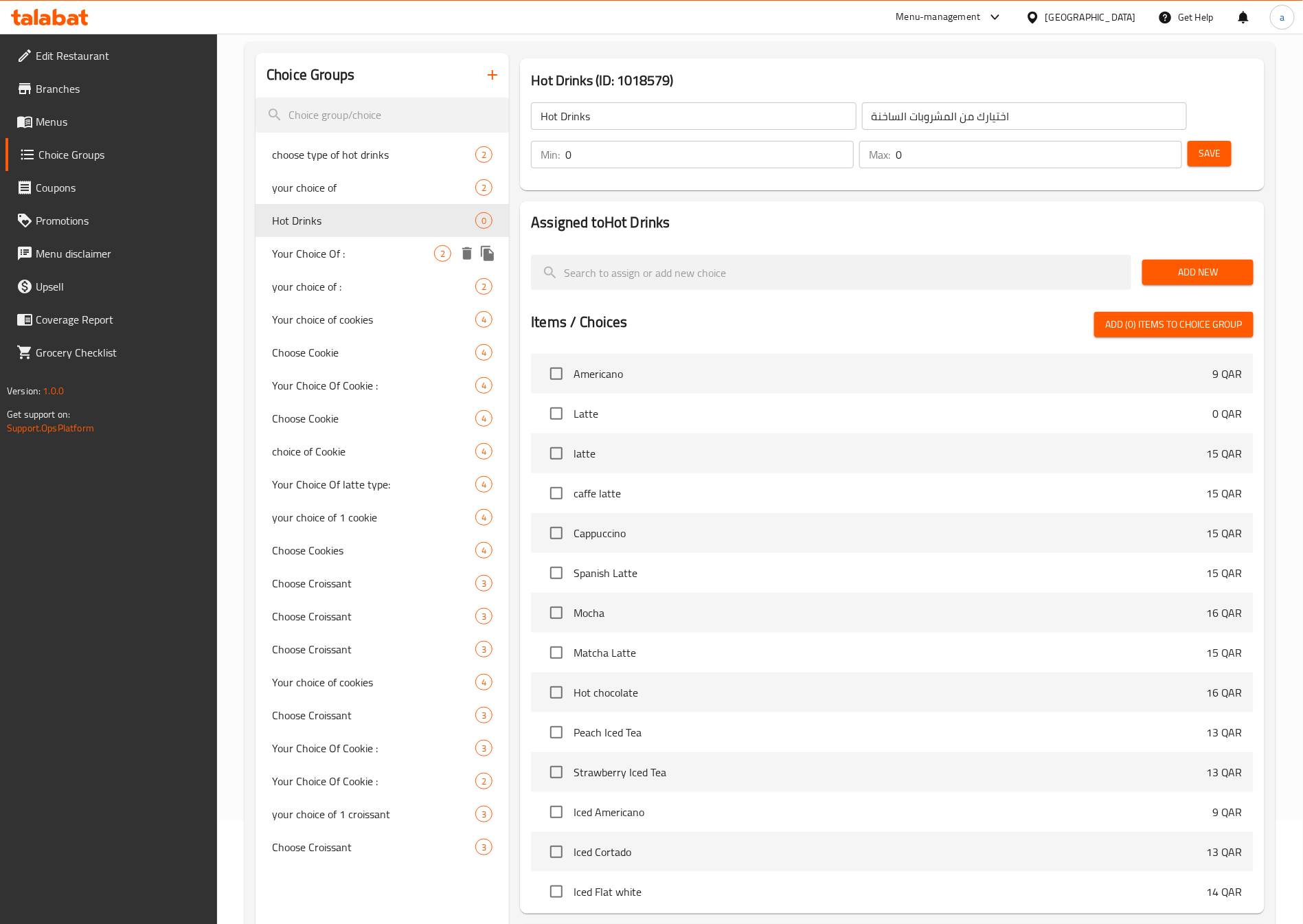
click at [333, 255] on span "Your Choice Of :" at bounding box center [353, 253] width 162 height 16
type input "Your Choice Of :"
type input "أختيارك من :"
type input "1"
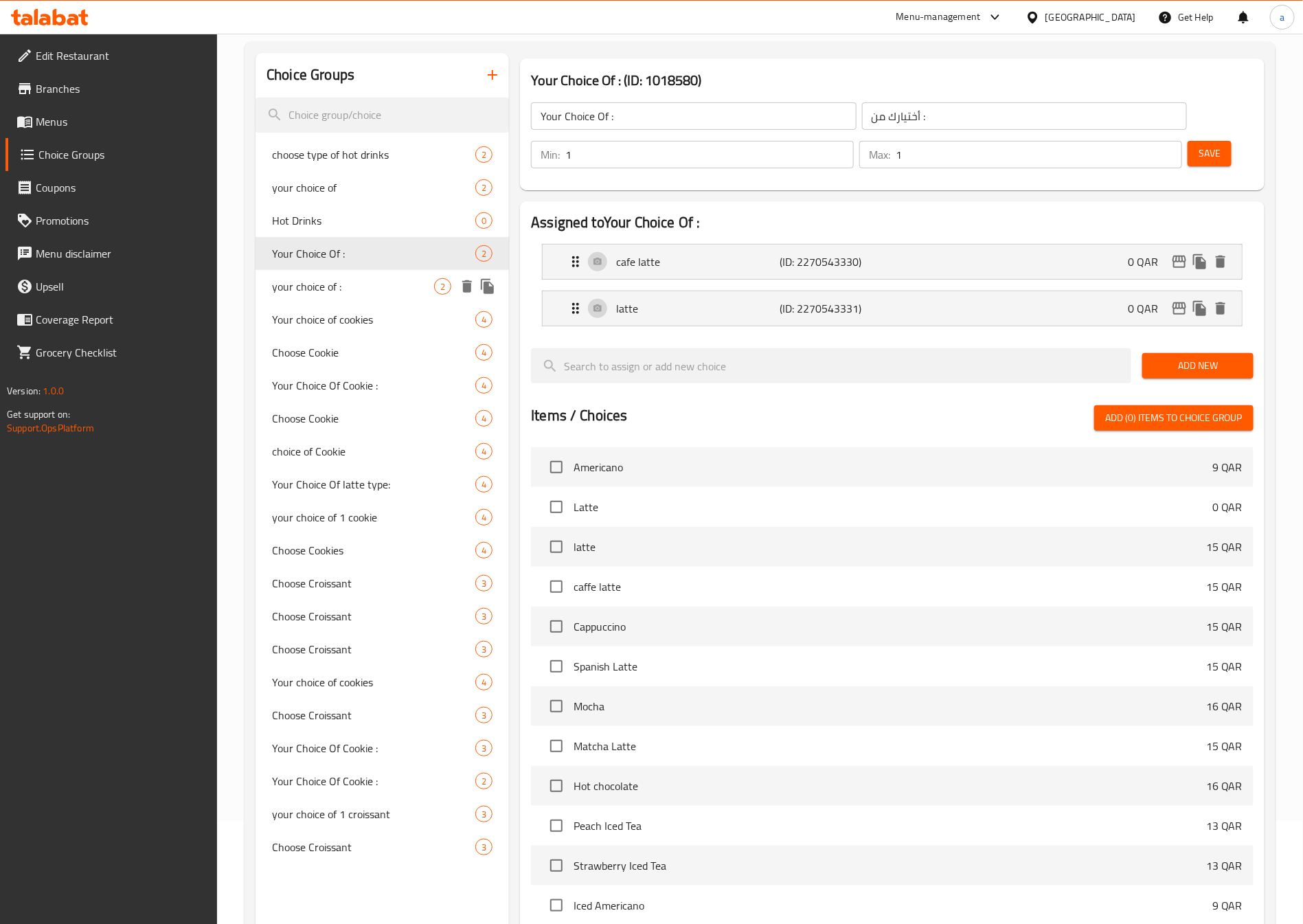
click at [344, 281] on span "your choice of :" at bounding box center [353, 286] width 162 height 16
type input "your choice of :"
type input "اختيارك من :"
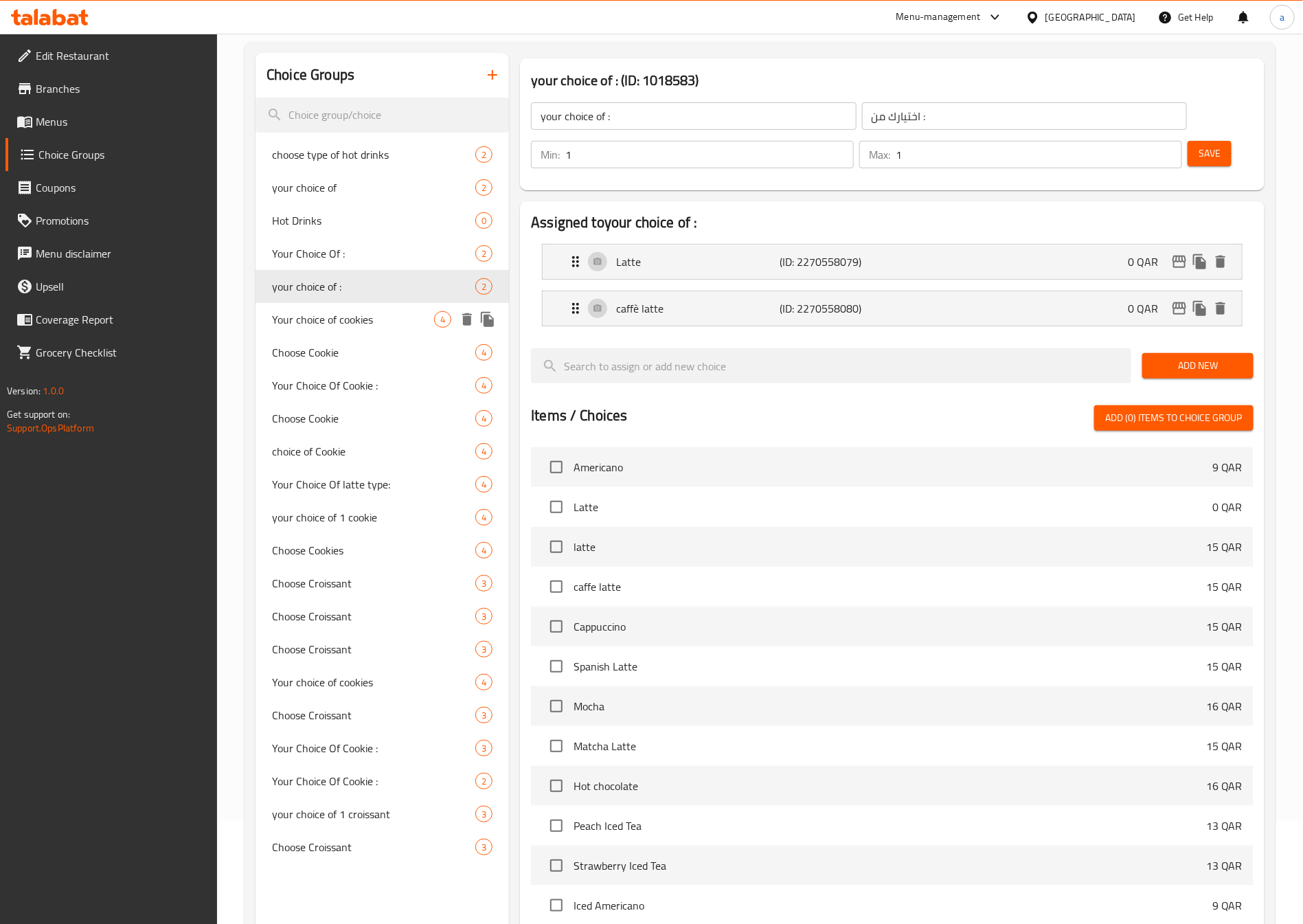
click at [343, 326] on span "Your choice of cookies" at bounding box center [353, 319] width 162 height 16
type input "Your choice of cookies"
type input "اختيارك من تلكوكيز"
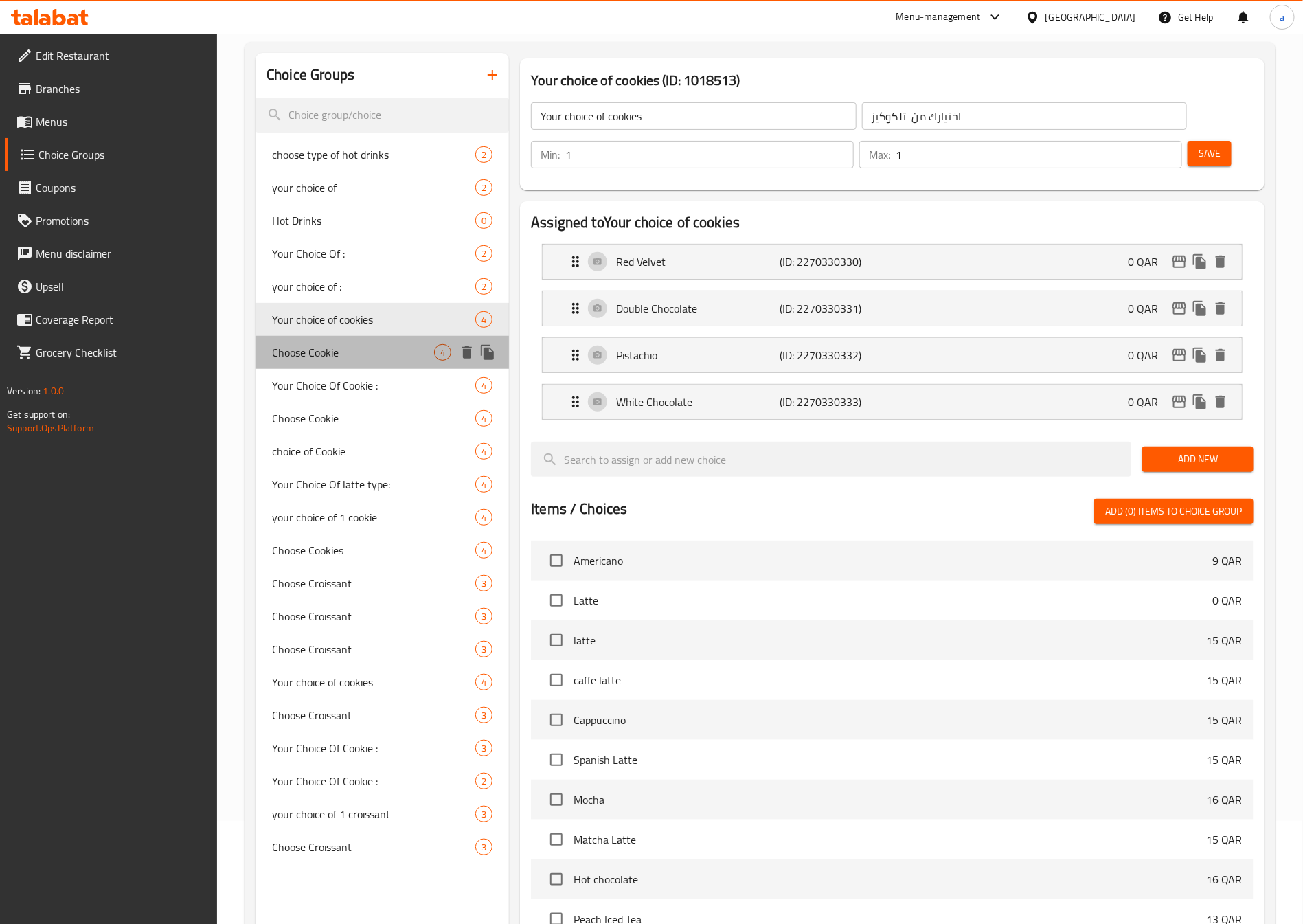
click at [340, 344] on span "Choose Cookie" at bounding box center [353, 352] width 162 height 16
type input "Choose Cookie"
type input "اختر الكوكي"
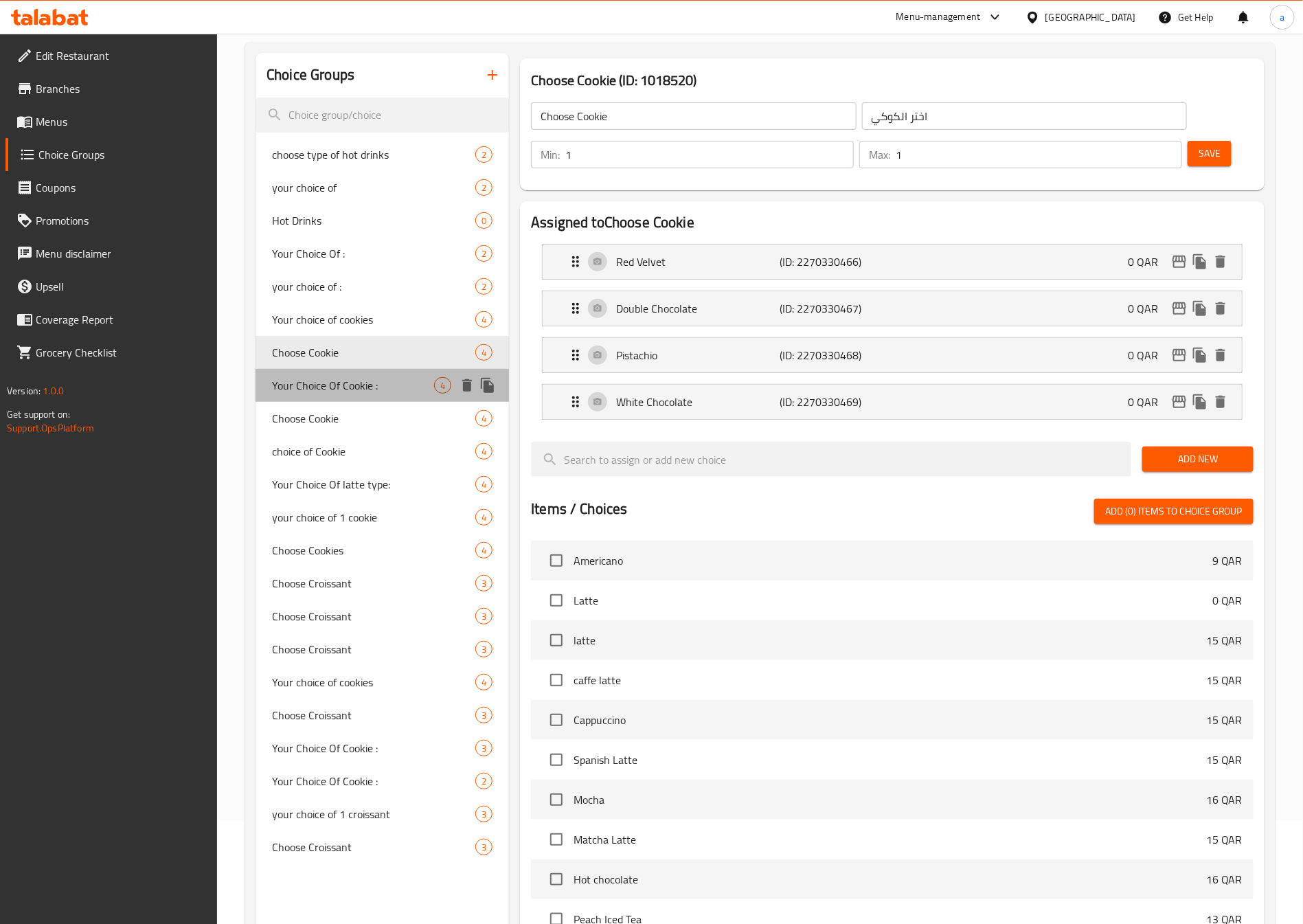
click at [337, 373] on div "Your Choice Of Cookie : 4" at bounding box center [382, 385] width 254 height 33
type input "Your Choice Of Cookie :"
type input "إختيارك من كوكيز:"
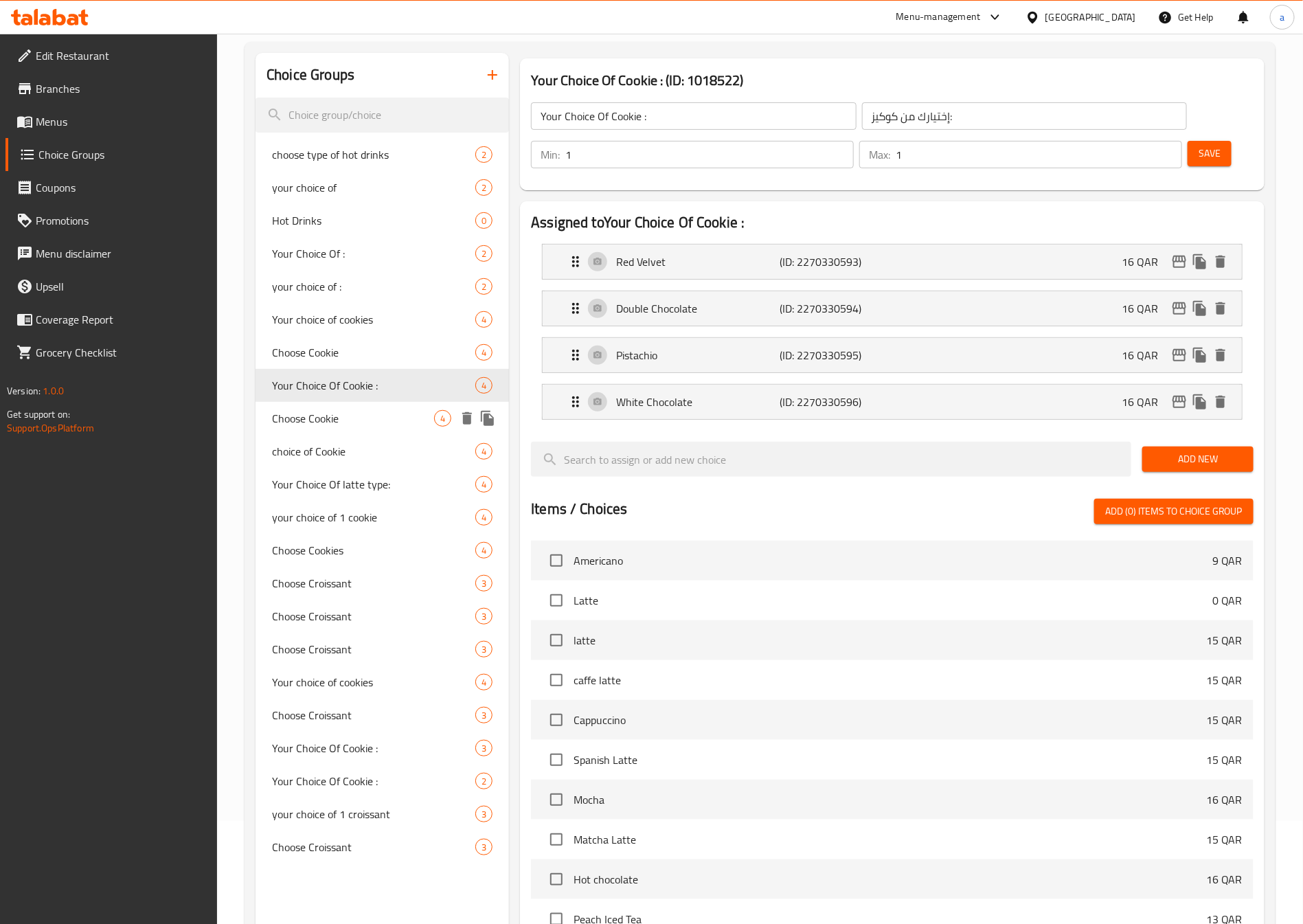
click at [334, 412] on span "Choose Cookie" at bounding box center [353, 417] width 162 height 16
type input "Choose Cookie"
type input "اختر من الكوكيز"
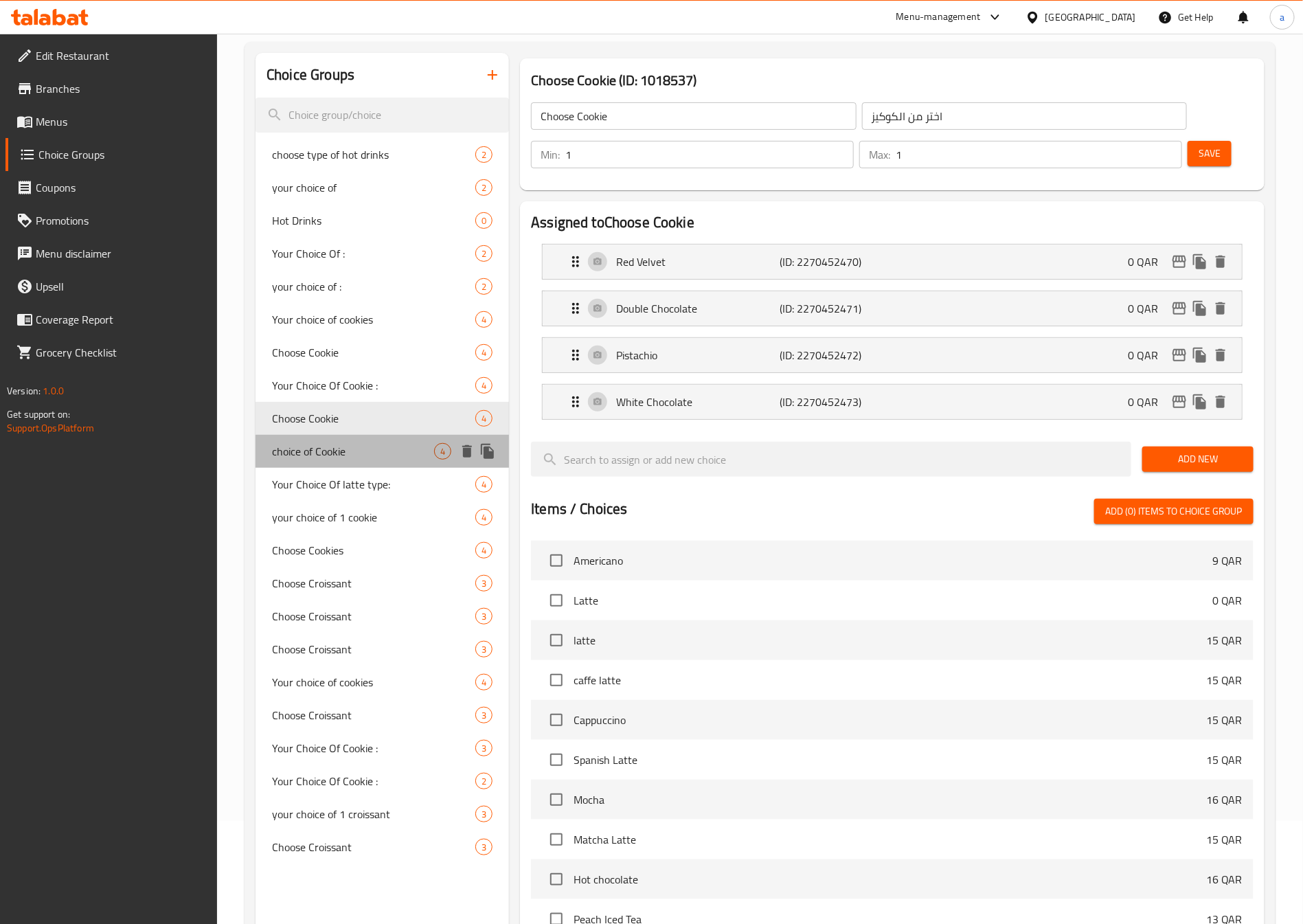
click at [332, 445] on span "choice of Cookie" at bounding box center [353, 451] width 162 height 16
type input "choice of Cookie"
type input "اختيارك من الكوكيز"
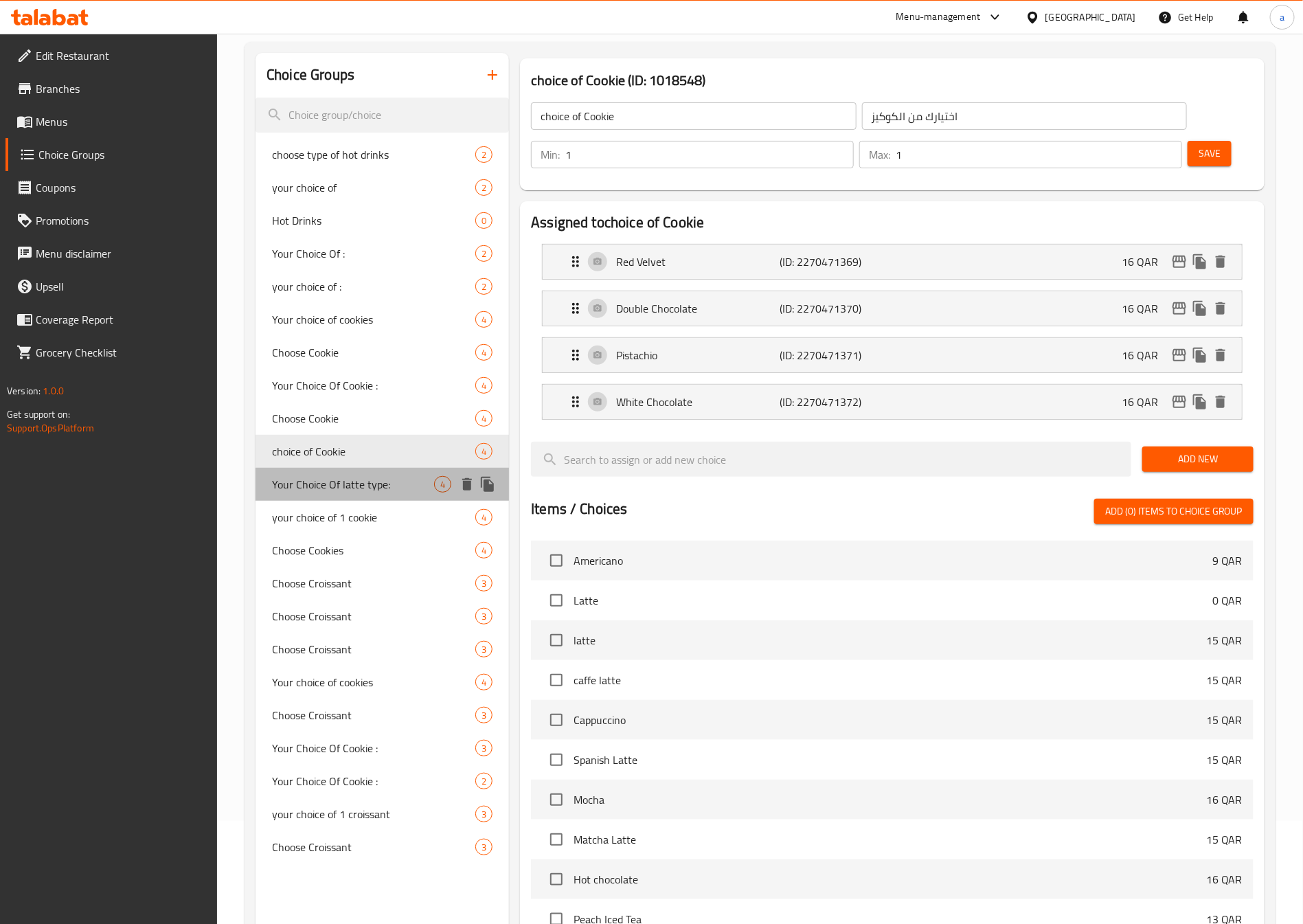
click at [337, 479] on span "Your Choice Of latte type:" at bounding box center [353, 484] width 162 height 16
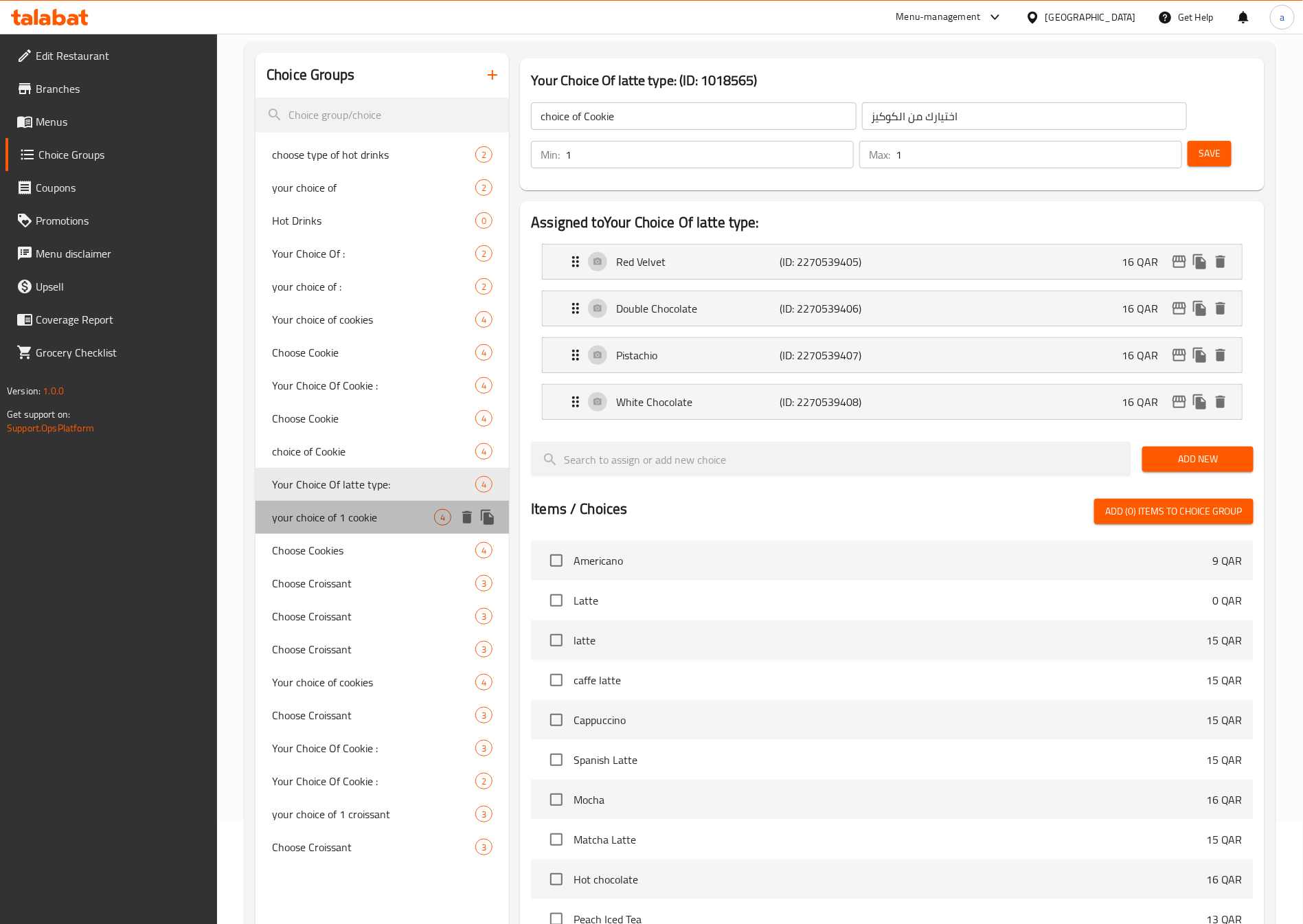
click at [340, 505] on div "your choice of 1 cookie 4" at bounding box center [382, 517] width 254 height 33
type input "your choice of 1 cookie"
type input "اختيارك من الكوكي"
type input "4"
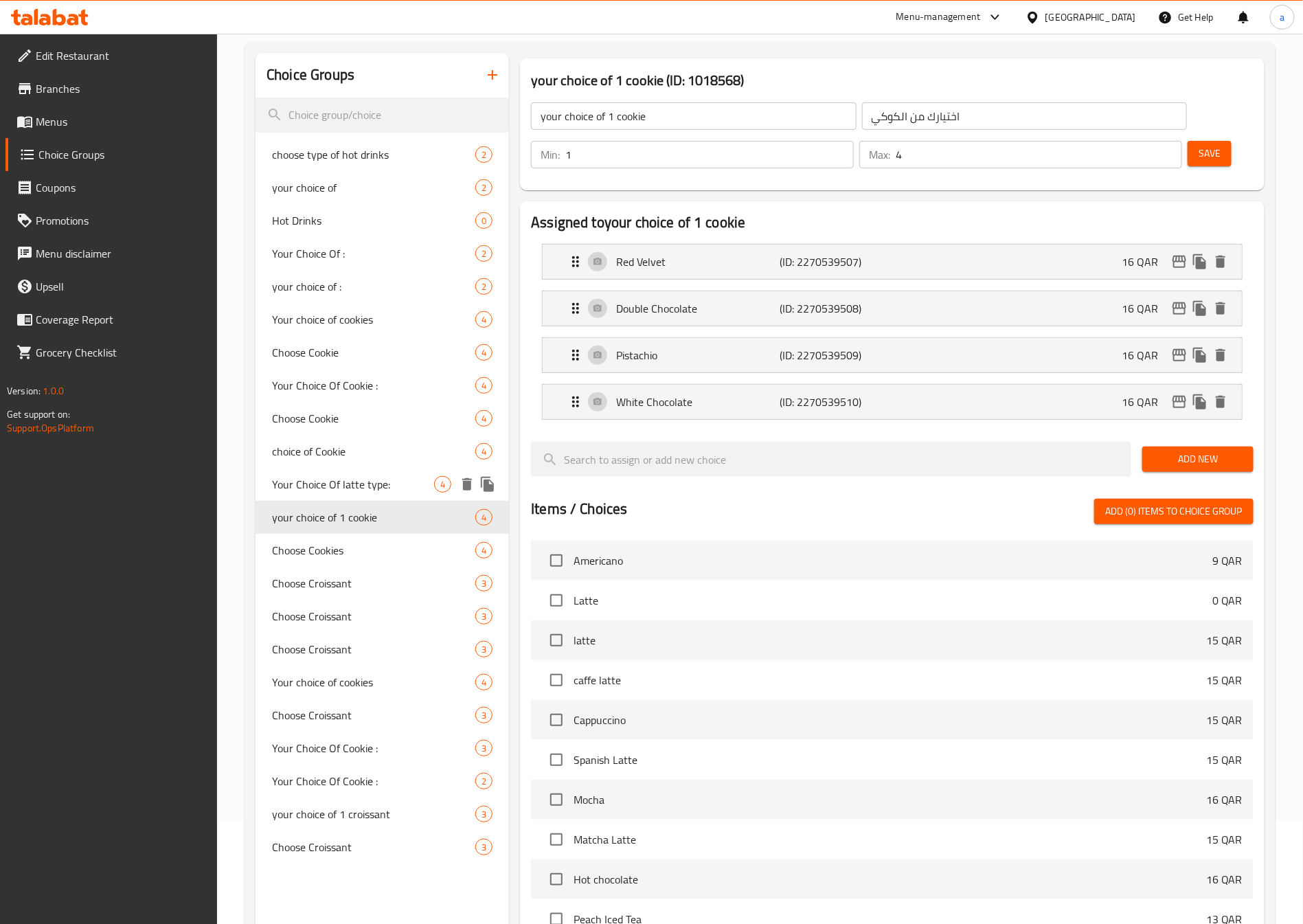
click at [338, 483] on span "Your Choice Of latte type:" at bounding box center [353, 484] width 162 height 16
type input "Your Choice Of latte type:"
type input "إختيارك من نوع لاتيه"
type input "1"
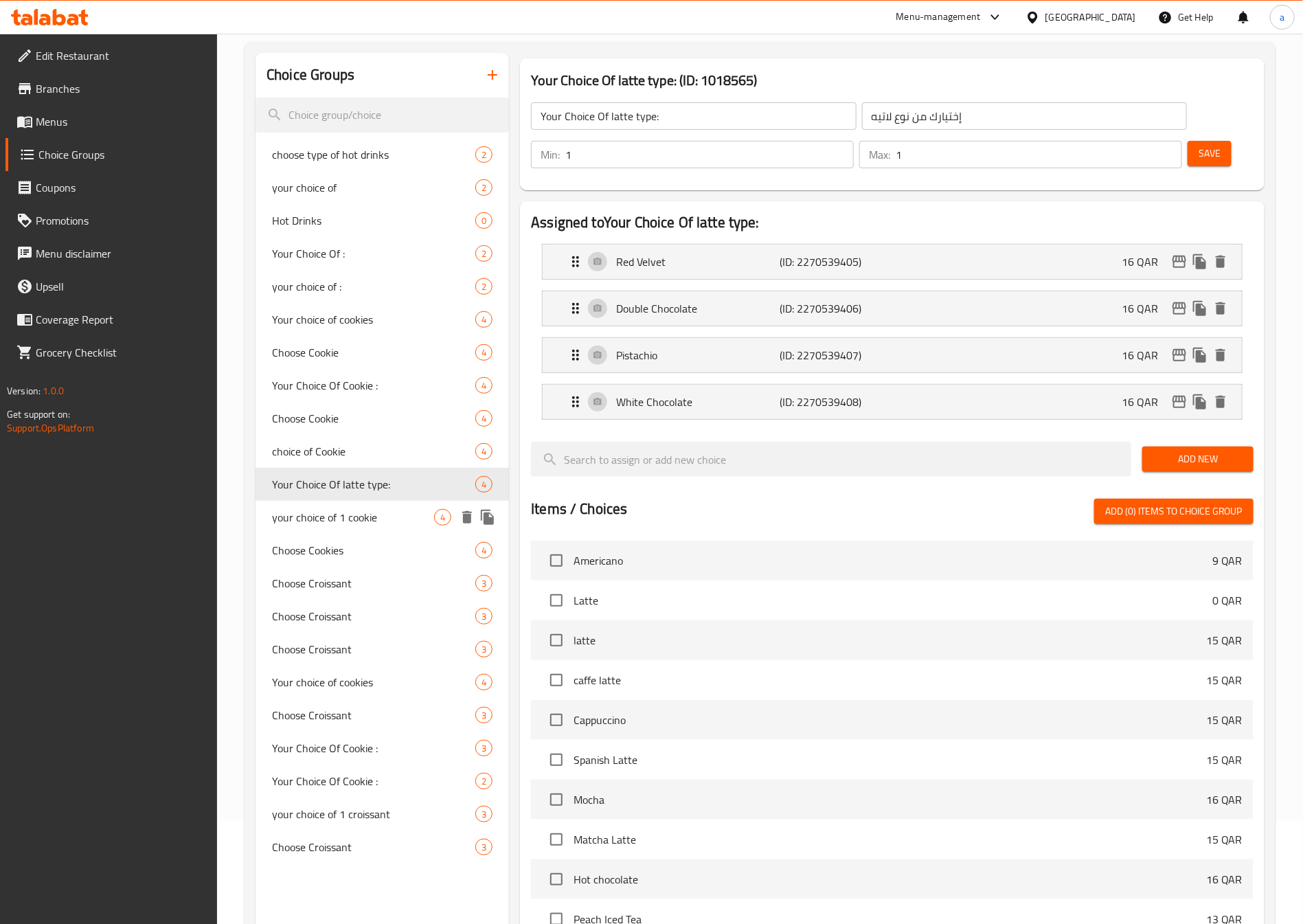
click at [340, 513] on span "your choice of 1 cookie" at bounding box center [353, 517] width 162 height 16
type input "your choice of 1 cookie"
type input "اختيارك من الكوكي"
type input "4"
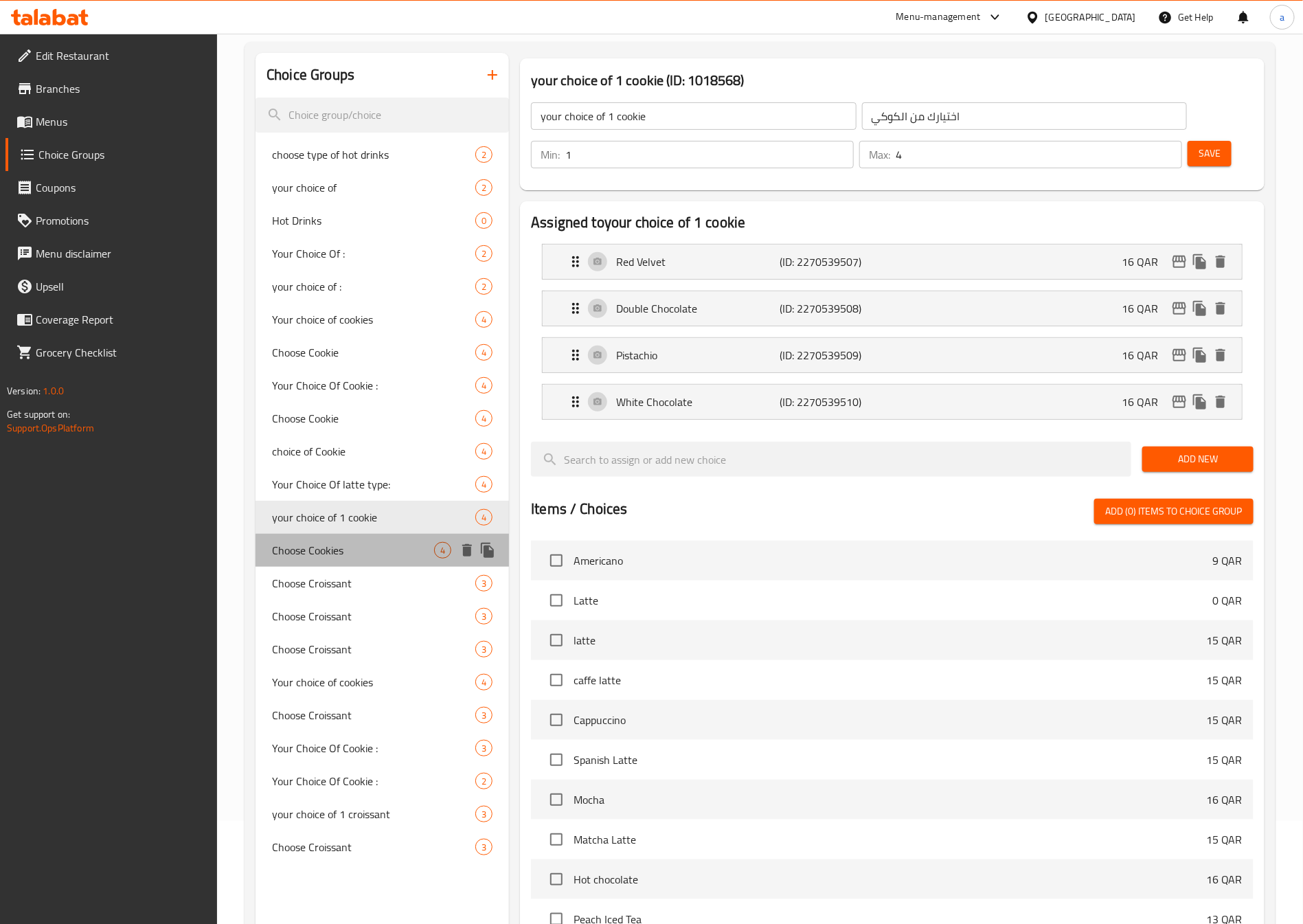
click at [342, 545] on span "Choose Cookies" at bounding box center [353, 550] width 162 height 16
type input "Choose Cookies"
type input "اختيارك من الكوكيز"
type input "1"
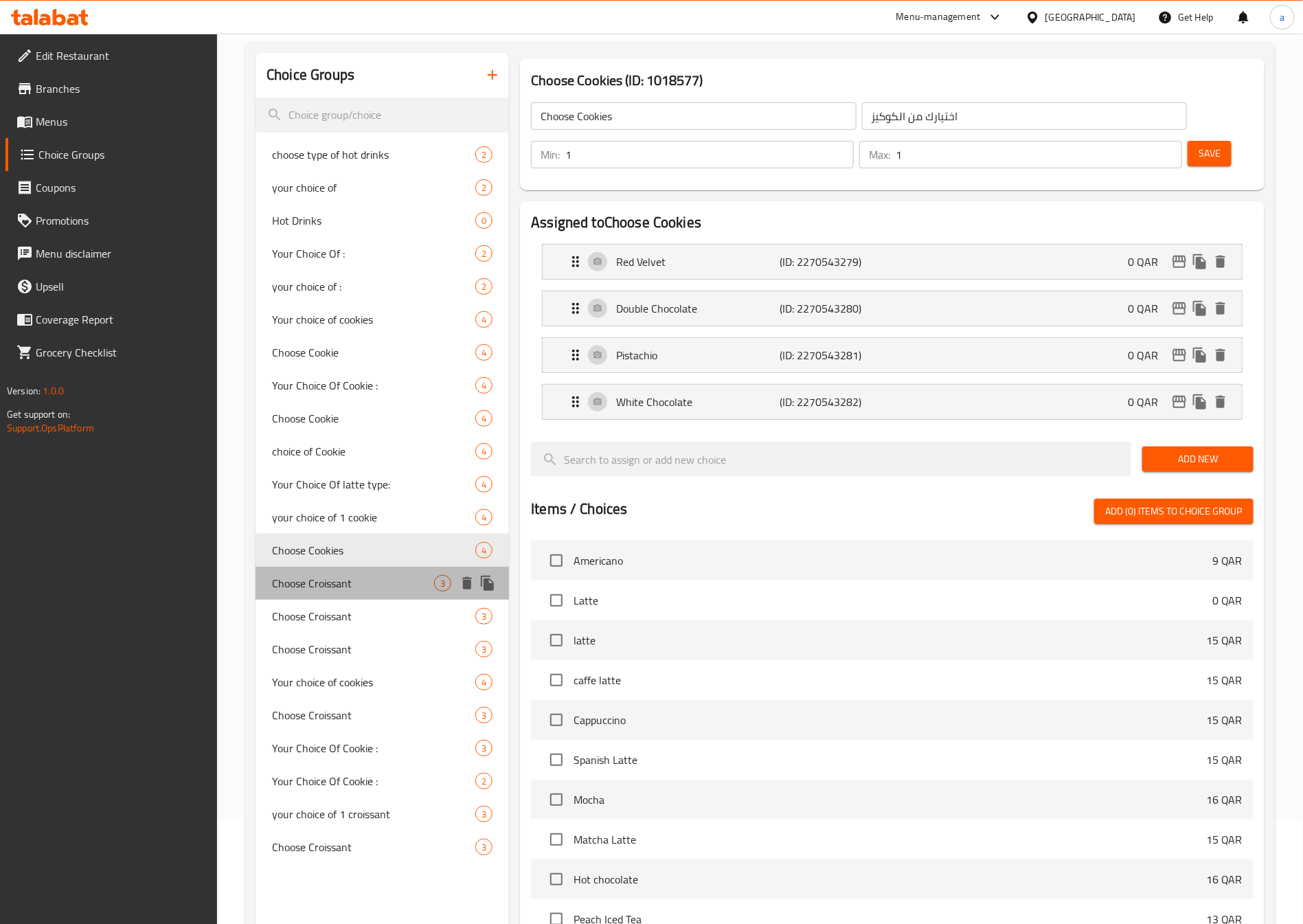
click at [340, 568] on div "Choose Croissant 3" at bounding box center [382, 583] width 254 height 33
type input "Choose Croissant"
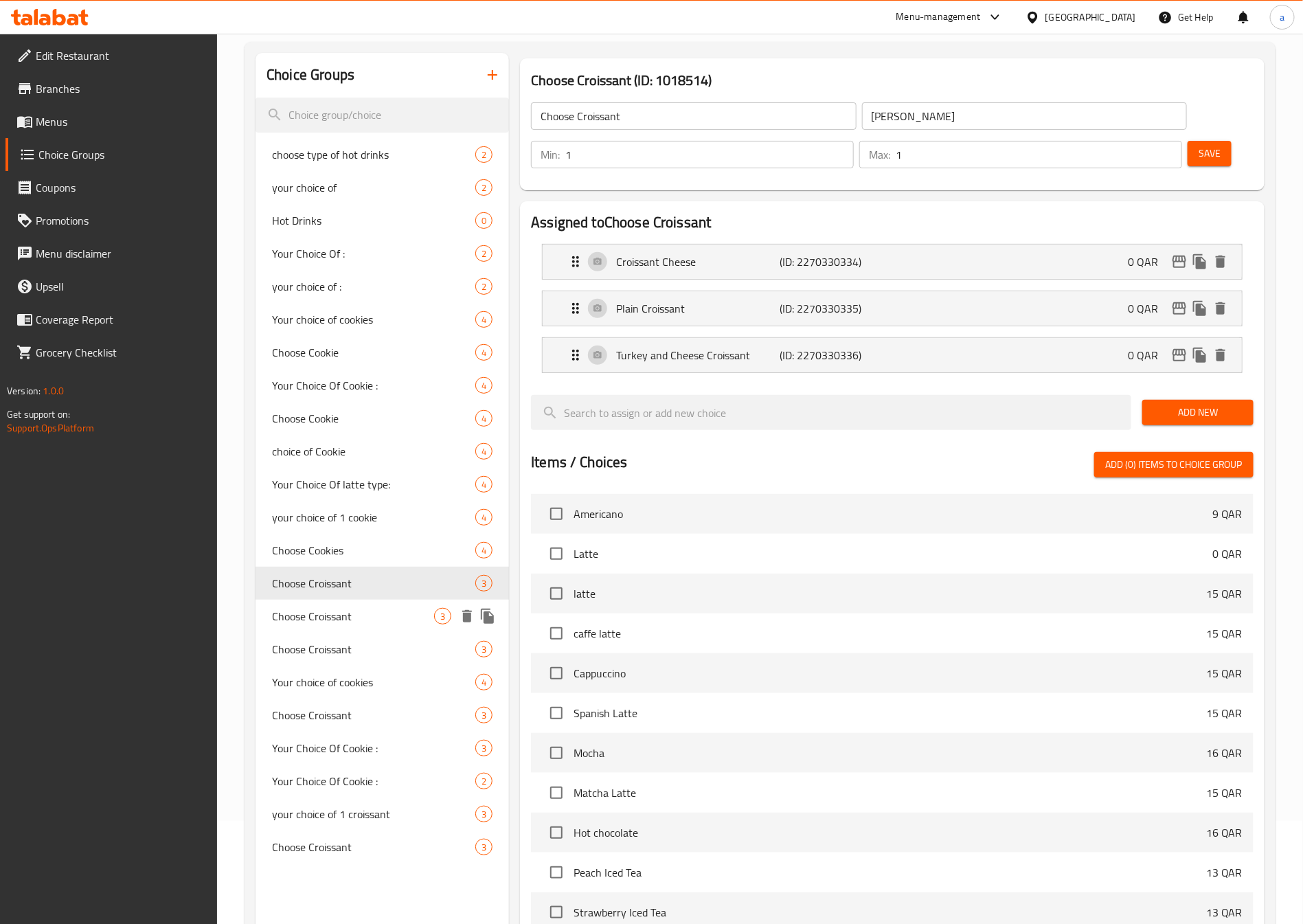
click at [344, 600] on div "Choose Croissant 3" at bounding box center [382, 616] width 254 height 33
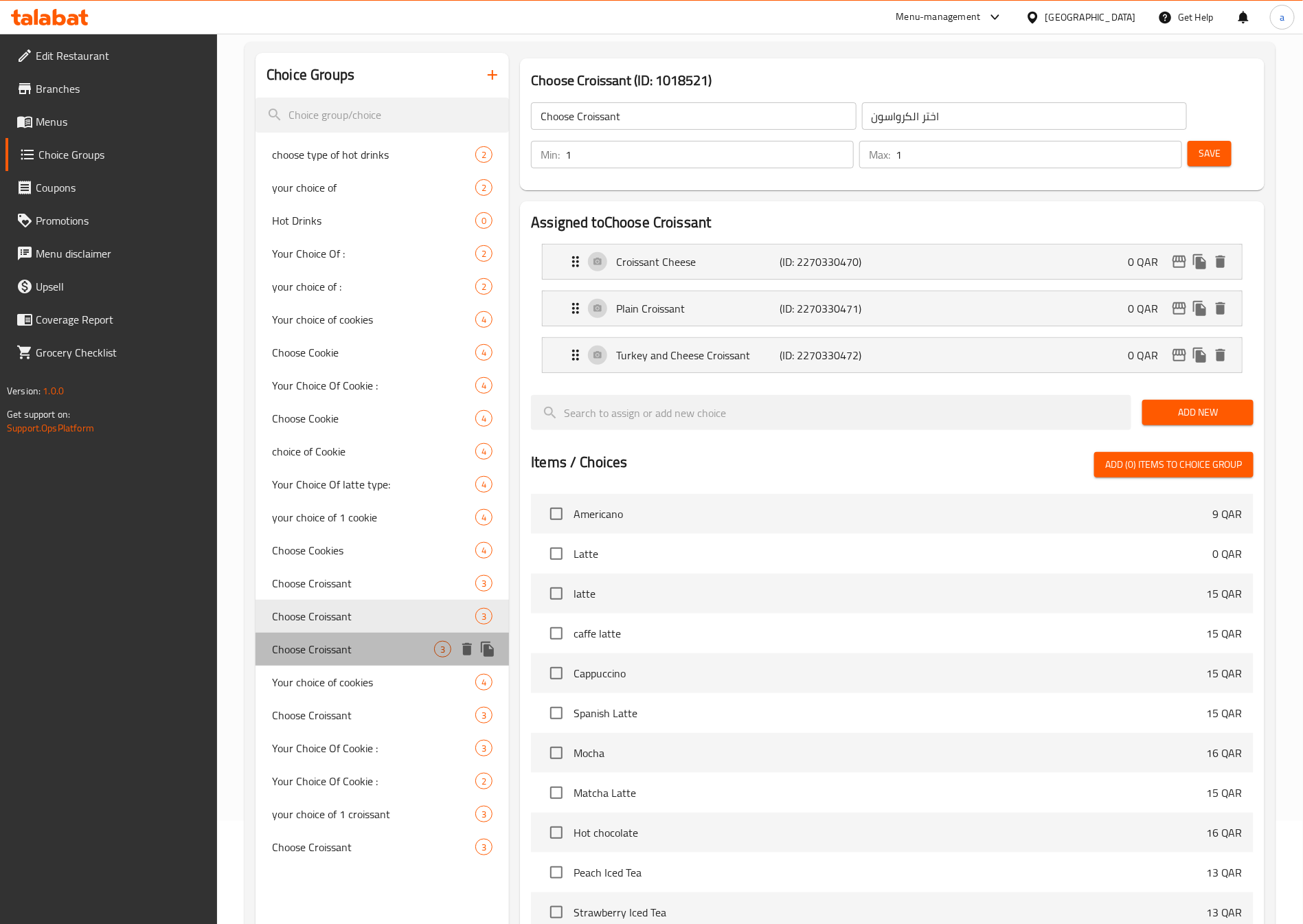
click at [346, 635] on div "Choose Croissant 3" at bounding box center [382, 648] width 254 height 33
type input "[PERSON_NAME]"
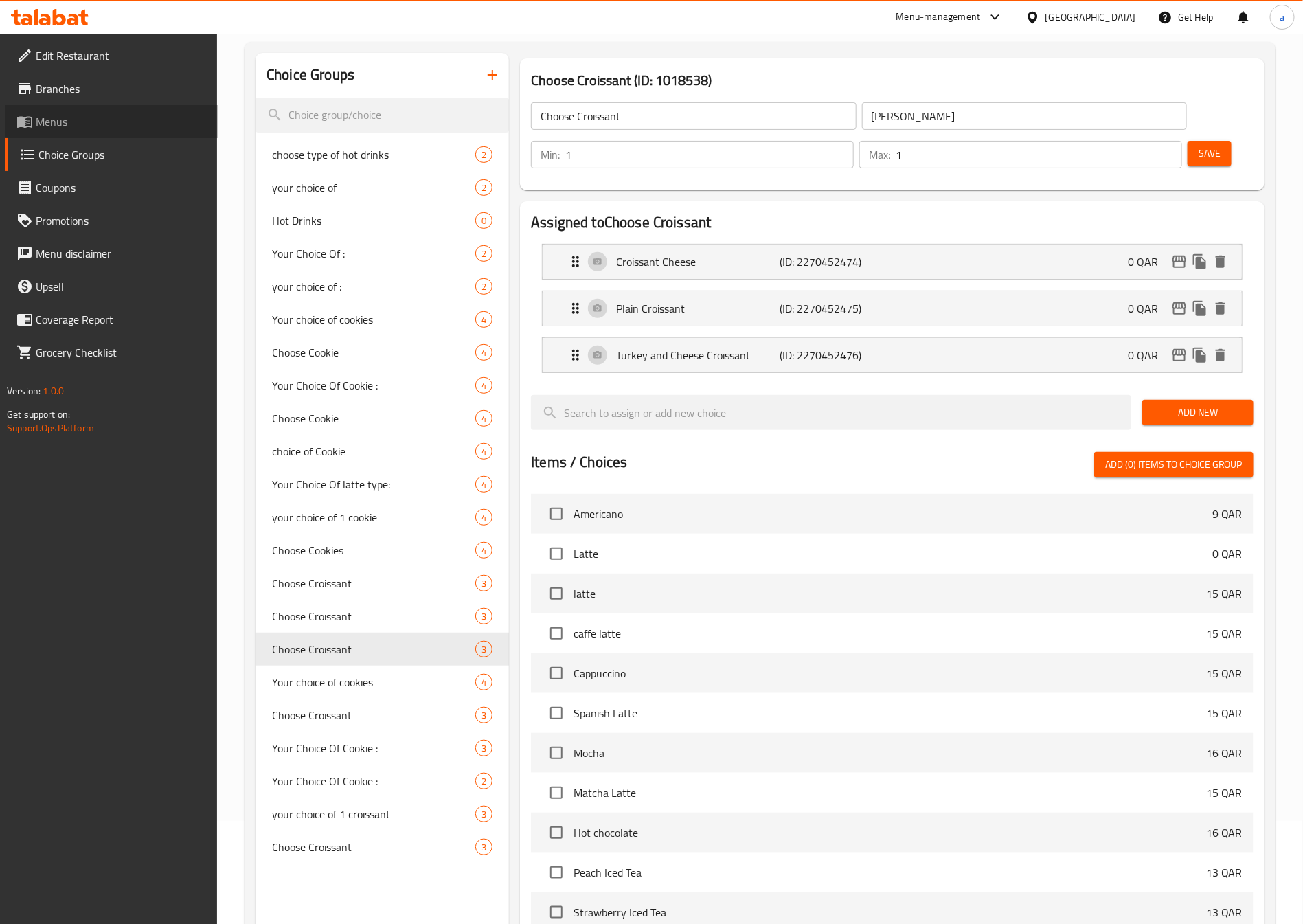
click at [99, 114] on span "Menus" at bounding box center [121, 121] width 171 height 16
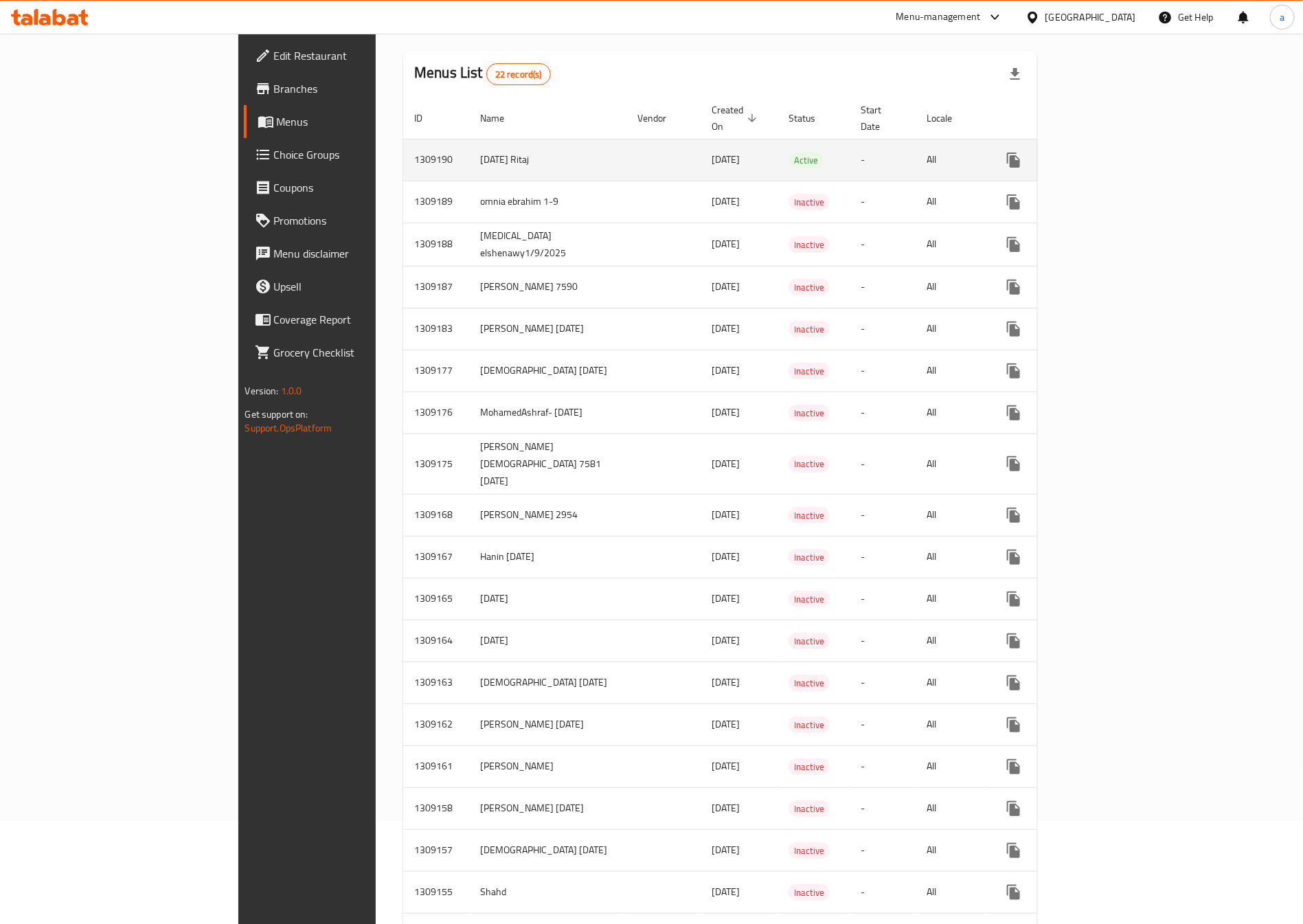
click at [1119, 154] on icon "enhanced table" at bounding box center [1112, 160] width 13 height 13
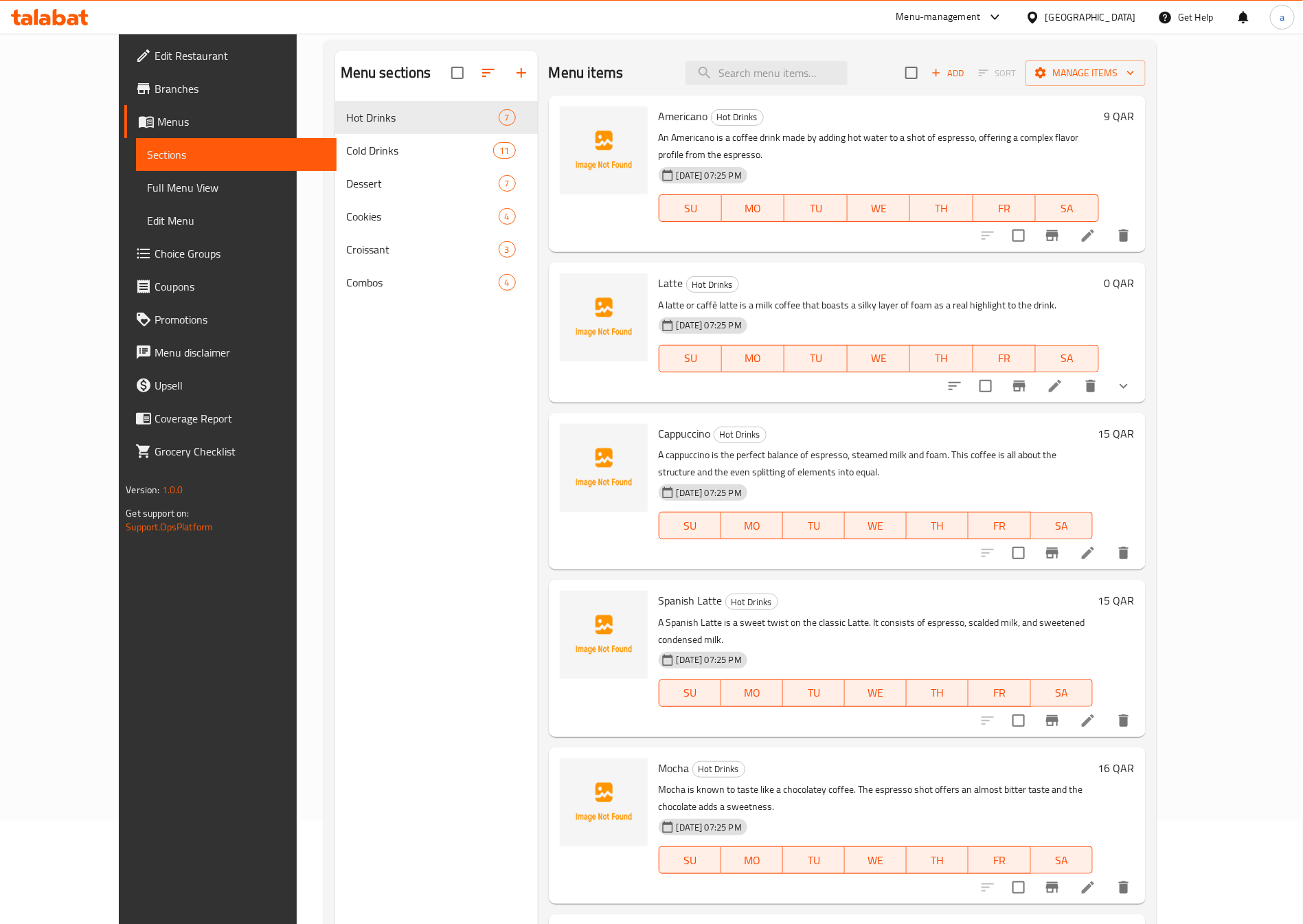
click at [147, 188] on span "Full Menu View" at bounding box center [236, 187] width 178 height 16
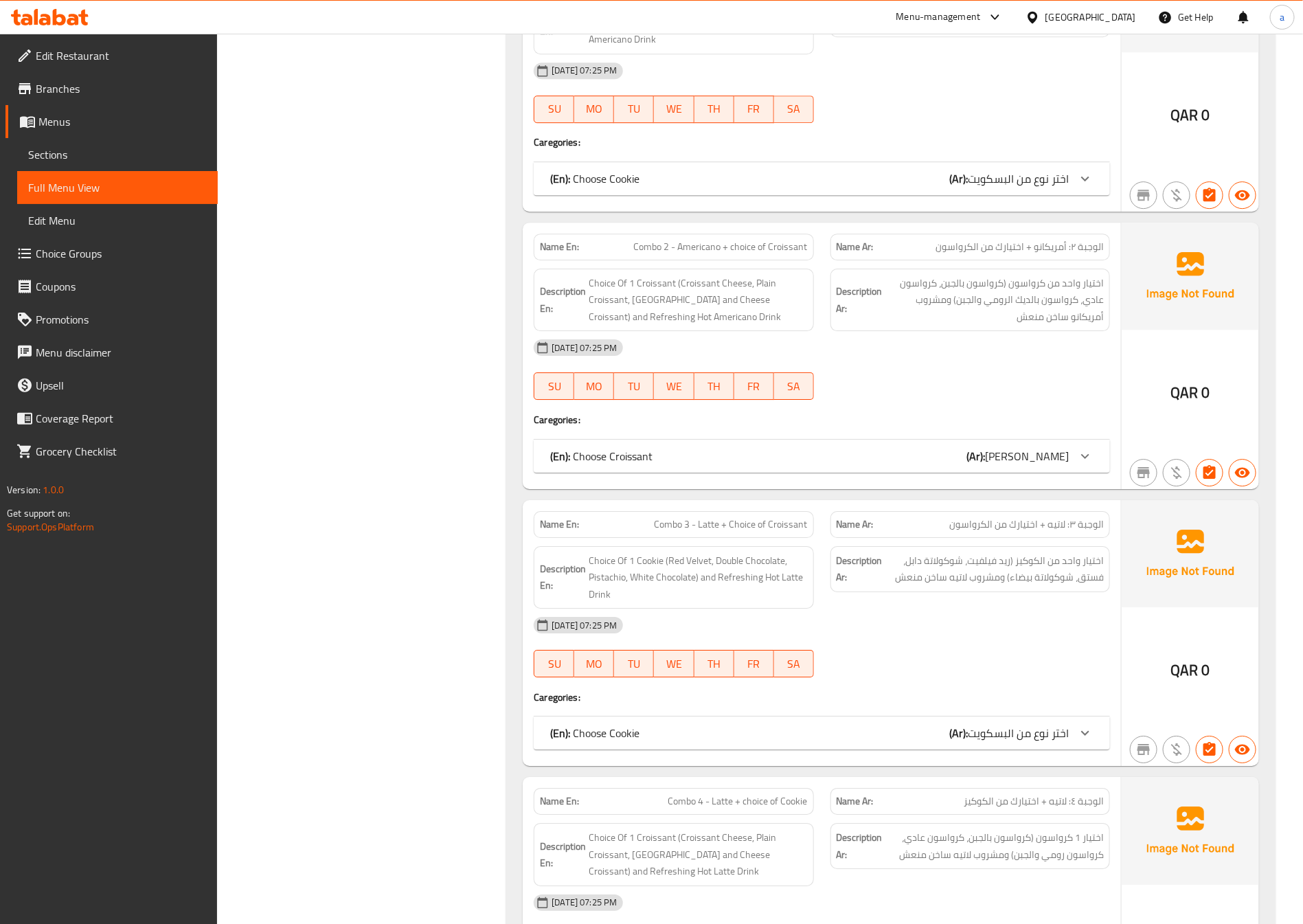
scroll to position [7045, 0]
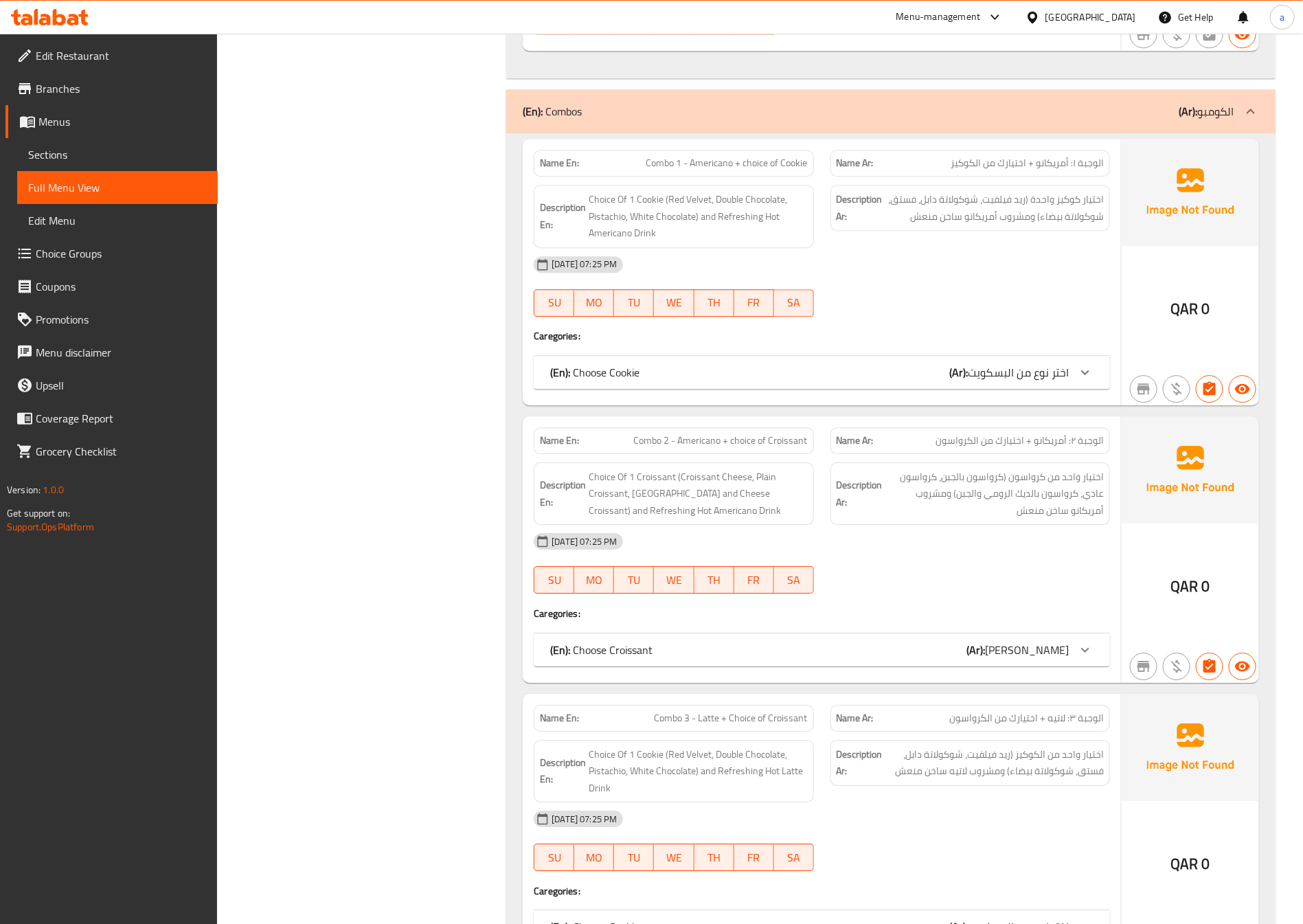
click at [98, 159] on span "Sections" at bounding box center [117, 154] width 178 height 16
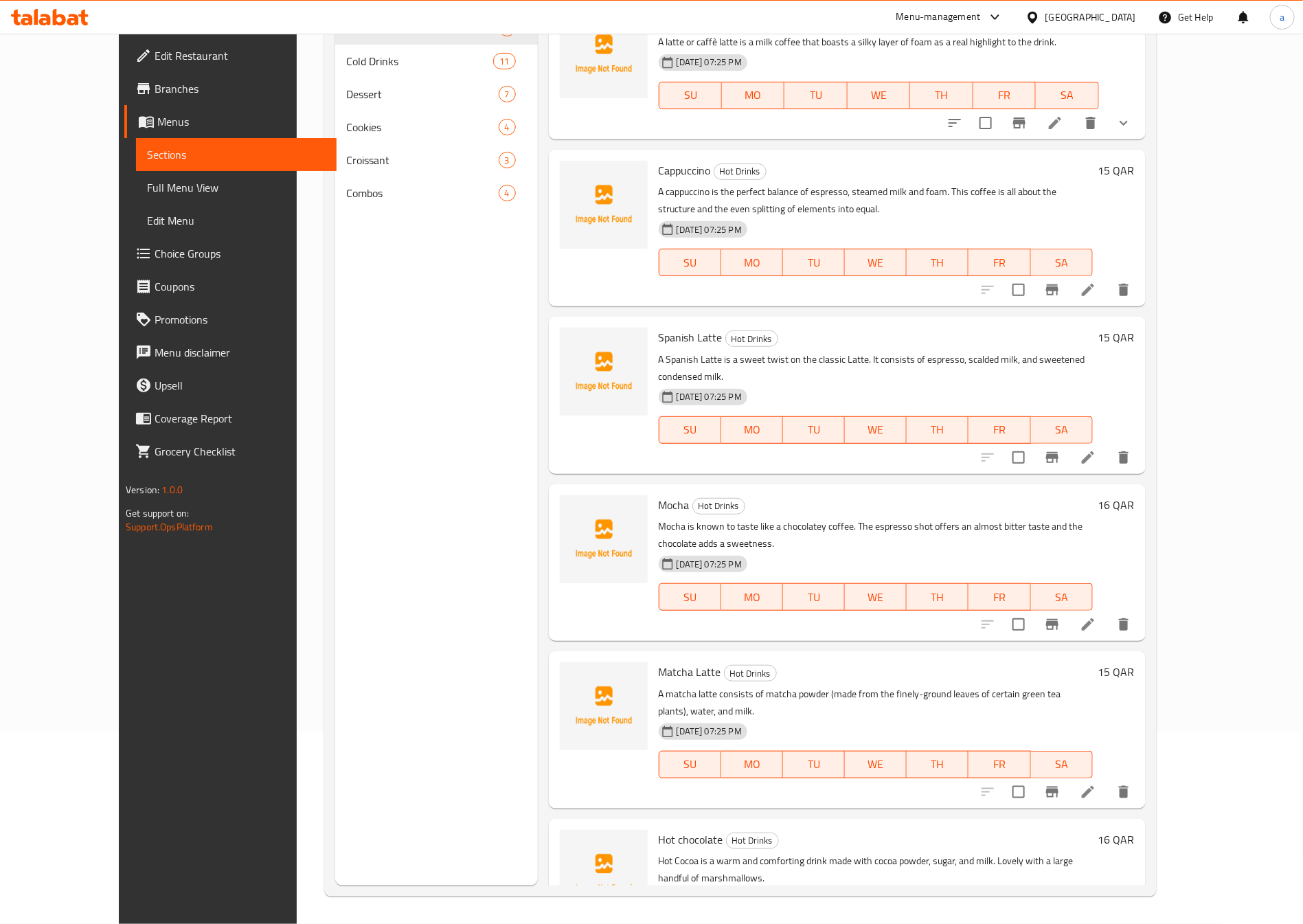
scroll to position [177, 0]
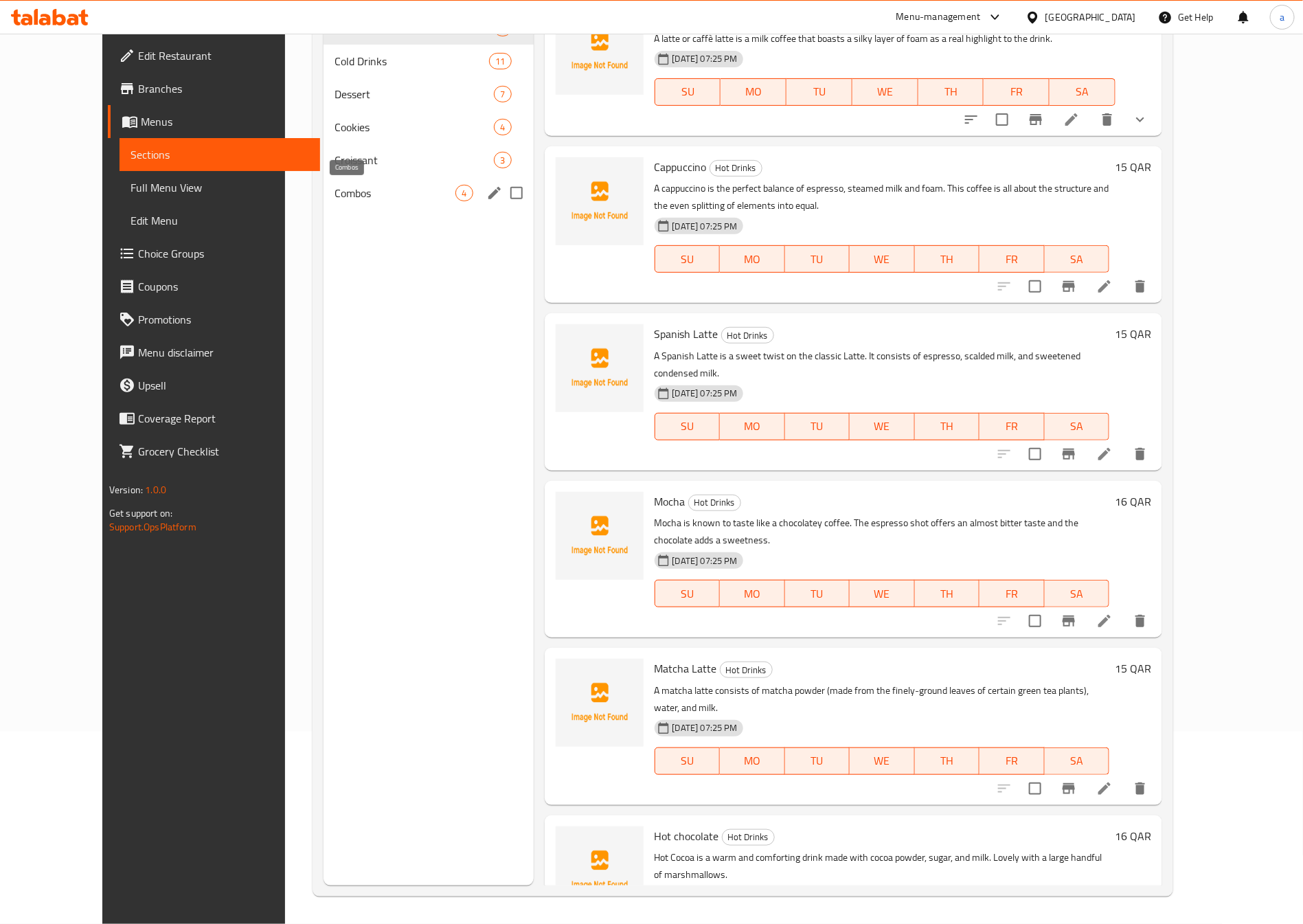
click at [334, 186] on span "Combos" at bounding box center [394, 193] width 120 height 16
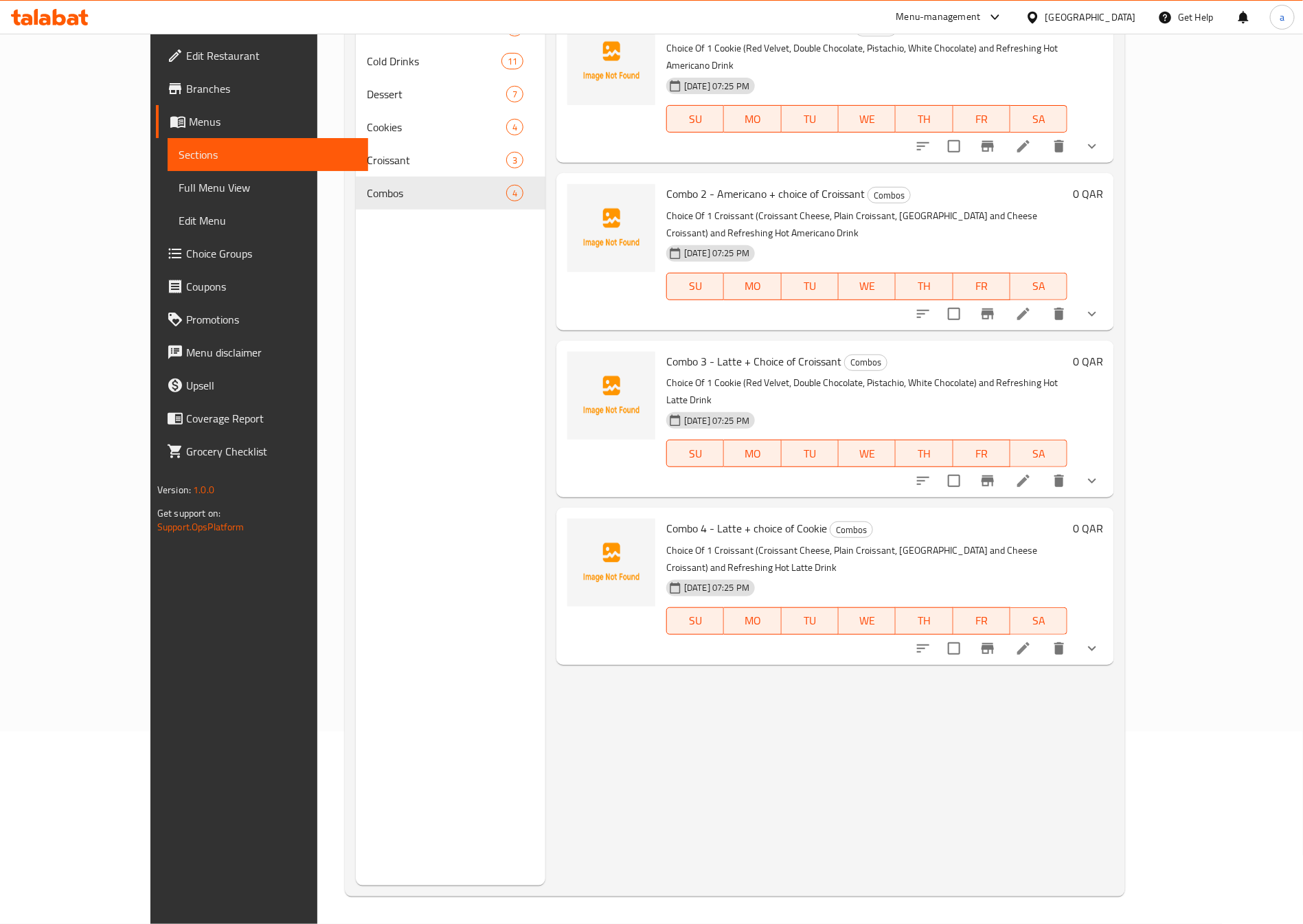
click at [1032, 473] on icon at bounding box center [1022, 480] width 16 height 16
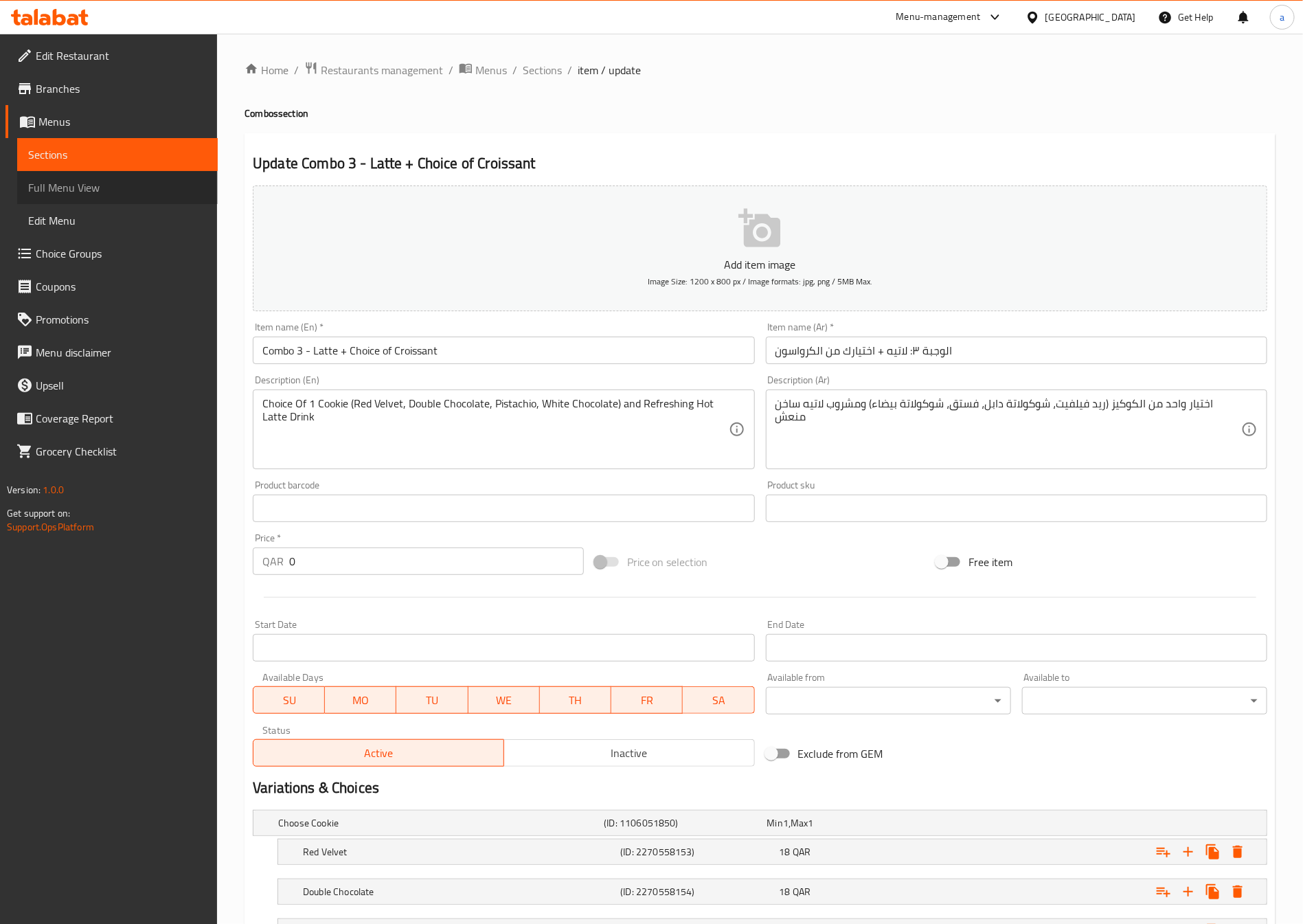
click at [93, 194] on span "Full Menu View" at bounding box center [117, 187] width 178 height 16
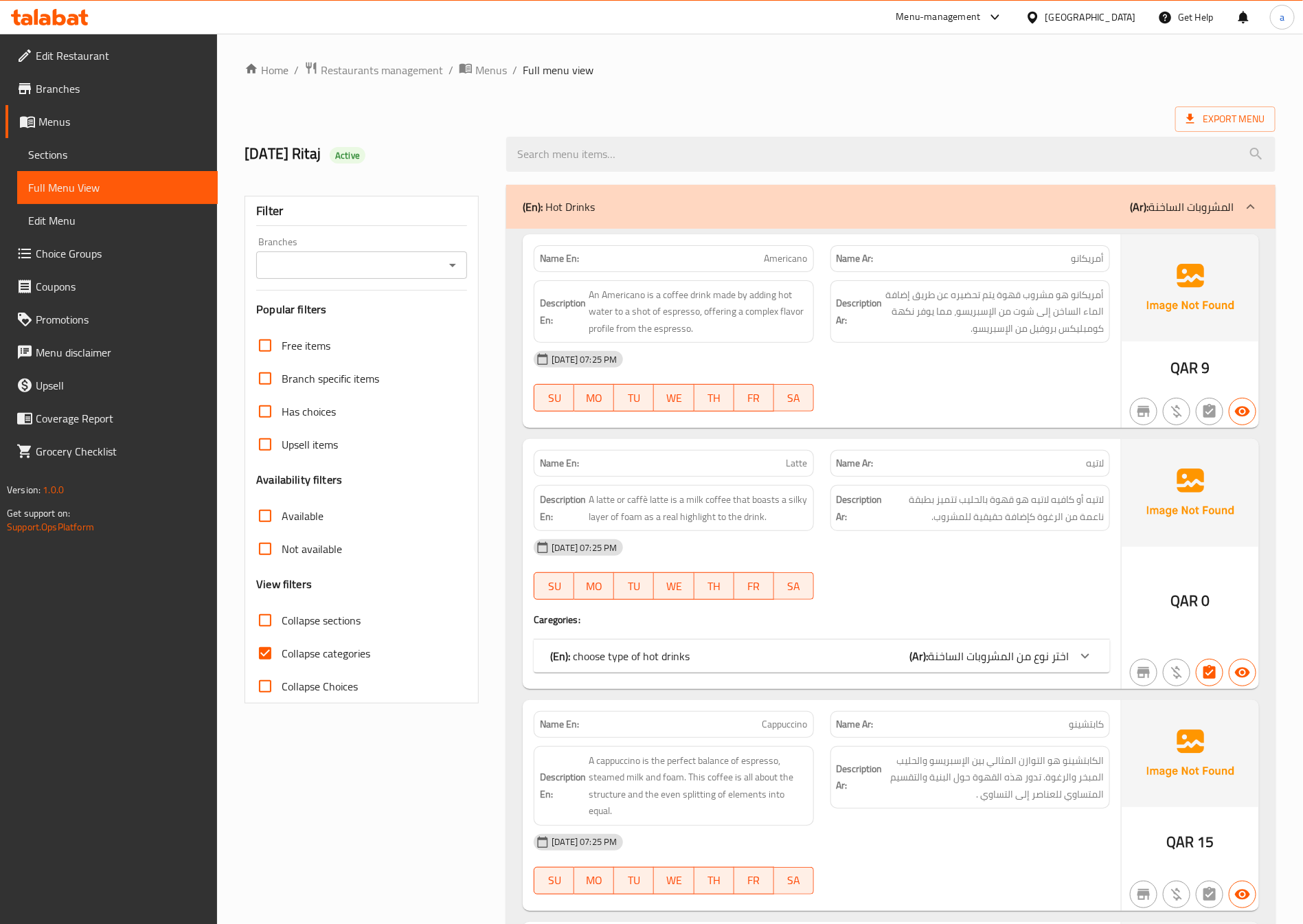
click at [93, 254] on span "Choice Groups" at bounding box center [121, 253] width 171 height 16
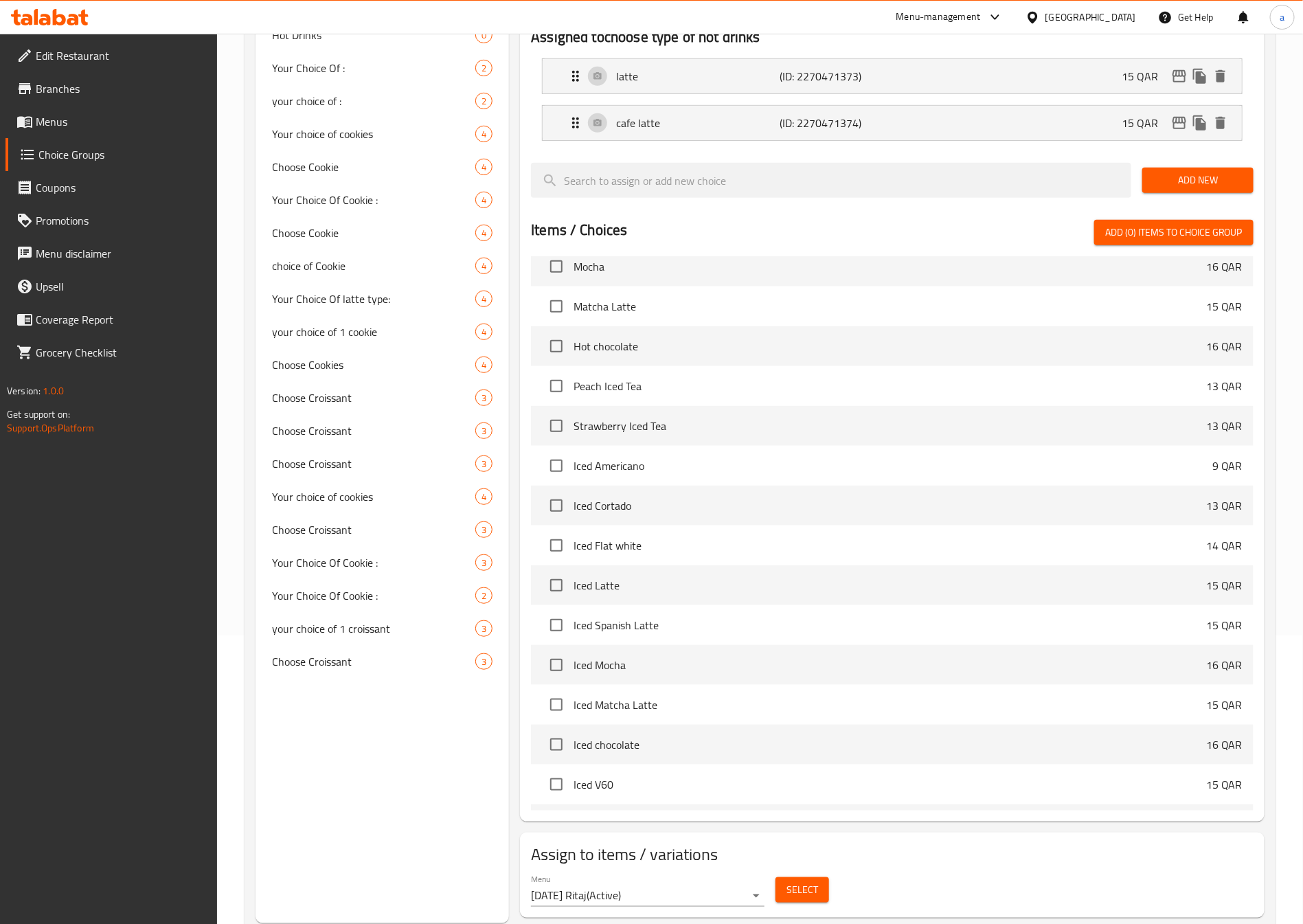
scroll to position [515, 0]
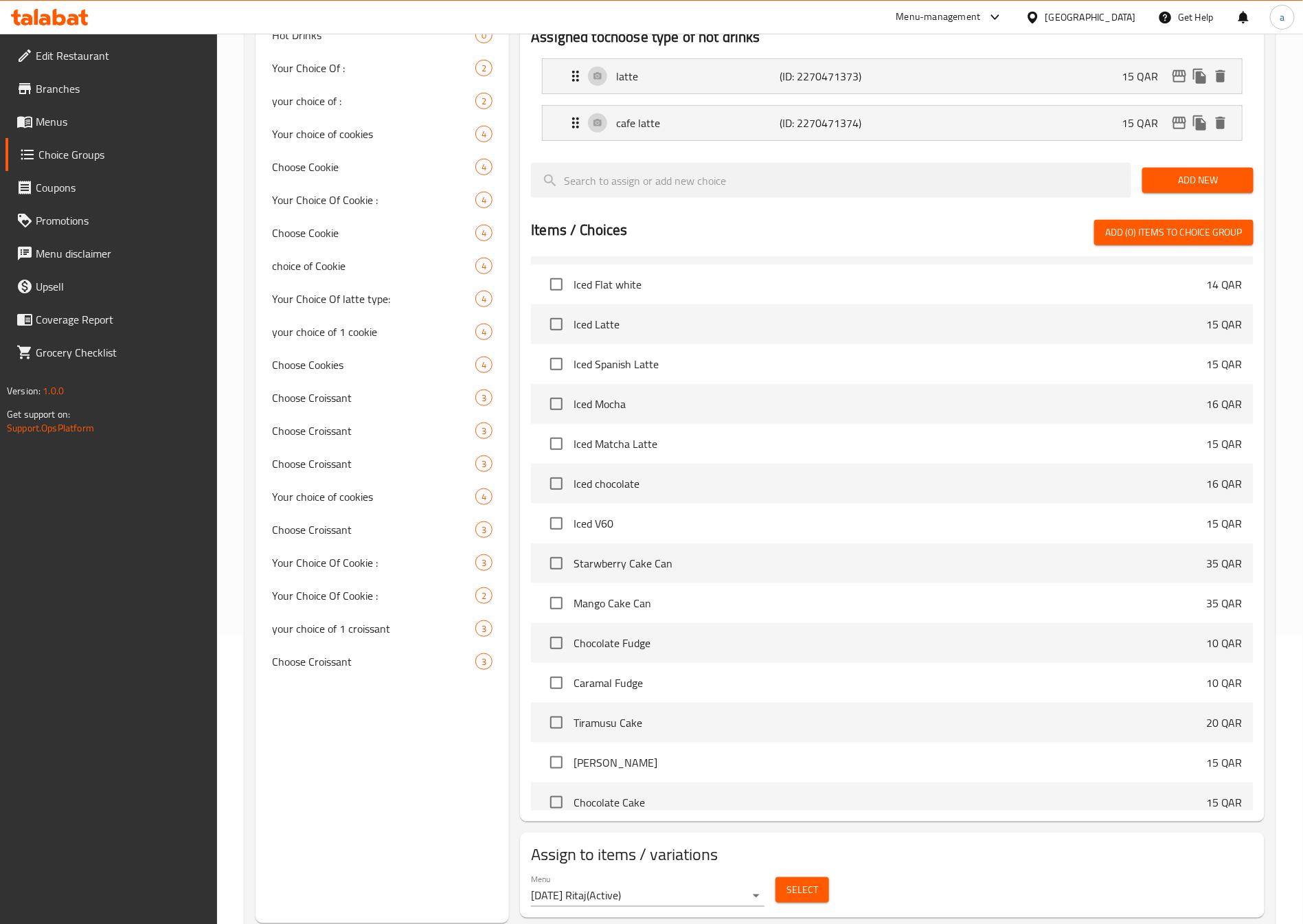
click at [623, 636] on body "​ Menu-management Qatar Get Help a Edit Restaurant Branches Menus Choice Groups…" at bounding box center [652, 190] width 1303 height 890
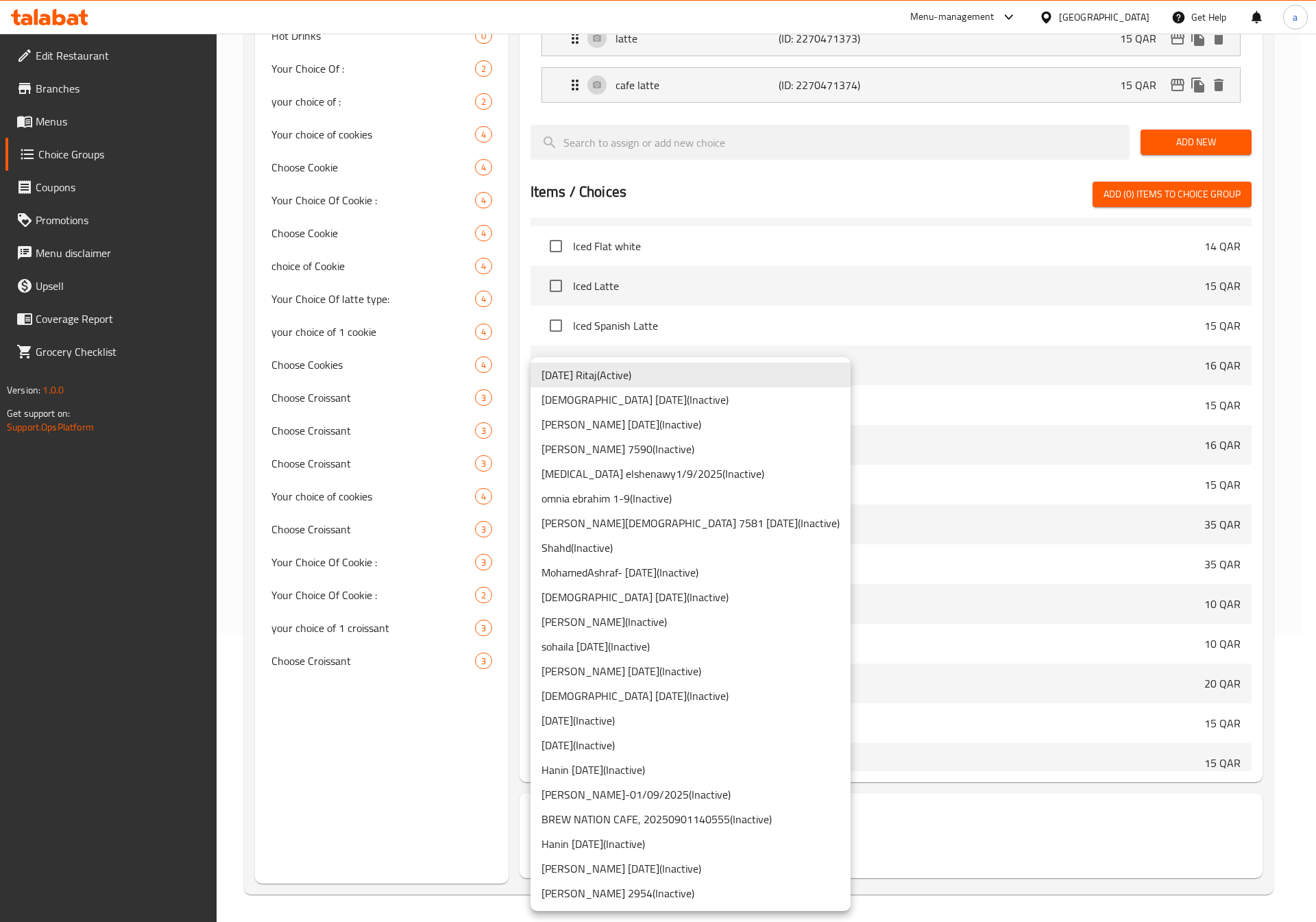
click at [613, 866] on li "abdelaziz 01/9/2025 ( Inactive )" at bounding box center [691, 868] width 320 height 25
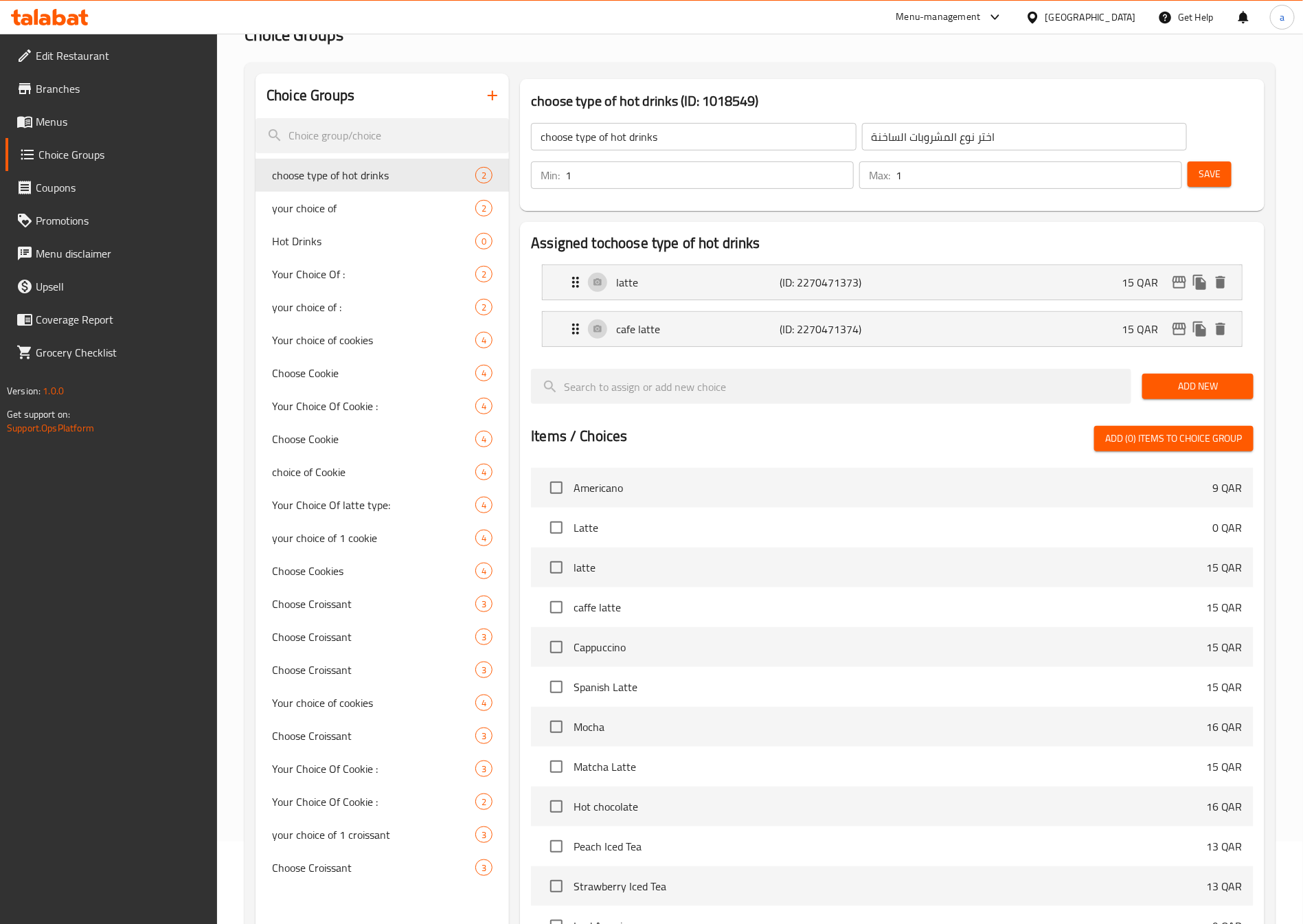
scroll to position [0, 0]
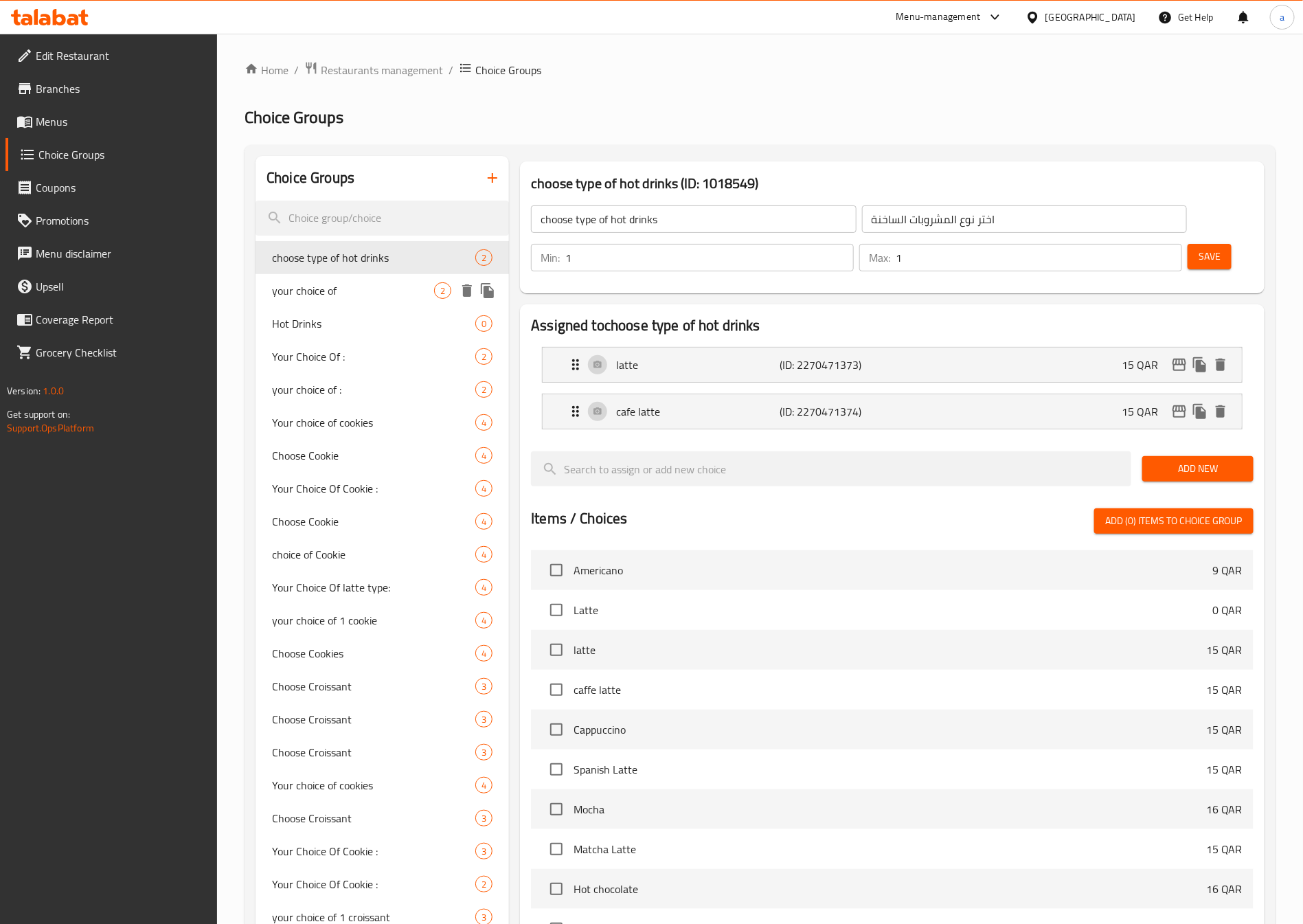
click at [363, 284] on span "your choice of" at bounding box center [353, 290] width 162 height 16
type input "your choice of"
type input "اختيارك من"
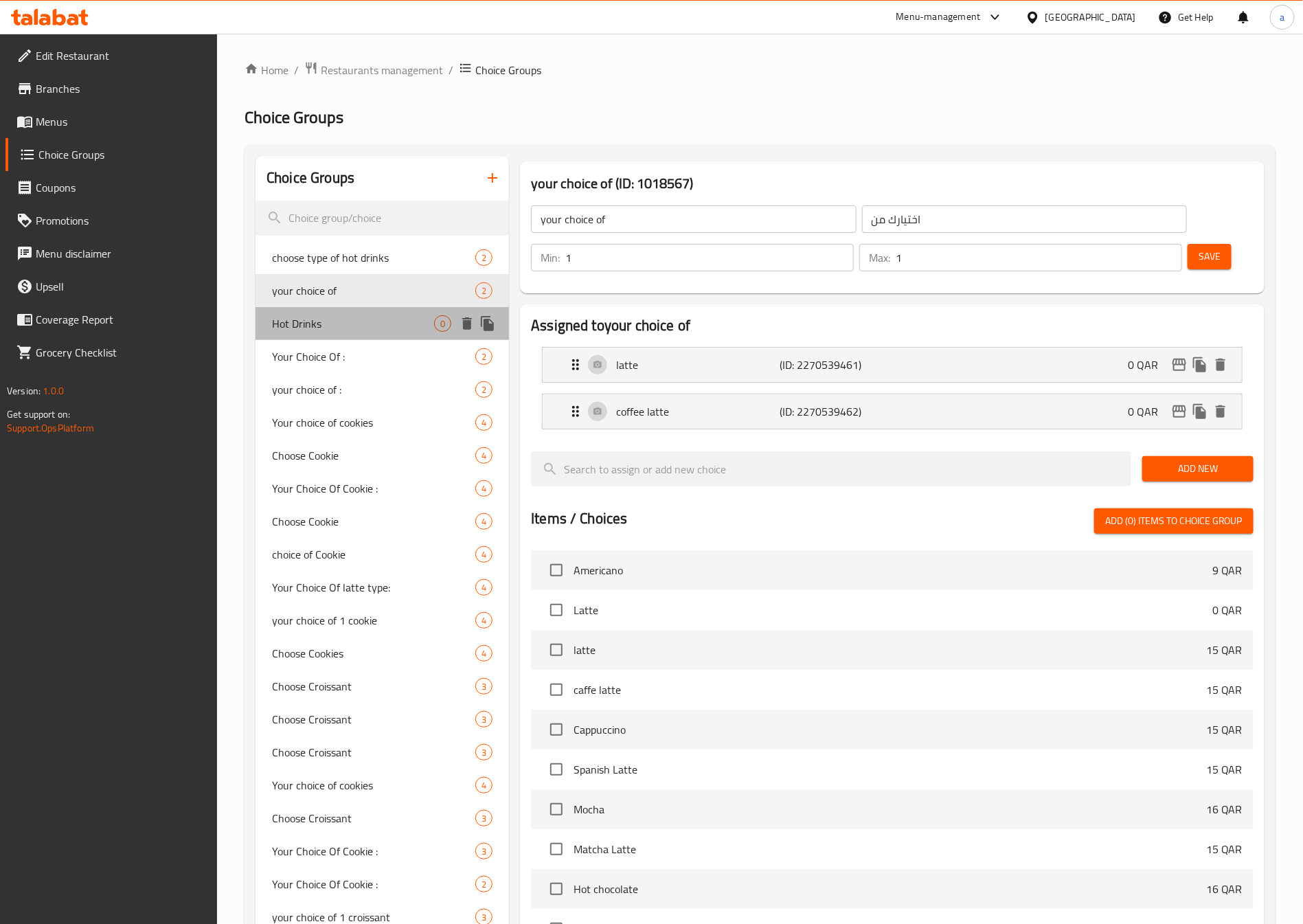
click at [346, 318] on span "Hot Drinks" at bounding box center [353, 323] width 162 height 16
type input "Hot Drinks"
type input "اختيارك من المشروبات الساخنة"
type input "0"
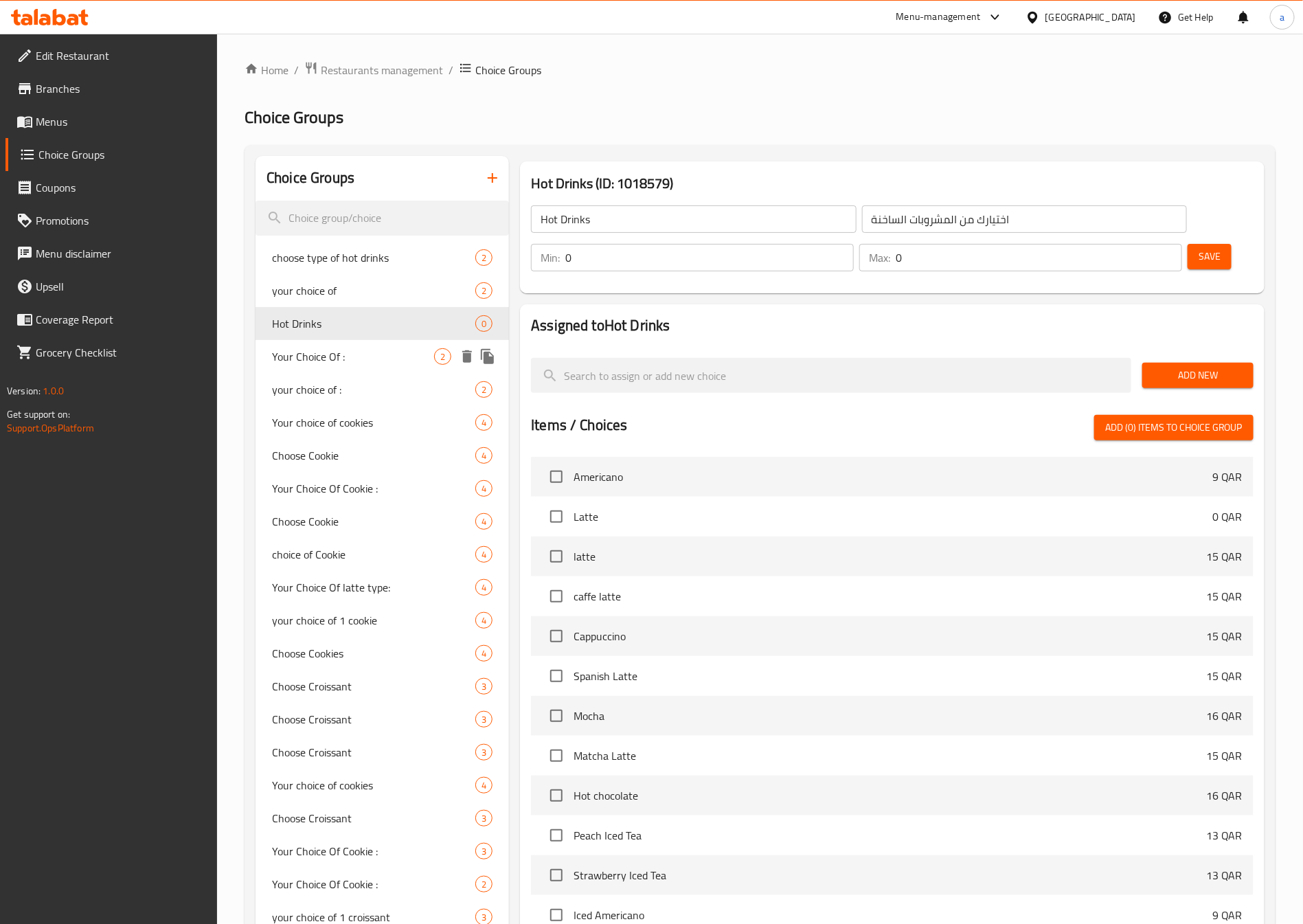
click at [333, 361] on span "Your Choice Of :" at bounding box center [353, 356] width 162 height 16
type input "Your Choice Of :"
type input "أختيارك من :"
type input "1"
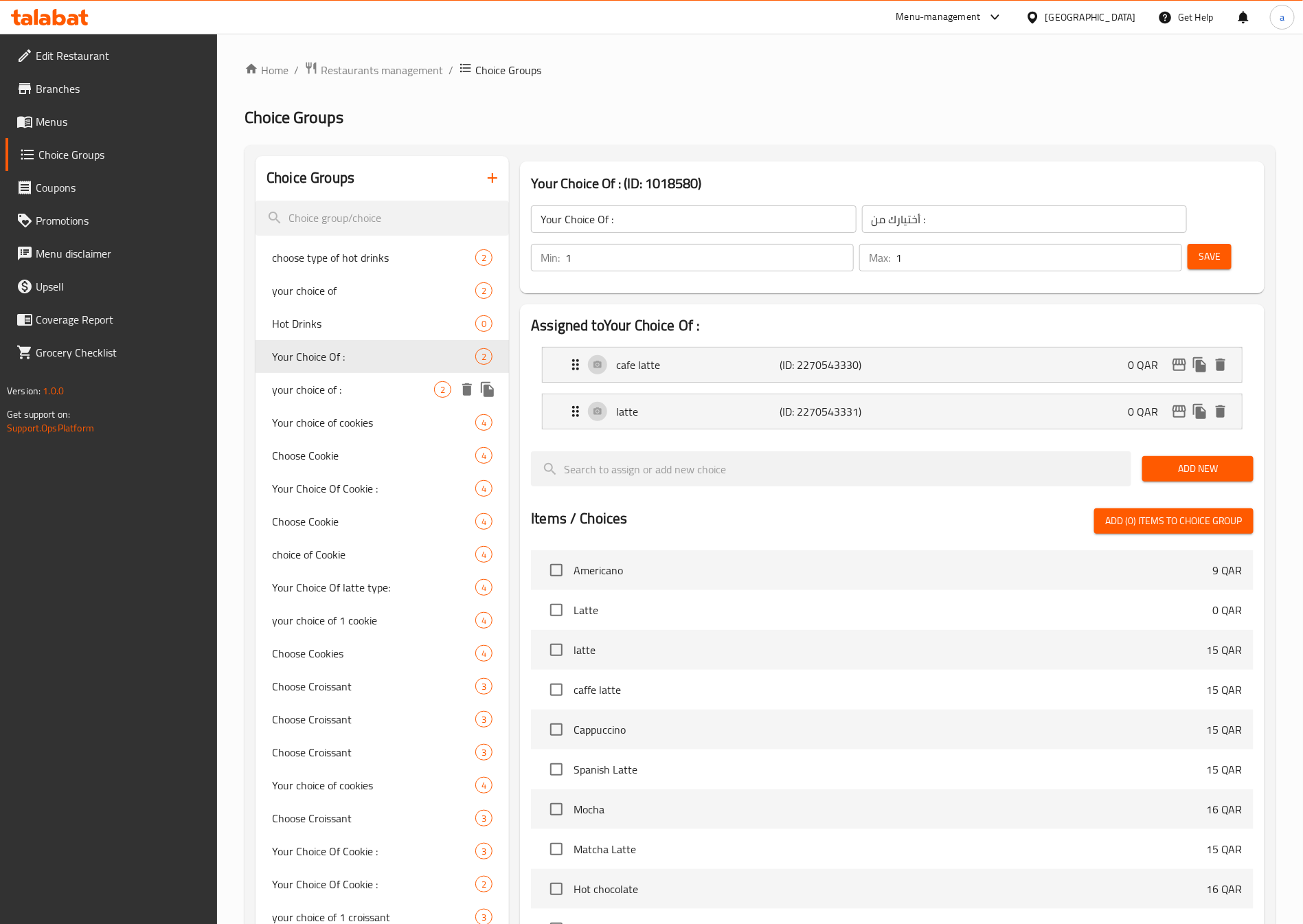
click at [338, 389] on span "your choice of :" at bounding box center [353, 389] width 162 height 16
type input "your choice of :"
type input "اختيارك من :"
click at [333, 423] on span "Your choice of cookies" at bounding box center [353, 422] width 162 height 16
type input "Your choice of cookies"
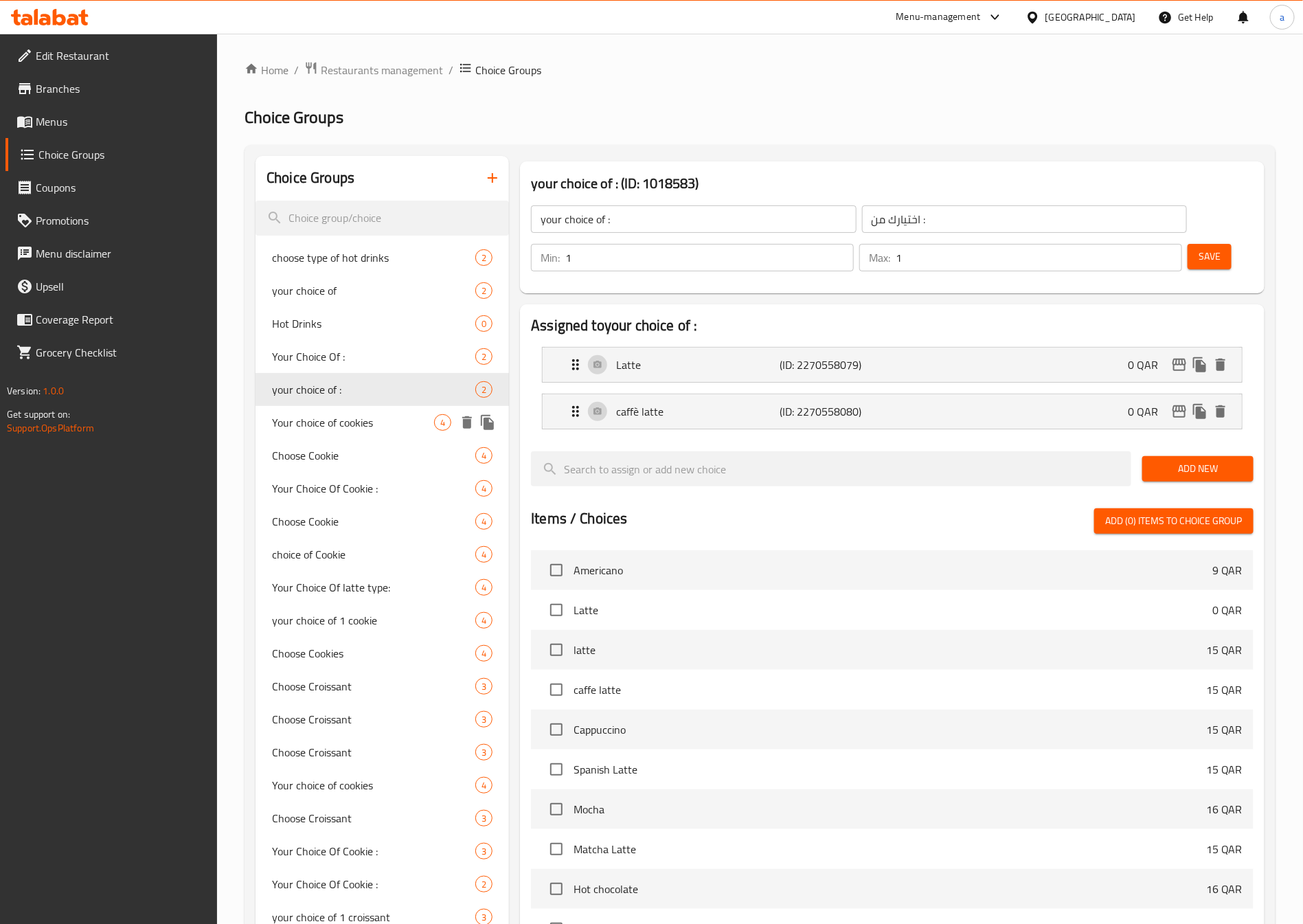
type input "اختيارك من تلكوكيز"
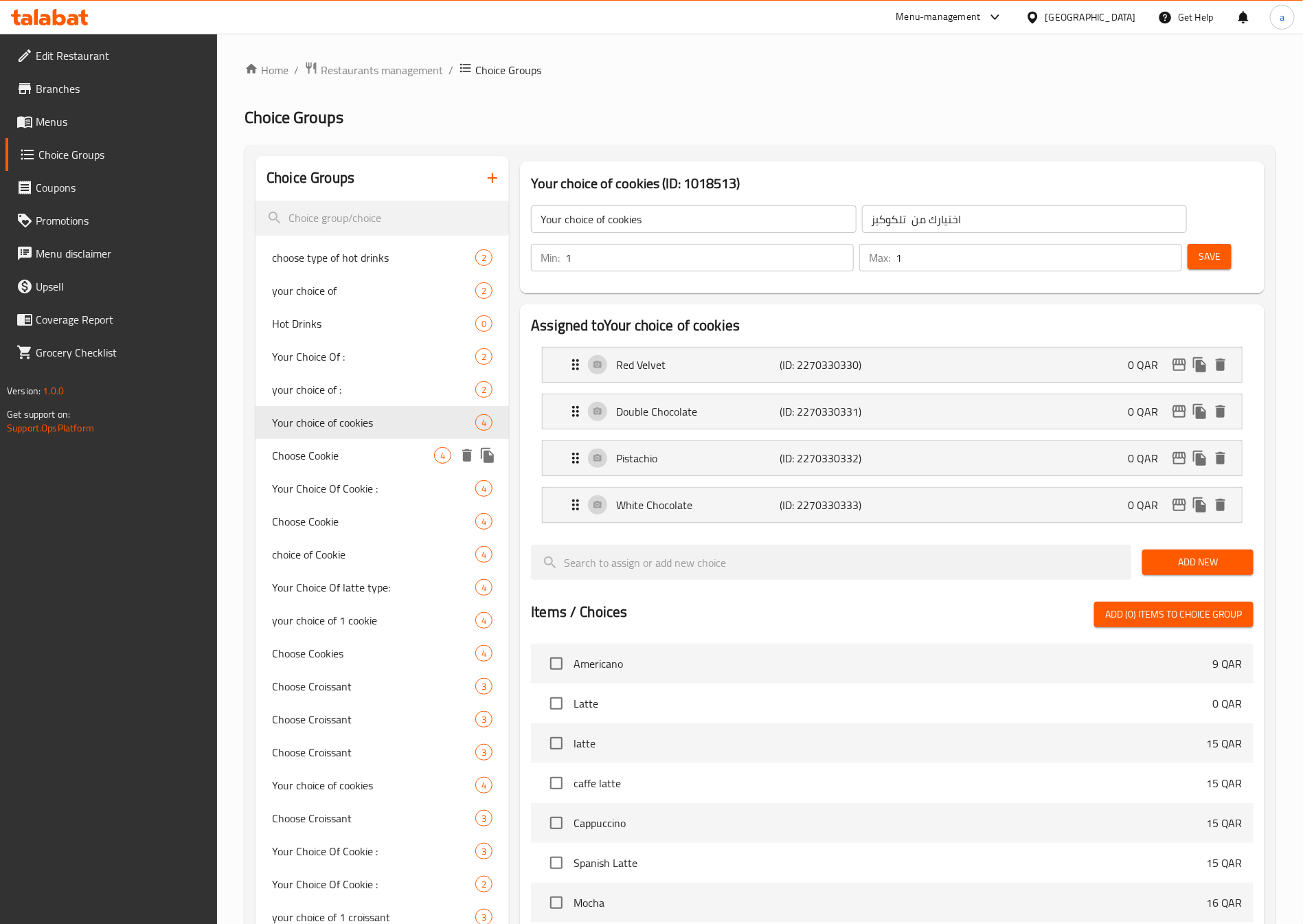
click at [333, 456] on span "Choose Cookie" at bounding box center [353, 455] width 162 height 16
type input "Choose Cookie"
type input "اختر الكوكي"
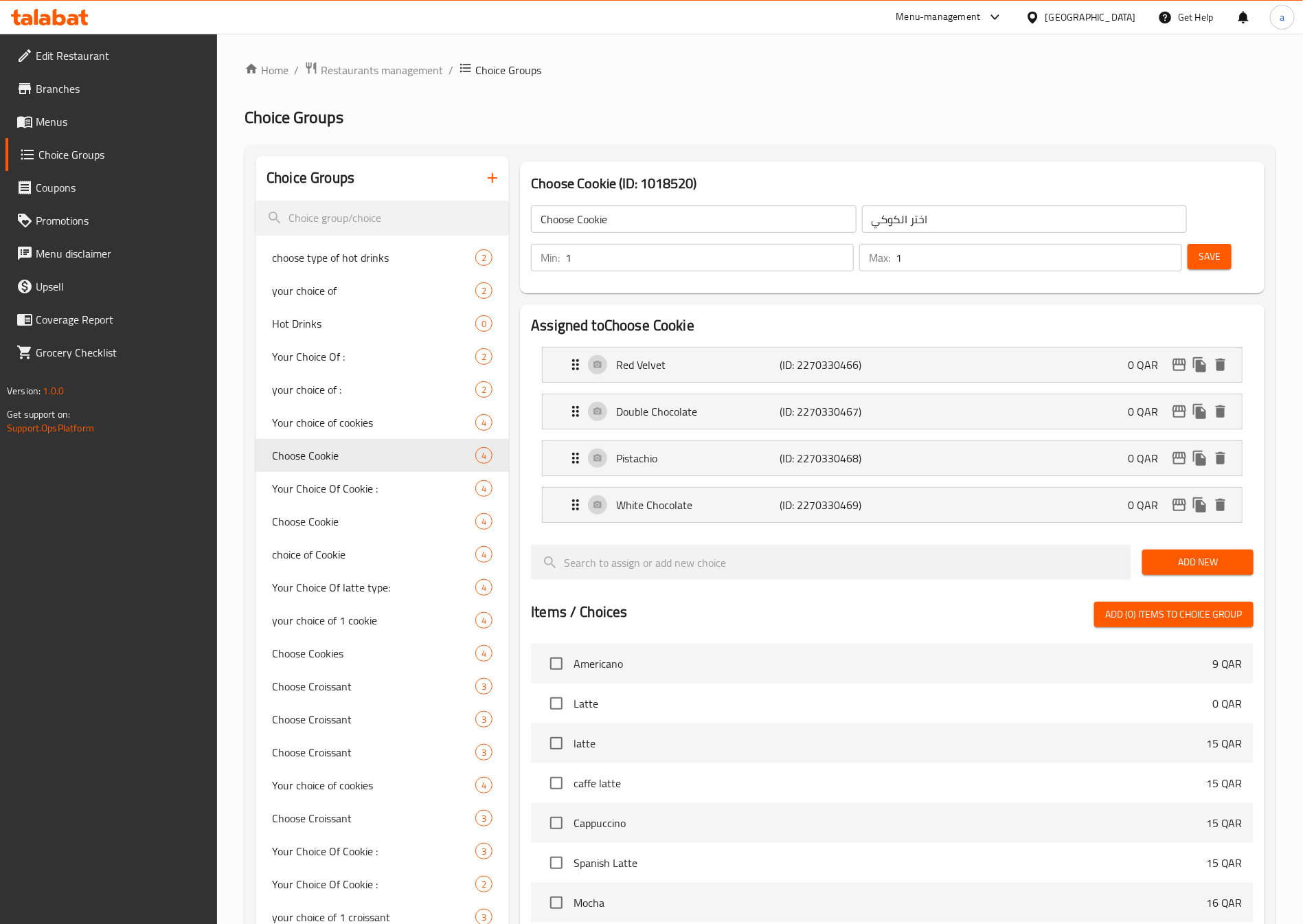
click at [1177, 553] on span "Add New" at bounding box center [1197, 562] width 89 height 17
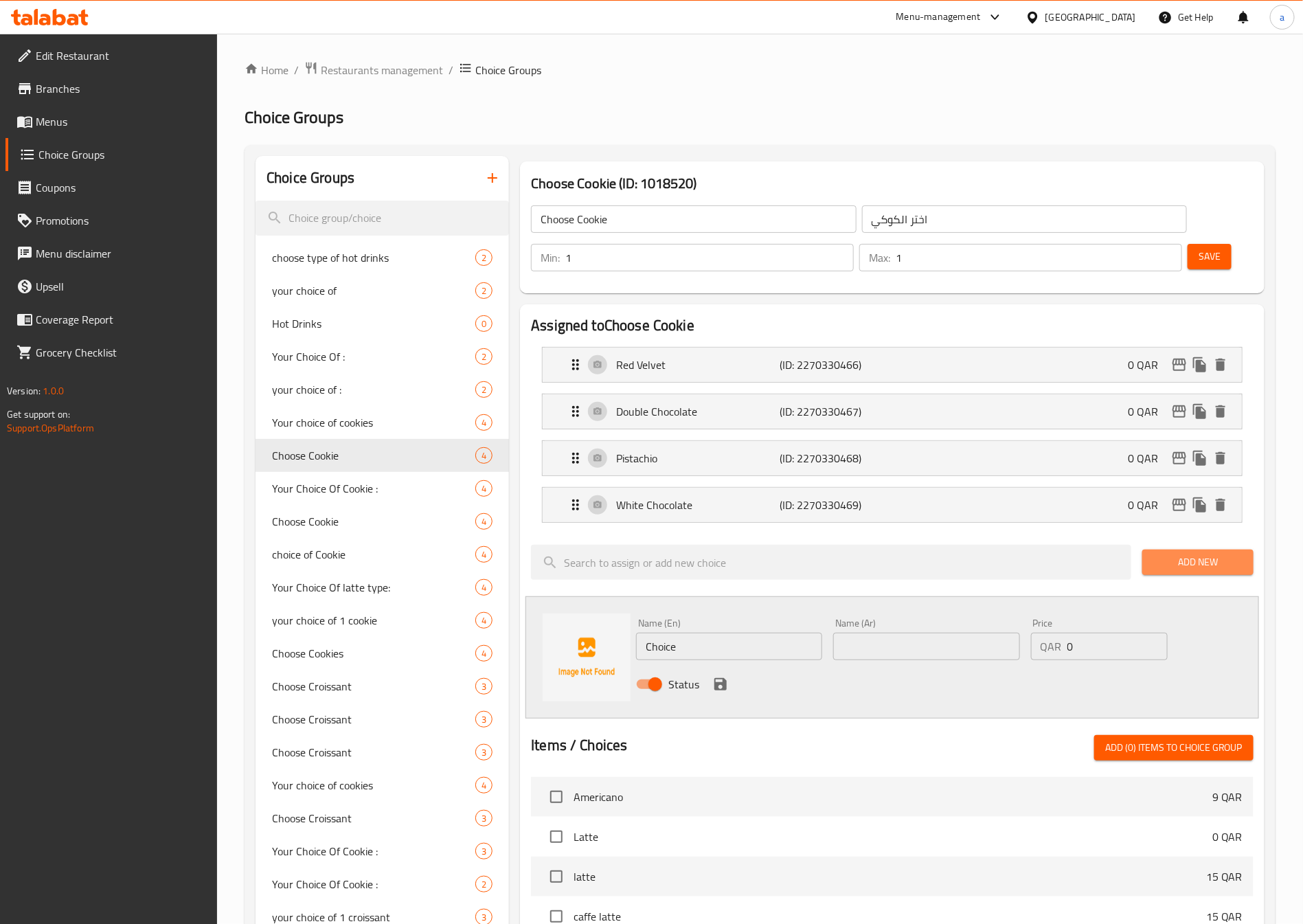
click at [1184, 553] on span "Add New" at bounding box center [1197, 562] width 89 height 17
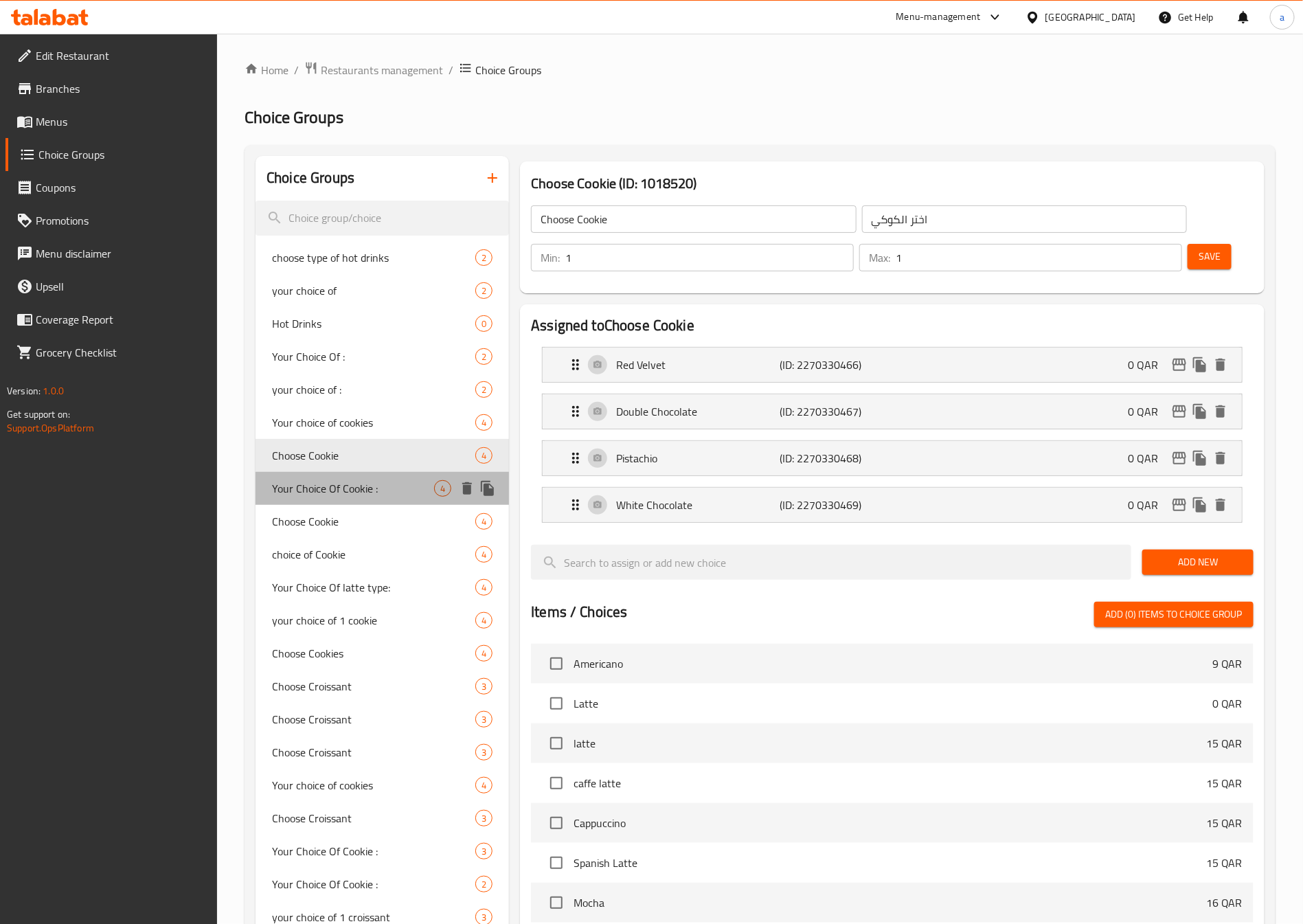
click at [355, 496] on span "Your Choice Of Cookie :" at bounding box center [353, 488] width 162 height 16
type input "Your Choice Of Cookie :"
type input "إختيارك من كوكيز:"
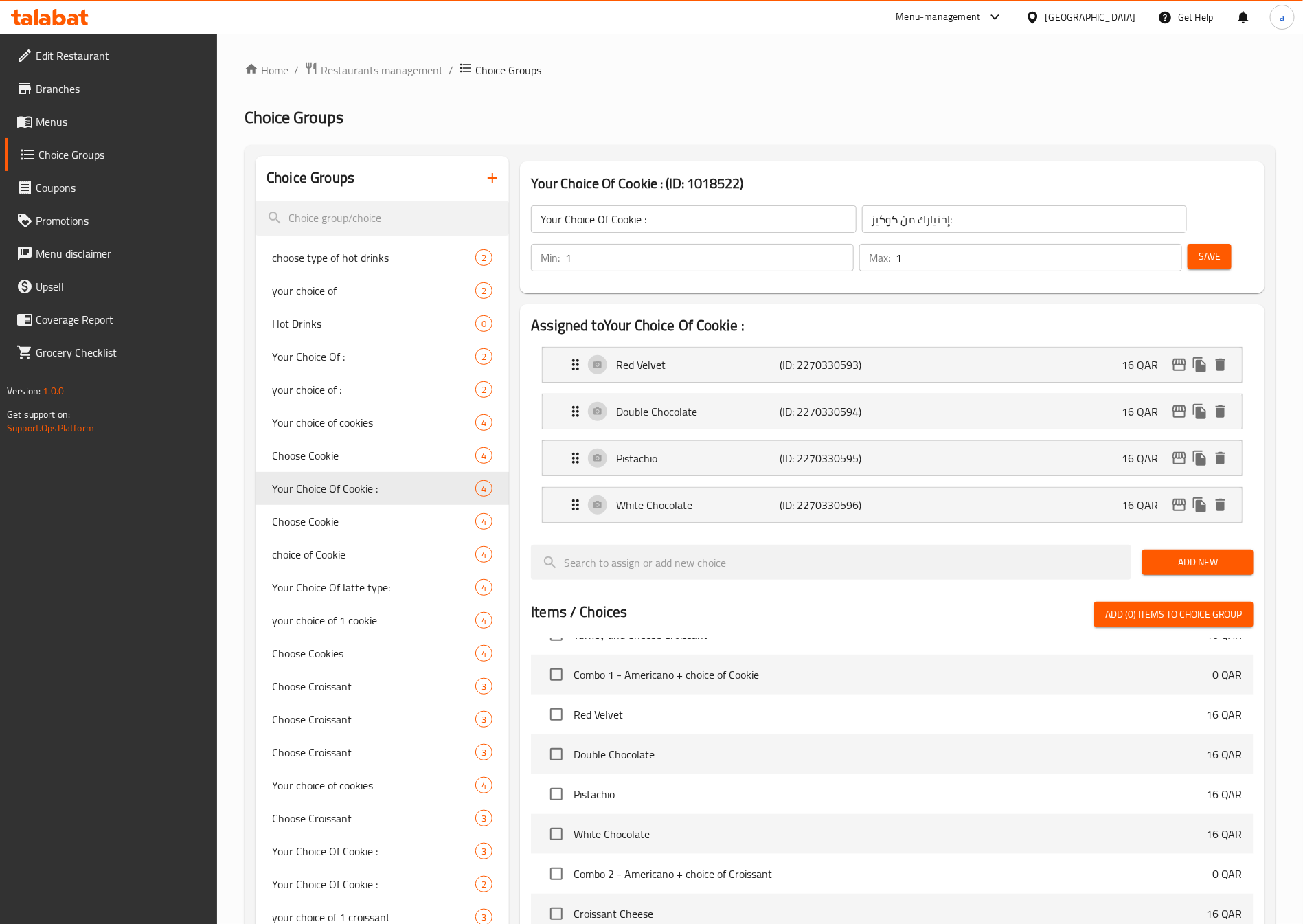
scroll to position [1218, 0]
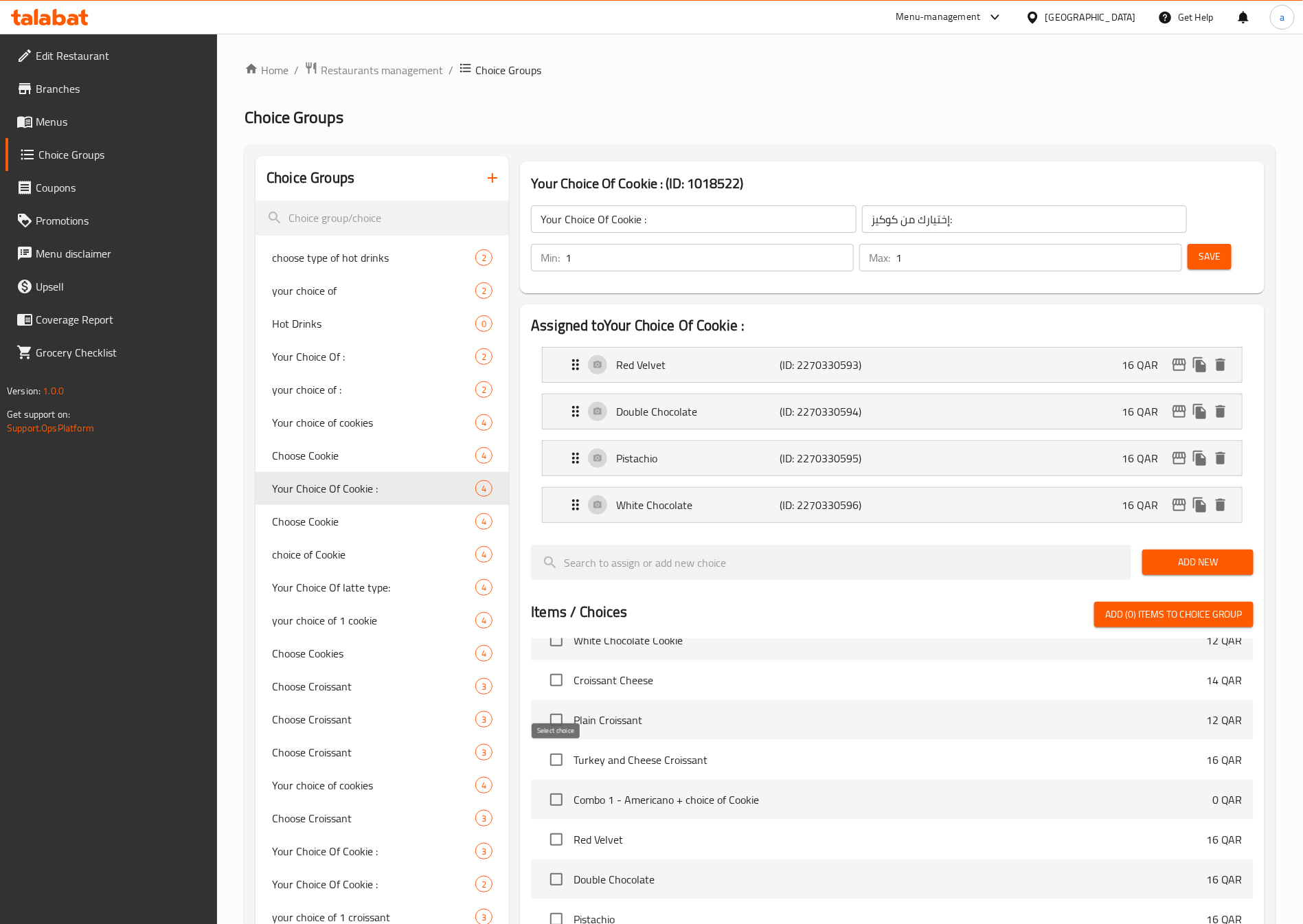
click at [559, 785] on input "checkbox" at bounding box center [556, 799] width 29 height 29
checkbox input "true"
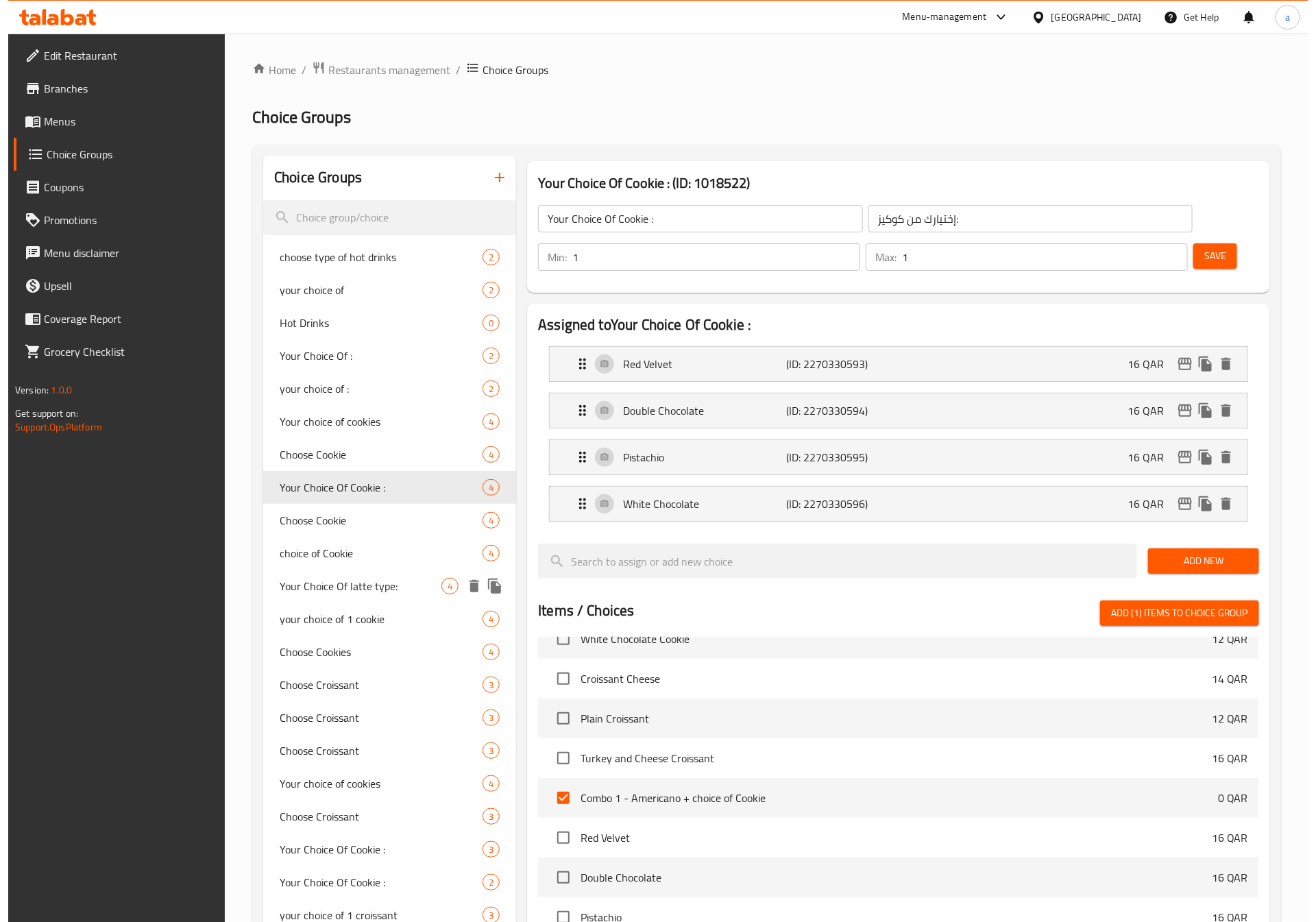
scroll to position [383, 0]
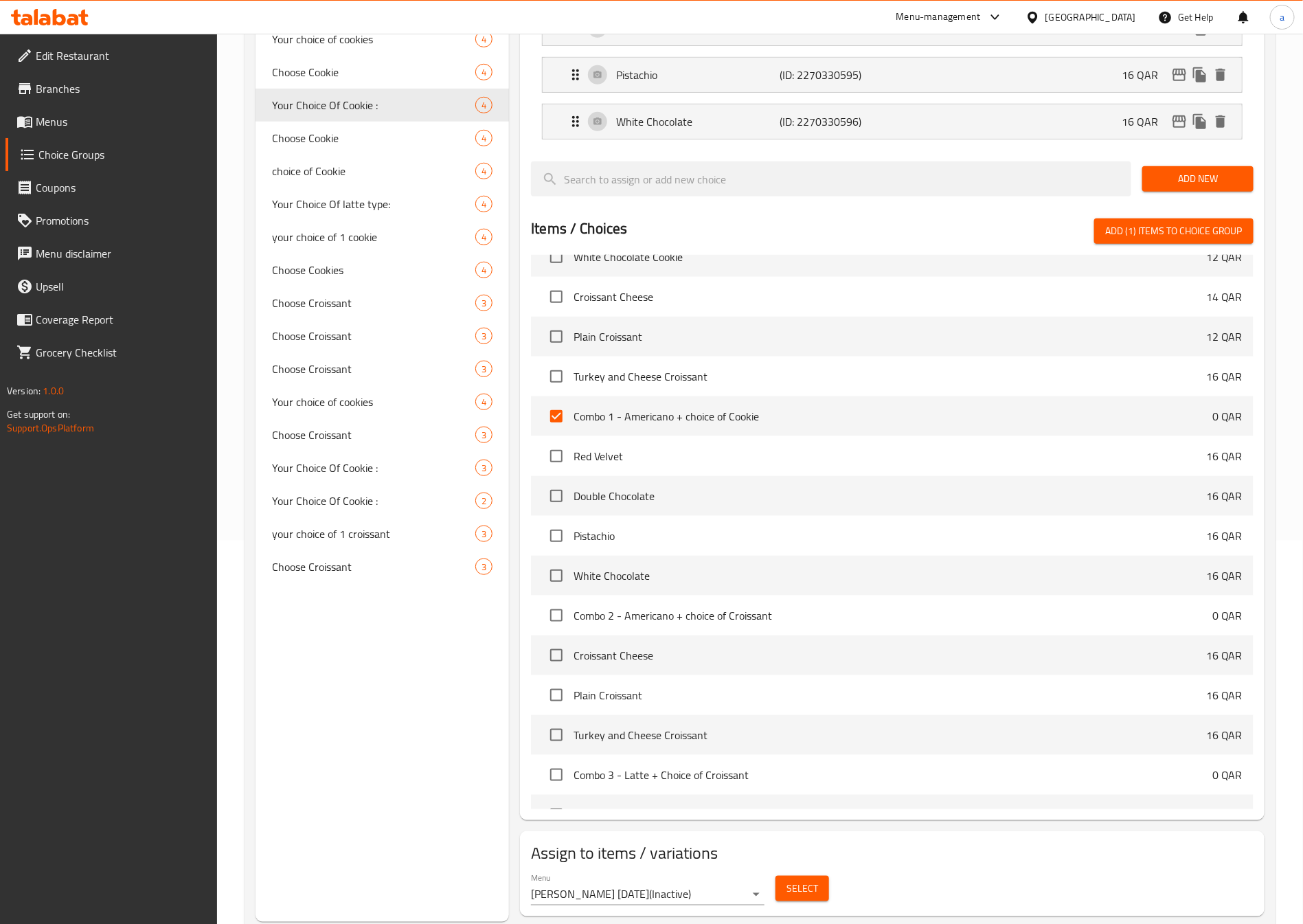
click at [813, 880] on span "Select" at bounding box center [802, 888] width 31 height 17
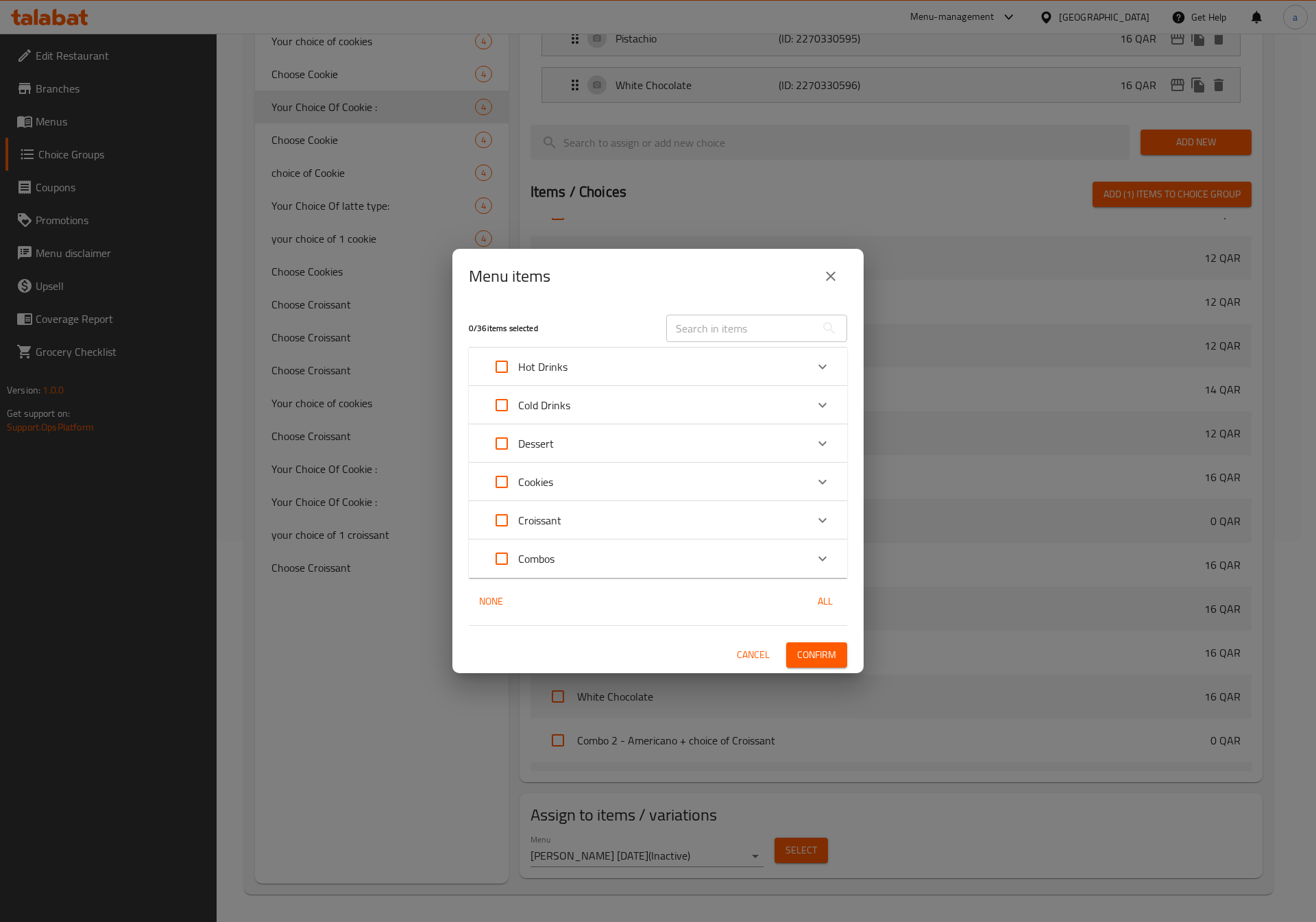
click at [597, 554] on div "Combos" at bounding box center [645, 558] width 321 height 33
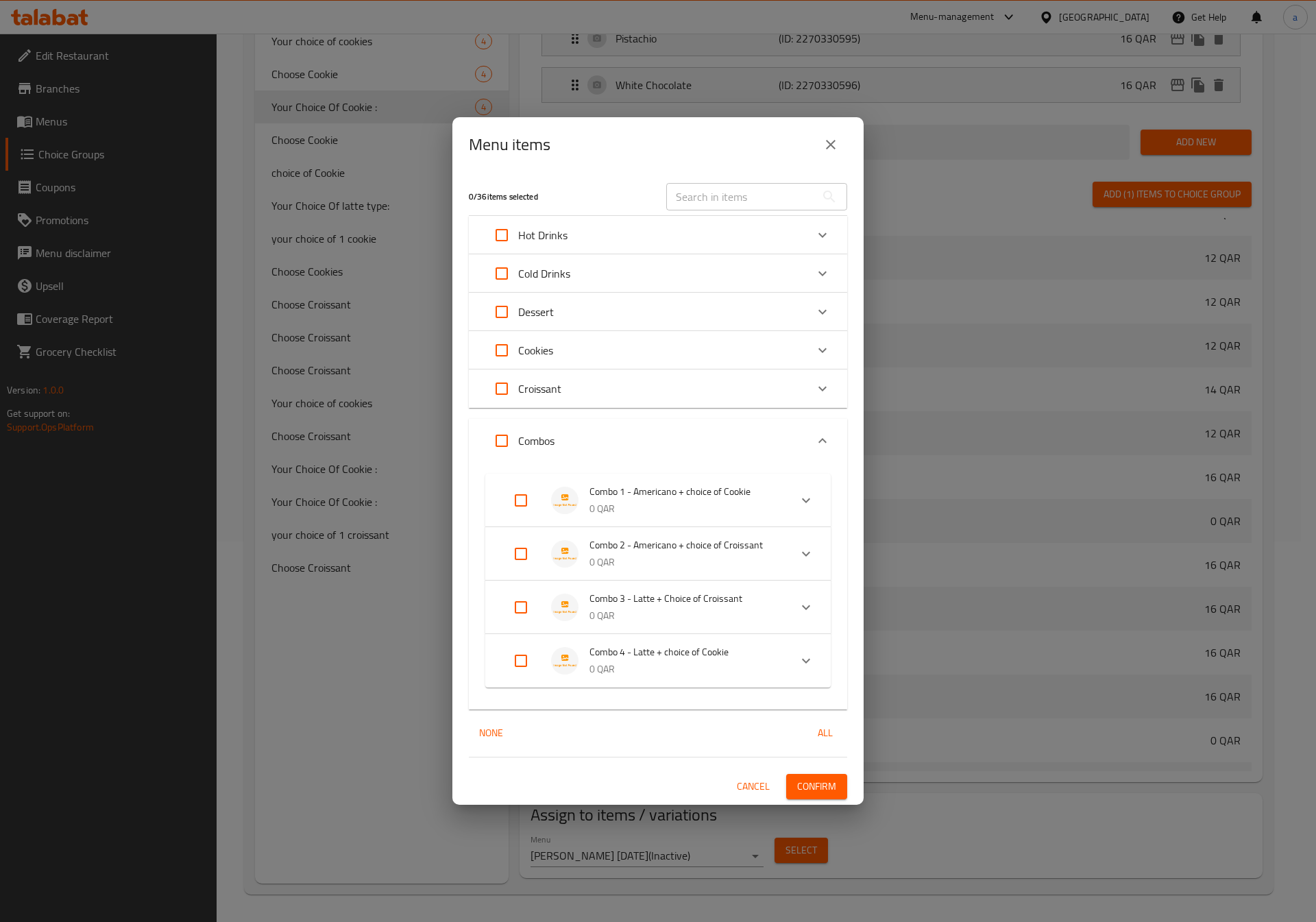
click at [523, 502] on input "Expand" at bounding box center [521, 500] width 33 height 33
checkbox input "true"
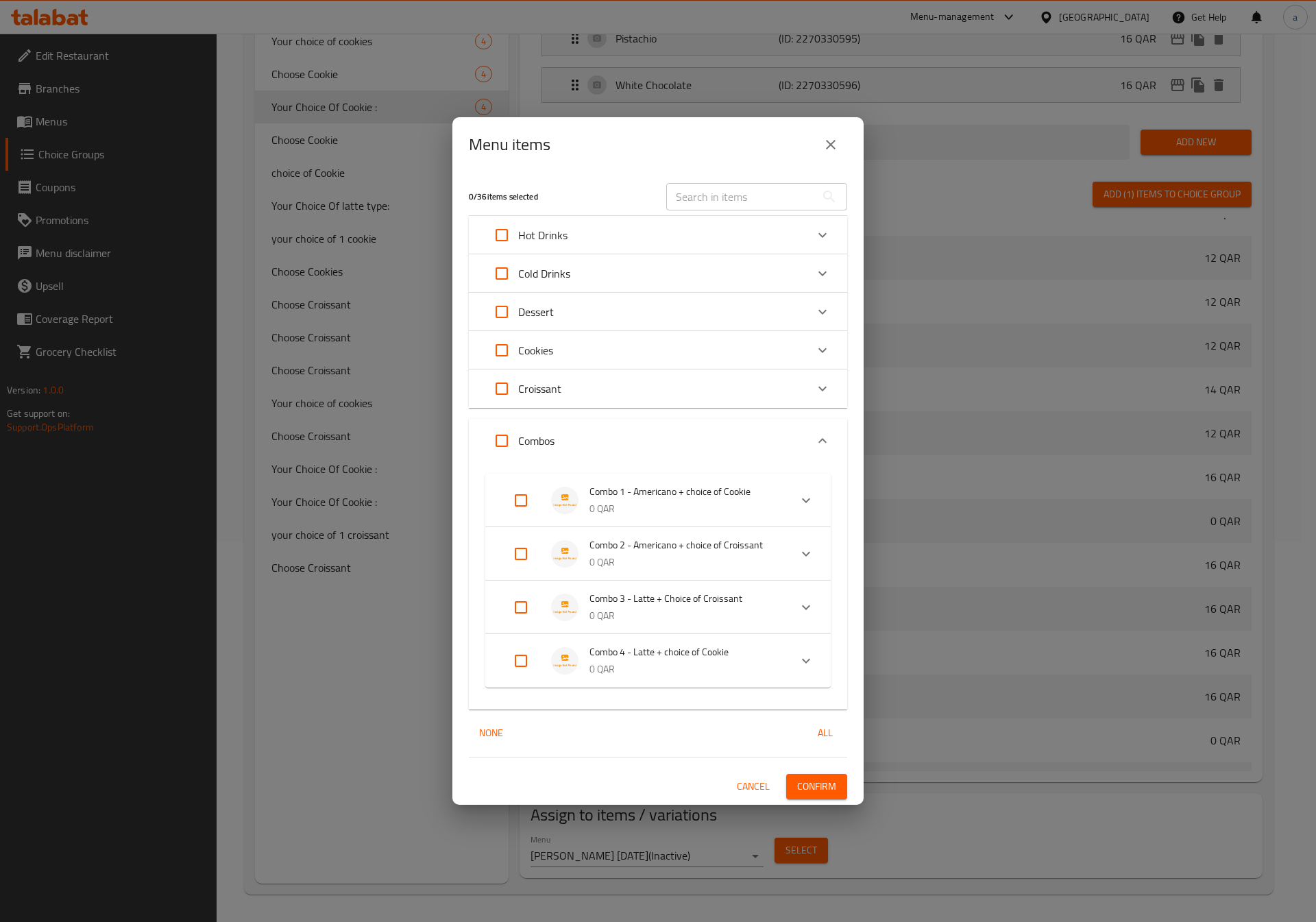
checkbox input "true"
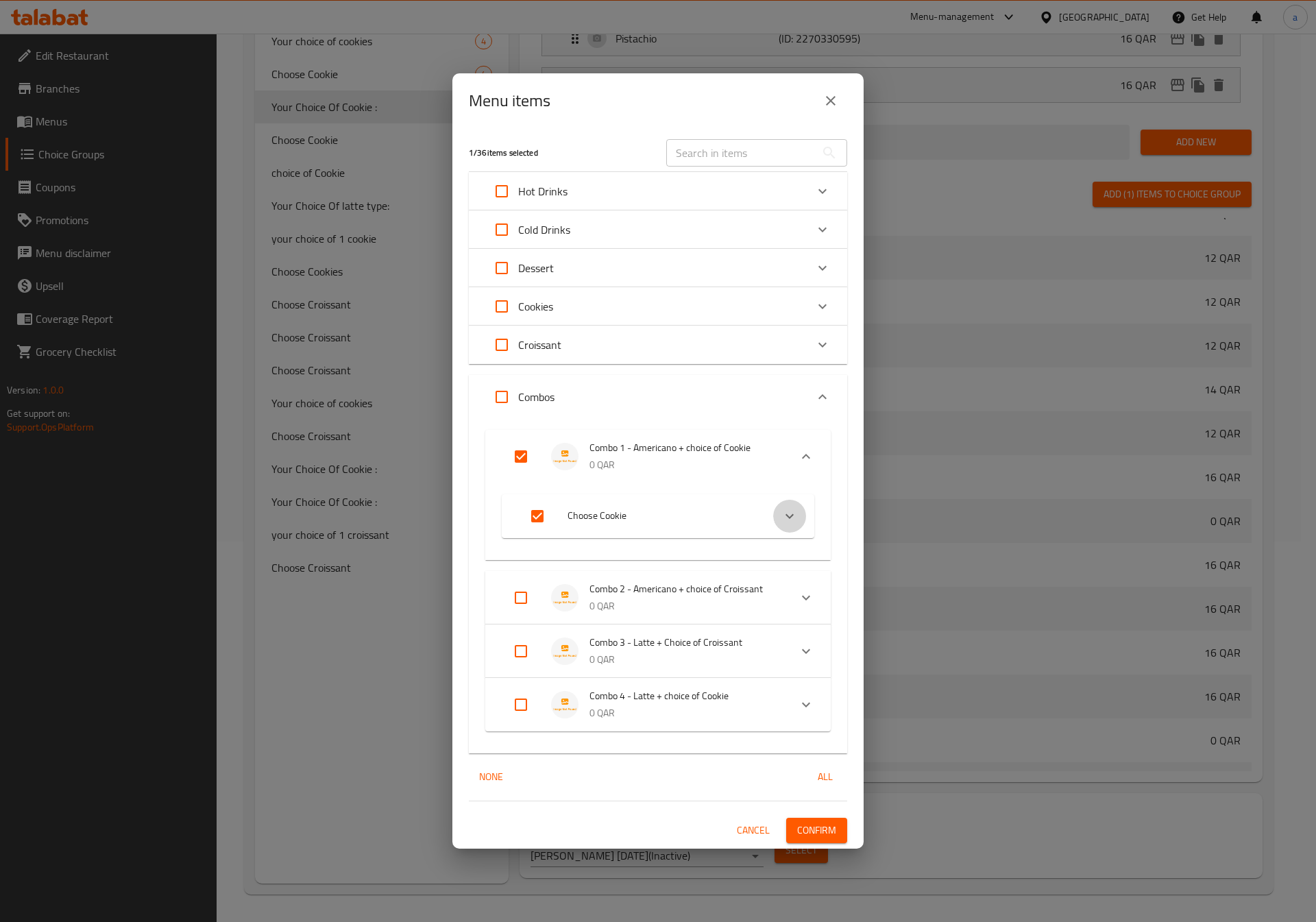
click at [777, 519] on div "Expand" at bounding box center [789, 516] width 33 height 33
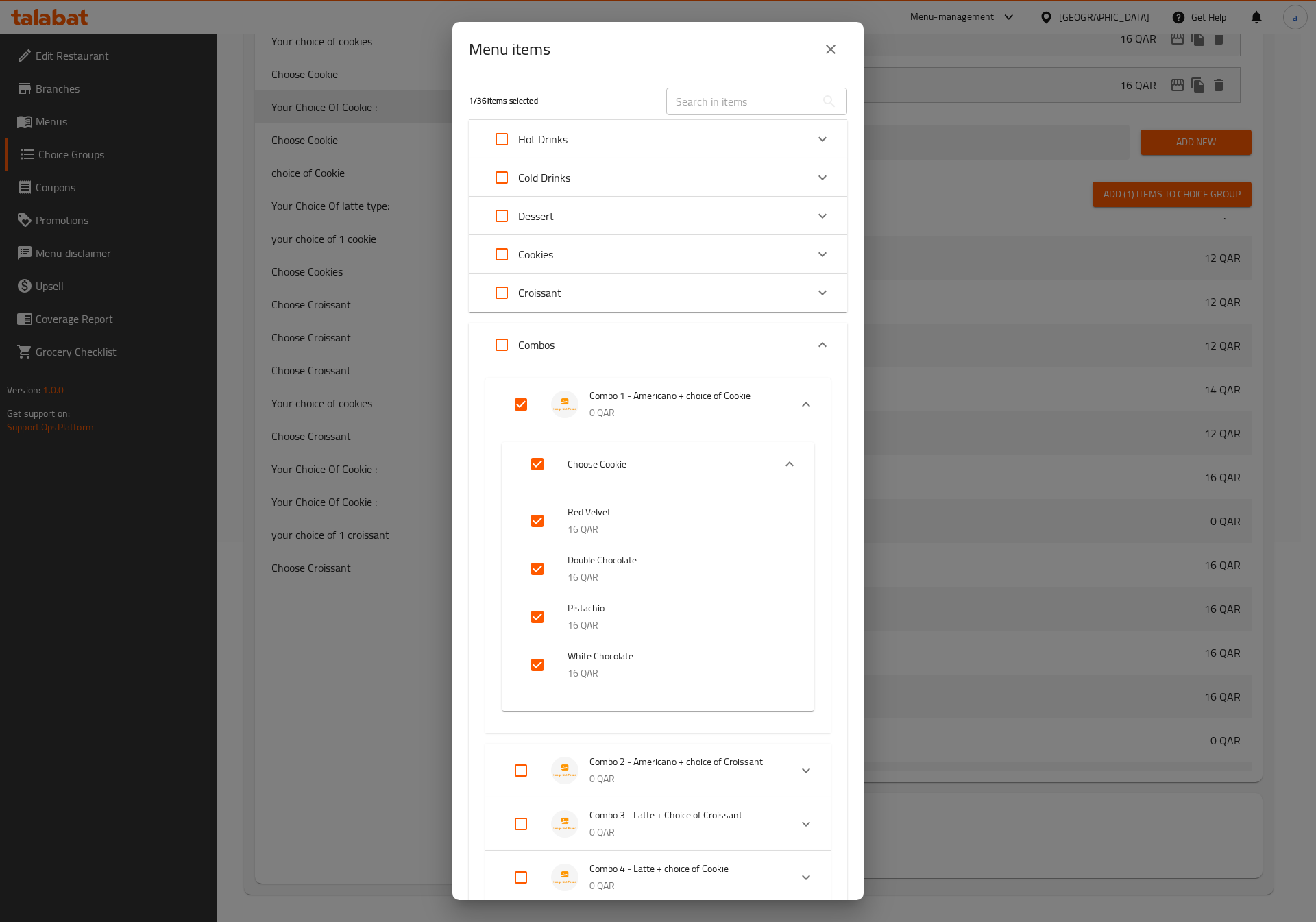
click at [829, 41] on icon "close" at bounding box center [830, 49] width 16 height 16
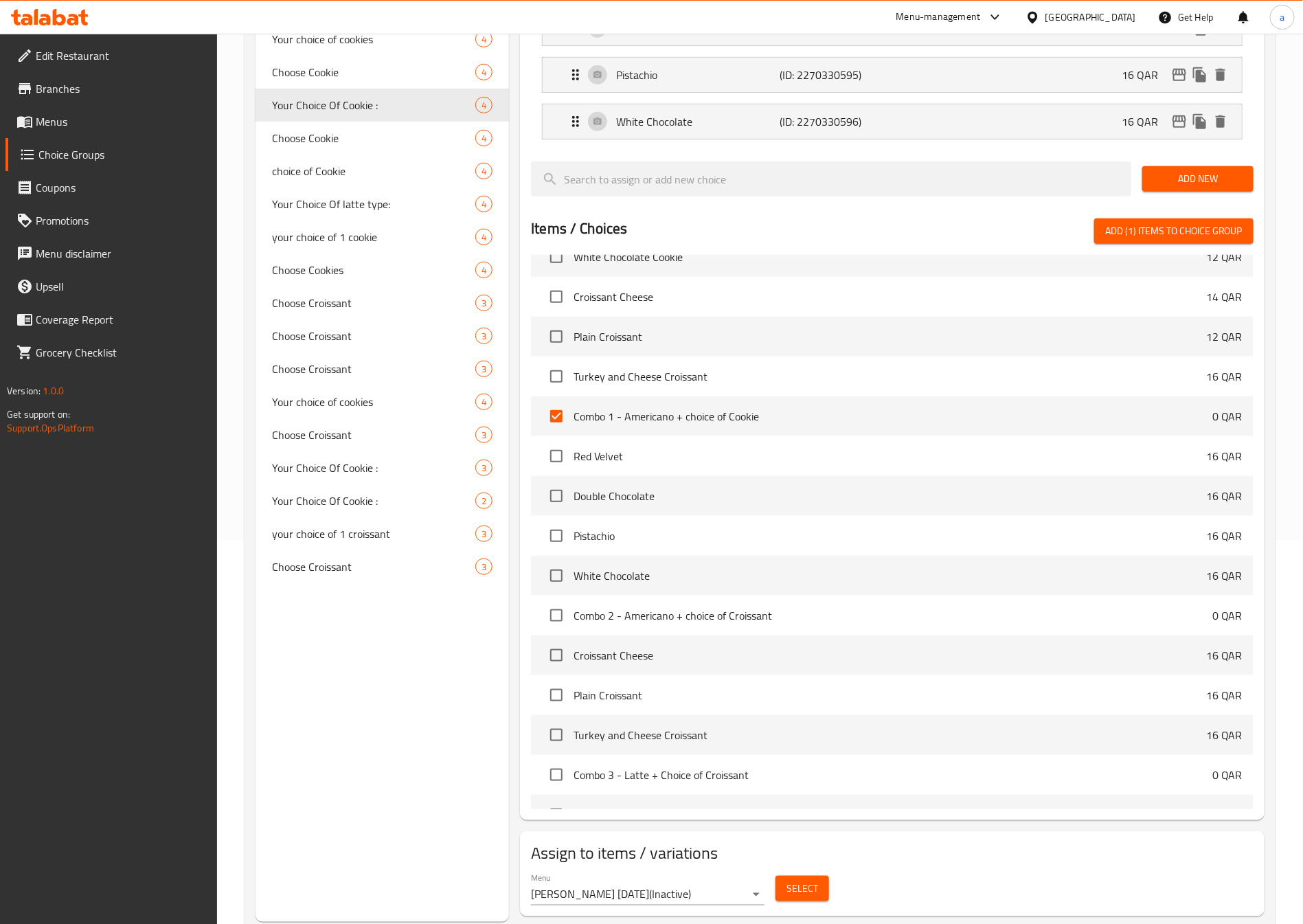
click at [791, 880] on span "Select" at bounding box center [802, 888] width 31 height 17
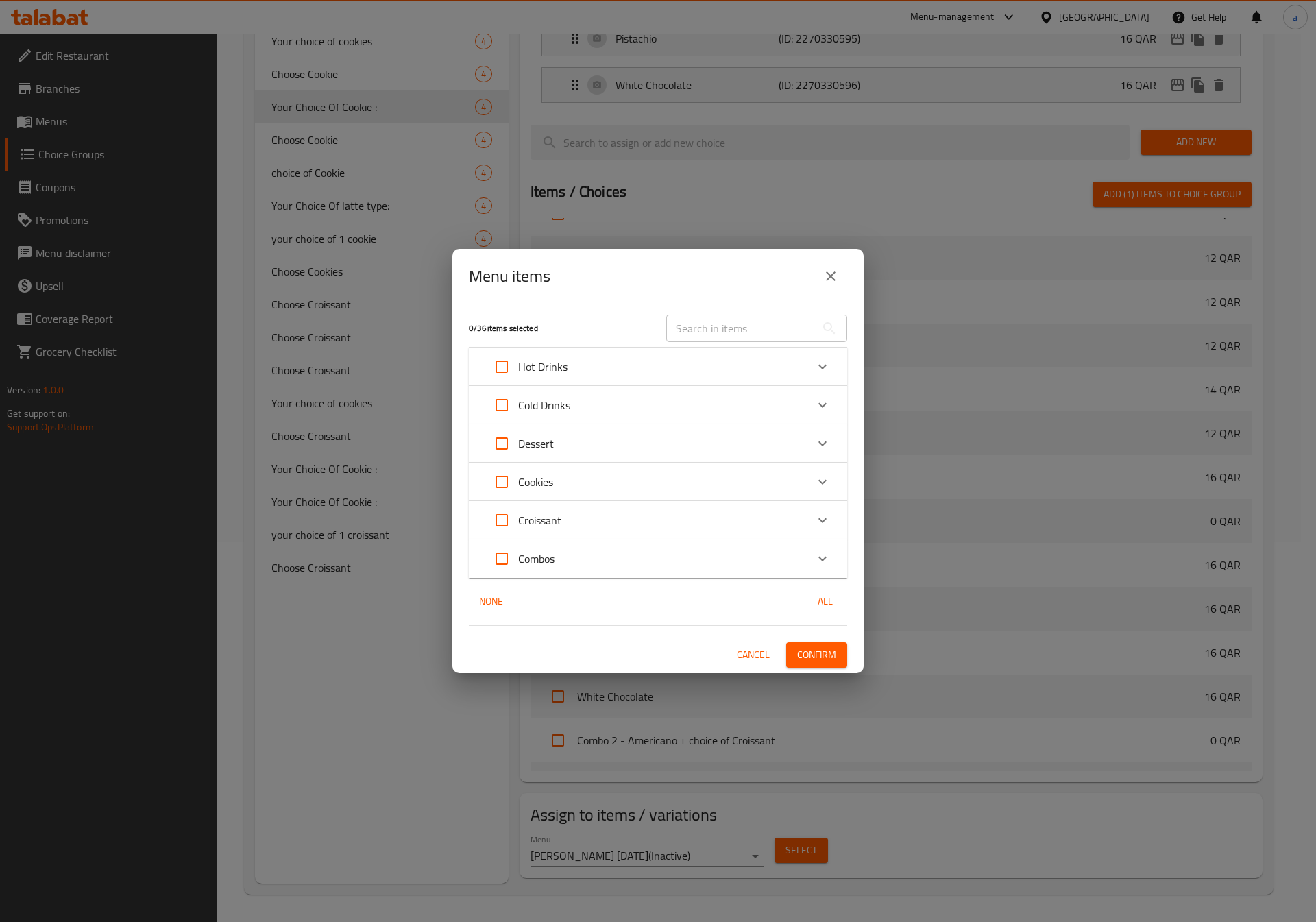
click at [586, 552] on div "Combos" at bounding box center [645, 558] width 321 height 33
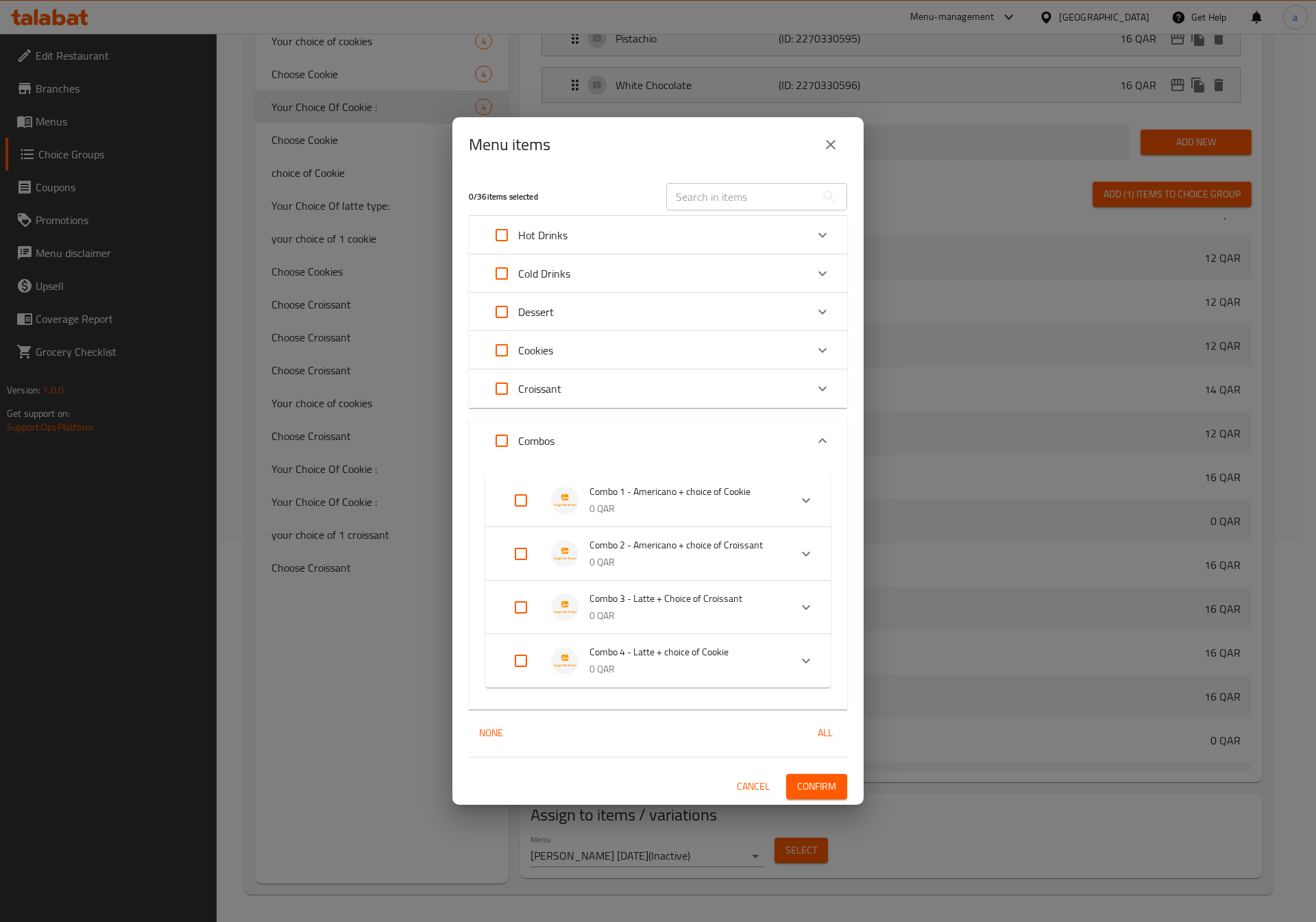
click at [683, 504] on p "0 QAR" at bounding box center [683, 509] width 189 height 17
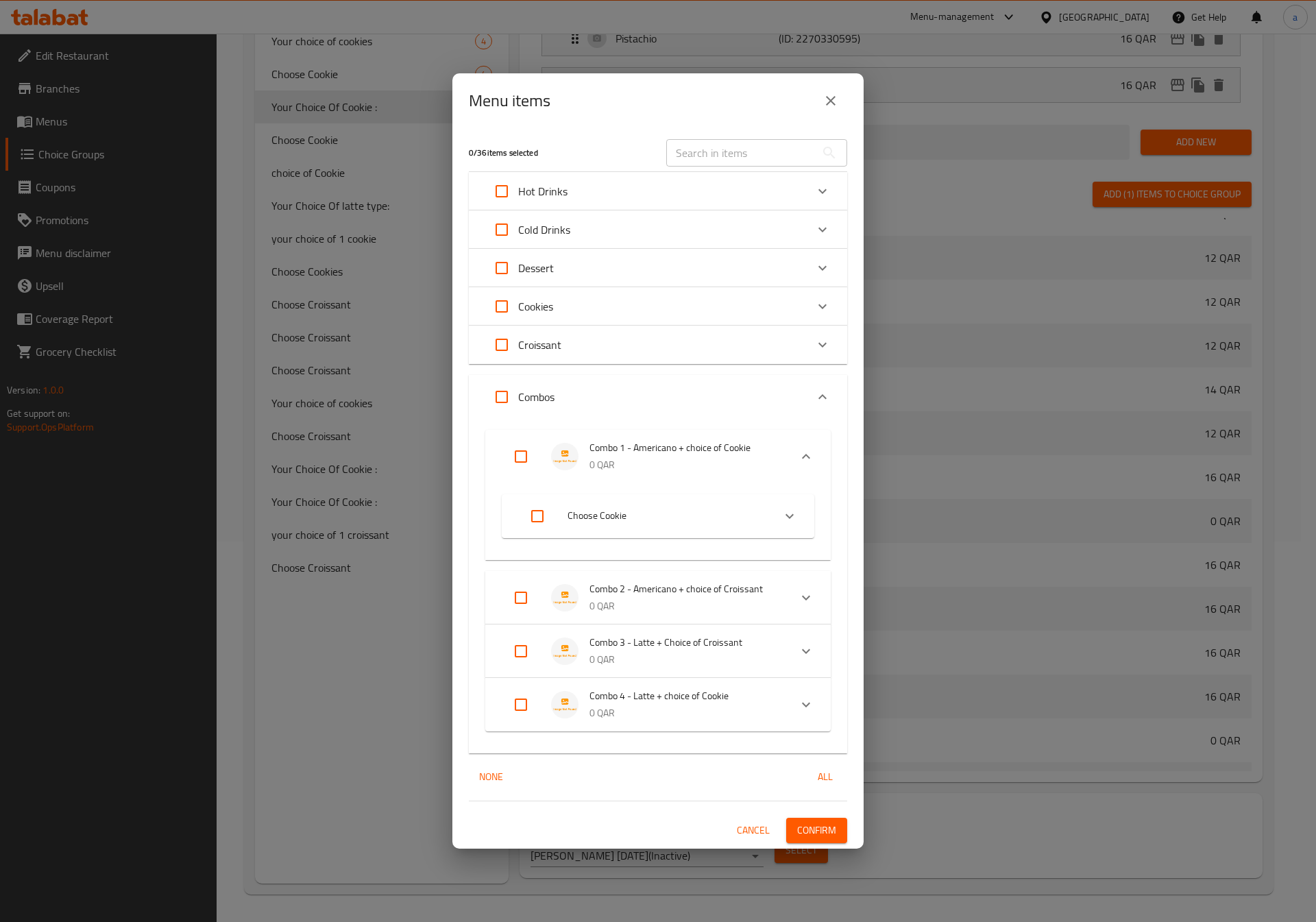
click at [523, 469] on input "Expand" at bounding box center [521, 456] width 33 height 33
checkbox input "true"
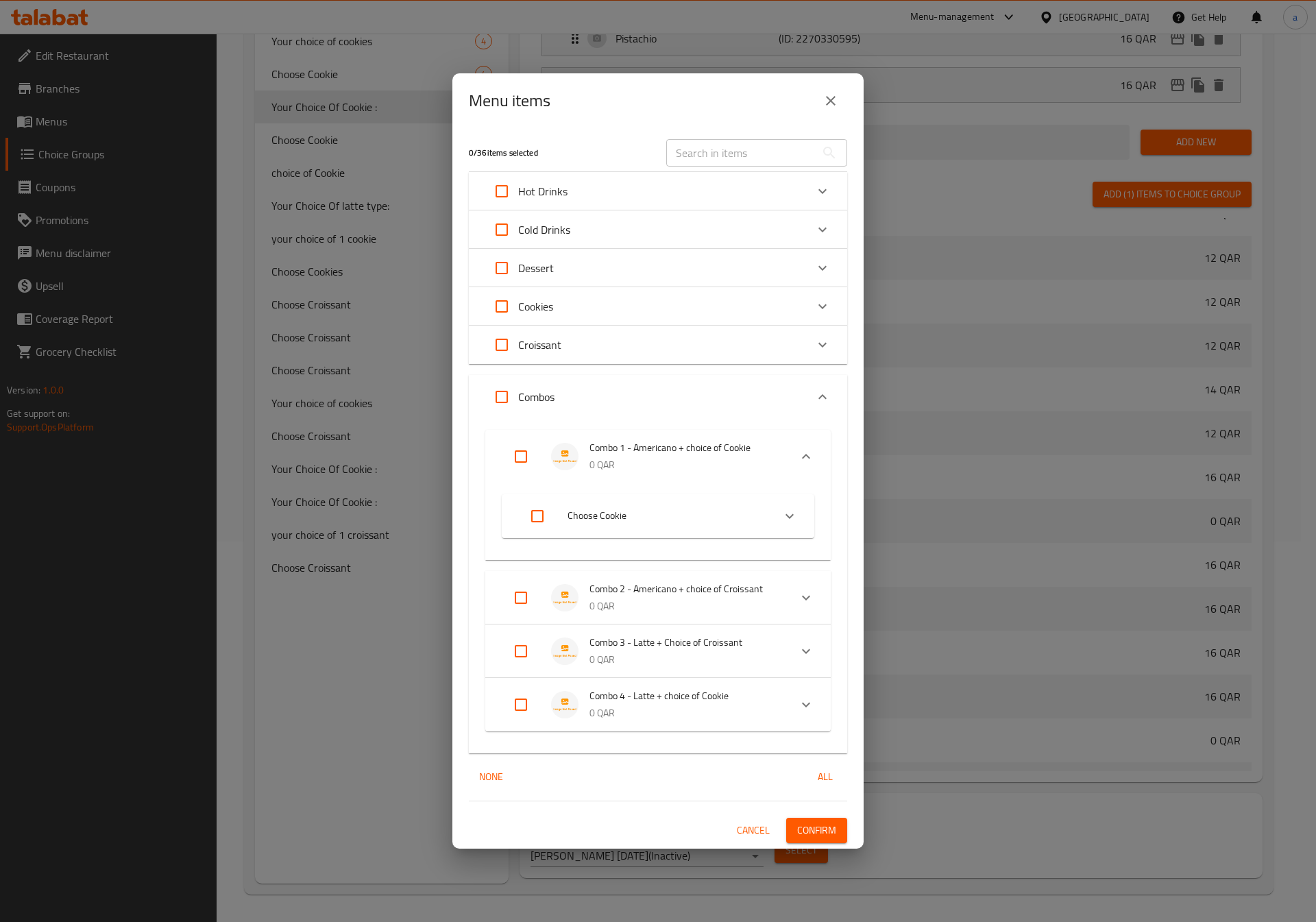
checkbox input "true"
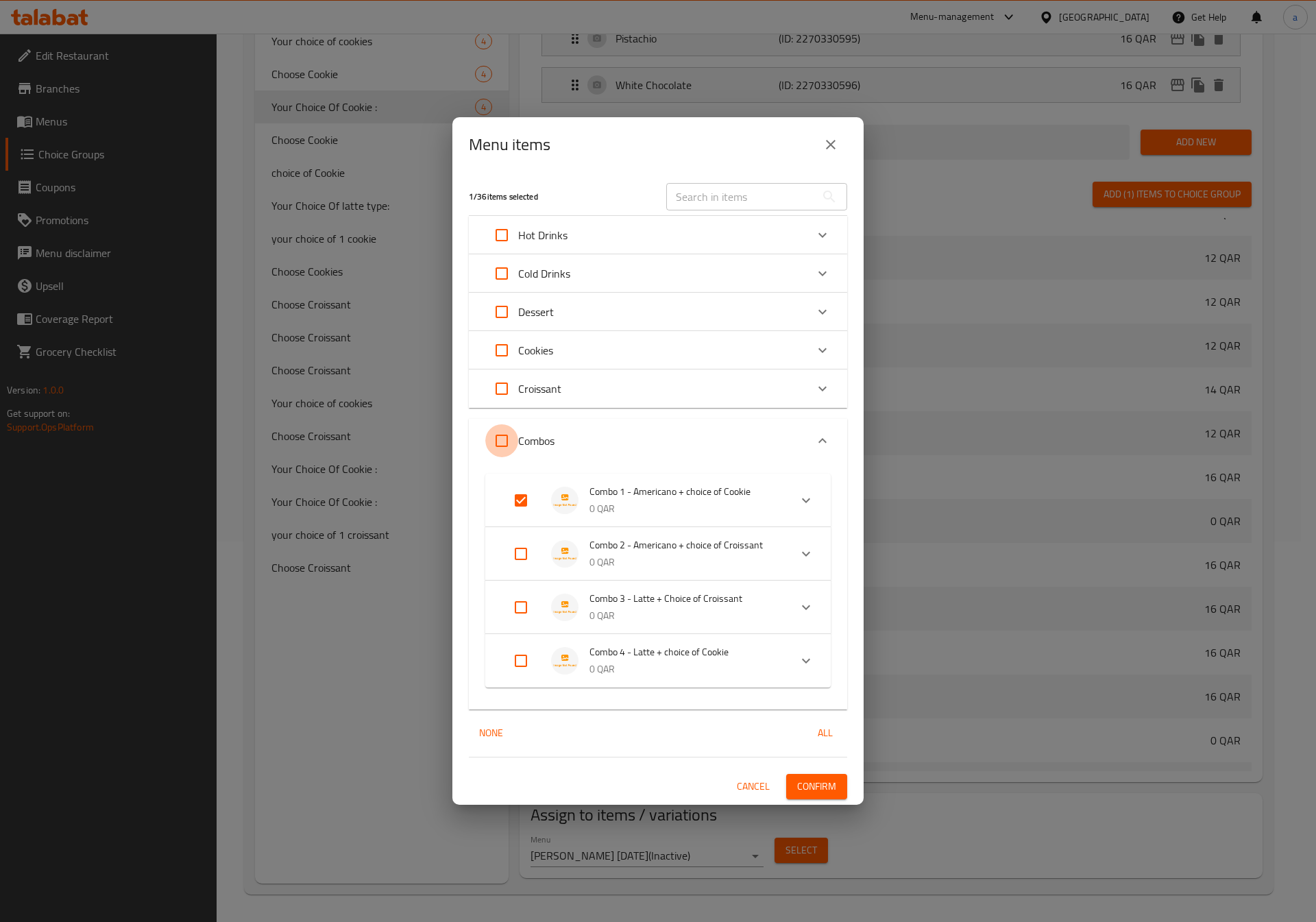
click at [500, 443] on input "Expand" at bounding box center [501, 440] width 33 height 33
checkbox input "true"
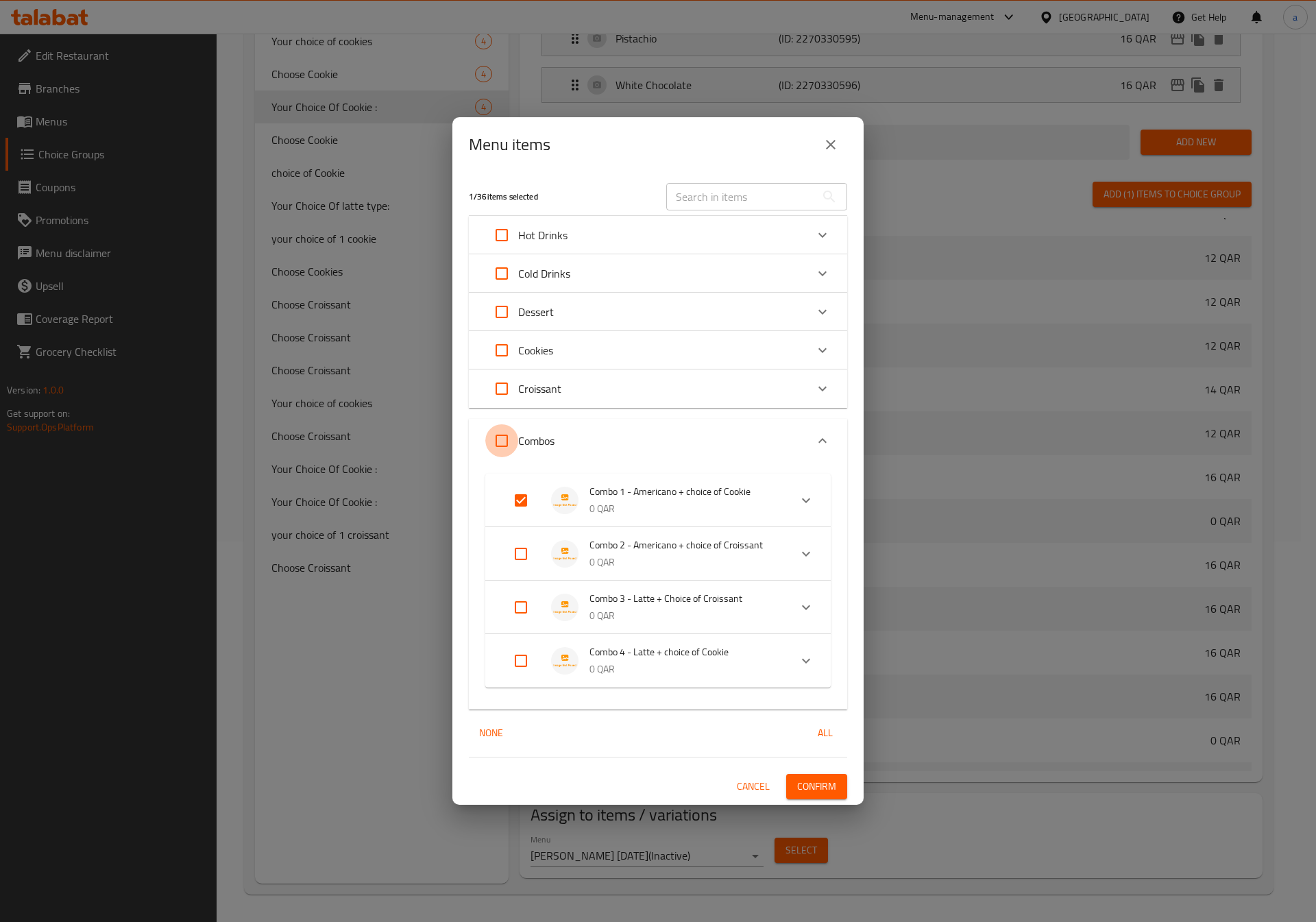
checkbox input "true"
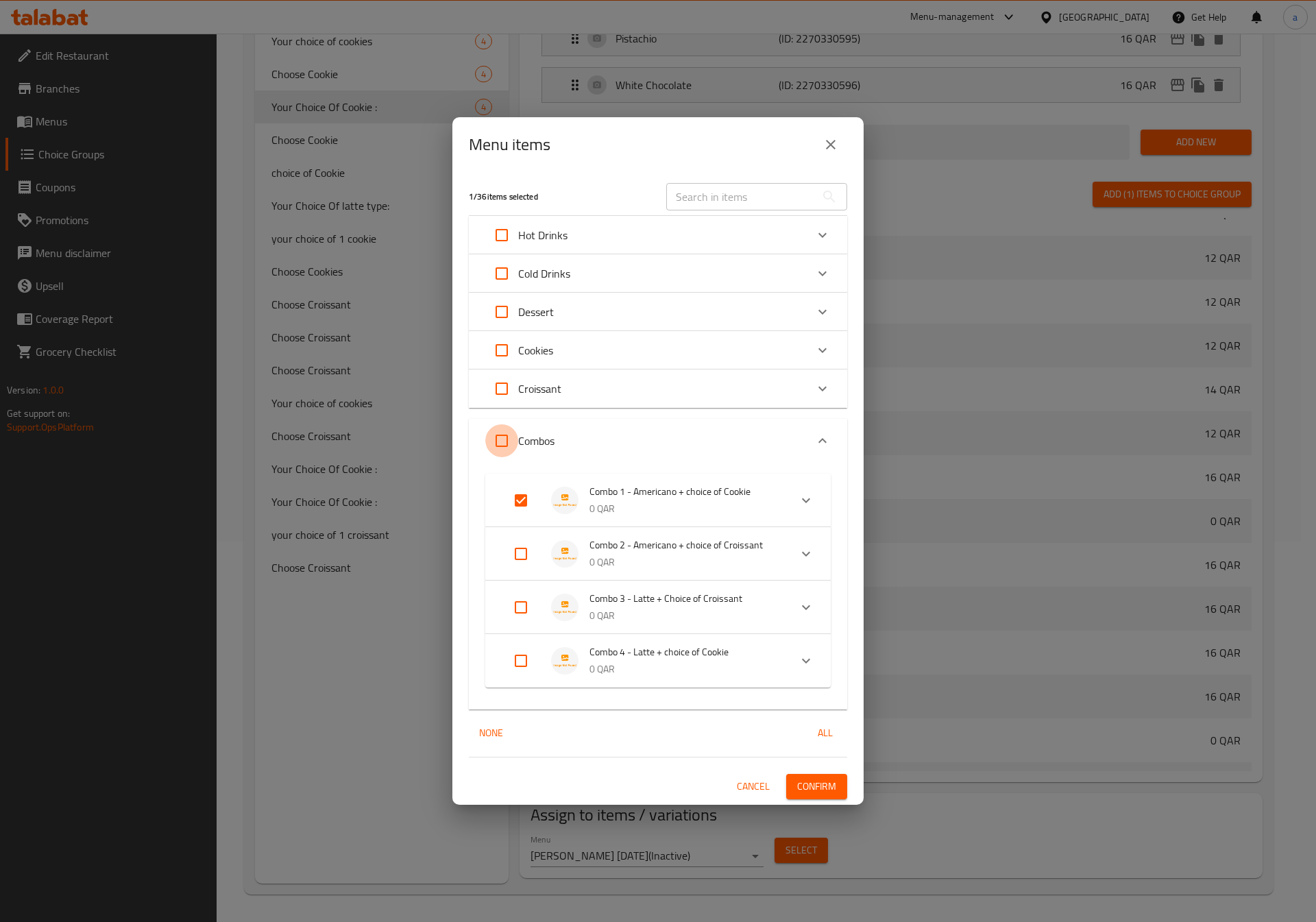
checkbox input "true"
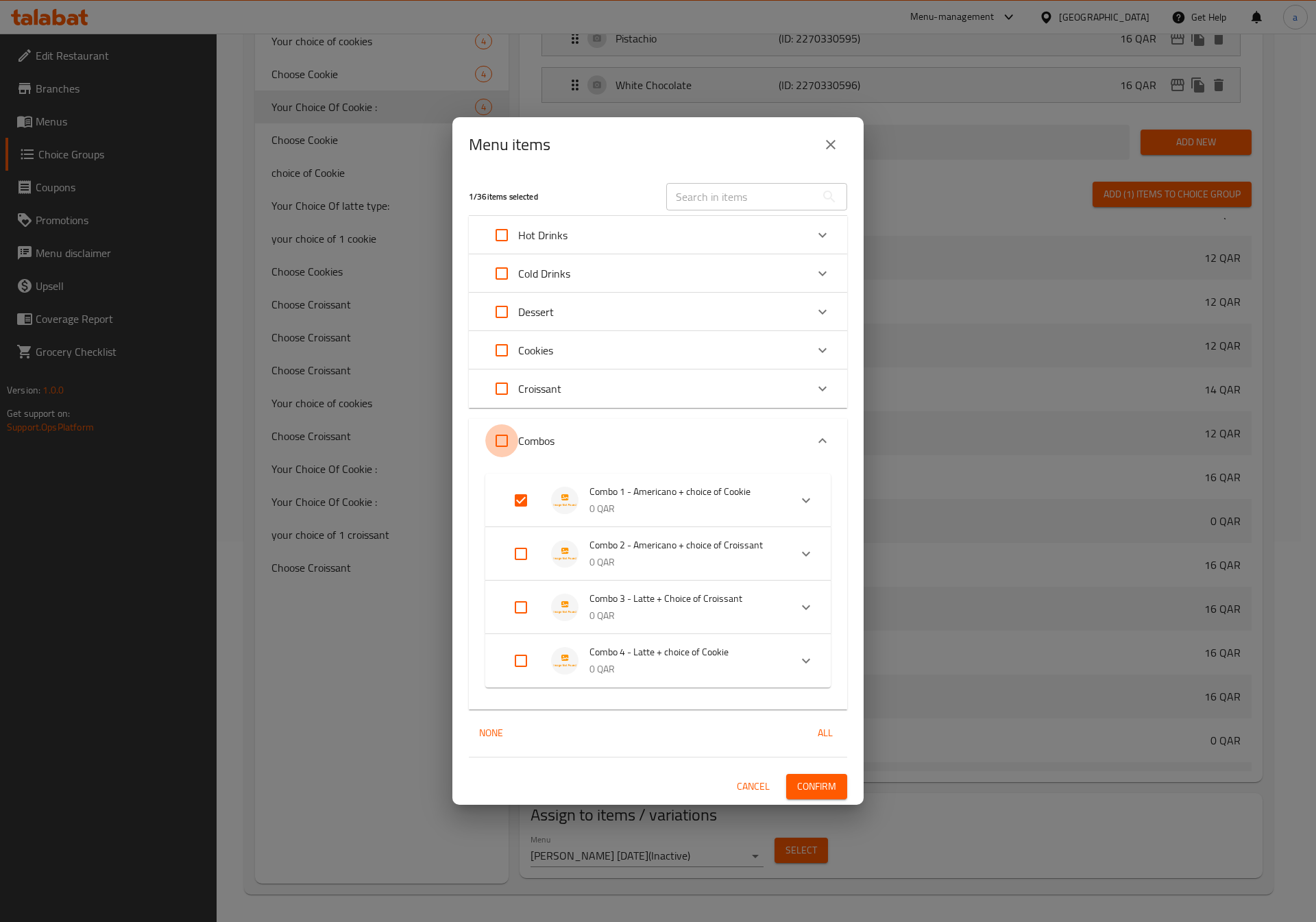
checkbox input "true"
click at [500, 443] on input "Expand" at bounding box center [501, 440] width 33 height 33
checkbox input "false"
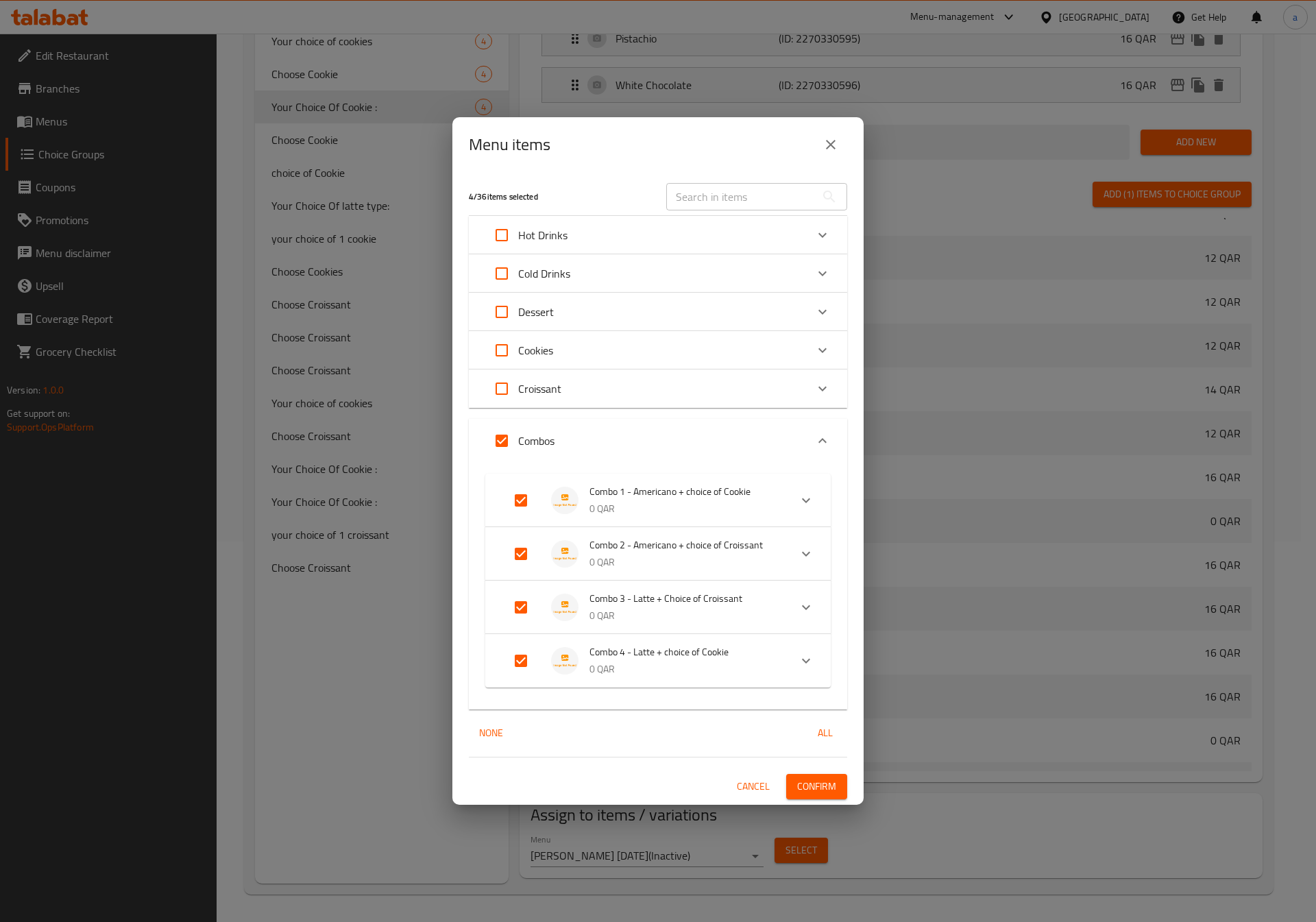
checkbox input "false"
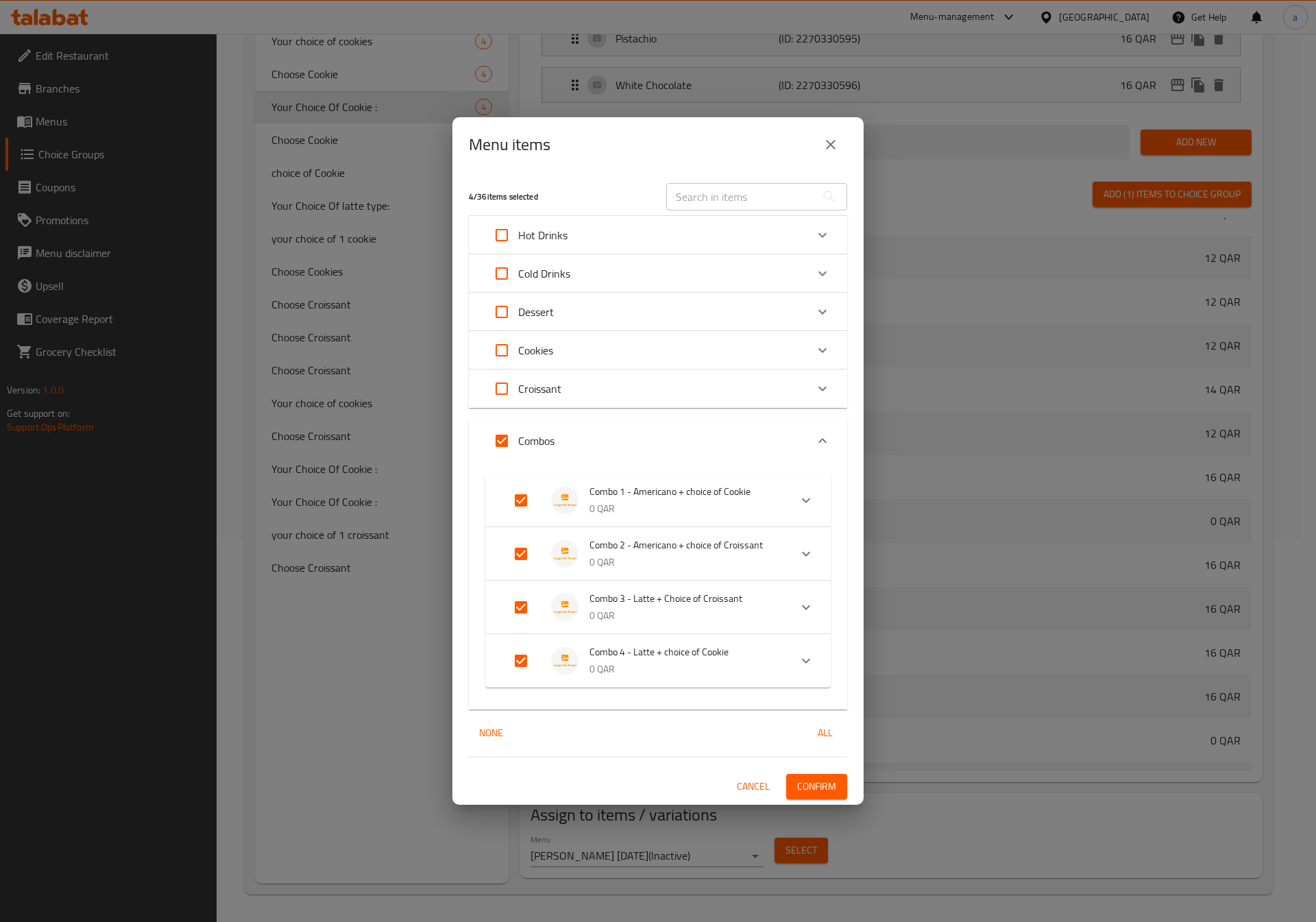
checkbox input "false"
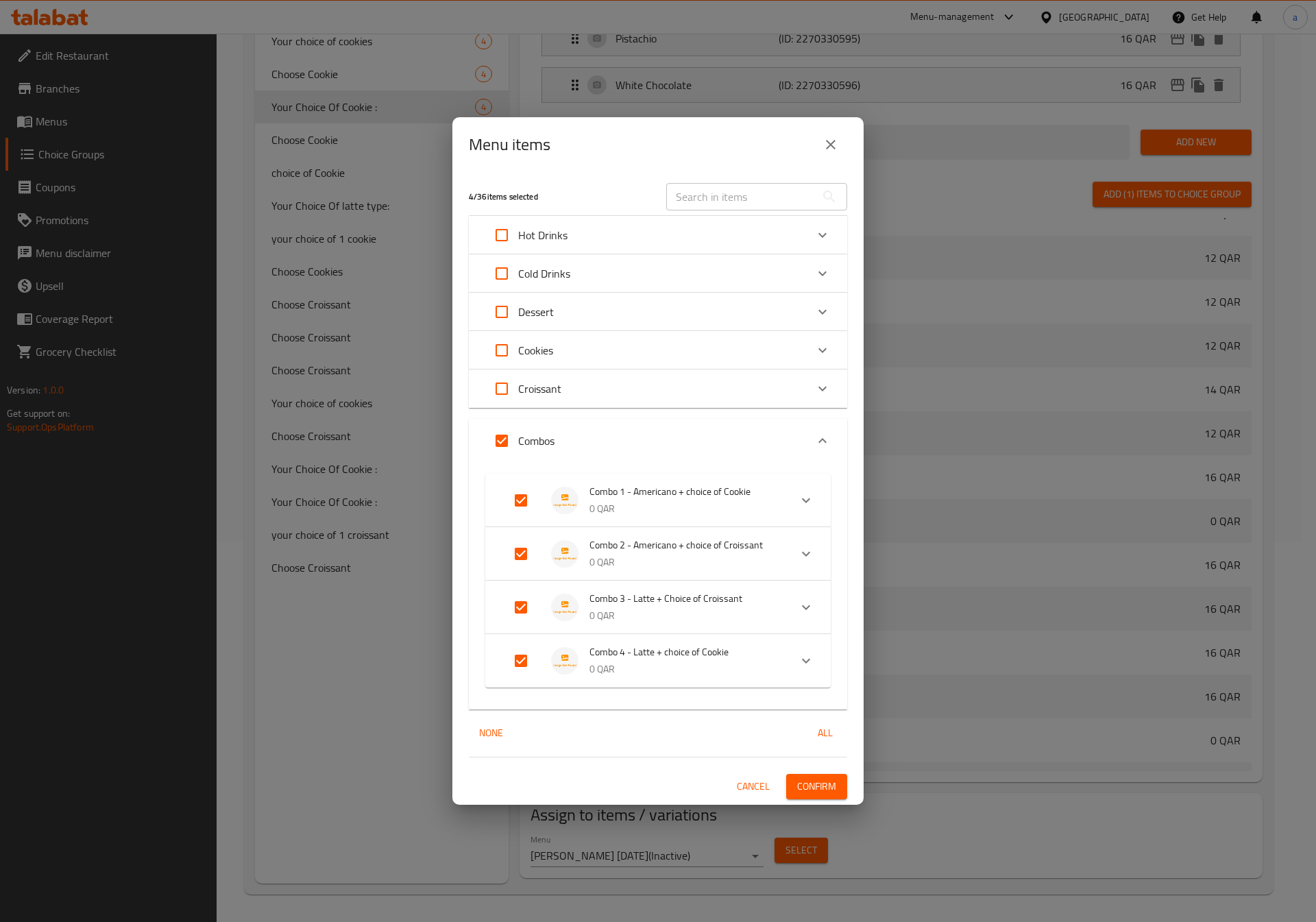
checkbox input "false"
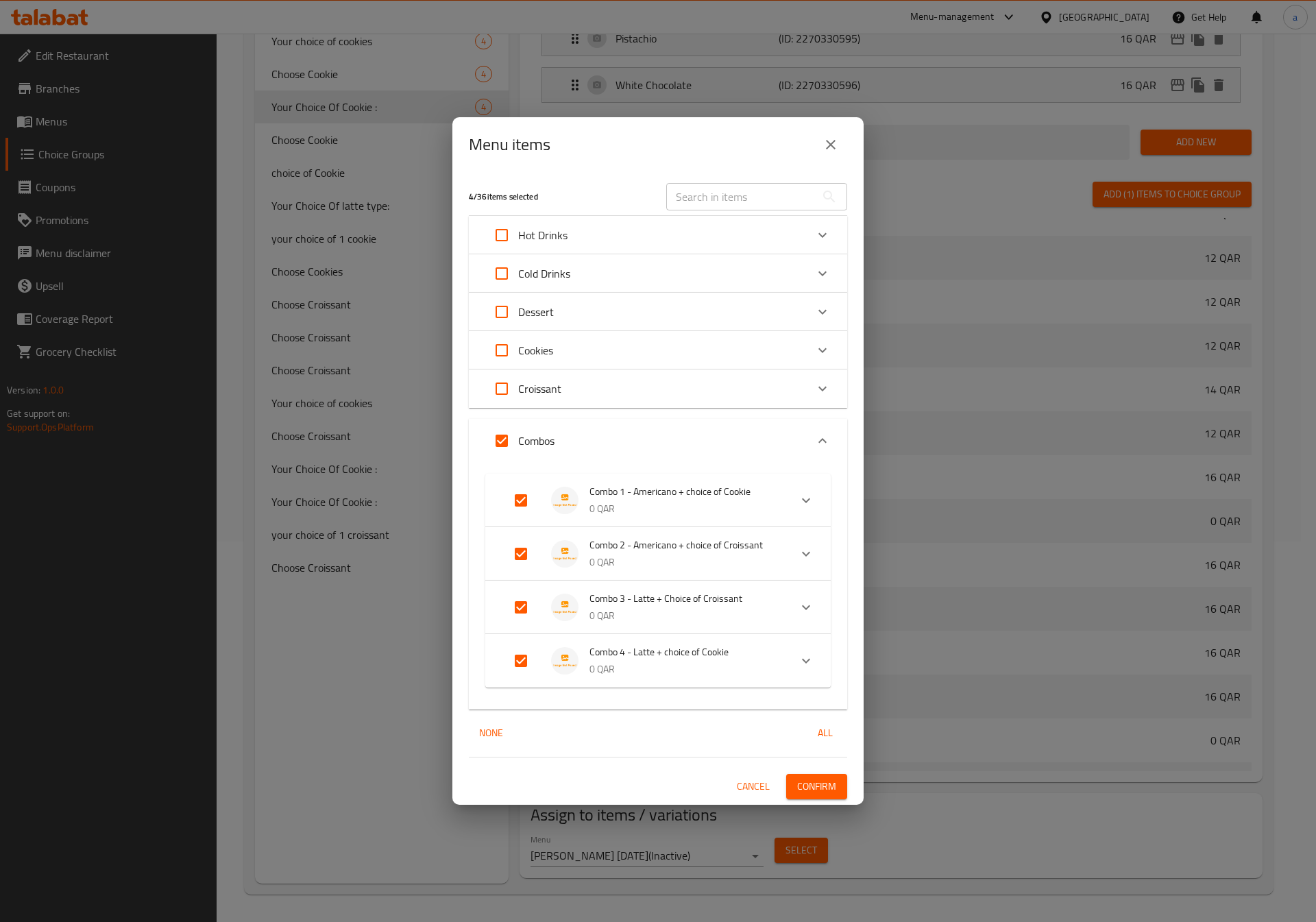
checkbox input "false"
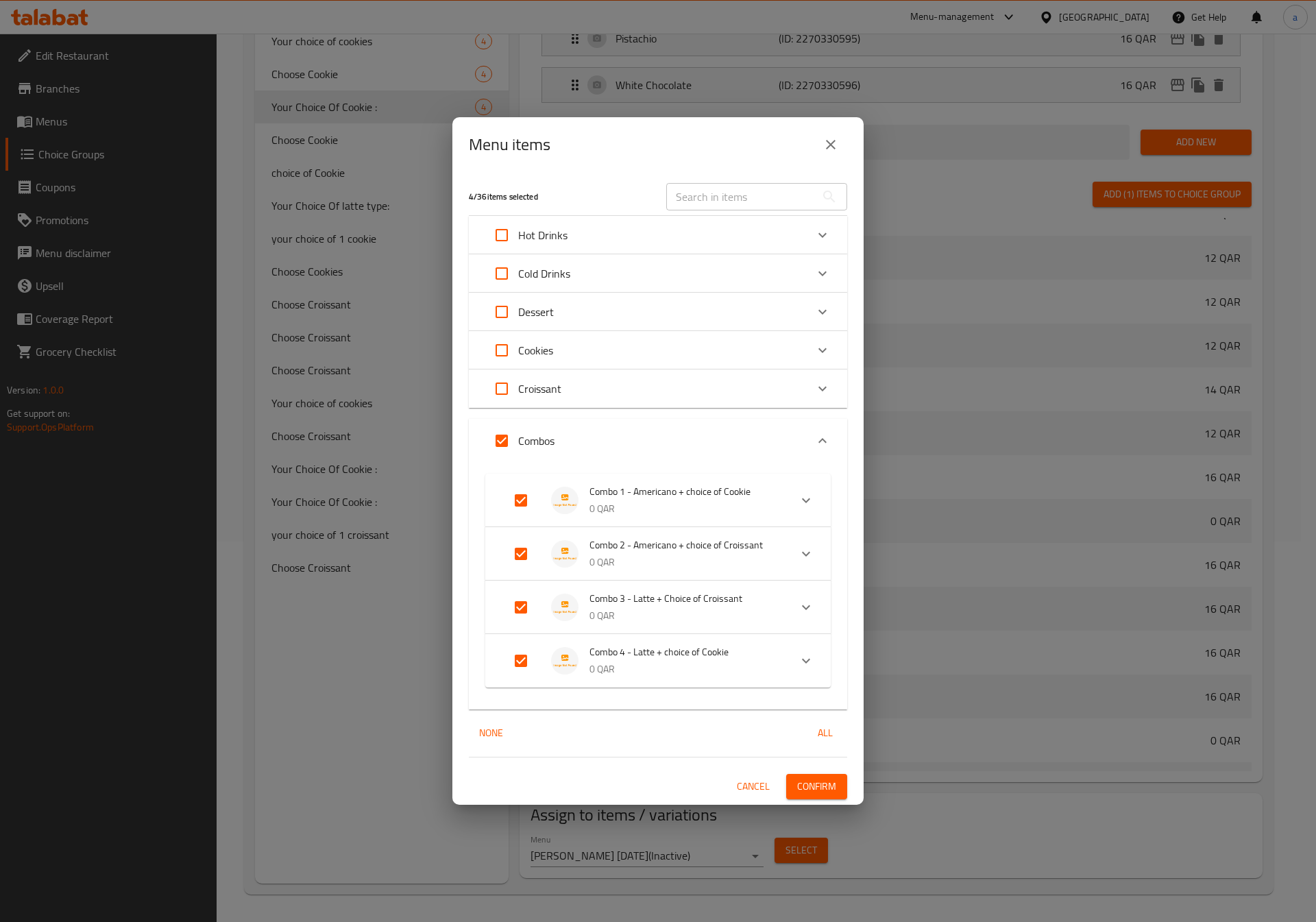
checkbox input "false"
click at [508, 446] on input "Expand" at bounding box center [501, 440] width 33 height 33
checkbox input "true"
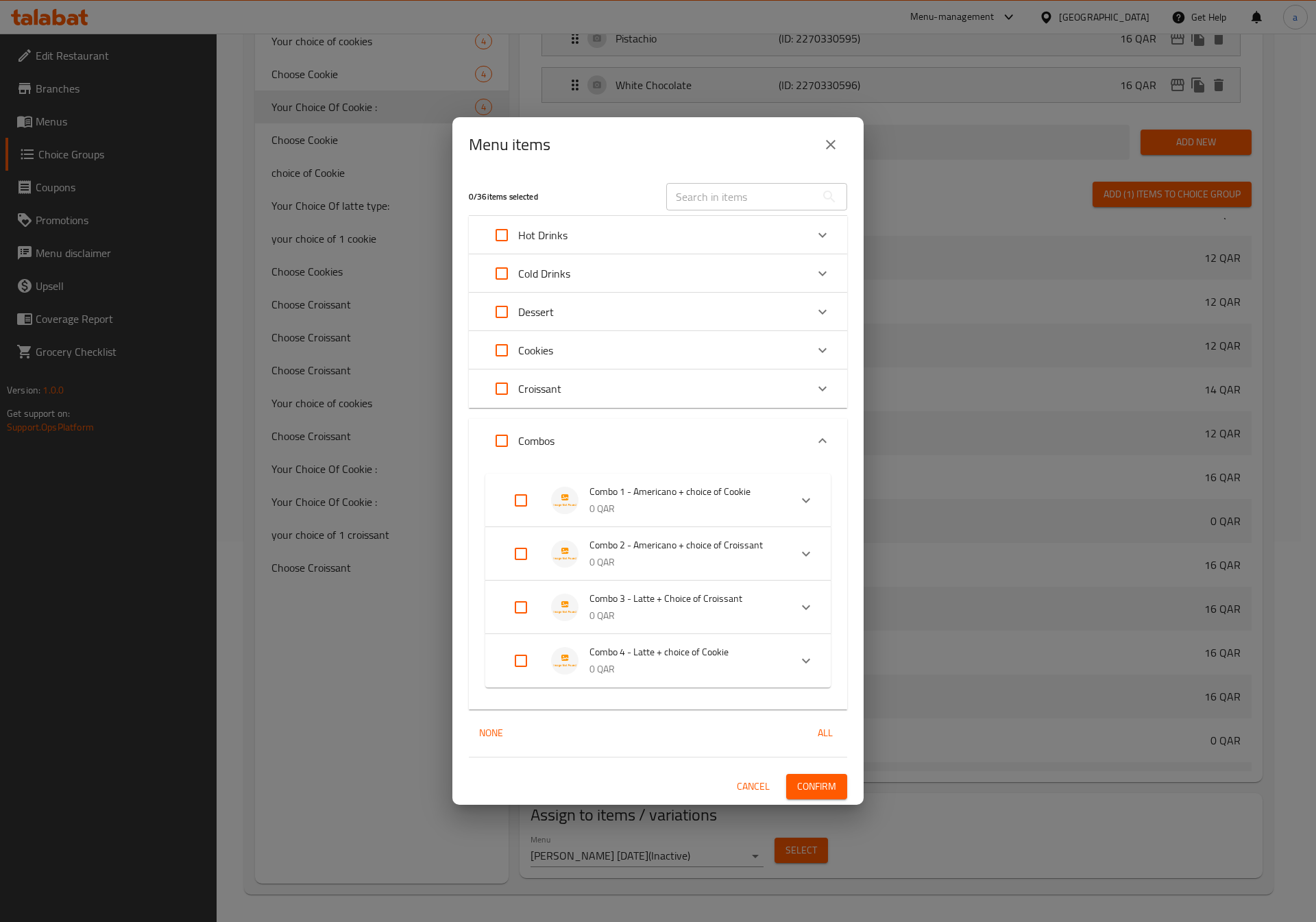
checkbox input "true"
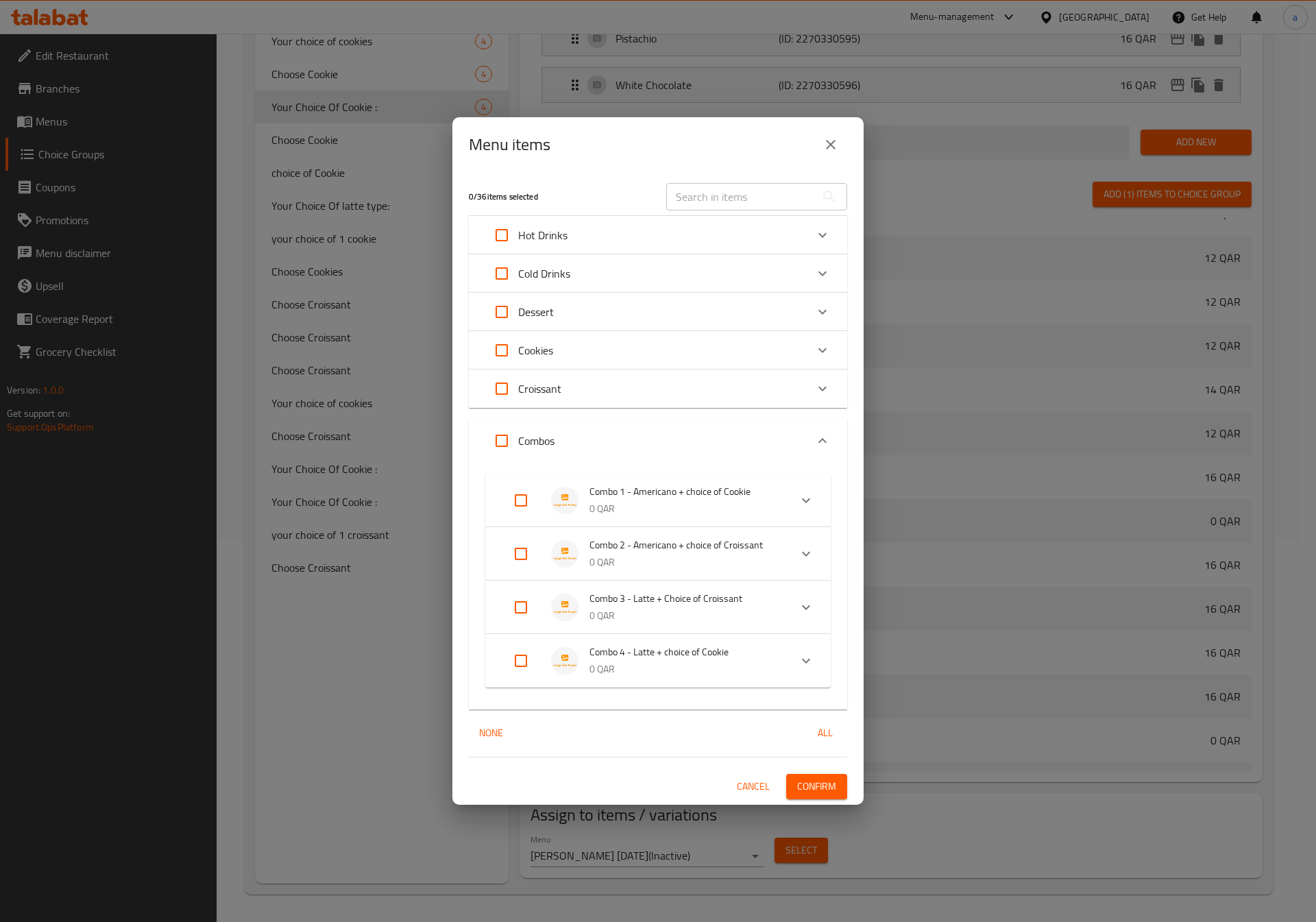
checkbox input "true"
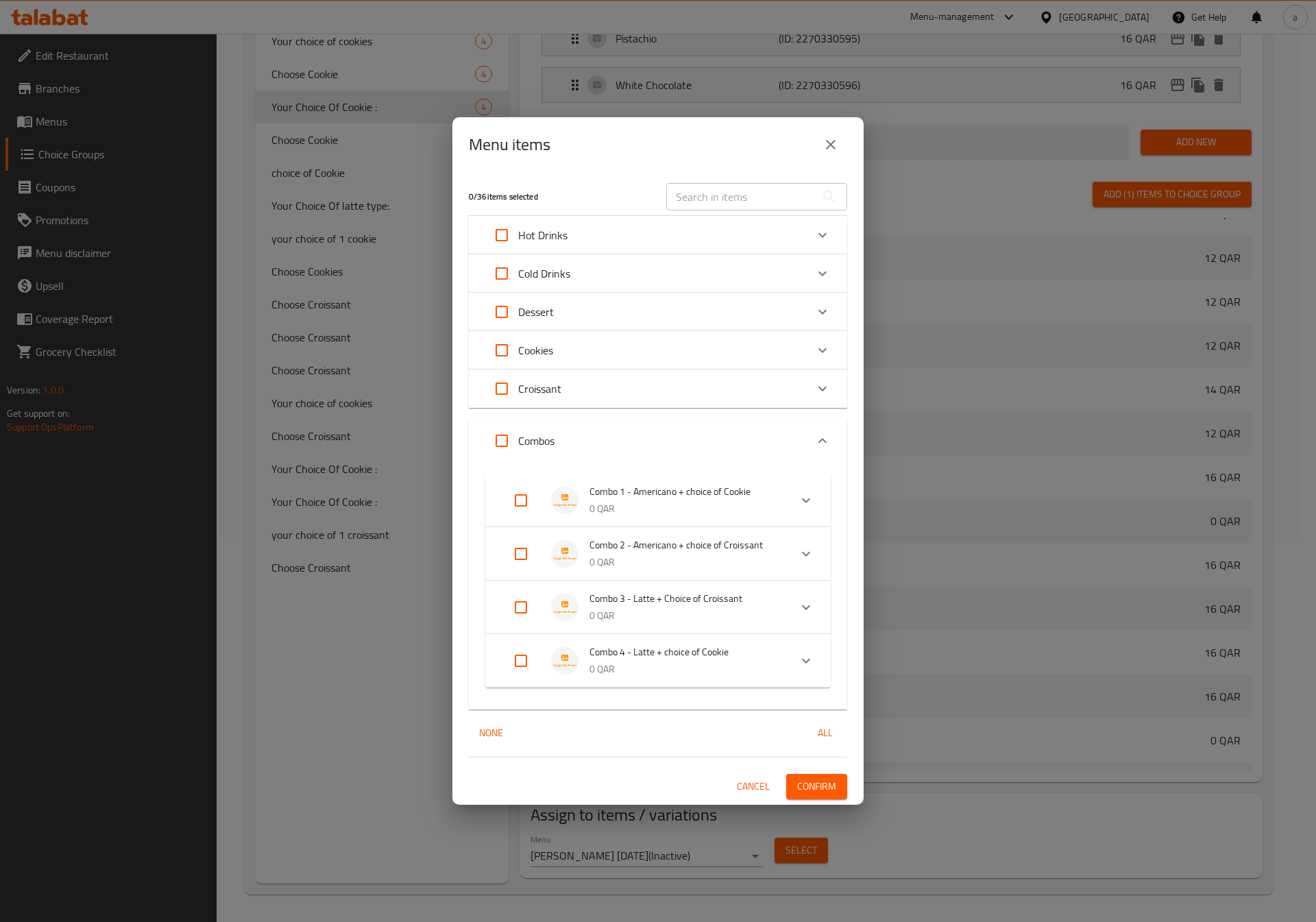
checkbox input "true"
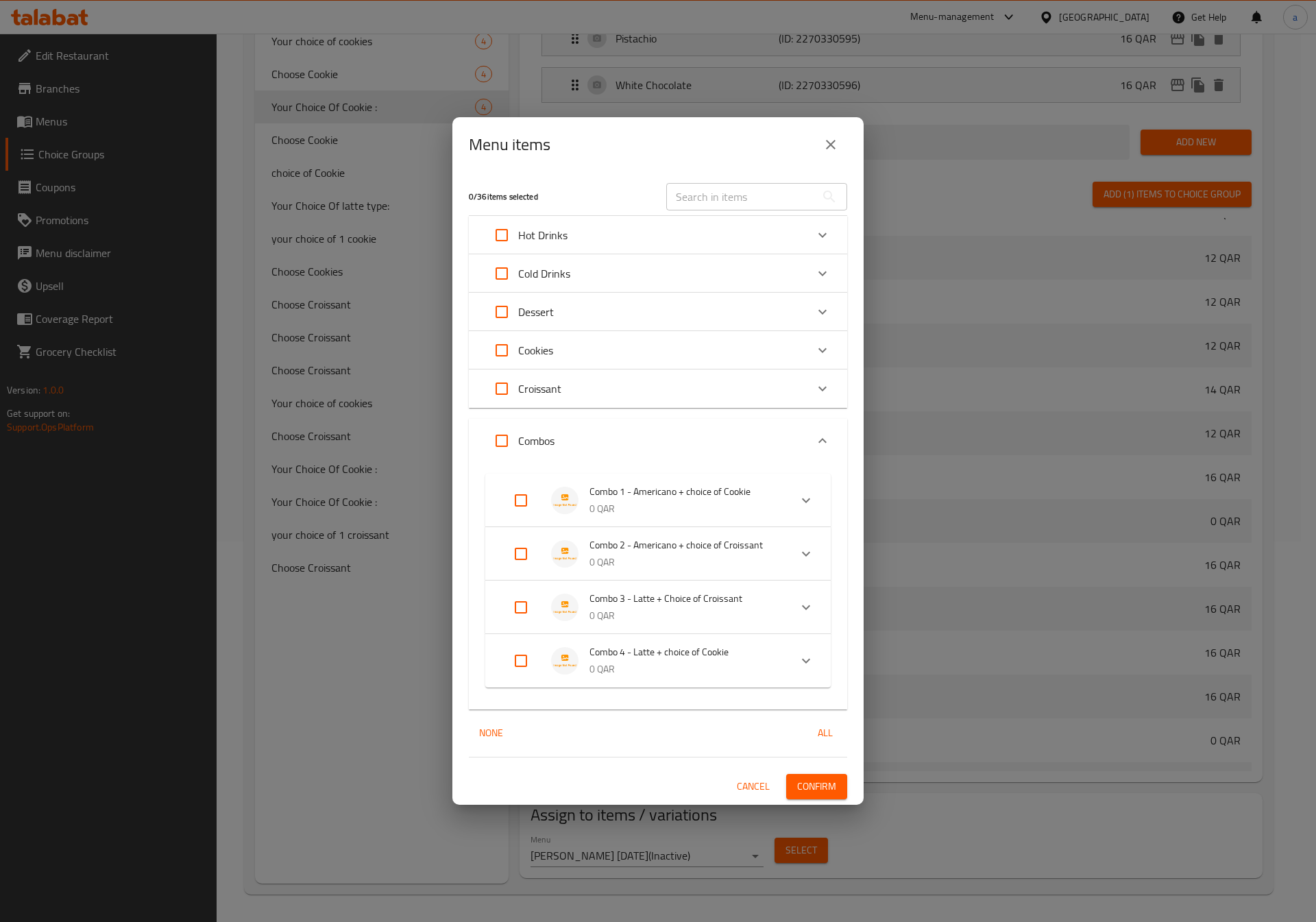
checkbox input "true"
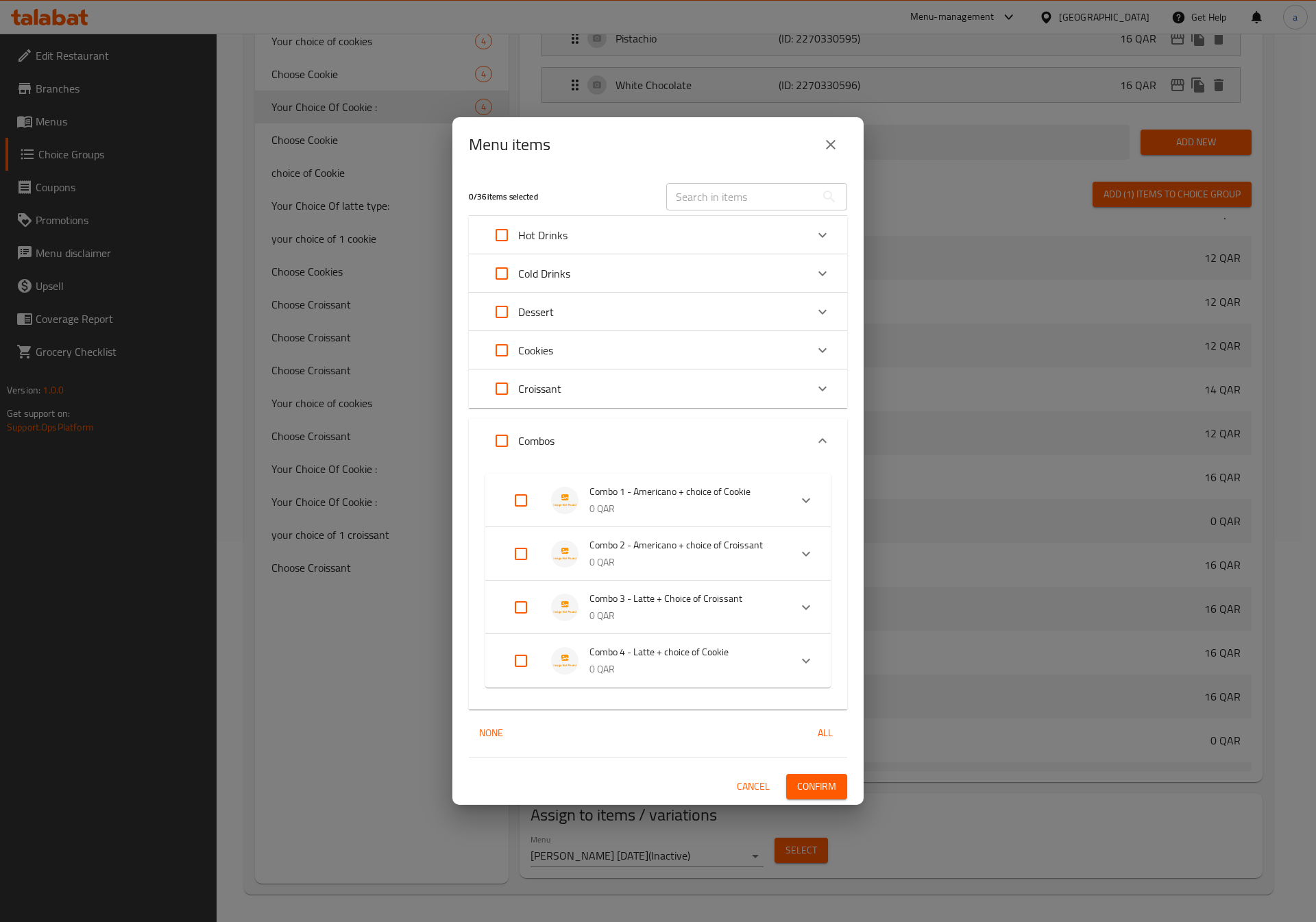
checkbox input "true"
drag, startPoint x: 531, startPoint y: 555, endPoint x: 519, endPoint y: 570, distance: 19.2
click at [531, 555] on input "Expand" at bounding box center [521, 554] width 33 height 33
checkbox input "false"
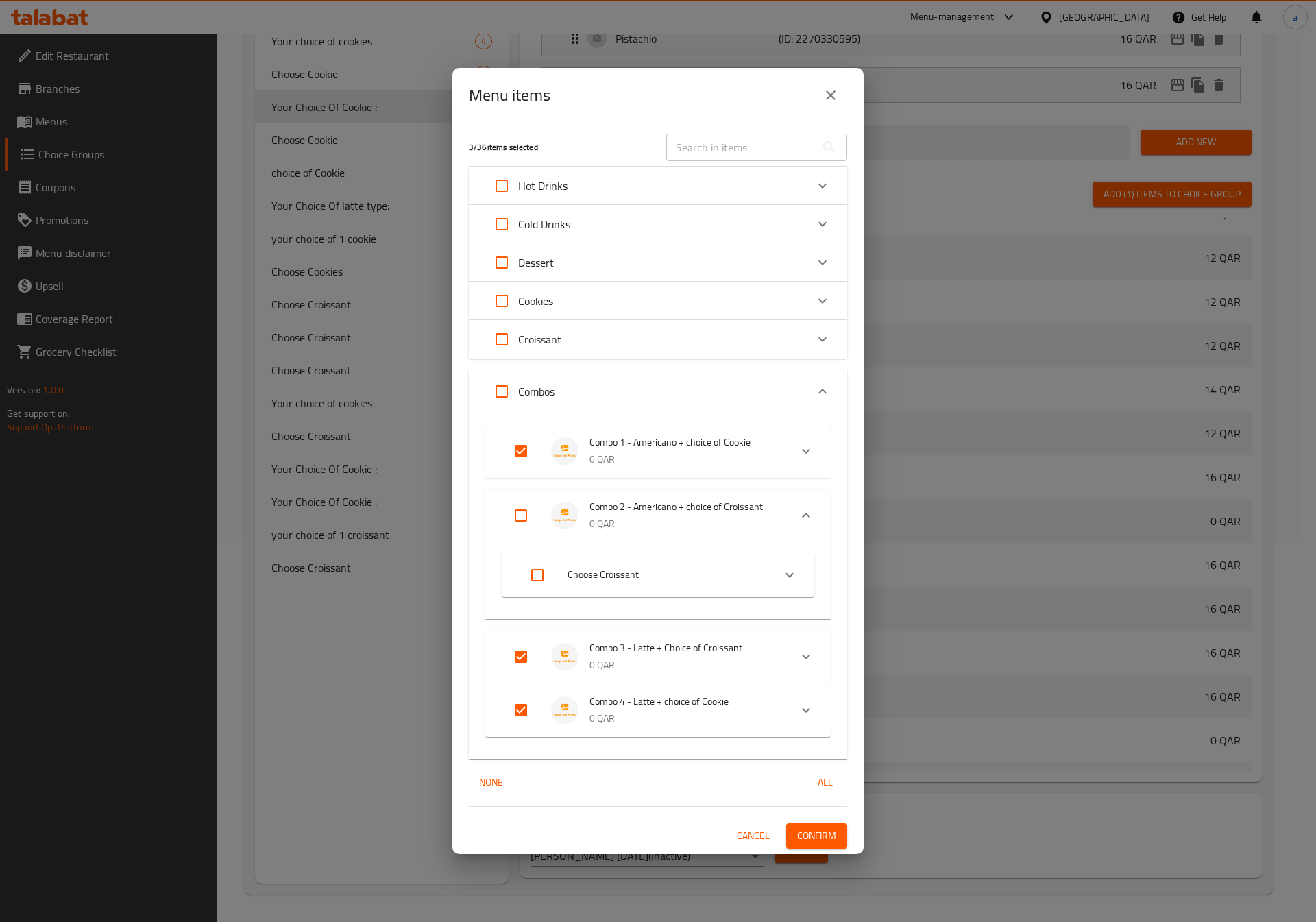
click at [520, 662] on input "Expand" at bounding box center [521, 656] width 33 height 33
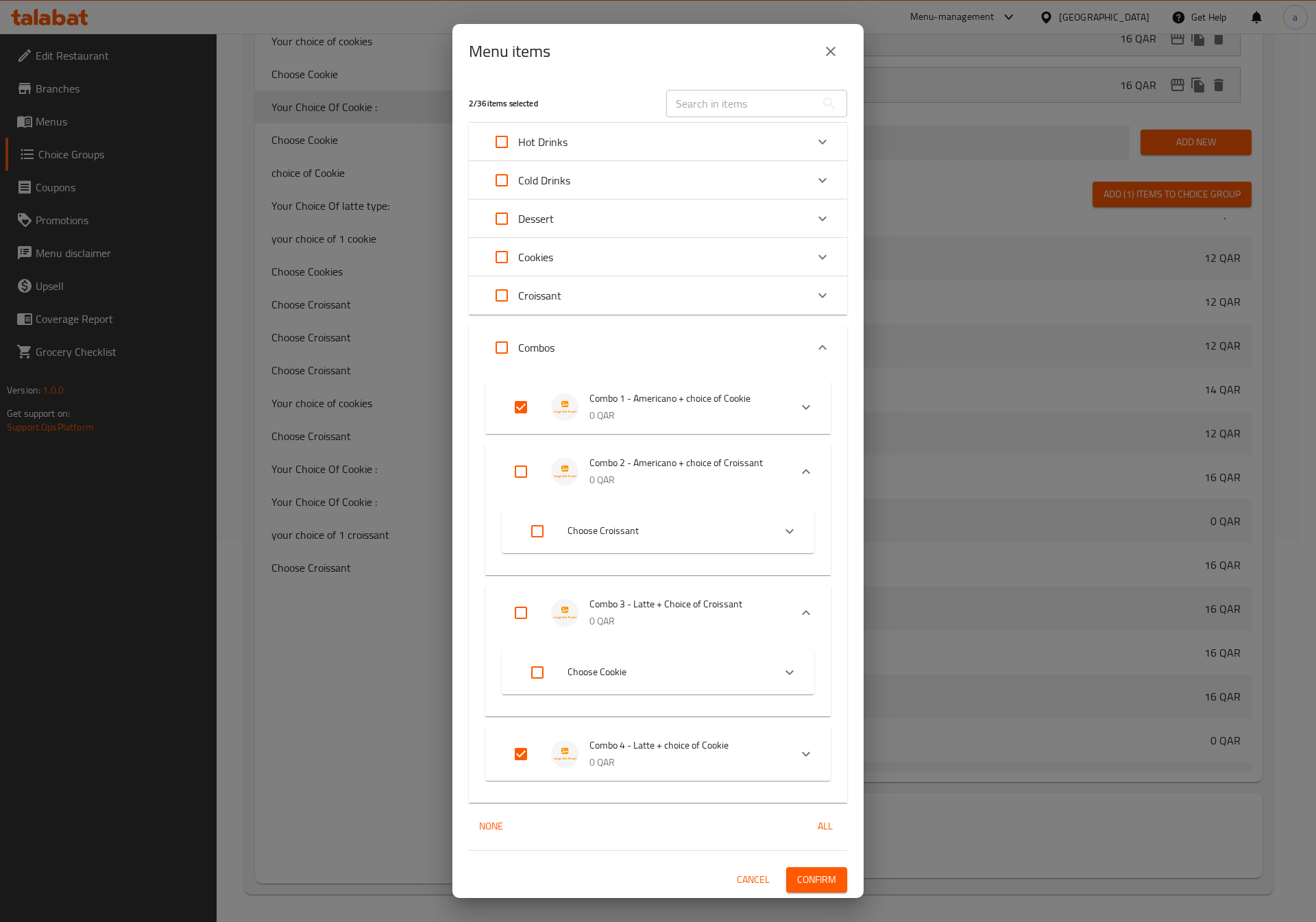
click at [523, 749] on input "Expand" at bounding box center [521, 754] width 33 height 33
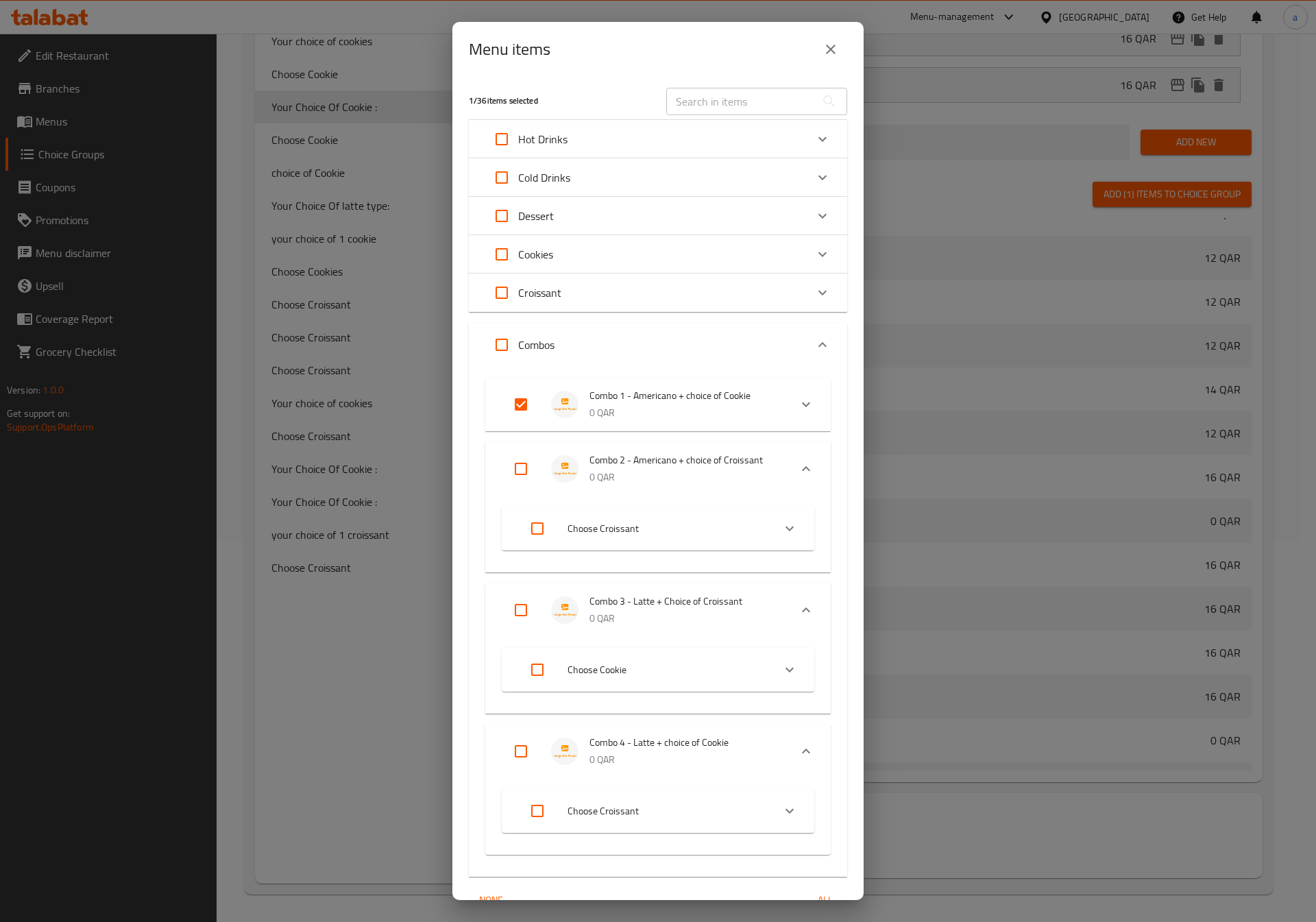
click at [527, 403] on input "Expand" at bounding box center [521, 404] width 33 height 33
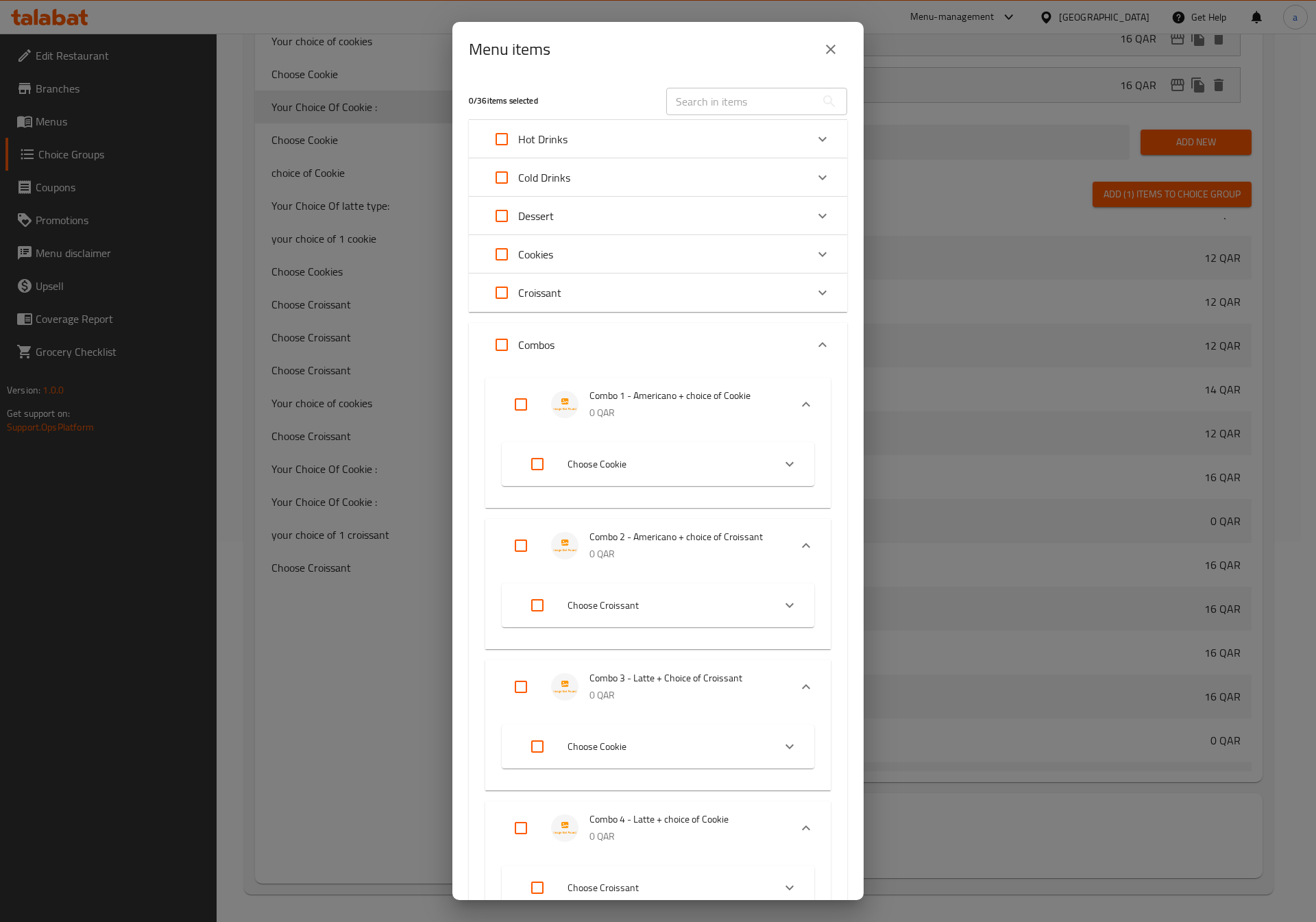
click at [527, 403] on input "Expand" at bounding box center [521, 404] width 33 height 33
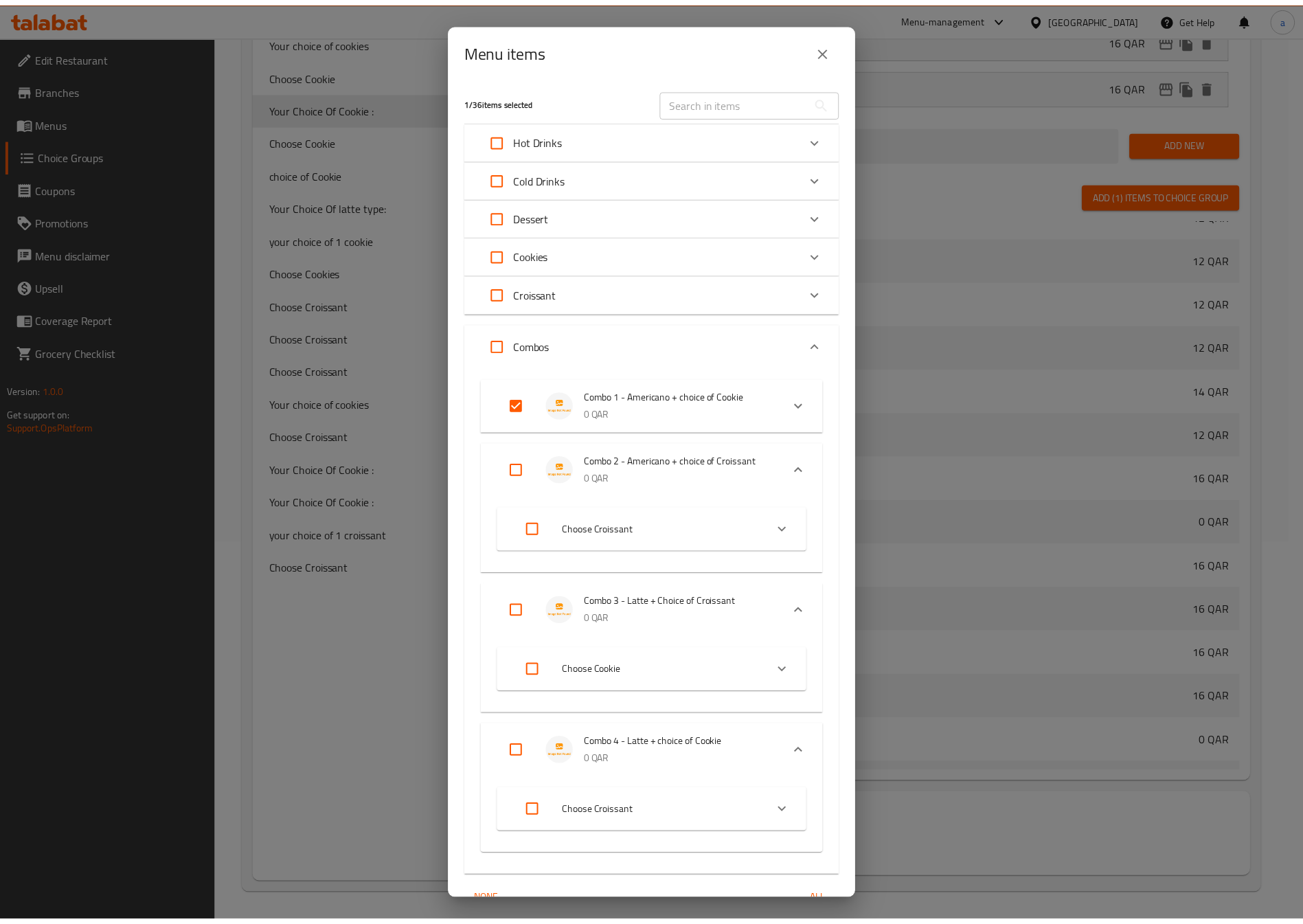
scroll to position [70, 0]
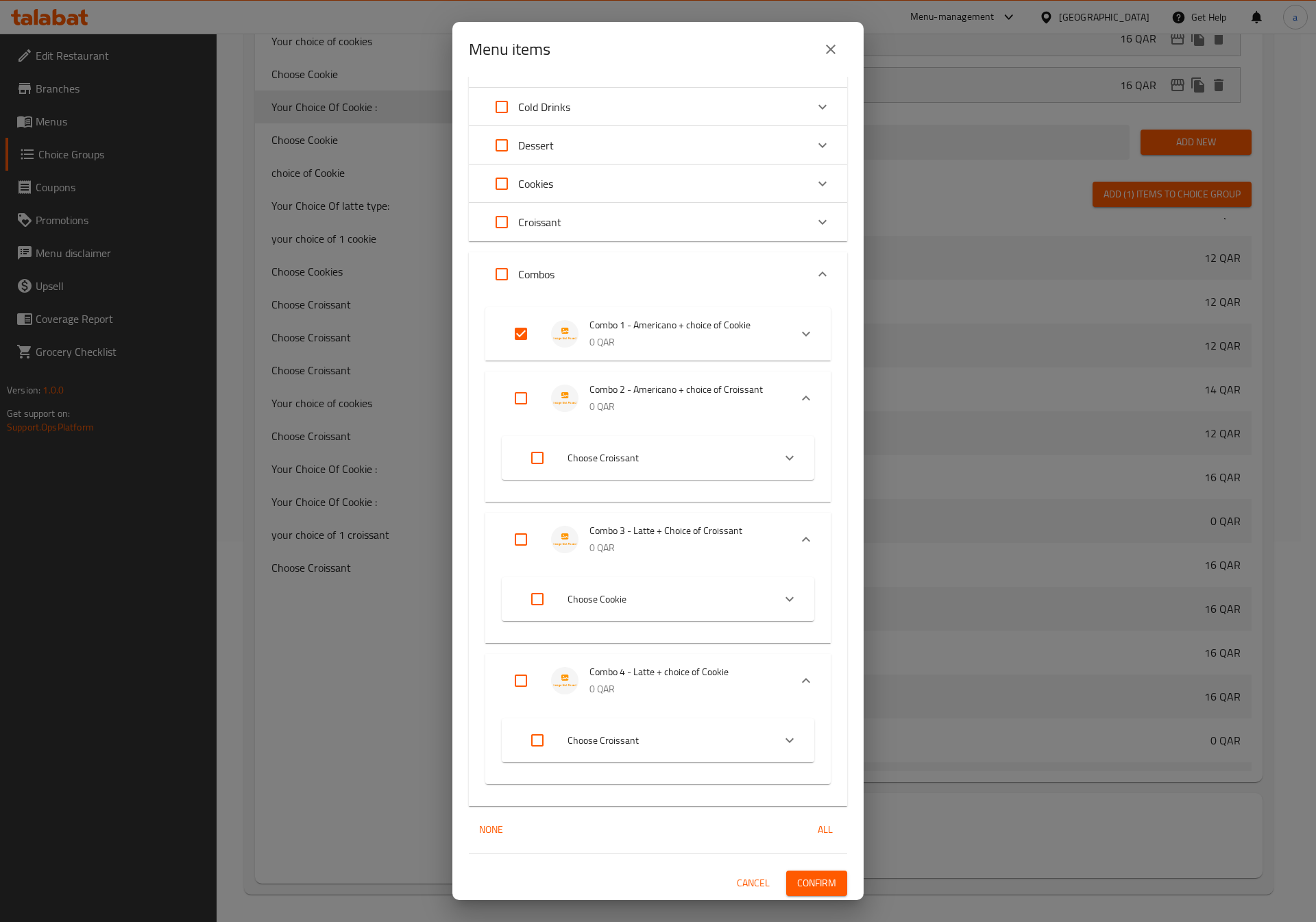
click at [811, 870] on button "Confirm" at bounding box center [816, 883] width 61 height 25
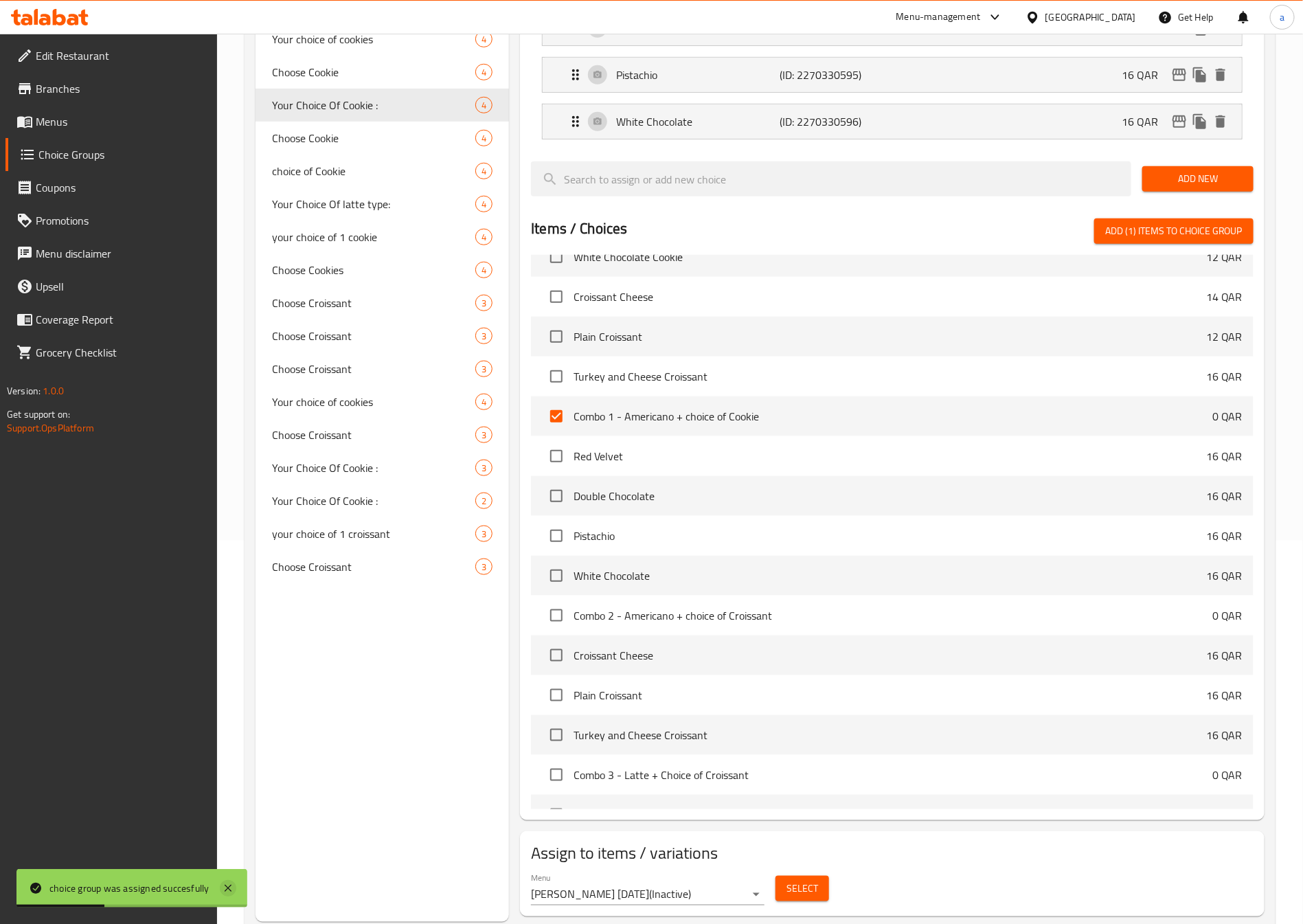
click at [221, 886] on icon at bounding box center [227, 888] width 16 height 16
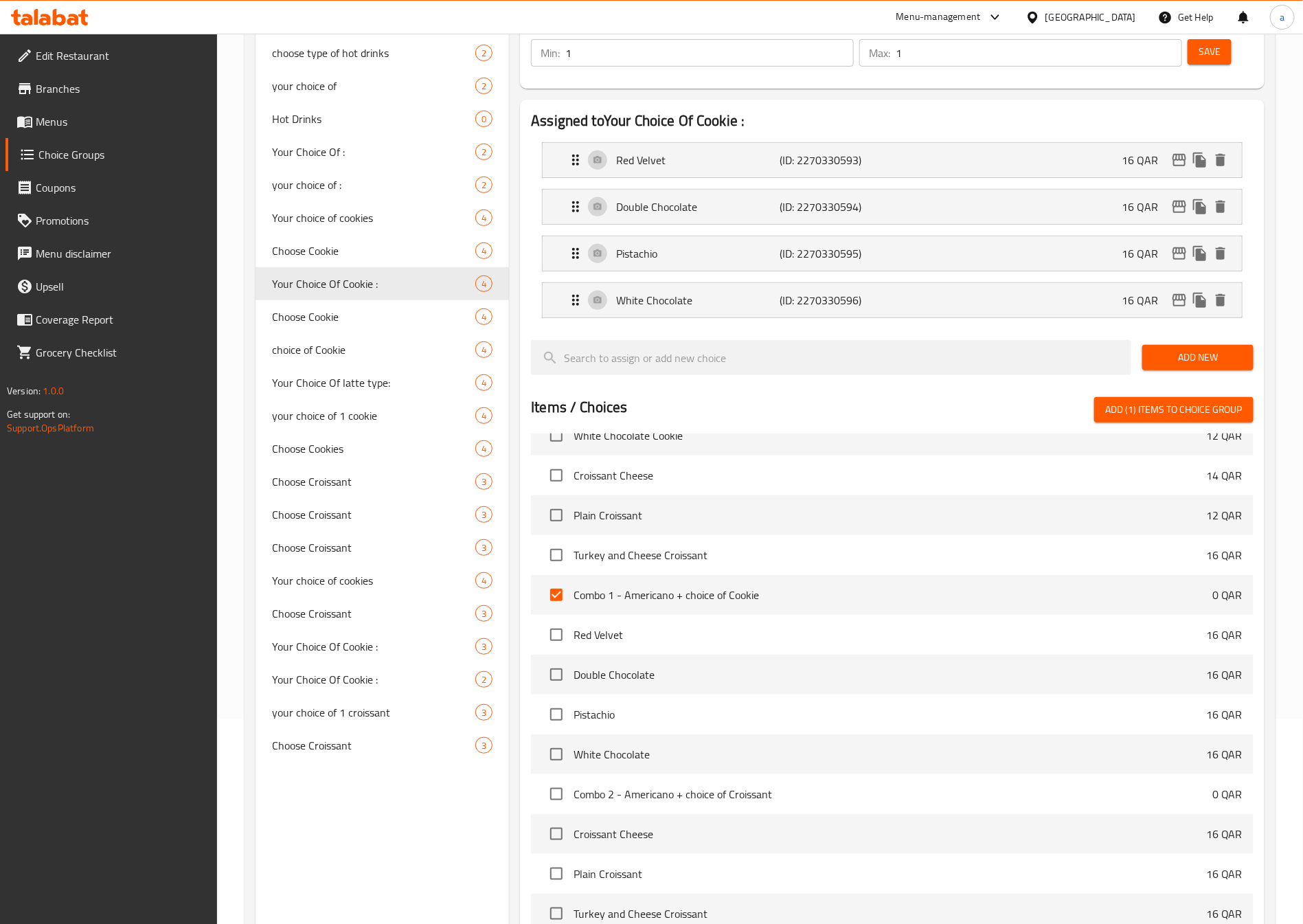
scroll to position [0, 0]
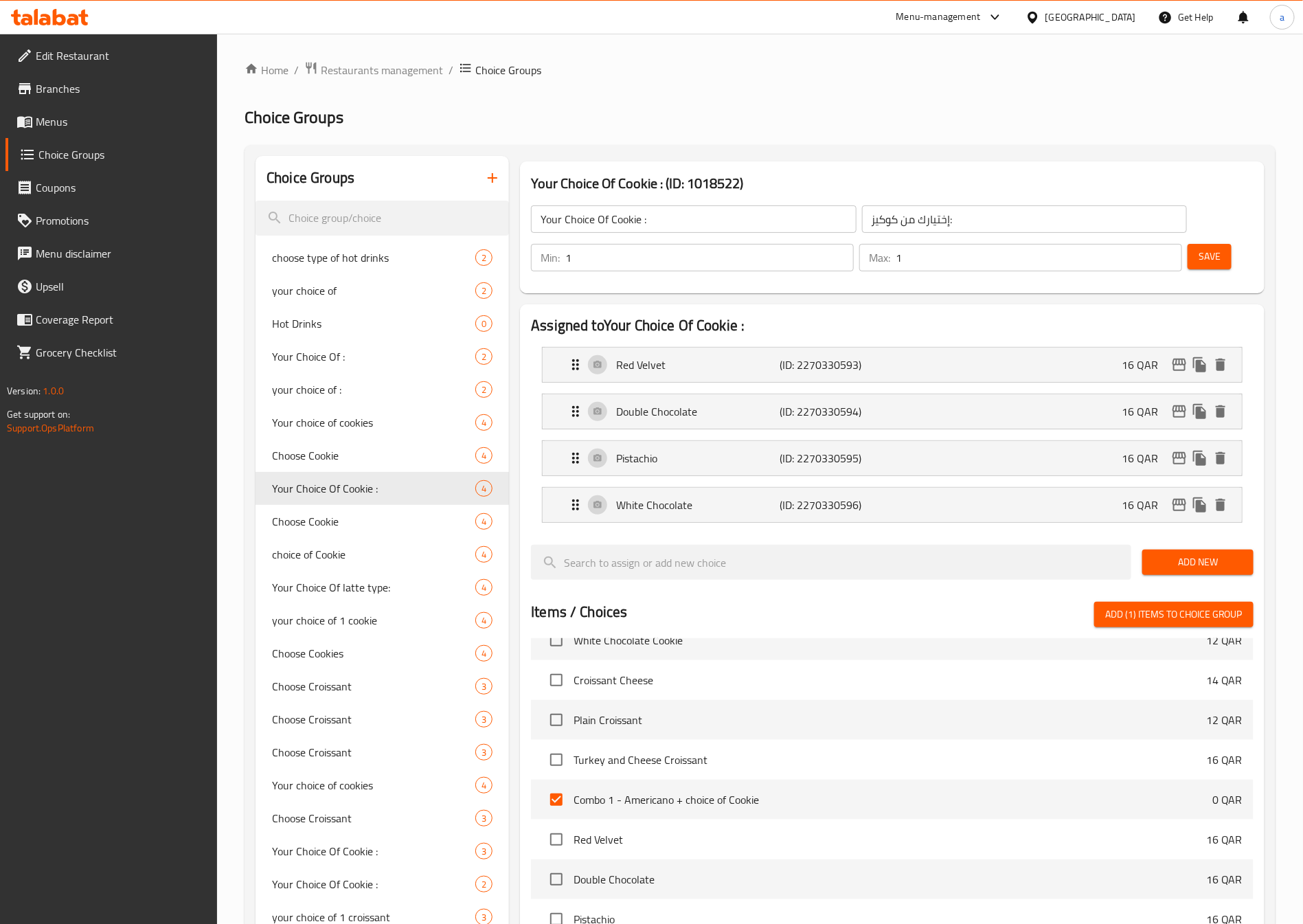
click at [137, 126] on span "Menus" at bounding box center [121, 121] width 171 height 16
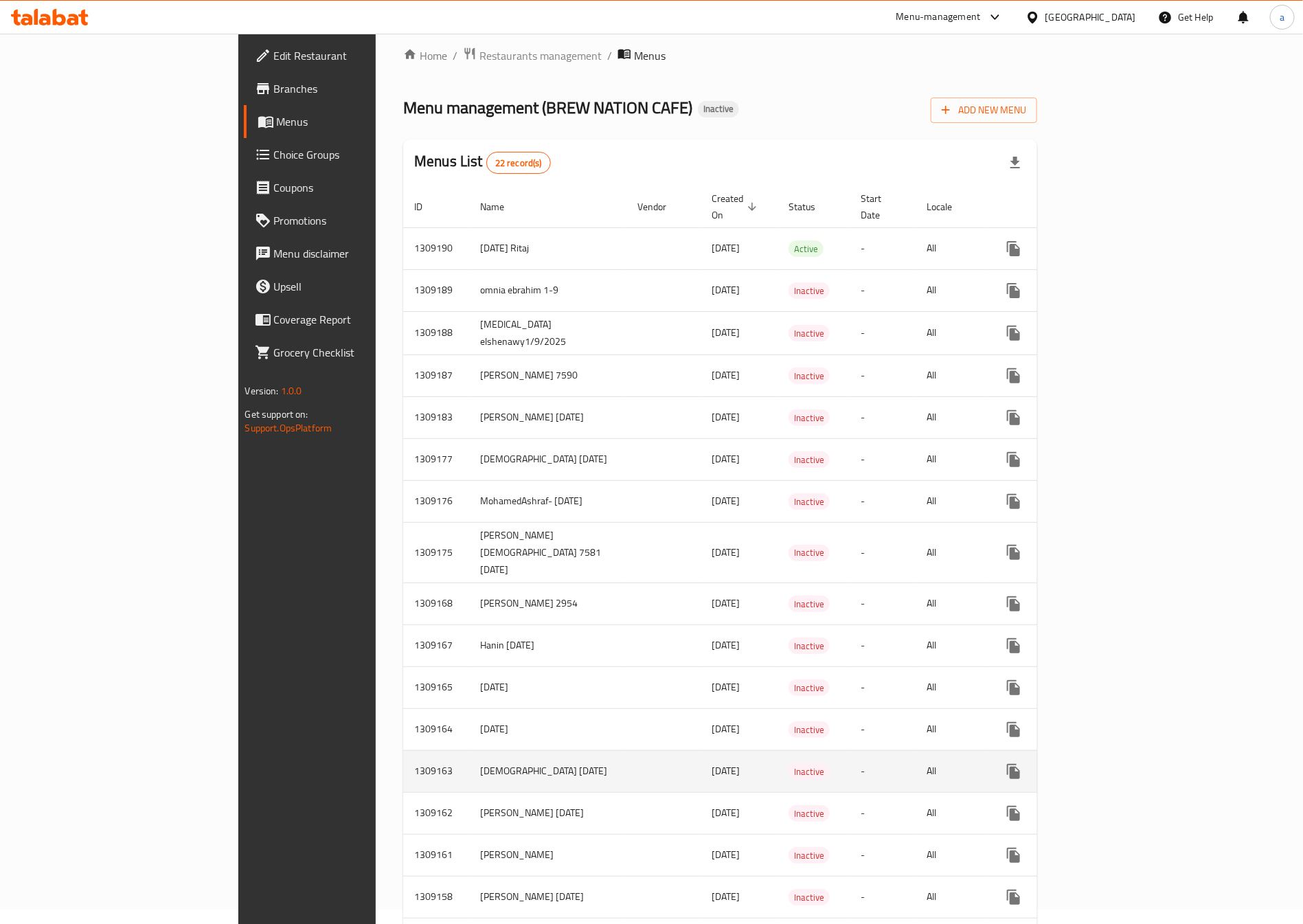
scroll to position [103, 0]
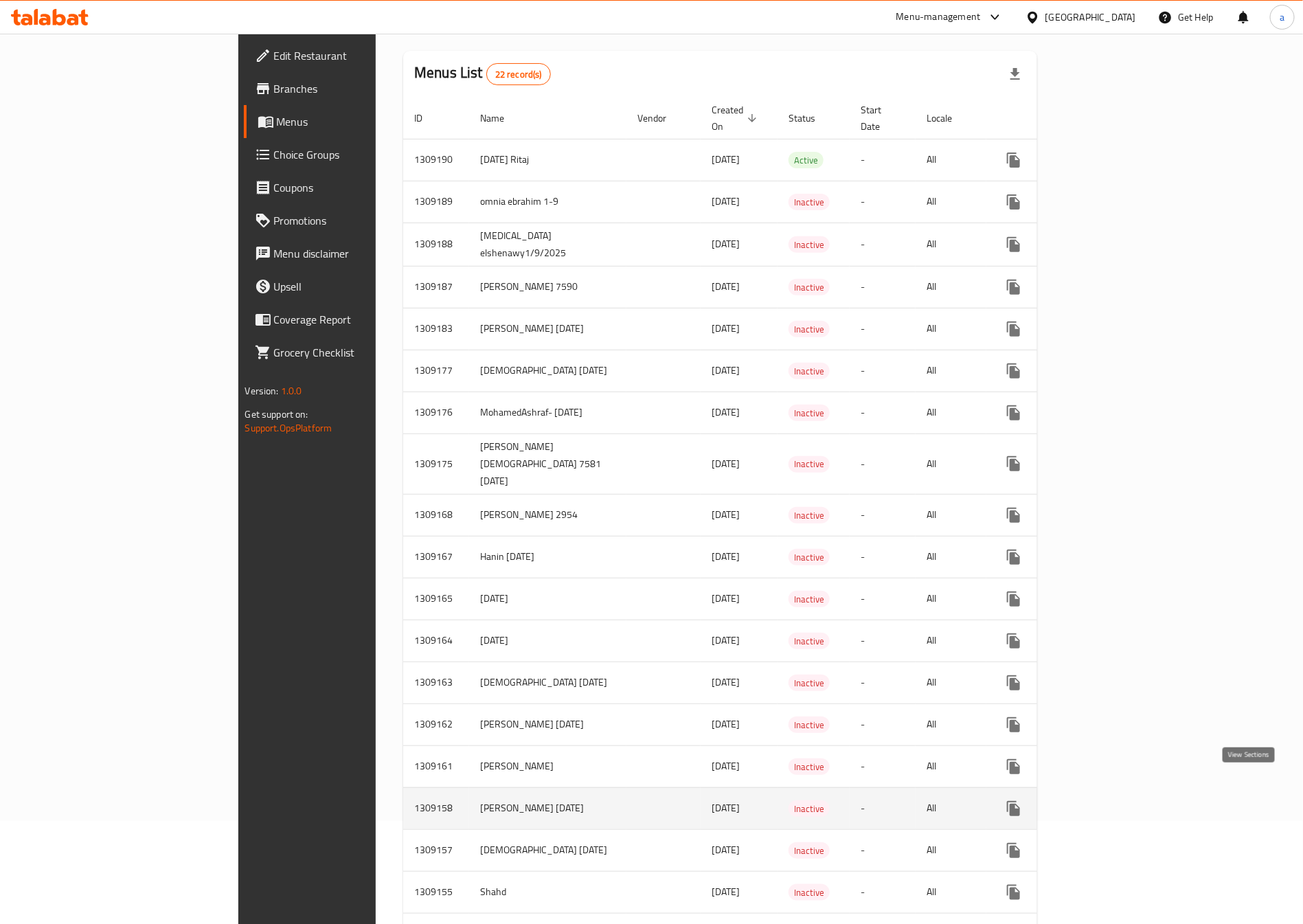
click at [1121, 800] on icon "enhanced table" at bounding box center [1112, 808] width 16 height 16
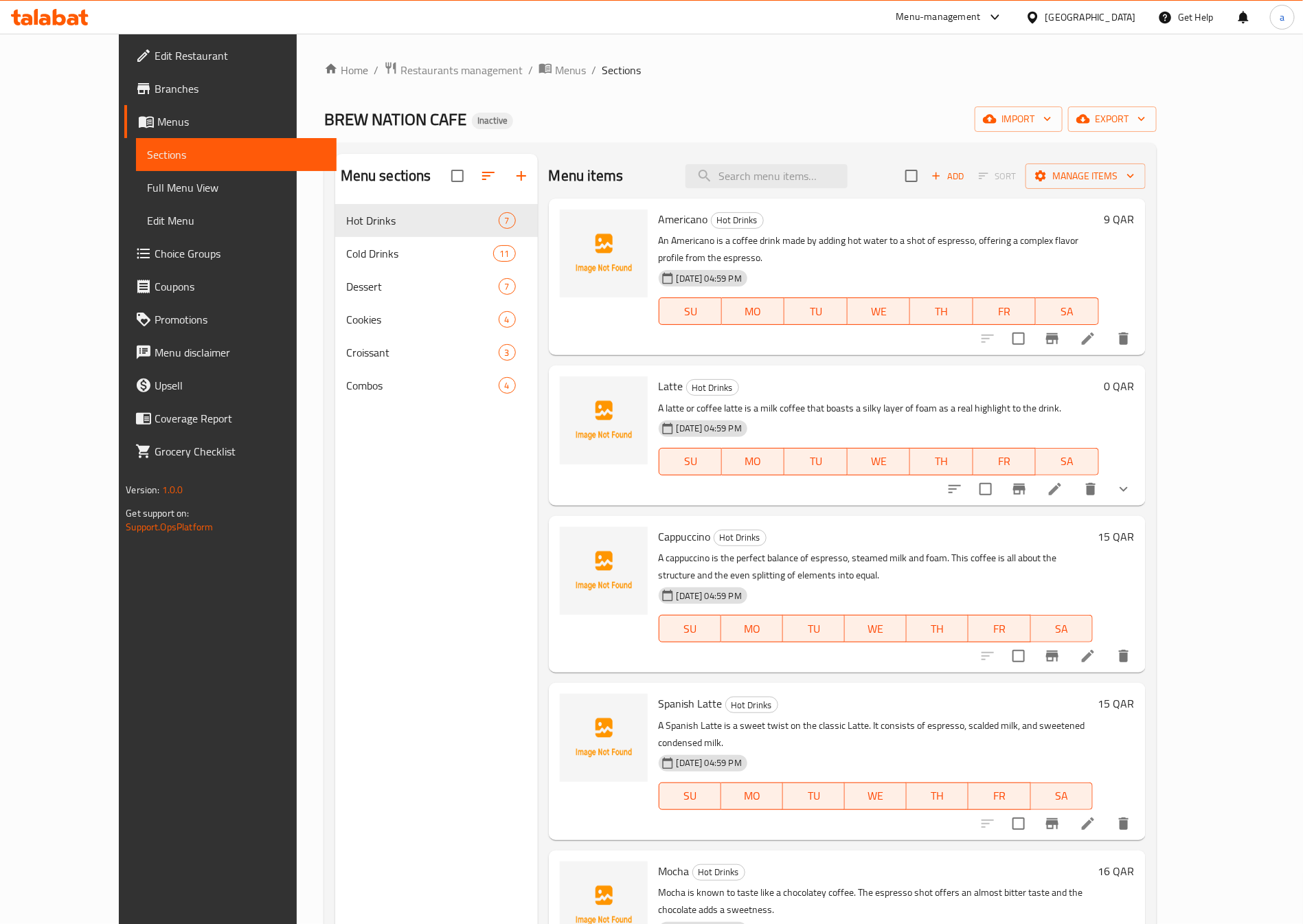
click at [147, 186] on span "Full Menu View" at bounding box center [236, 187] width 178 height 16
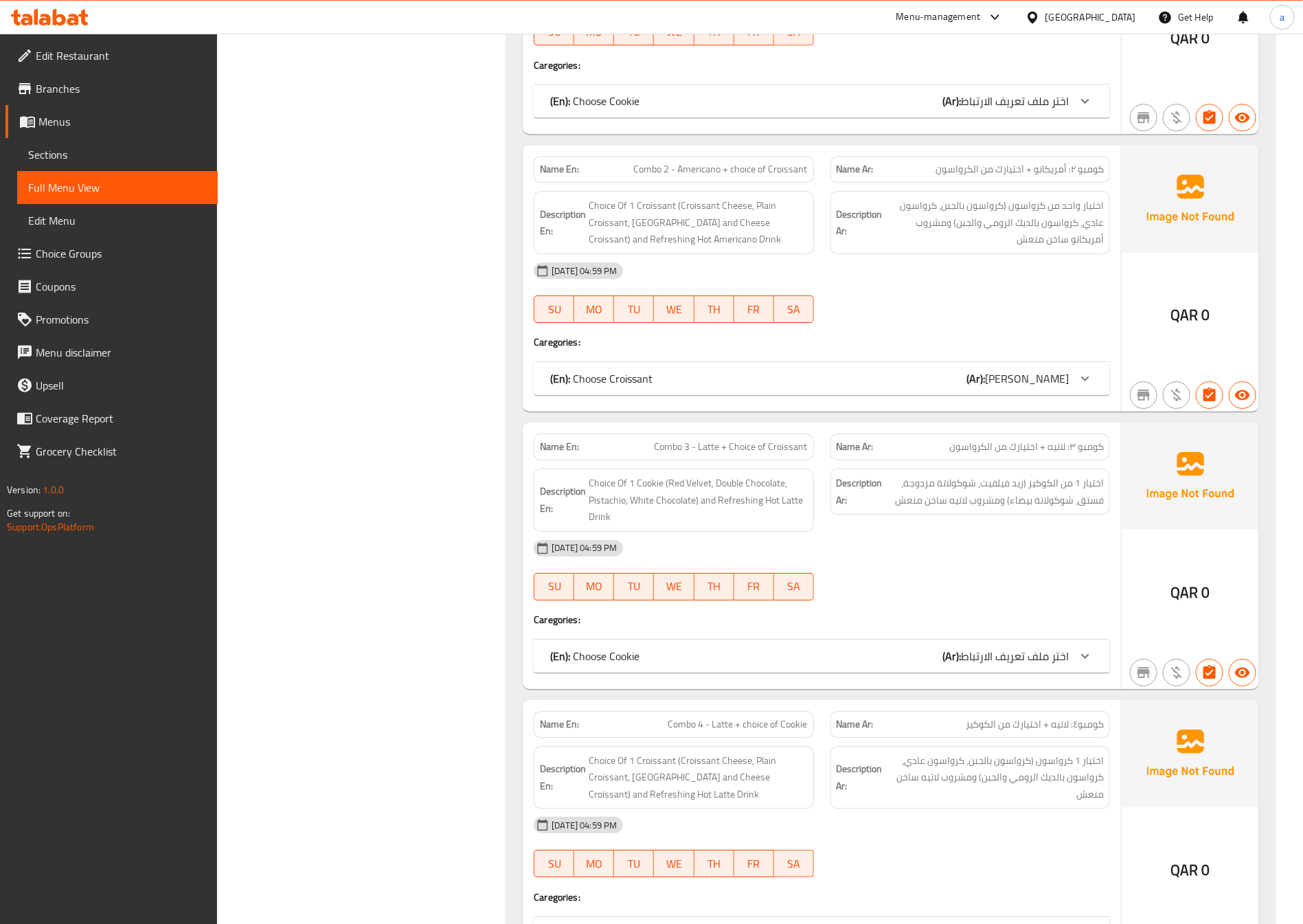
scroll to position [7166, 0]
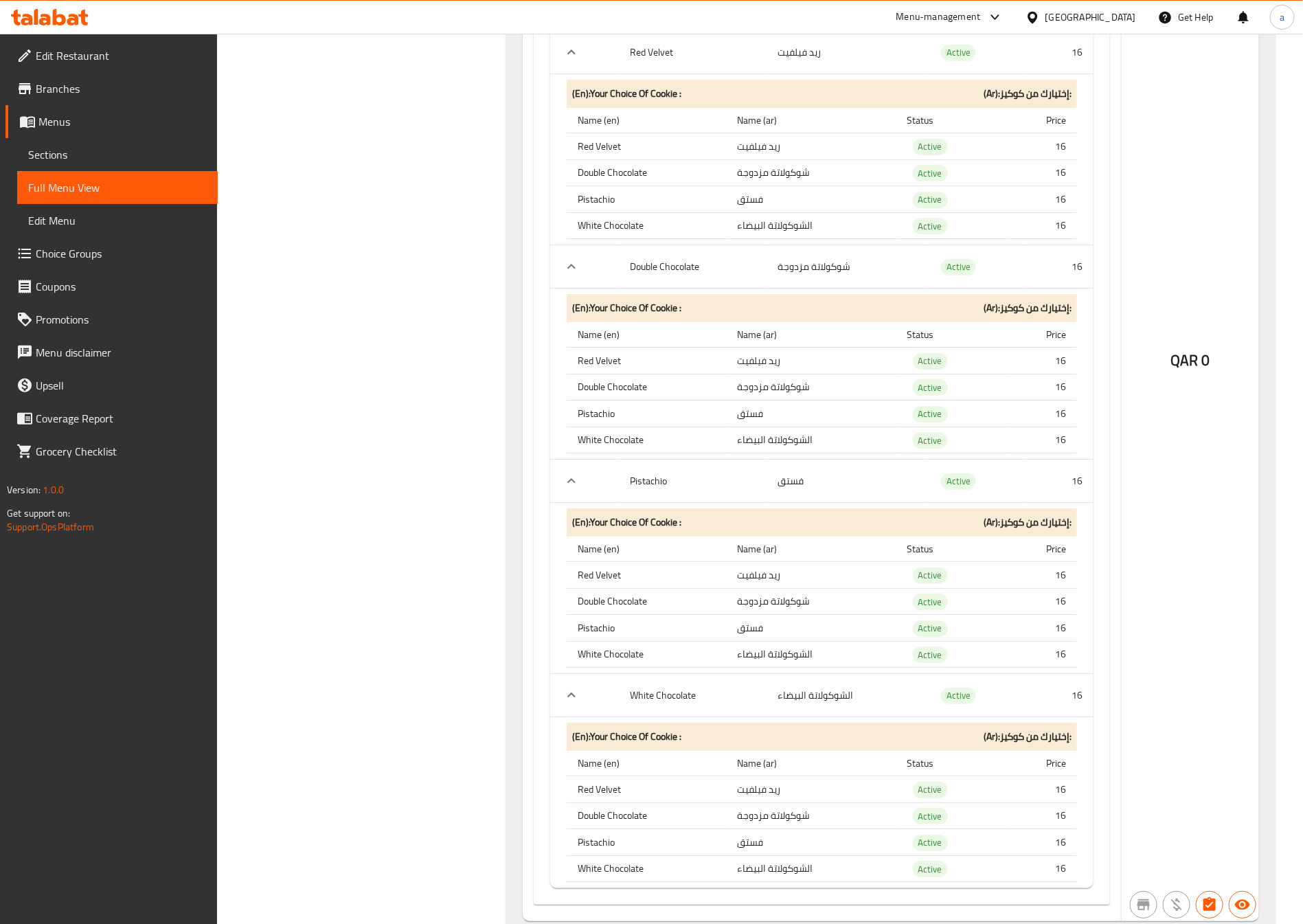
scroll to position [7888, 0]
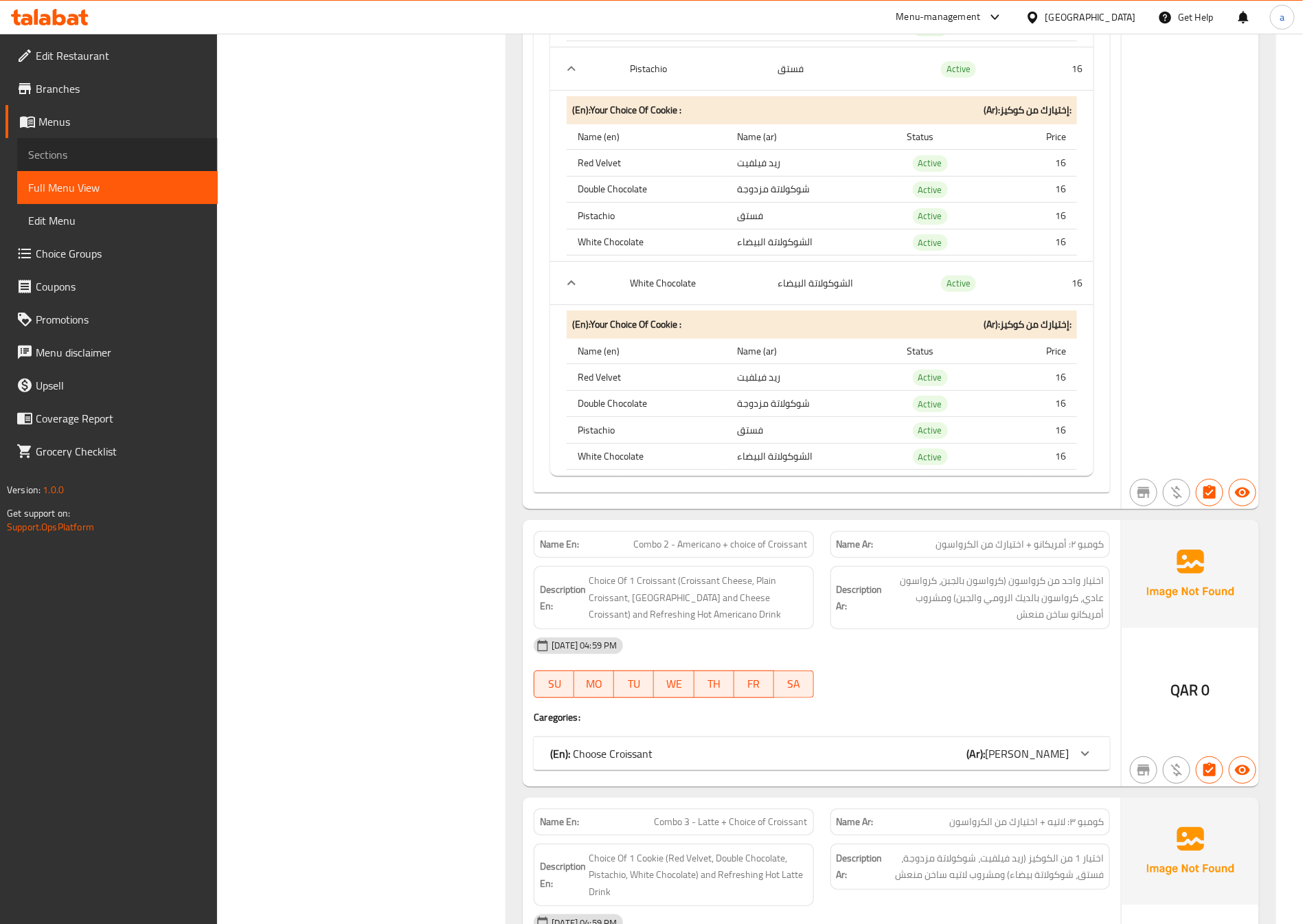
click at [88, 151] on span "Sections" at bounding box center [117, 154] width 178 height 16
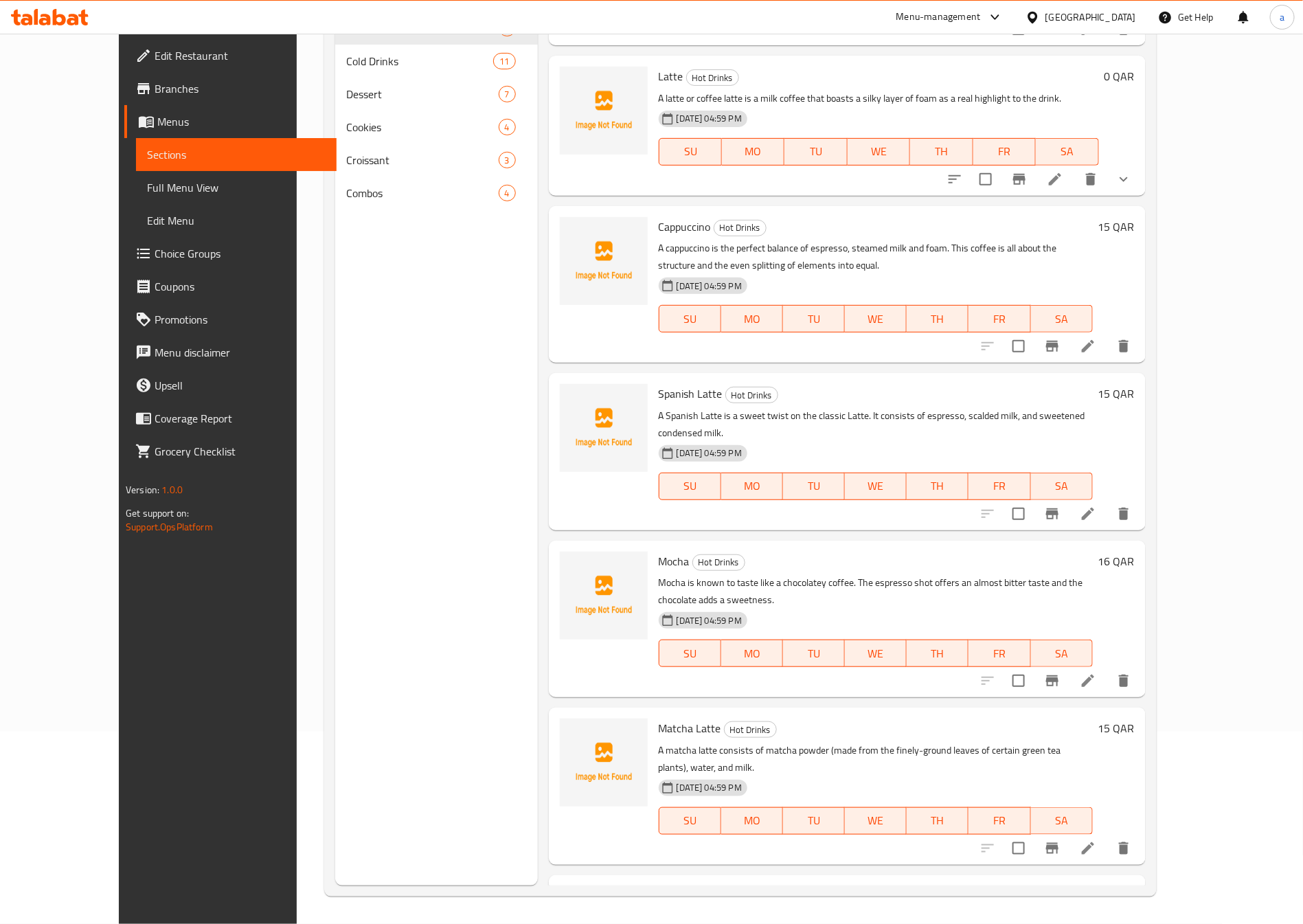
scroll to position [177, 0]
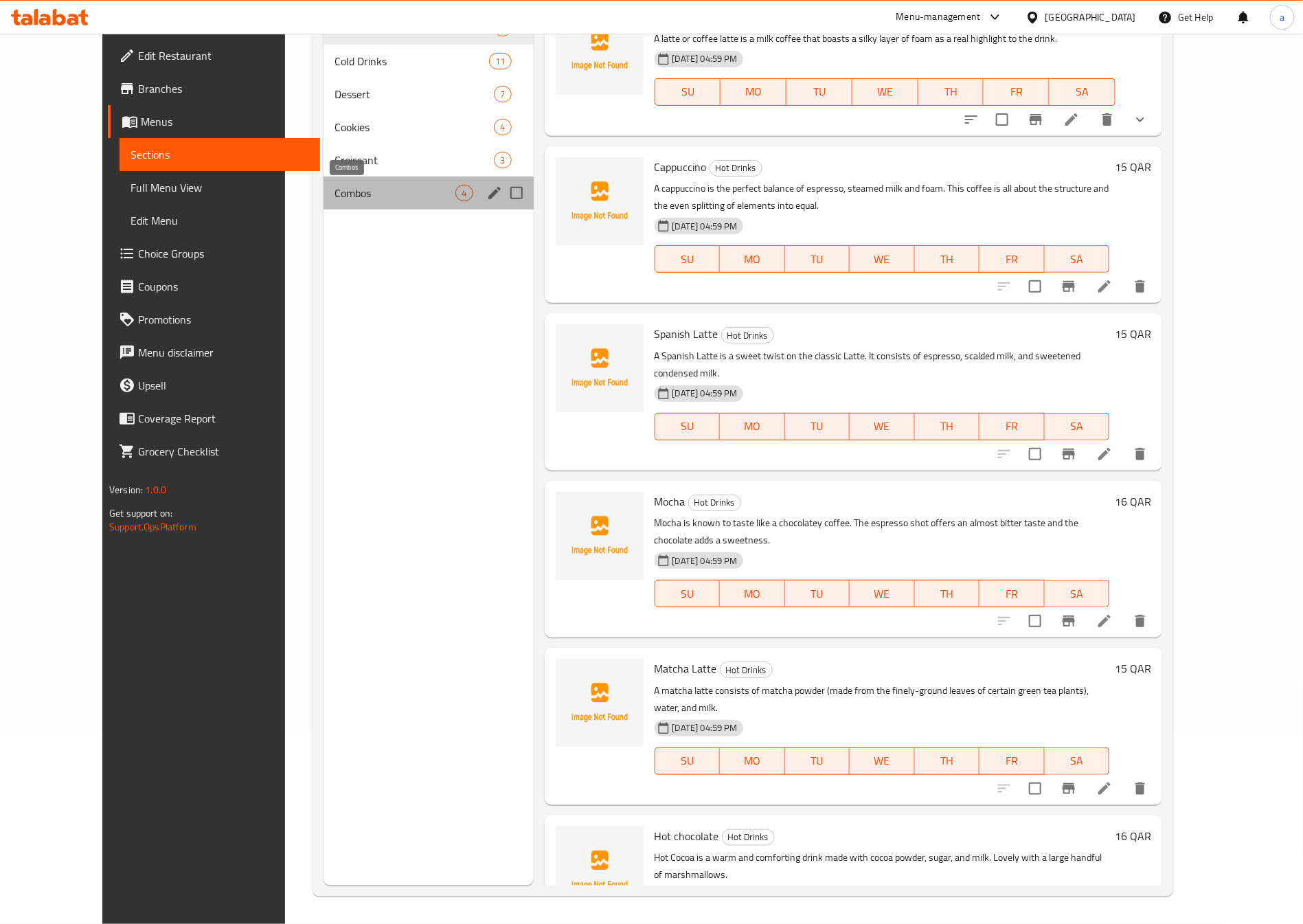
click at [402, 199] on span "Combos" at bounding box center [394, 193] width 120 height 16
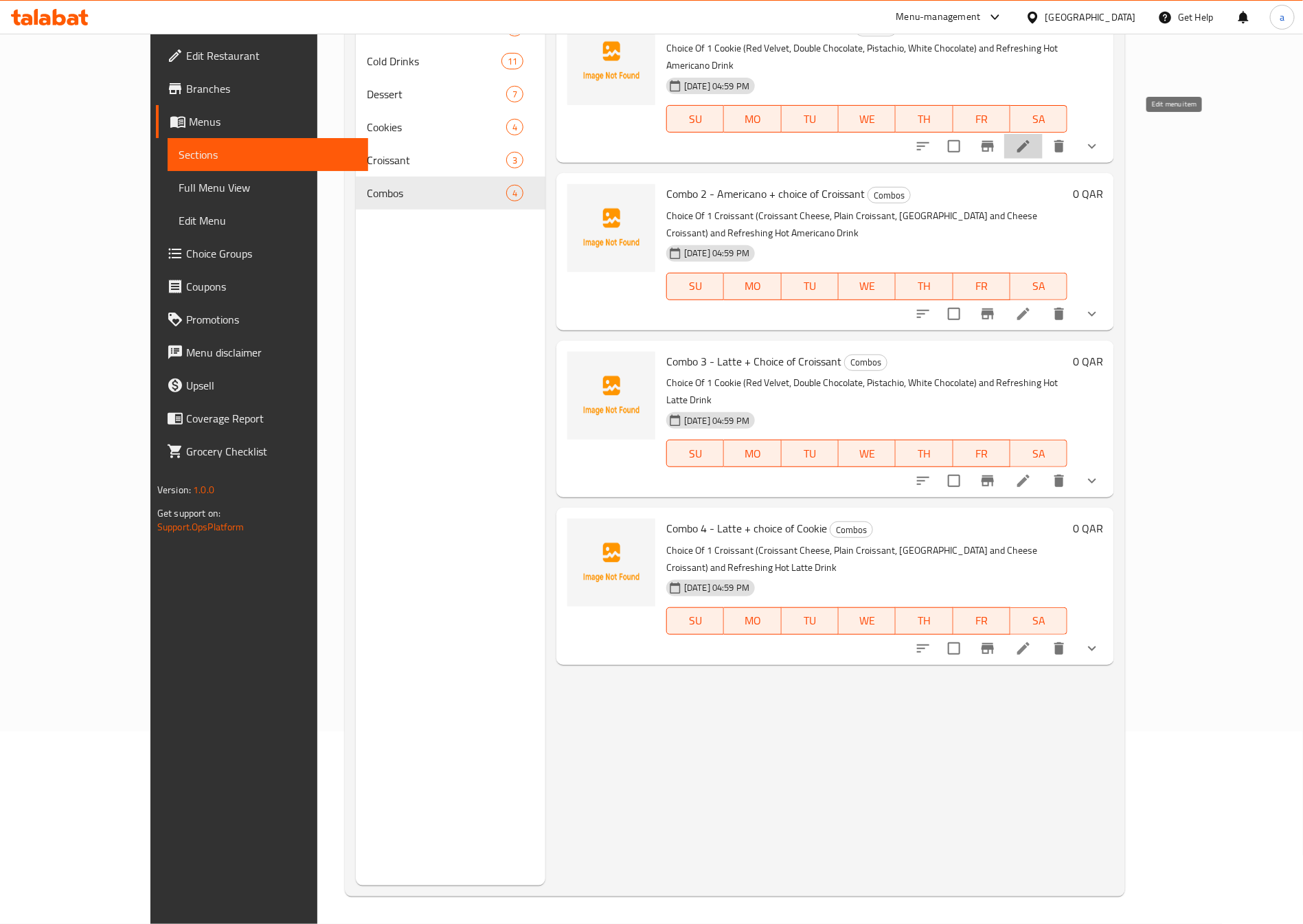
click at [1032, 138] on icon at bounding box center [1022, 146] width 16 height 16
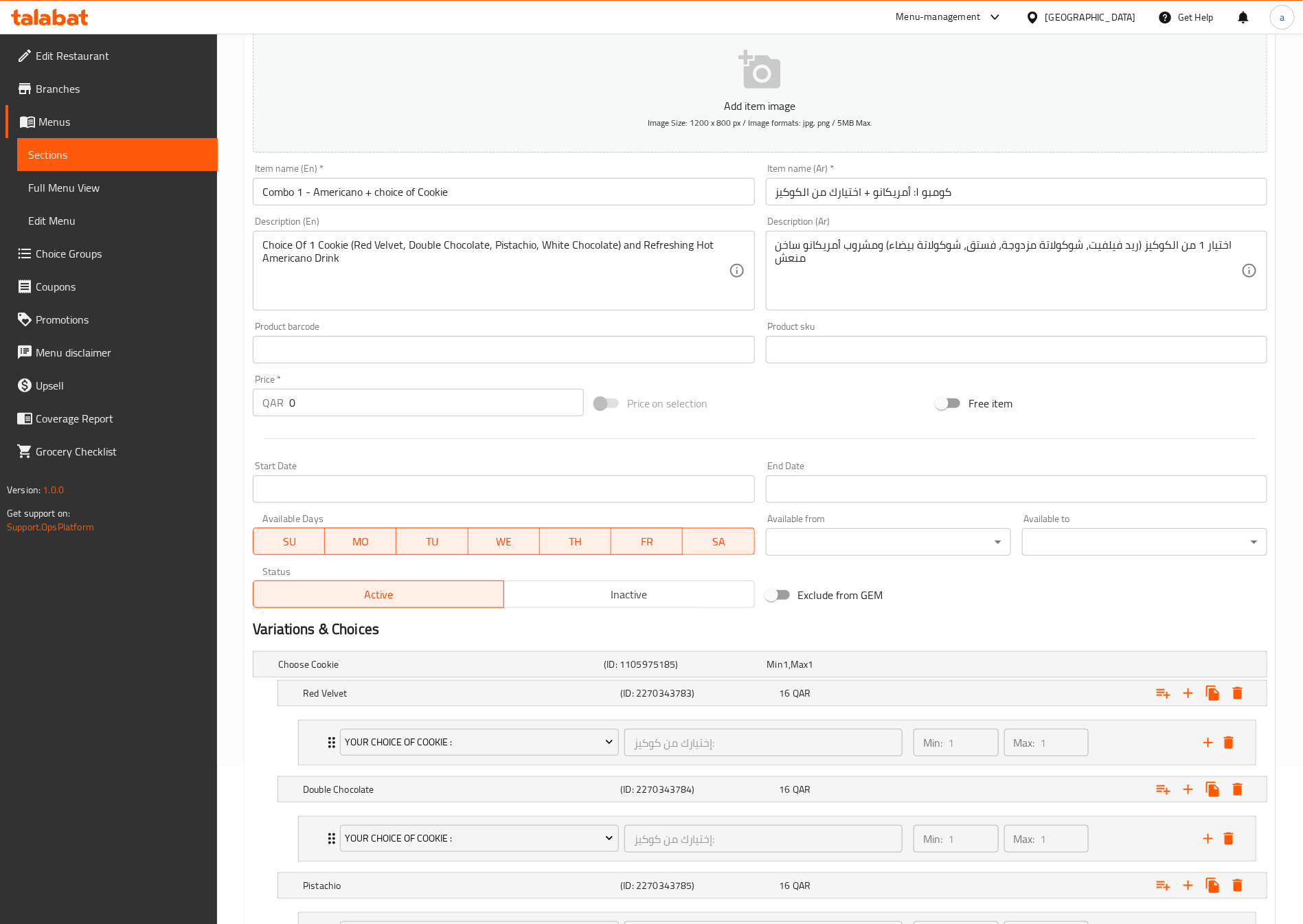
scroll to position [390, 0]
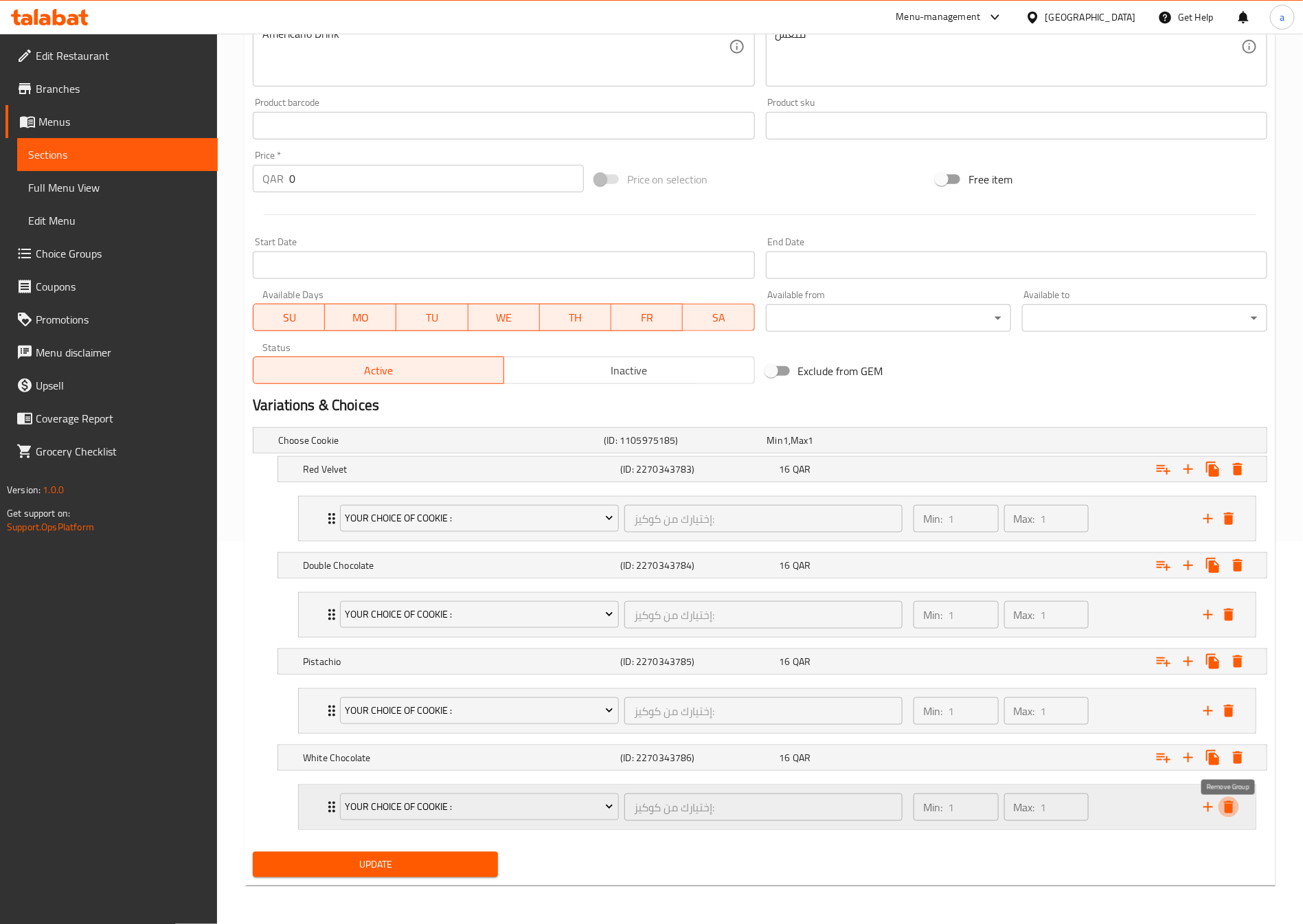
click at [1232, 802] on icon "delete" at bounding box center [1228, 806] width 16 height 16
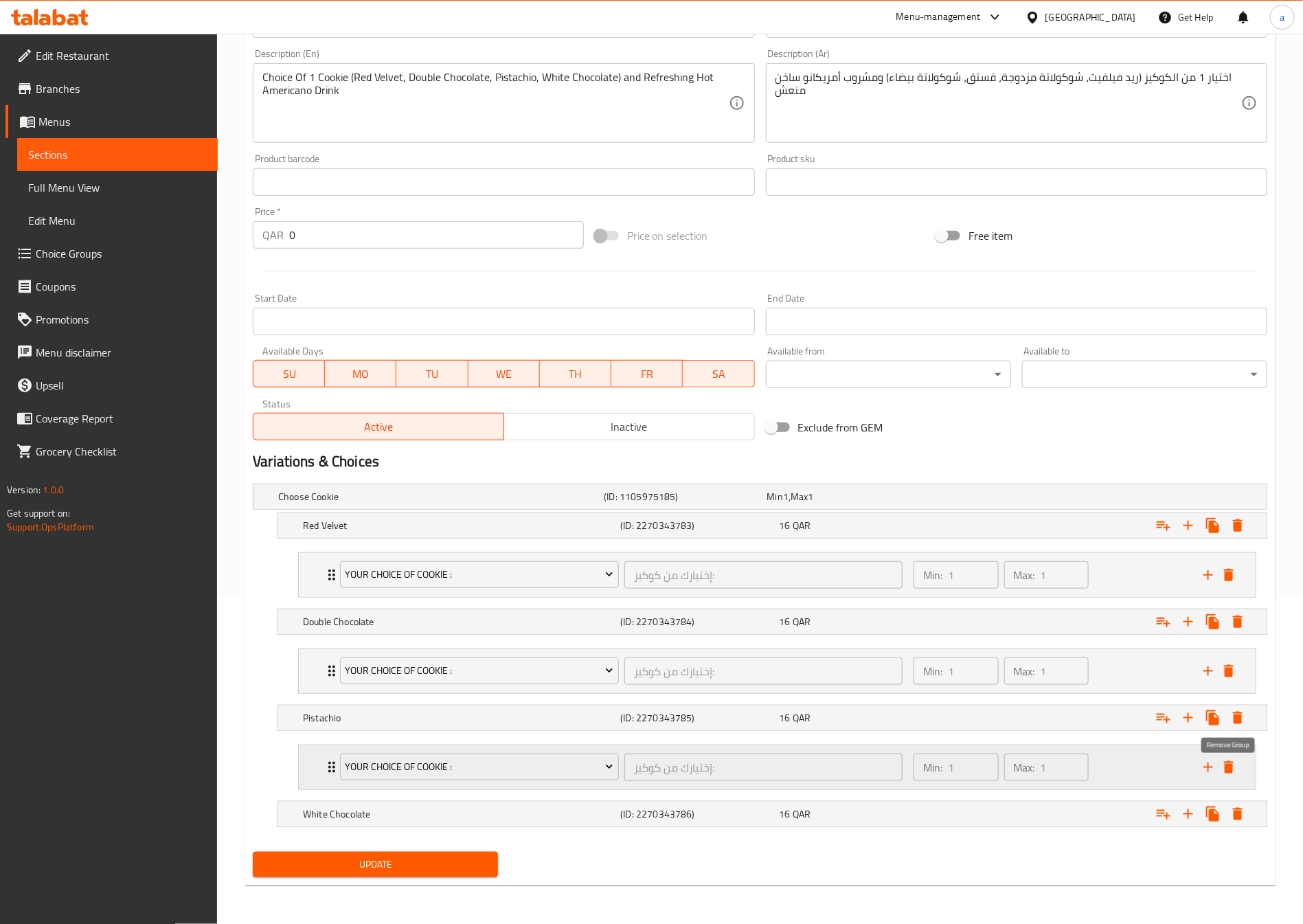
click at [1231, 762] on icon "delete" at bounding box center [1228, 766] width 16 height 16
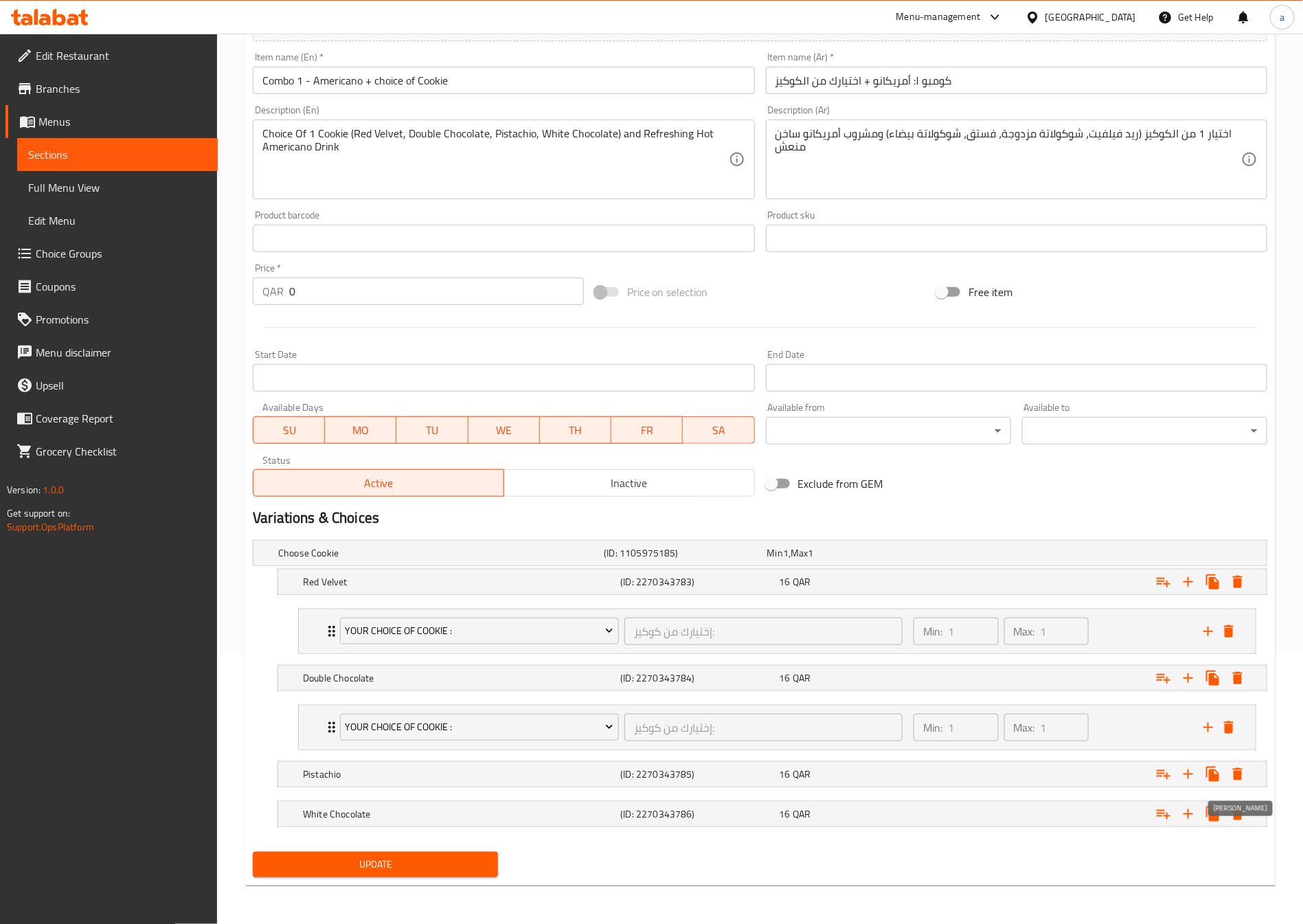
scroll to position [275, 0]
click at [1234, 730] on icon "delete" at bounding box center [1228, 726] width 16 height 16
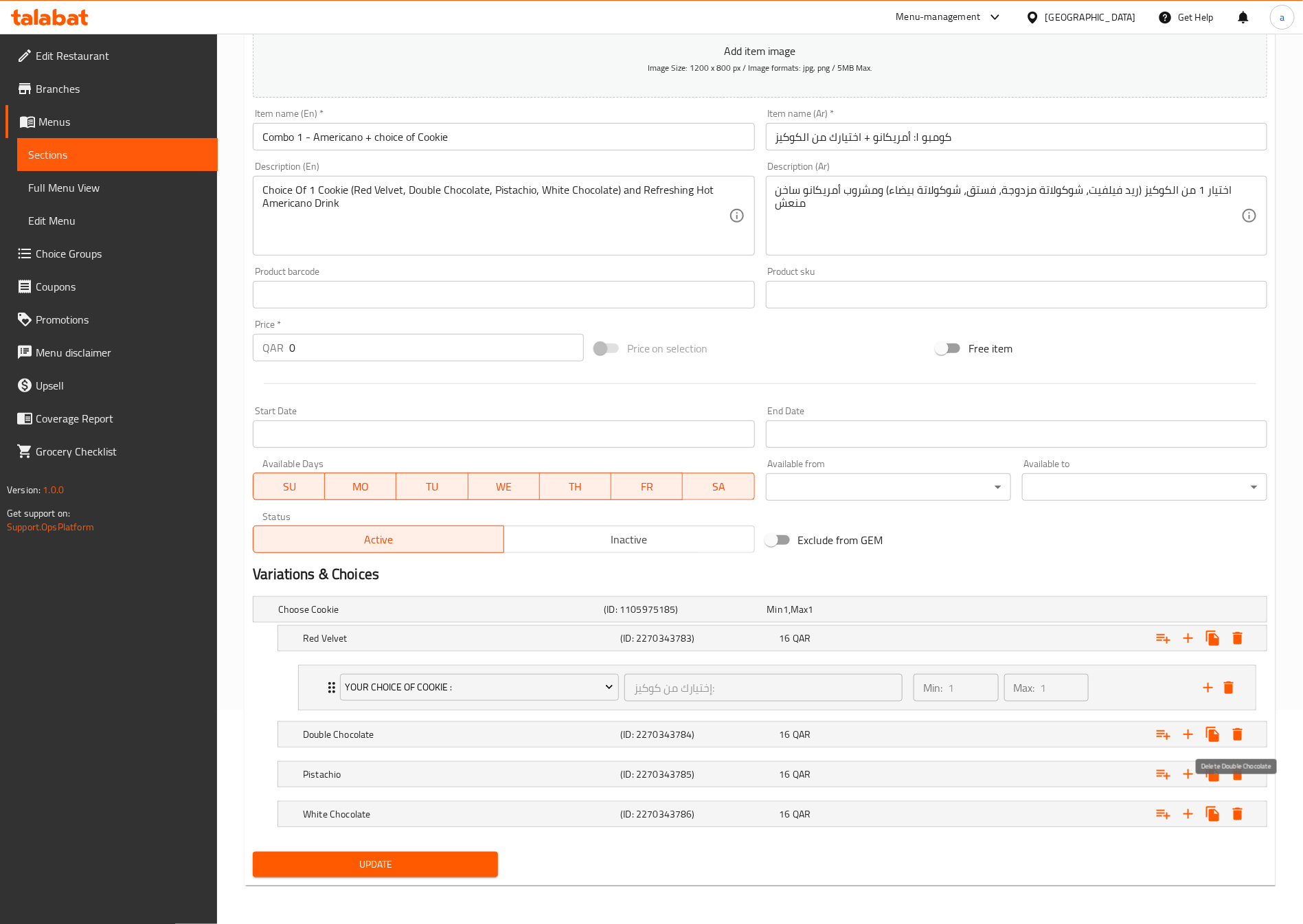
scroll to position [217, 0]
click at [1232, 680] on icon "delete" at bounding box center [1228, 687] width 16 height 16
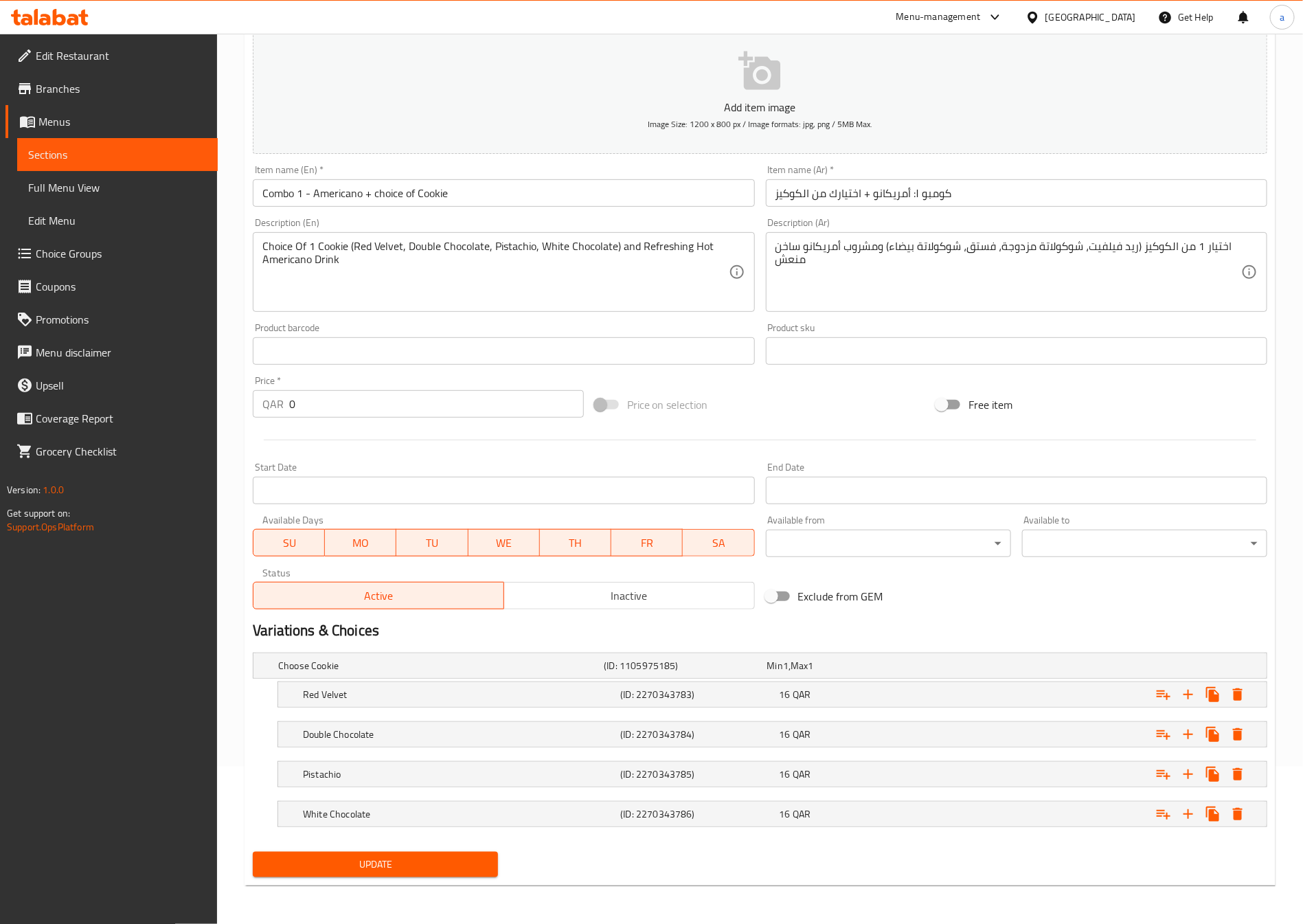
scroll to position [160, 0]
click at [464, 868] on span "Update" at bounding box center [375, 865] width 223 height 17
click at [146, 154] on span "Sections" at bounding box center [117, 154] width 178 height 16
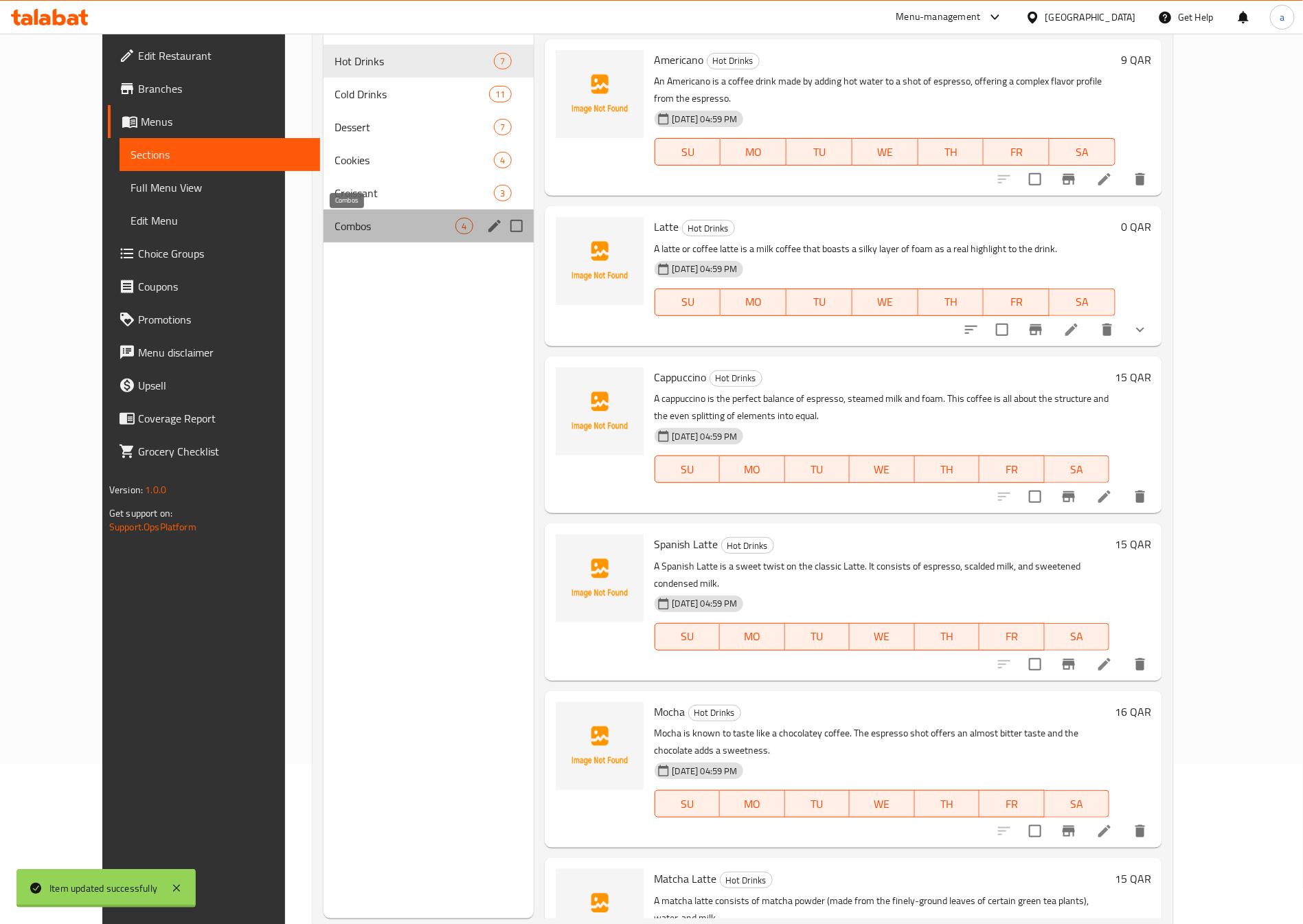
drag, startPoint x: 369, startPoint y: 232, endPoint x: 377, endPoint y: 233, distance: 8.1
click at [369, 232] on span "Combos" at bounding box center [394, 226] width 120 height 16
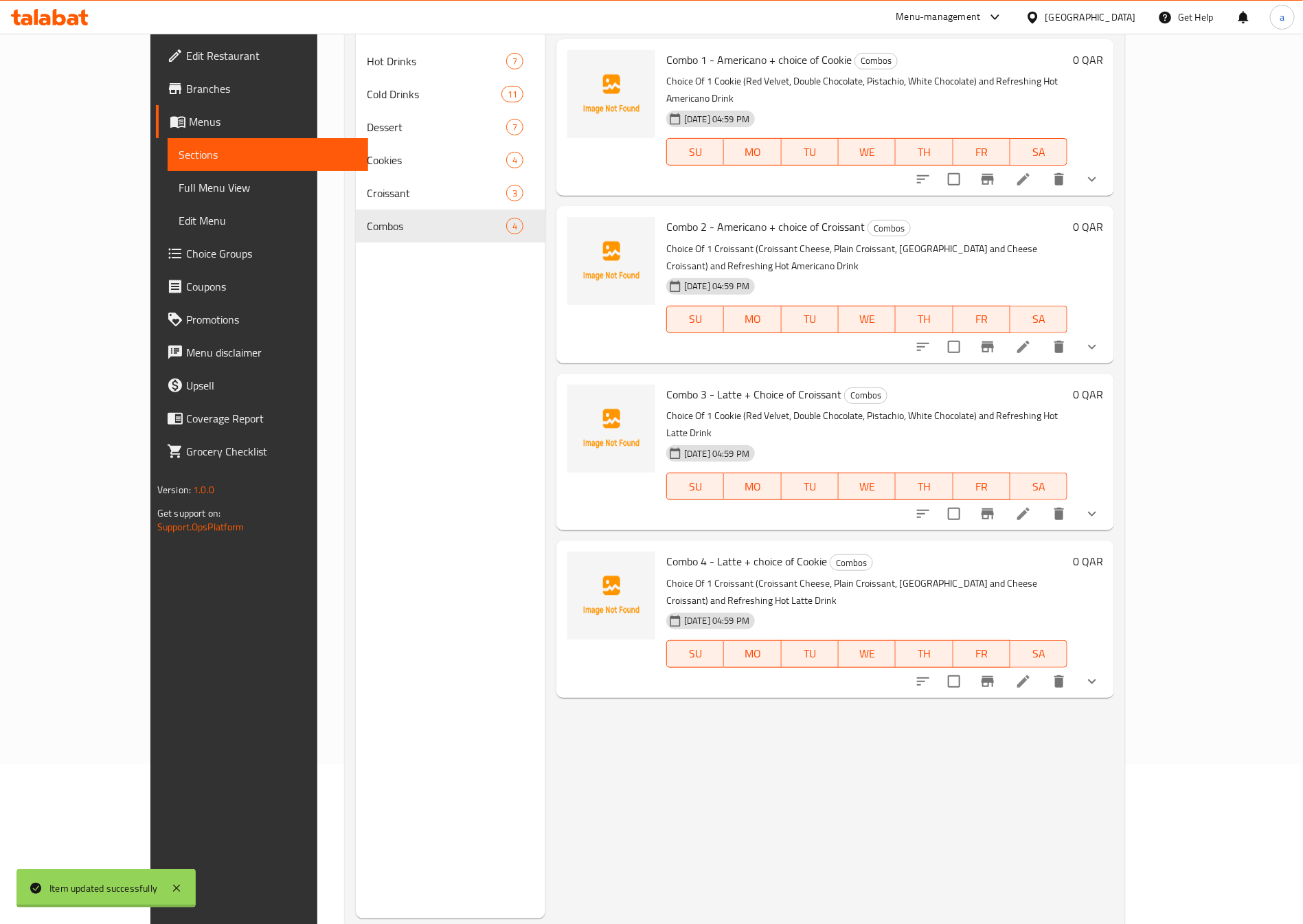
click at [1043, 669] on li at bounding box center [1022, 680] width 38 height 25
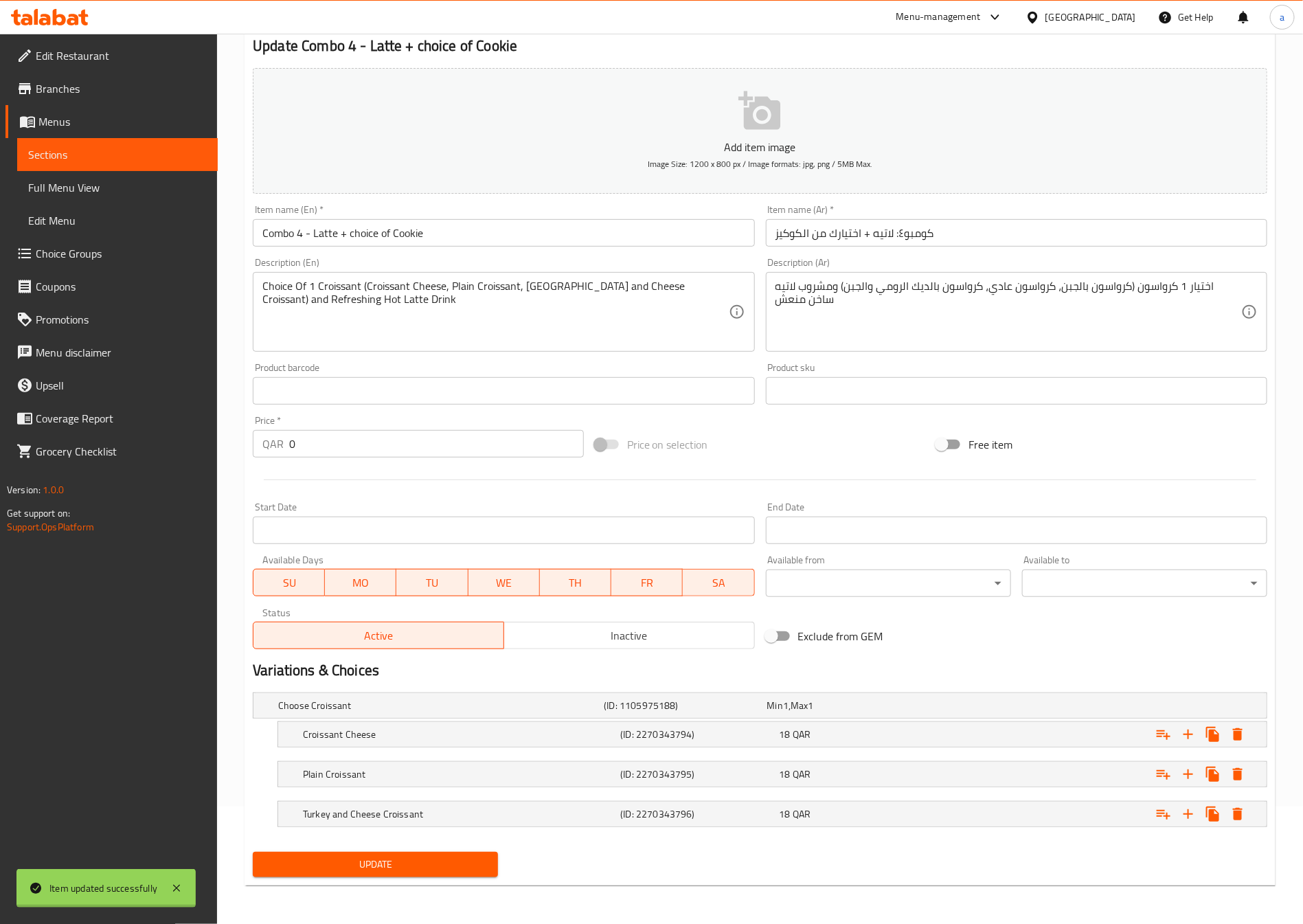
scroll to position [120, 0]
click at [77, 164] on link "Sections" at bounding box center [117, 154] width 200 height 33
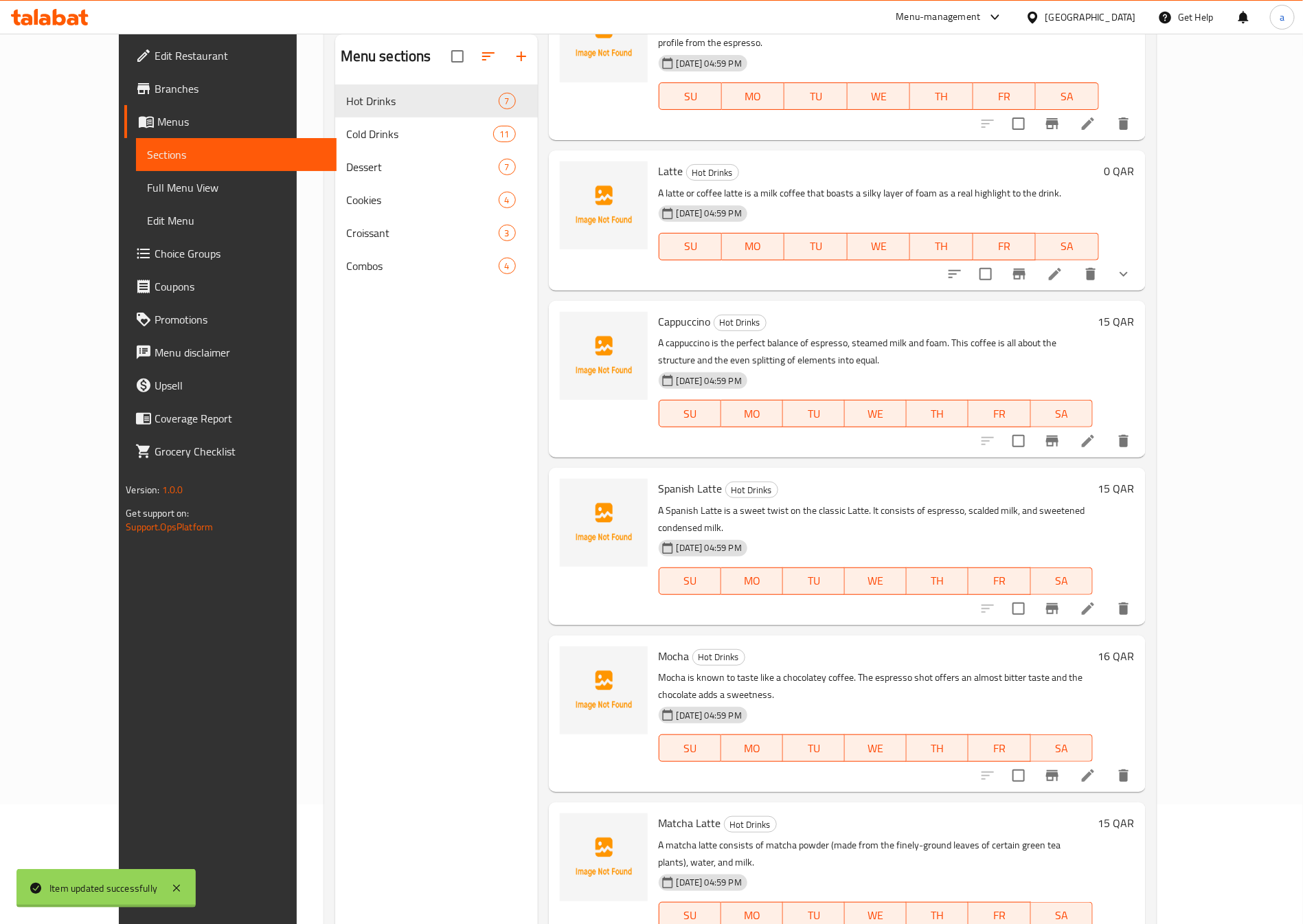
scroll to position [177, 0]
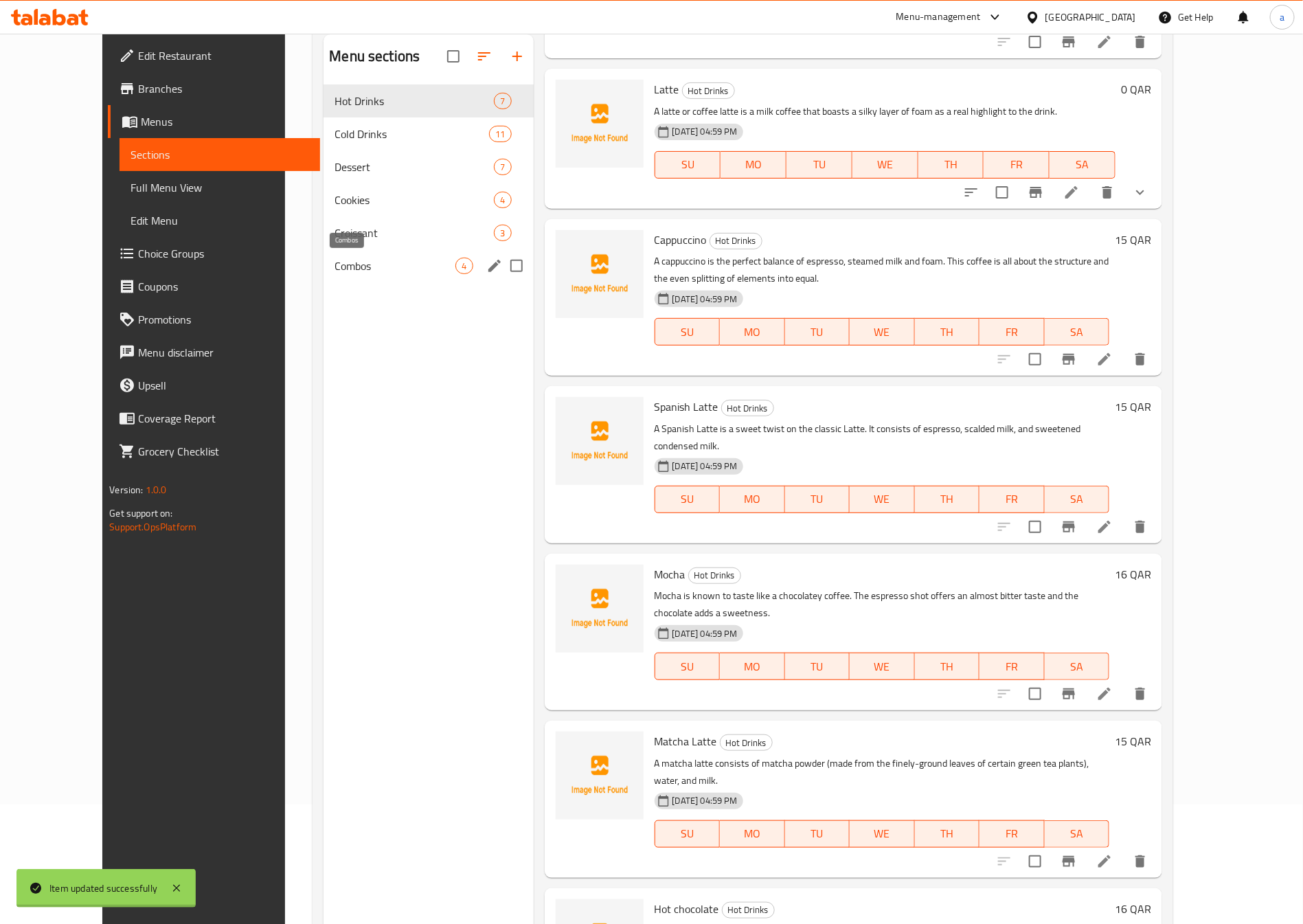
click at [402, 264] on span "Combos" at bounding box center [394, 266] width 120 height 16
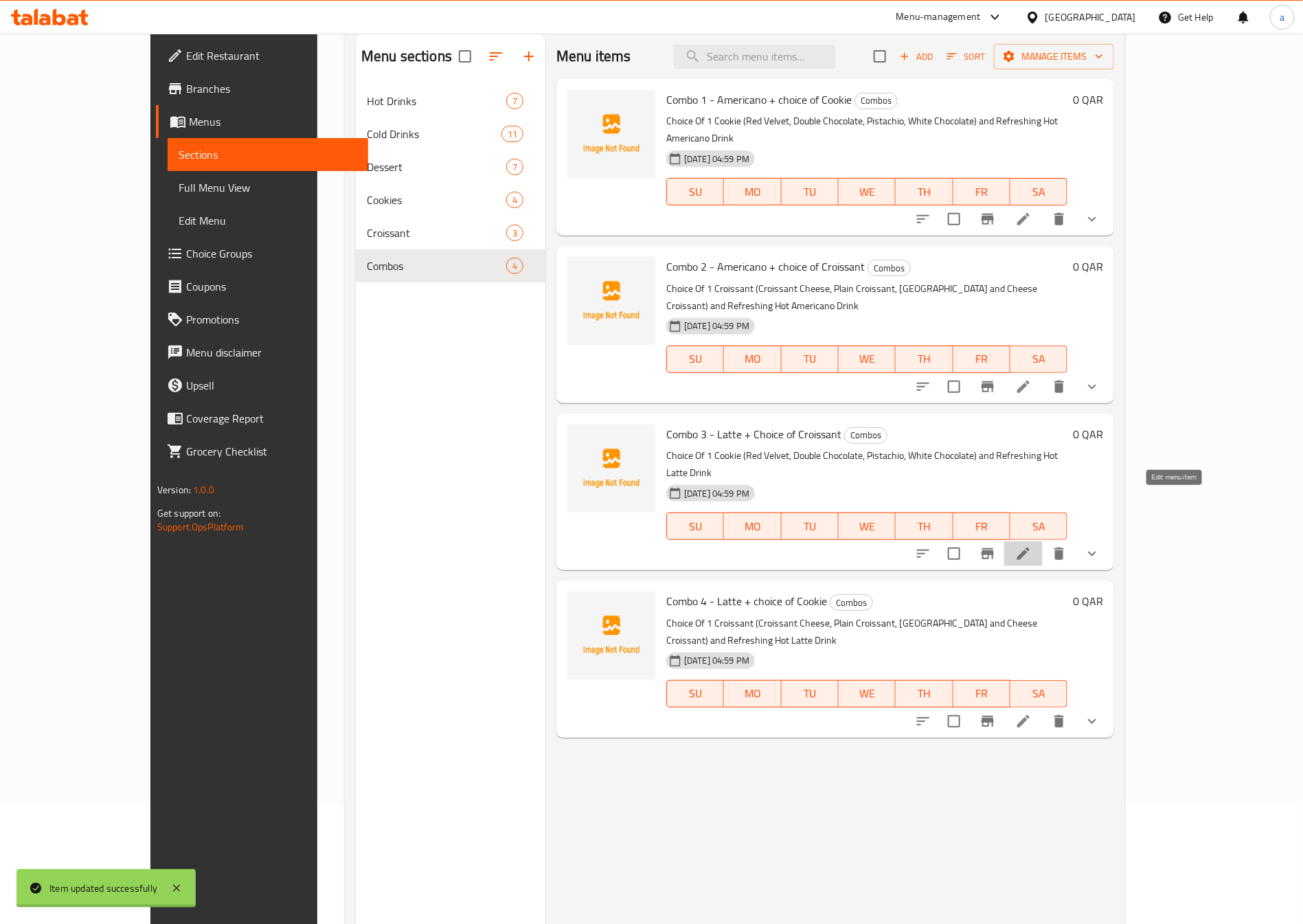
click at [1032, 546] on icon at bounding box center [1022, 553] width 16 height 16
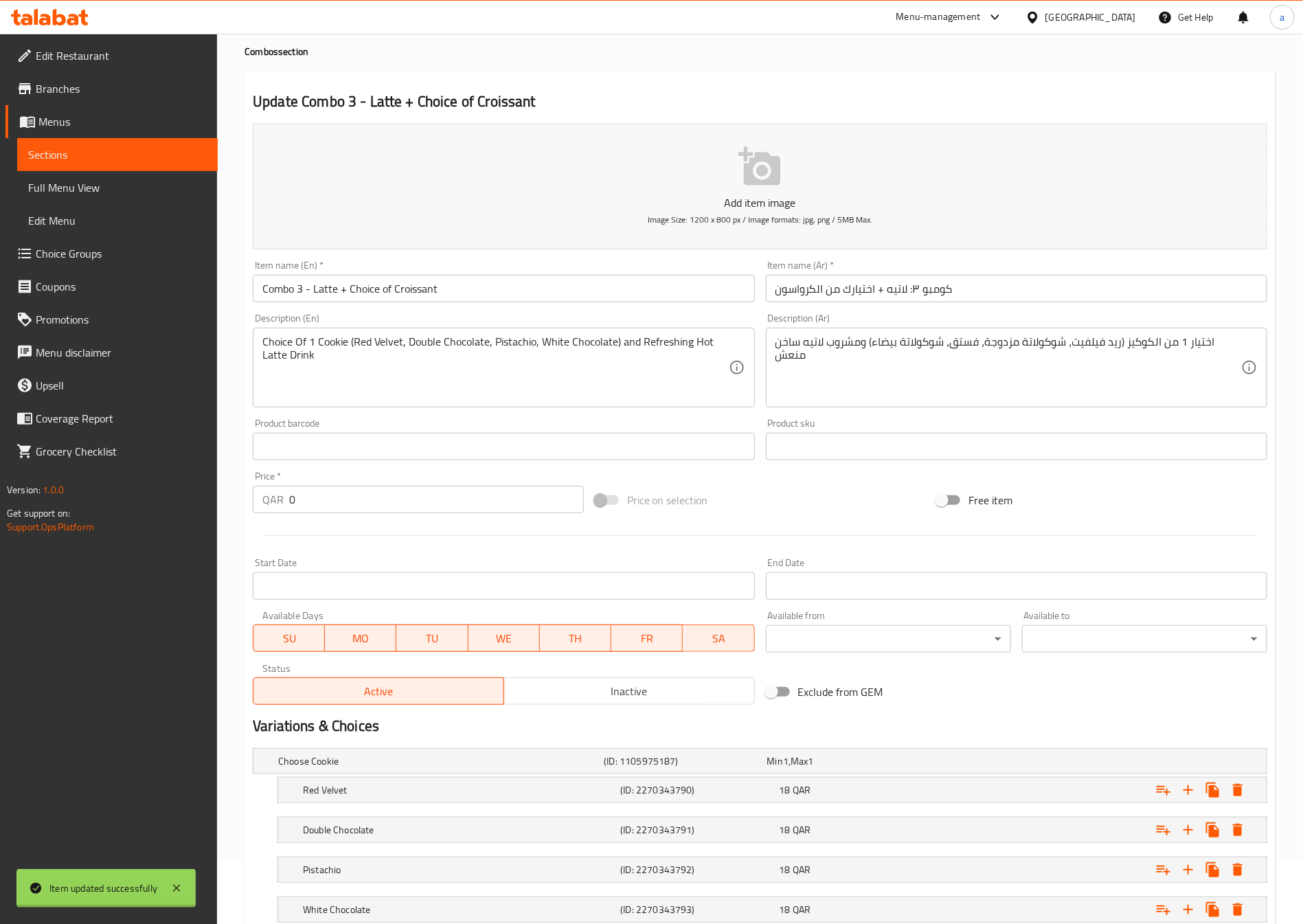
scroll to position [160, 0]
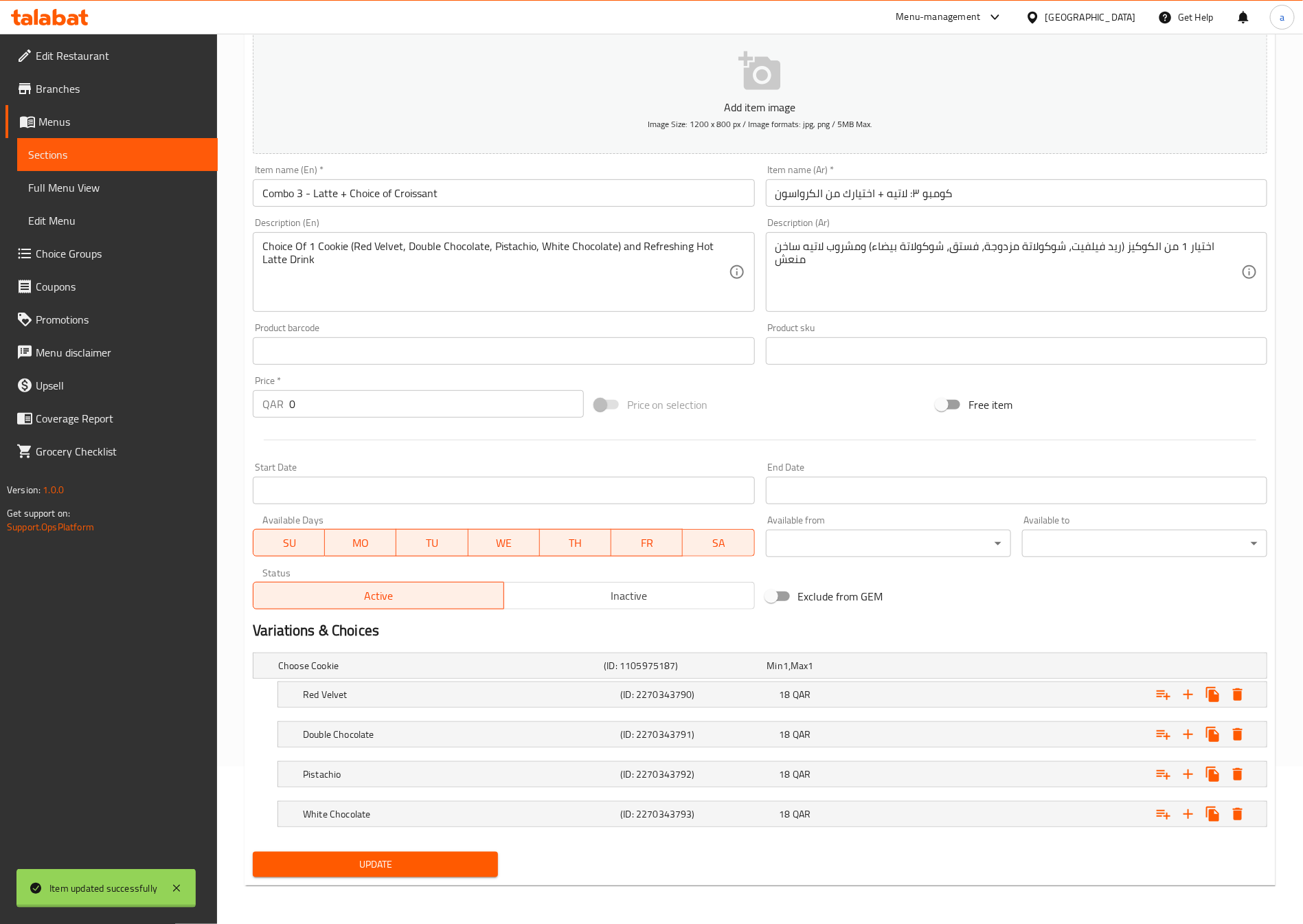
click at [78, 160] on span "Sections" at bounding box center [117, 154] width 178 height 16
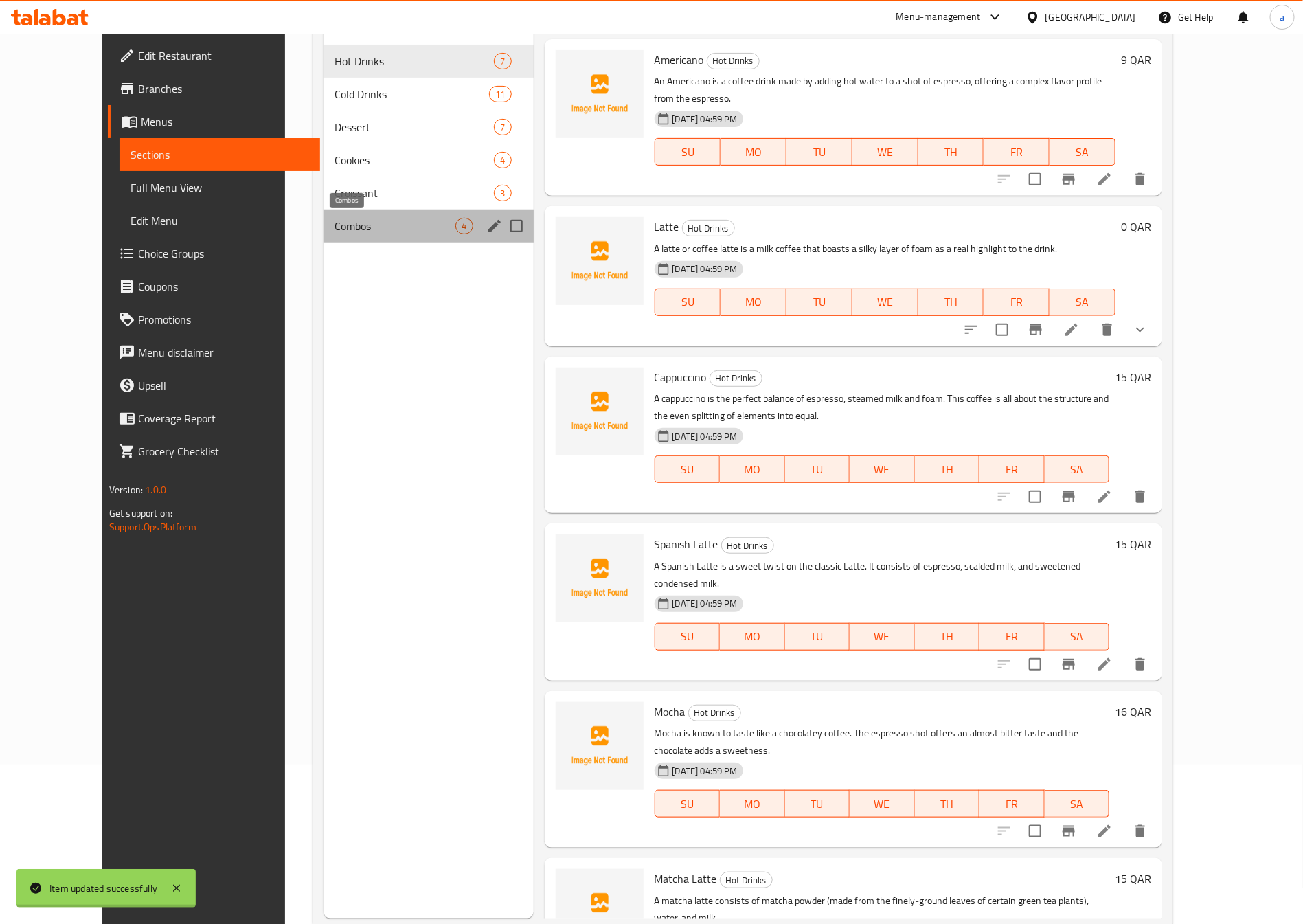
click at [334, 229] on span "Combos" at bounding box center [394, 226] width 120 height 16
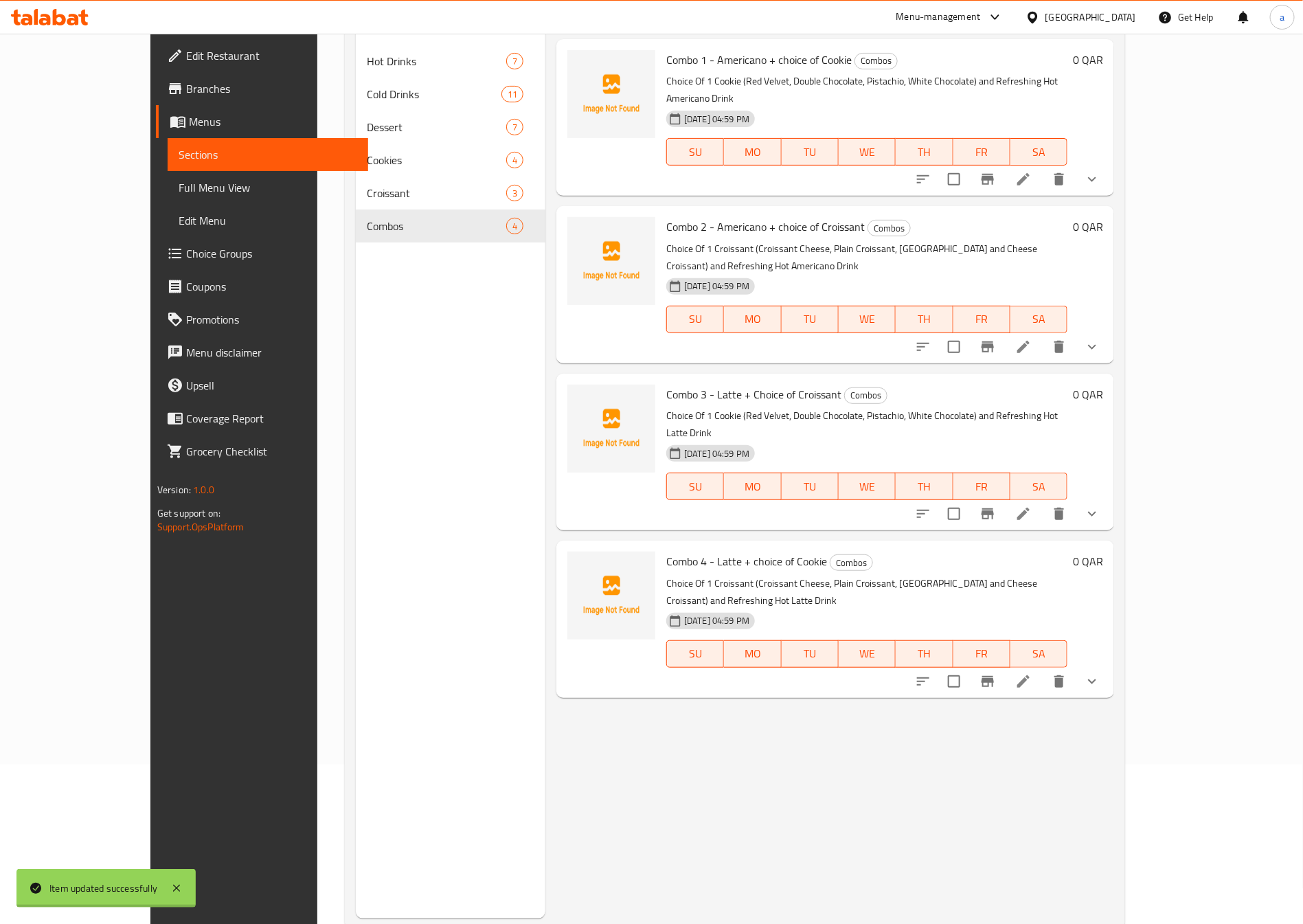
click at [1032, 339] on icon at bounding box center [1022, 346] width 16 height 16
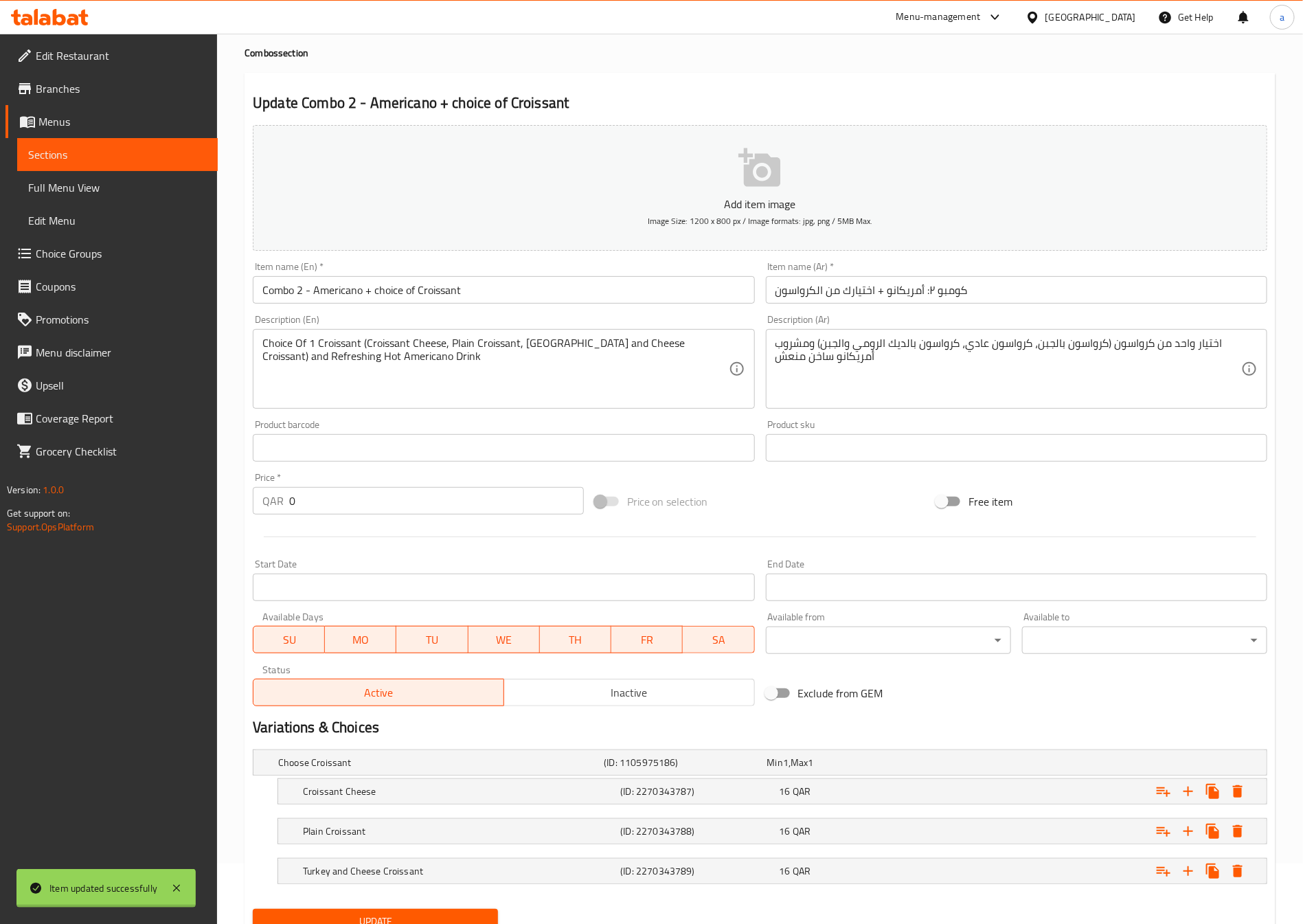
scroll to position [120, 0]
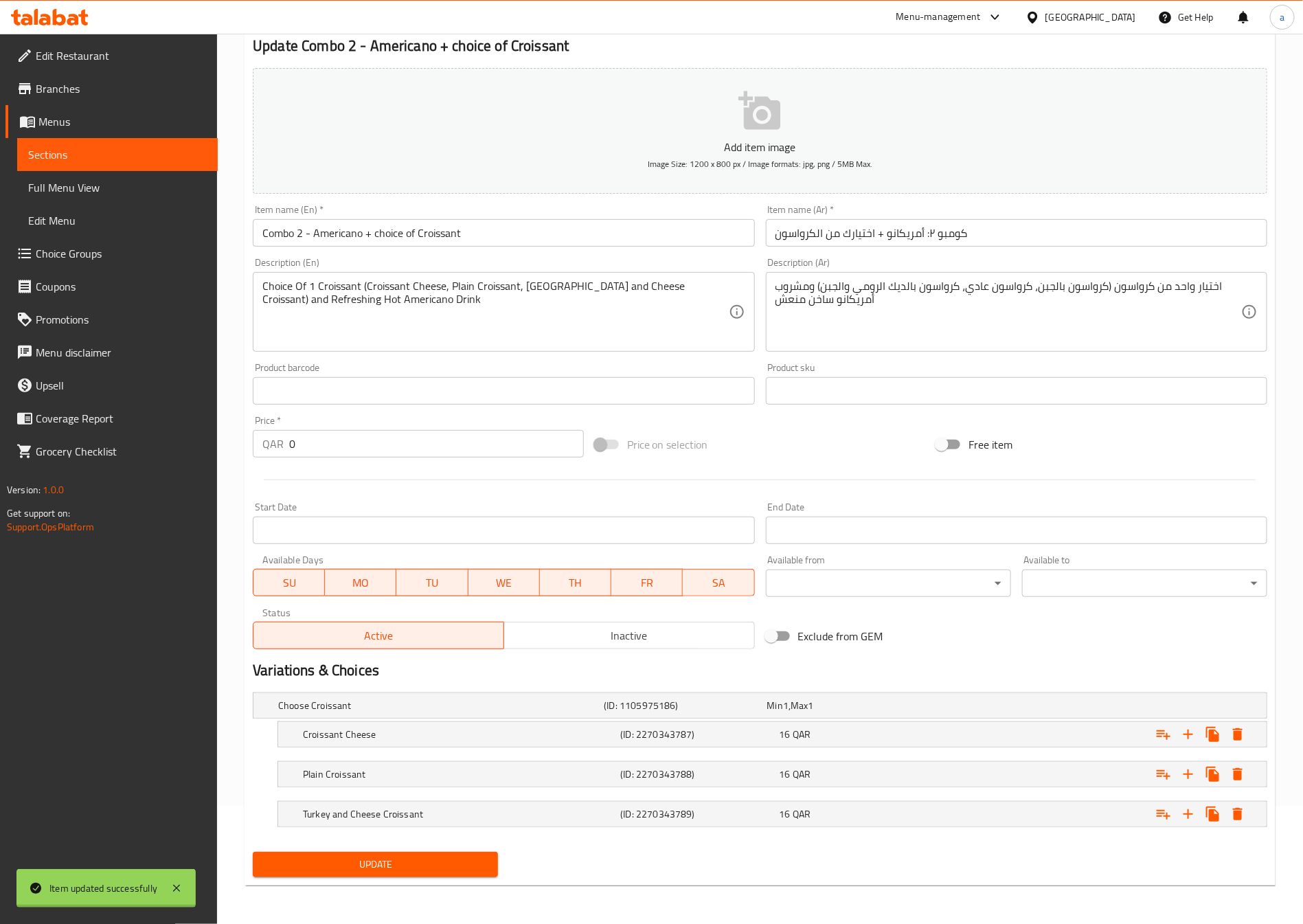
click at [58, 143] on link "Sections" at bounding box center [117, 154] width 200 height 33
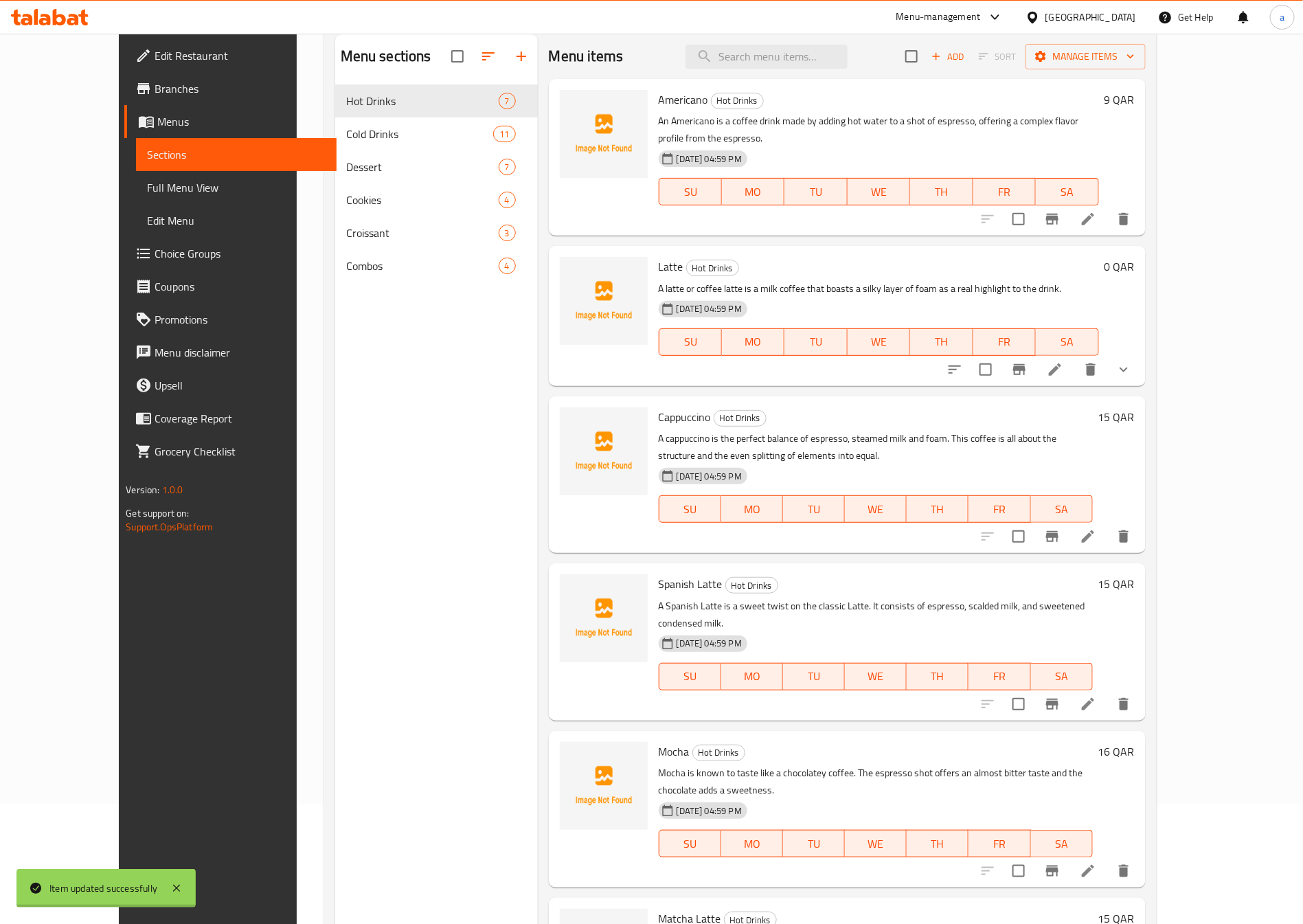
click at [147, 146] on span "Sections" at bounding box center [236, 154] width 178 height 16
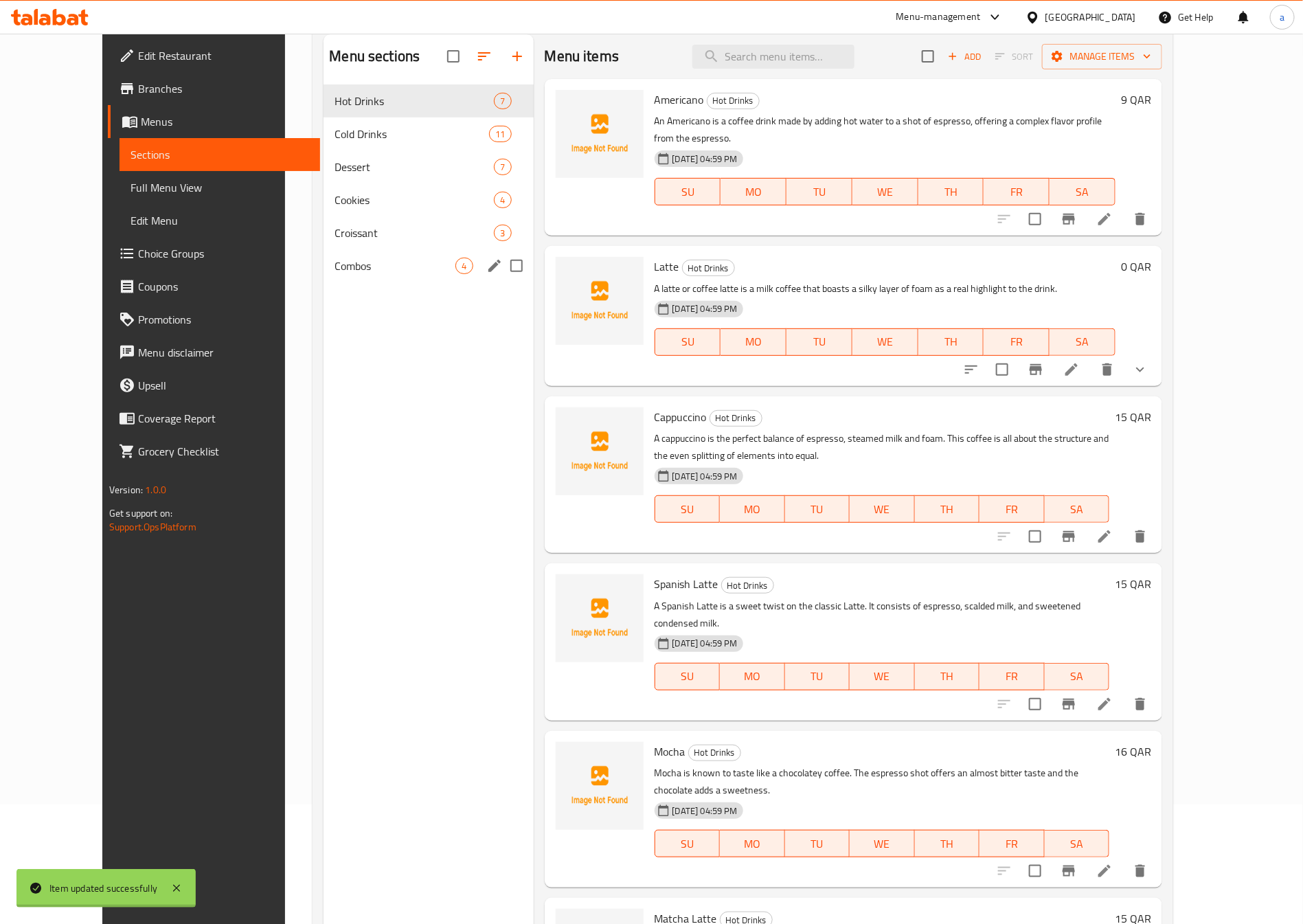
click at [372, 266] on span "Combos" at bounding box center [394, 266] width 120 height 16
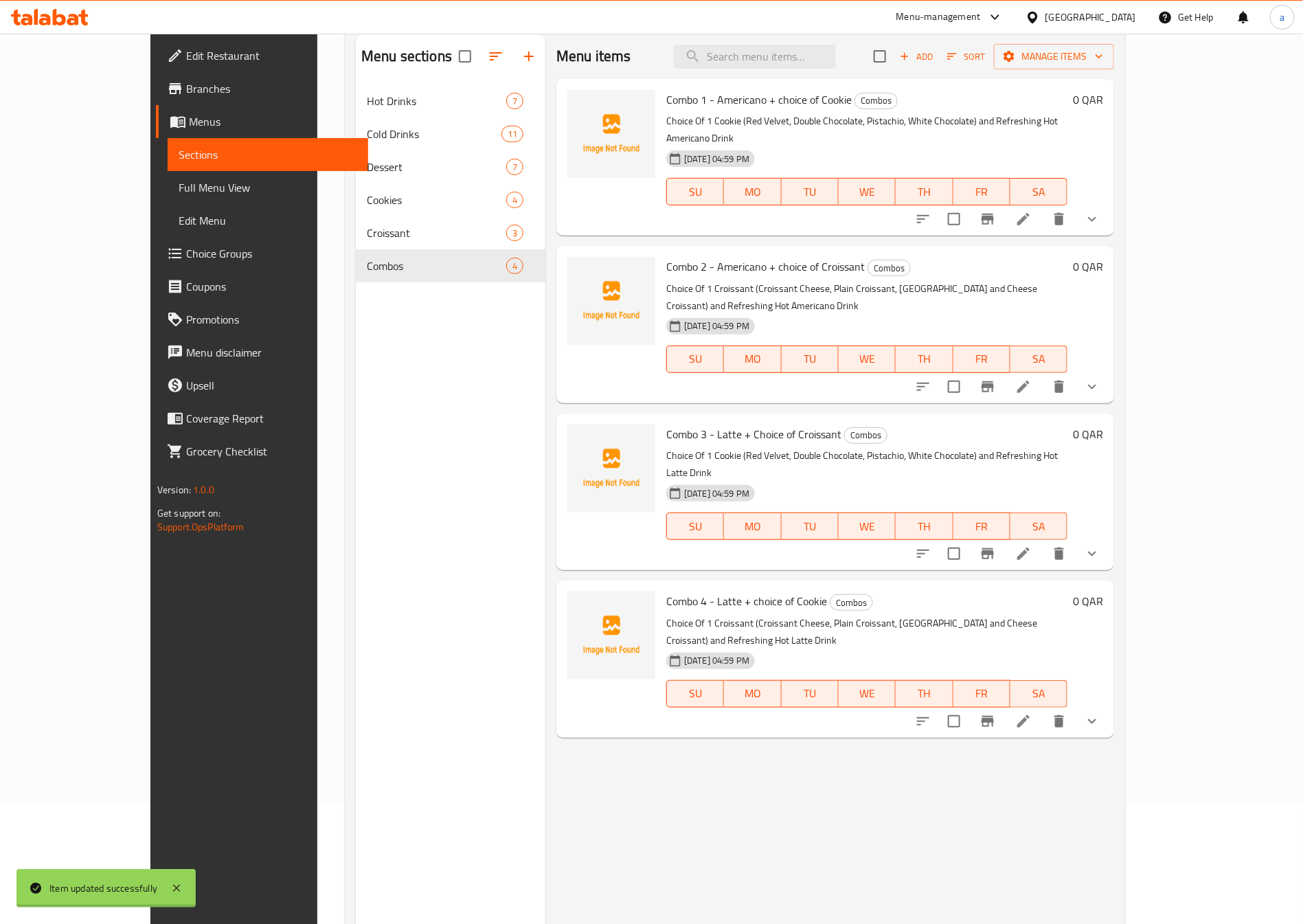
click at [1032, 210] on icon at bounding box center [1022, 218] width 16 height 16
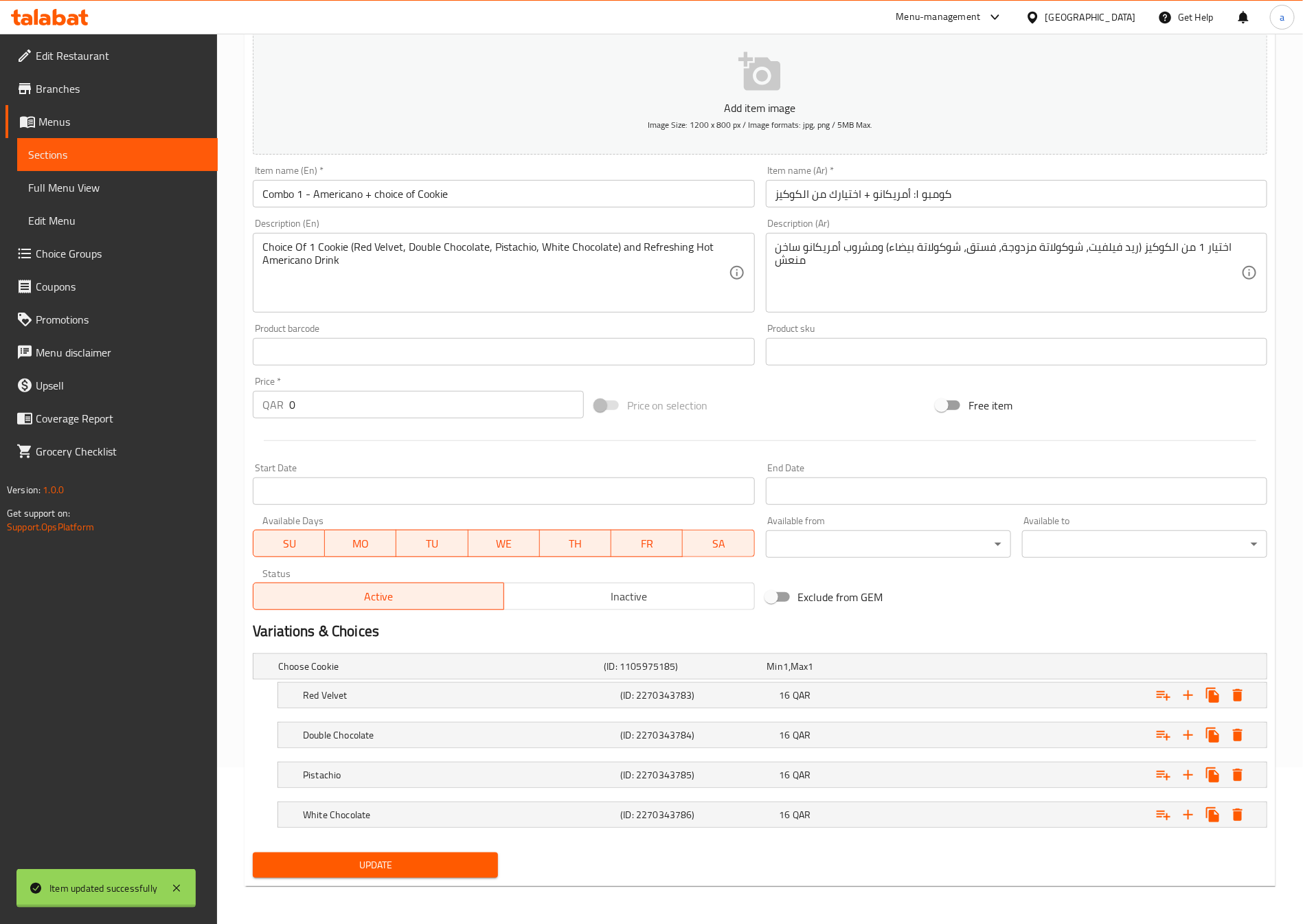
scroll to position [160, 0]
click at [77, 154] on span "Sections" at bounding box center [117, 154] width 178 height 16
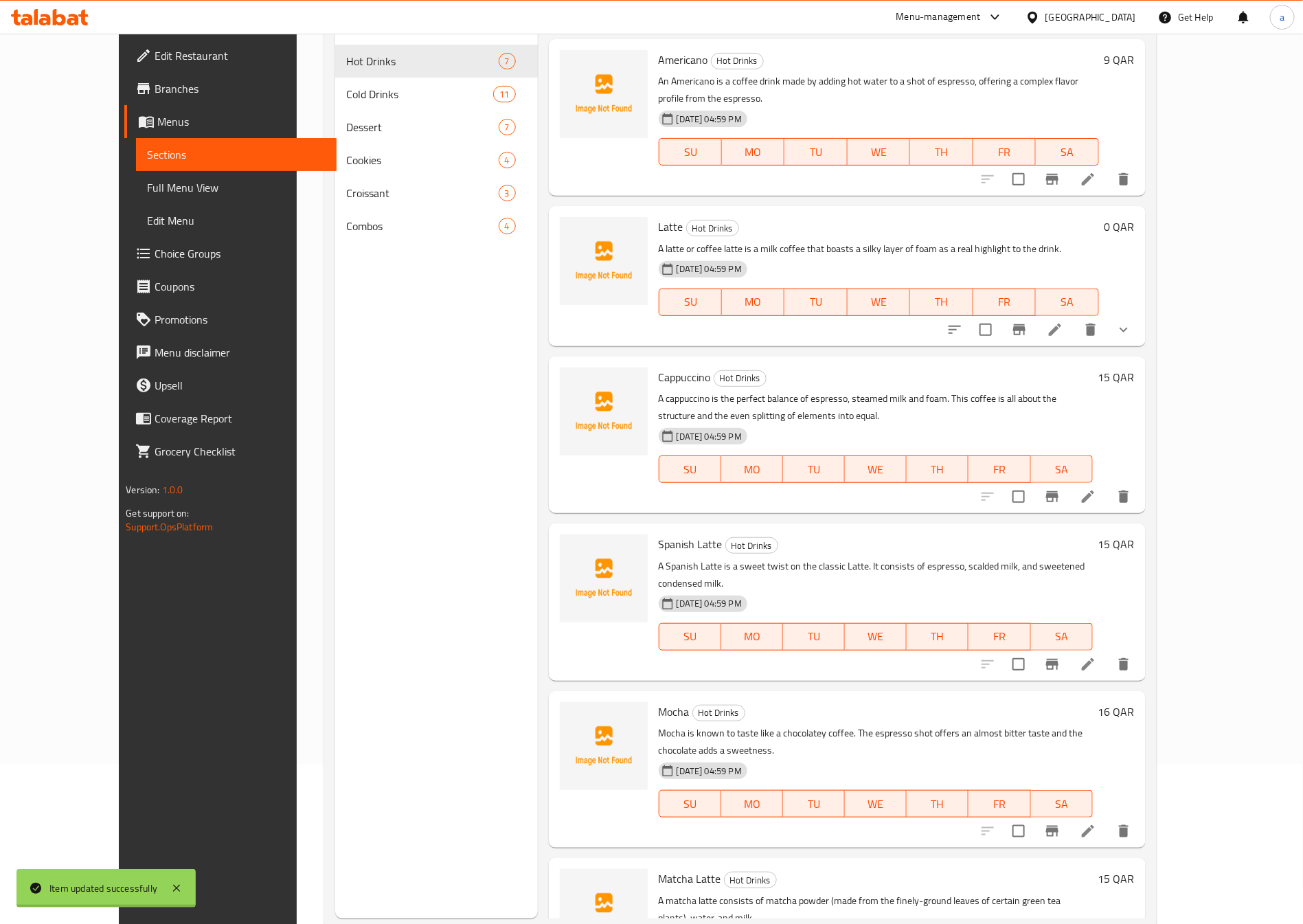
click at [147, 188] on span "Full Menu View" at bounding box center [236, 187] width 178 height 16
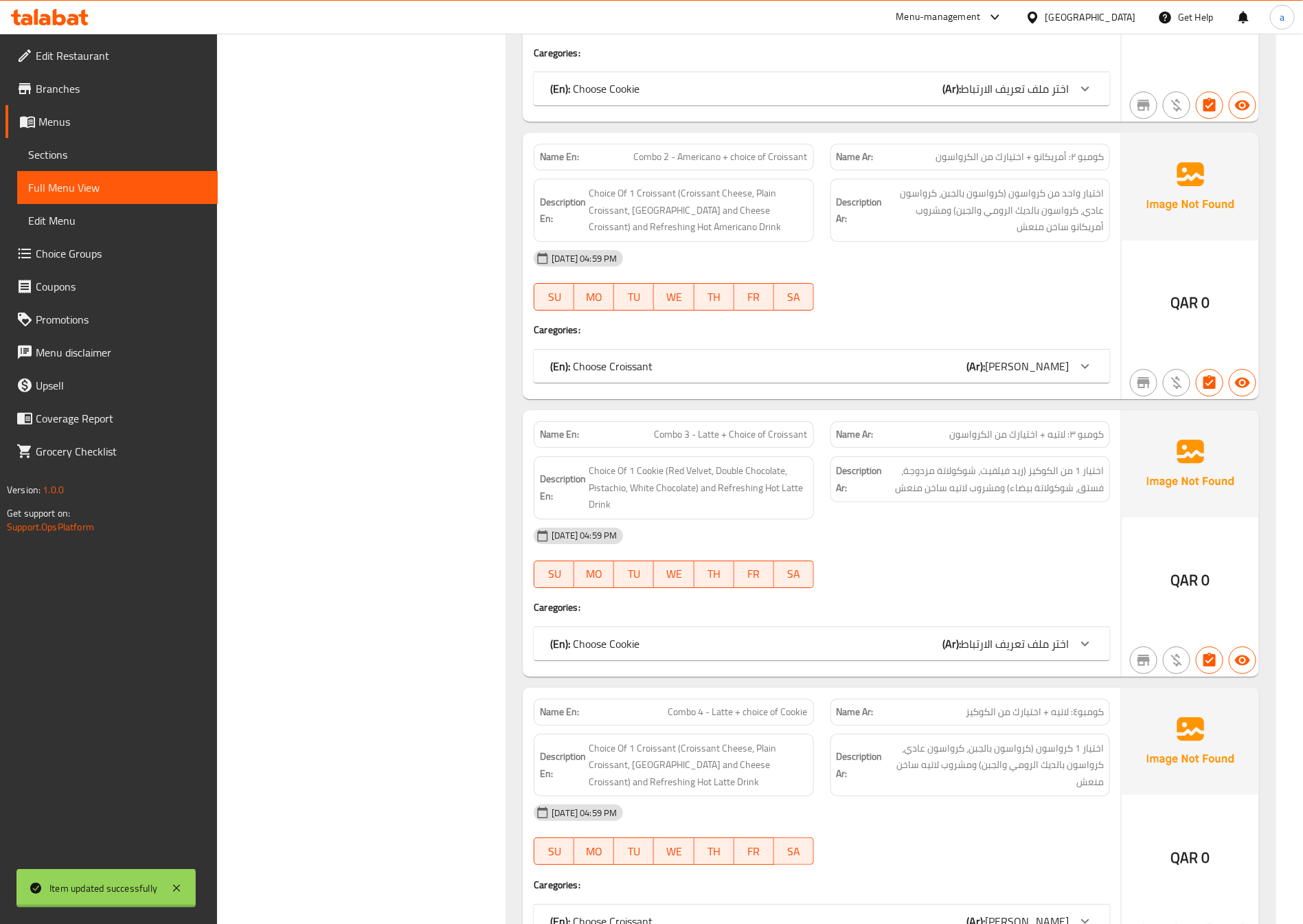
scroll to position [7166, 0]
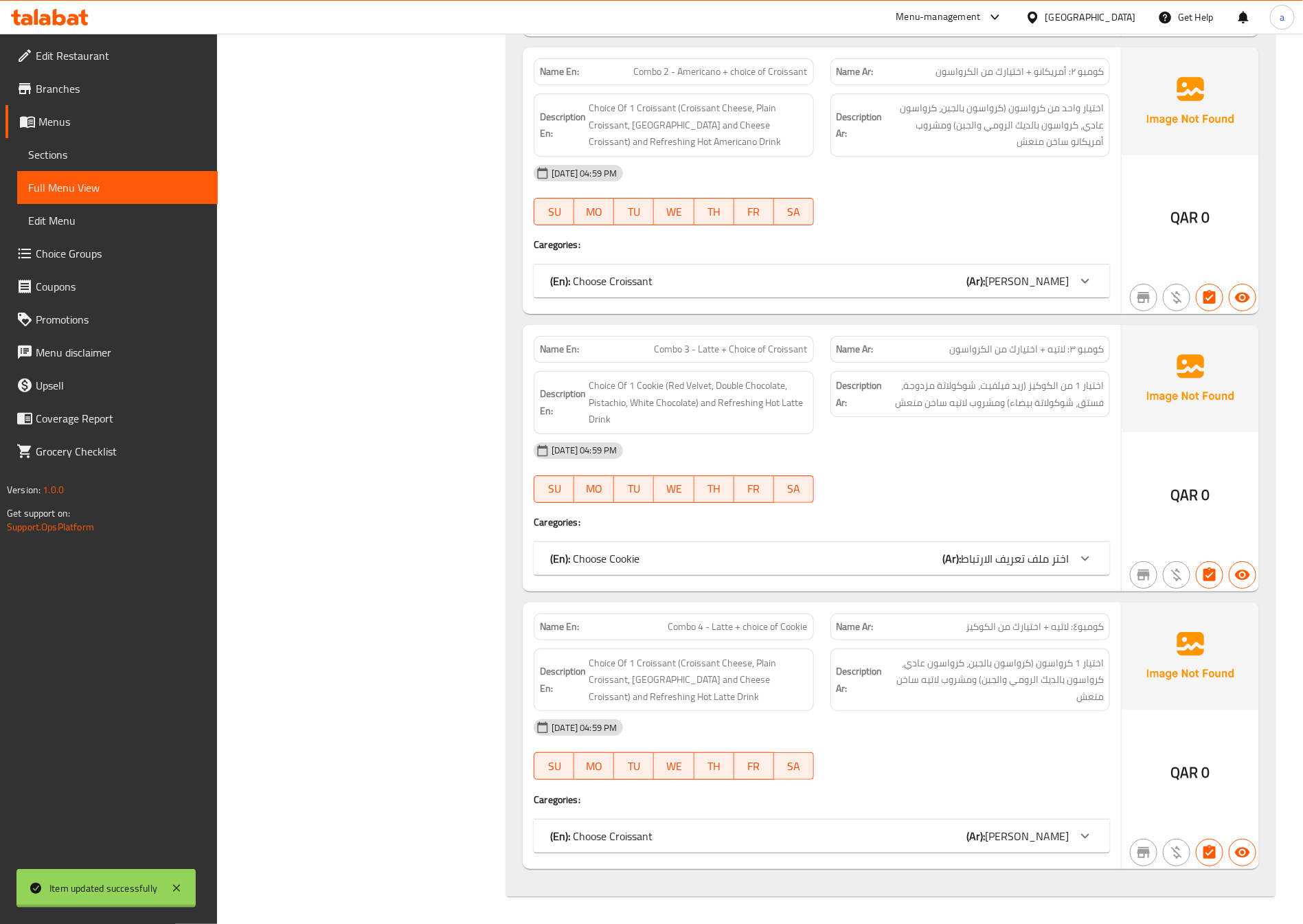
scroll to position [7712, 0]
click at [63, 260] on span "Choice Groups" at bounding box center [121, 253] width 171 height 16
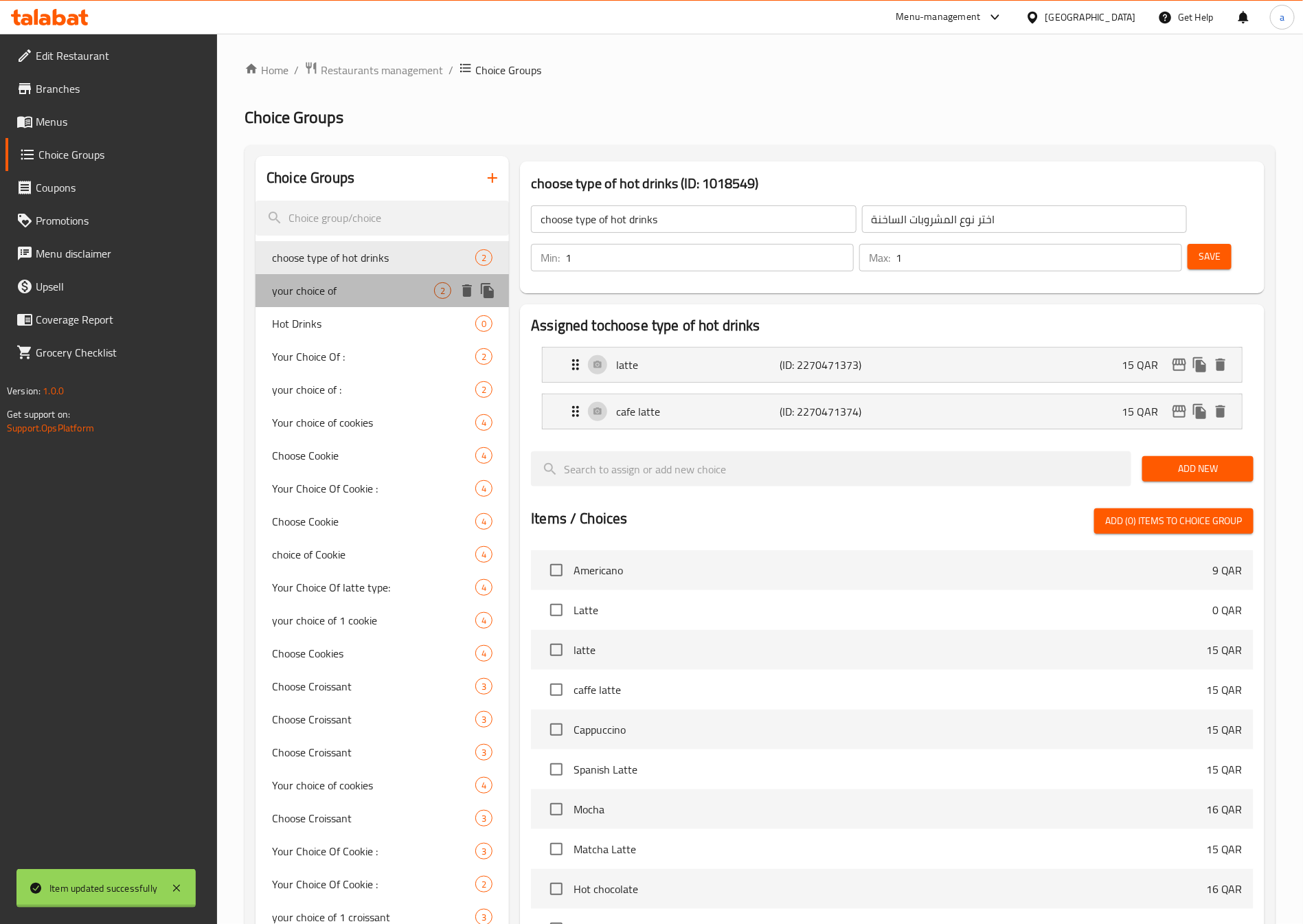
click at [316, 283] on span "your choice of" at bounding box center [353, 290] width 162 height 16
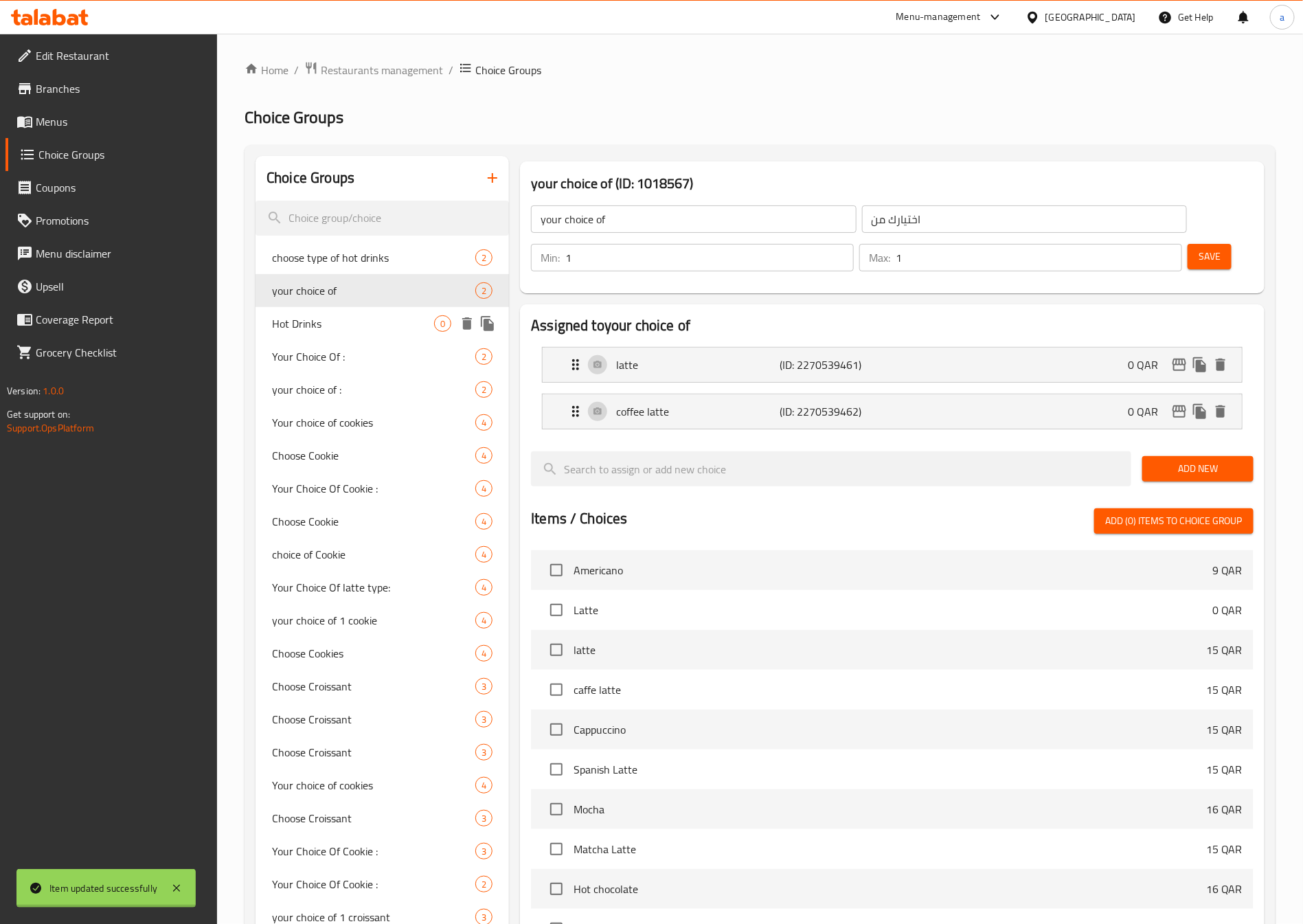
click at [322, 330] on span "Hot Drinks" at bounding box center [353, 323] width 162 height 16
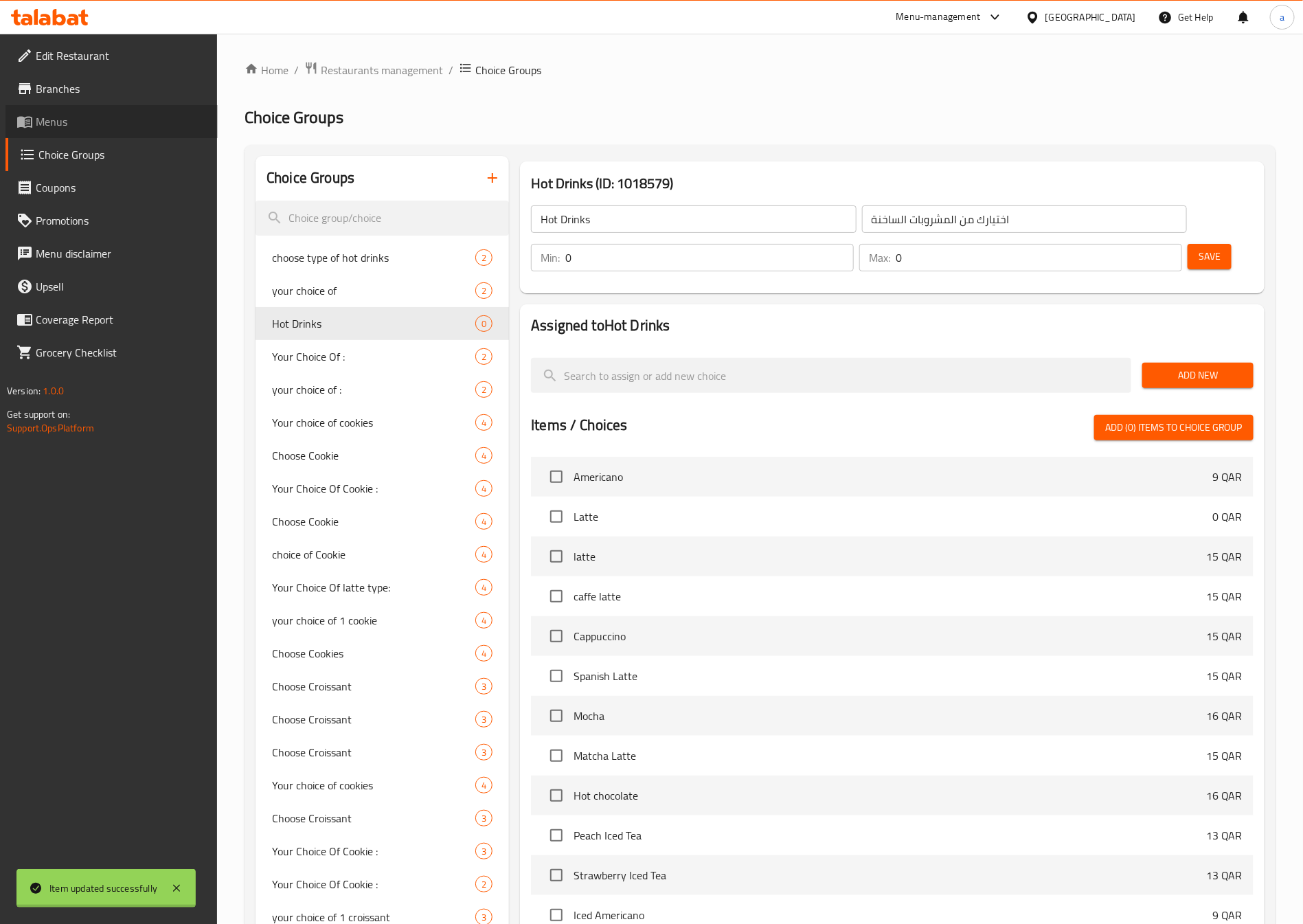
click at [99, 120] on span "Menus" at bounding box center [121, 121] width 171 height 16
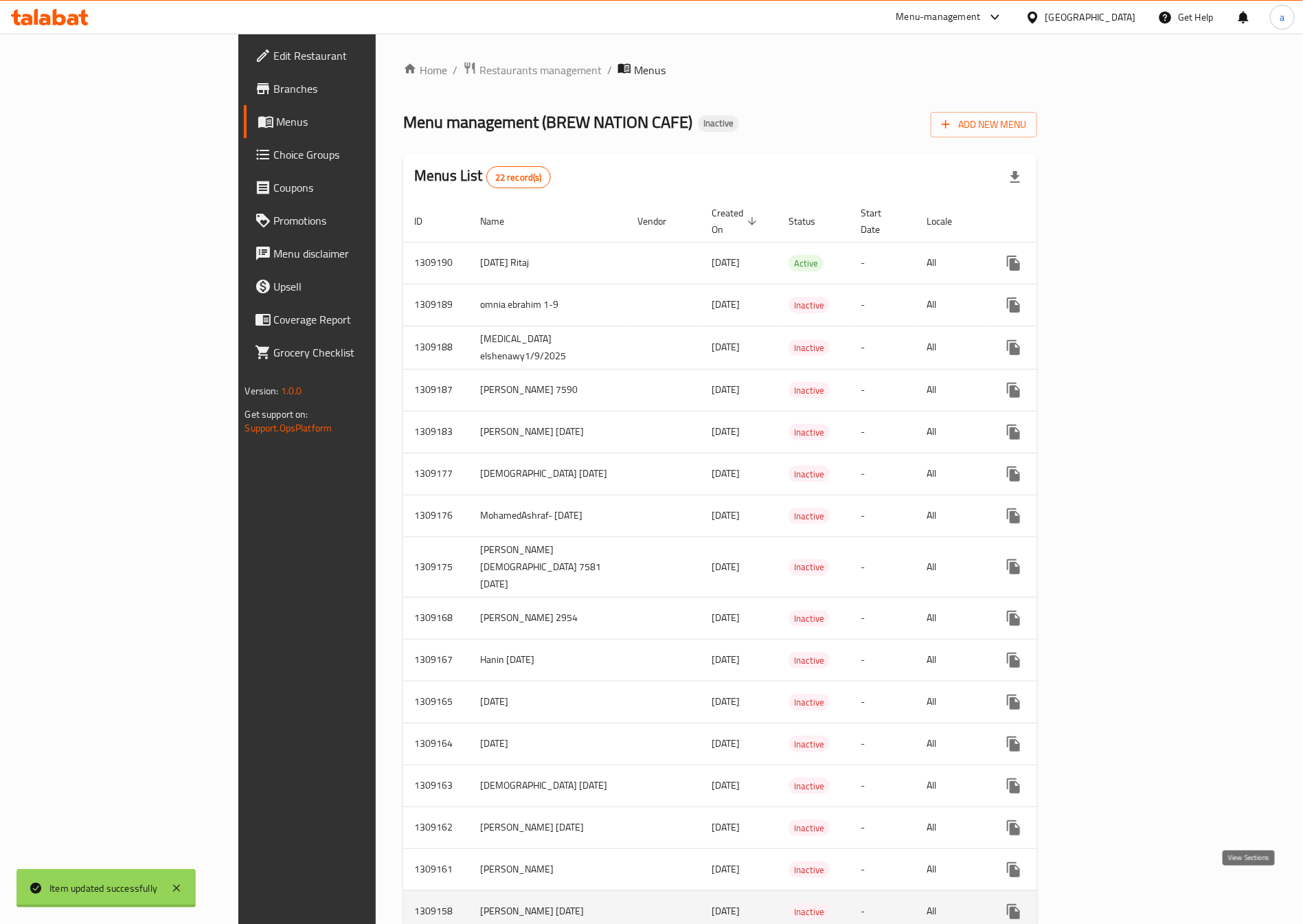
click at [1119, 905] on icon "enhanced table" at bounding box center [1112, 911] width 13 height 13
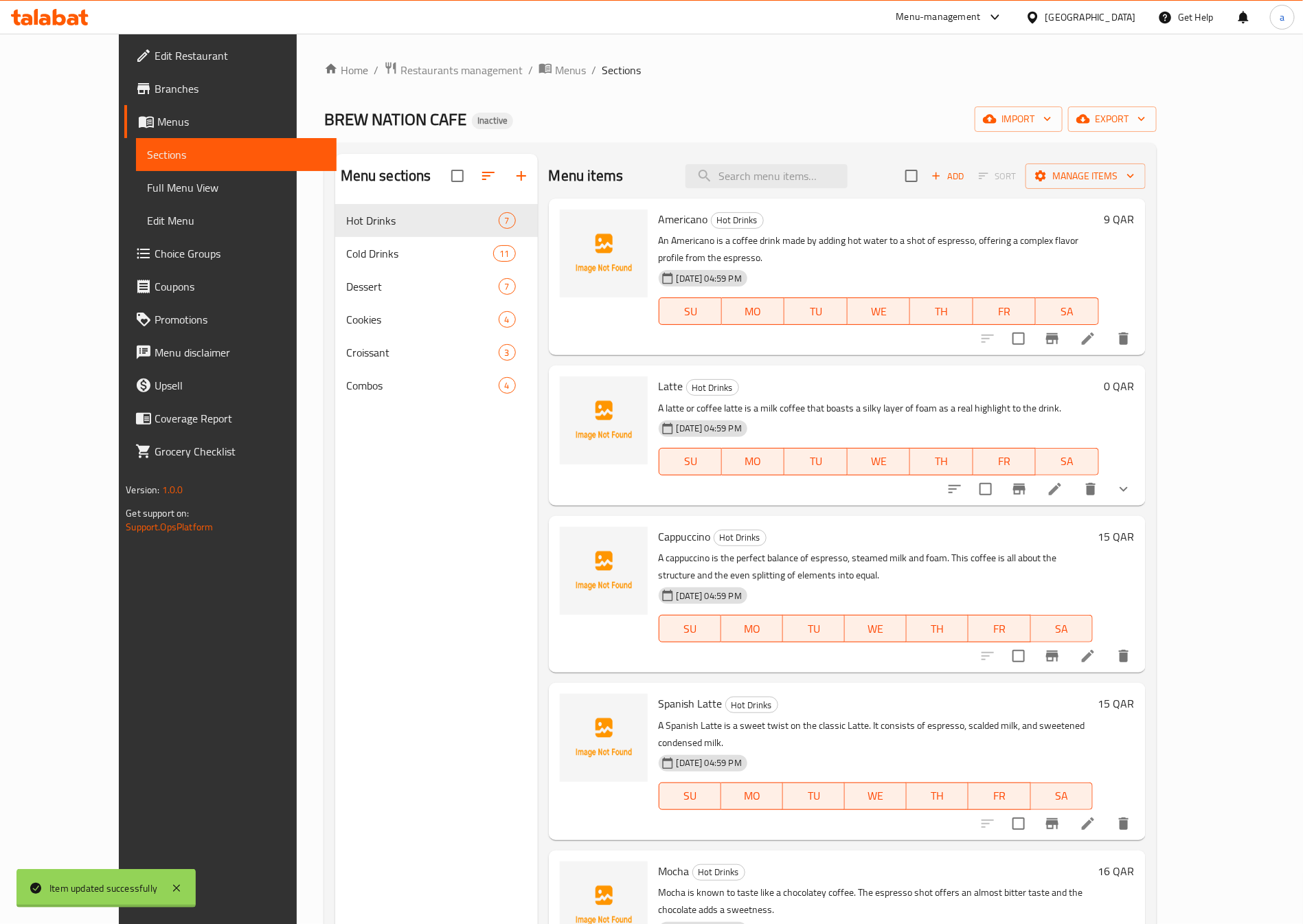
click at [148, 180] on span "Full Menu View" at bounding box center [236, 187] width 178 height 16
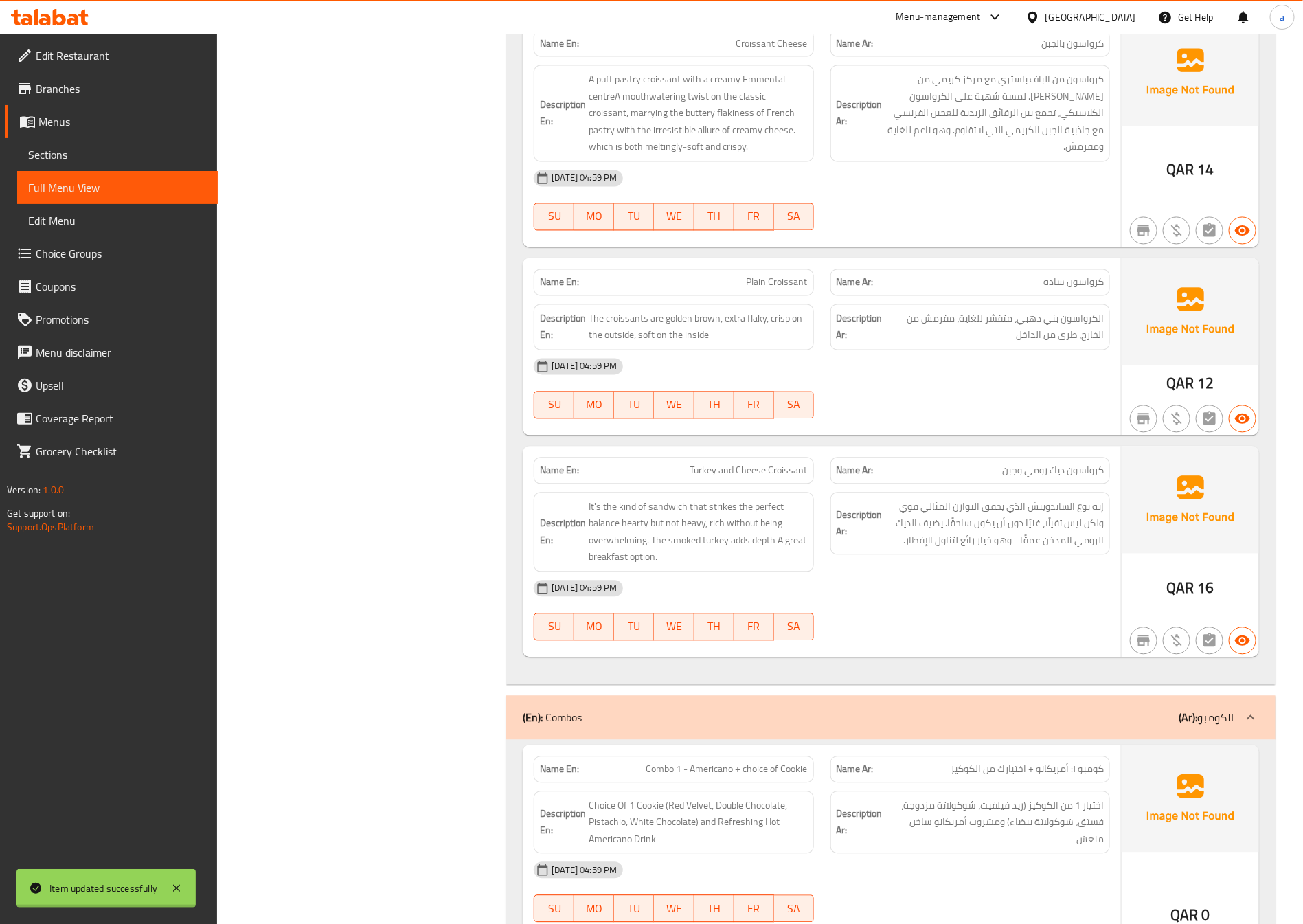
scroll to position [7475, 0]
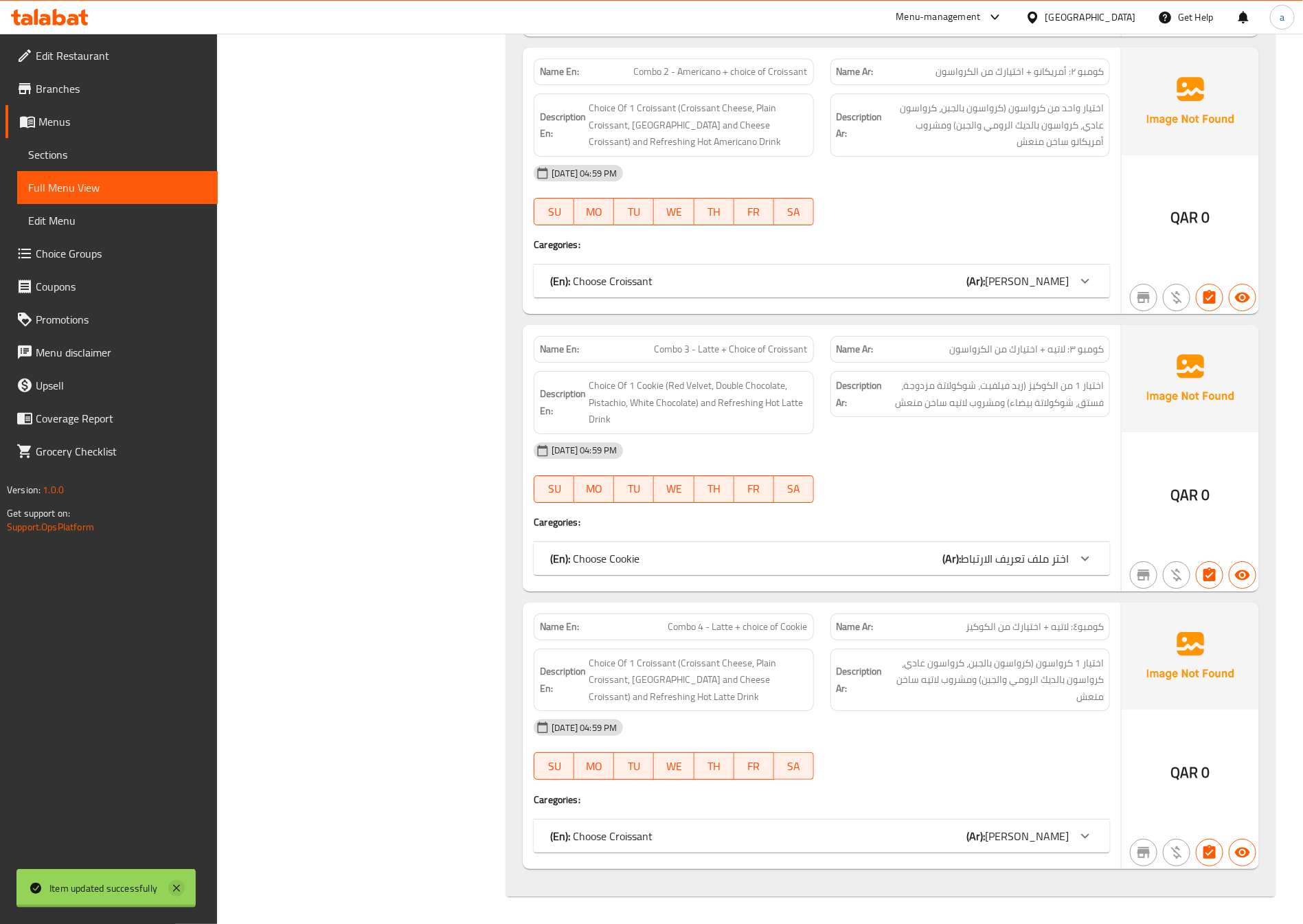
click at [180, 882] on icon at bounding box center [176, 888] width 16 height 16
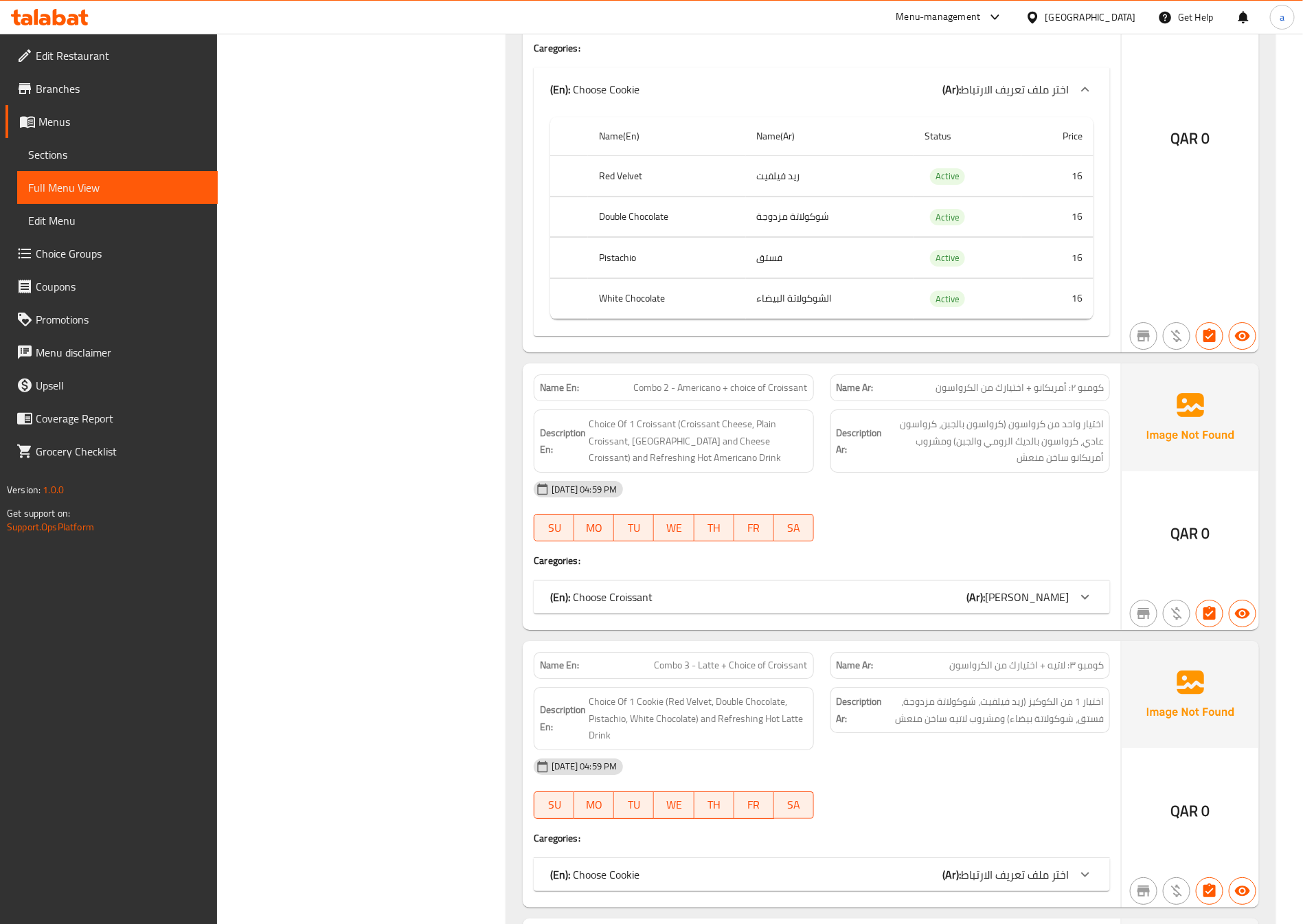
scroll to position [7372, 0]
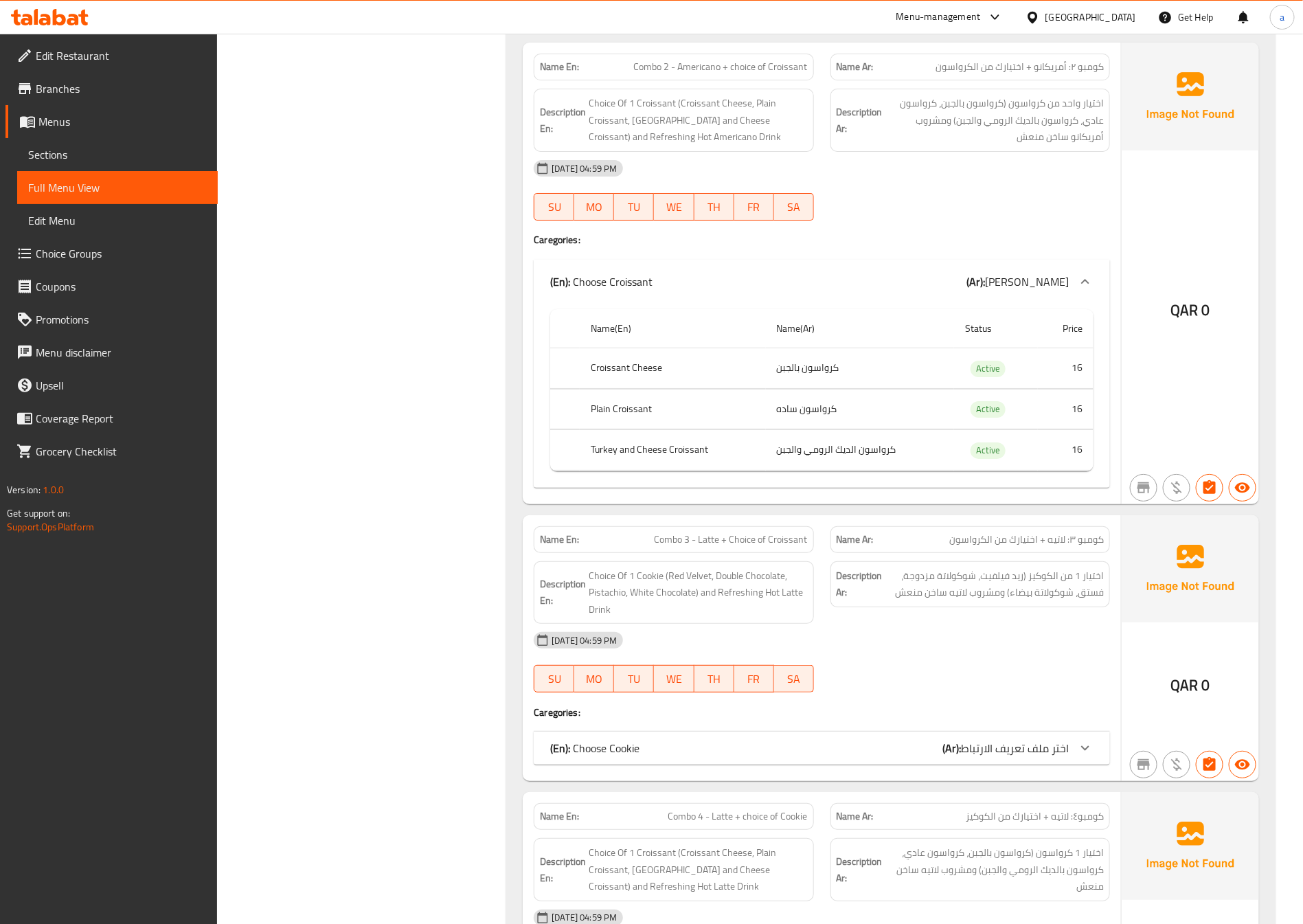
scroll to position [7681, 0]
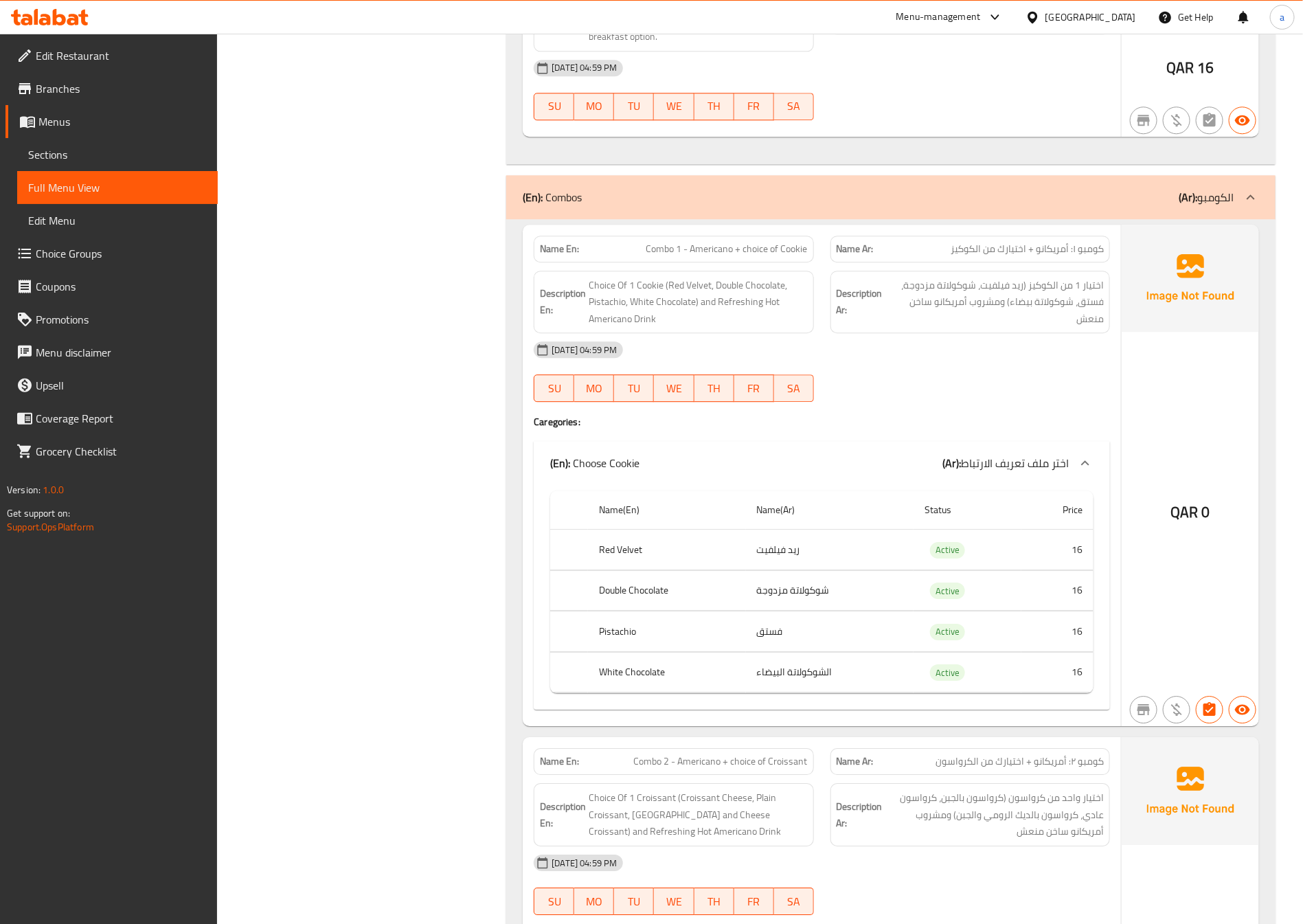
scroll to position [6960, 0]
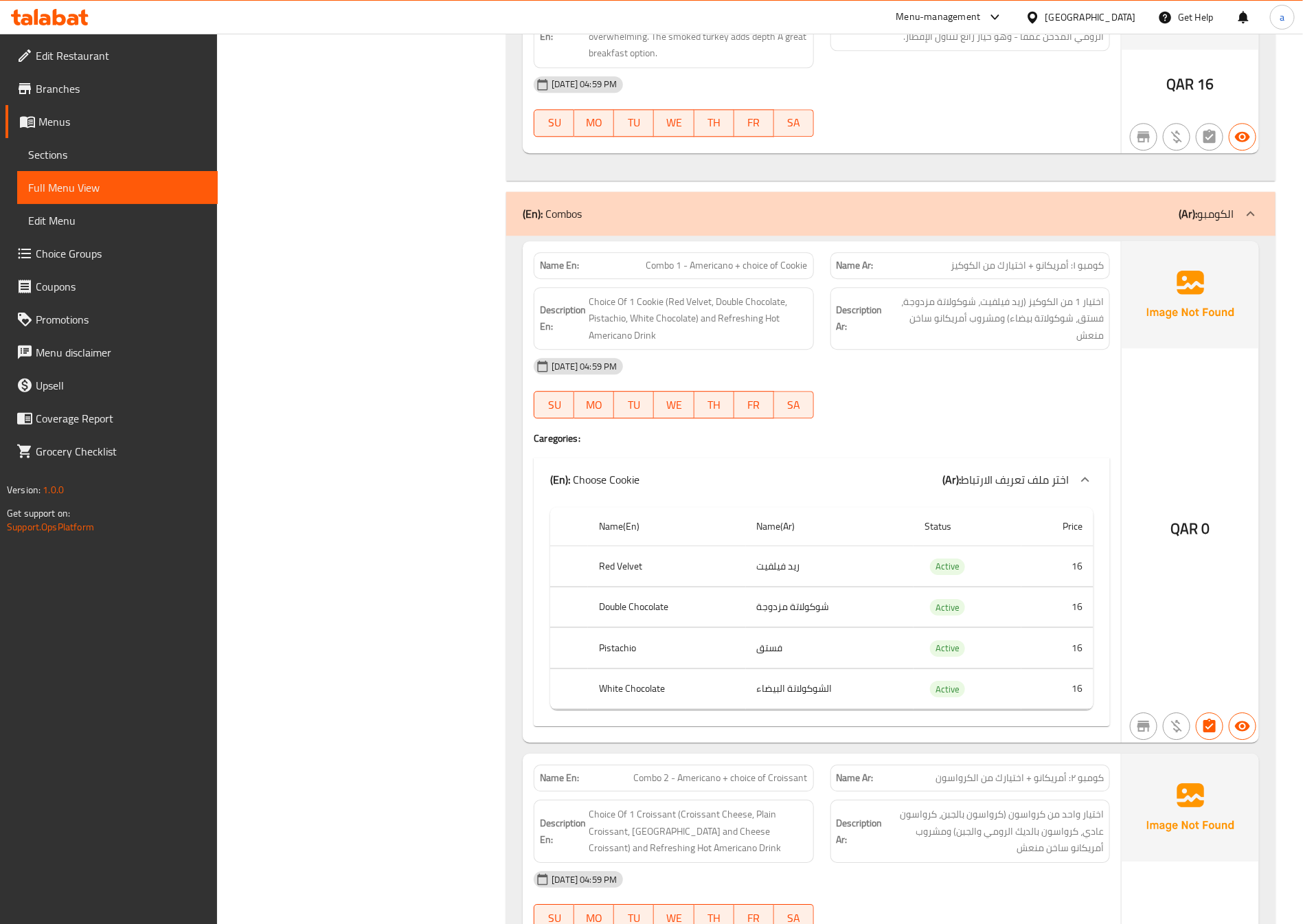
click at [83, 254] on span "Choice Groups" at bounding box center [121, 253] width 171 height 16
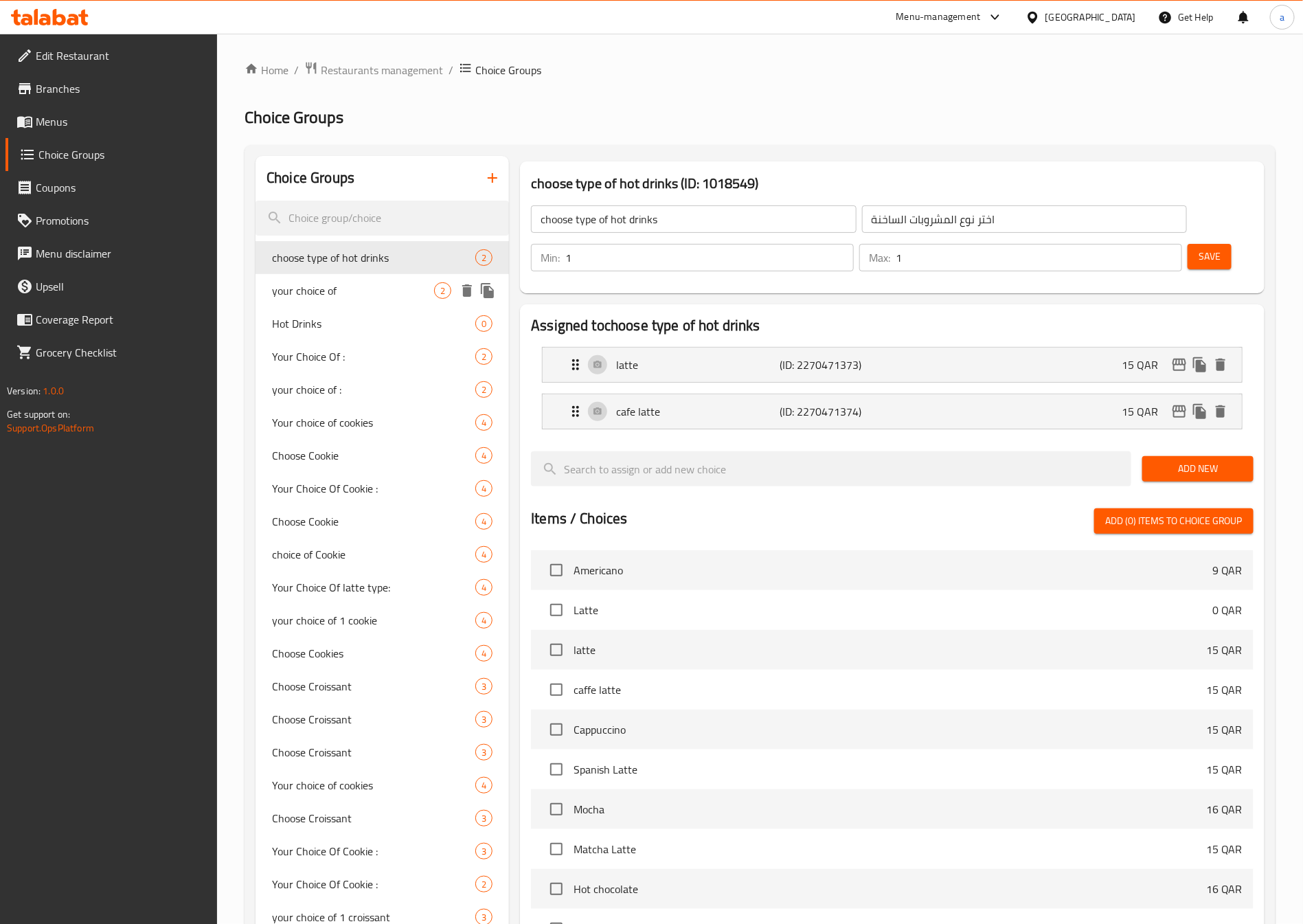
click at [351, 289] on span "your choice of" at bounding box center [353, 290] width 162 height 16
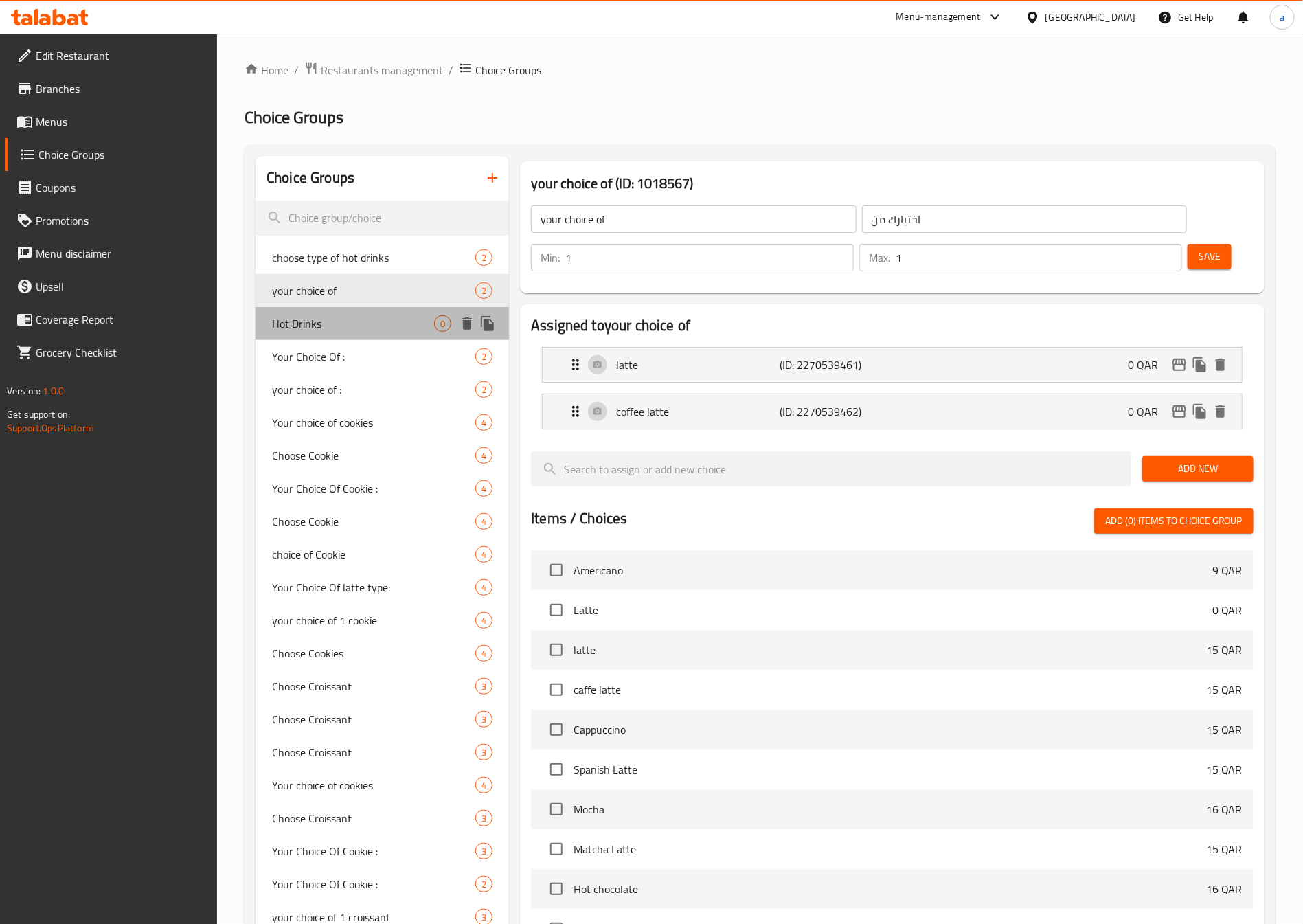
click at [349, 326] on span "Hot Drinks" at bounding box center [353, 323] width 162 height 16
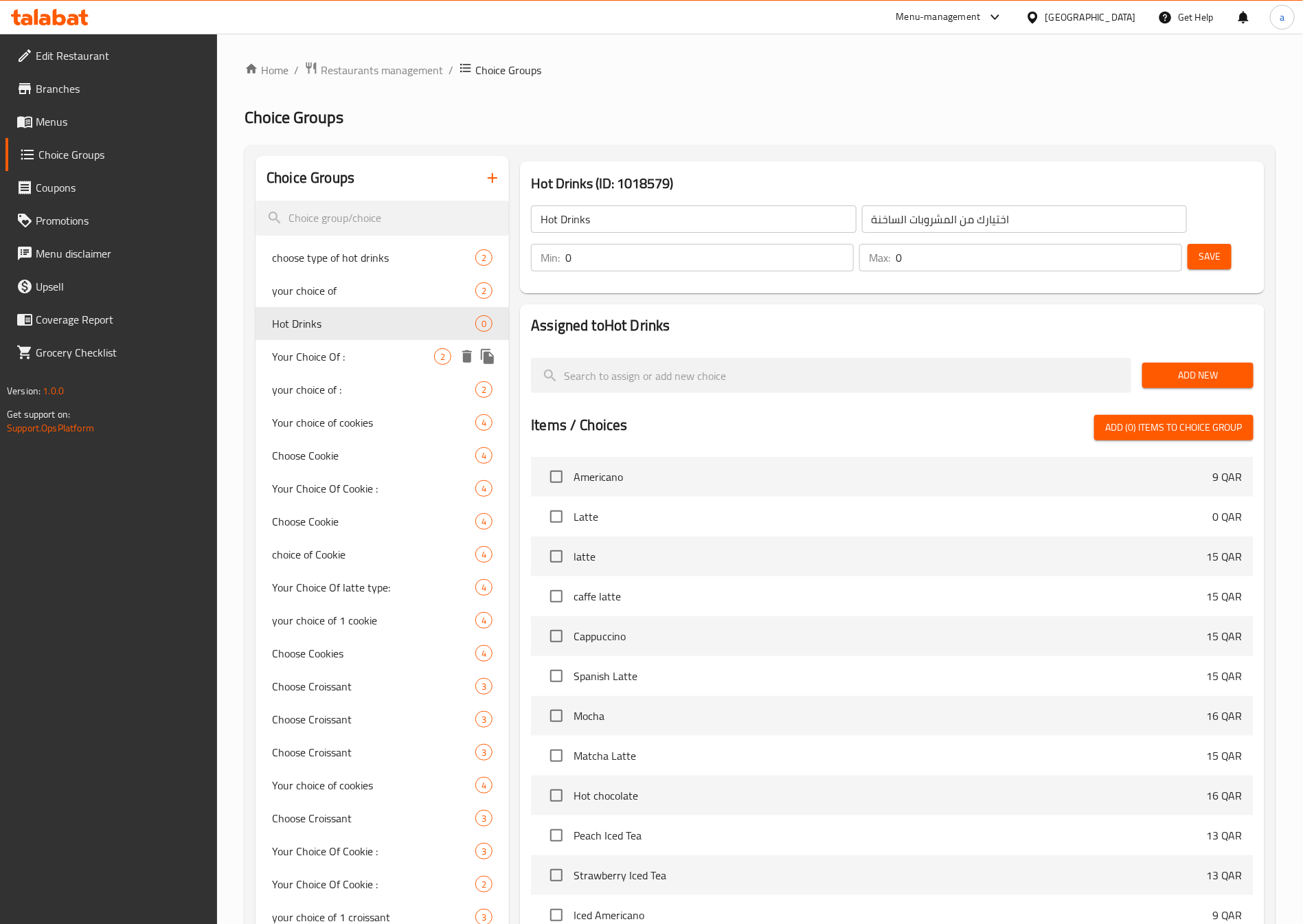
click at [349, 365] on div "Your Choice Of : 2" at bounding box center [382, 356] width 254 height 33
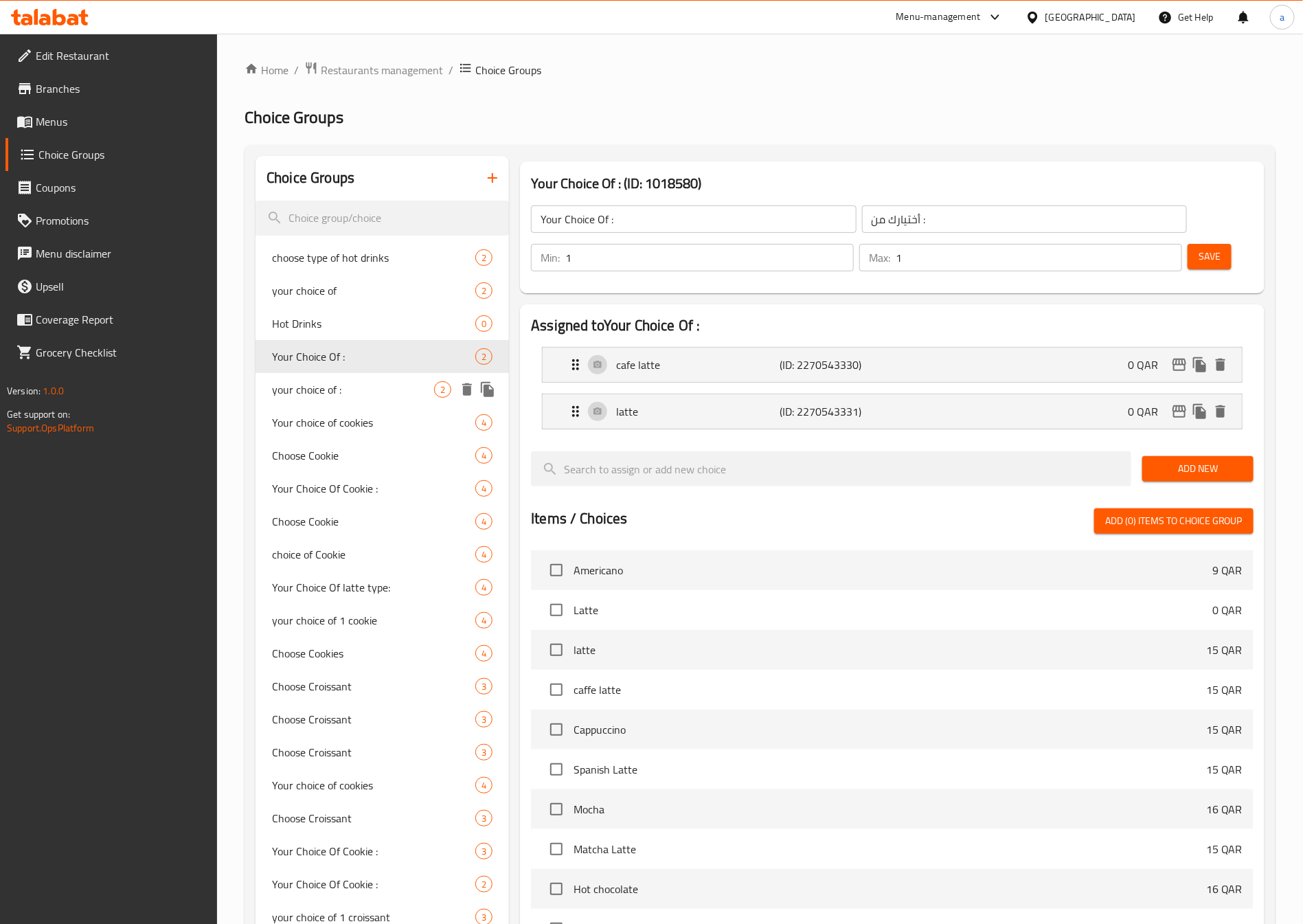
click at [352, 384] on span "your choice of :" at bounding box center [353, 389] width 162 height 16
click at [352, 414] on span "Your choice of cookies" at bounding box center [353, 422] width 162 height 16
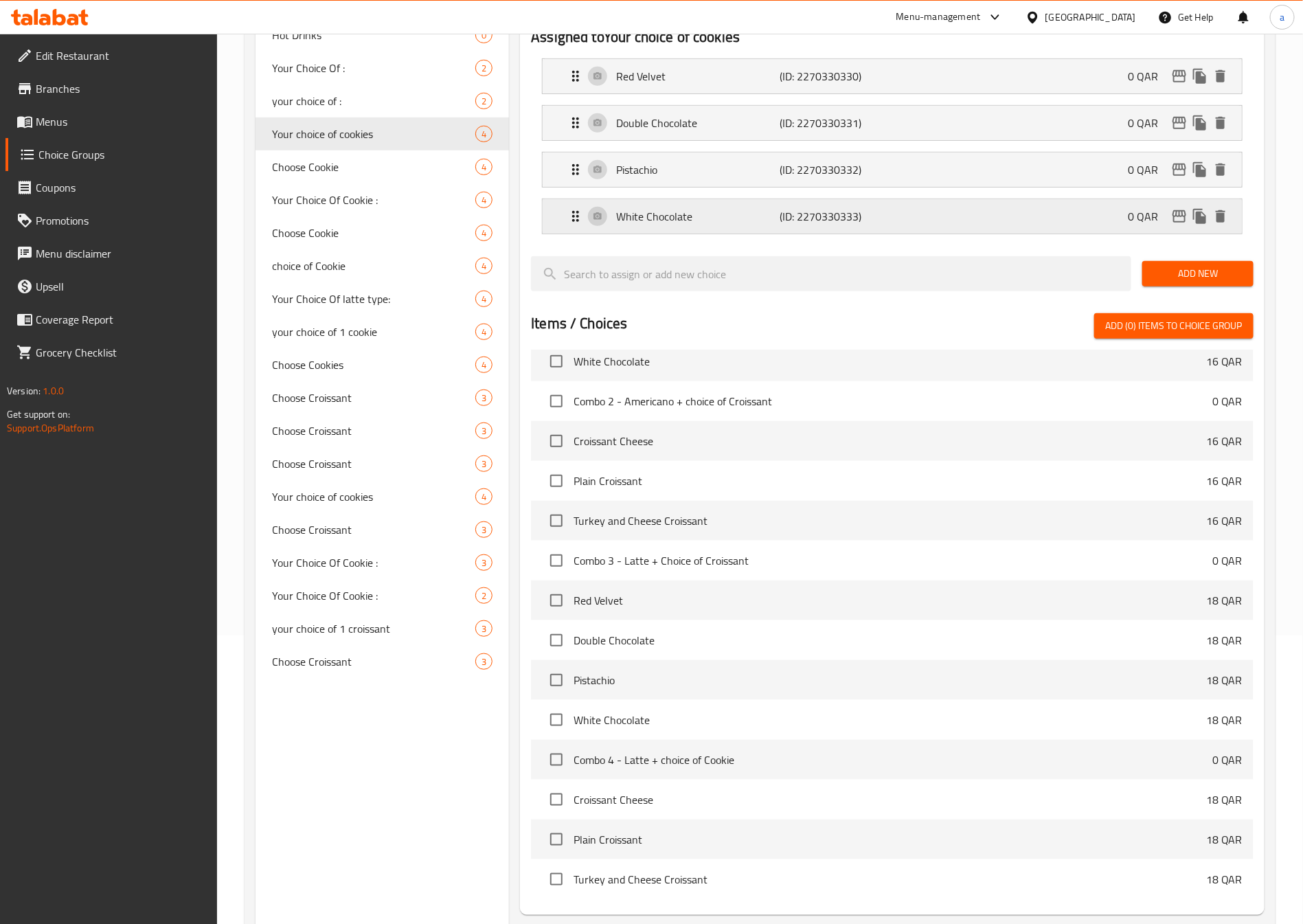
scroll to position [384, 0]
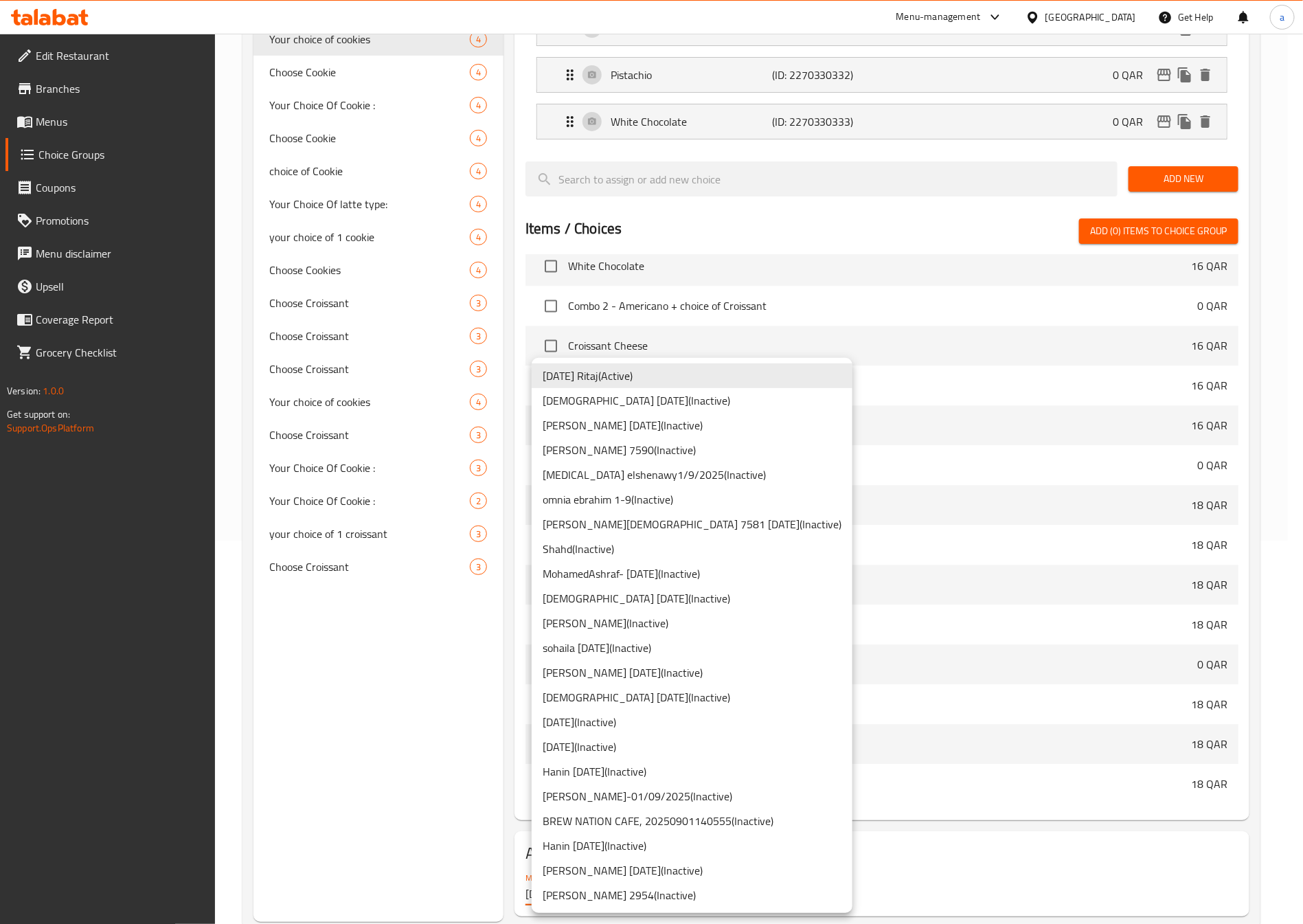
click at [675, 540] on body "​ Menu-management Qatar Get Help a Edit Restaurant Branches Menus Choice Groups…" at bounding box center [652, 95] width 1303 height 890
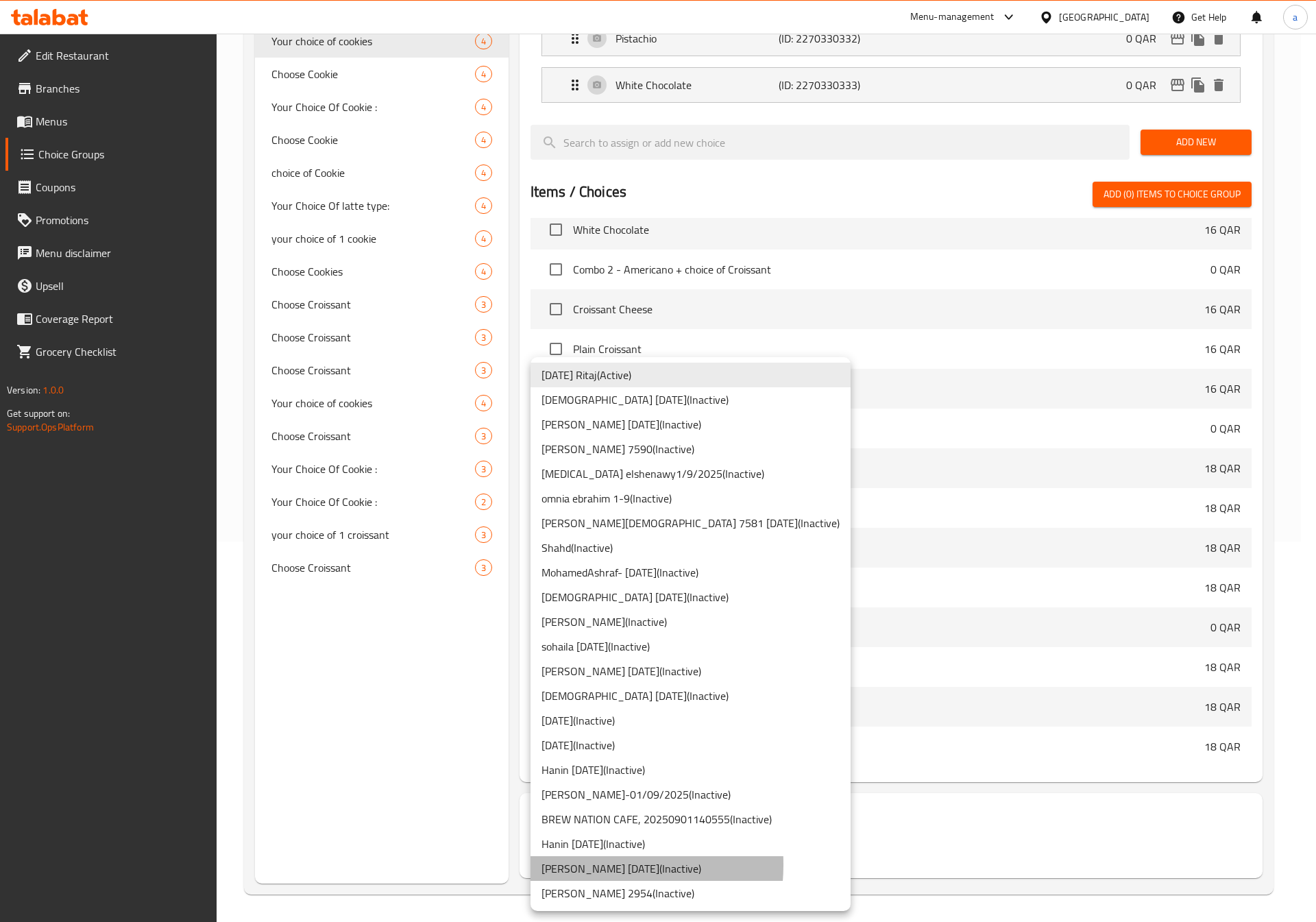
click at [568, 864] on li "abdelaziz 01/9/2025 ( Inactive )" at bounding box center [691, 868] width 320 height 25
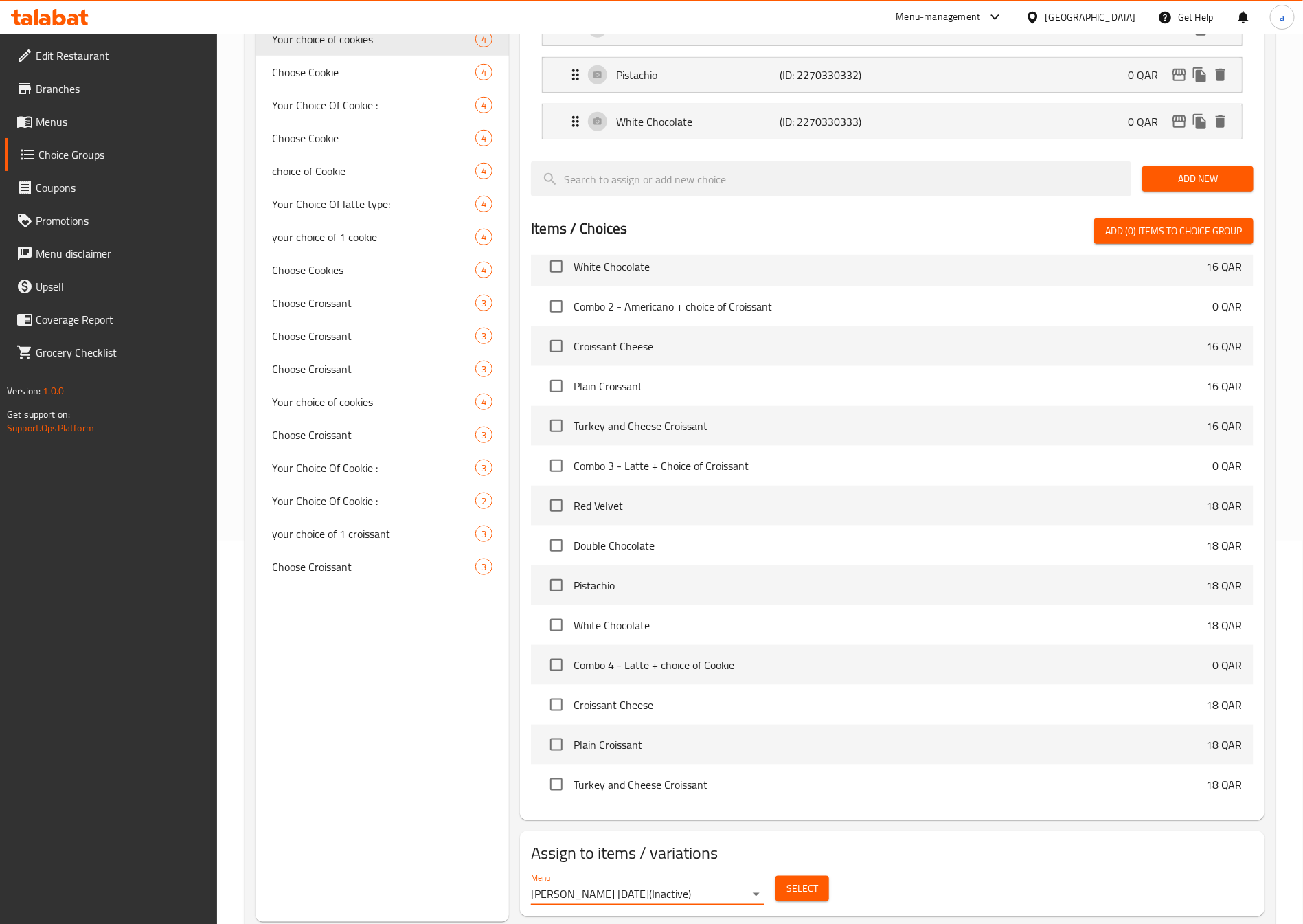
click at [791, 880] on span "Select" at bounding box center [802, 888] width 31 height 17
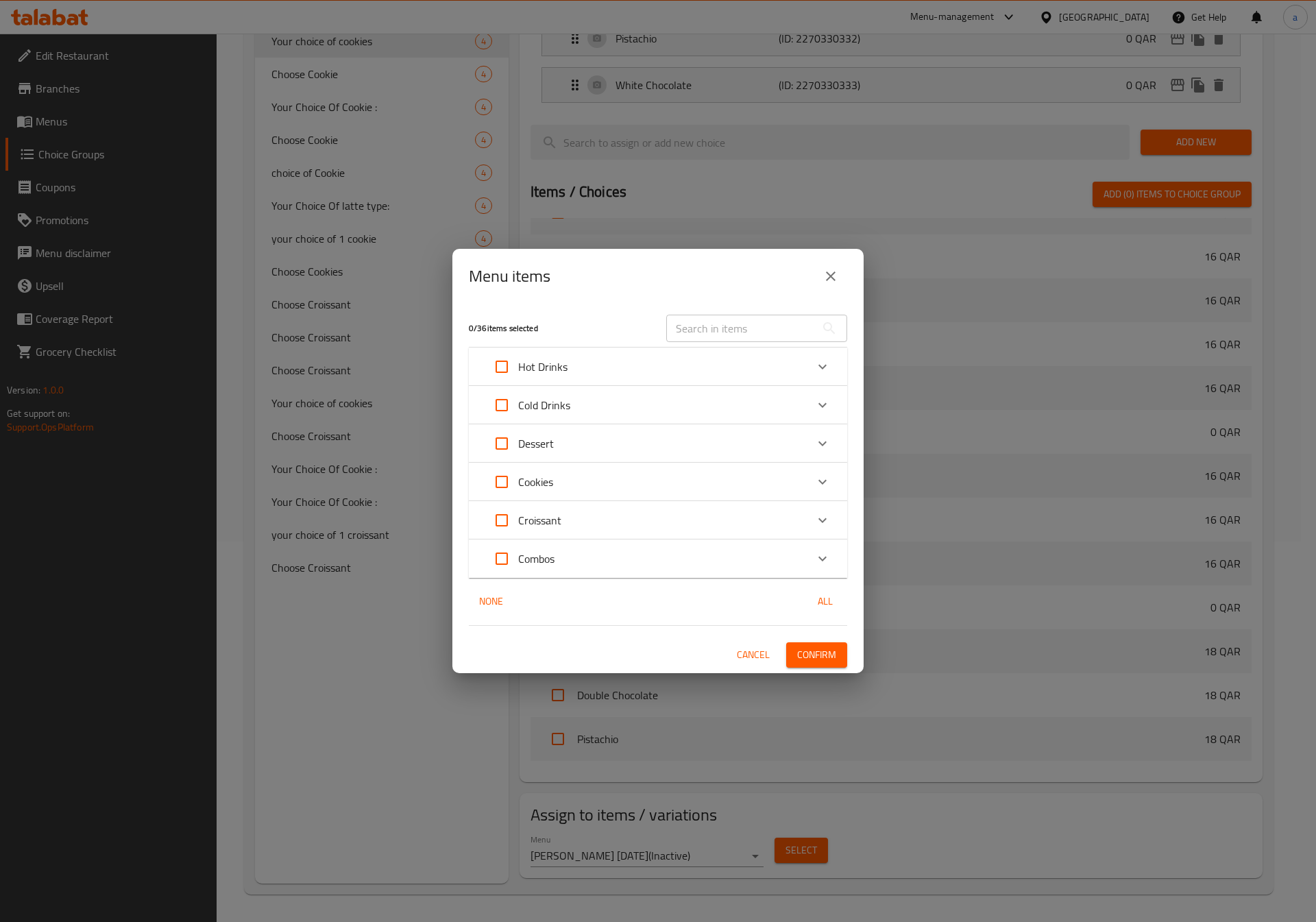
click at [653, 553] on div "Combos" at bounding box center [645, 558] width 321 height 33
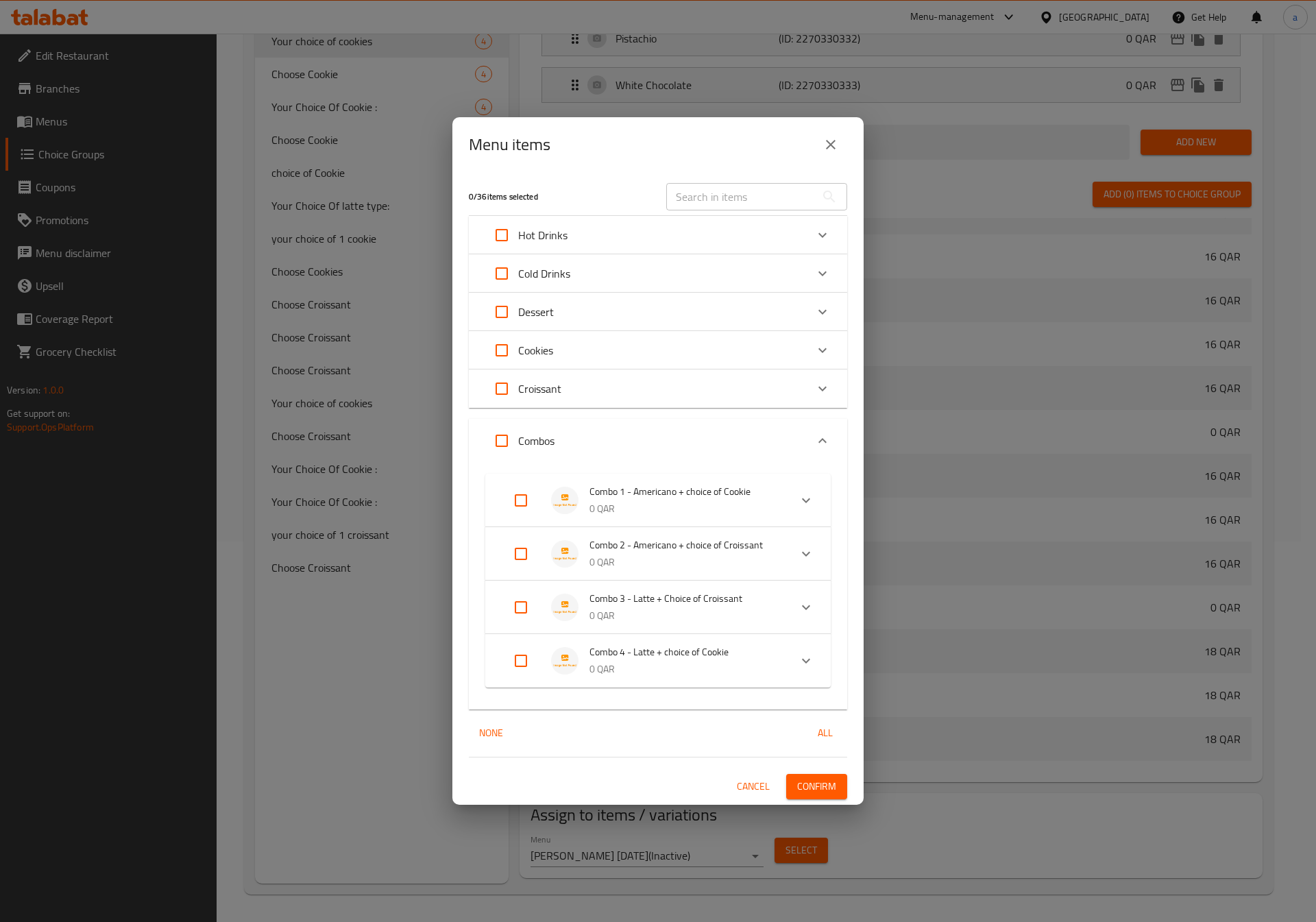
click at [524, 505] on input "Expand" at bounding box center [521, 500] width 33 height 33
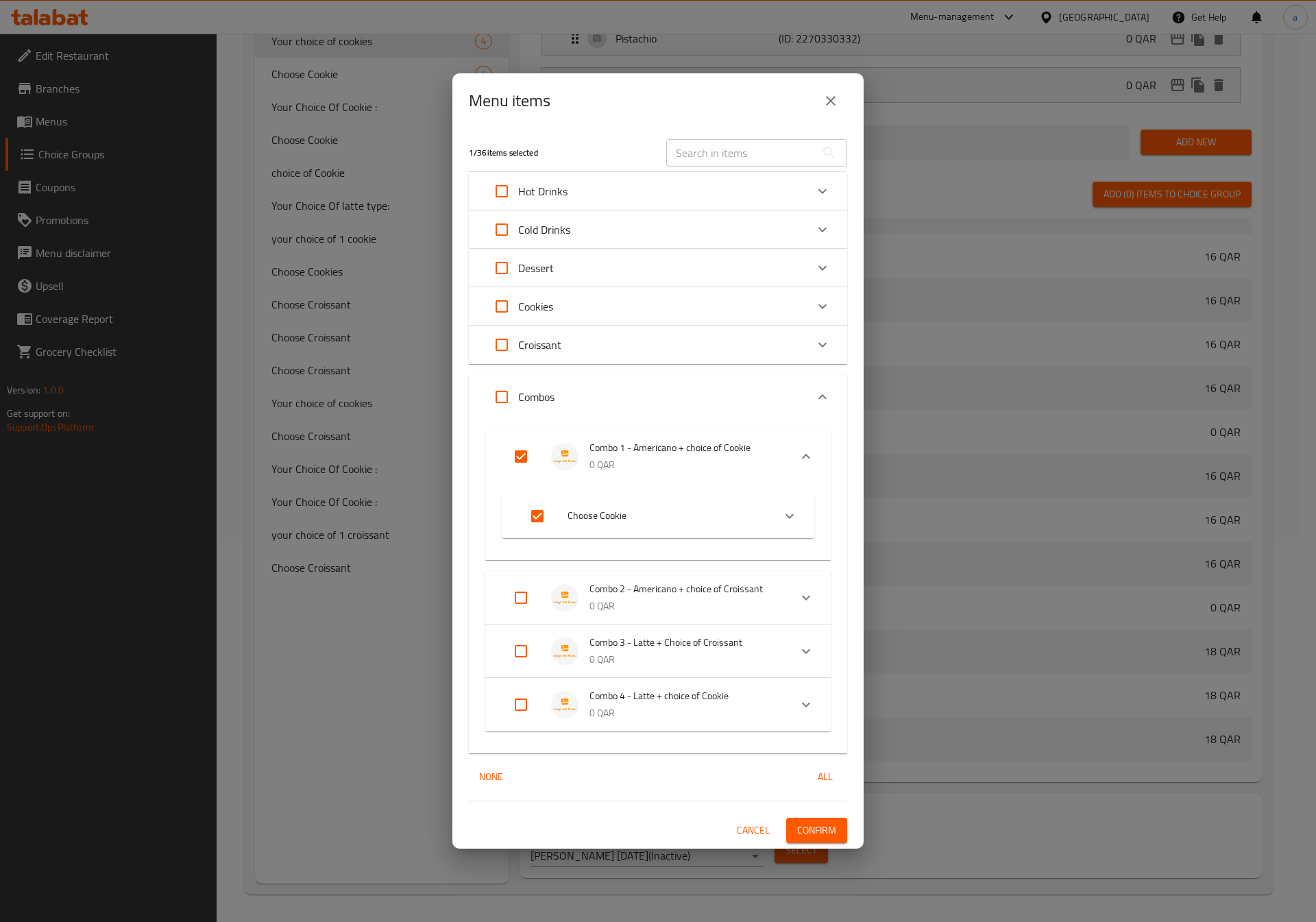
click at [809, 840] on button "Confirm" at bounding box center [816, 831] width 61 height 25
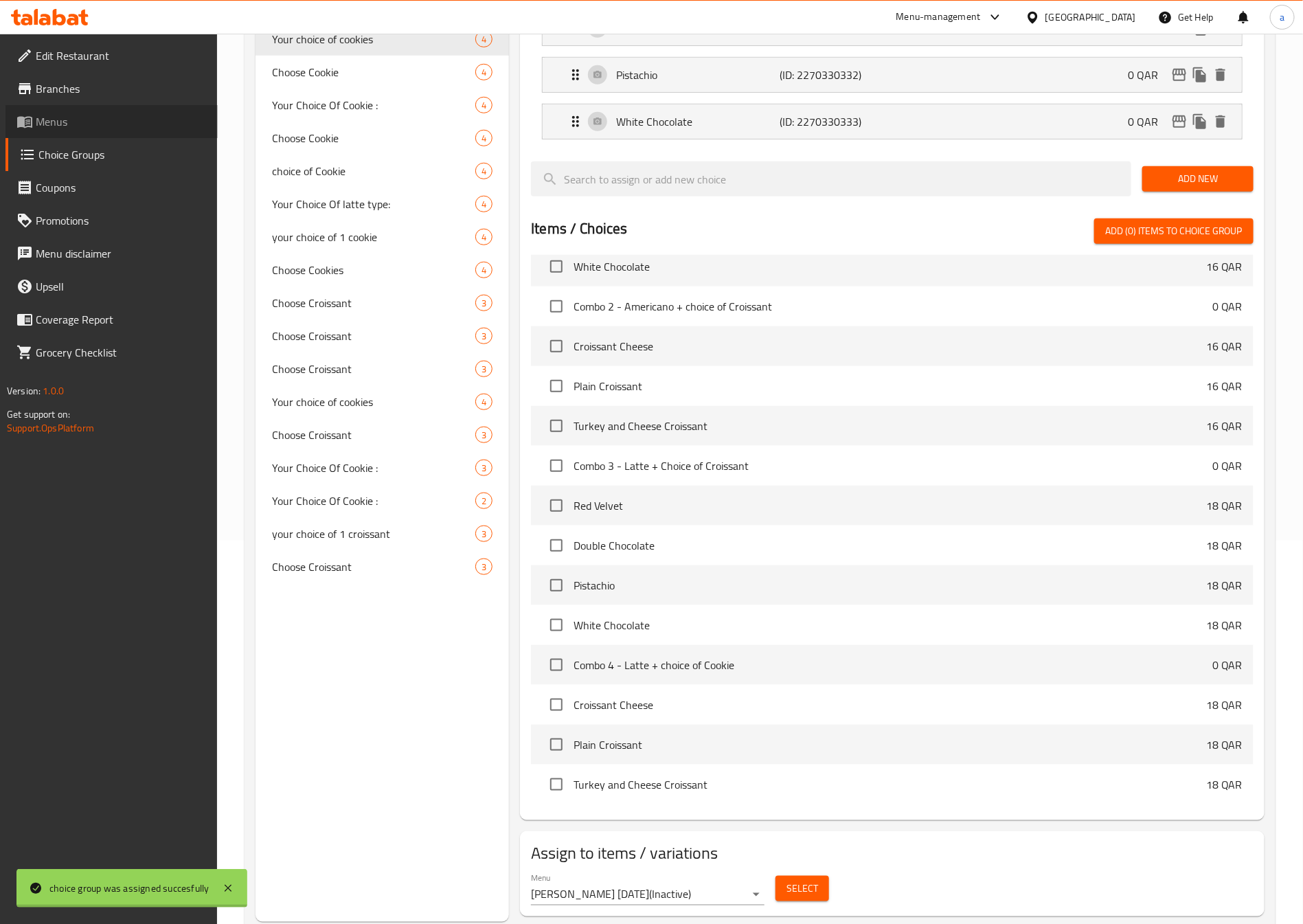
click at [93, 125] on span "Menus" at bounding box center [121, 121] width 171 height 16
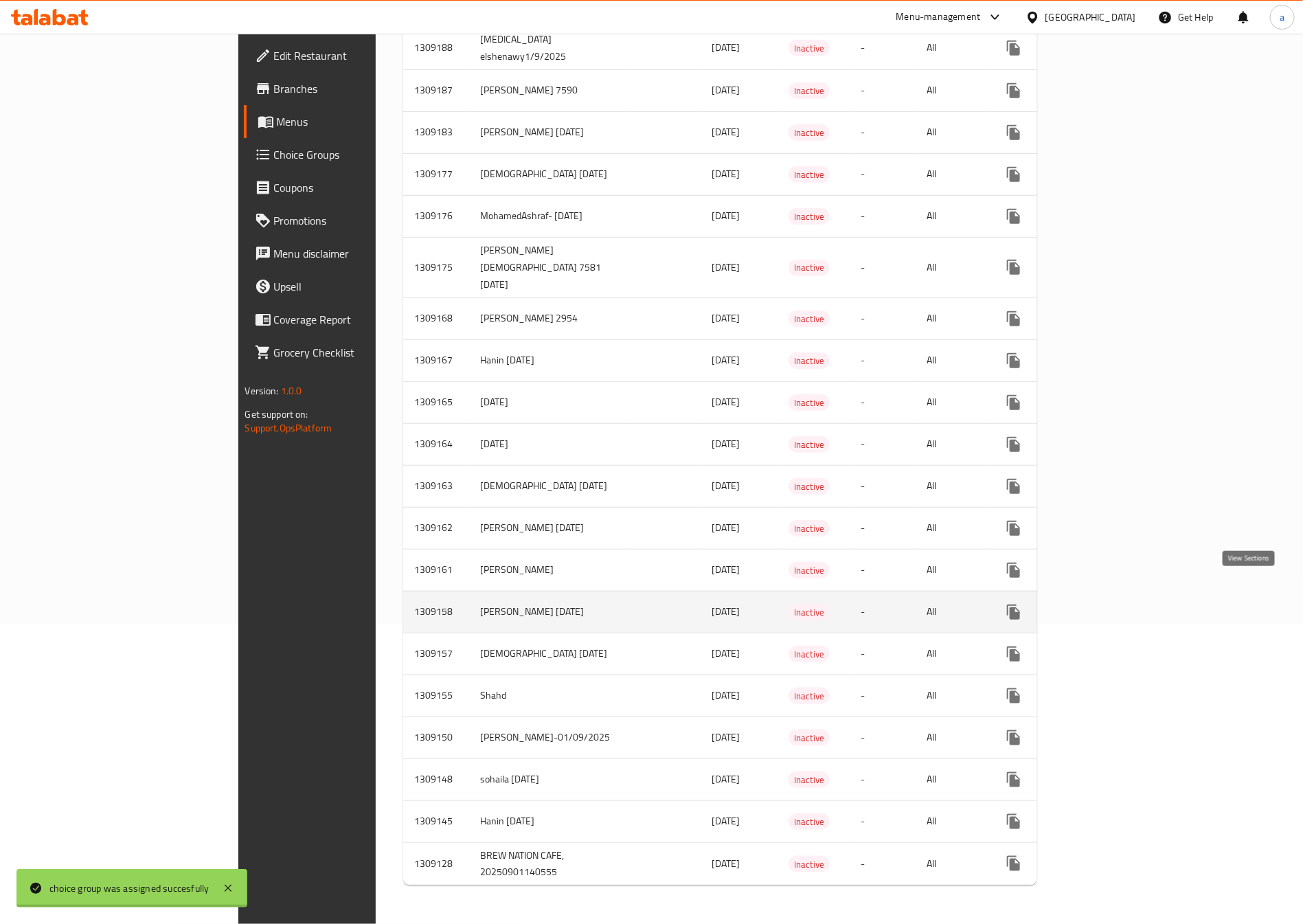
click at [1121, 604] on icon "enhanced table" at bounding box center [1112, 612] width 16 height 16
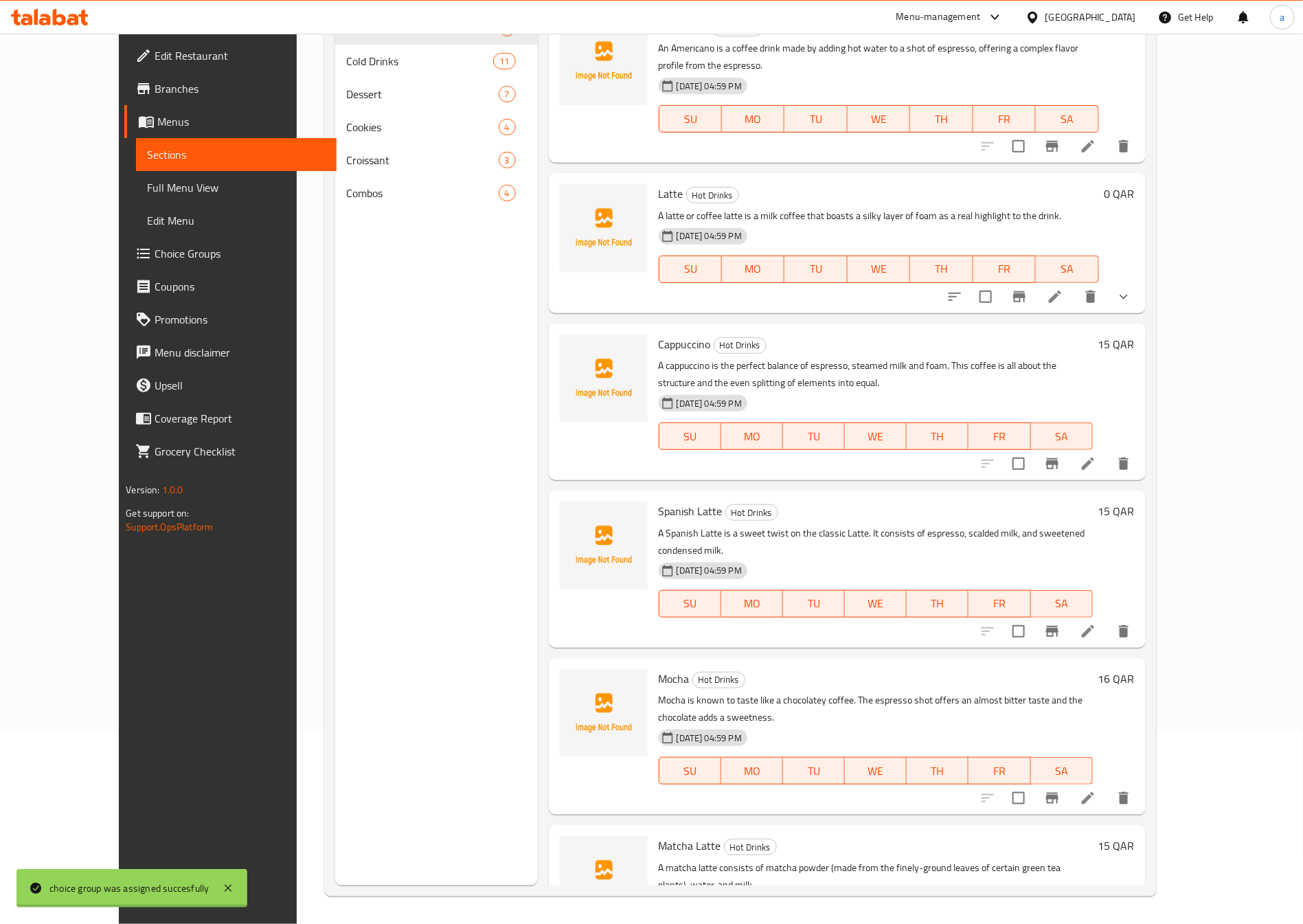
click at [147, 184] on span "Full Menu View" at bounding box center [236, 187] width 178 height 16
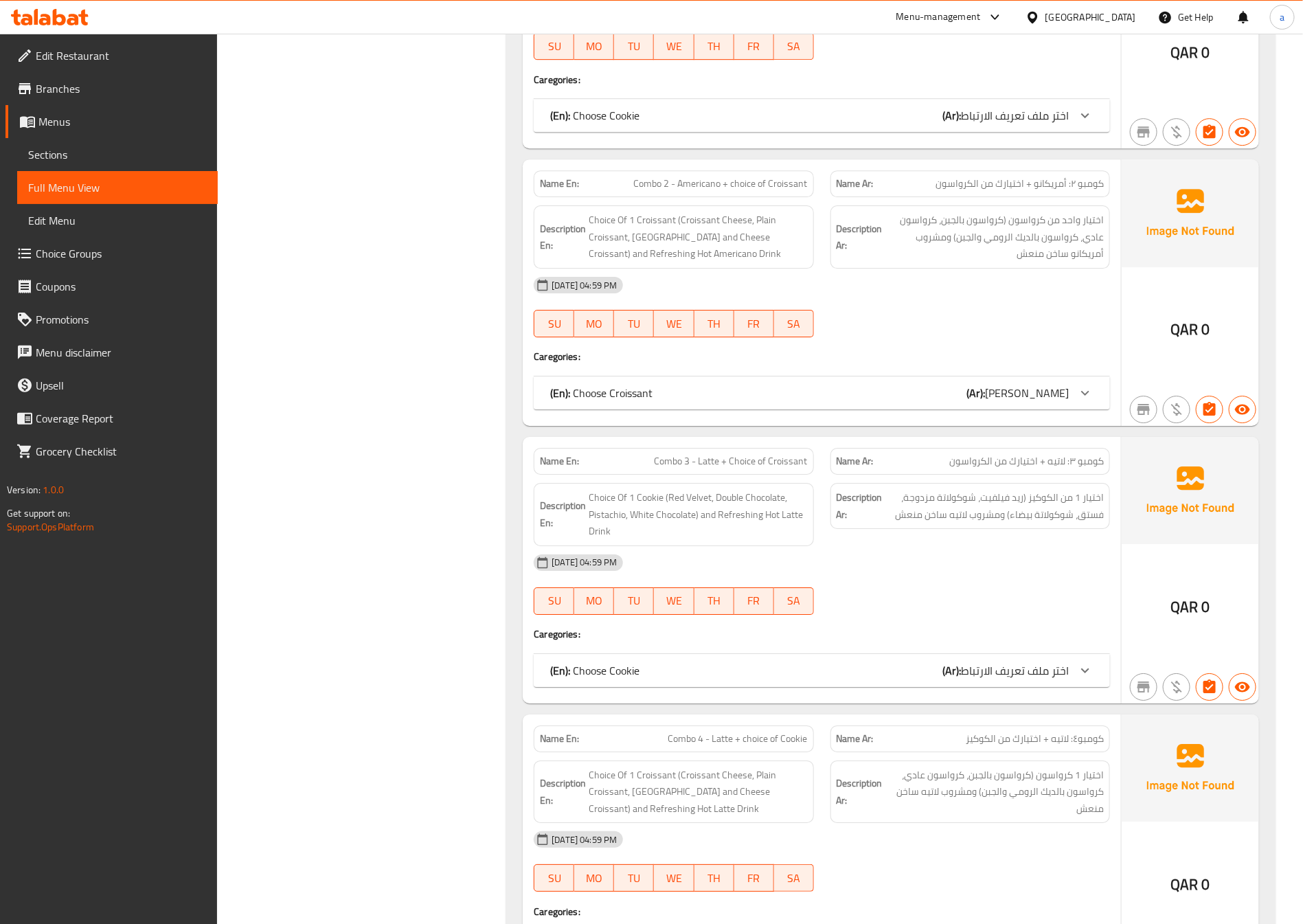
scroll to position [7166, 0]
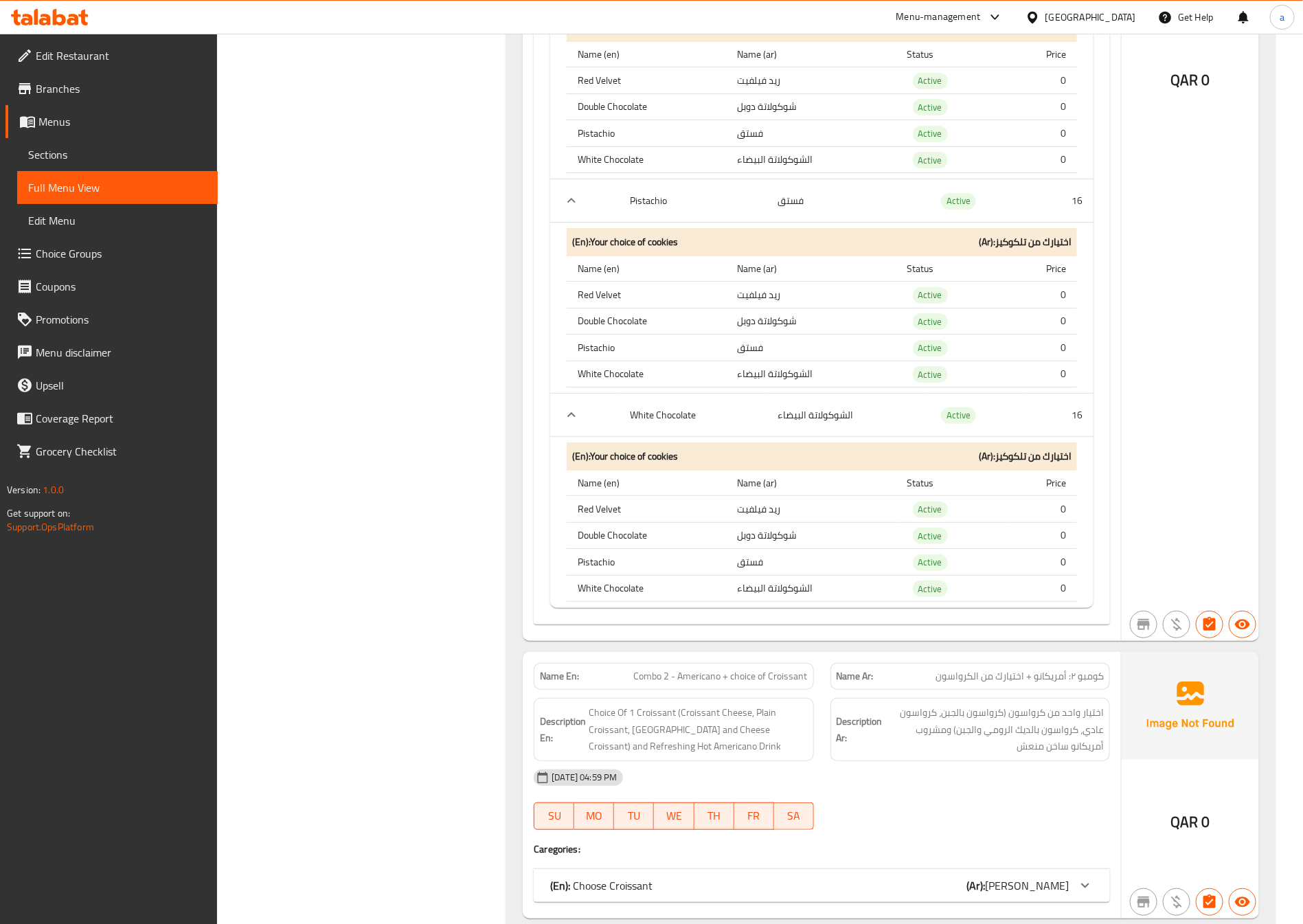
scroll to position [7784, 0]
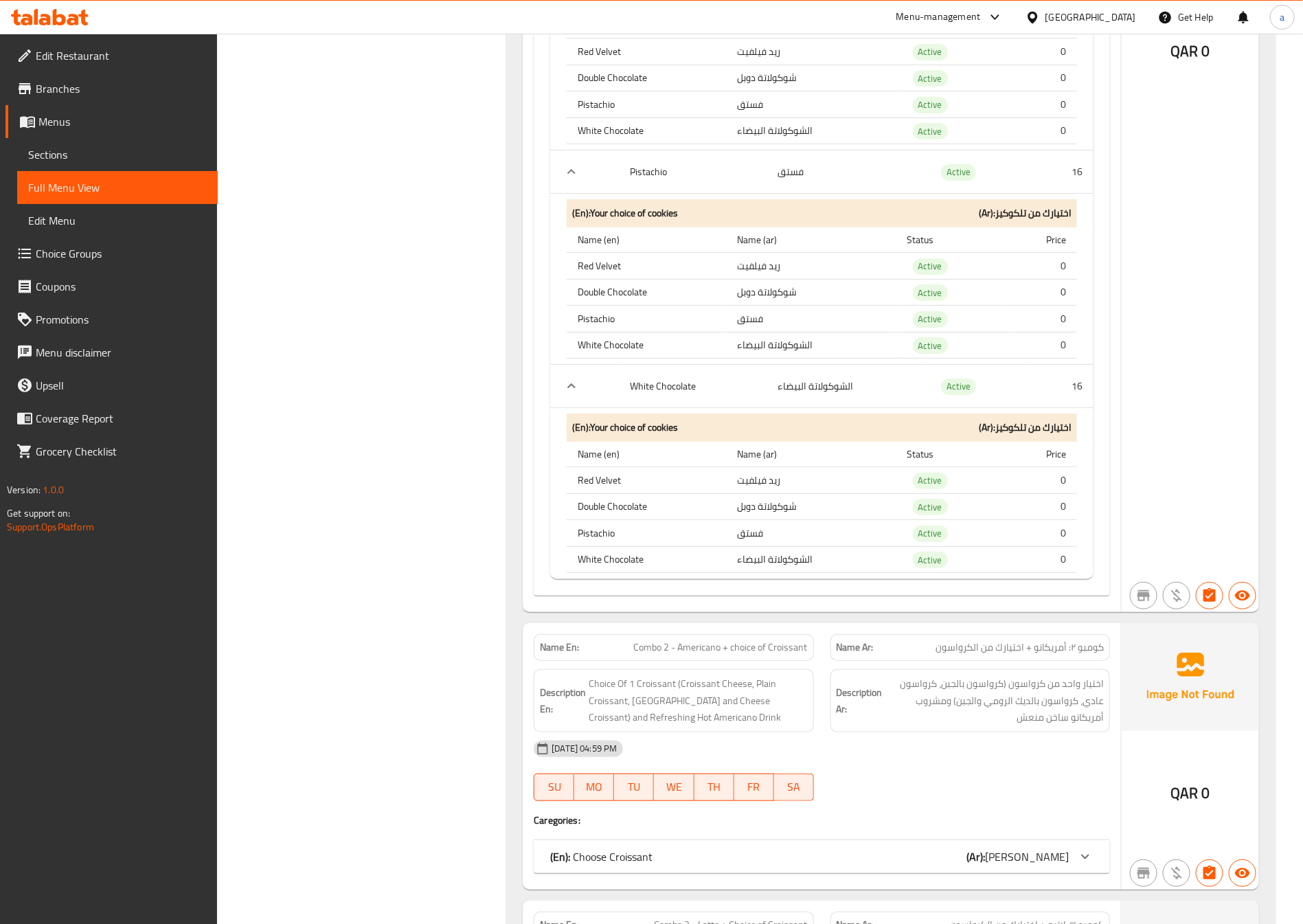
click at [99, 164] on link "Sections" at bounding box center [117, 154] width 200 height 33
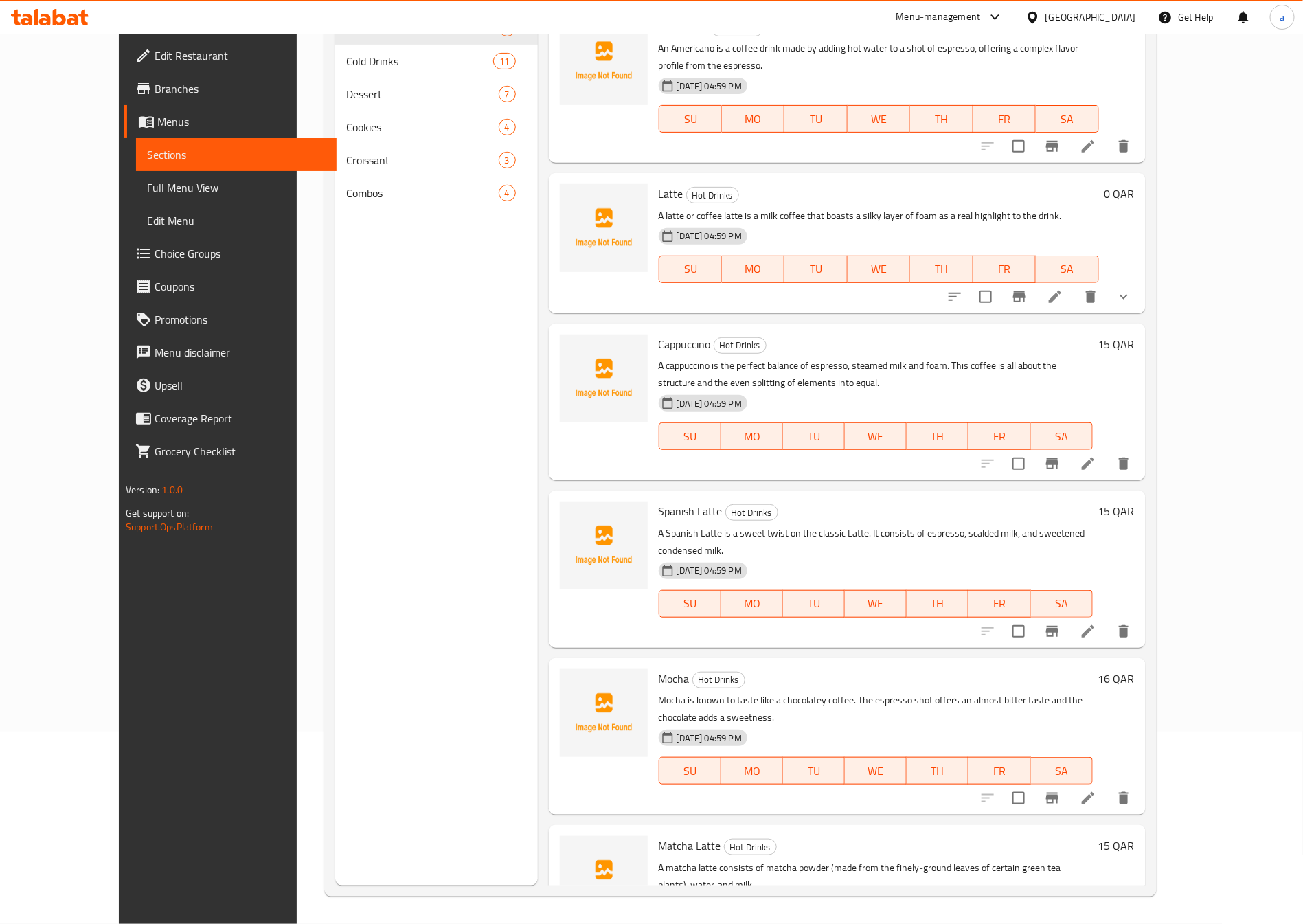
scroll to position [193, 0]
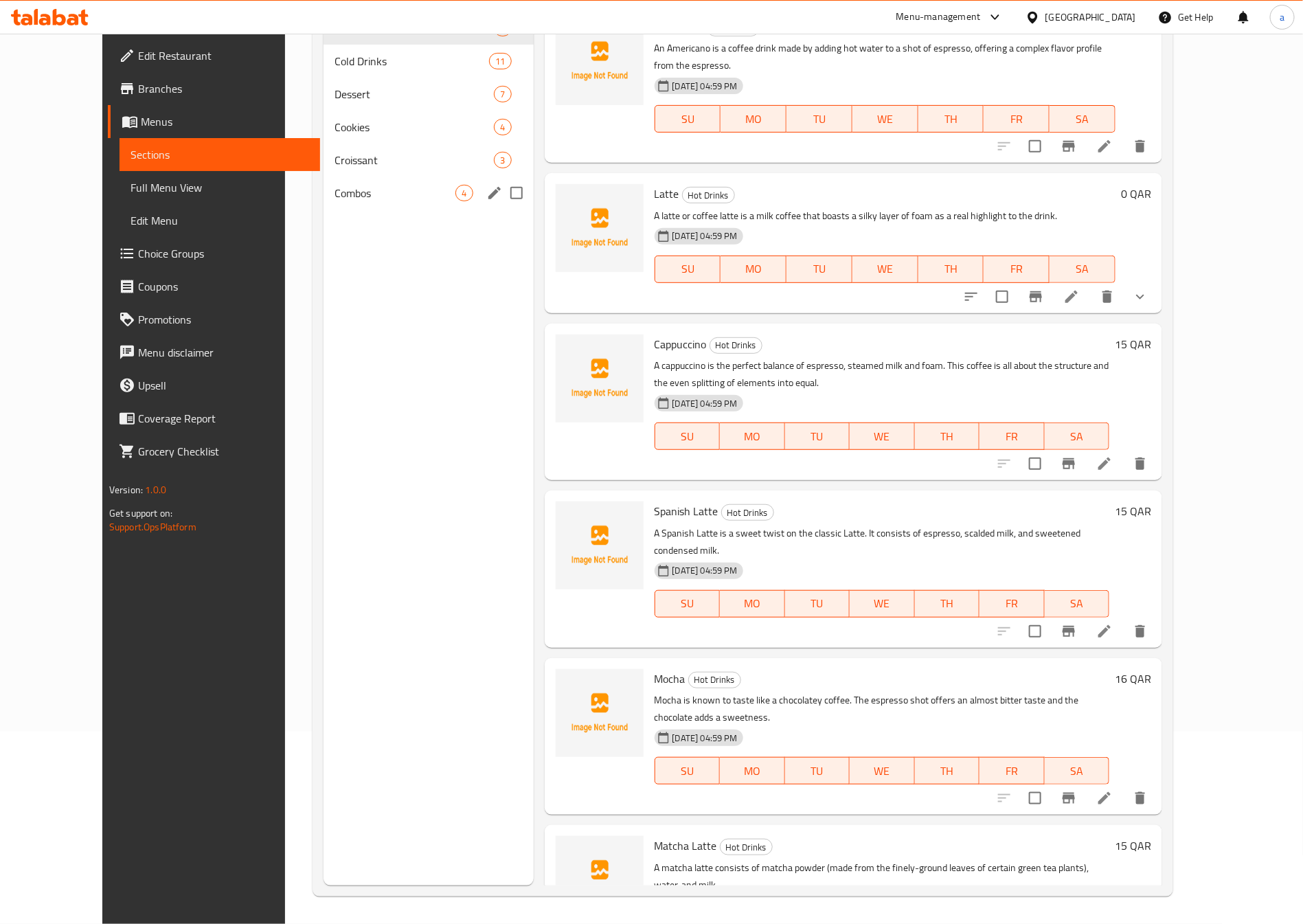
click at [402, 200] on span "Combos" at bounding box center [394, 193] width 120 height 16
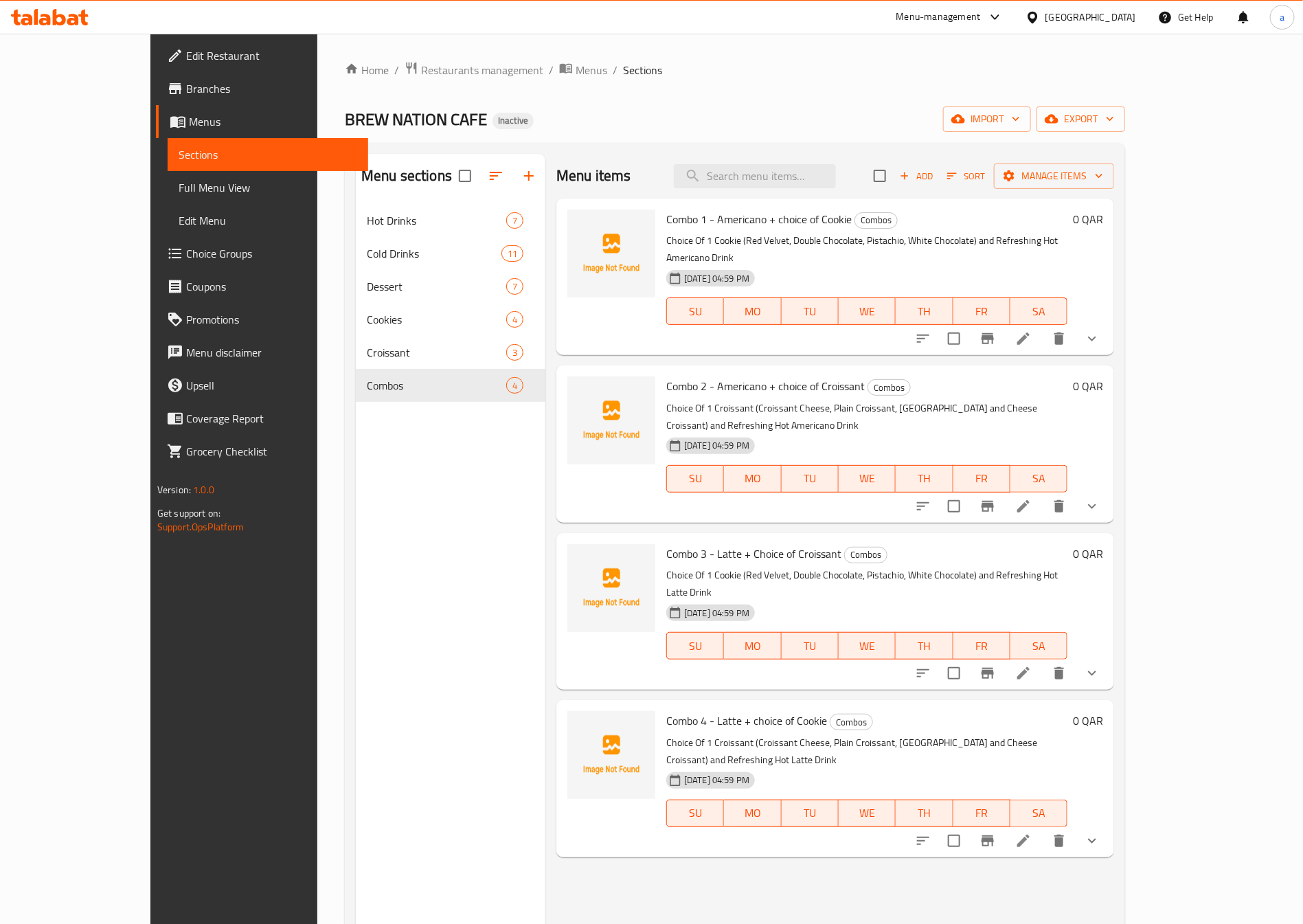
click at [1043, 326] on li at bounding box center [1022, 338] width 38 height 25
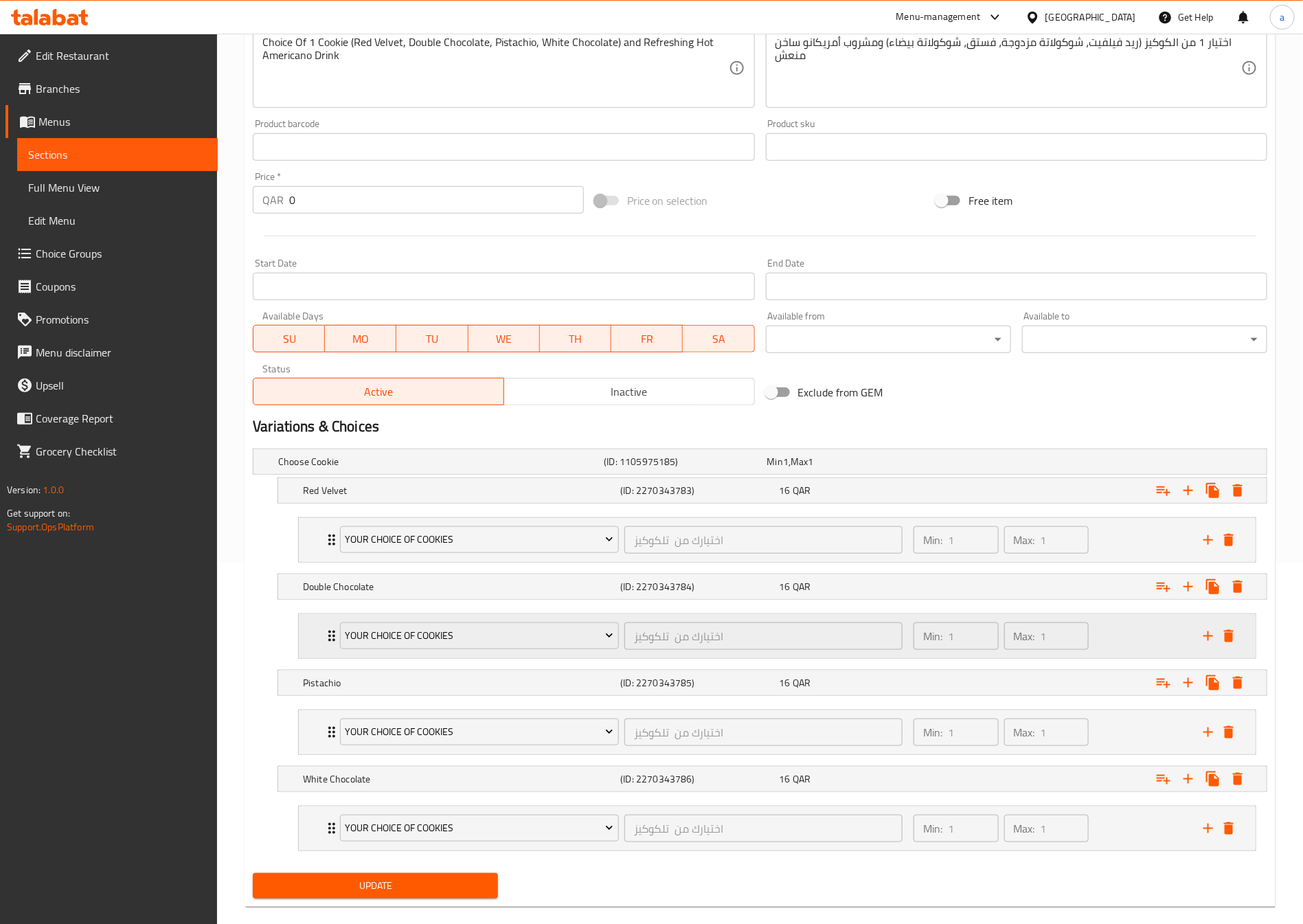
scroll to position [390, 0]
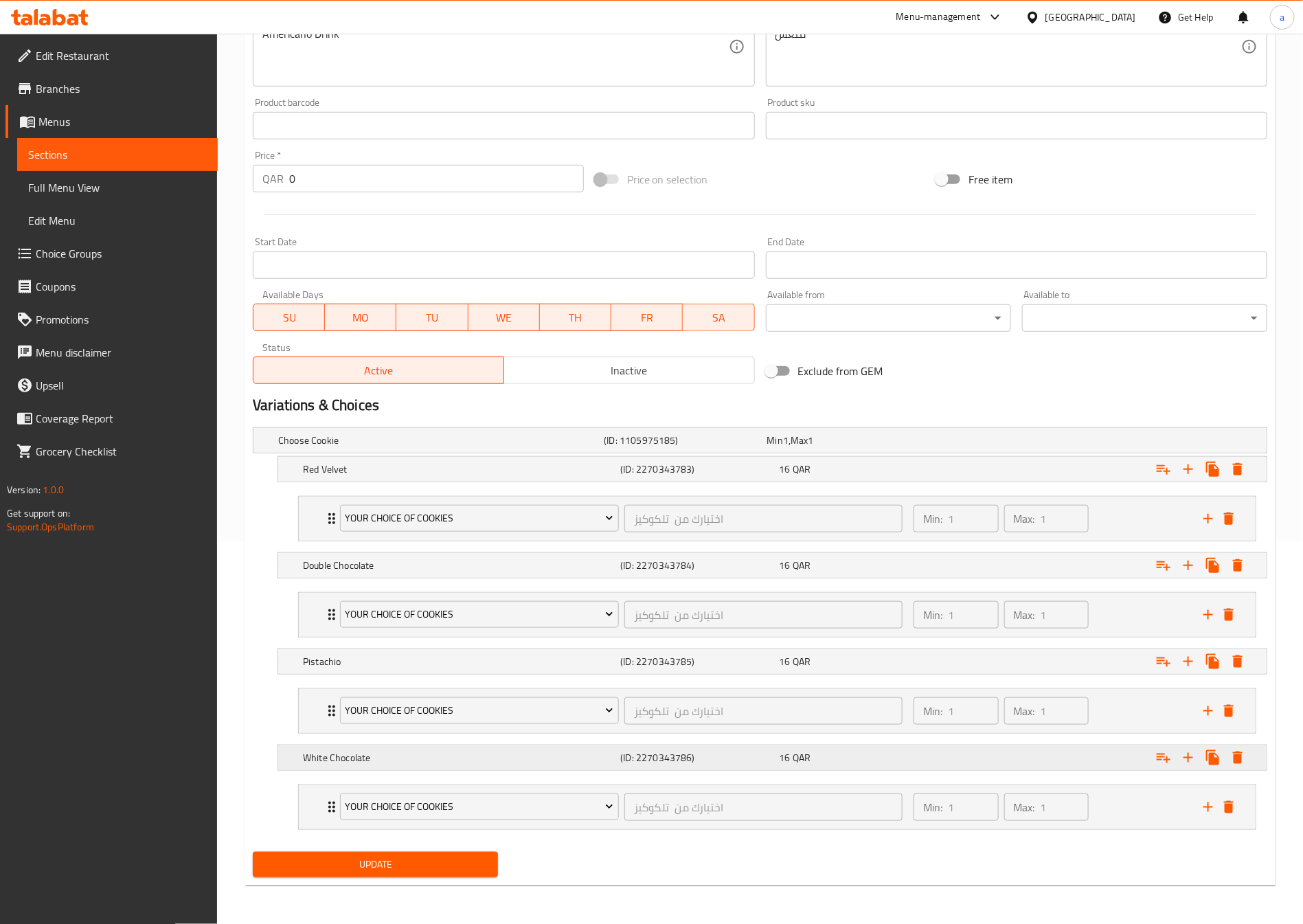
click at [1226, 815] on button "delete" at bounding box center [1228, 807] width 20 height 20
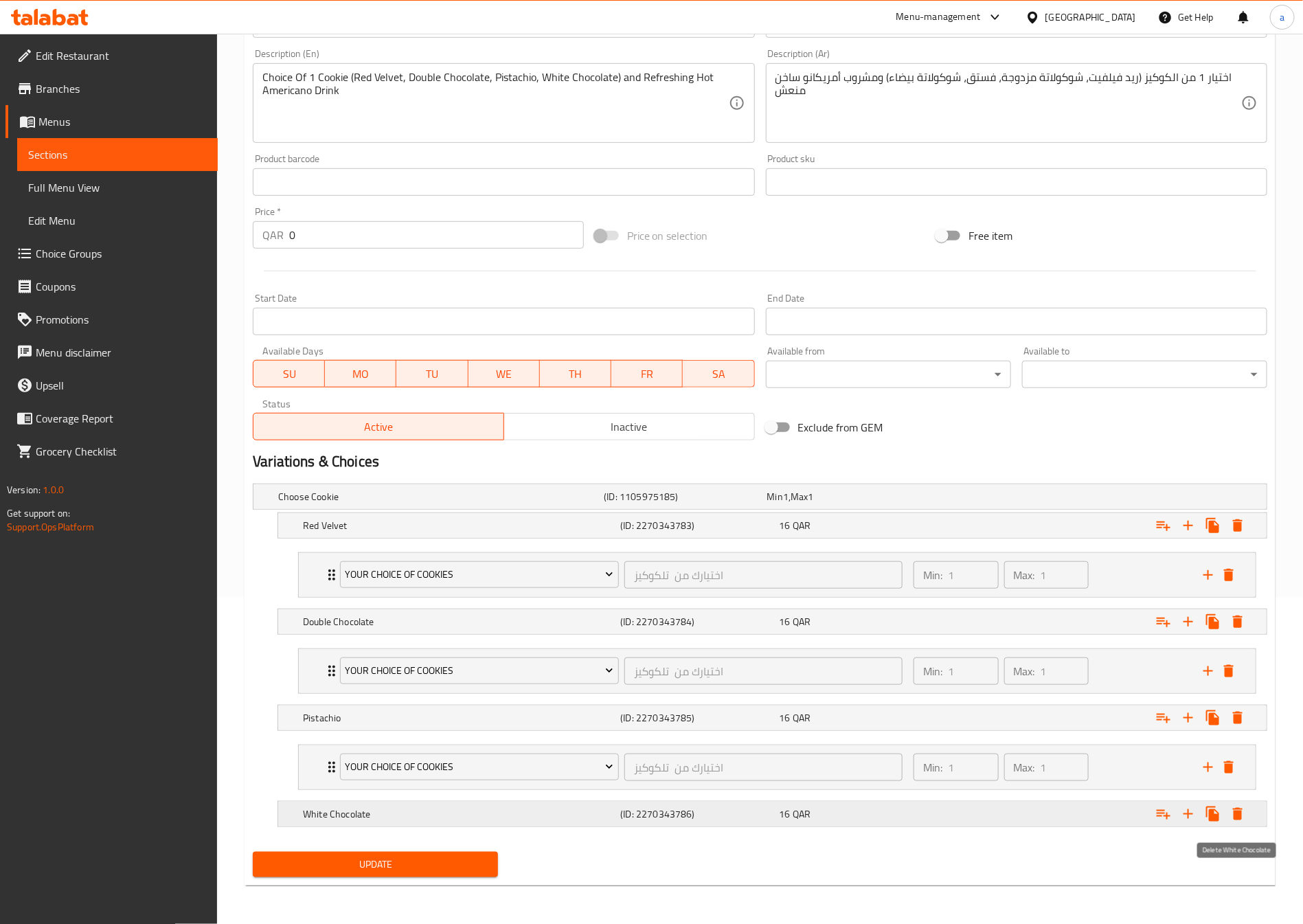
scroll to position [333, 0]
click at [1228, 764] on icon "delete" at bounding box center [1228, 767] width 9 height 13
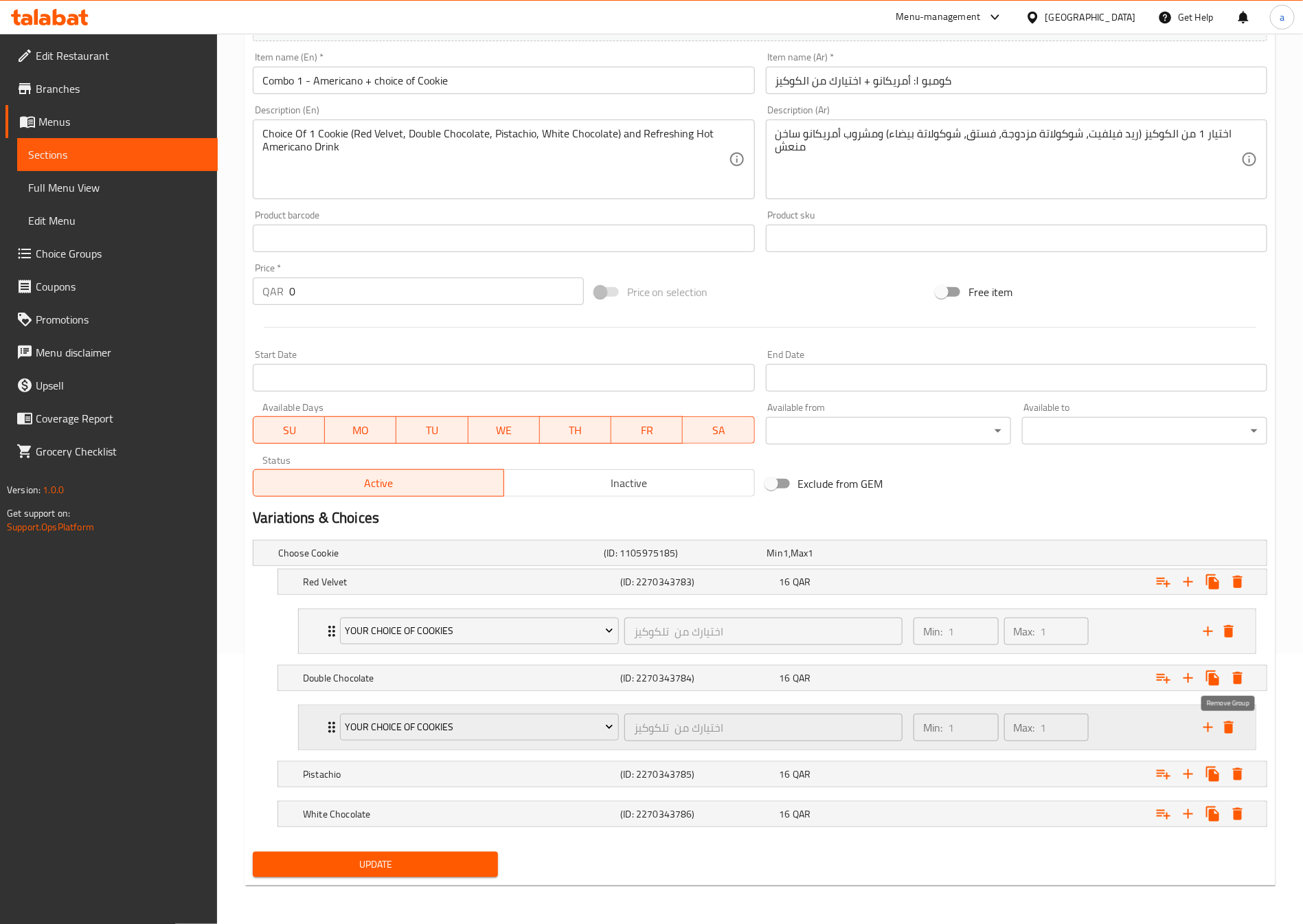
click at [1228, 731] on icon "delete" at bounding box center [1228, 727] width 9 height 13
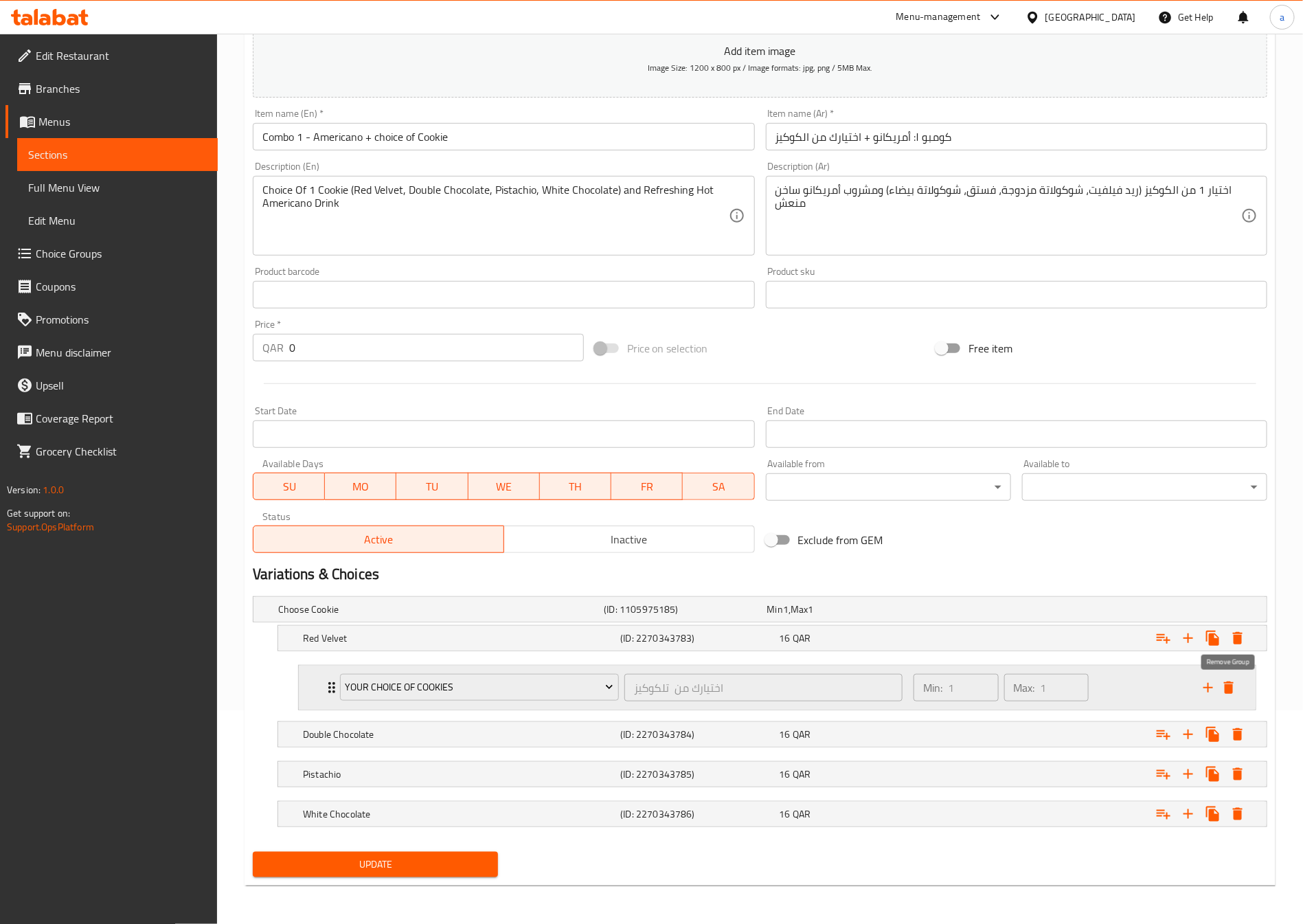
click at [1228, 691] on icon "delete" at bounding box center [1228, 687] width 9 height 13
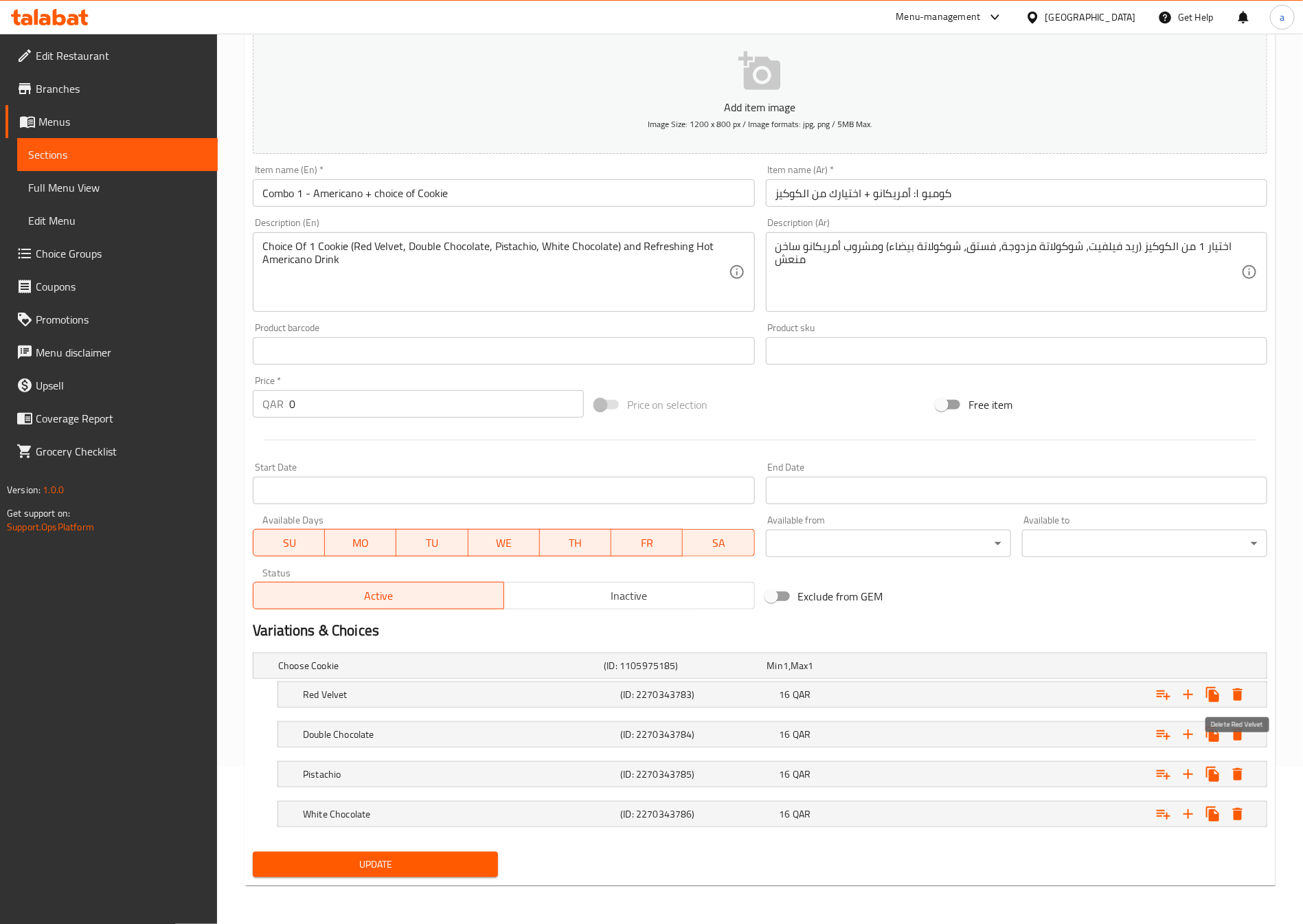
scroll to position [160, 0]
click at [409, 863] on span "Update" at bounding box center [375, 865] width 223 height 17
click at [88, 146] on span "Sections" at bounding box center [117, 154] width 178 height 16
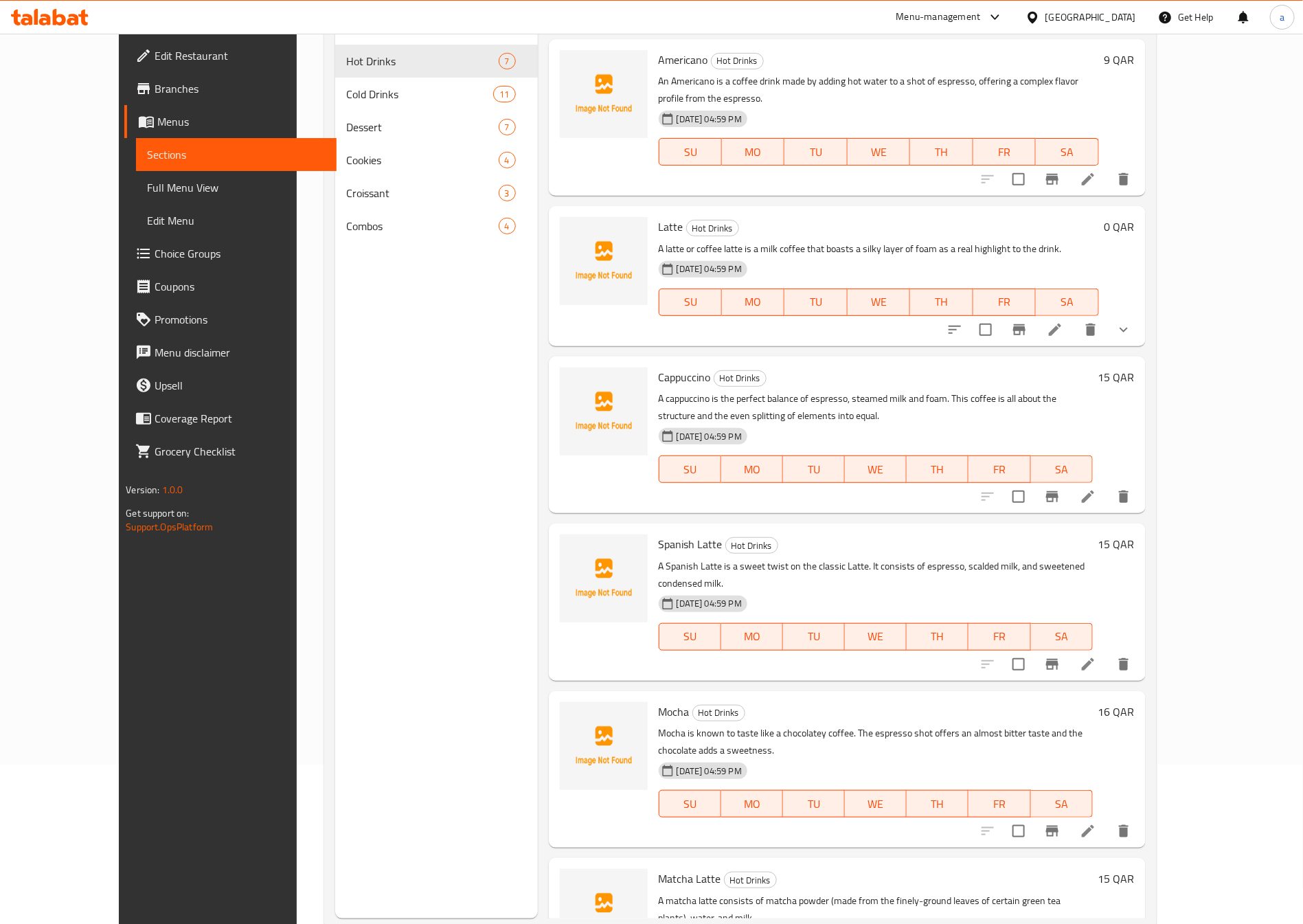
click at [147, 183] on span "Full Menu View" at bounding box center [236, 187] width 178 height 16
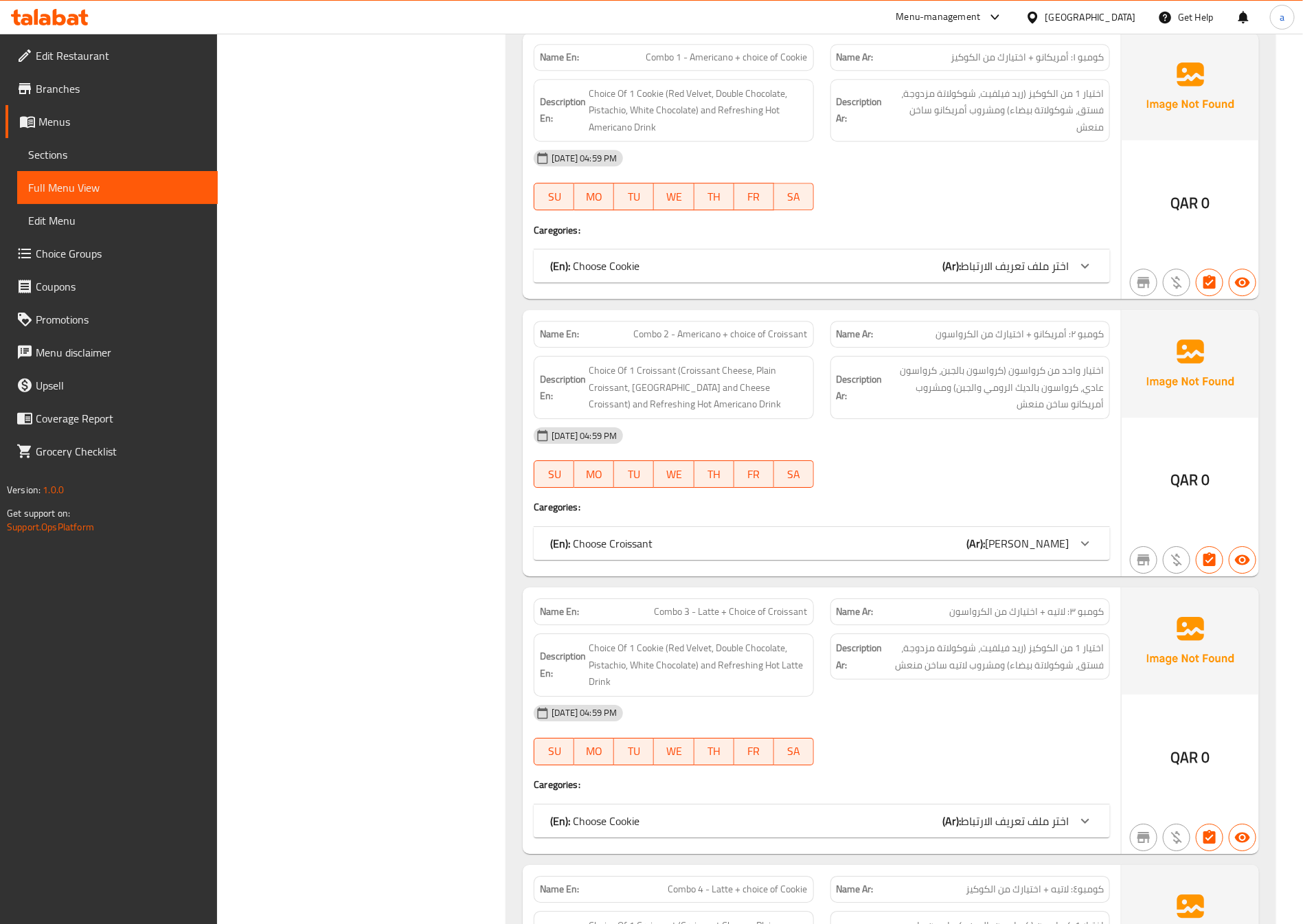
scroll to position [7166, 0]
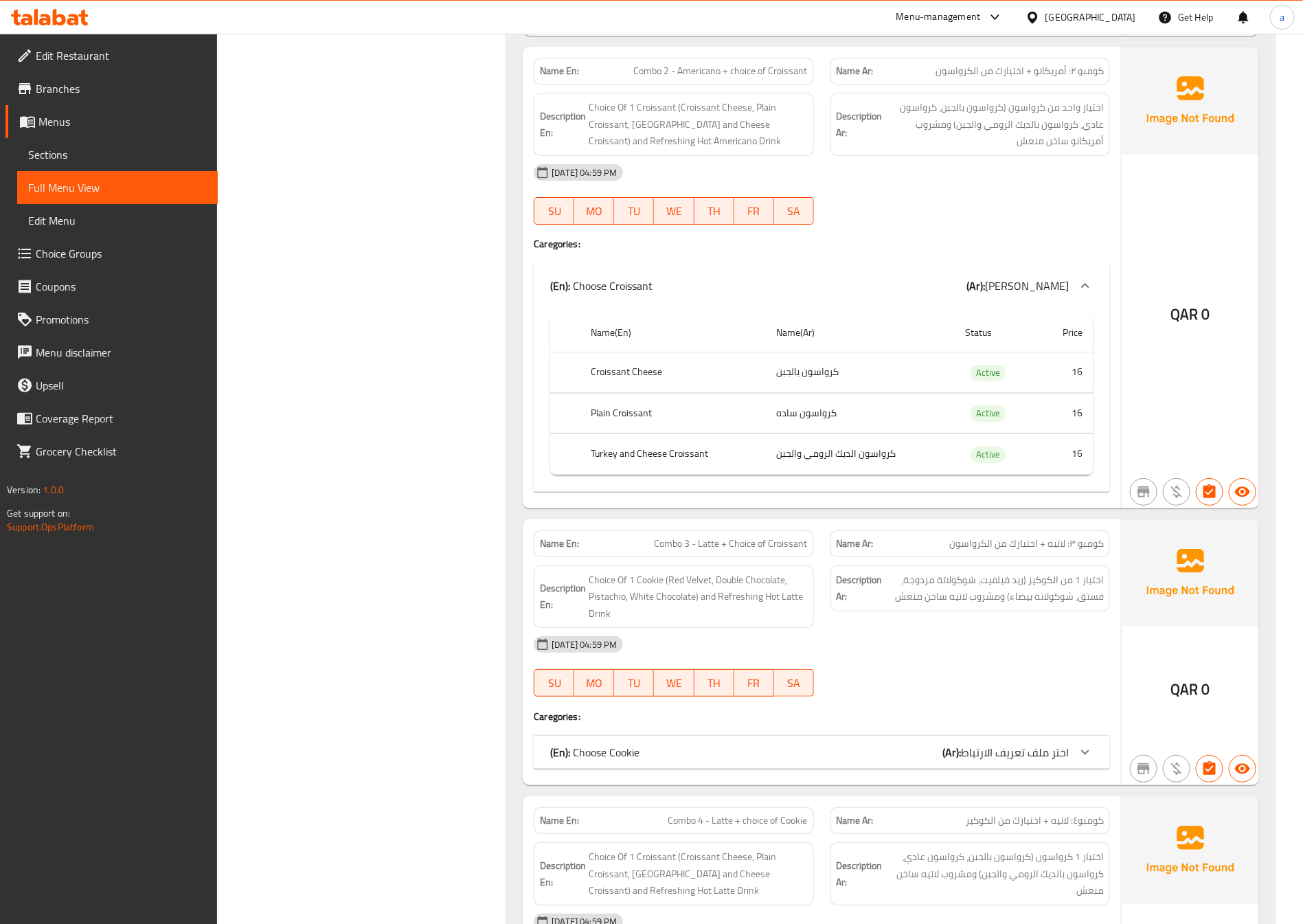
scroll to position [7681, 0]
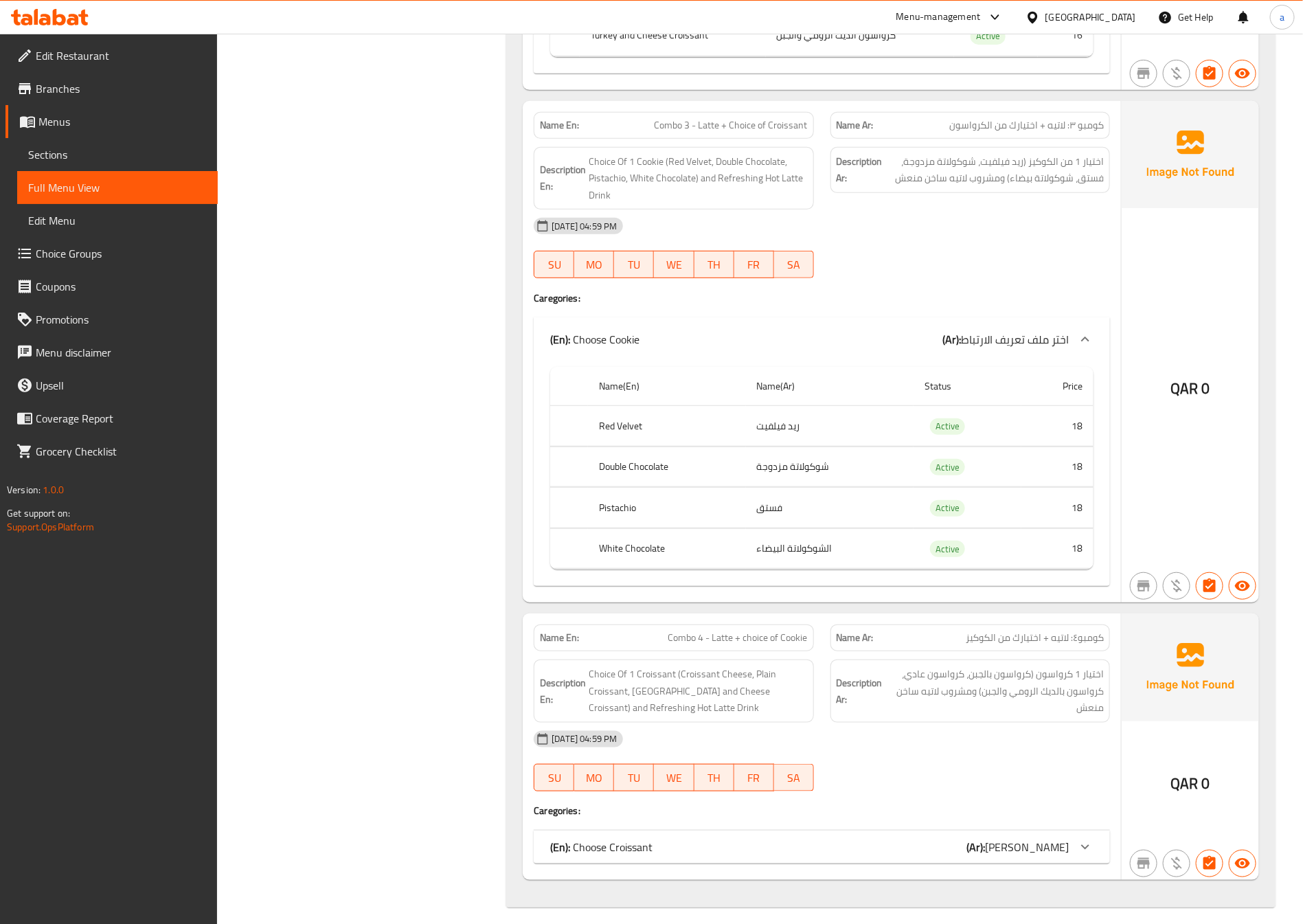
scroll to position [8145, 0]
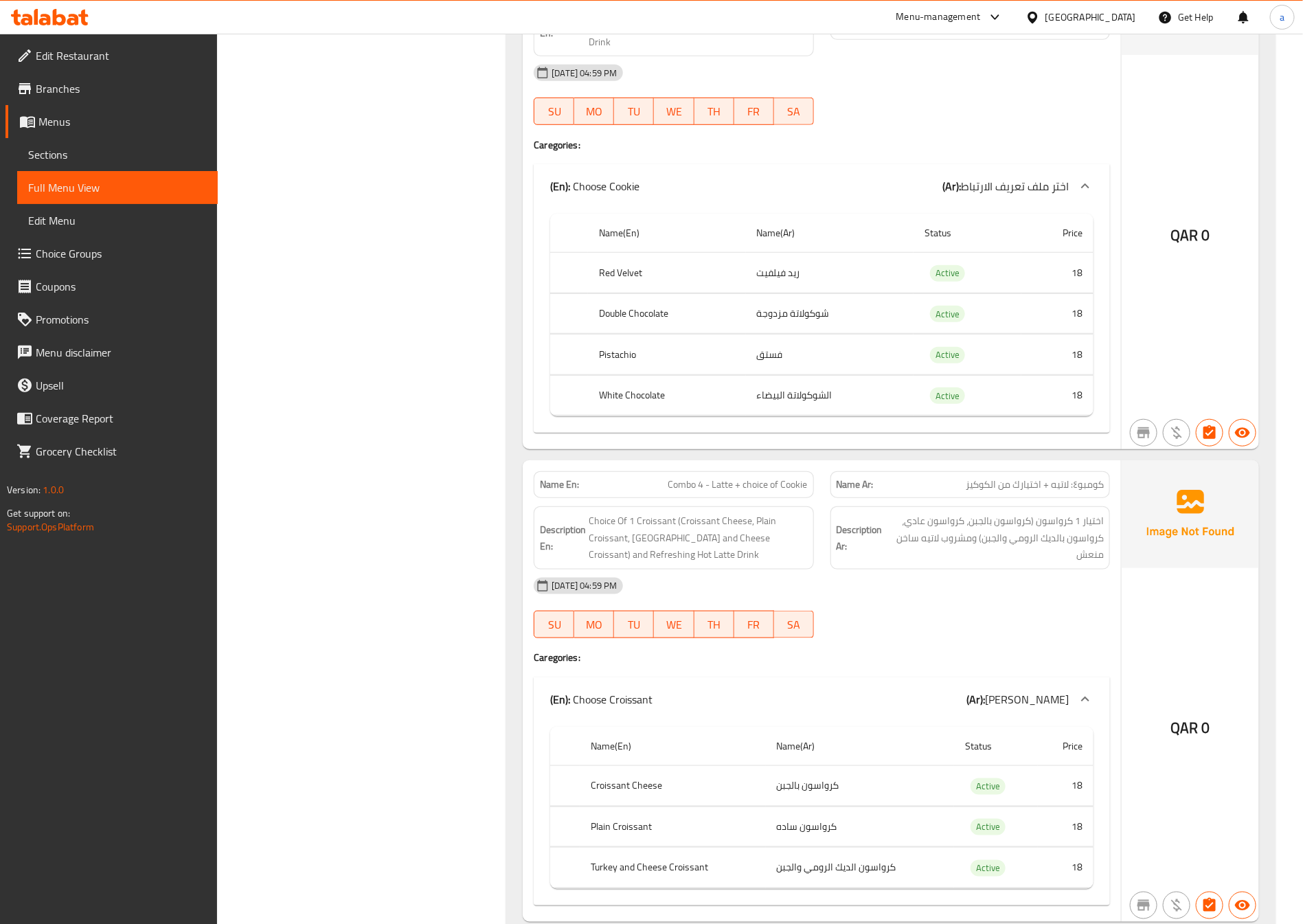
scroll to position [8341, 0]
